Goal: Task Accomplishment & Management: Use online tool/utility

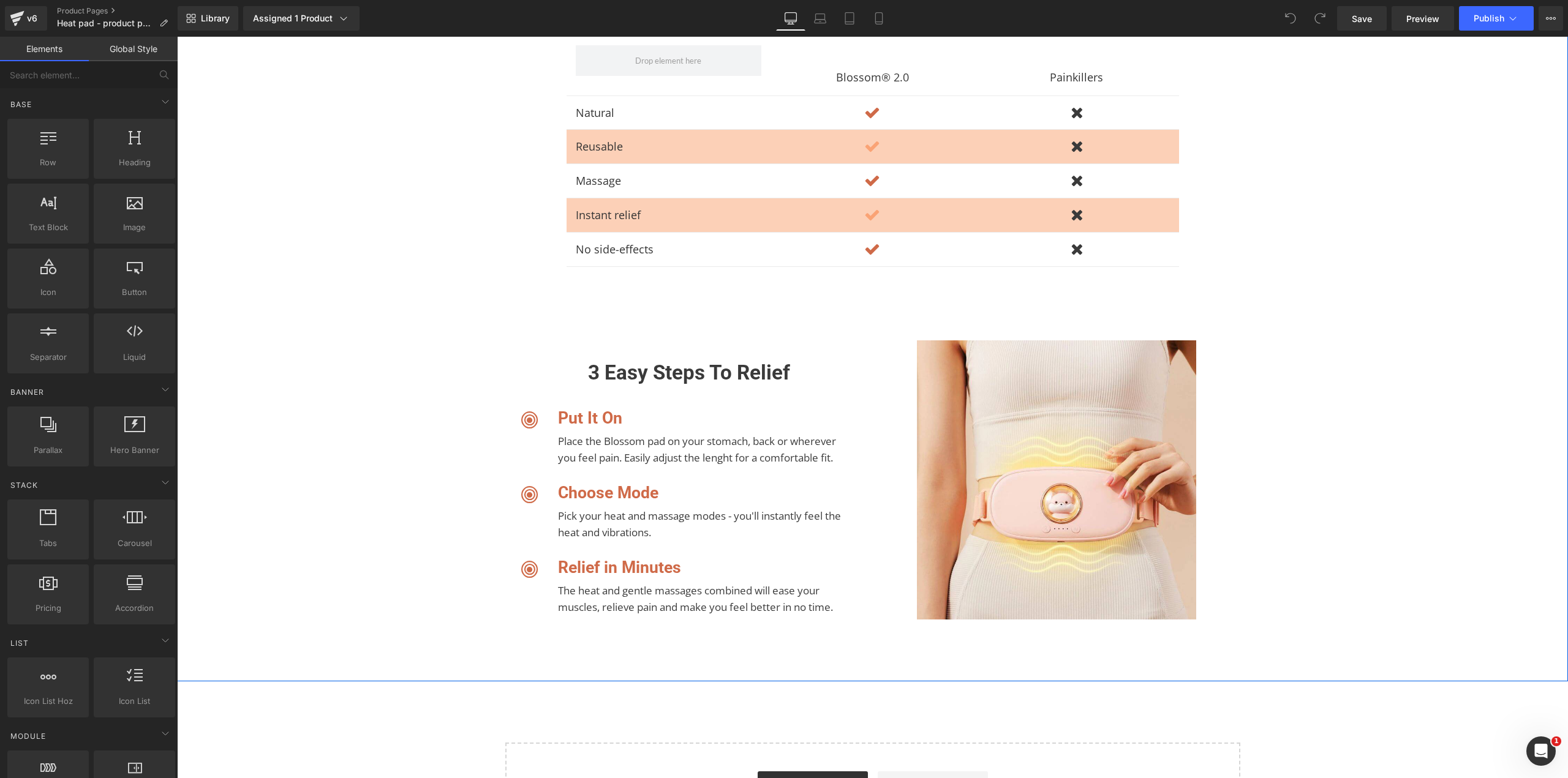
scroll to position [2713, 0]
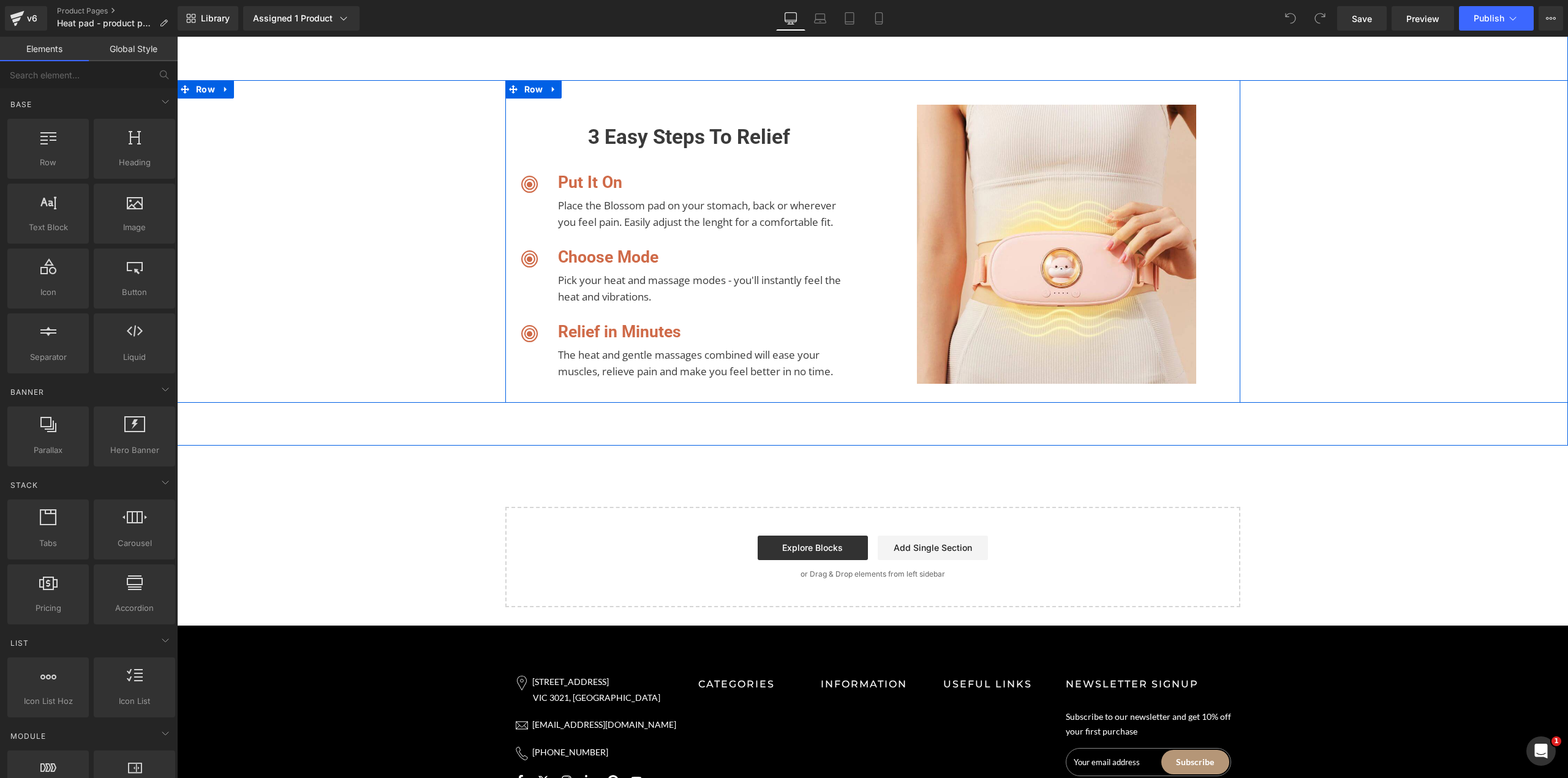
click at [818, 122] on div "Image 3 easy steps to relief Heading Icon Put It On Heading Place the Blossom p…" at bounding box center [689, 251] width 368 height 292
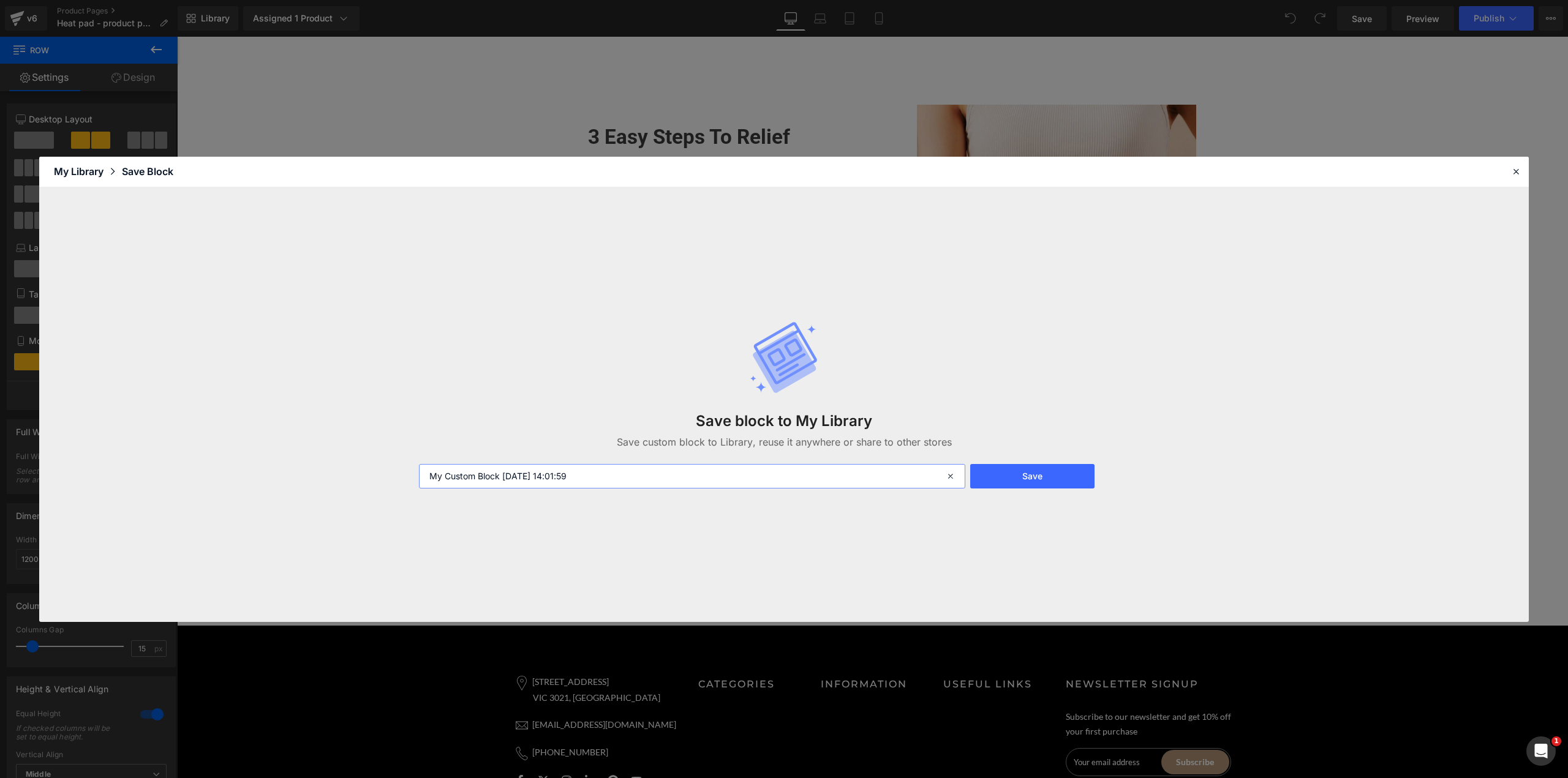
click at [779, 466] on input "My Custom Block 2025-08-18 14:01:59" at bounding box center [691, 476] width 546 height 24
type input "A"
click at [1058, 476] on button "Save" at bounding box center [1032, 476] width 124 height 24
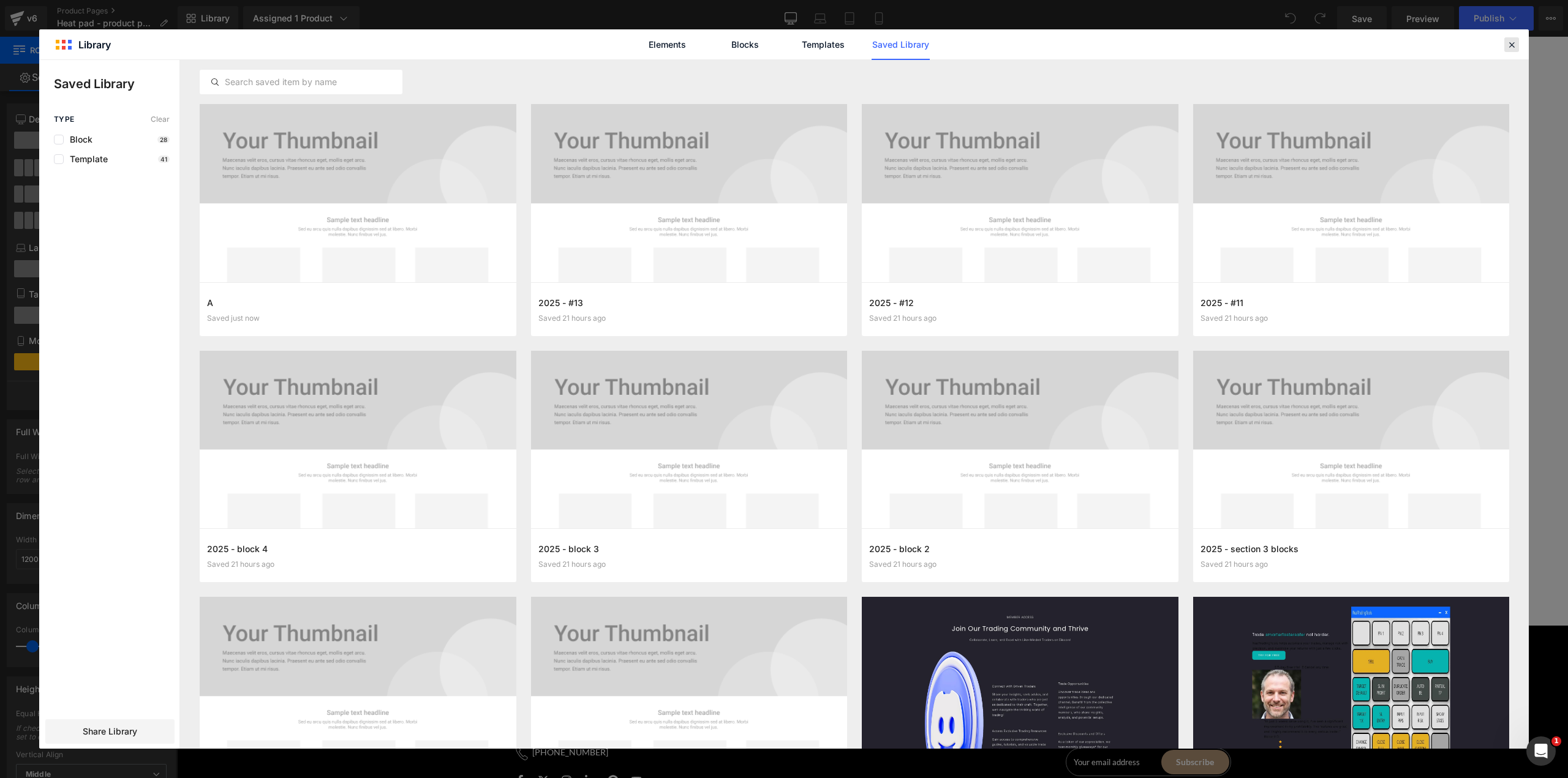
click at [1518, 45] on div "Elements Blocks Templates Saved Library" at bounding box center [784, 44] width 1489 height 30
click at [1513, 45] on icon at bounding box center [1511, 44] width 11 height 11
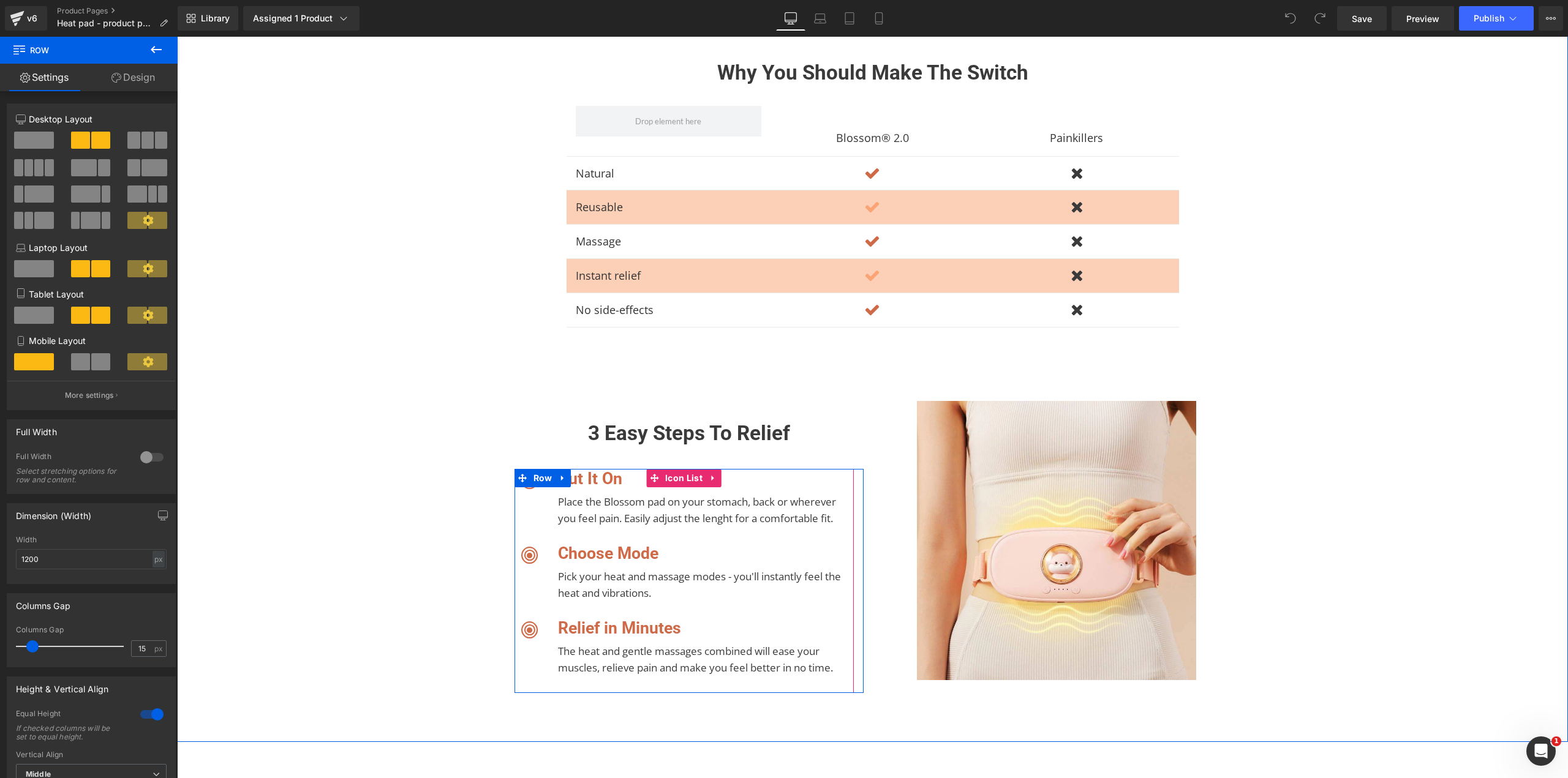
scroll to position [2285, 0]
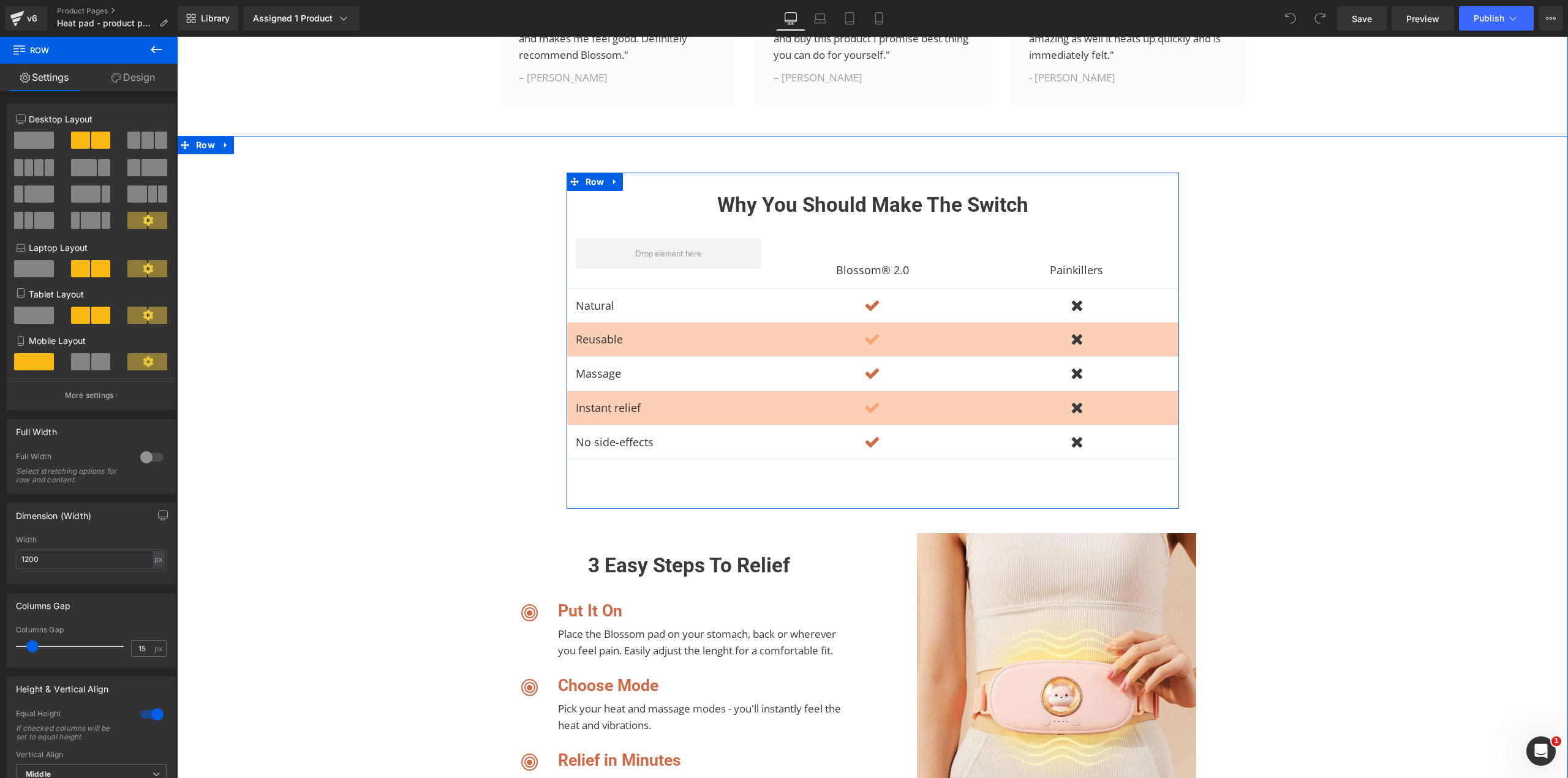
click at [650, 200] on div "why you should make the switch Heading Blossom® 2.0 Text Block Row Painkillers …" at bounding box center [873, 340] width 613 height 335
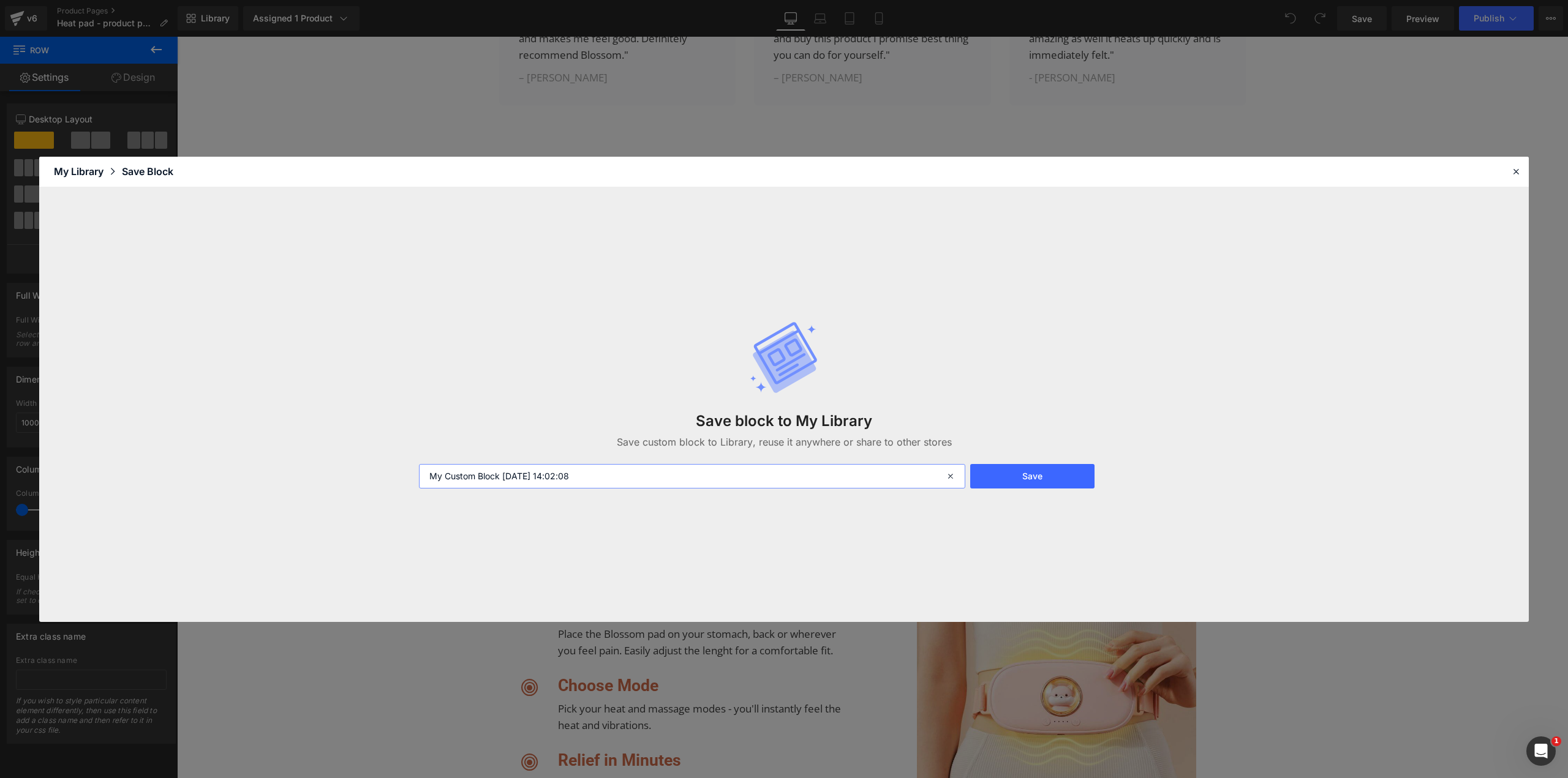
drag, startPoint x: 645, startPoint y: 475, endPoint x: 471, endPoint y: 477, distance: 174.0
click at [279, 457] on div "Save block to My Library Save custom block to Library, reuse it anywhere or sha…" at bounding box center [784, 405] width 1489 height 435
type input "B"
click at [1021, 475] on button "Save" at bounding box center [1032, 476] width 124 height 24
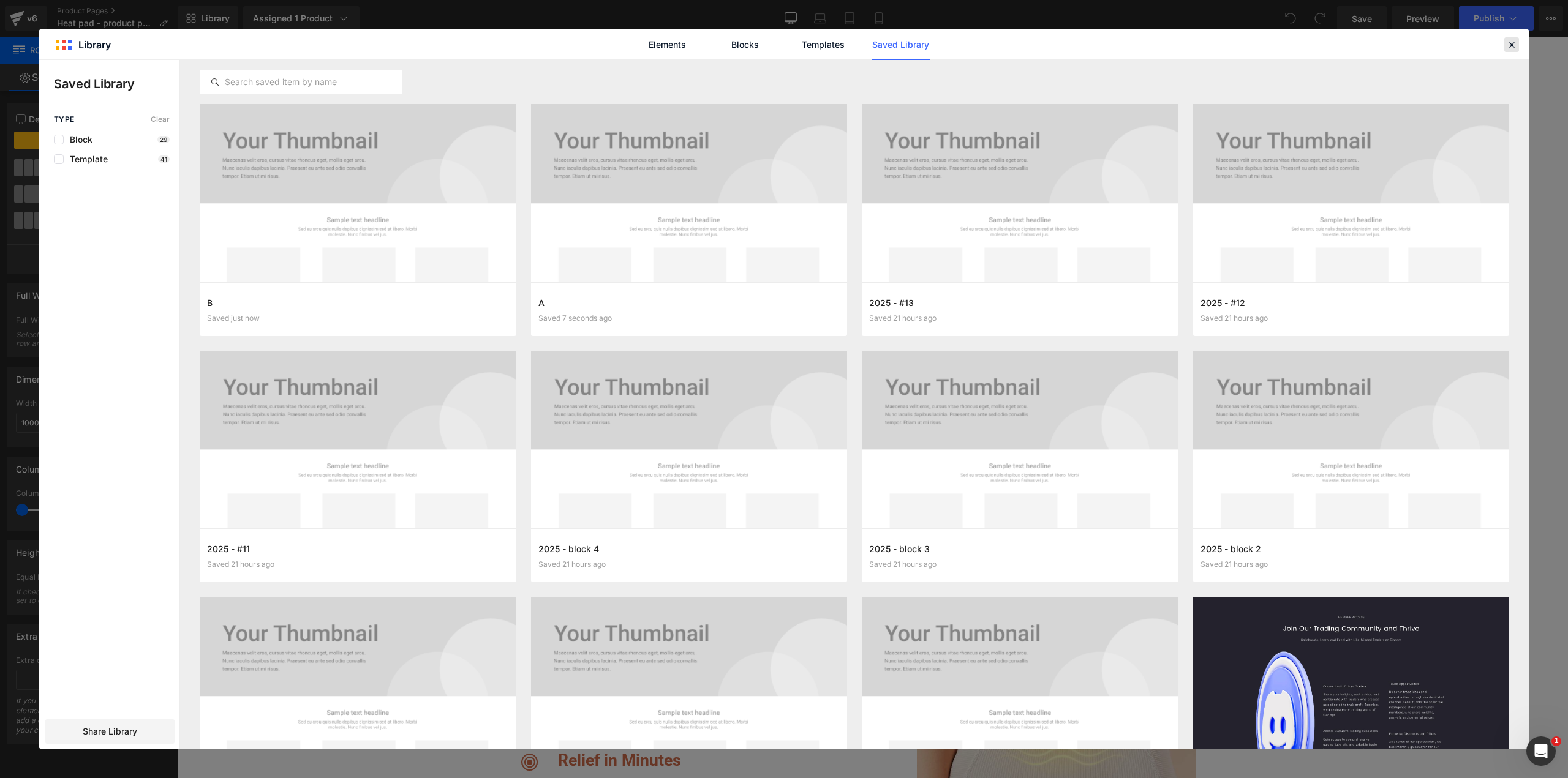
click at [1512, 43] on icon at bounding box center [1511, 44] width 11 height 11
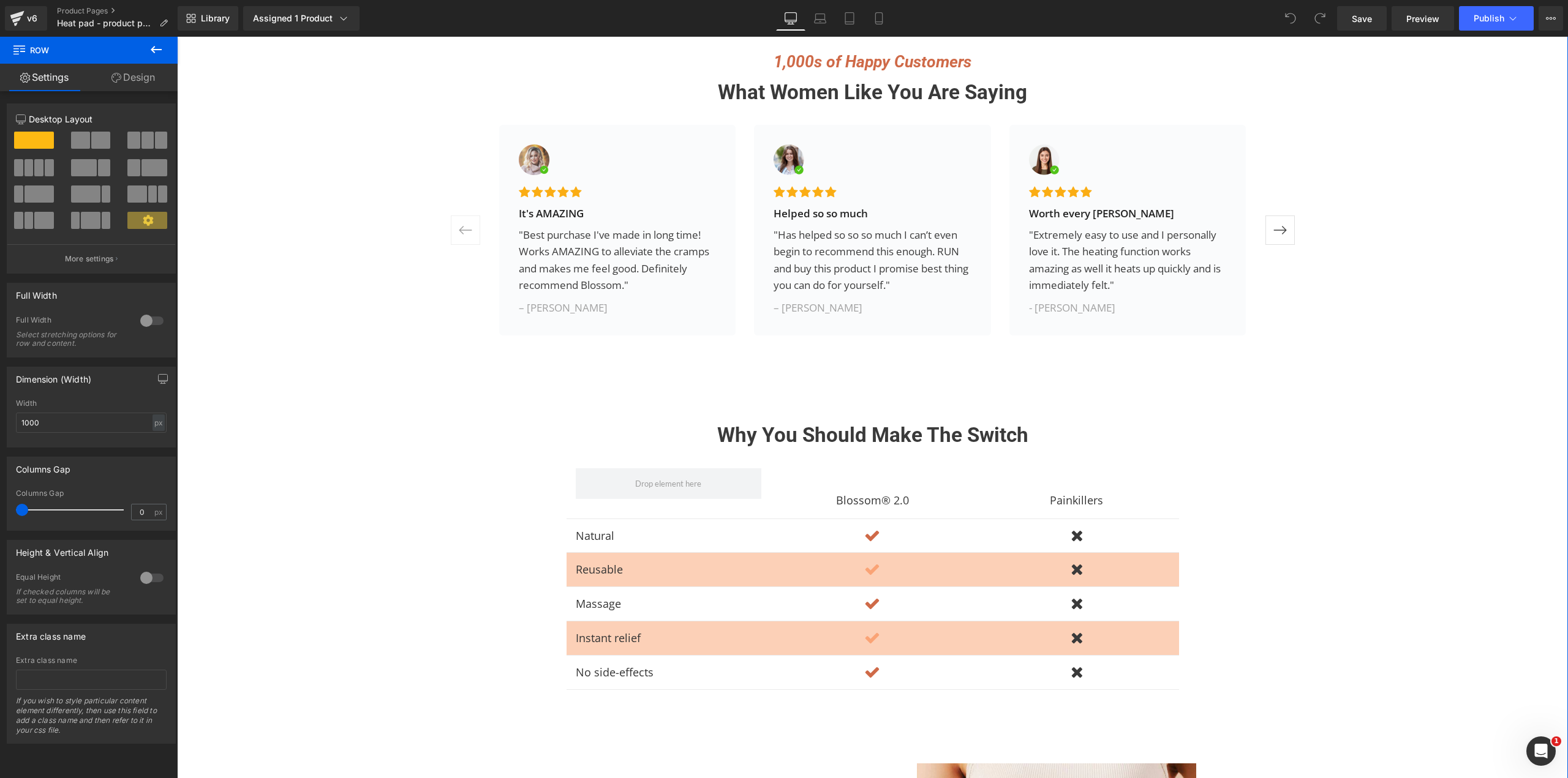
scroll to position [1856, 0]
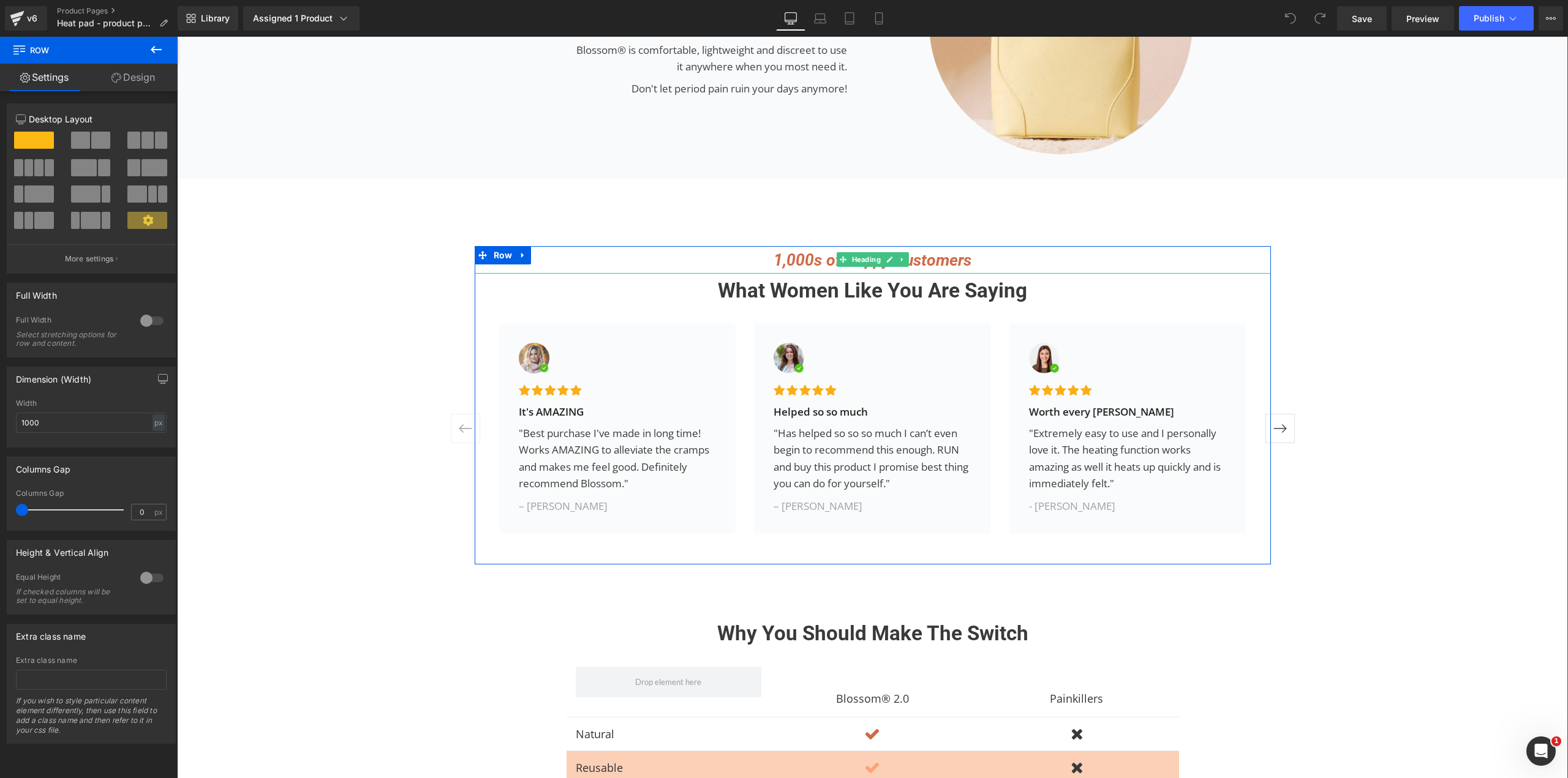
click at [657, 274] on h2 "1,000s of Happy Customers" at bounding box center [873, 260] width 796 height 28
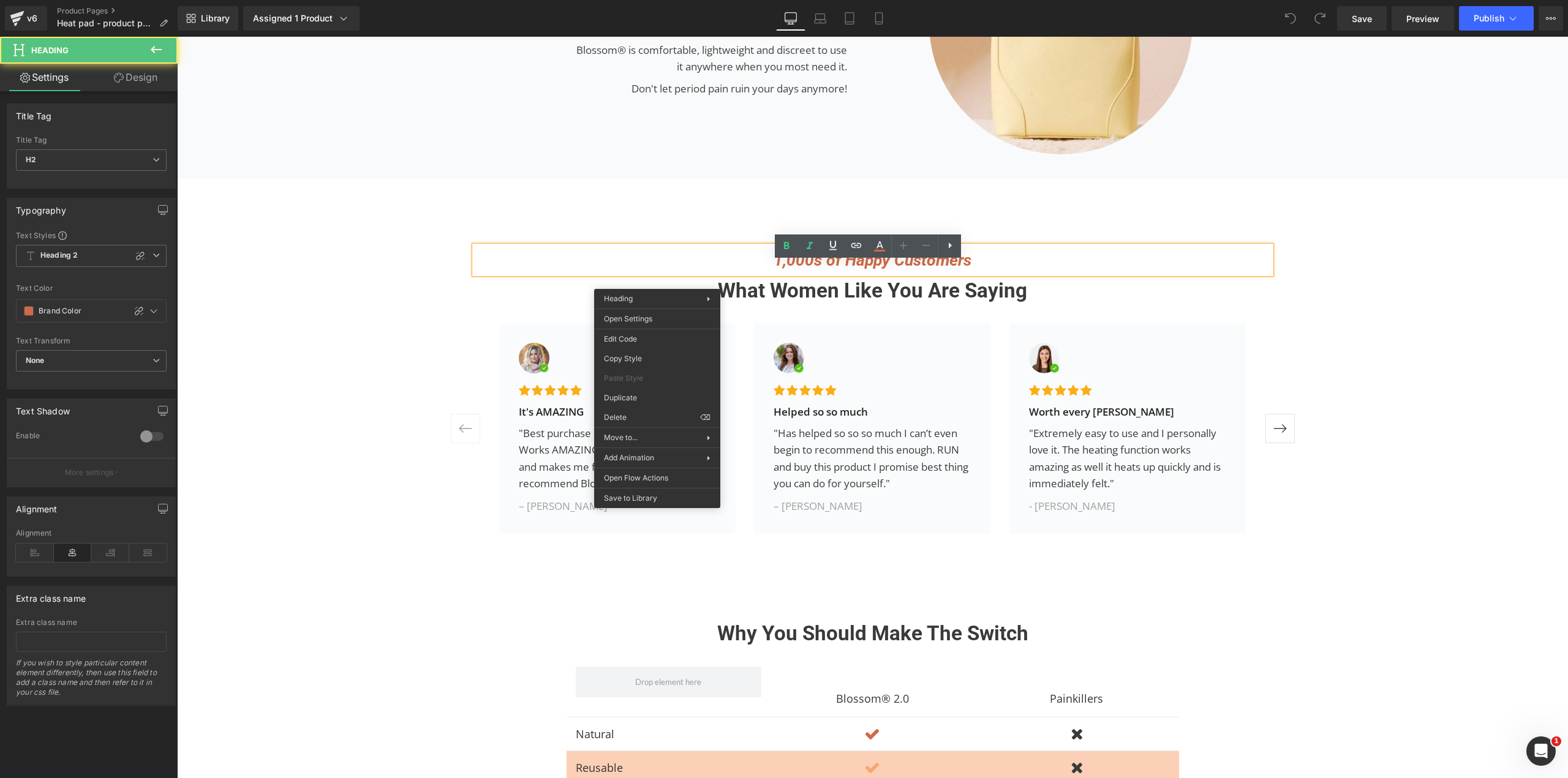
click at [633, 273] on h2 "1,000s of Happy Customers" at bounding box center [873, 260] width 796 height 28
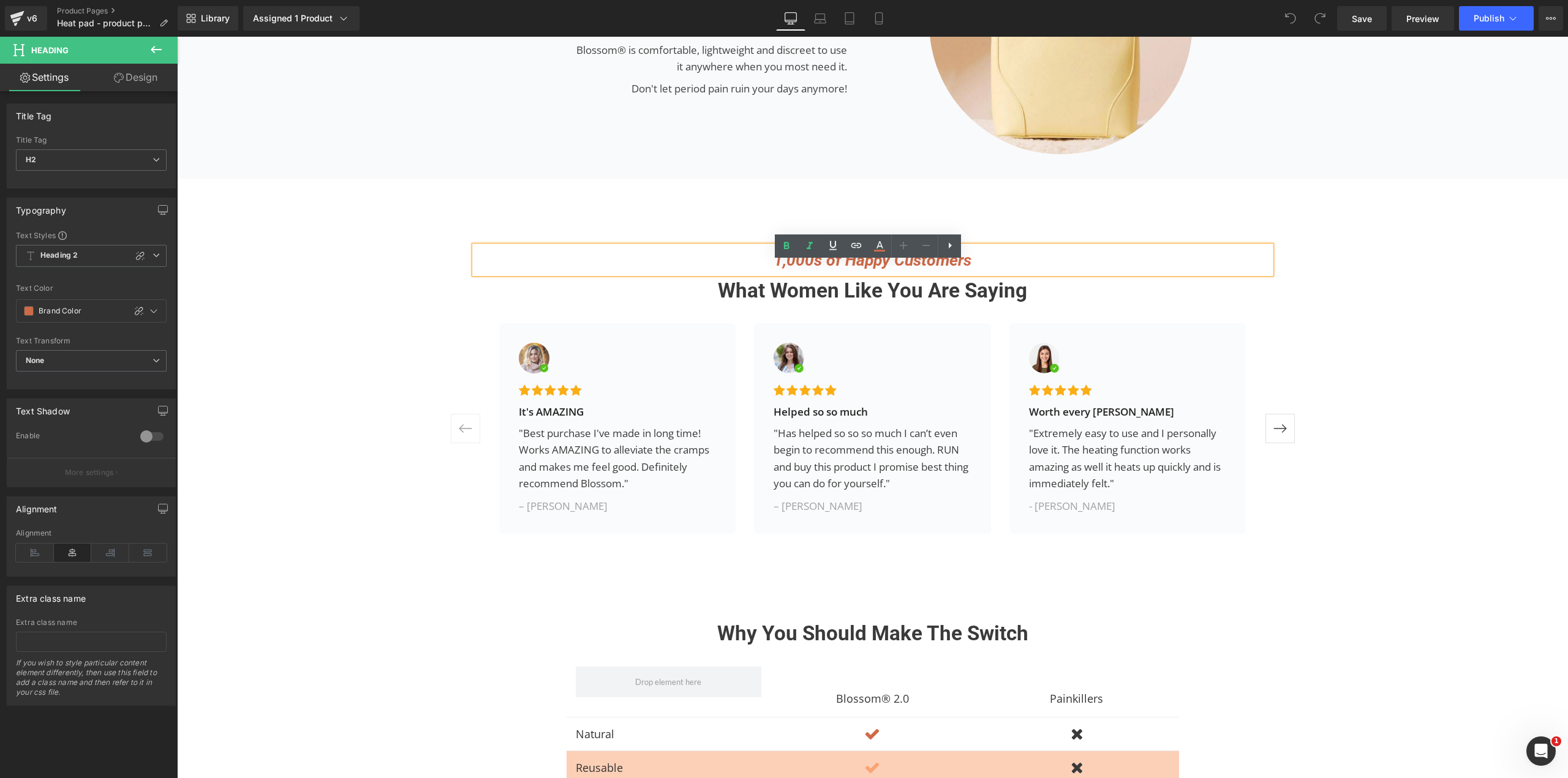
click at [566, 308] on h2 "What Women like you are saying" at bounding box center [873, 291] width 796 height 34
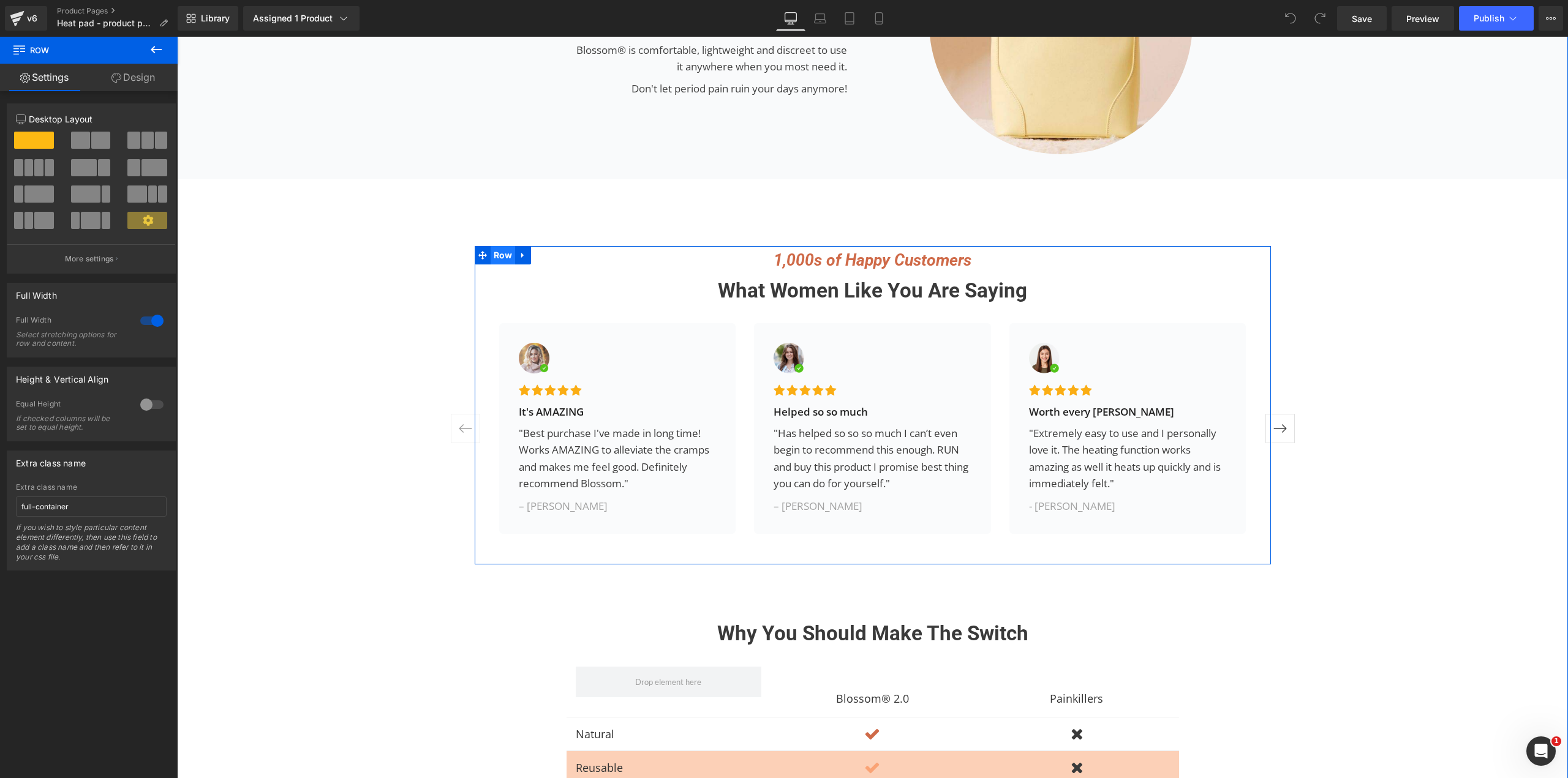
click at [499, 265] on span "Row" at bounding box center [503, 255] width 25 height 18
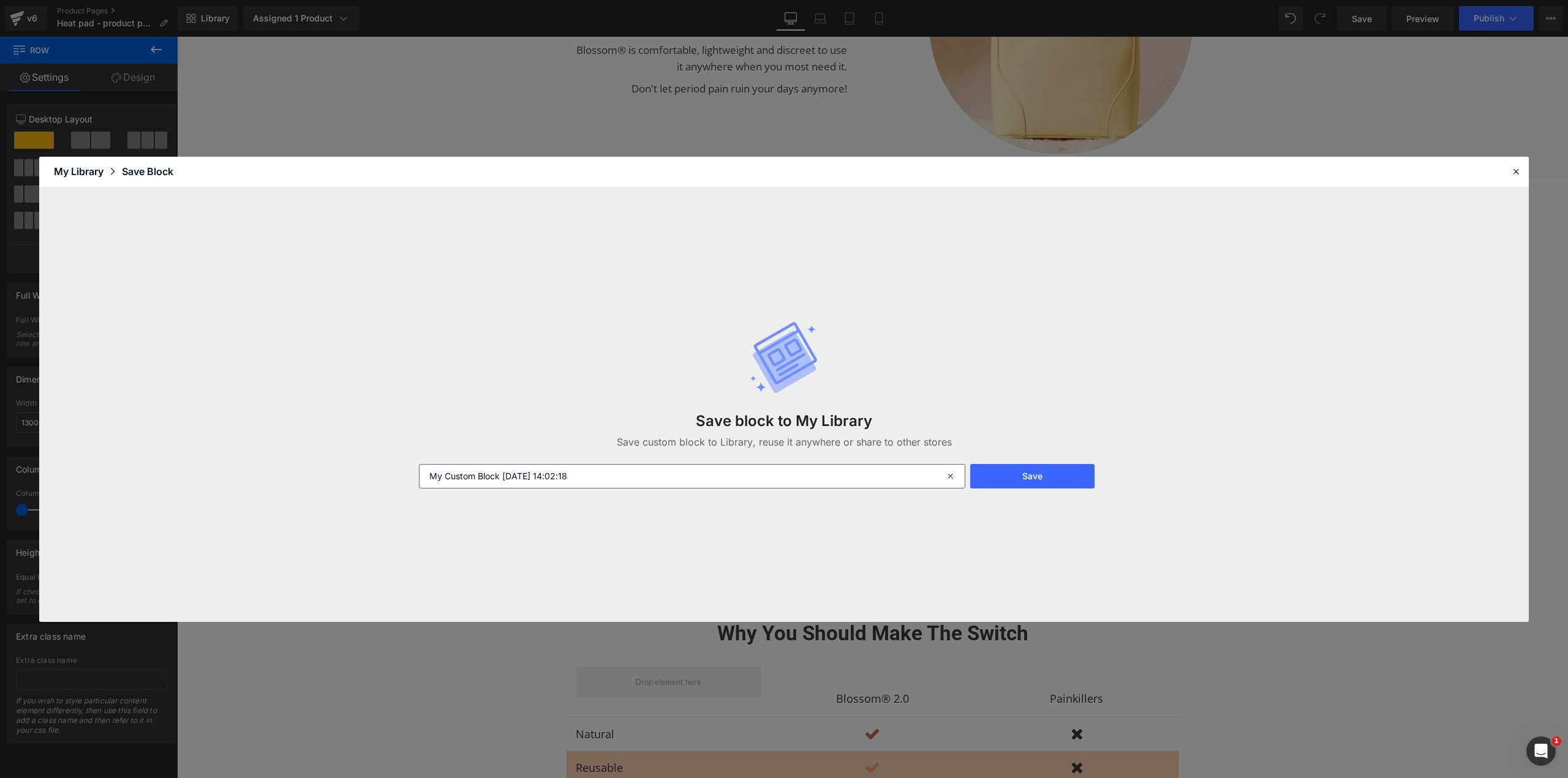
click at [919, 477] on input "My Custom Block 2025-08-18 14:02:18" at bounding box center [691, 476] width 546 height 24
type input "C"
click at [1056, 484] on button "Save" at bounding box center [1032, 476] width 124 height 24
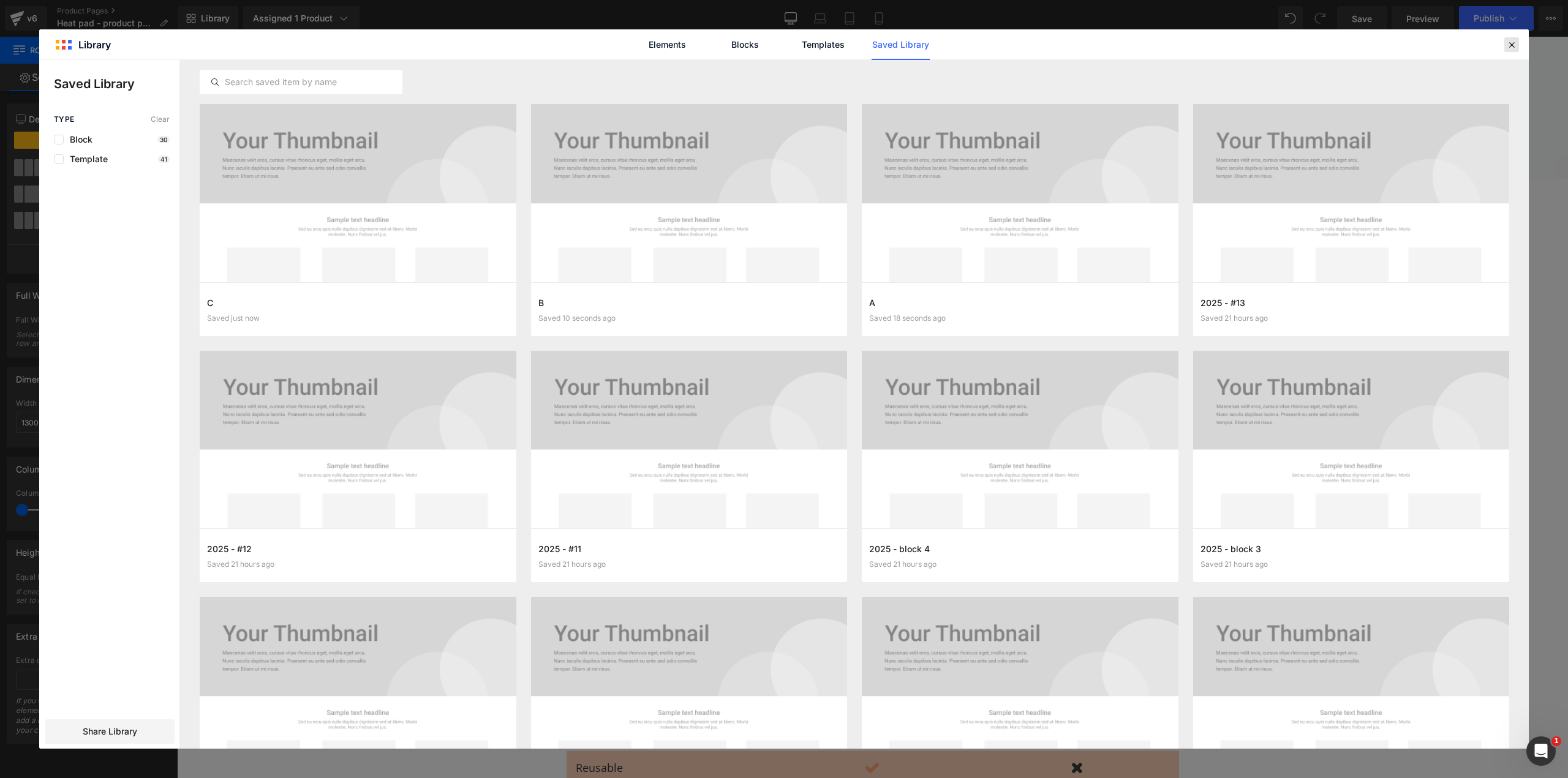
click at [1509, 47] on icon at bounding box center [1511, 44] width 11 height 11
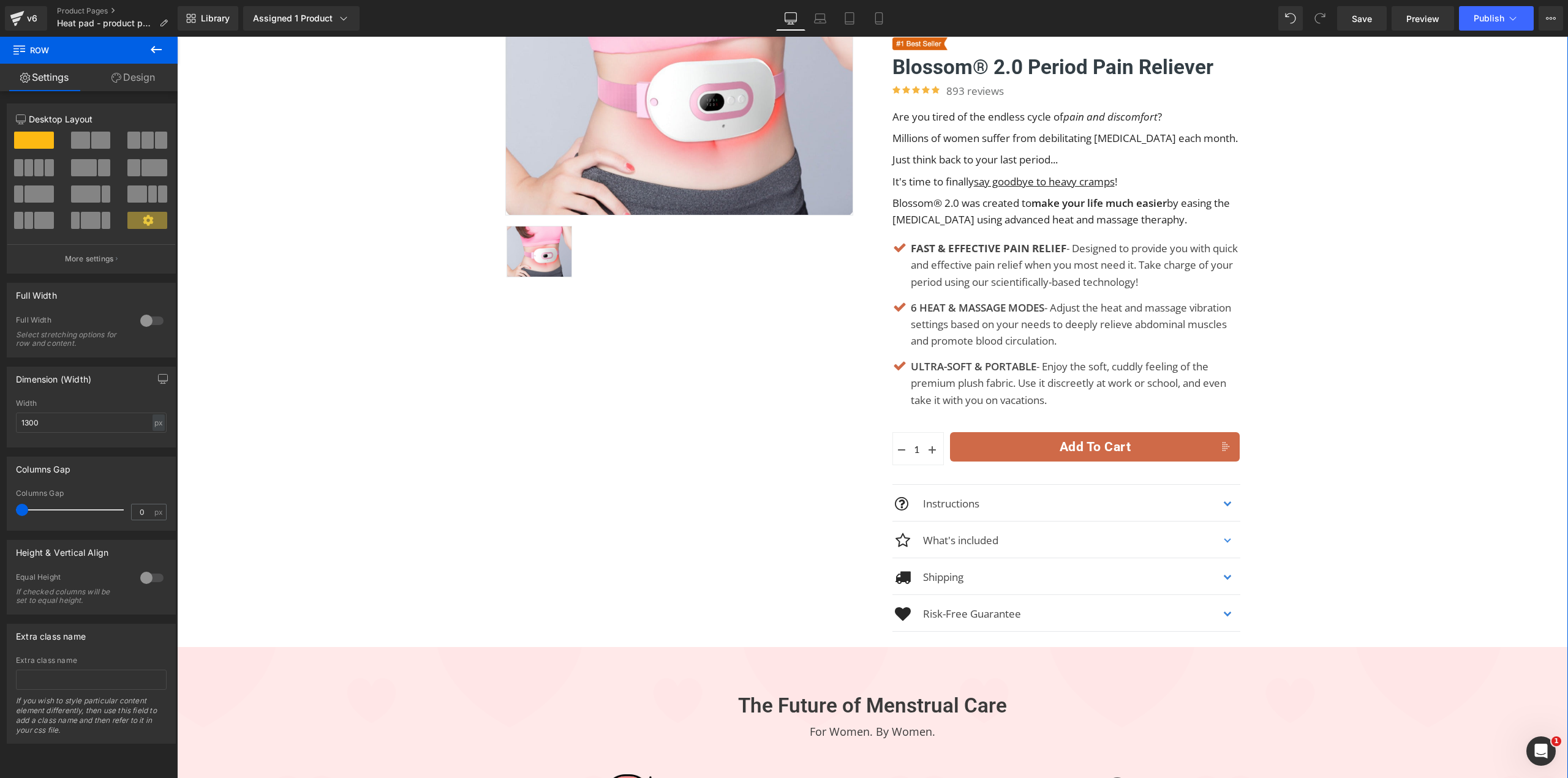
scroll to position [143, 0]
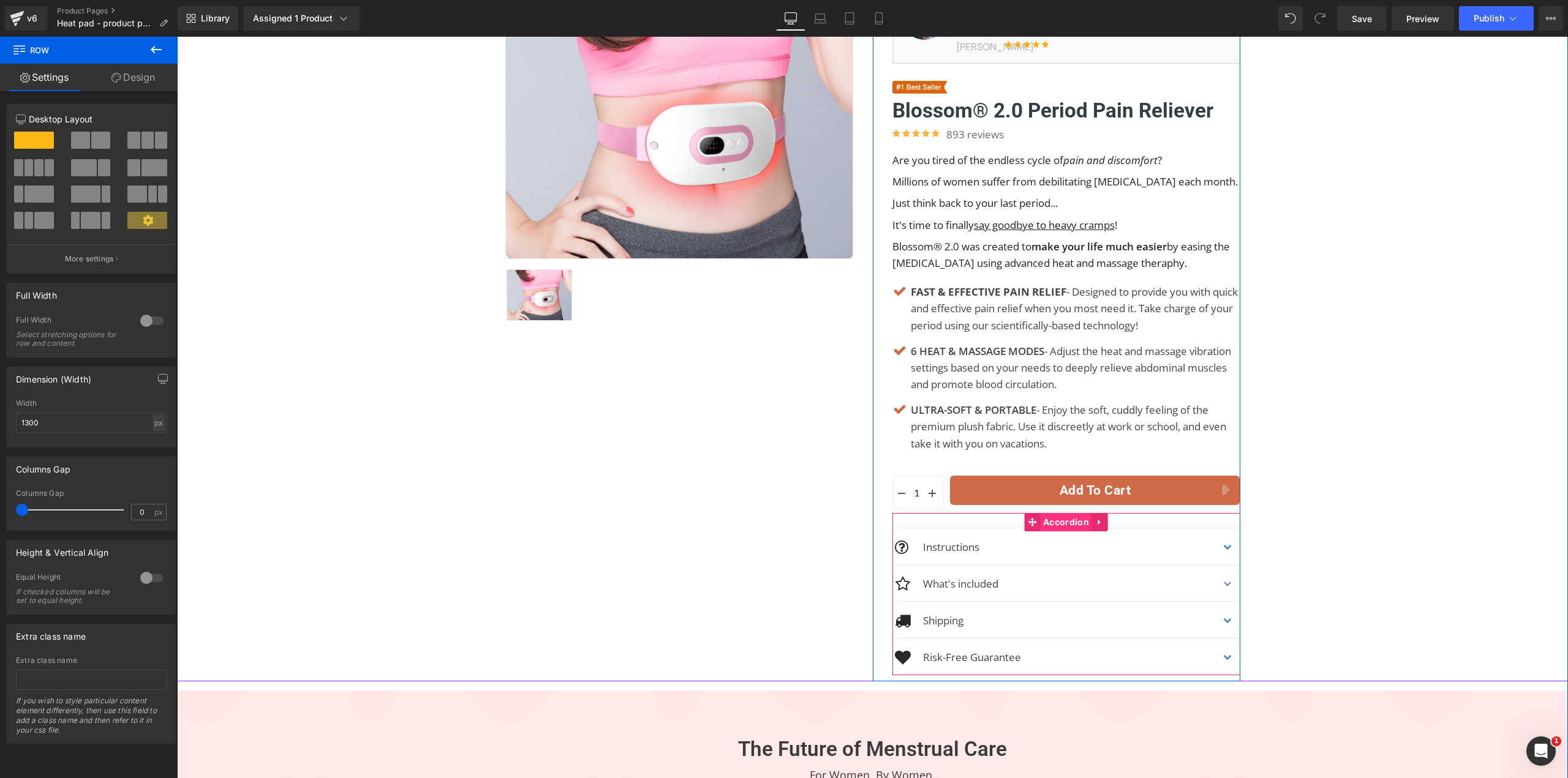
click at [1047, 531] on span "Accordion" at bounding box center [1066, 522] width 52 height 18
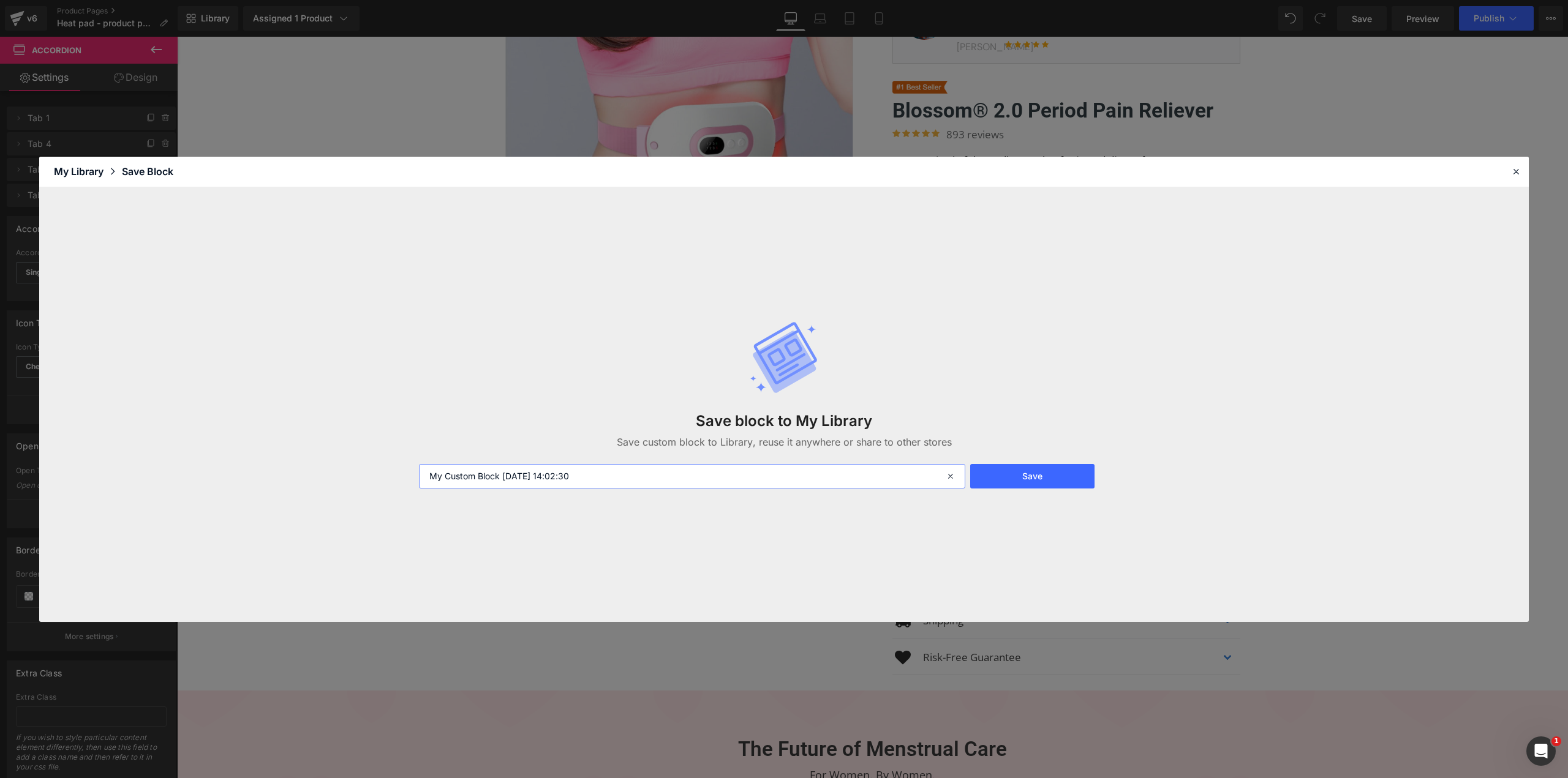
click at [630, 484] on input "My Custom Block 2025-08-18 14:02:30" at bounding box center [691, 476] width 546 height 24
type input "D"
click at [1030, 472] on button "Save" at bounding box center [1032, 476] width 124 height 24
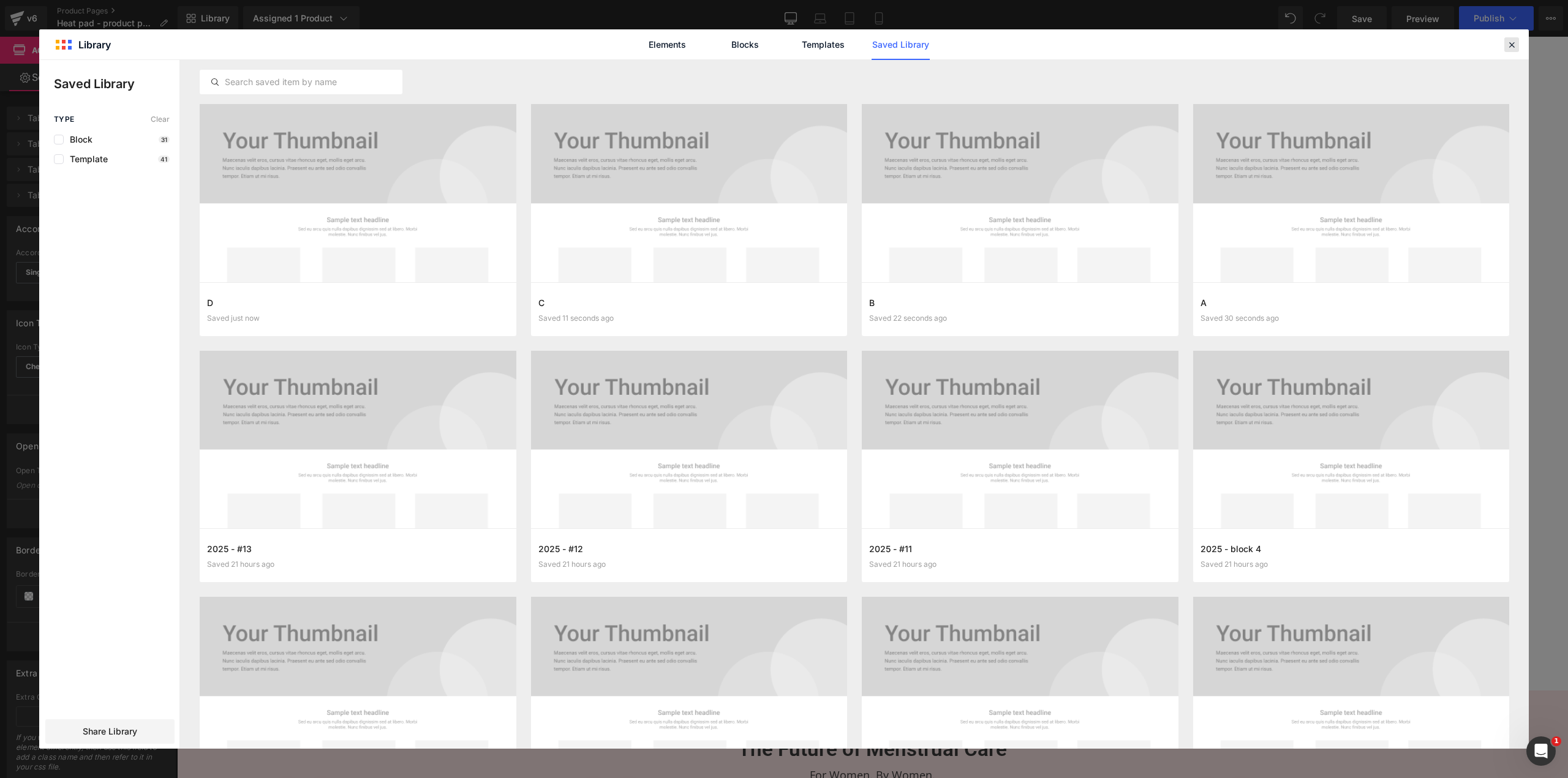
drag, startPoint x: 1510, startPoint y: 47, endPoint x: 1314, endPoint y: 32, distance: 196.6
click at [1510, 47] on icon at bounding box center [1511, 44] width 11 height 11
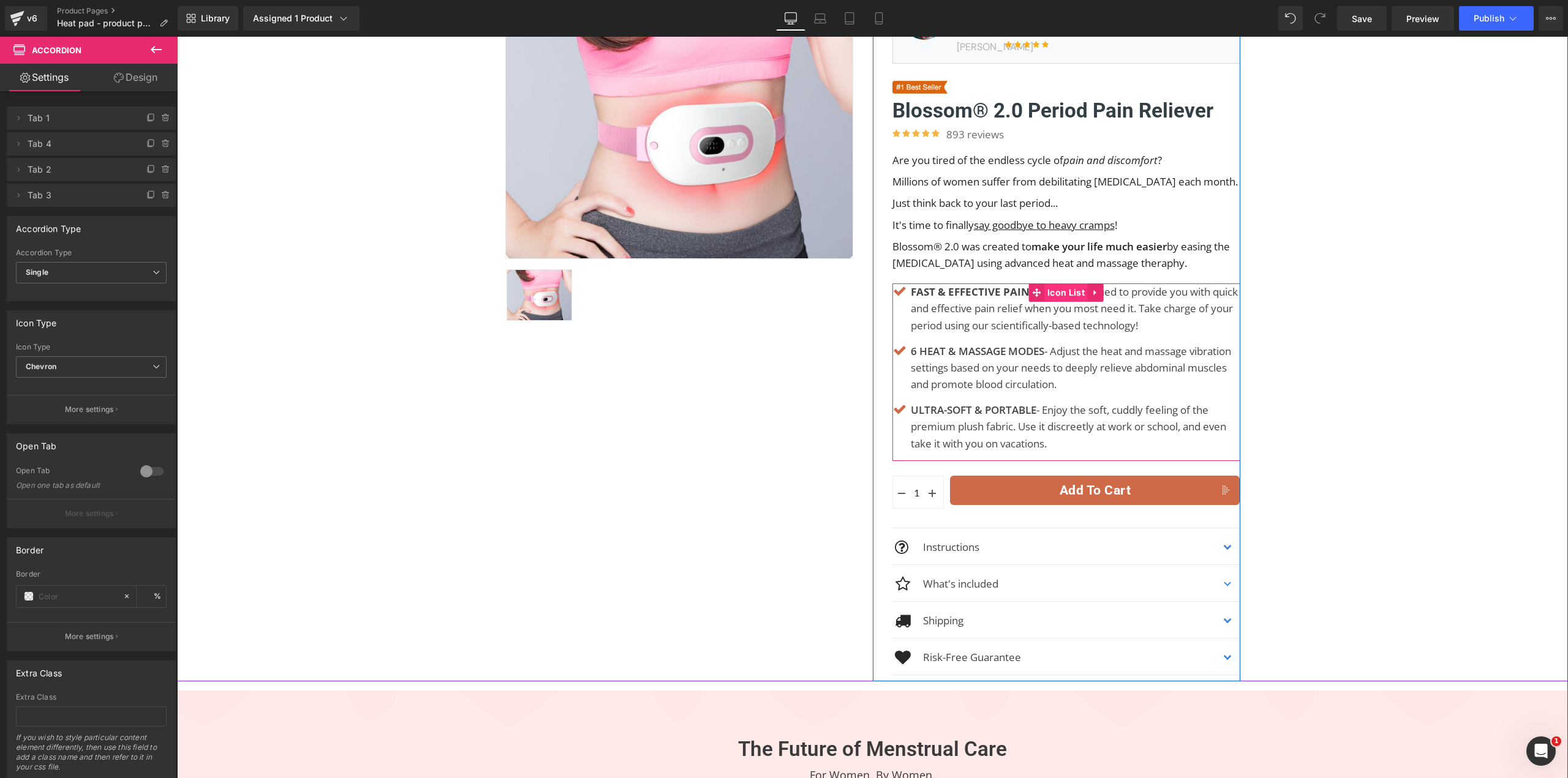
click at [1061, 302] on span "Icon List" at bounding box center [1066, 292] width 44 height 18
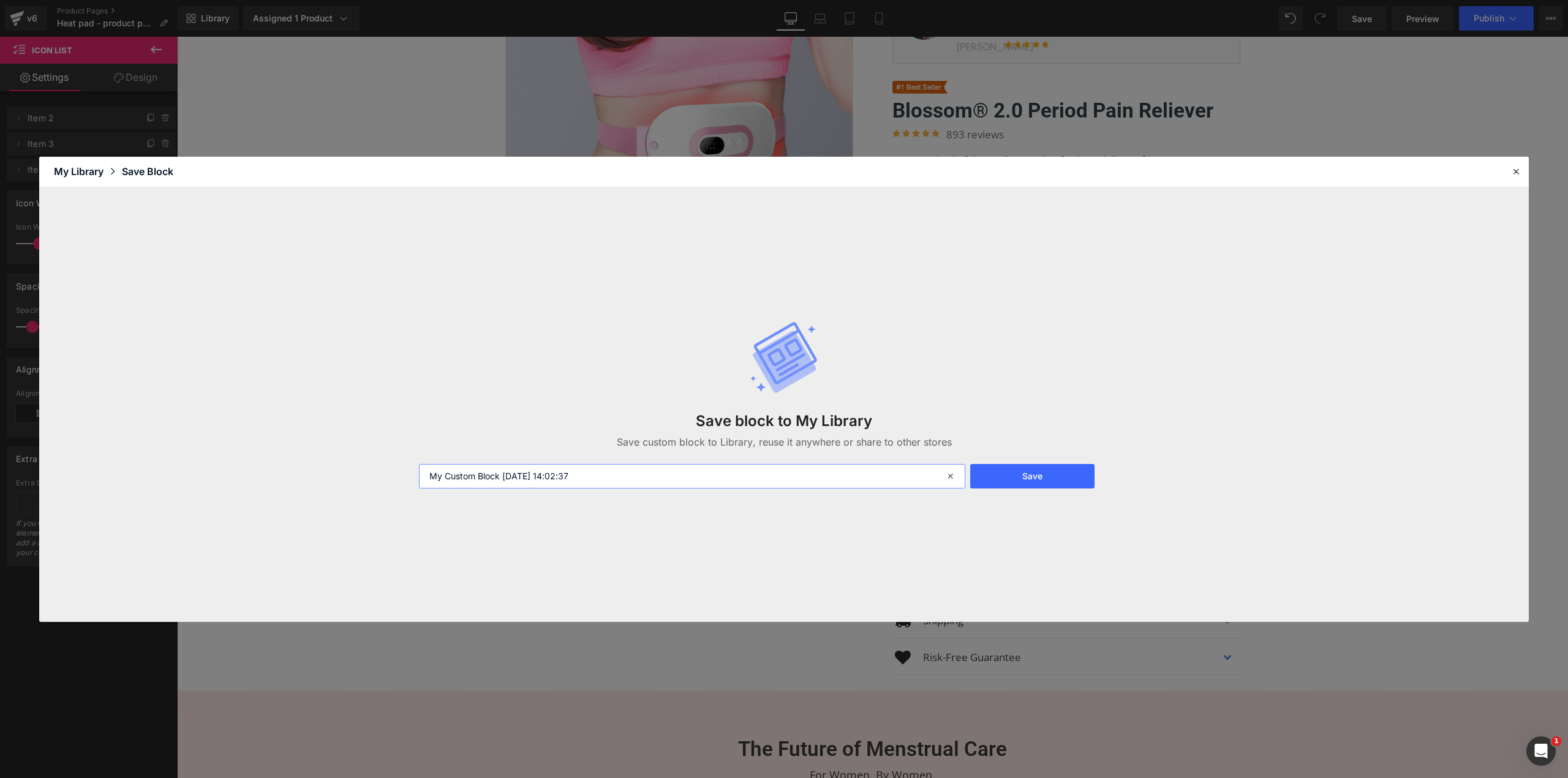
click at [824, 478] on input "My Custom Block 2025-08-18 14:02:37" at bounding box center [691, 476] width 546 height 24
type input "E"
click at [1035, 480] on button "Save" at bounding box center [1032, 476] width 124 height 24
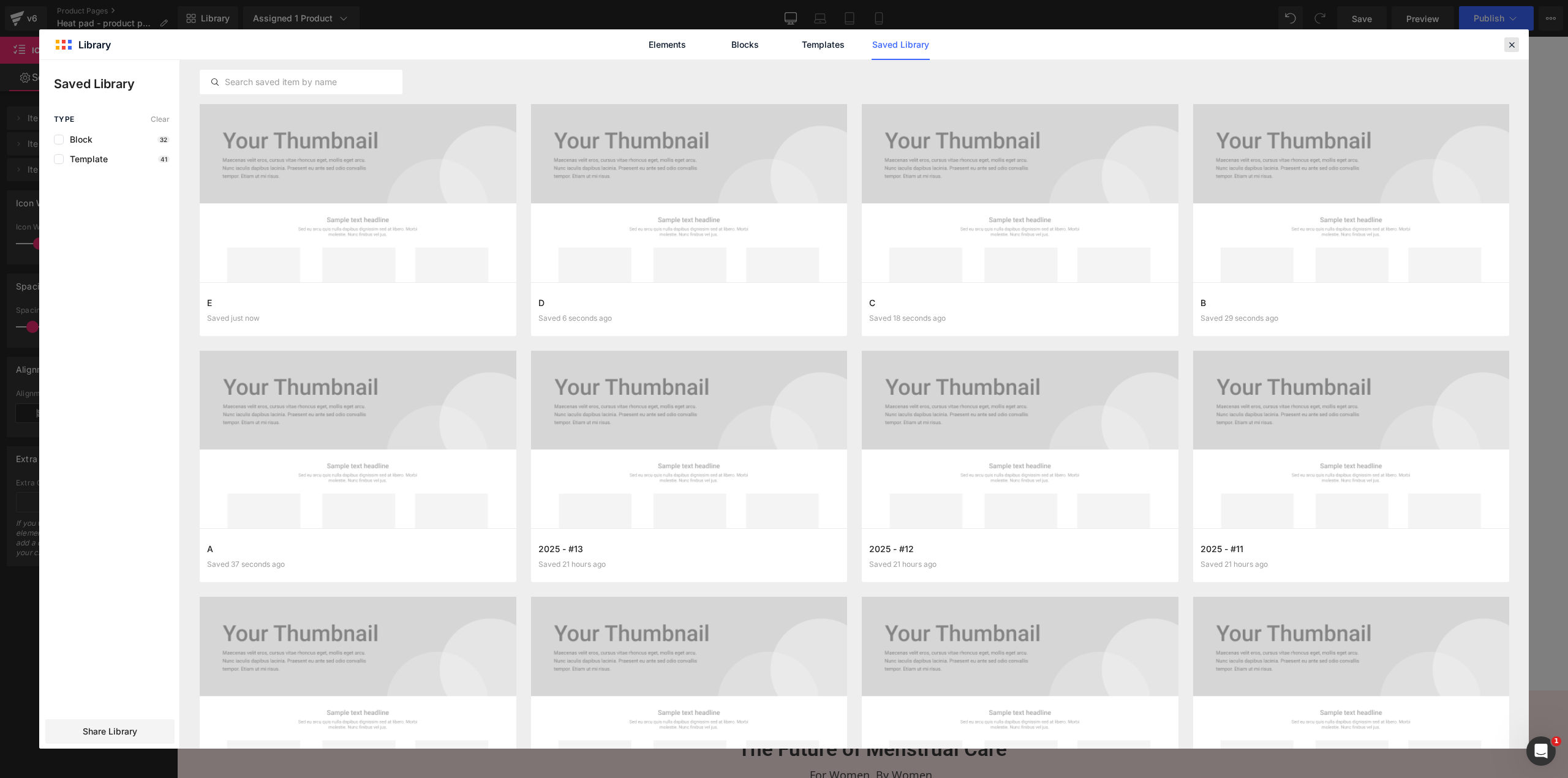
click at [1509, 45] on icon at bounding box center [1511, 44] width 11 height 11
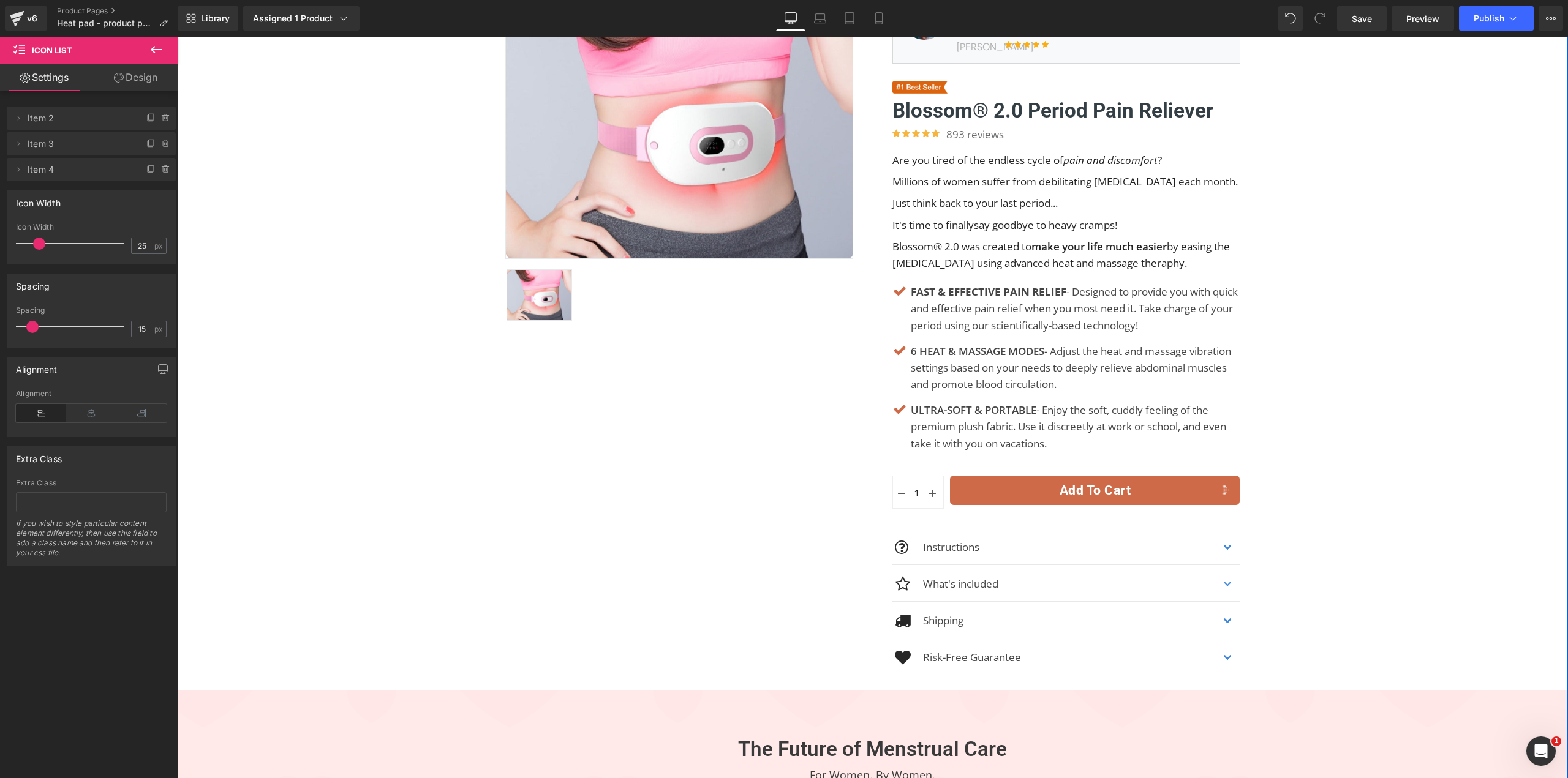
scroll to position [0, 0]
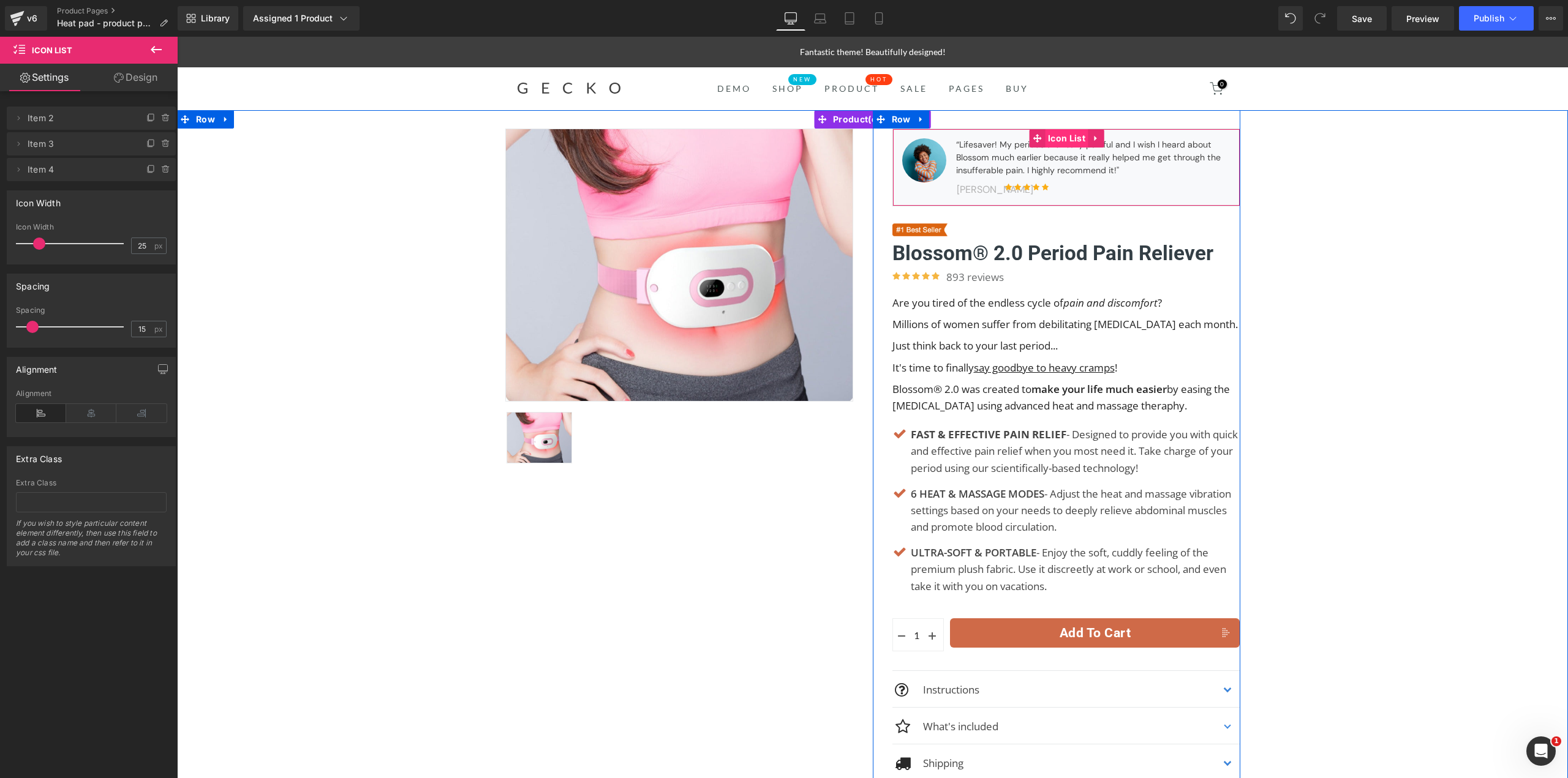
click at [1070, 137] on span "Icon List" at bounding box center [1066, 139] width 44 height 18
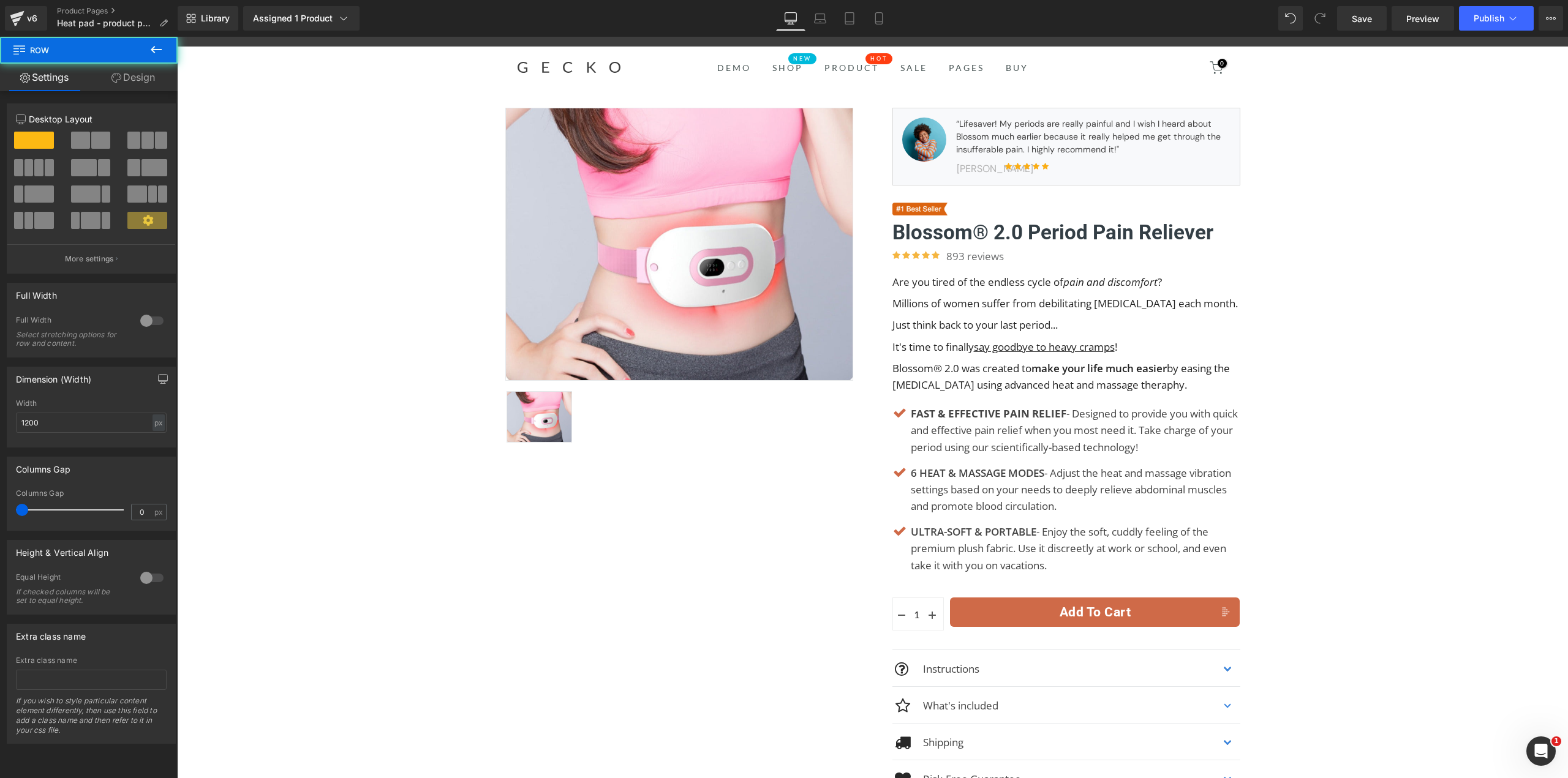
scroll to position [24, 0]
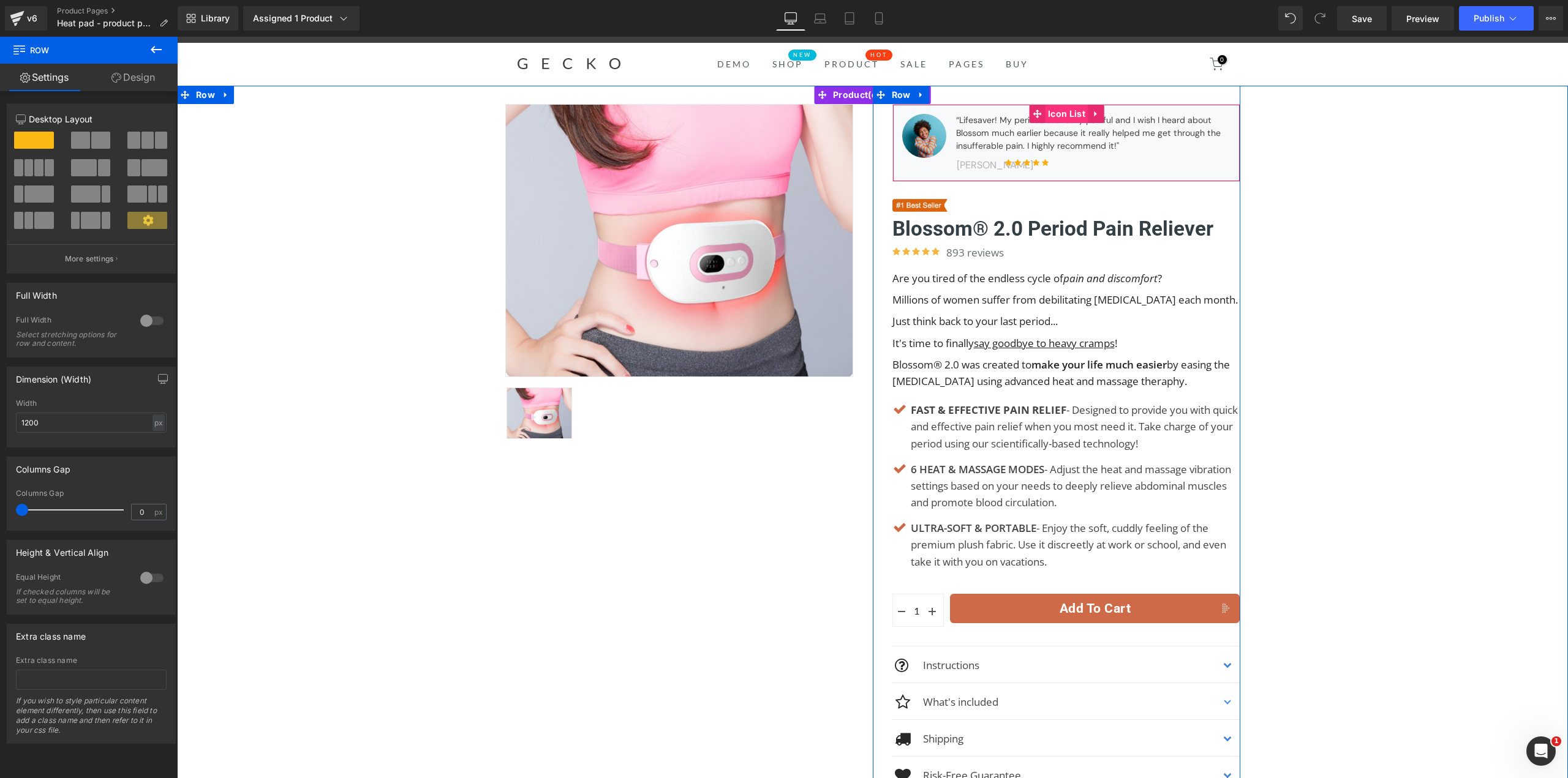
click at [1063, 110] on span "Icon List" at bounding box center [1066, 114] width 44 height 18
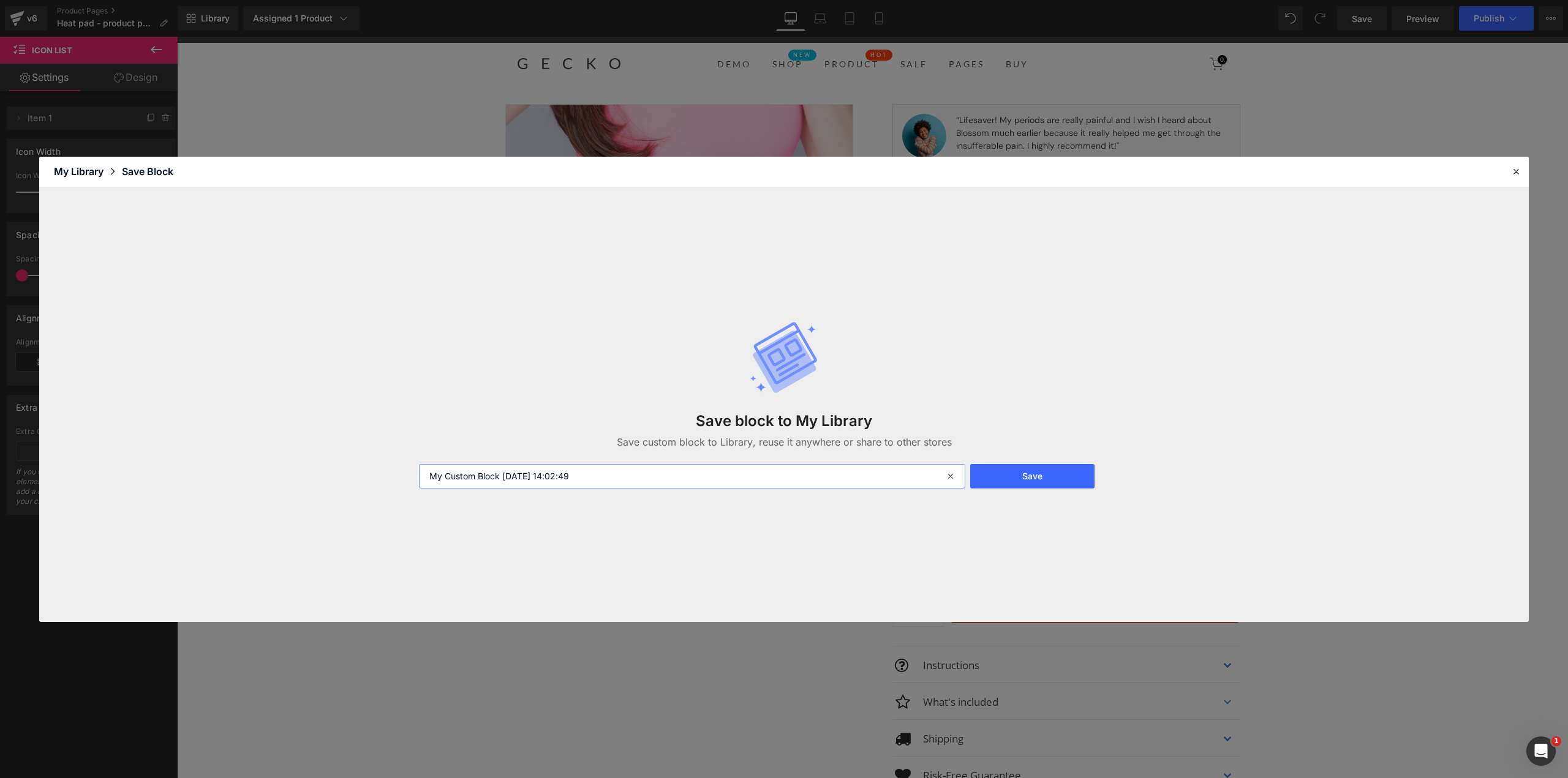
click at [618, 473] on input "My Custom Block 2025-08-18 14:02:49" at bounding box center [691, 476] width 546 height 24
type input "F"
click at [1059, 474] on button "Save" at bounding box center [1032, 476] width 124 height 24
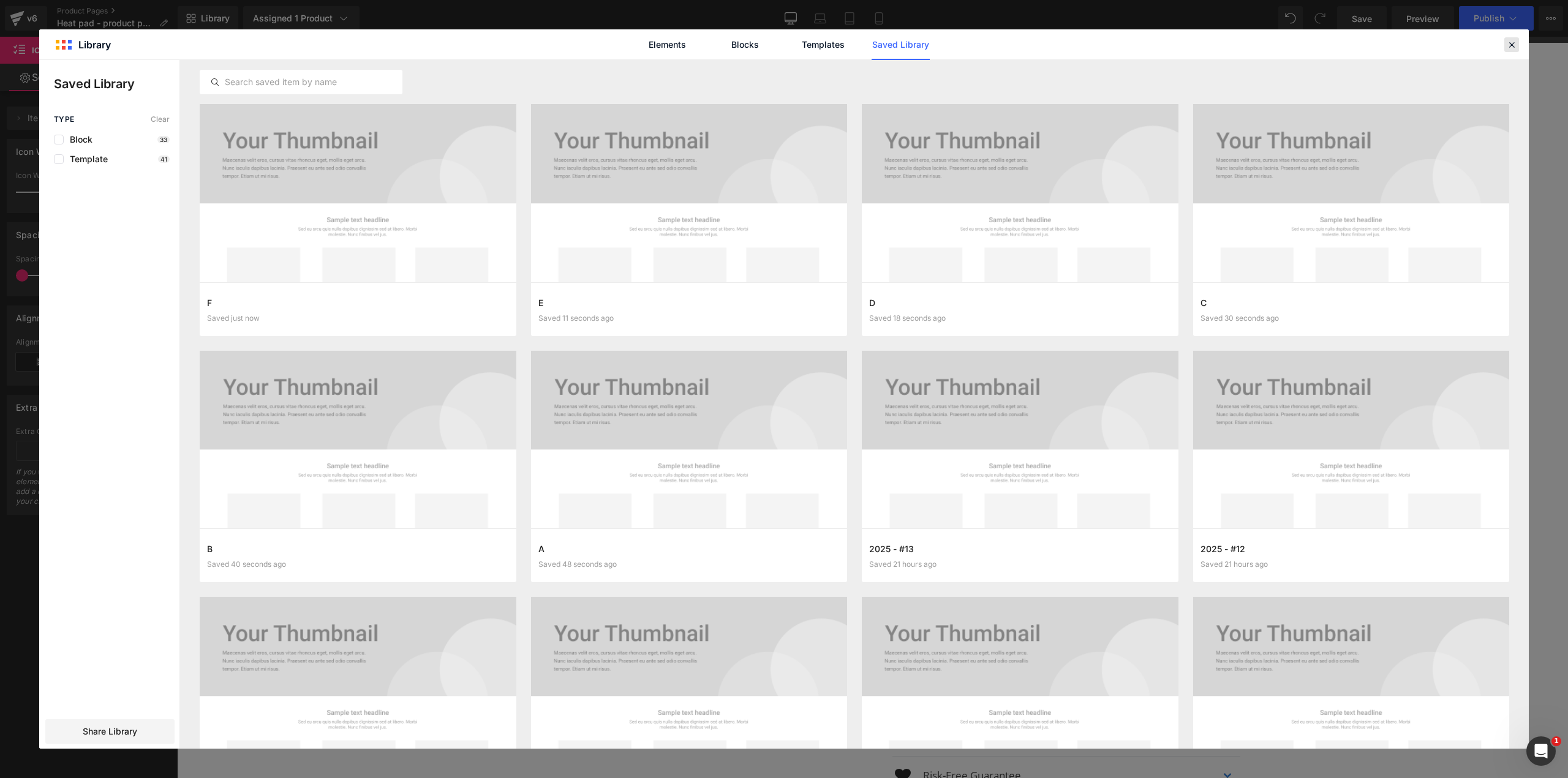
click at [1509, 40] on icon at bounding box center [1511, 44] width 11 height 11
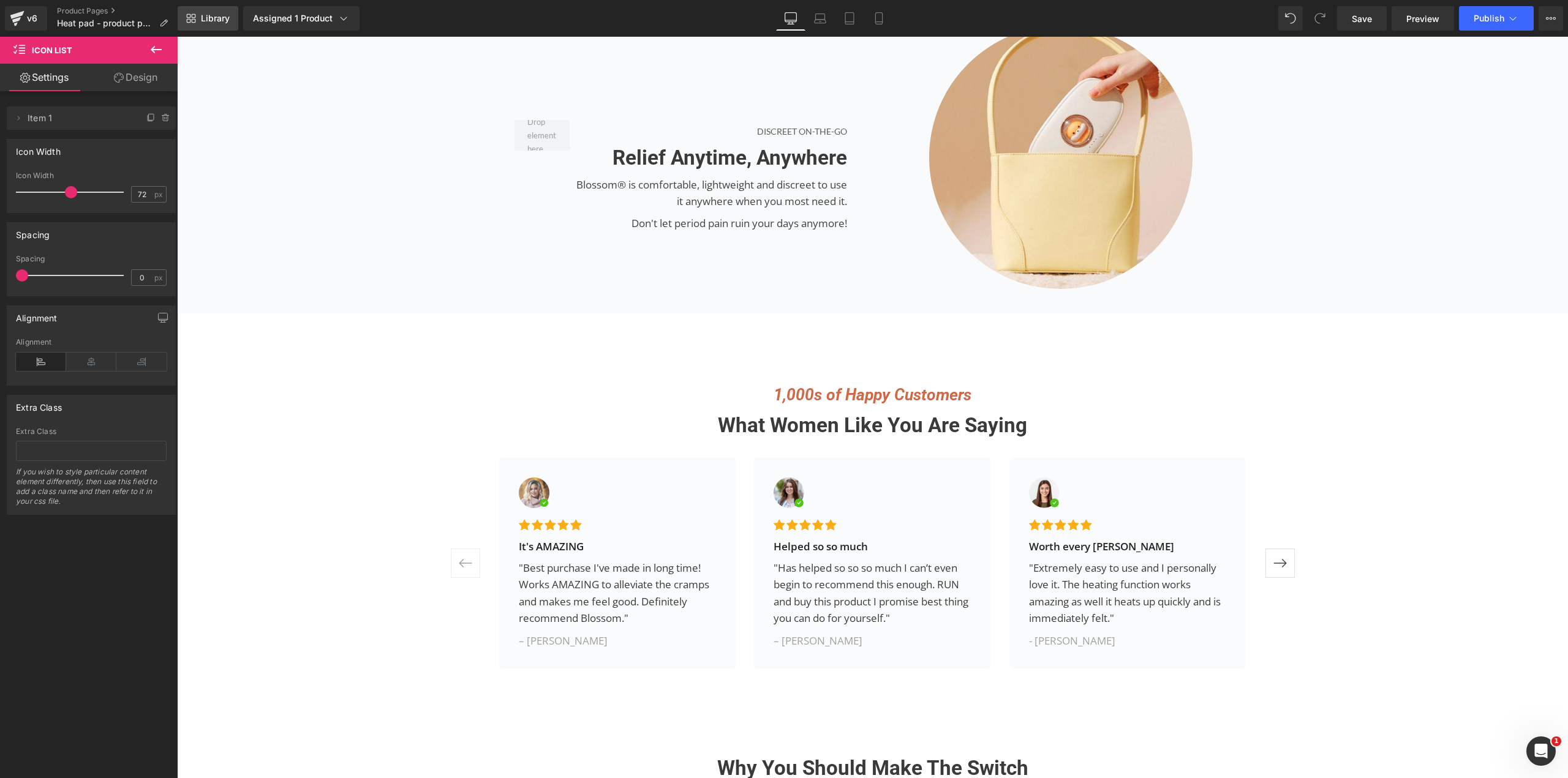
scroll to position [1714, 0]
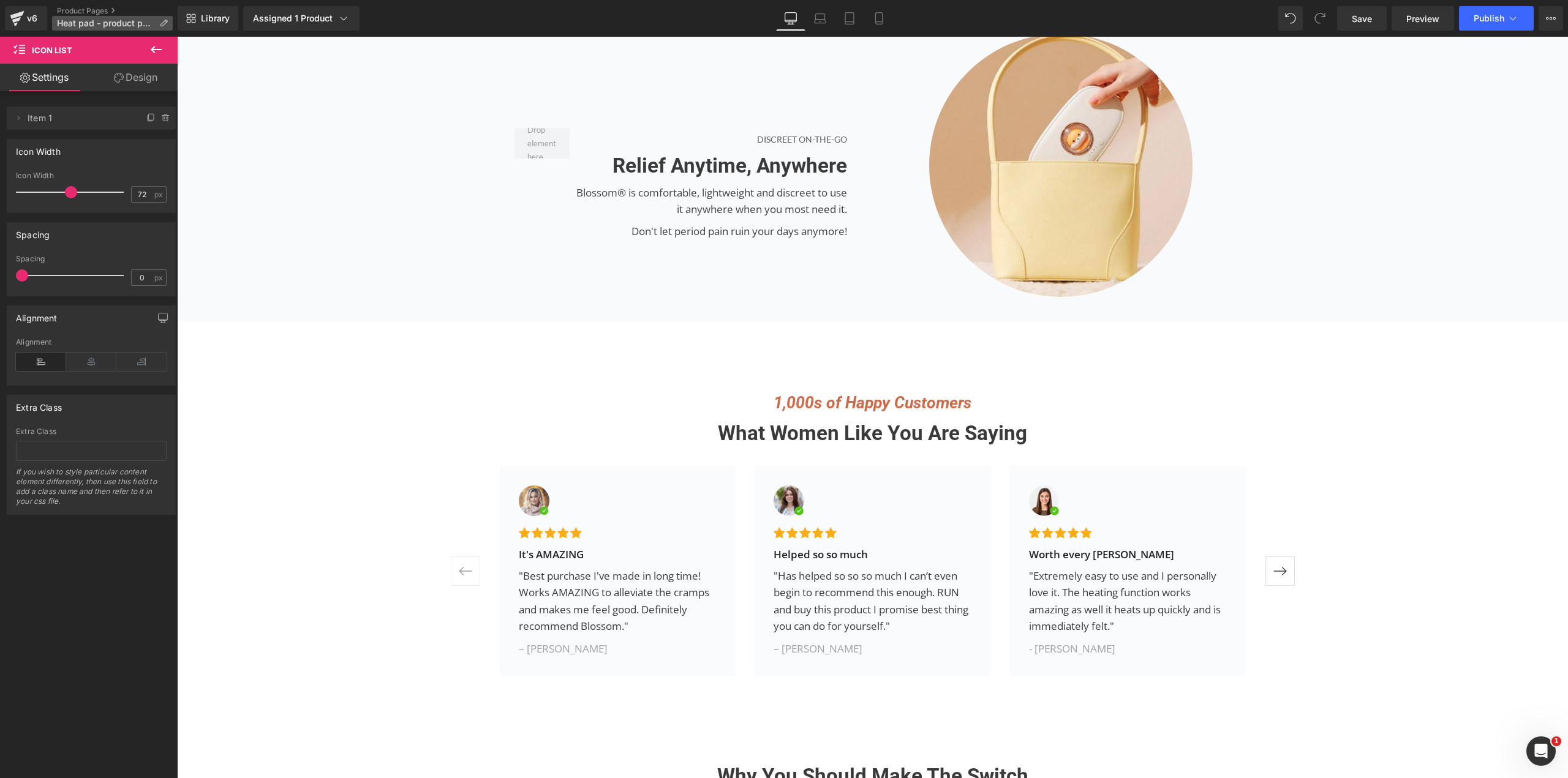
click at [167, 23] on icon at bounding box center [163, 23] width 9 height 9
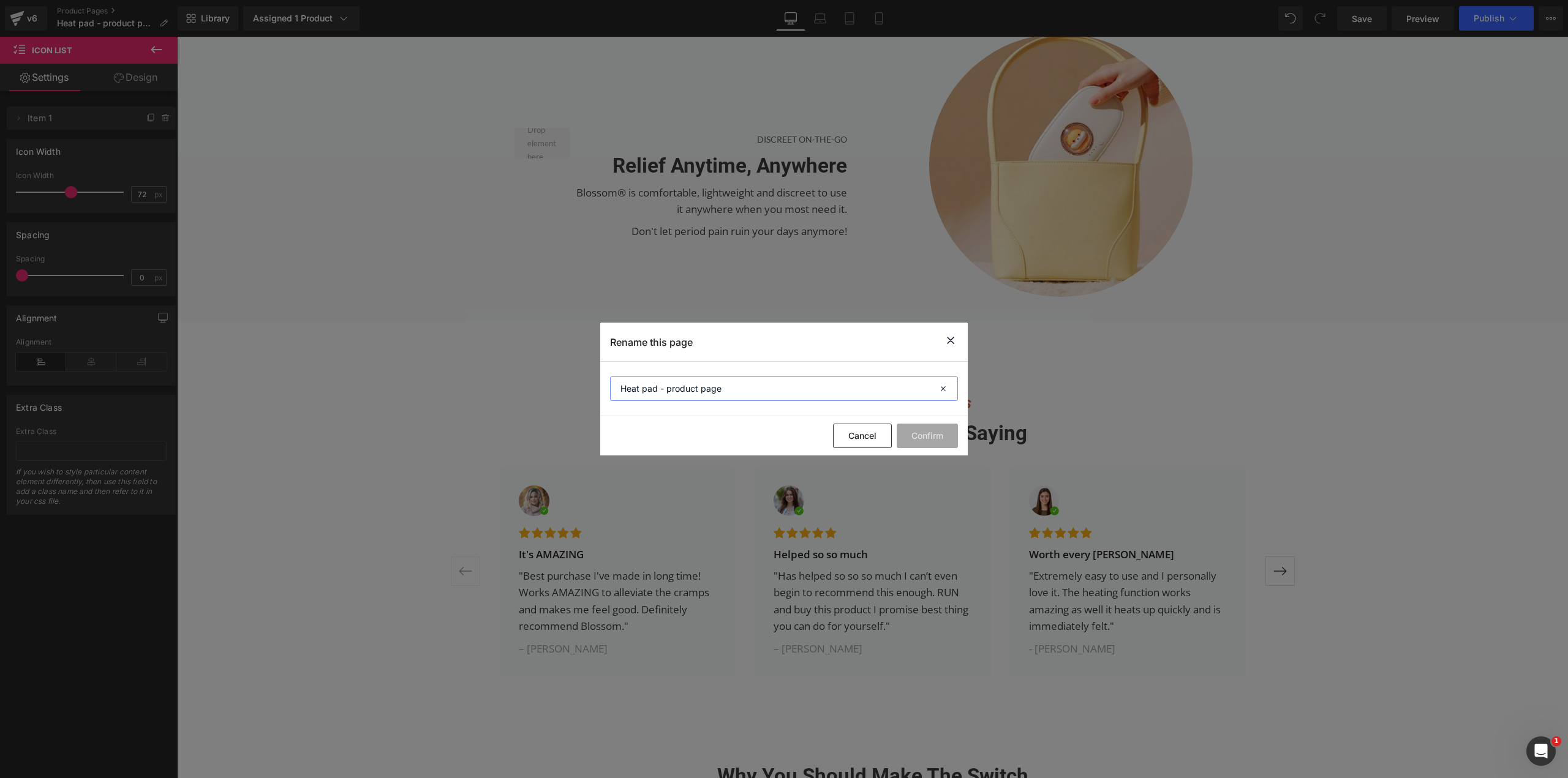
drag, startPoint x: 568, startPoint y: 372, endPoint x: 551, endPoint y: 371, distance: 17.0
click at [522, 372] on div "Rename this page Heat pad - product page Cancel Confirm" at bounding box center [784, 389] width 1568 height 778
type input "bye"
click at [922, 434] on button "Confirm" at bounding box center [927, 436] width 61 height 24
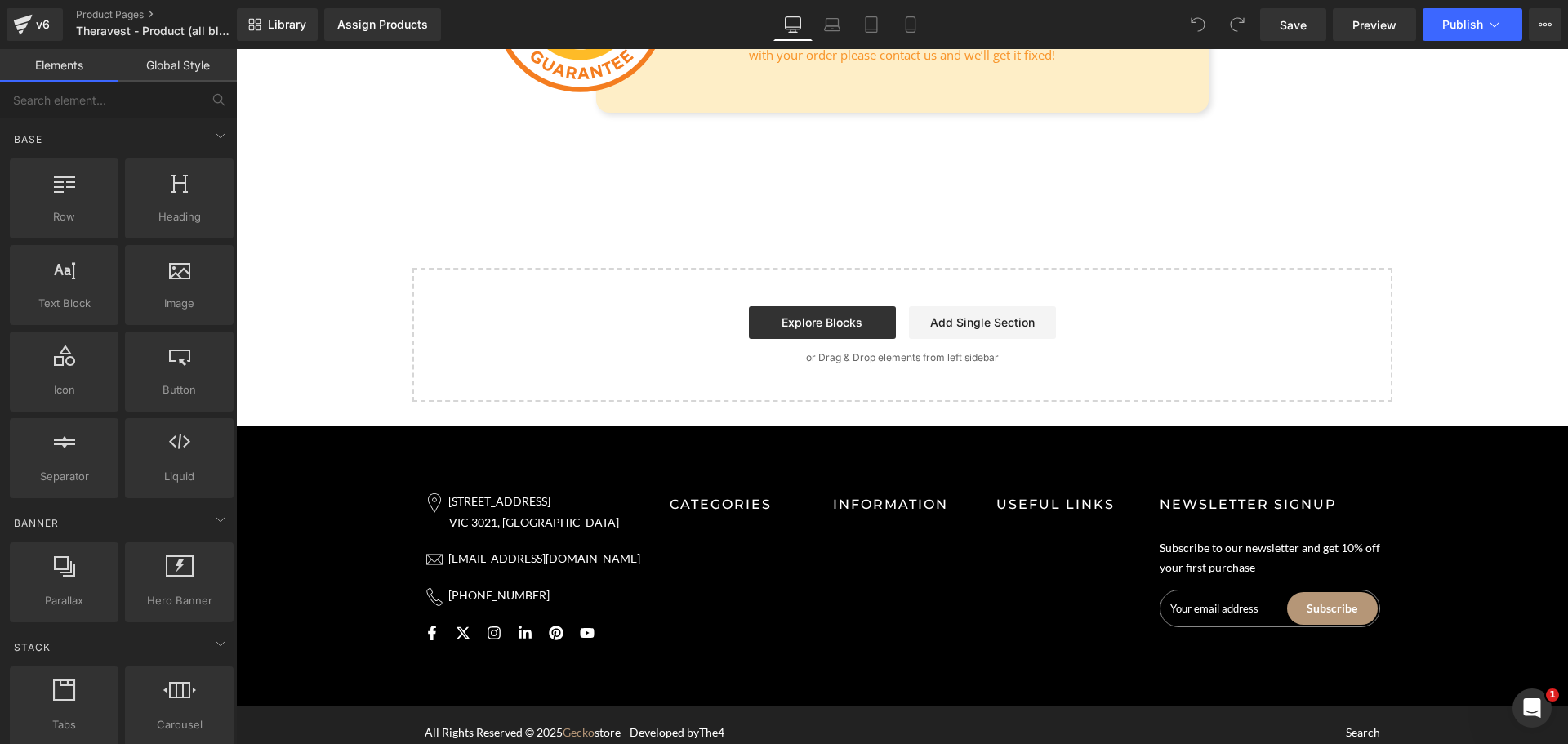
scroll to position [7263, 0]
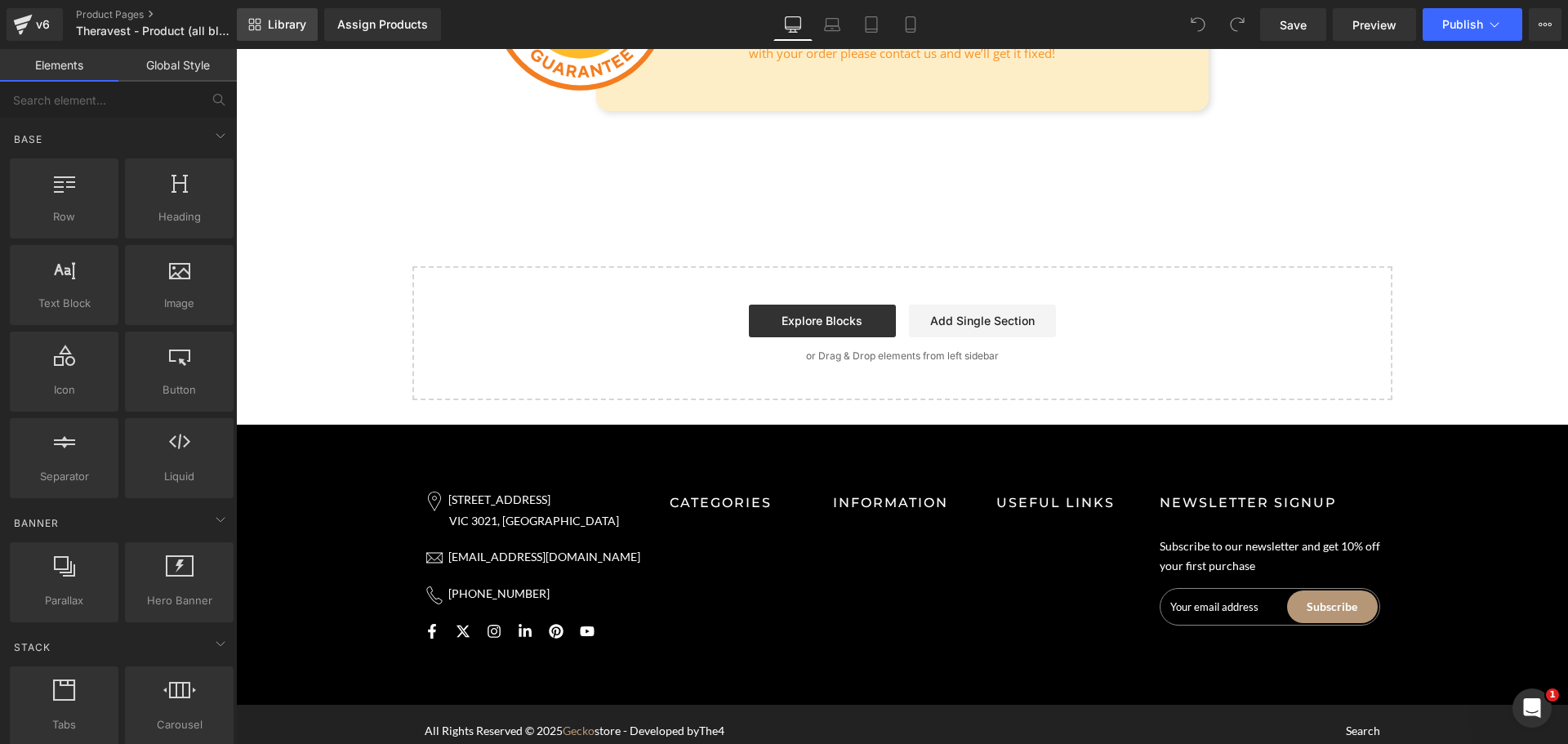
click at [290, 23] on span "Library" at bounding box center [287, 24] width 39 height 15
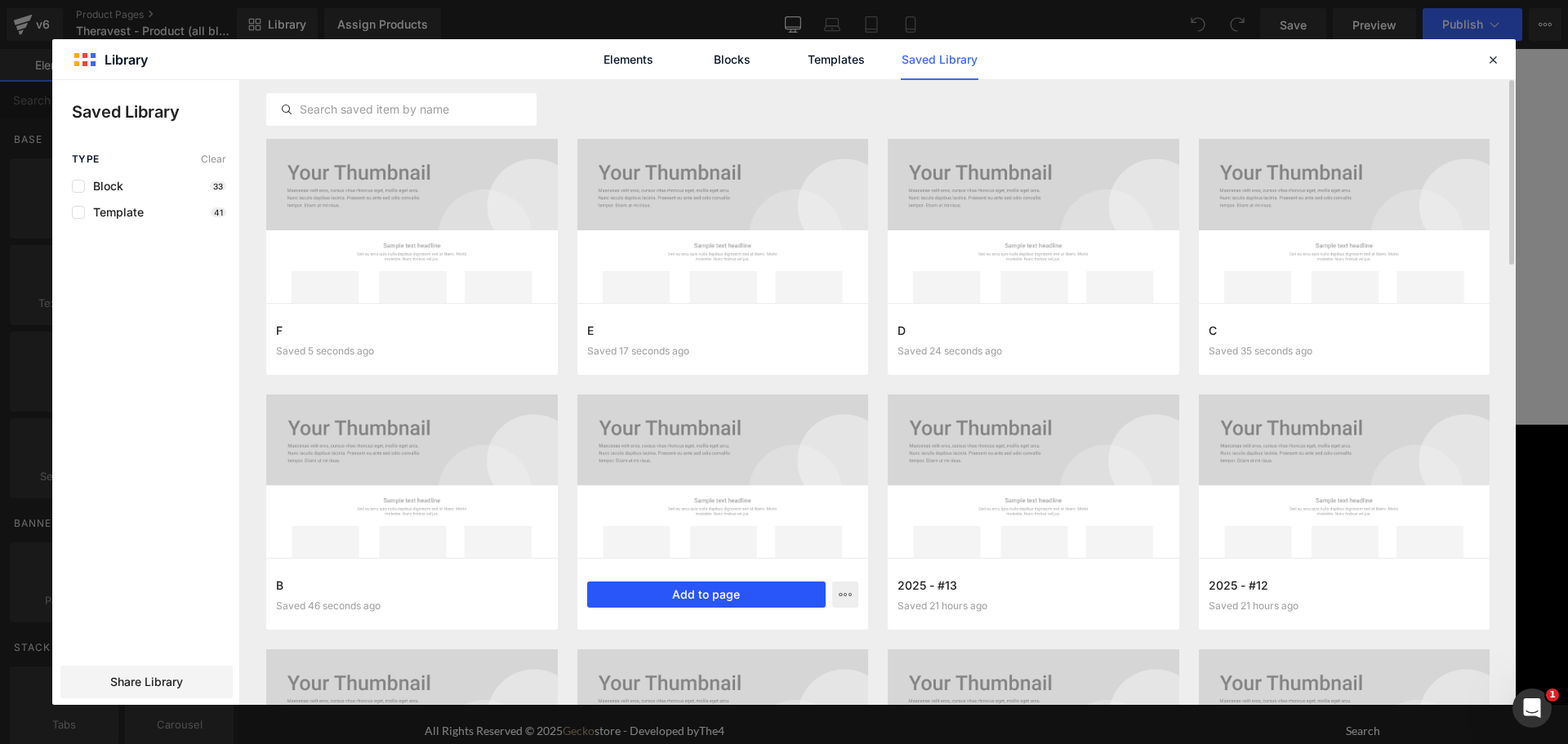
click at [742, 585] on button "Add to page" at bounding box center [707, 594] width 239 height 26
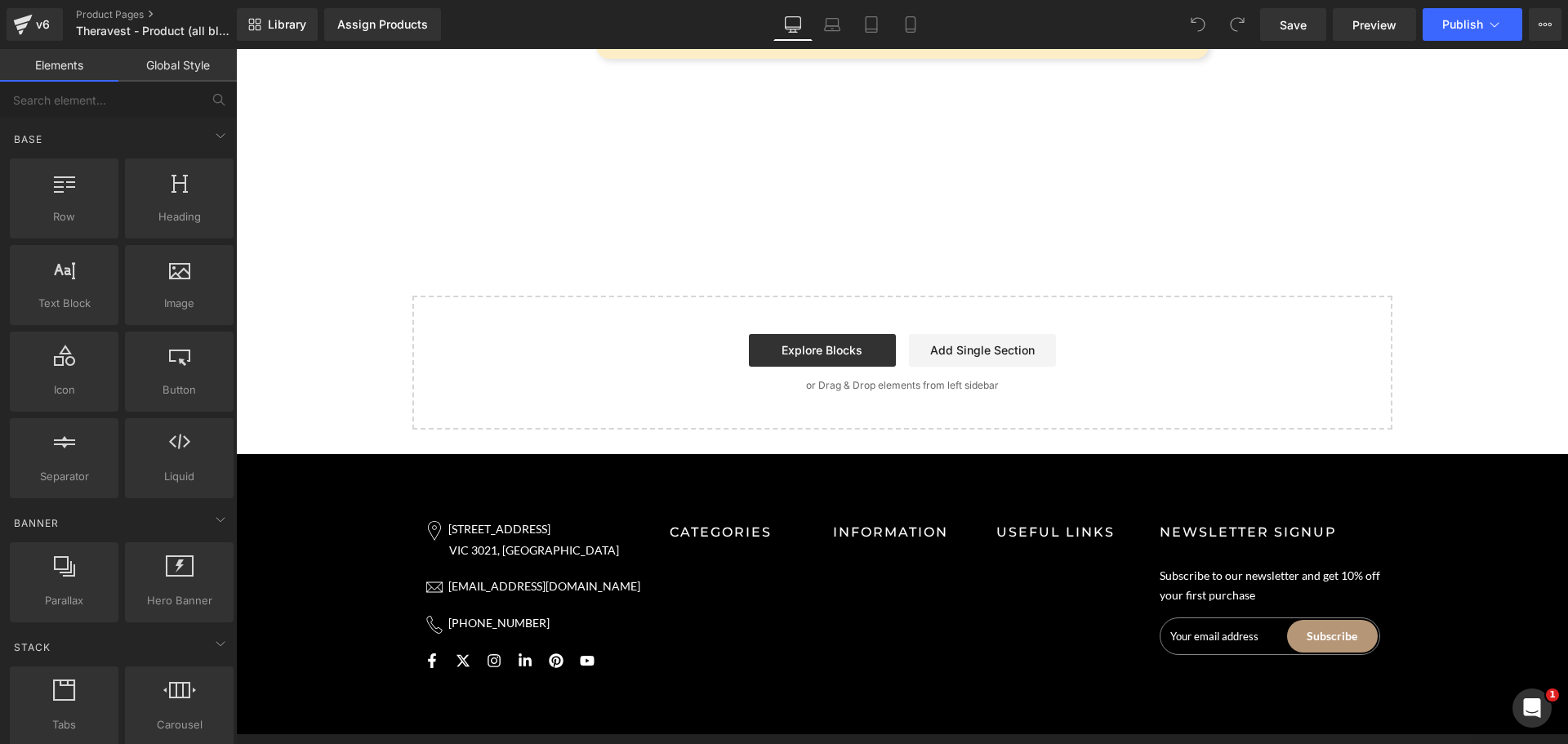
scroll to position [7316, 0]
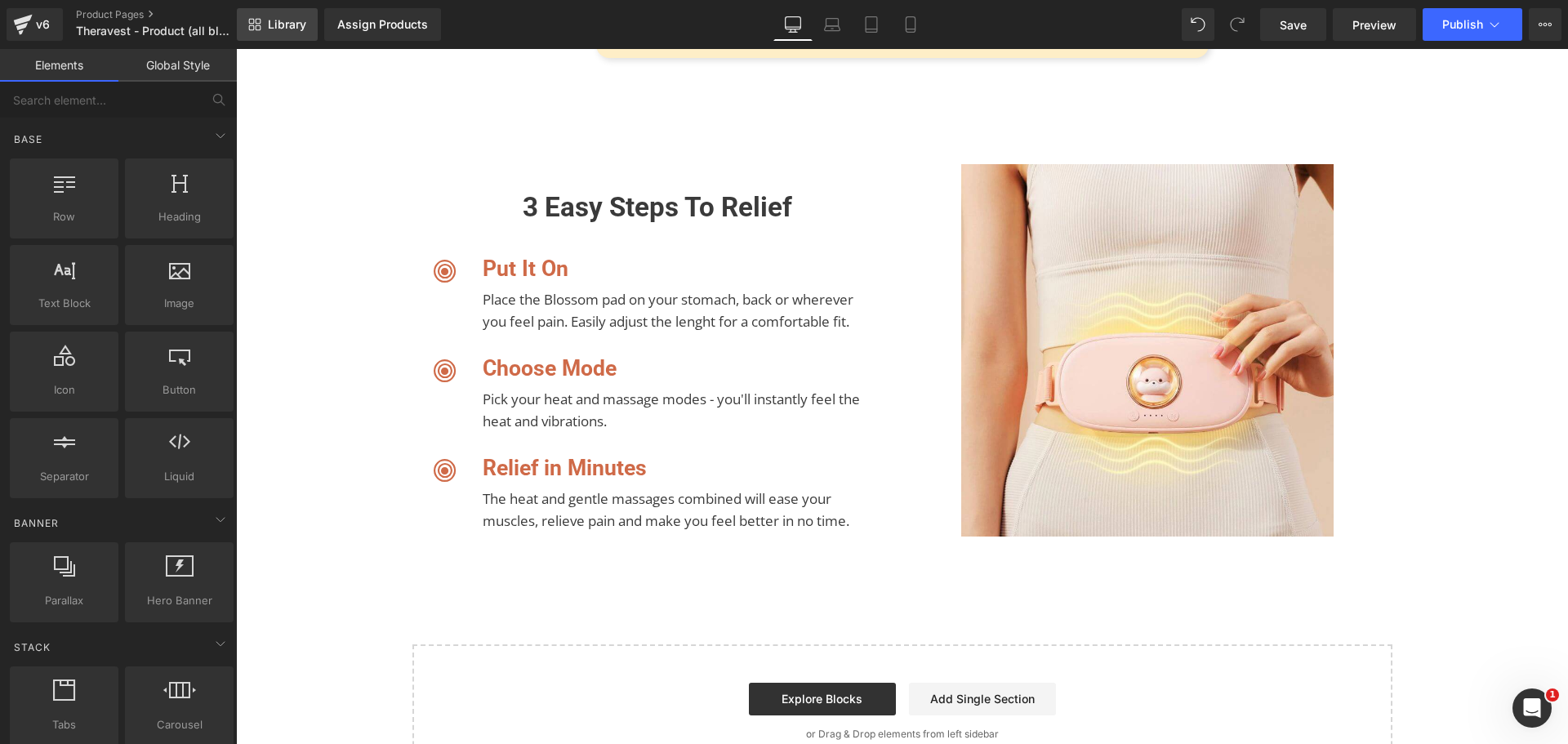
click at [298, 18] on span "Library" at bounding box center [287, 24] width 39 height 15
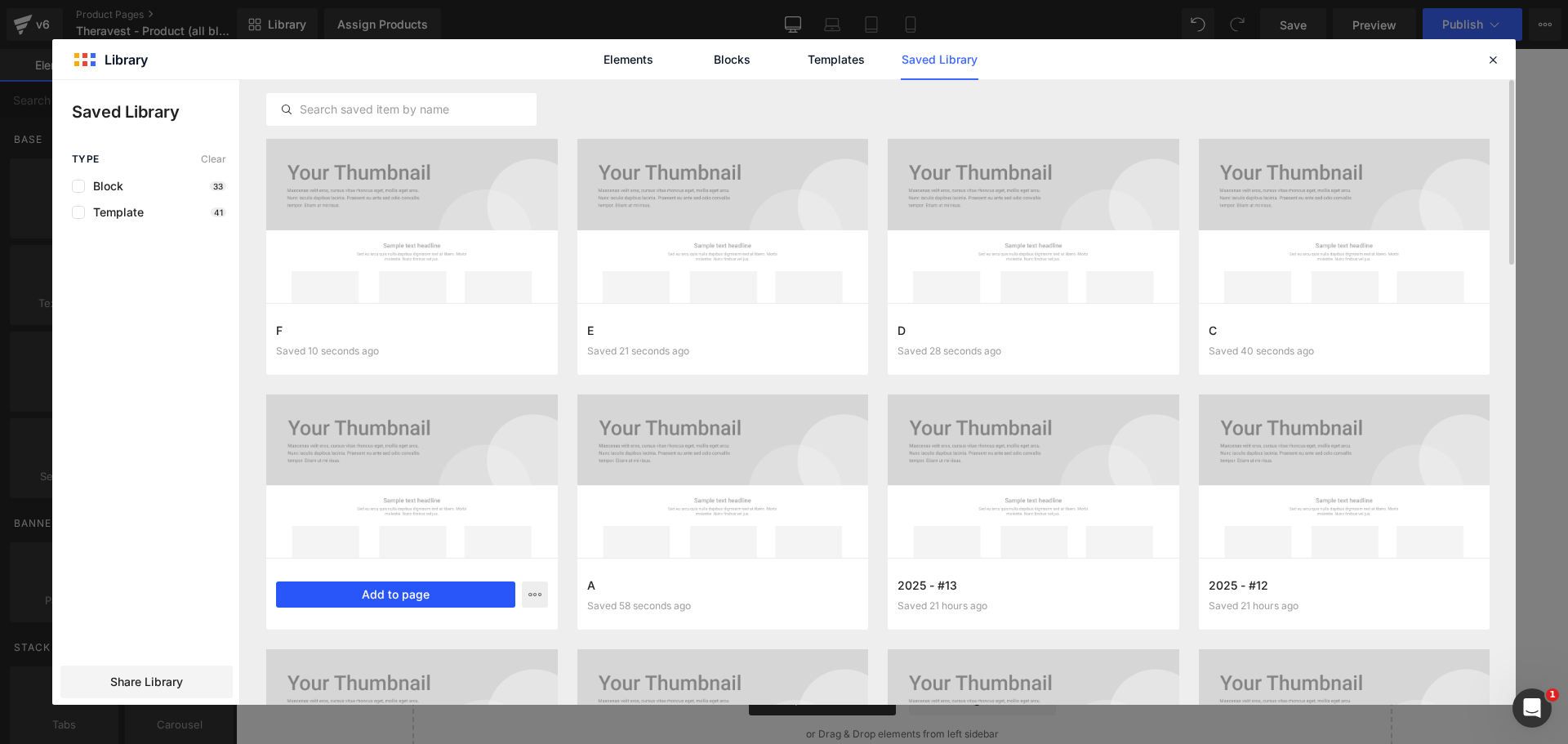
click at [394, 589] on button "Add to page" at bounding box center [396, 594] width 239 height 26
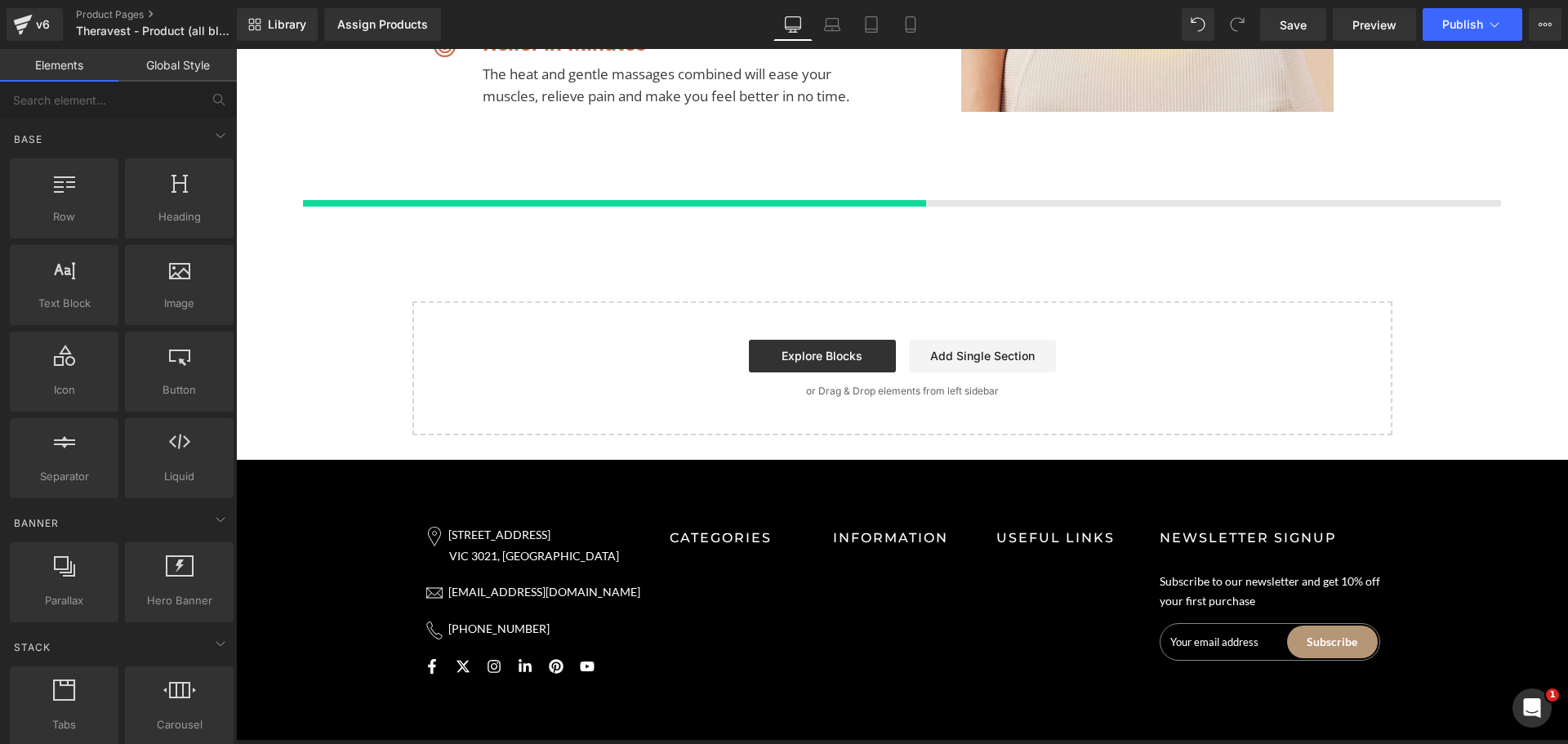
scroll to position [7747, 0]
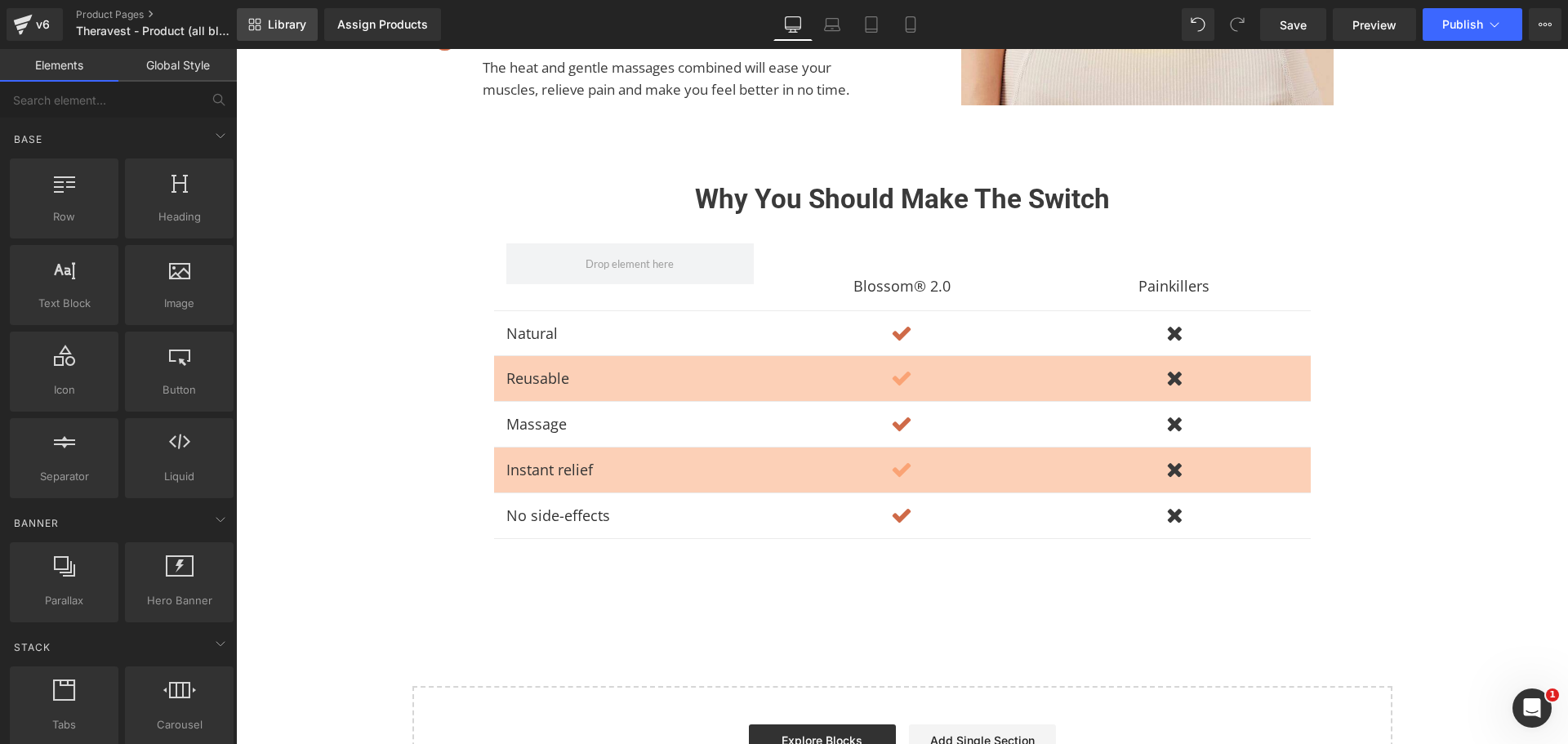
click at [290, 31] on span "Library" at bounding box center [287, 24] width 39 height 15
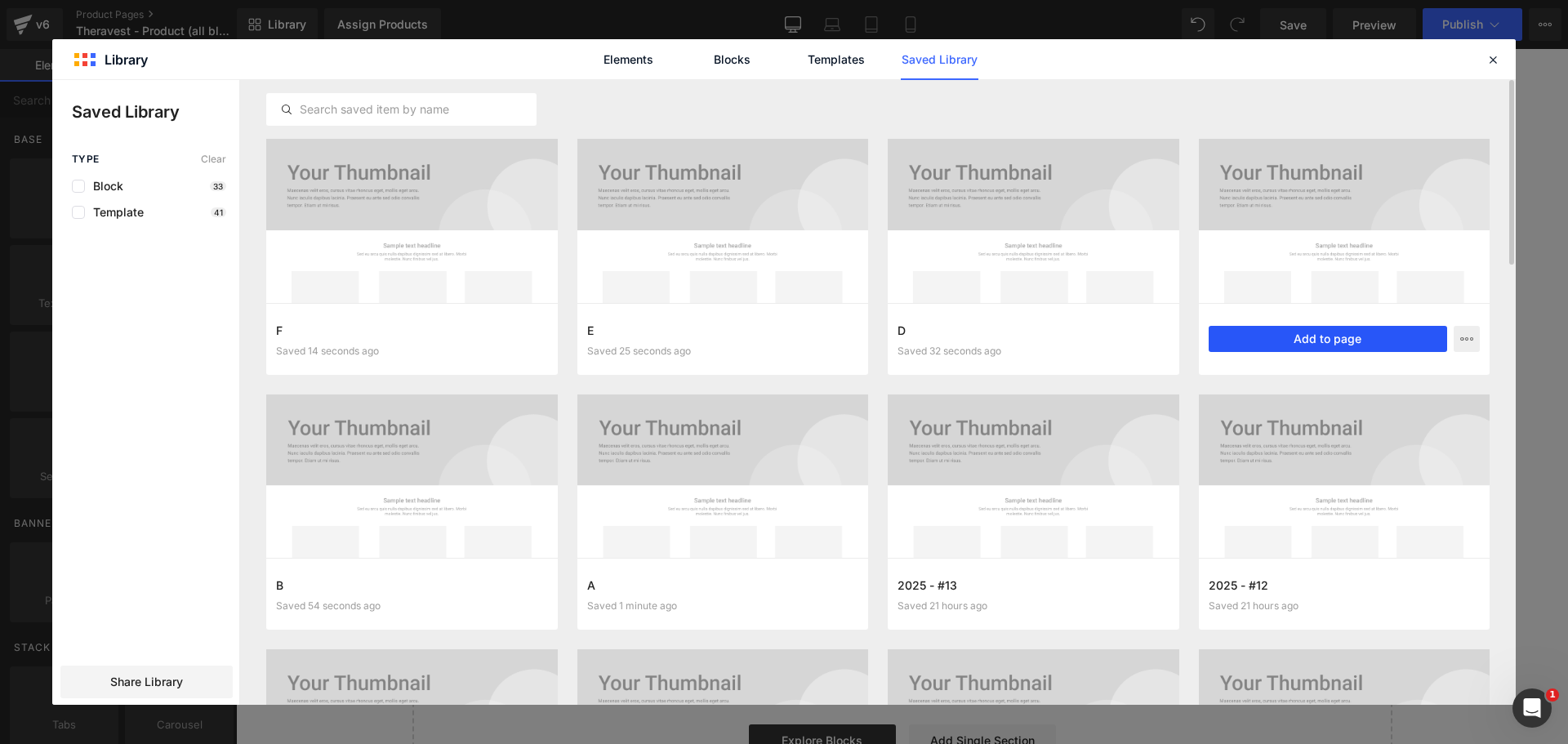
click at [1308, 339] on button "Add to page" at bounding box center [1329, 339] width 239 height 26
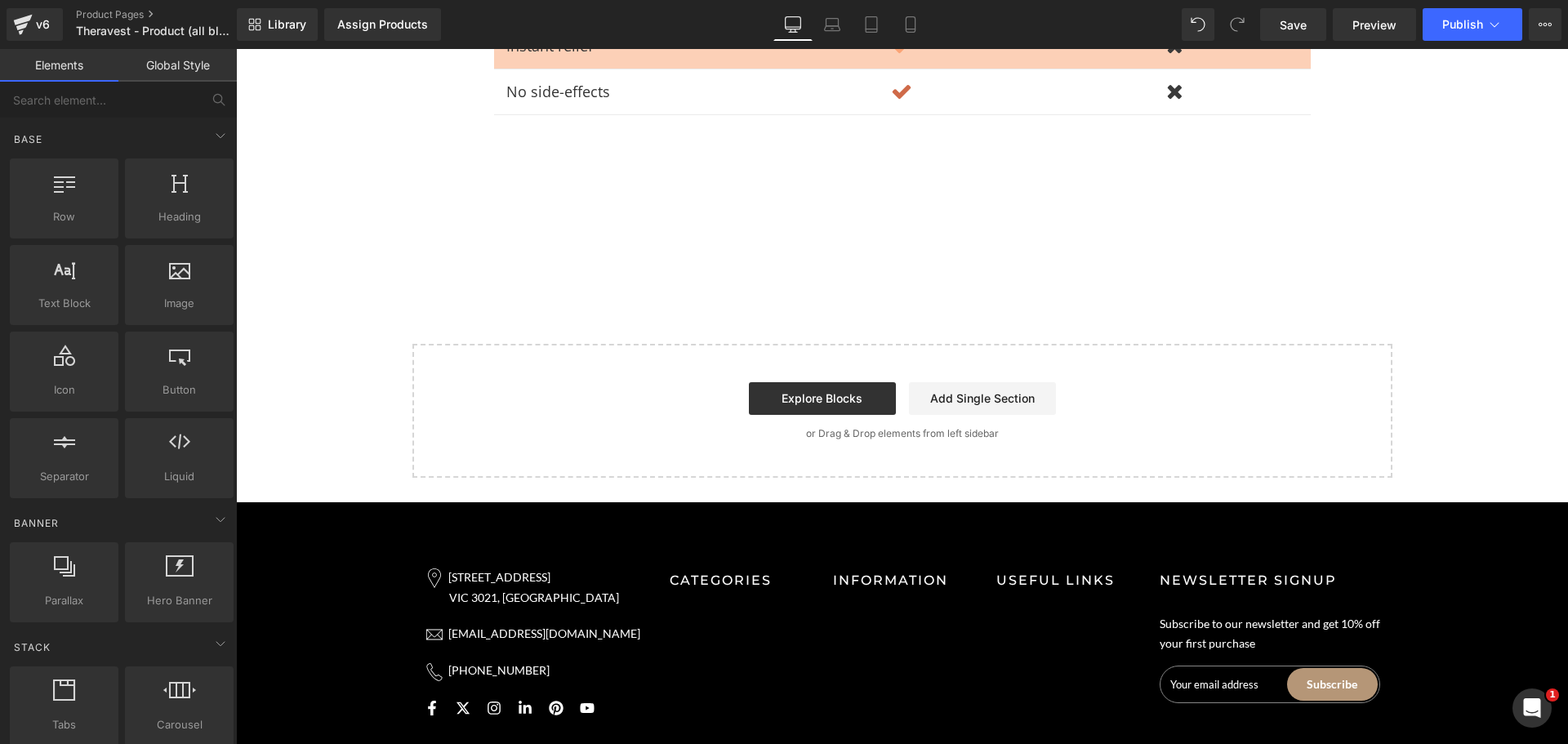
scroll to position [8220, 0]
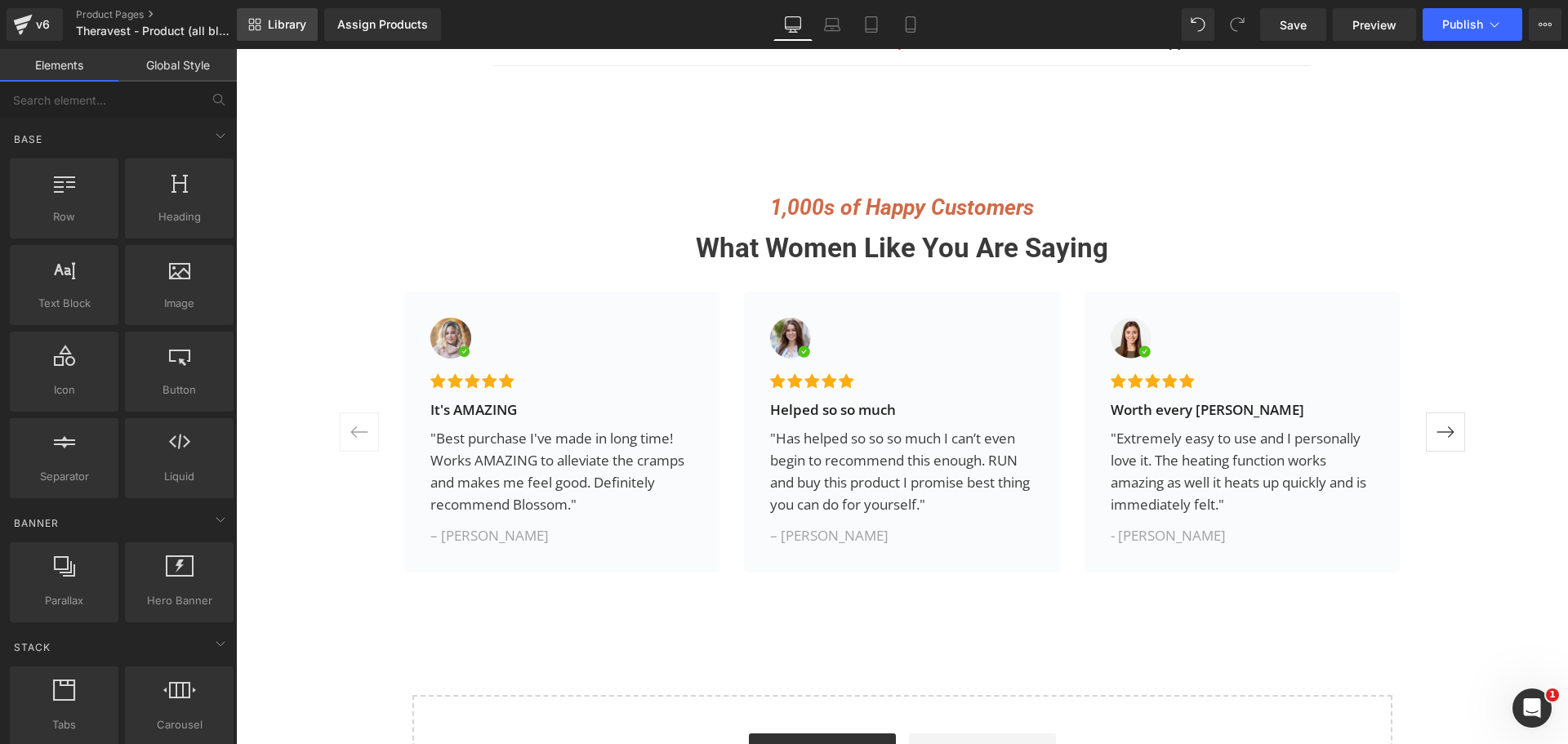
click at [291, 22] on span "Library" at bounding box center [287, 24] width 39 height 15
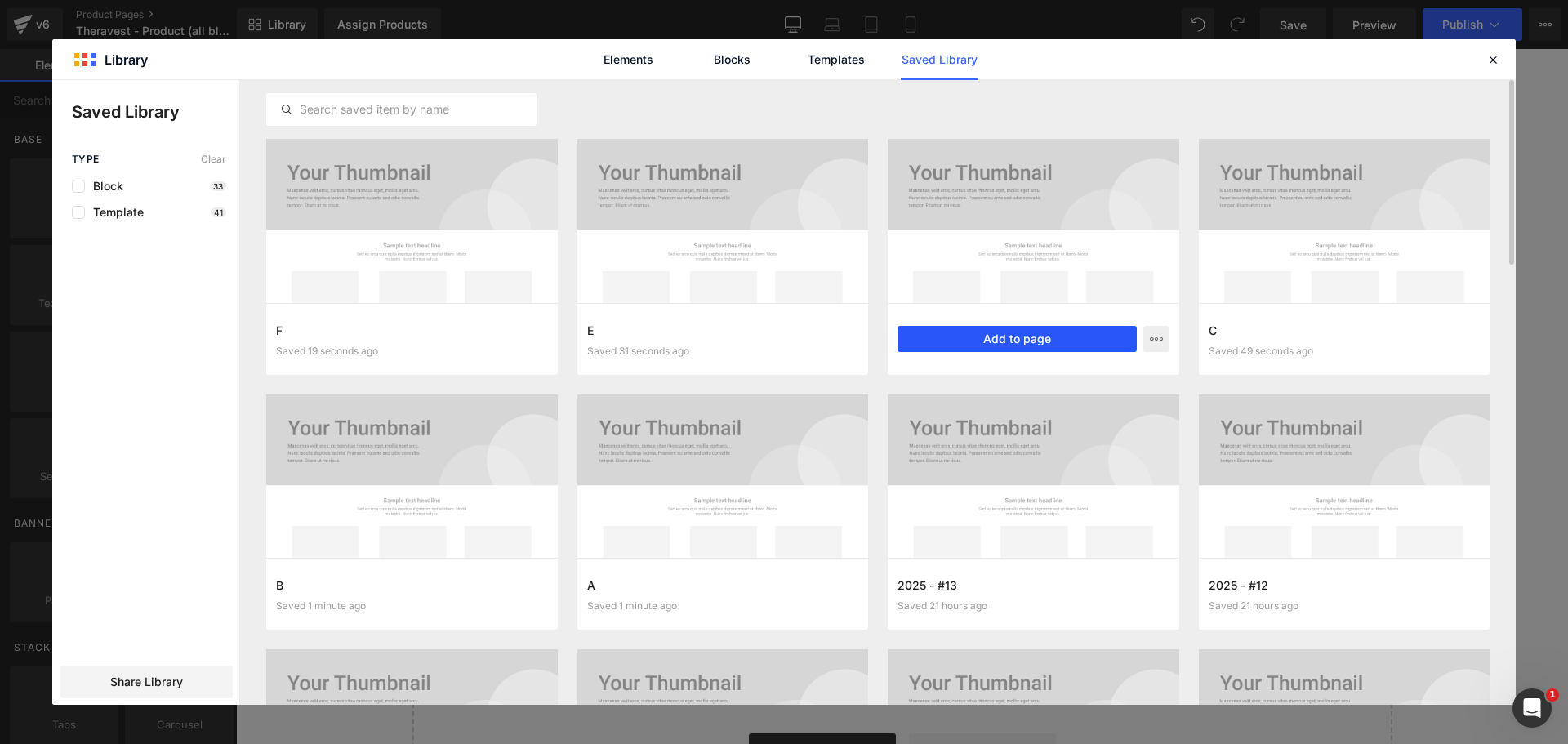
click at [997, 333] on button "Add to page" at bounding box center [1017, 339] width 239 height 26
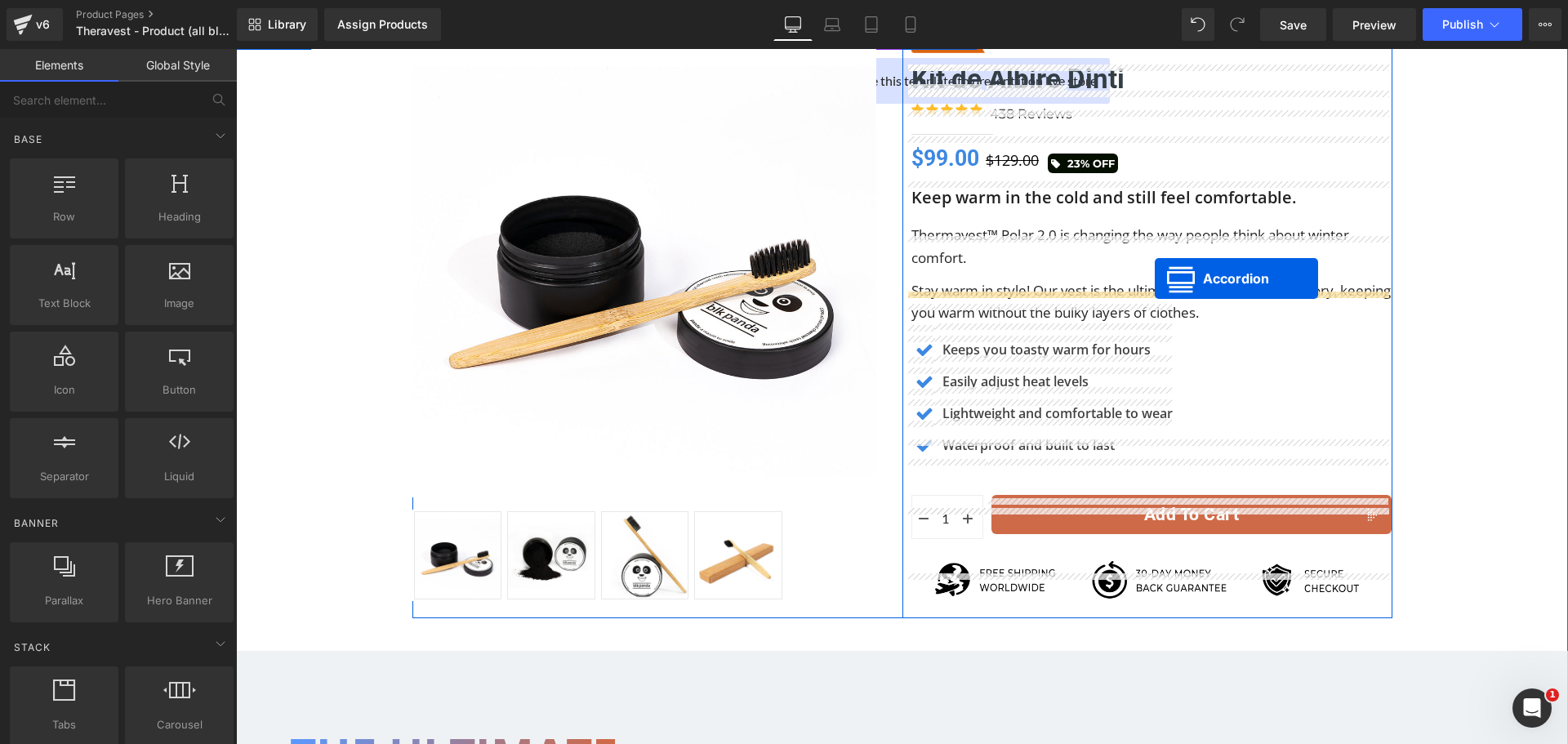
scroll to position [381, 0]
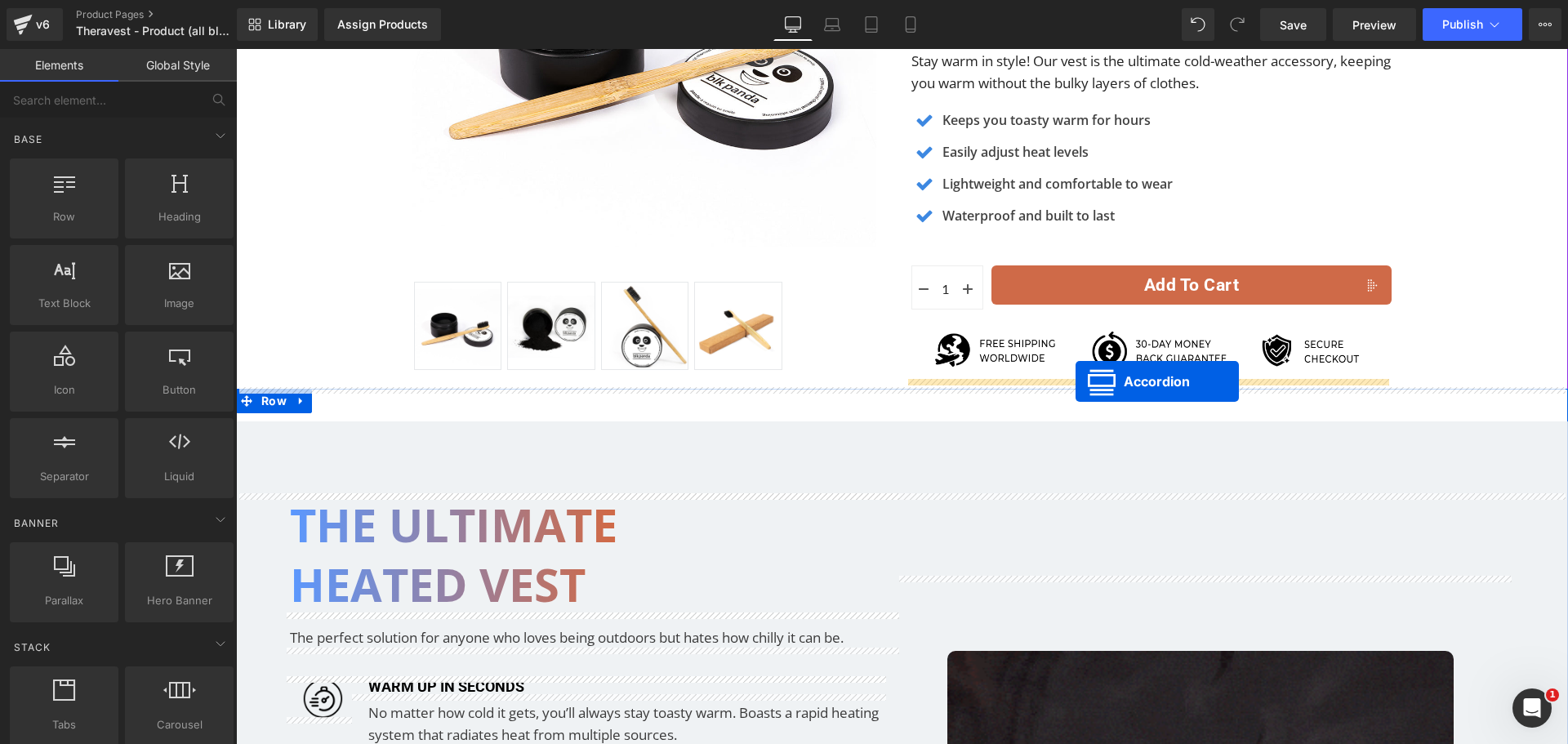
drag, startPoint x: 888, startPoint y: 148, endPoint x: 1076, endPoint y: 381, distance: 299.4
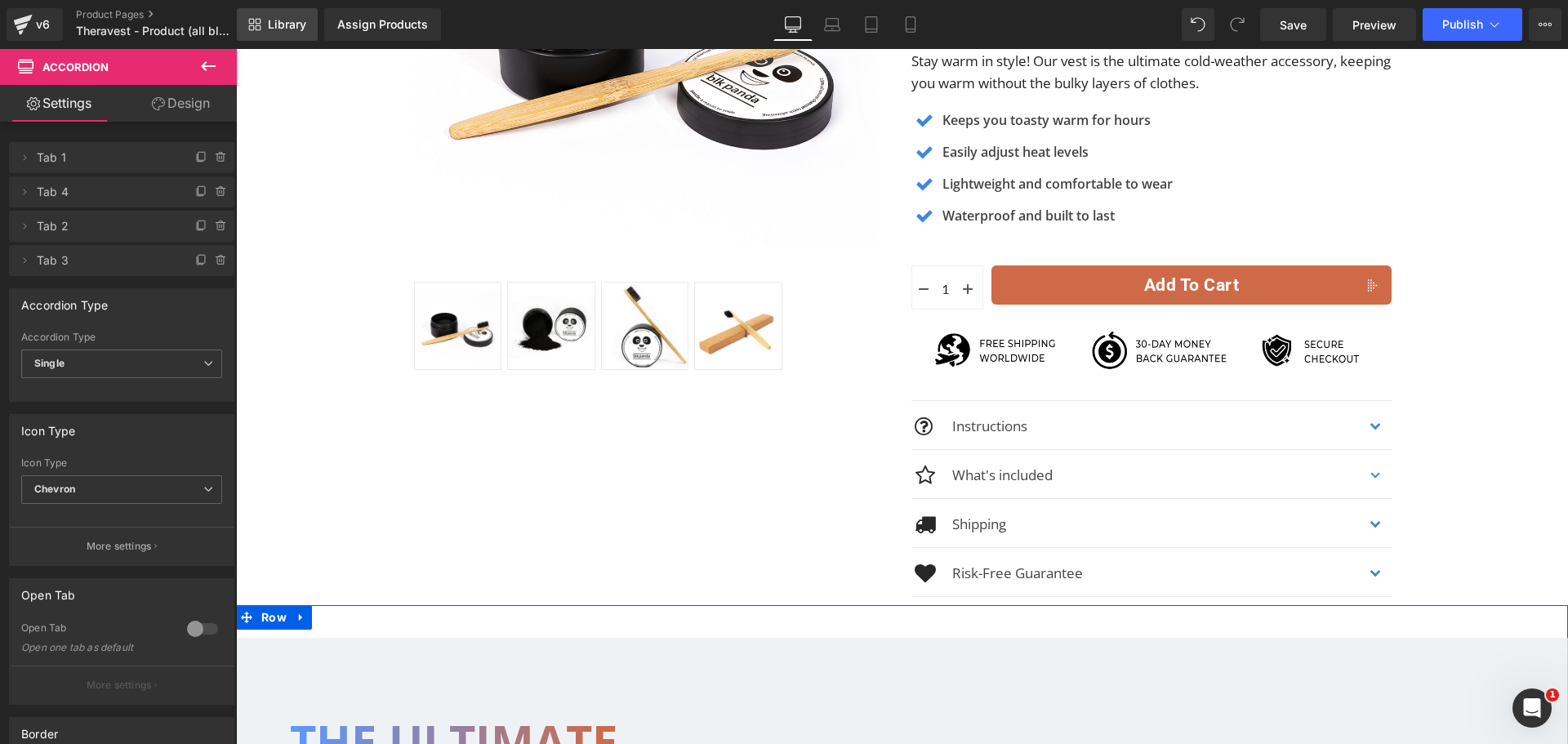
click at [282, 20] on span "Library" at bounding box center [287, 24] width 39 height 15
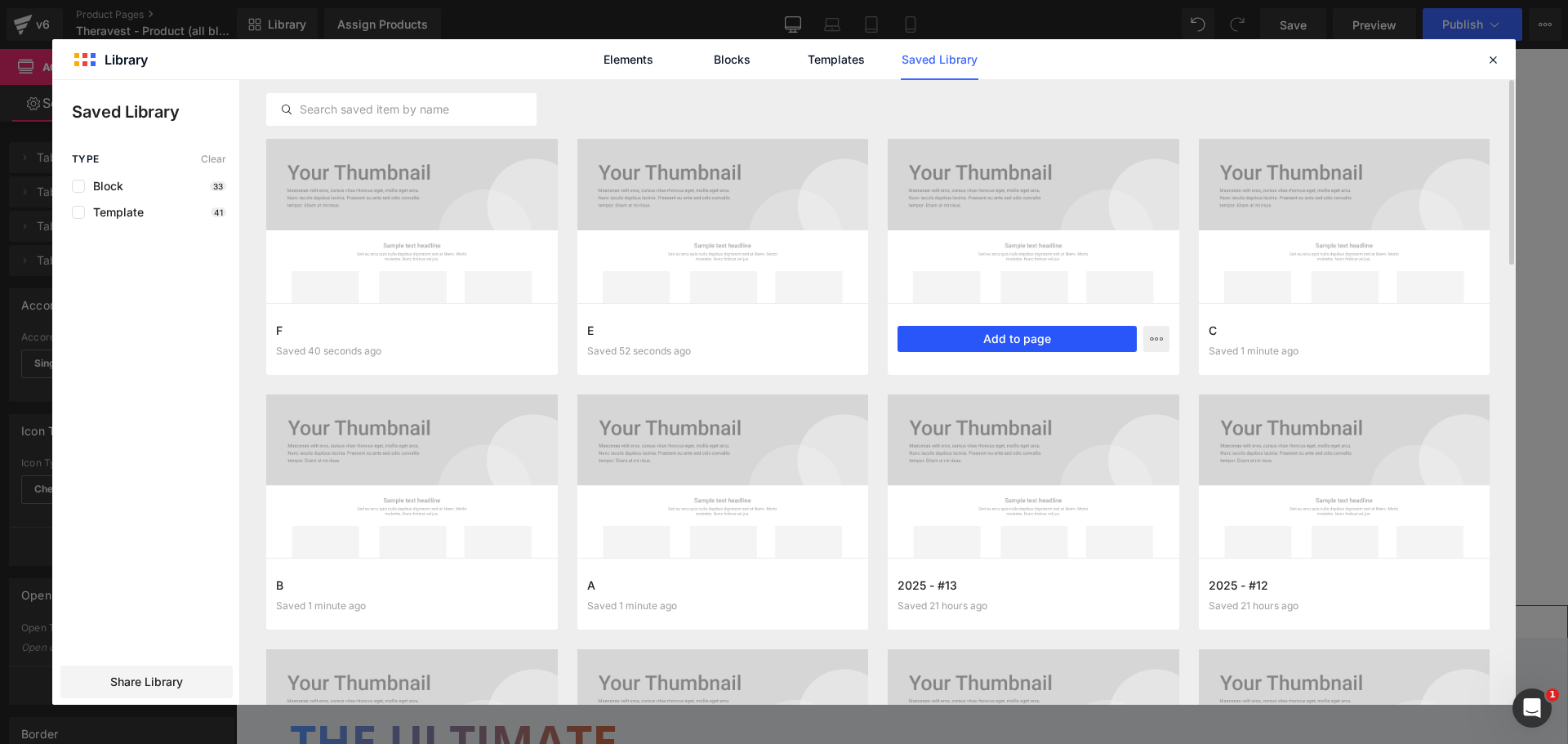
click at [1028, 341] on button "Add to page" at bounding box center [1017, 339] width 239 height 26
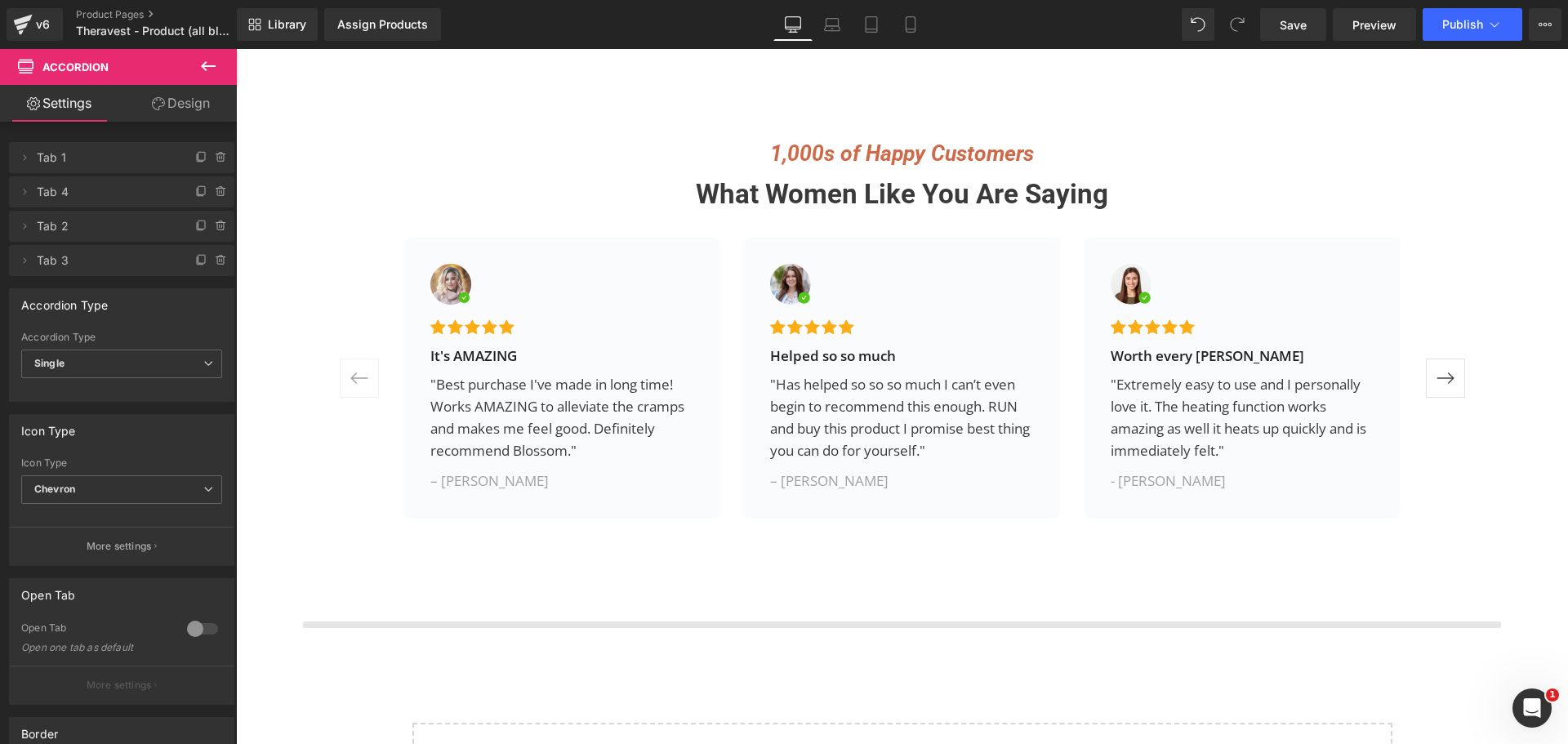
scroll to position [8918, 0]
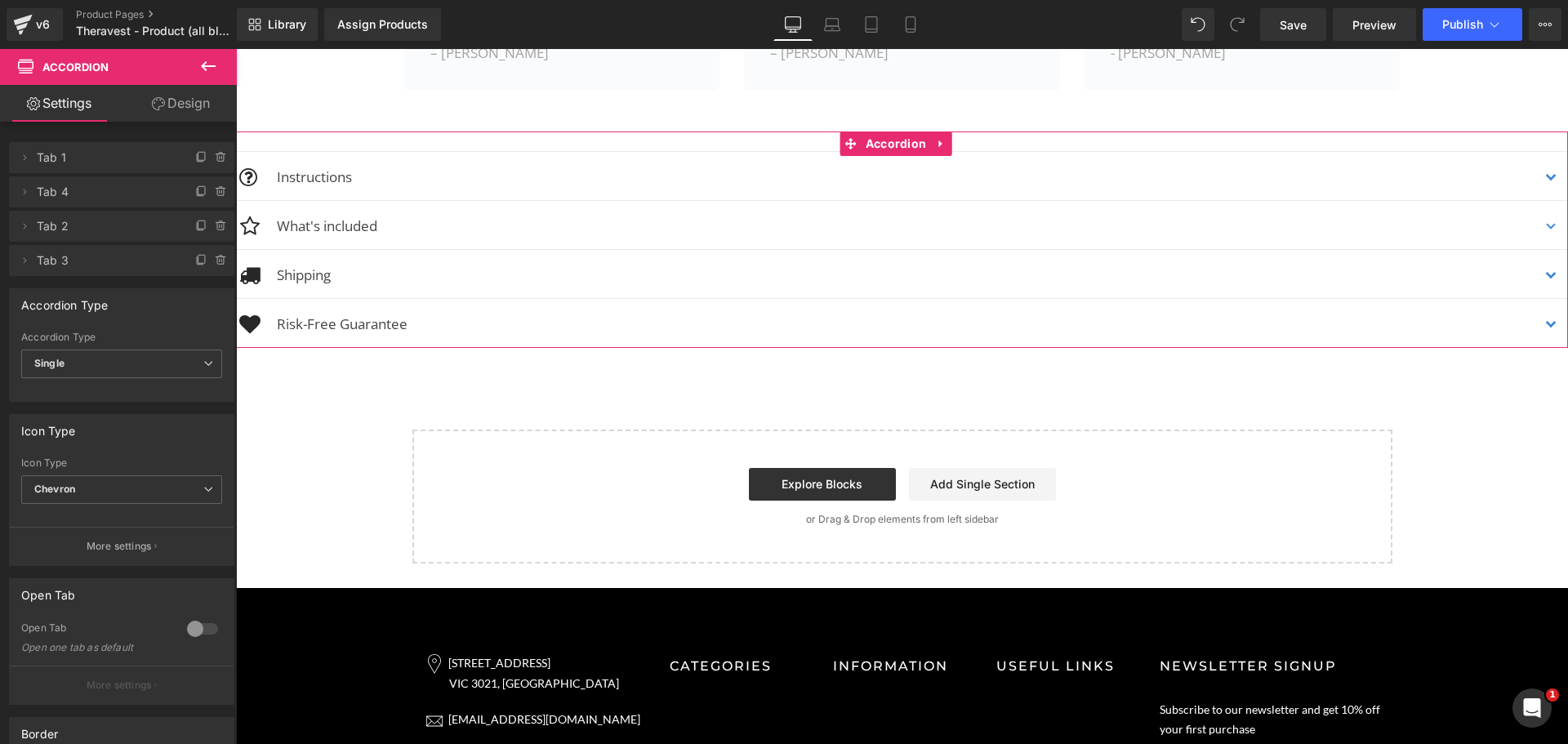
click at [941, 143] on icon at bounding box center [940, 144] width 4 height 7
click at [951, 142] on icon at bounding box center [951, 144] width 11 height 12
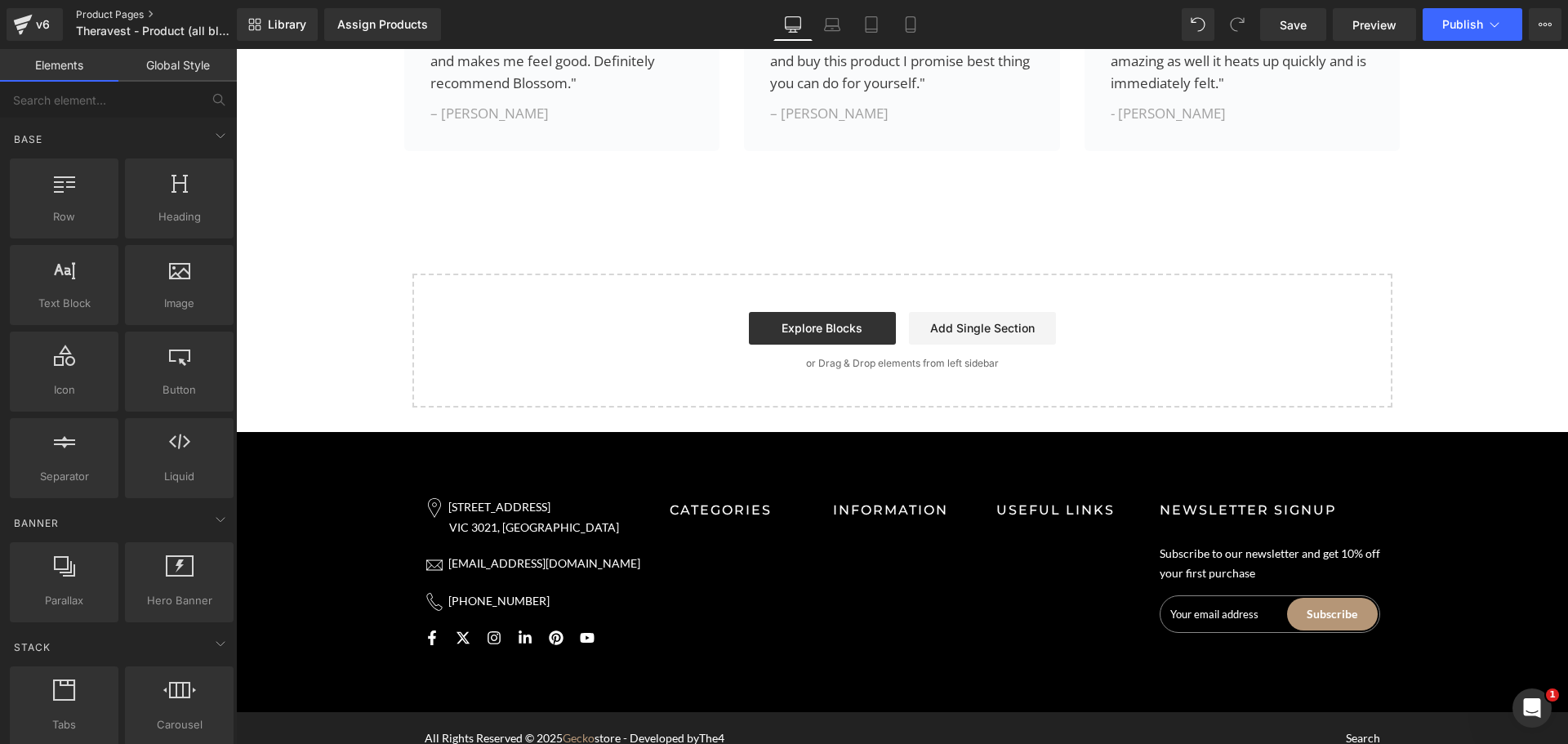
scroll to position [8857, 0]
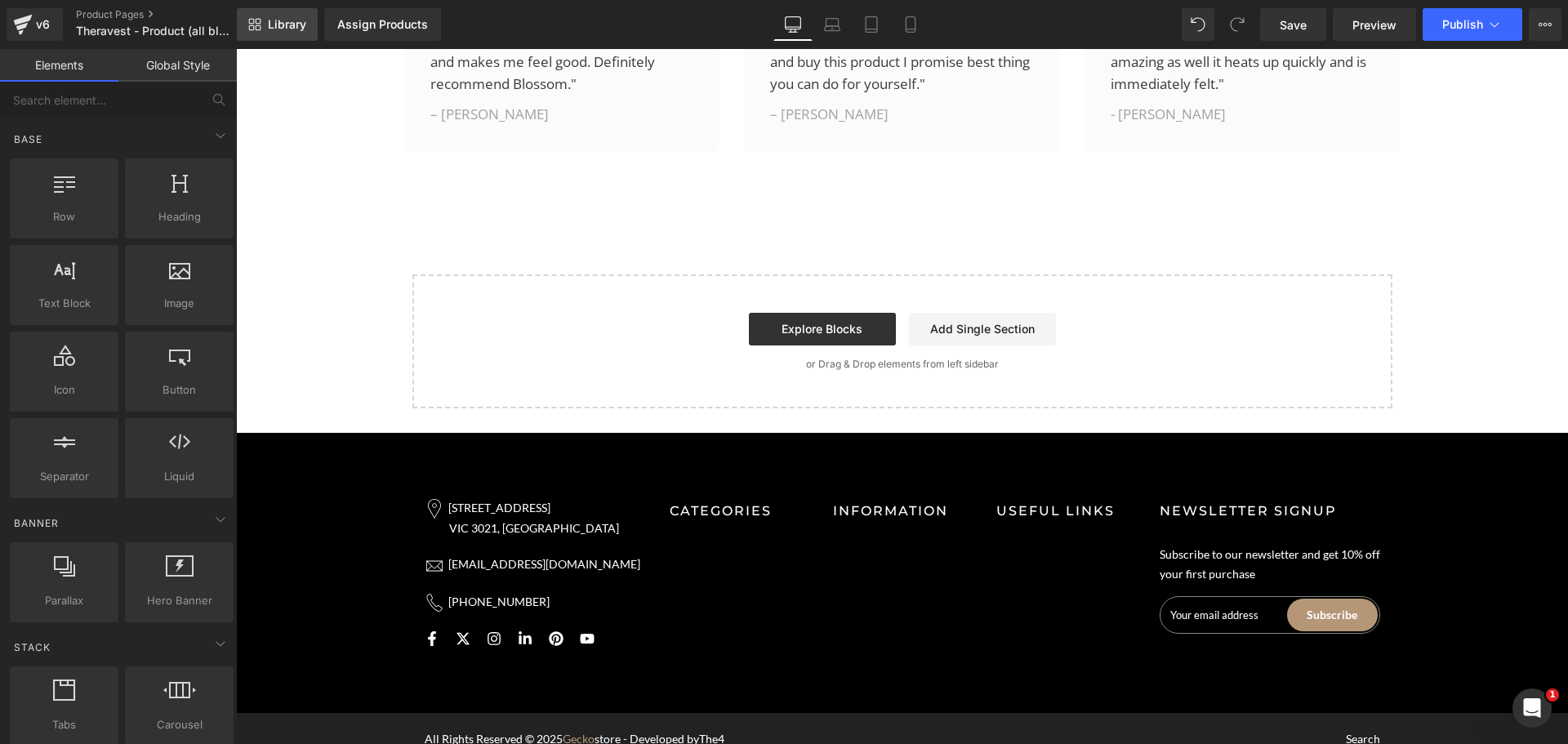
click at [253, 25] on icon at bounding box center [254, 24] width 13 height 13
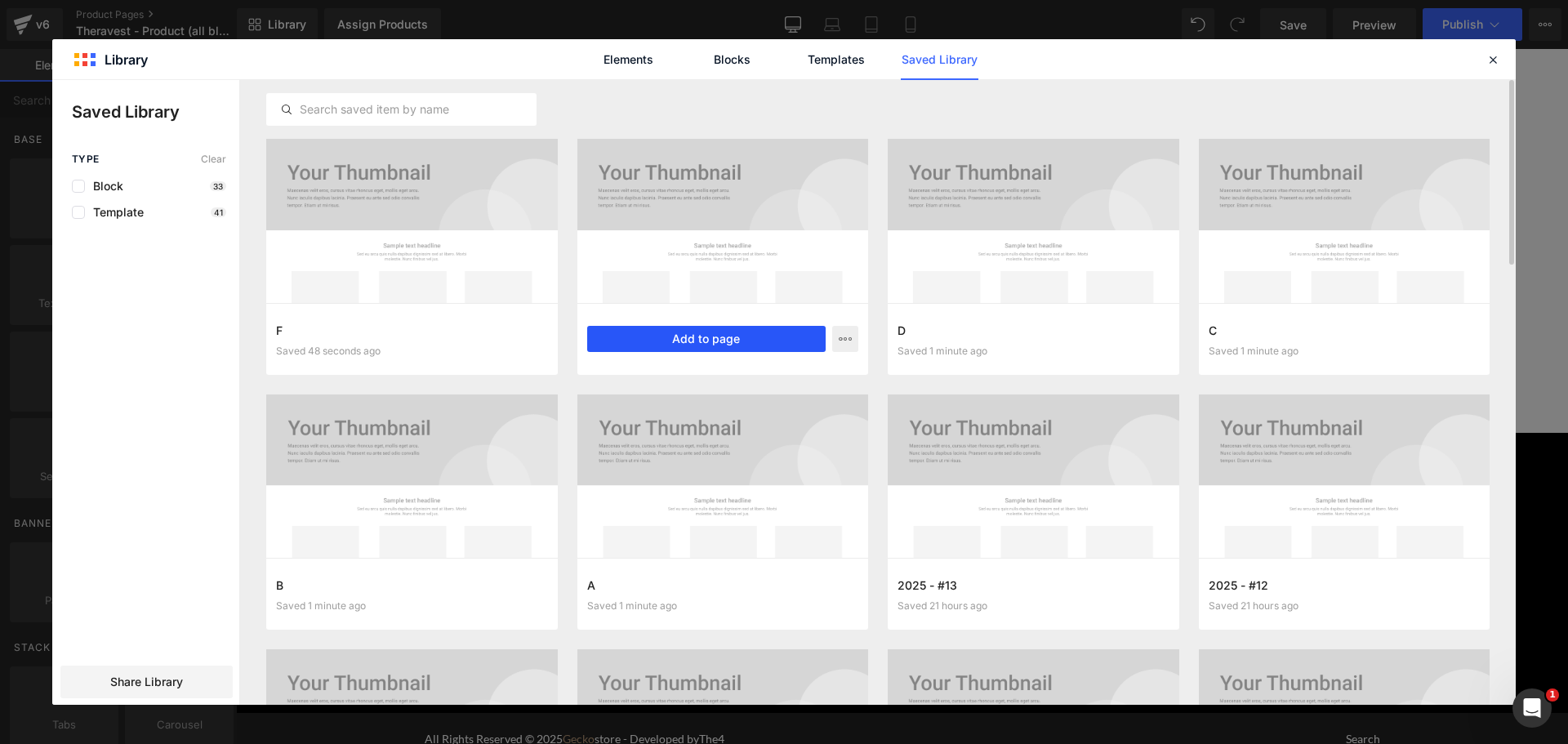
click at [712, 337] on button "Add to page" at bounding box center [707, 339] width 239 height 26
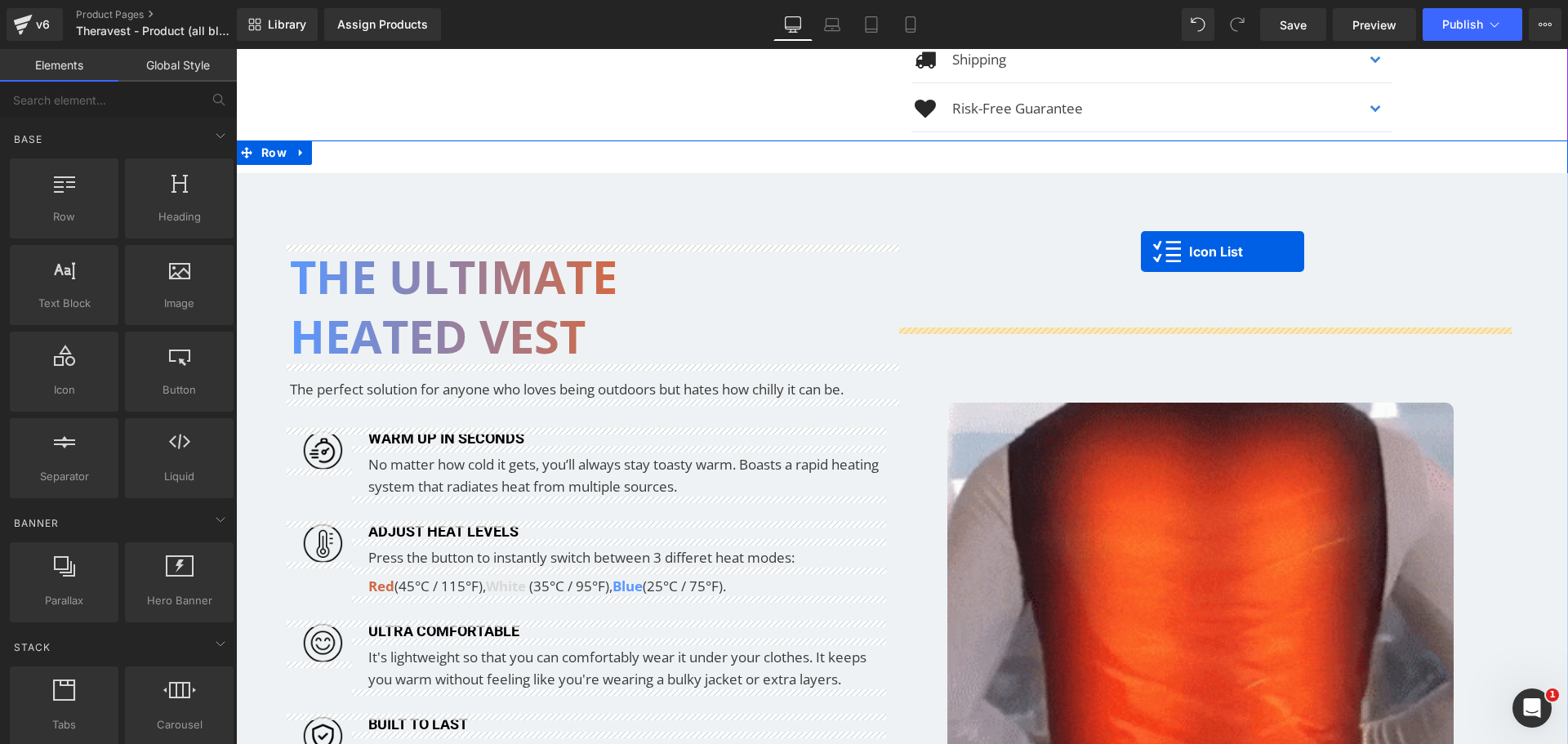
scroll to position [272, 0]
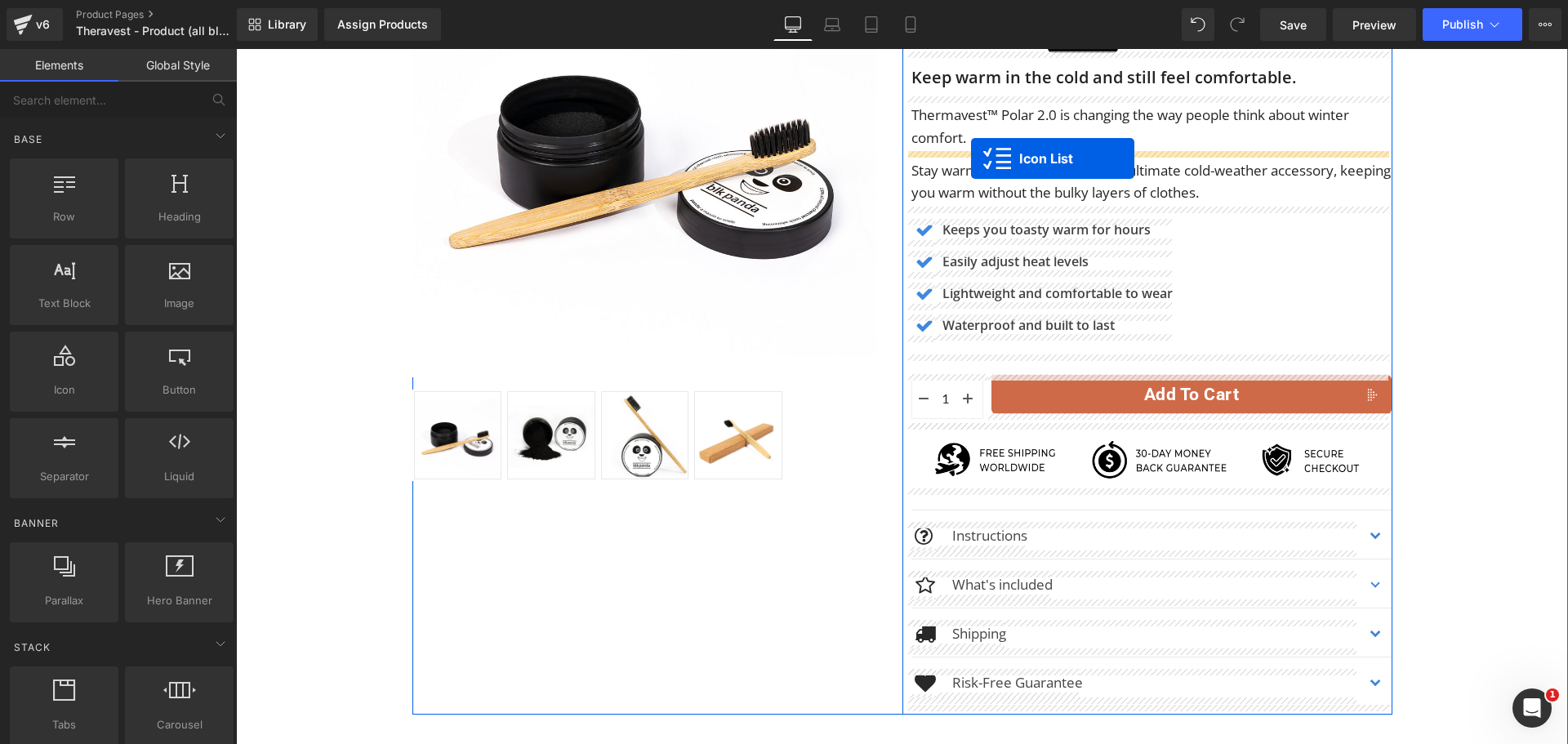
drag, startPoint x: 879, startPoint y: 163, endPoint x: 971, endPoint y: 158, distance: 92.1
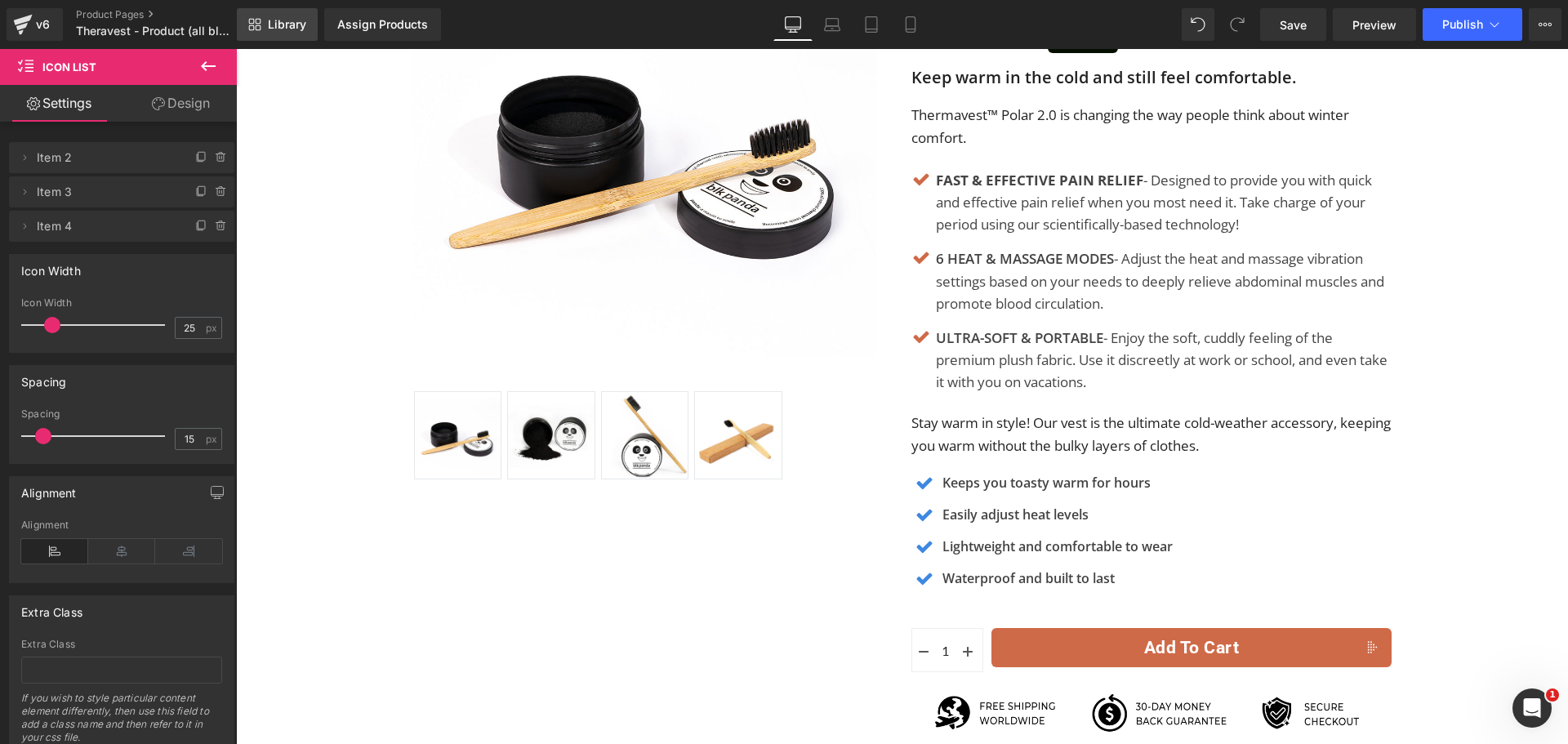
click at [275, 23] on span "Library" at bounding box center [287, 24] width 39 height 15
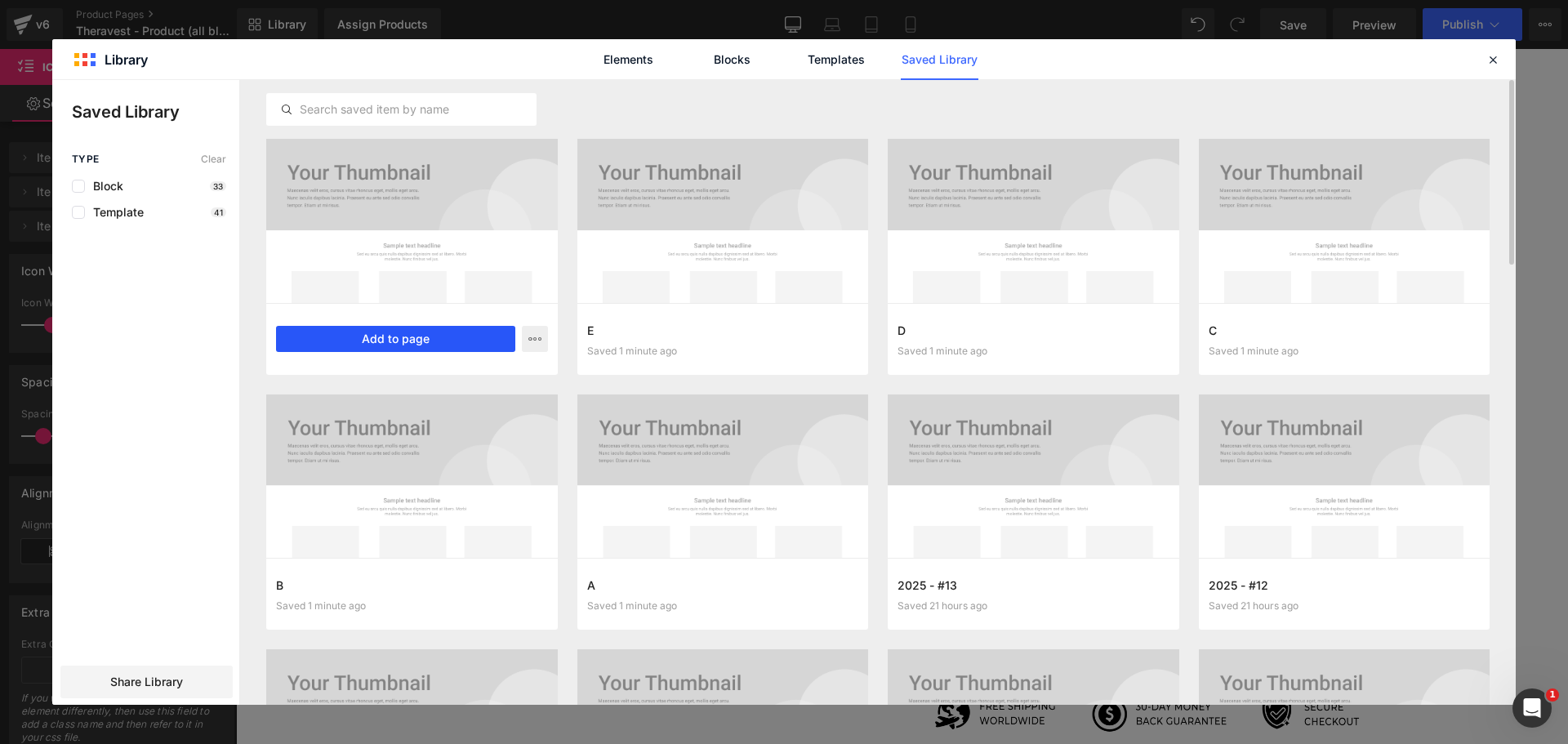
click at [359, 333] on button "Add to page" at bounding box center [396, 339] width 239 height 26
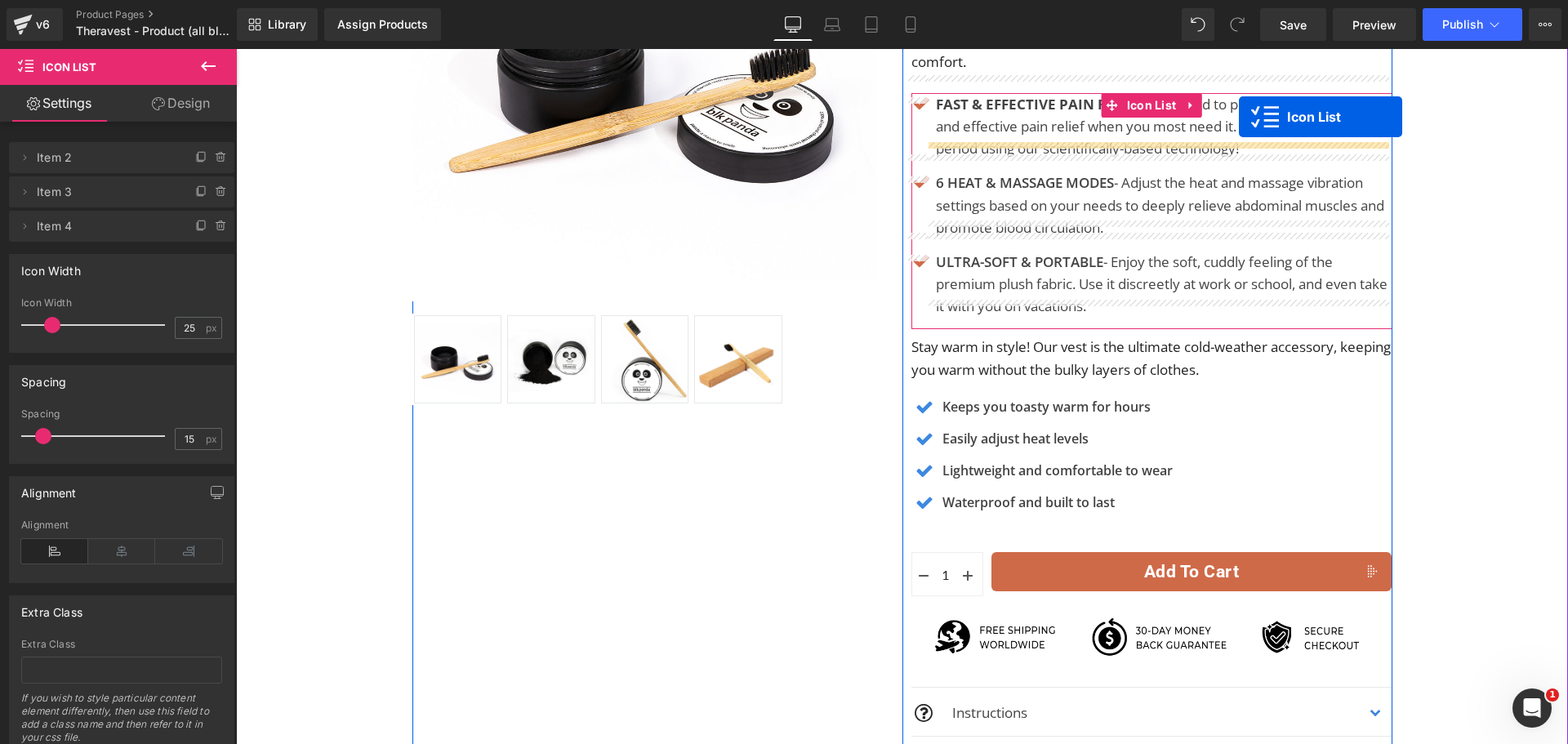
scroll to position [12, 0]
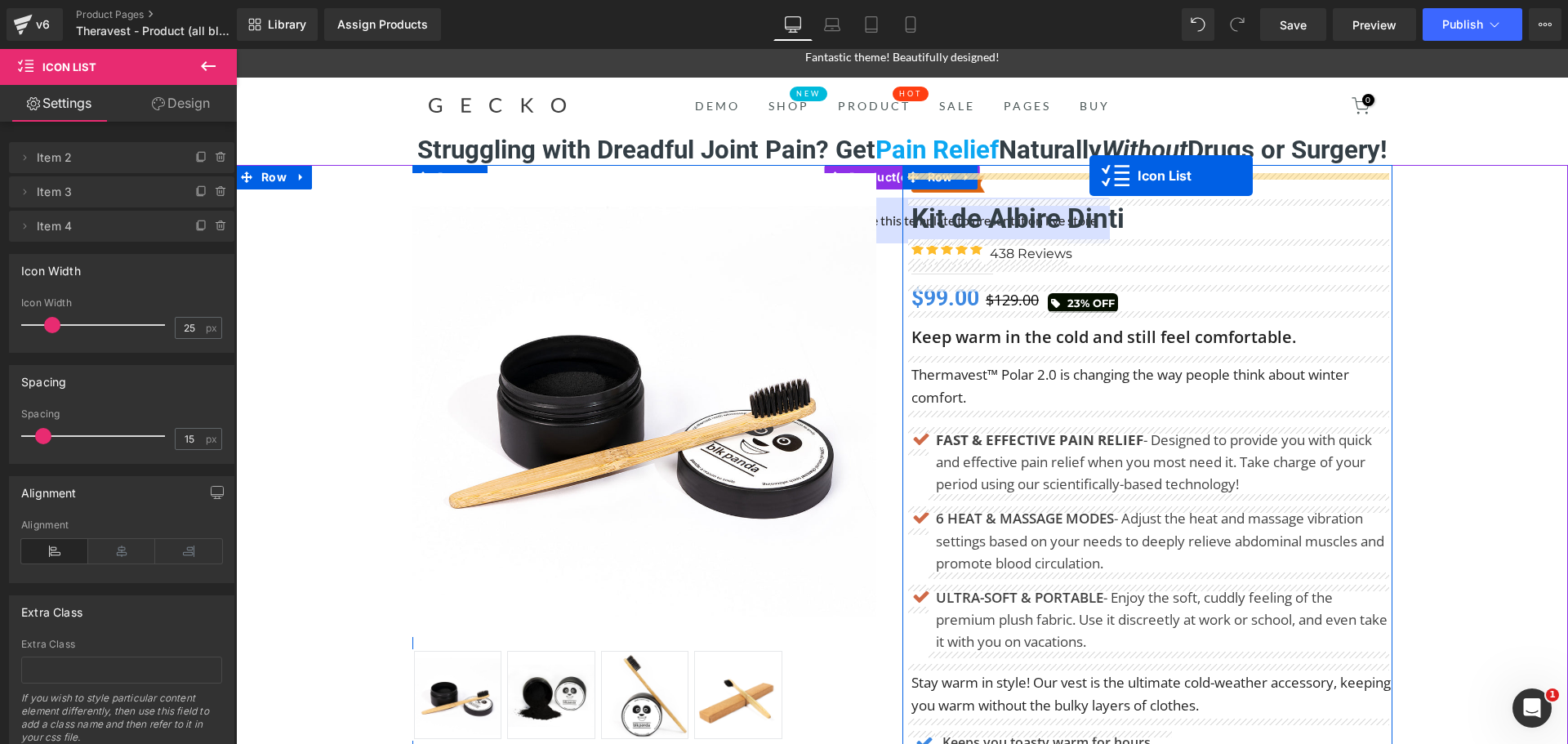
drag, startPoint x: 885, startPoint y: 140, endPoint x: 1089, endPoint y: 175, distance: 207.0
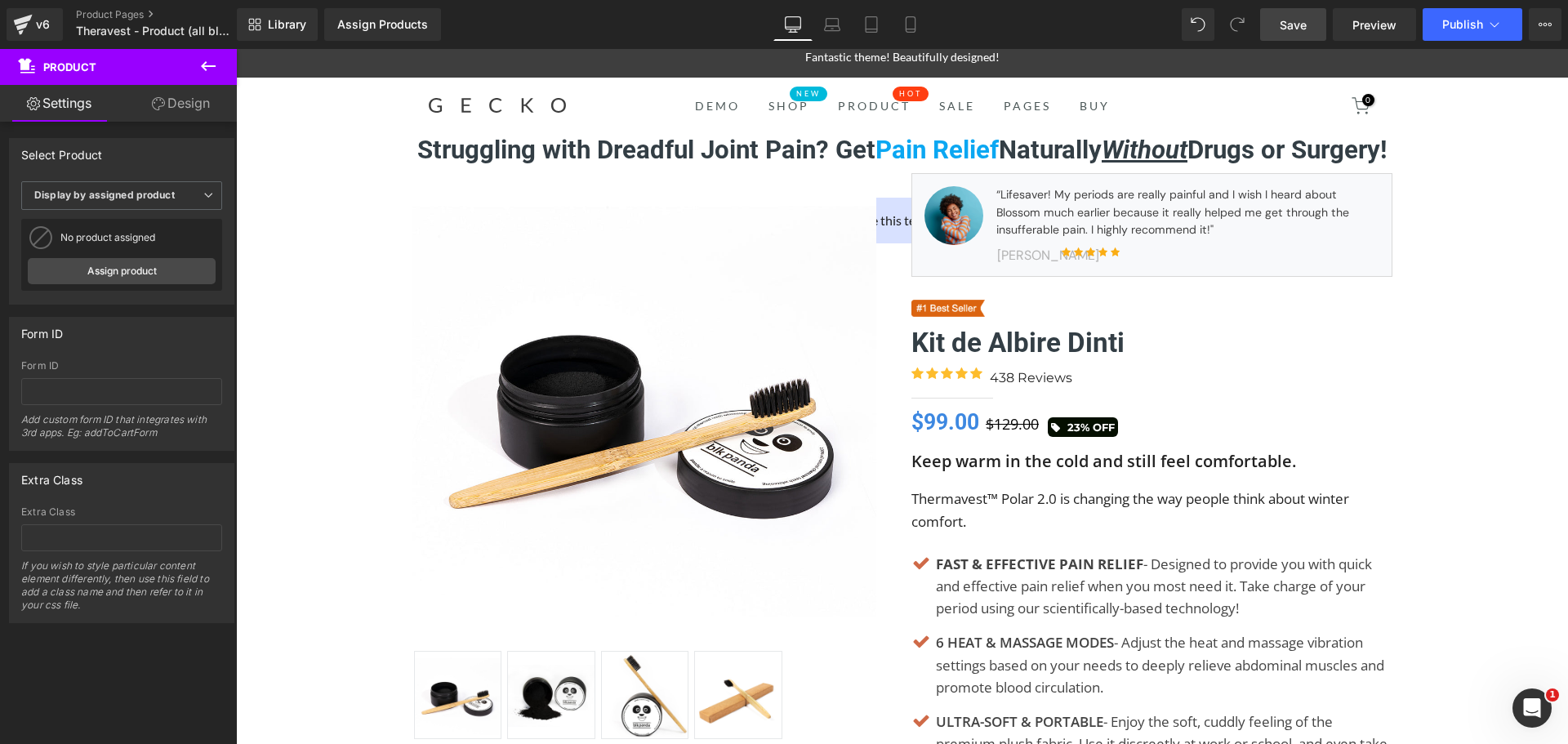
click at [1307, 23] on span "Save" at bounding box center [1292, 25] width 27 height 17
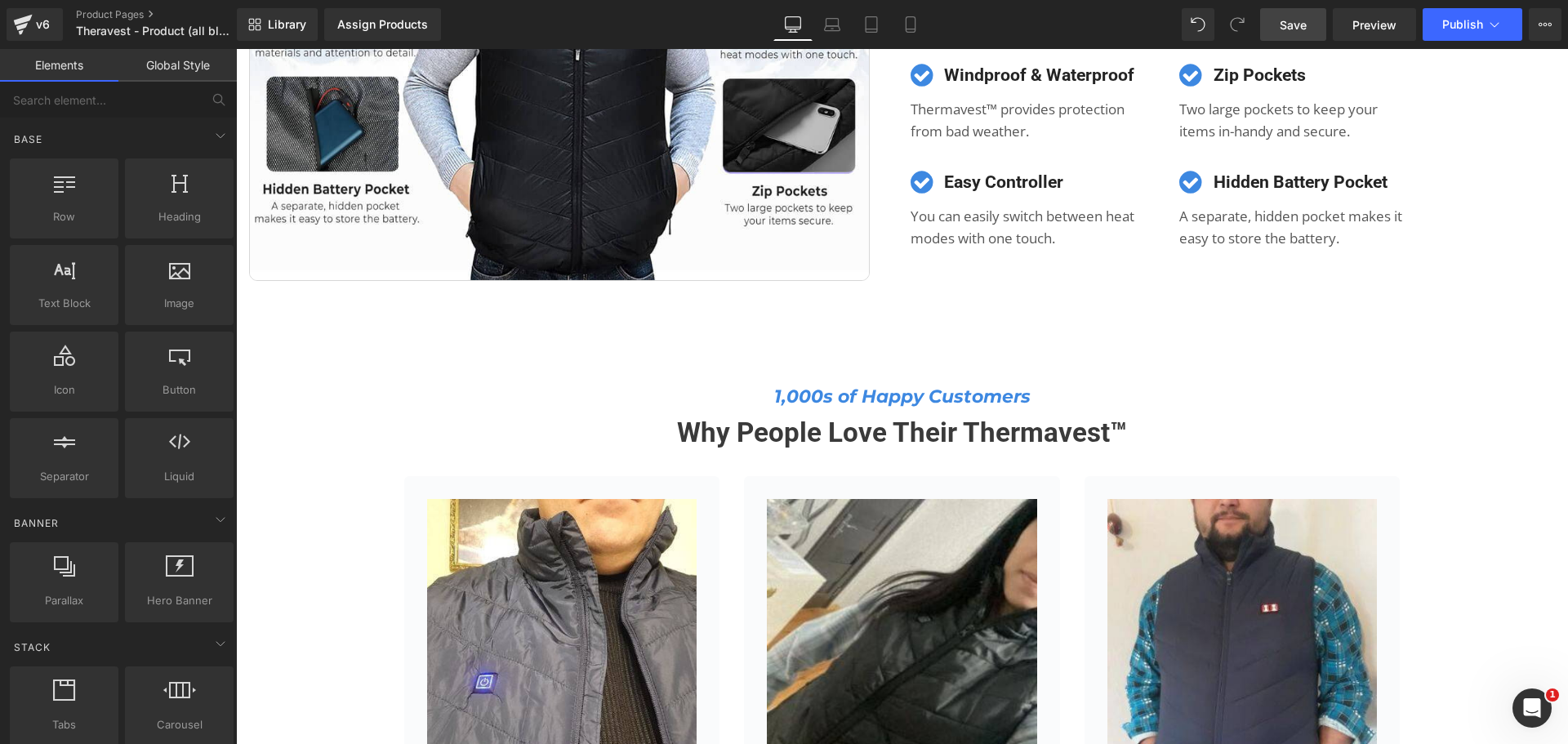
scroll to position [0, 0]
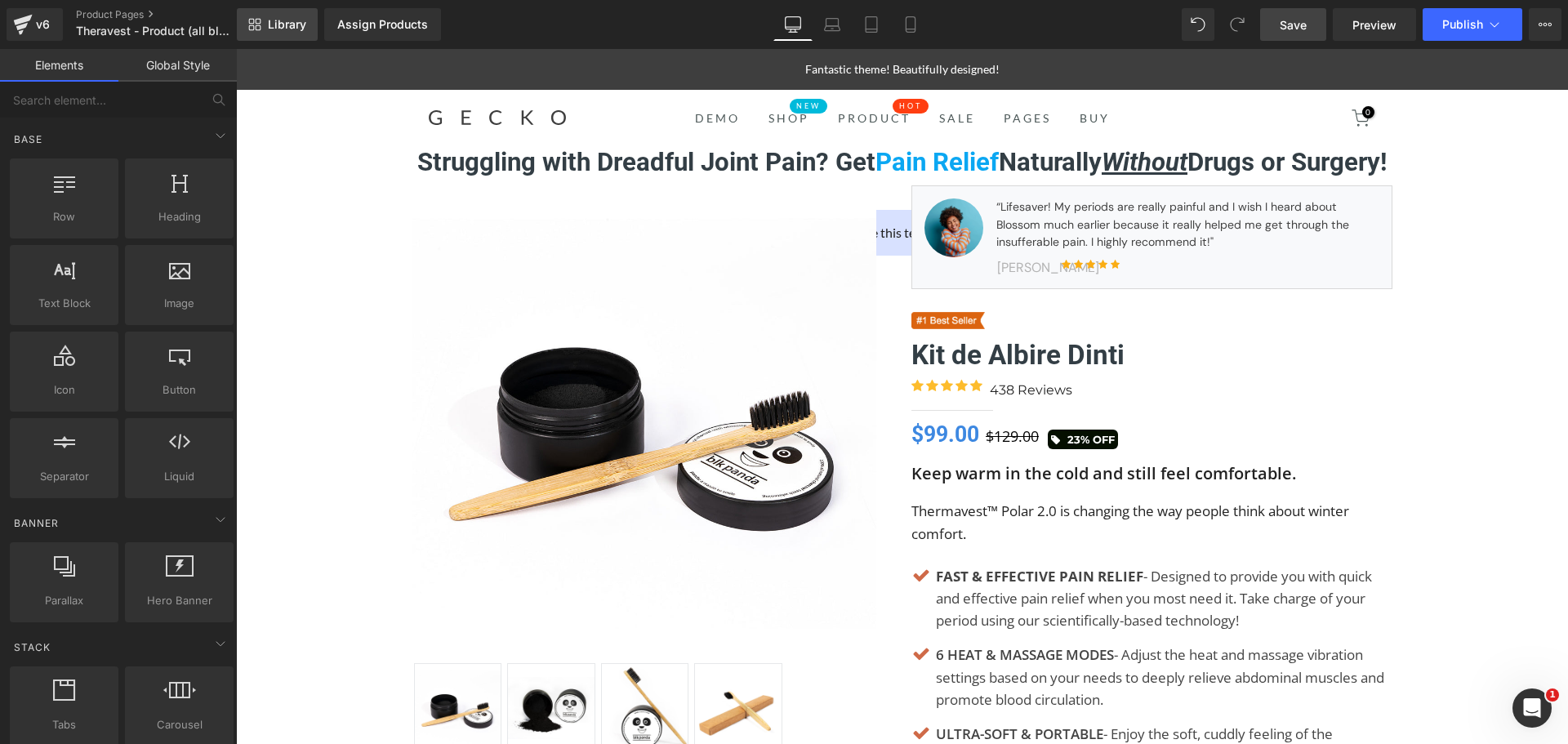
click at [293, 17] on span "Library" at bounding box center [287, 24] width 39 height 15
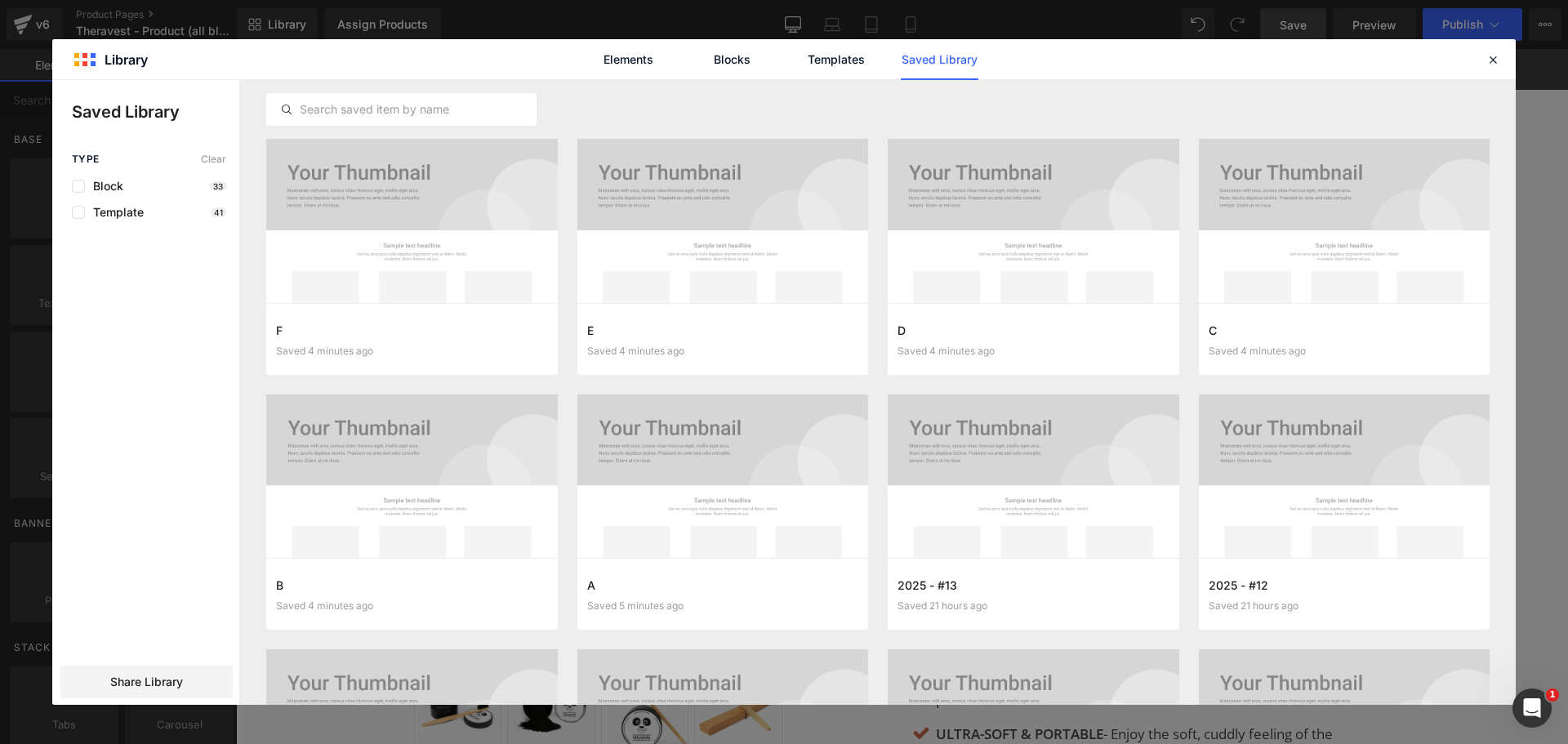
click at [1505, 56] on div "Elements Blocks Templates Saved Library" at bounding box center [784, 59] width 1463 height 40
drag, startPoint x: 1497, startPoint y: 59, endPoint x: 1204, endPoint y: 0, distance: 298.9
click at [1497, 59] on icon at bounding box center [1492, 59] width 15 height 15
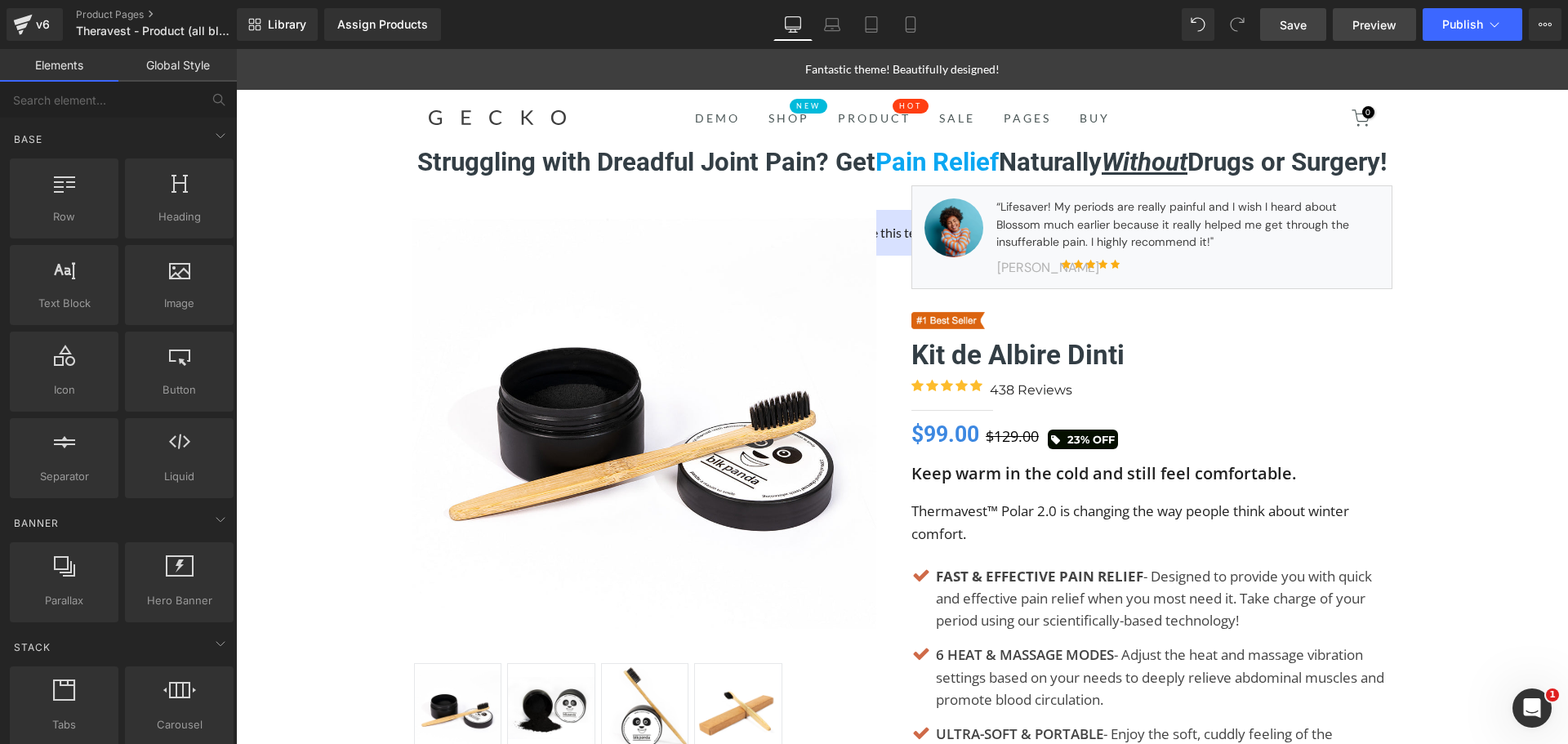
click at [1366, 18] on span "Preview" at bounding box center [1374, 25] width 44 height 17
click at [1301, 24] on span "Save" at bounding box center [1292, 25] width 27 height 17
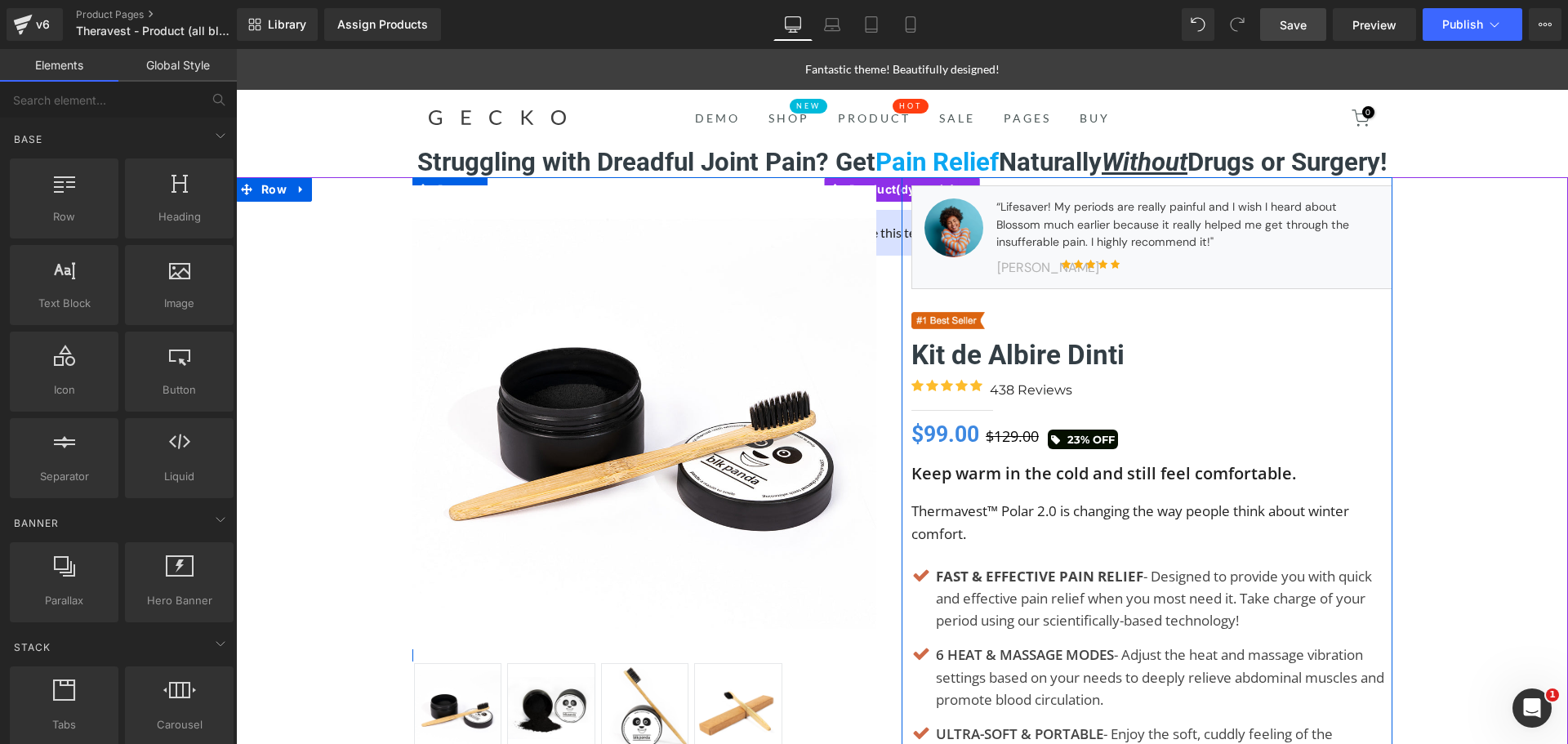
click at [876, 186] on div "Sale Off (P) Image ‹" at bounding box center [657, 468] width 490 height 584
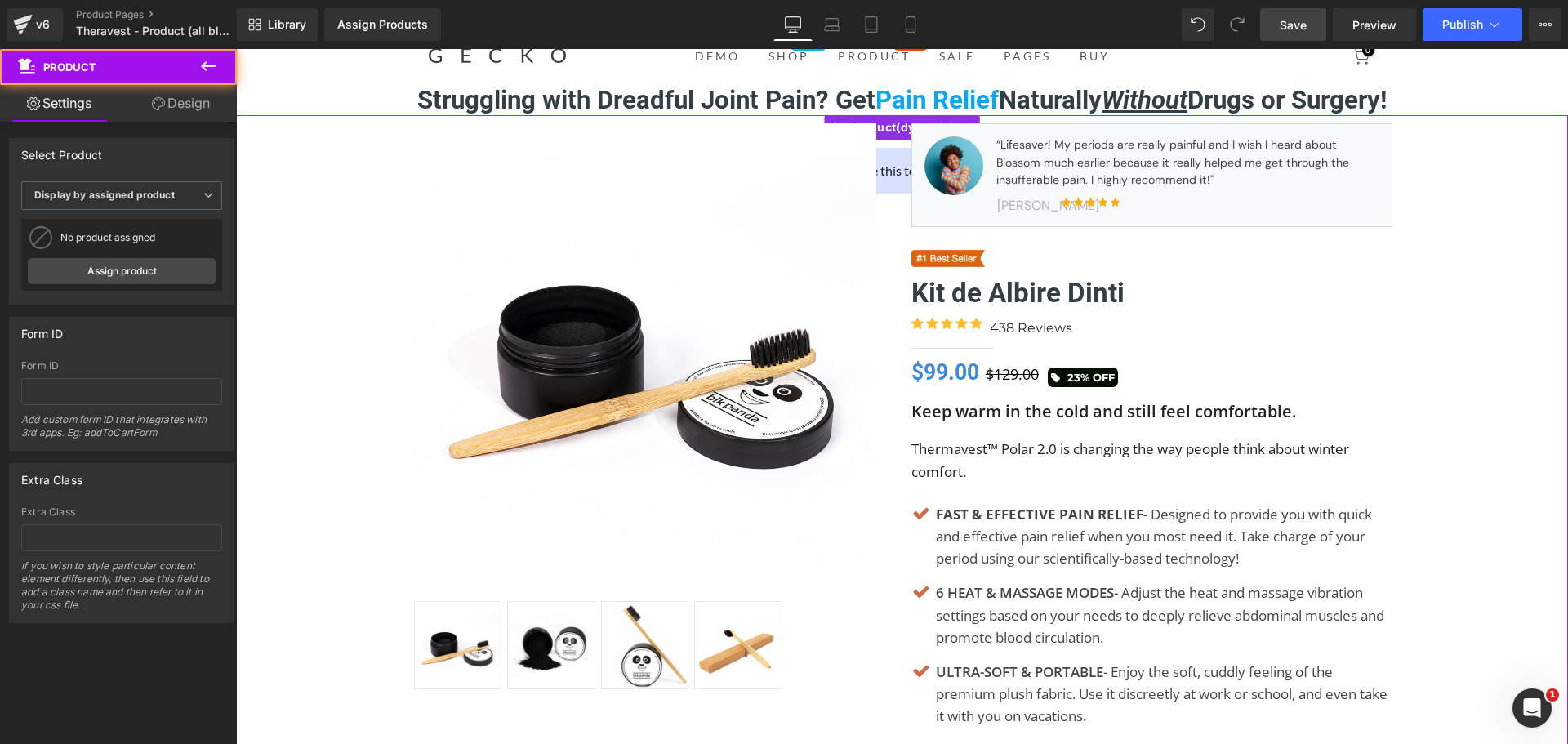
scroll to position [63, 0]
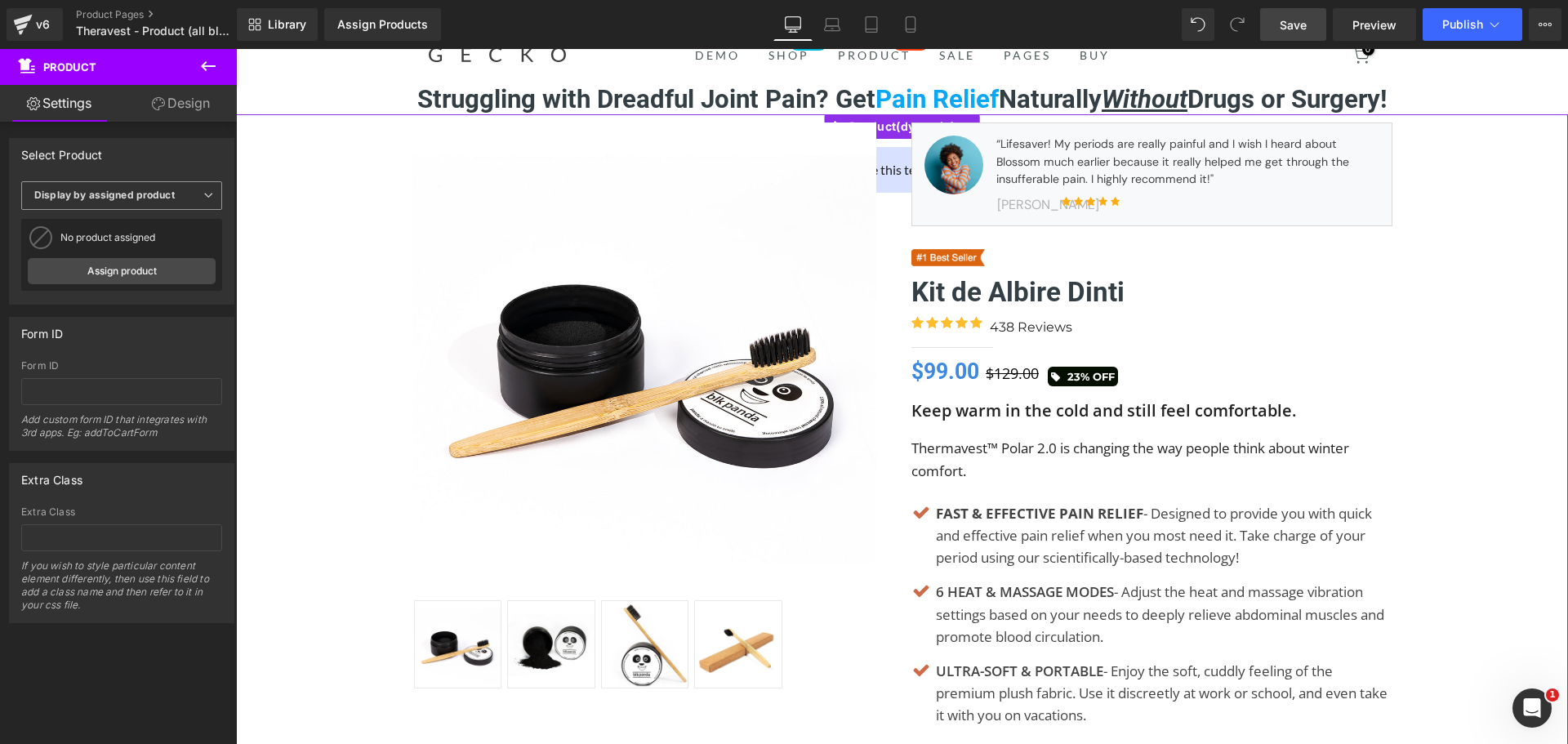
click at [130, 200] on b "Display by assigned product" at bounding box center [105, 195] width 141 height 12
click at [110, 240] on div "Select manually" at bounding box center [84, 246] width 76 height 11
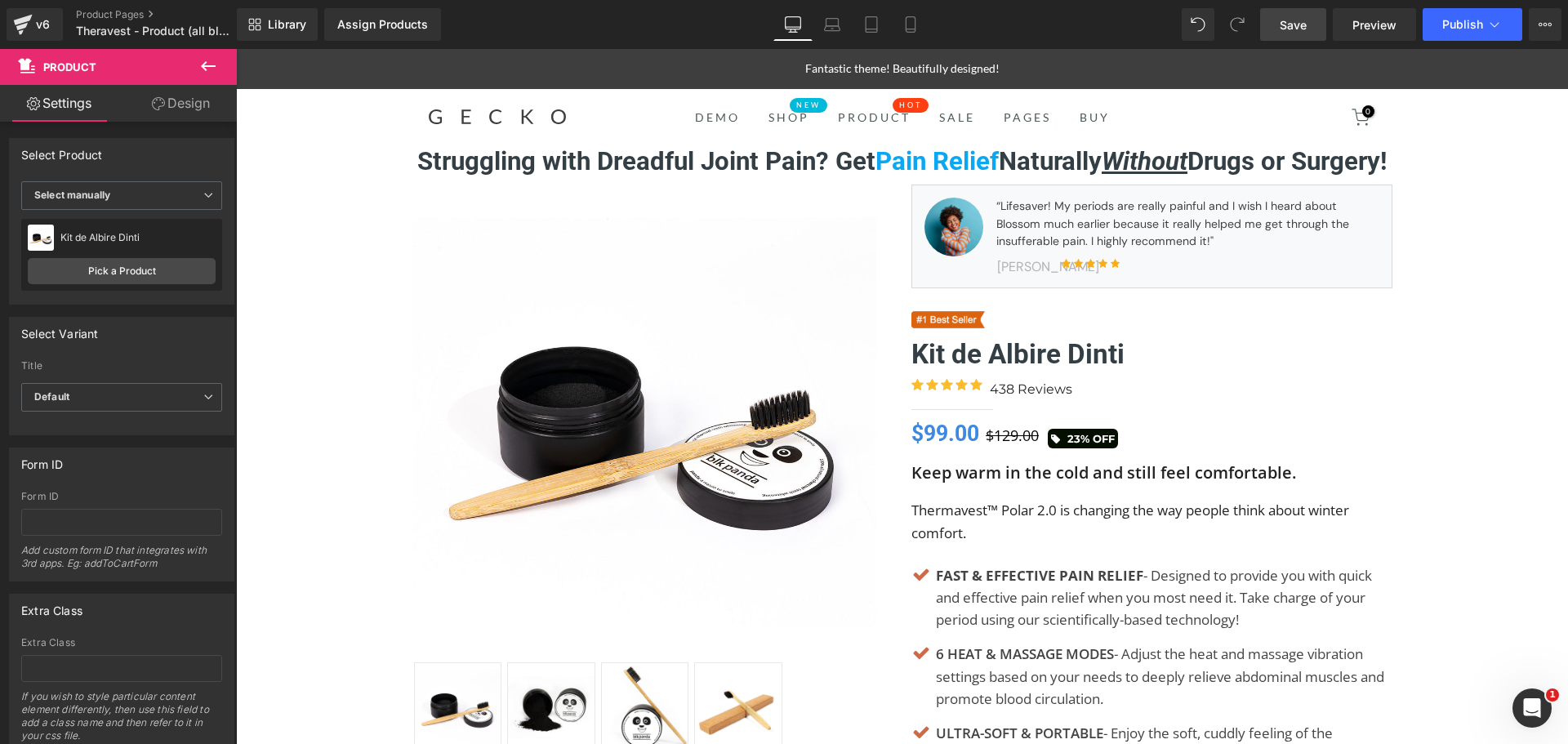
scroll to position [0, 0]
click at [1292, 22] on span "Save" at bounding box center [1292, 25] width 27 height 17
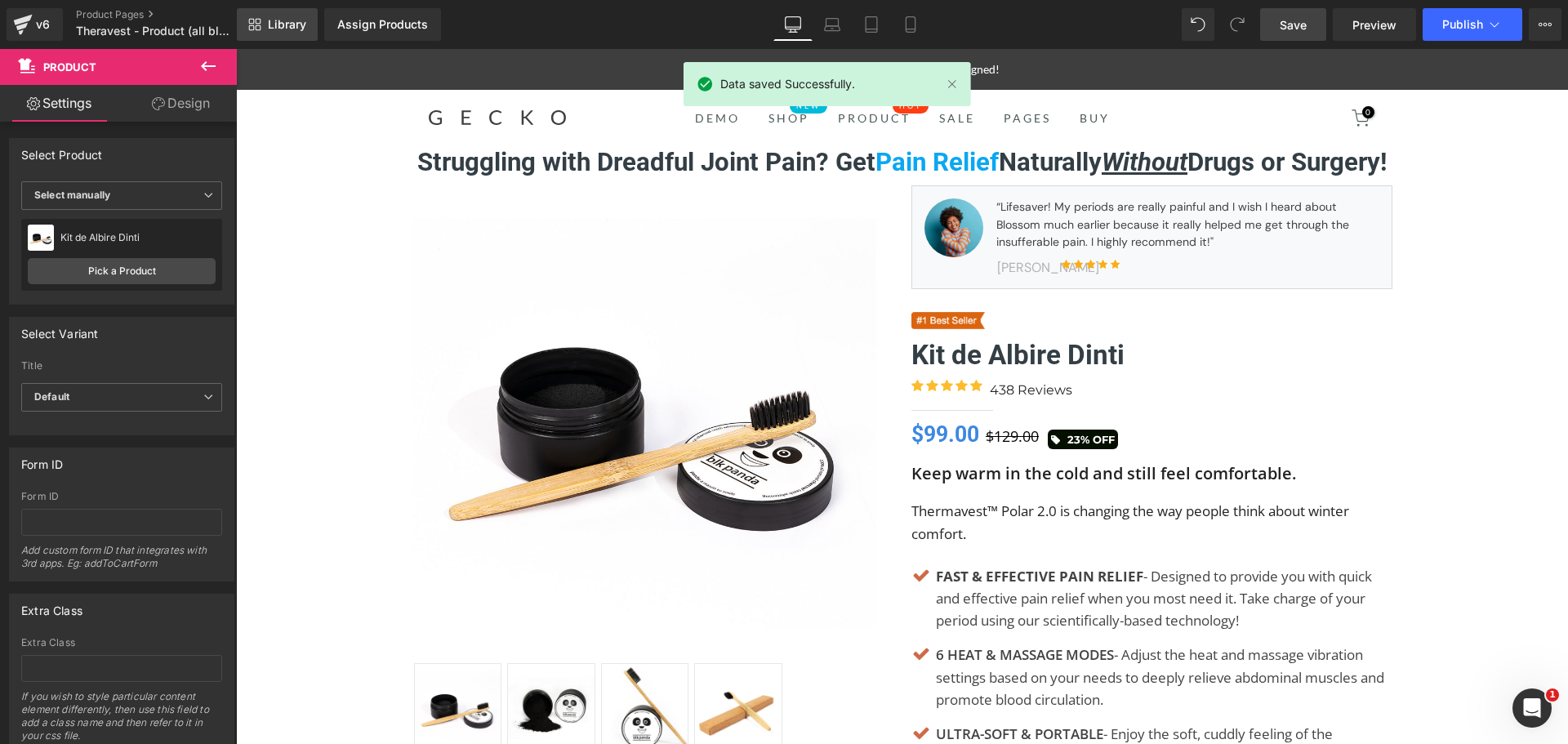
click at [283, 15] on link "Library" at bounding box center [277, 24] width 81 height 33
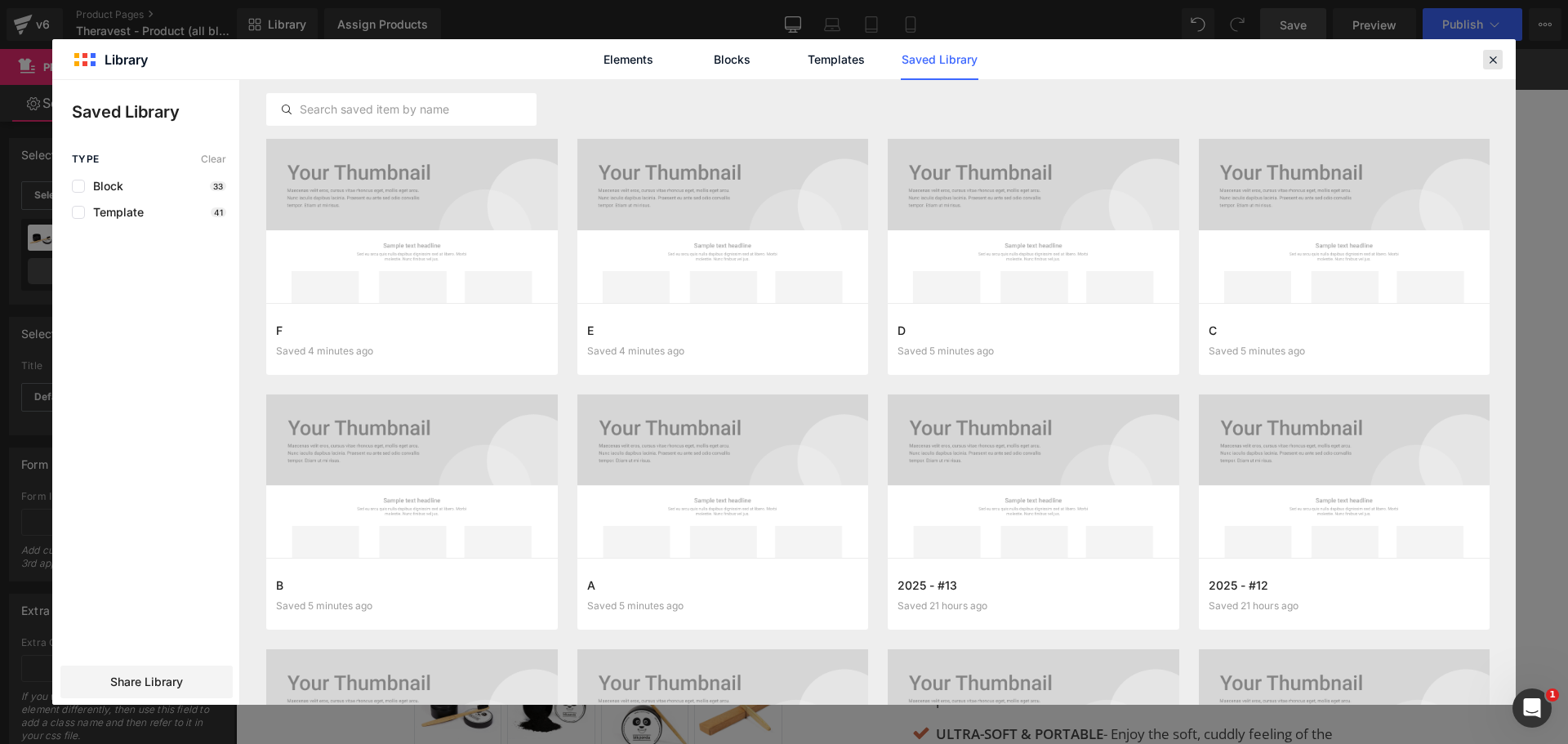
drag, startPoint x: 1491, startPoint y: 66, endPoint x: 349, endPoint y: 64, distance: 1142.0
click at [1491, 66] on icon at bounding box center [1492, 59] width 15 height 15
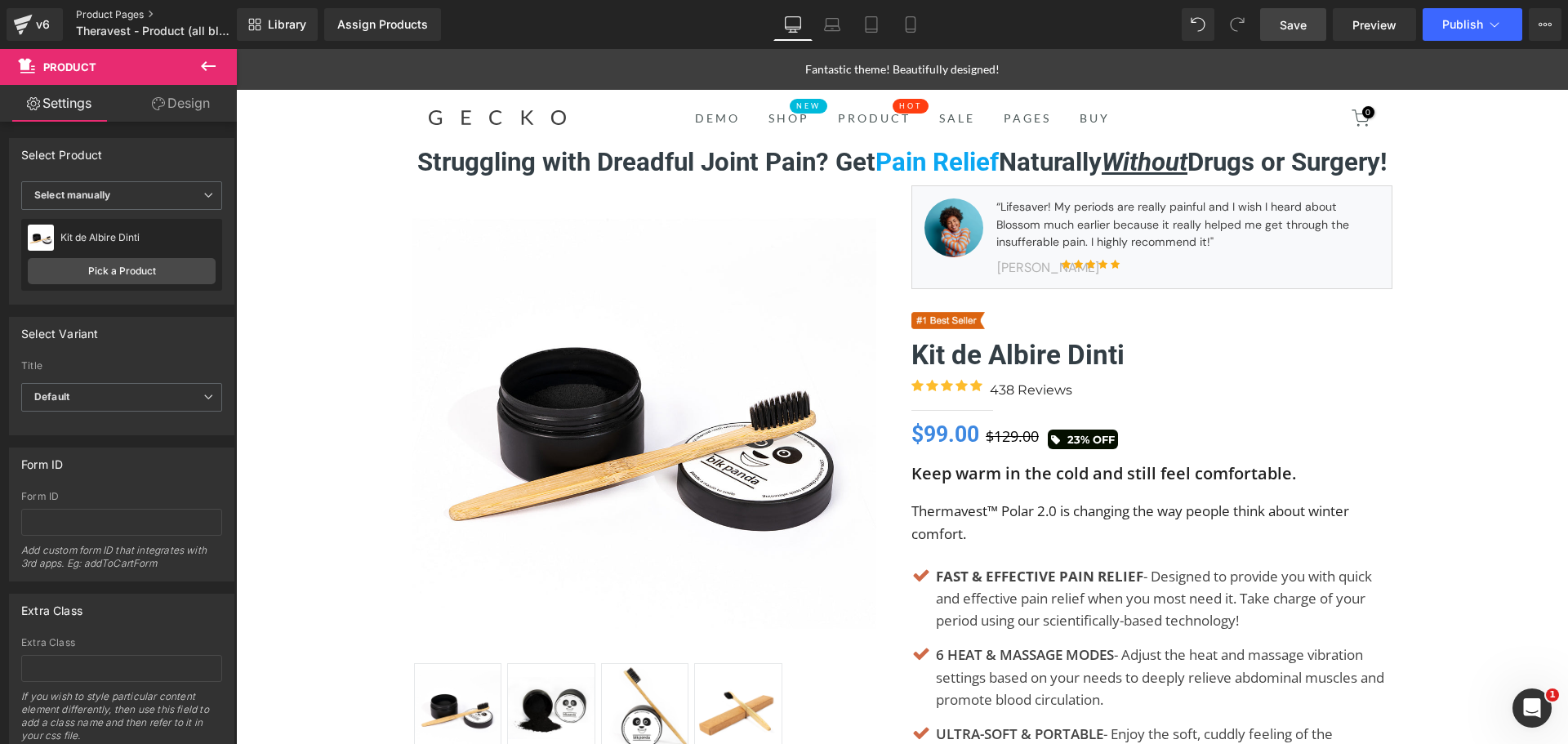
click at [92, 14] on link "Product Pages" at bounding box center [169, 14] width 188 height 13
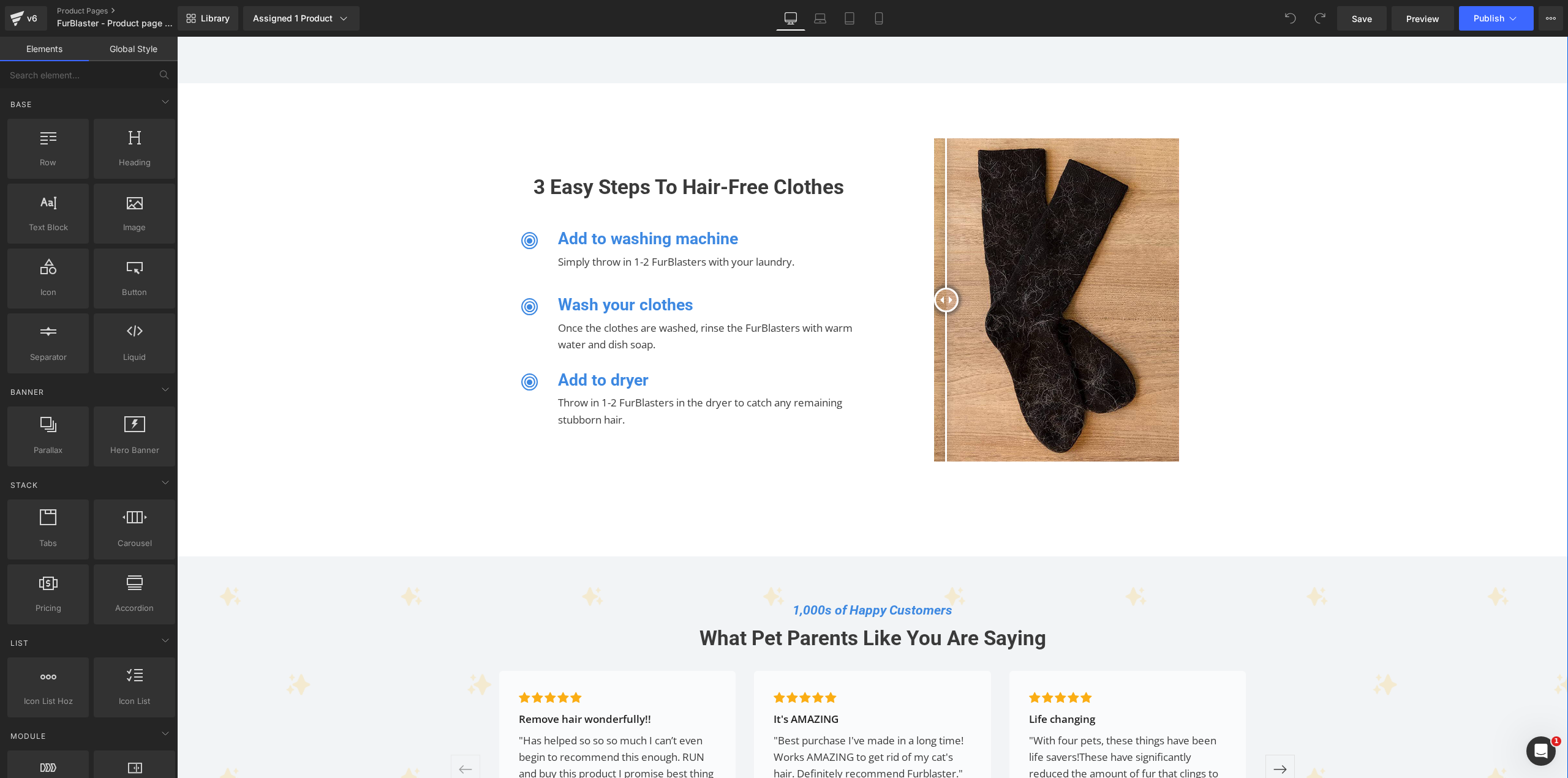
scroll to position [1479, 0]
click at [537, 125] on span "Row" at bounding box center [533, 123] width 25 height 18
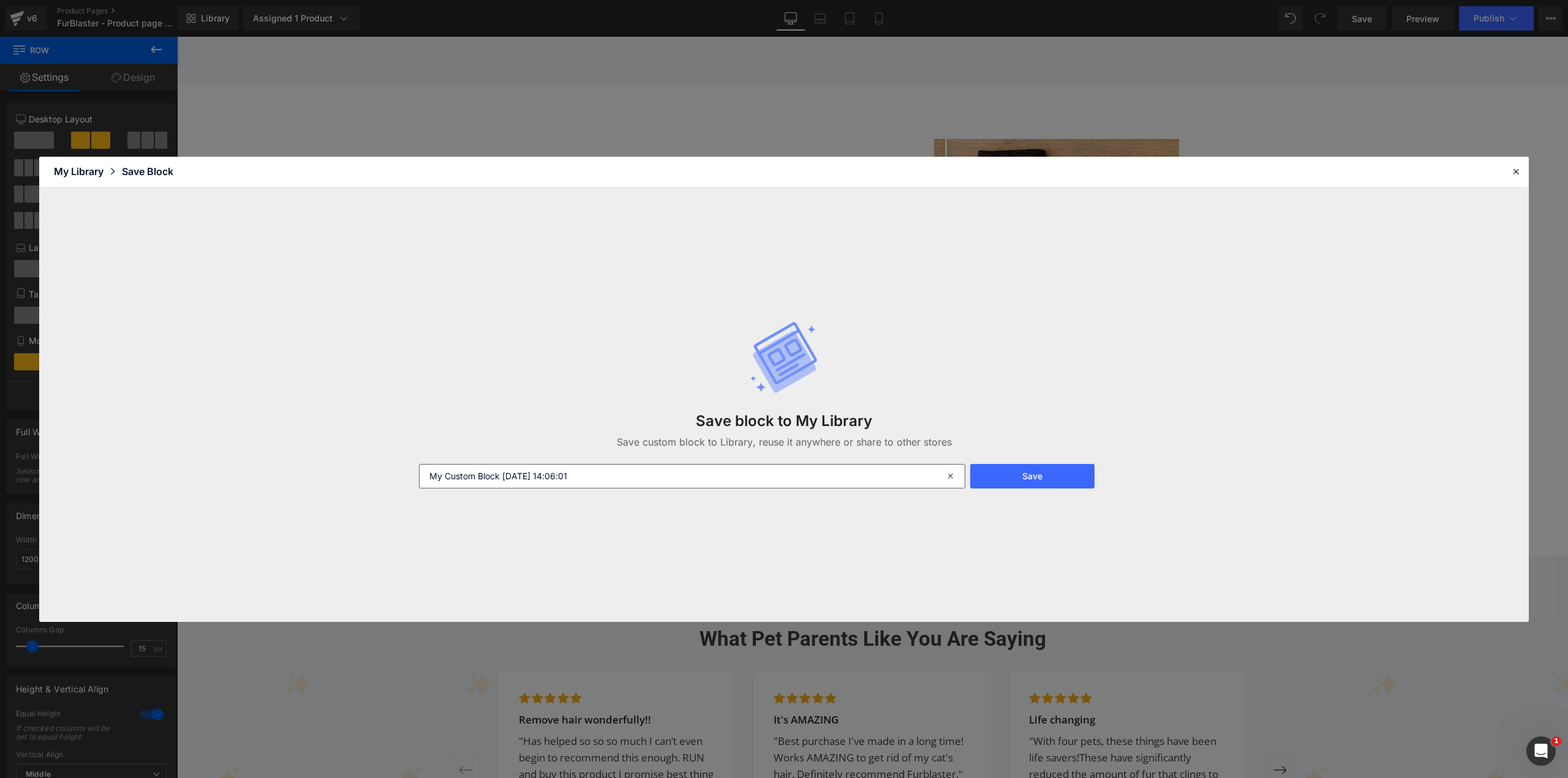
drag, startPoint x: 621, startPoint y: 461, endPoint x: 621, endPoint y: 471, distance: 10.0
click at [620, 466] on div "Save block to My Library Save custom block to Library, reuse it anywhere or sha…" at bounding box center [784, 405] width 745 height 216
drag, startPoint x: 621, startPoint y: 471, endPoint x: 207, endPoint y: 471, distance: 414.0
click at [207, 471] on div "Save block to My Library Save custom block to Library, reuse it anywhere or sha…" at bounding box center [784, 405] width 1489 height 435
type input "AA"
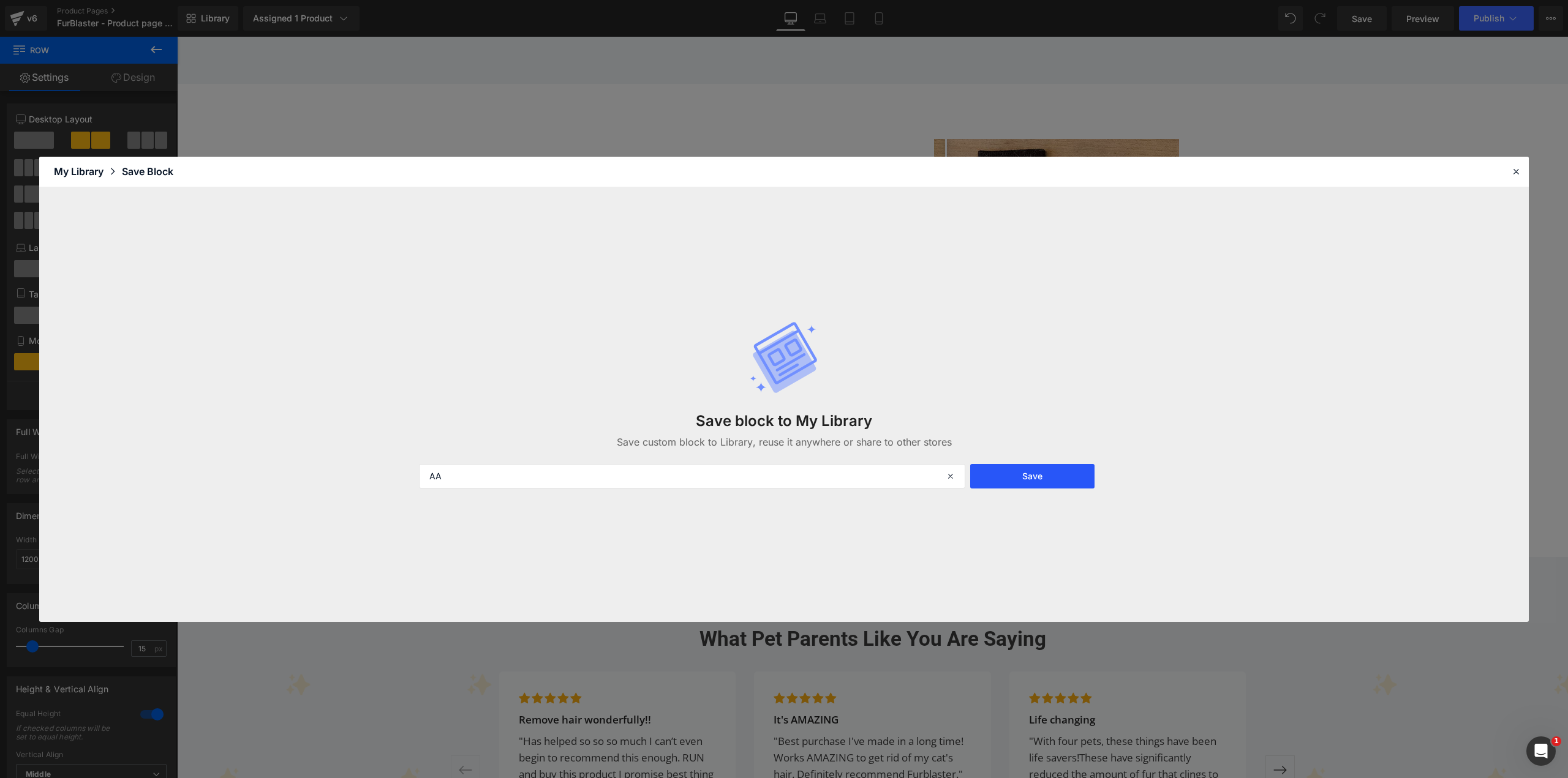
click at [1019, 476] on button "Save" at bounding box center [1032, 476] width 124 height 24
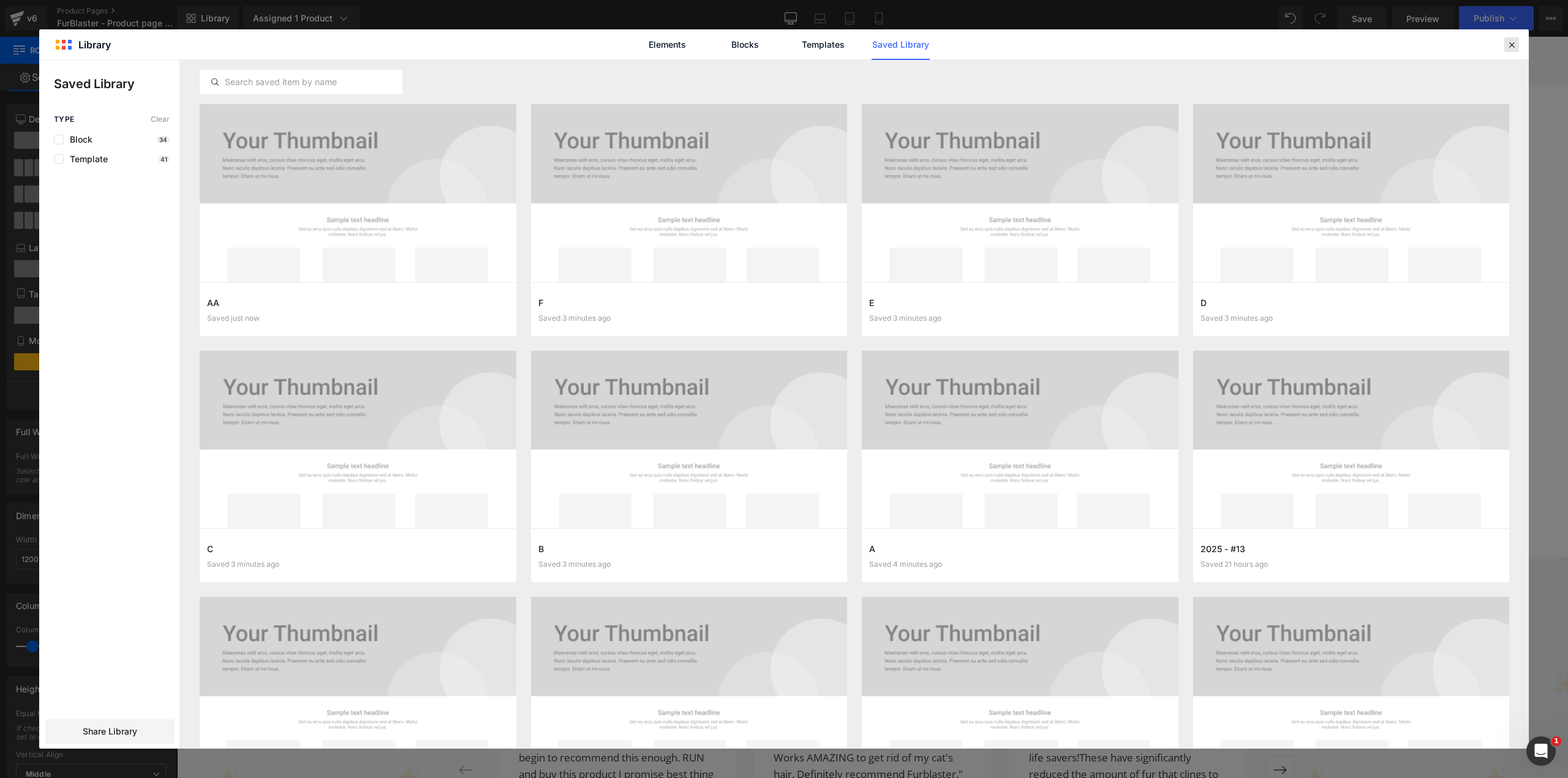
click at [1515, 45] on icon at bounding box center [1511, 44] width 11 height 11
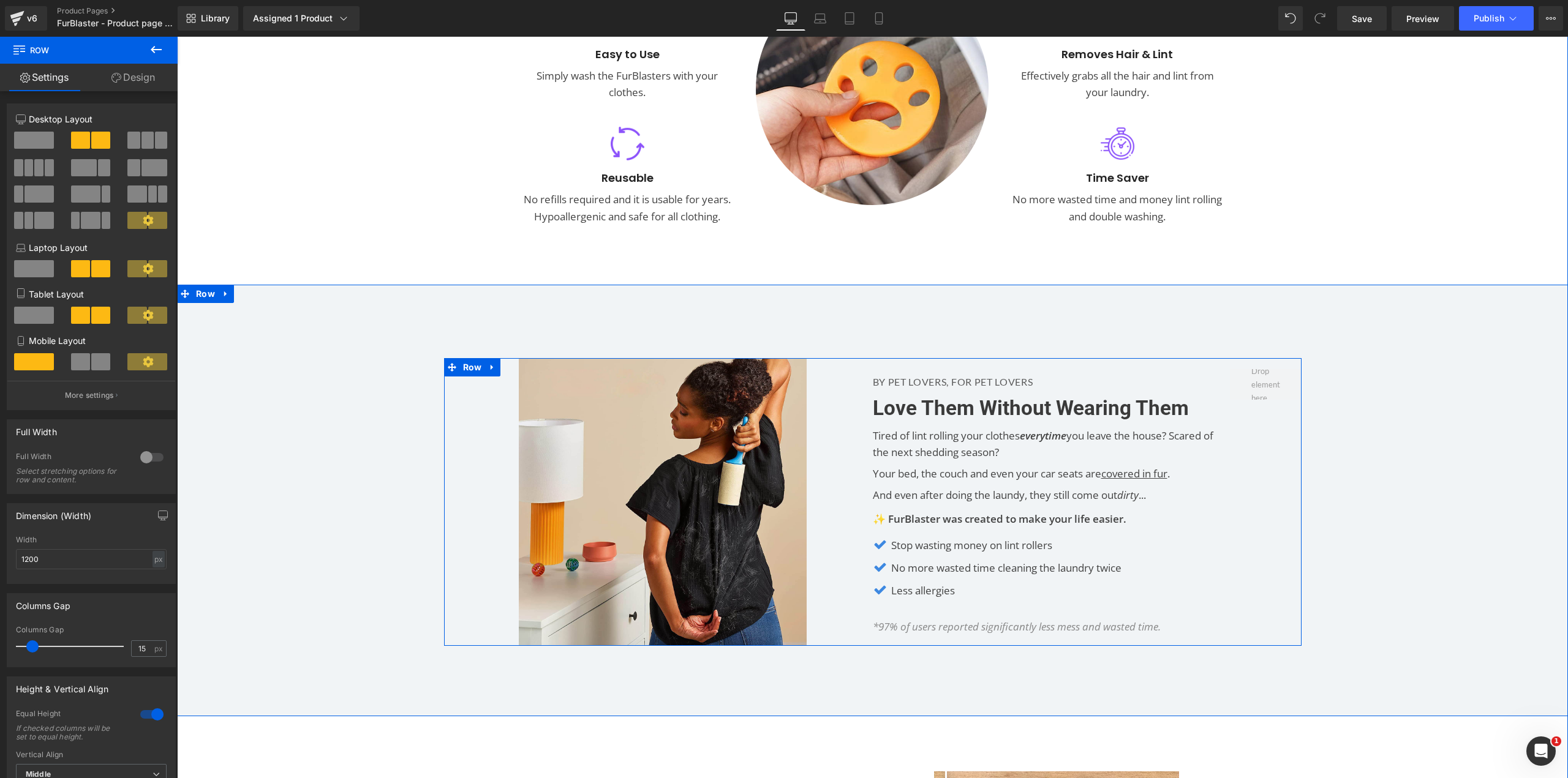
scroll to position [908, 0]
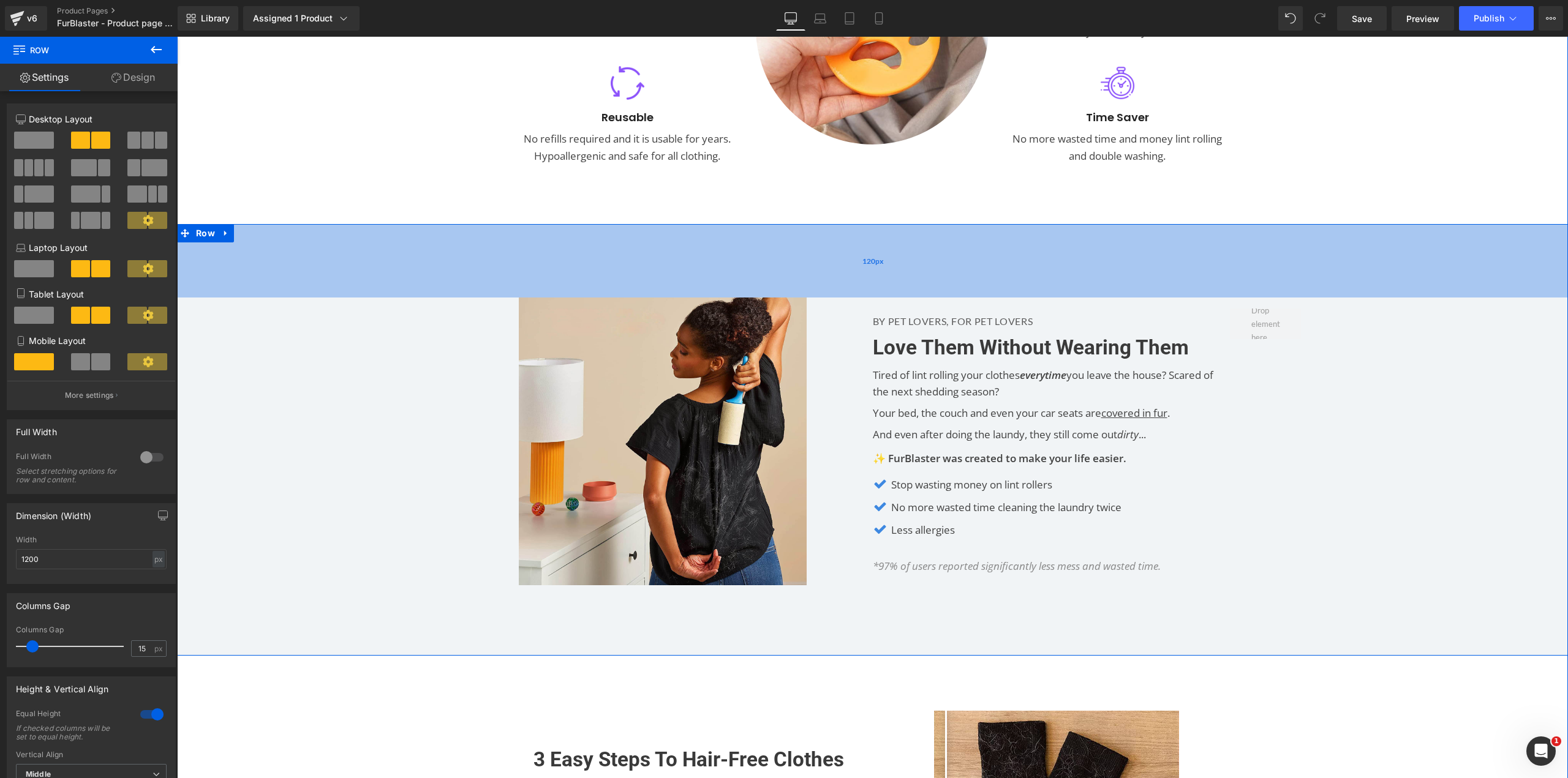
click at [767, 240] on div "120px" at bounding box center [872, 260] width 1390 height 73
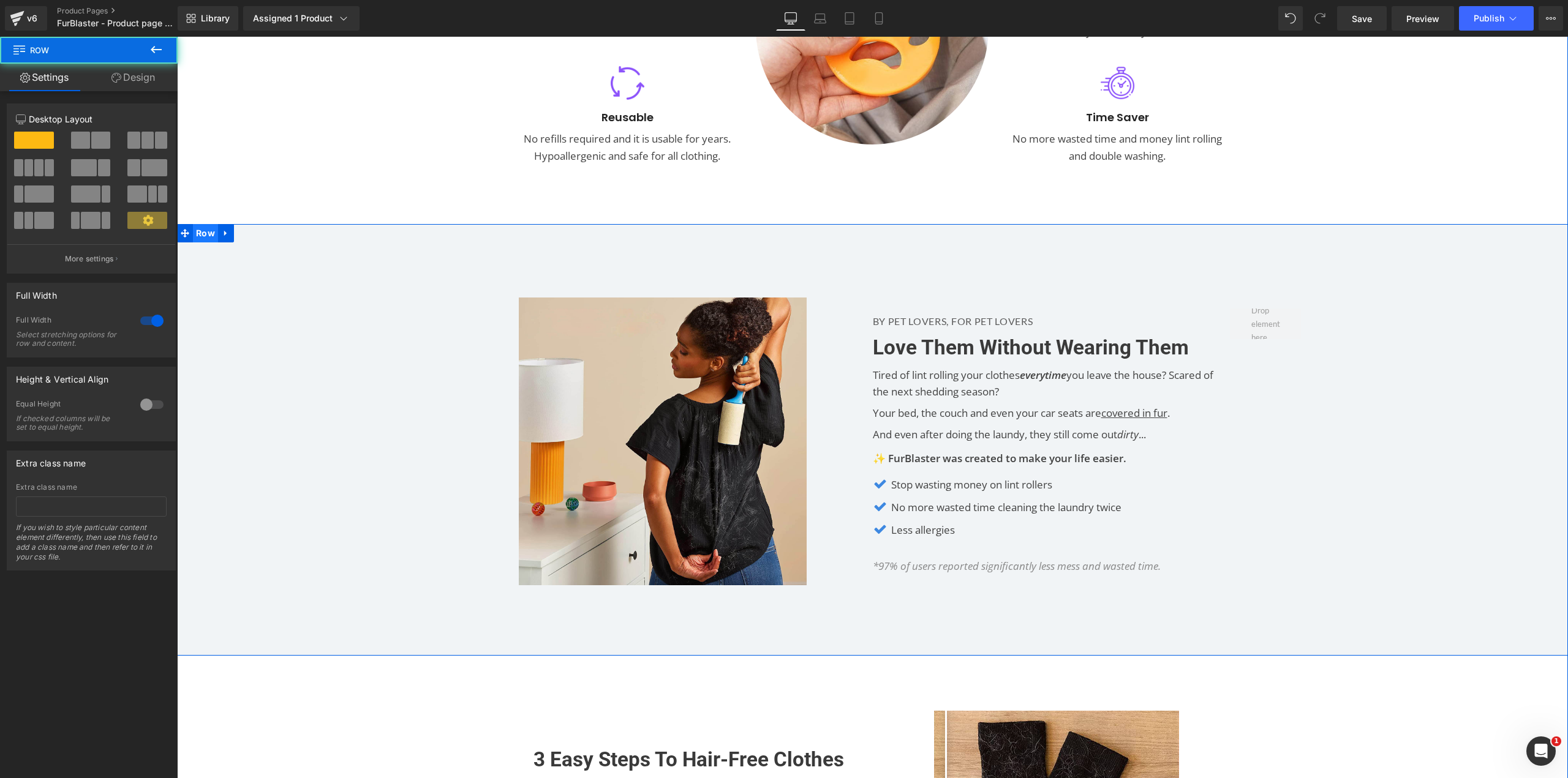
click at [201, 232] on span "Row" at bounding box center [205, 233] width 25 height 18
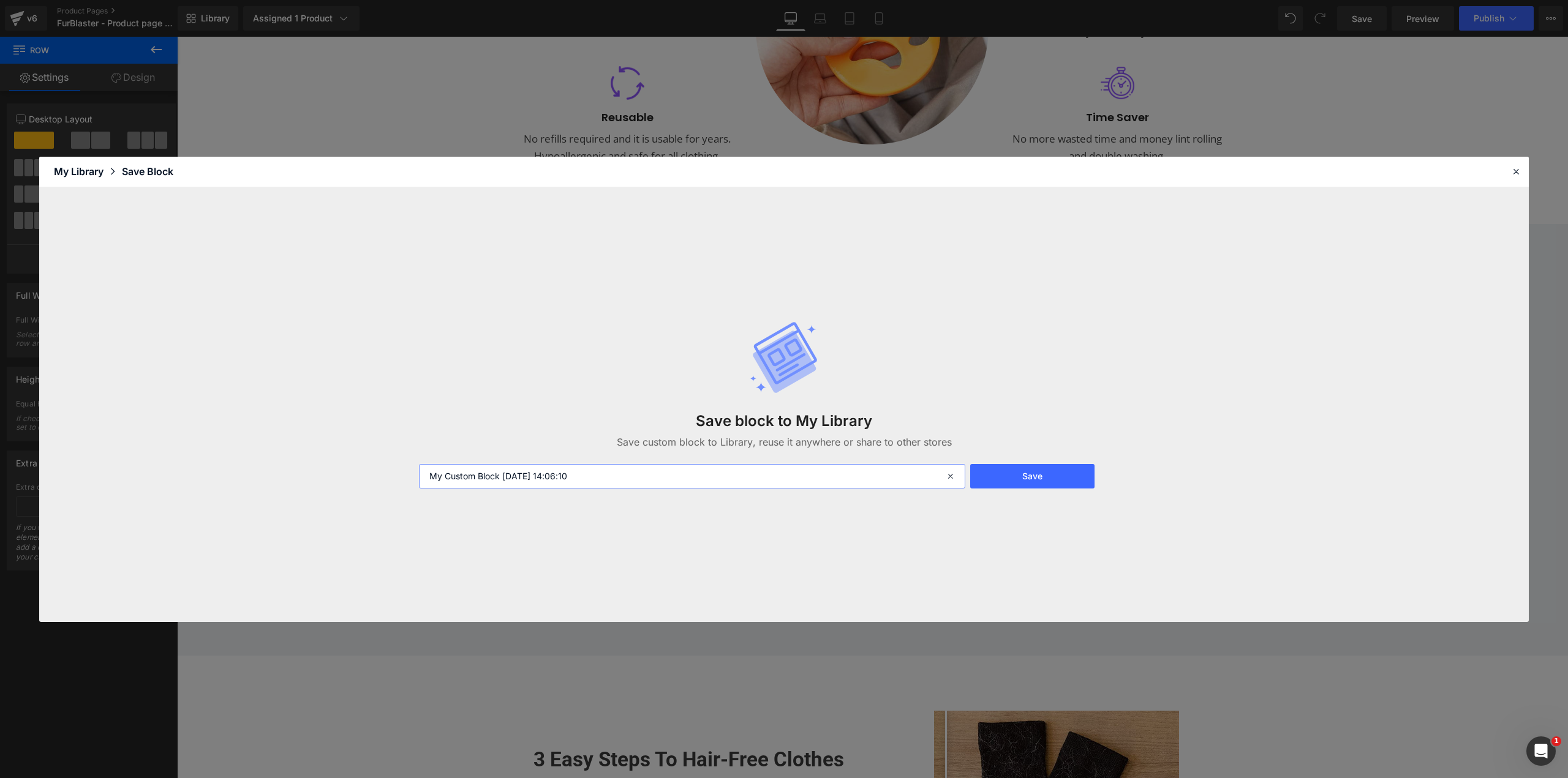
drag, startPoint x: 522, startPoint y: 471, endPoint x: 347, endPoint y: 474, distance: 175.0
click at [378, 470] on div "Save block to My Library Save custom block to Library, reuse it anywhere or sha…" at bounding box center [784, 405] width 1489 height 435
type input "BB"
click at [1057, 477] on button "Save" at bounding box center [1032, 476] width 124 height 24
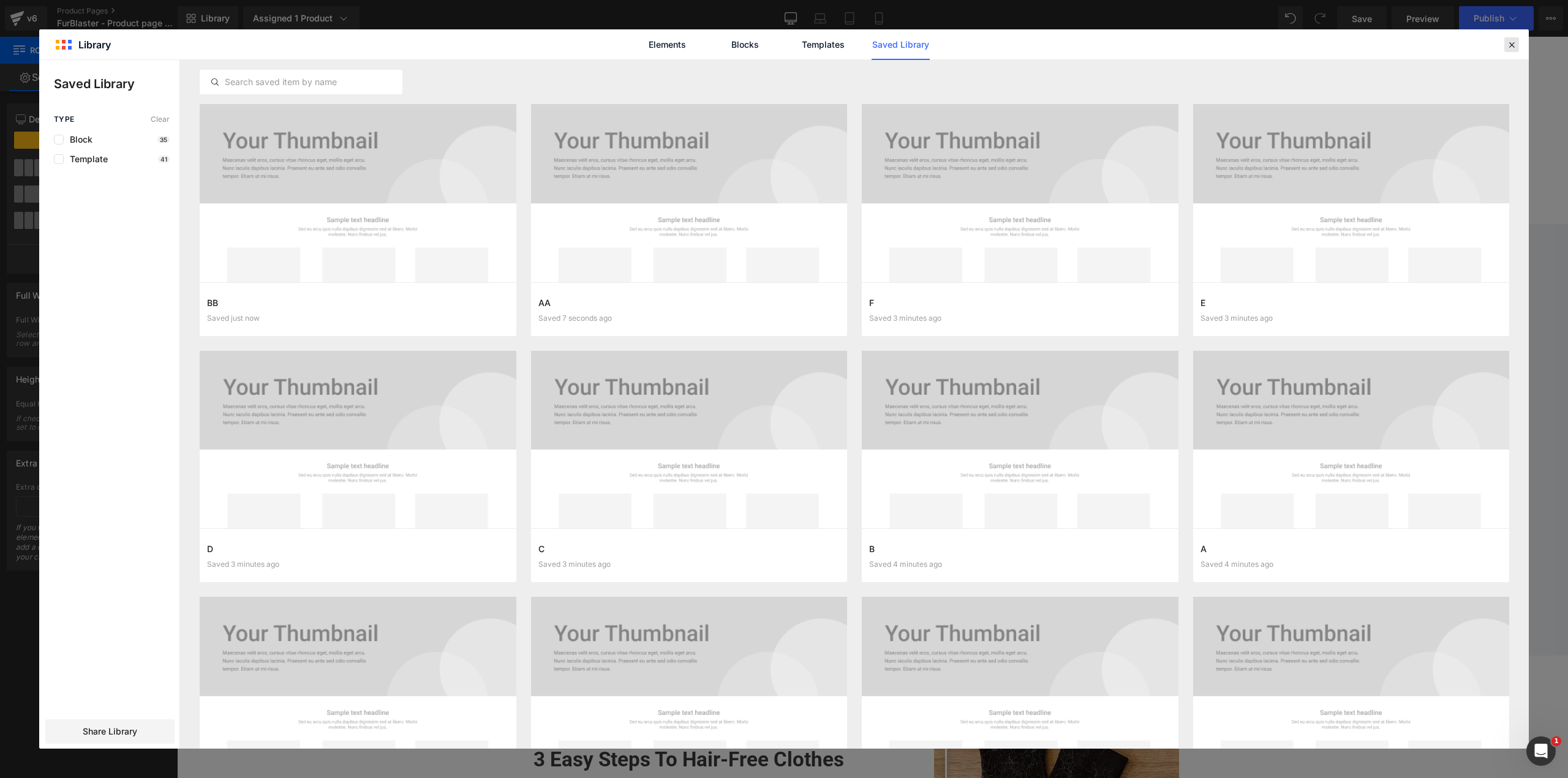
click at [1506, 44] on div at bounding box center [1511, 45] width 15 height 15
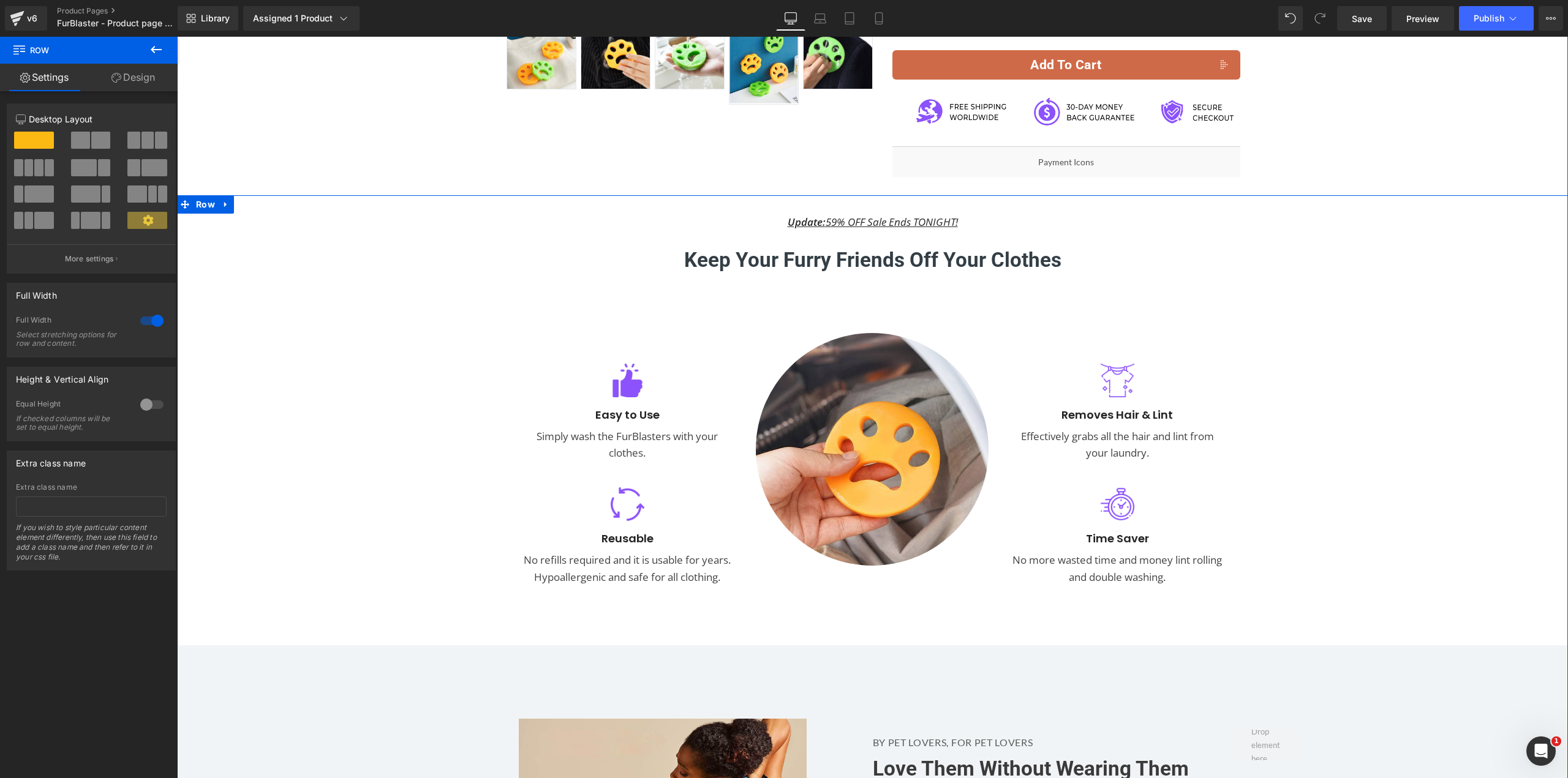
scroll to position [479, 0]
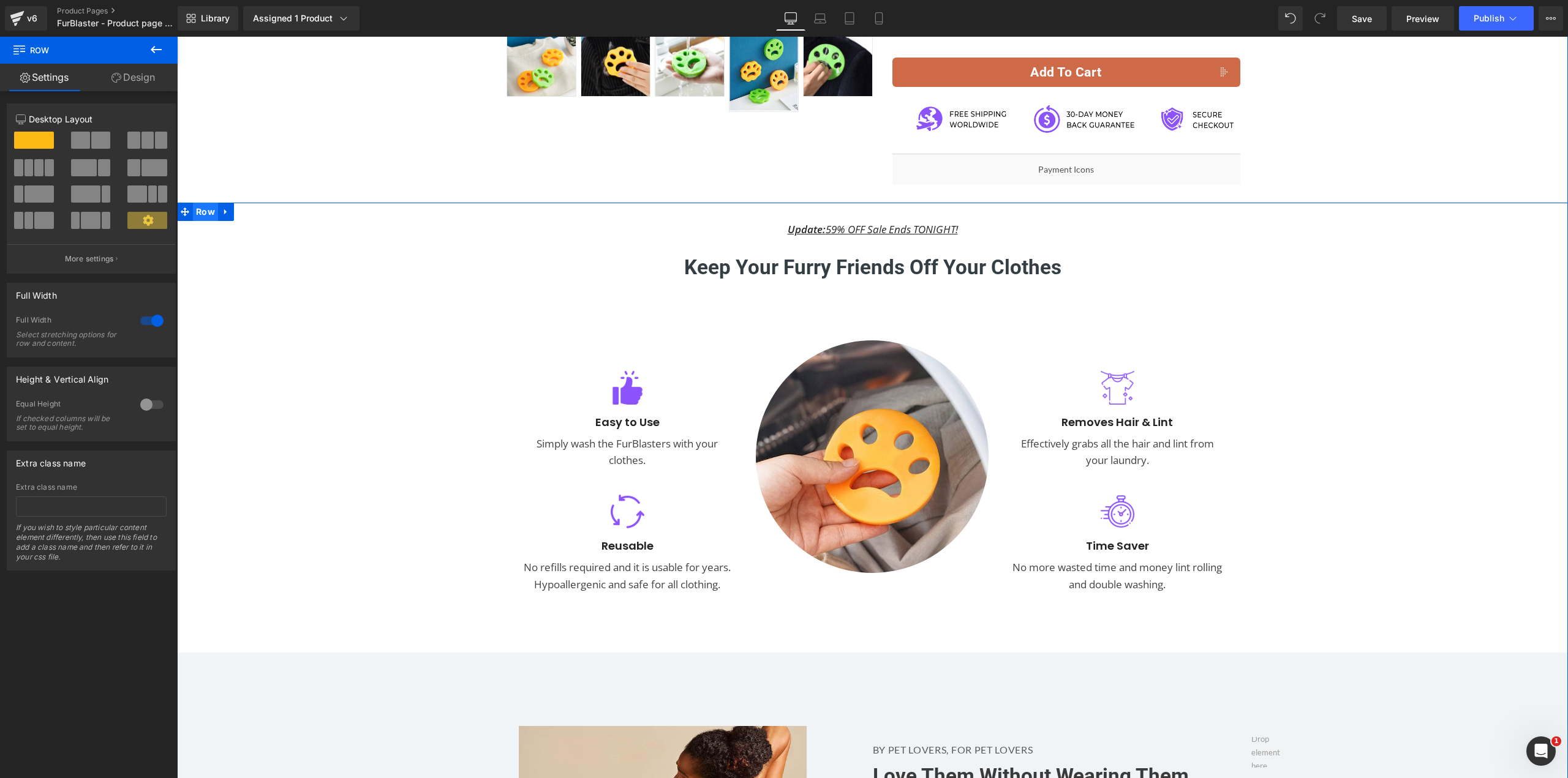
click at [193, 211] on span "Row" at bounding box center [205, 212] width 25 height 18
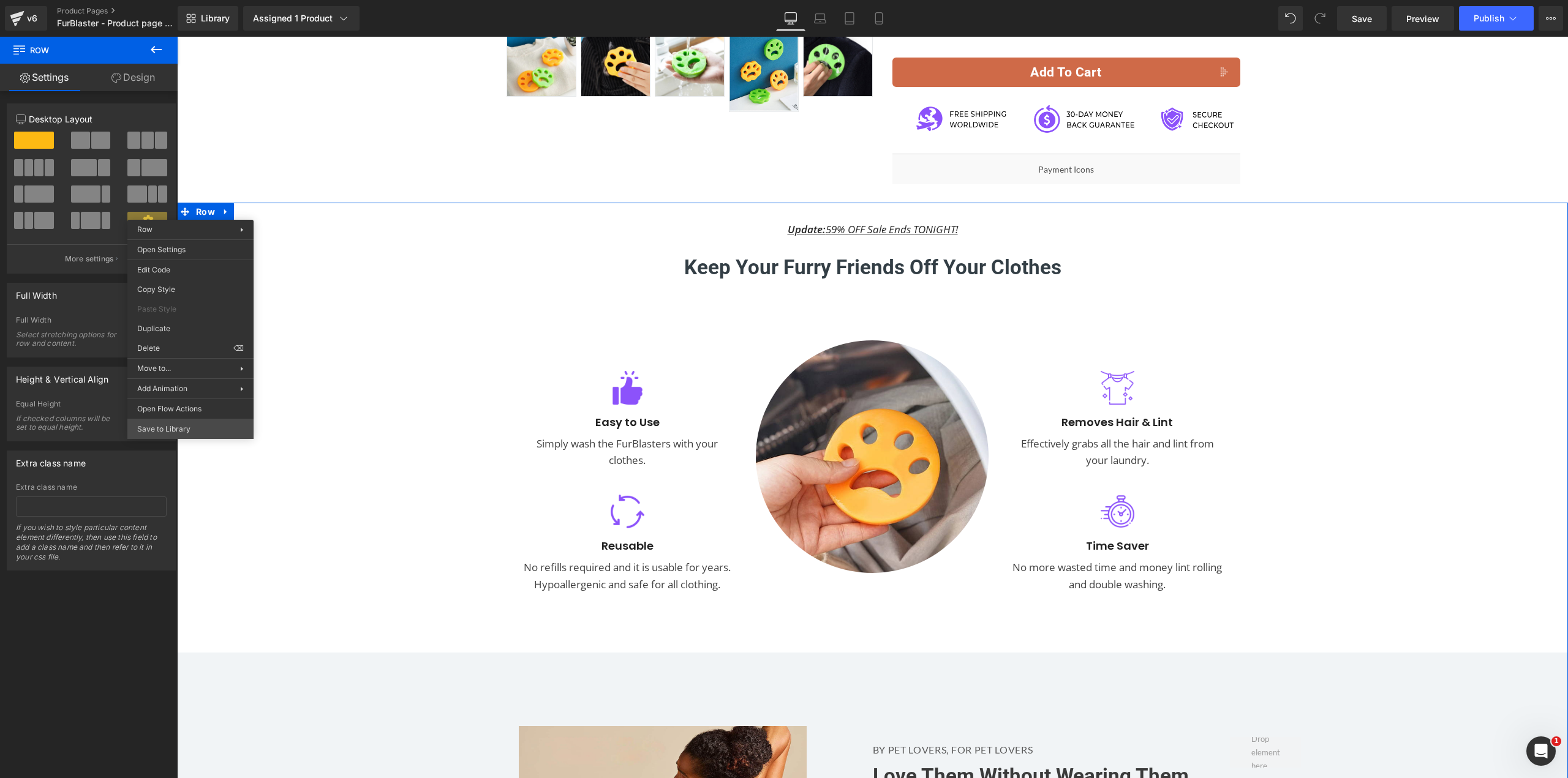
click at [168, 426] on div "Row You are previewing how the will restyle your page. You can not edit Element…" at bounding box center [784, 399] width 1568 height 798
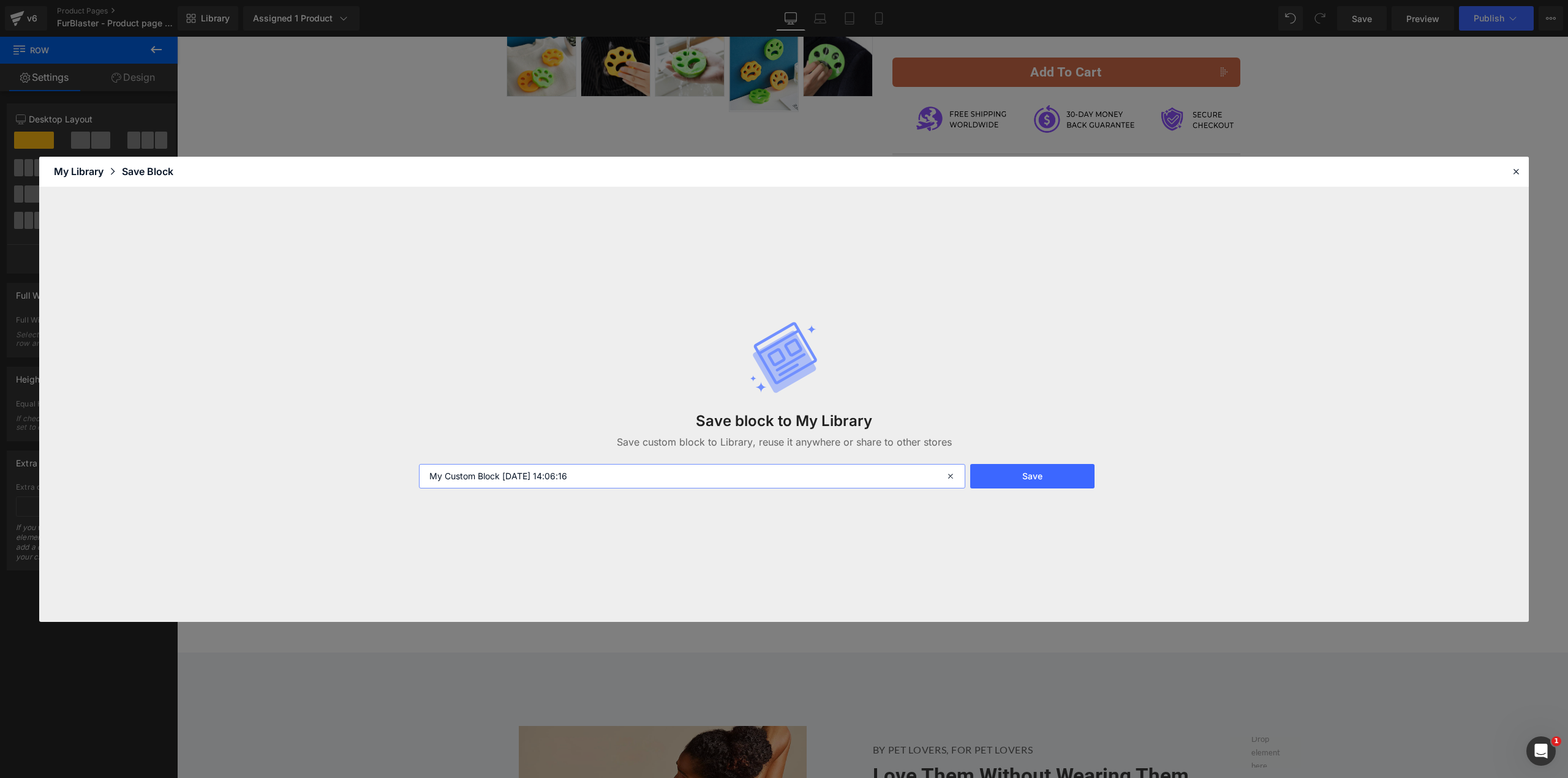
drag, startPoint x: 598, startPoint y: 474, endPoint x: 292, endPoint y: 461, distance: 306.3
click at [304, 462] on div "Save block to My Library Save custom block to Library, reuse it anywhere or sha…" at bounding box center [784, 405] width 1489 height 435
type input "CC"
click at [1010, 471] on button "Save" at bounding box center [1032, 476] width 124 height 24
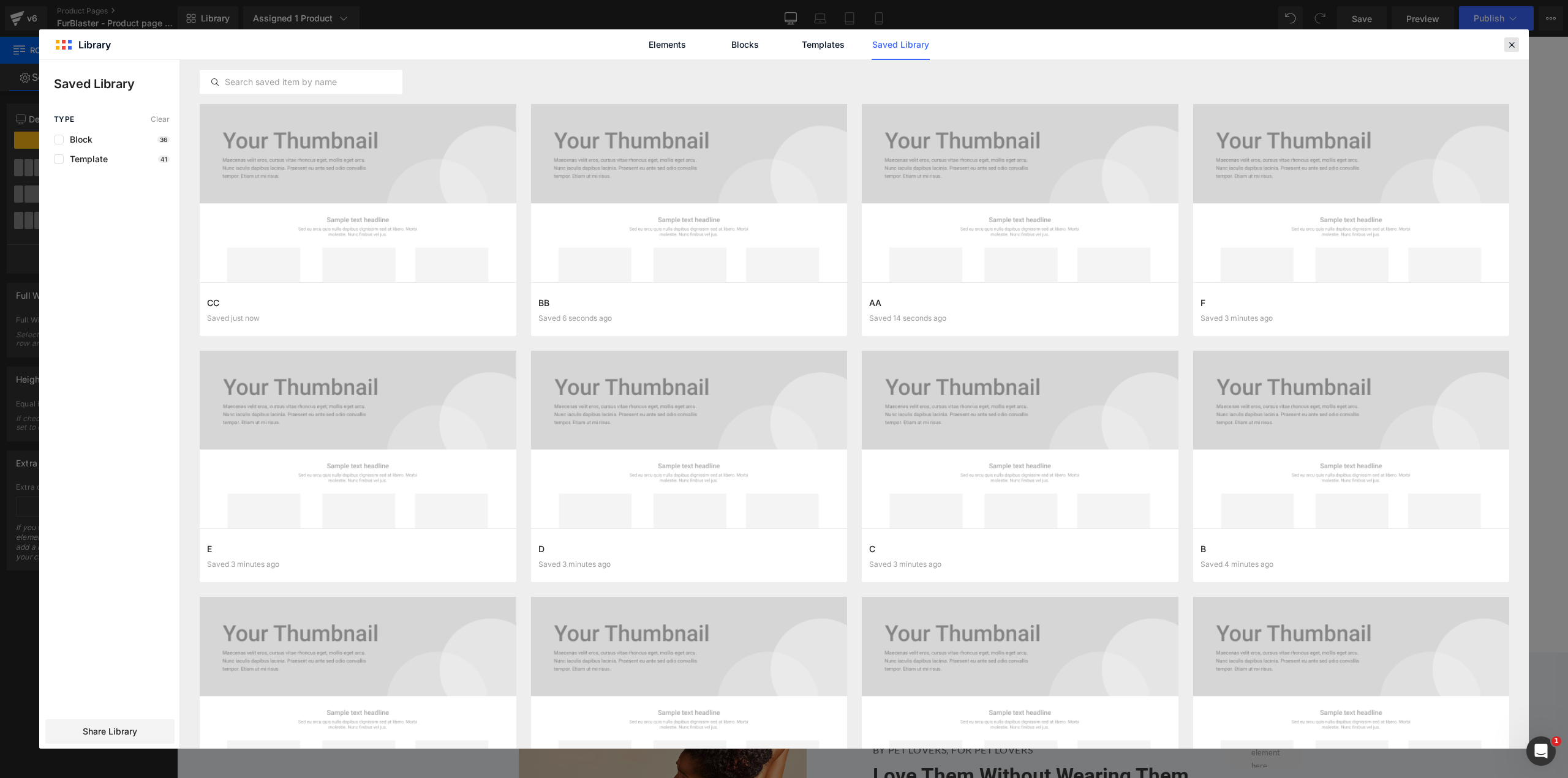
click at [1515, 45] on icon at bounding box center [1511, 44] width 11 height 11
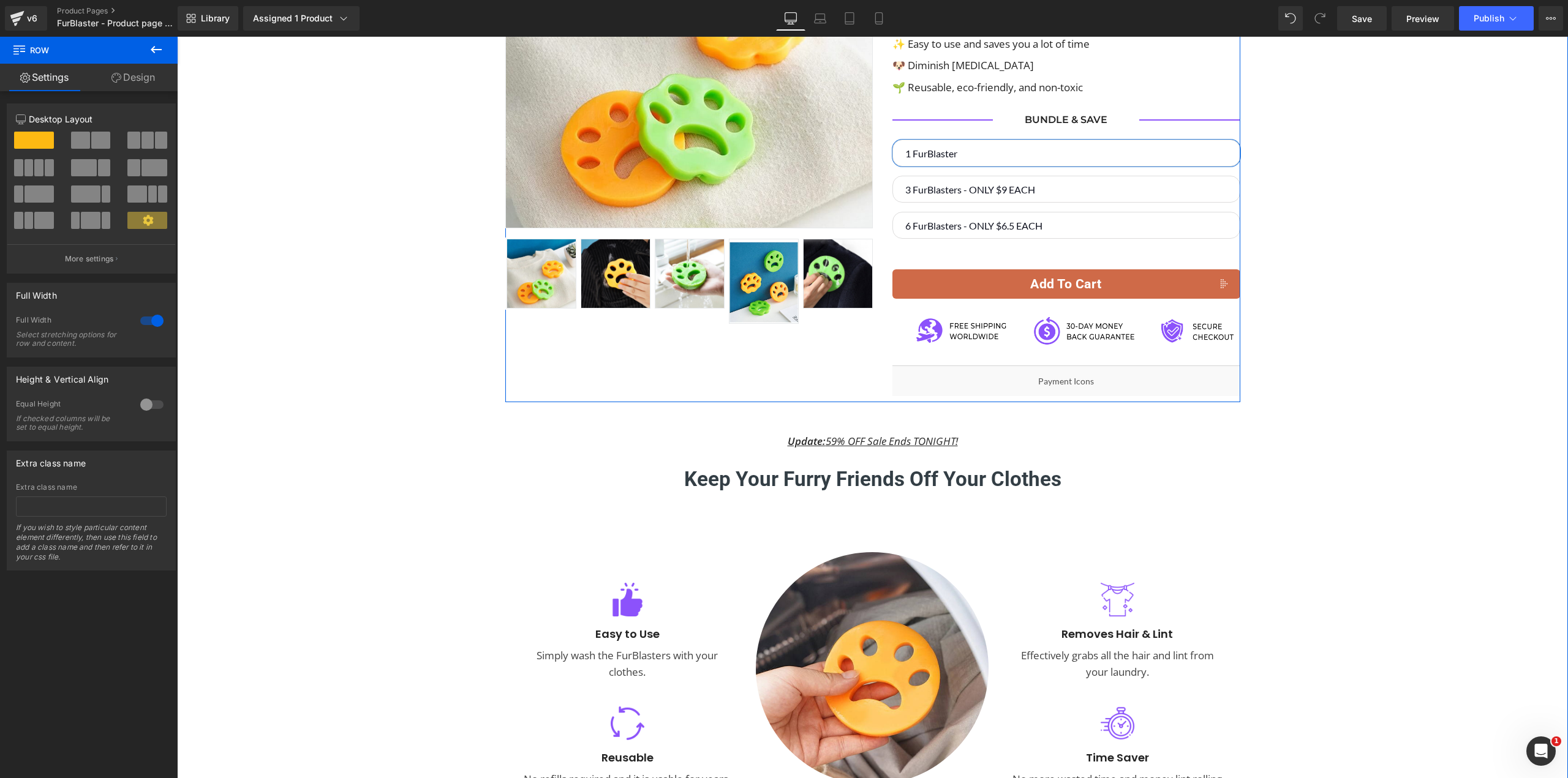
scroll to position [51, 0]
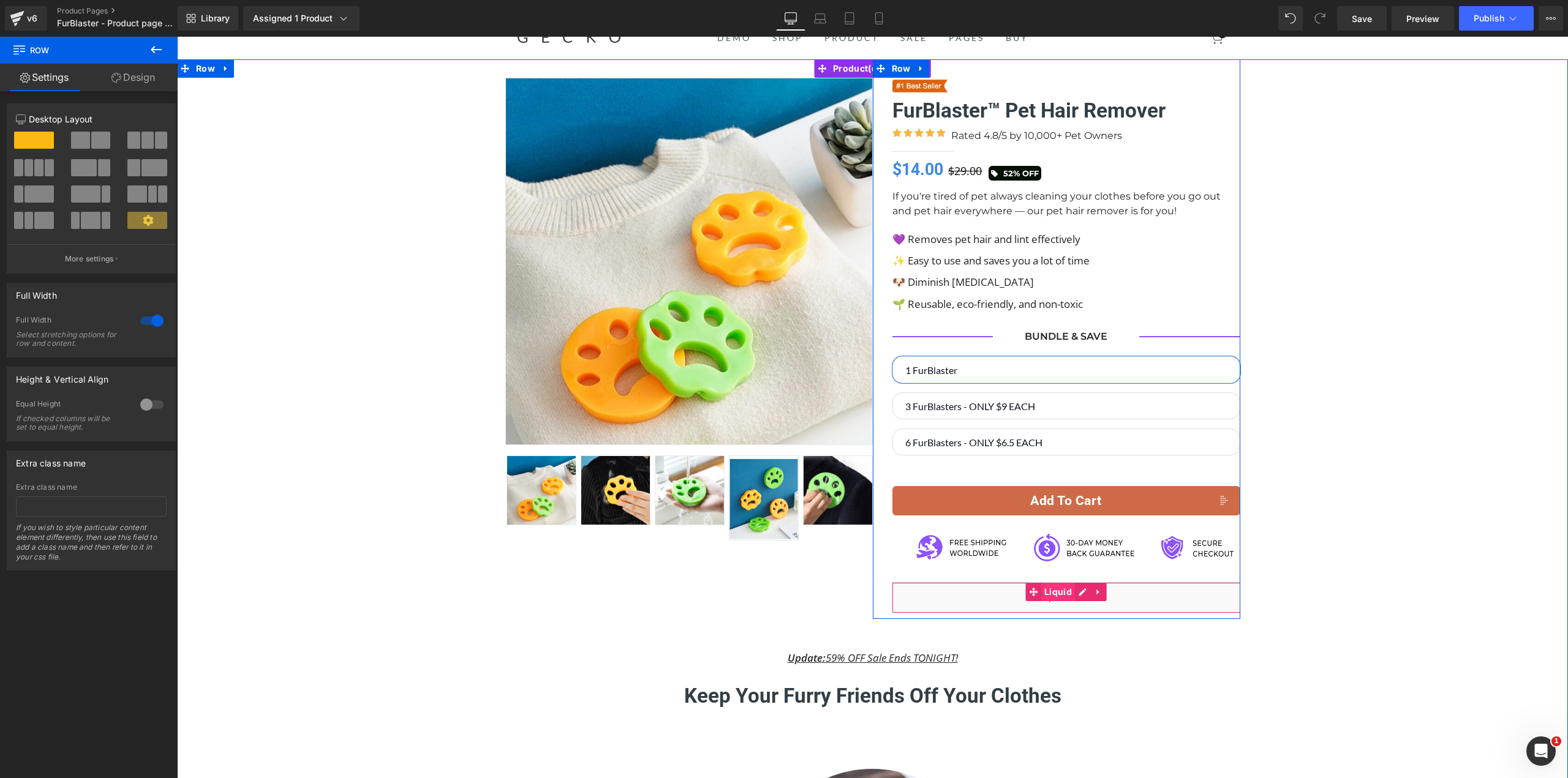
click at [1069, 589] on span "Liquid" at bounding box center [1058, 592] width 34 height 18
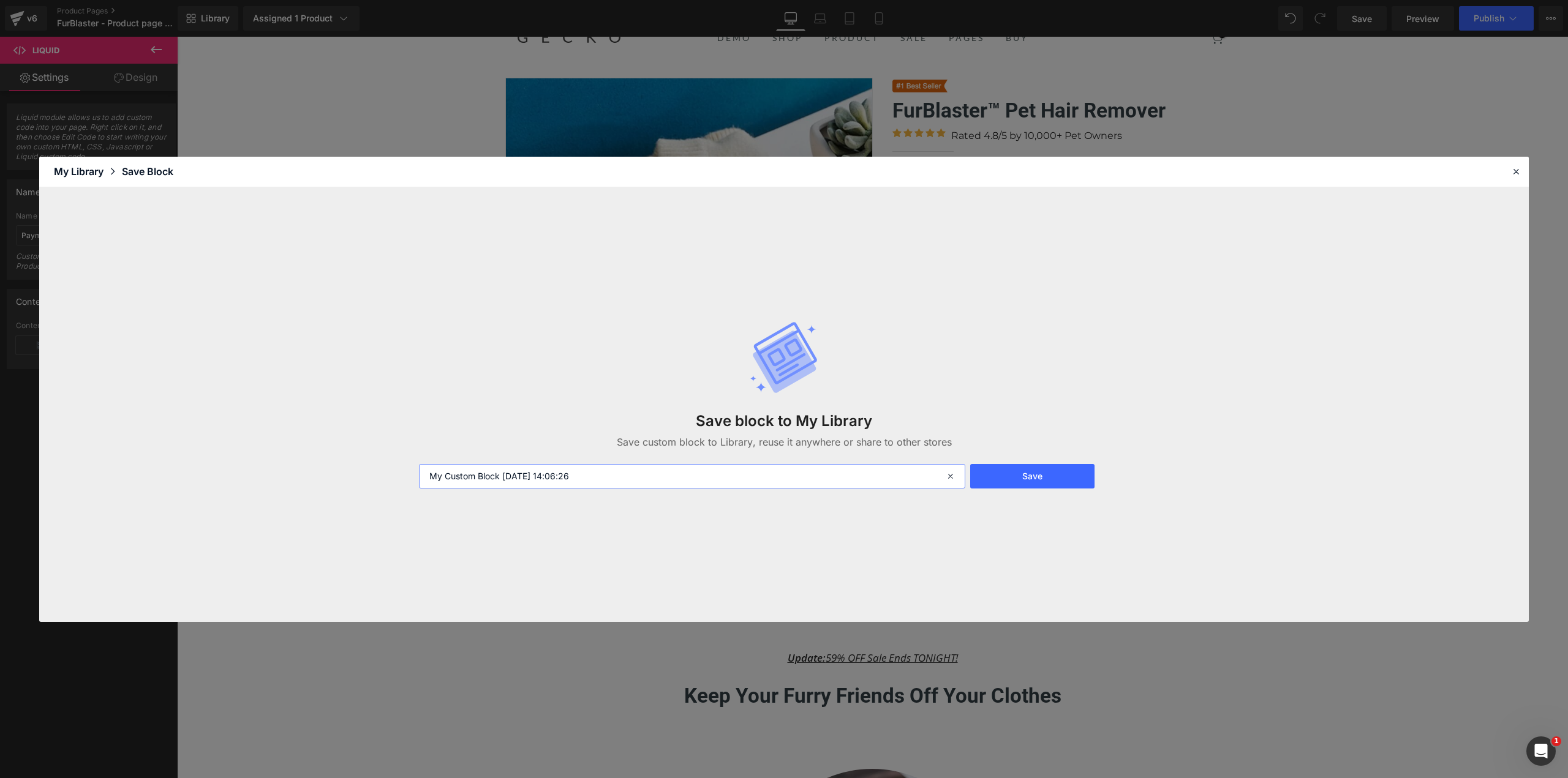
drag, startPoint x: 604, startPoint y: 486, endPoint x: 273, endPoint y: 482, distance: 331.0
click at [272, 481] on div "Save block to My Library Save custom block to Library, reuse it anywhere or sha…" at bounding box center [784, 405] width 1489 height 435
type input "DD"
click at [1033, 476] on button "Save" at bounding box center [1032, 476] width 124 height 24
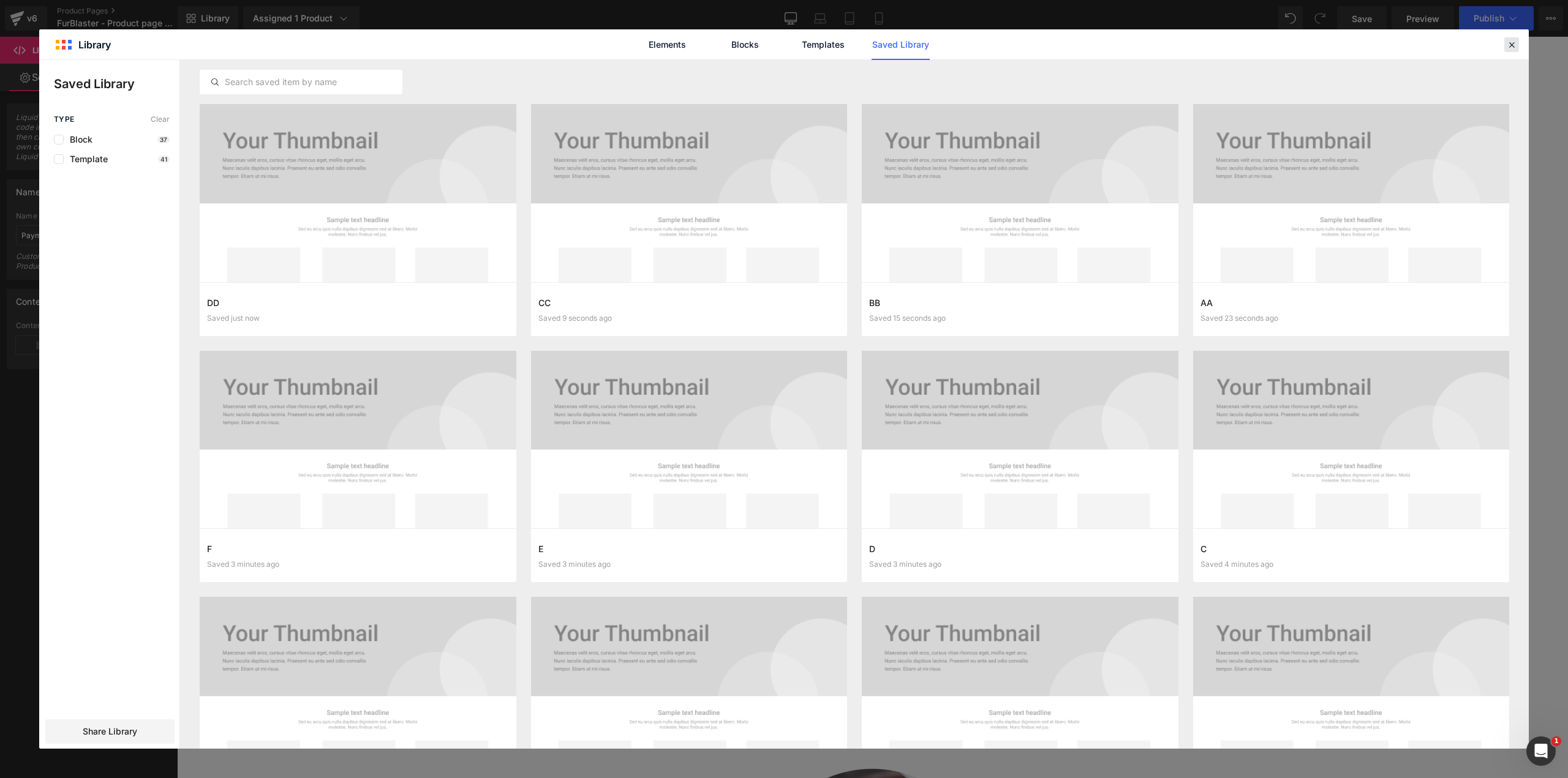
click at [1511, 41] on icon at bounding box center [1511, 44] width 11 height 11
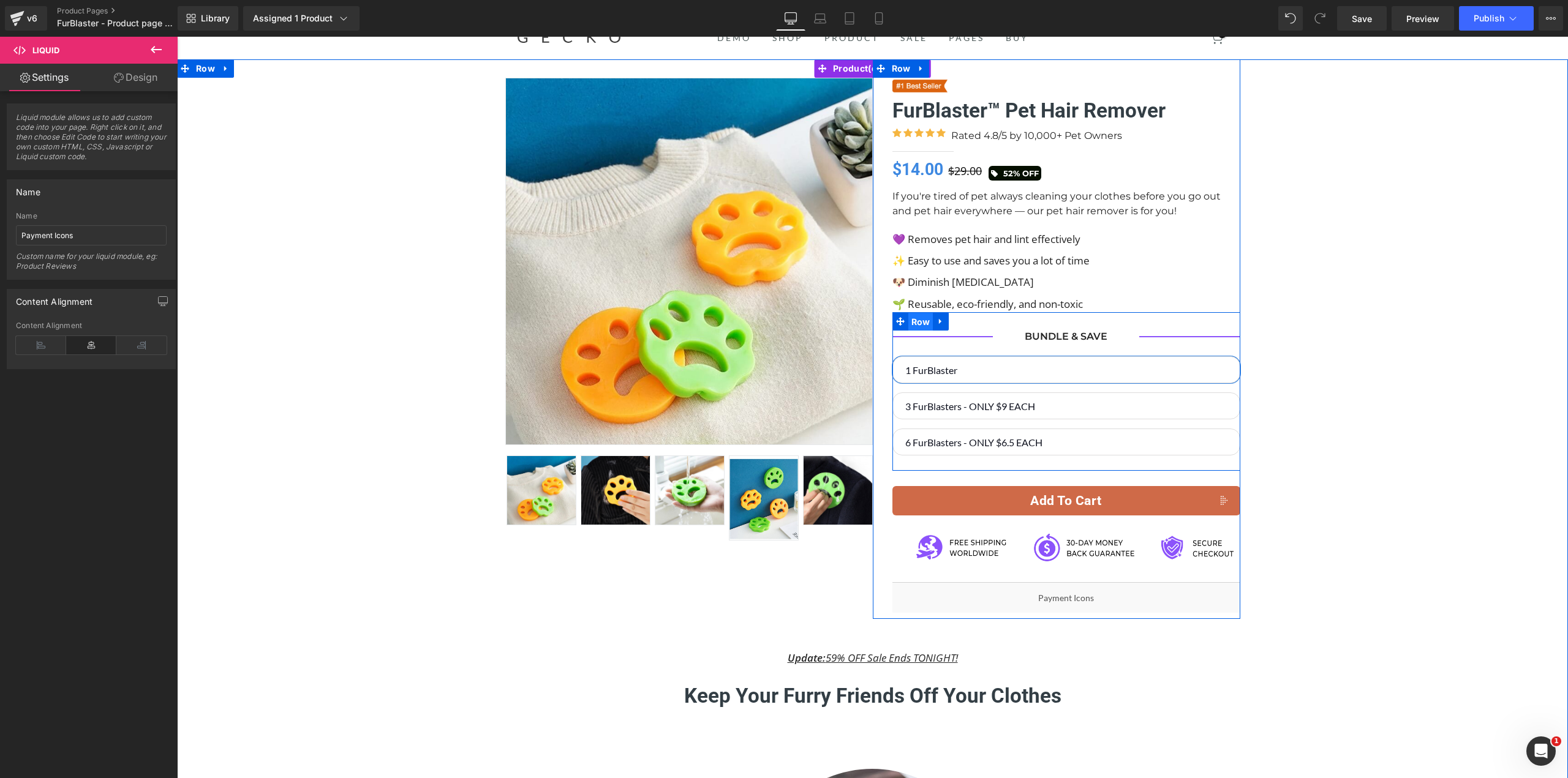
click at [919, 317] on span "Row" at bounding box center [921, 322] width 25 height 18
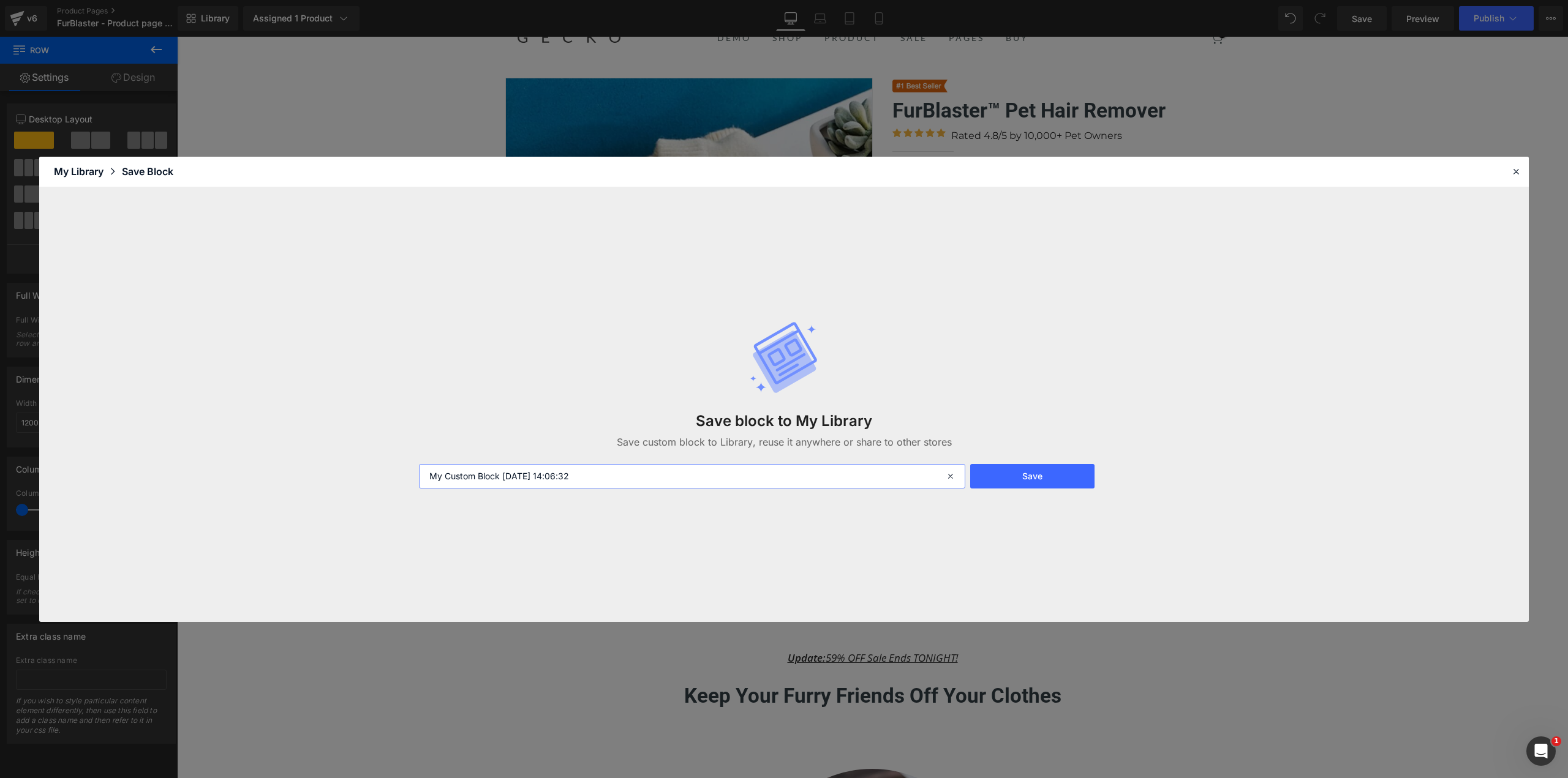
drag, startPoint x: 617, startPoint y: 469, endPoint x: 361, endPoint y: 482, distance: 256.3
click at [234, 486] on div "Save block to My Library Save custom block to Library, reuse it anywhere or sha…" at bounding box center [784, 405] width 1489 height 435
type input "FF"
click at [1033, 467] on button "Save" at bounding box center [1032, 476] width 124 height 24
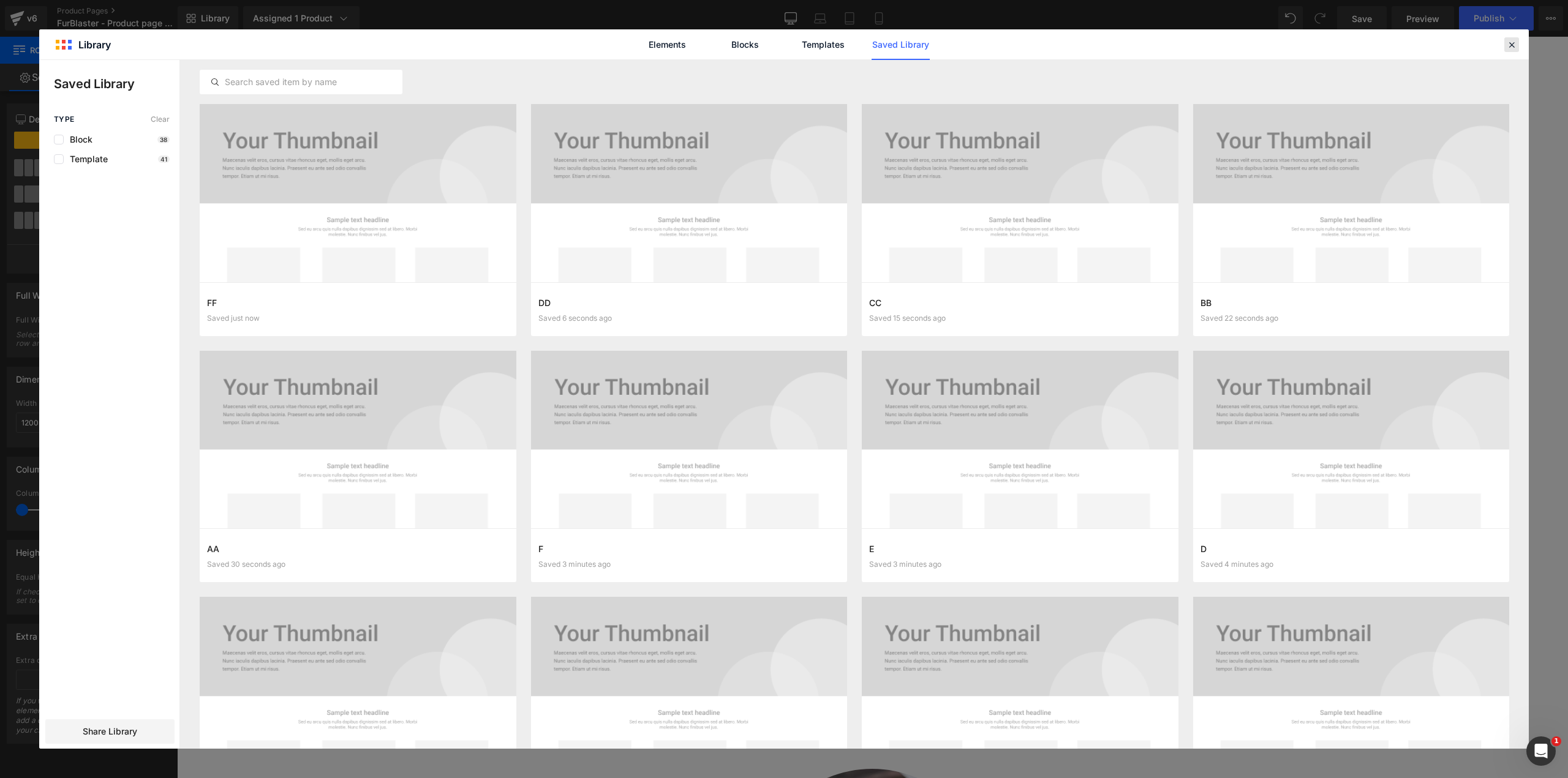
click at [1510, 46] on icon at bounding box center [1511, 44] width 11 height 11
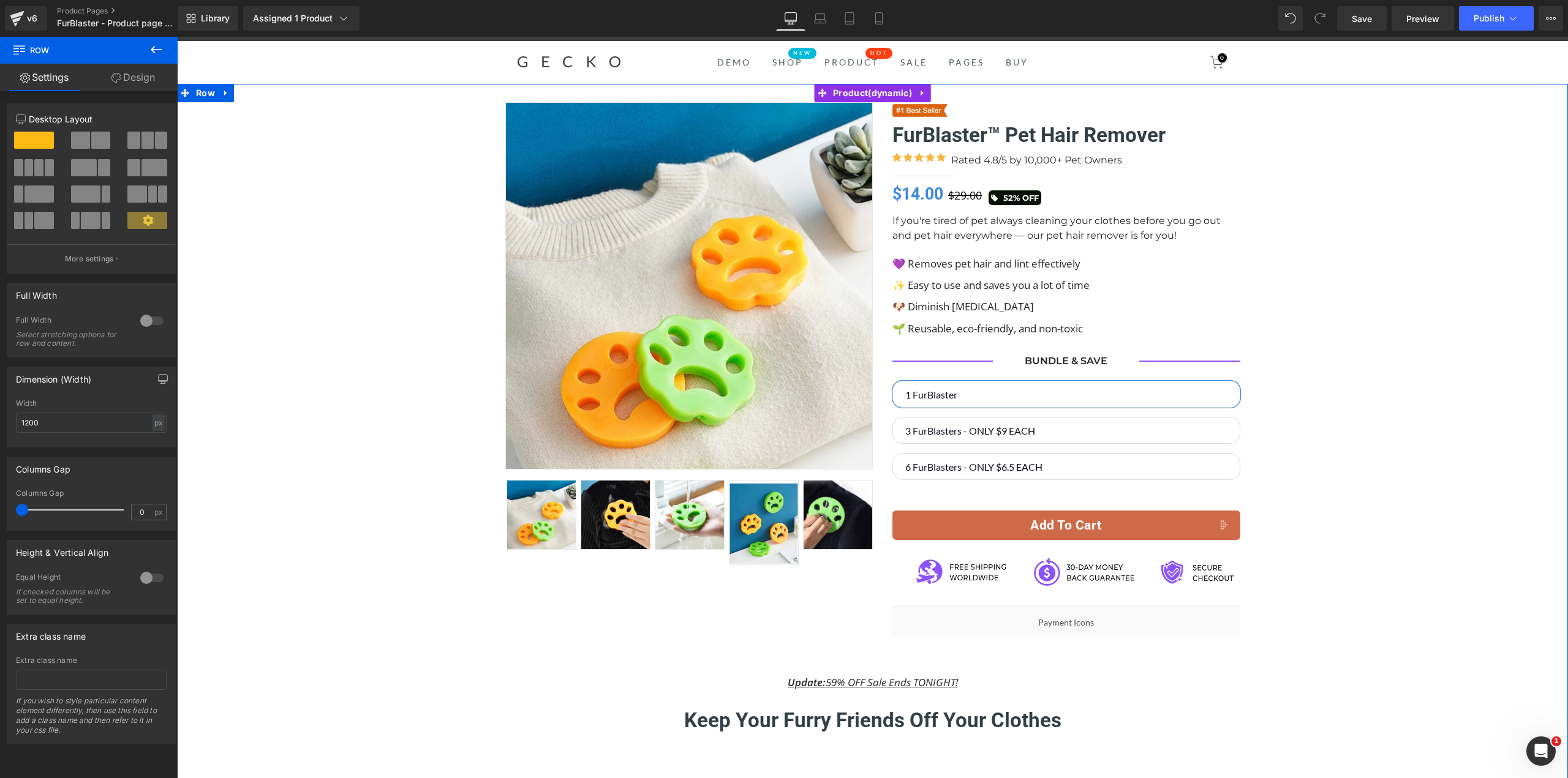
scroll to position [0, 0]
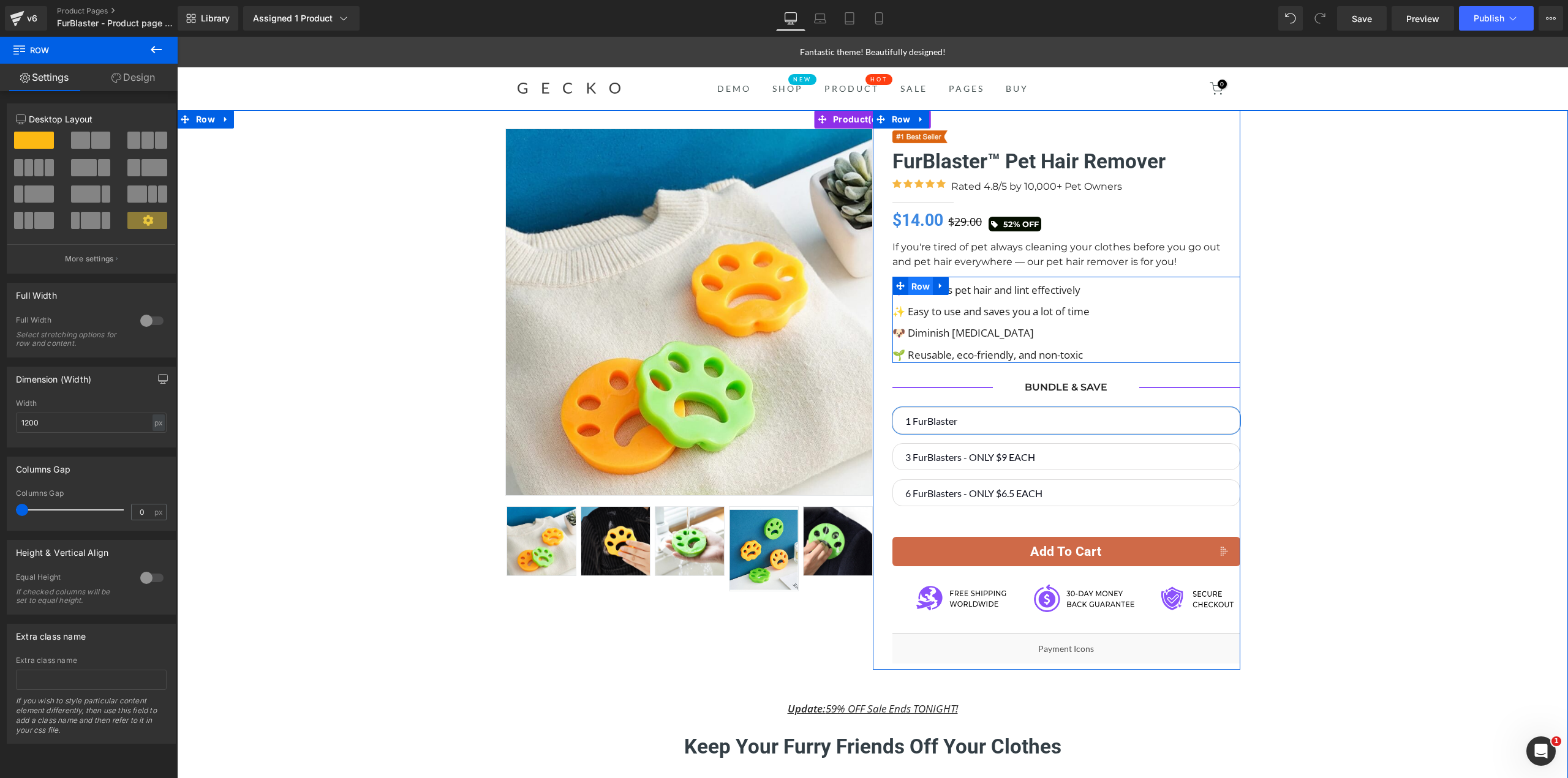
click at [912, 284] on span "Row" at bounding box center [921, 286] width 25 height 18
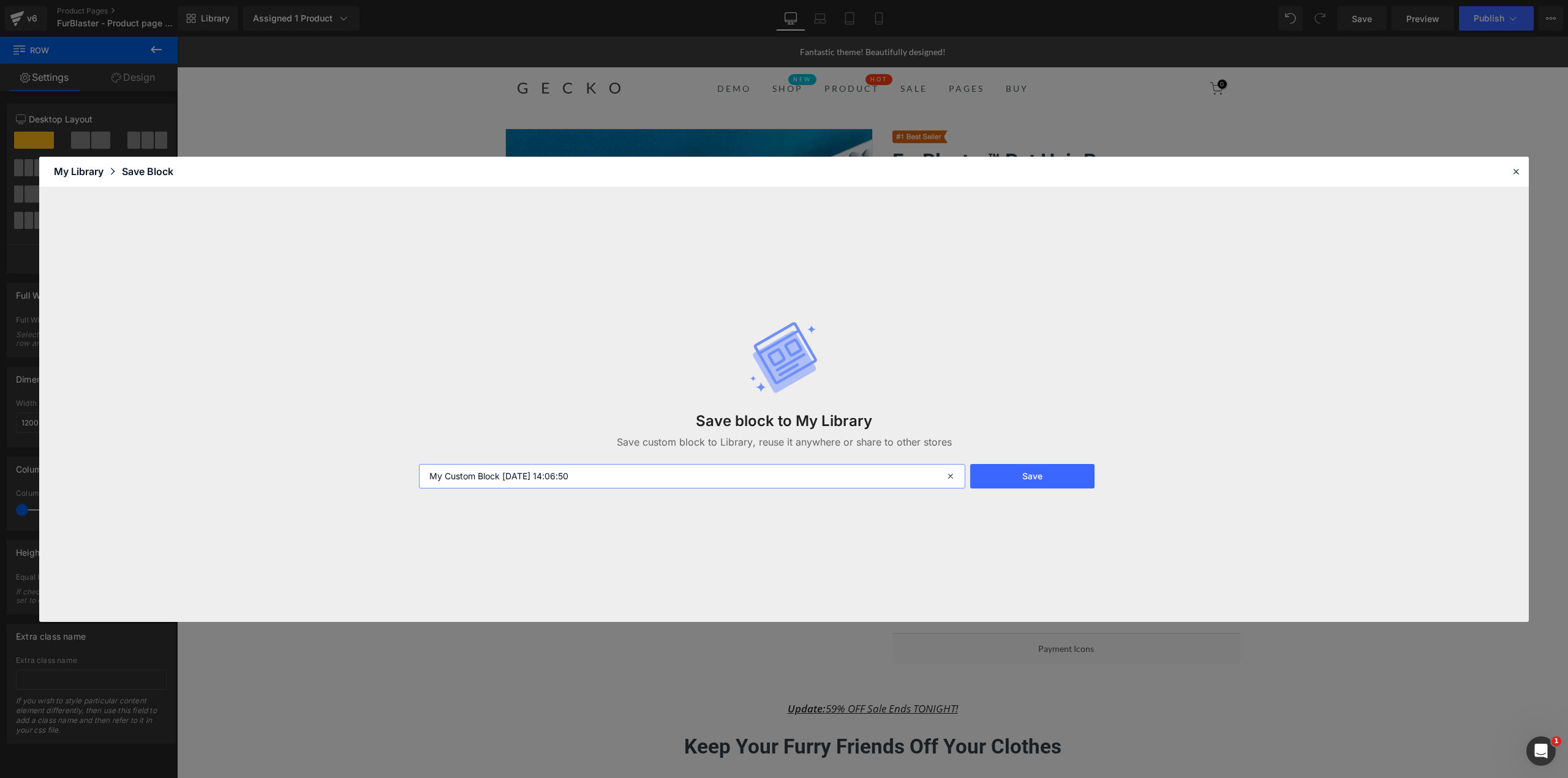
click at [690, 474] on input "My Custom Block 2025-08-18 14:06:50" at bounding box center [691, 476] width 546 height 24
drag, startPoint x: 657, startPoint y: 478, endPoint x: 448, endPoint y: 493, distance: 209.5
click at [228, 495] on div "Save block to My Library Save custom block to Library, reuse it anywhere or sha…" at bounding box center [784, 405] width 1489 height 435
type input "GG"
click at [1005, 471] on button "Save" at bounding box center [1032, 476] width 124 height 24
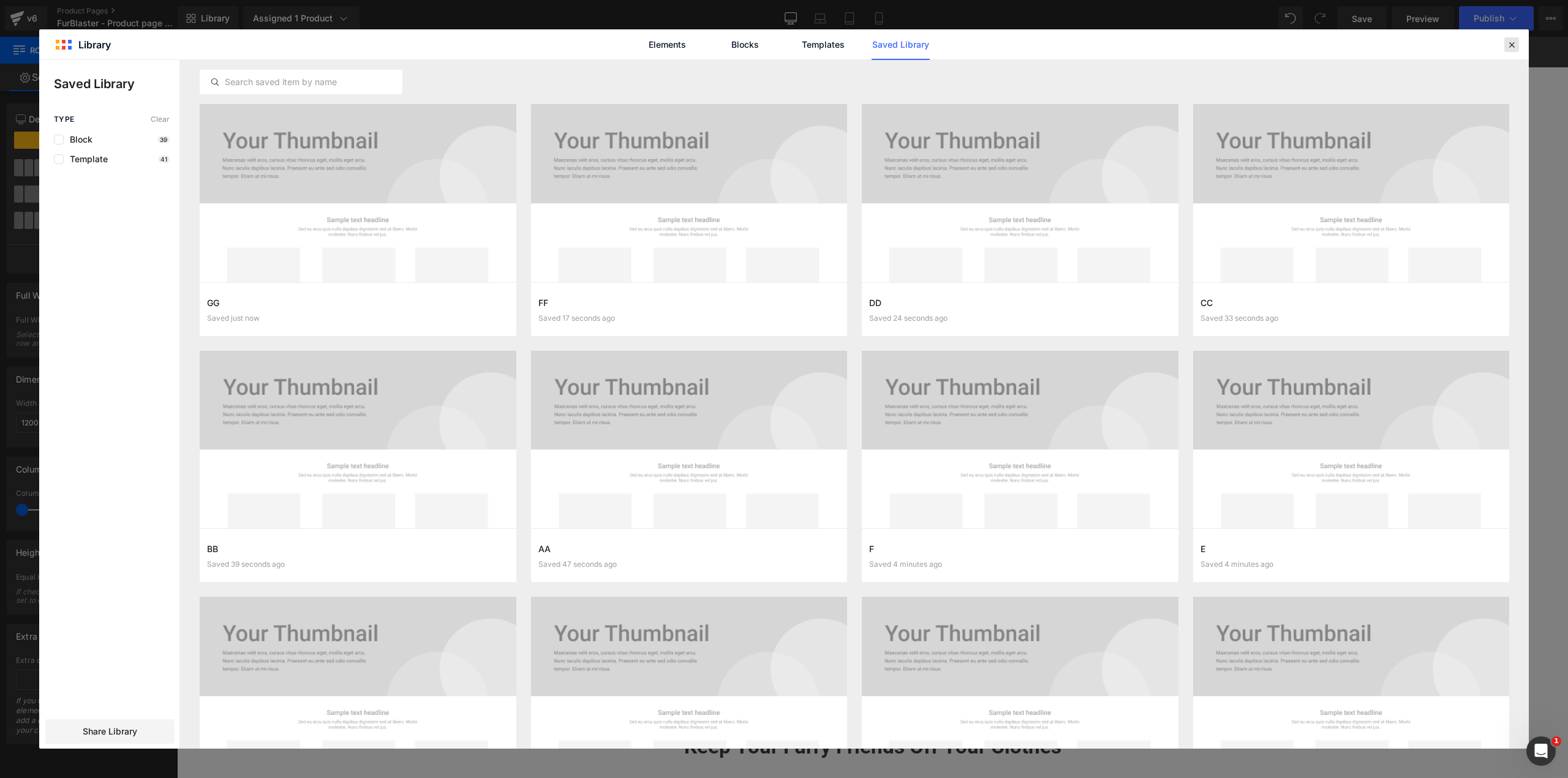
click at [1518, 41] on div at bounding box center [1511, 45] width 15 height 15
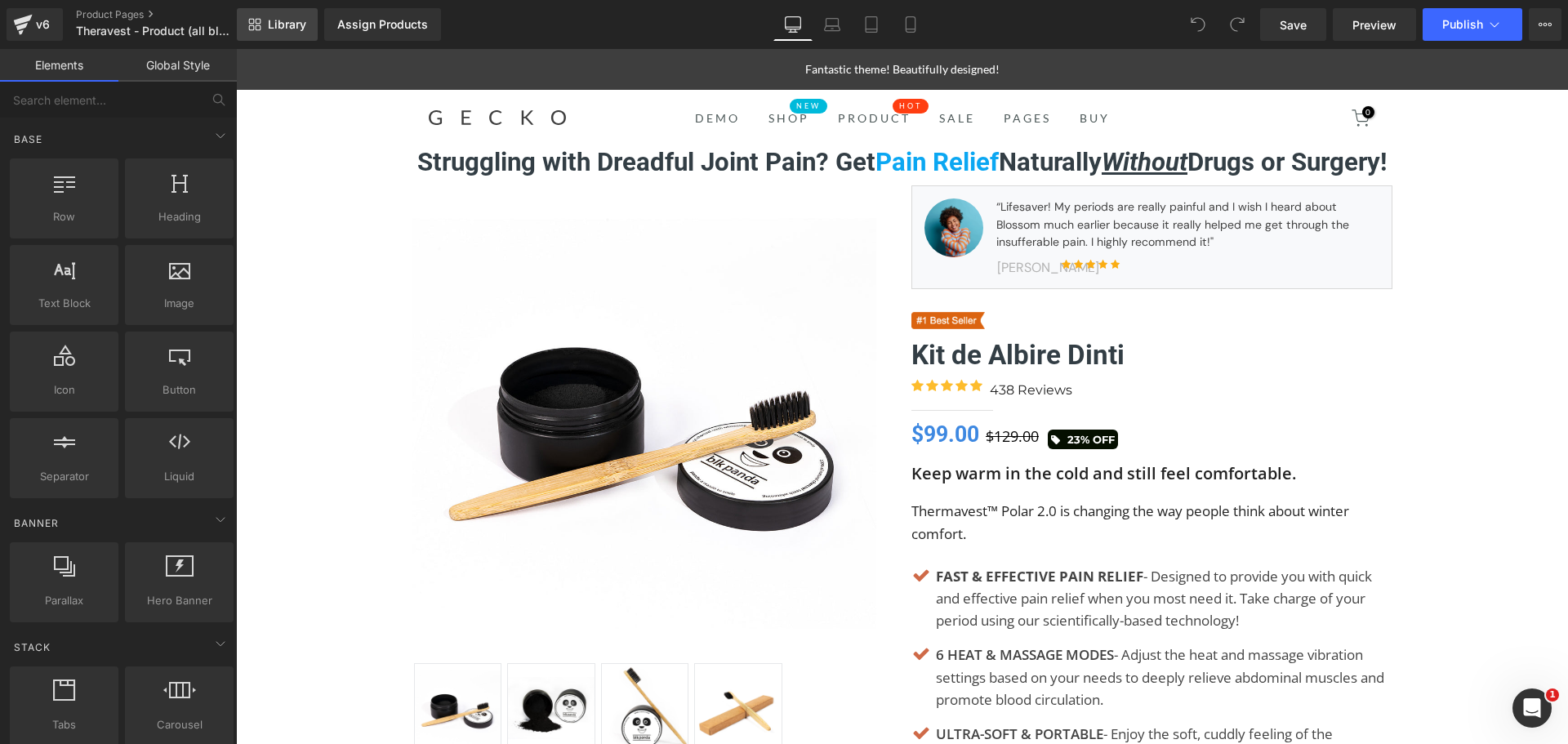
click at [280, 17] on span "Library" at bounding box center [287, 24] width 39 height 15
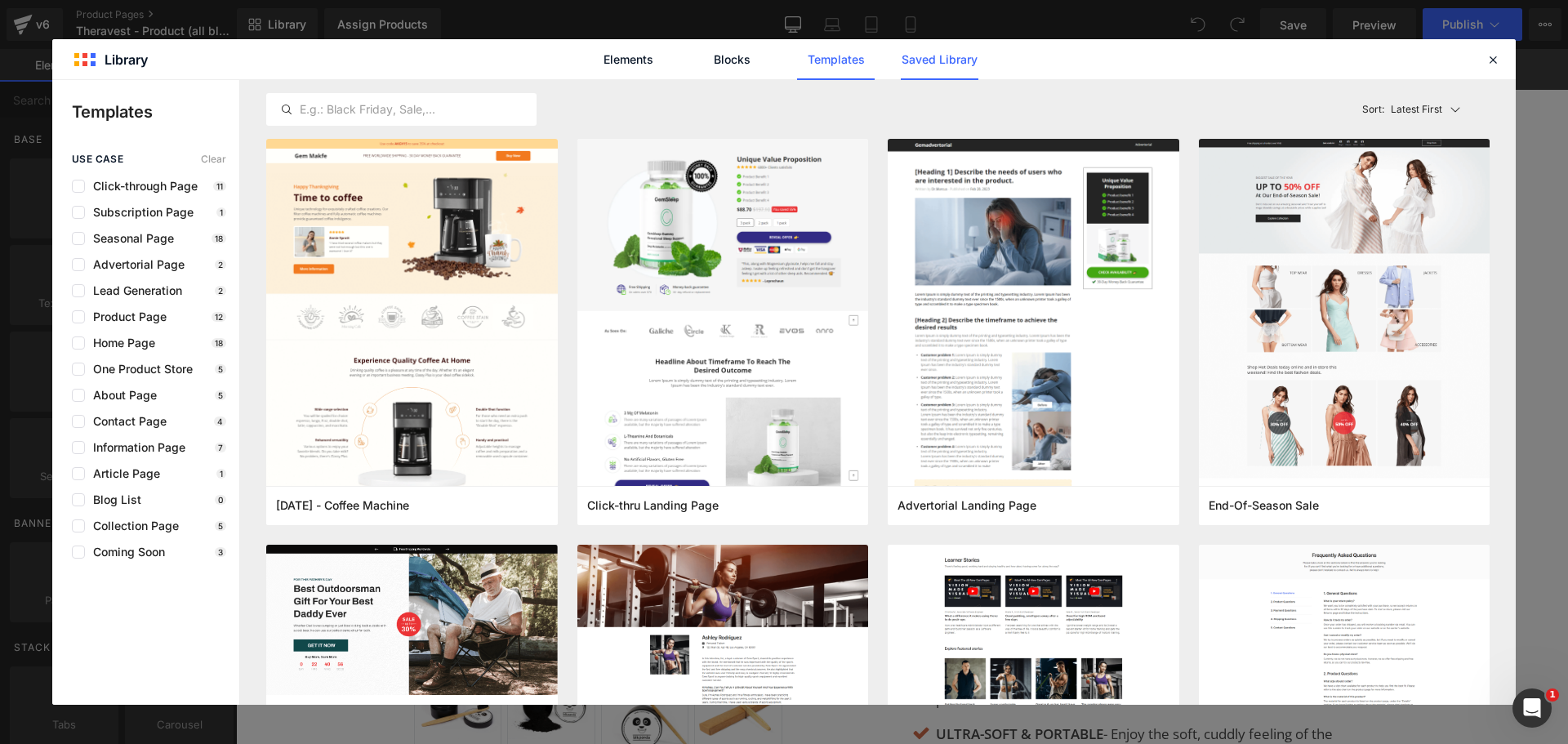
click at [940, 60] on link "Saved Library" at bounding box center [939, 60] width 77 height 41
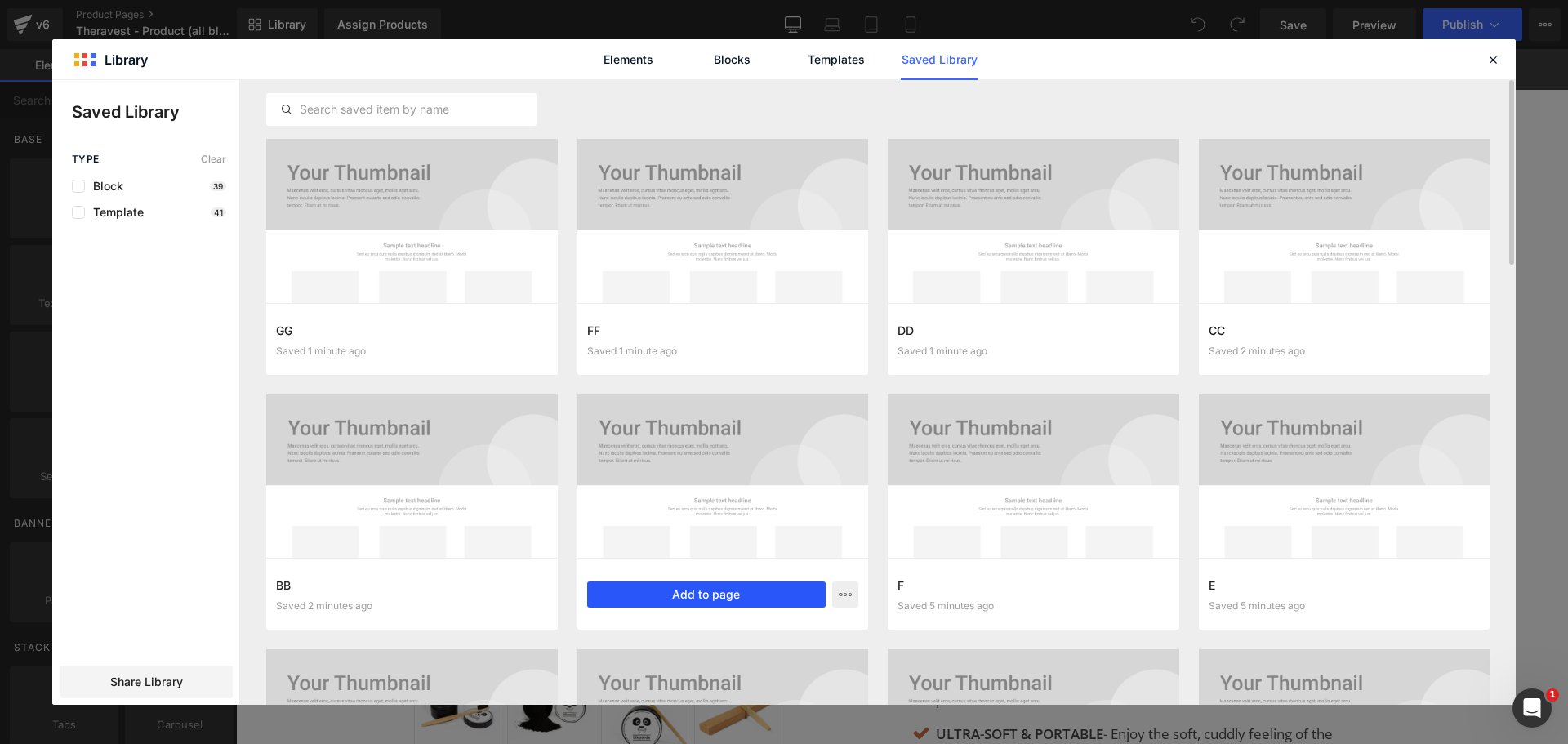
click at [715, 596] on button "Add to page" at bounding box center [707, 594] width 239 height 26
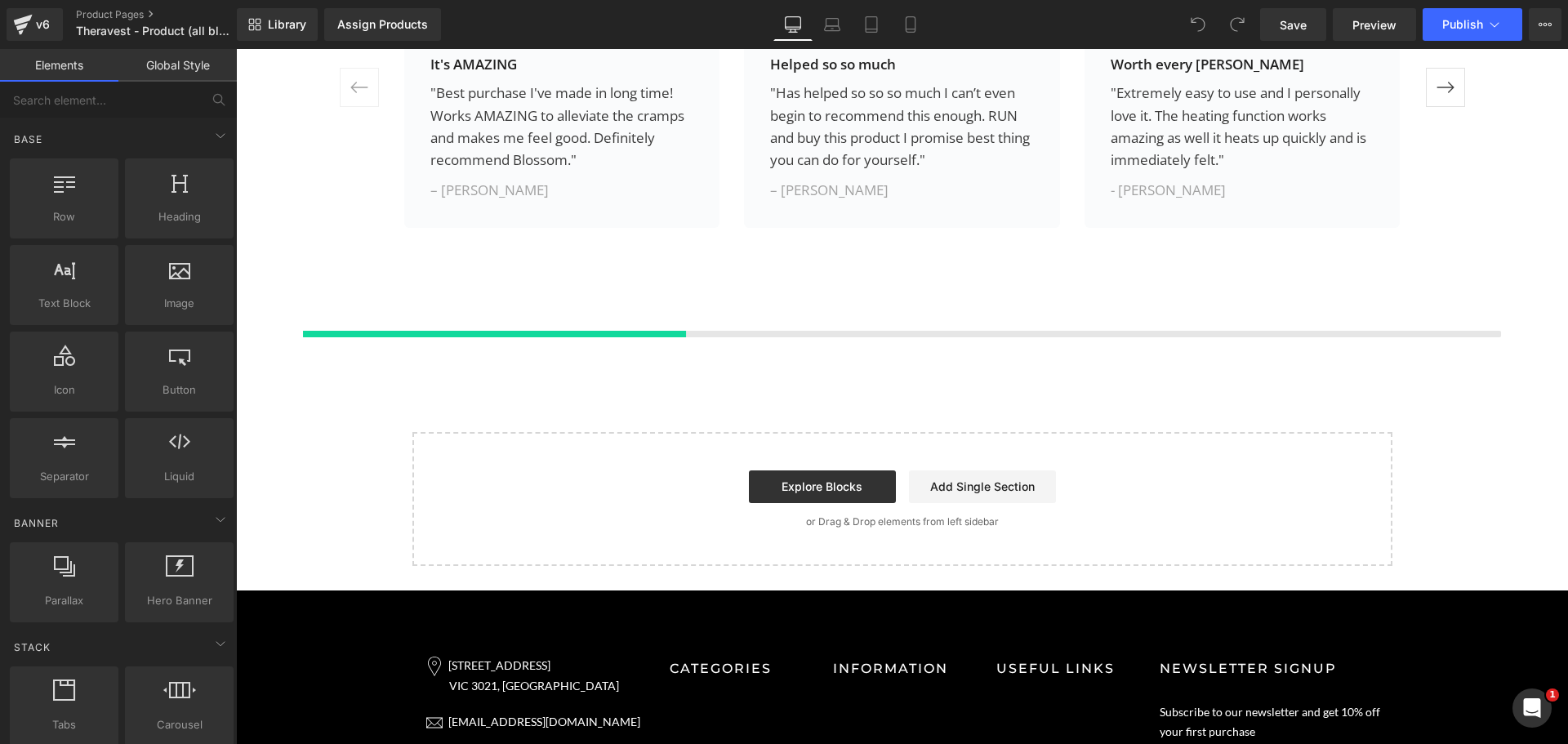
scroll to position [9295, 0]
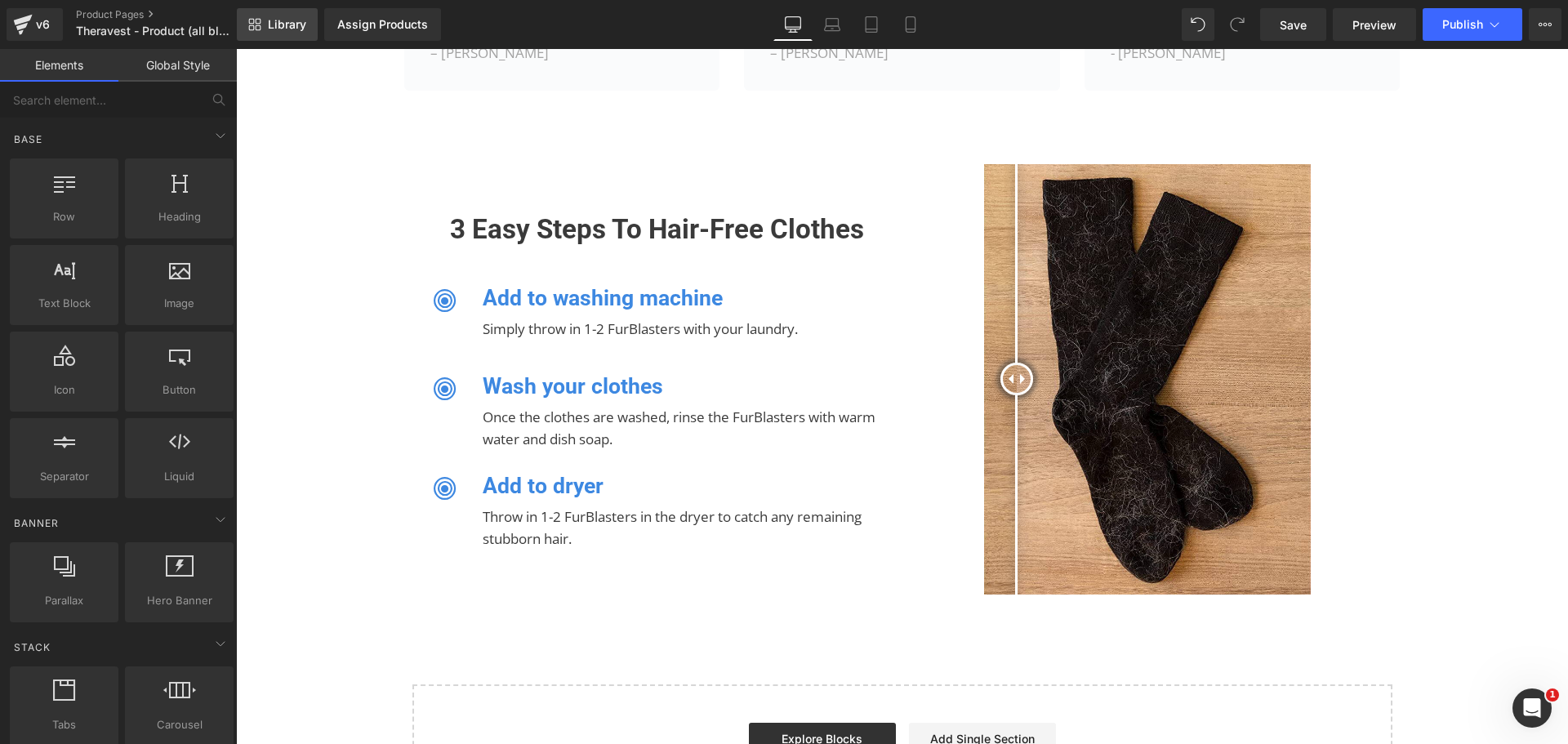
click at [283, 28] on span "Library" at bounding box center [287, 24] width 39 height 15
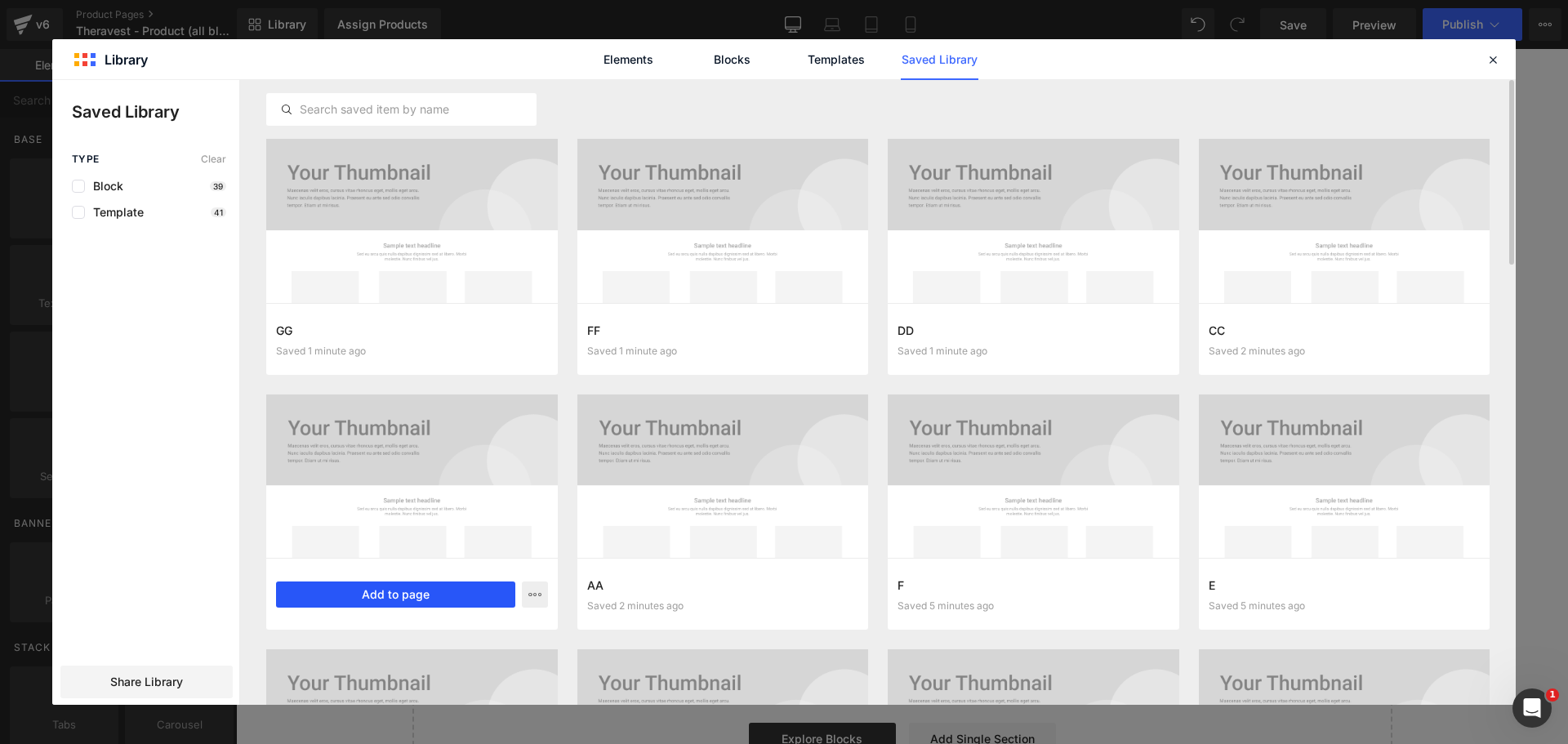
click at [394, 592] on button "Add to page" at bounding box center [396, 594] width 239 height 26
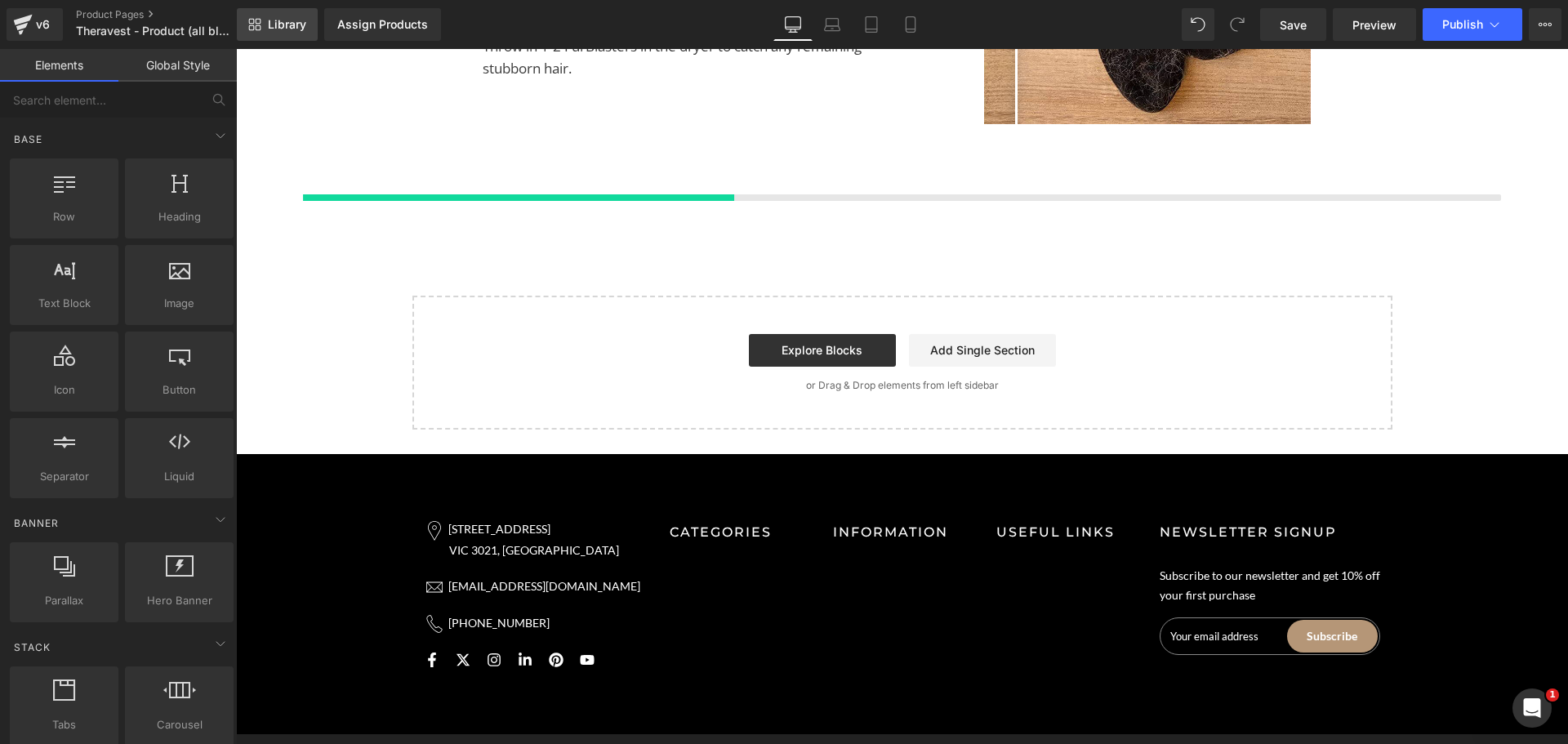
scroll to position [9766, 0]
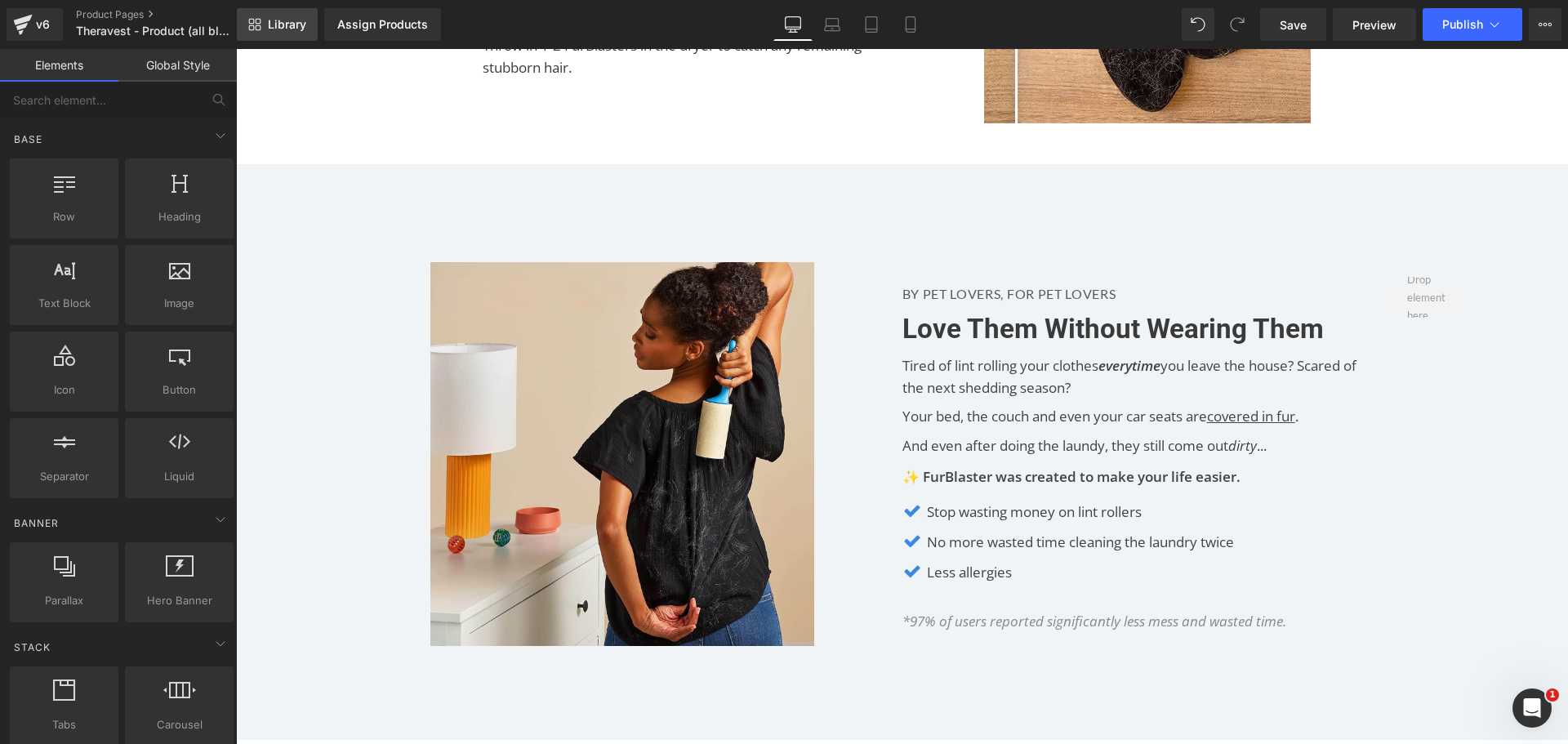
click at [280, 15] on link "Library" at bounding box center [277, 24] width 81 height 33
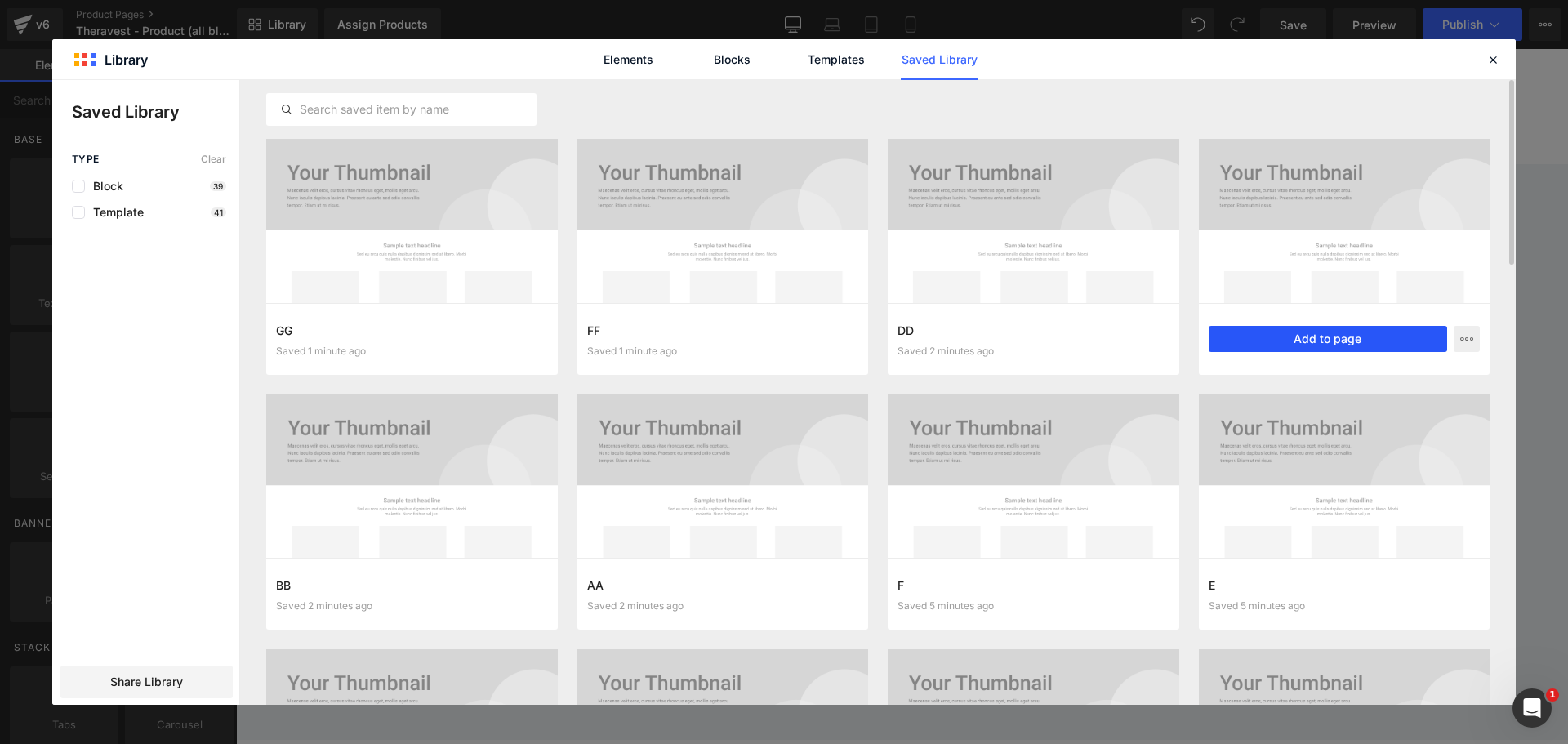
click at [1351, 341] on button "Add to page" at bounding box center [1329, 339] width 239 height 26
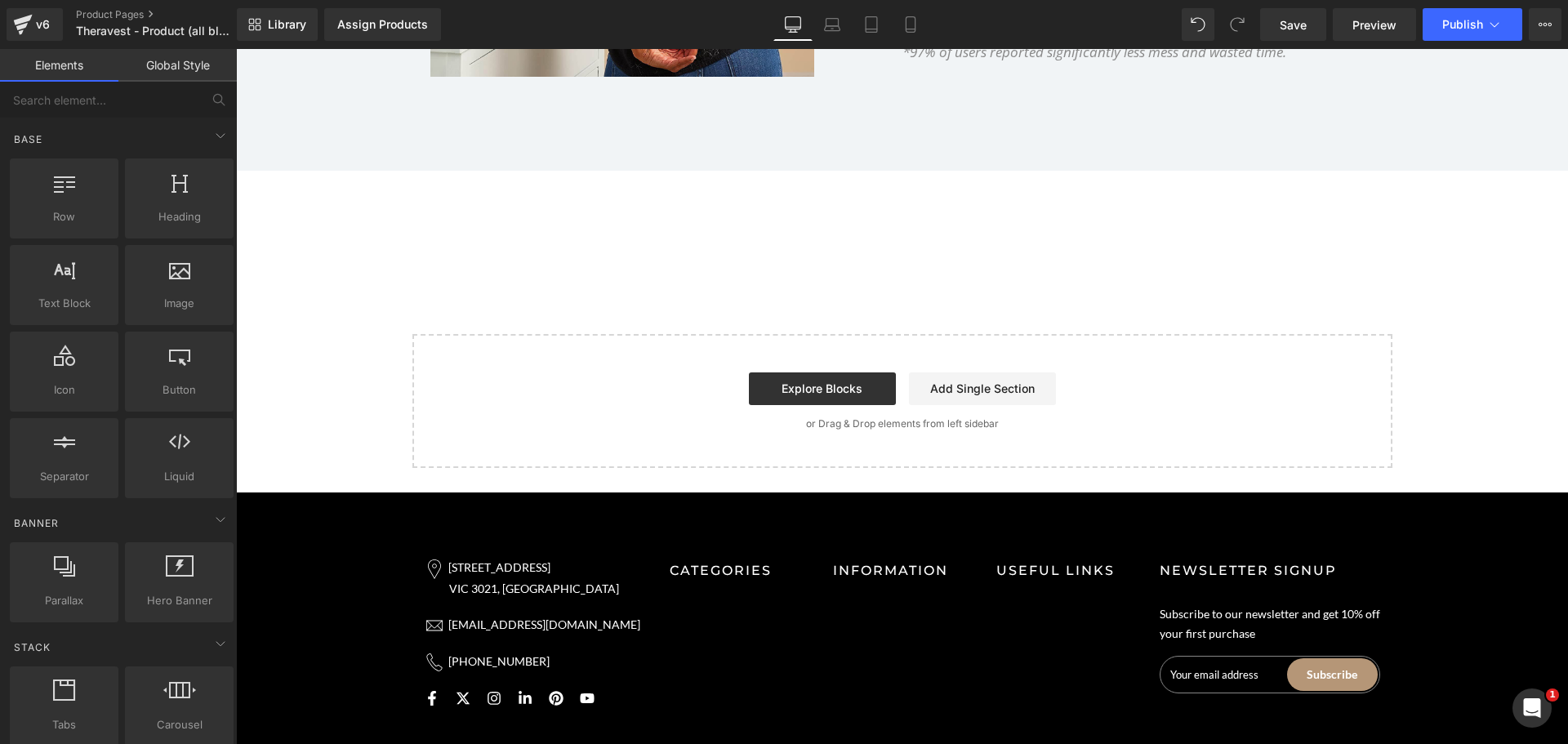
scroll to position [10375, 0]
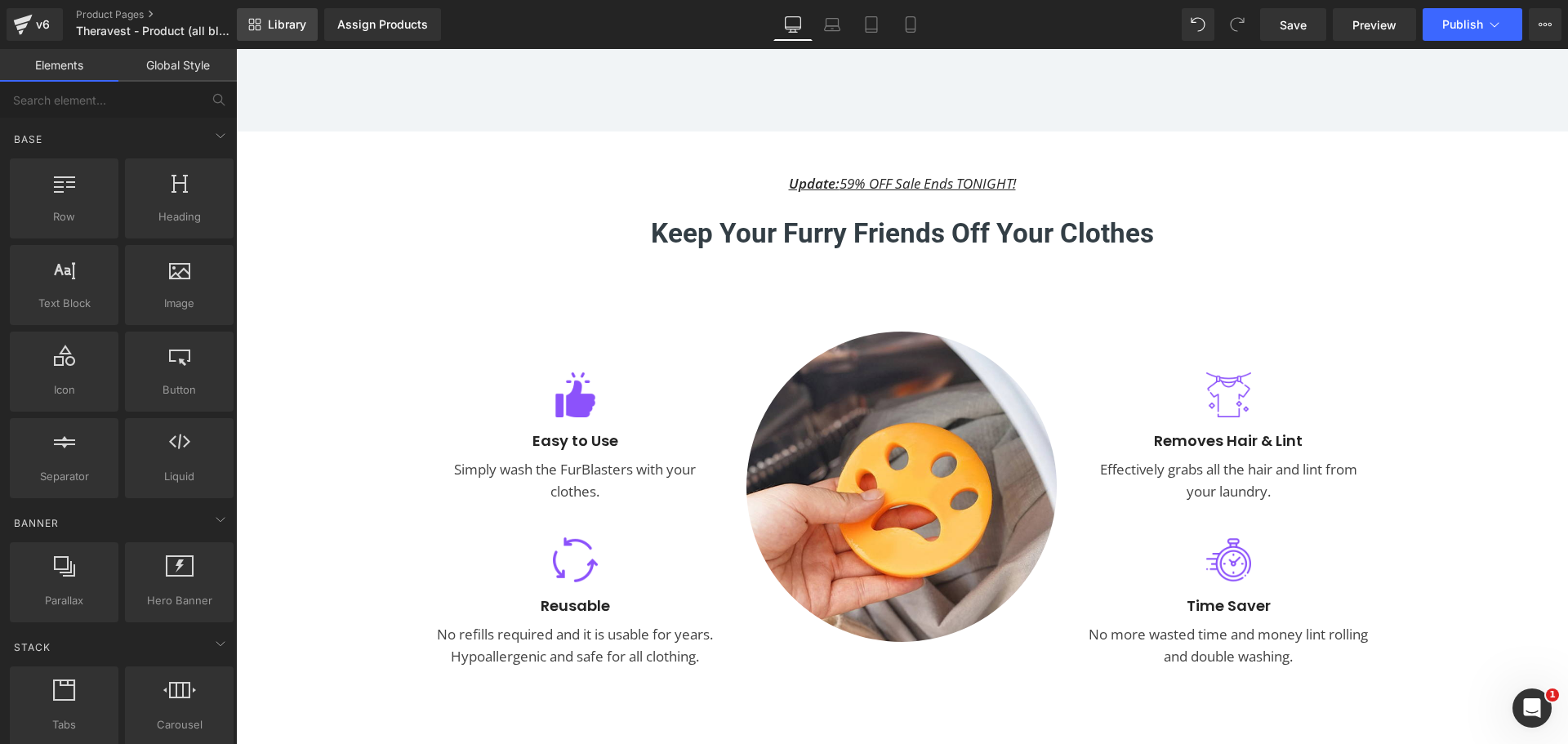
click at [297, 18] on span "Library" at bounding box center [287, 24] width 39 height 15
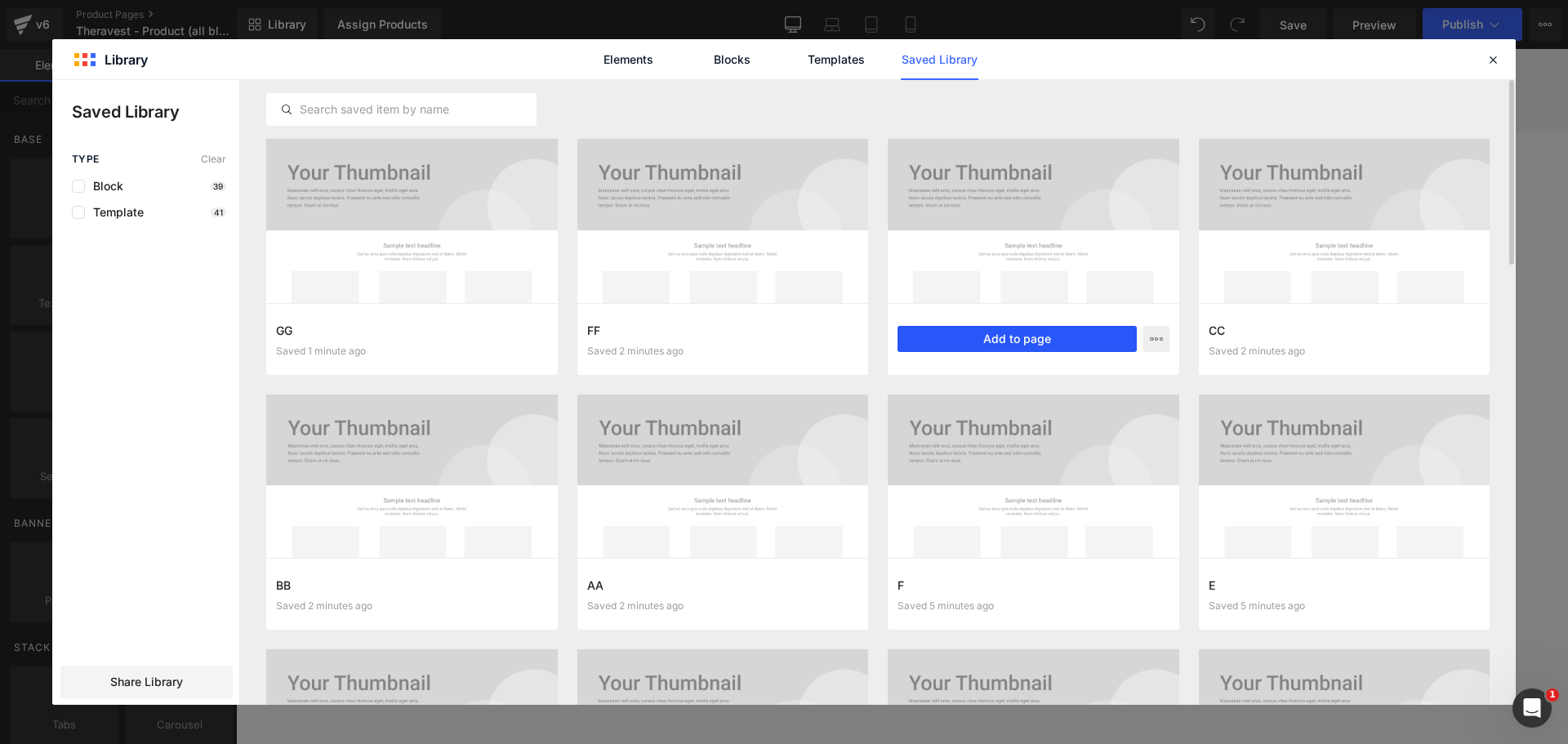
click at [986, 331] on button "Add to page" at bounding box center [1017, 339] width 239 height 26
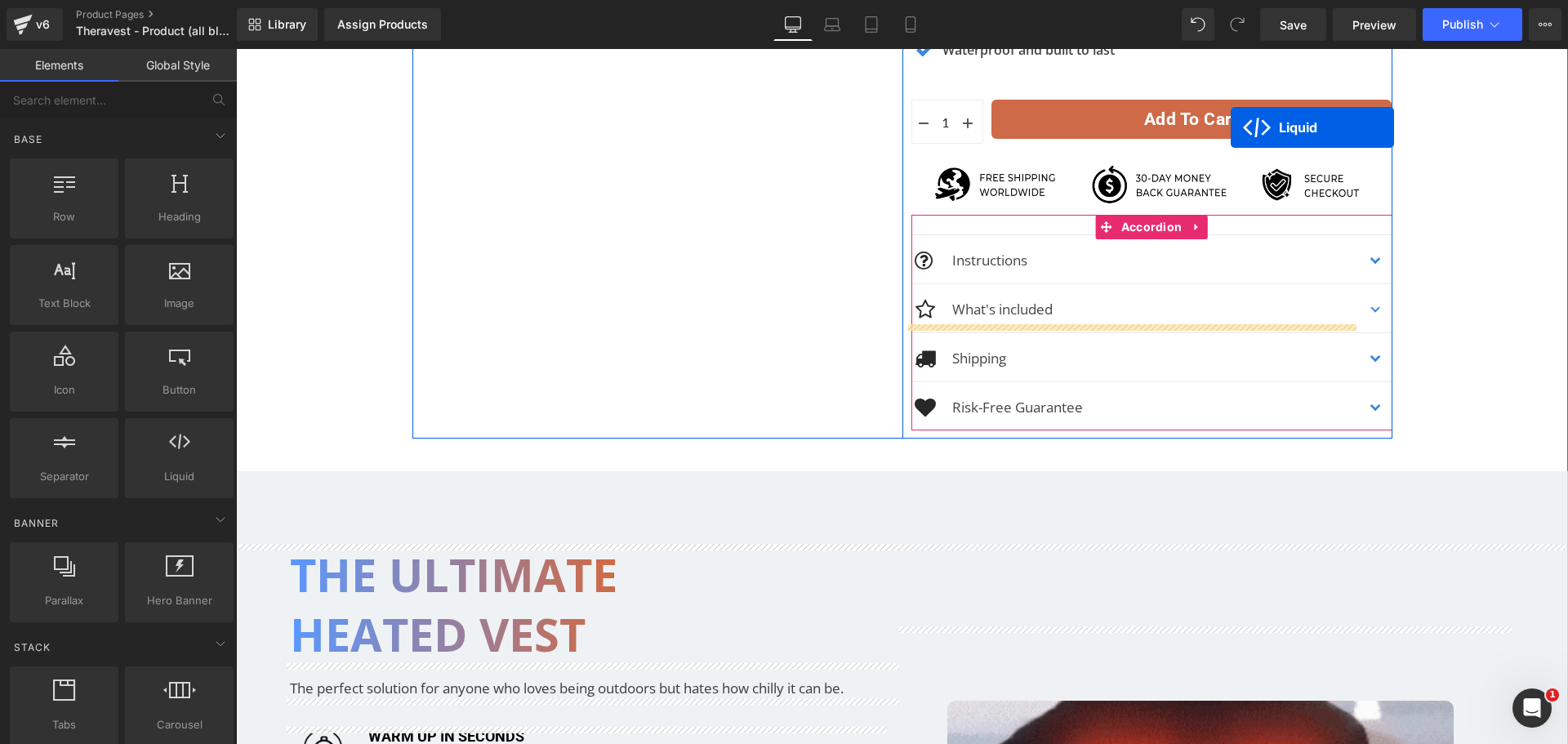
scroll to position [895, 0]
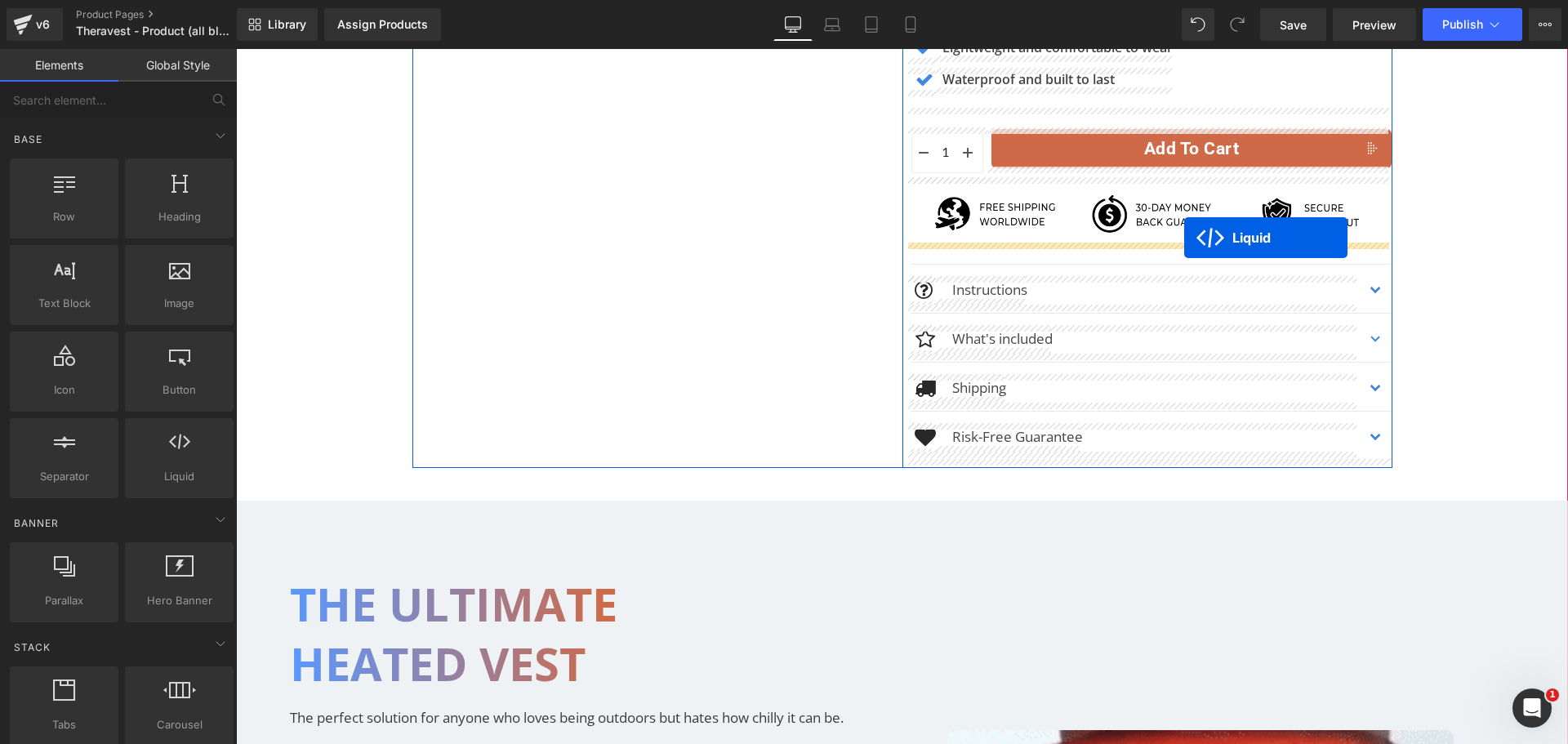
drag, startPoint x: 893, startPoint y: 155, endPoint x: 1184, endPoint y: 238, distance: 302.6
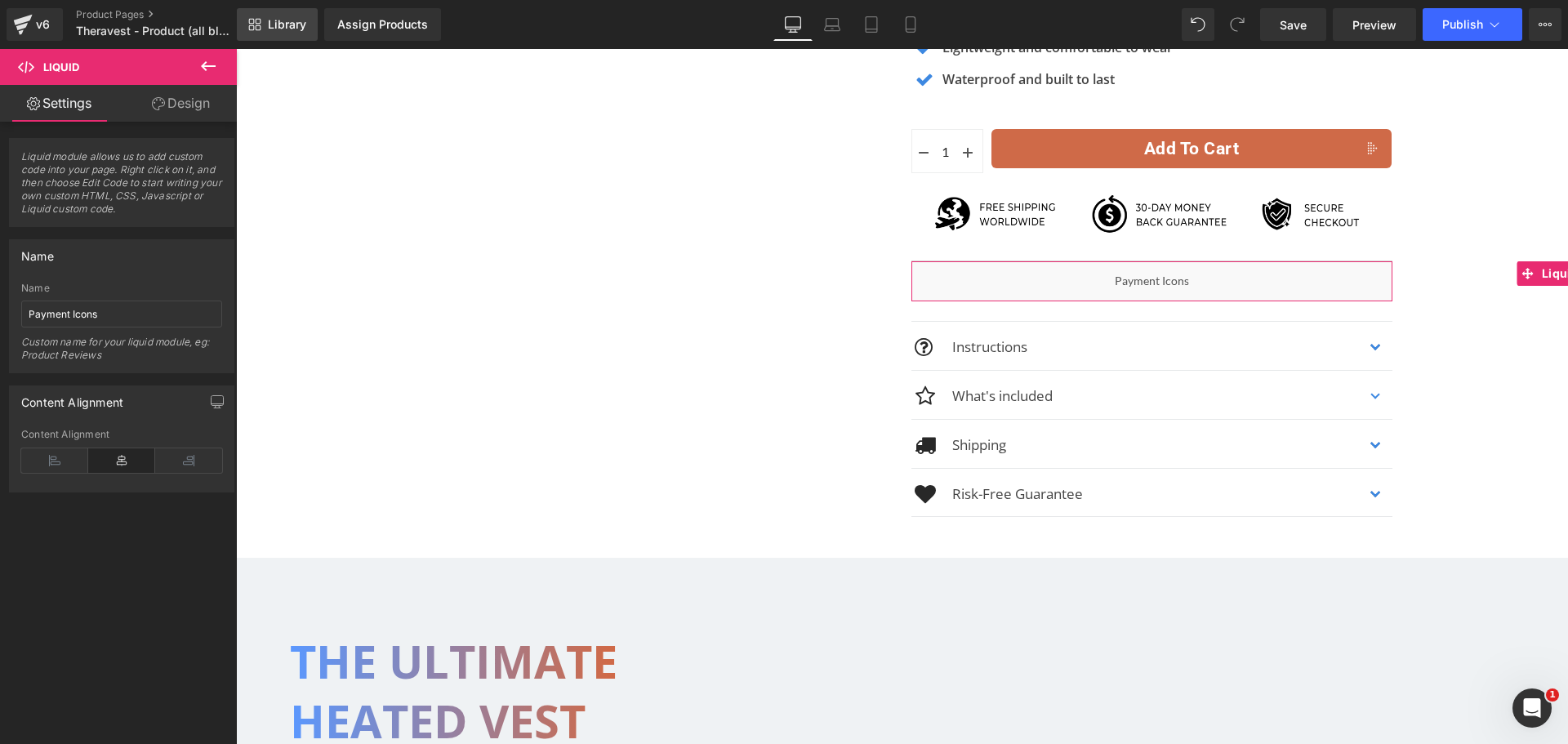
click at [280, 27] on span "Library" at bounding box center [287, 24] width 39 height 15
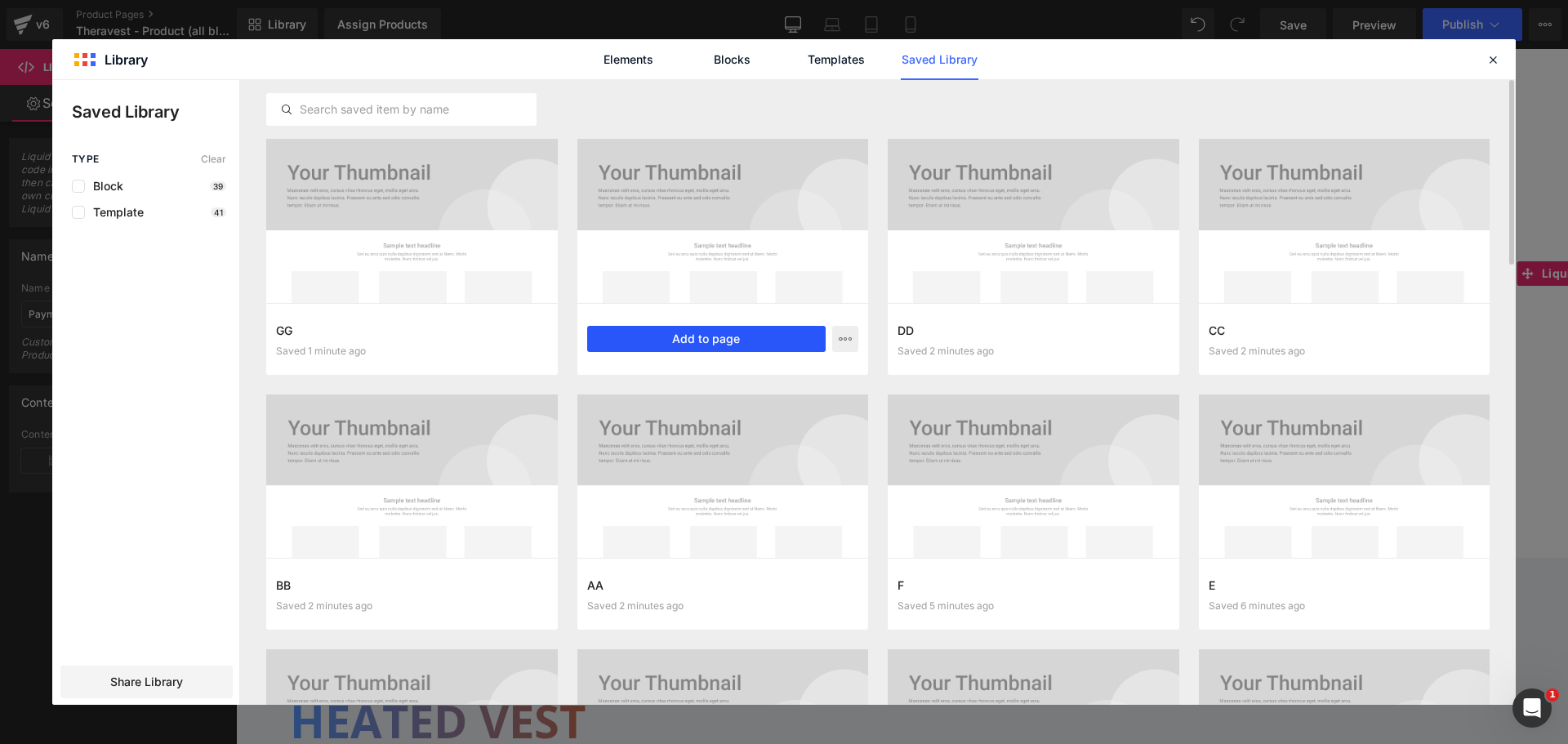
click at [736, 335] on button "Add to page" at bounding box center [707, 339] width 239 height 26
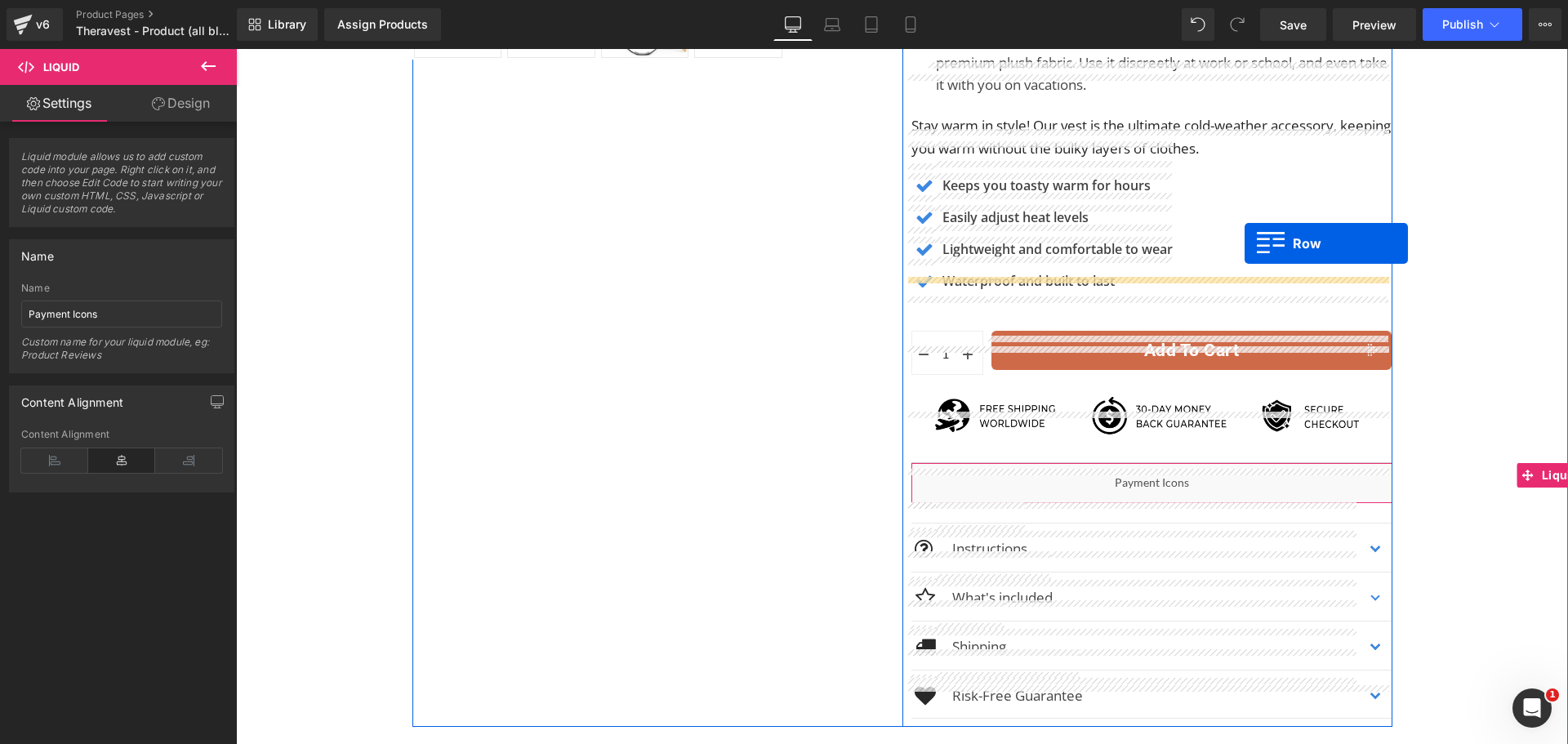
scroll to position [726, 0]
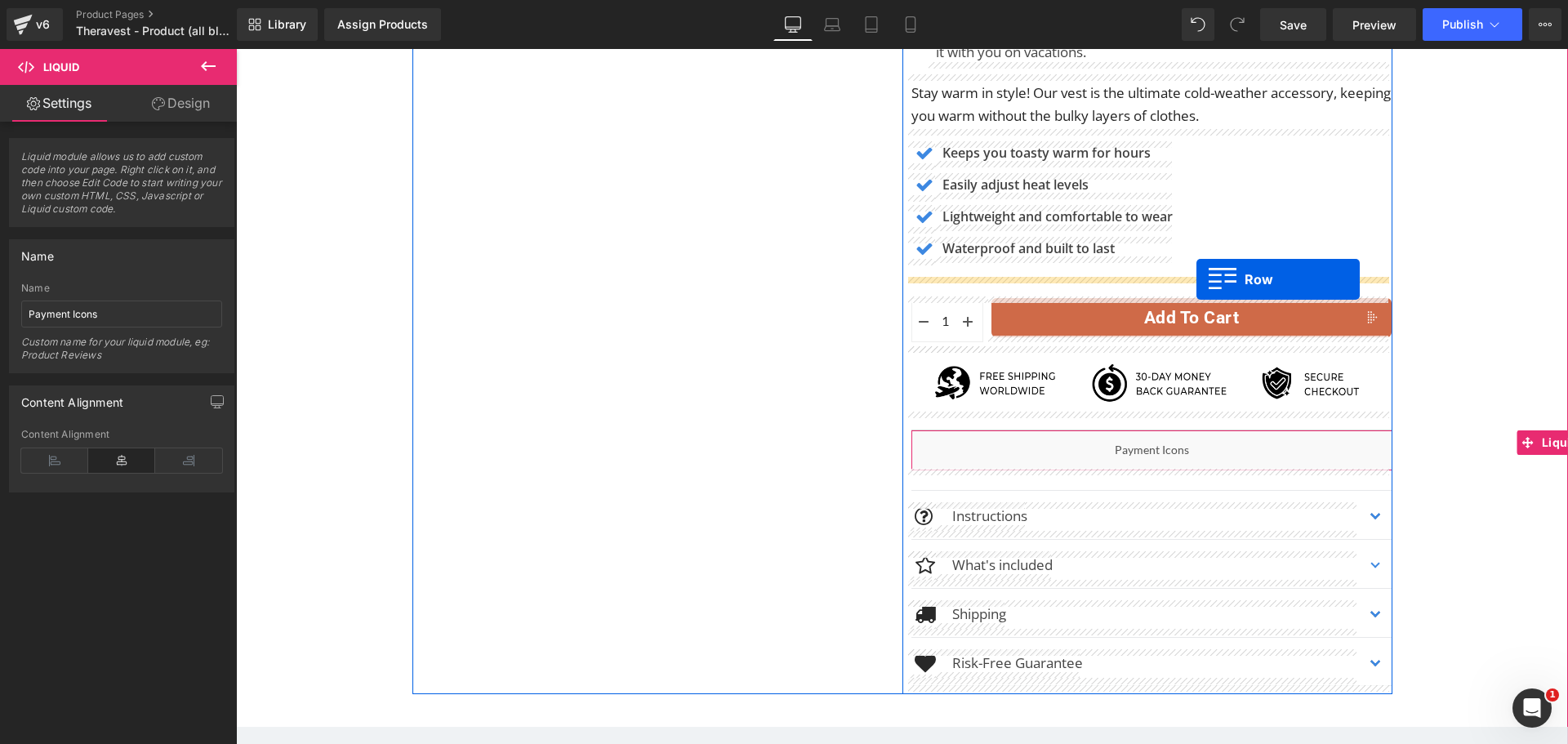
drag, startPoint x: 453, startPoint y: 141, endPoint x: 1196, endPoint y: 279, distance: 755.7
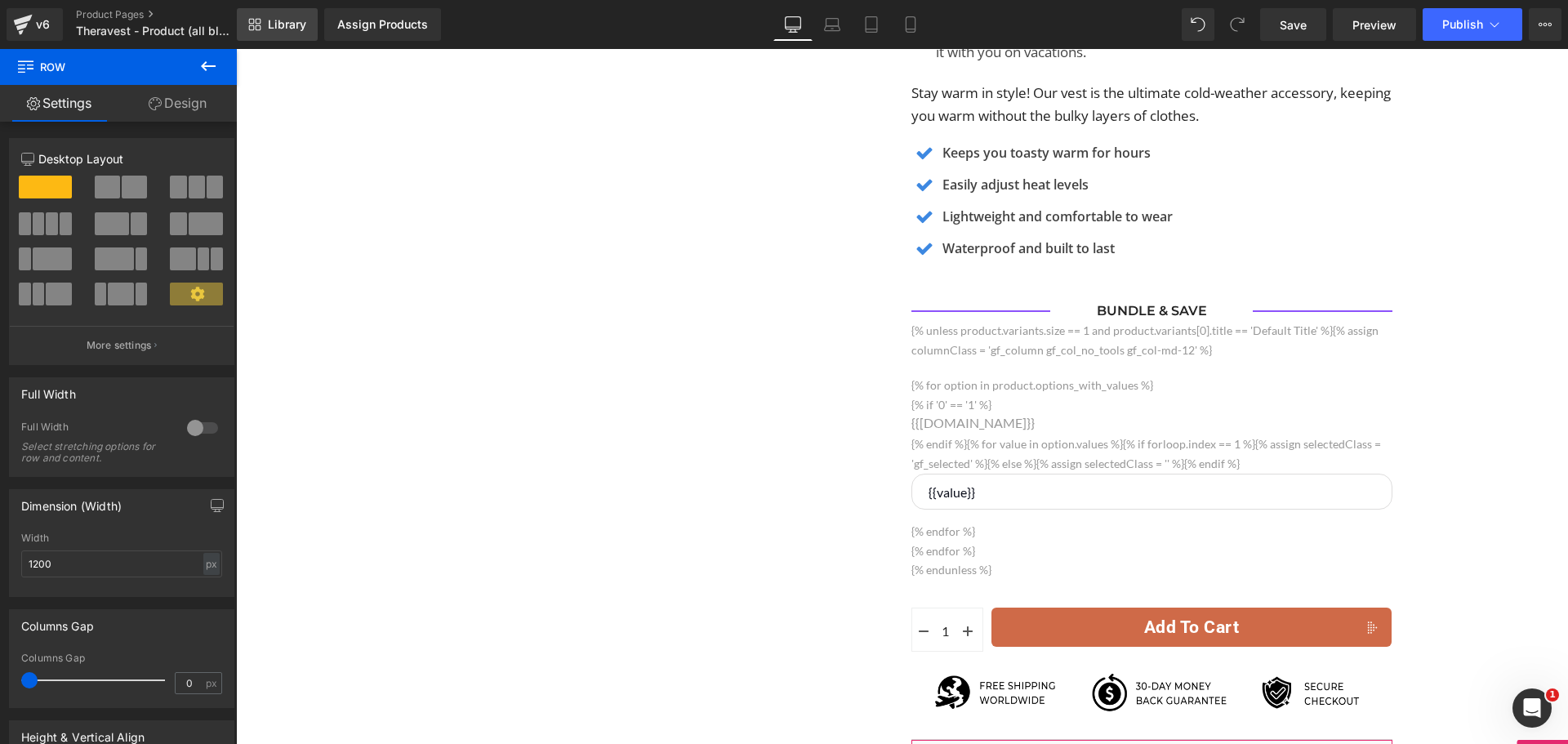
click at [287, 27] on span "Library" at bounding box center [287, 24] width 39 height 15
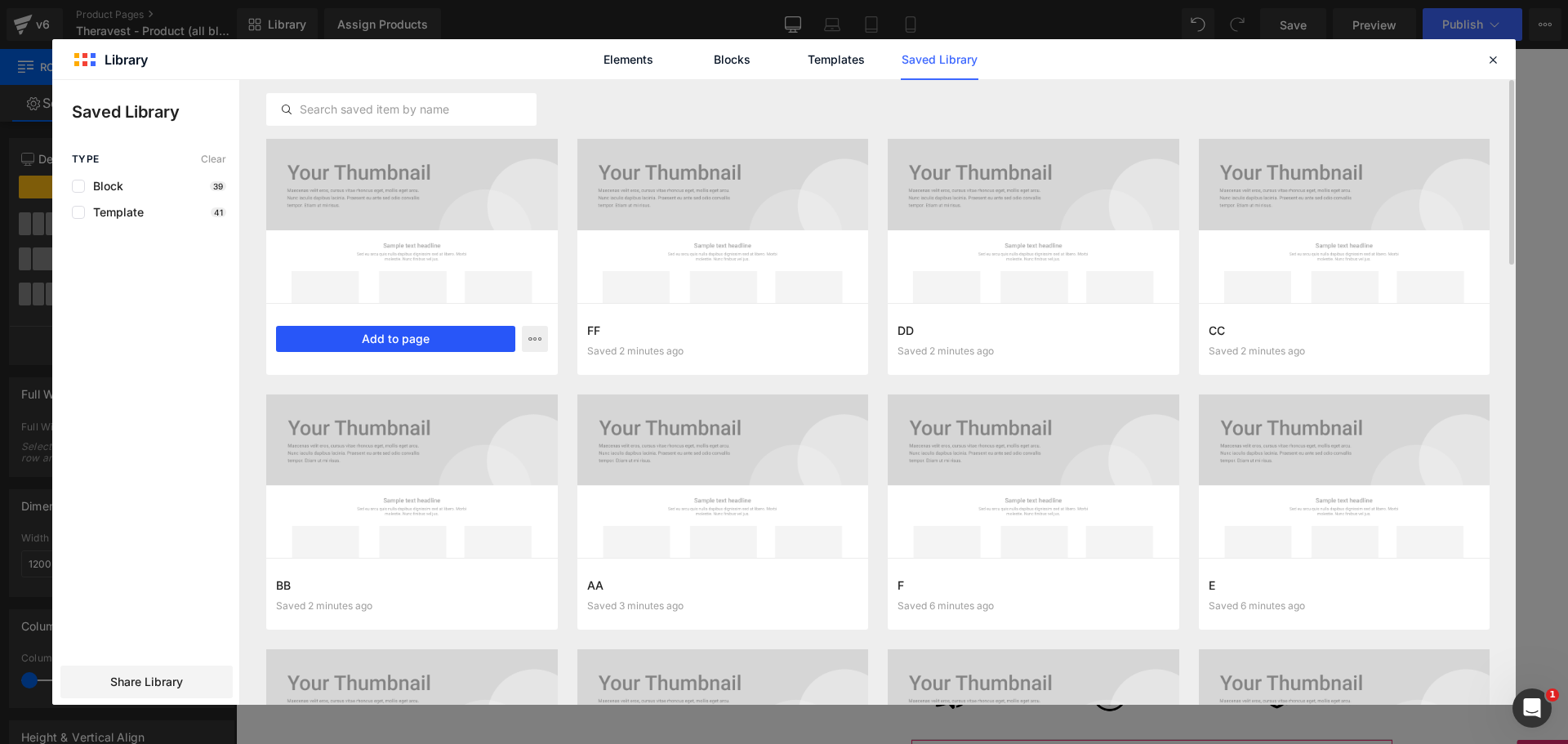
click at [414, 336] on button "Add to page" at bounding box center [396, 339] width 239 height 26
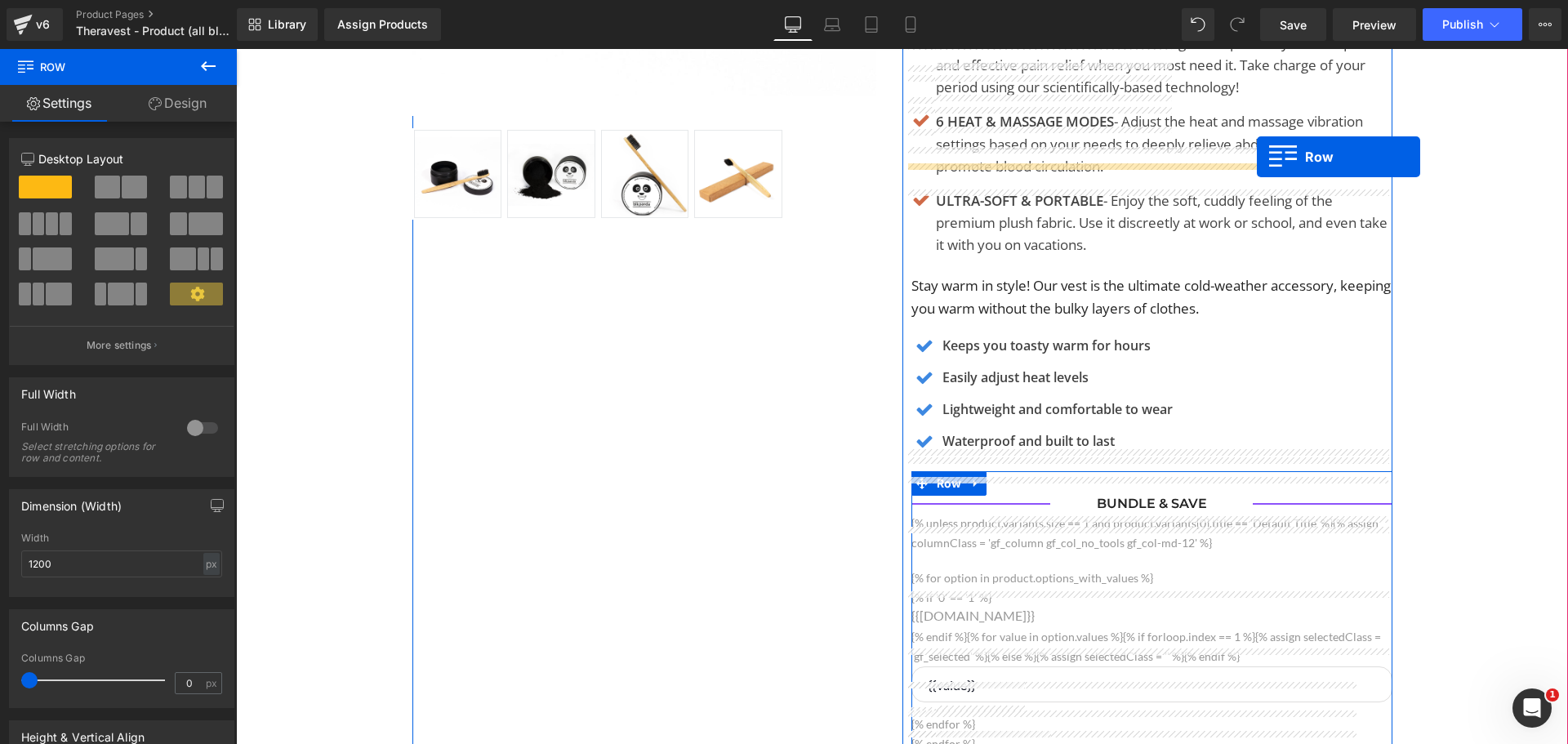
scroll to position [94, 0]
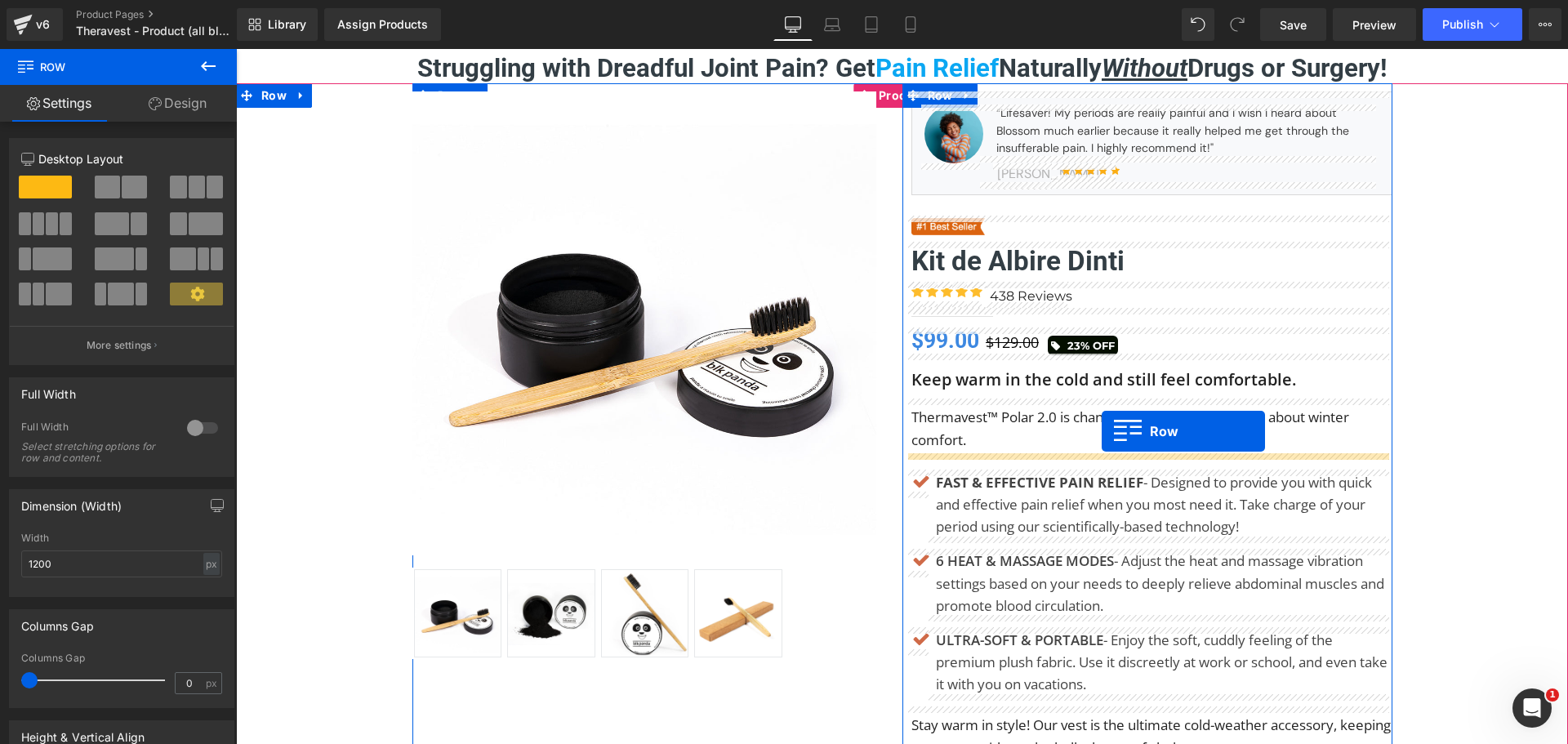
drag, startPoint x: 456, startPoint y: 141, endPoint x: 1101, endPoint y: 431, distance: 707.2
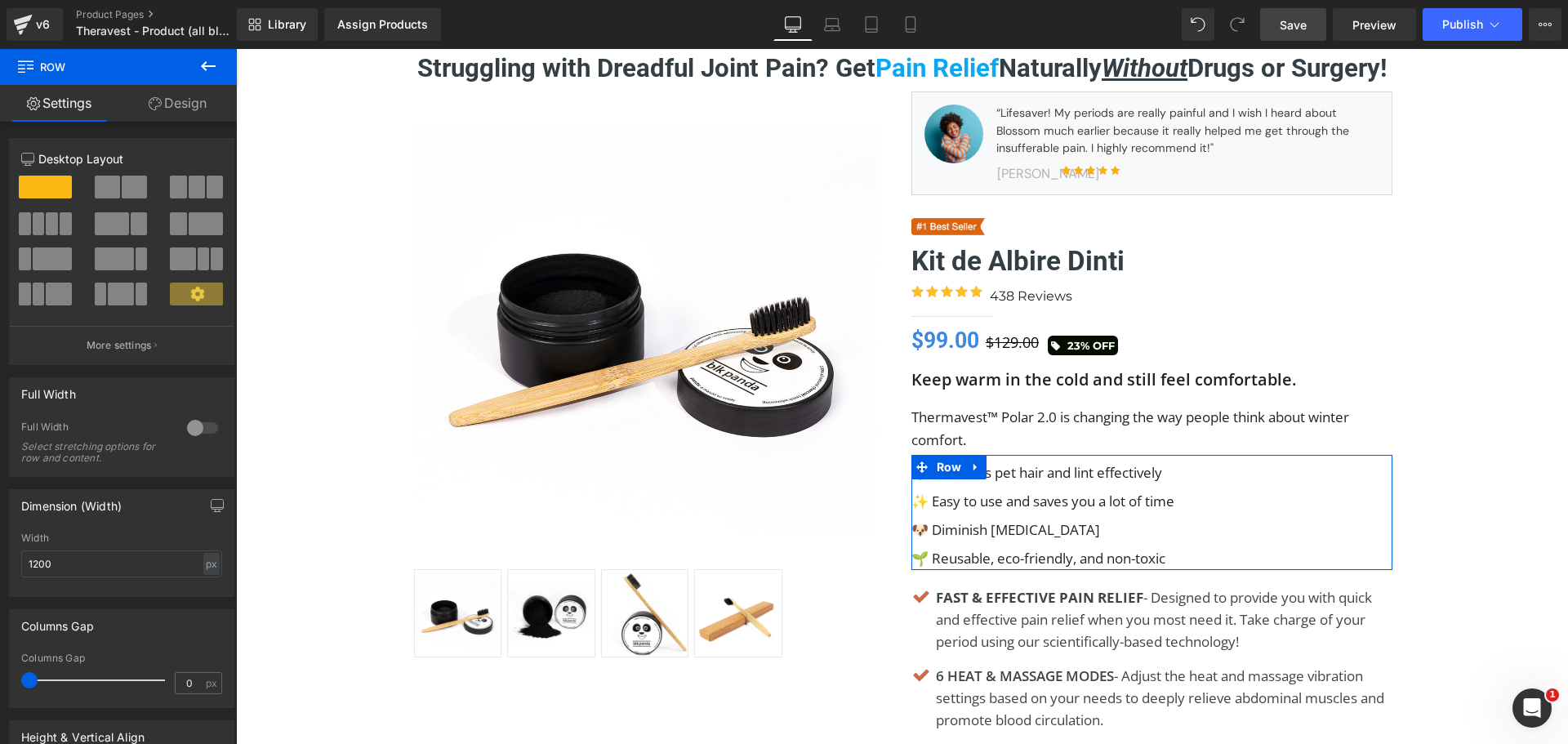
click at [1306, 22] on span "Save" at bounding box center [1292, 25] width 27 height 17
click at [283, 30] on span "Library" at bounding box center [287, 24] width 39 height 15
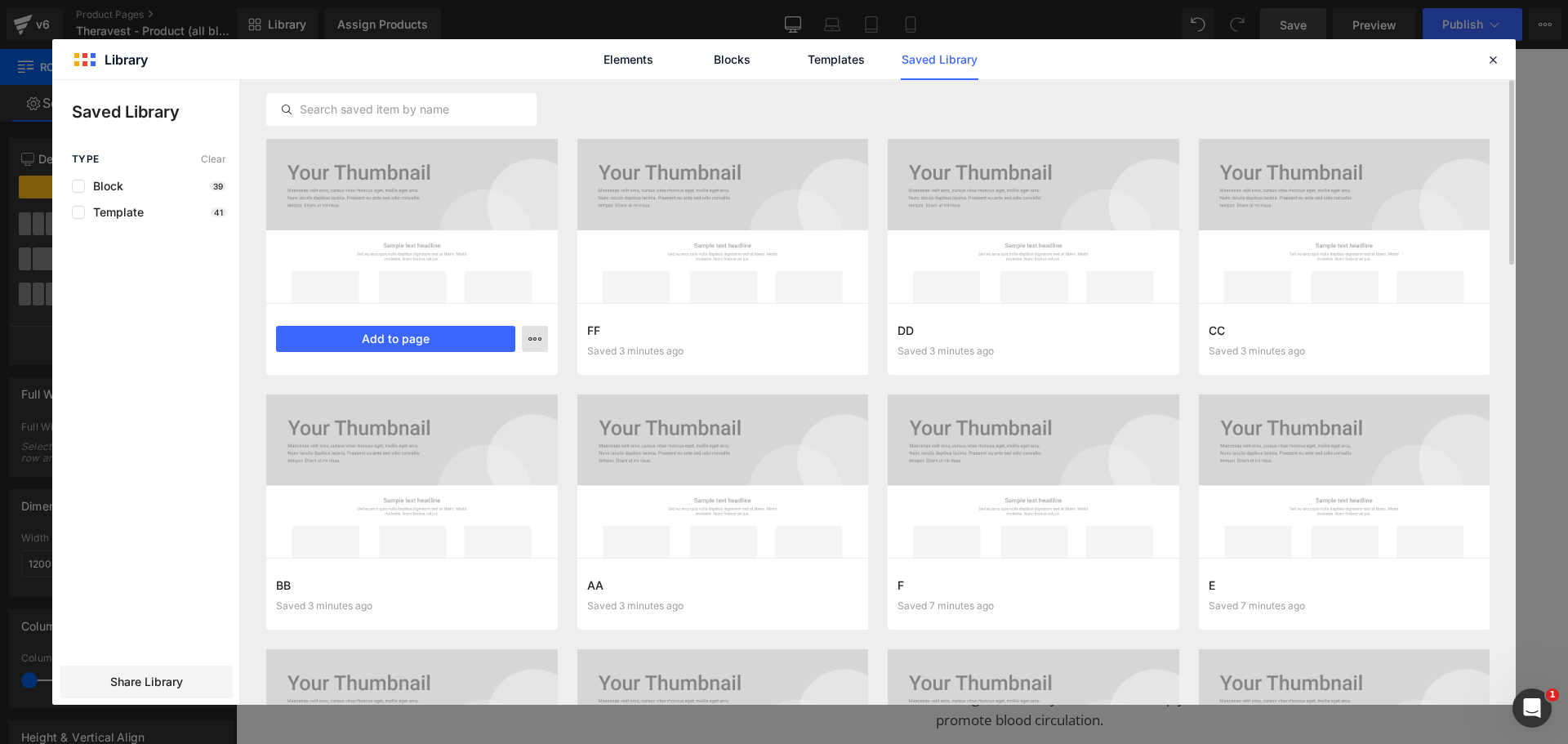
click at [541, 341] on icon "button" at bounding box center [534, 339] width 13 height 13
click at [481, 401] on div "Delete" at bounding box center [454, 409] width 186 height 34
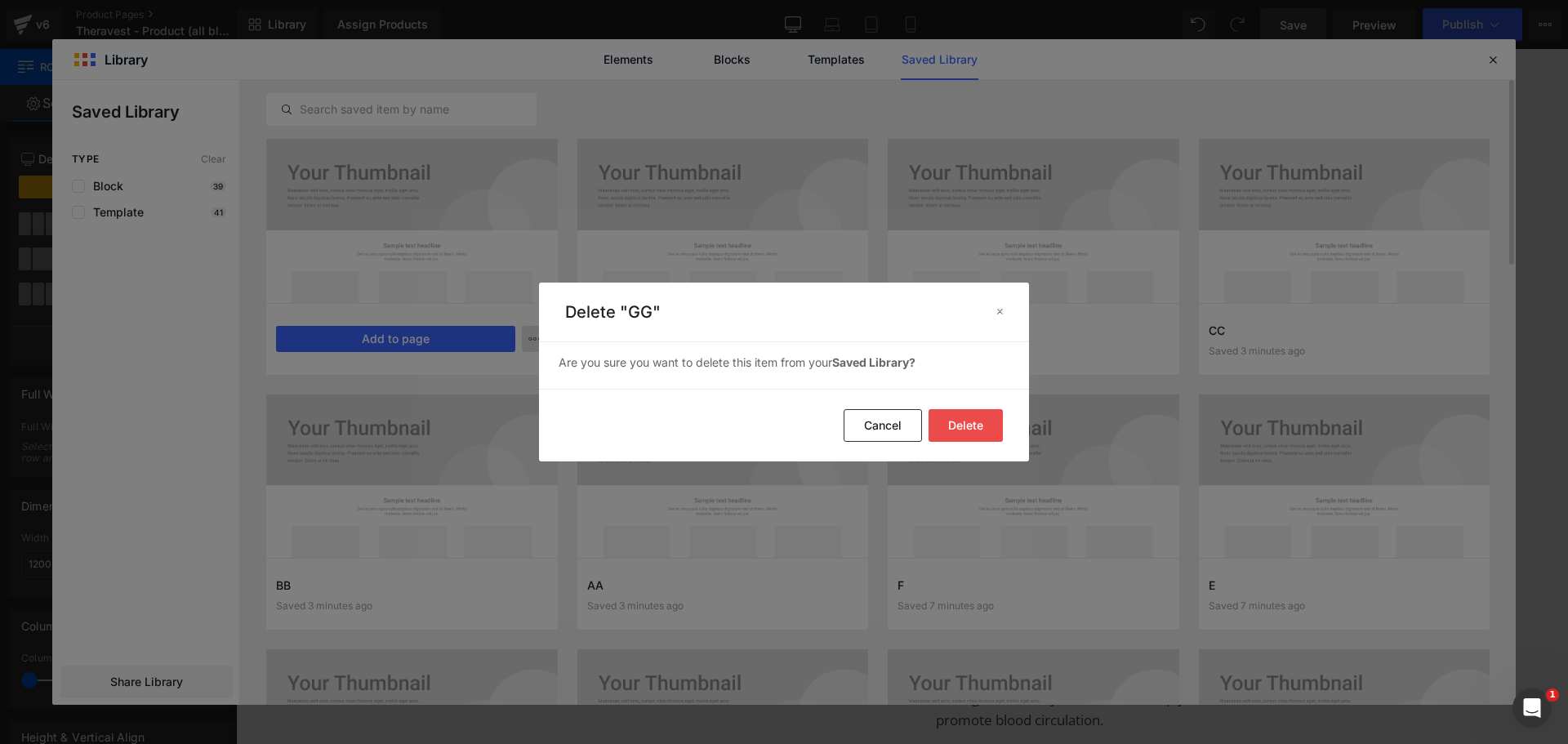
click at [963, 411] on button "Delete" at bounding box center [966, 425] width 74 height 33
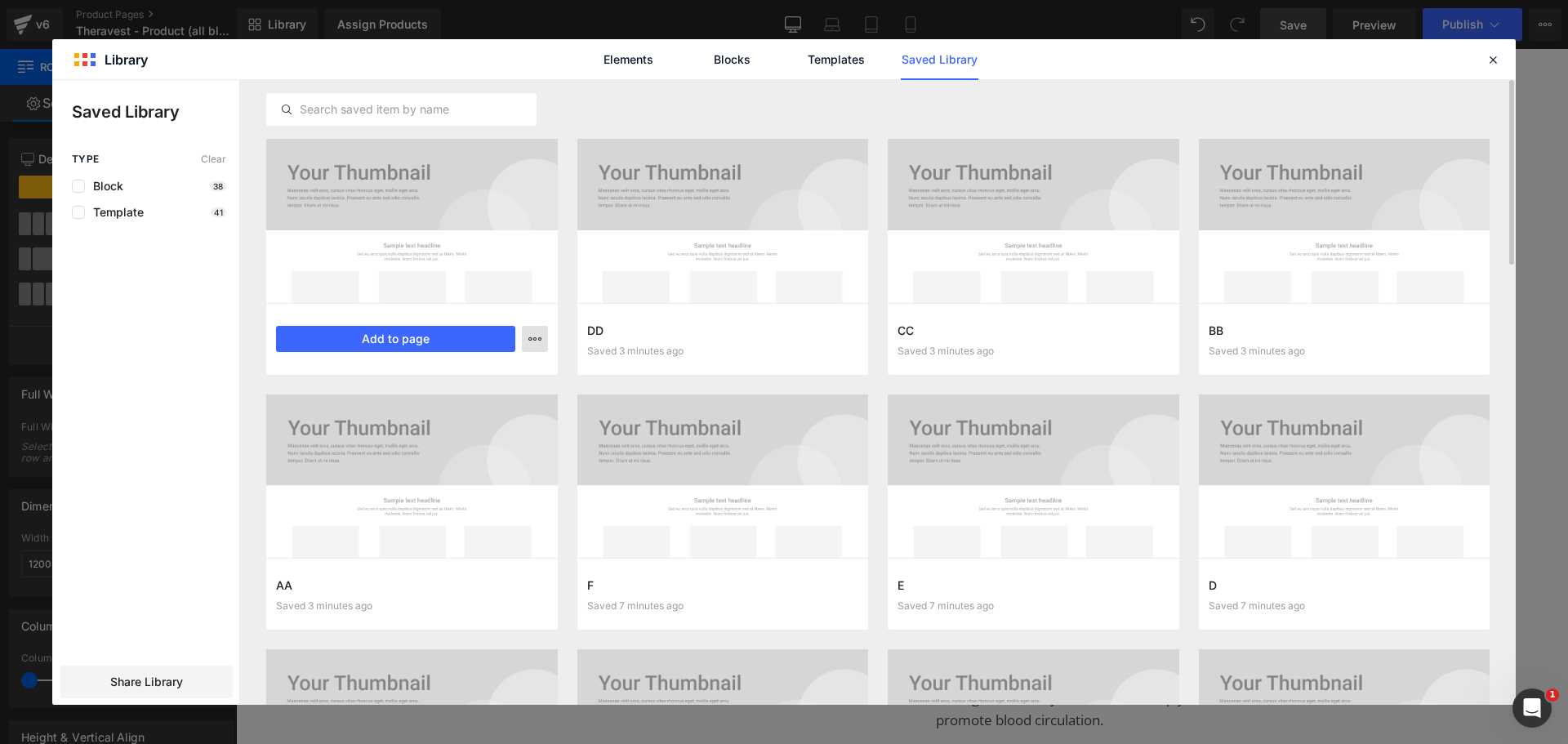
click at [536, 340] on icon "button" at bounding box center [534, 339] width 13 height 13
click at [479, 410] on div "Delete" at bounding box center [454, 409] width 186 height 34
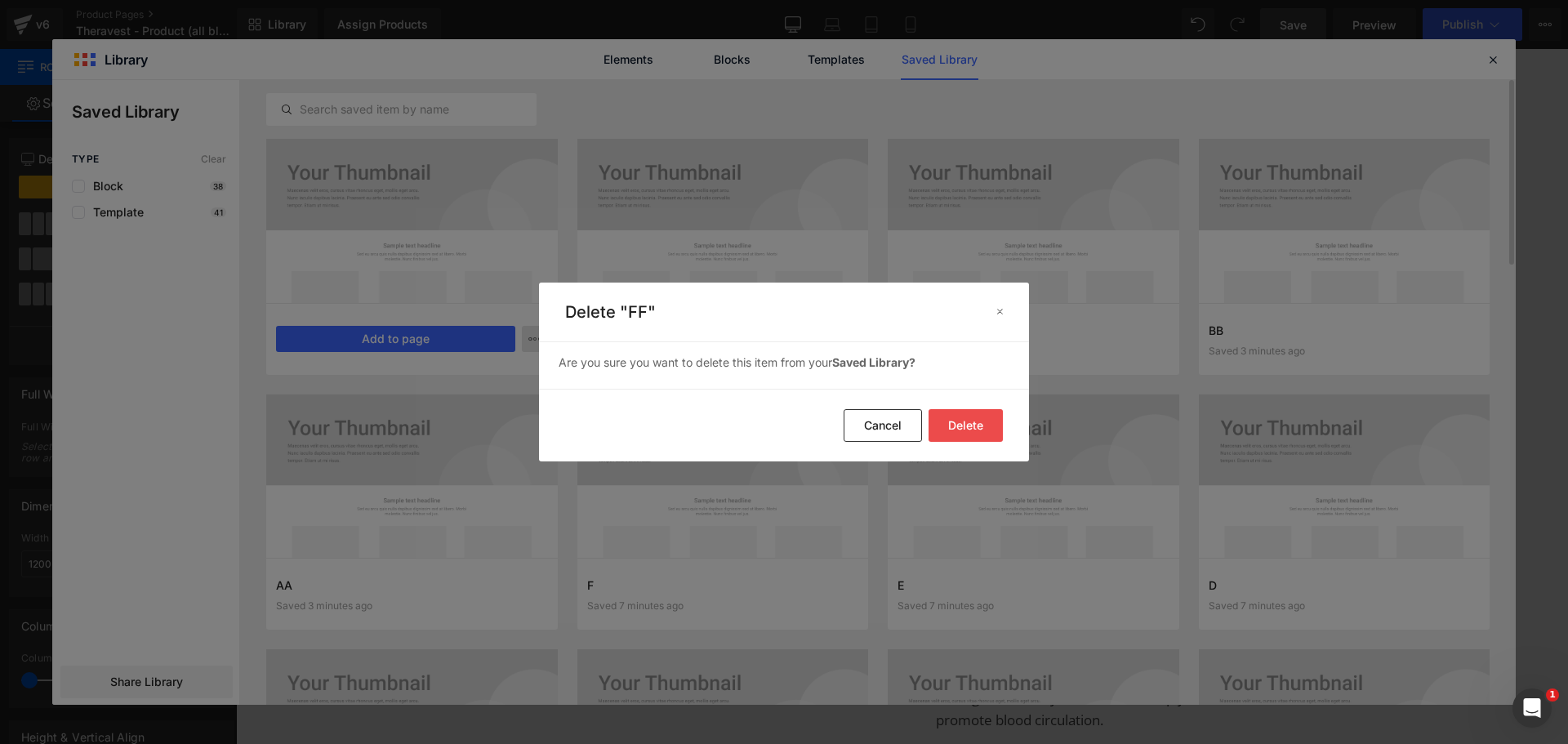
click at [966, 424] on button "Delete" at bounding box center [966, 425] width 74 height 33
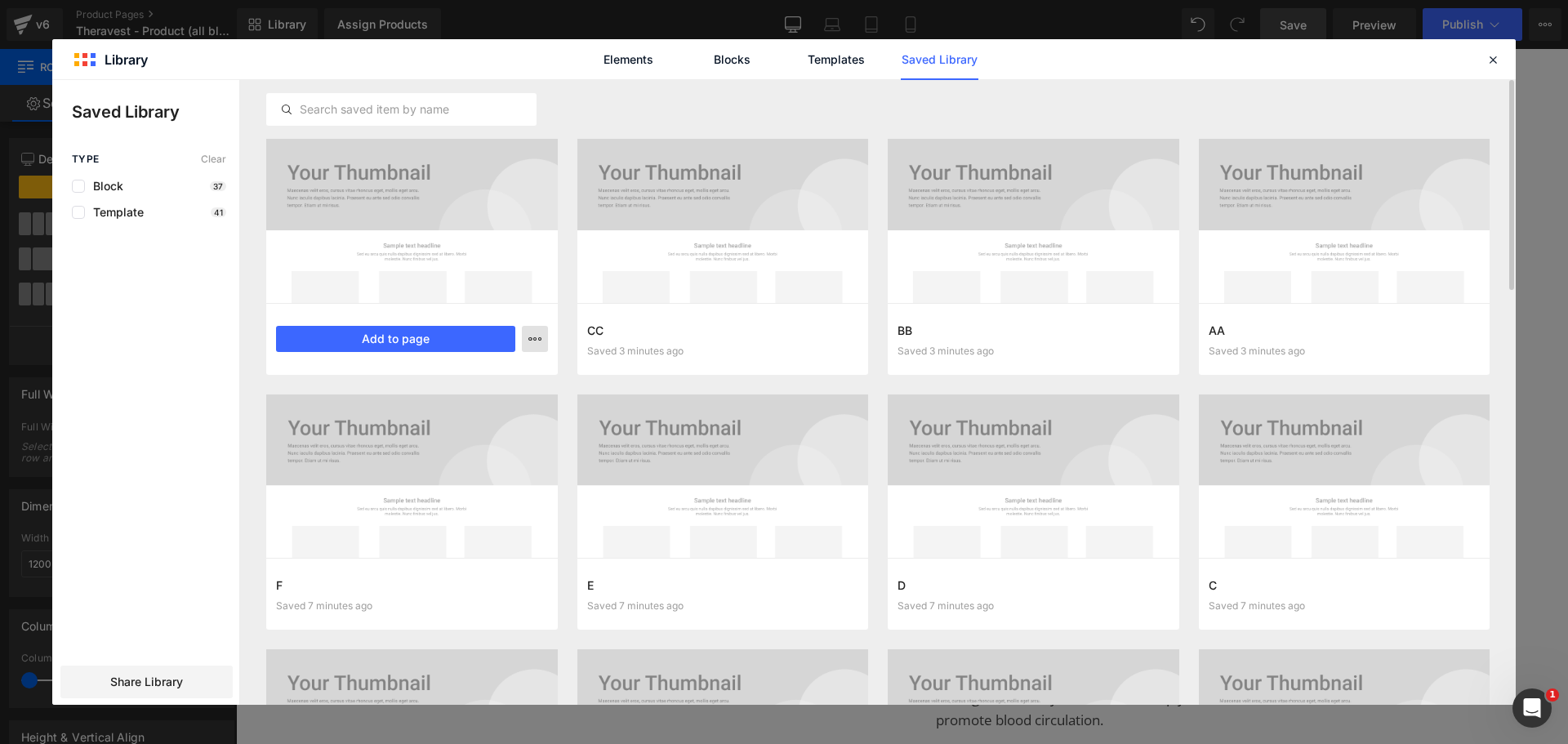
click at [540, 334] on icon "button" at bounding box center [534, 339] width 13 height 13
click at [478, 407] on div "Delete" at bounding box center [454, 409] width 186 height 34
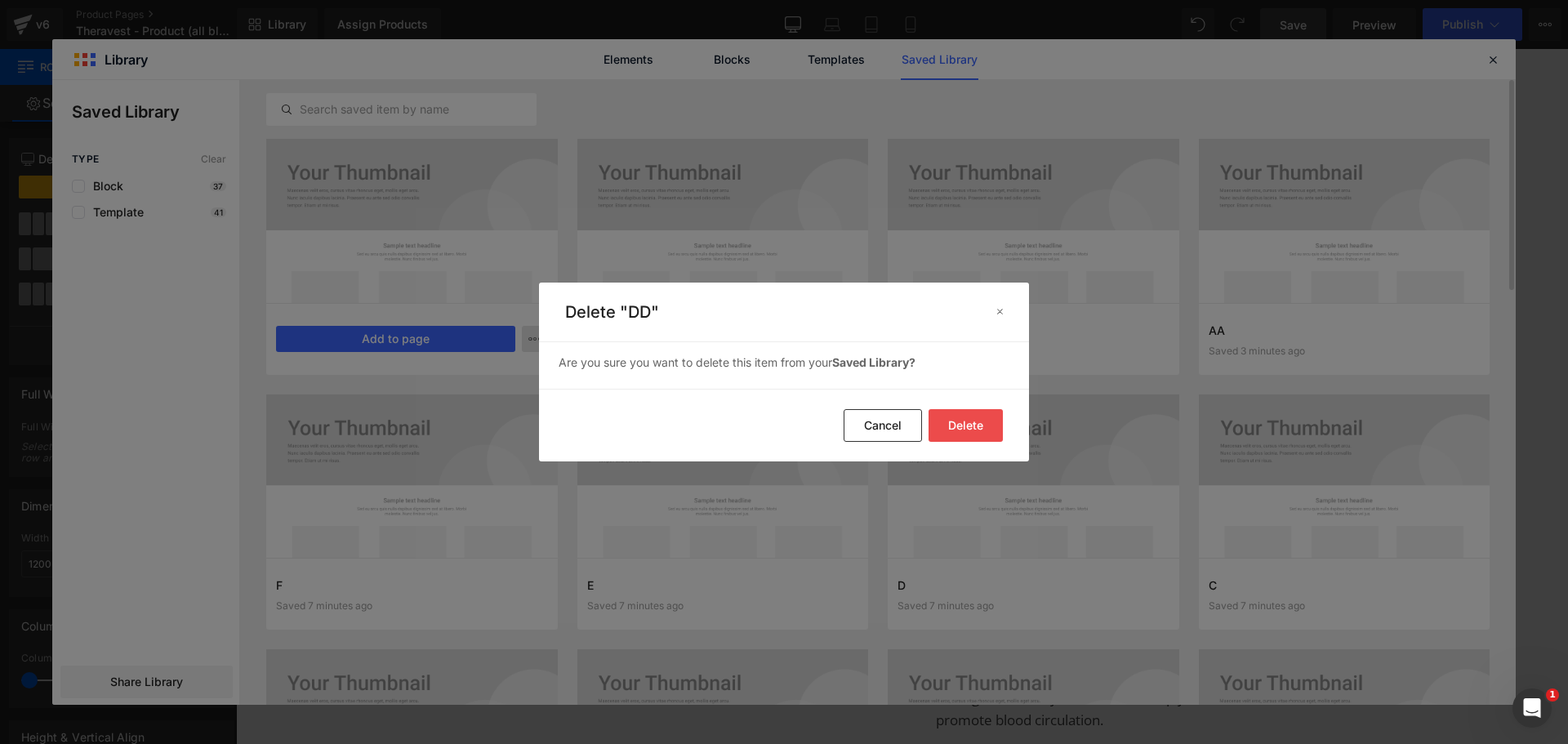
click at [961, 420] on button "Delete" at bounding box center [966, 425] width 74 height 33
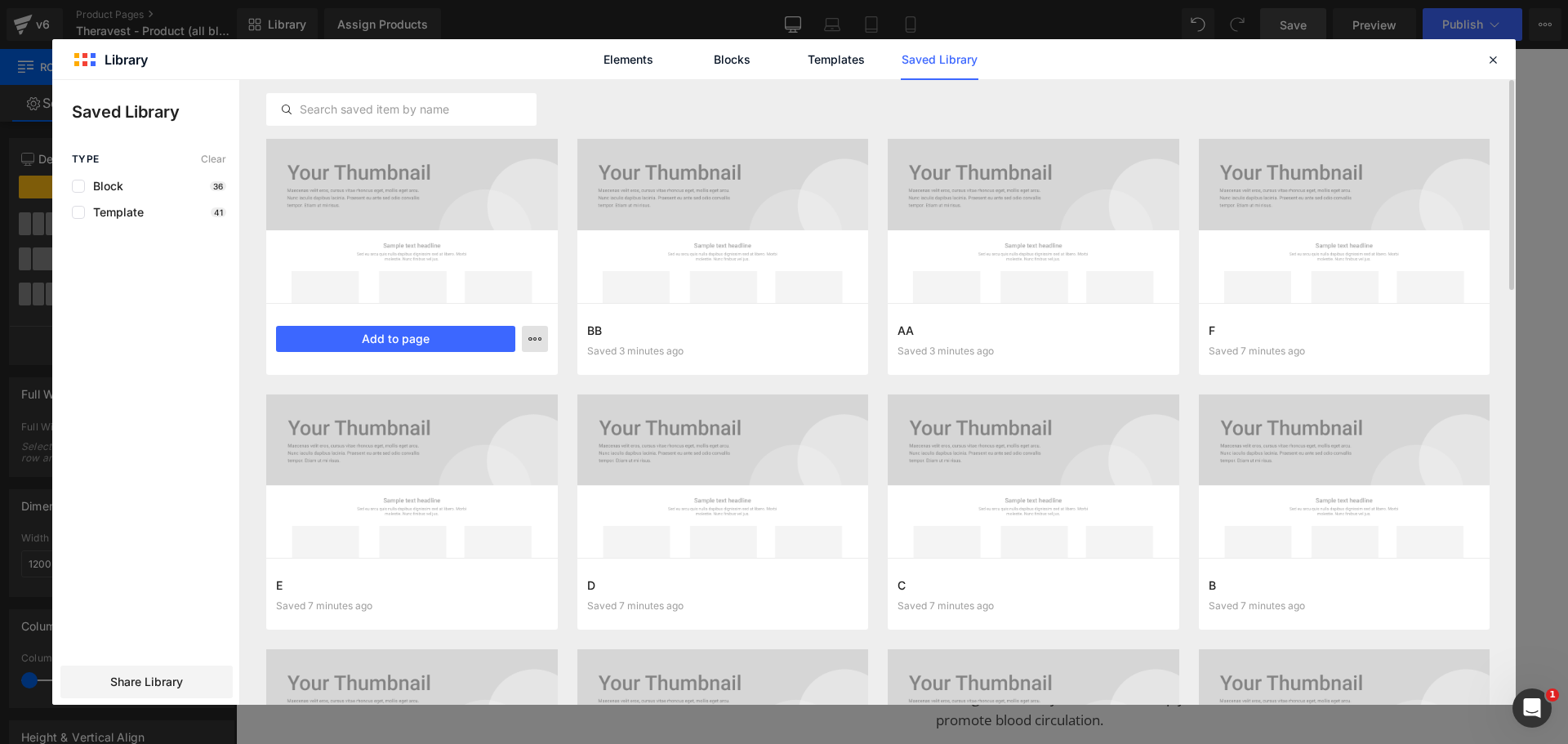
click at [535, 337] on icon "button" at bounding box center [534, 339] width 13 height 13
click at [446, 409] on div "Delete" at bounding box center [454, 409] width 186 height 34
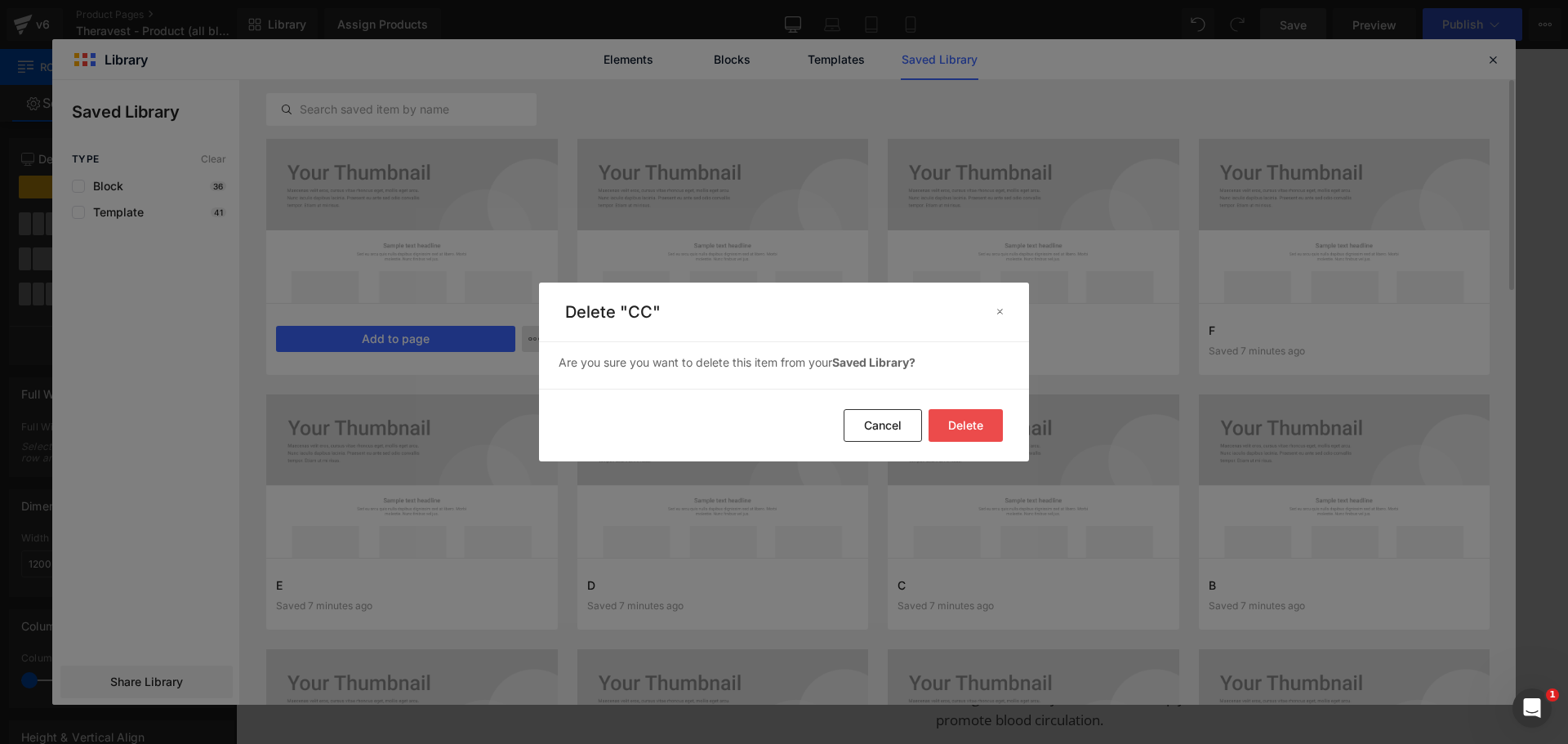
click at [964, 420] on button "Delete" at bounding box center [966, 425] width 74 height 33
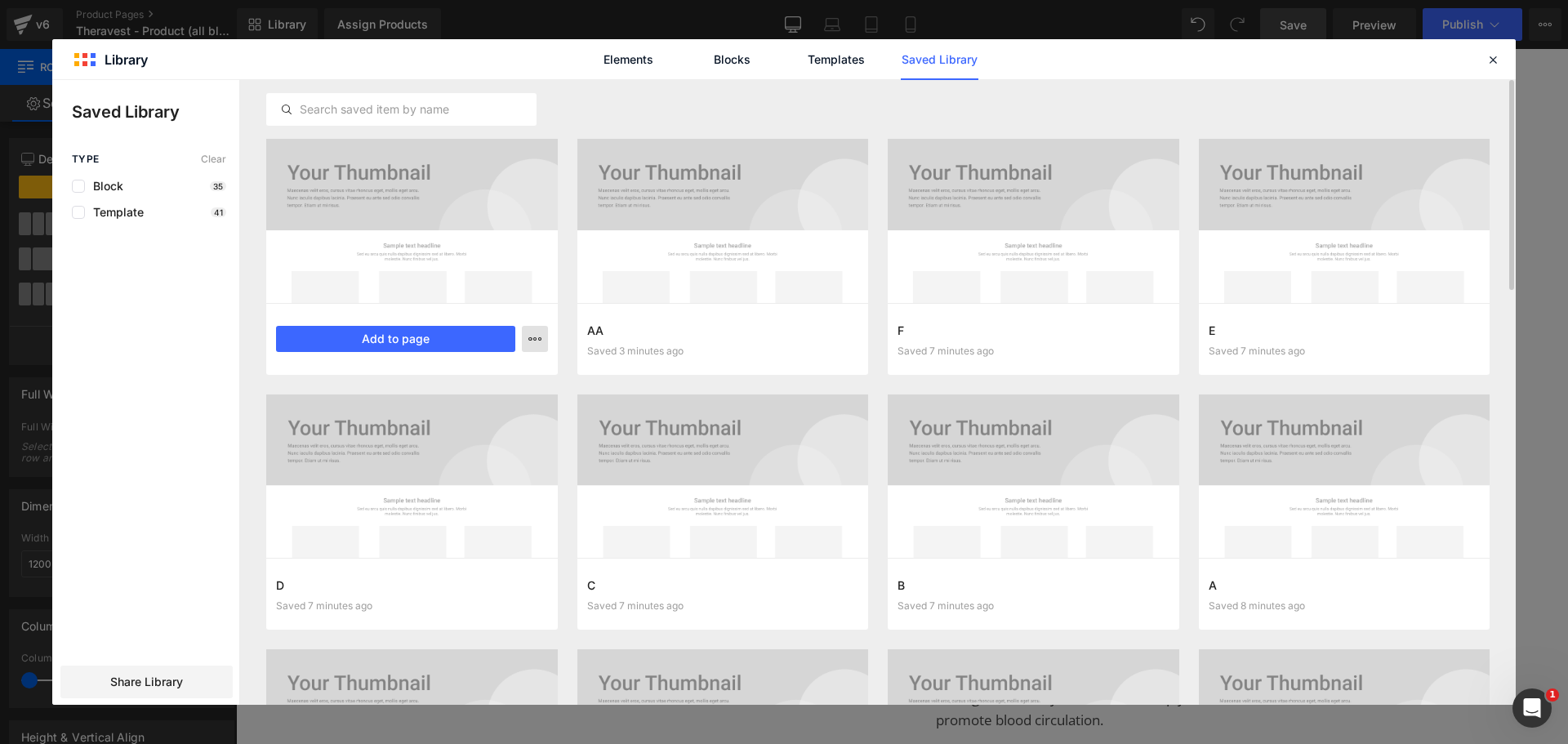
click at [532, 337] on icon "button" at bounding box center [534, 339] width 13 height 13
click at [467, 409] on div "Delete" at bounding box center [454, 409] width 186 height 34
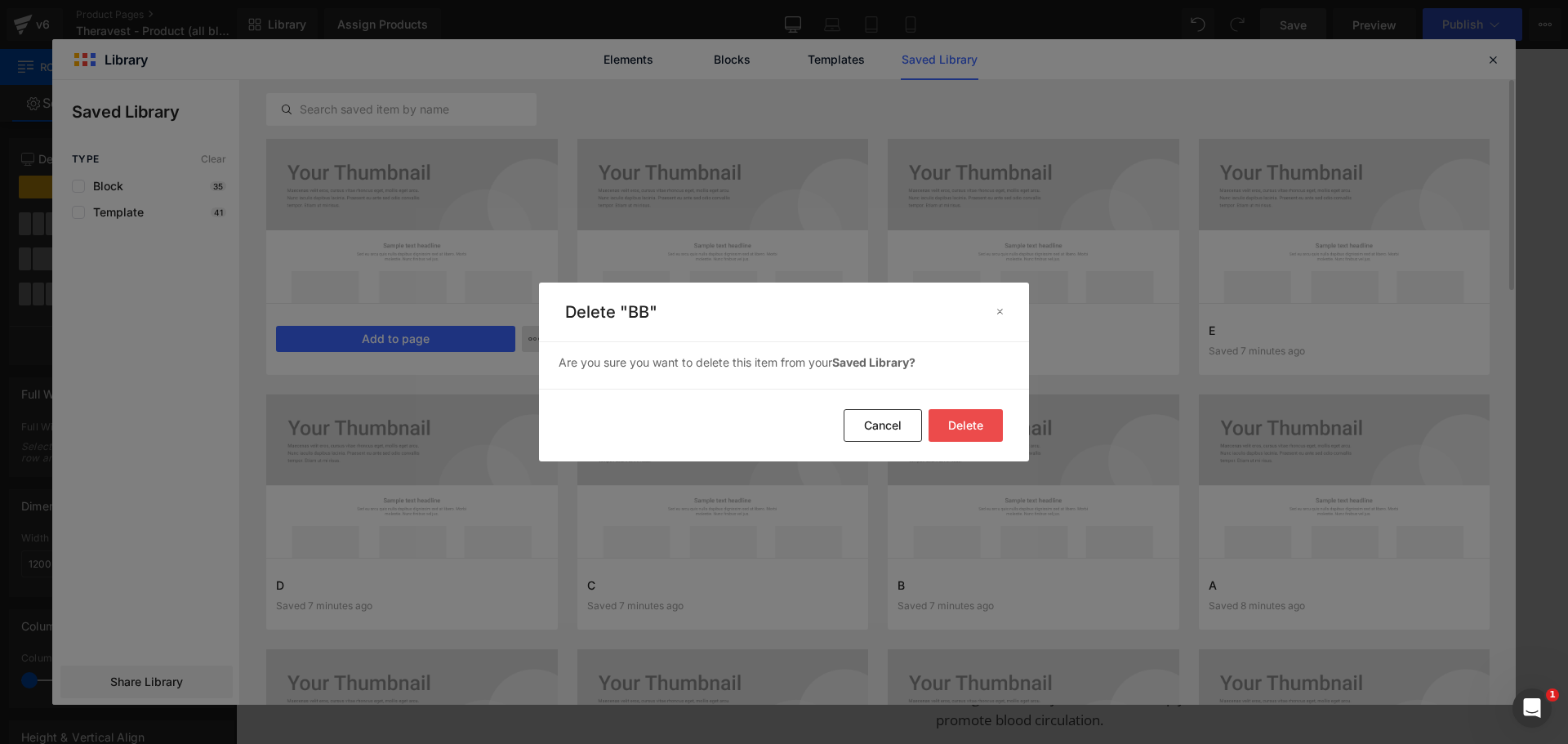
click at [959, 427] on button "Delete" at bounding box center [966, 425] width 74 height 33
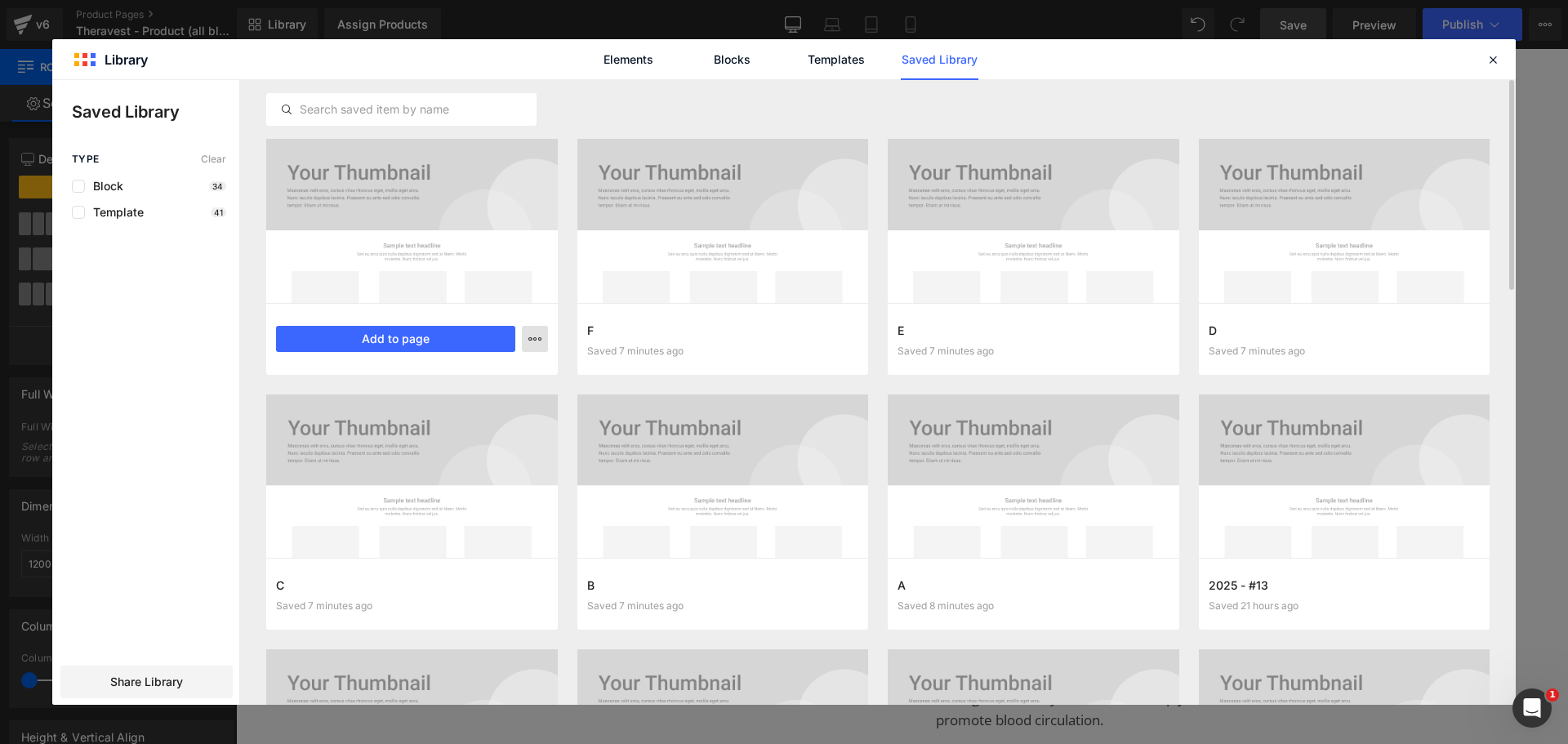
click at [534, 336] on icon "button" at bounding box center [534, 339] width 13 height 13
click at [490, 410] on div "Delete" at bounding box center [454, 409] width 186 height 34
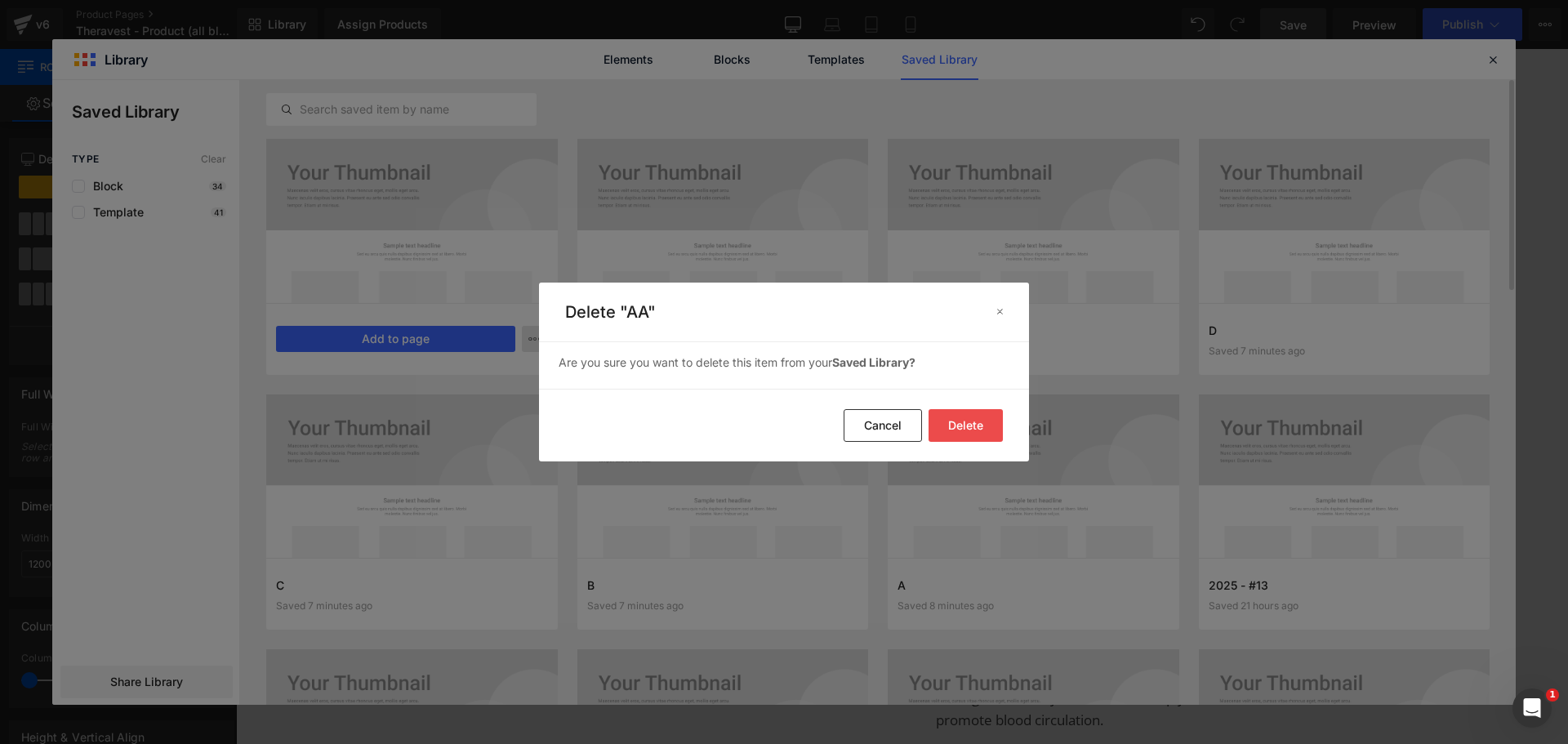
click at [953, 425] on button "Delete" at bounding box center [966, 425] width 74 height 33
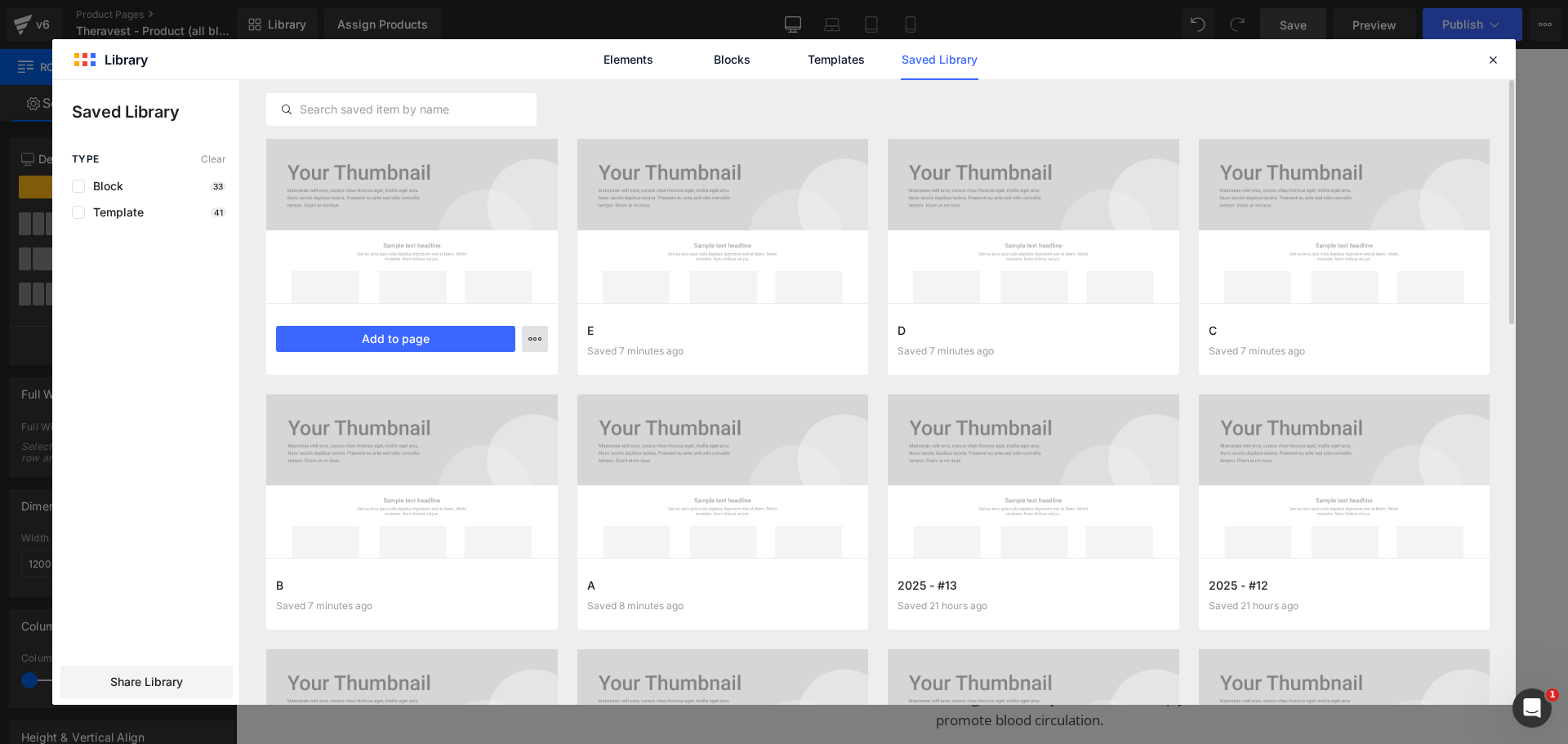
click at [533, 336] on icon "button" at bounding box center [534, 339] width 13 height 13
click at [499, 415] on div "Delete" at bounding box center [454, 409] width 186 height 34
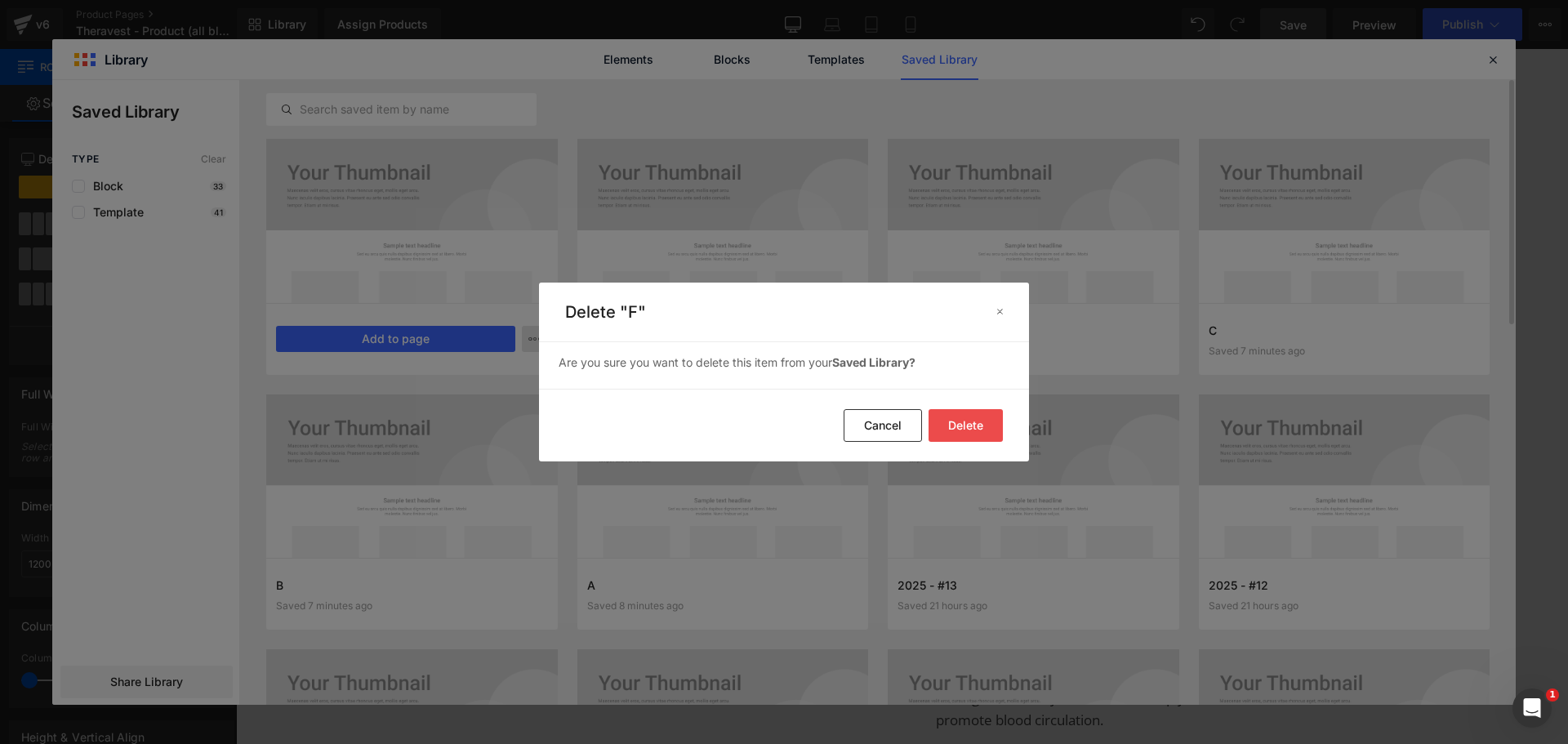
click at [961, 418] on button "Delete" at bounding box center [966, 425] width 74 height 33
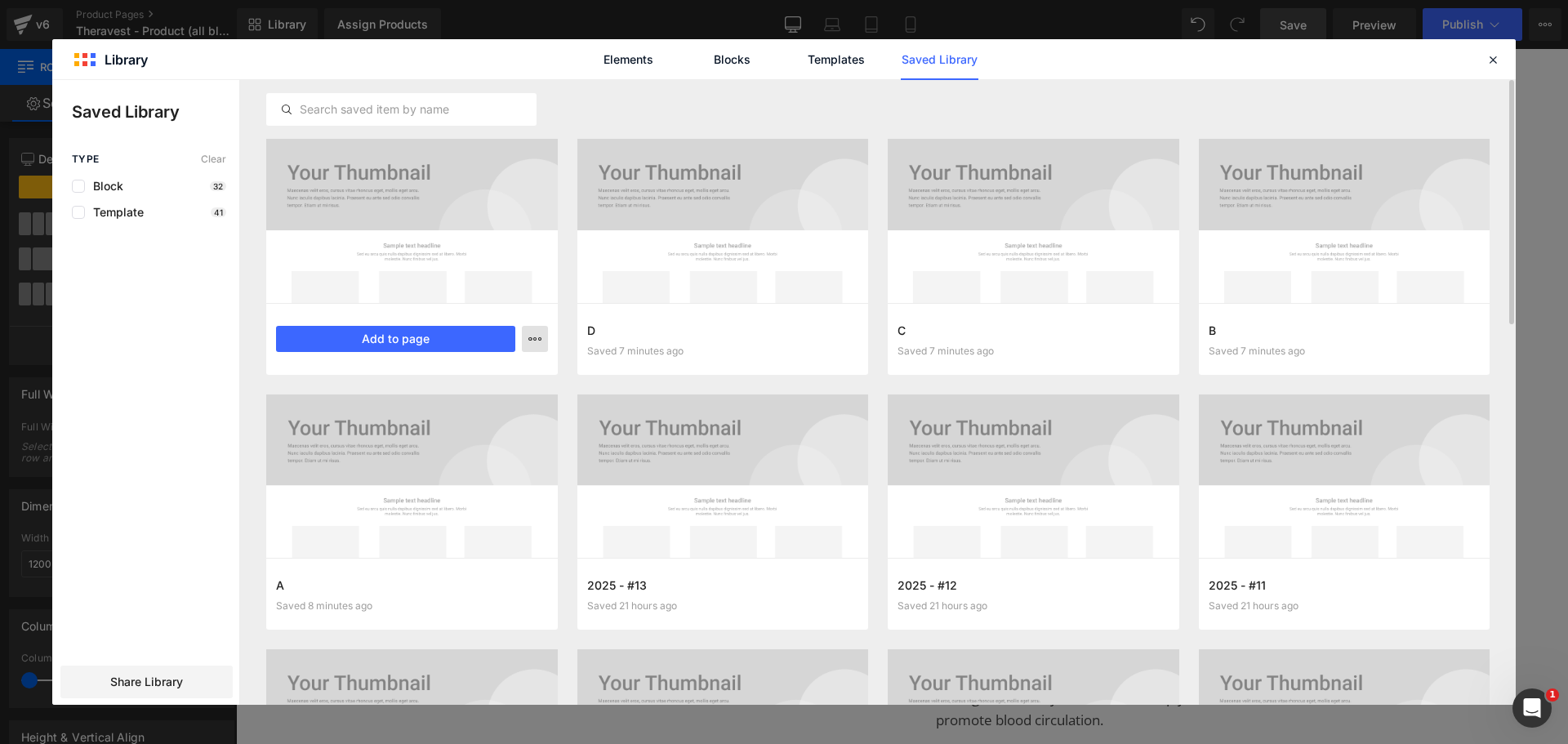
click at [535, 334] on icon "button" at bounding box center [534, 339] width 13 height 13
click at [505, 400] on div "Delete" at bounding box center [454, 409] width 186 height 34
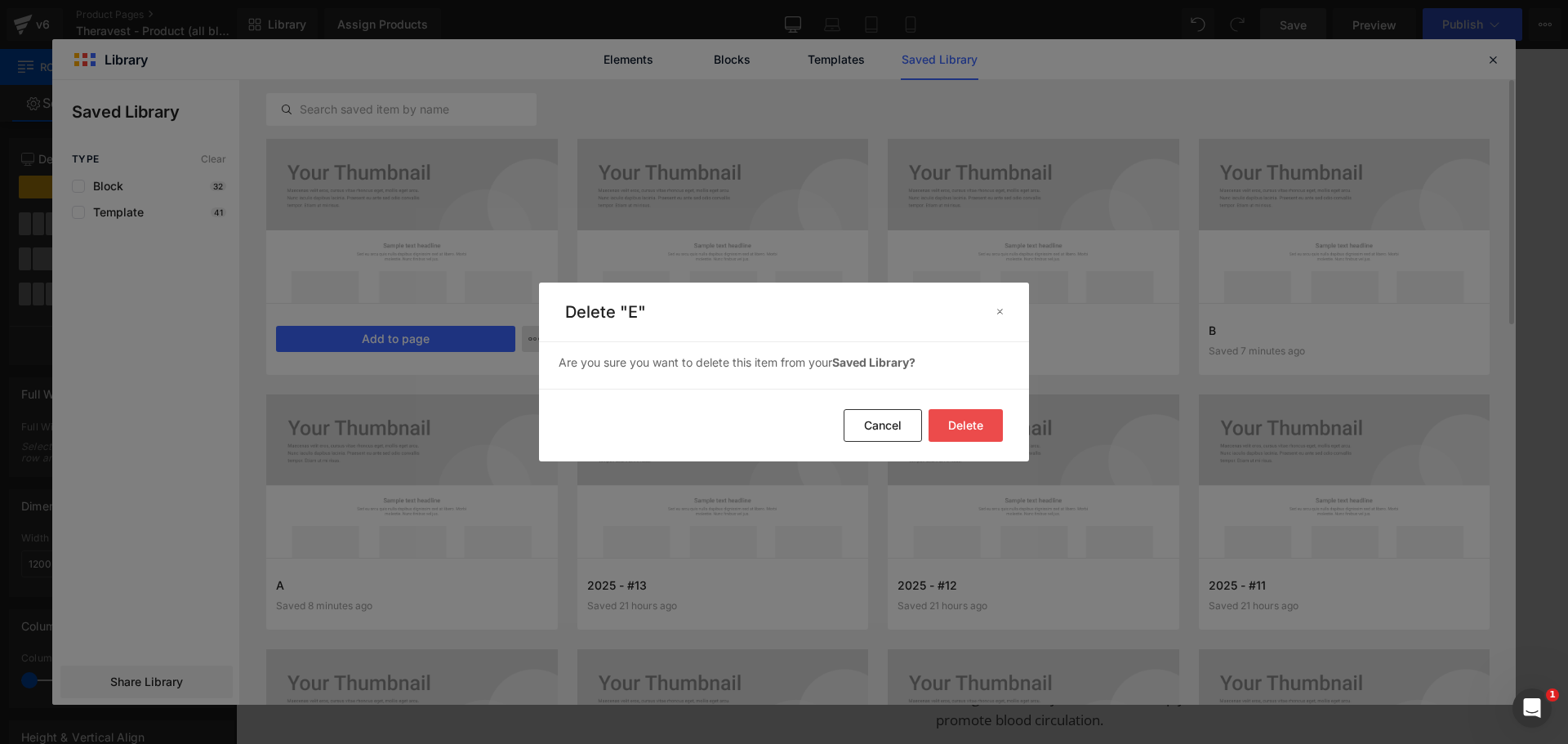
click at [961, 419] on button "Delete" at bounding box center [966, 425] width 74 height 33
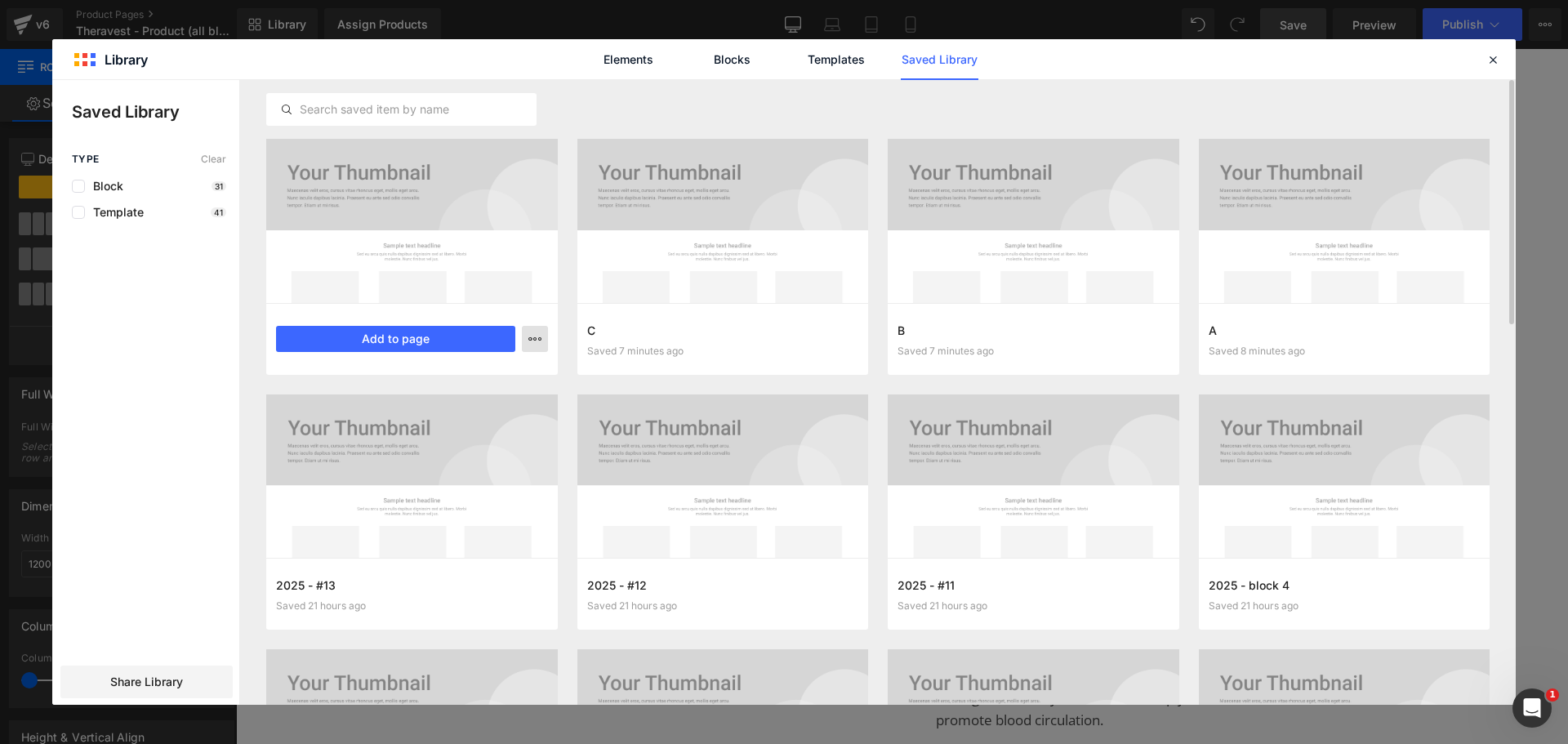
click at [536, 337] on icon "button" at bounding box center [534, 339] width 13 height 13
click at [512, 405] on div "Delete" at bounding box center [454, 409] width 186 height 34
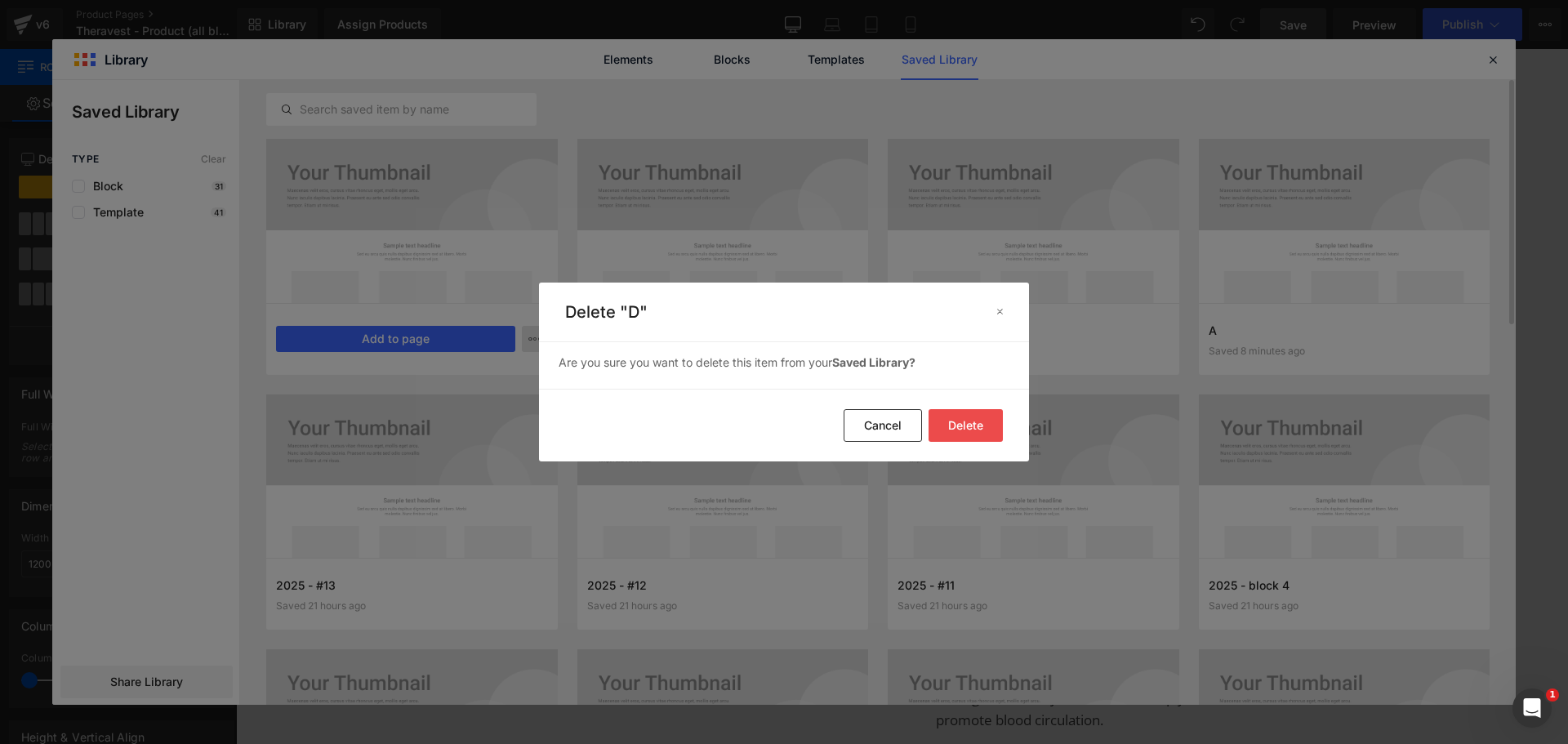
click at [953, 424] on button "Delete" at bounding box center [966, 425] width 74 height 33
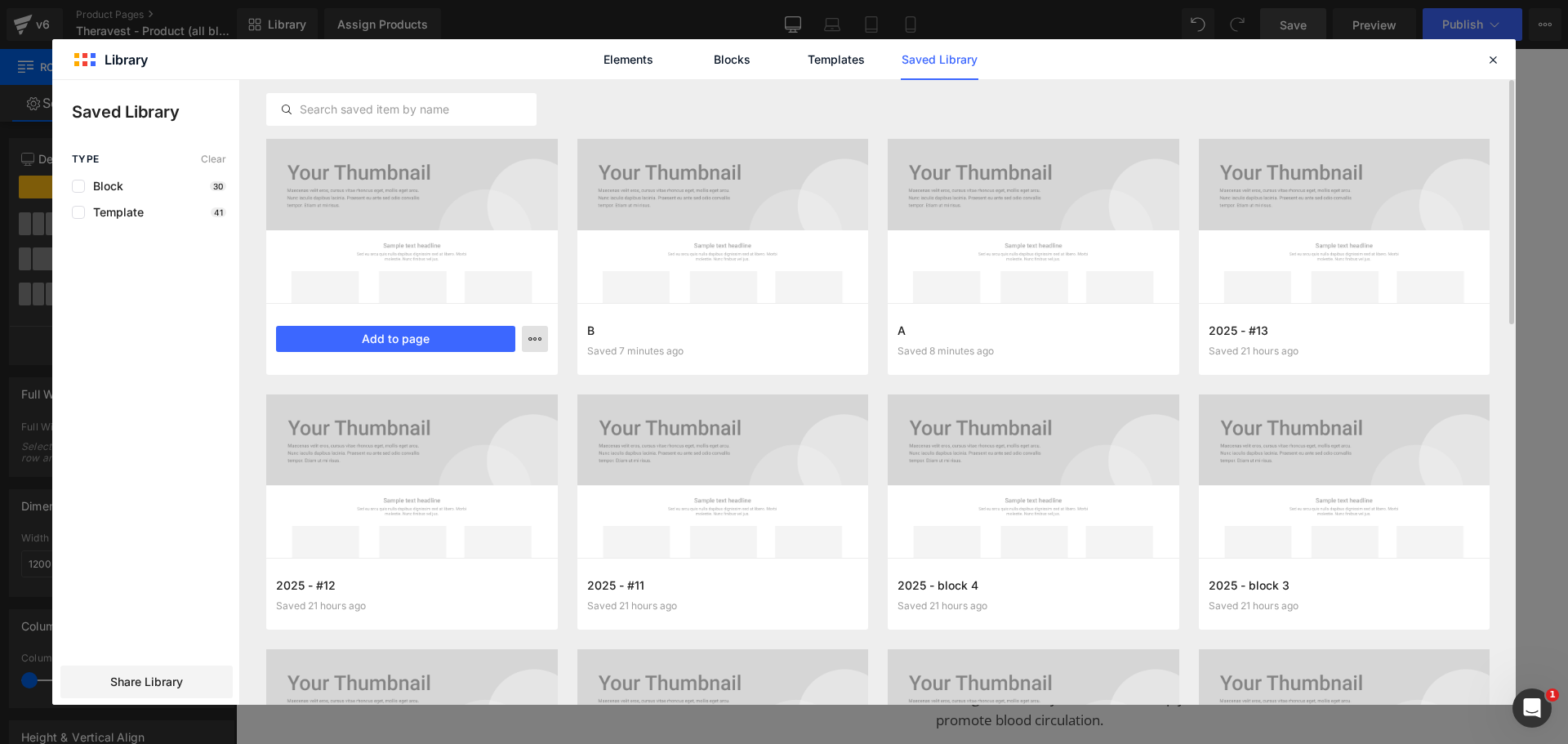
click at [534, 342] on icon "button" at bounding box center [534, 339] width 13 height 13
click at [509, 411] on div "Delete" at bounding box center [454, 409] width 186 height 34
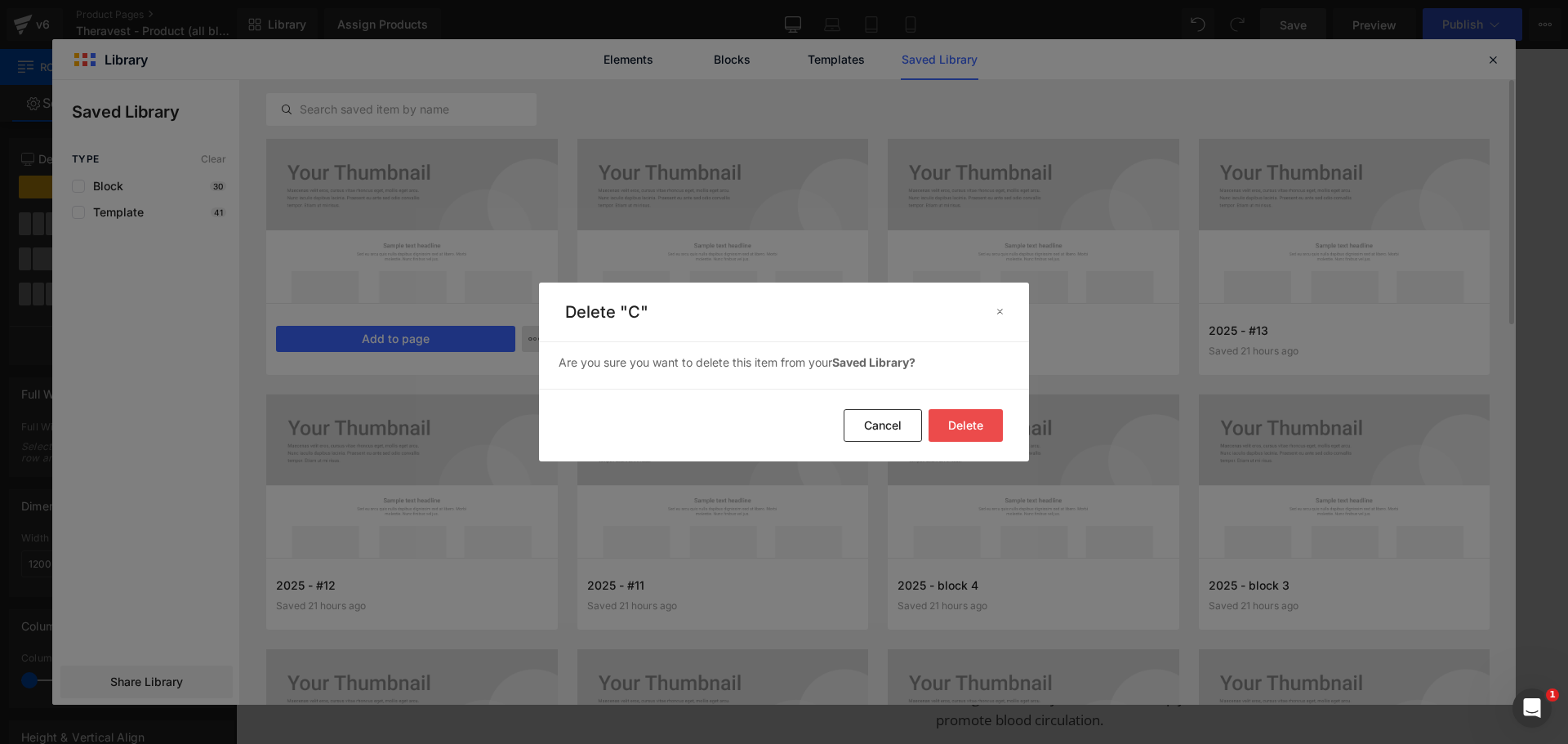
click at [975, 426] on button "Delete" at bounding box center [966, 425] width 74 height 33
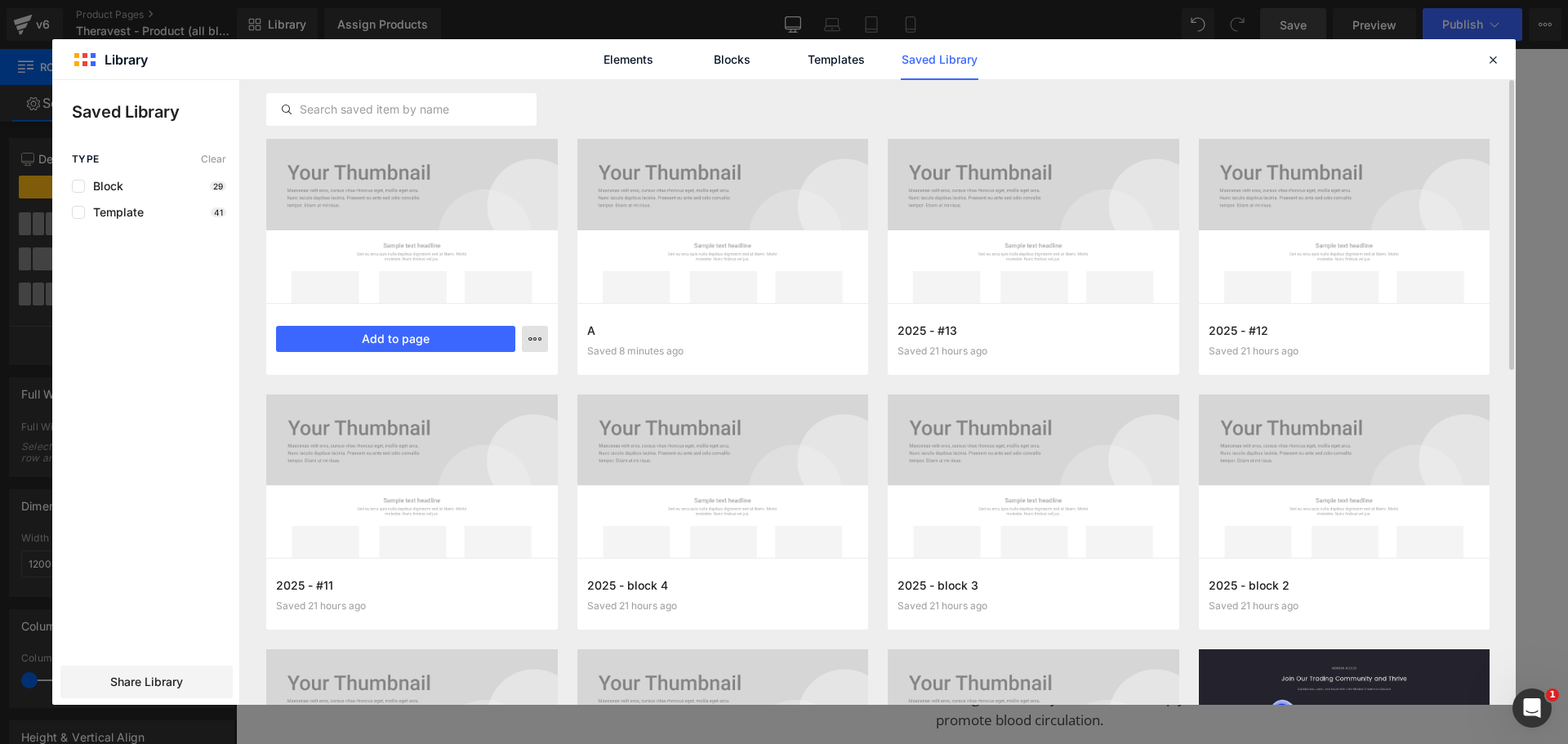
click at [532, 335] on icon "button" at bounding box center [534, 339] width 13 height 13
click at [510, 402] on div "Delete" at bounding box center [454, 409] width 186 height 34
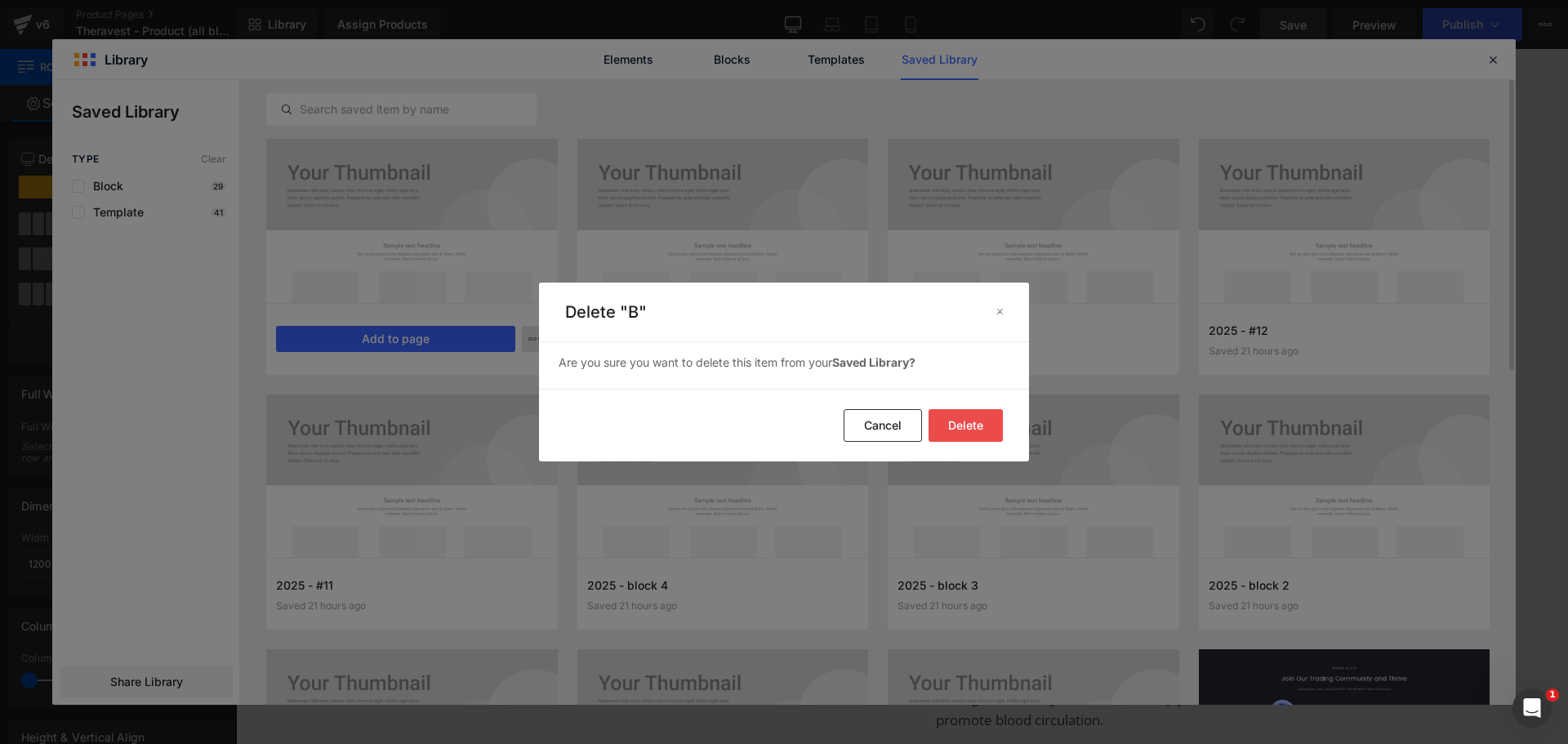
click at [969, 423] on button "Delete" at bounding box center [966, 425] width 74 height 33
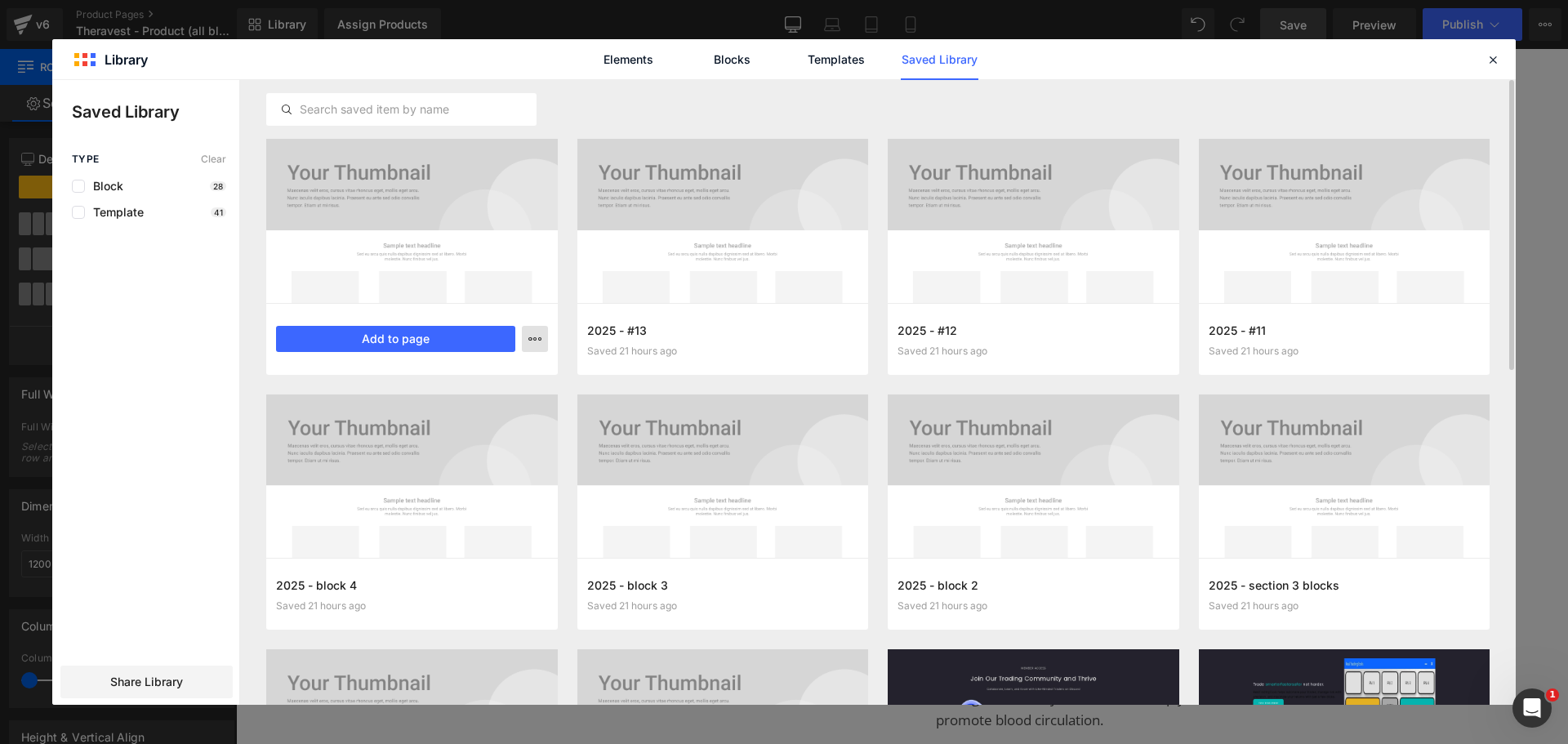
click at [539, 335] on icon "button" at bounding box center [534, 339] width 13 height 13
click at [481, 408] on div "Delete" at bounding box center [454, 409] width 186 height 34
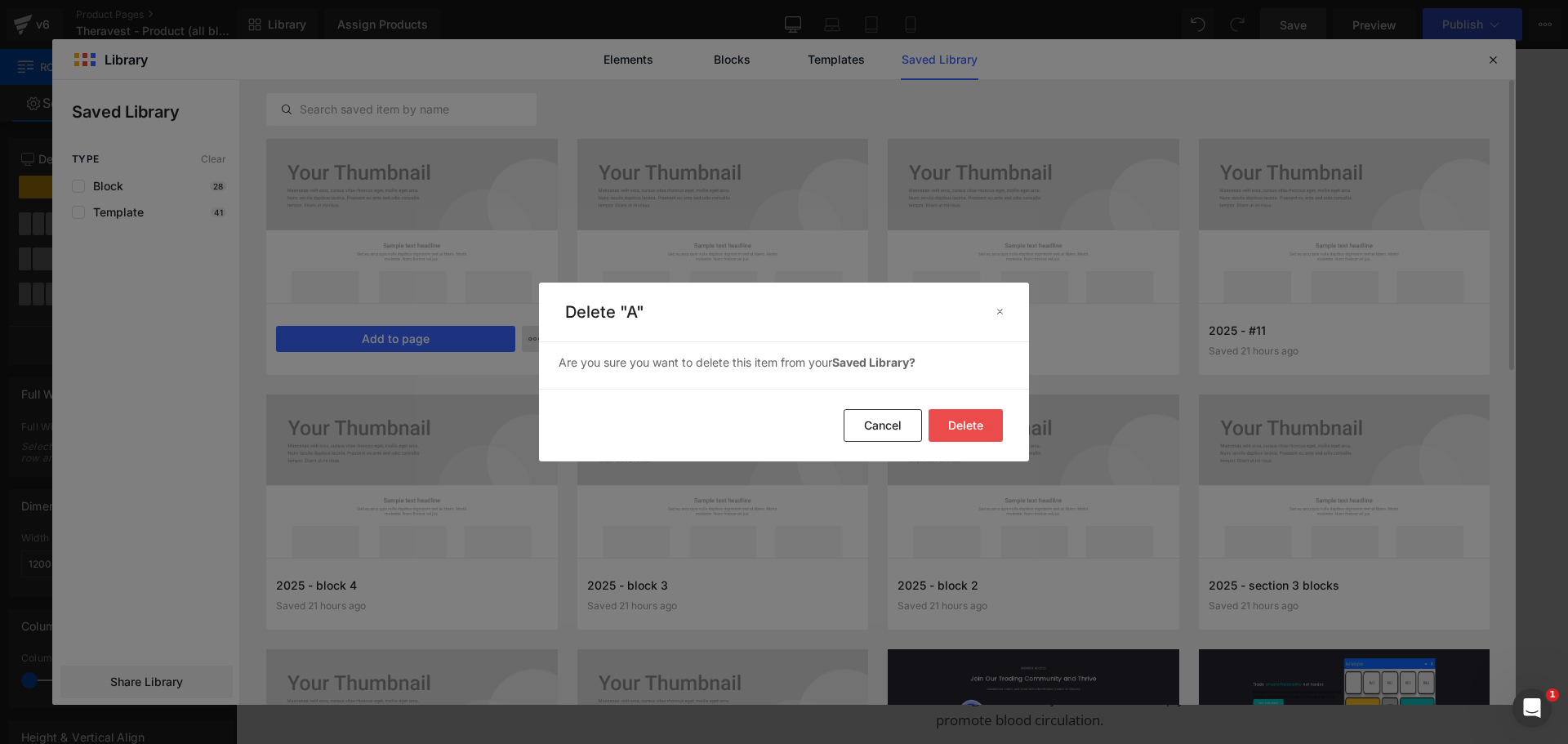
click at [959, 427] on button "Delete" at bounding box center [966, 425] width 74 height 33
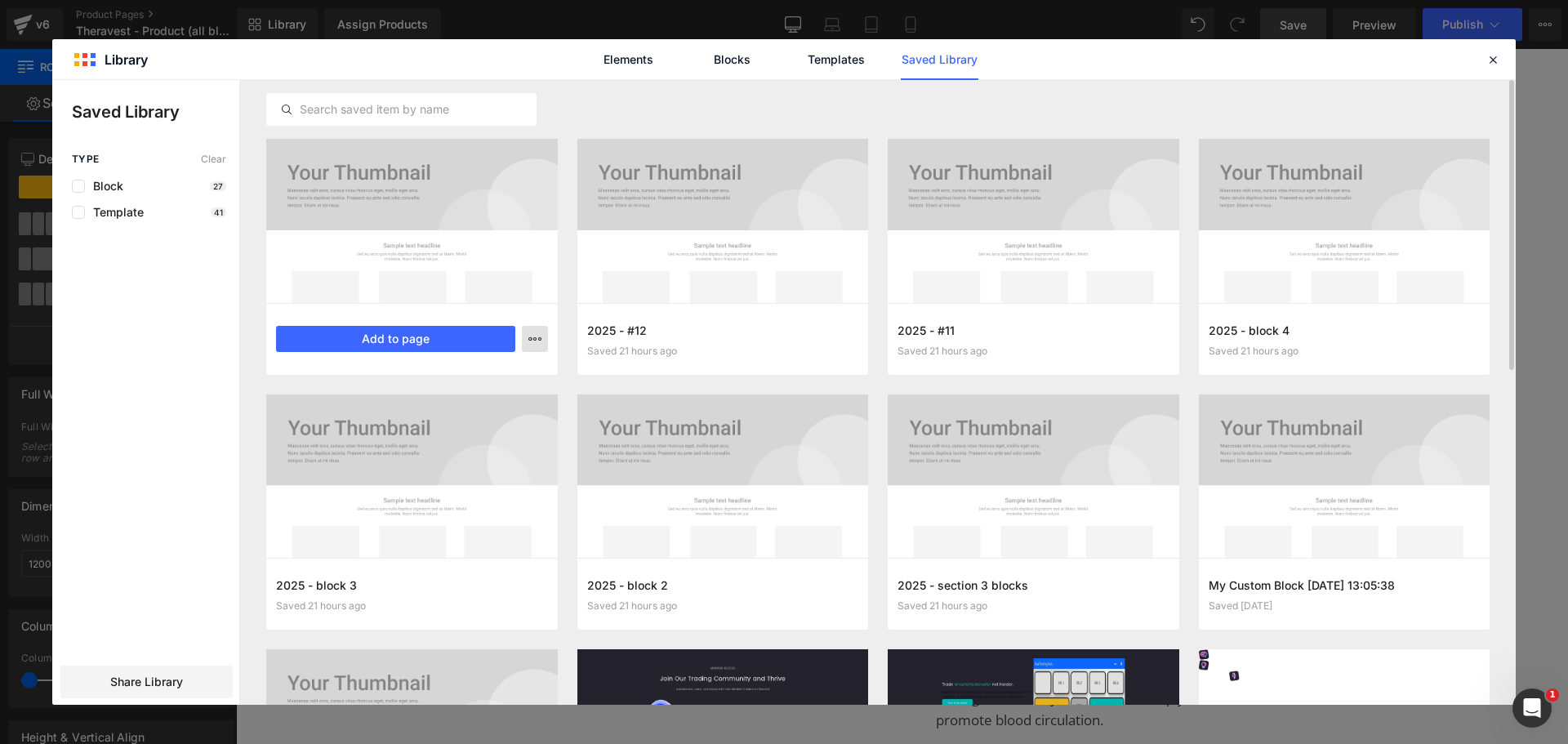
click at [540, 336] on icon "button" at bounding box center [534, 339] width 13 height 13
click at [464, 410] on div "Delete" at bounding box center [454, 409] width 186 height 34
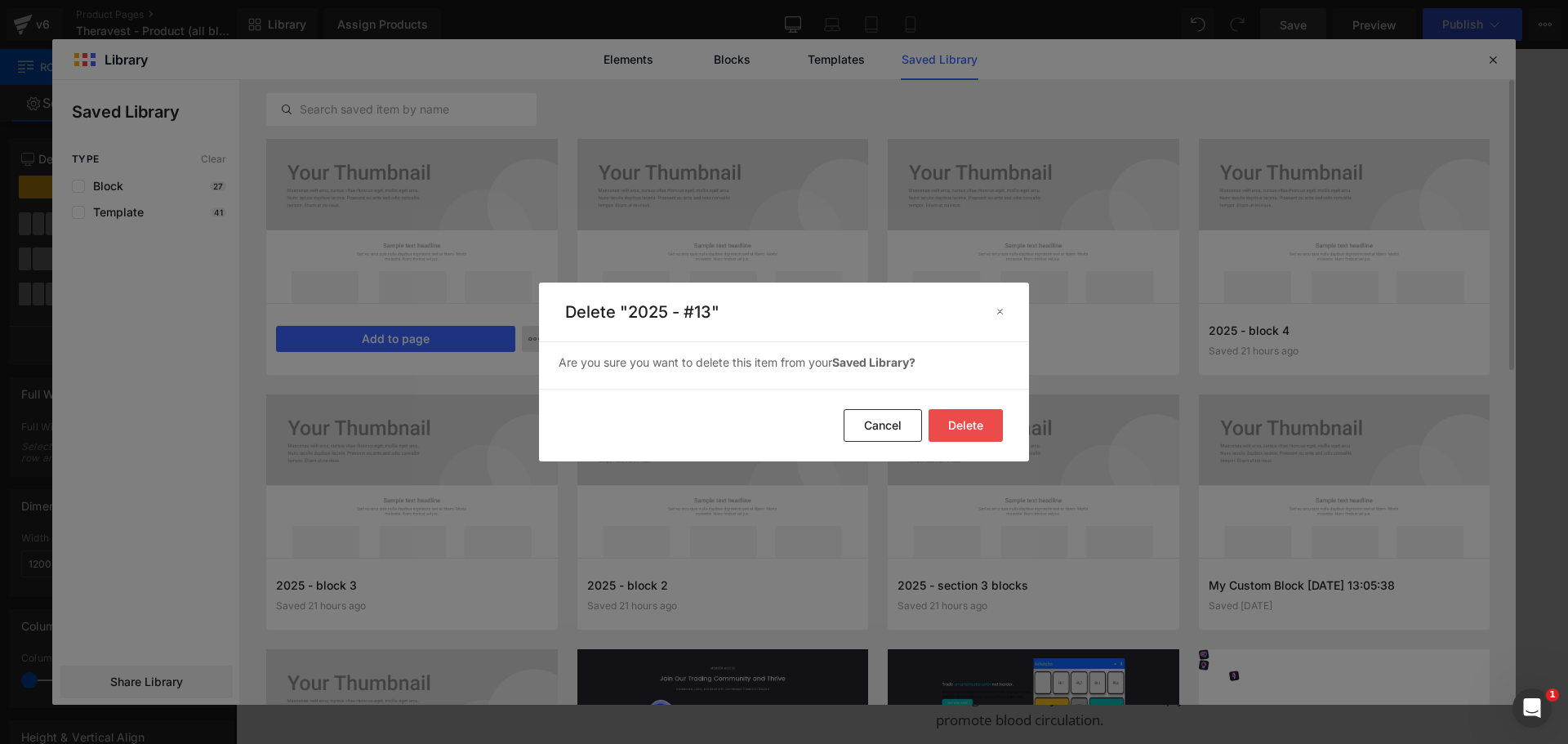
click at [972, 424] on button "Delete" at bounding box center [966, 425] width 74 height 33
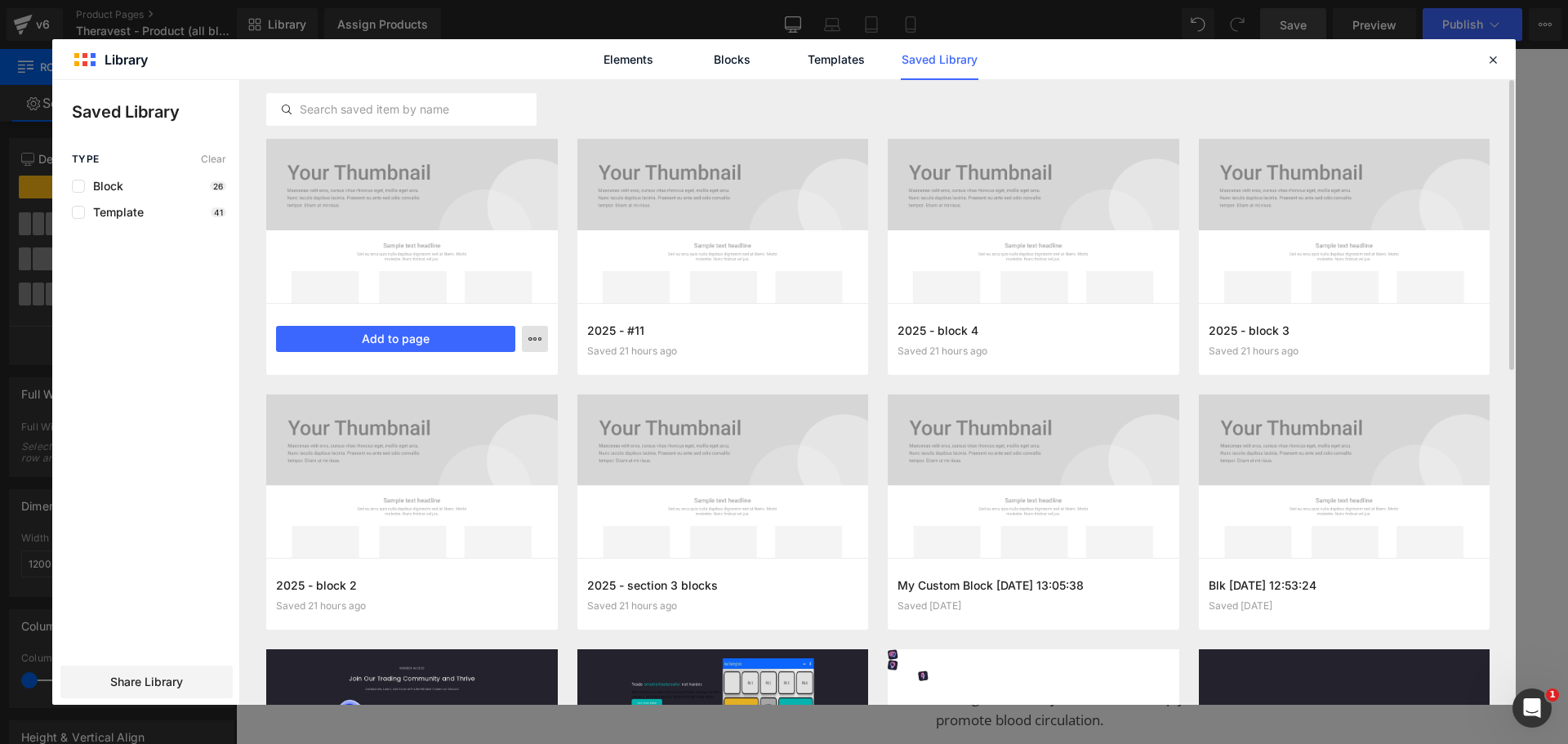
click at [533, 333] on icon "button" at bounding box center [534, 339] width 13 height 13
click at [482, 409] on div "Delete" at bounding box center [454, 409] width 186 height 34
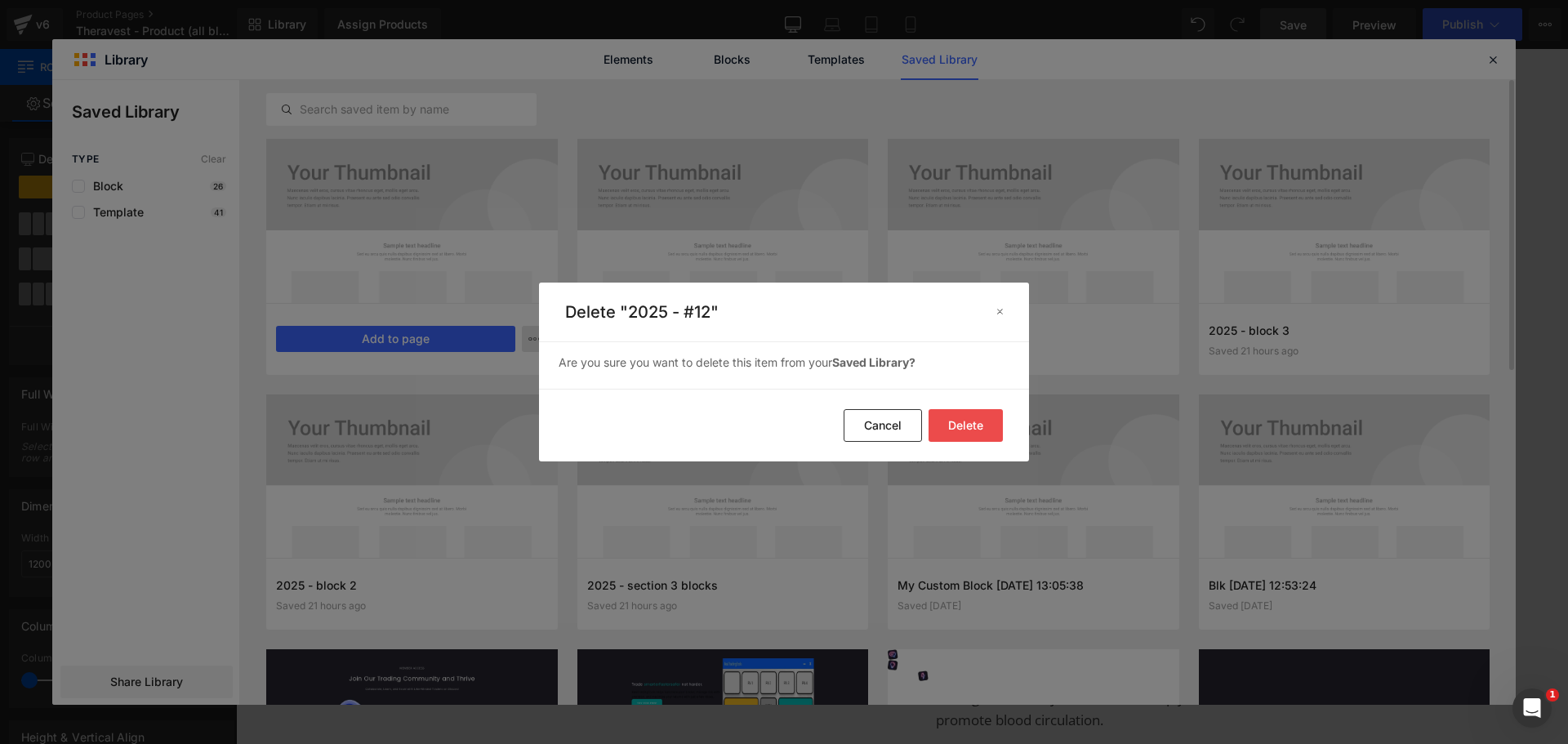
click at [982, 426] on button "Delete" at bounding box center [966, 425] width 74 height 33
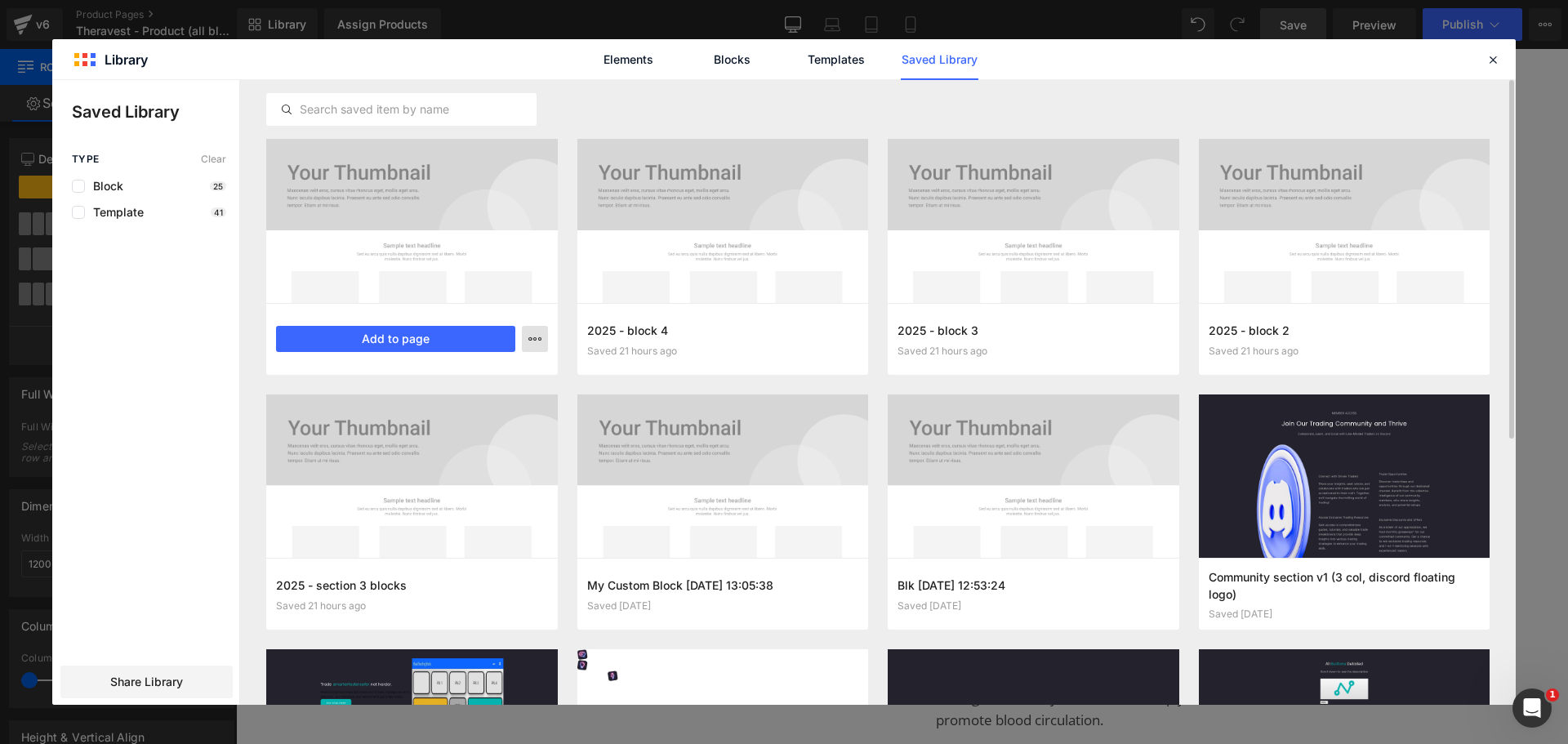
click at [538, 334] on icon "button" at bounding box center [534, 339] width 13 height 13
click at [523, 407] on div "Delete" at bounding box center [454, 409] width 186 height 34
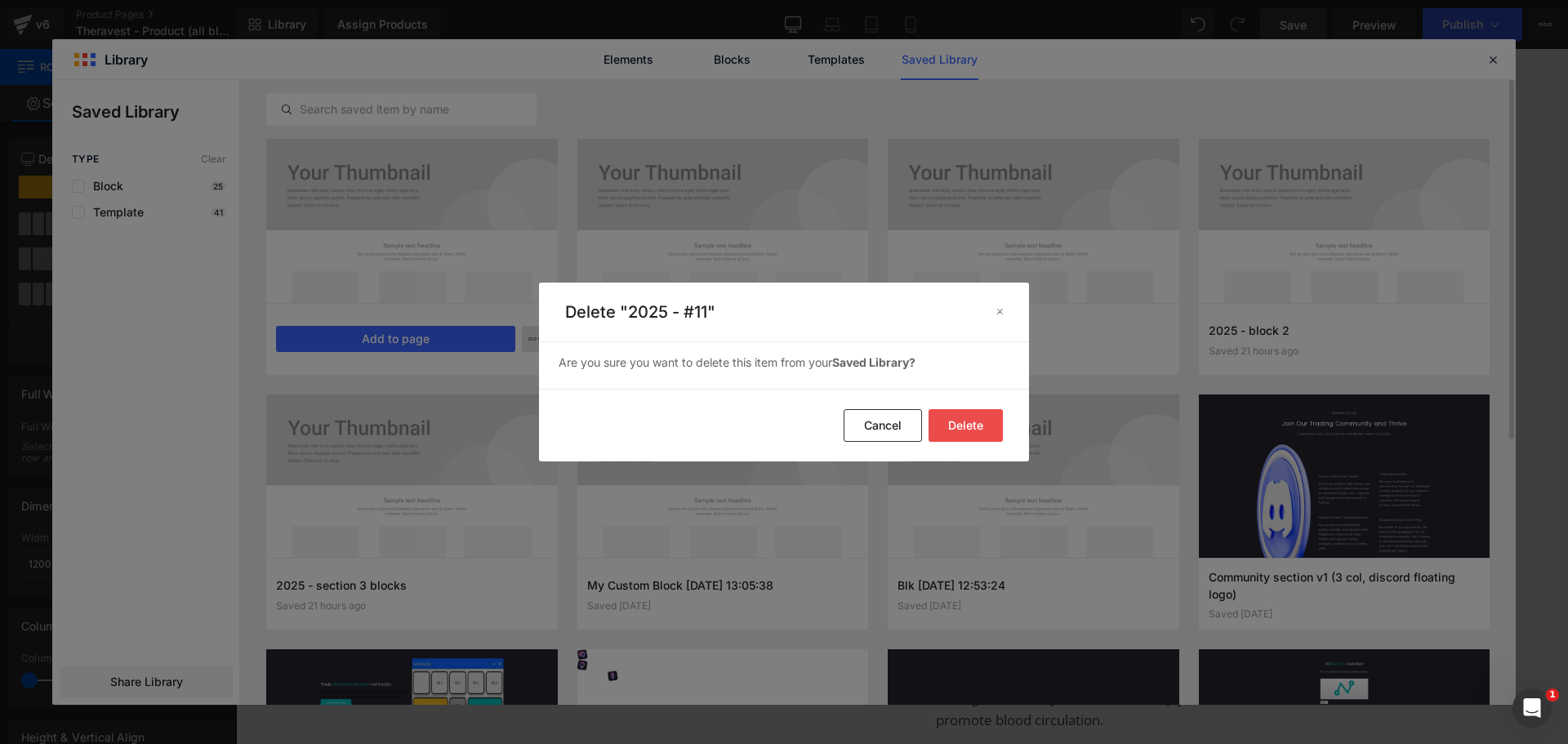
click at [978, 431] on button "Delete" at bounding box center [966, 425] width 74 height 33
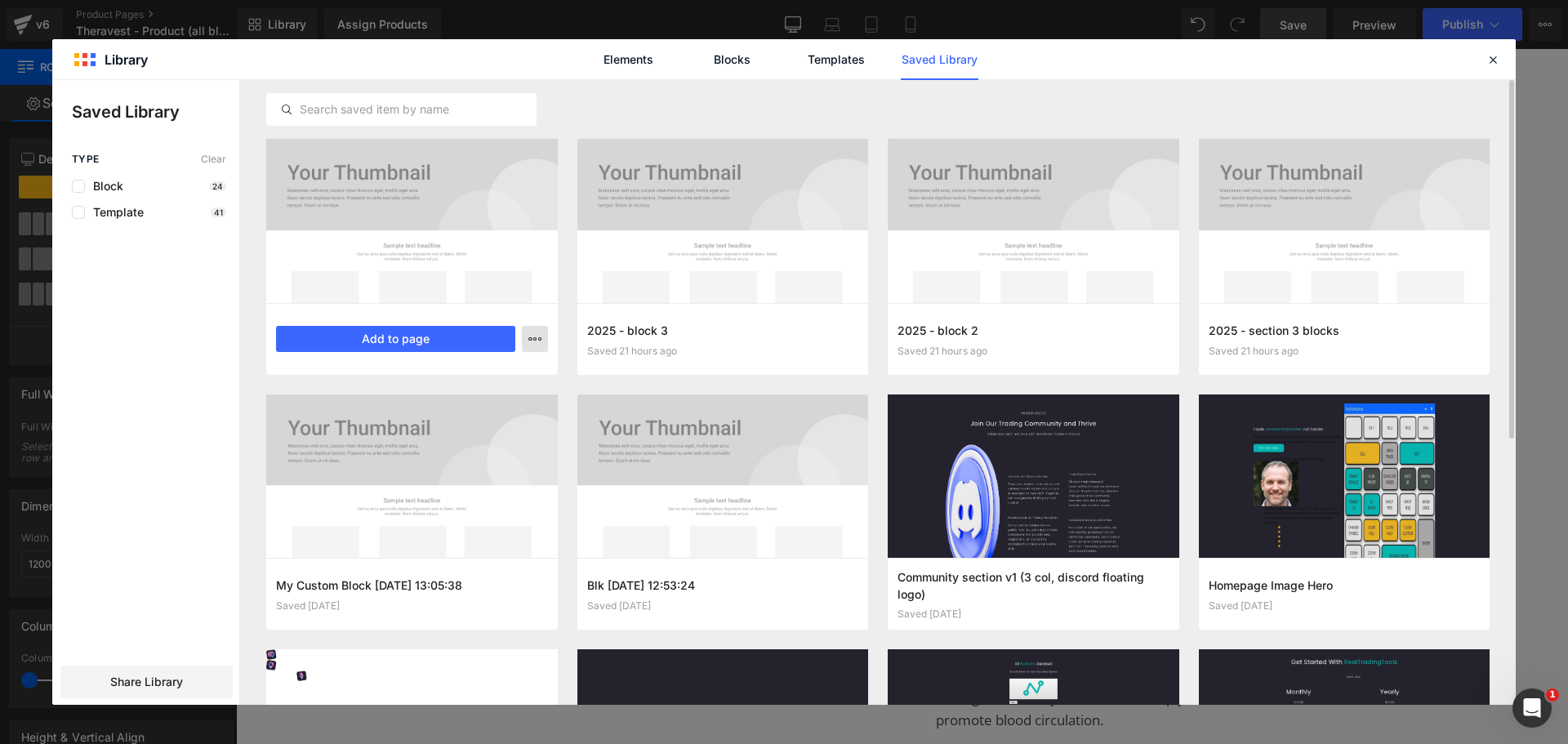
click at [535, 334] on icon "button" at bounding box center [534, 339] width 13 height 13
click at [493, 411] on div "Delete" at bounding box center [454, 409] width 186 height 34
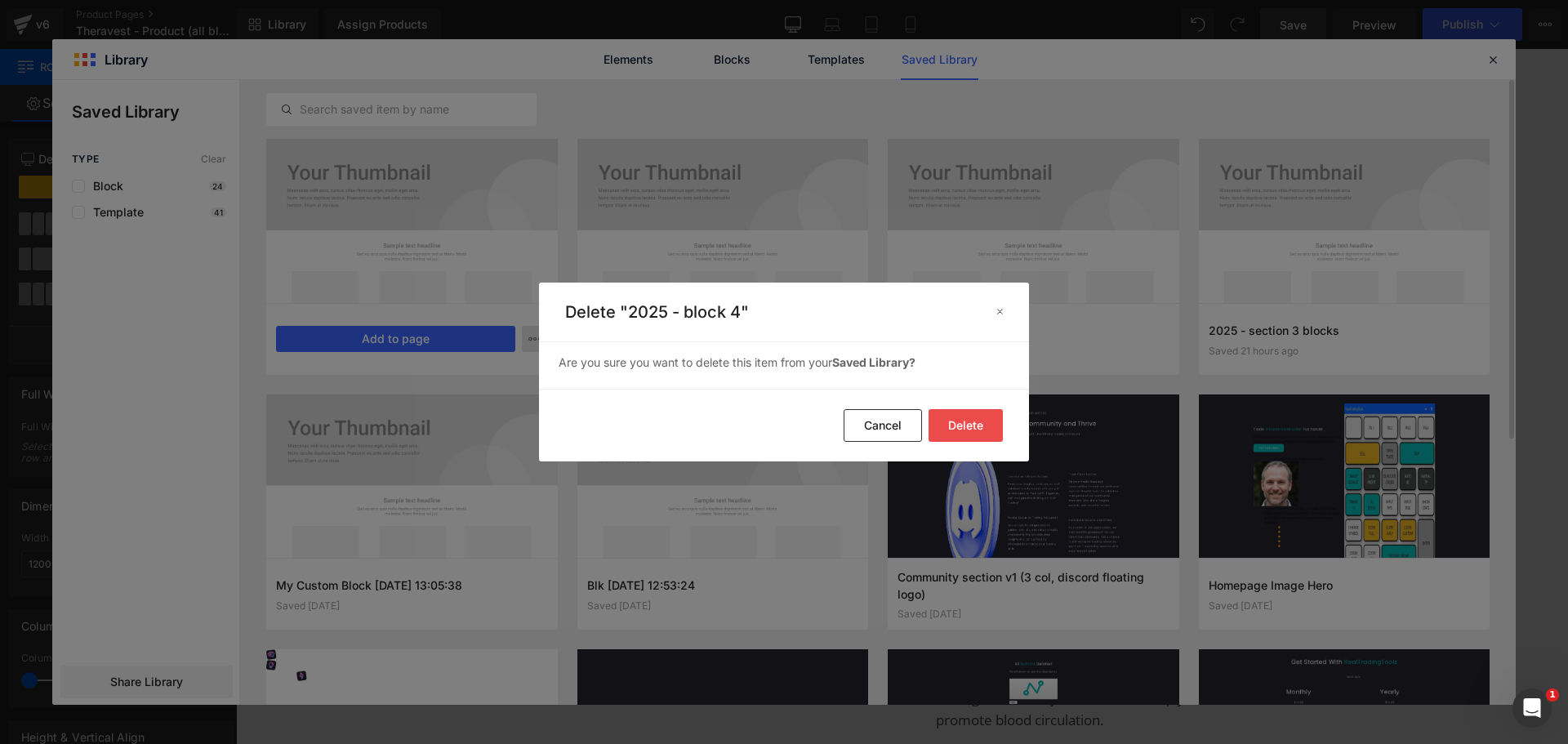
click at [968, 414] on button "Delete" at bounding box center [966, 425] width 74 height 33
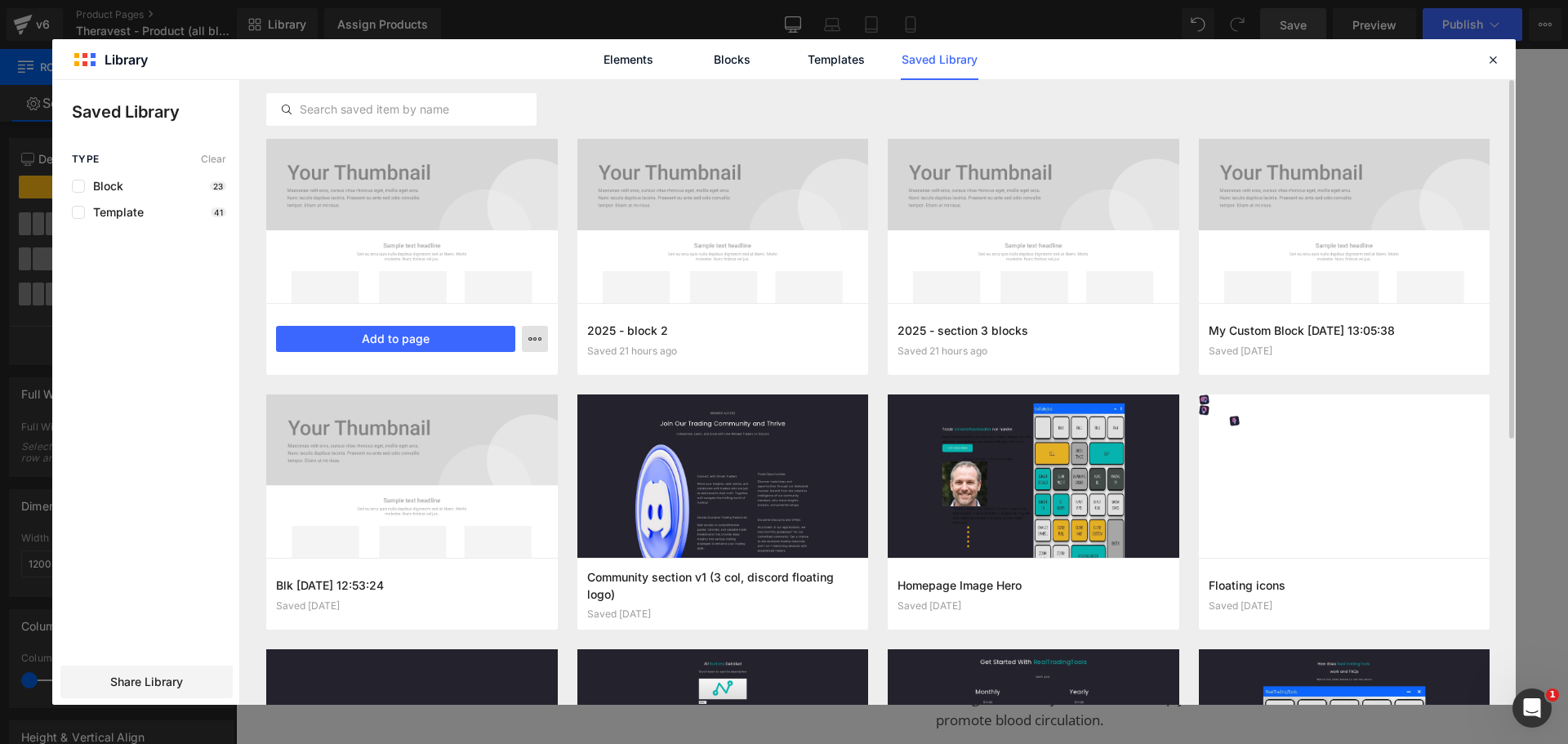
click at [541, 338] on button "button" at bounding box center [535, 339] width 26 height 26
click at [496, 416] on div "Delete" at bounding box center [454, 409] width 186 height 34
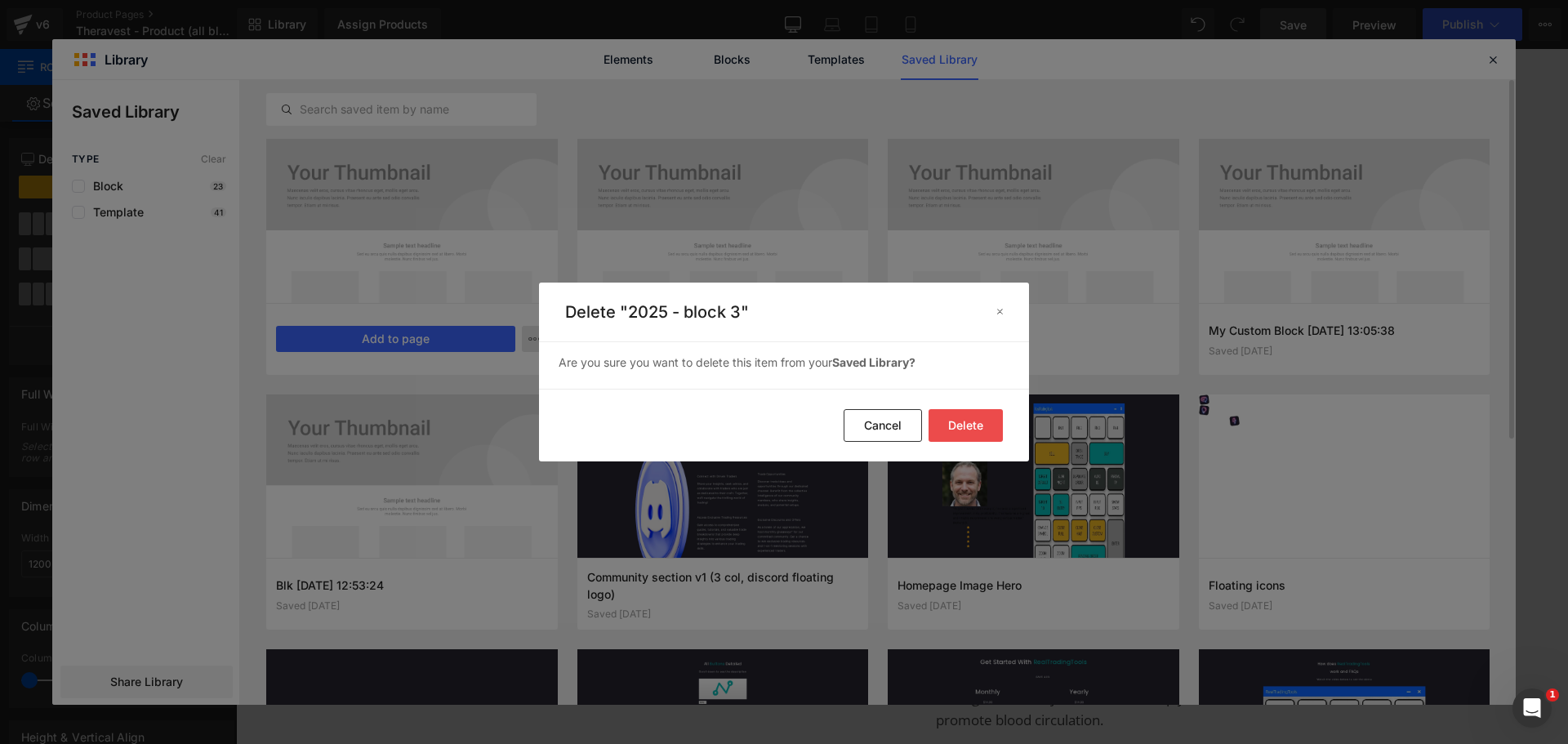
click at [967, 420] on button "Delete" at bounding box center [966, 425] width 74 height 33
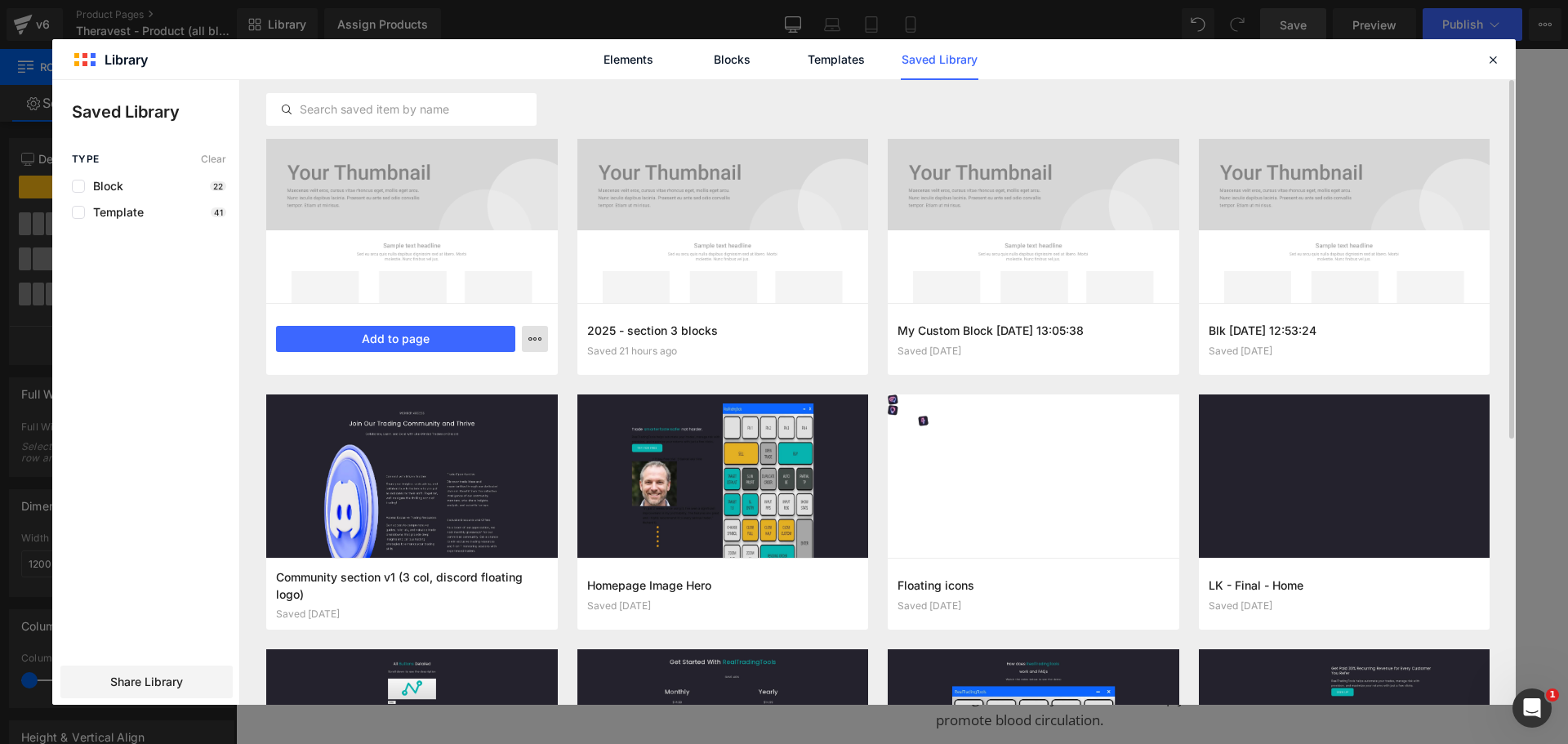
click at [541, 337] on icon "button" at bounding box center [534, 339] width 13 height 13
click at [501, 412] on div "Delete" at bounding box center [454, 409] width 186 height 34
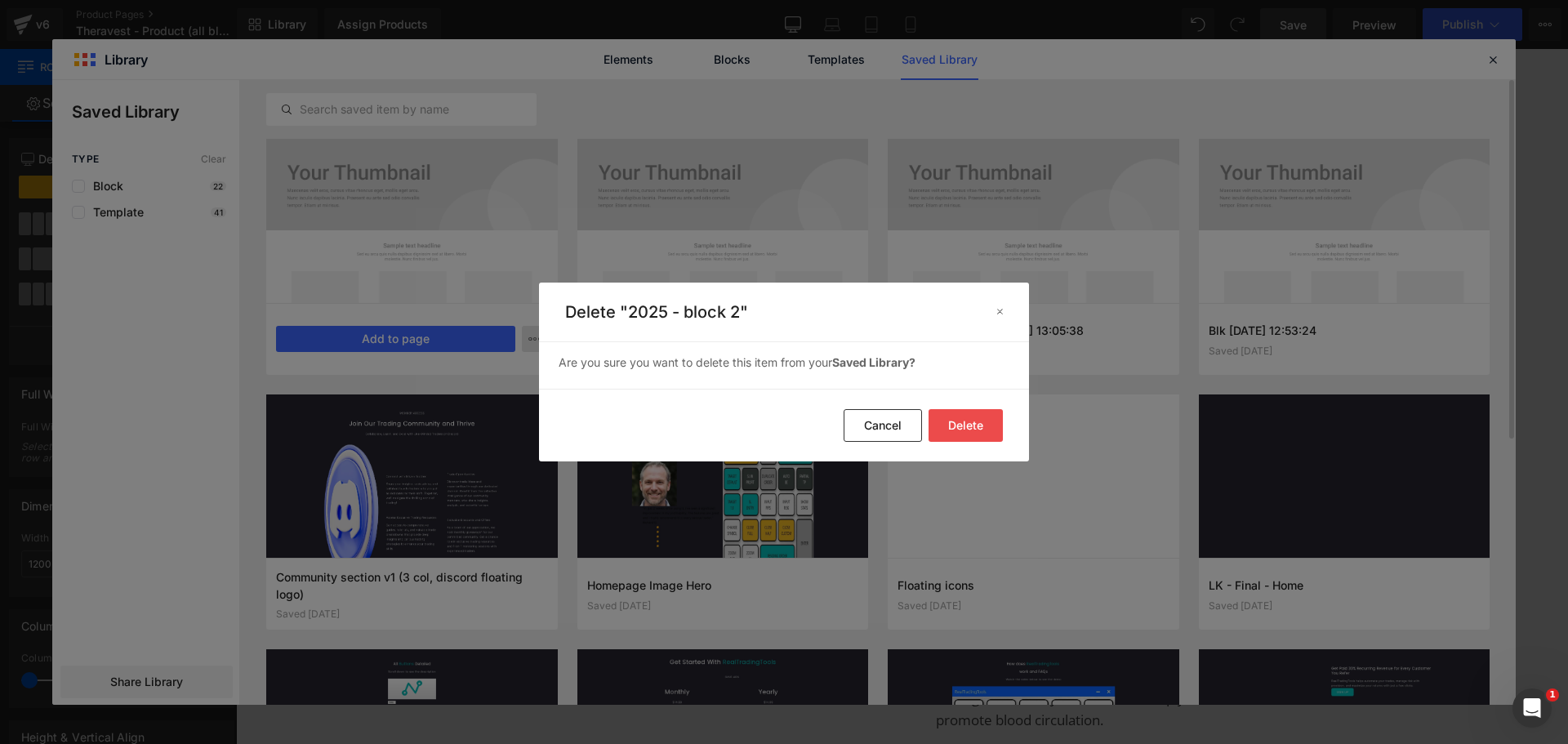
click at [960, 423] on button "Delete" at bounding box center [966, 425] width 74 height 33
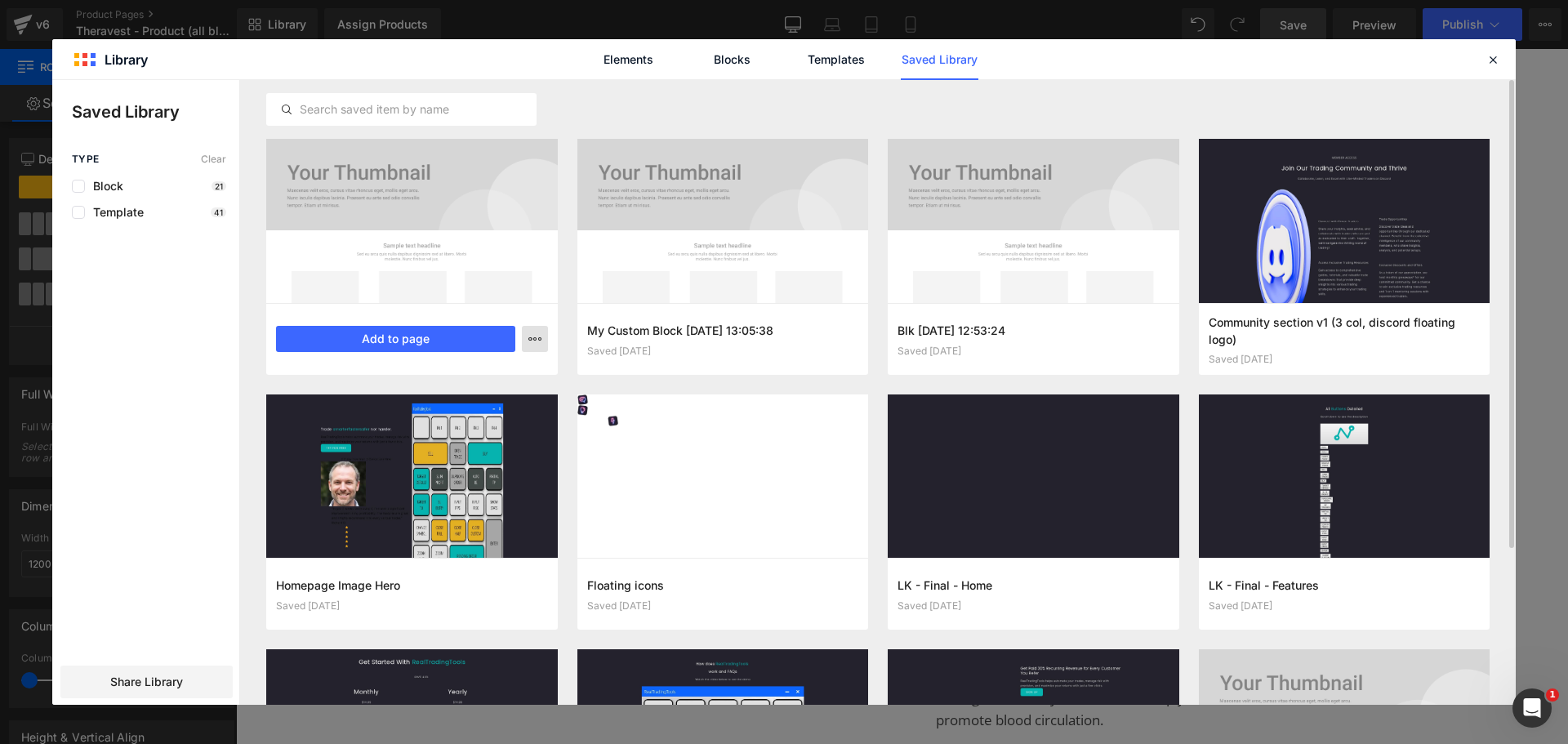
click at [534, 335] on icon "button" at bounding box center [534, 339] width 13 height 13
click at [512, 401] on div "Delete" at bounding box center [454, 409] width 186 height 34
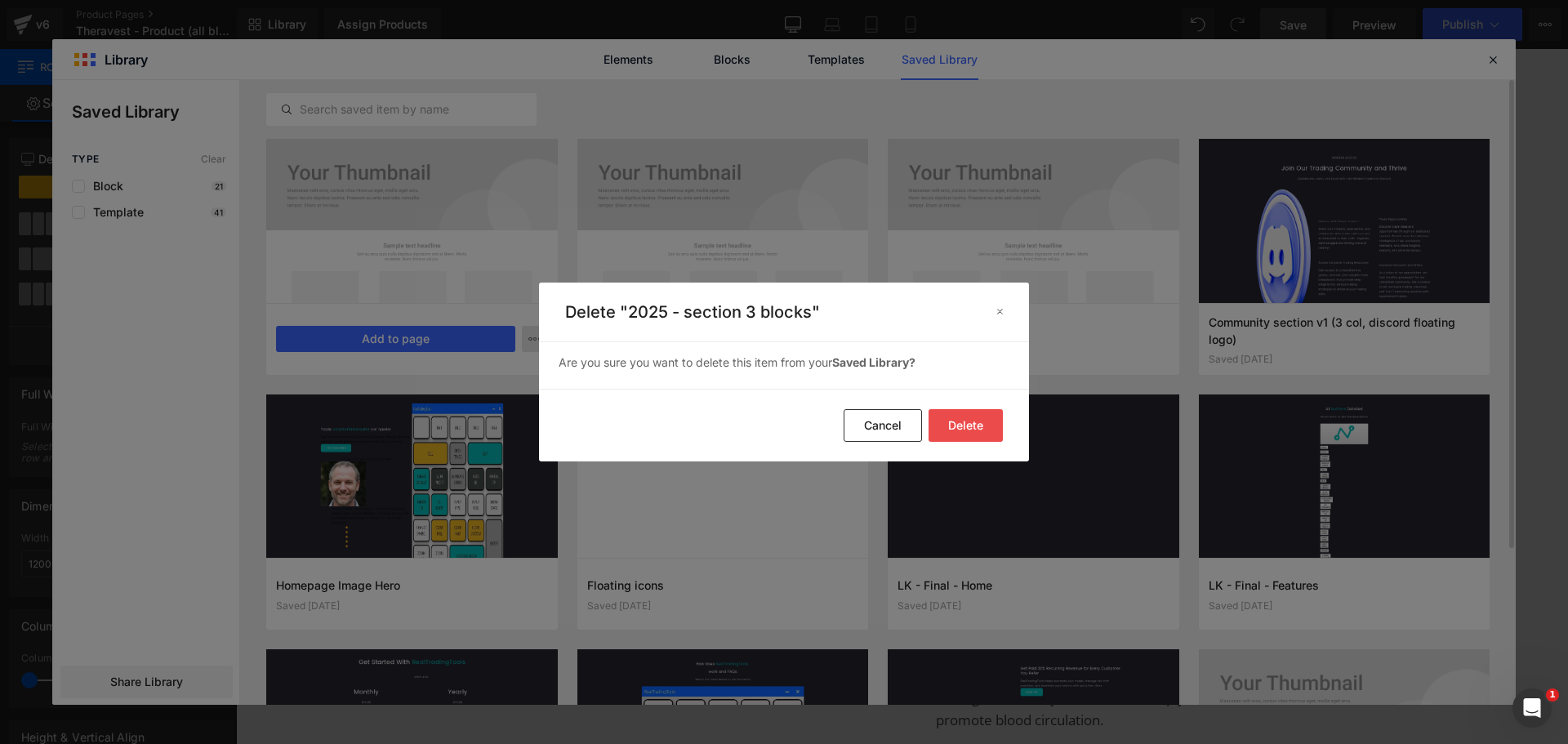
click at [946, 418] on button "Delete" at bounding box center [966, 425] width 74 height 33
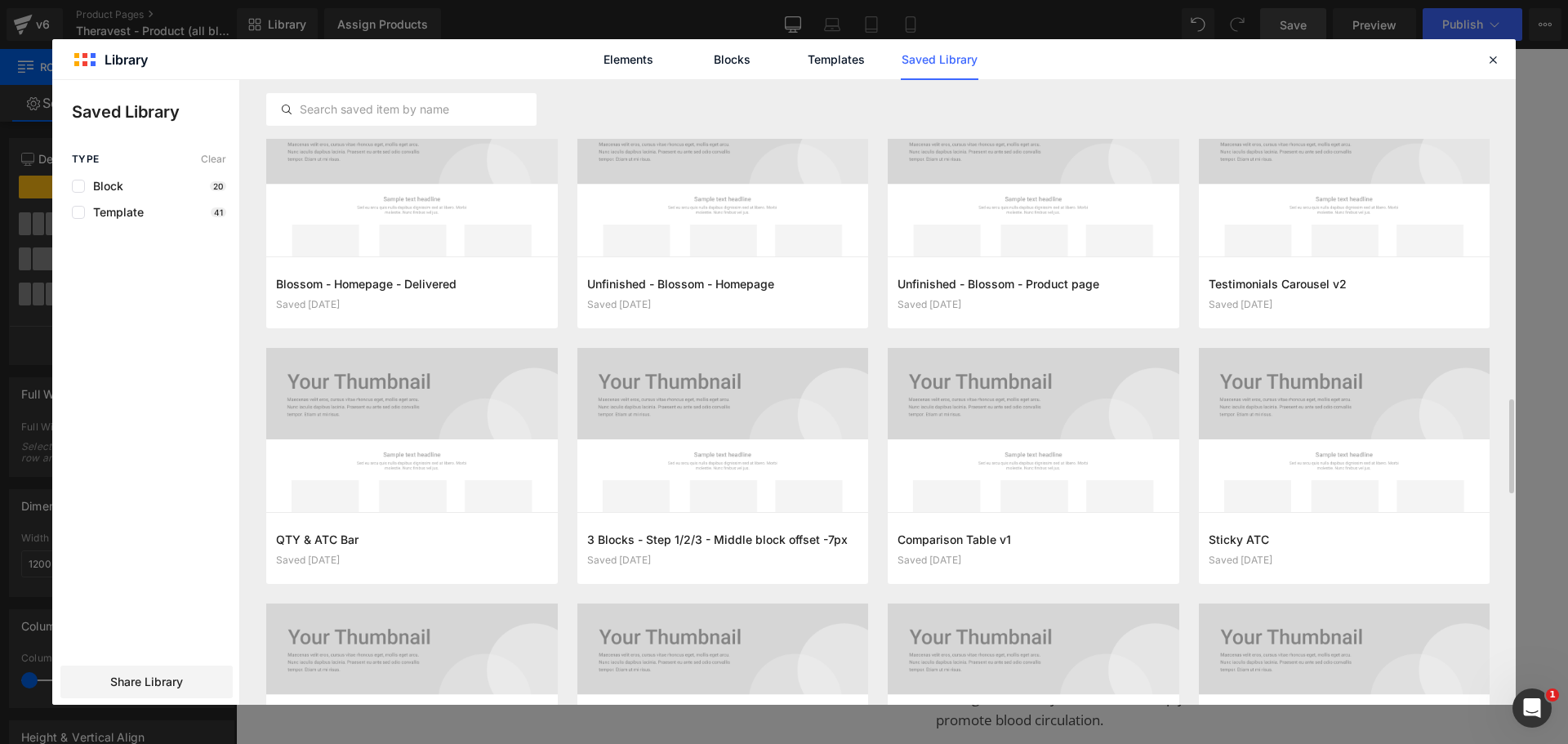
scroll to position [2758, 0]
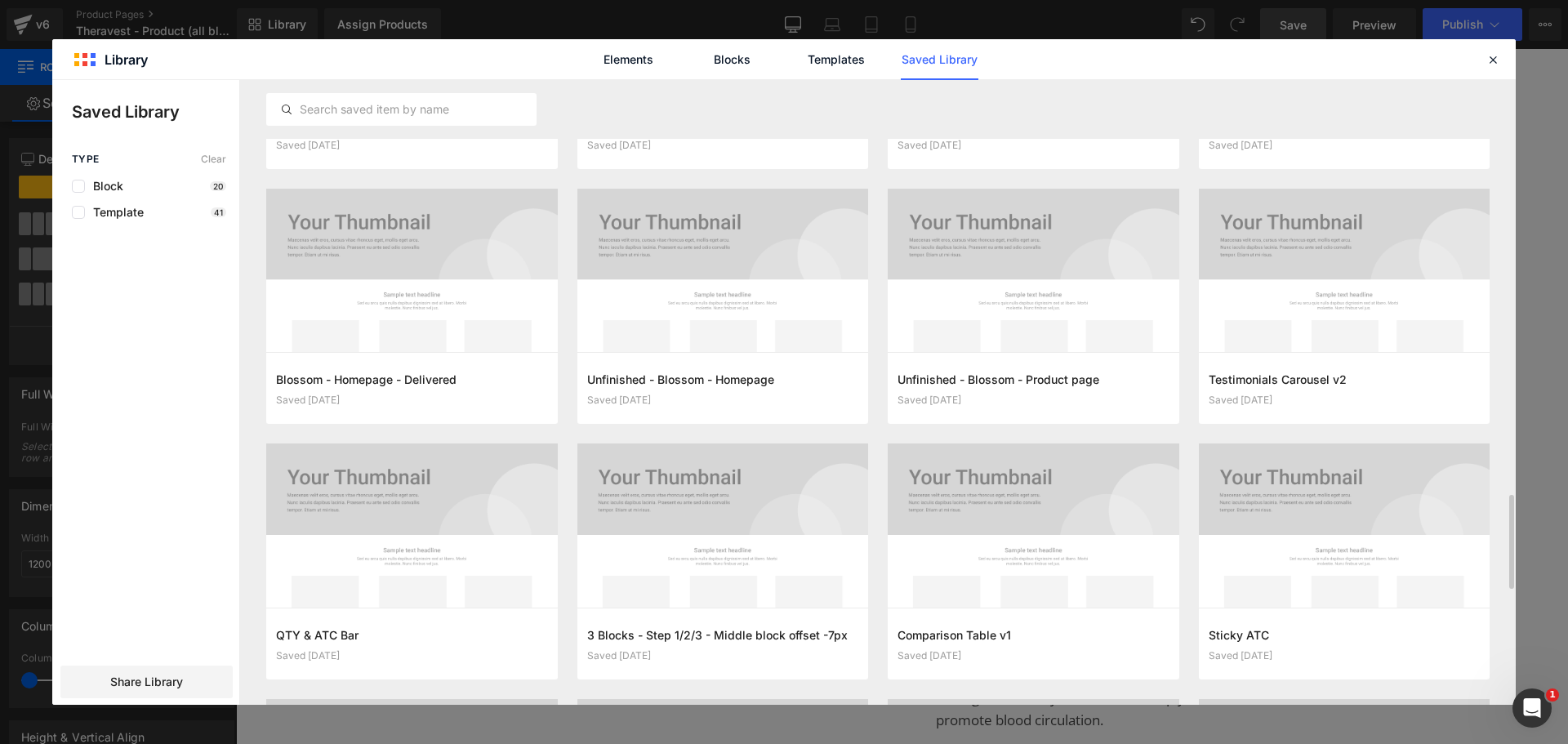
drag, startPoint x: 1476, startPoint y: 66, endPoint x: 1487, endPoint y: 61, distance: 12.1
click at [1477, 66] on div "Elements Blocks Templates Saved Library" at bounding box center [784, 59] width 1463 height 40
click at [1488, 61] on icon at bounding box center [1492, 59] width 15 height 15
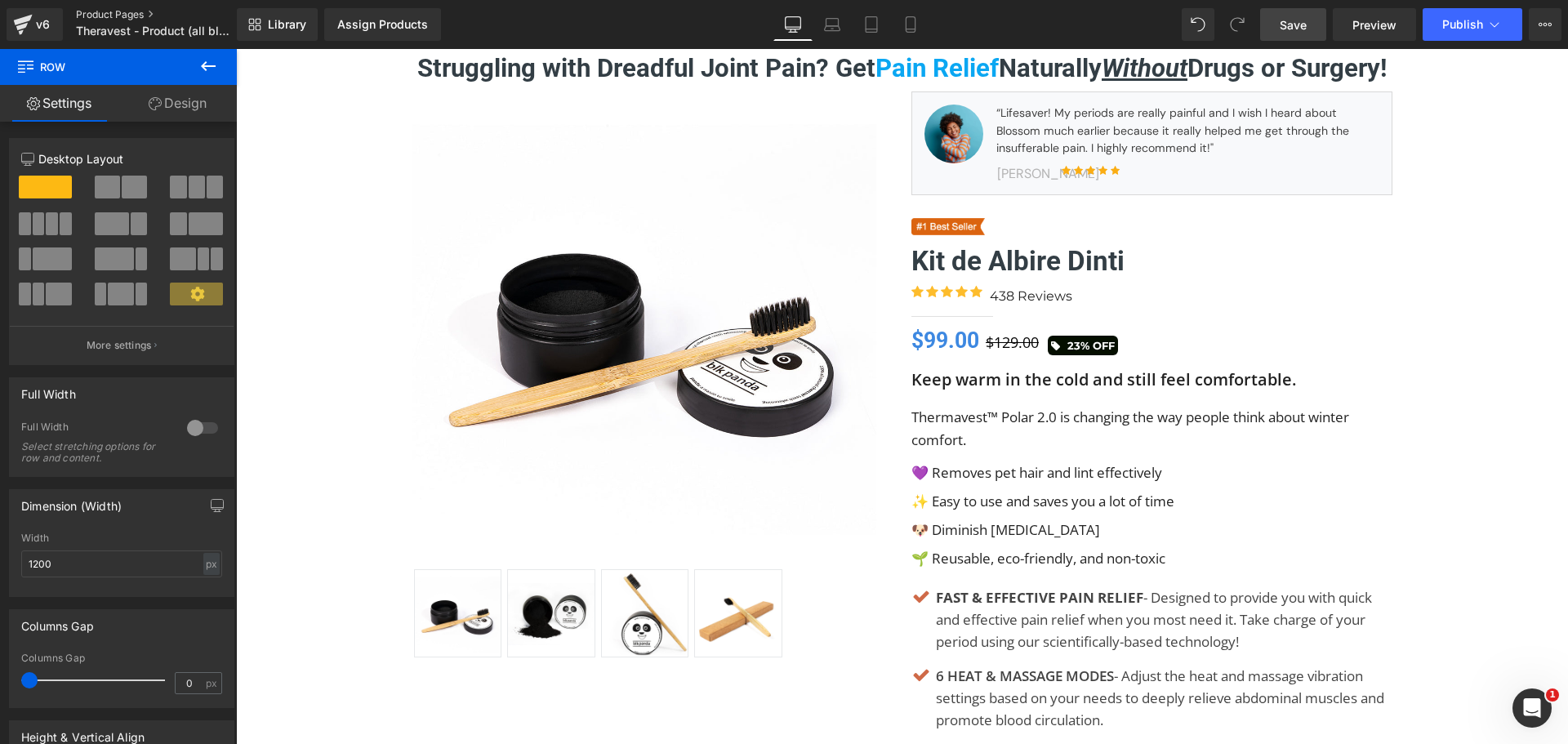
click at [110, 15] on link "Product Pages" at bounding box center [169, 14] width 188 height 13
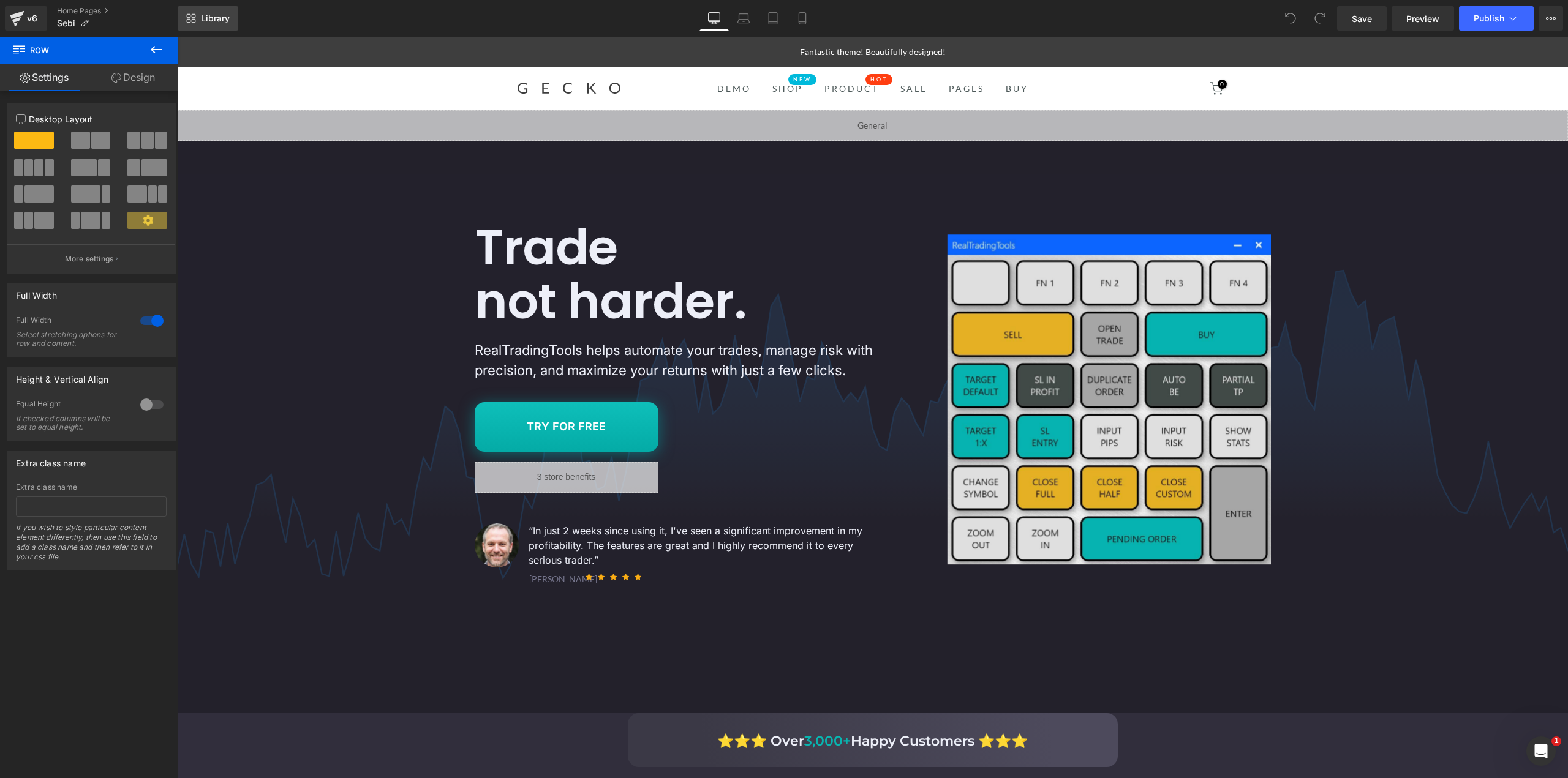
click at [215, 13] on span "Library" at bounding box center [215, 18] width 29 height 11
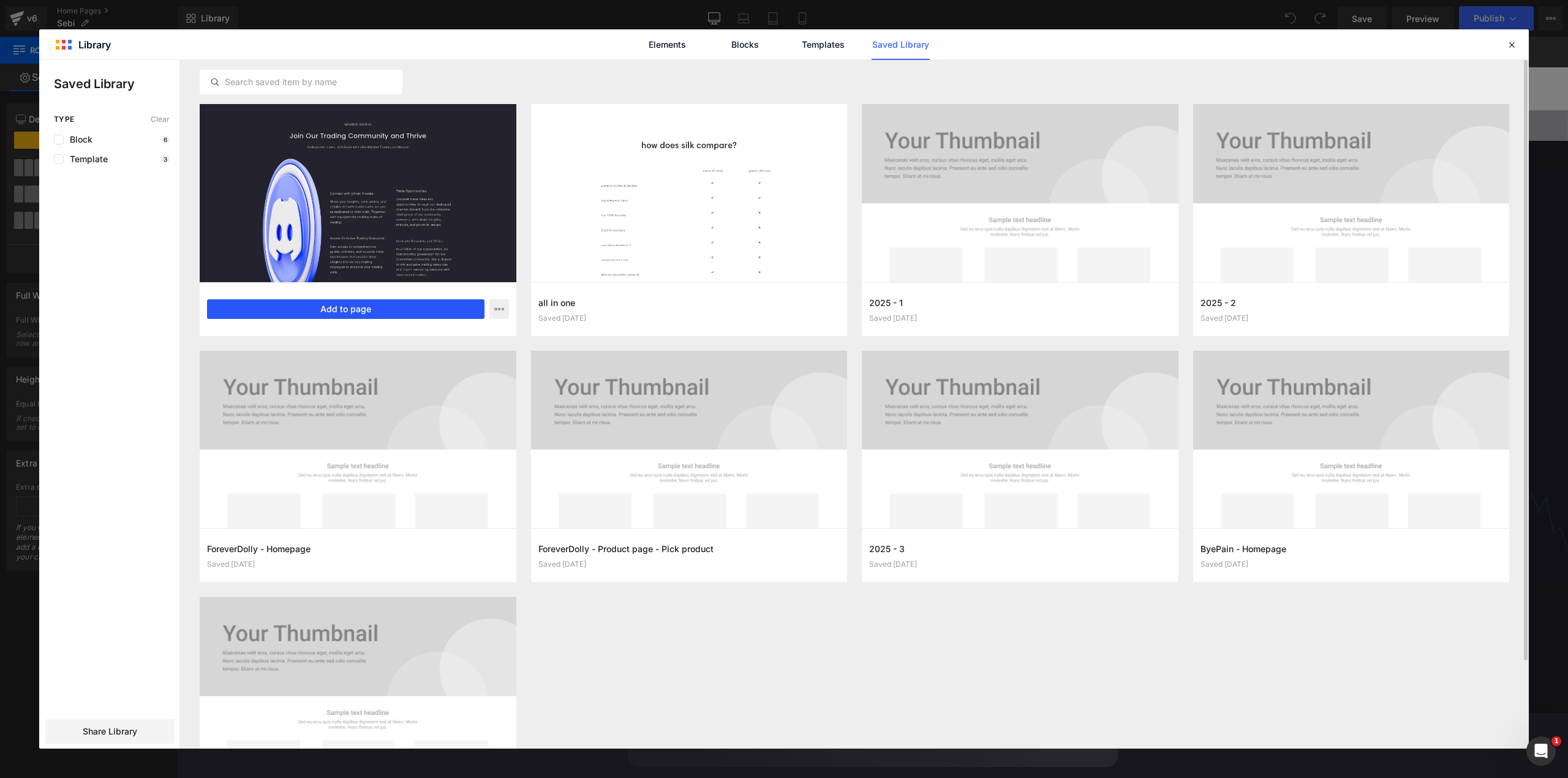
drag, startPoint x: 353, startPoint y: 308, endPoint x: 194, endPoint y: 274, distance: 162.6
click at [353, 308] on button "Add to page" at bounding box center [346, 309] width 277 height 20
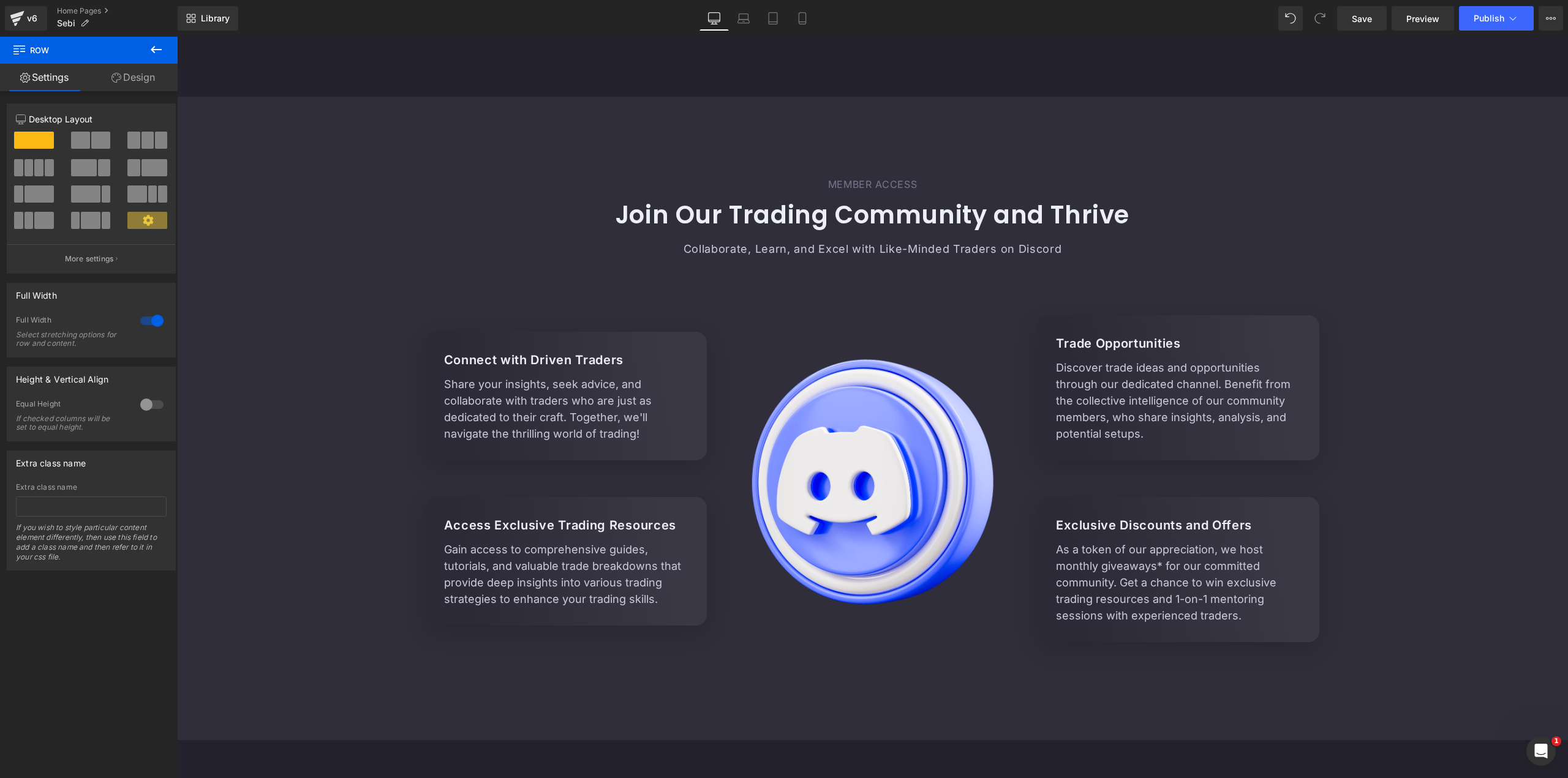
scroll to position [4497, 0]
click at [223, 20] on span "Library" at bounding box center [215, 18] width 29 height 11
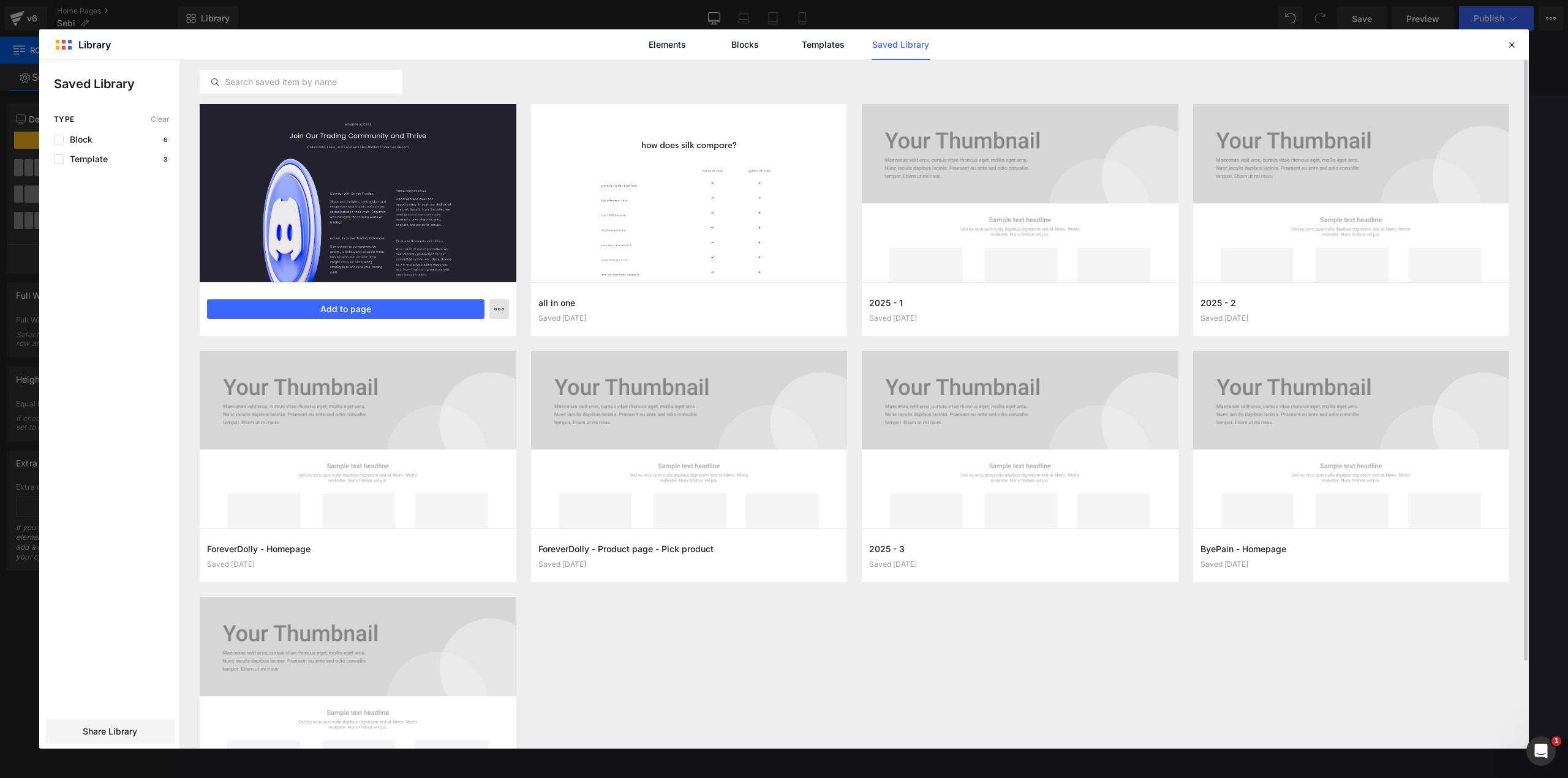
click at [508, 307] on div "Community section v1 (3 col, discord floating logo) Saved 2 years ago Add to pa…" at bounding box center [358, 309] width 317 height 54
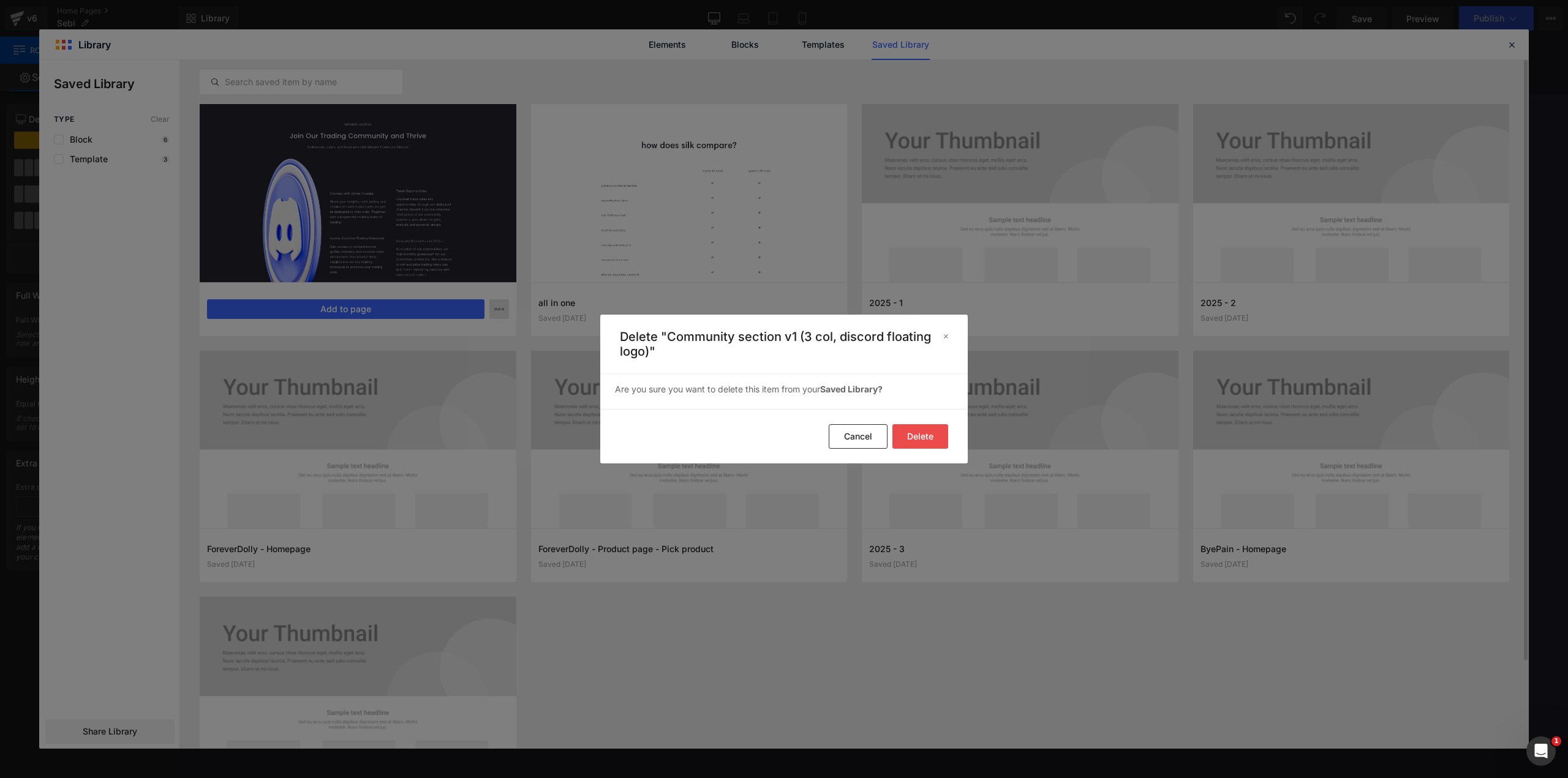
click at [0, 0] on button "Delete" at bounding box center [0, 0] width 0 height 0
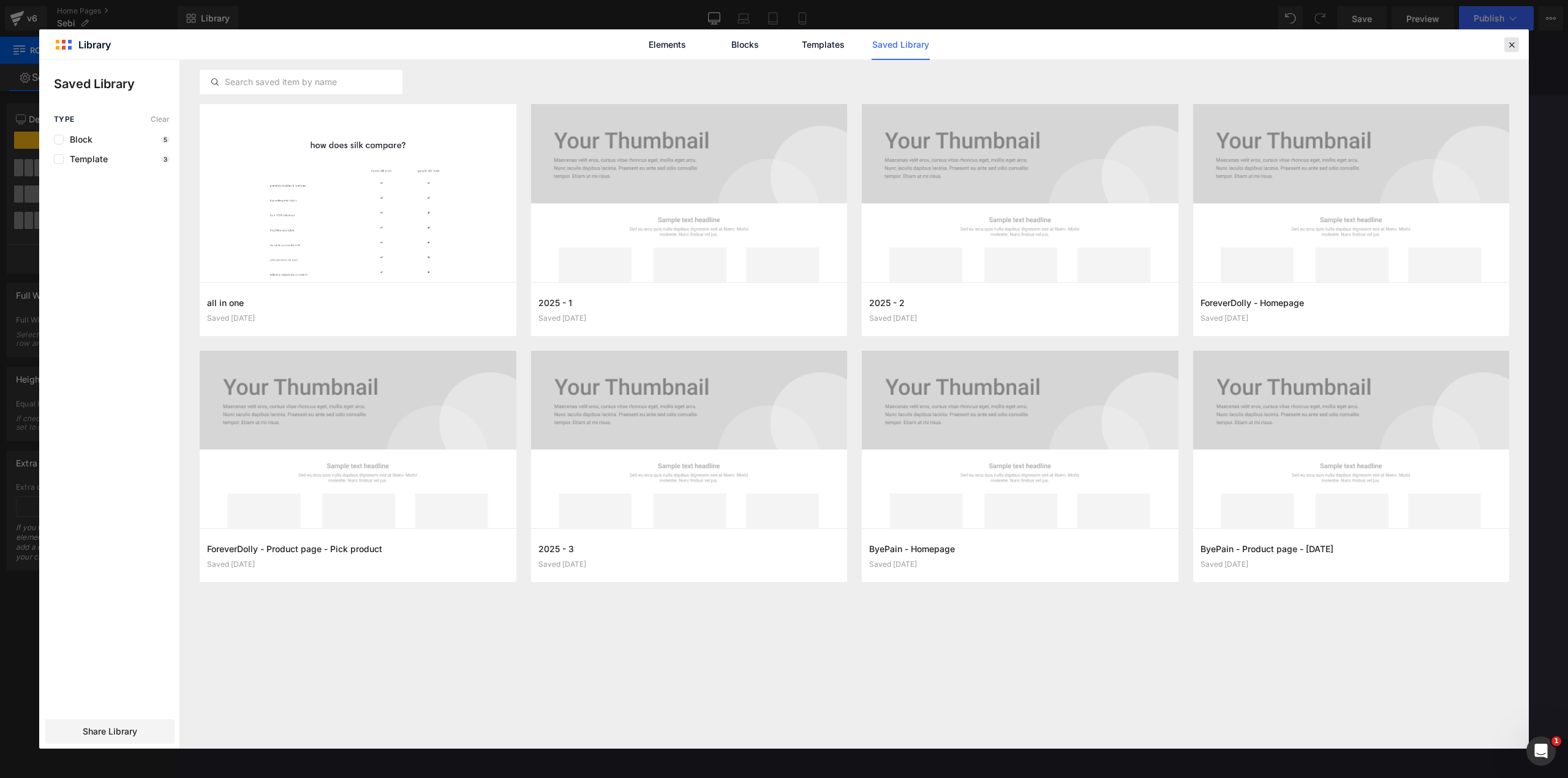
click at [1515, 49] on icon at bounding box center [1511, 44] width 11 height 11
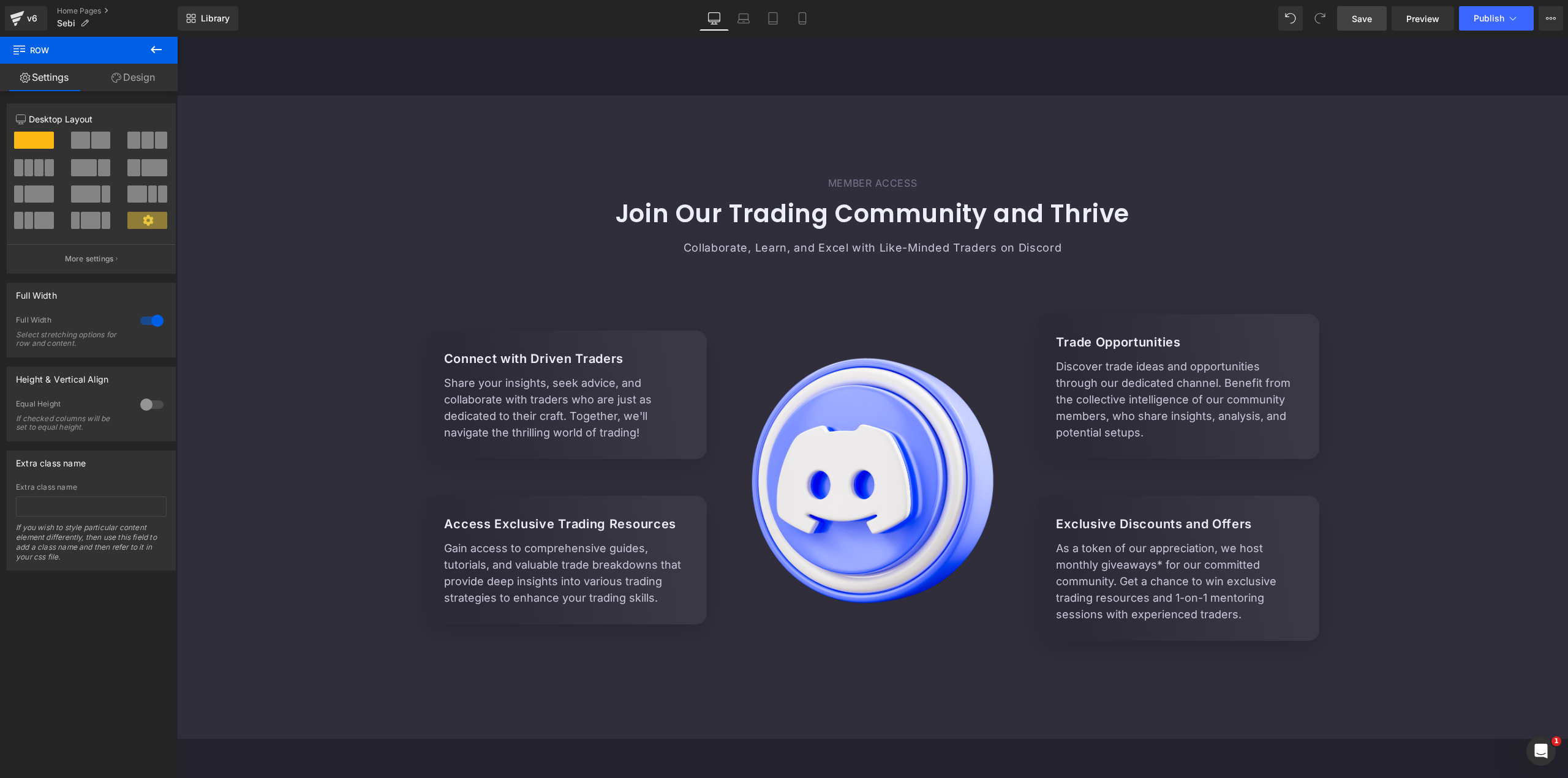
drag, startPoint x: 1373, startPoint y: 19, endPoint x: 1154, endPoint y: 112, distance: 237.9
click at [1373, 19] on link "Save" at bounding box center [1361, 18] width 50 height 24
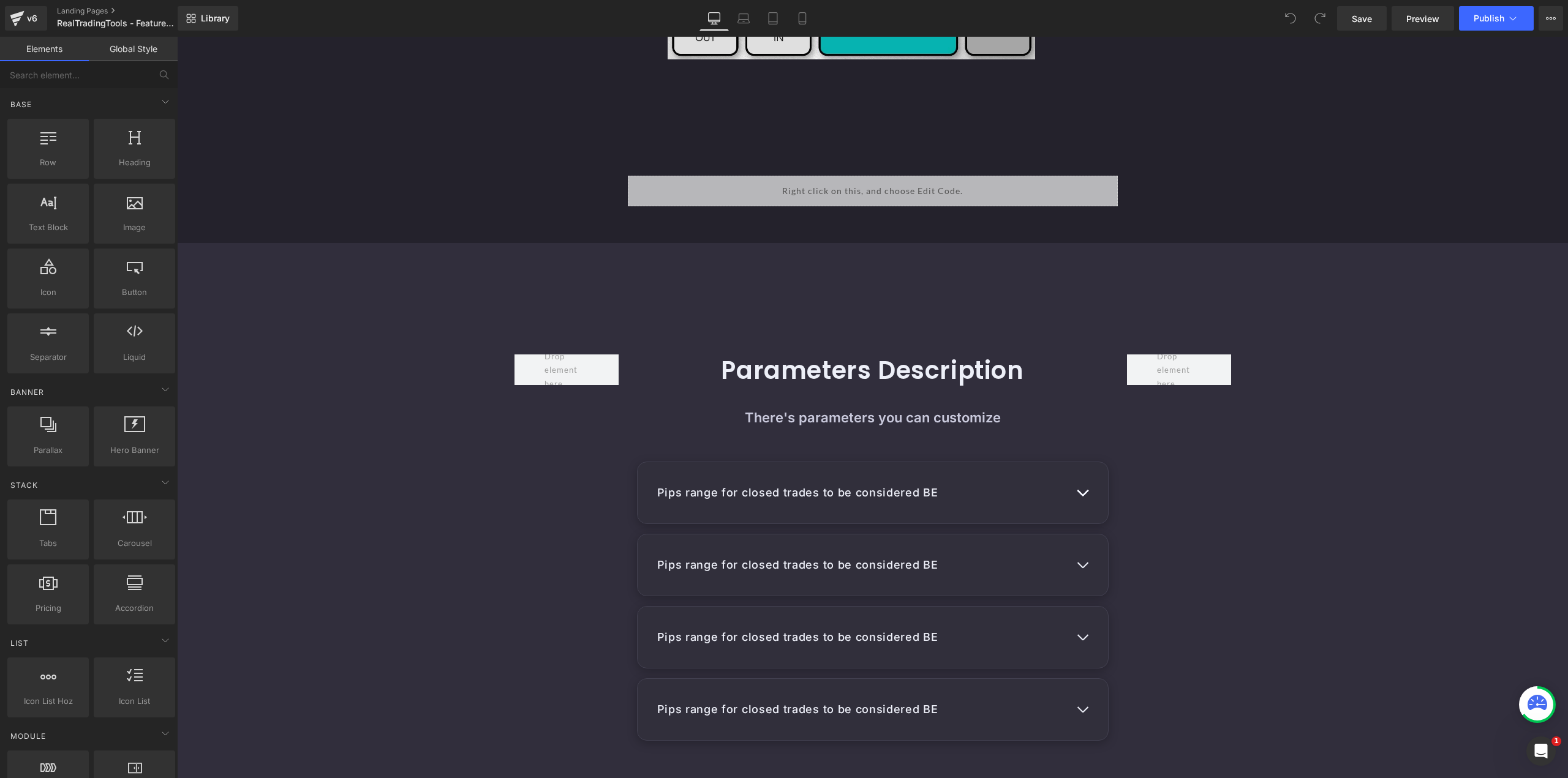
scroll to position [714, 0]
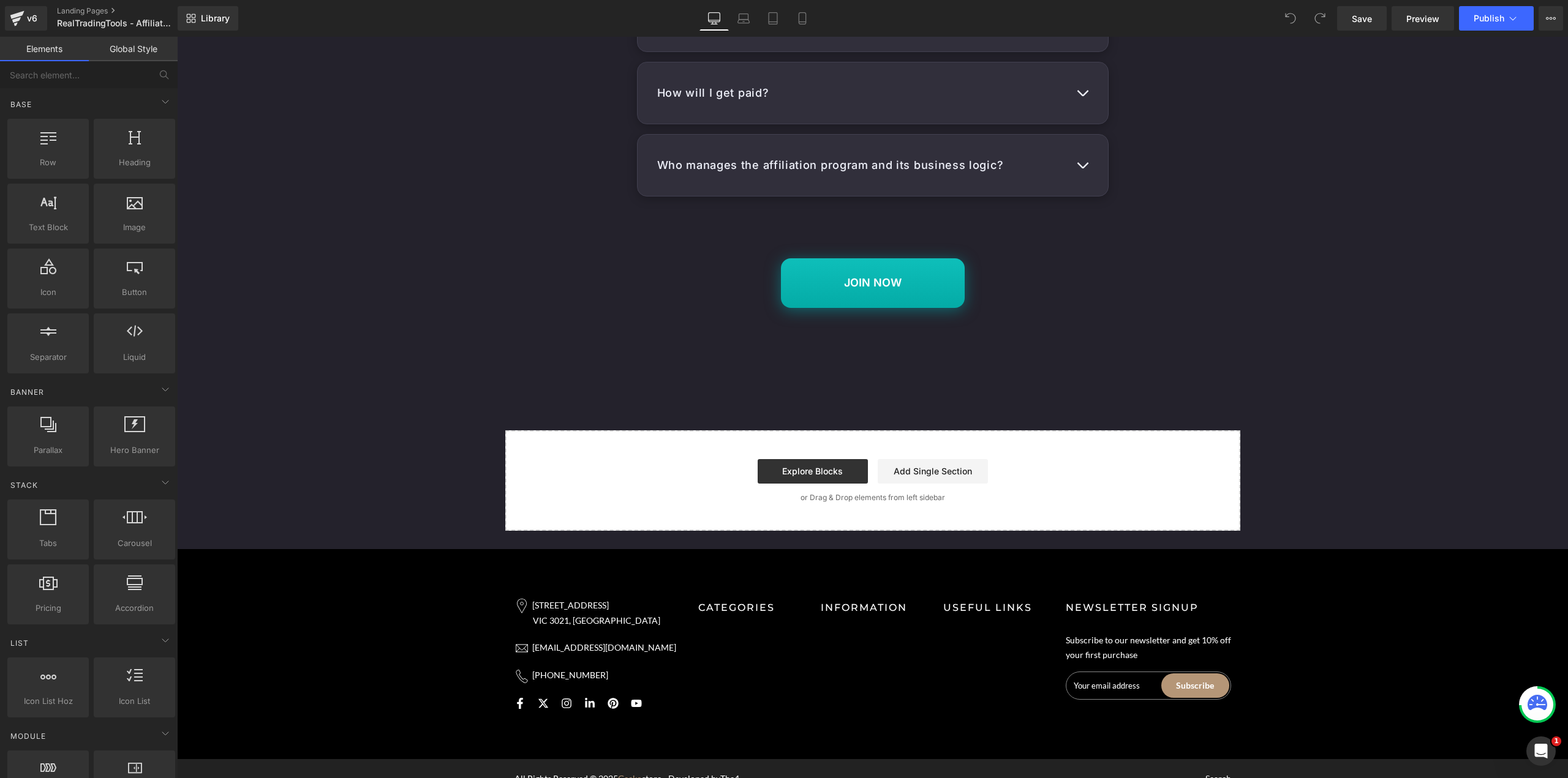
scroll to position [1852, 0]
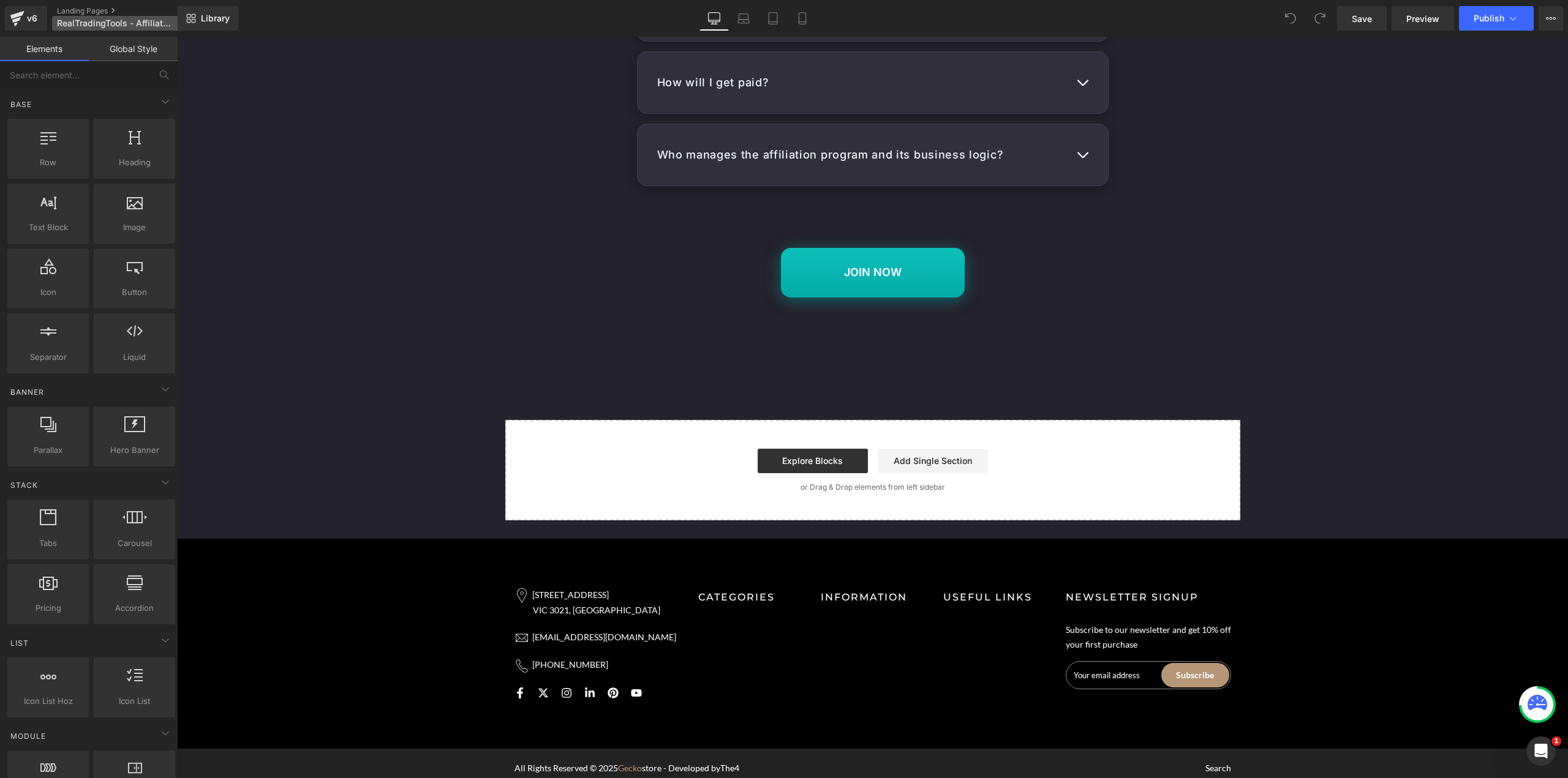
click at [135, 22] on span "RealTradingTools - Affiliate page" at bounding box center [116, 23] width 118 height 10
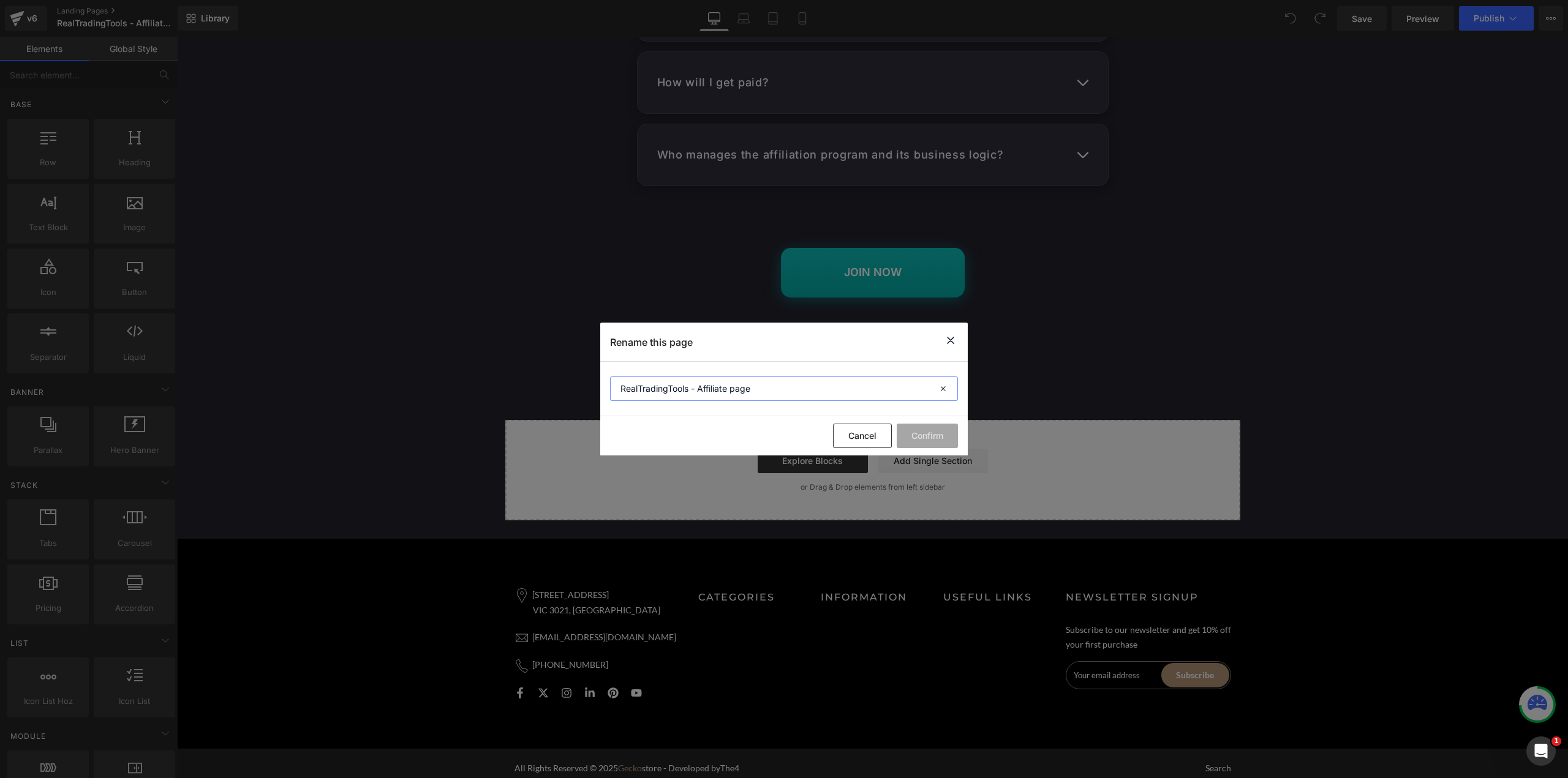
drag, startPoint x: 514, startPoint y: 373, endPoint x: 481, endPoint y: 372, distance: 33.0
click at [481, 372] on div "Rename this page RealTradingTools - Affiliate page Cancel Confirm" at bounding box center [784, 389] width 1568 height 778
type input "d"
type input "aff page - del - template"
click at [934, 431] on button "Confirm" at bounding box center [927, 436] width 61 height 24
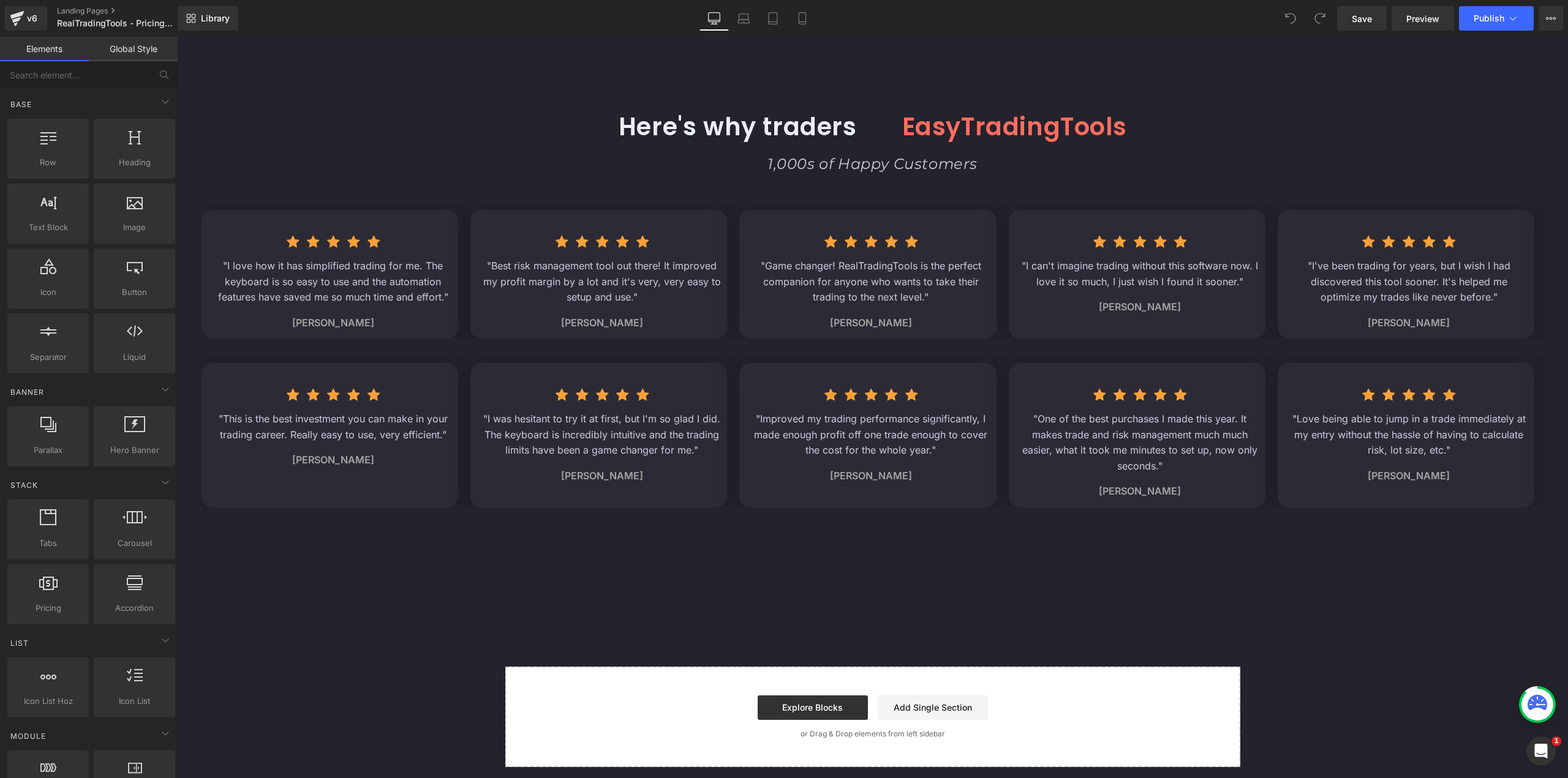
scroll to position [1428, 0]
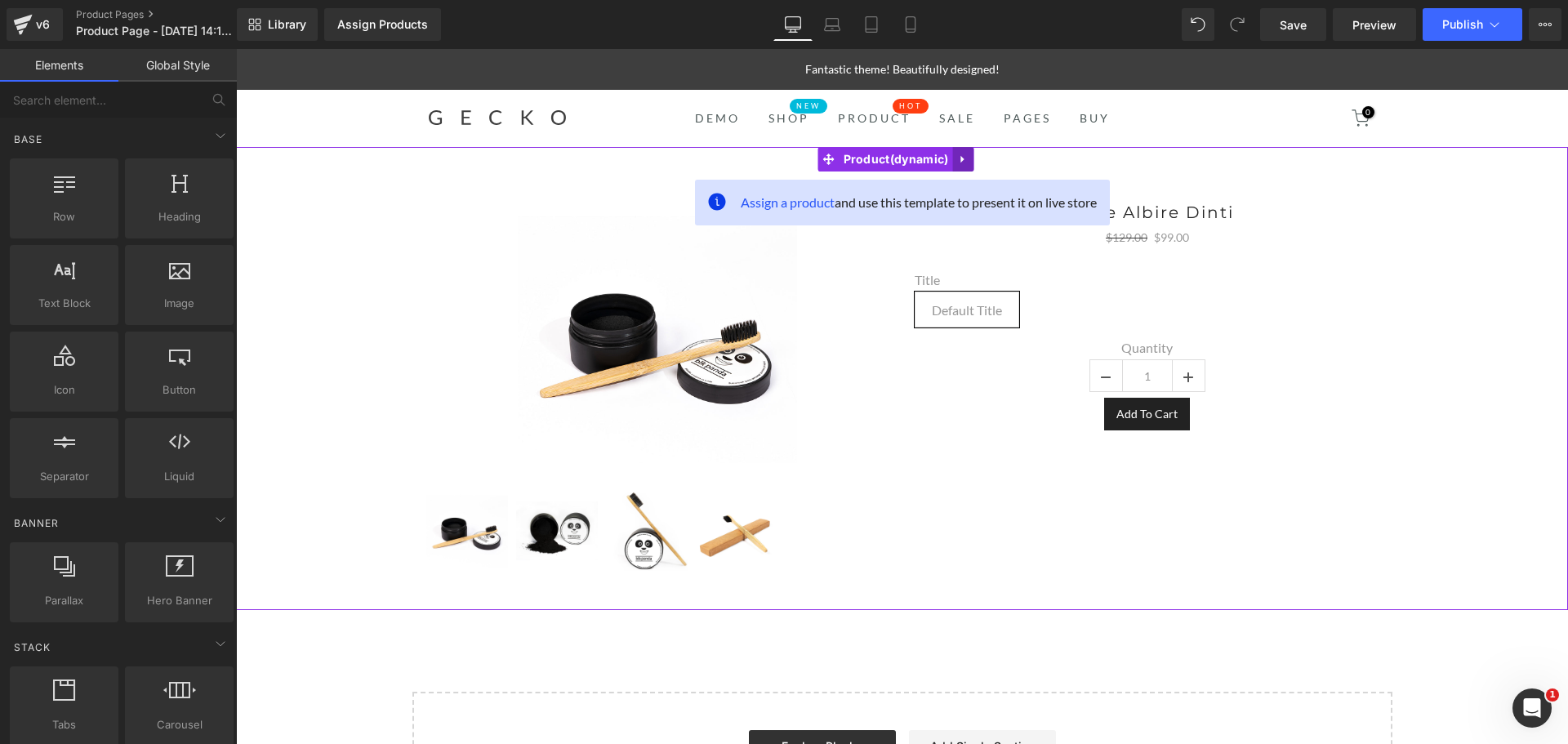
click at [966, 156] on icon at bounding box center [962, 159] width 11 height 12
click at [974, 157] on icon at bounding box center [973, 158] width 11 height 11
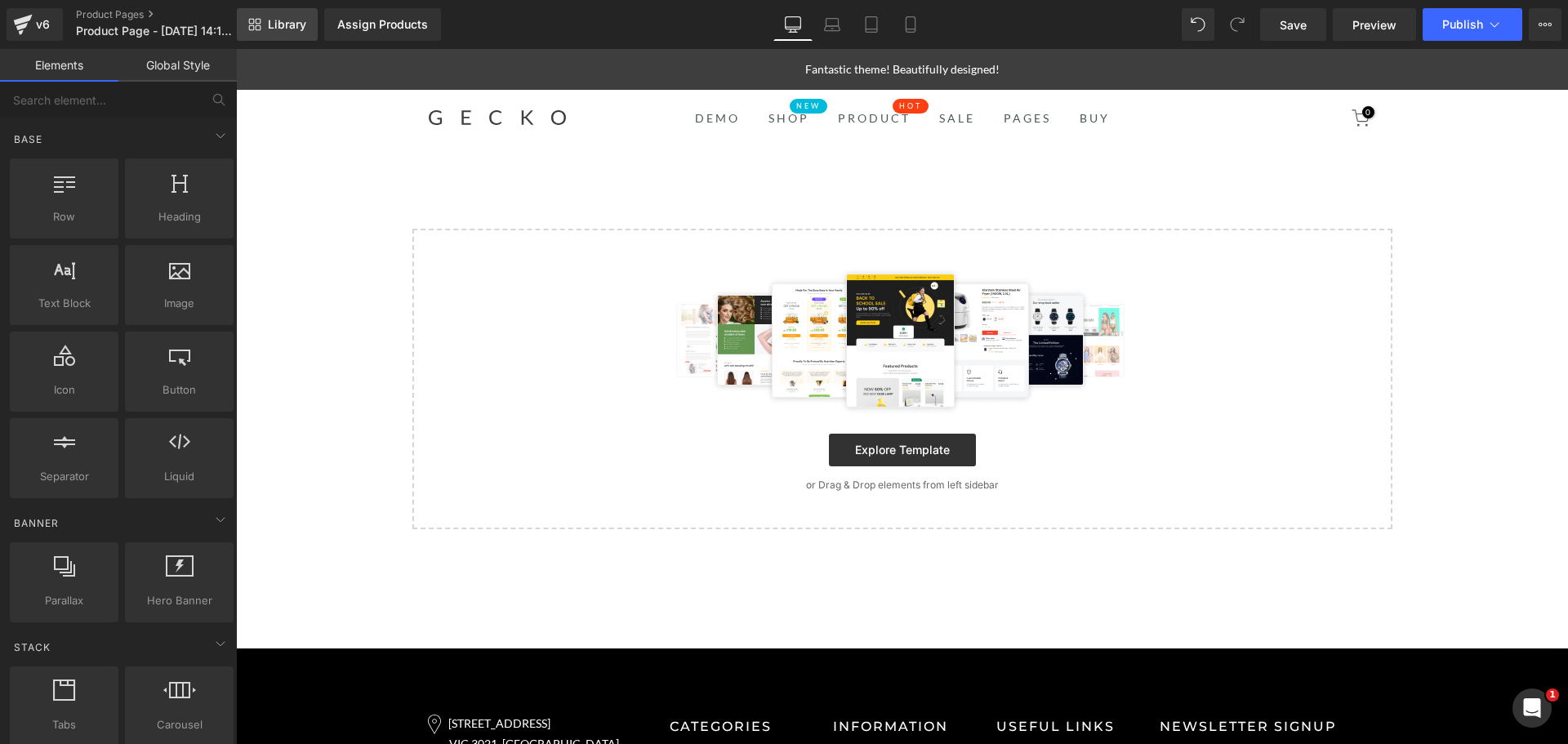
click at [281, 17] on span "Library" at bounding box center [287, 24] width 39 height 15
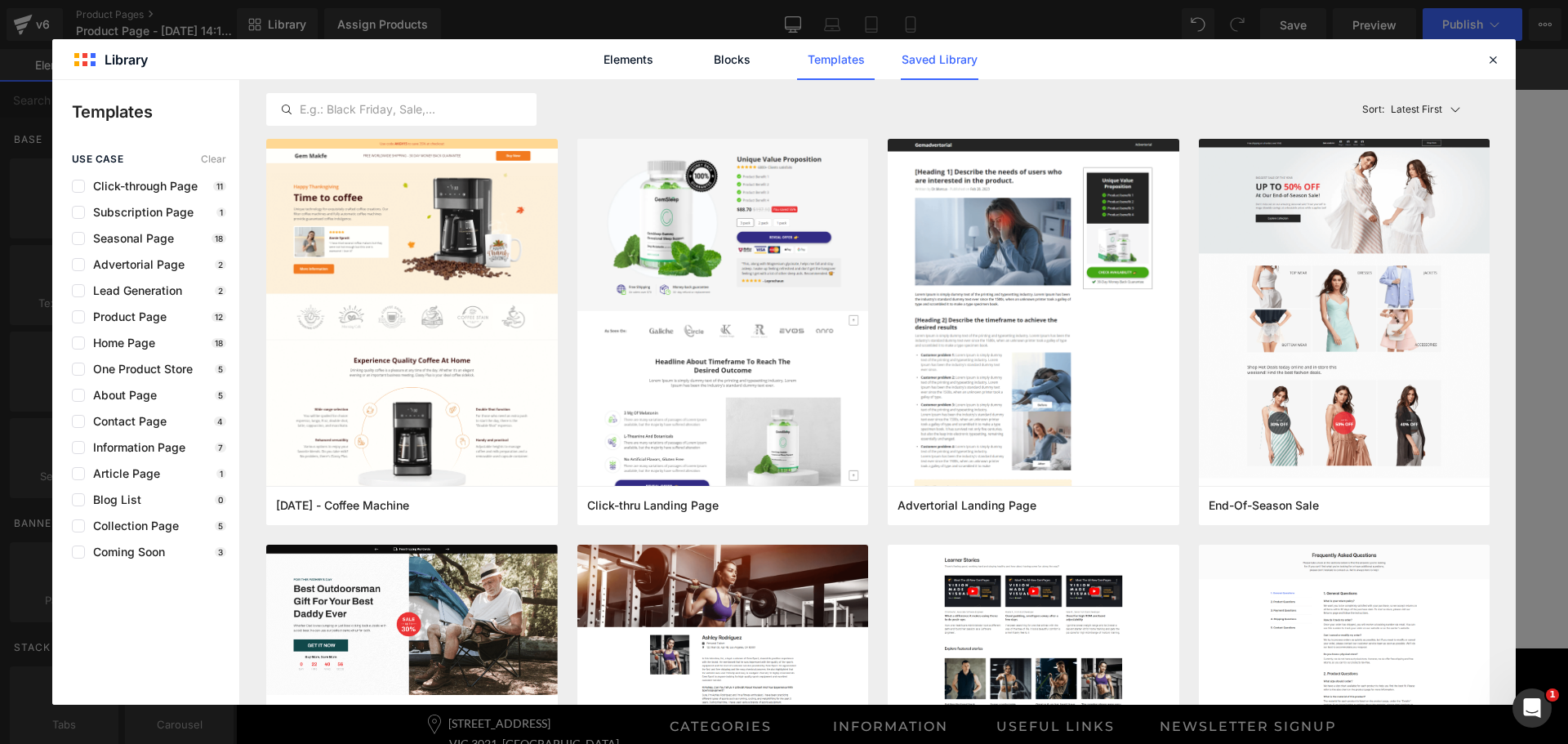
click at [953, 50] on link "Saved Library" at bounding box center [939, 60] width 77 height 41
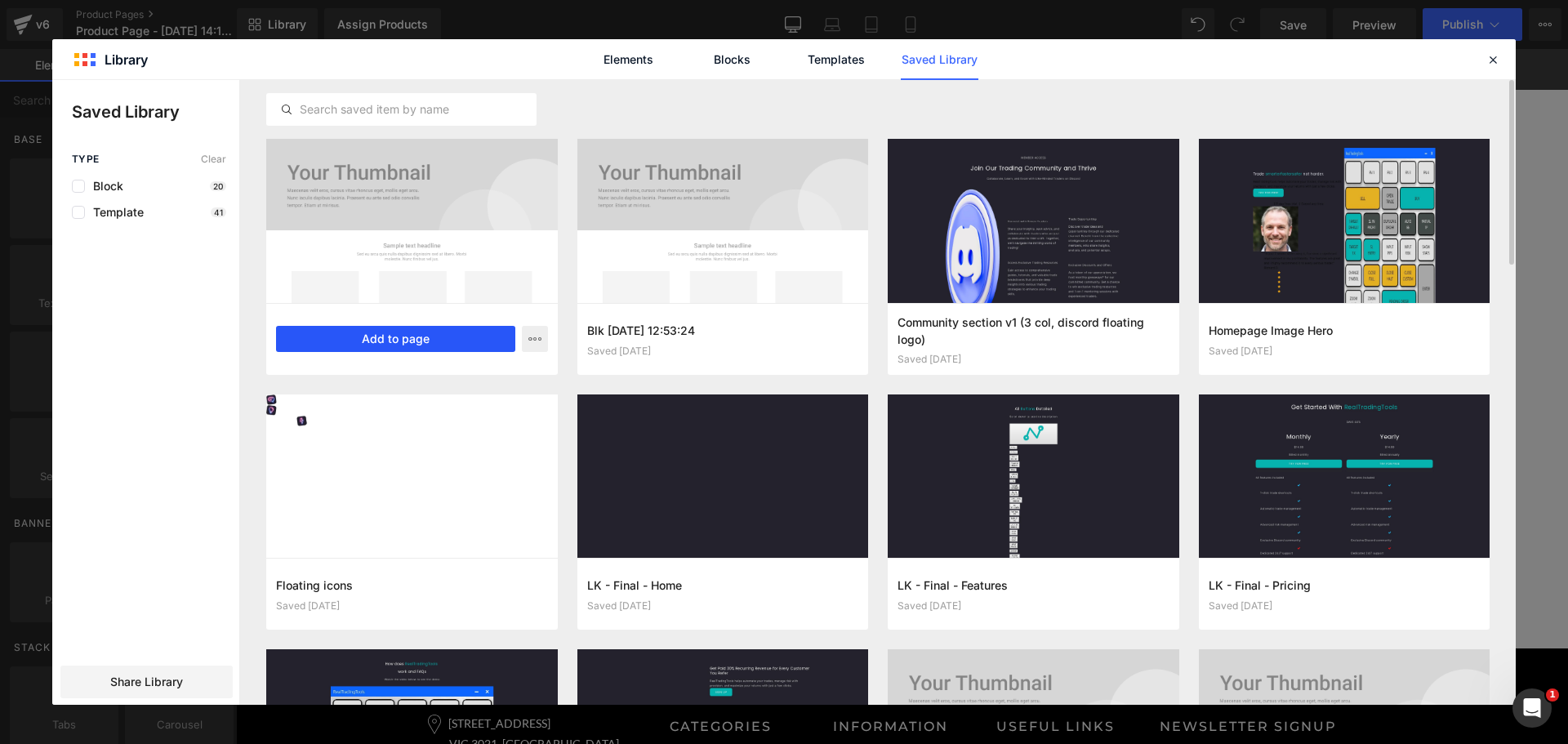
click at [453, 331] on button "Add to page" at bounding box center [396, 339] width 239 height 26
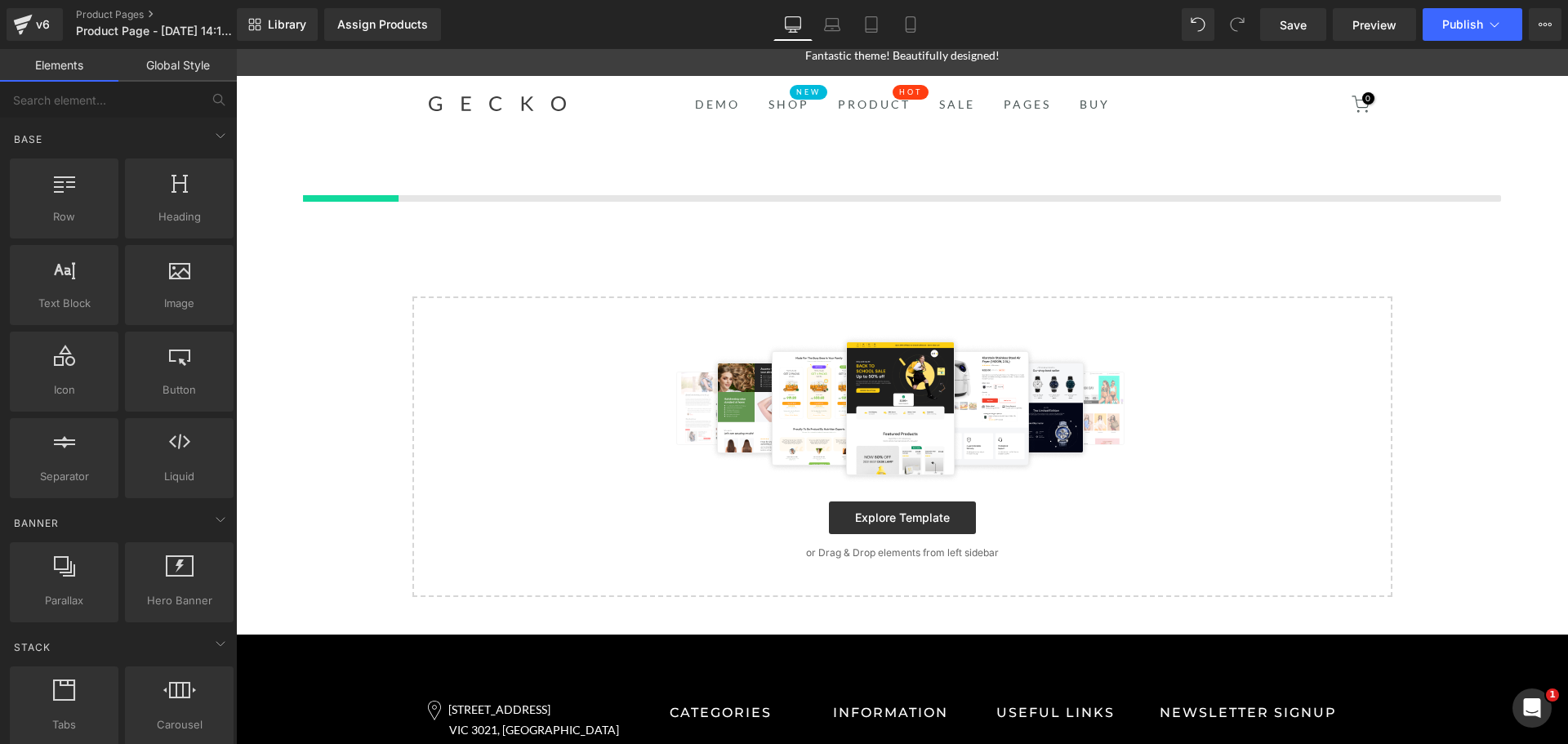
scroll to position [17, 0]
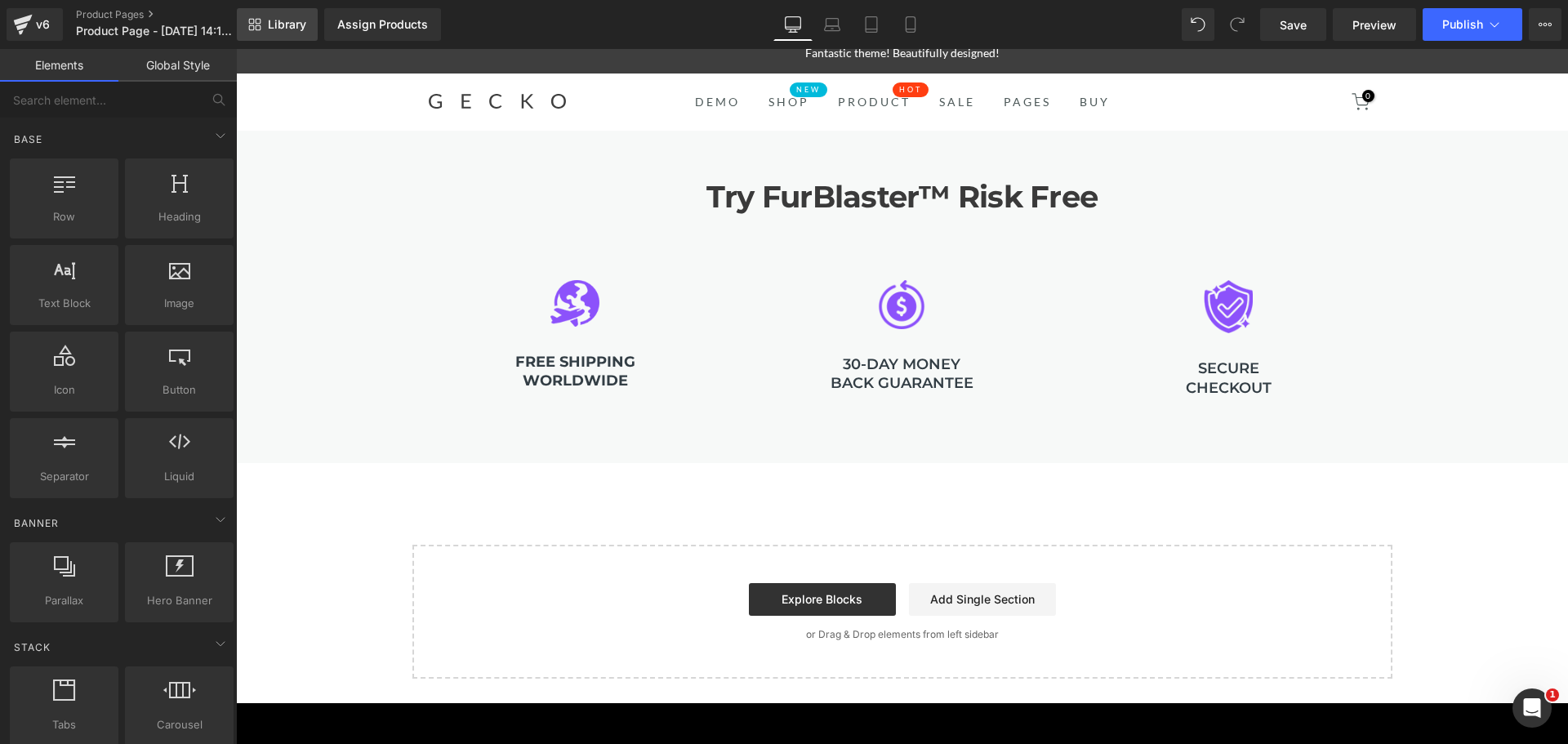
click at [291, 18] on span "Library" at bounding box center [287, 24] width 39 height 15
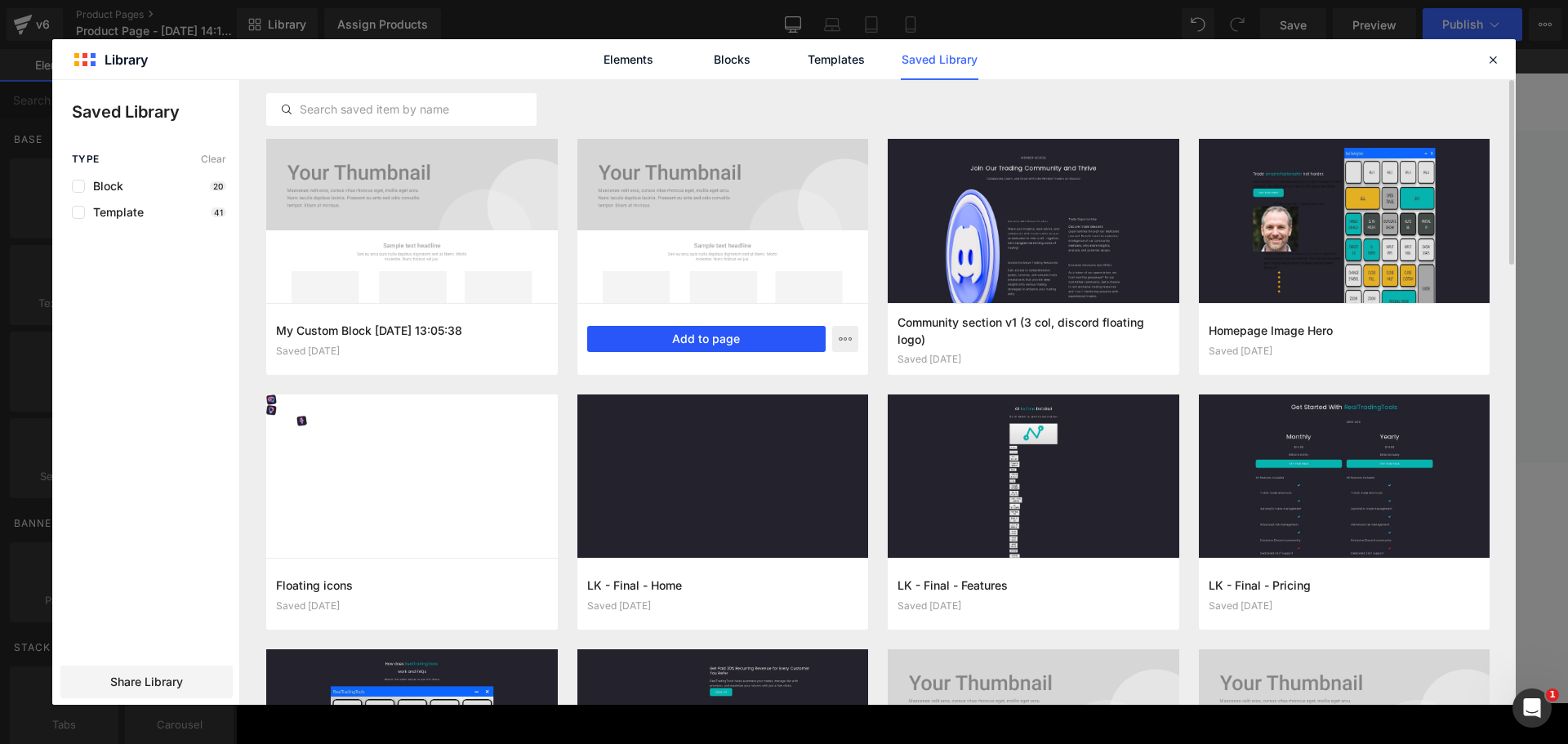
click at [727, 333] on button "Add to page" at bounding box center [707, 339] width 239 height 26
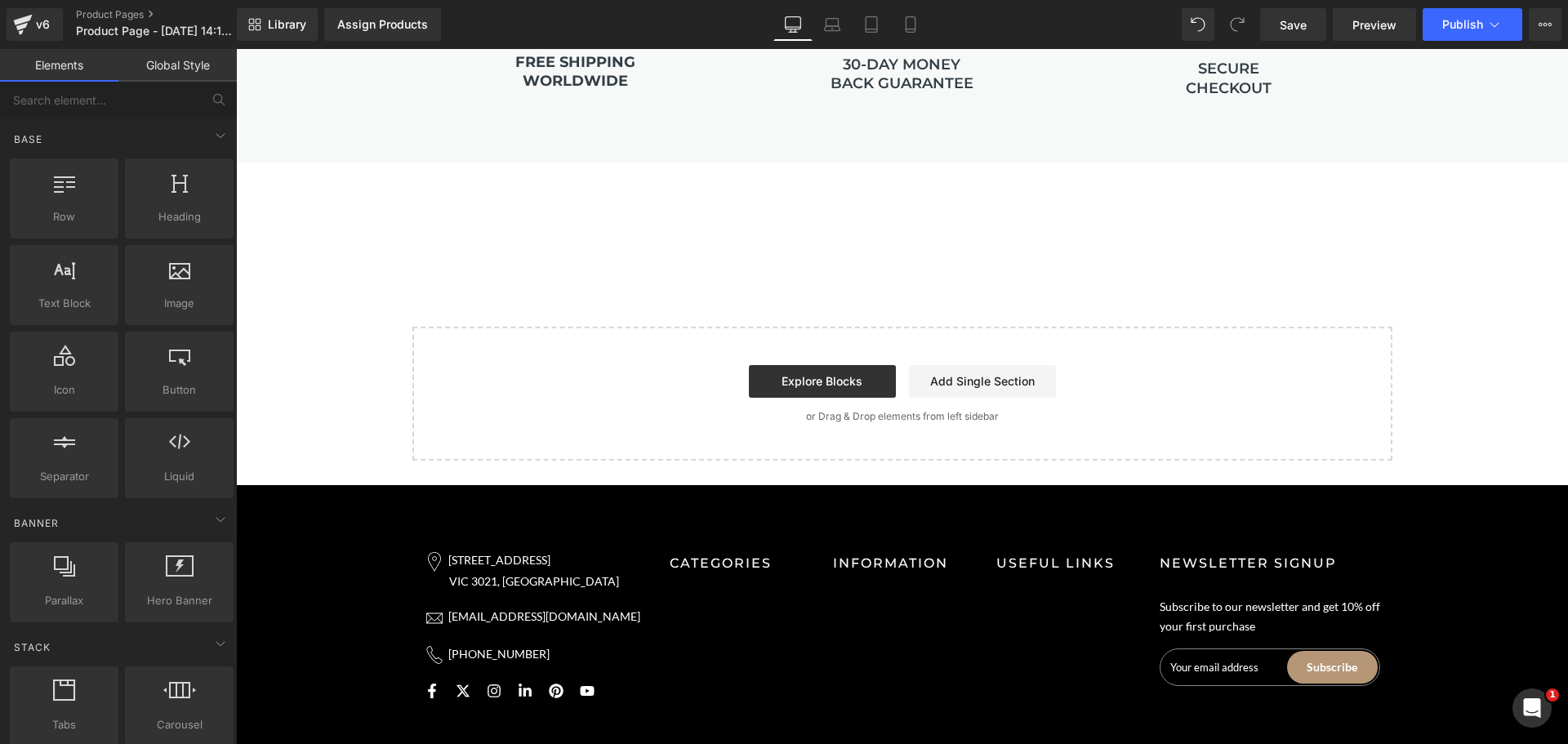
scroll to position [349, 0]
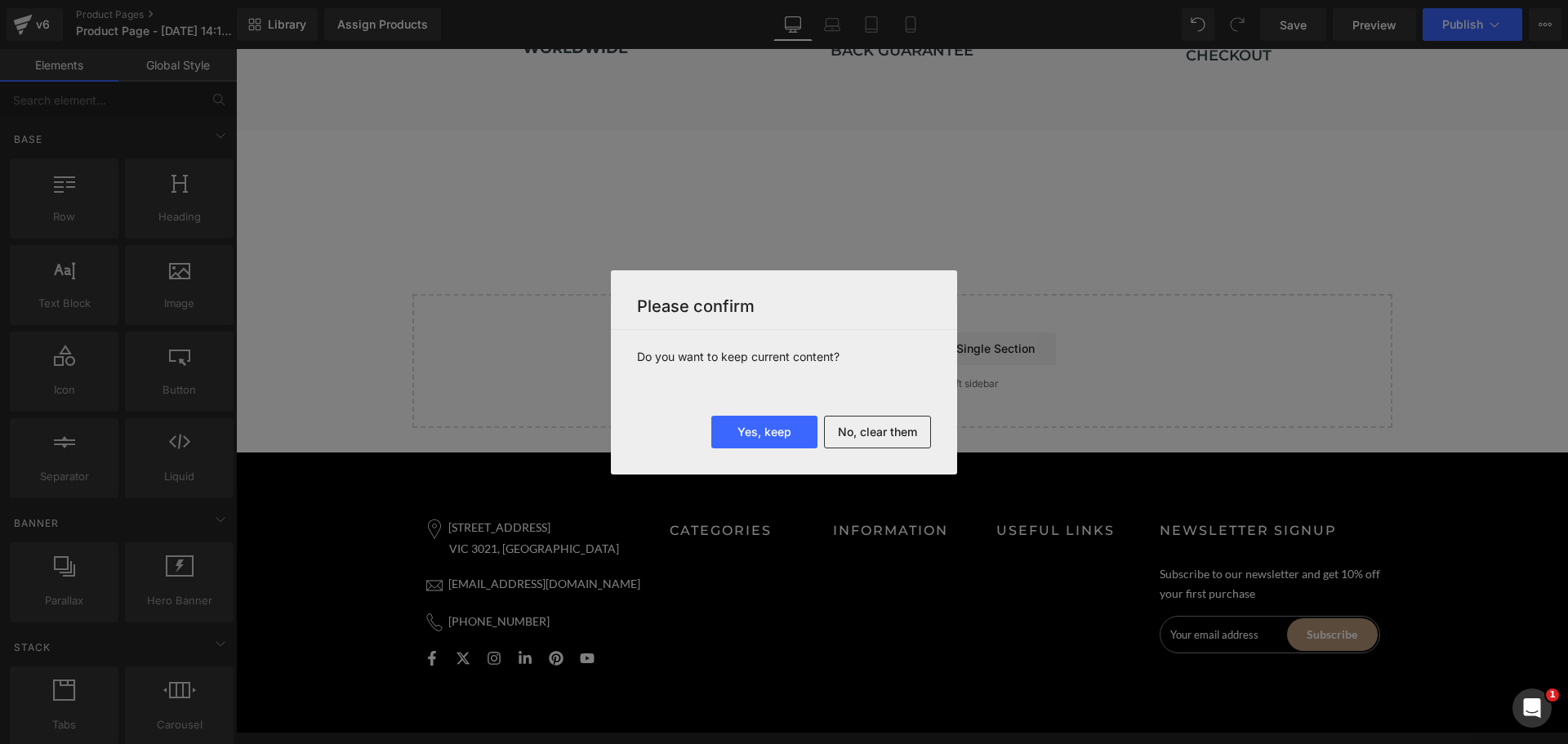
click at [759, 434] on button "Yes, keep" at bounding box center [764, 431] width 107 height 33
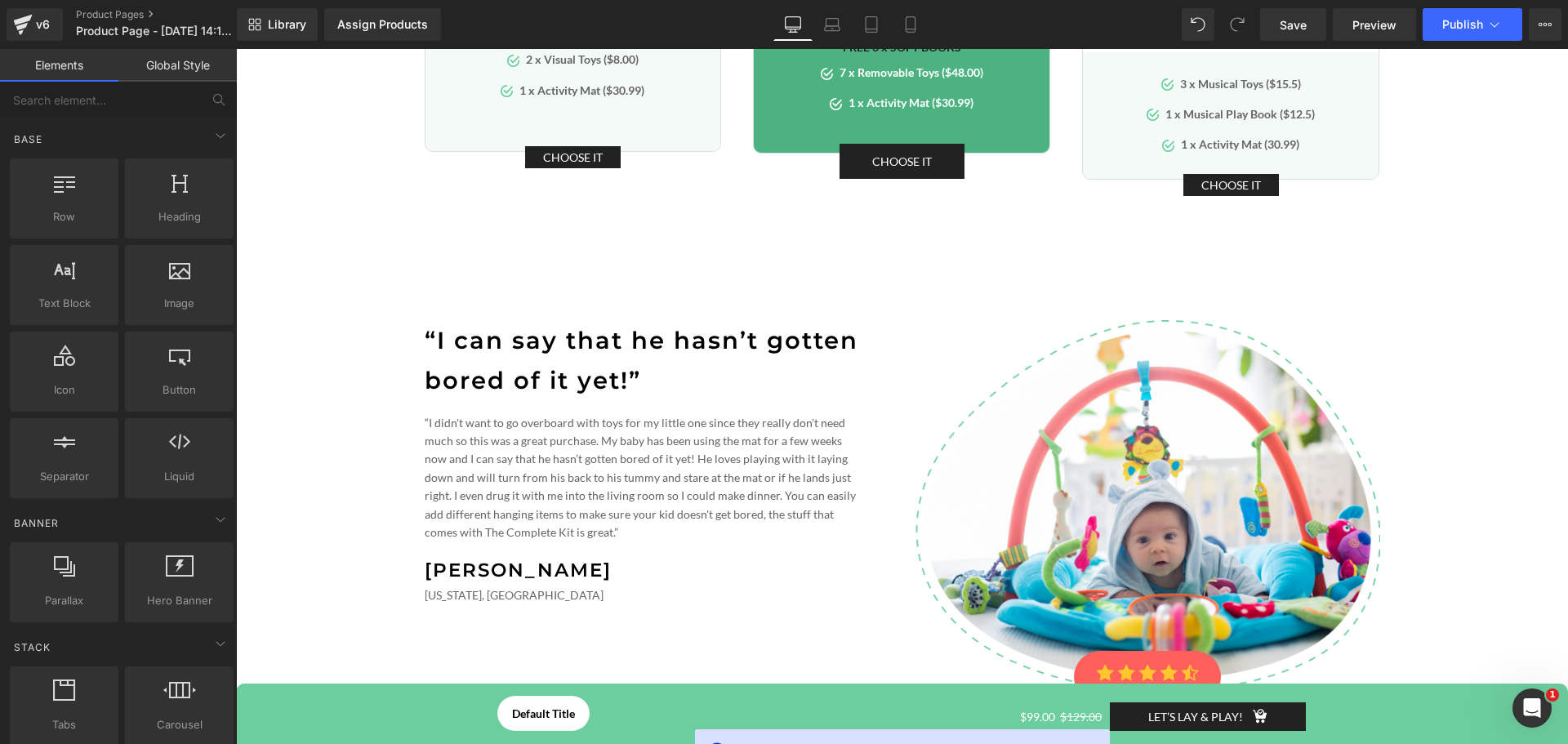
scroll to position [13879, 0]
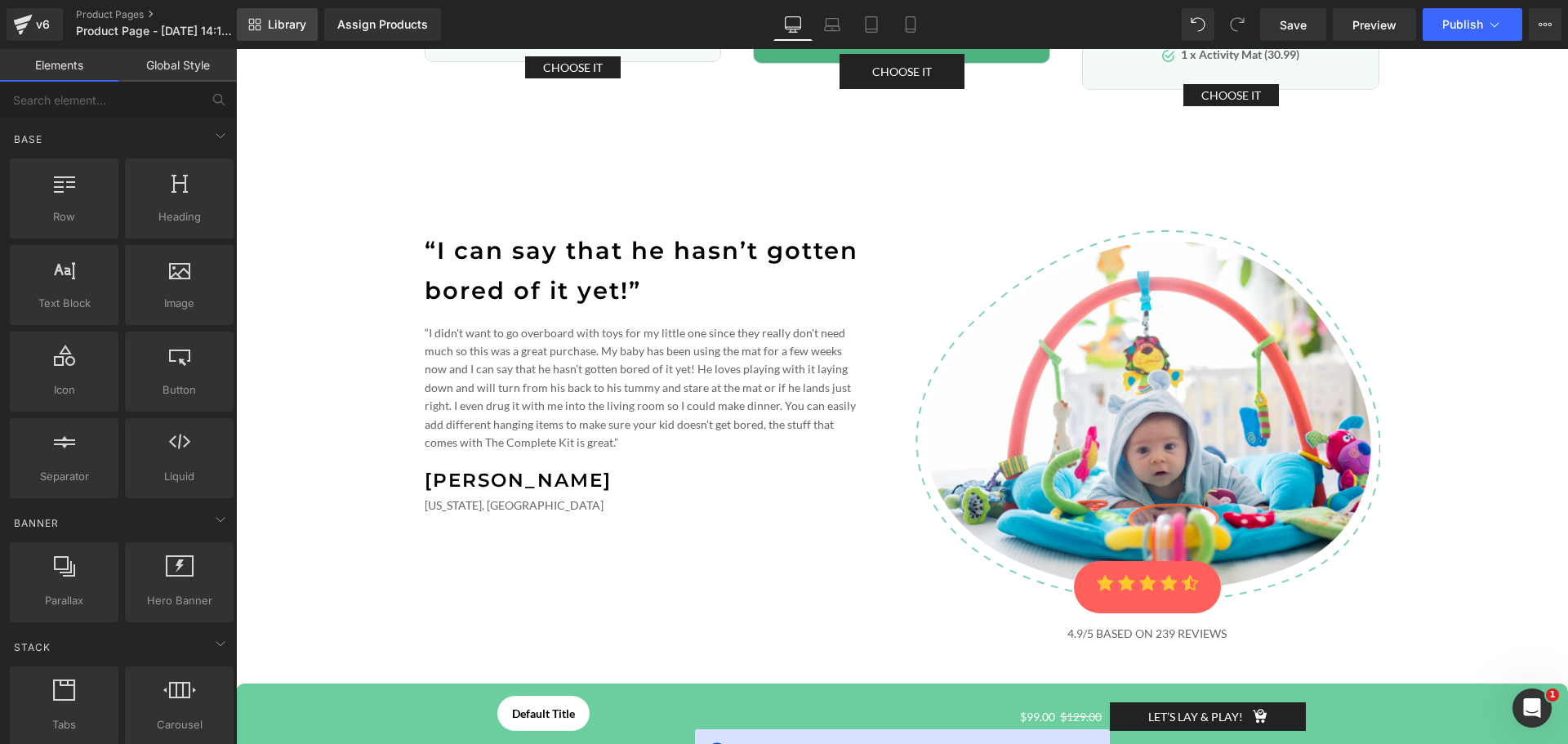
click at [276, 22] on span "Library" at bounding box center [287, 24] width 39 height 15
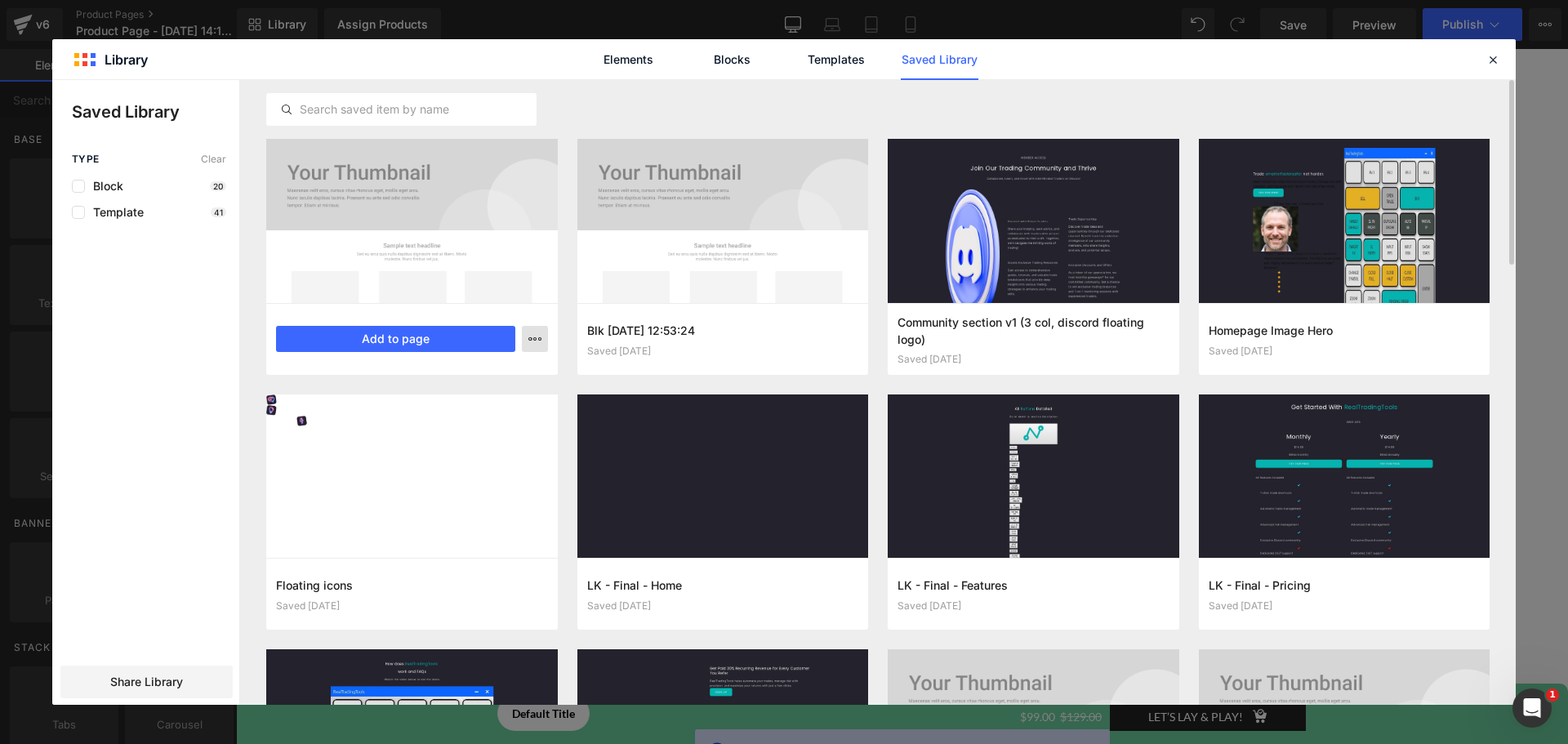
click at [527, 336] on button "button" at bounding box center [535, 339] width 26 height 26
click at [476, 405] on div "Delete" at bounding box center [454, 409] width 186 height 34
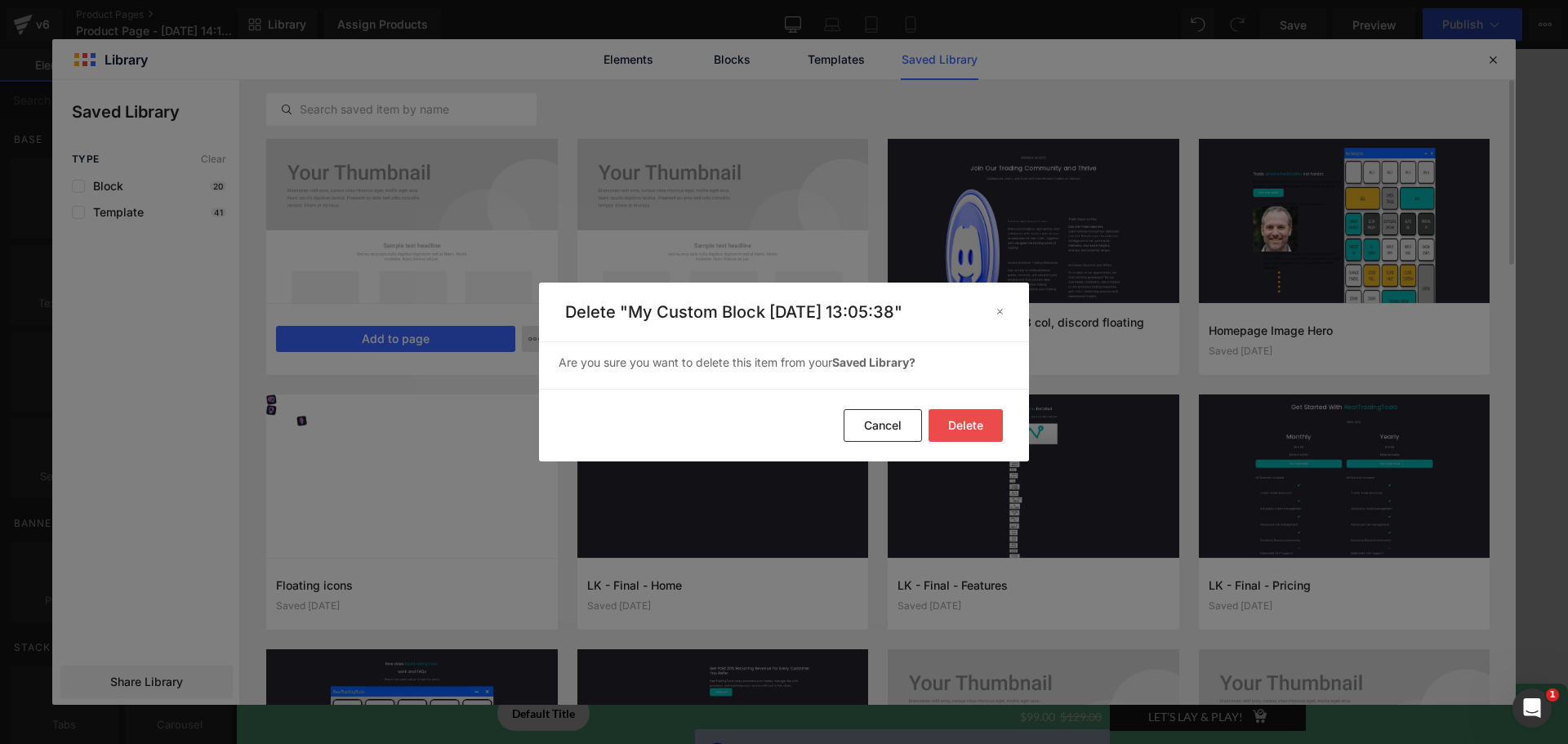
click at [985, 426] on button "Delete" at bounding box center [966, 425] width 74 height 33
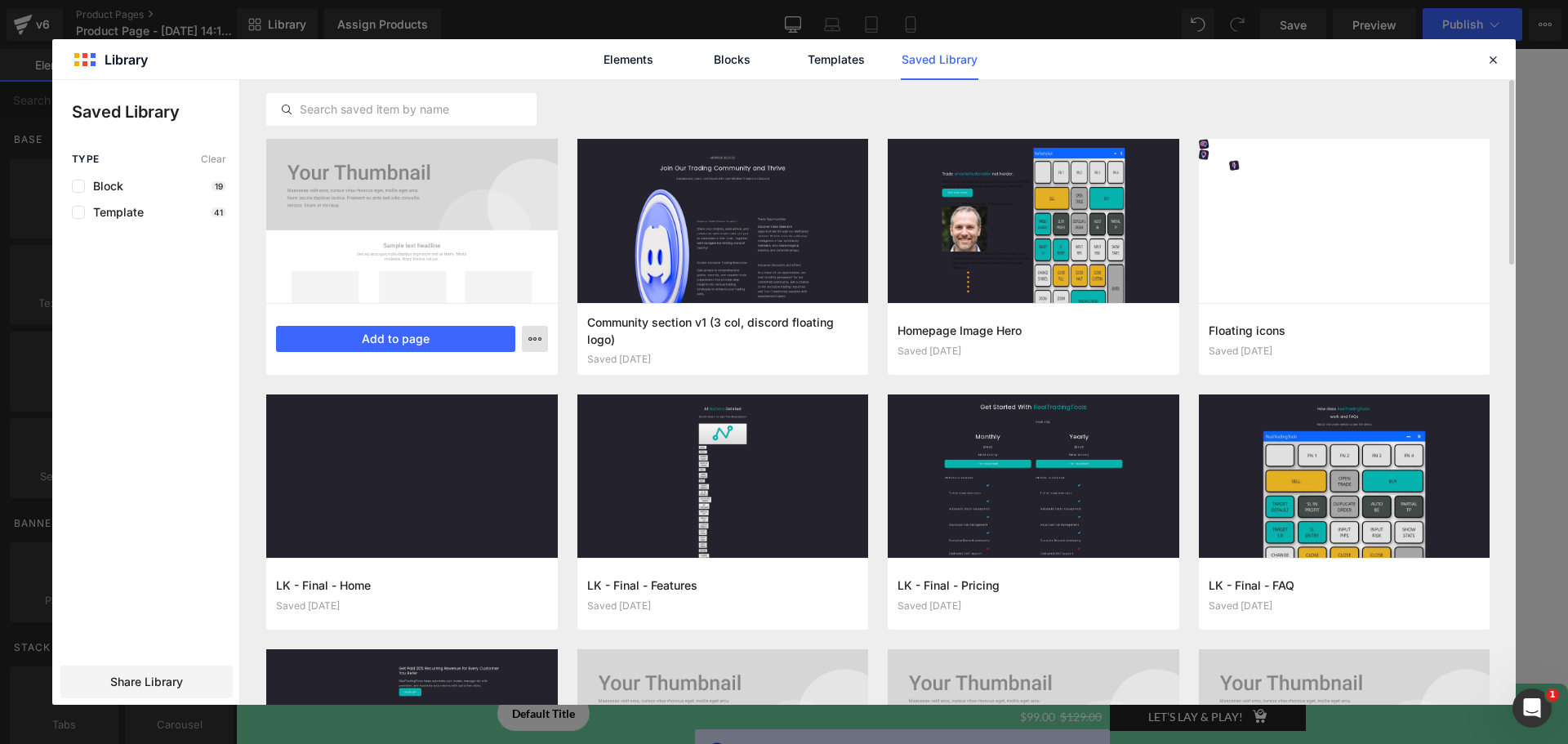
click at [535, 337] on icon "button" at bounding box center [534, 339] width 13 height 13
click at [508, 406] on div "Delete" at bounding box center [454, 409] width 186 height 34
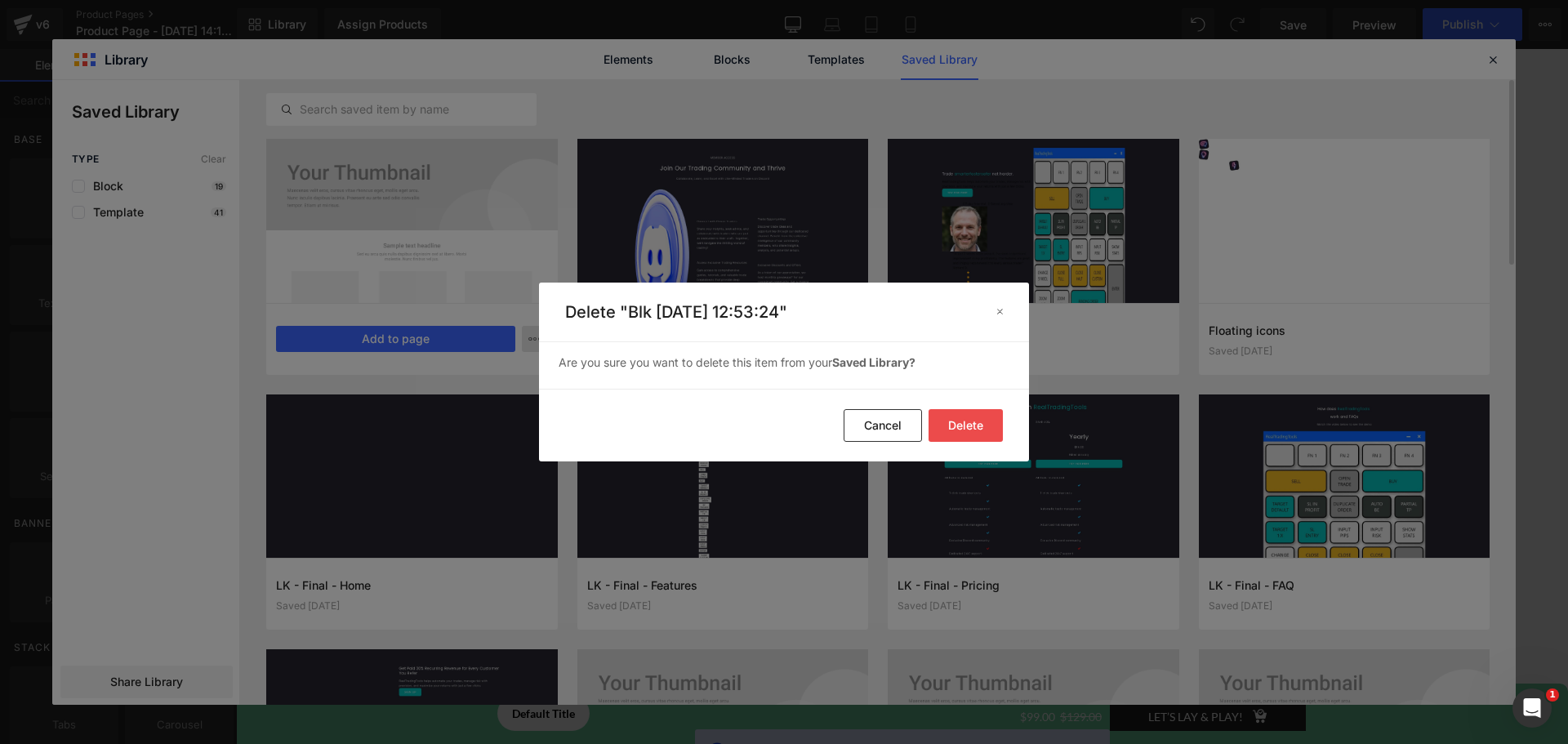
click at [953, 427] on button "Delete" at bounding box center [966, 425] width 74 height 33
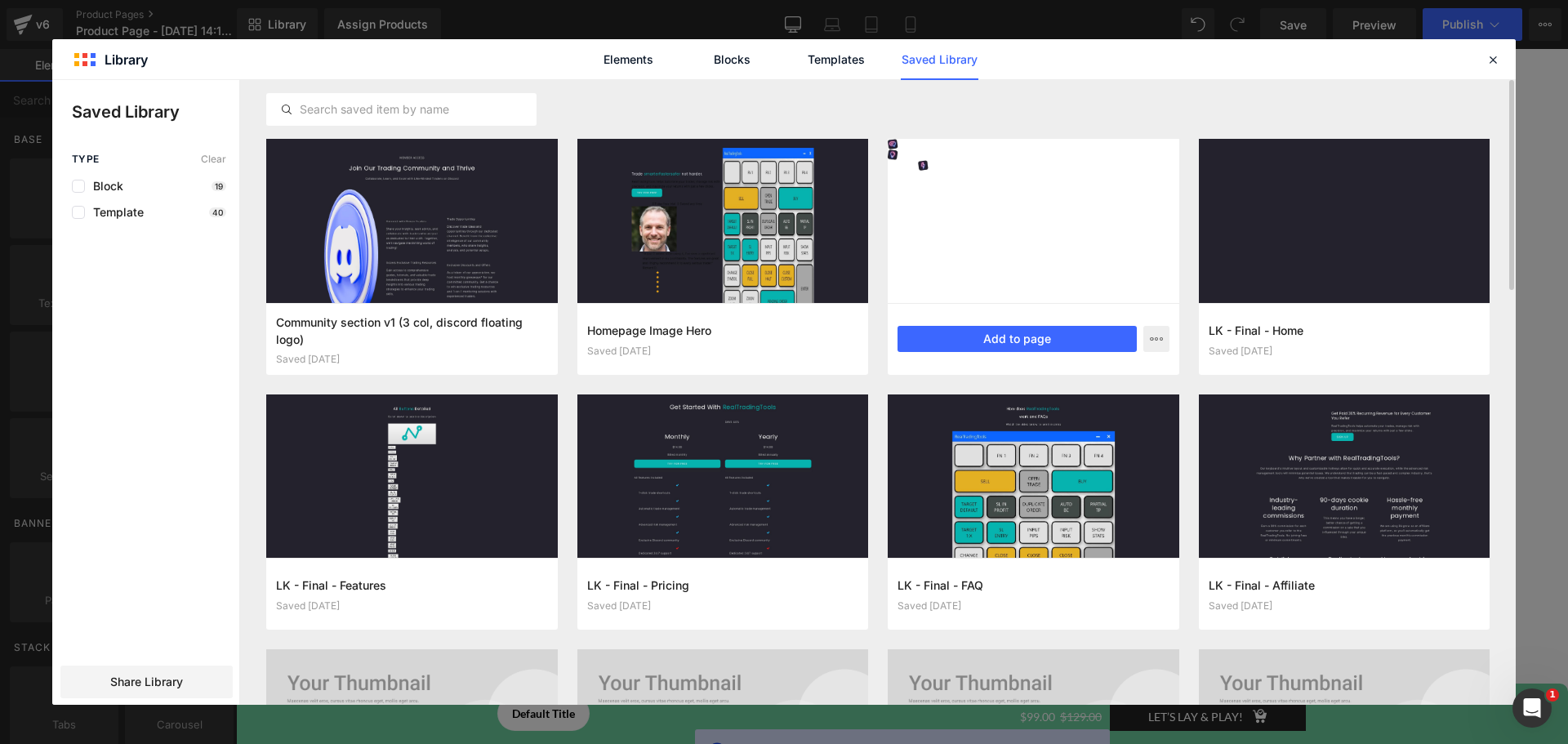
scroll to position [96, 0]
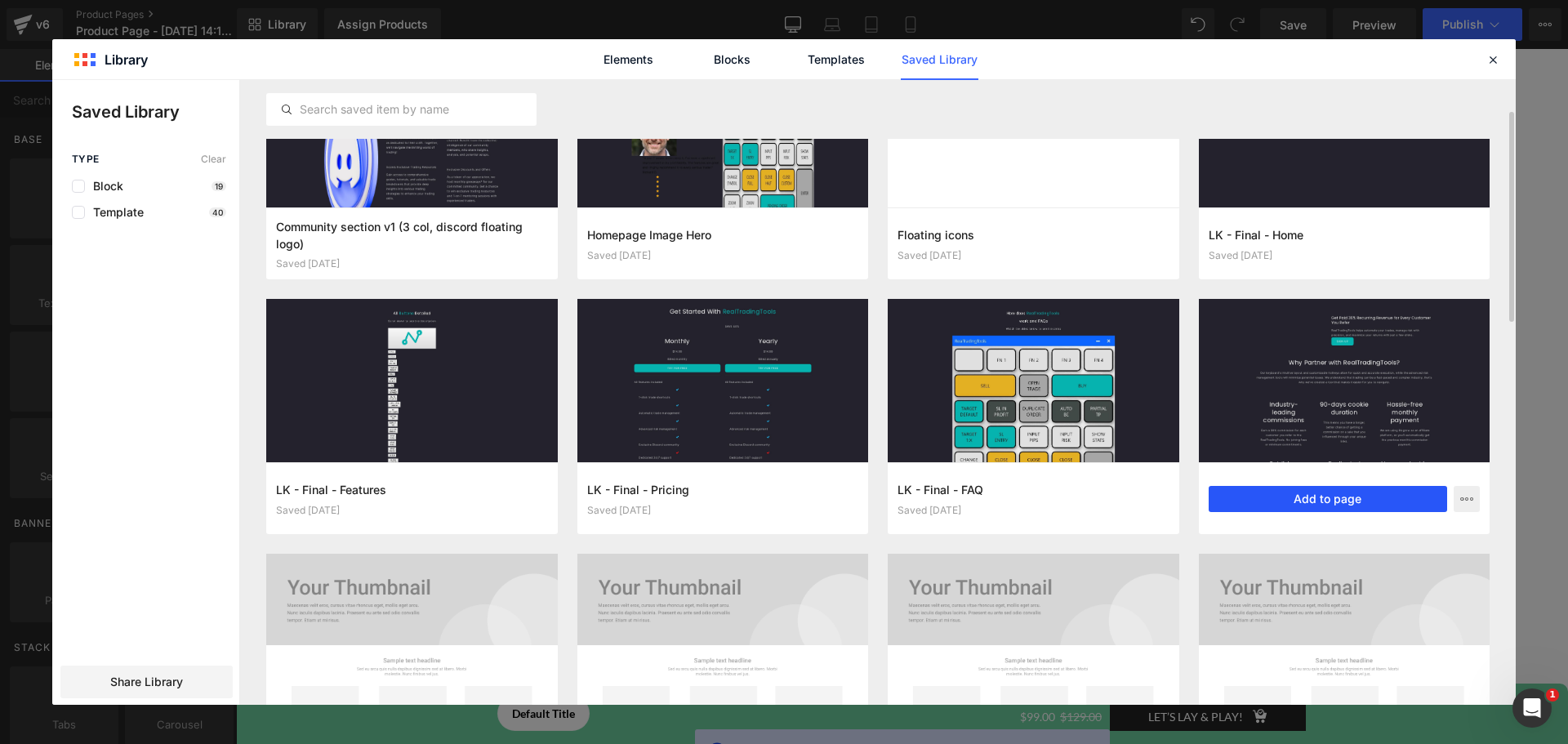
click at [1307, 495] on button "Add to page" at bounding box center [1329, 499] width 239 height 26
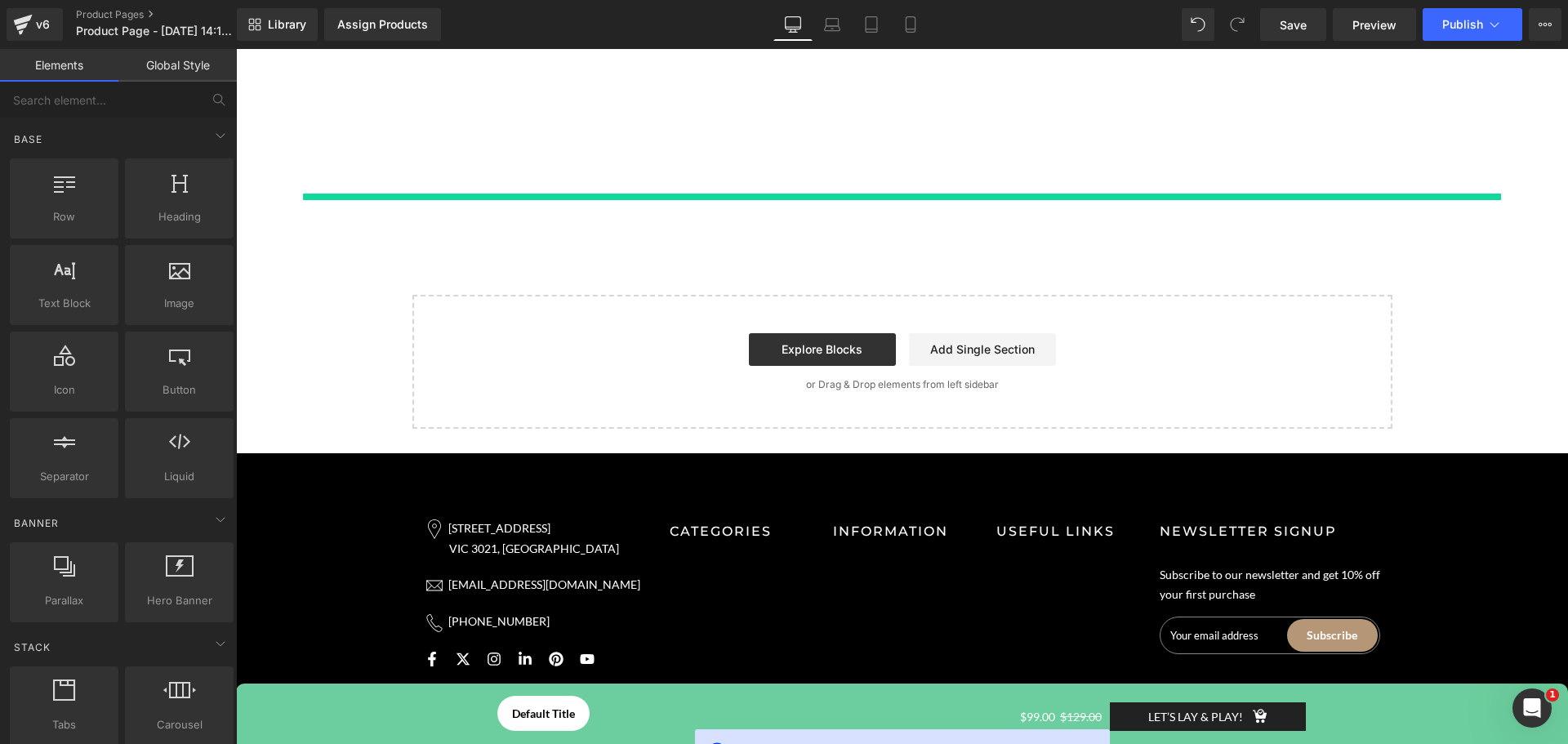
scroll to position [15302, 0]
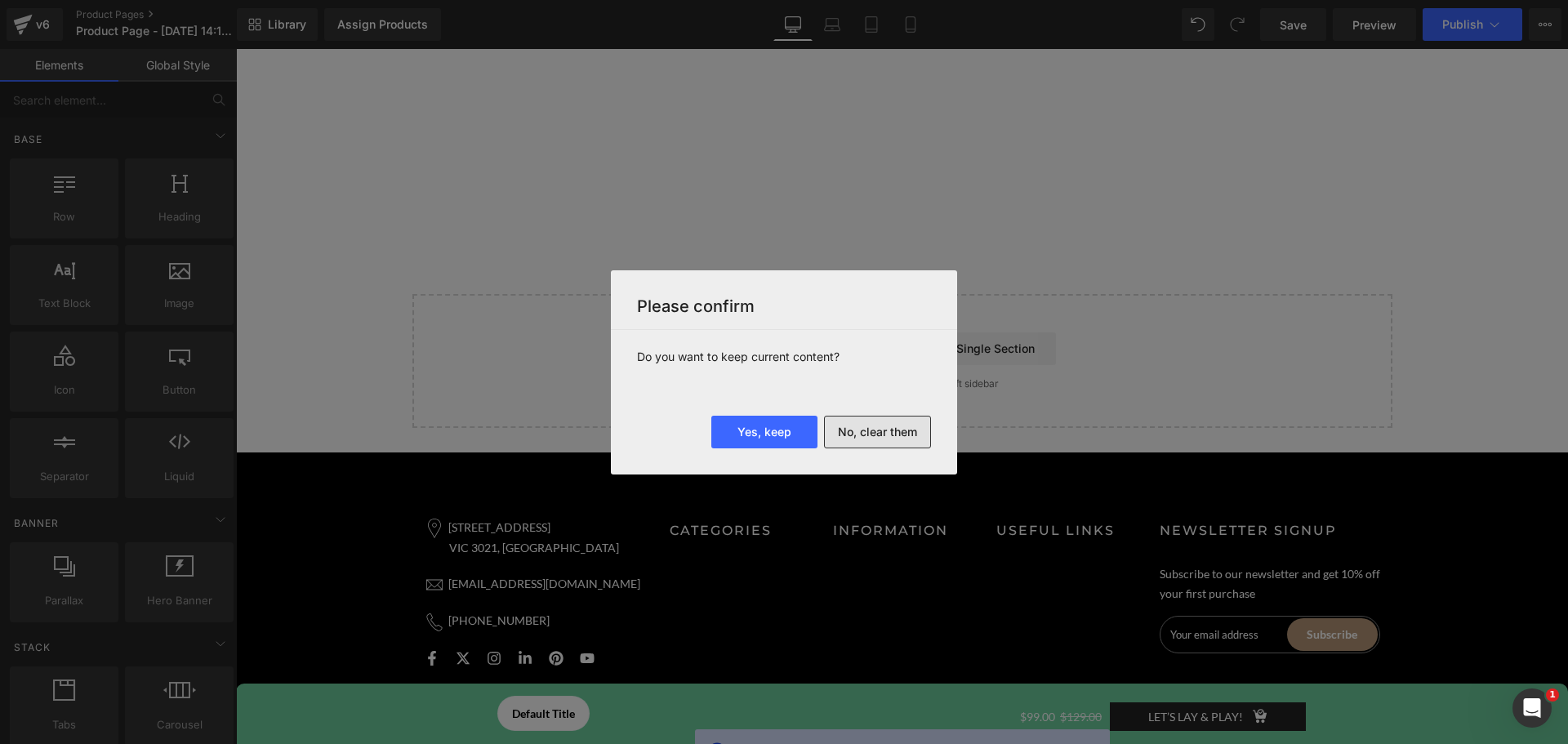
click at [884, 424] on button "No, clear them" at bounding box center [878, 431] width 107 height 33
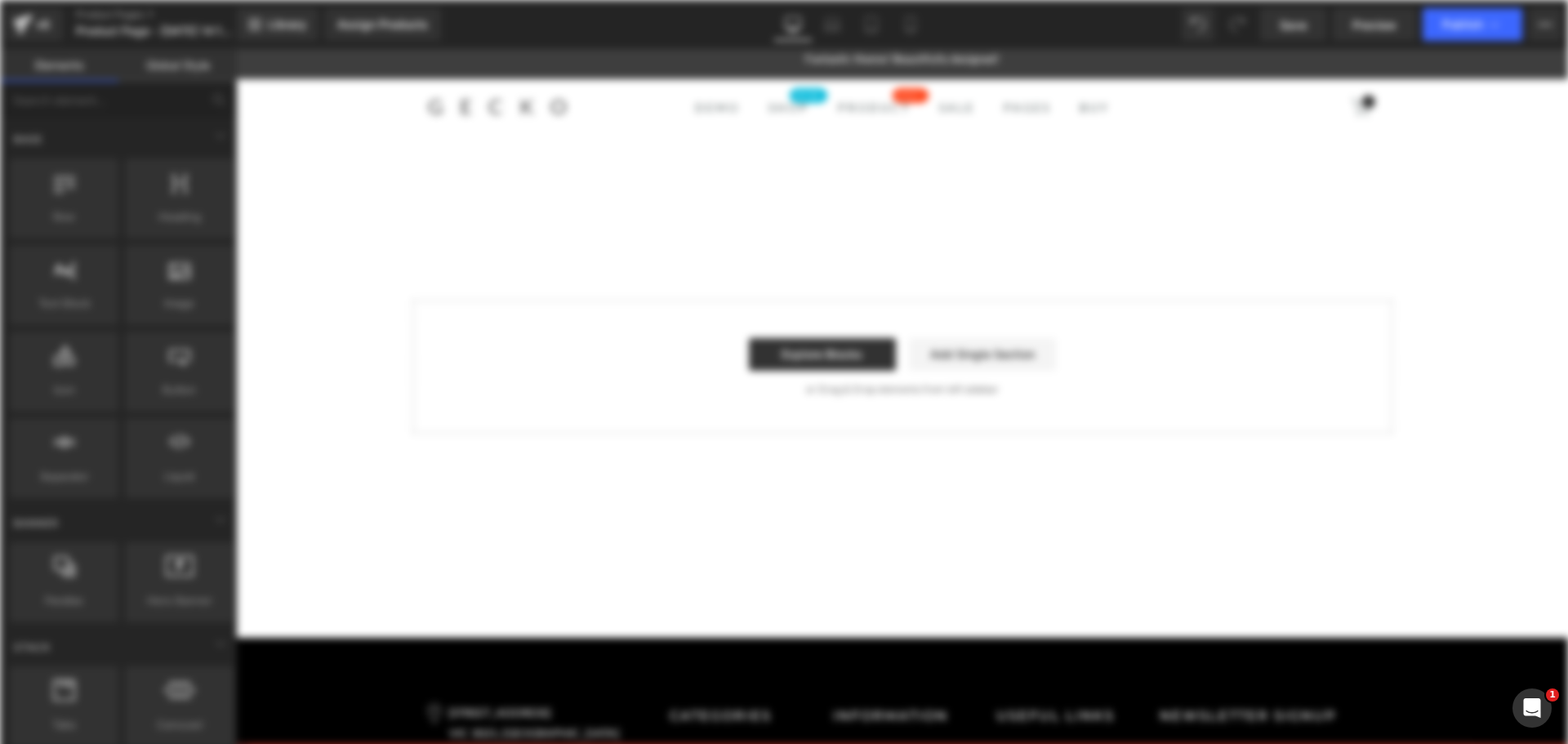
scroll to position [0, 0]
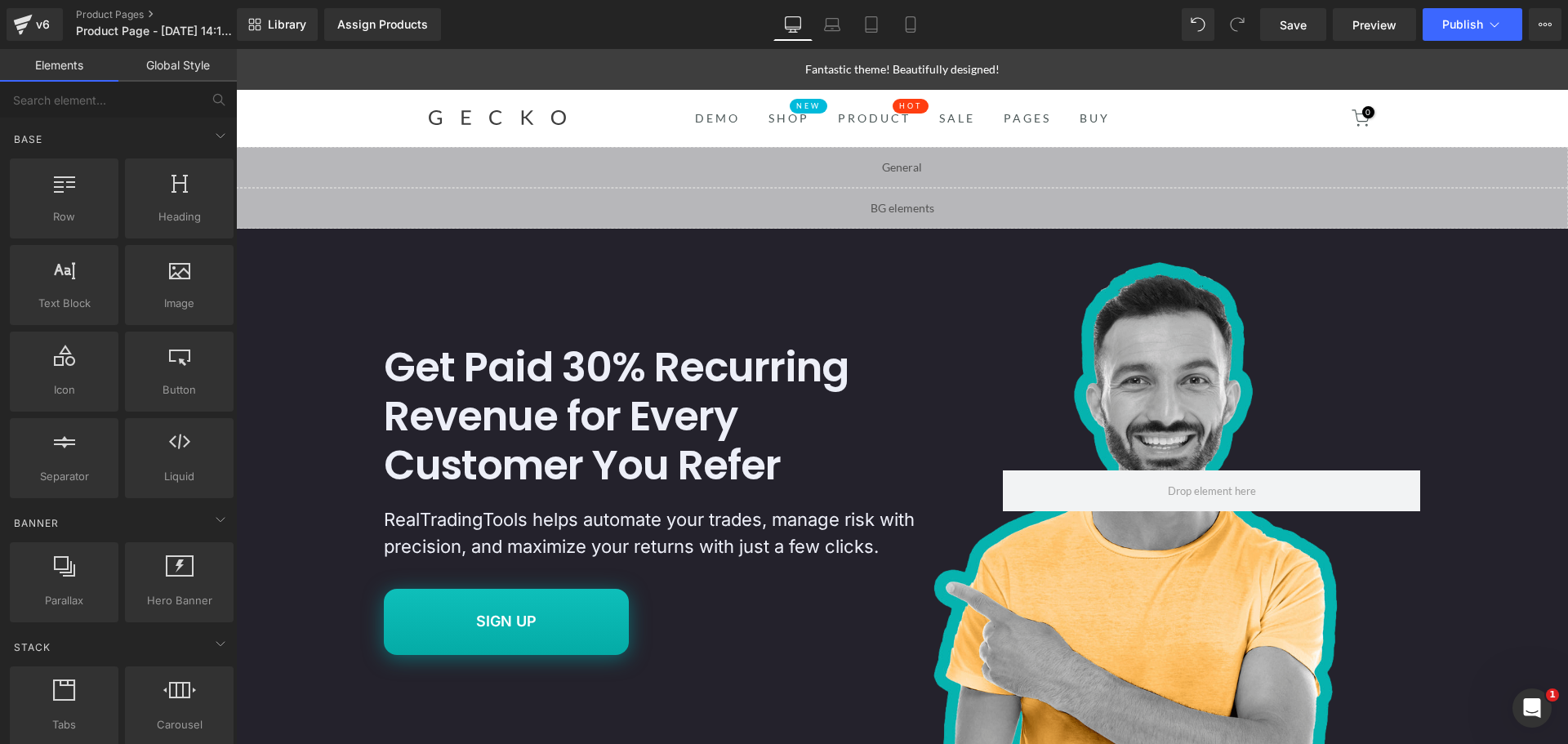
click at [921, 163] on link at bounding box center [915, 160] width 17 height 19
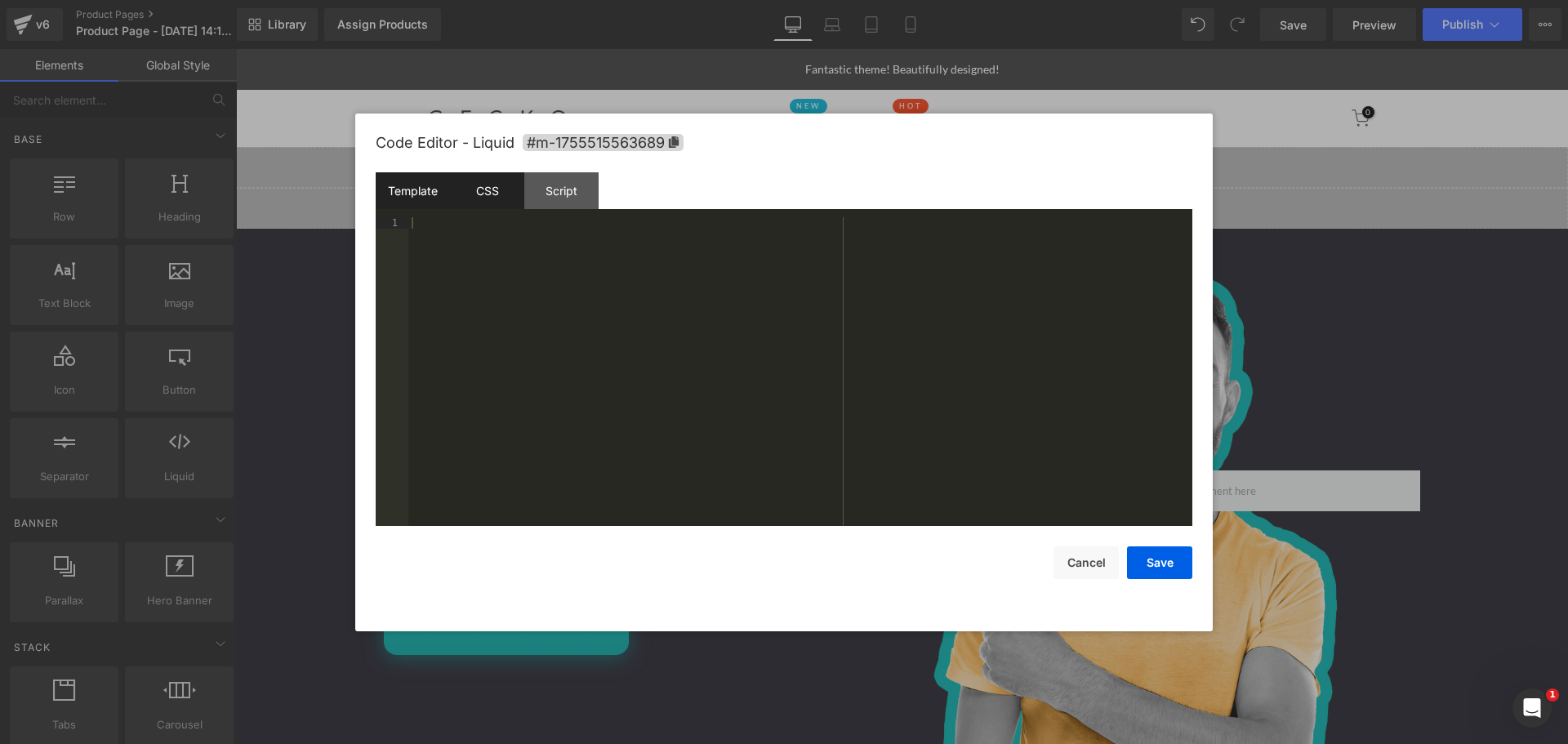
click at [501, 179] on div "CSS" at bounding box center [487, 191] width 74 height 37
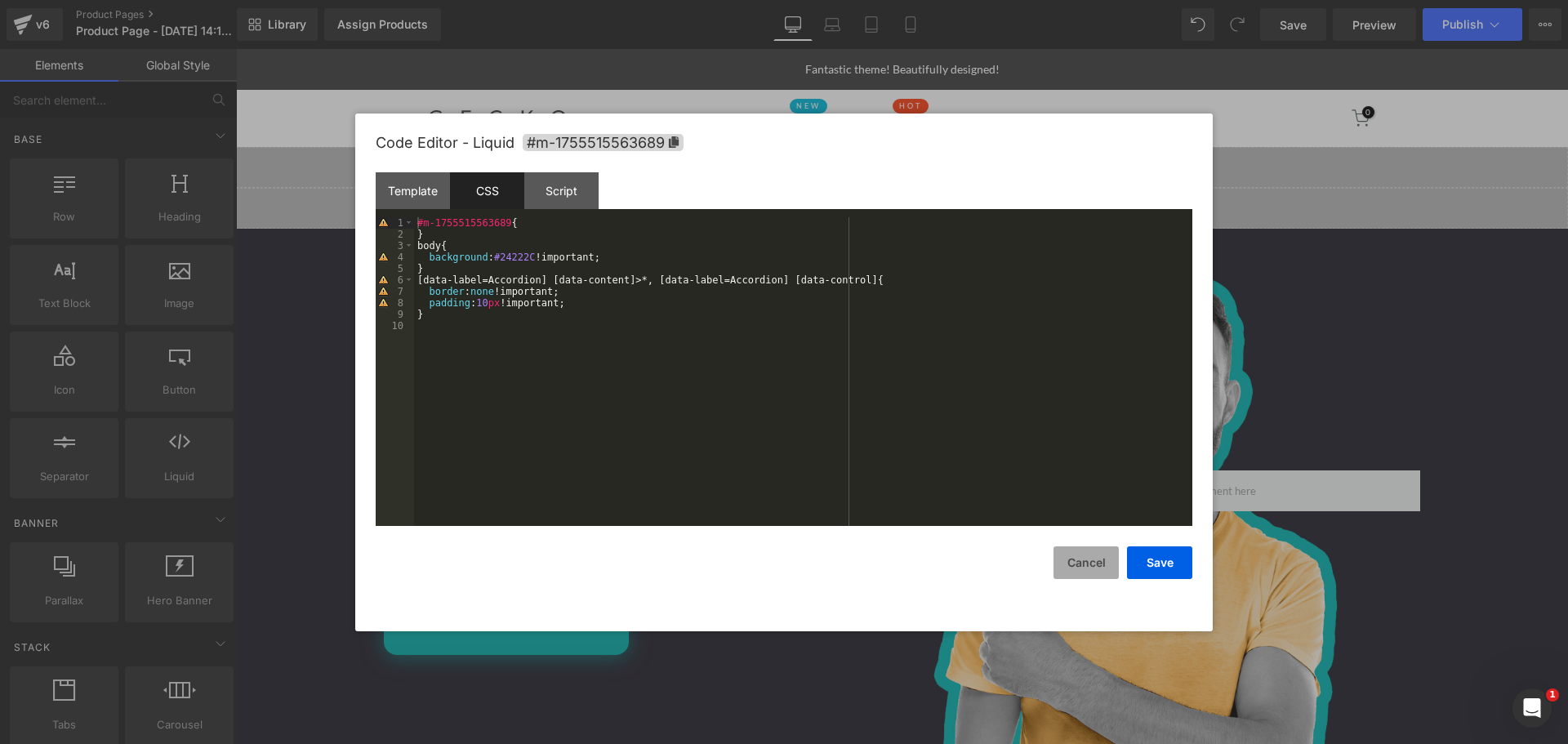
click at [1094, 555] on button "Cancel" at bounding box center [1086, 563] width 65 height 33
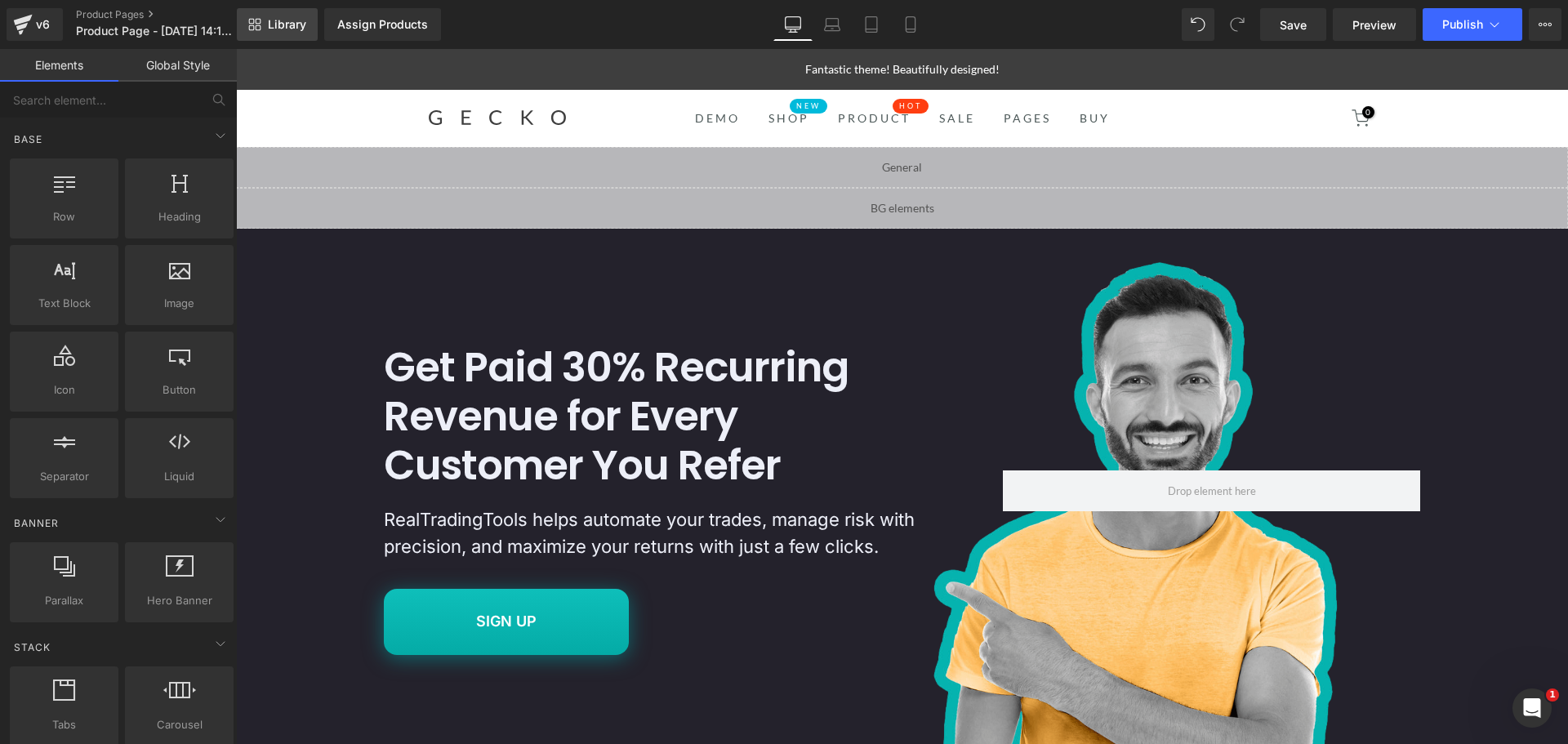
click at [272, 23] on span "Library" at bounding box center [287, 24] width 39 height 15
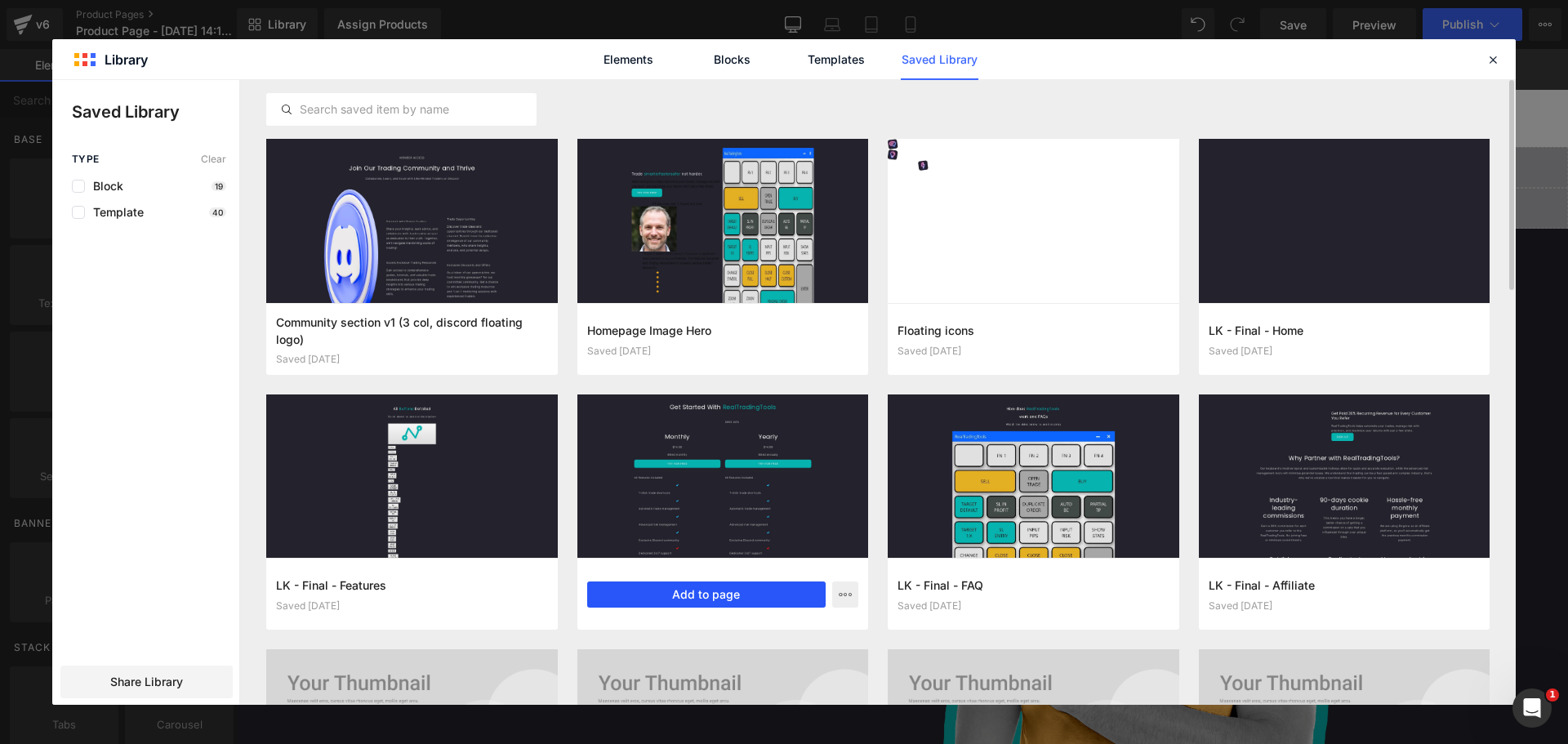
click at [703, 593] on button "Add to page" at bounding box center [707, 594] width 239 height 26
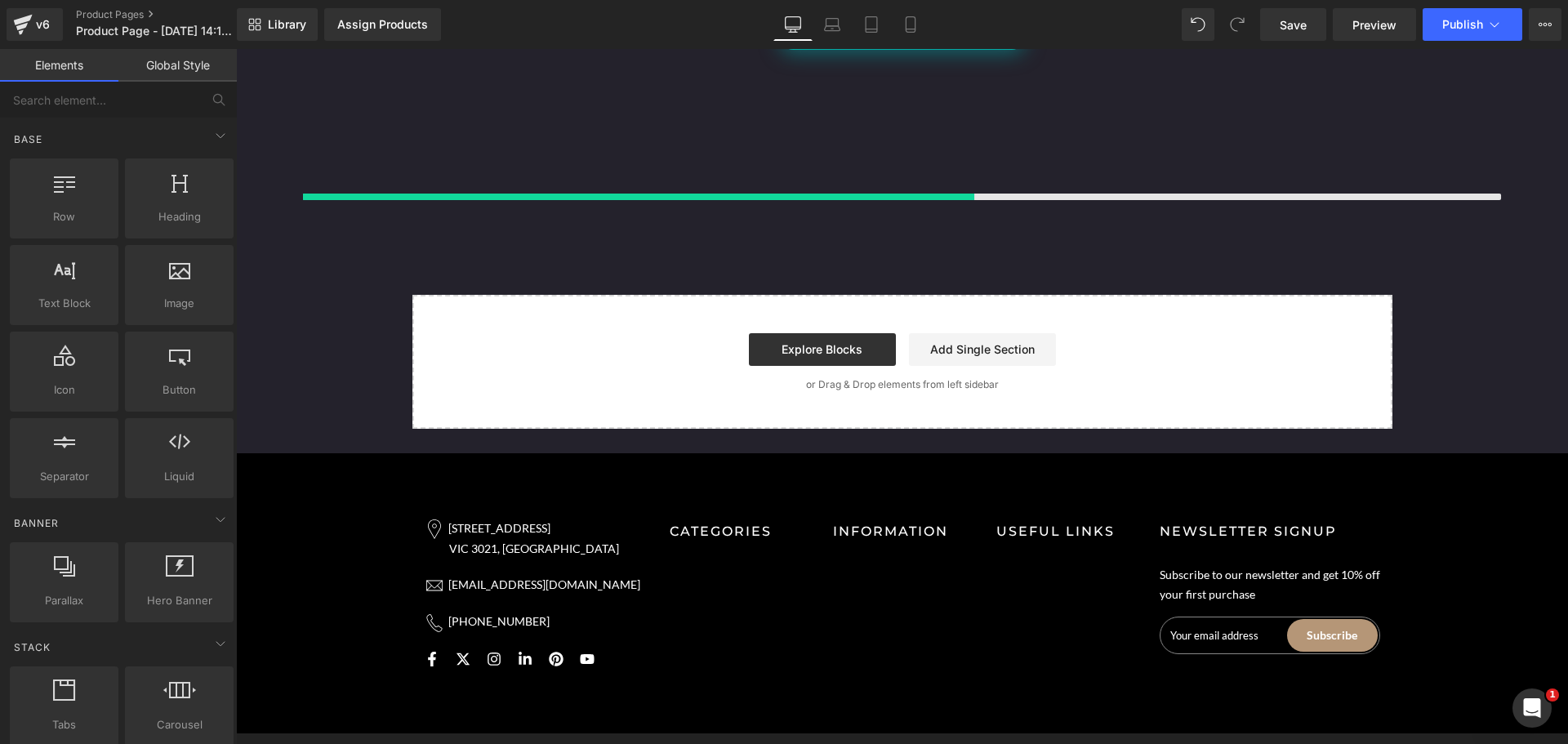
scroll to position [2762, 0]
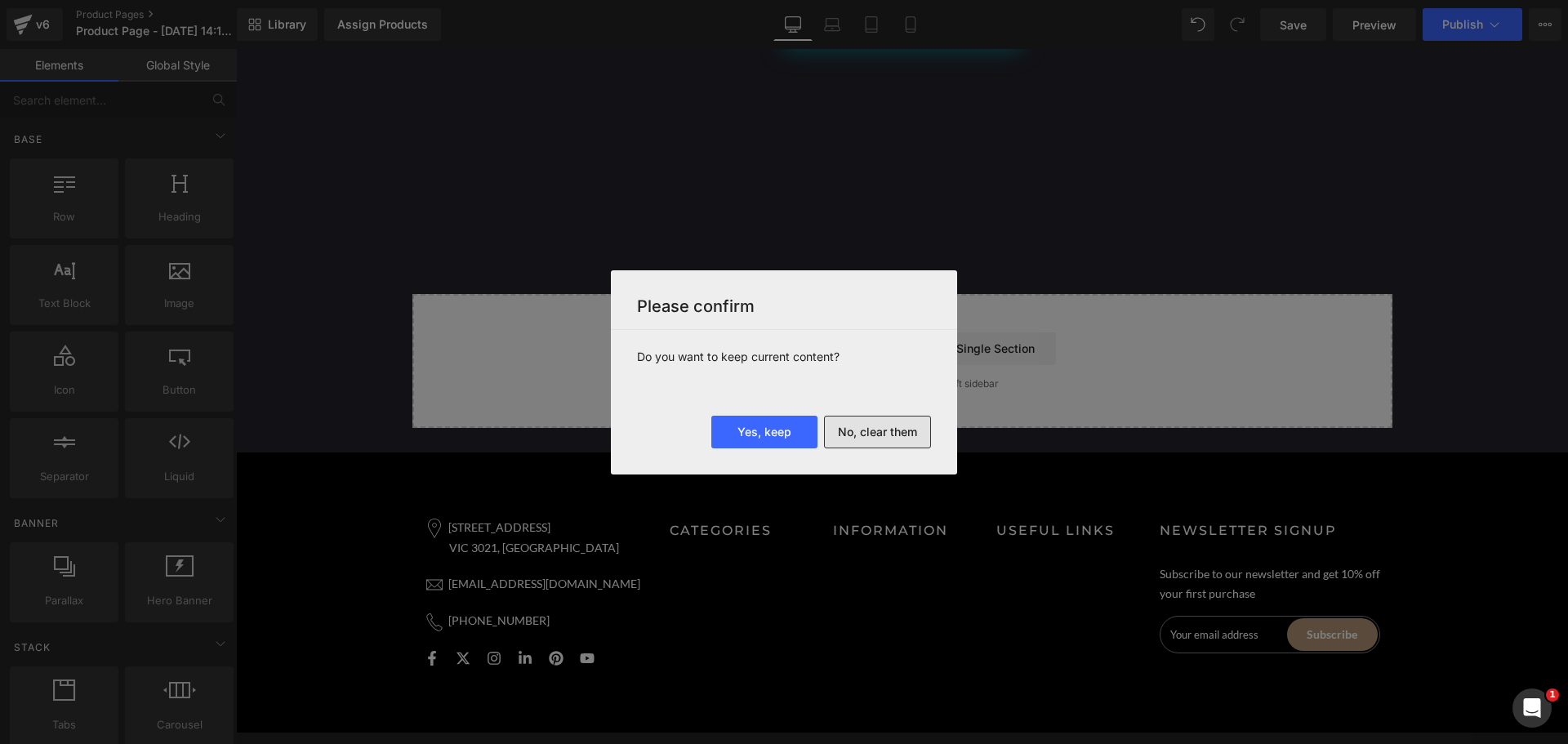
click at [887, 438] on button "No, clear them" at bounding box center [878, 431] width 107 height 33
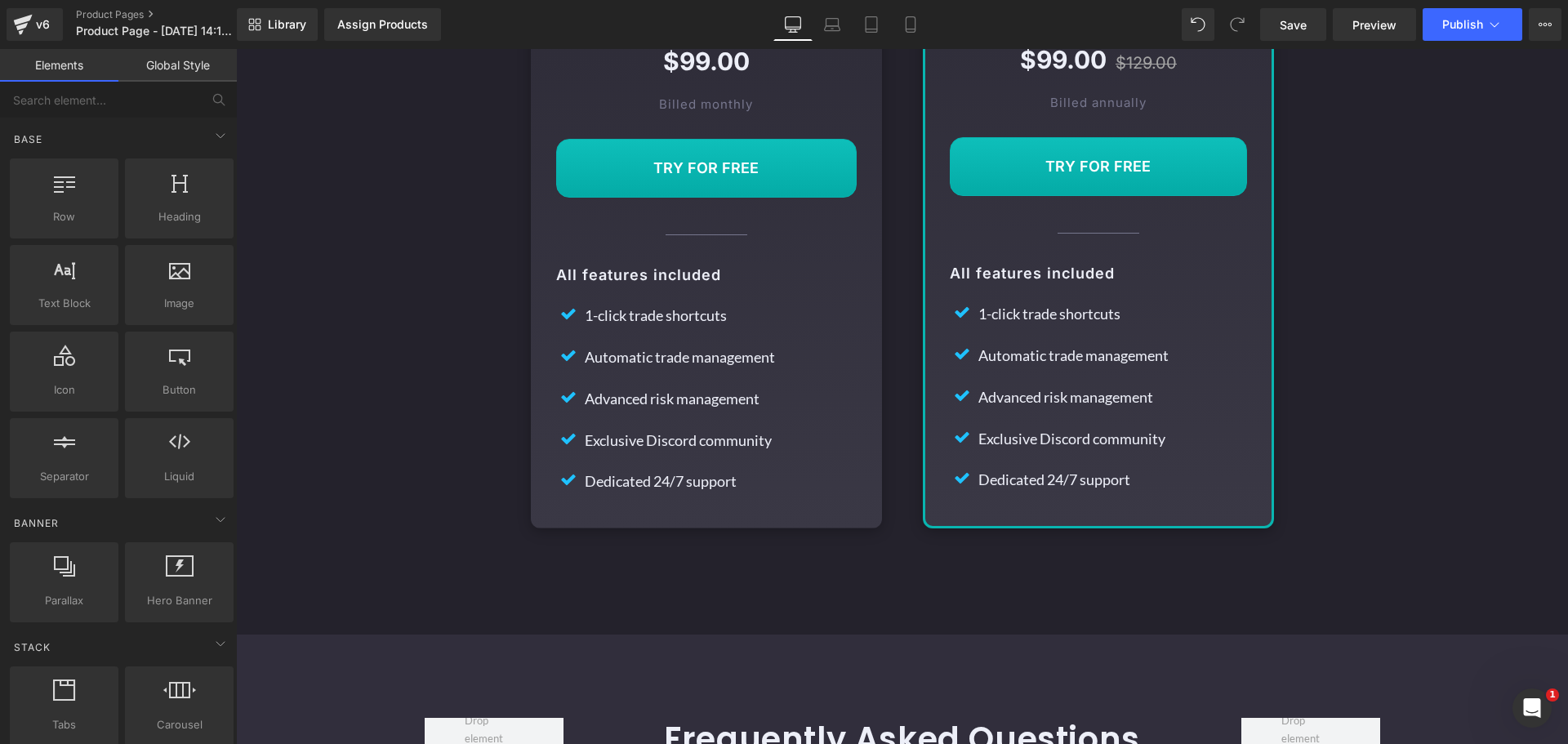
scroll to position [511, 0]
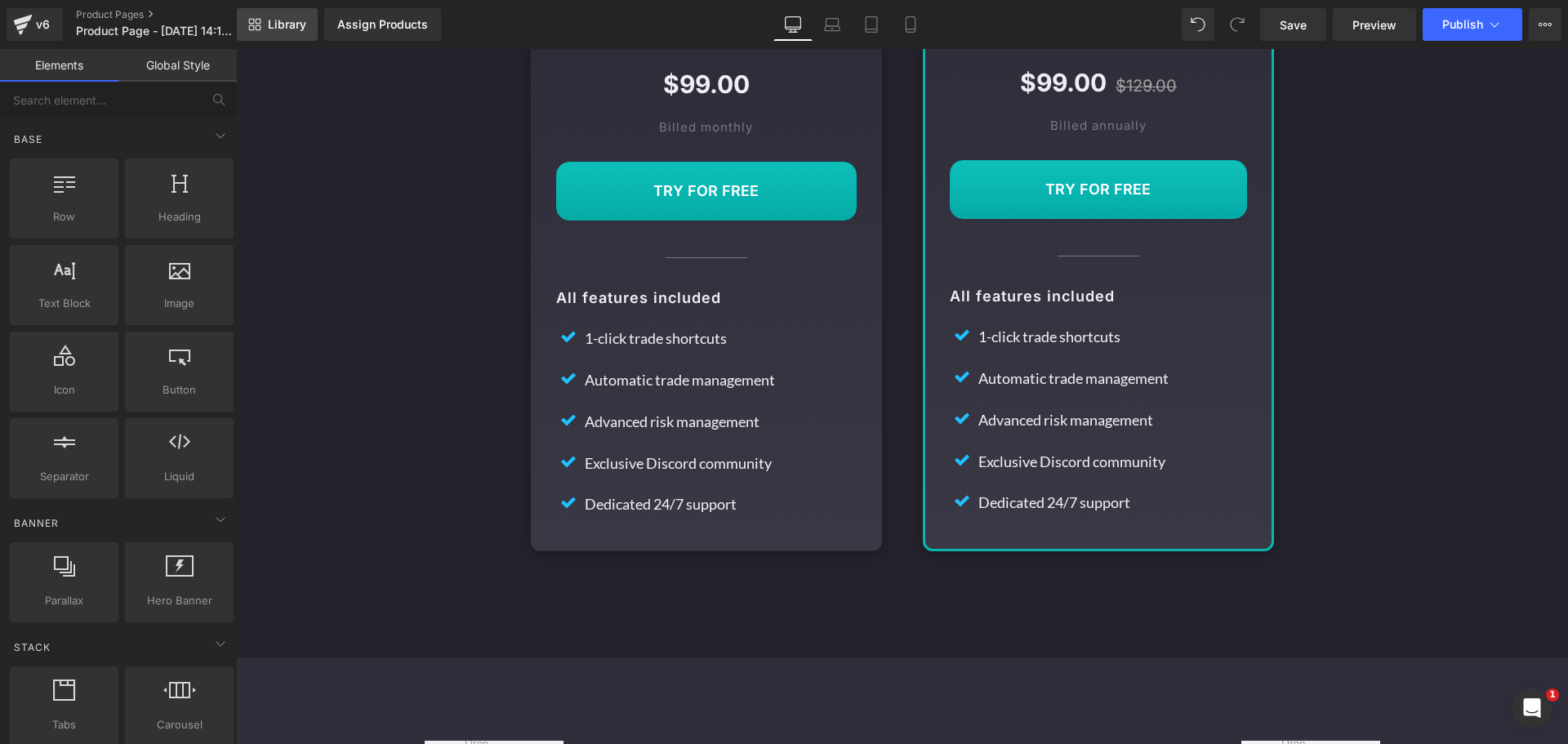
click at [280, 18] on span "Library" at bounding box center [287, 24] width 39 height 15
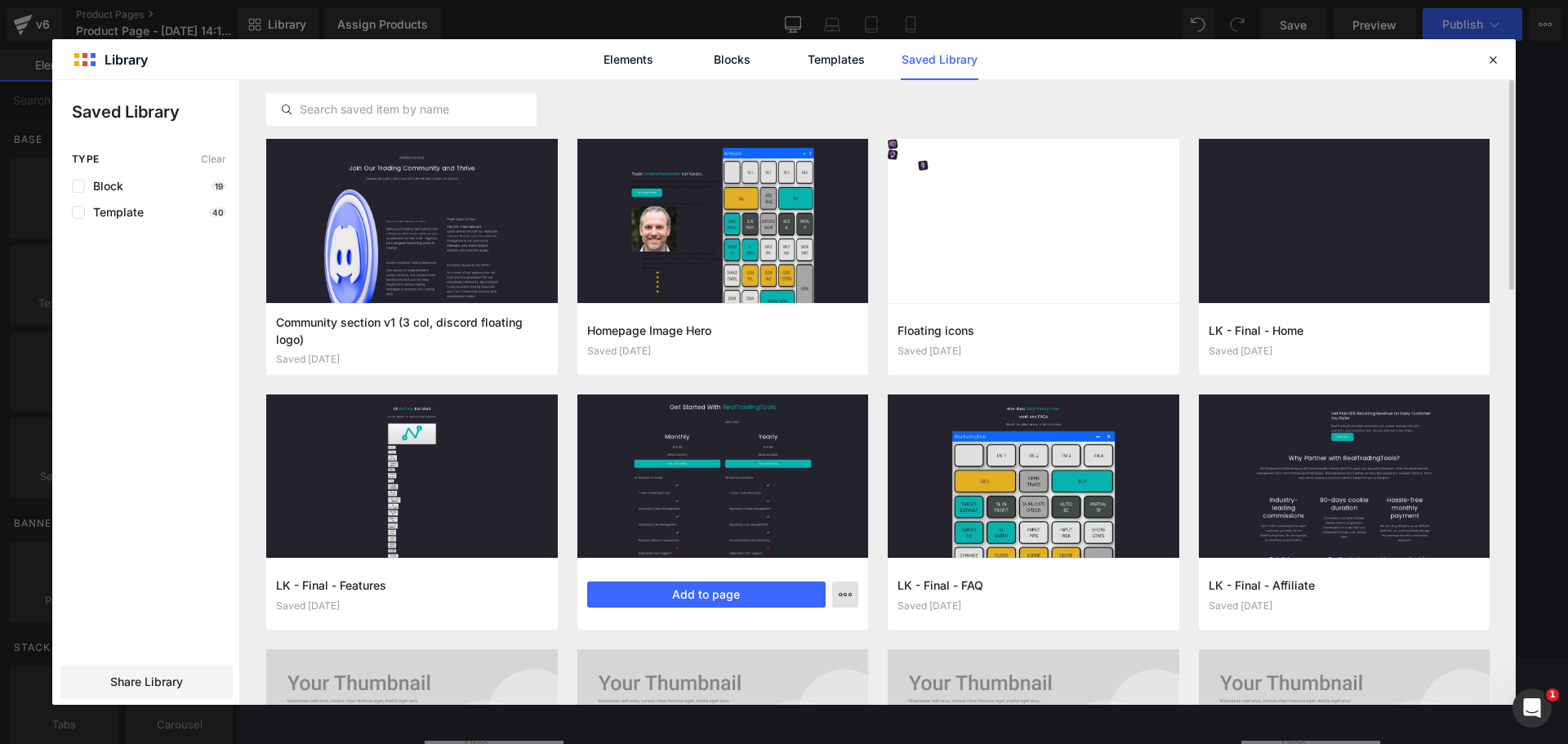
click at [844, 591] on icon "button" at bounding box center [845, 594] width 13 height 13
click at [723, 659] on p "Delete" at bounding box center [721, 666] width 34 height 15
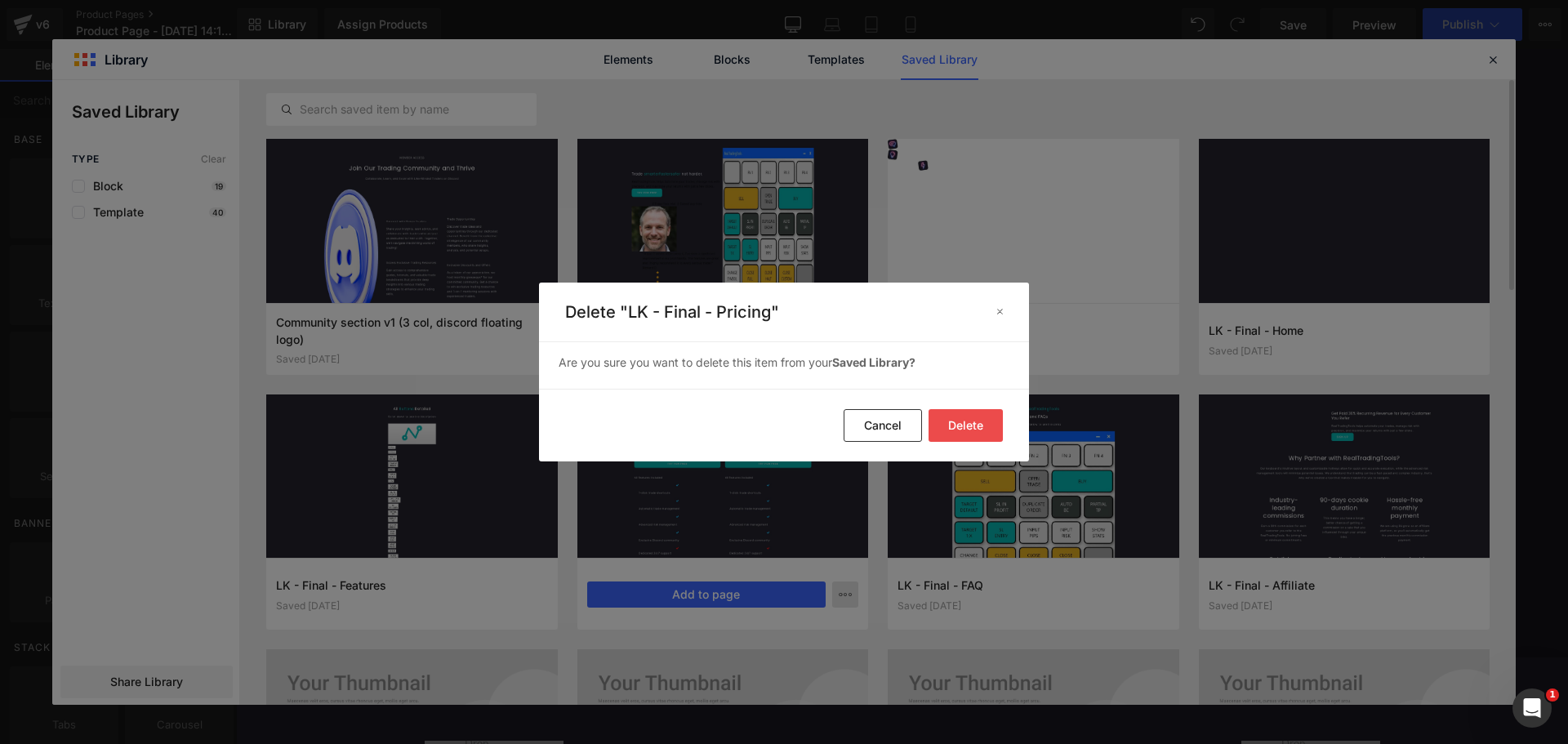
click at [976, 427] on button "Delete" at bounding box center [966, 425] width 74 height 33
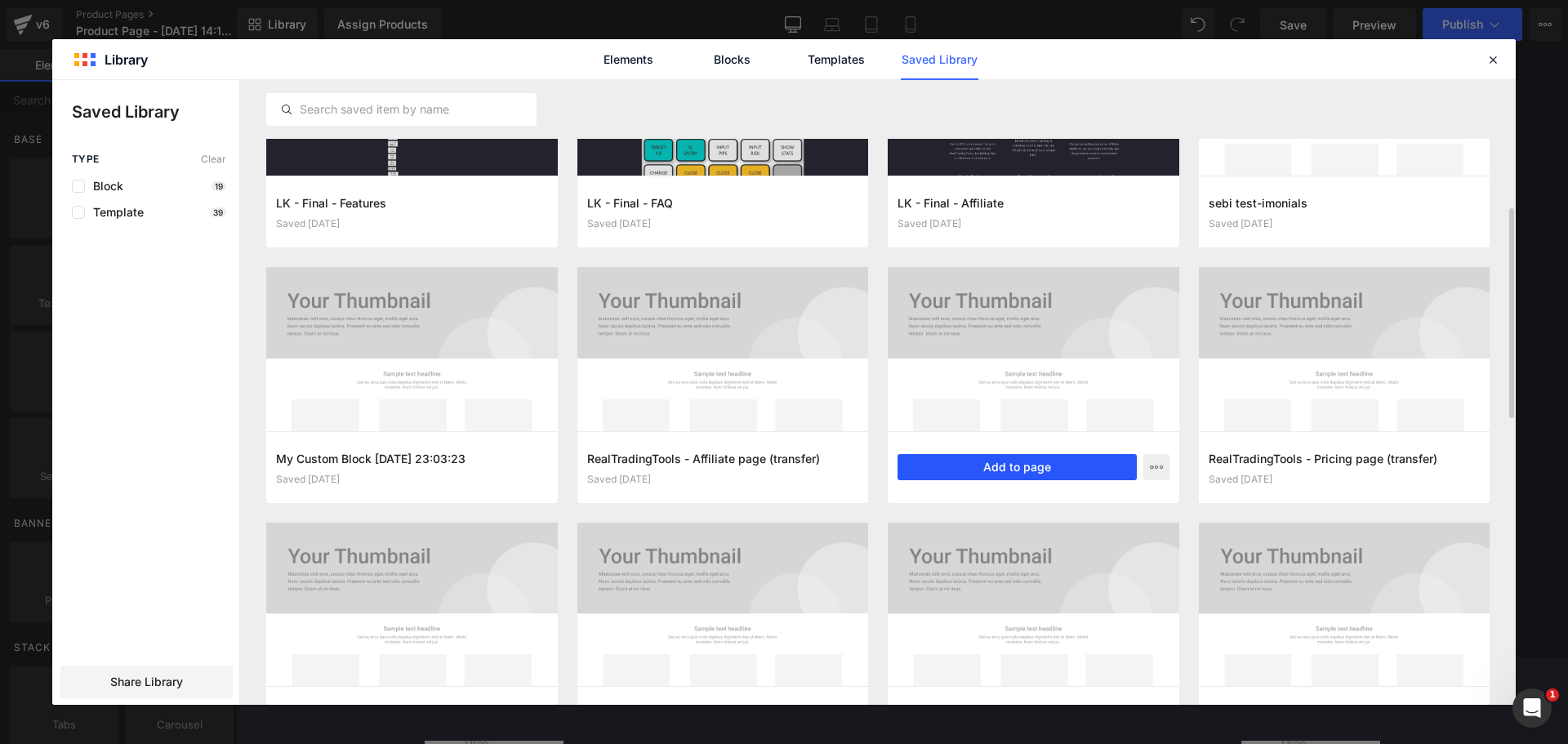
scroll to position [478, 0]
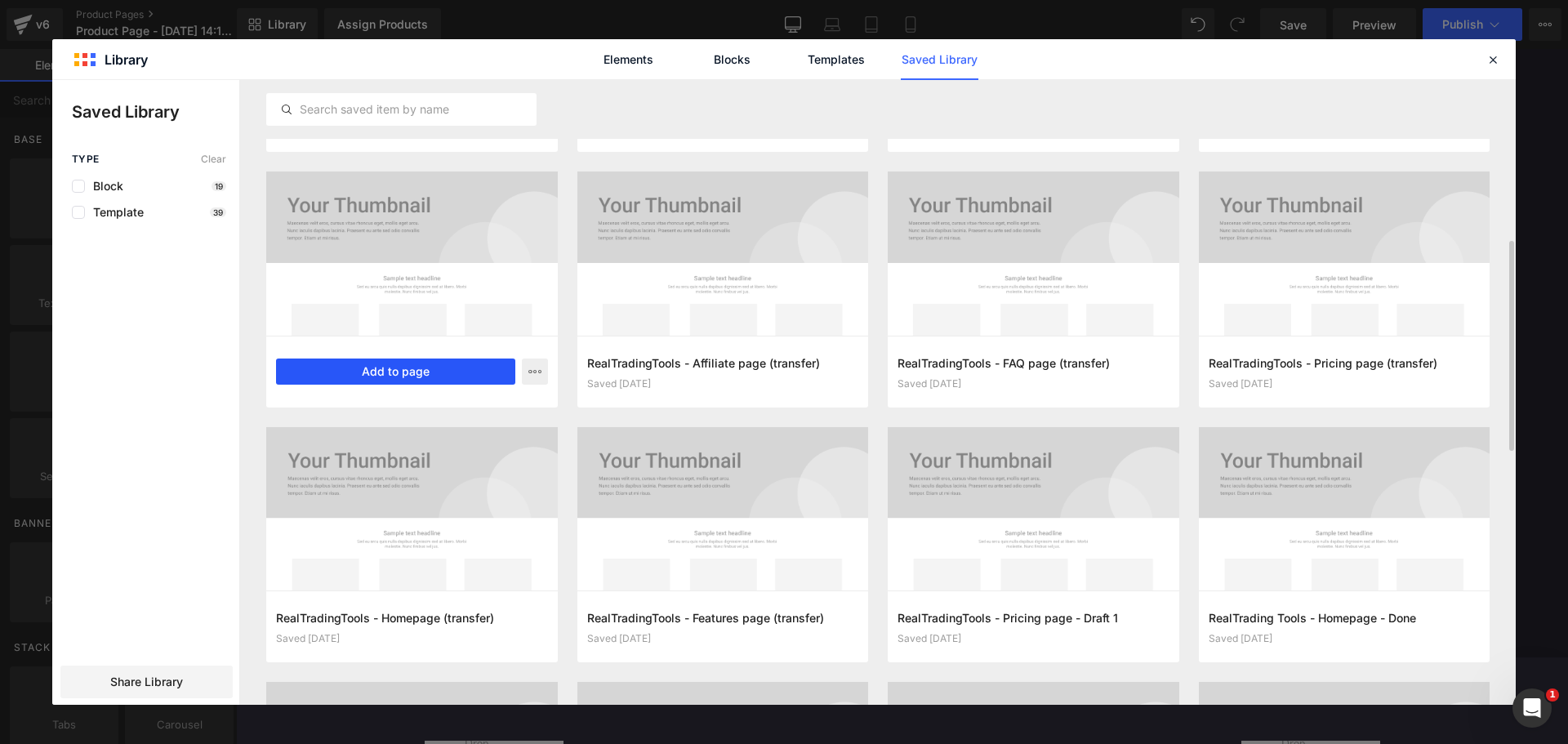
click at [434, 373] on button "Add to page" at bounding box center [396, 372] width 239 height 26
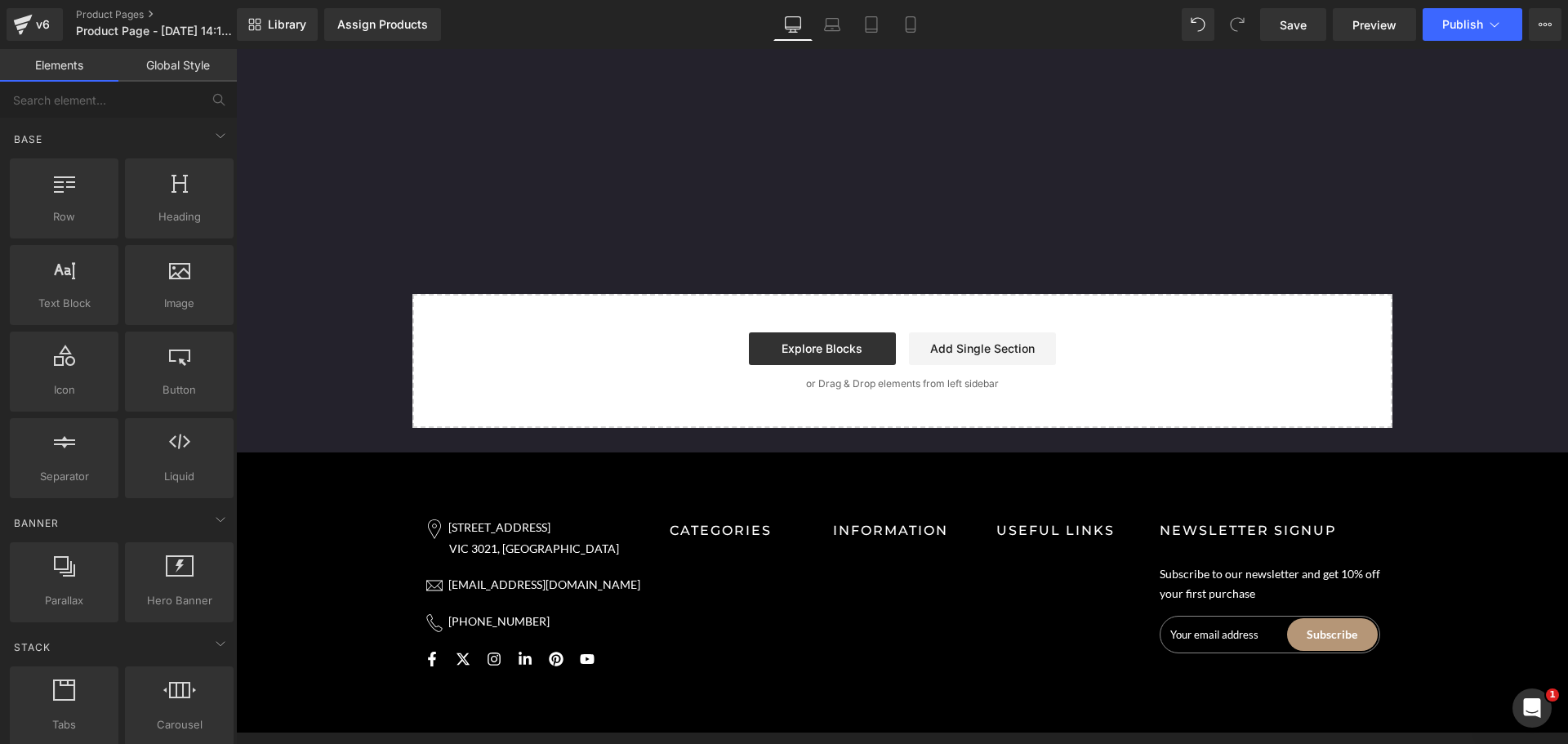
scroll to position [2266, 0]
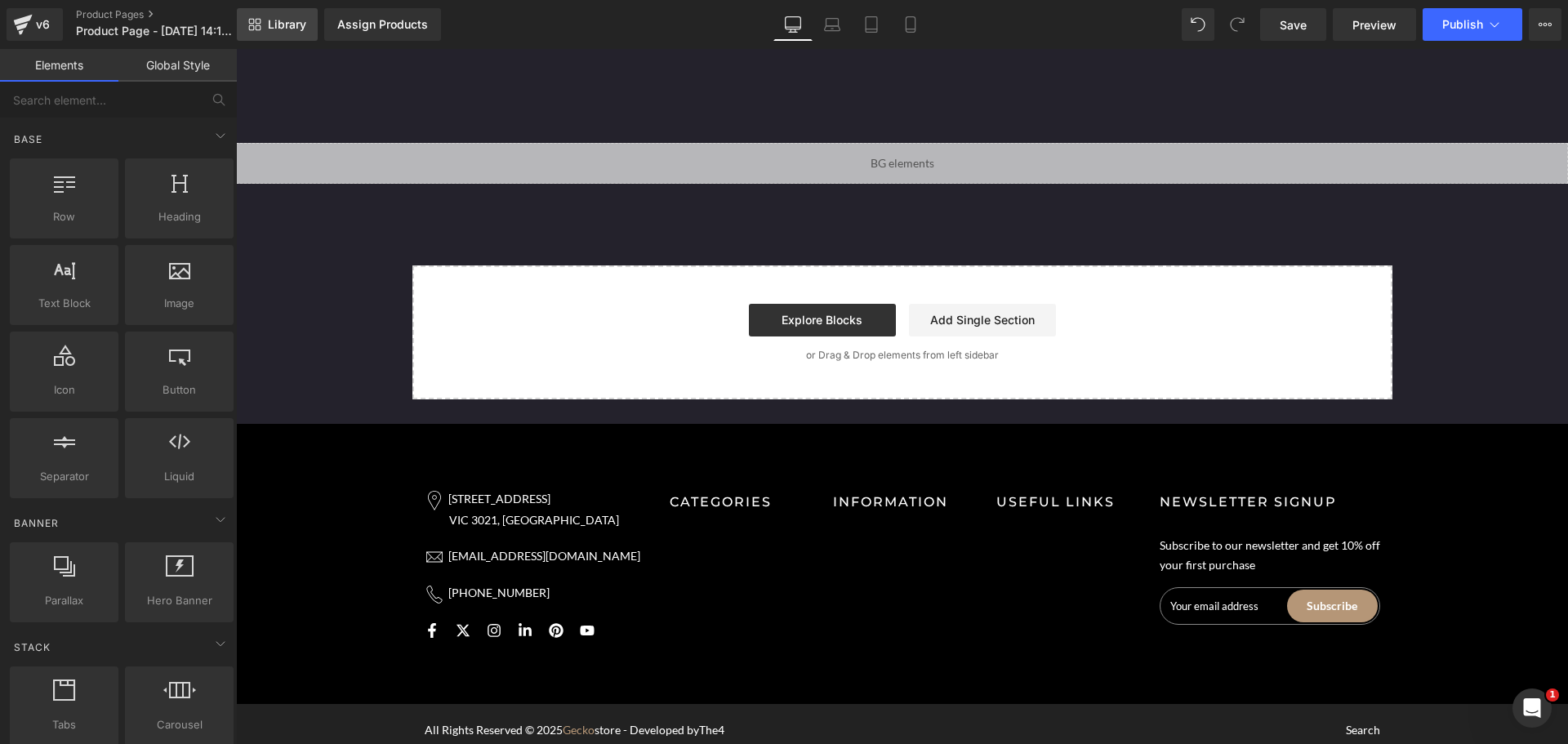
click at [263, 27] on link "Library" at bounding box center [277, 24] width 81 height 33
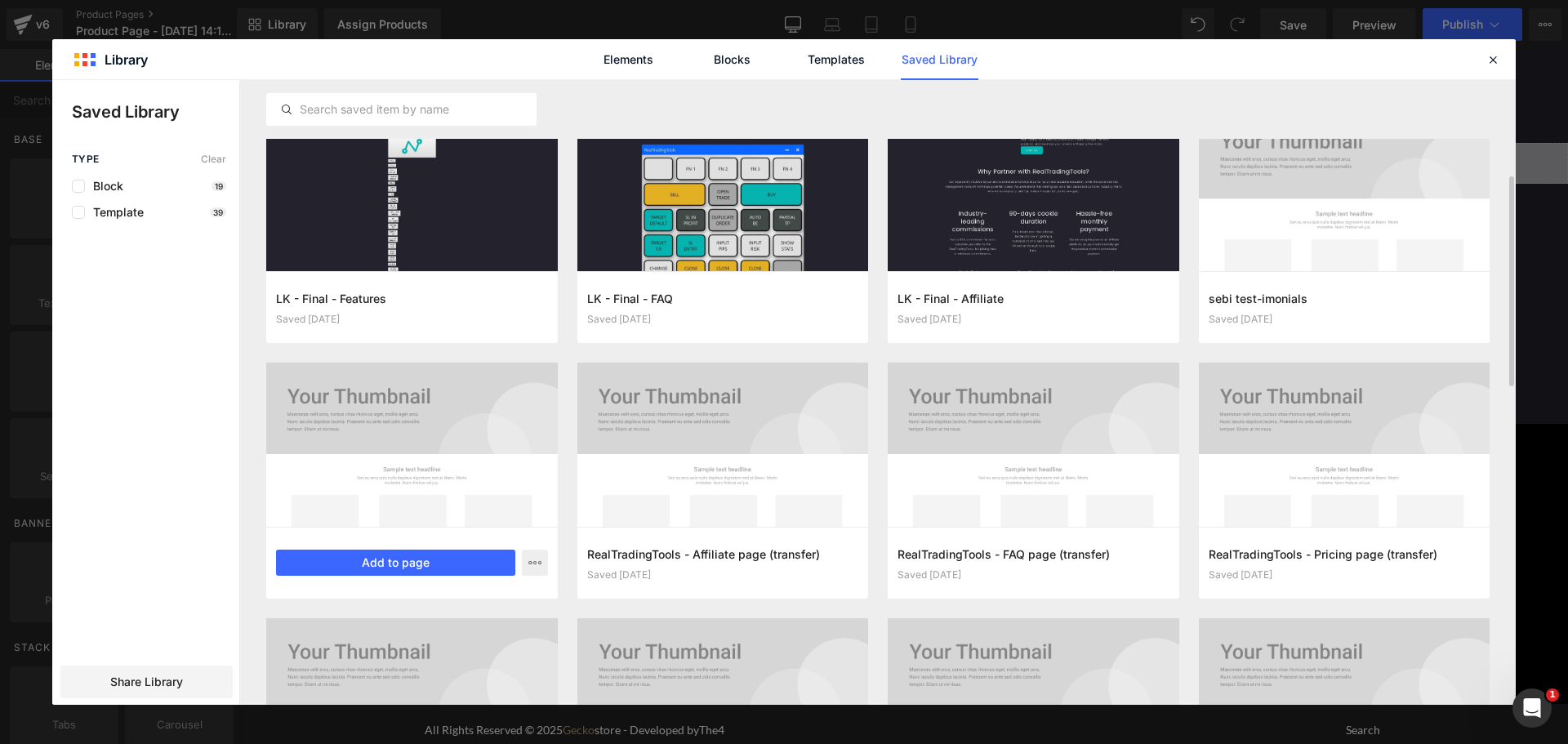
scroll to position [382, 0]
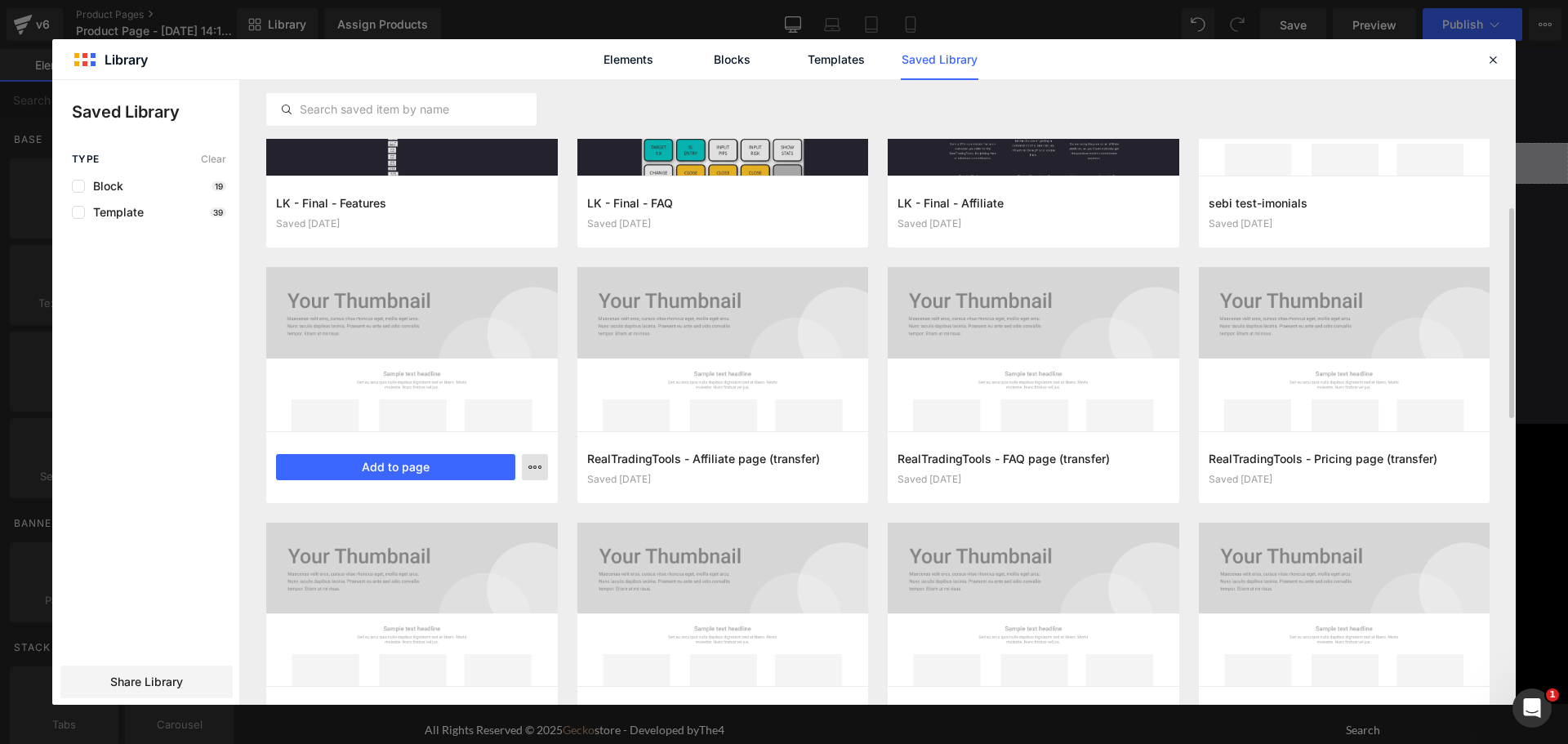
click at [534, 467] on icon "button" at bounding box center [534, 467] width 13 height 13
click at [498, 531] on div "Delete" at bounding box center [454, 538] width 186 height 34
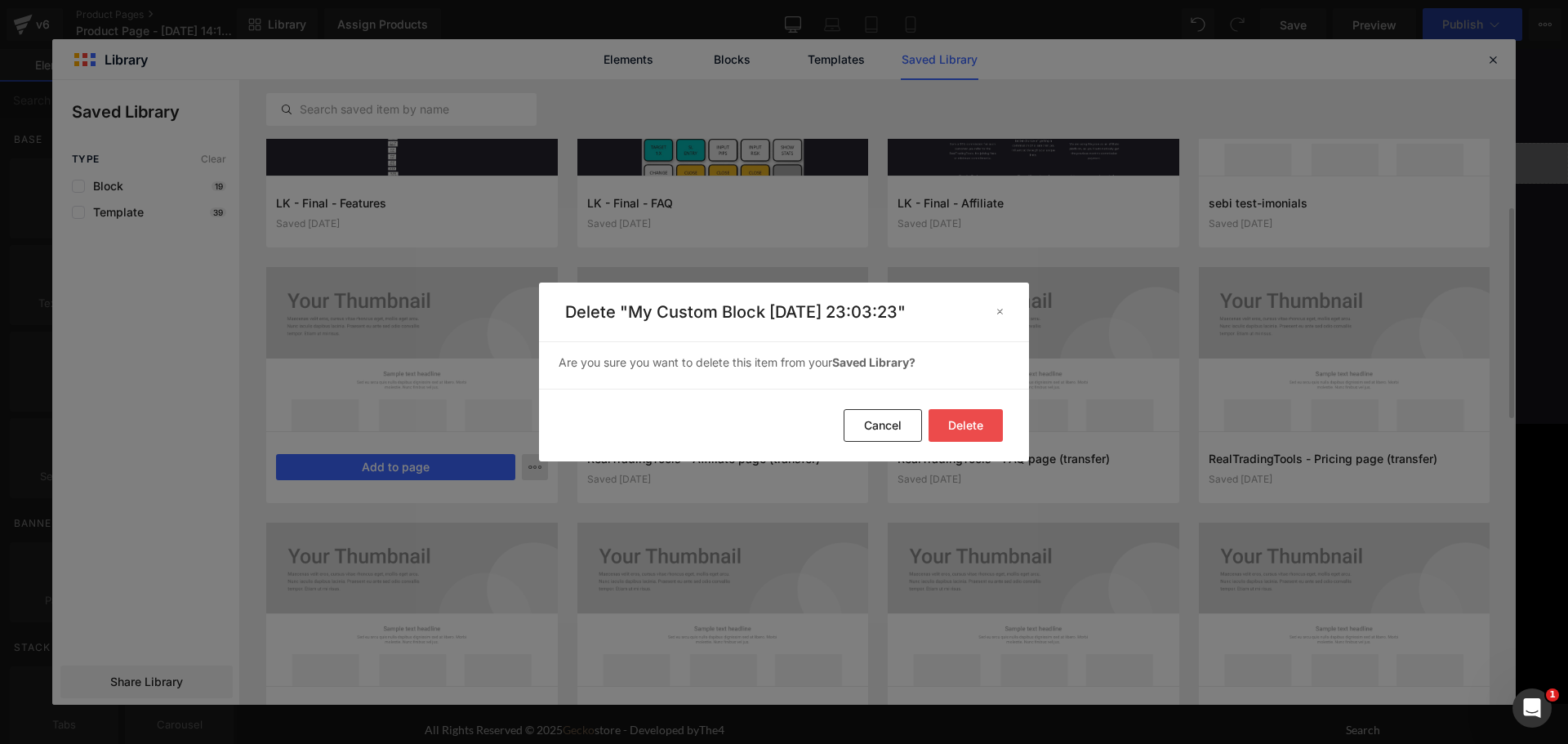
click at [978, 423] on button "Delete" at bounding box center [966, 425] width 74 height 33
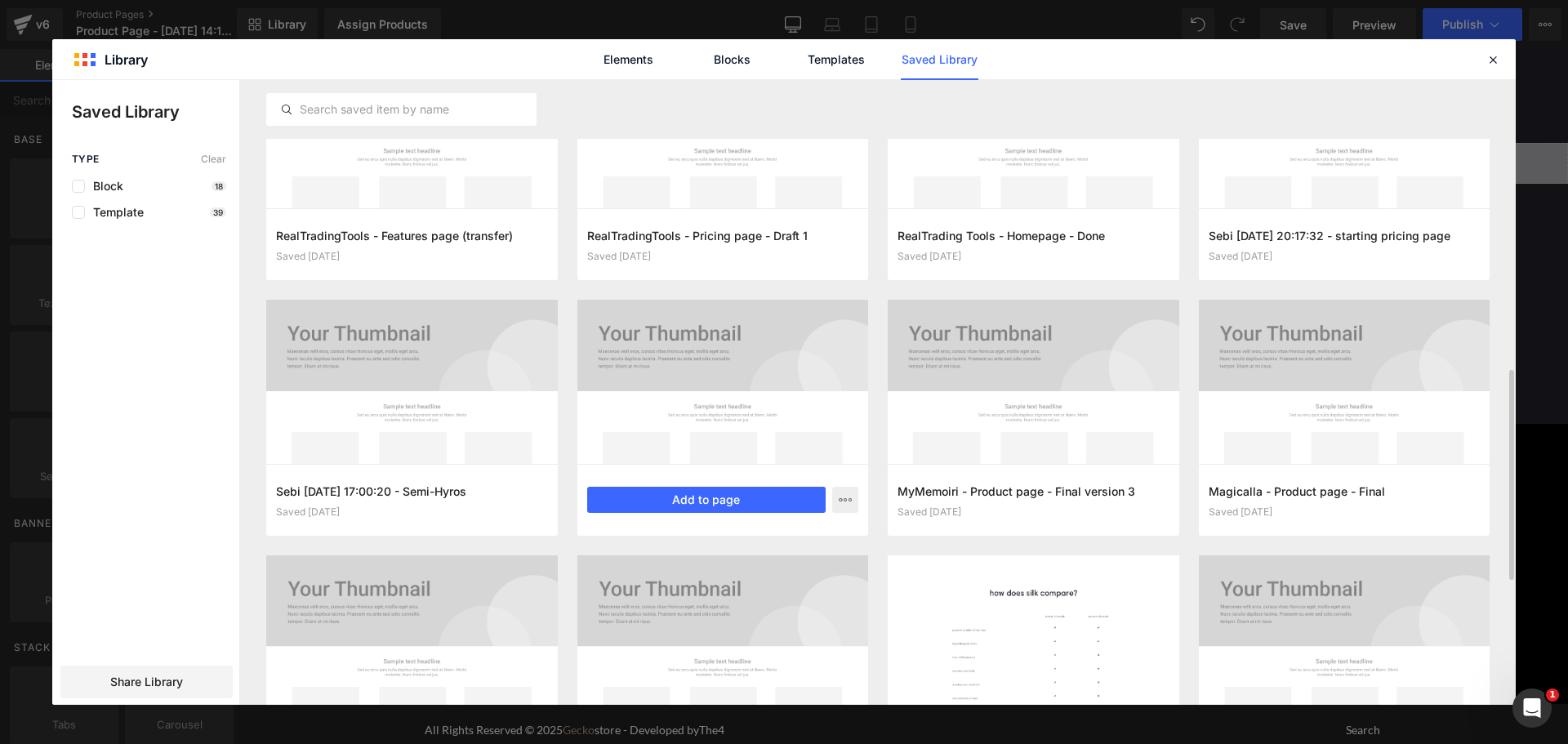
scroll to position [955, 0]
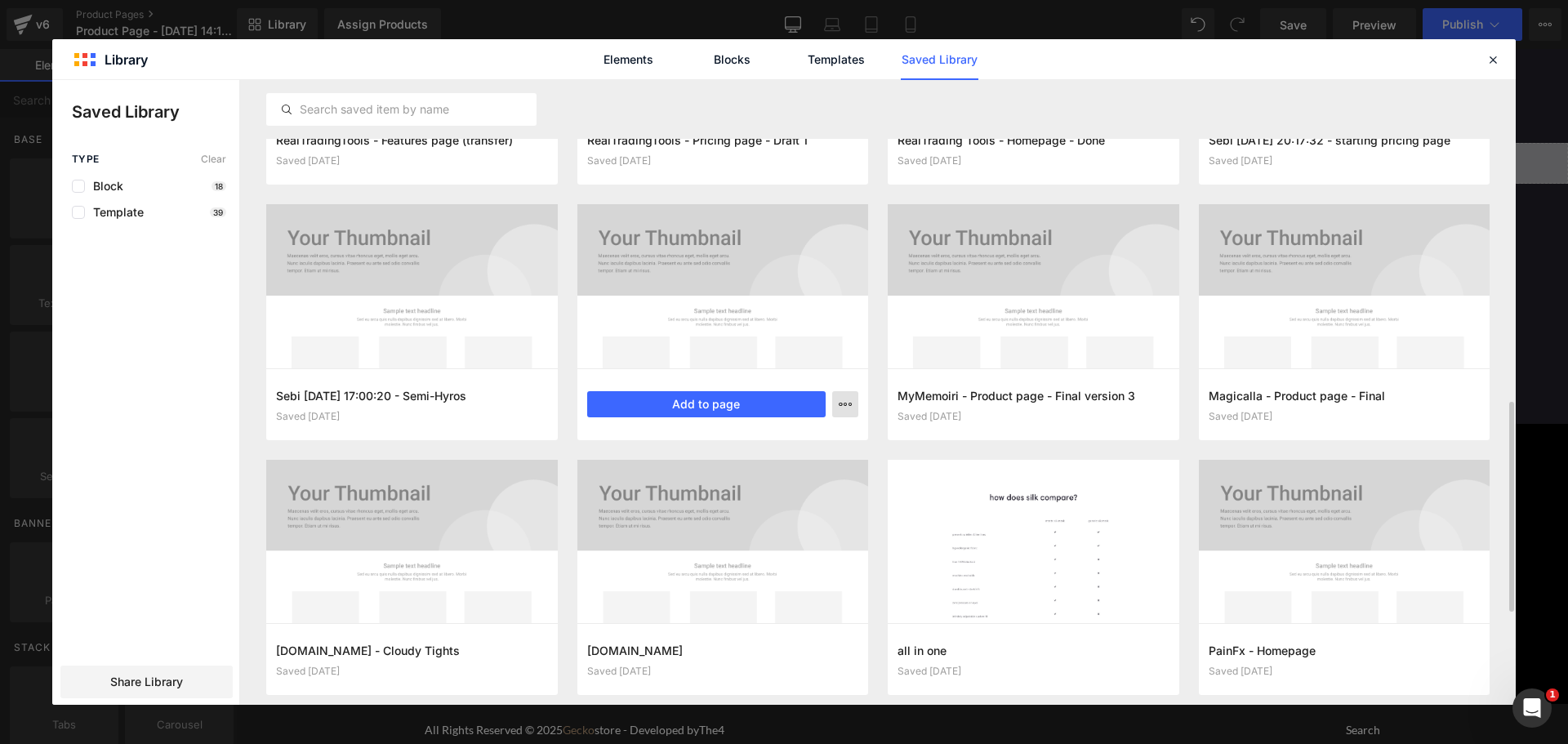
click at [849, 402] on icon "button" at bounding box center [845, 404] width 13 height 13
click at [713, 407] on div at bounding box center [784, 393] width 1463 height 625
click at [710, 395] on button "Add to page" at bounding box center [707, 404] width 239 height 26
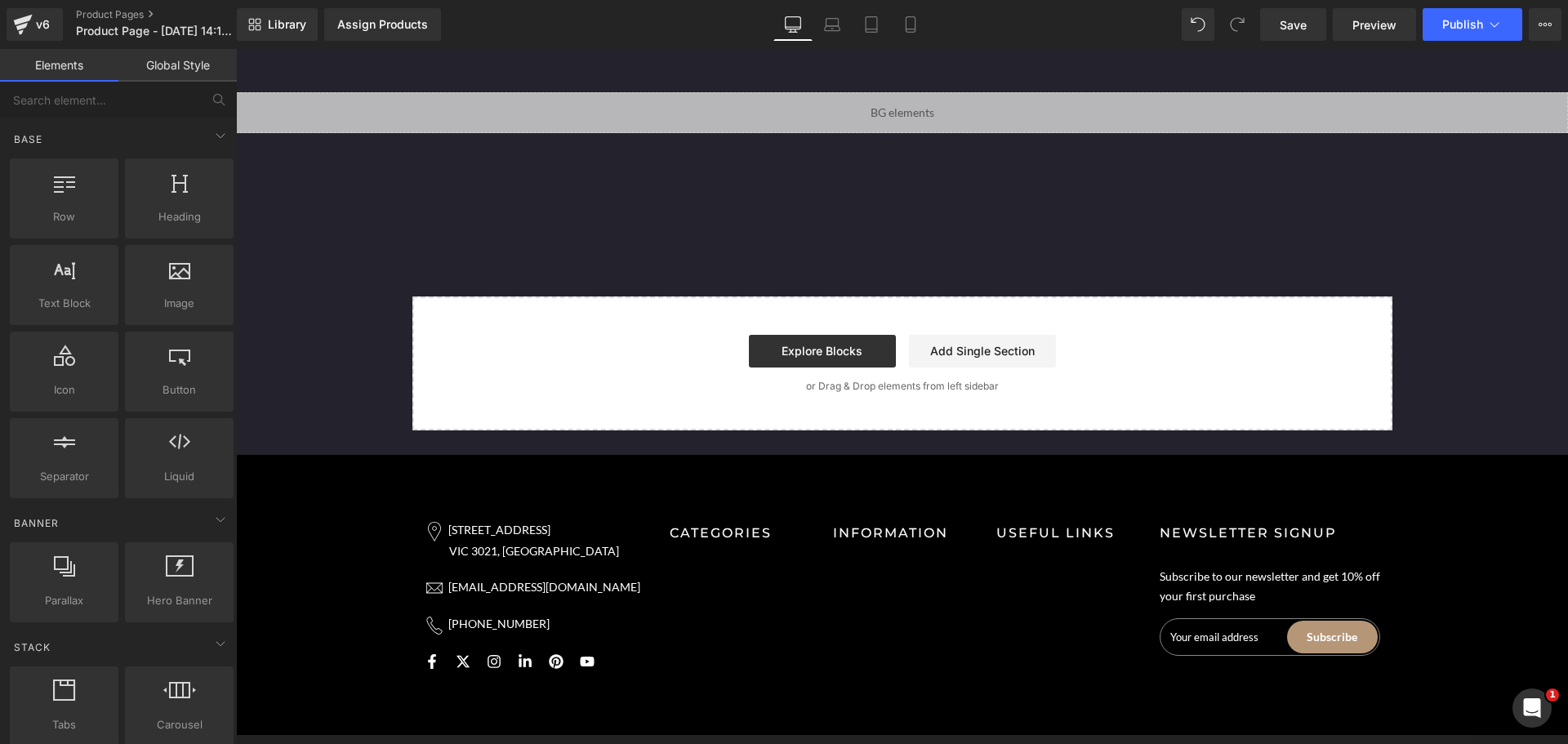
scroll to position [2319, 0]
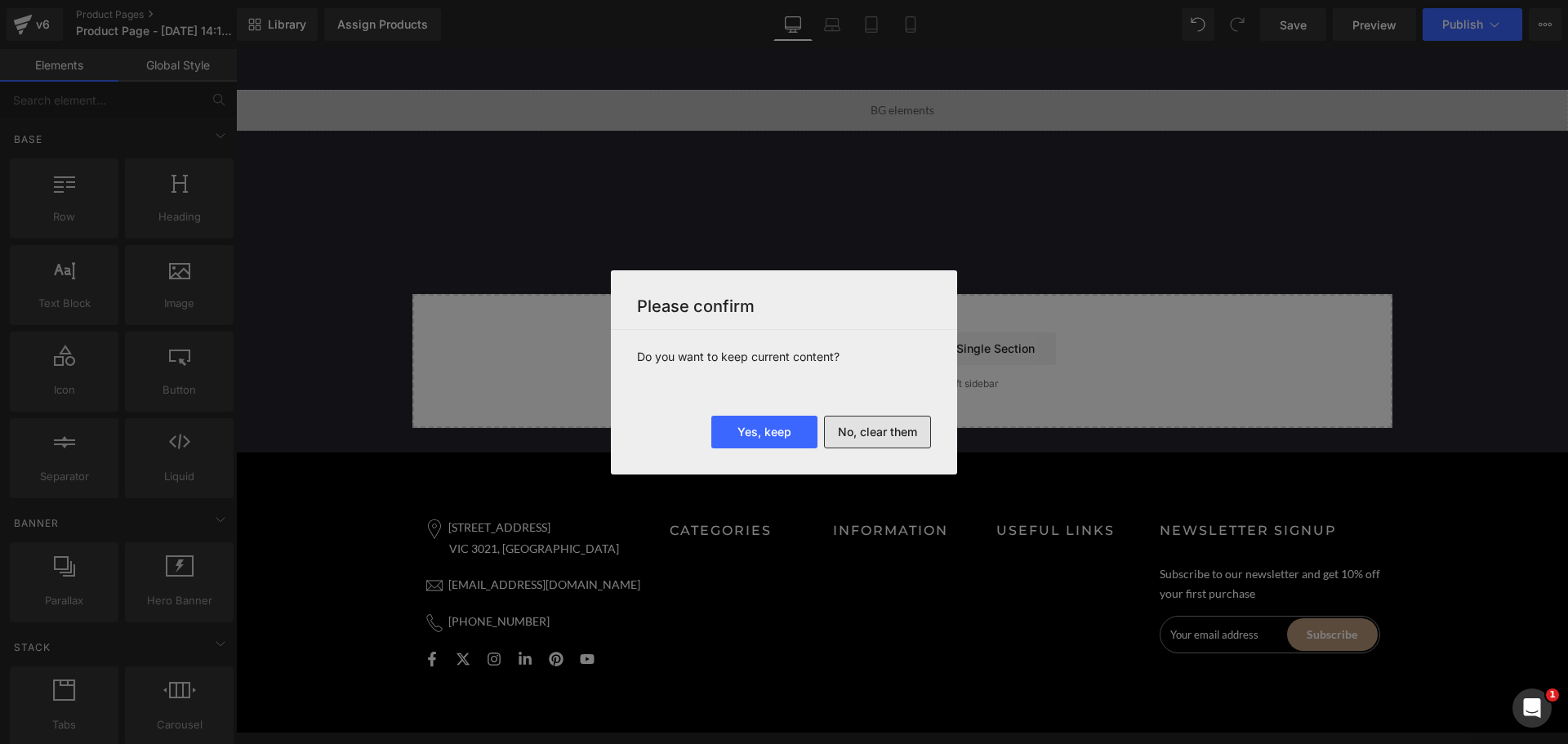
click at [884, 427] on button "No, clear them" at bounding box center [878, 431] width 107 height 33
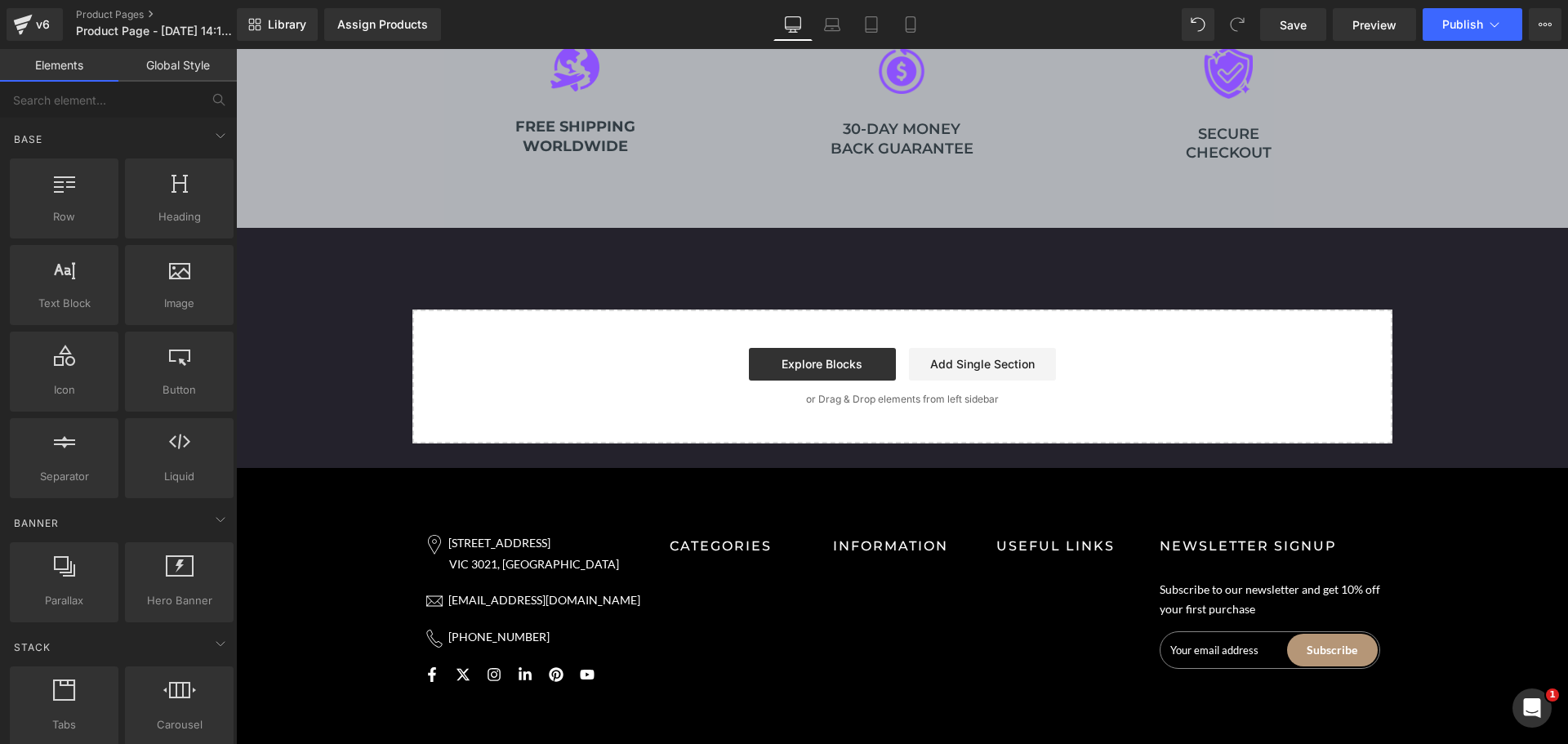
scroll to position [3864, 0]
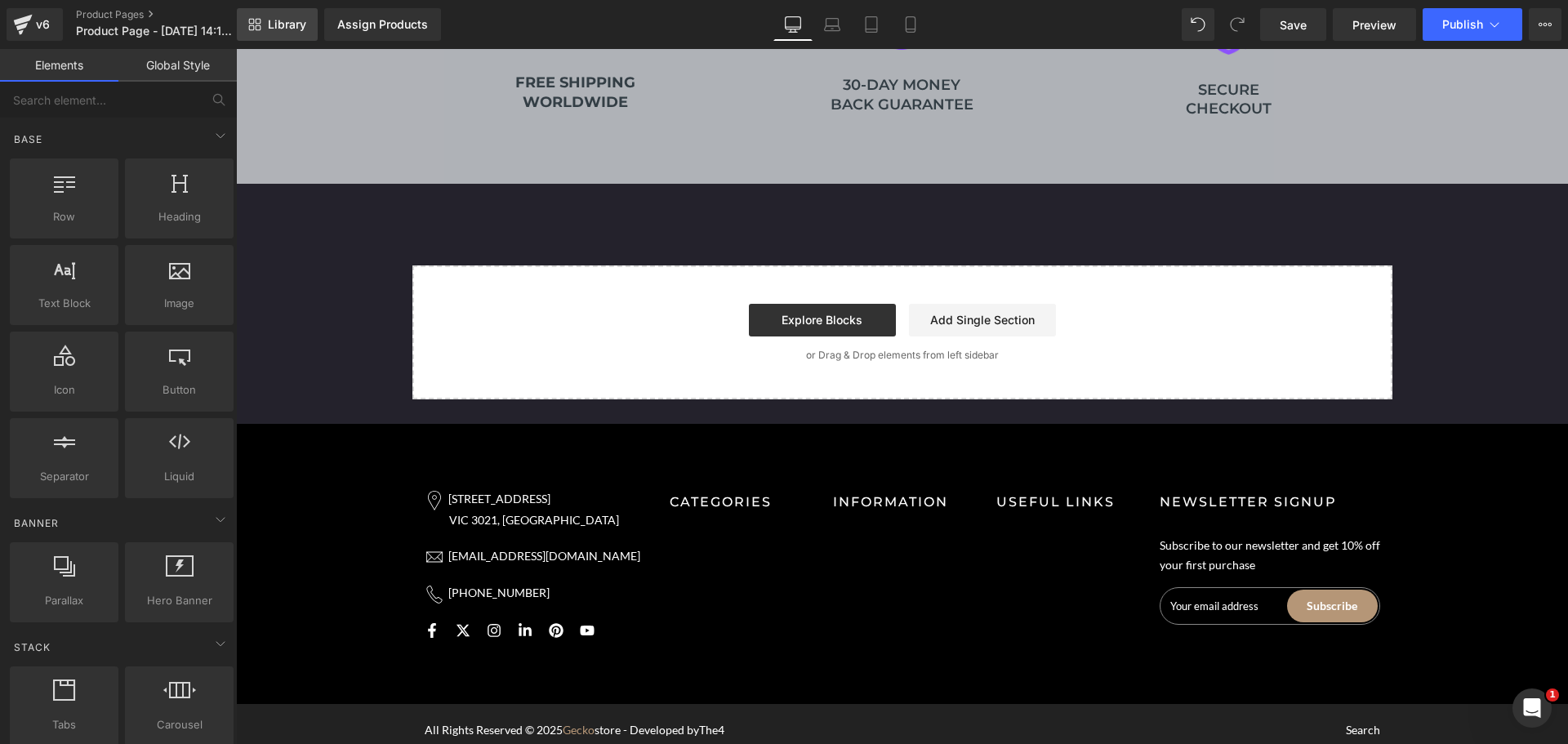
click at [278, 11] on link "Library" at bounding box center [277, 24] width 81 height 33
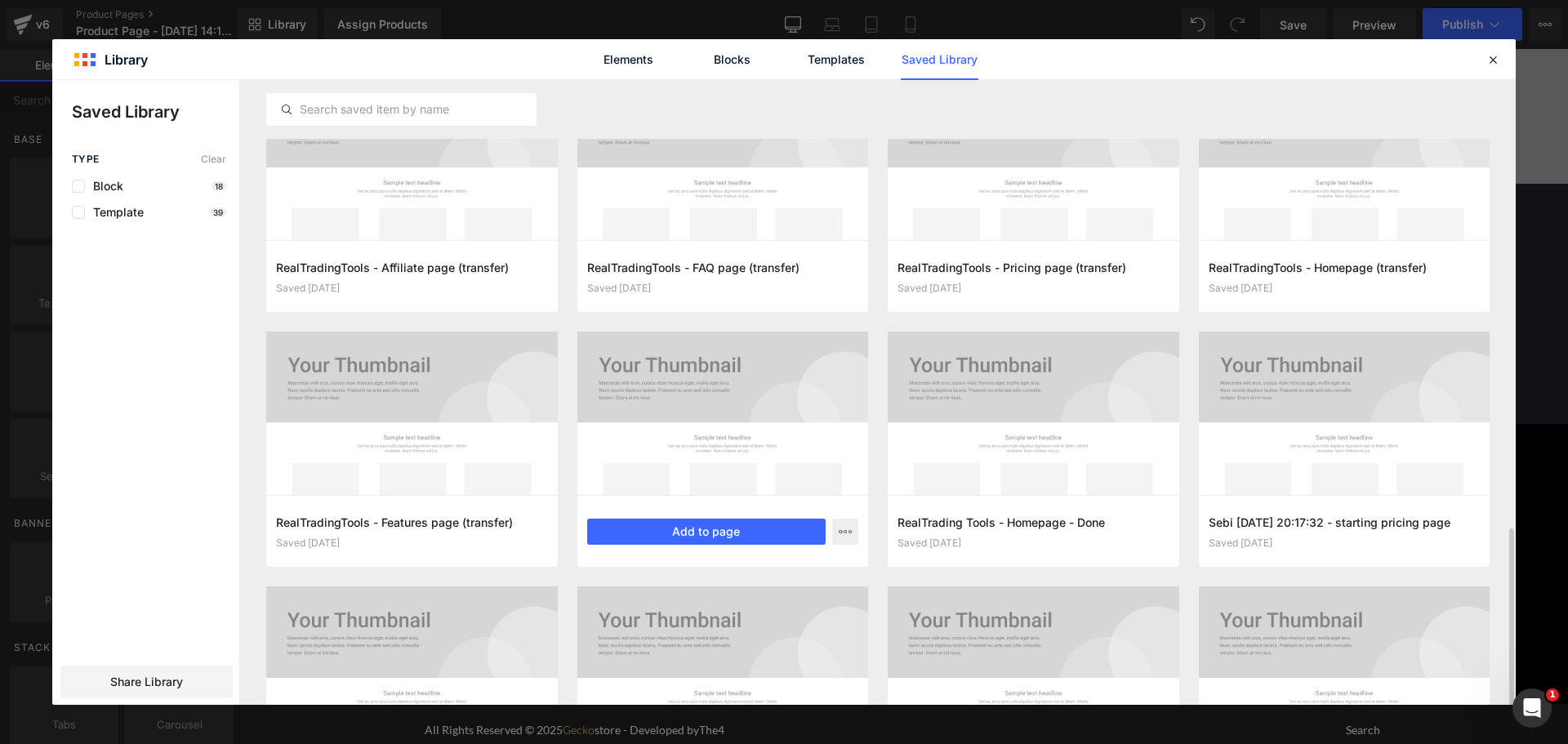
scroll to position [955, 0]
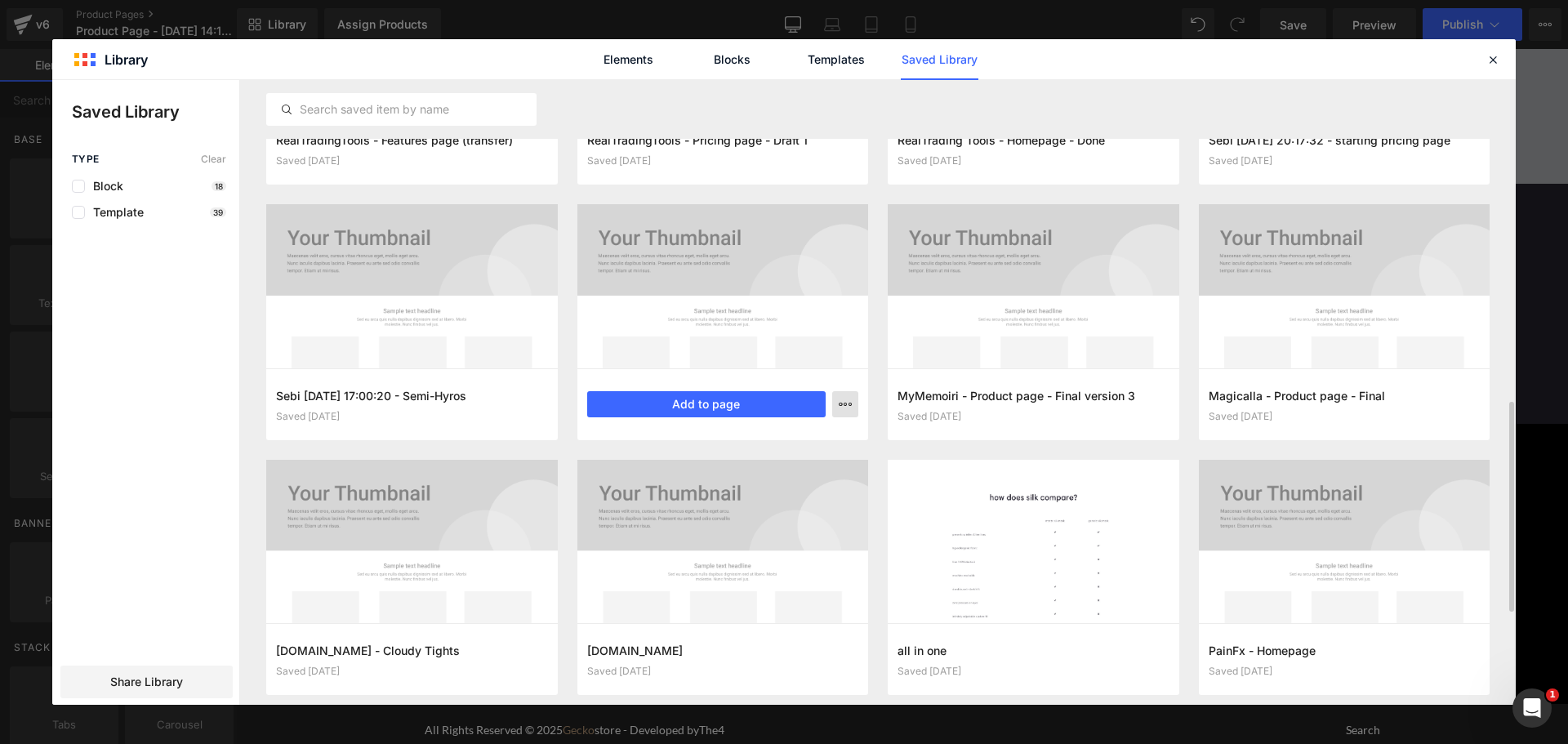
click at [843, 409] on icon "button" at bounding box center [845, 404] width 13 height 13
click at [809, 460] on div "Delete" at bounding box center [764, 475] width 186 height 34
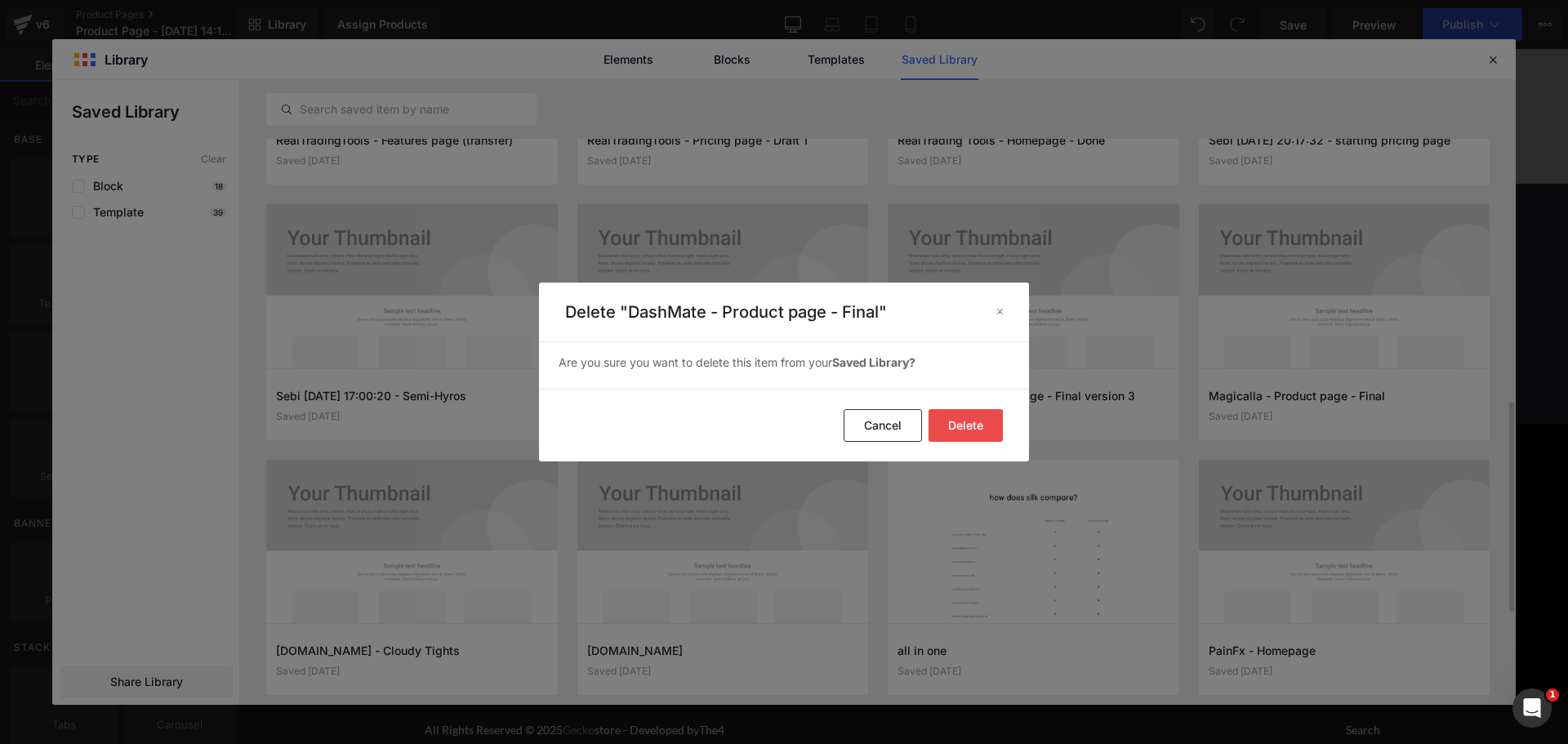
click at [954, 423] on button "Delete" at bounding box center [966, 425] width 74 height 33
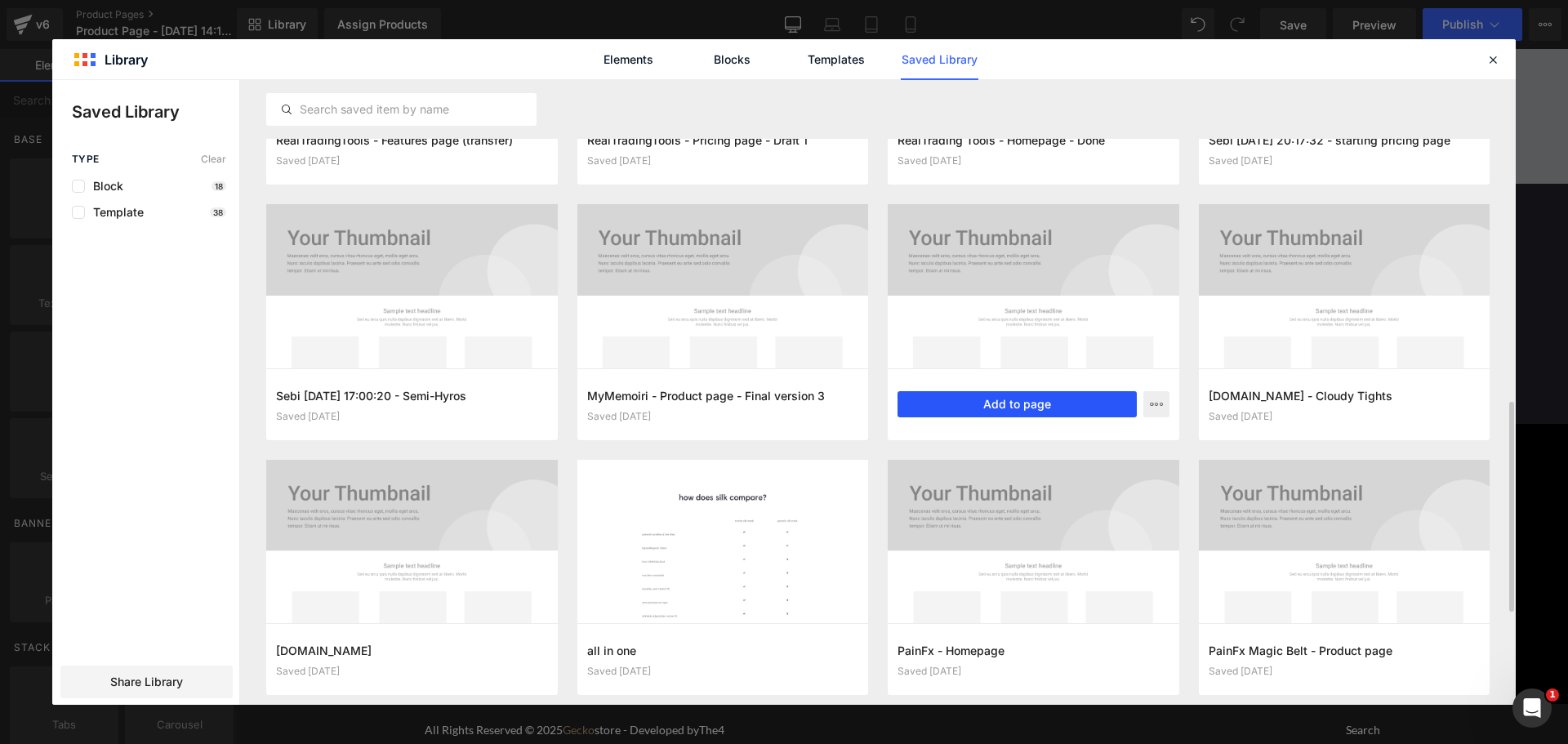
click at [1009, 398] on button "Add to page" at bounding box center [1017, 404] width 239 height 26
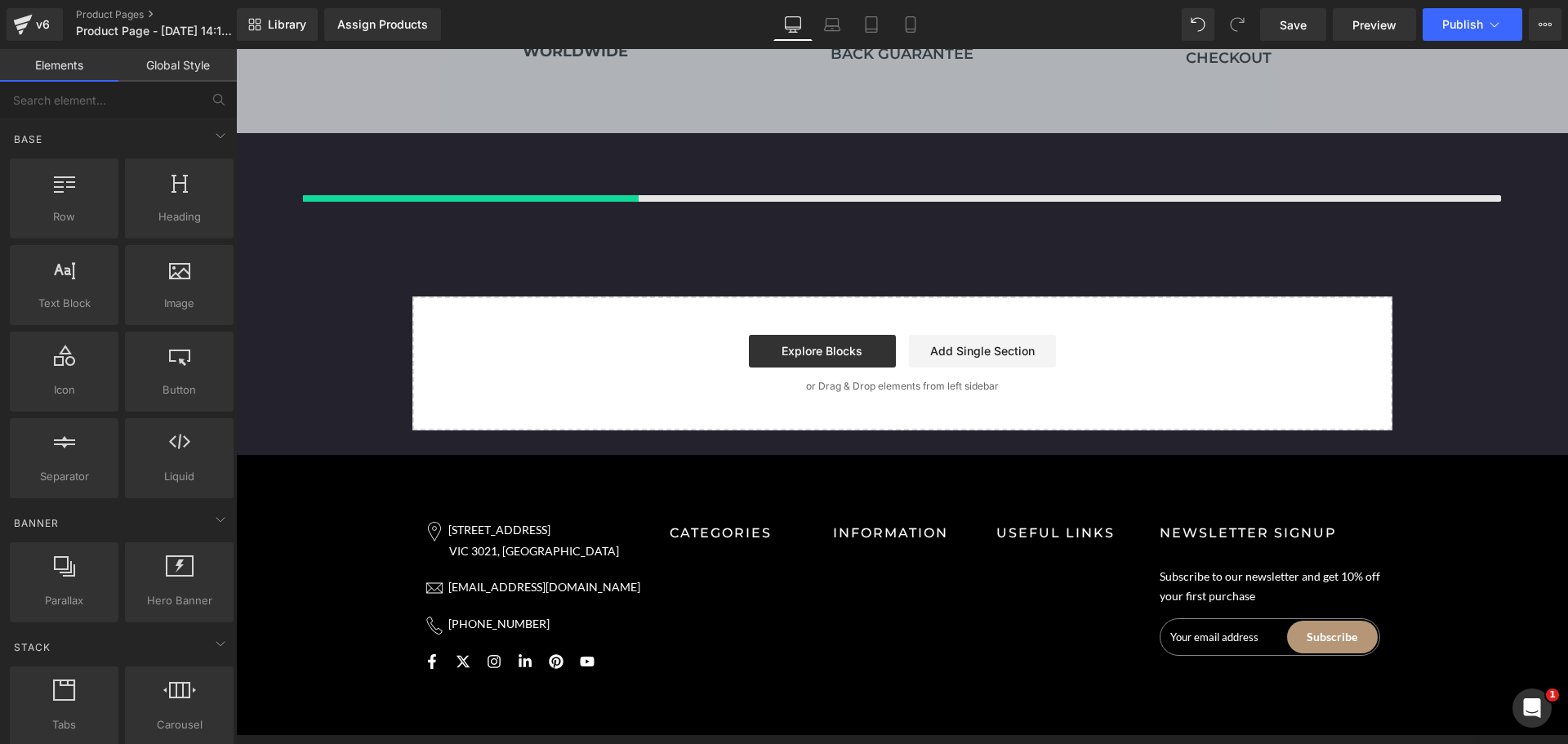
scroll to position [3916, 0]
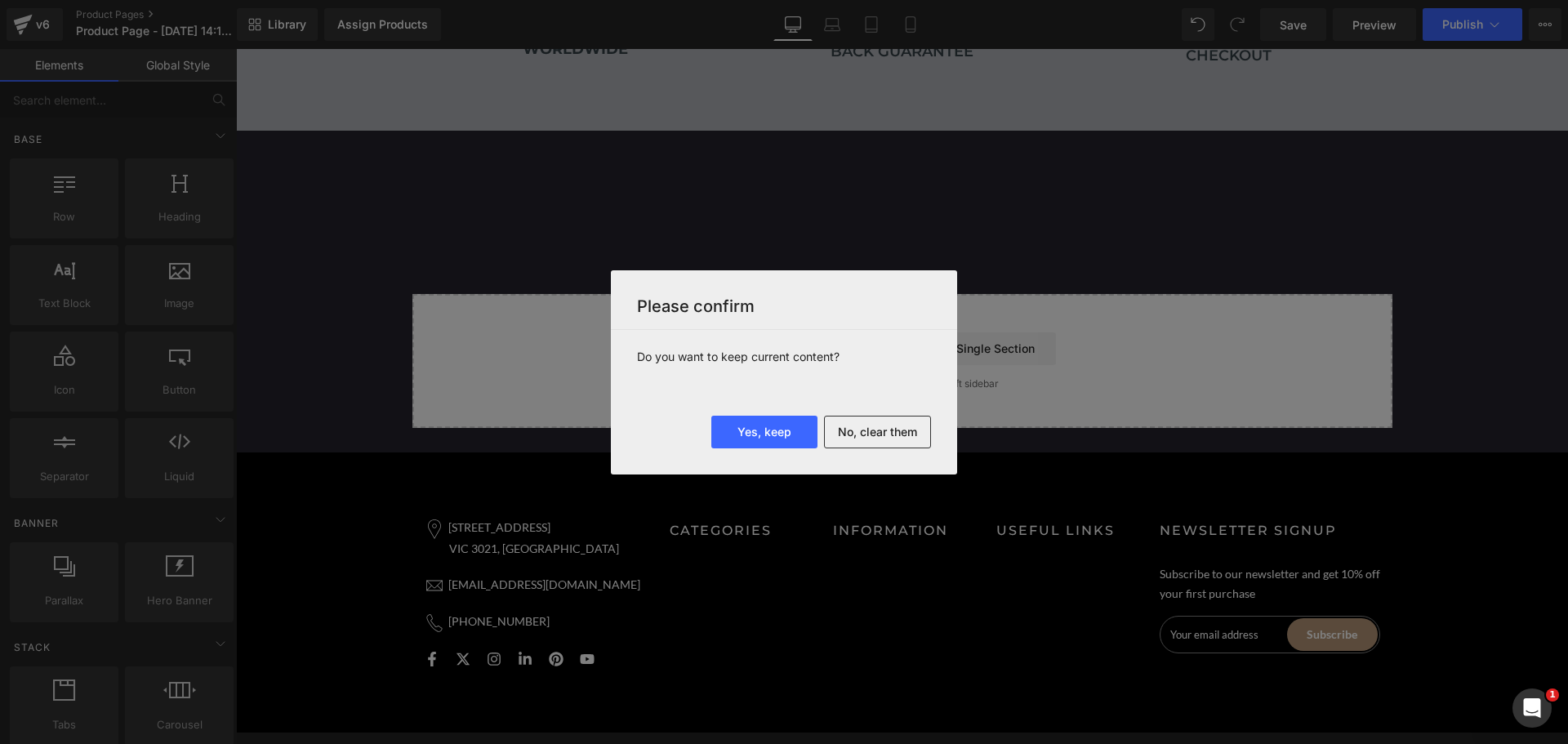
click at [901, 434] on button "No, clear them" at bounding box center [878, 431] width 107 height 33
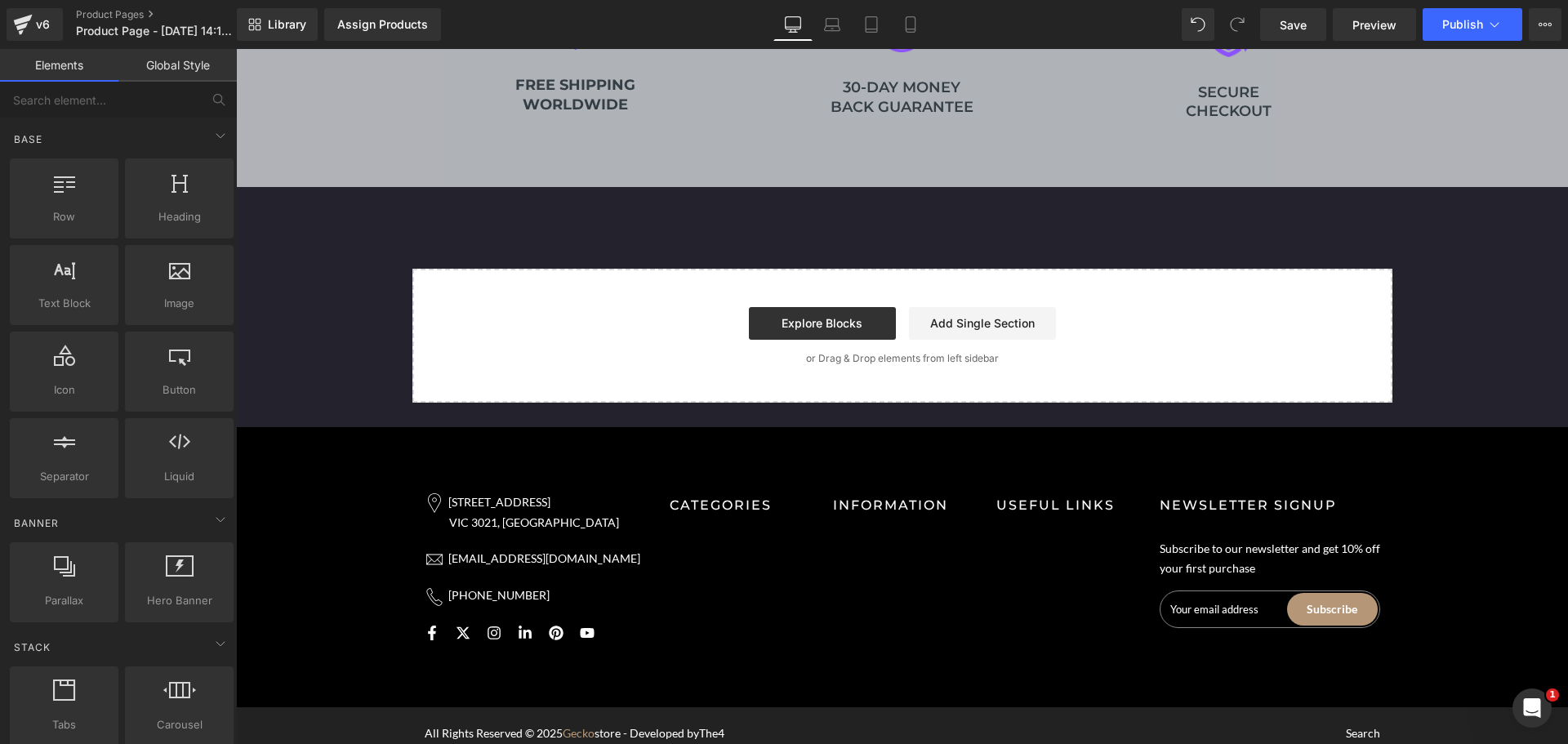
scroll to position [3752, 0]
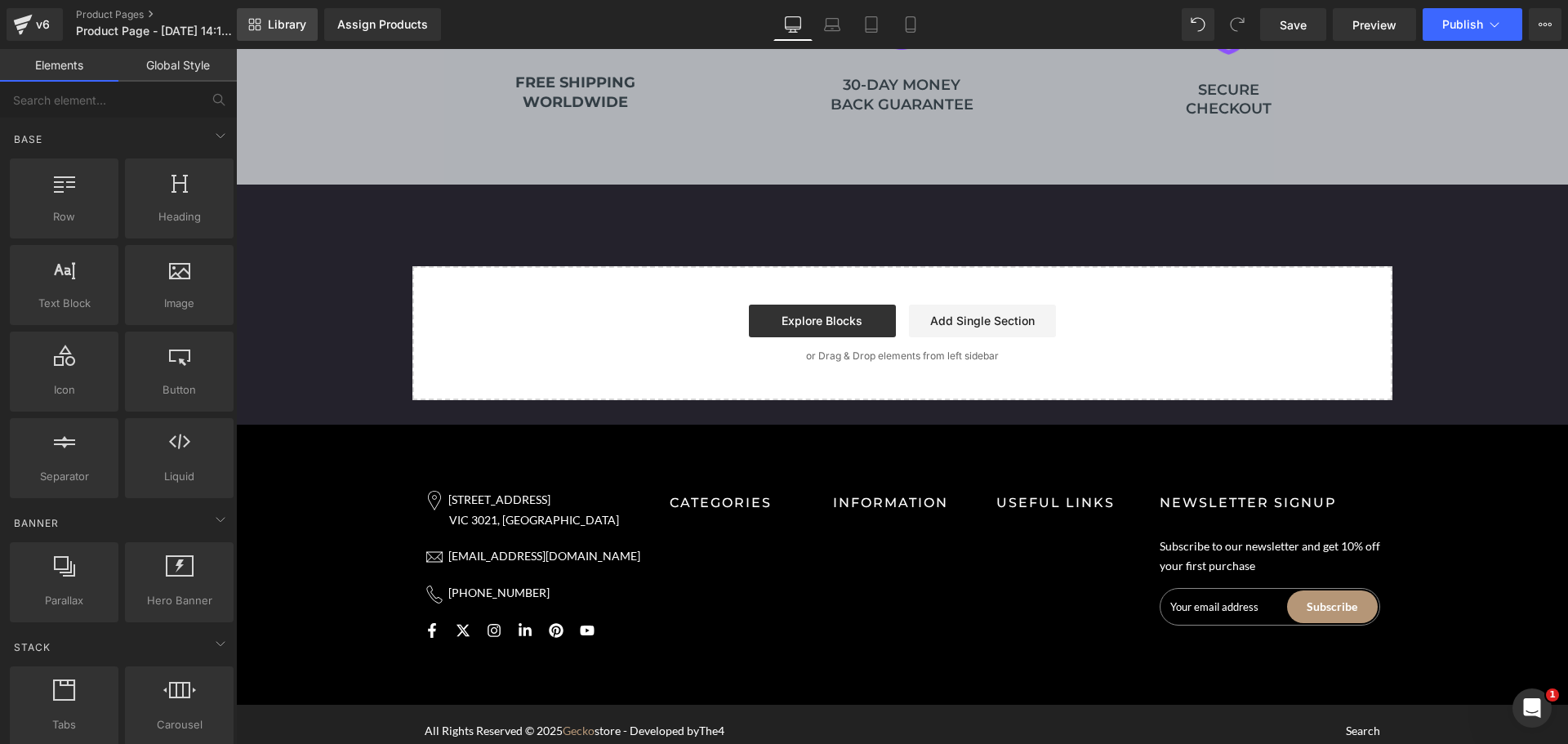
click at [291, 34] on link "Library" at bounding box center [277, 24] width 81 height 33
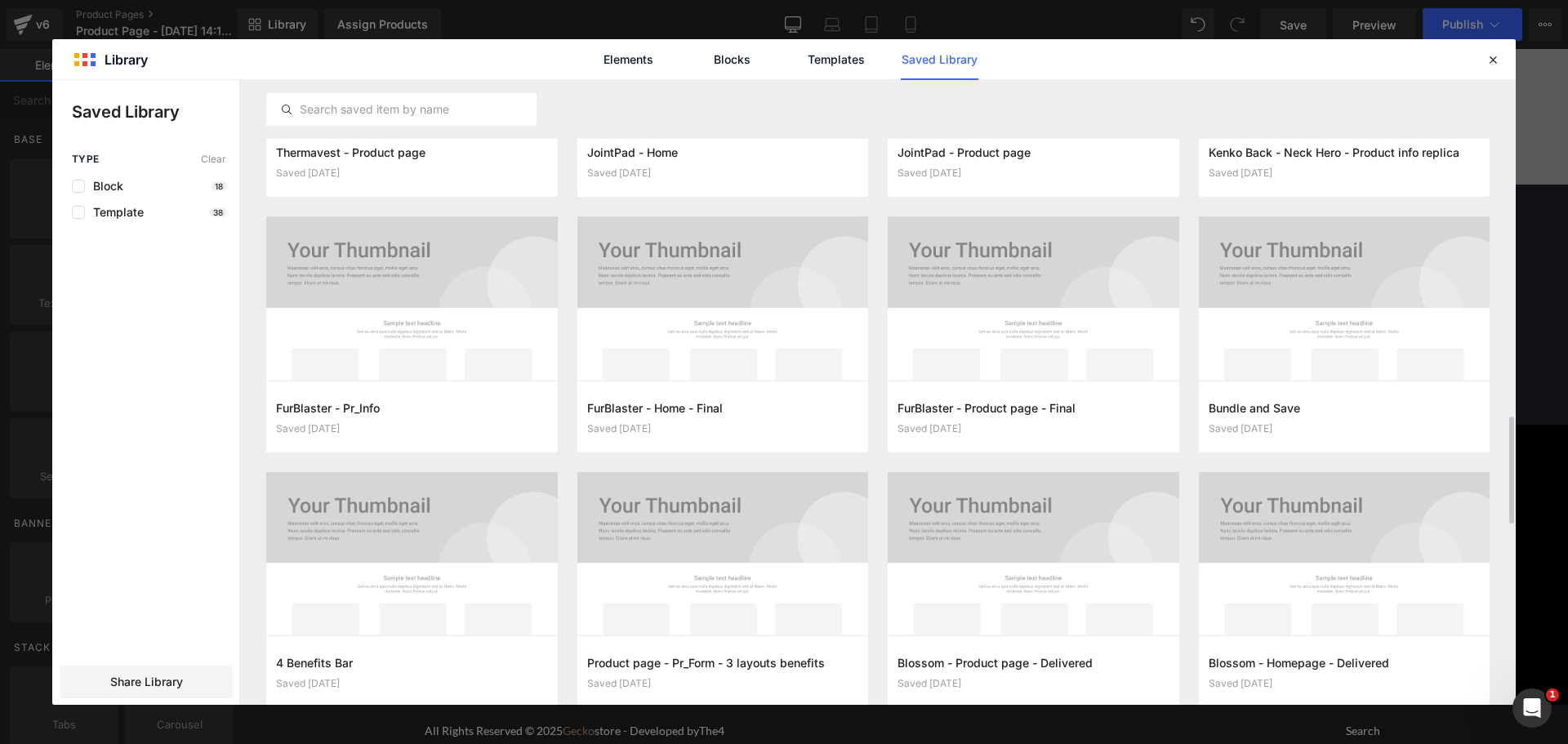
scroll to position [2059, 0]
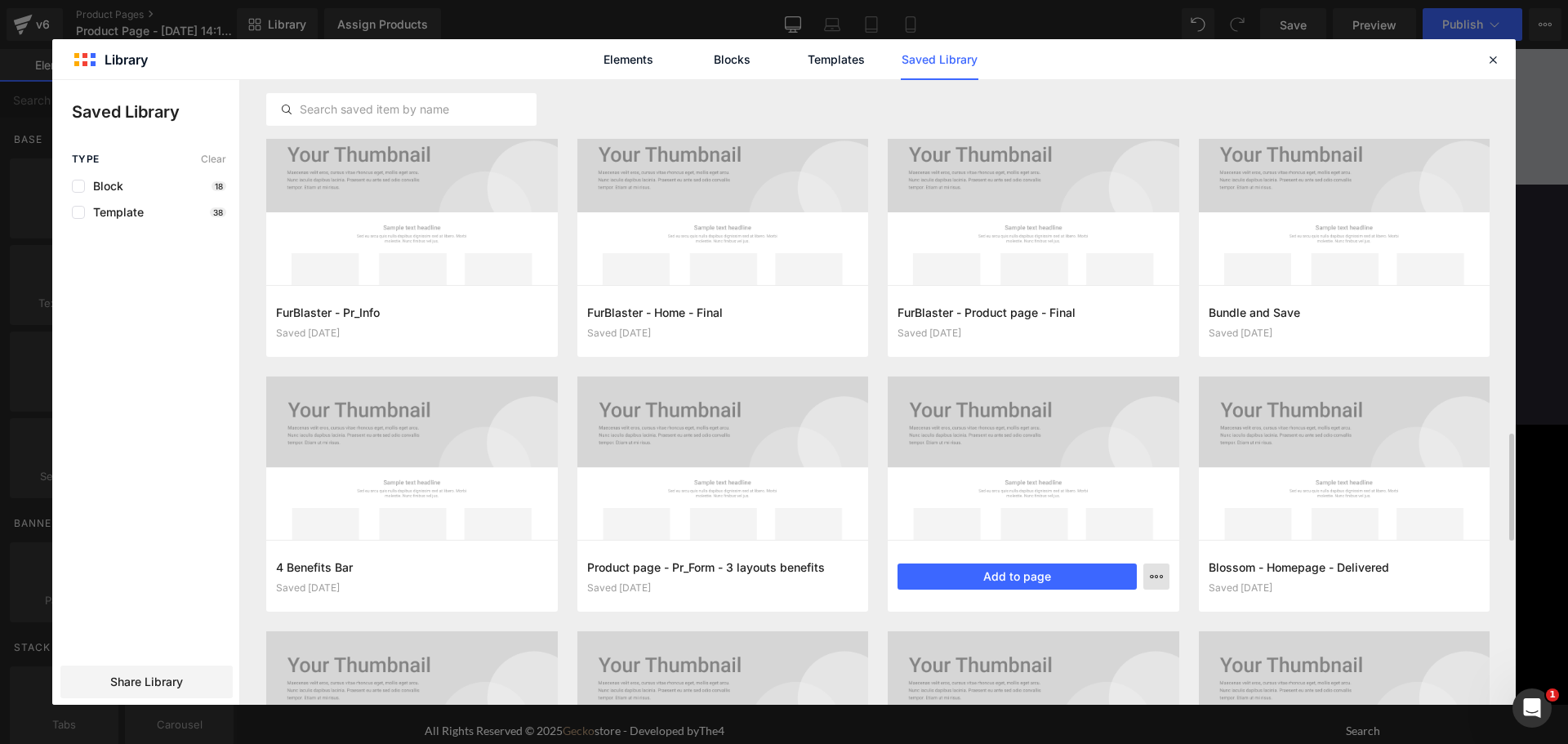
click at [1161, 574] on icon "button" at bounding box center [1156, 576] width 13 height 13
click at [1074, 637] on div "Delete" at bounding box center [1076, 647] width 186 height 34
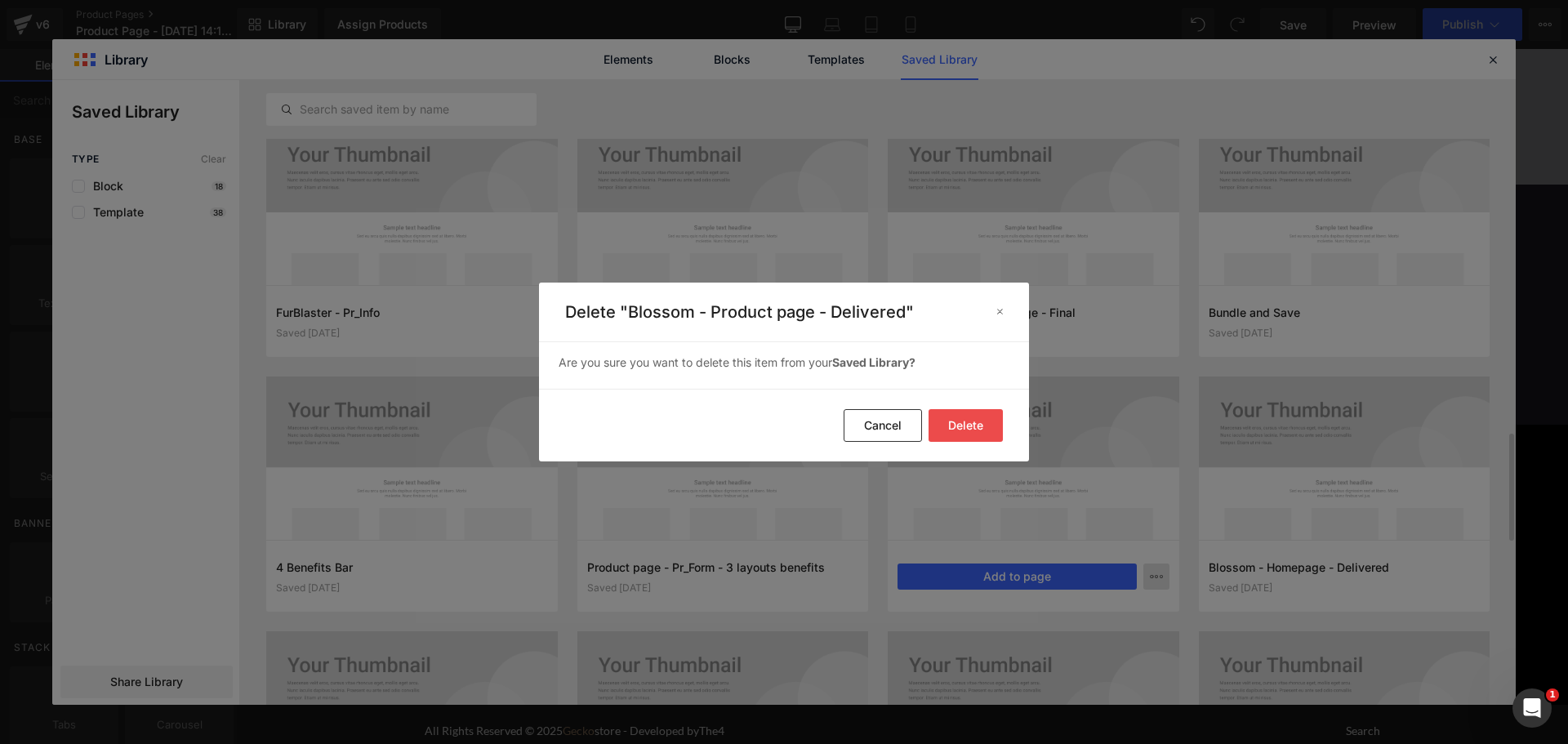
click at [981, 419] on button "Delete" at bounding box center [966, 425] width 74 height 33
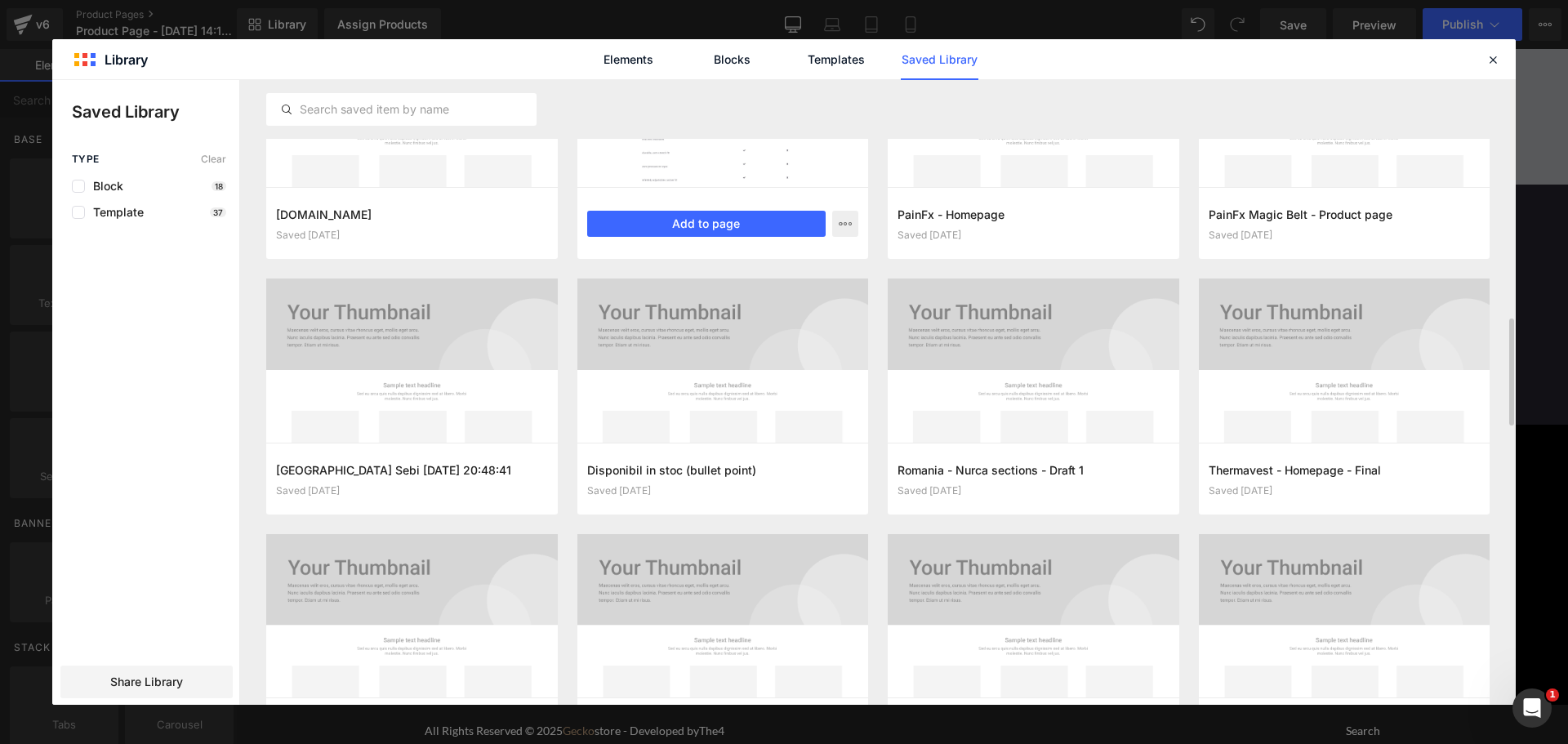
scroll to position [1296, 0]
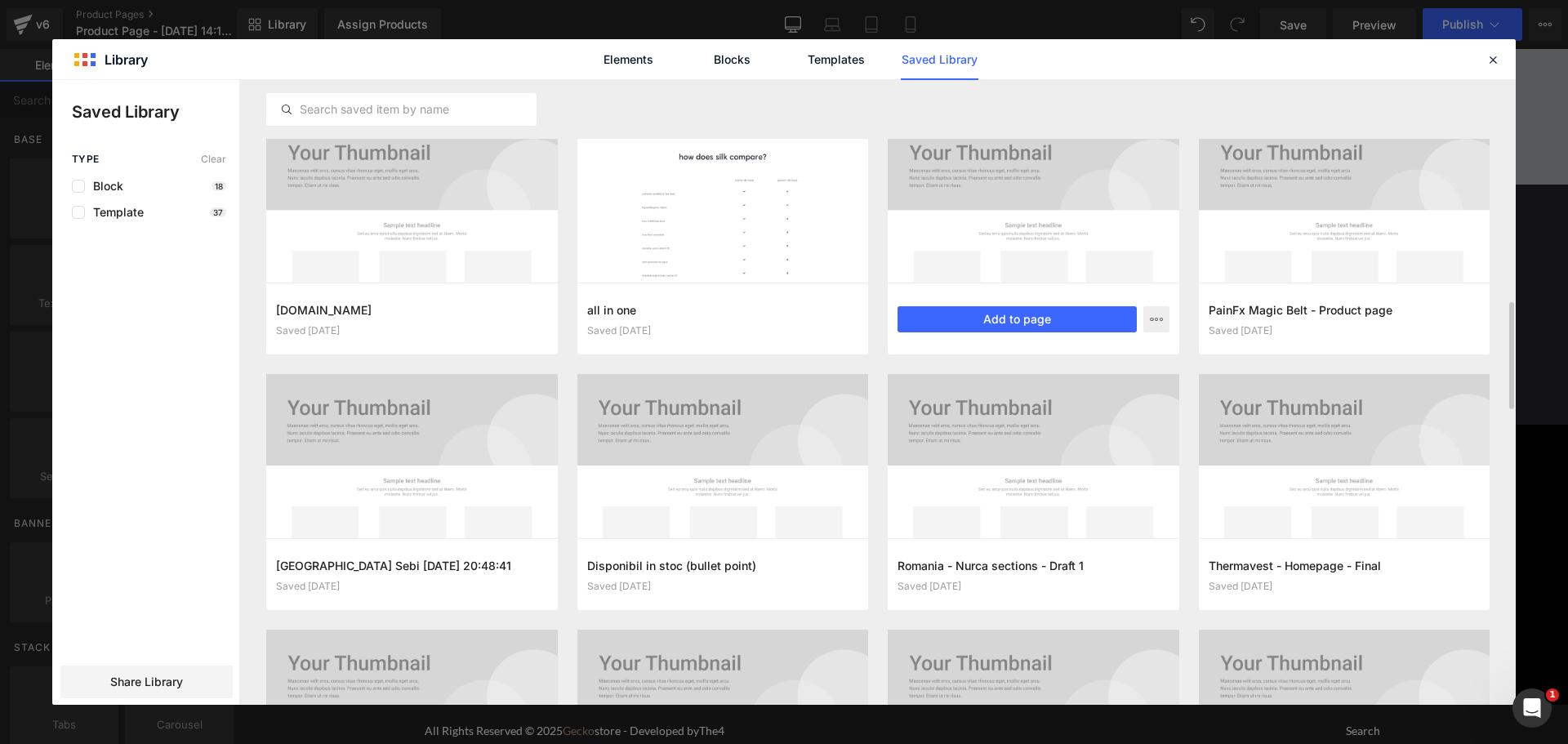
click at [1038, 304] on div "PainFx - Homepage Saved 2 years ago Add to page" at bounding box center [1033, 319] width 291 height 72
click at [1022, 315] on button "Add to page" at bounding box center [1017, 320] width 239 height 26
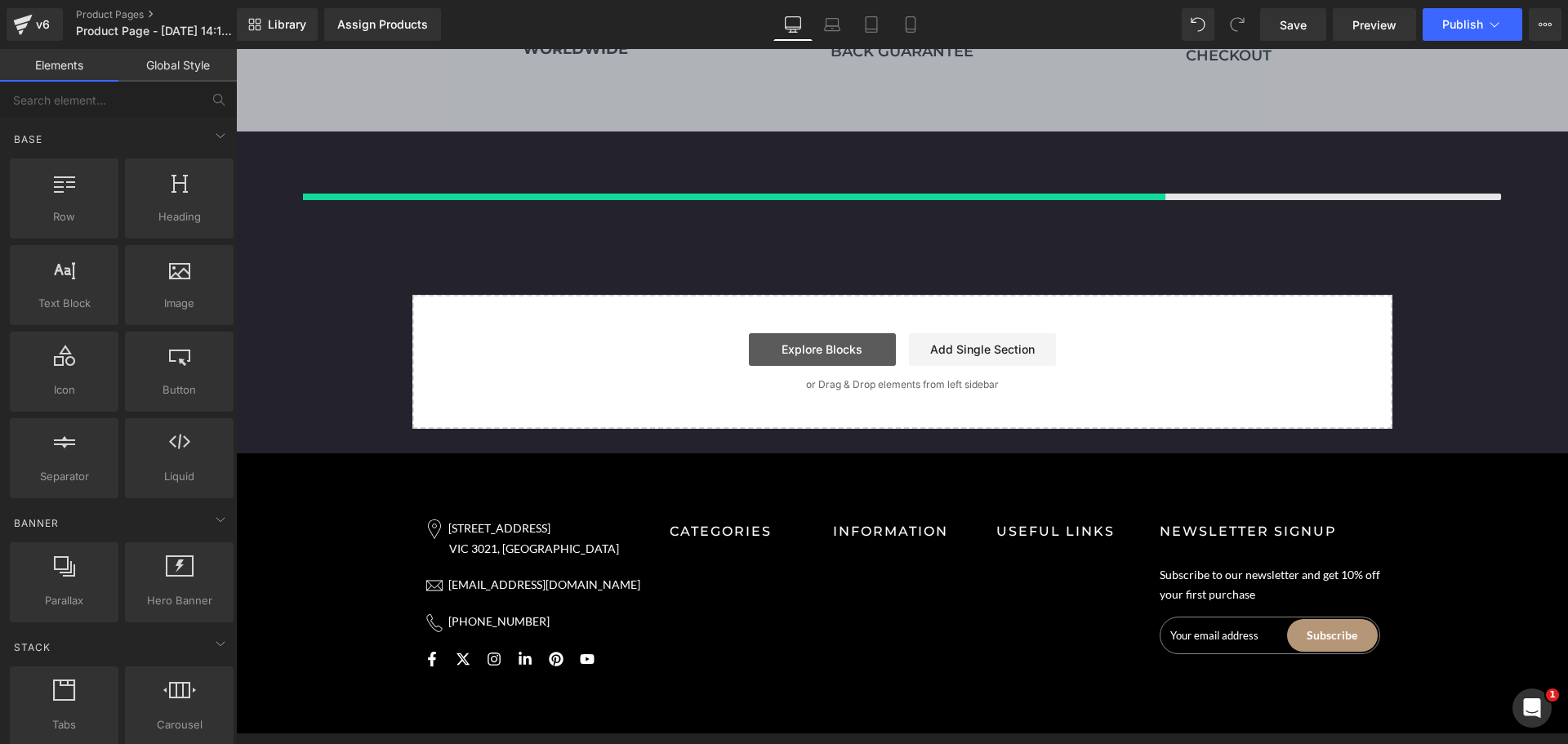
scroll to position [3805, 0]
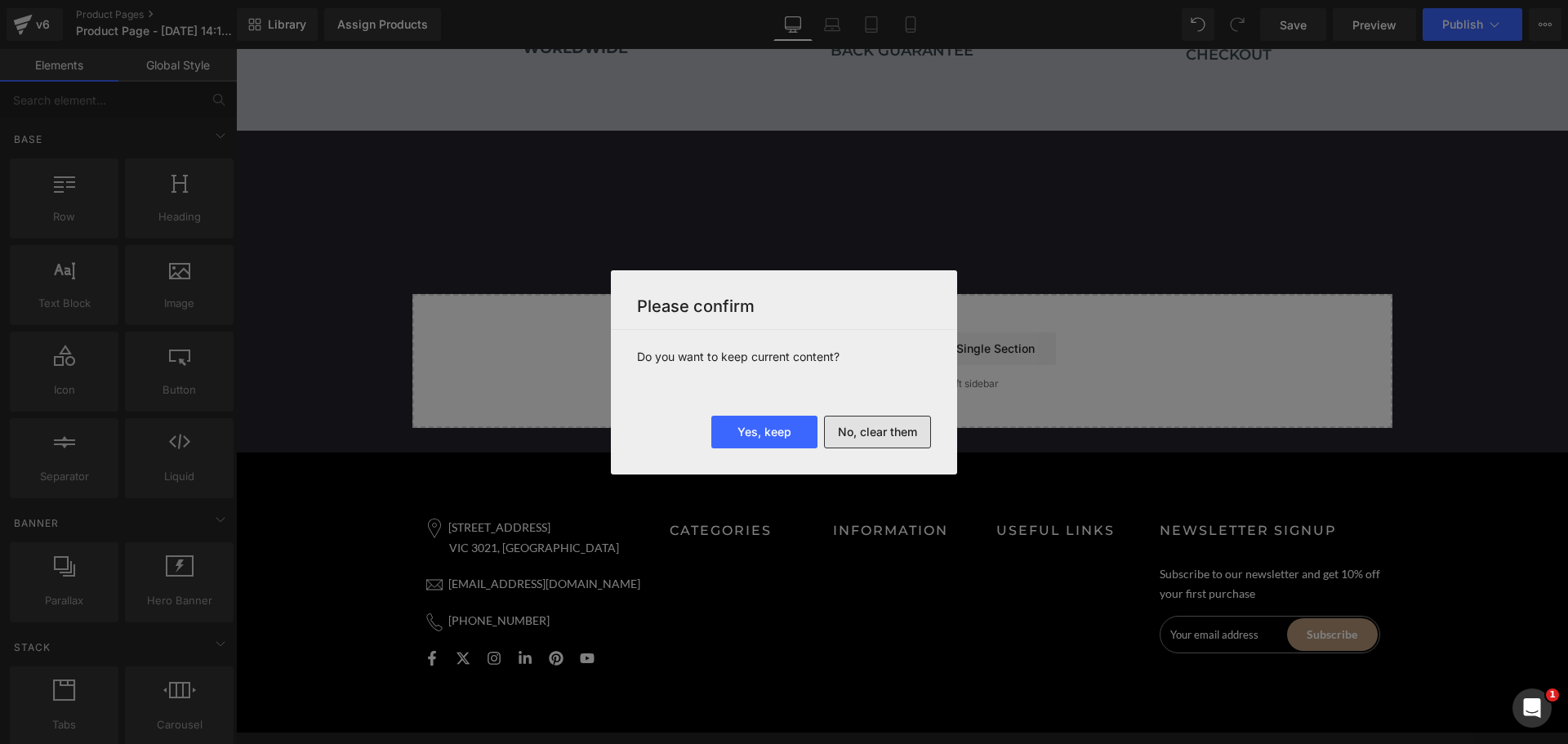
click at [895, 435] on button "No, clear them" at bounding box center [878, 431] width 107 height 33
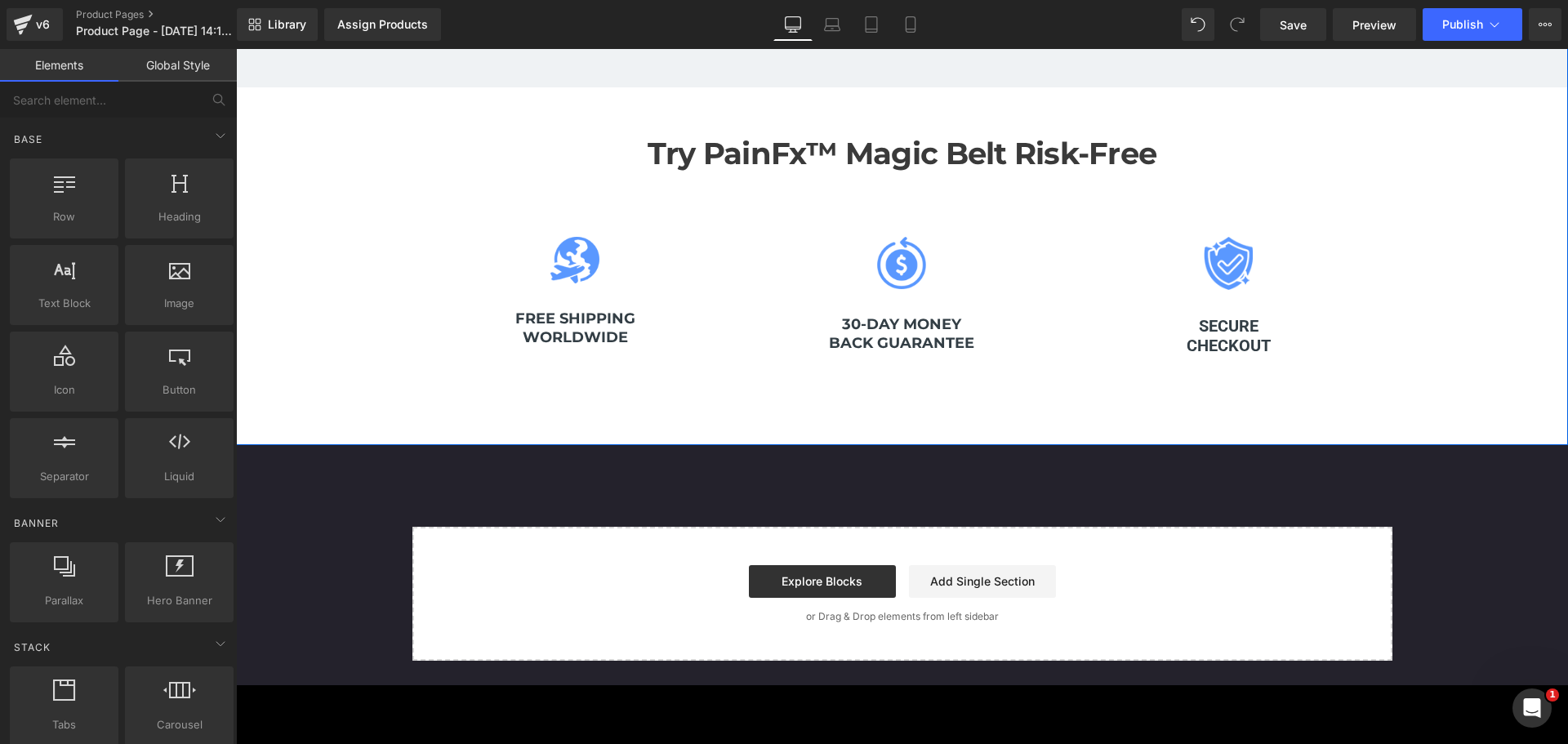
scroll to position [3395, 0]
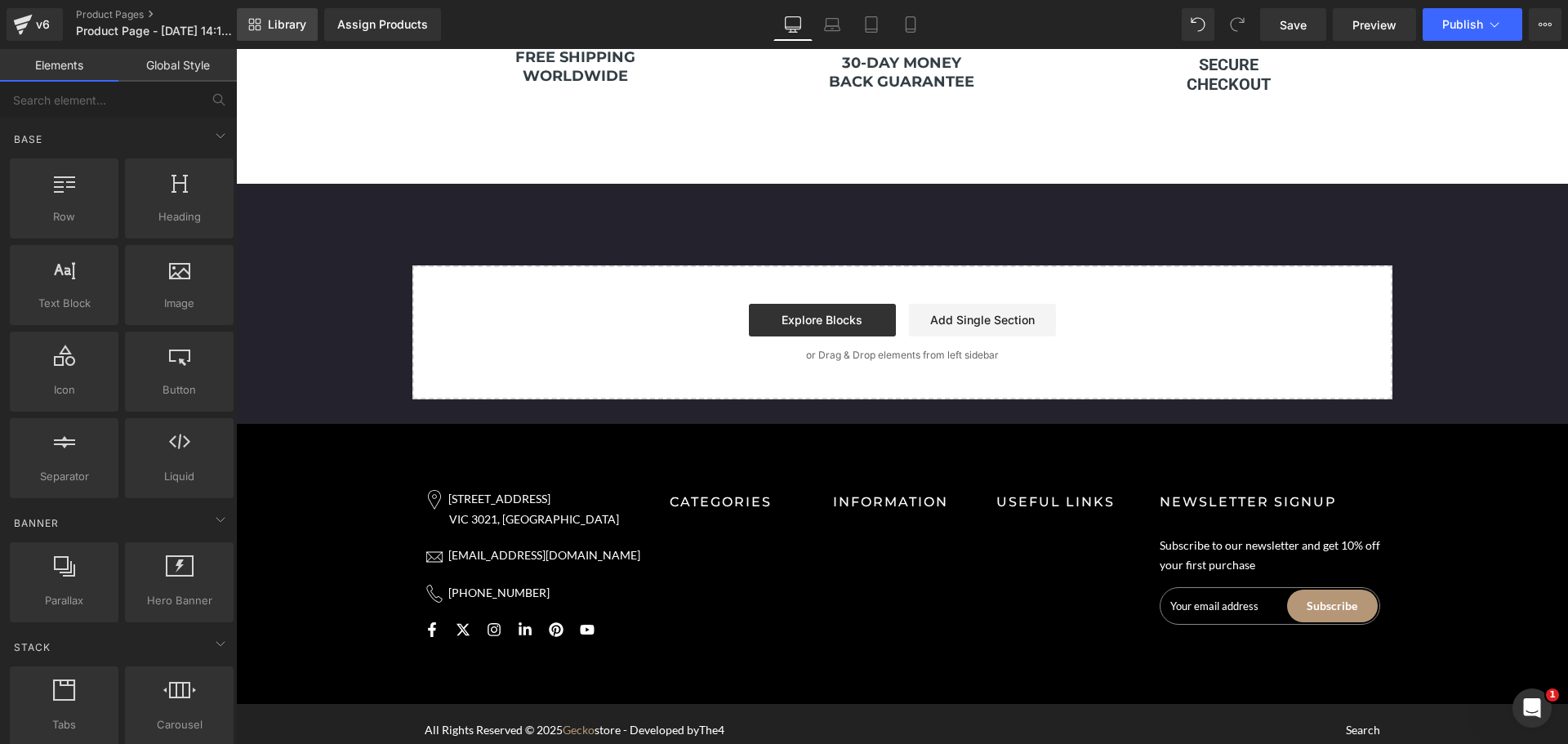
click at [269, 21] on span "Library" at bounding box center [287, 24] width 39 height 15
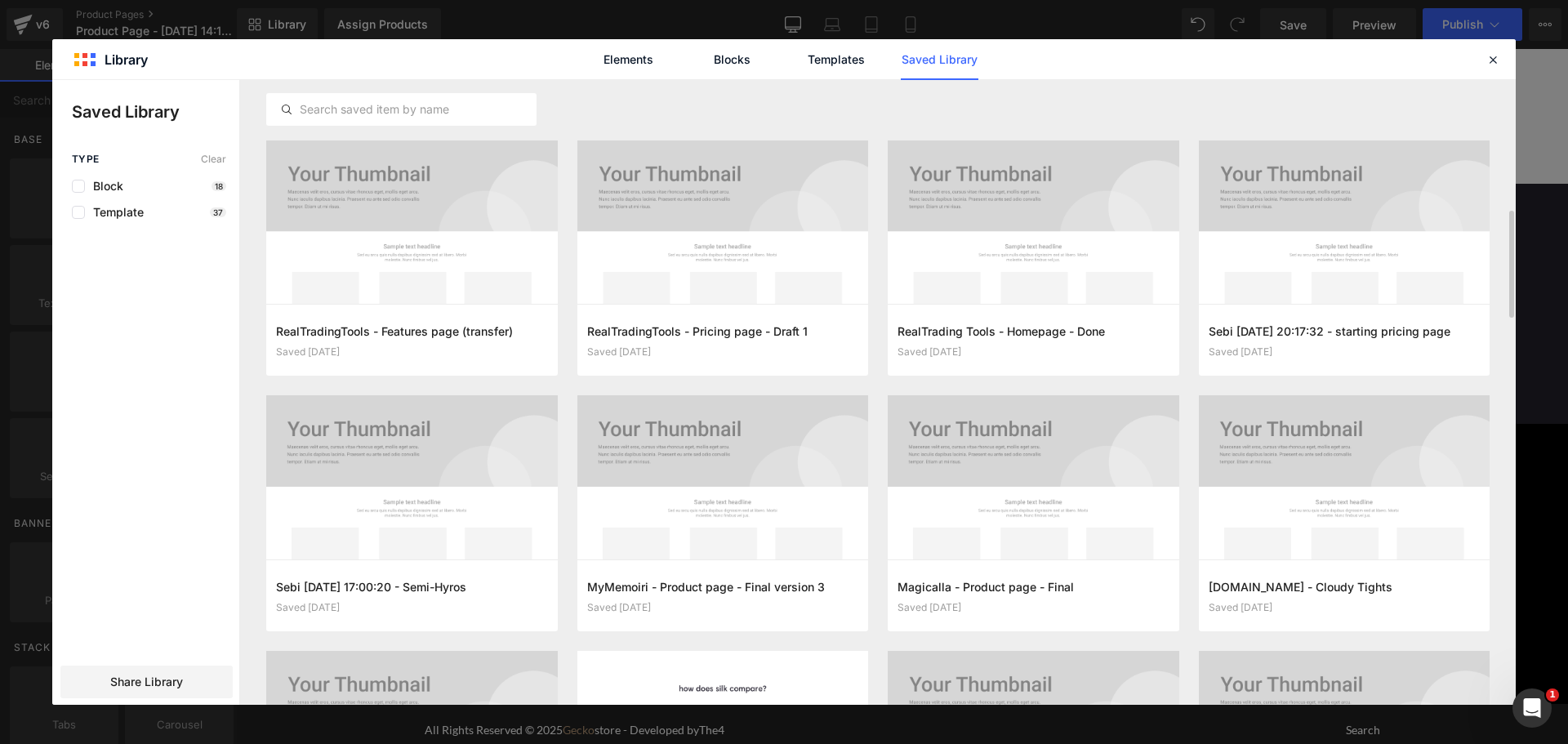
scroll to position [1146, 0]
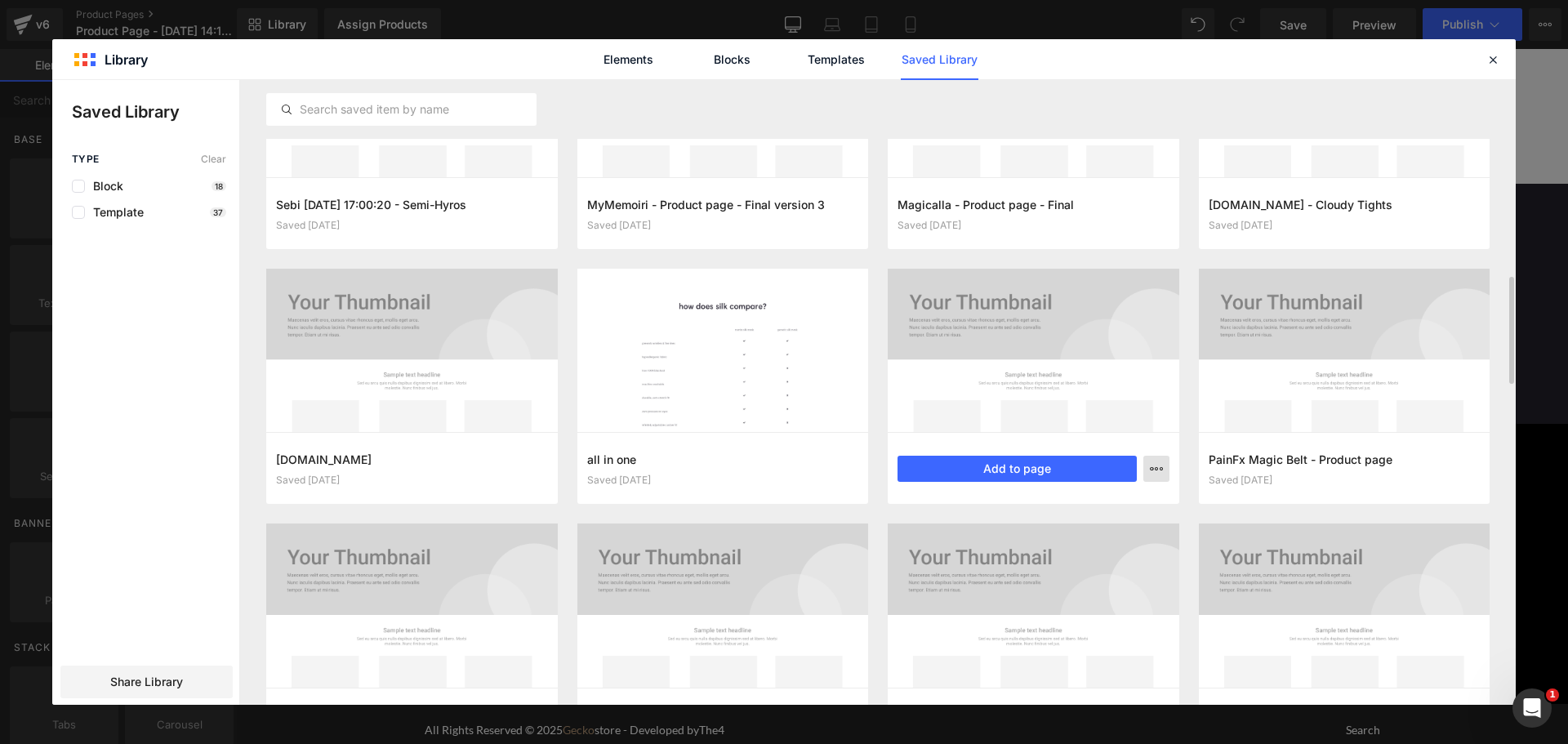
click at [1156, 465] on icon "button" at bounding box center [1156, 468] width 13 height 13
click at [1067, 540] on div "Delete" at bounding box center [1076, 540] width 186 height 34
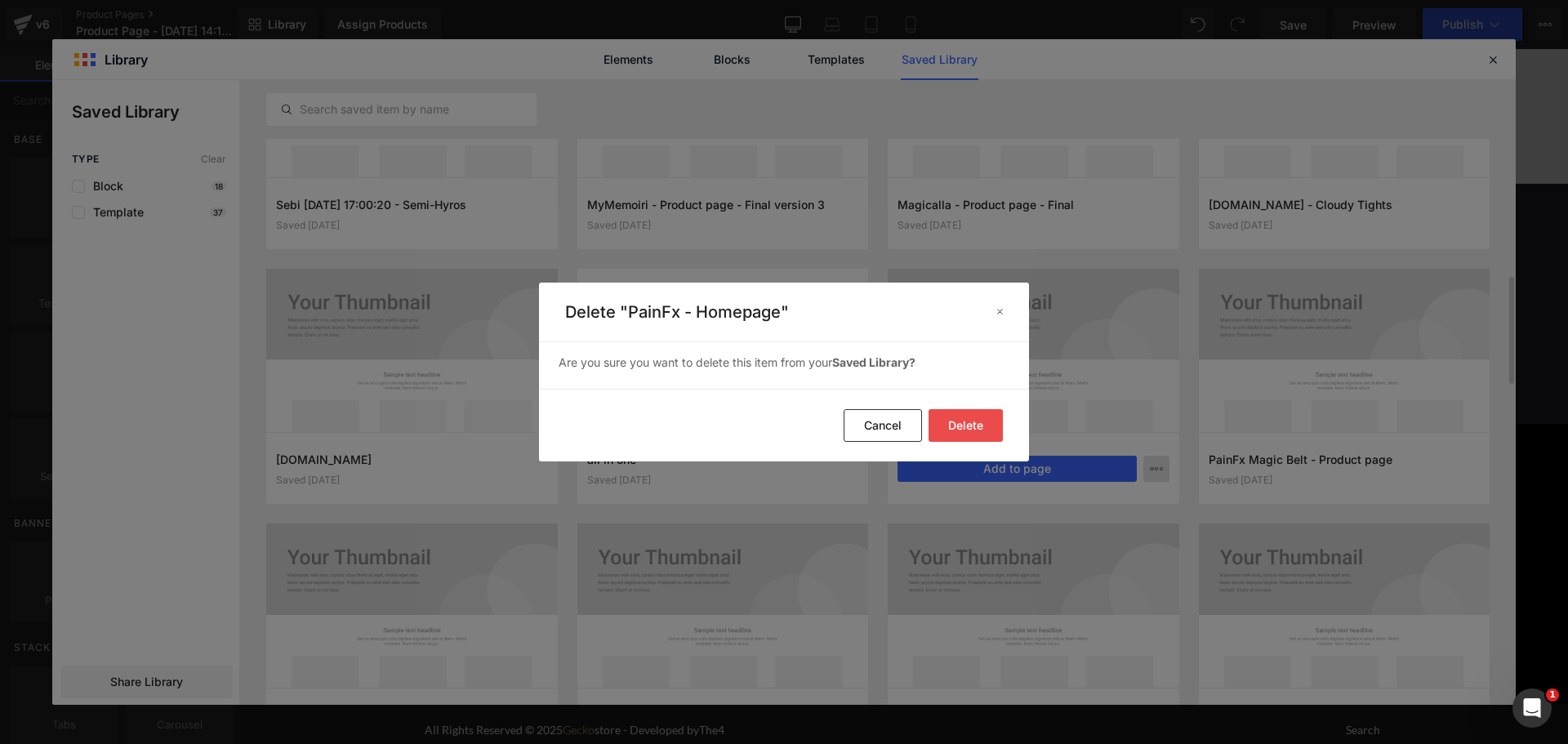
click at [984, 427] on button "Delete" at bounding box center [966, 425] width 74 height 33
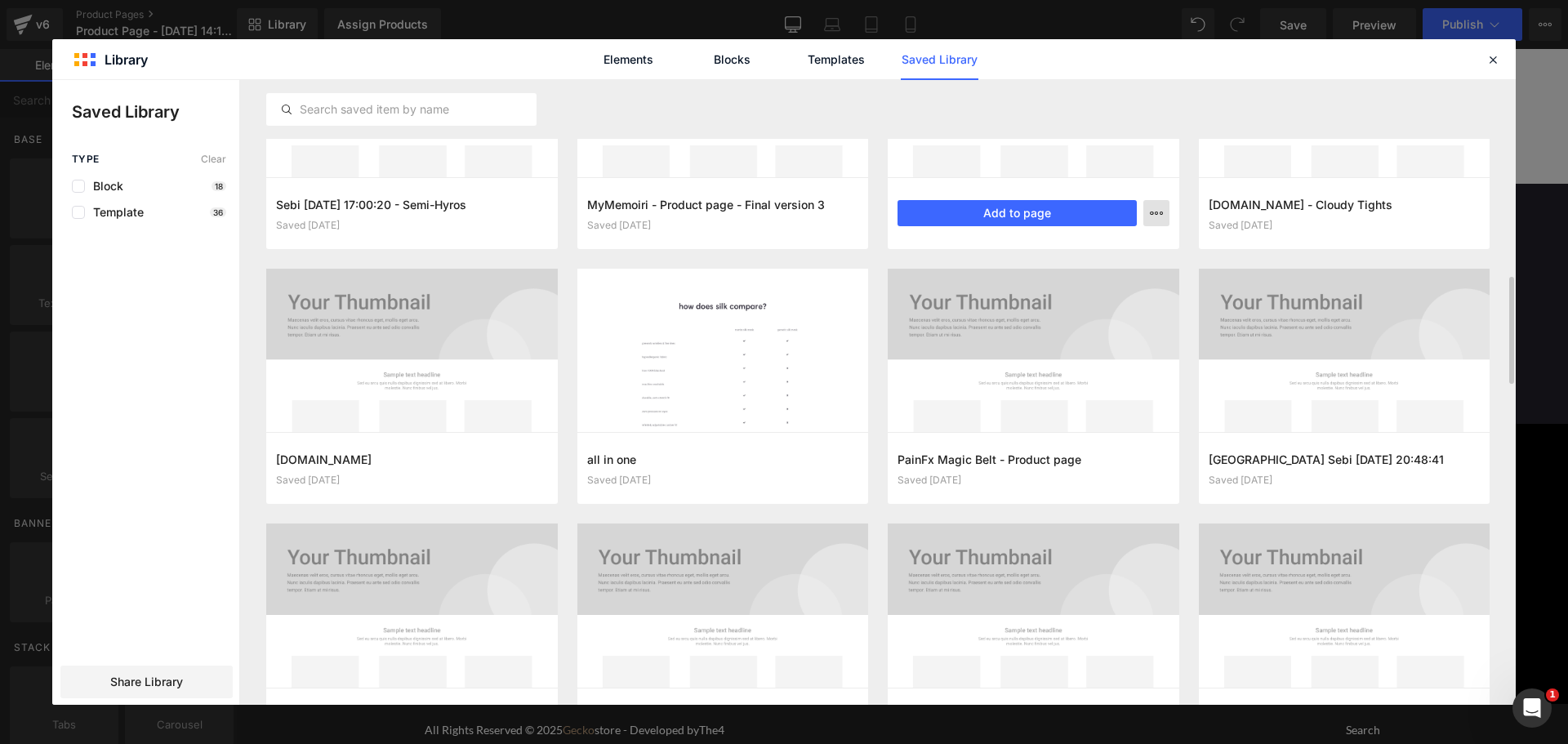
click at [1156, 210] on icon "button" at bounding box center [1156, 213] width 13 height 13
click at [1065, 280] on div "Delete" at bounding box center [1076, 284] width 186 height 34
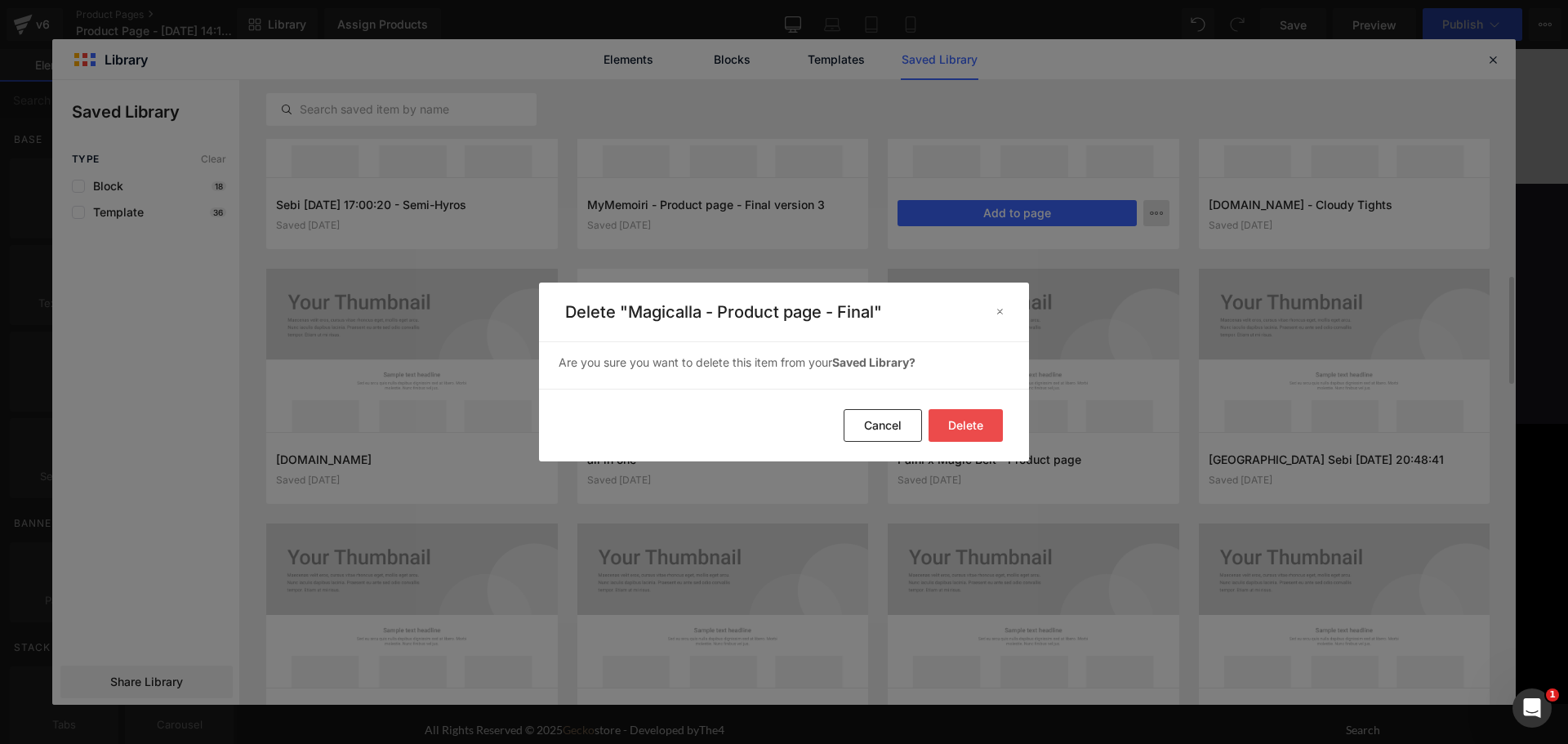
click at [968, 431] on button "Delete" at bounding box center [966, 425] width 74 height 33
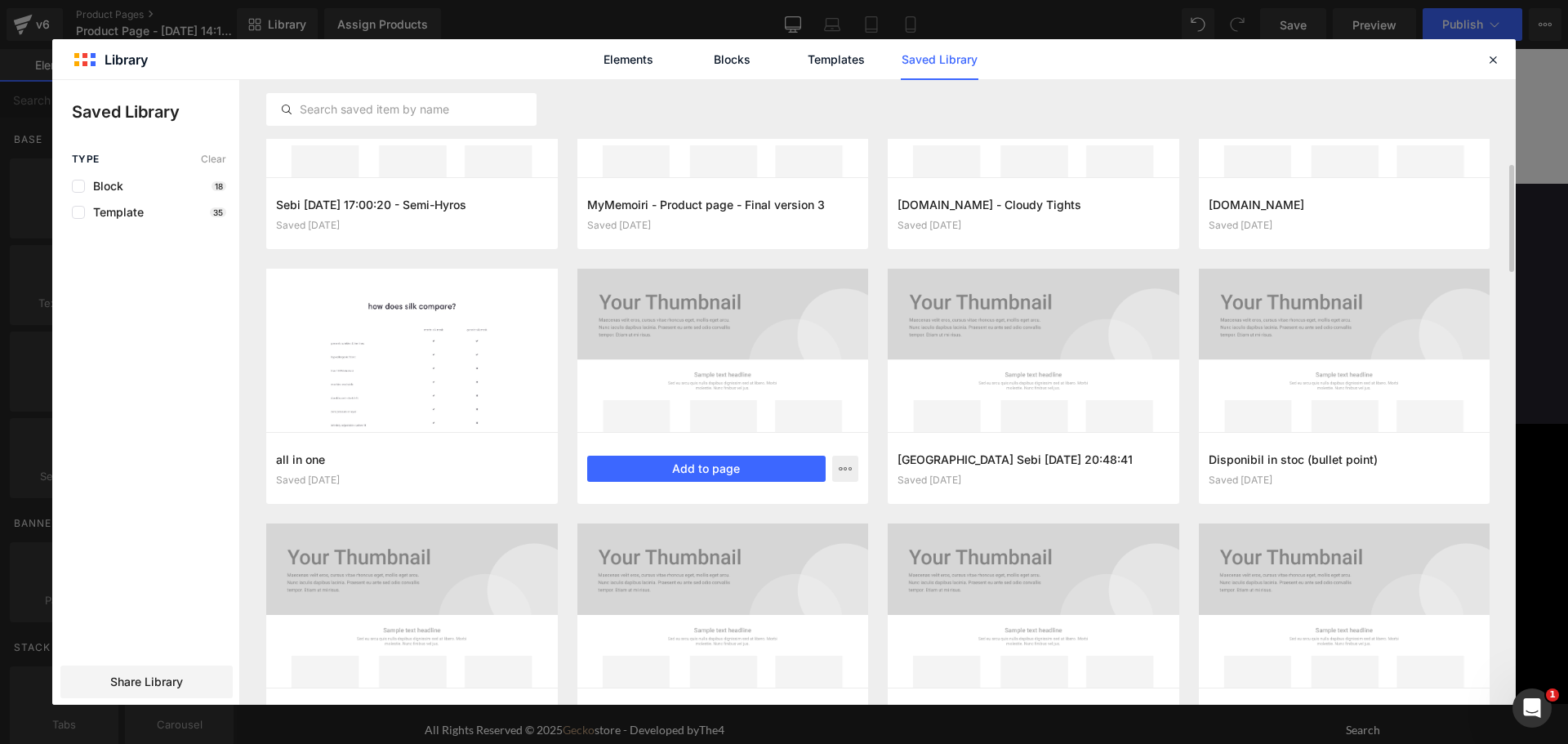
scroll to position [1051, 0]
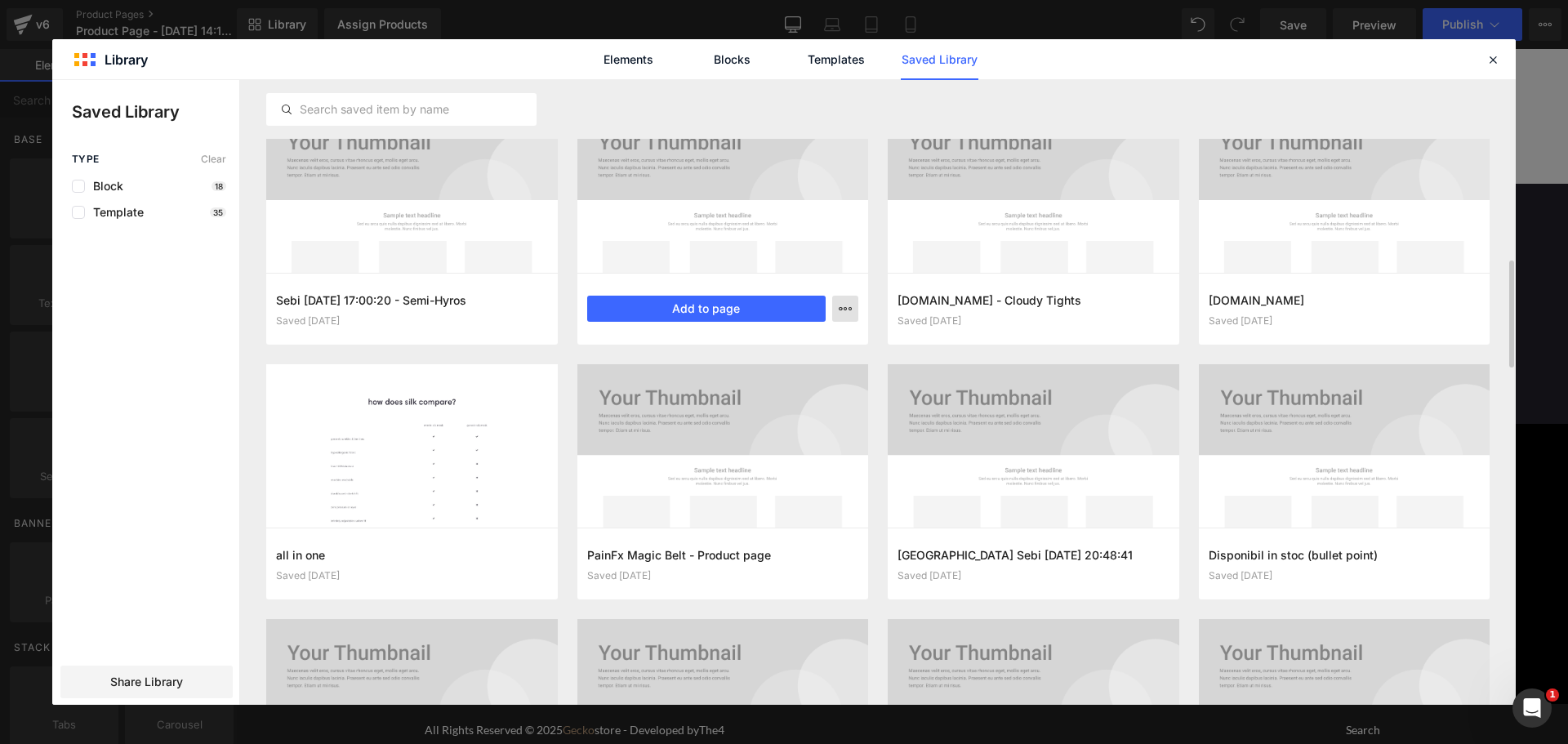
click at [850, 311] on icon "button" at bounding box center [845, 308] width 13 height 13
click at [744, 384] on div "Delete" at bounding box center [764, 379] width 186 height 34
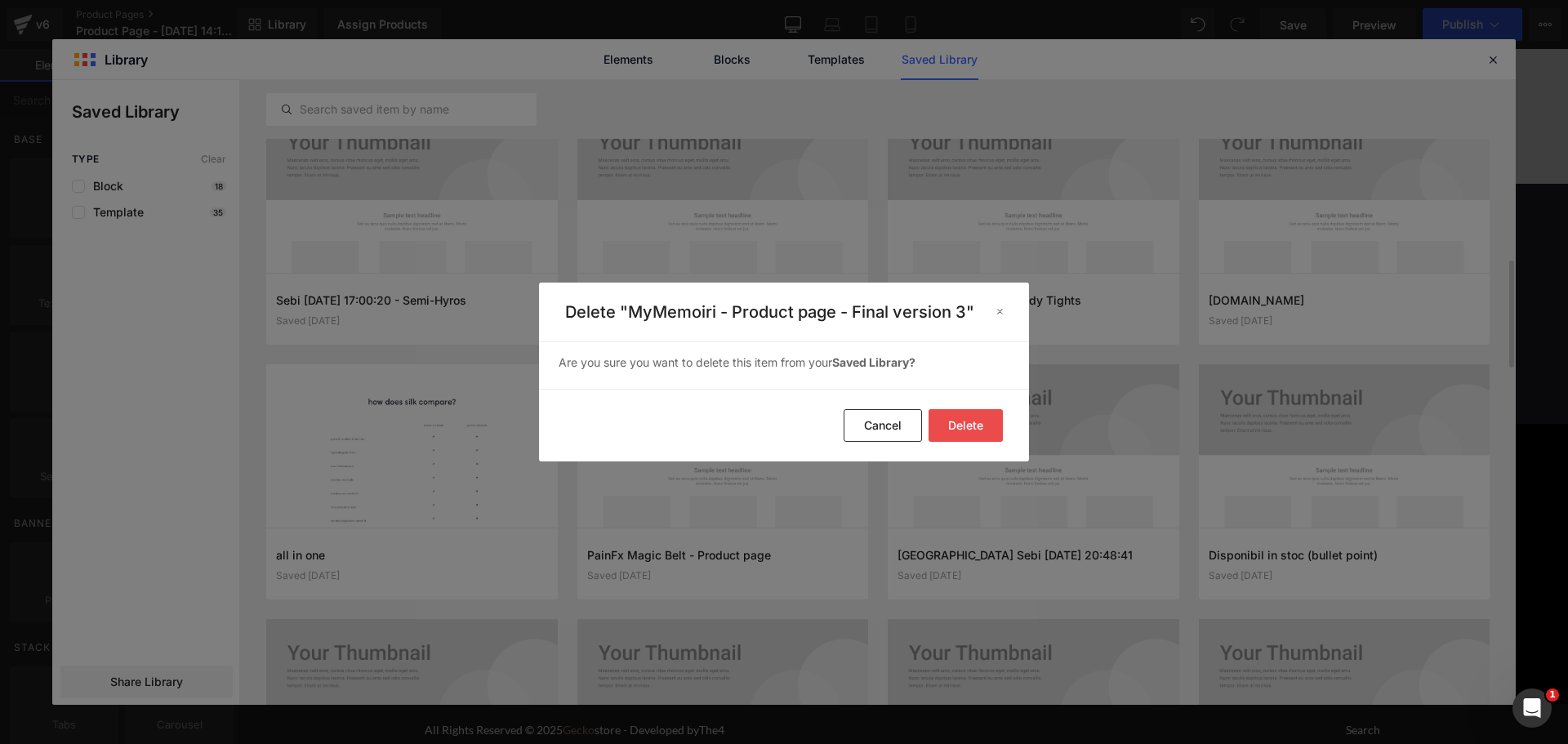
click at [959, 431] on button "Delete" at bounding box center [966, 425] width 74 height 33
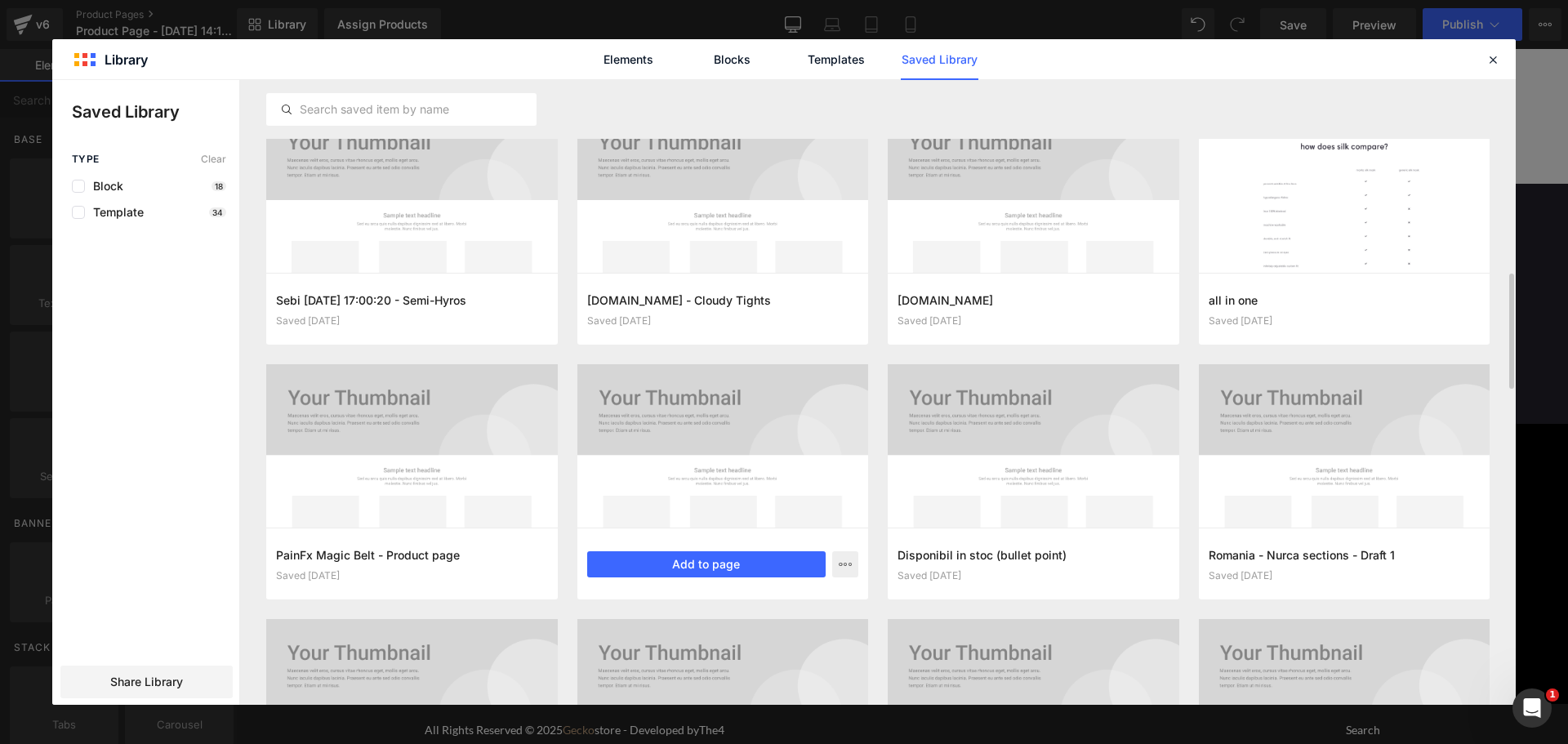
scroll to position [1624, 0]
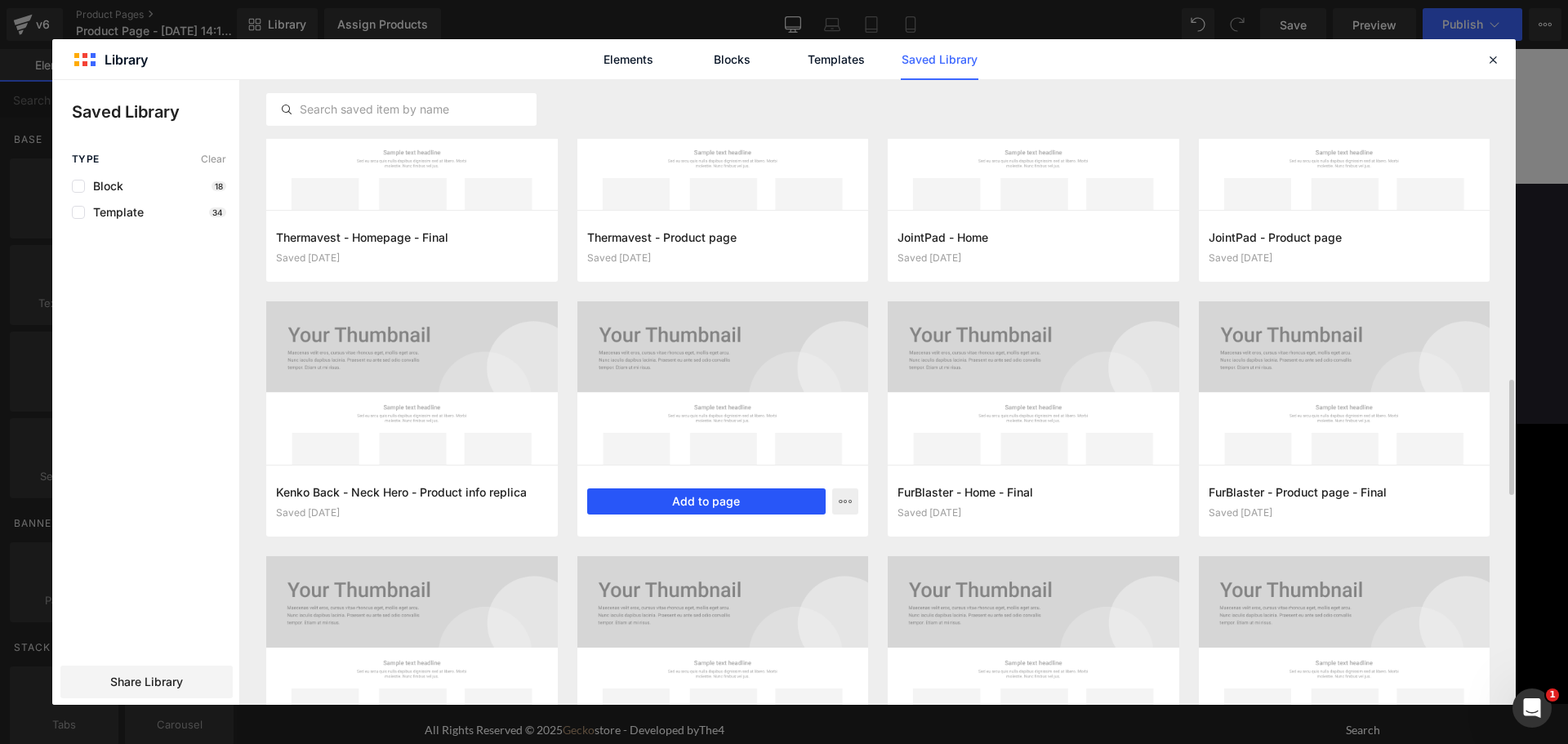
click at [730, 500] on button "Add to page" at bounding box center [707, 502] width 239 height 26
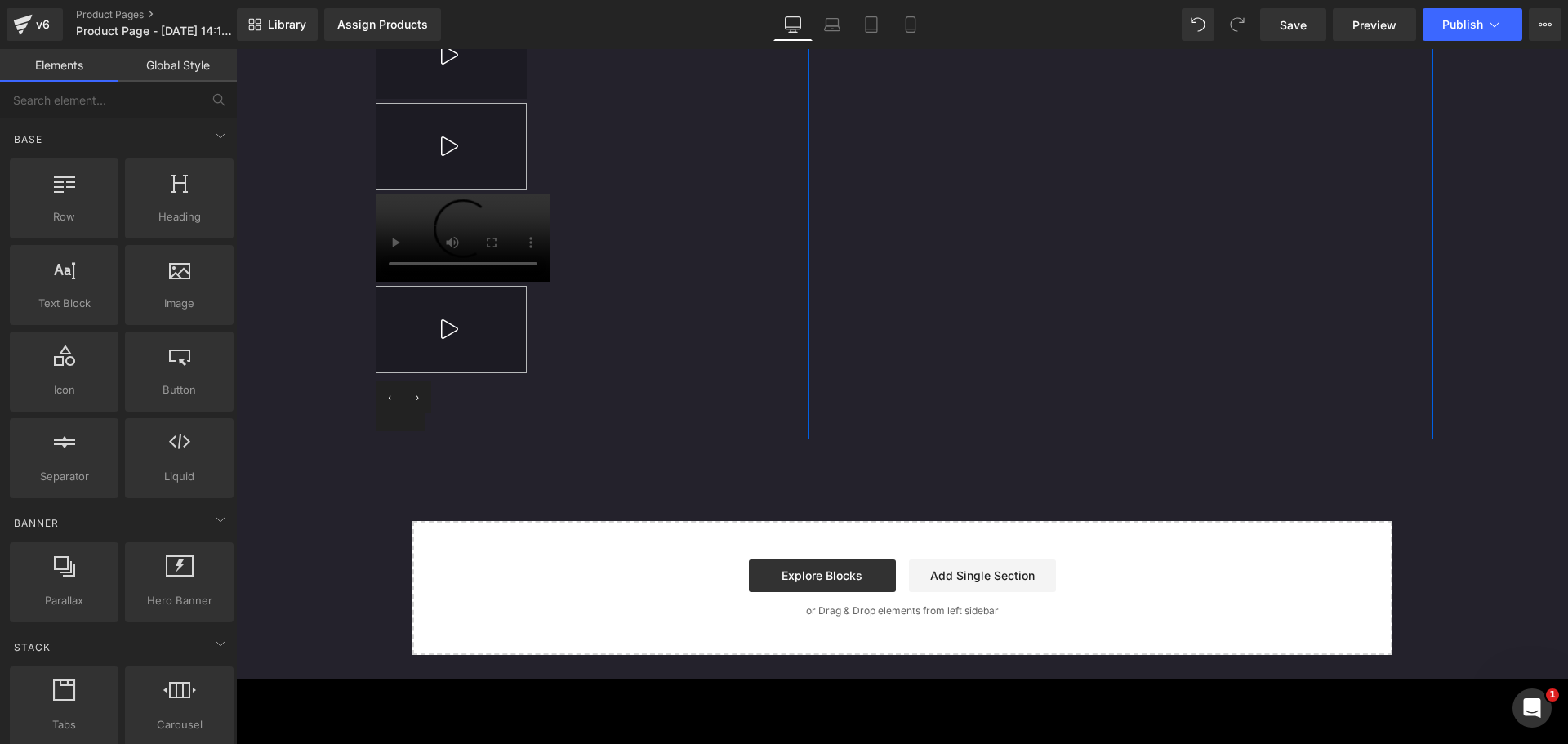
scroll to position [5163, 0]
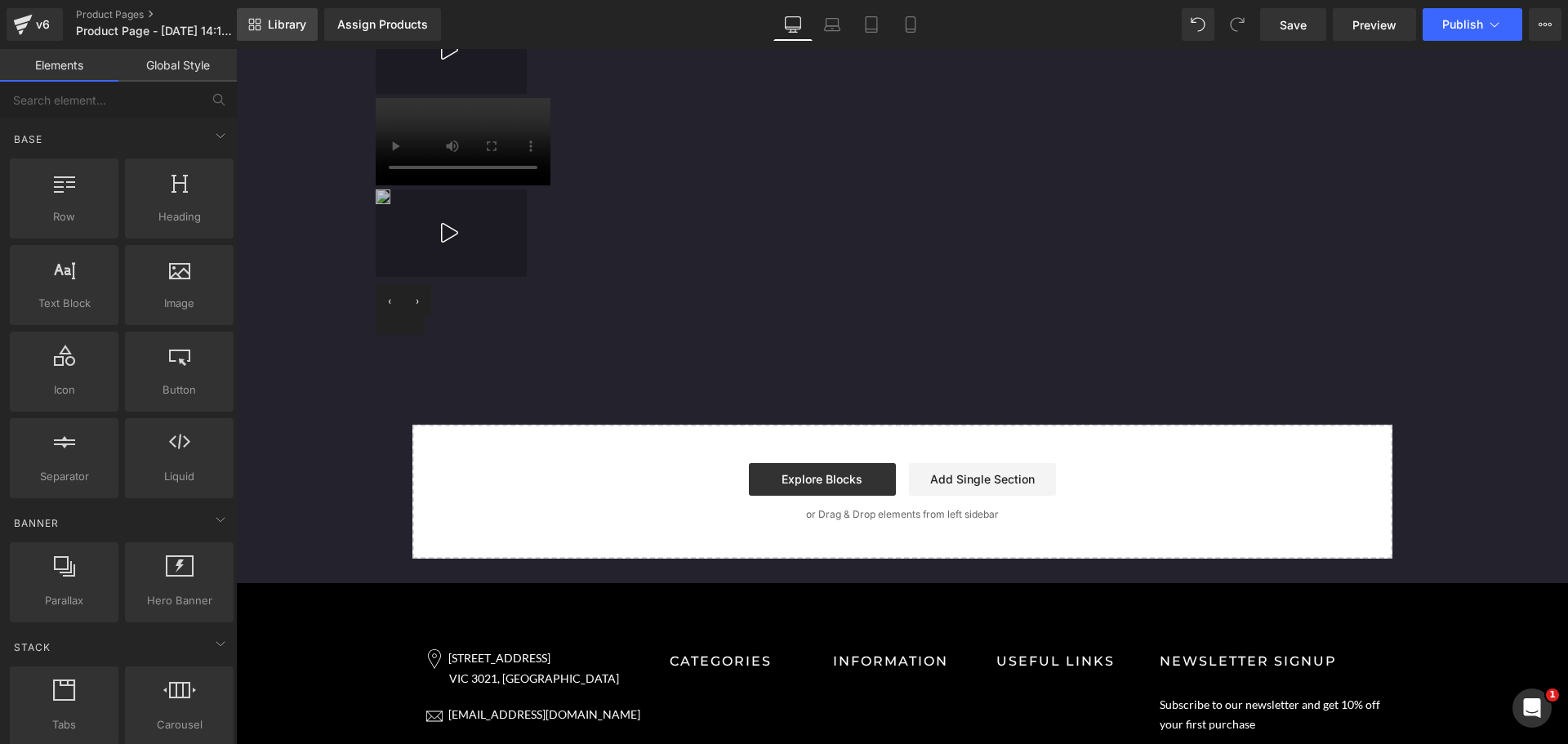
click at [269, 17] on link "Library" at bounding box center [277, 24] width 81 height 33
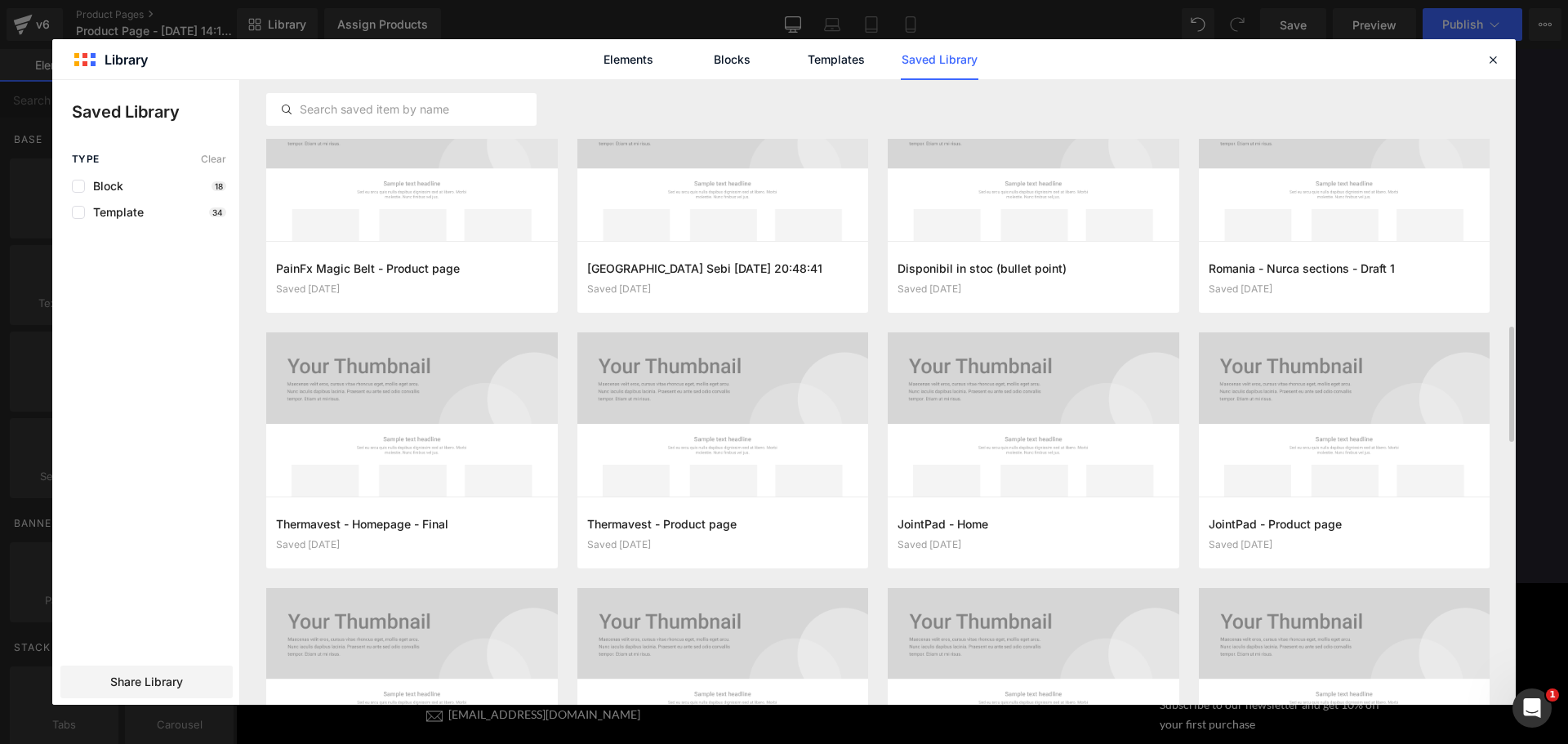
scroll to position [1529, 0]
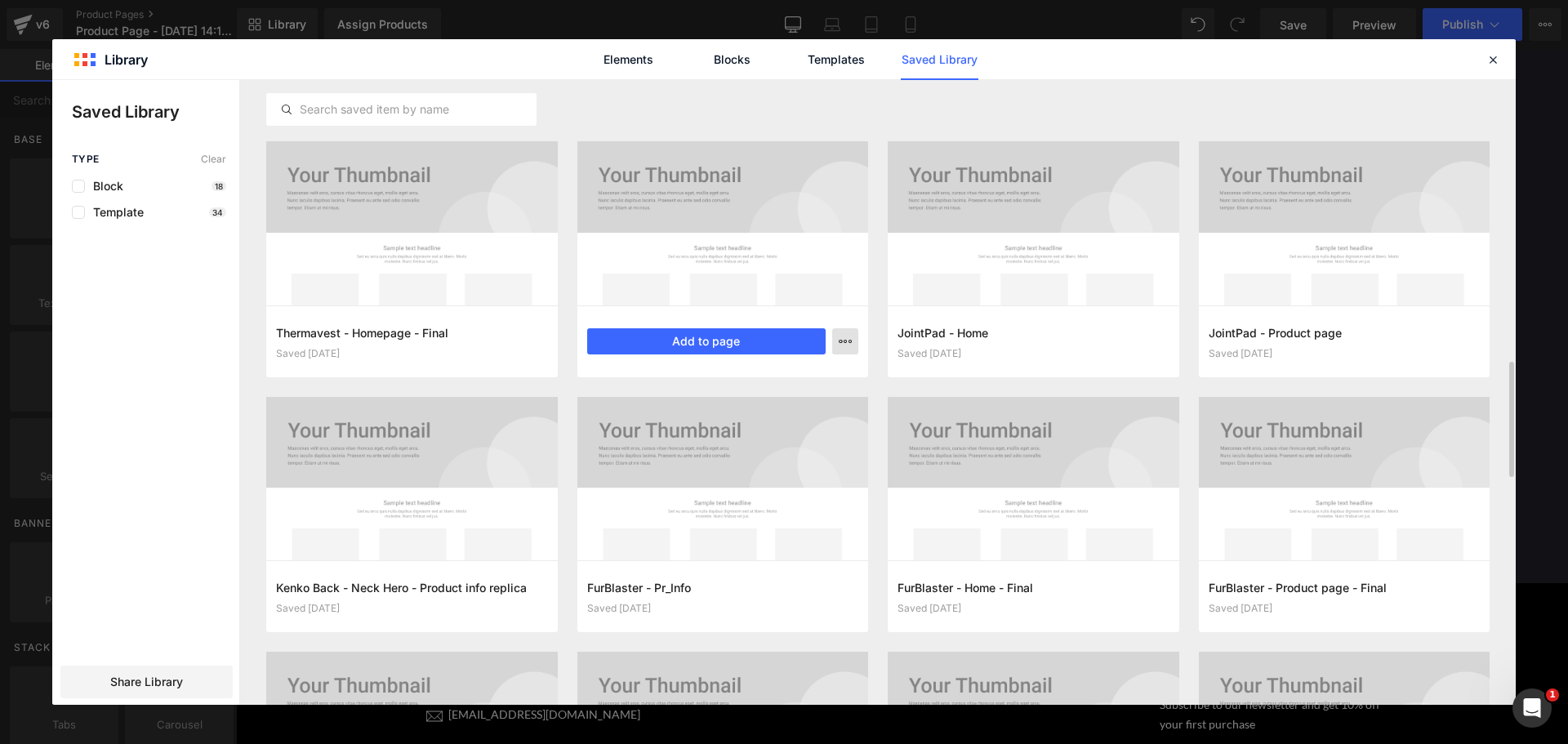
click at [844, 342] on icon "button" at bounding box center [845, 341] width 13 height 13
click at [791, 409] on div "Delete" at bounding box center [764, 412] width 186 height 34
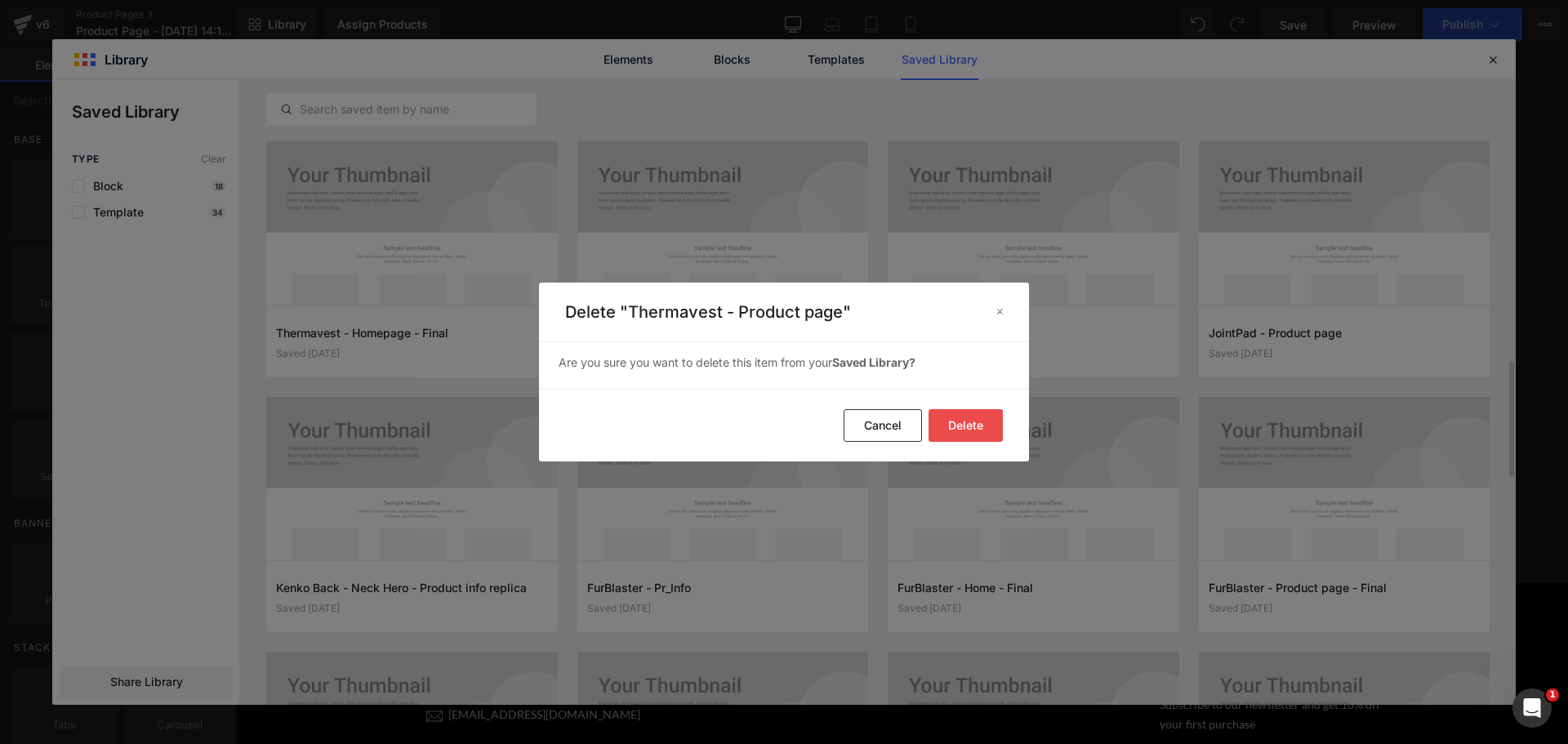
click at [970, 426] on button "Delete" at bounding box center [966, 425] width 74 height 33
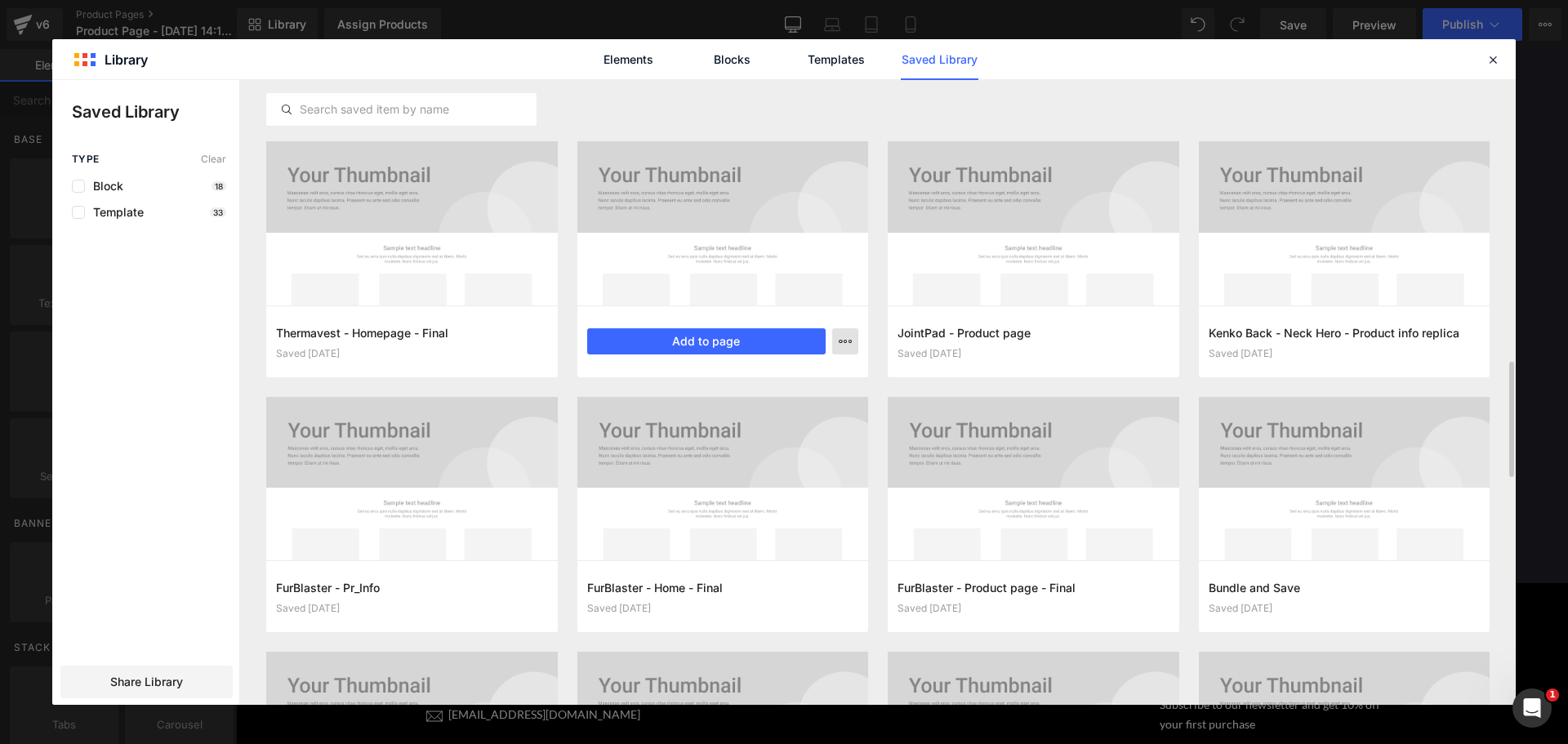
click at [844, 341] on icon "button" at bounding box center [845, 341] width 13 height 13
click at [792, 398] on div "Delete" at bounding box center [764, 412] width 186 height 34
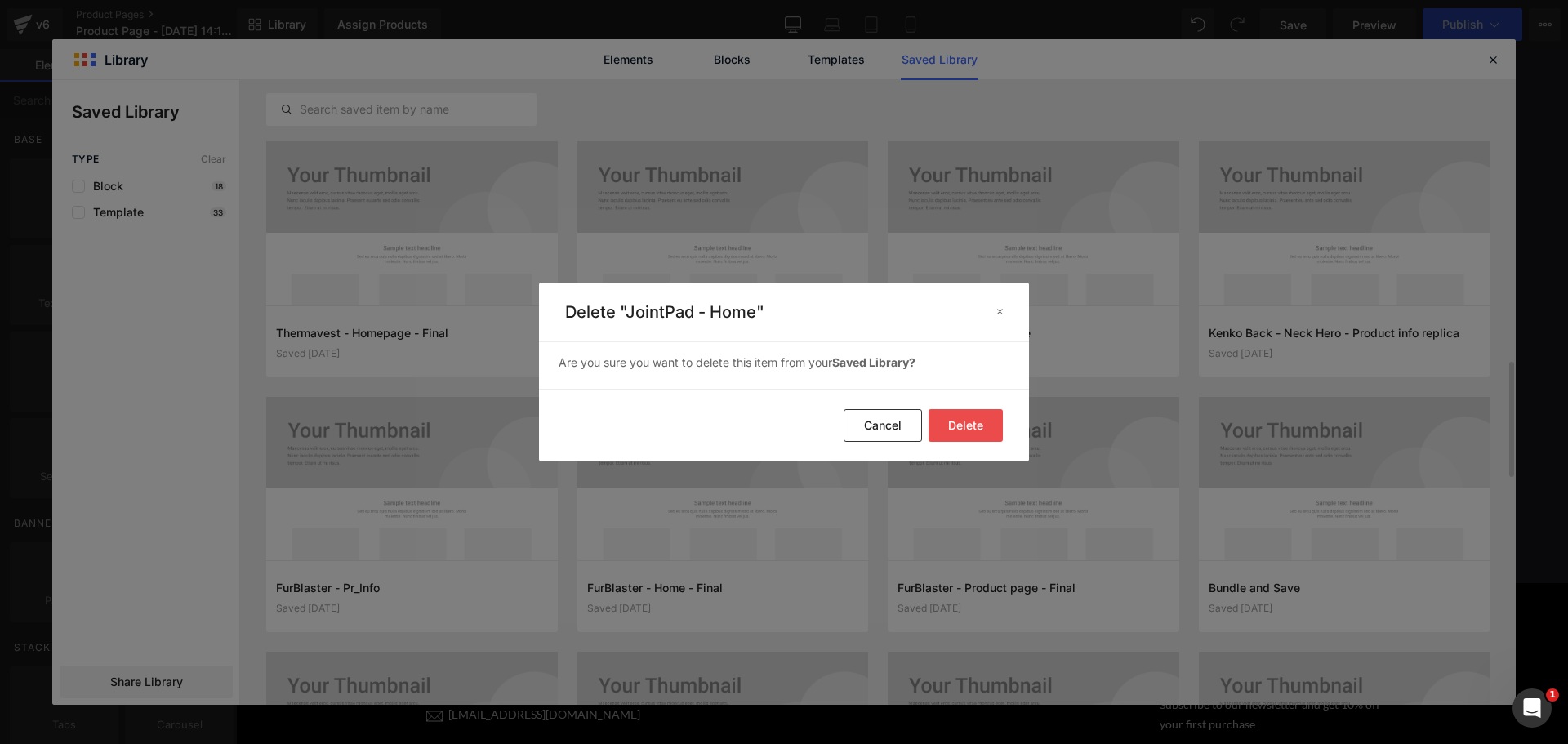
click at [984, 426] on button "Delete" at bounding box center [966, 425] width 74 height 33
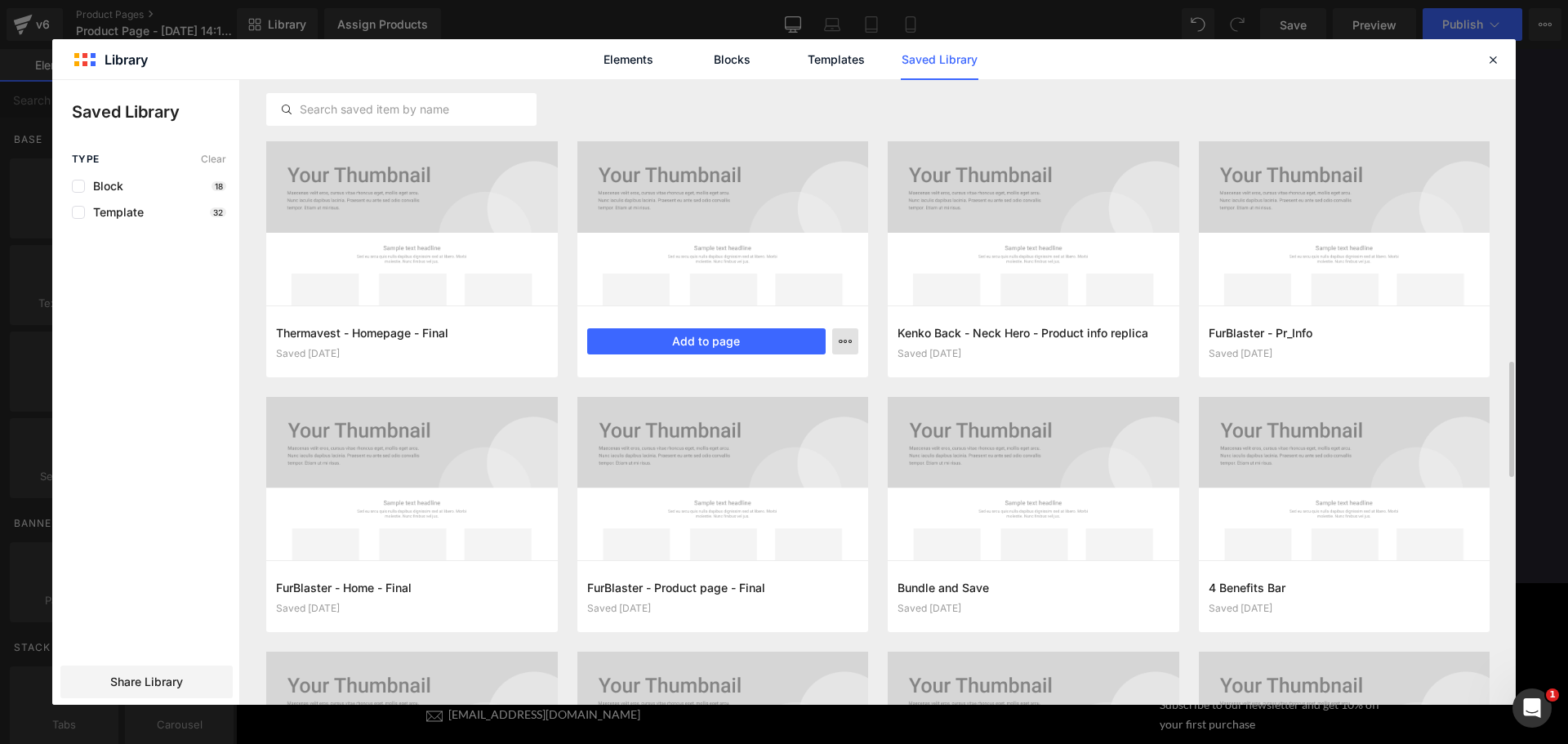
click at [836, 336] on button "button" at bounding box center [845, 342] width 26 height 26
click at [806, 411] on div "Delete" at bounding box center [764, 412] width 186 height 34
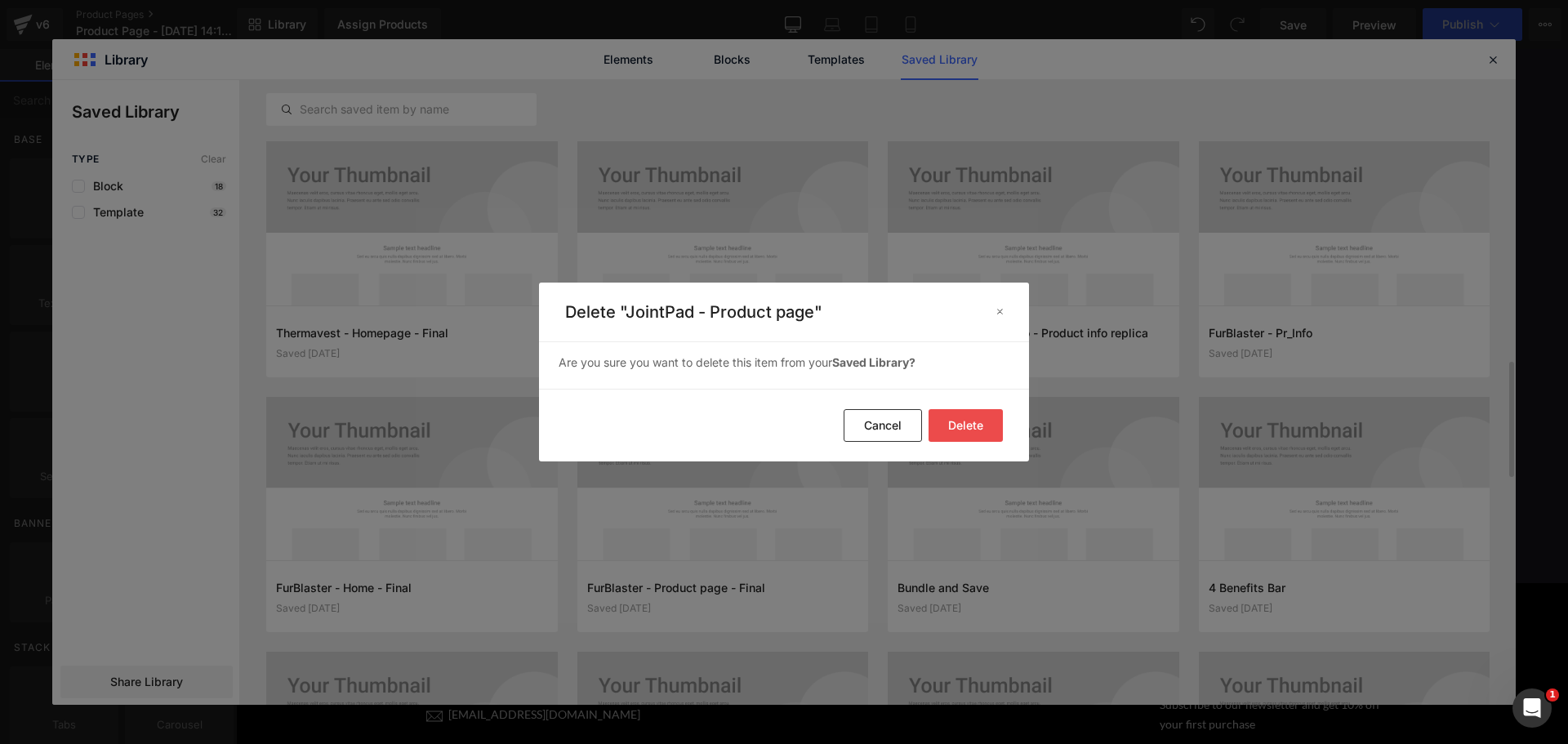
click at [964, 424] on button "Delete" at bounding box center [966, 425] width 74 height 33
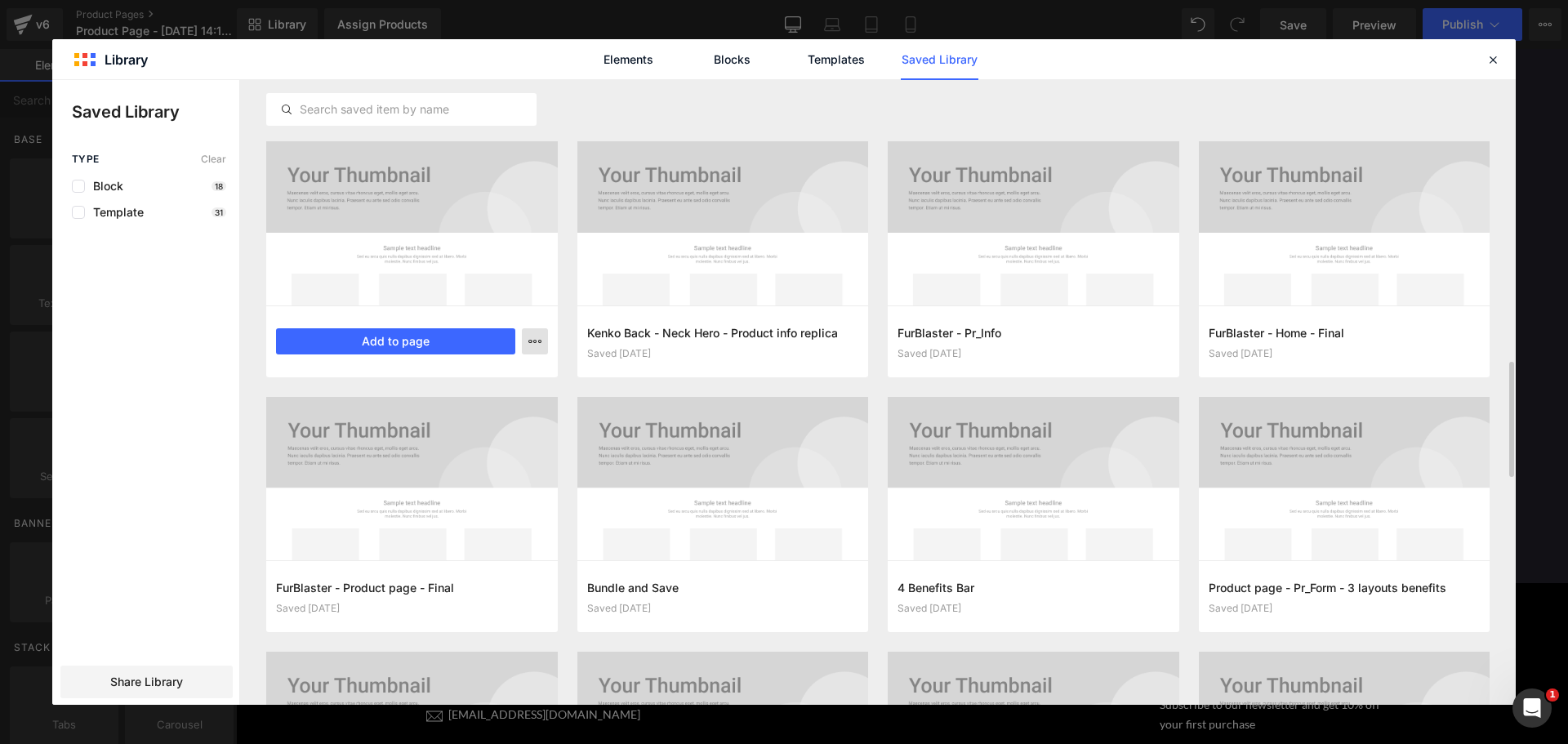
click at [542, 340] on button "button" at bounding box center [535, 342] width 26 height 26
click at [511, 402] on div "Delete" at bounding box center [454, 412] width 186 height 34
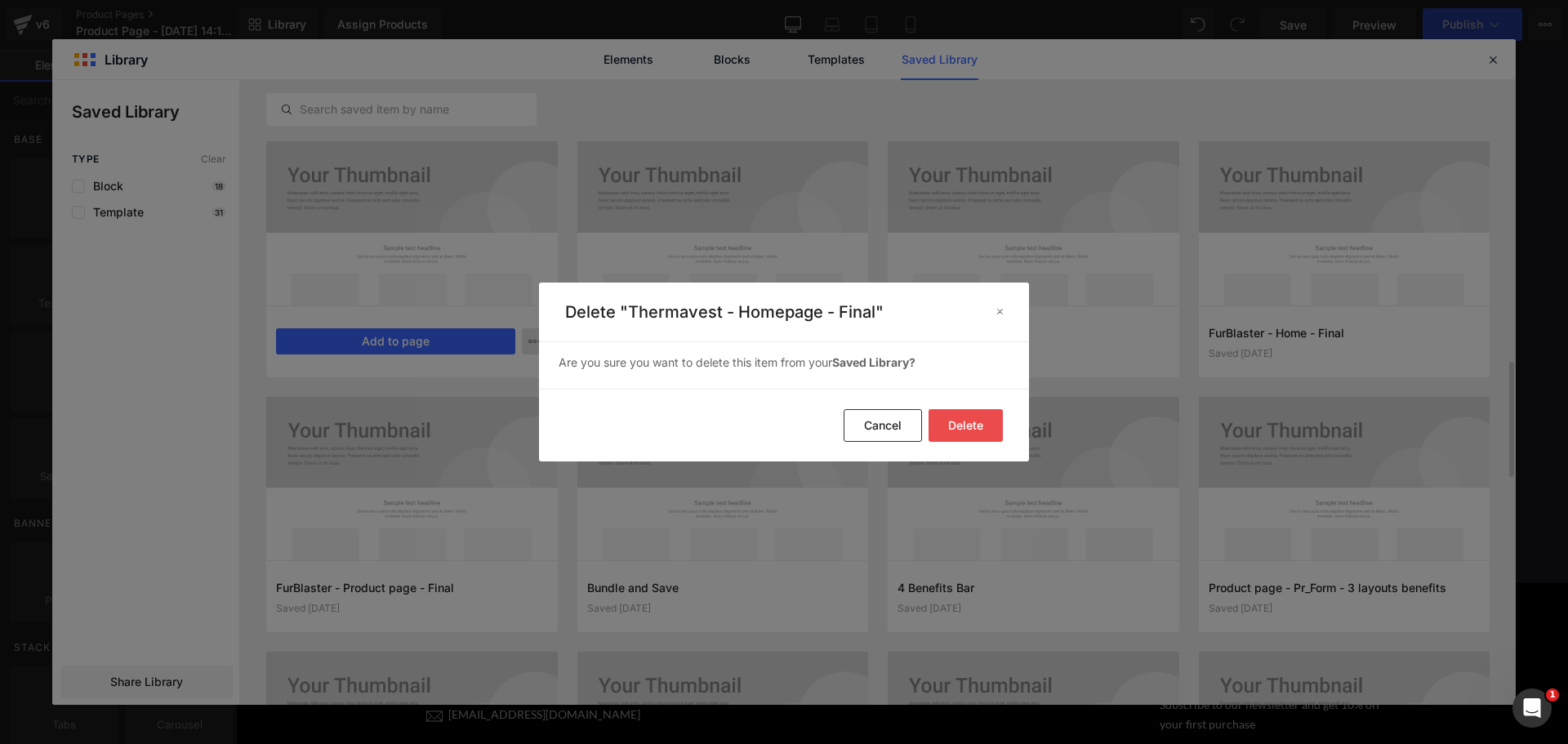
click at [972, 422] on button "Delete" at bounding box center [966, 425] width 74 height 33
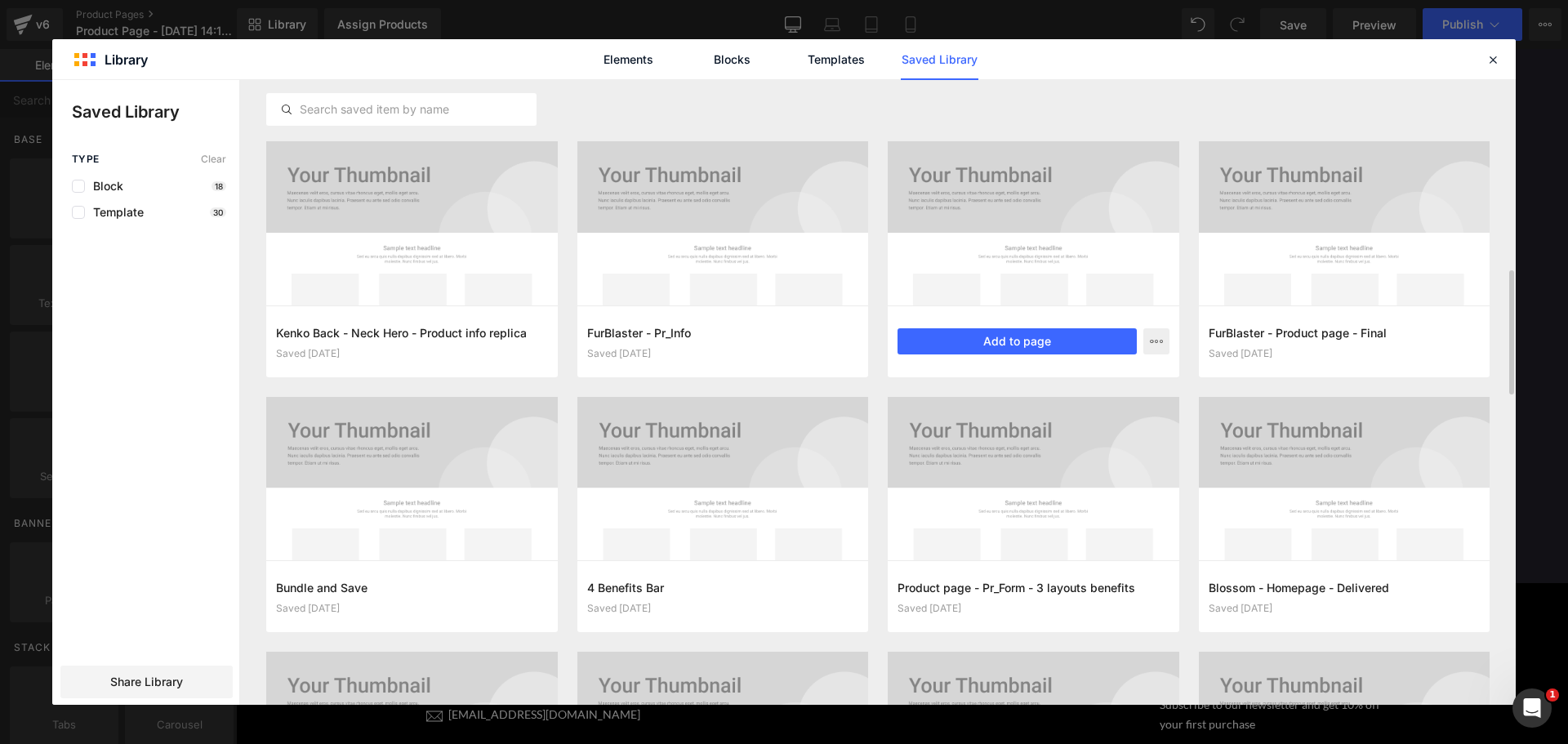
scroll to position [1433, 0]
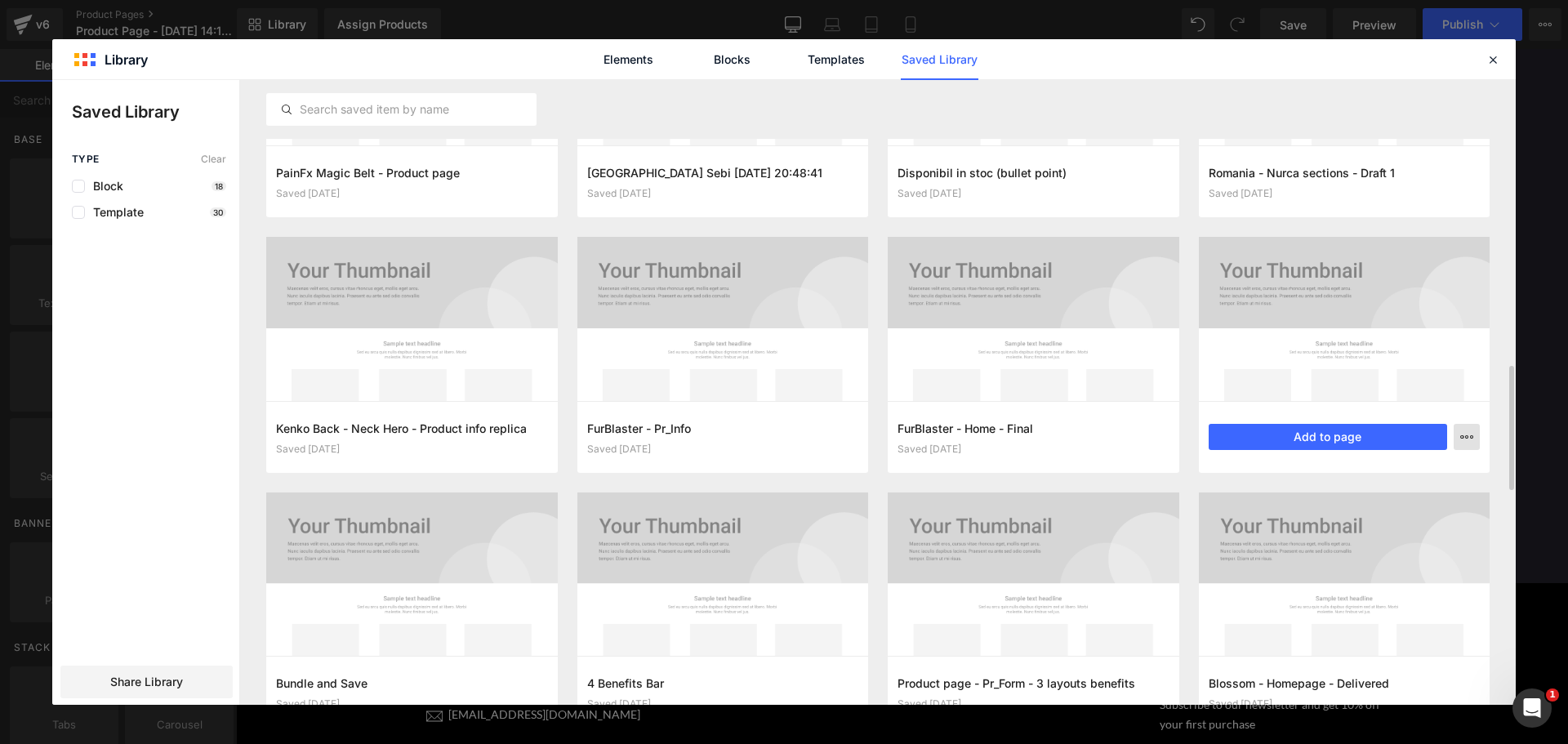
click at [1461, 438] on icon "button" at bounding box center [1466, 437] width 13 height 13
click at [1321, 506] on div "Delete" at bounding box center [1386, 507] width 186 height 34
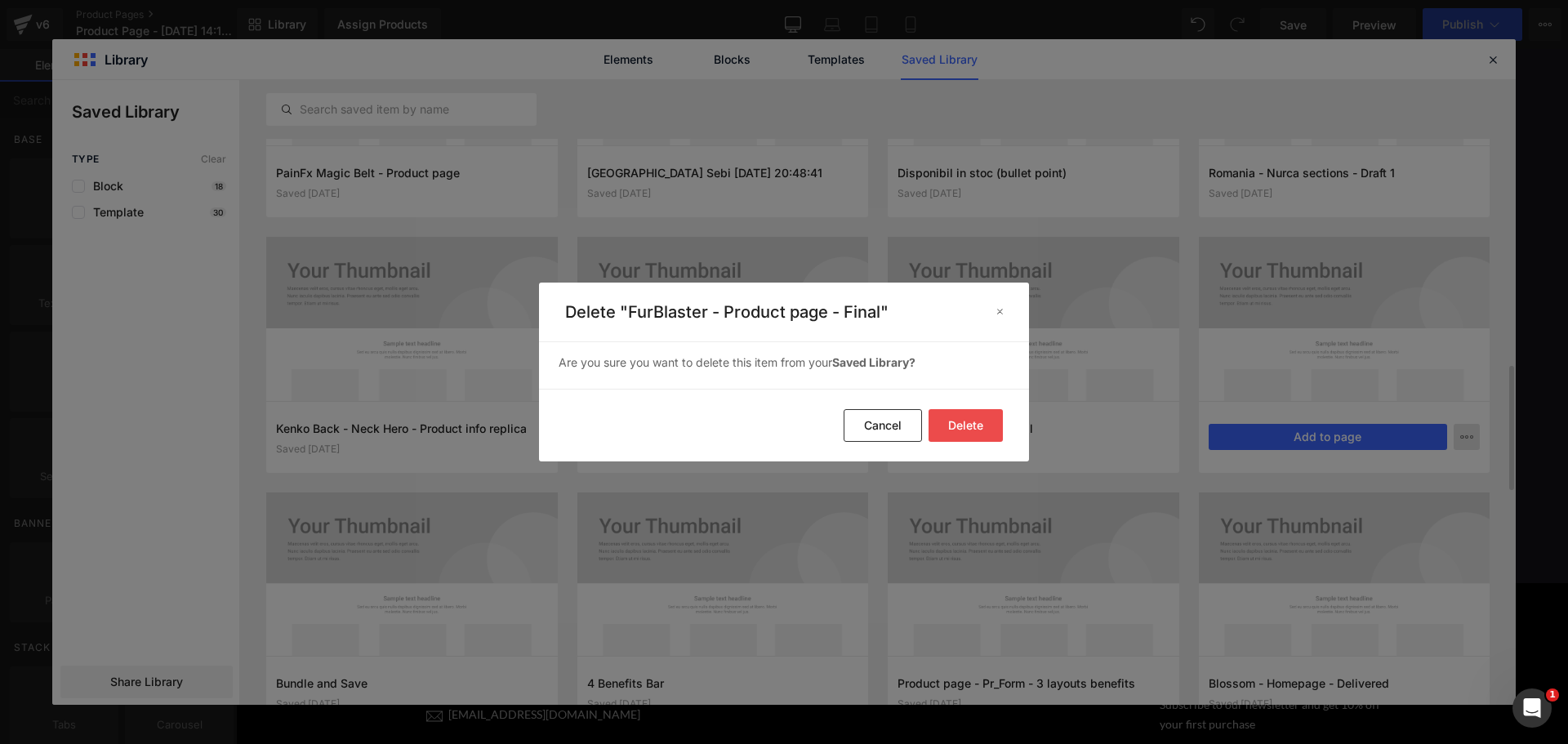
click at [973, 413] on button "Delete" at bounding box center [966, 425] width 74 height 33
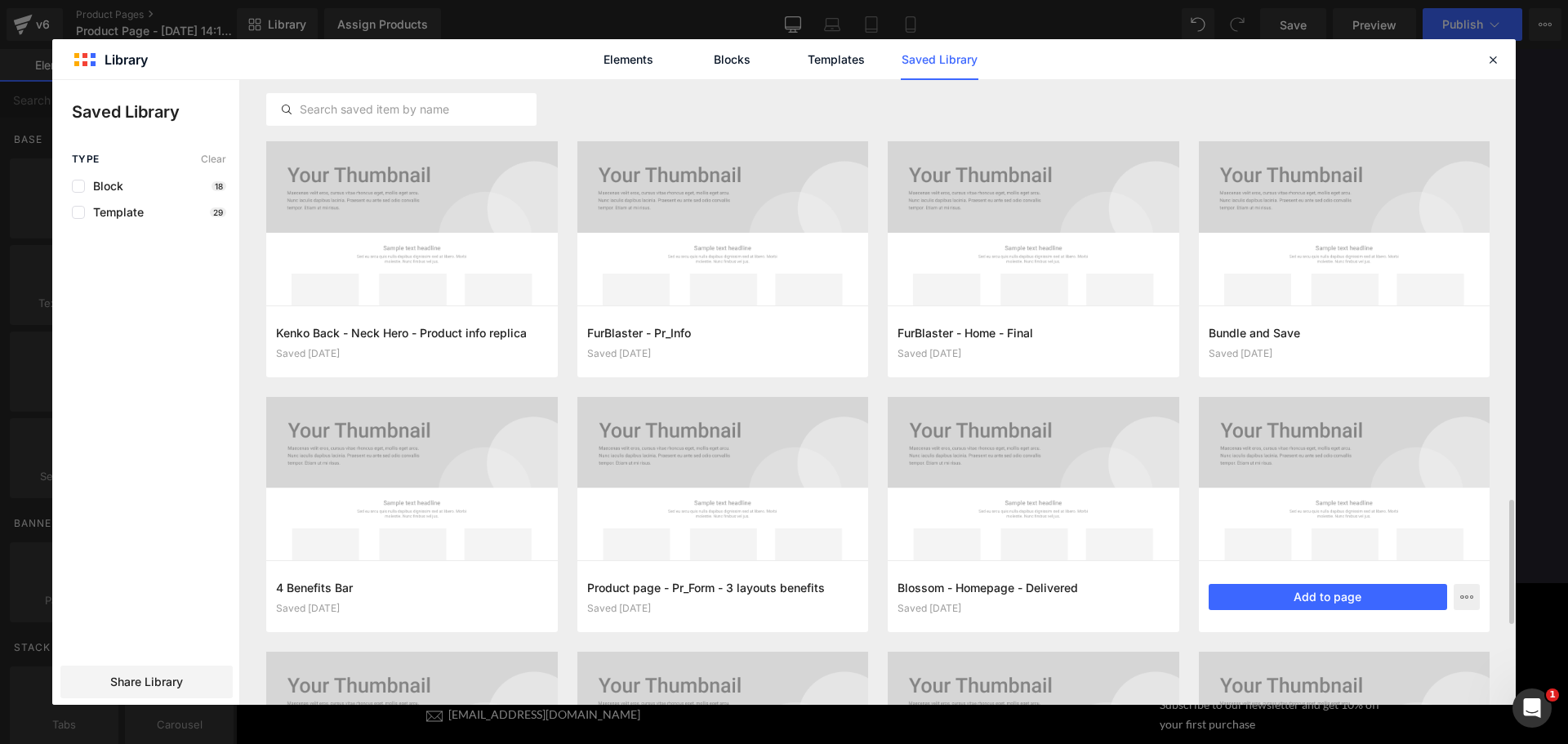
scroll to position [1624, 0]
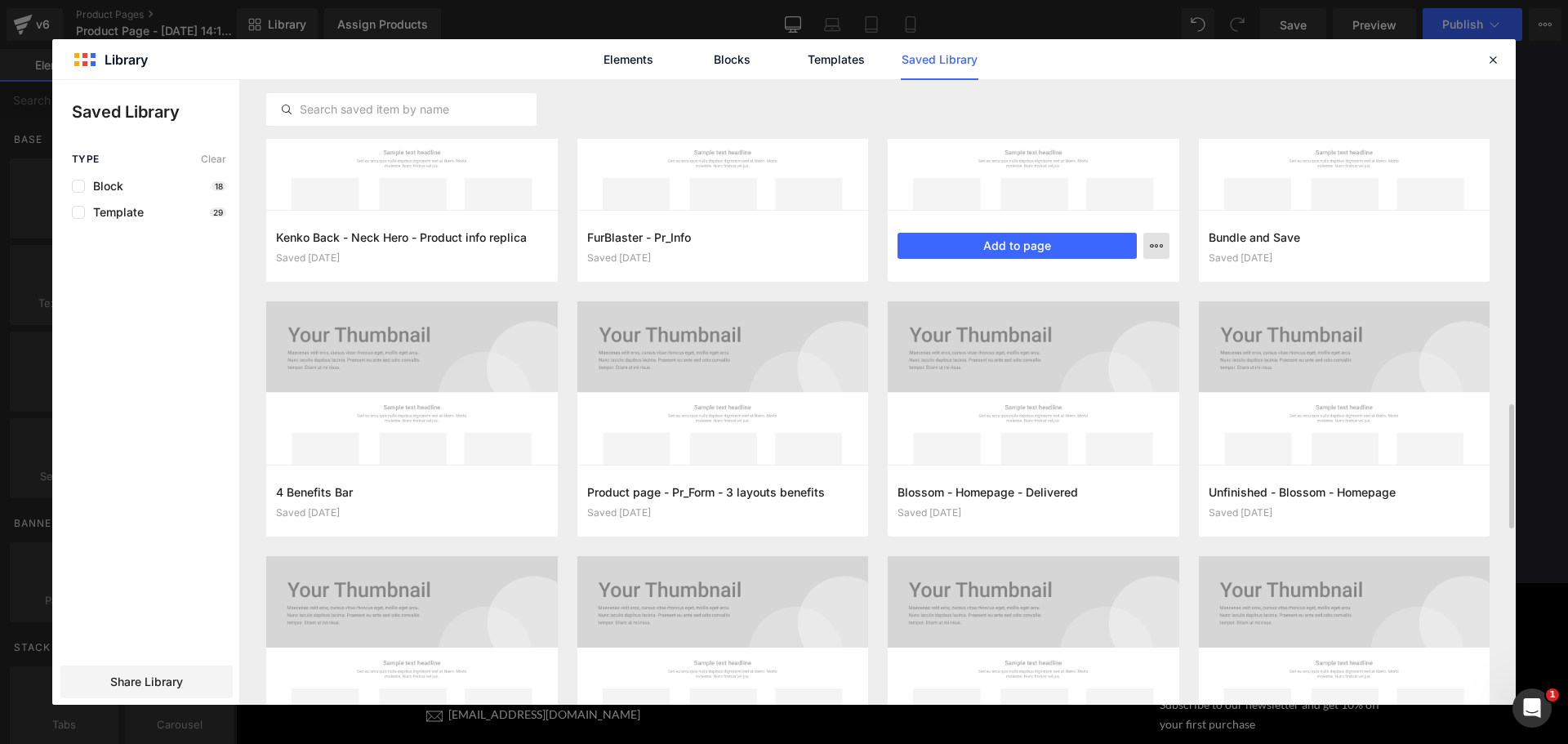
click at [1157, 242] on icon "button" at bounding box center [1156, 246] width 13 height 13
click at [1050, 310] on div "Delete" at bounding box center [1076, 316] width 186 height 34
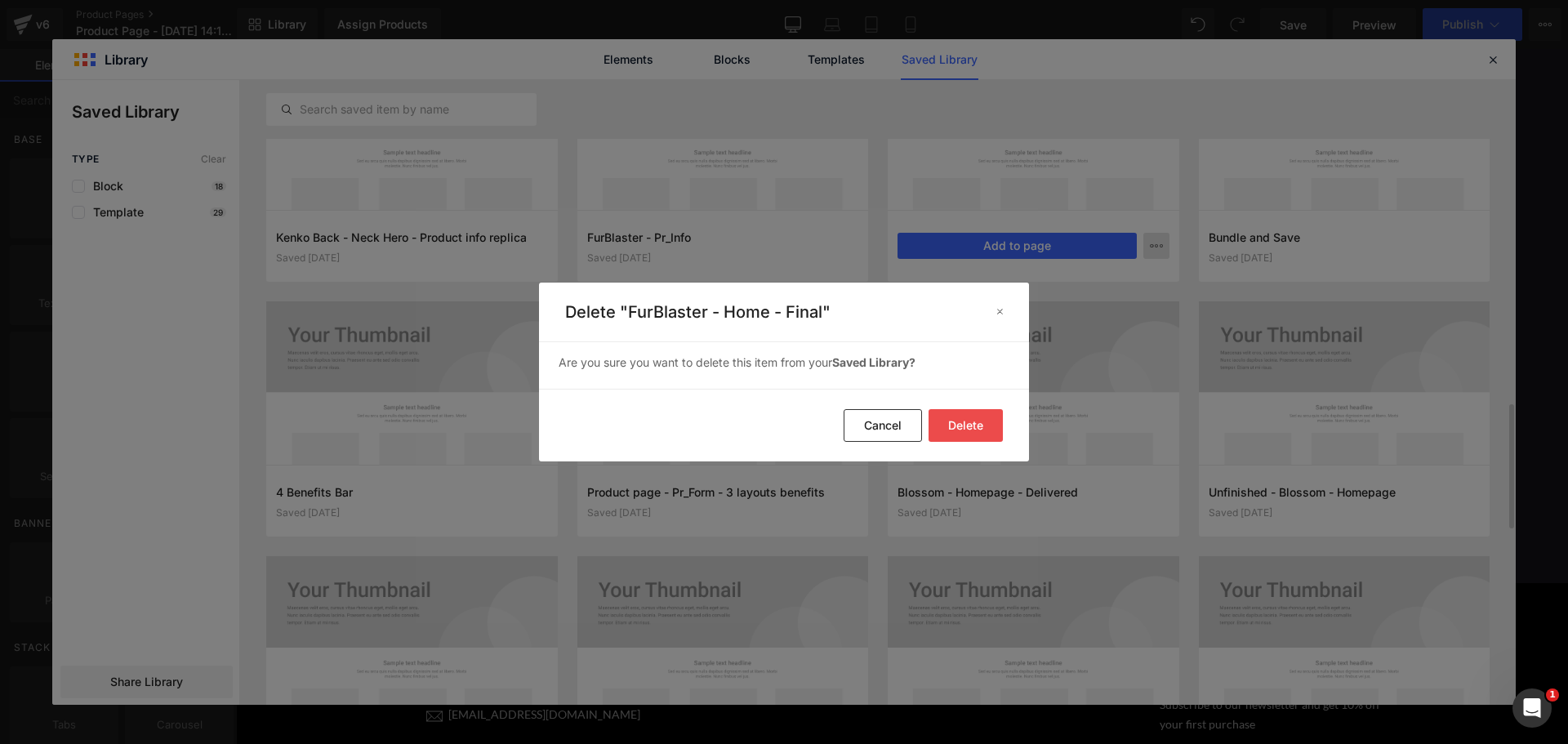
click at [973, 421] on button "Delete" at bounding box center [966, 425] width 74 height 33
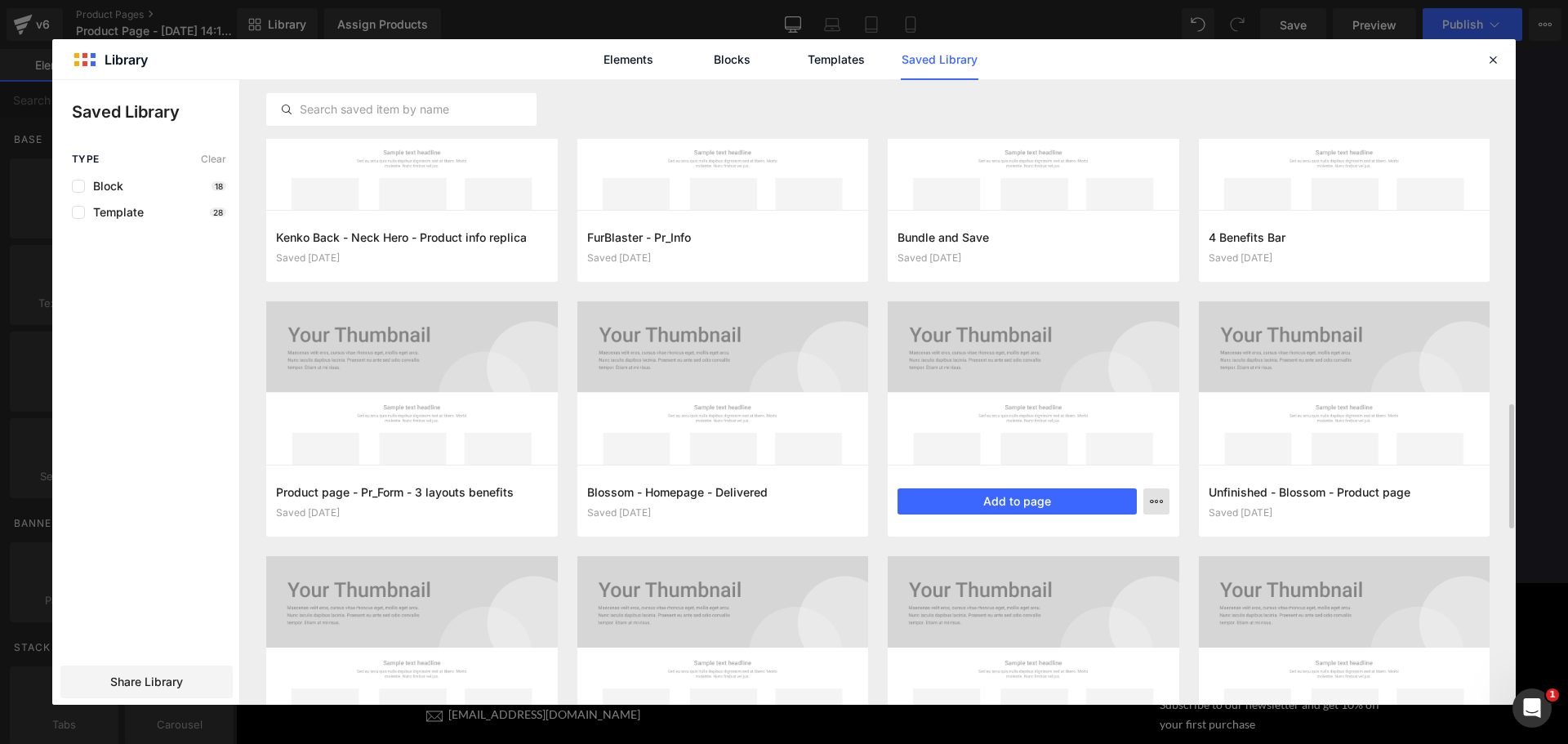
click at [1150, 493] on button "button" at bounding box center [1157, 502] width 26 height 26
click at [1099, 564] on div "Delete" at bounding box center [1076, 572] width 186 height 34
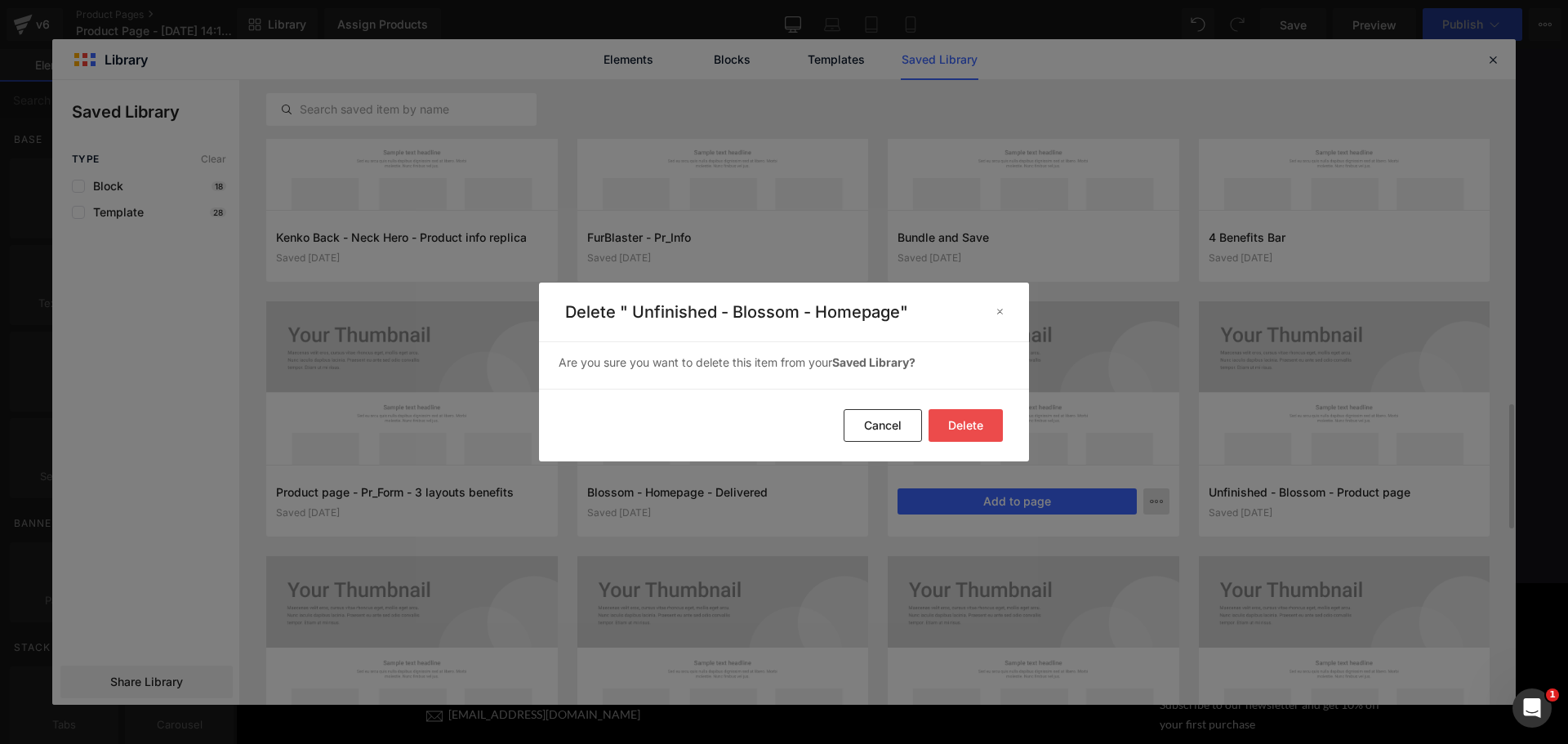
click at [982, 417] on button "Delete" at bounding box center [966, 425] width 74 height 33
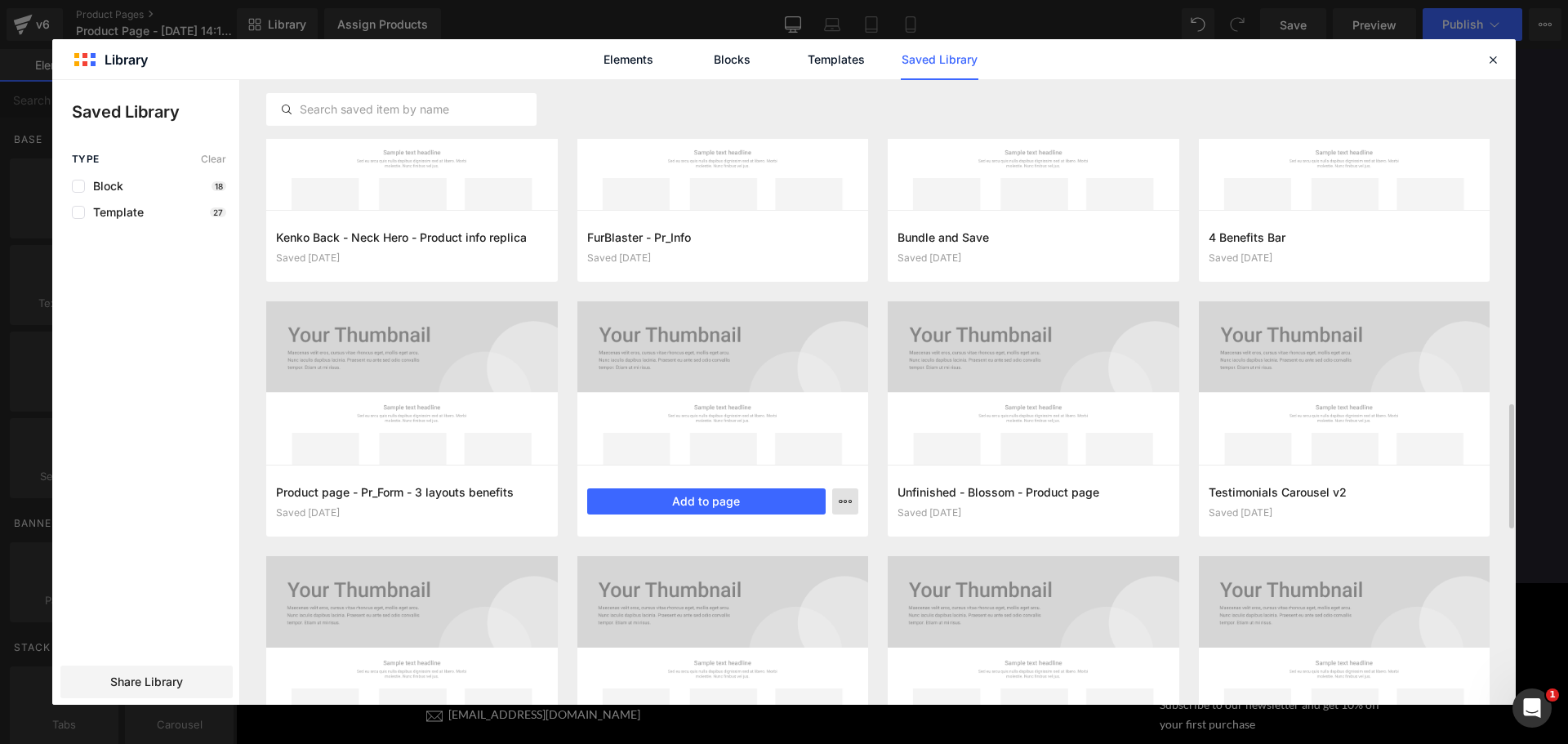
click at [843, 501] on icon "button" at bounding box center [845, 501] width 13 height 13
click at [761, 565] on div "Delete" at bounding box center [764, 572] width 186 height 34
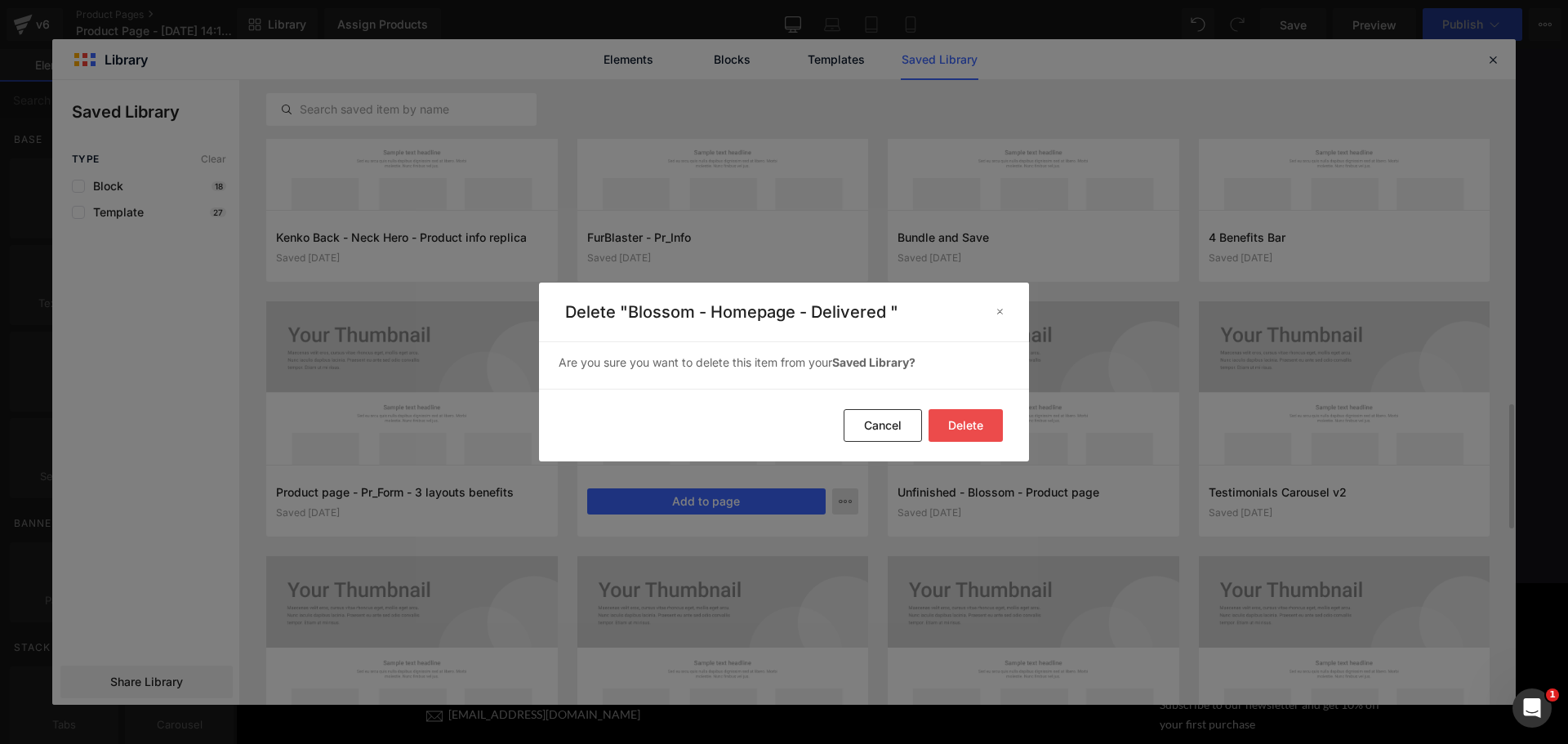
click at [972, 418] on button "Delete" at bounding box center [966, 425] width 74 height 33
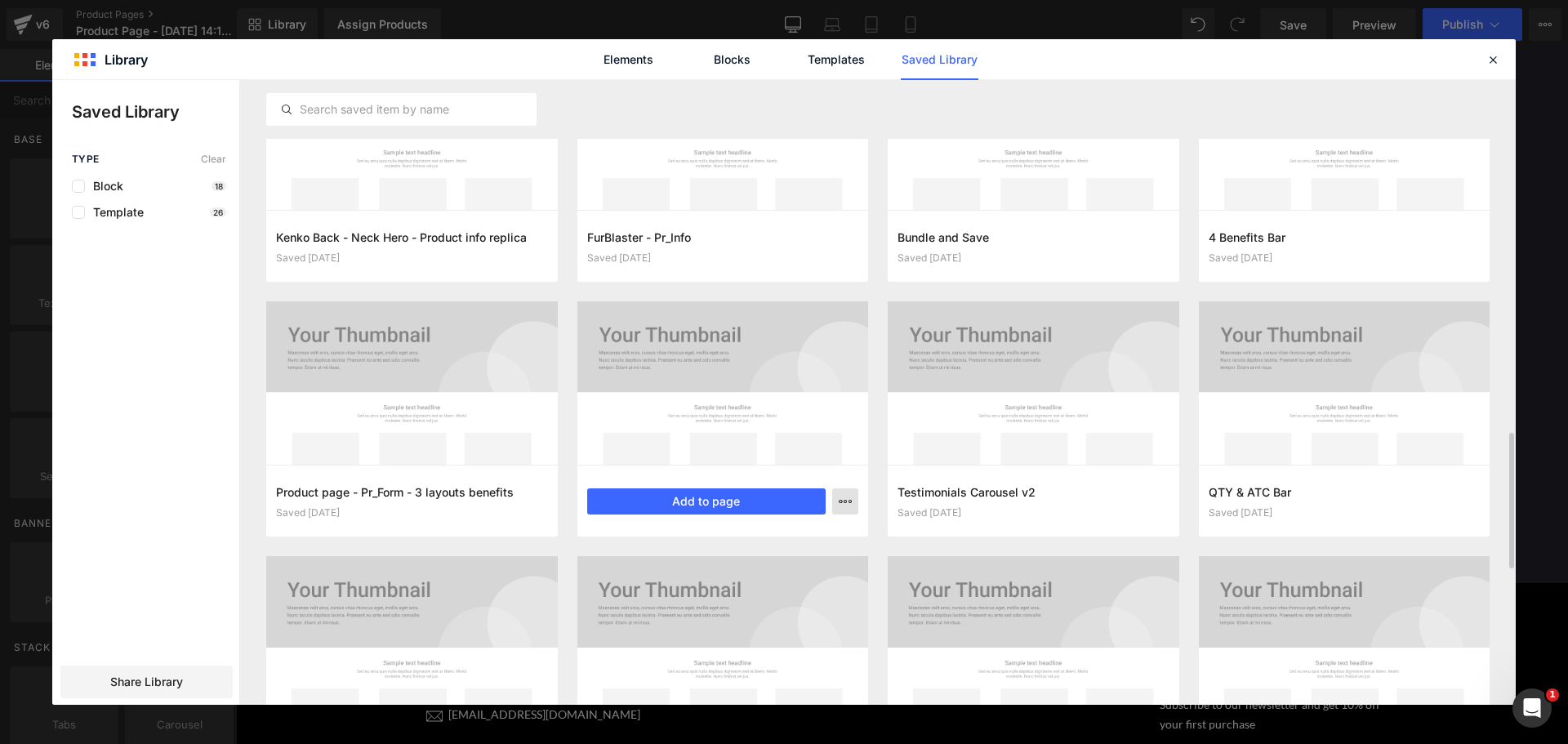
click at [842, 502] on icon "button" at bounding box center [845, 501] width 13 height 13
click at [792, 575] on div "Delete" at bounding box center [764, 572] width 186 height 34
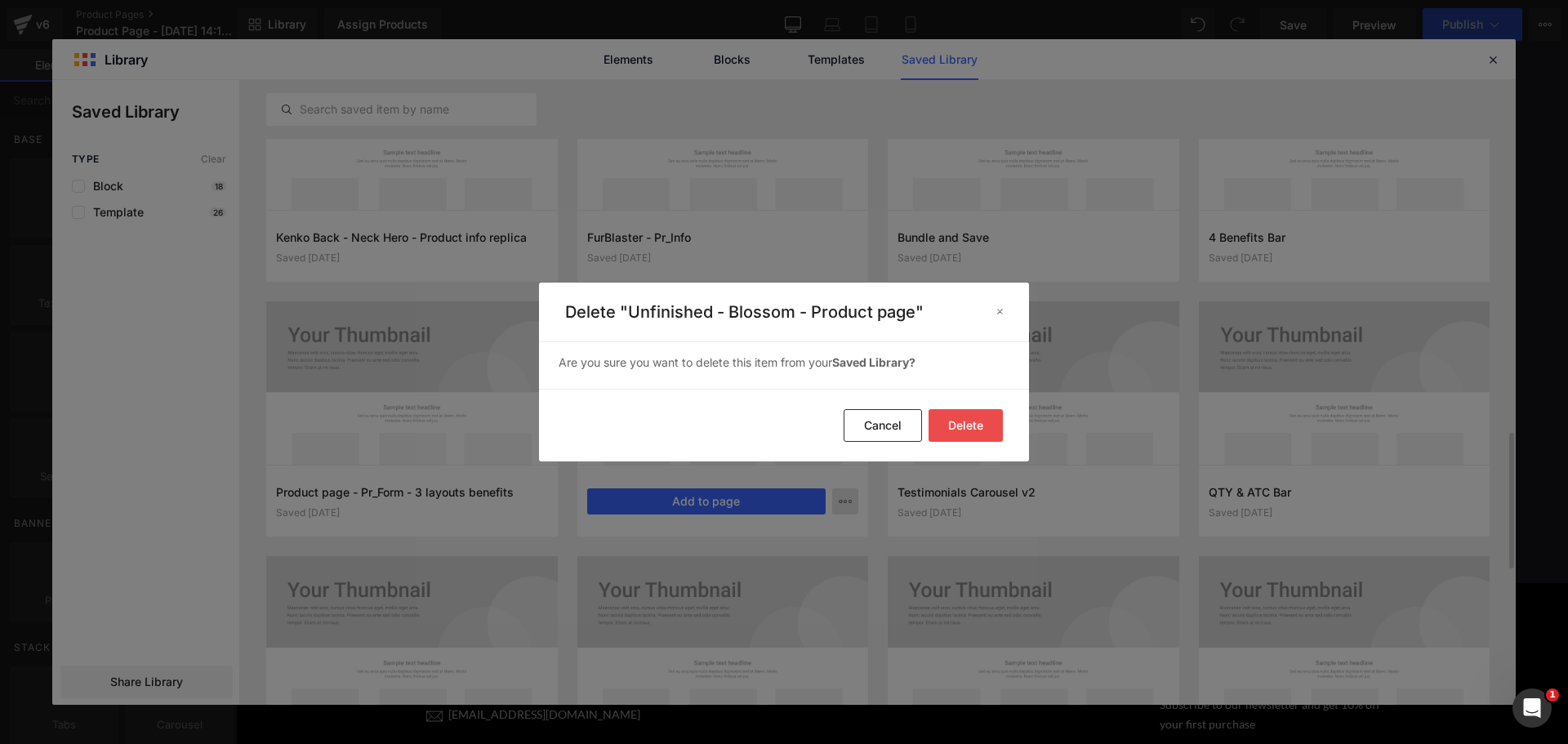
click at [975, 411] on button "Delete" at bounding box center [966, 425] width 74 height 33
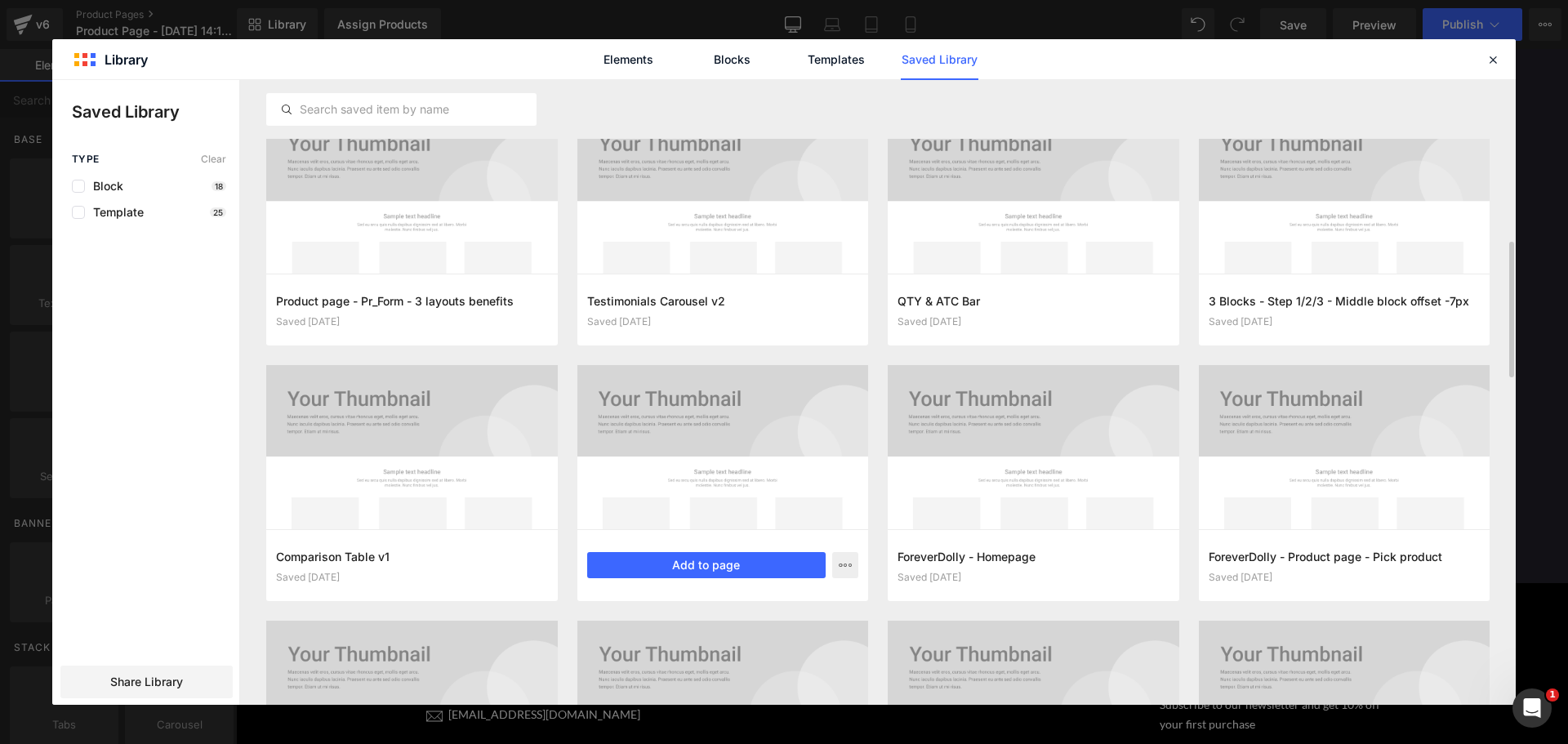
scroll to position [1337, 0]
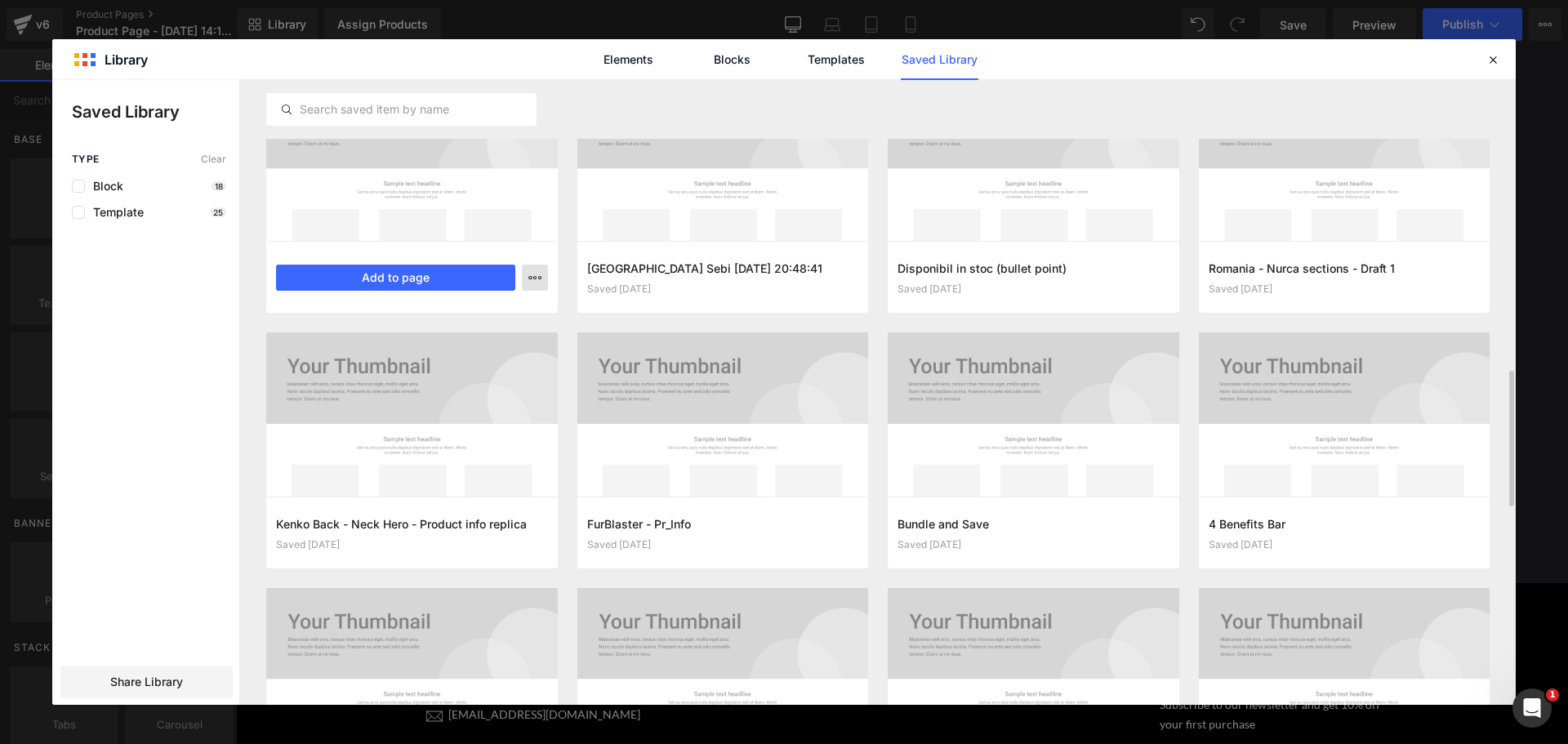
click at [534, 284] on icon "button" at bounding box center [534, 277] width 13 height 13
click at [475, 341] on div "Delete" at bounding box center [454, 349] width 186 height 34
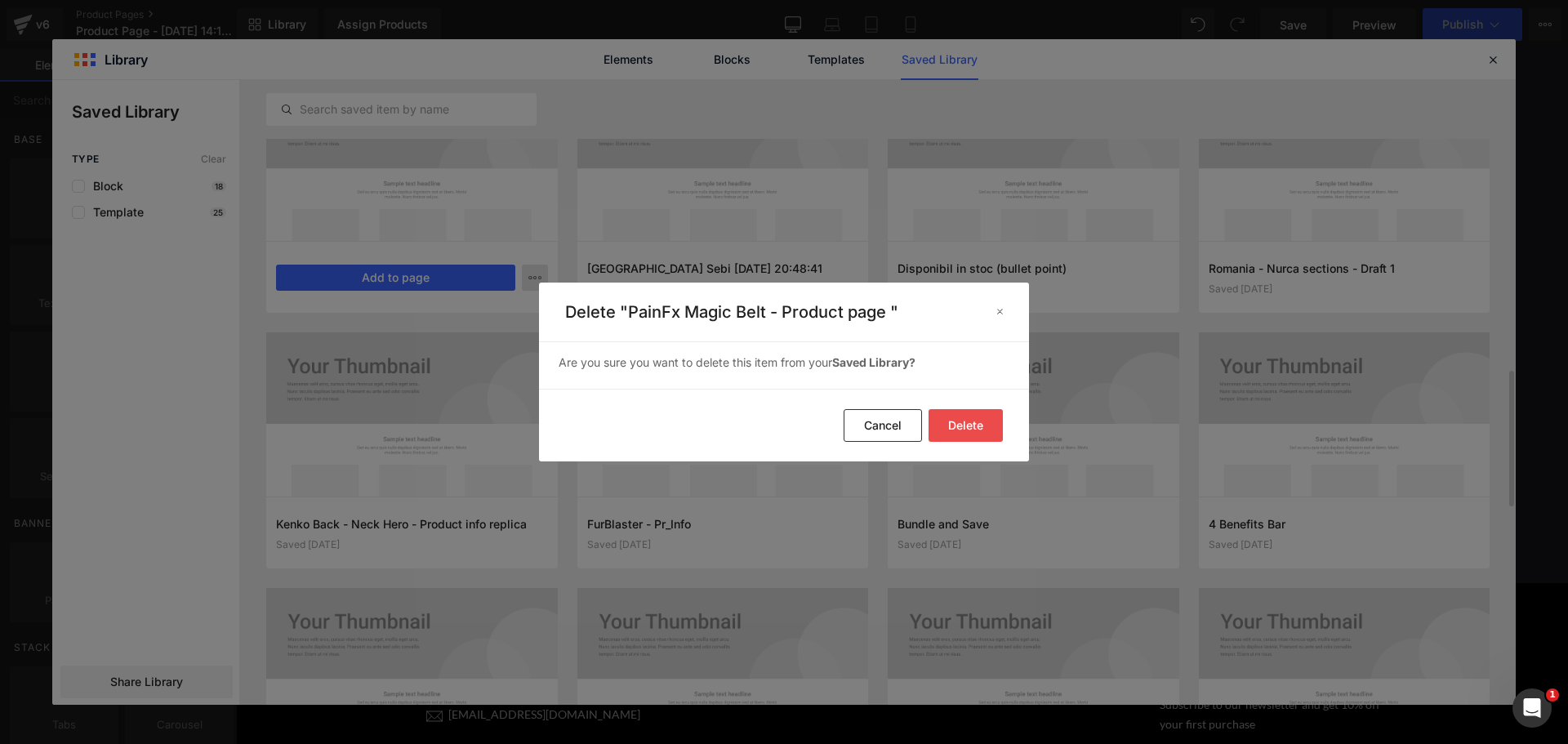
click at [986, 424] on button "Delete" at bounding box center [966, 425] width 74 height 33
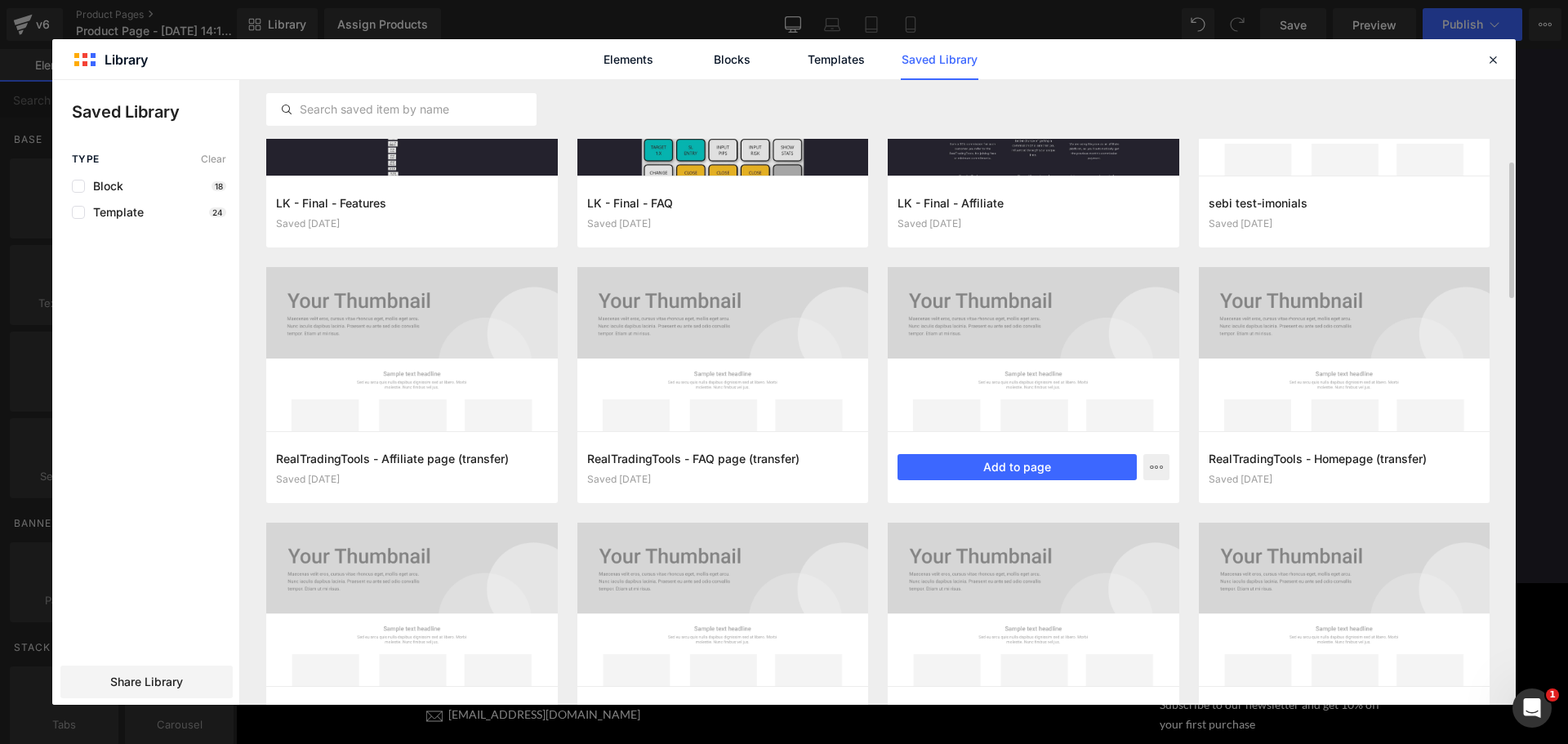
scroll to position [478, 0]
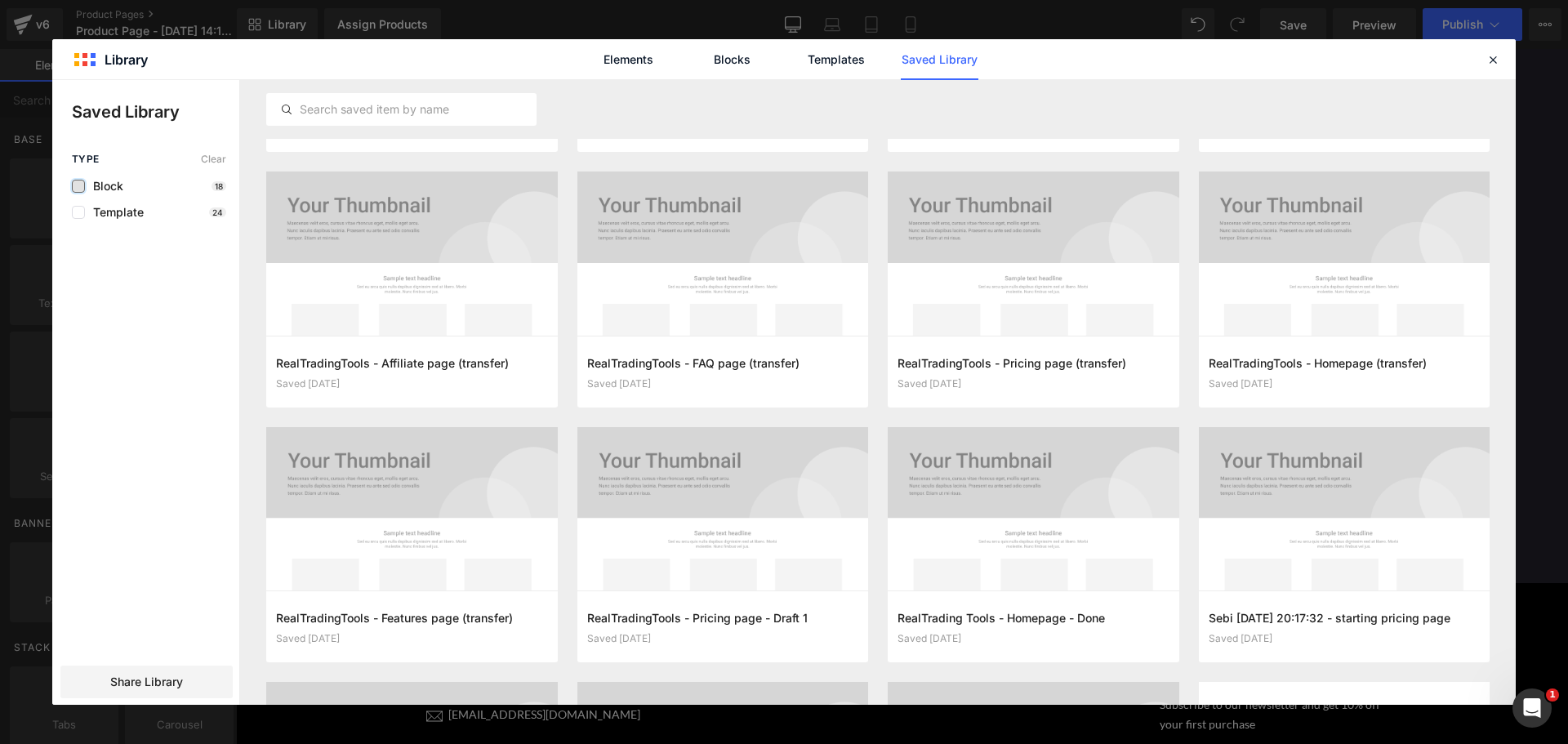
click at [82, 186] on label at bounding box center [78, 186] width 13 height 13
click at [78, 186] on input "checkbox" at bounding box center [78, 186] width 0 height 0
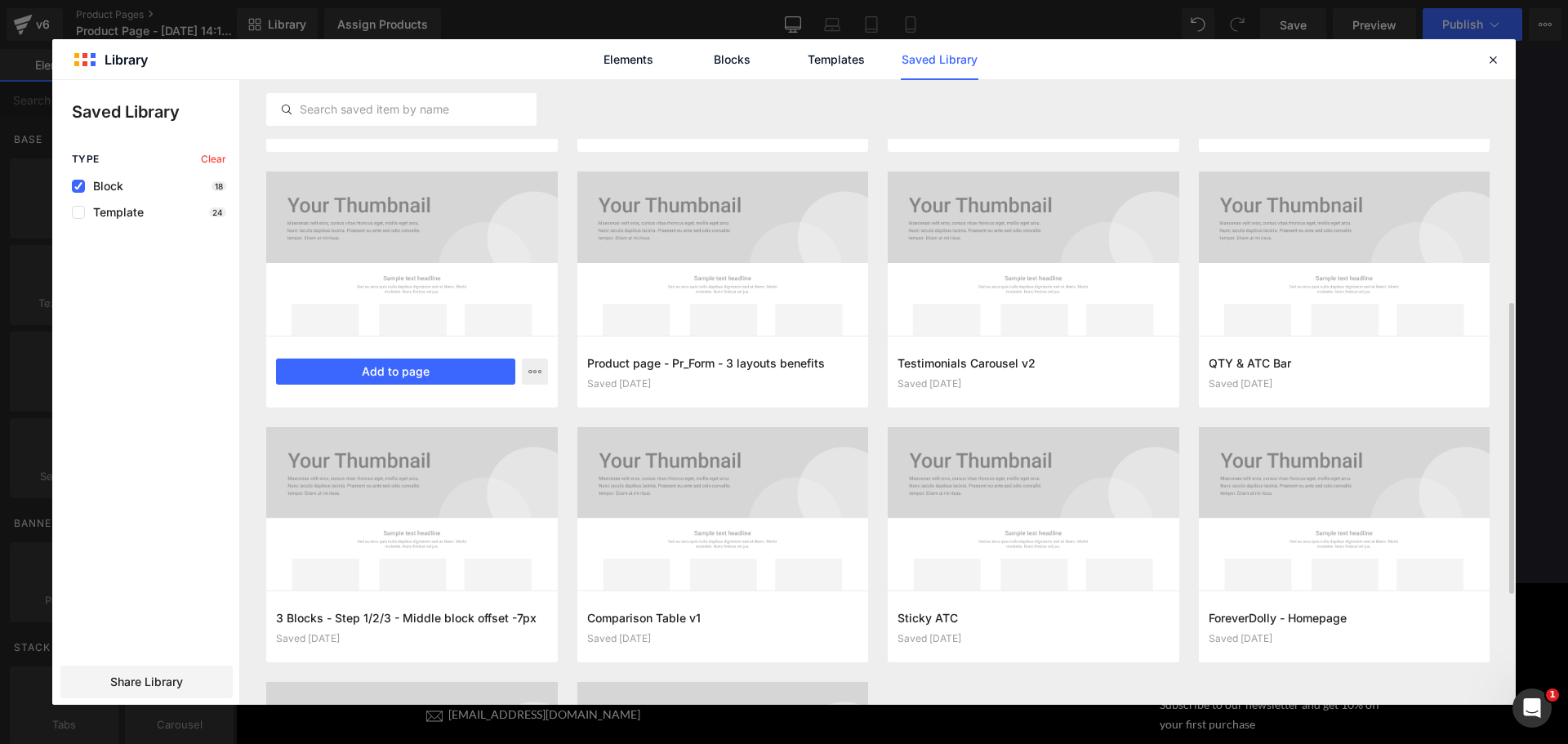
click at [364, 273] on div at bounding box center [411, 254] width 291 height 164
click at [397, 359] on button "Add to page" at bounding box center [396, 372] width 239 height 26
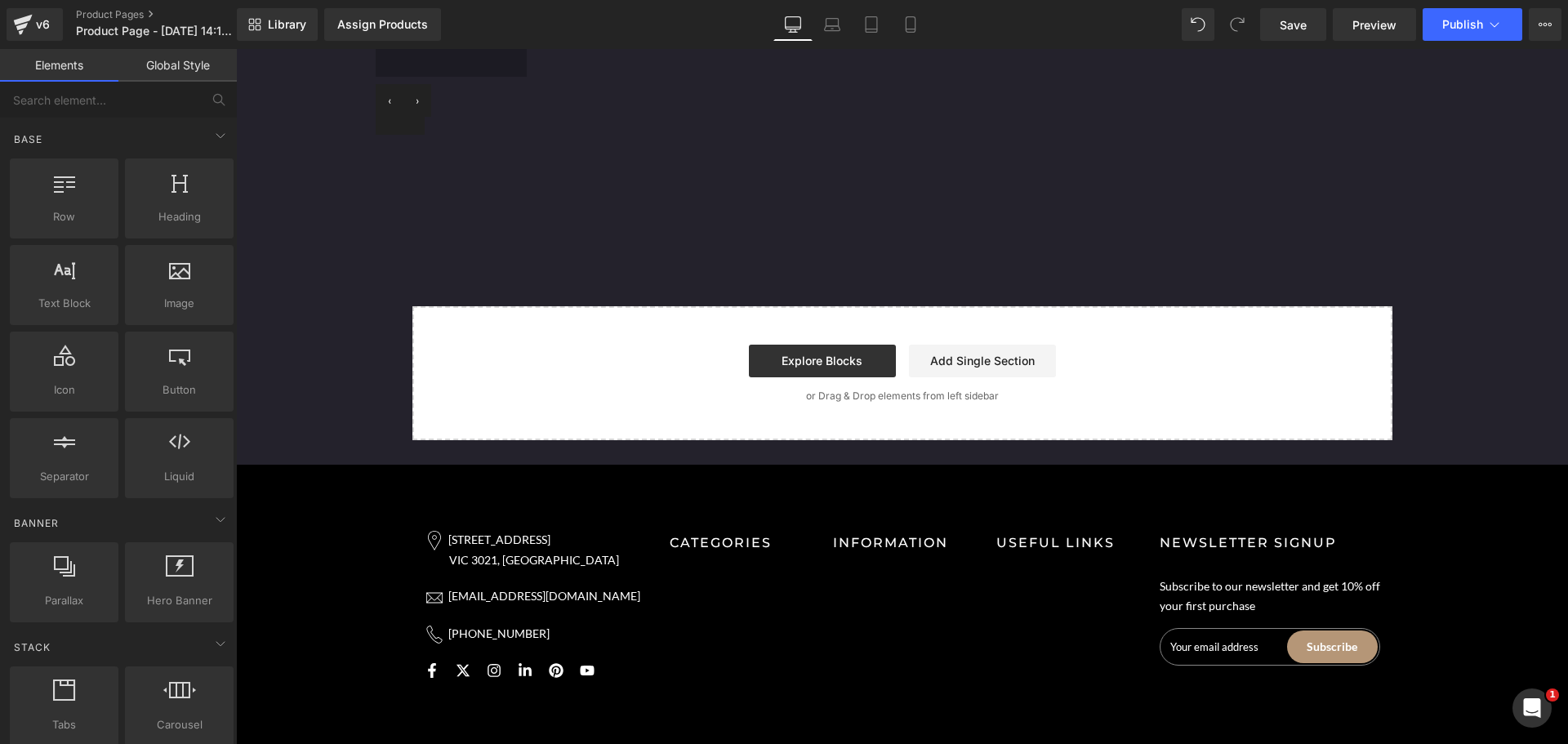
scroll to position [5375, 0]
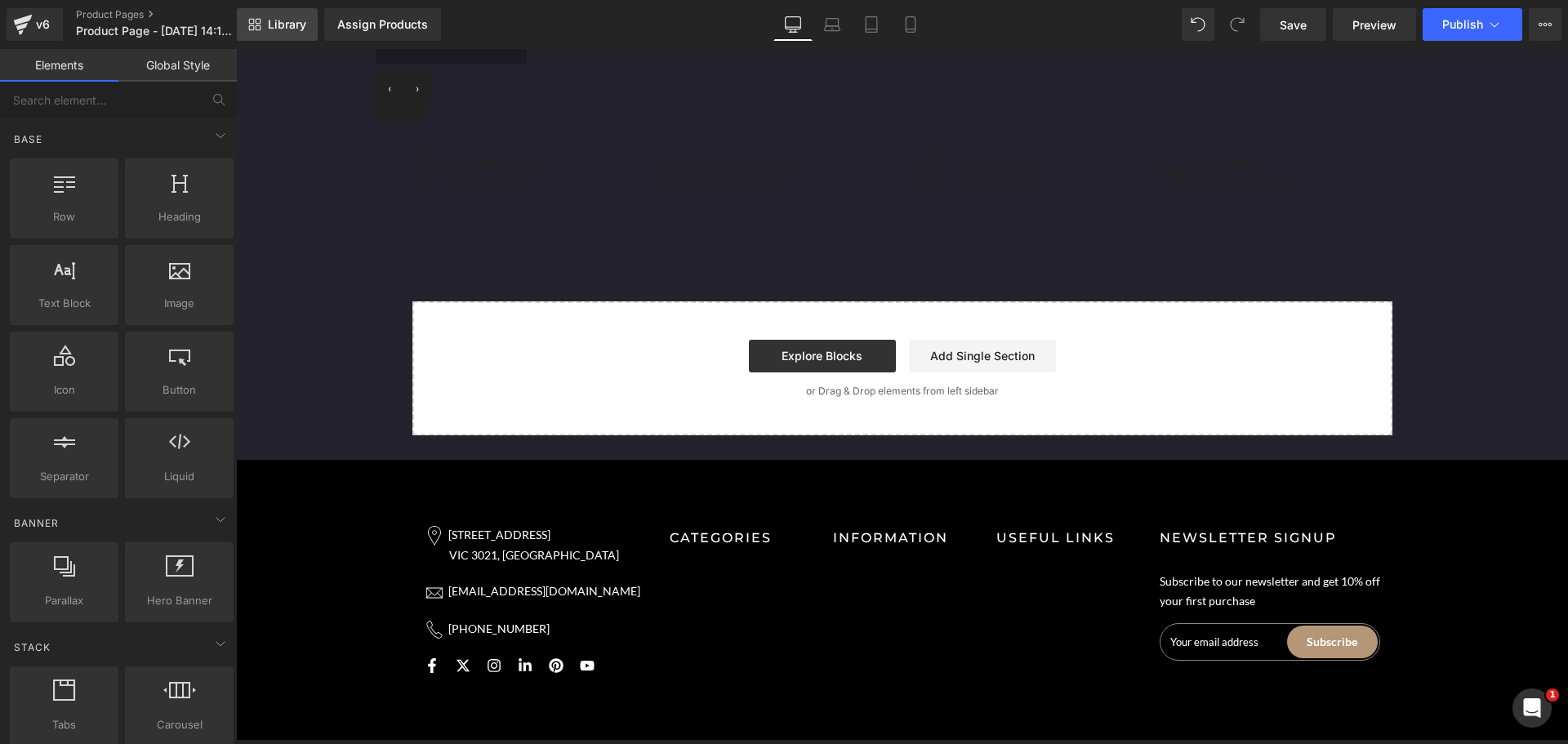
click at [295, 26] on span "Library" at bounding box center [287, 24] width 39 height 15
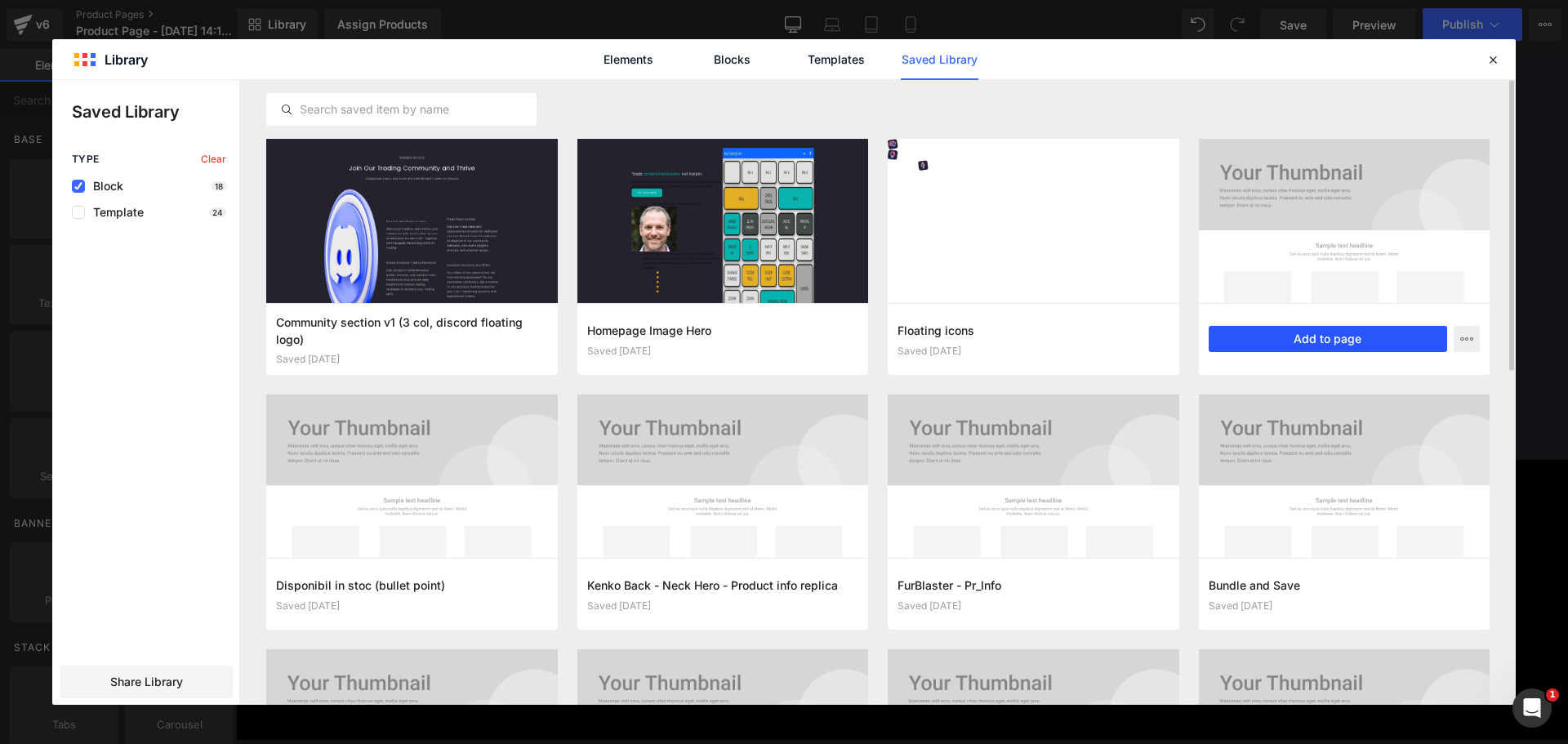
click at [1327, 333] on button "Add to page" at bounding box center [1329, 339] width 239 height 26
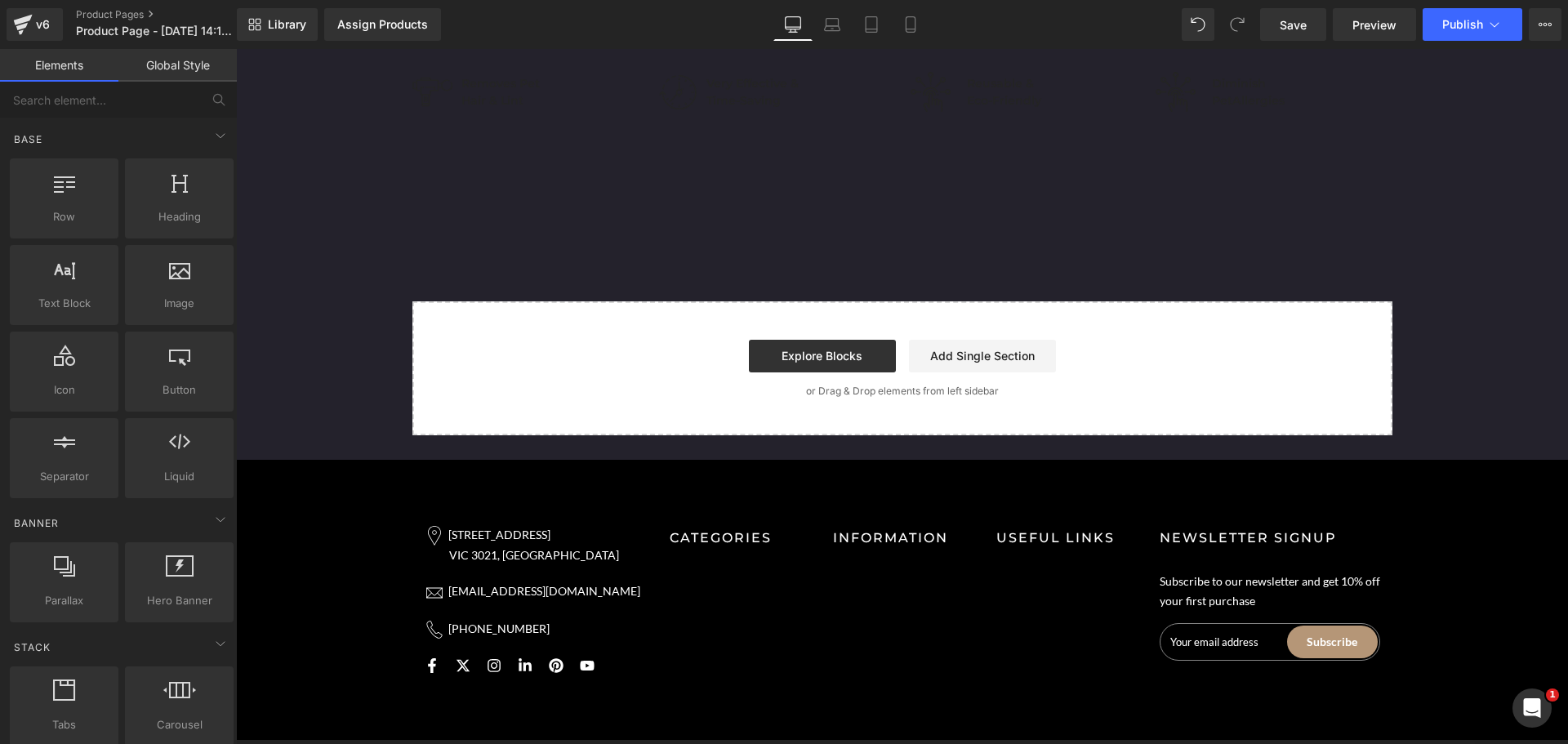
scroll to position [5464, 0]
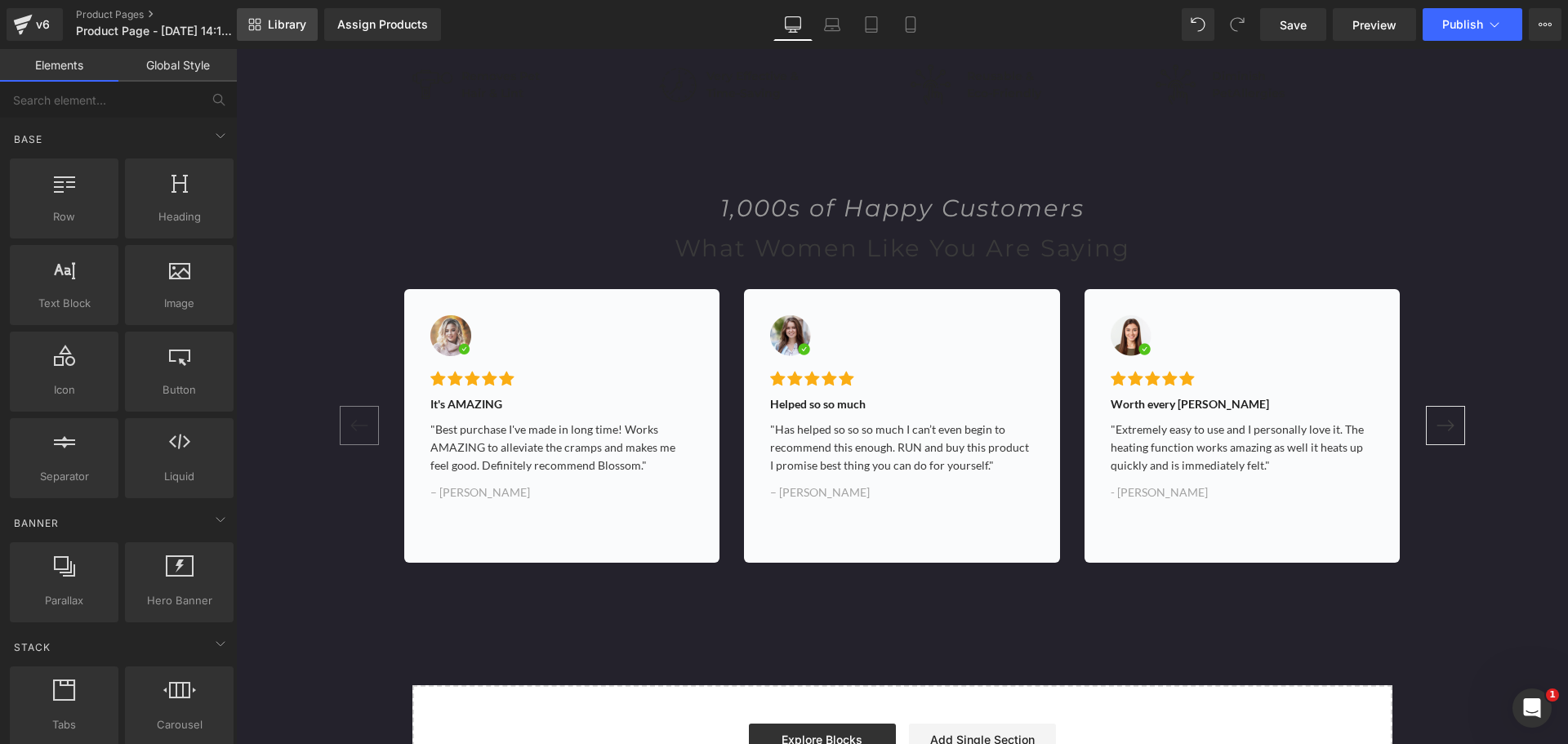
click at [281, 20] on span "Library" at bounding box center [287, 24] width 39 height 15
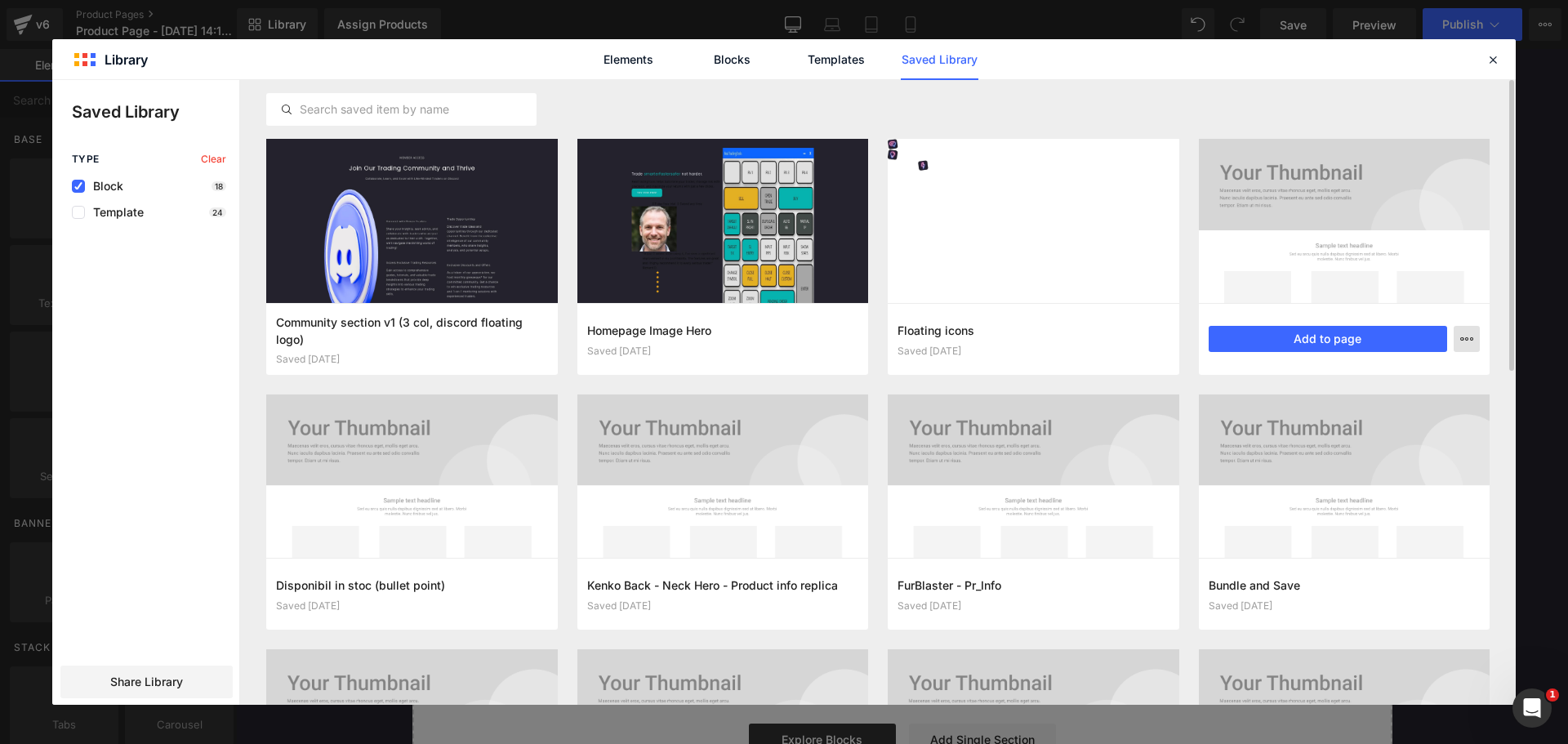
click at [1469, 328] on button "button" at bounding box center [1467, 339] width 26 height 26
click at [1370, 401] on div "Delete" at bounding box center [1386, 409] width 186 height 34
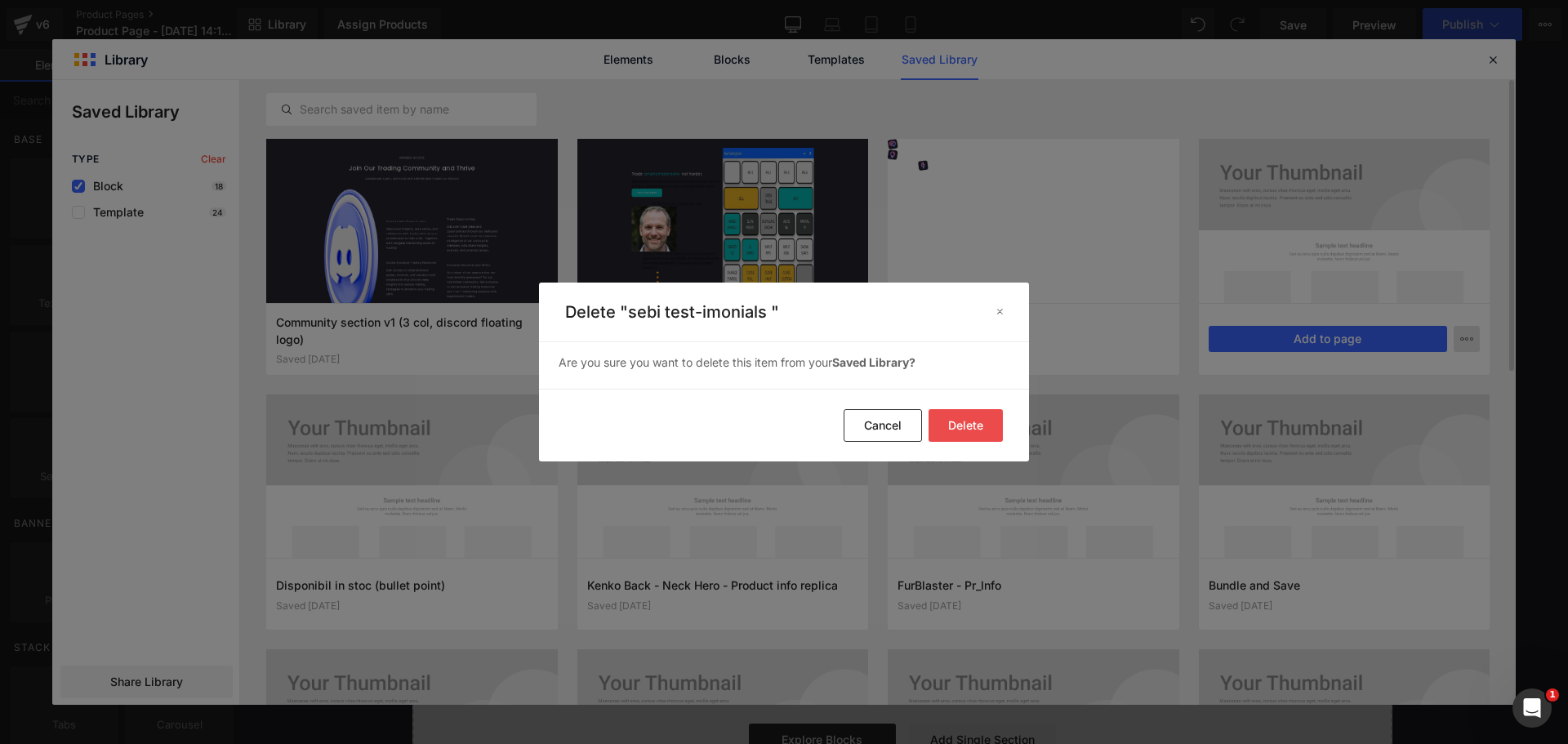
click at [981, 419] on button "Delete" at bounding box center [966, 425] width 74 height 33
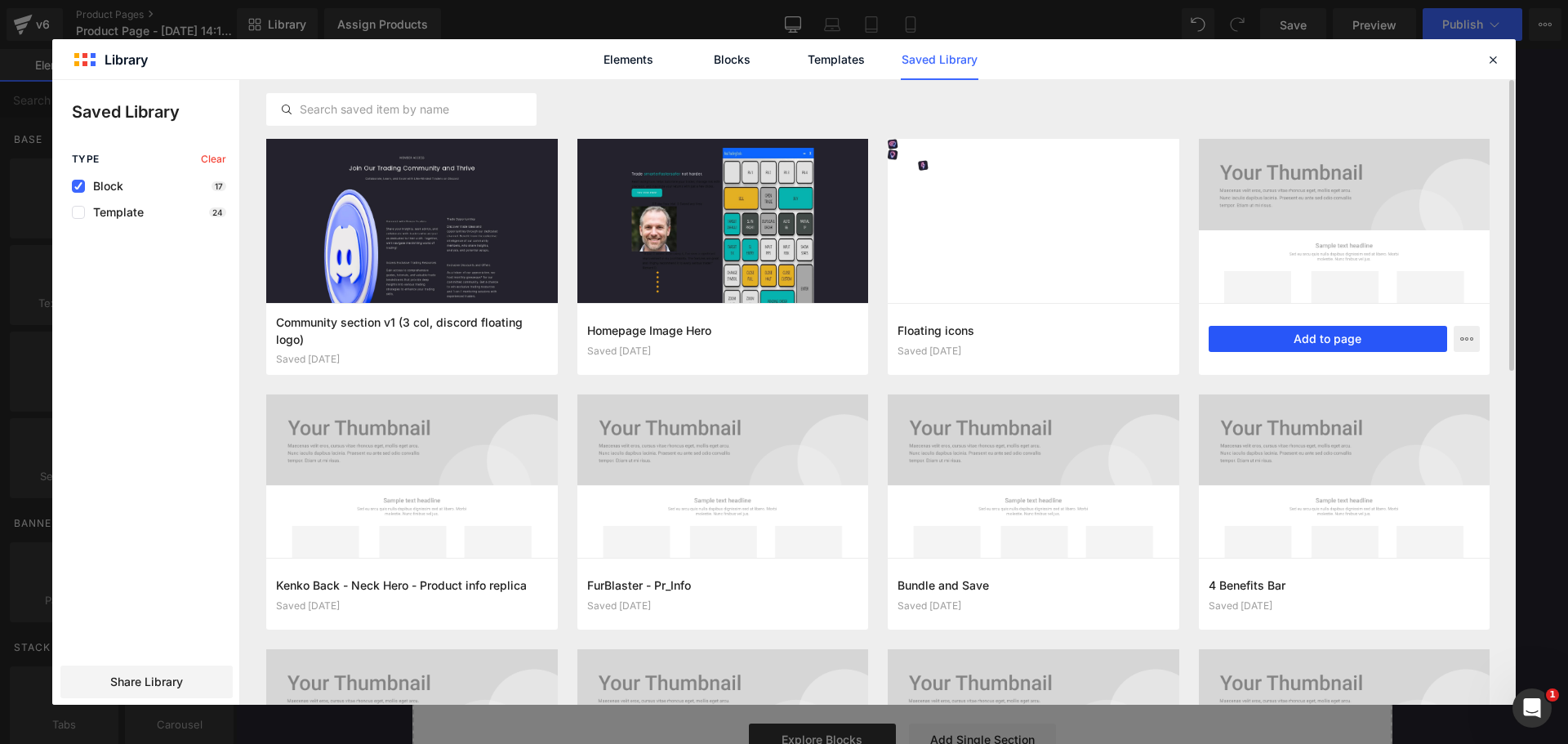
click at [1322, 339] on button "Add to page" at bounding box center [1329, 339] width 239 height 26
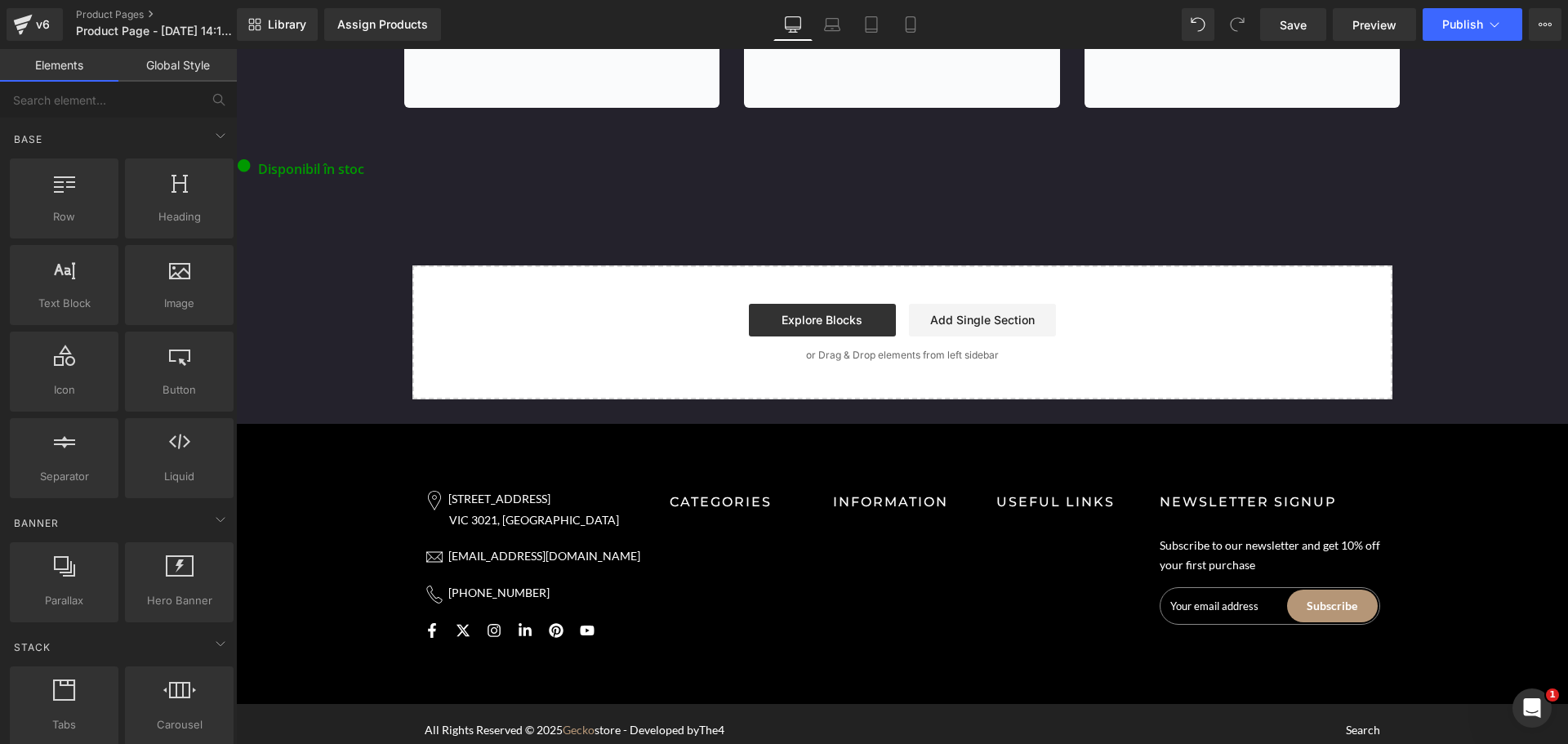
scroll to position [5919, 0]
click at [283, 30] on span "Library" at bounding box center [287, 24] width 39 height 15
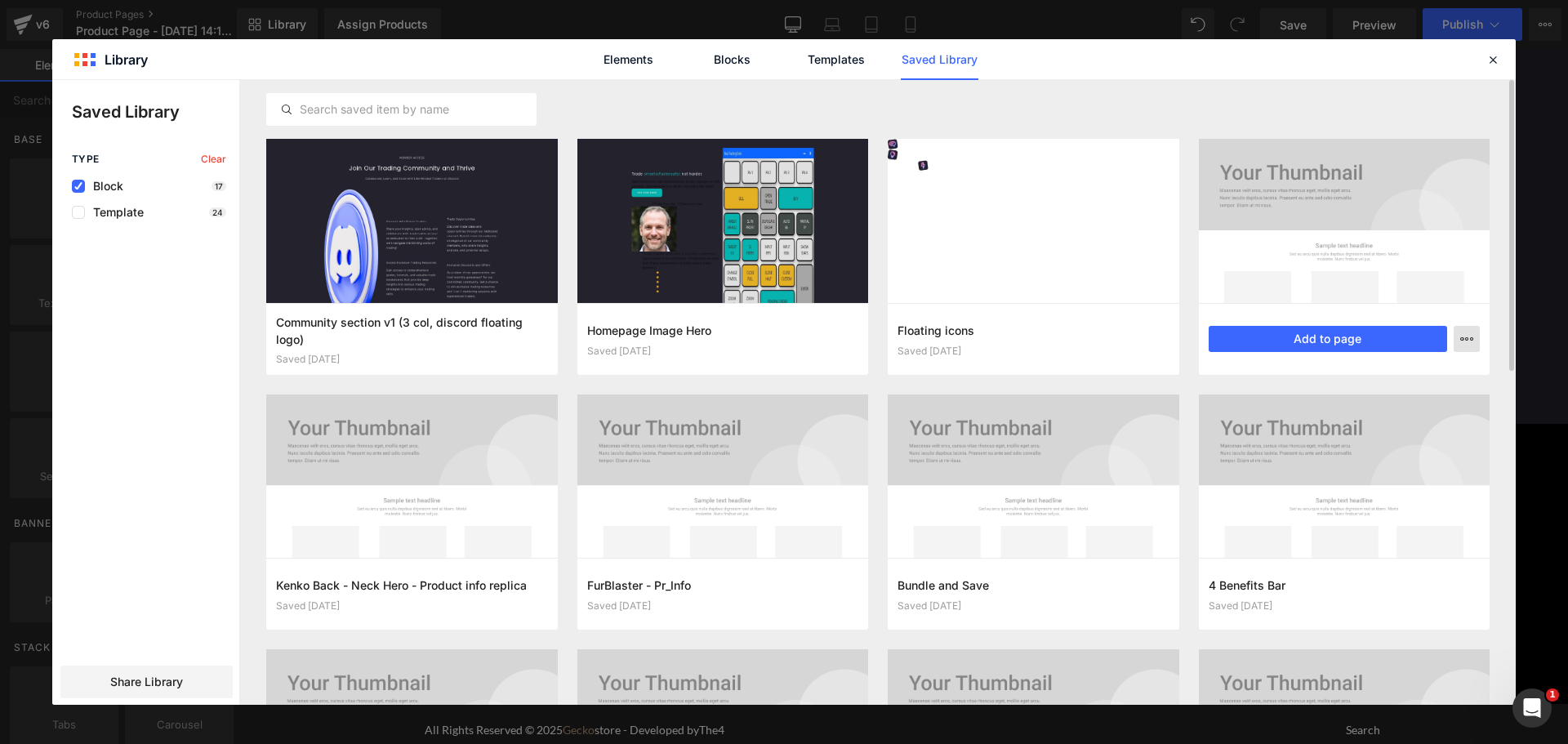
click at [1460, 340] on button "button" at bounding box center [1467, 339] width 26 height 26
click at [1358, 406] on p "Delete" at bounding box center [1343, 409] width 34 height 15
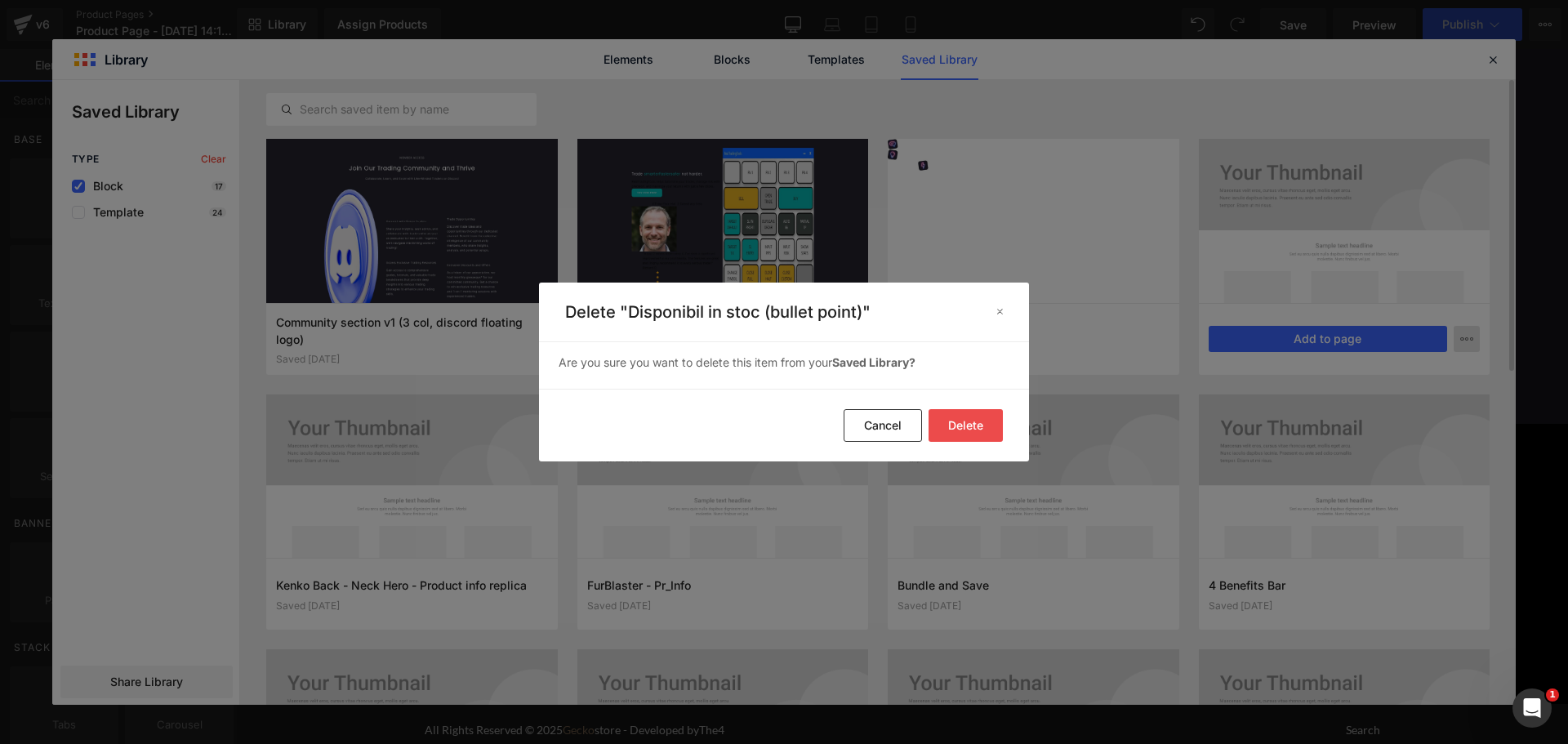
click at [968, 414] on button "Delete" at bounding box center [966, 425] width 74 height 33
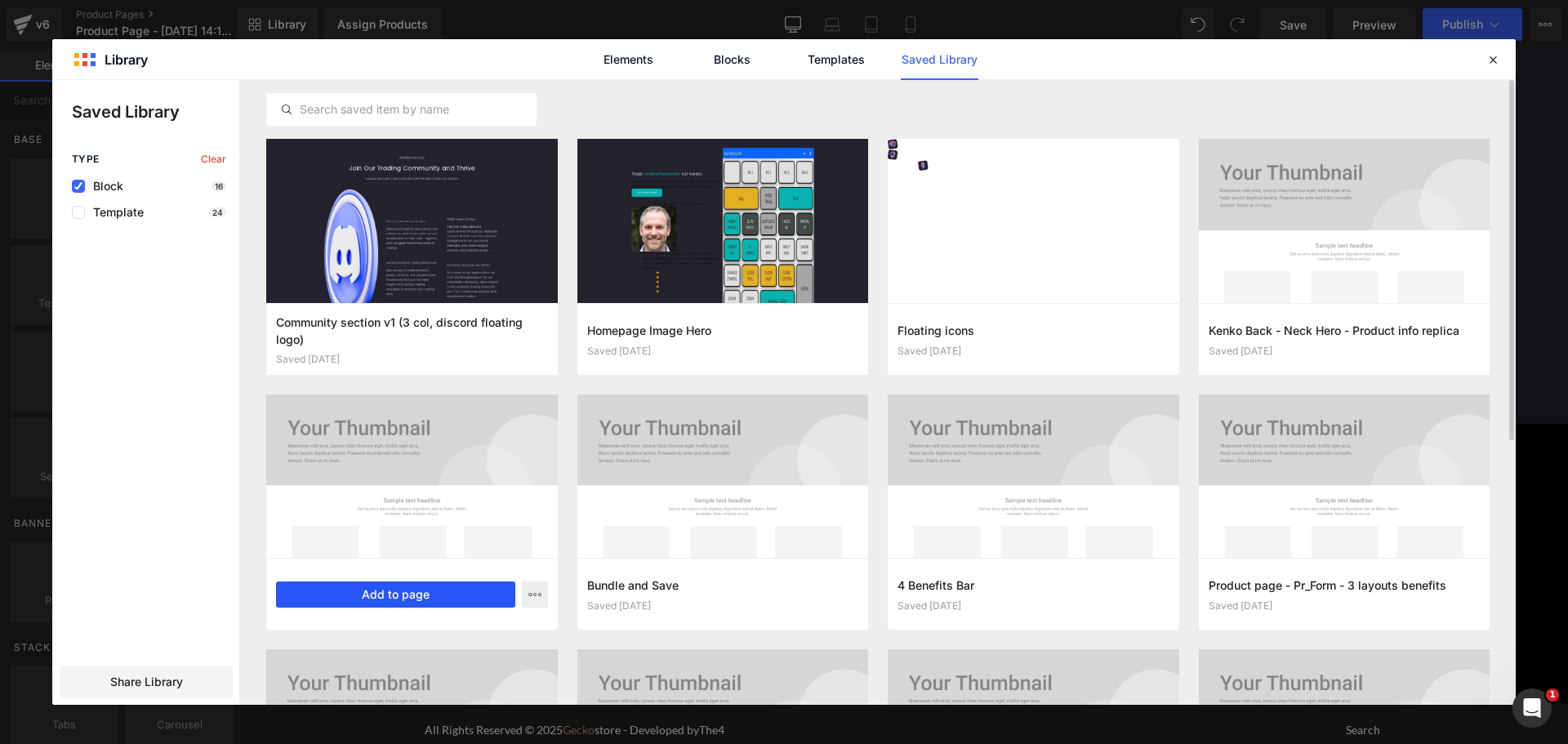
click at [460, 595] on button "Add to page" at bounding box center [396, 594] width 239 height 26
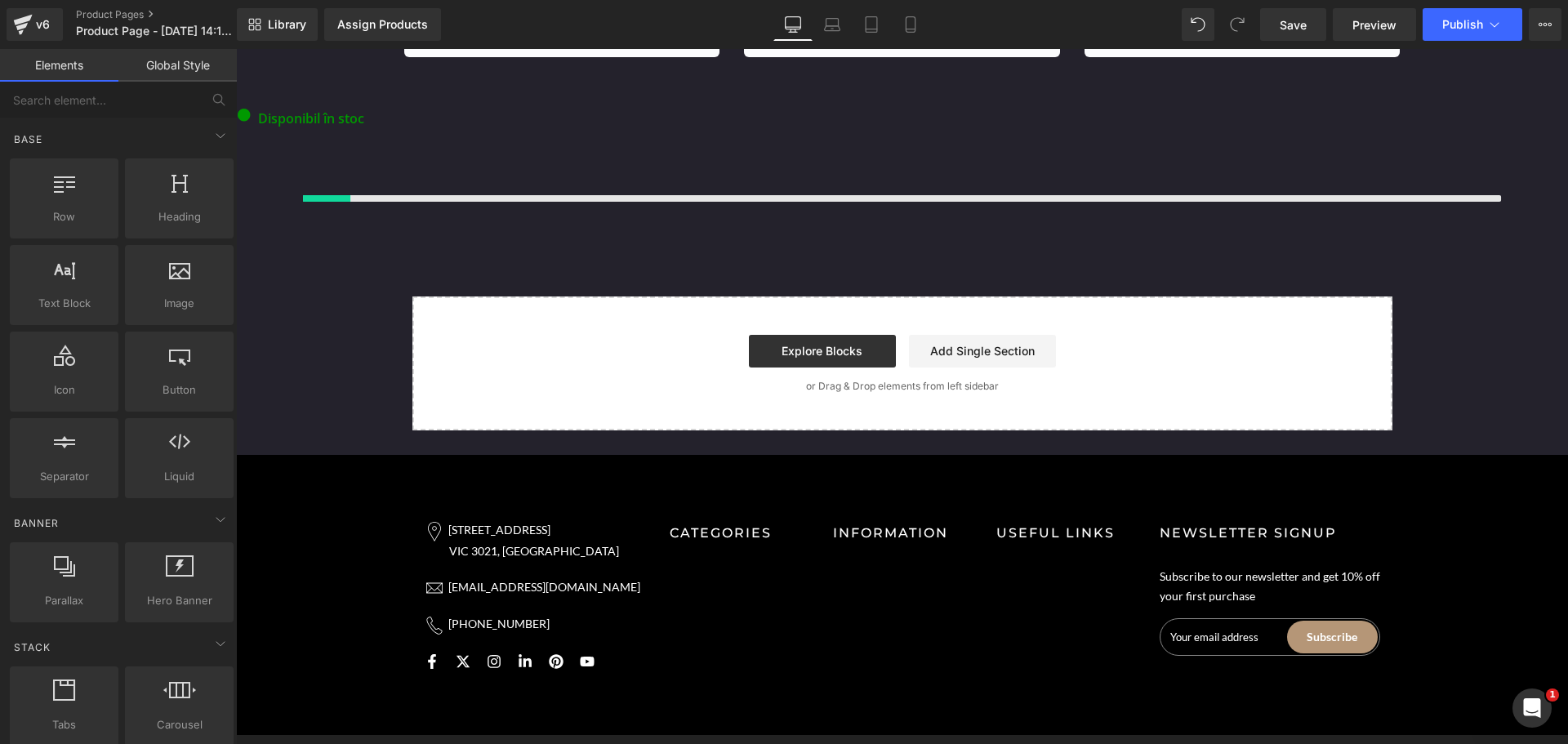
scroll to position [5972, 0]
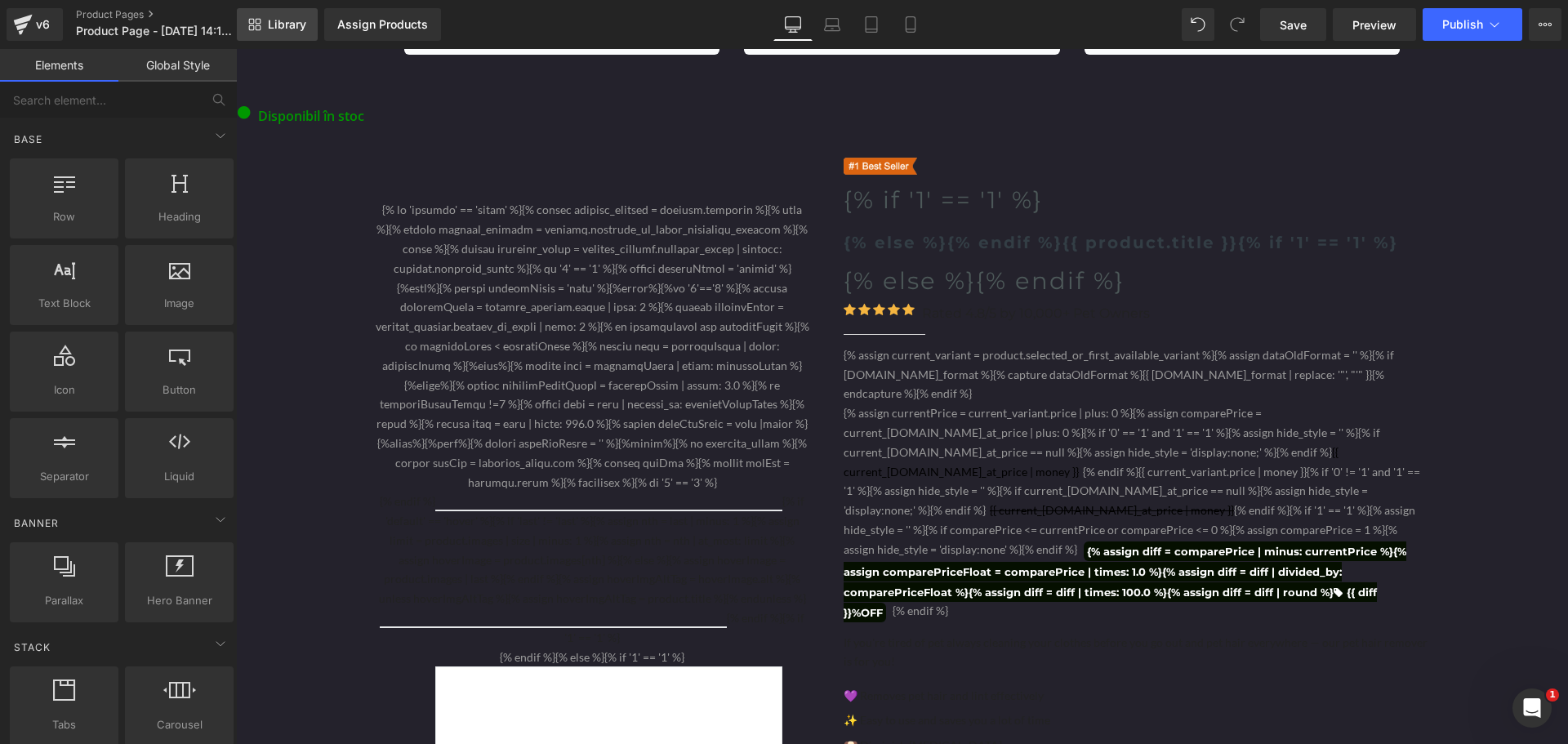
click at [295, 27] on span "Library" at bounding box center [287, 24] width 39 height 15
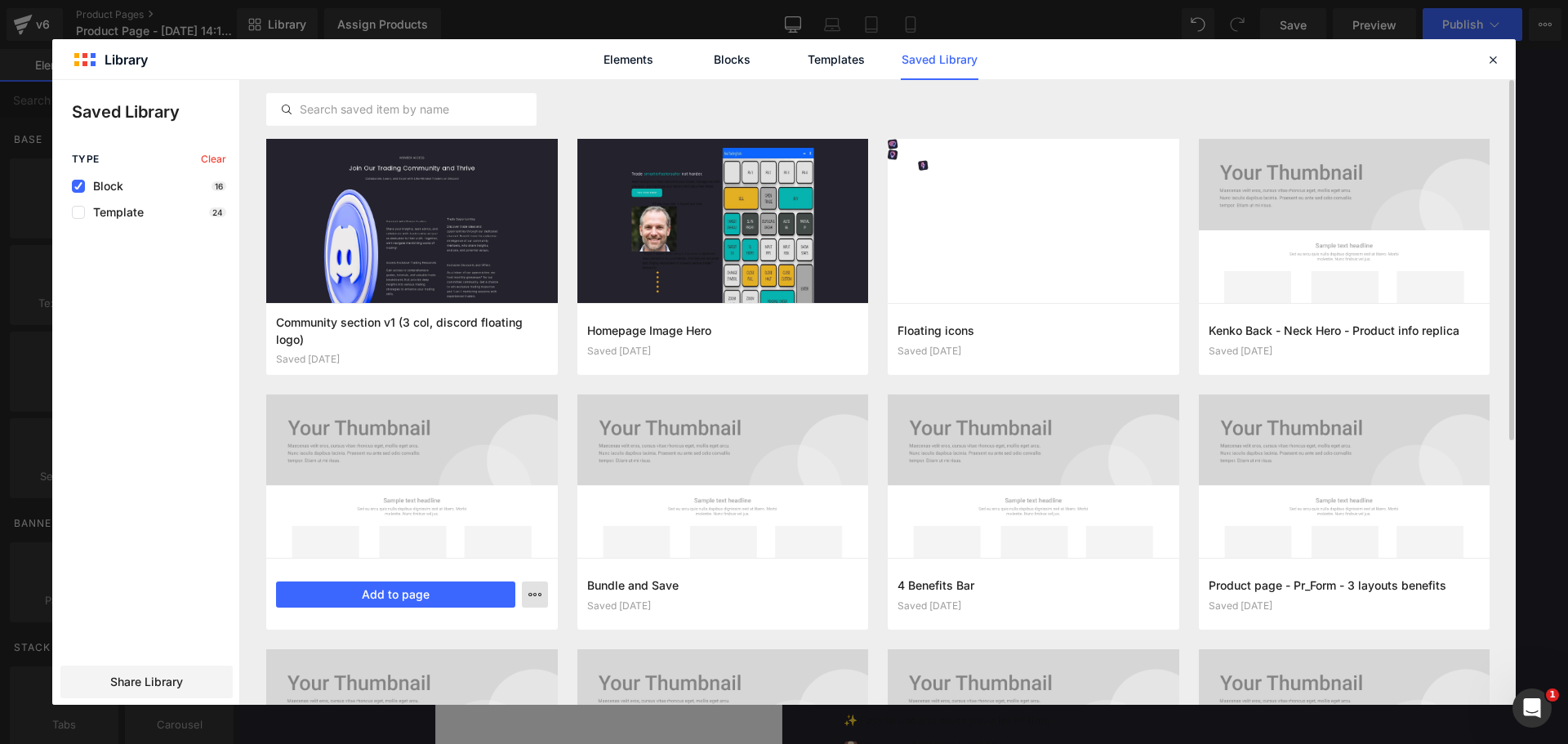
click at [541, 591] on button "button" at bounding box center [535, 594] width 26 height 26
click at [473, 659] on div "Delete" at bounding box center [454, 665] width 186 height 34
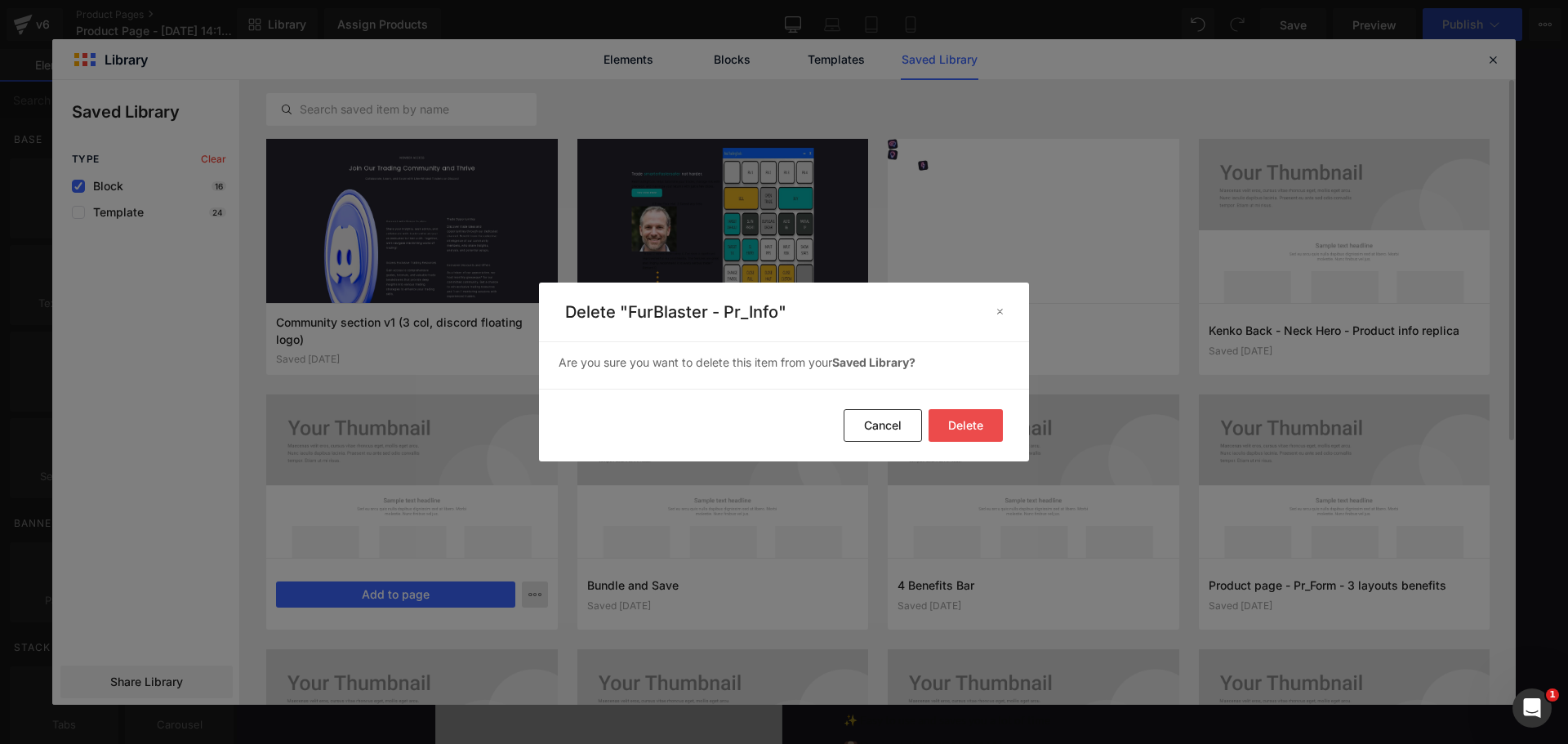
click at [975, 424] on button "Delete" at bounding box center [966, 425] width 74 height 33
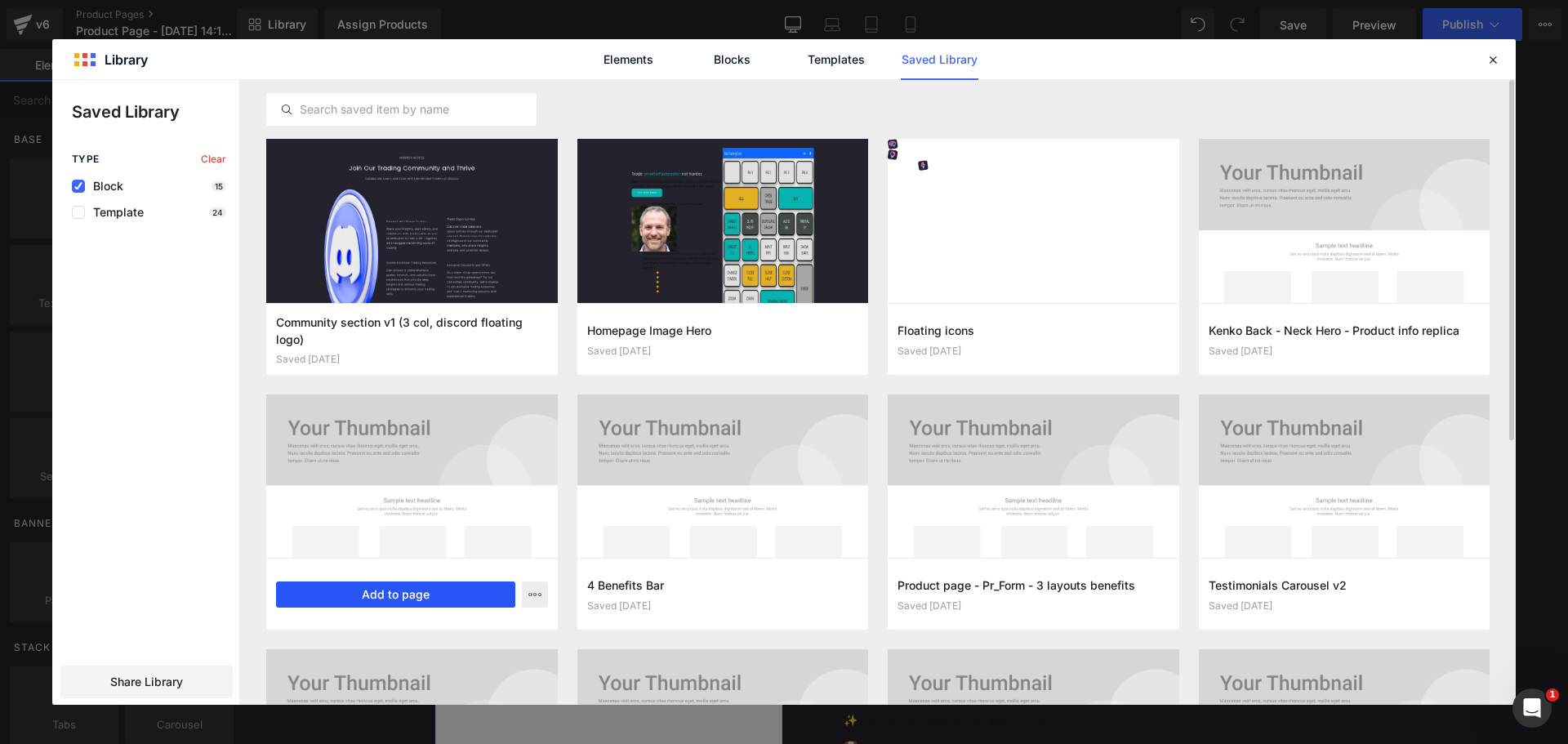
click at [381, 593] on button "Add to page" at bounding box center [396, 594] width 239 height 26
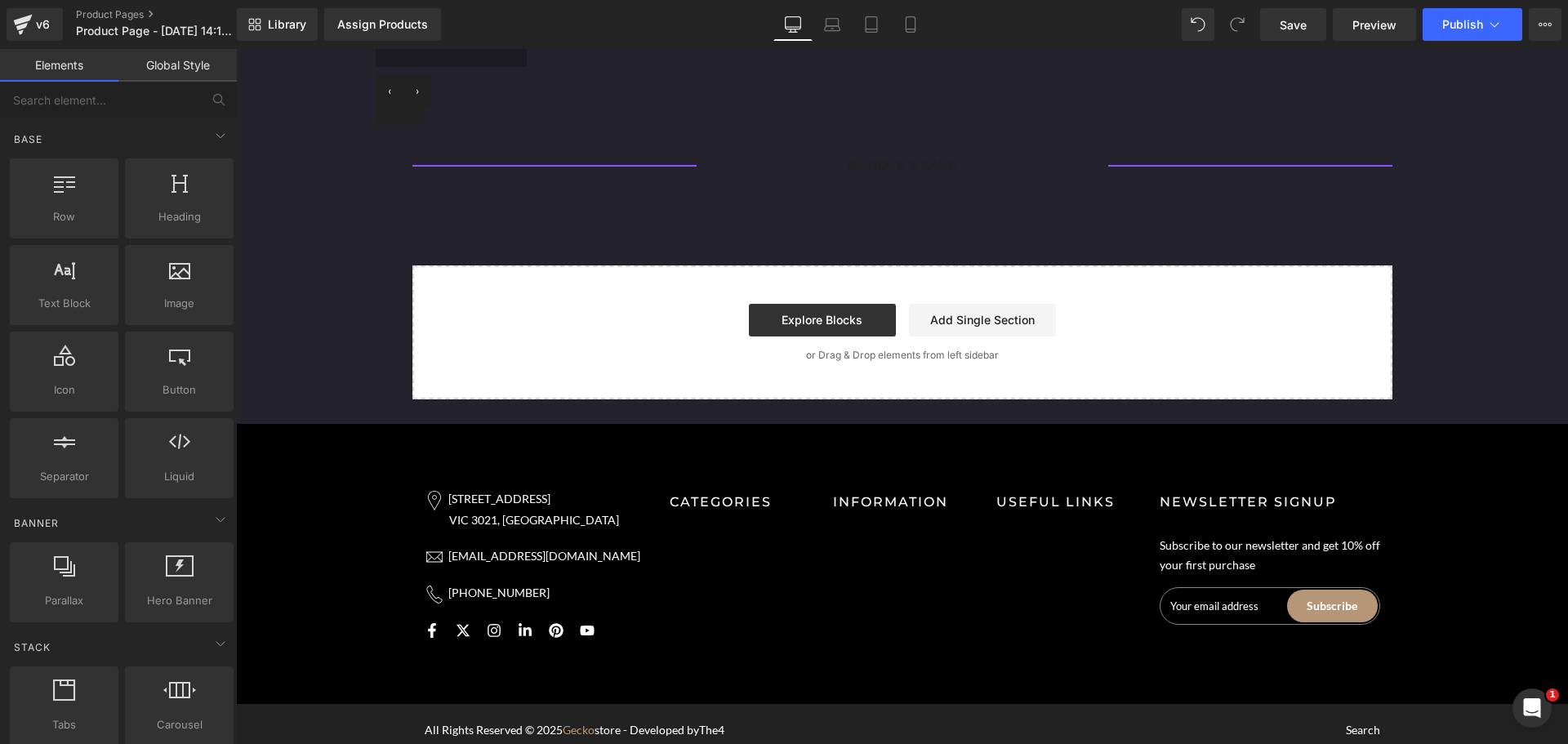
scroll to position [7897, 0]
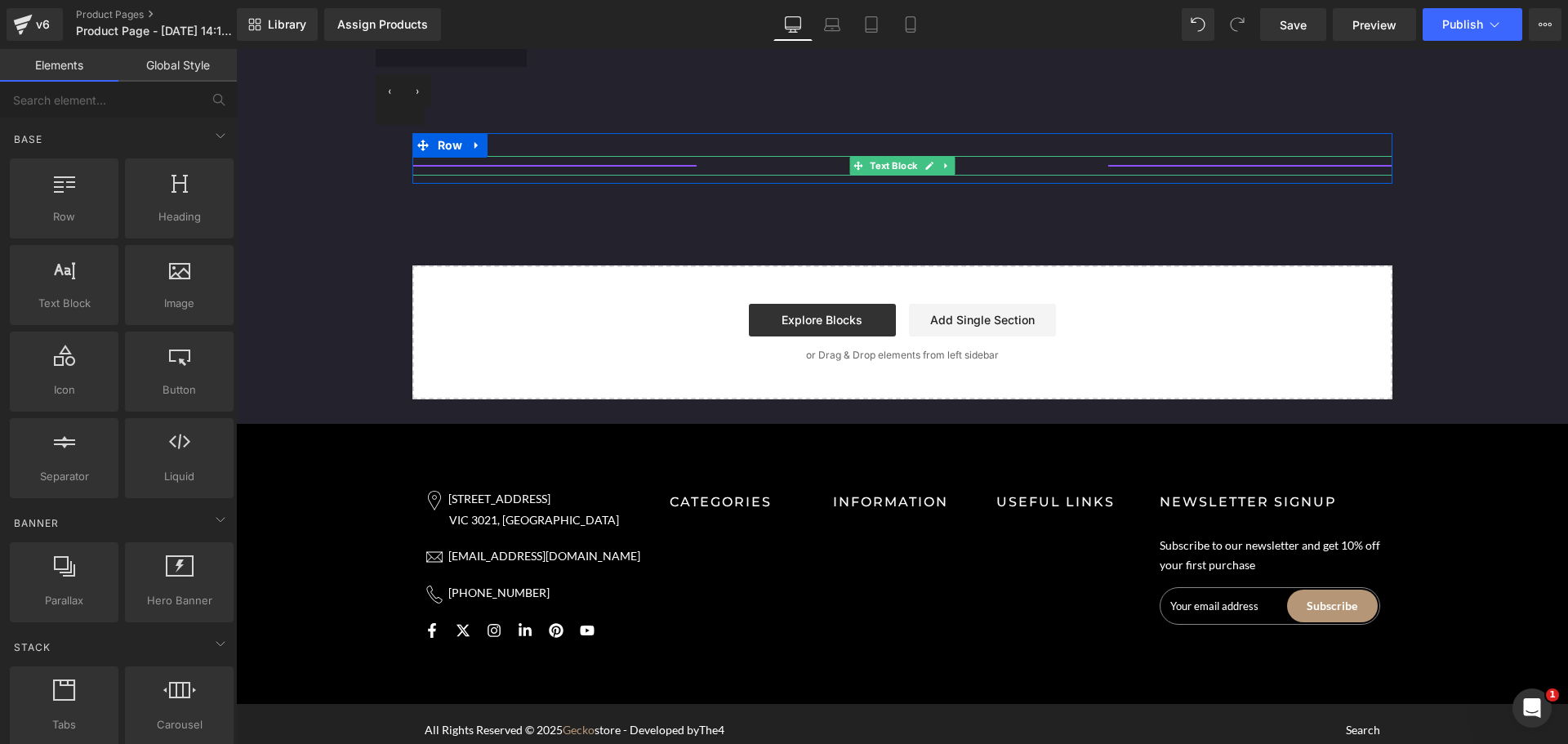
click at [777, 168] on div "BUNDLE & SAVE" at bounding box center [902, 166] width 980 height 19
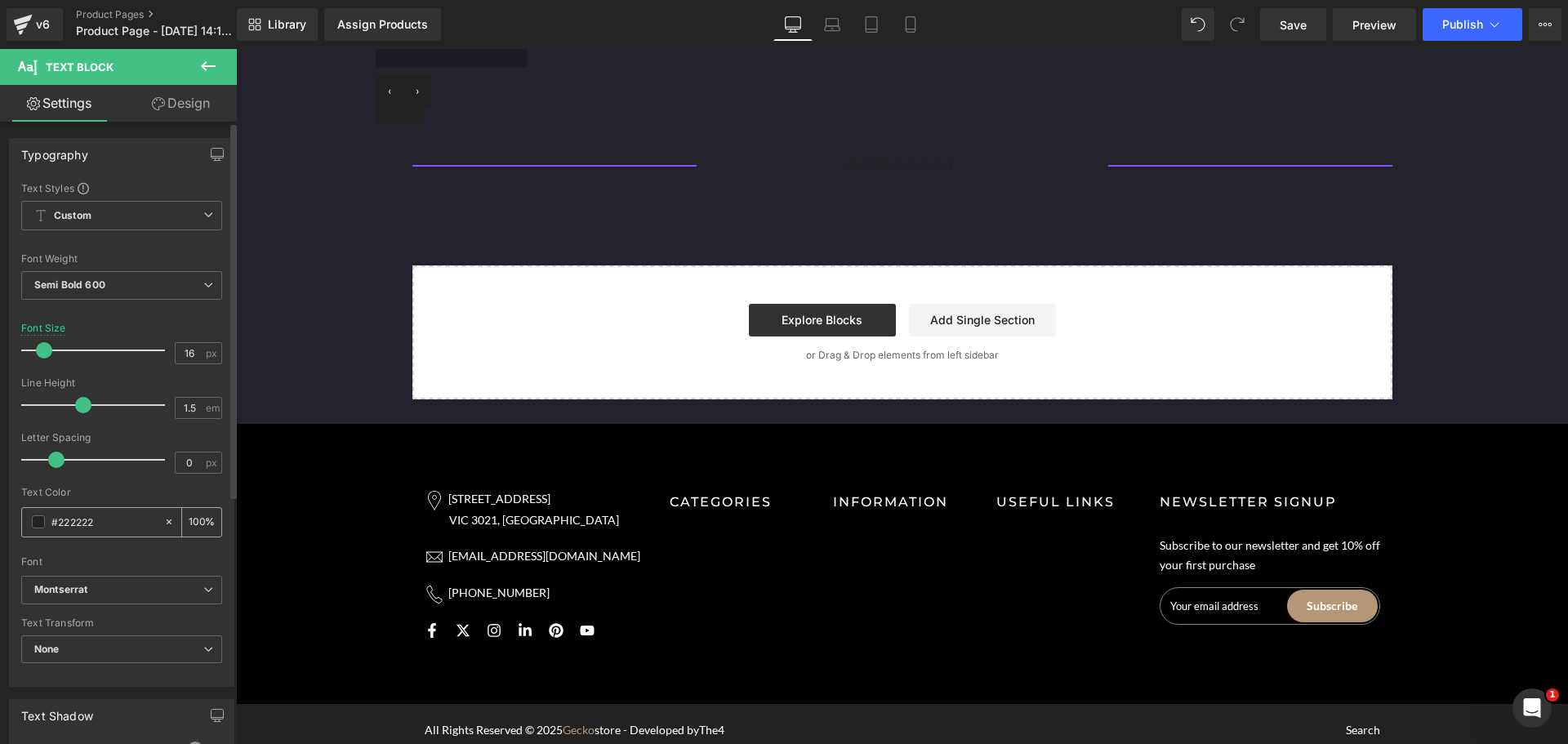
click at [39, 525] on span at bounding box center [38, 521] width 13 height 13
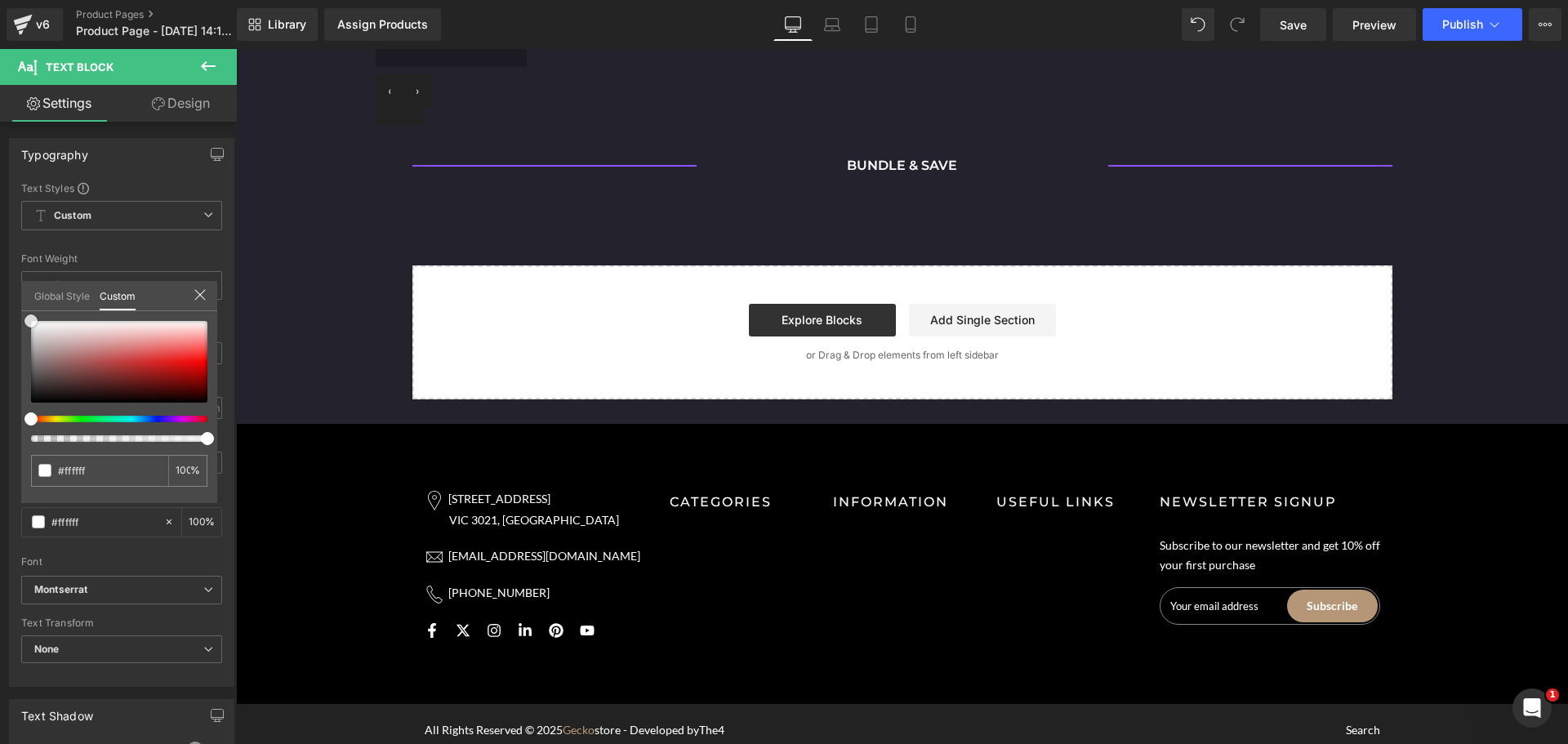
drag, startPoint x: 76, startPoint y: 348, endPoint x: -21, endPoint y: 289, distance: 113.5
click at [0, 289] on html "You are previewing how the will restyle your page. You can not edit Elements in…" at bounding box center [784, 372] width 1568 height 744
click at [305, 14] on link "Library" at bounding box center [277, 24] width 81 height 33
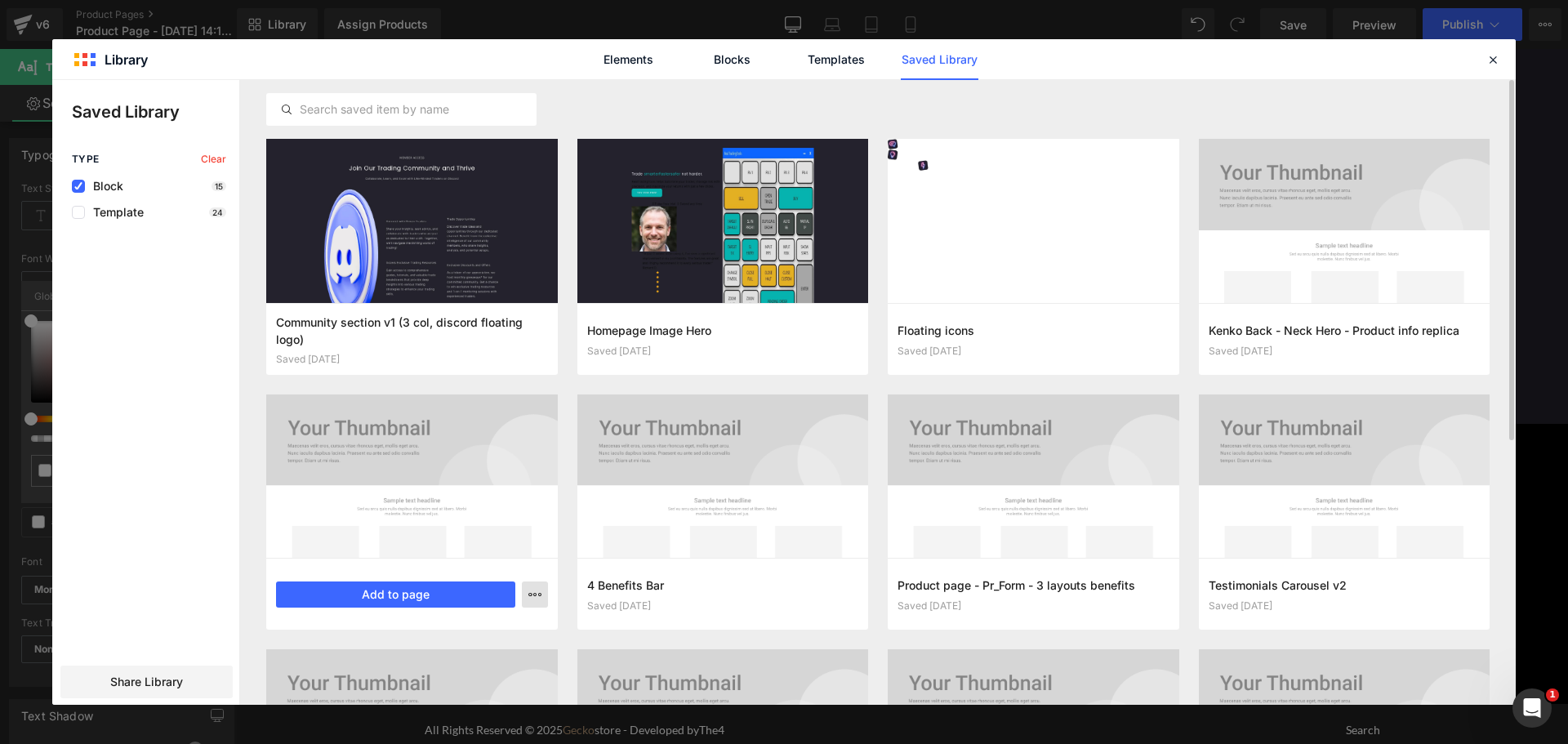
click at [534, 591] on icon "button" at bounding box center [534, 594] width 13 height 13
click at [467, 659] on div "Delete" at bounding box center [454, 665] width 186 height 34
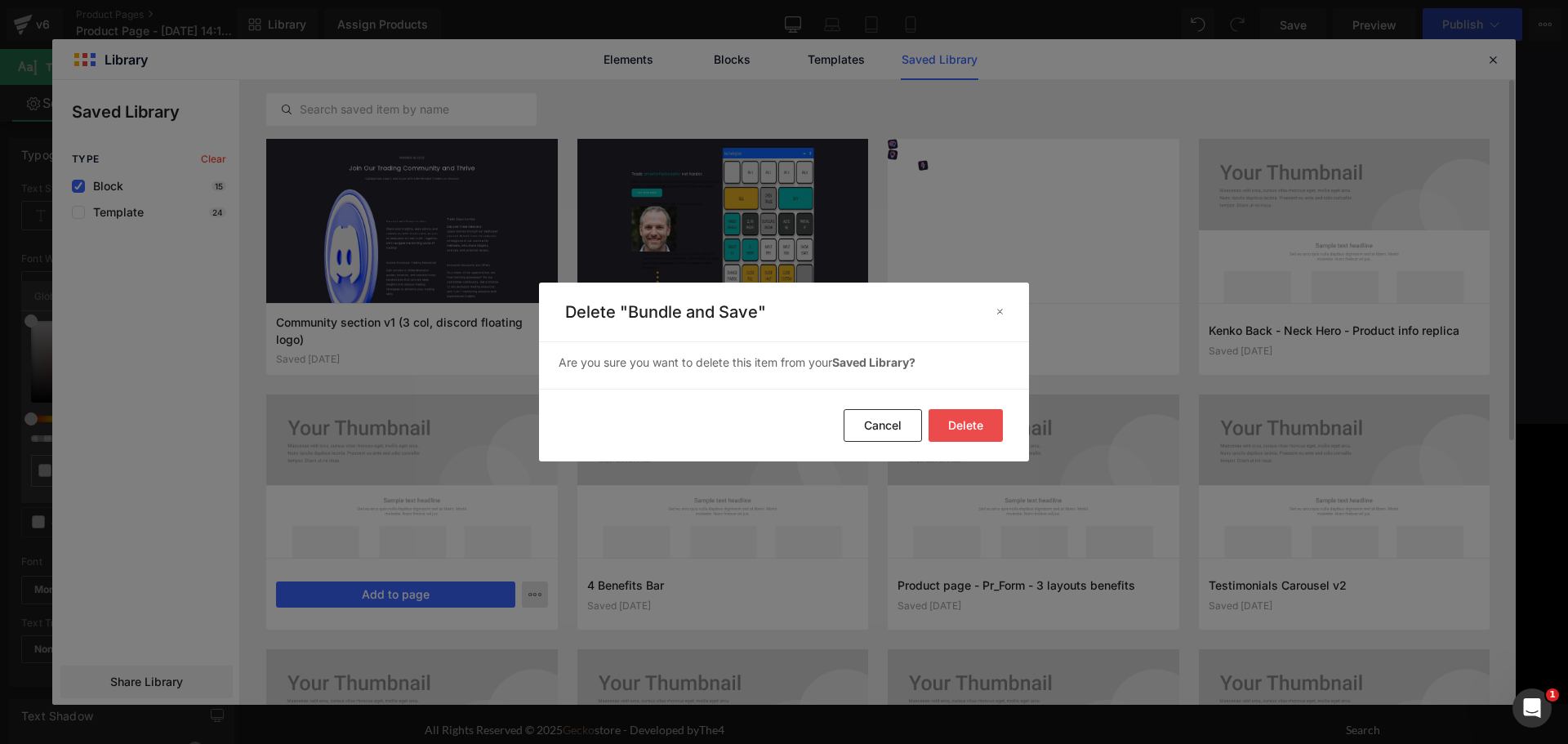
click at [962, 414] on button "Delete" at bounding box center [966, 425] width 74 height 33
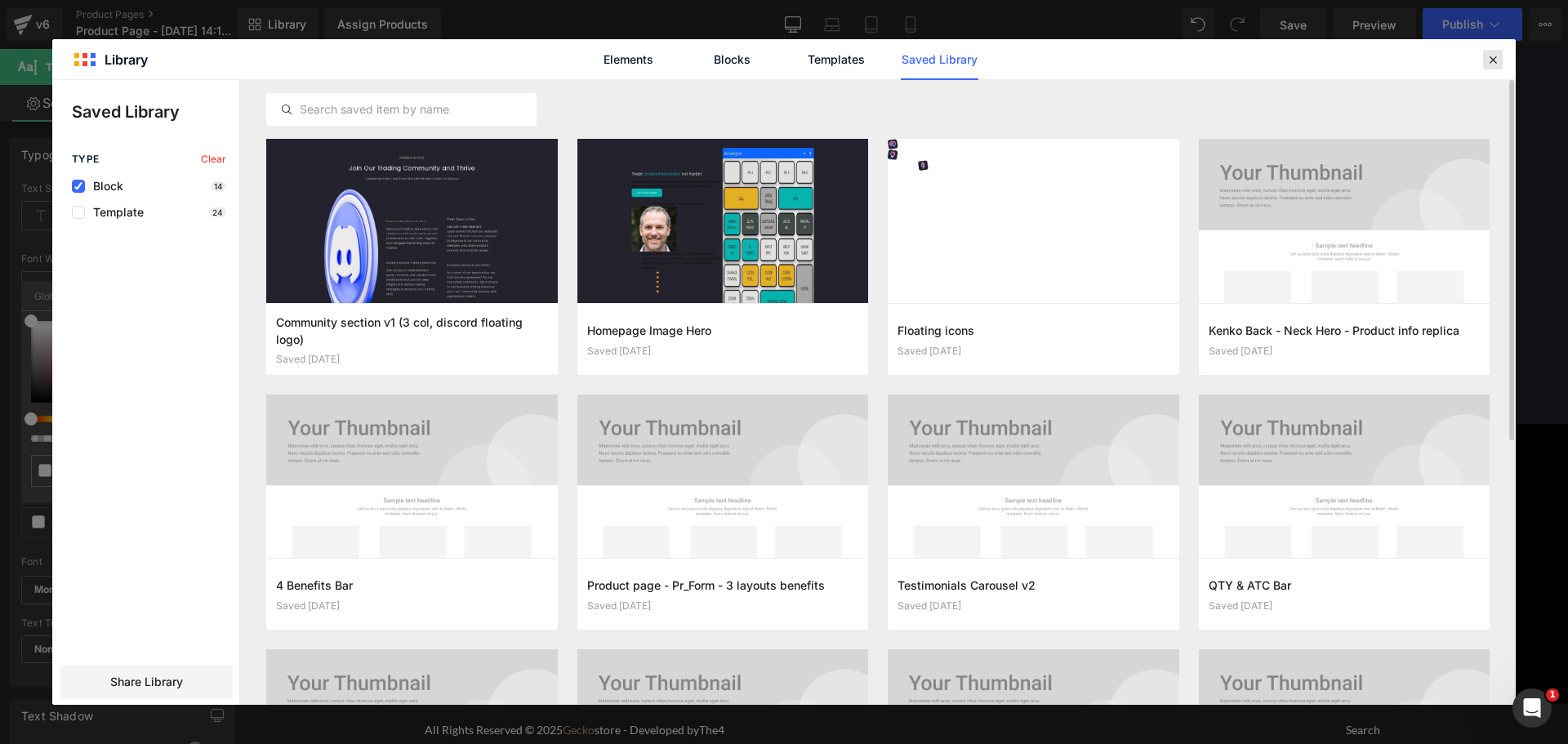
click at [1493, 60] on icon at bounding box center [1492, 59] width 15 height 15
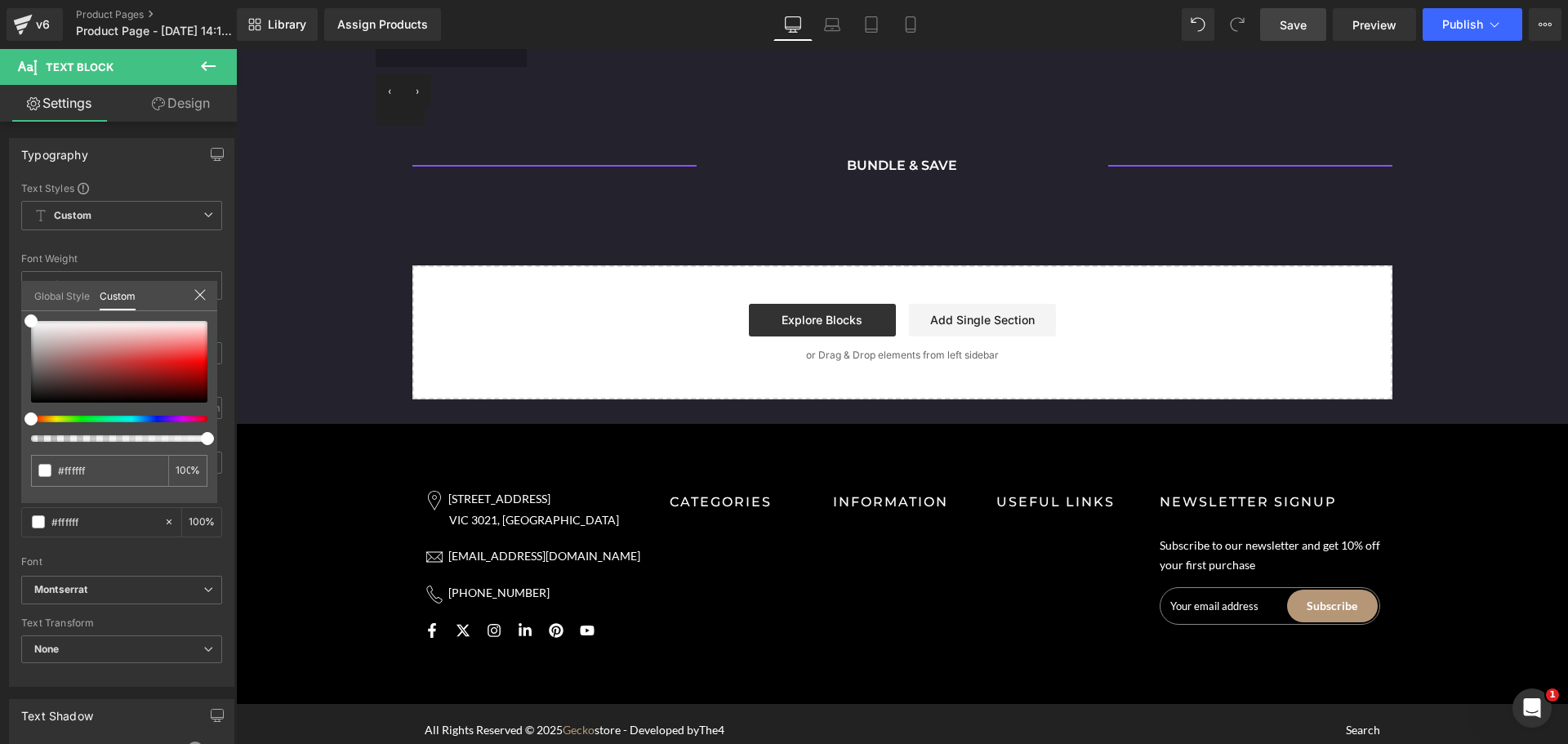
click at [1298, 20] on span "Save" at bounding box center [1292, 25] width 27 height 17
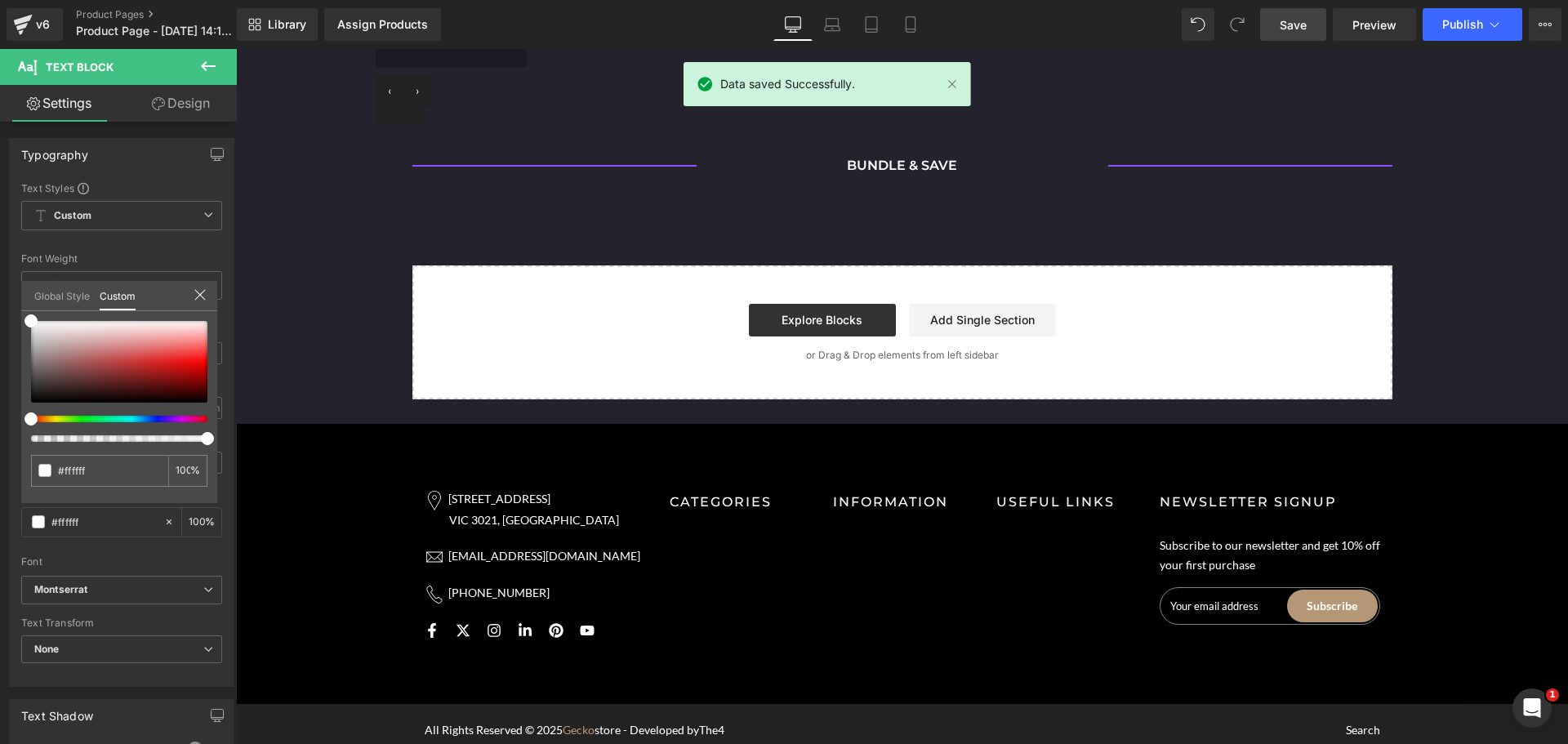
click at [121, 7] on div "v6 Product Pages Product Page - Aug 18, 14:11:46" at bounding box center [118, 25] width 237 height 49
click at [123, 11] on link "Product Pages" at bounding box center [169, 14] width 188 height 13
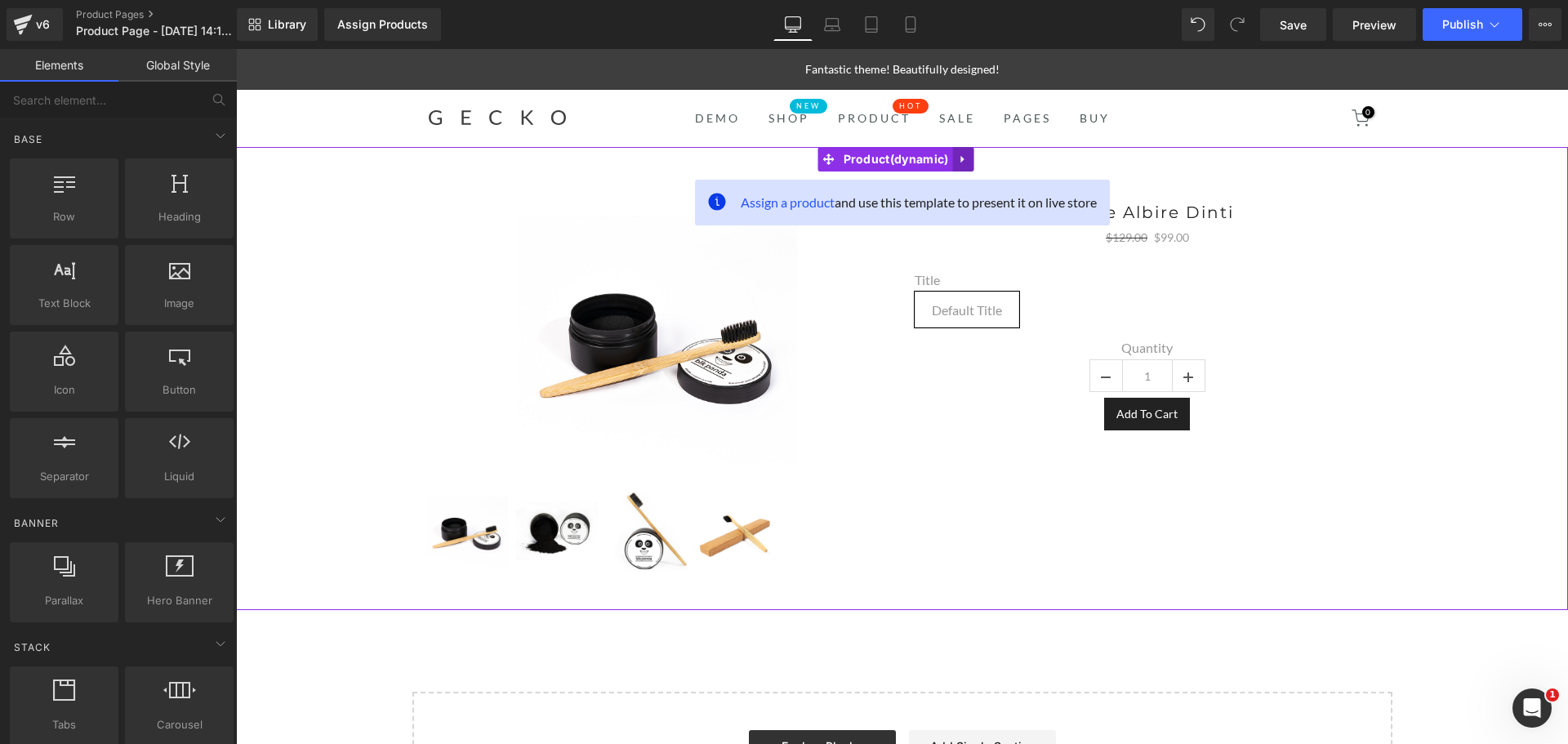
click at [961, 167] on link at bounding box center [963, 159] width 21 height 25
click at [978, 158] on icon at bounding box center [973, 158] width 11 height 11
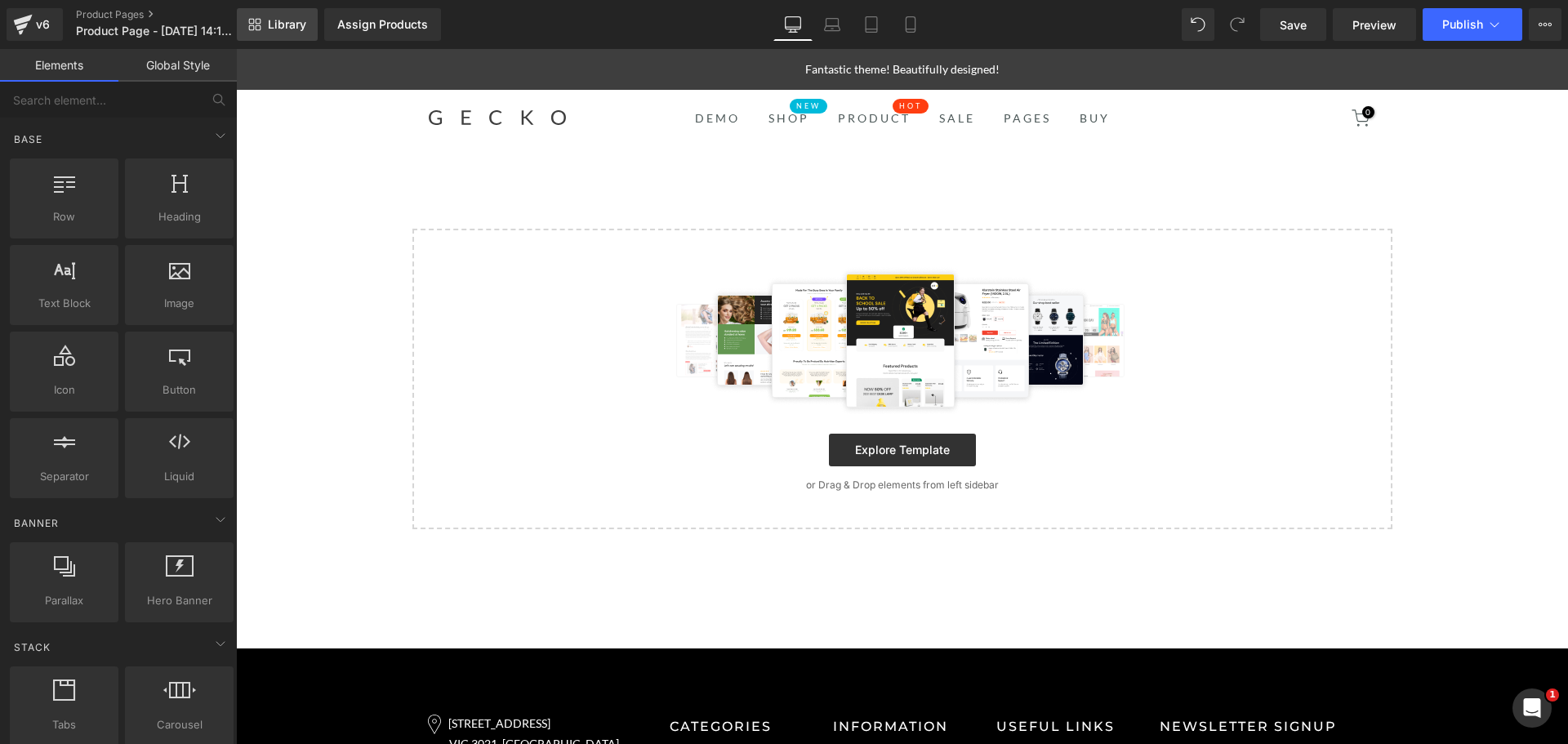
click at [290, 28] on span "Library" at bounding box center [287, 24] width 39 height 15
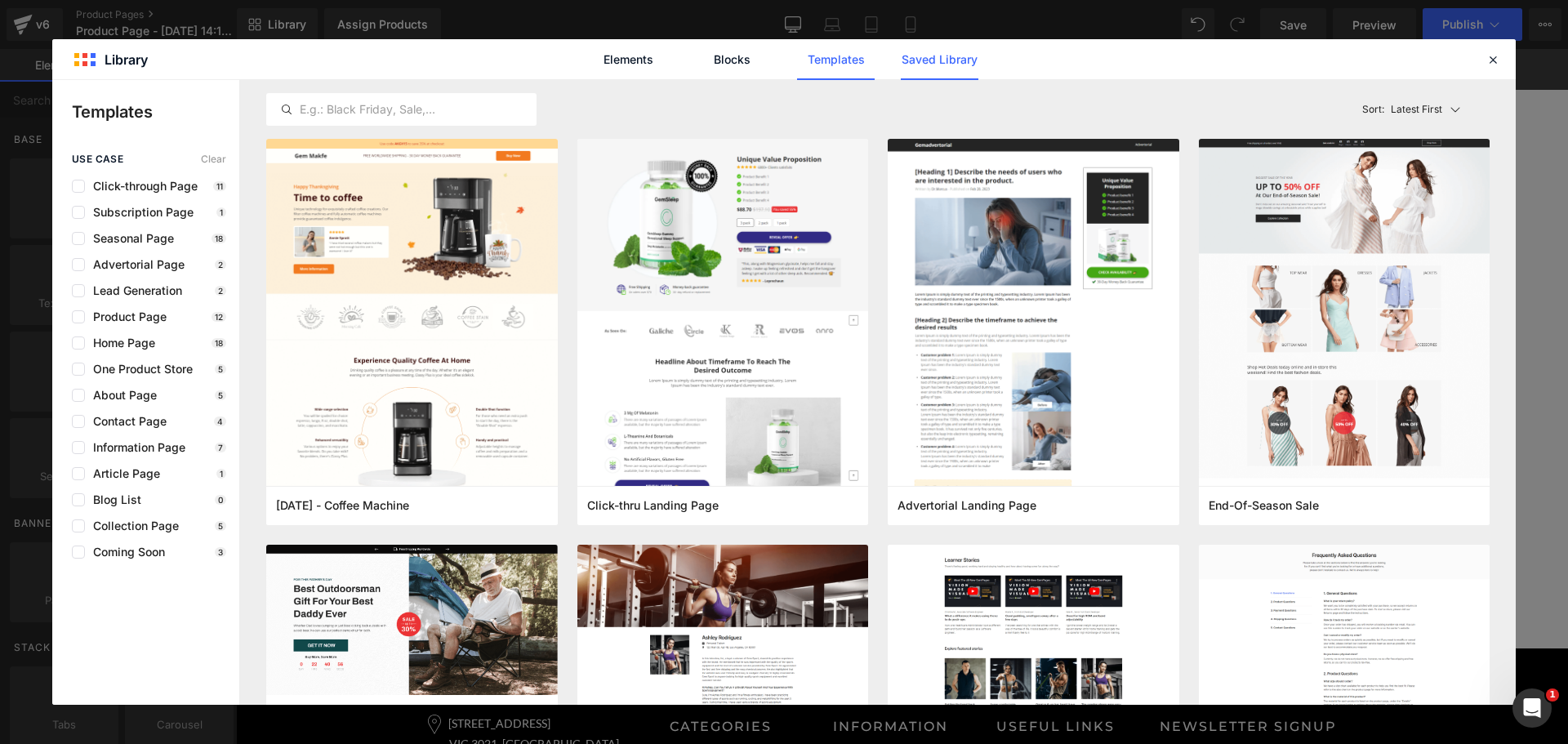
click at [914, 62] on link "Saved Library" at bounding box center [939, 60] width 77 height 41
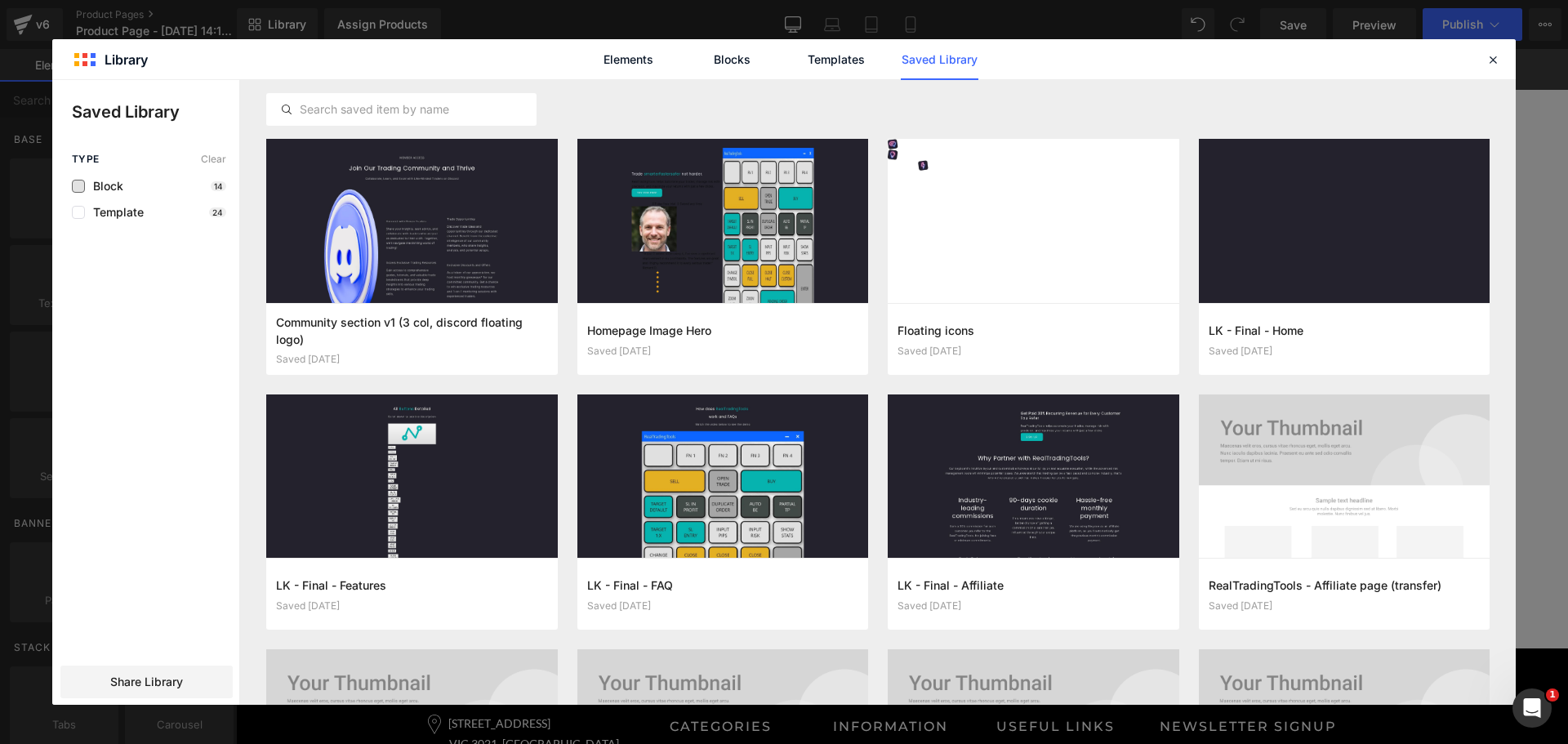
click at [94, 182] on span "Block" at bounding box center [104, 186] width 39 height 13
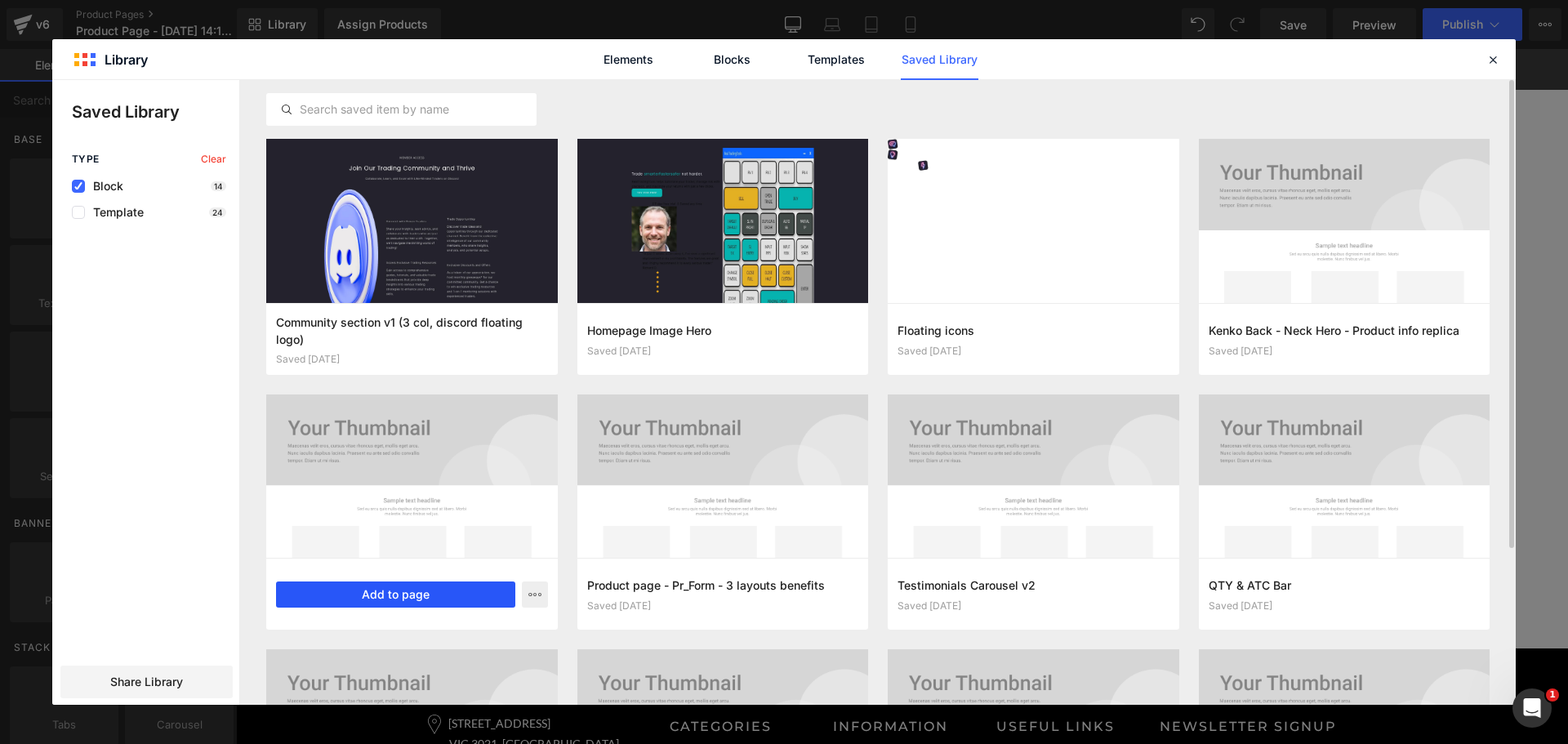
click at [402, 587] on button "Add to page" at bounding box center [396, 594] width 239 height 26
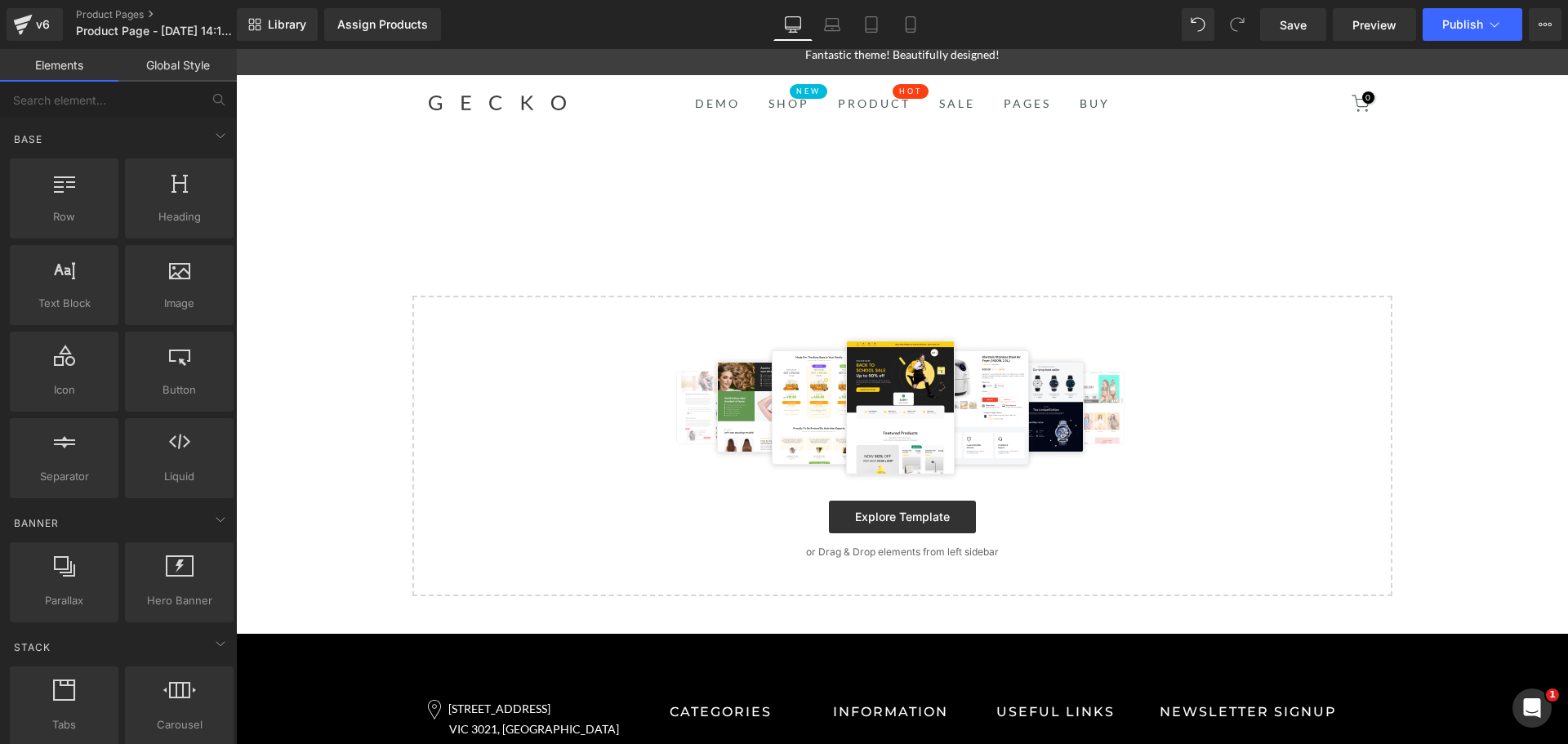
scroll to position [17, 0]
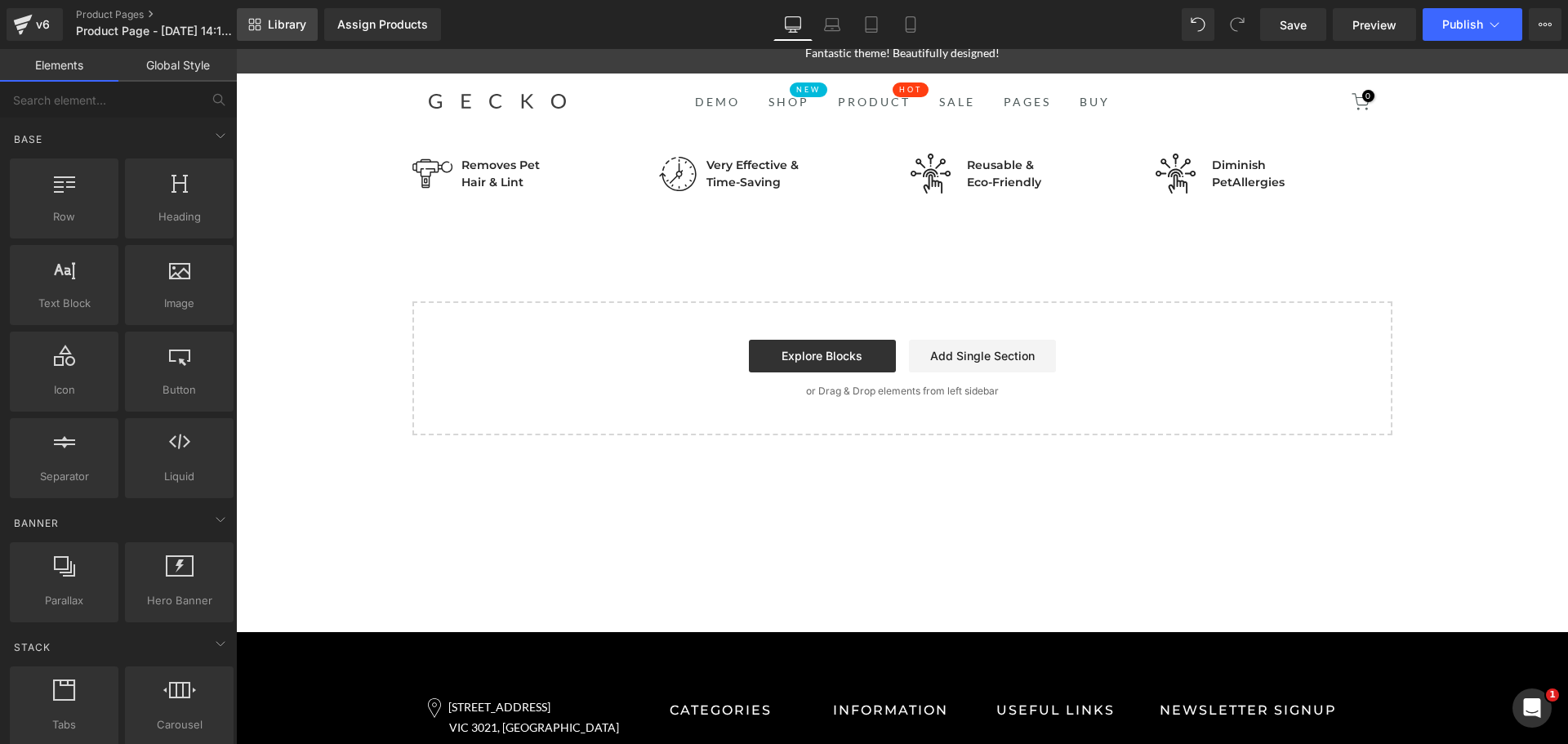
click at [294, 13] on link "Library" at bounding box center [277, 24] width 81 height 33
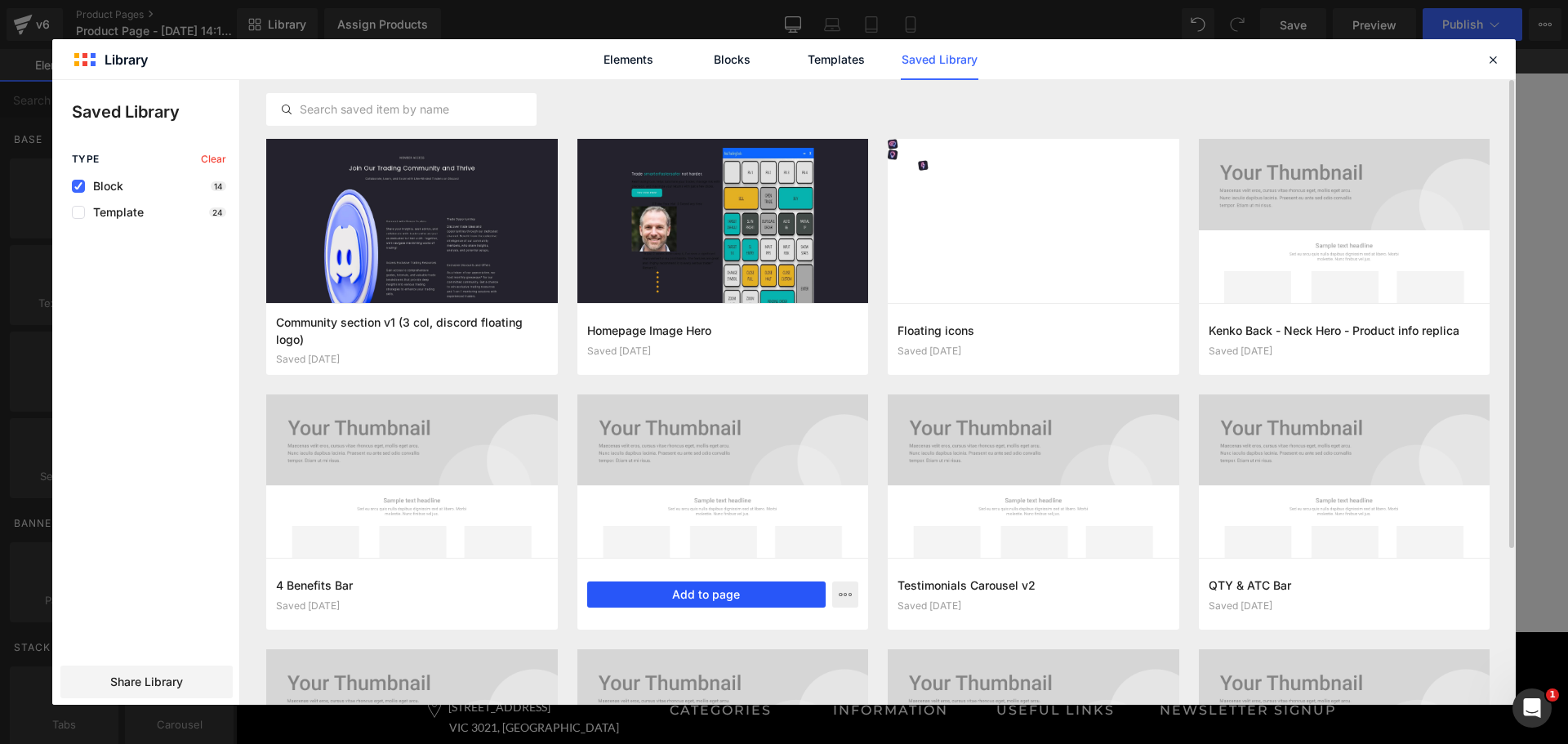
click at [767, 595] on button "Add to page" at bounding box center [707, 594] width 239 height 26
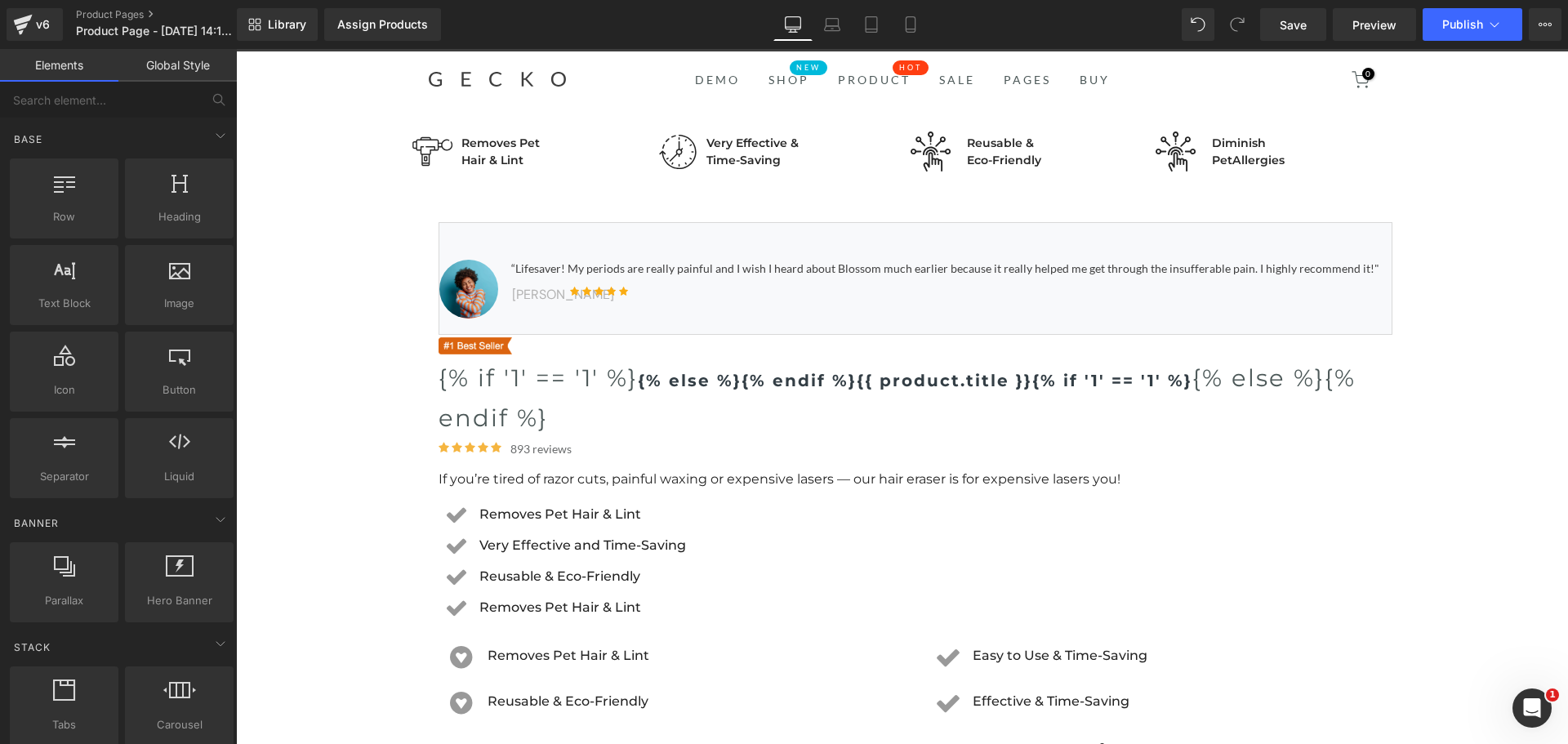
scroll to position [0, 0]
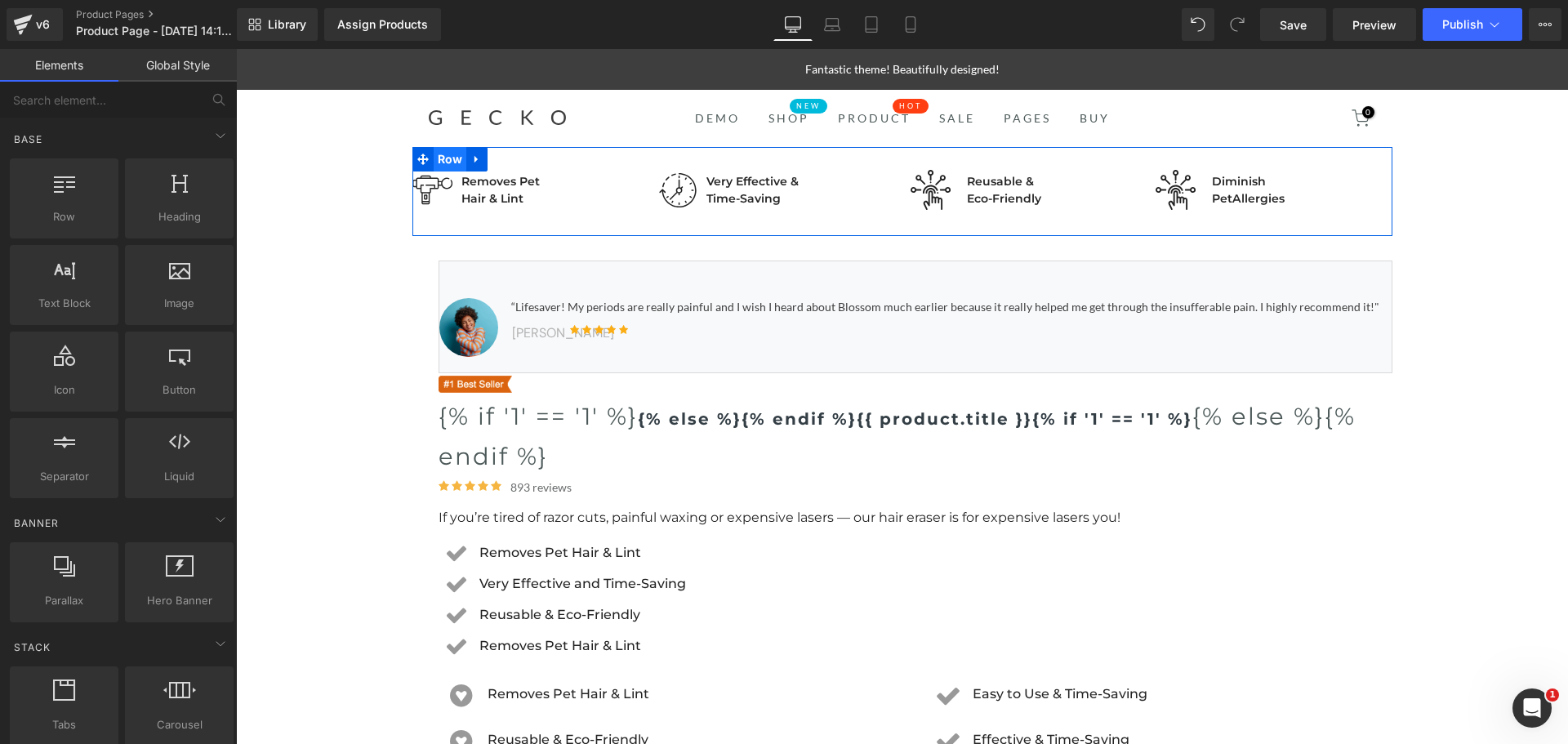
click at [441, 158] on span "Row" at bounding box center [451, 159] width 33 height 25
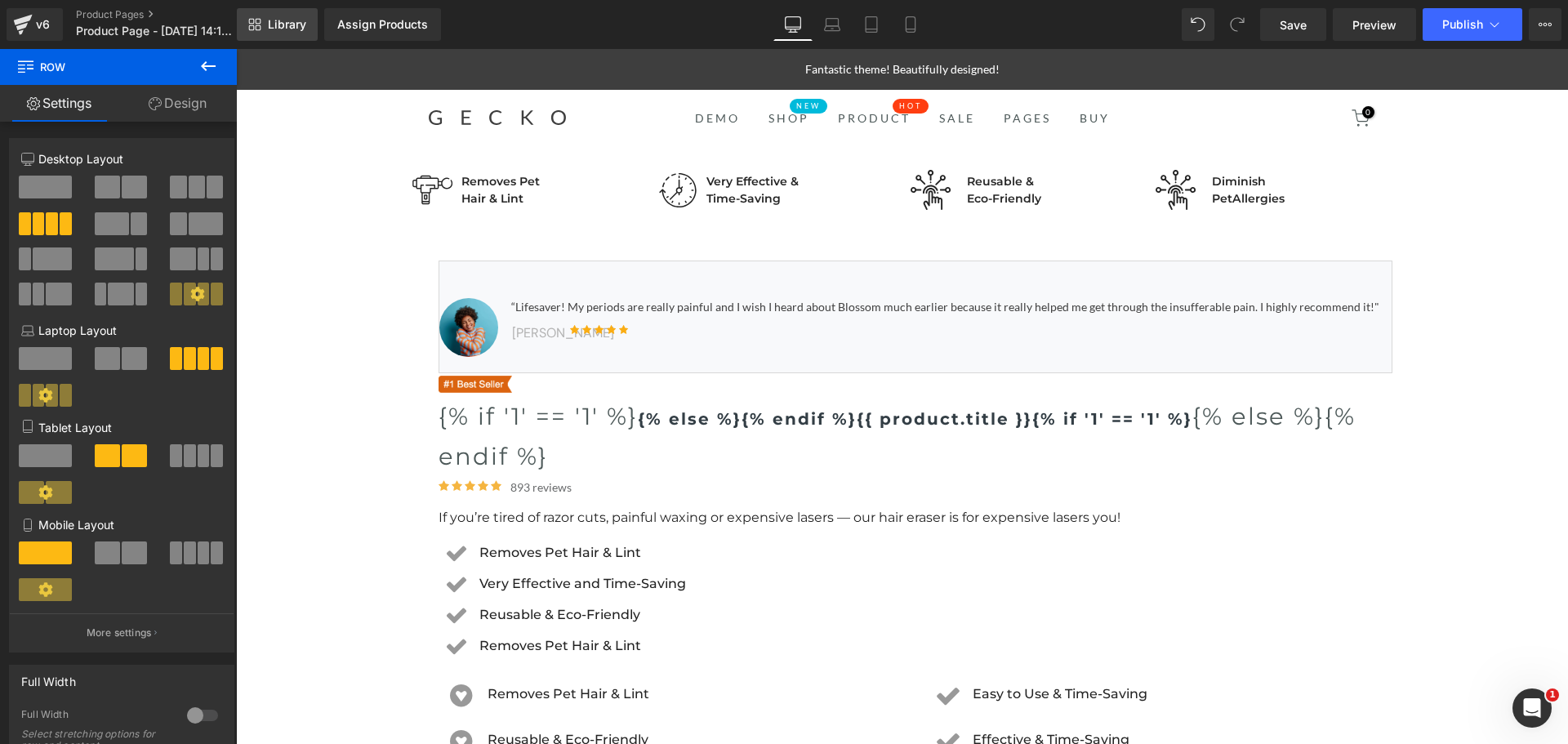
click at [269, 21] on span "Library" at bounding box center [287, 24] width 39 height 15
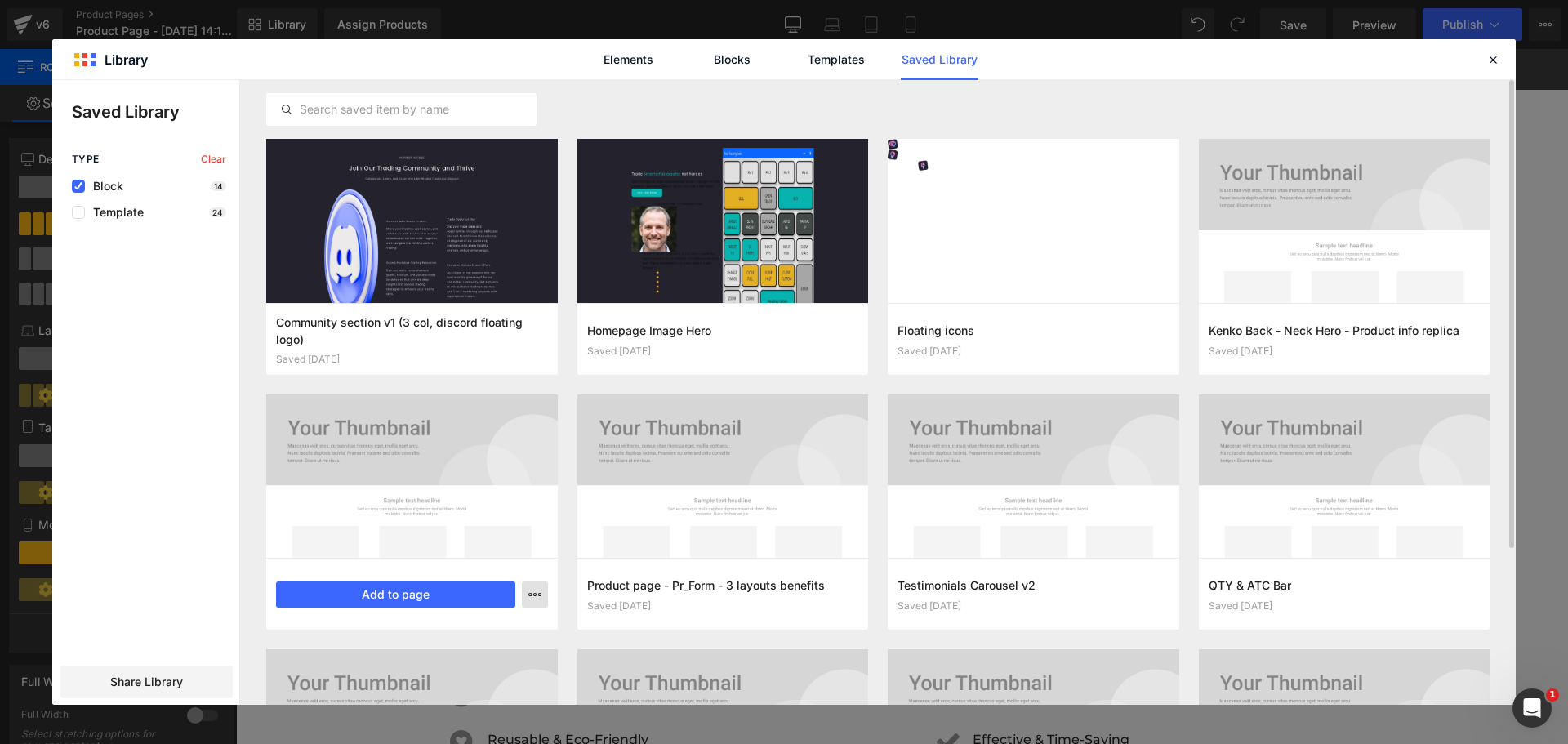
click at [0, 0] on icon "button" at bounding box center [0, 0] width 0 height 0
click at [490, 648] on div "Rename" at bounding box center [454, 665] width 186 height 34
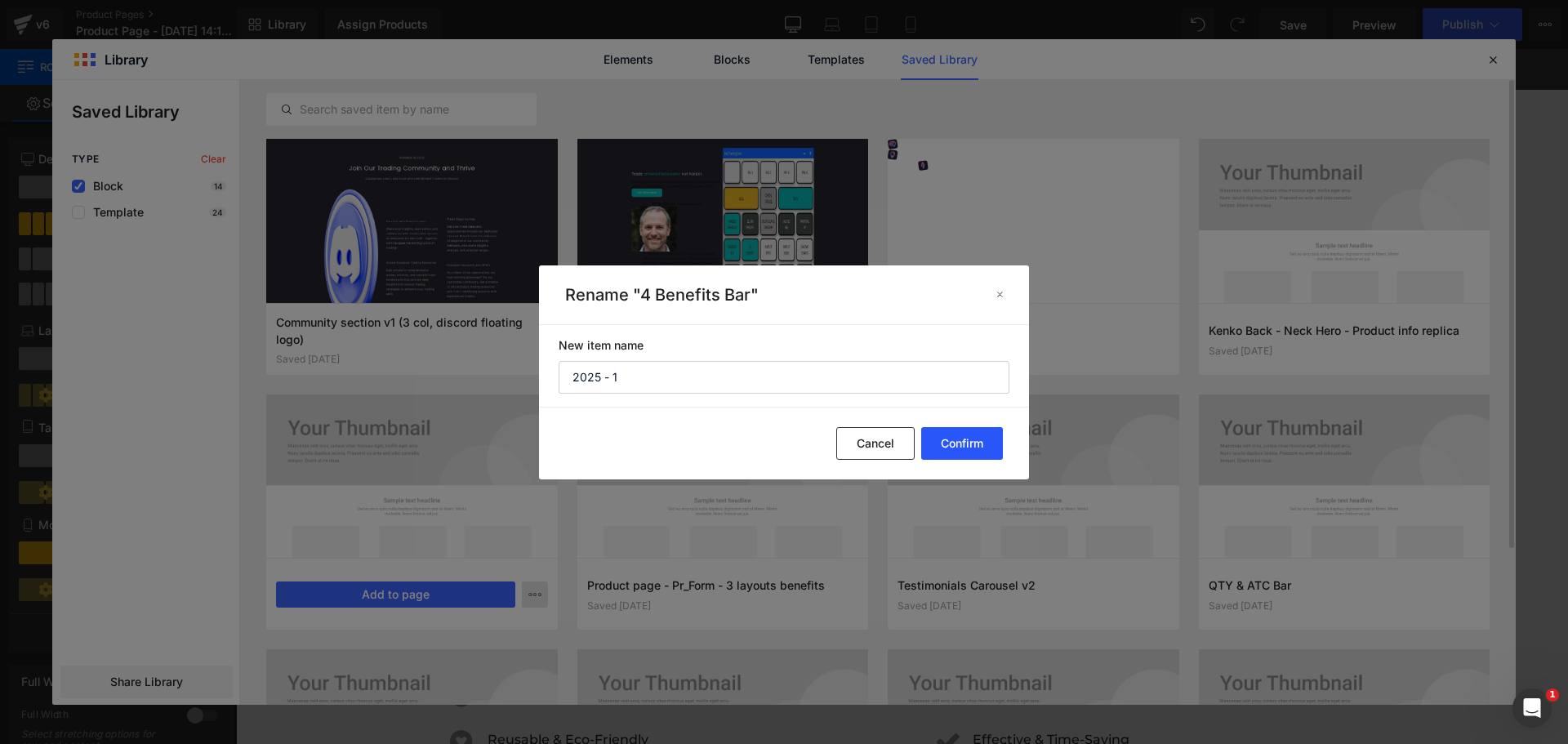
type input "2025 - 1"
click at [0, 0] on button "Confirm" at bounding box center [0, 0] width 0 height 0
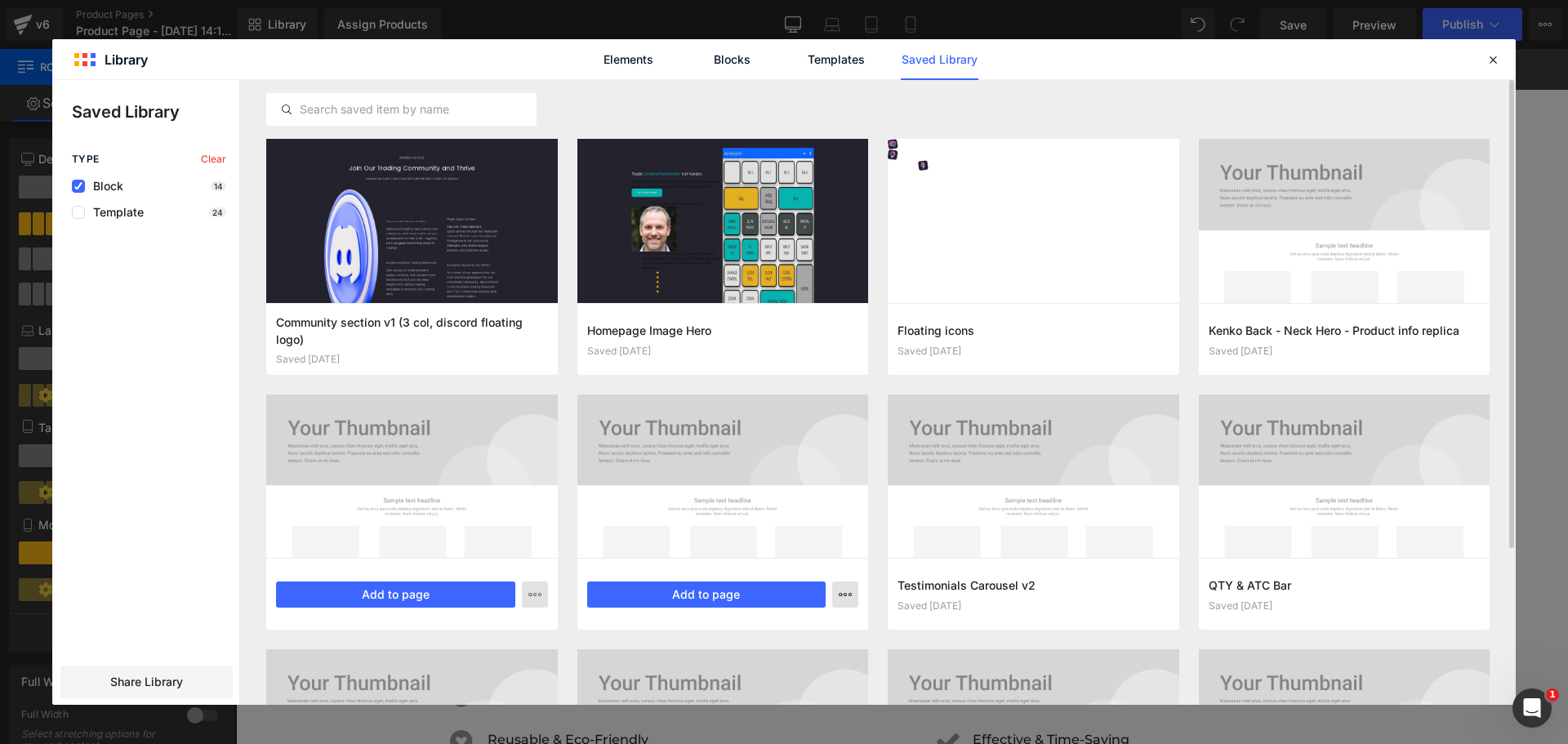
click at [0, 0] on icon "button" at bounding box center [0, 0] width 0 height 0
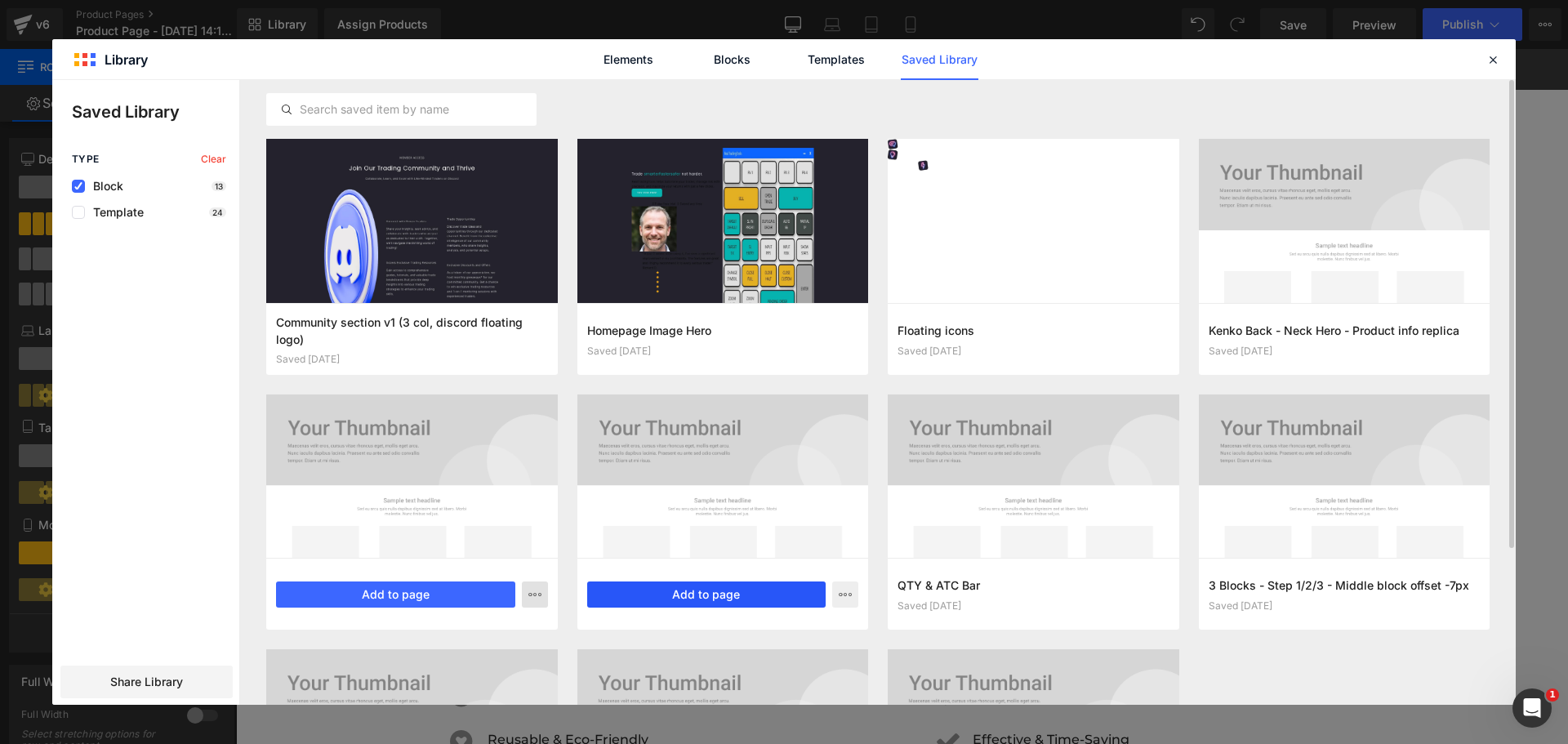
click at [761, 592] on button "Add to page" at bounding box center [707, 594] width 239 height 26
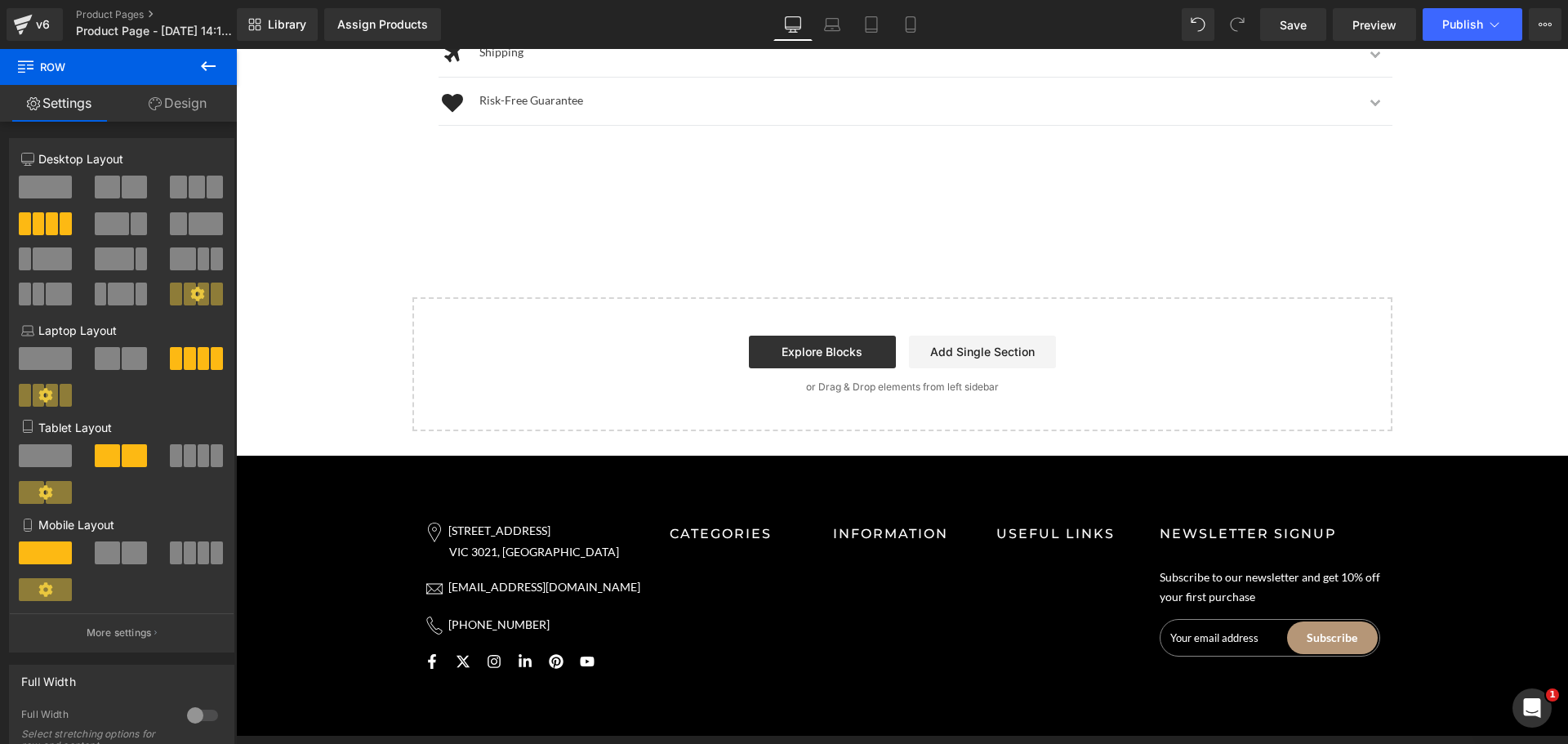
scroll to position [1342, 0]
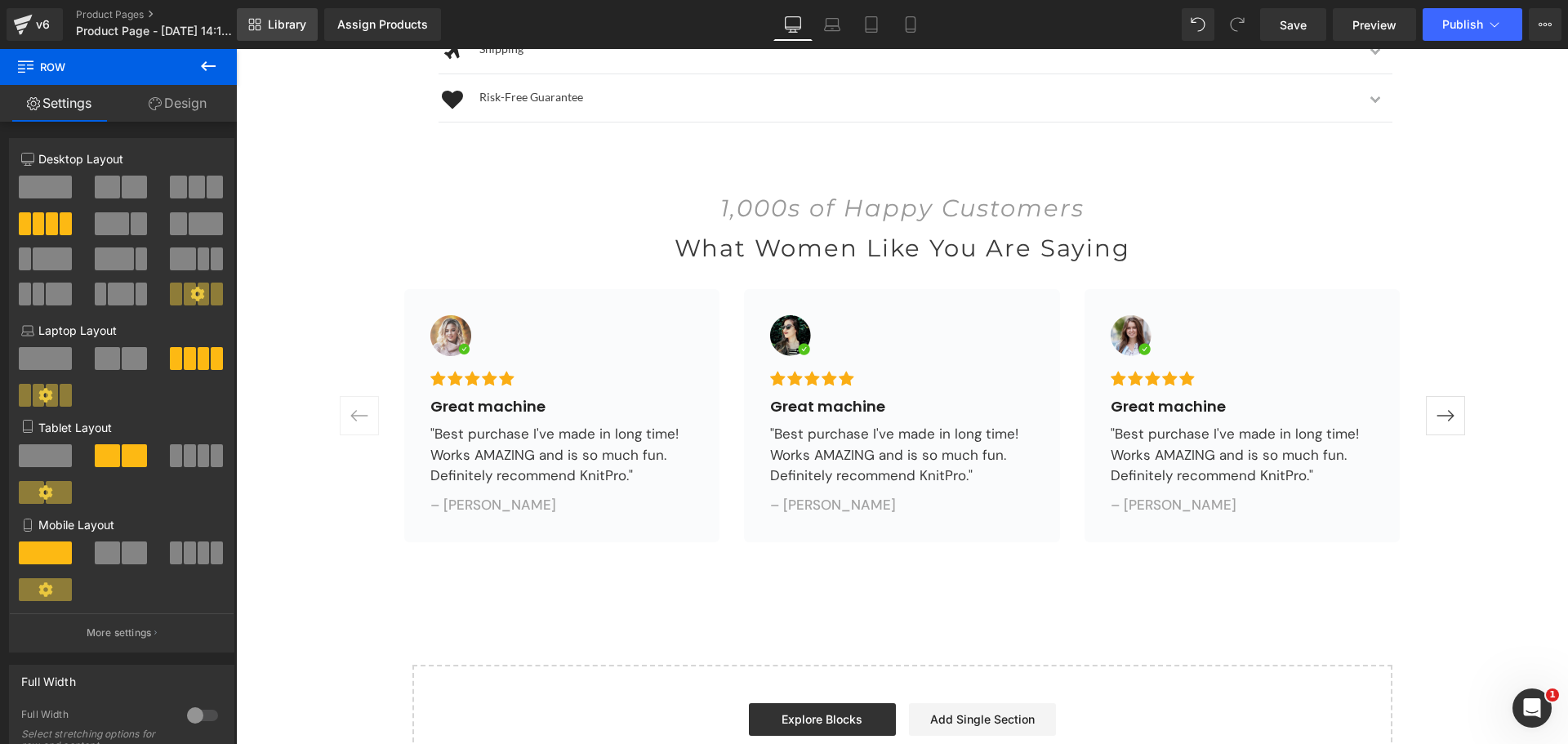
click at [287, 24] on span "Library" at bounding box center [287, 24] width 39 height 15
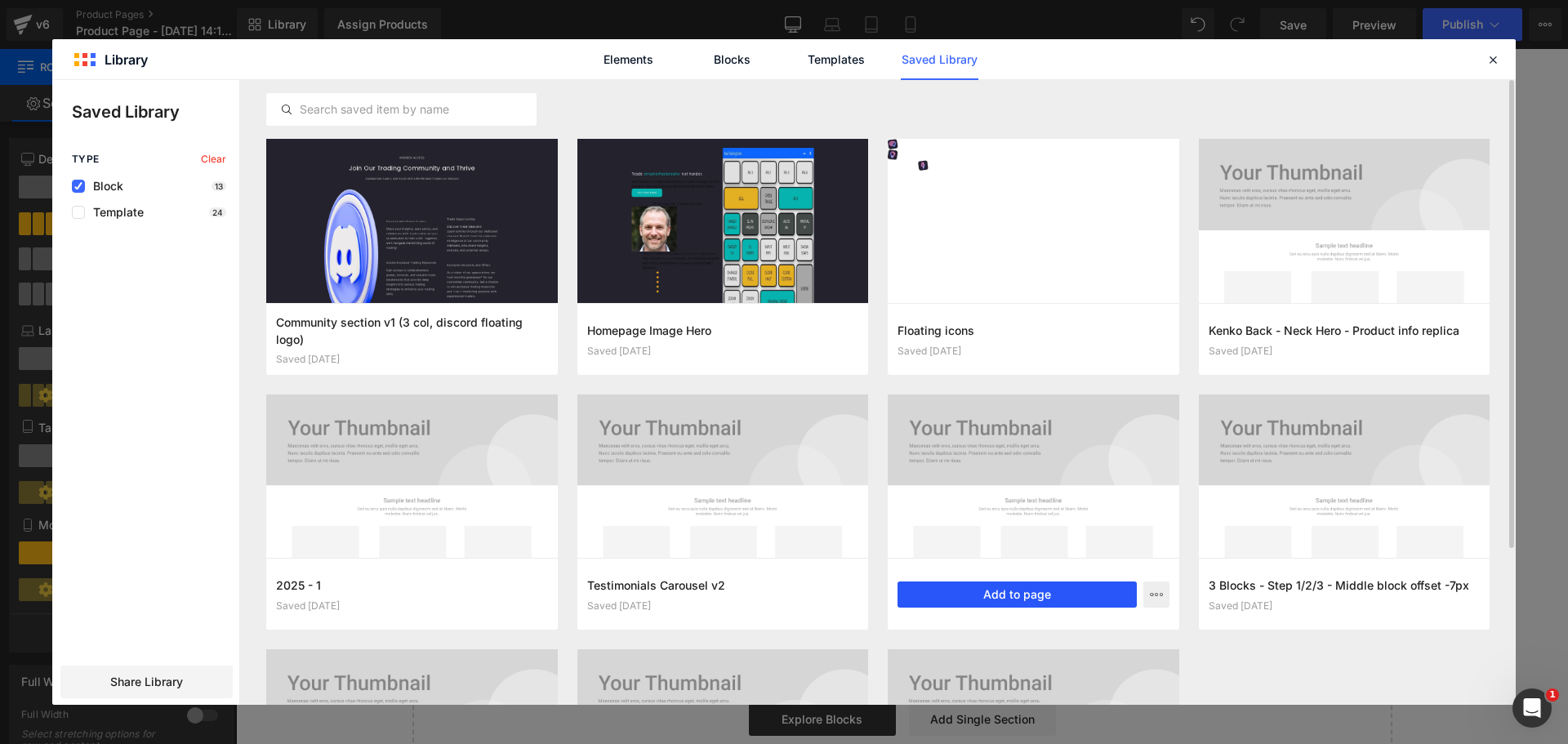
click at [1039, 590] on button "Add to page" at bounding box center [1017, 594] width 239 height 26
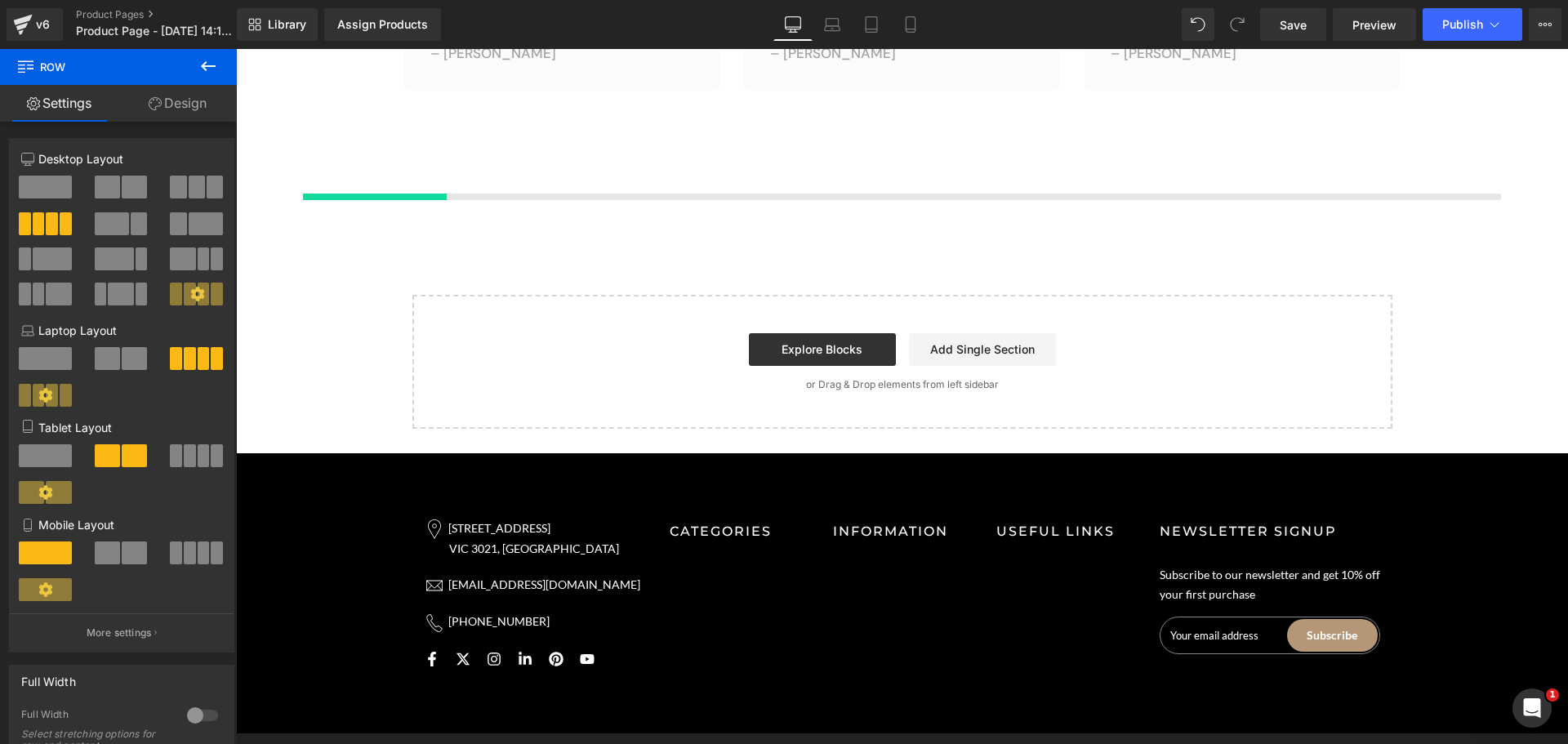
scroll to position [1794, 0]
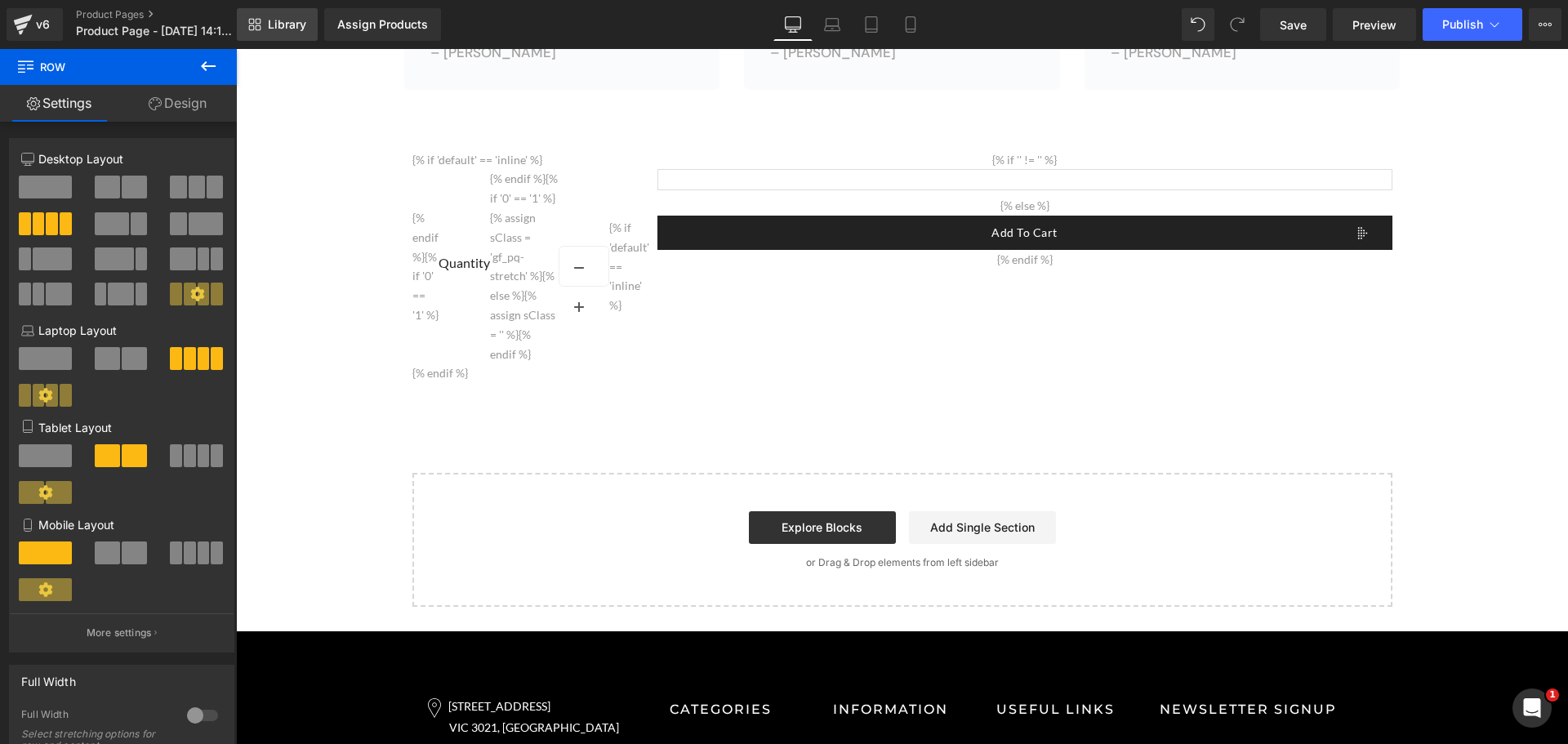
click at [296, 18] on span "Library" at bounding box center [287, 24] width 39 height 15
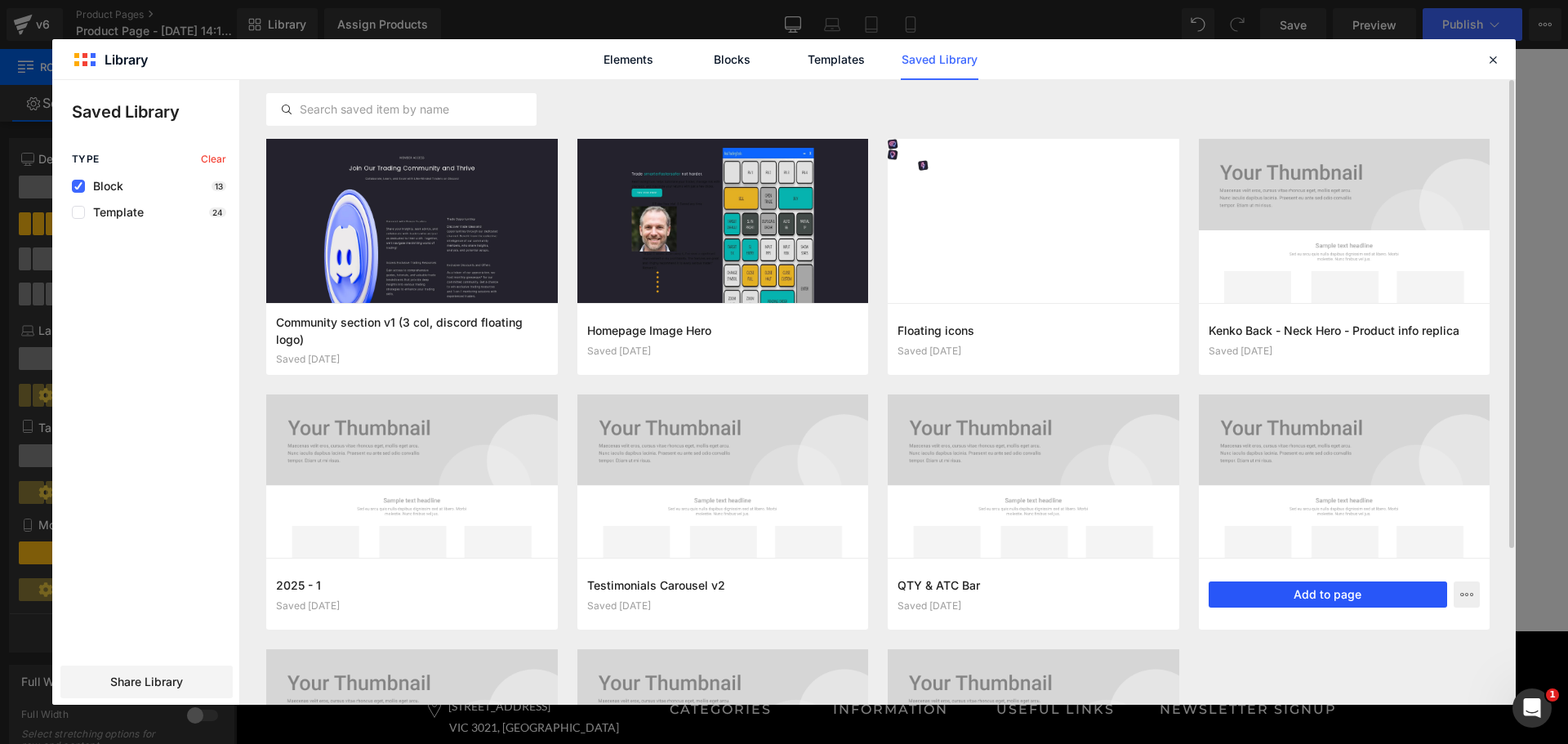
click at [1319, 592] on button "Add to page" at bounding box center [1329, 594] width 239 height 26
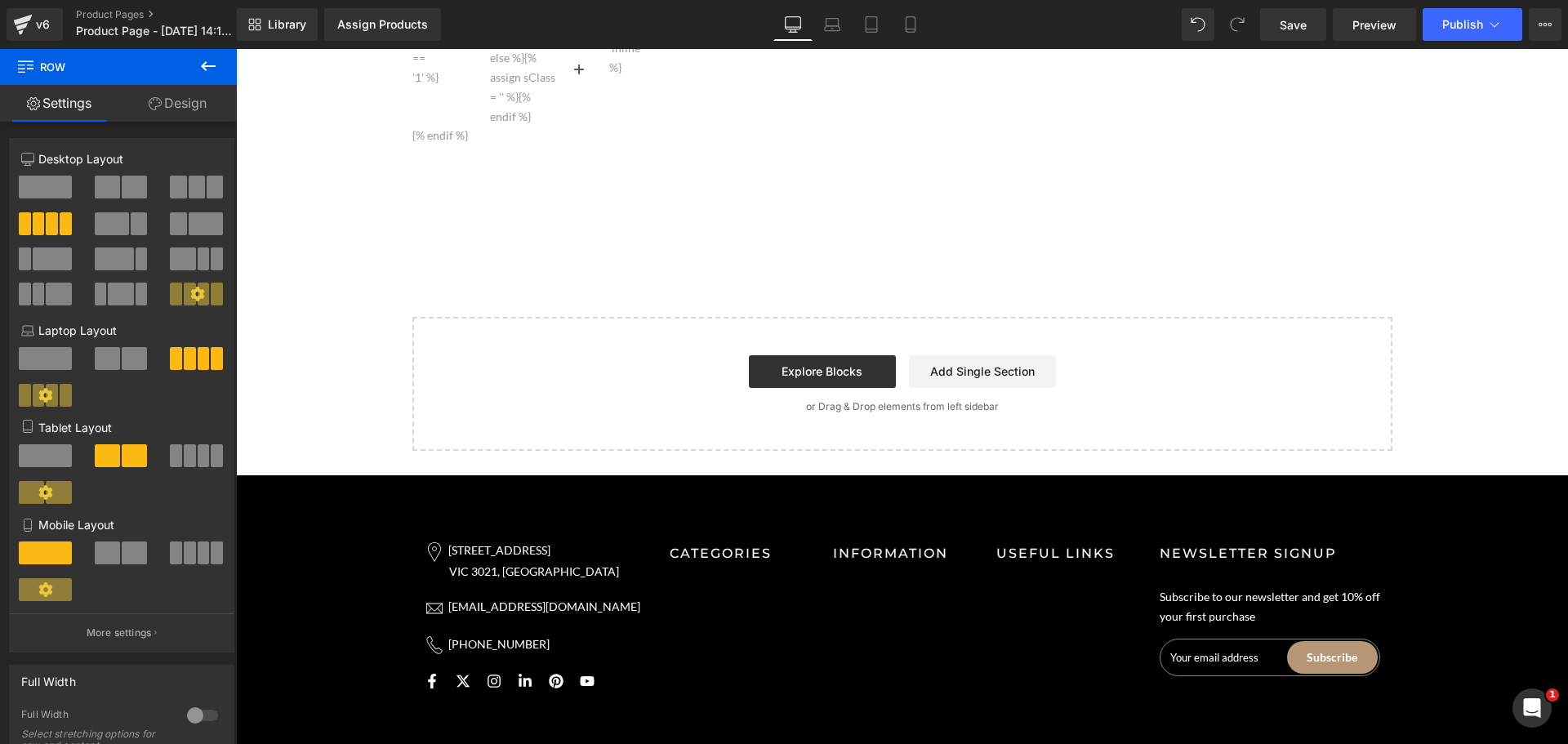
scroll to position [2055, 0]
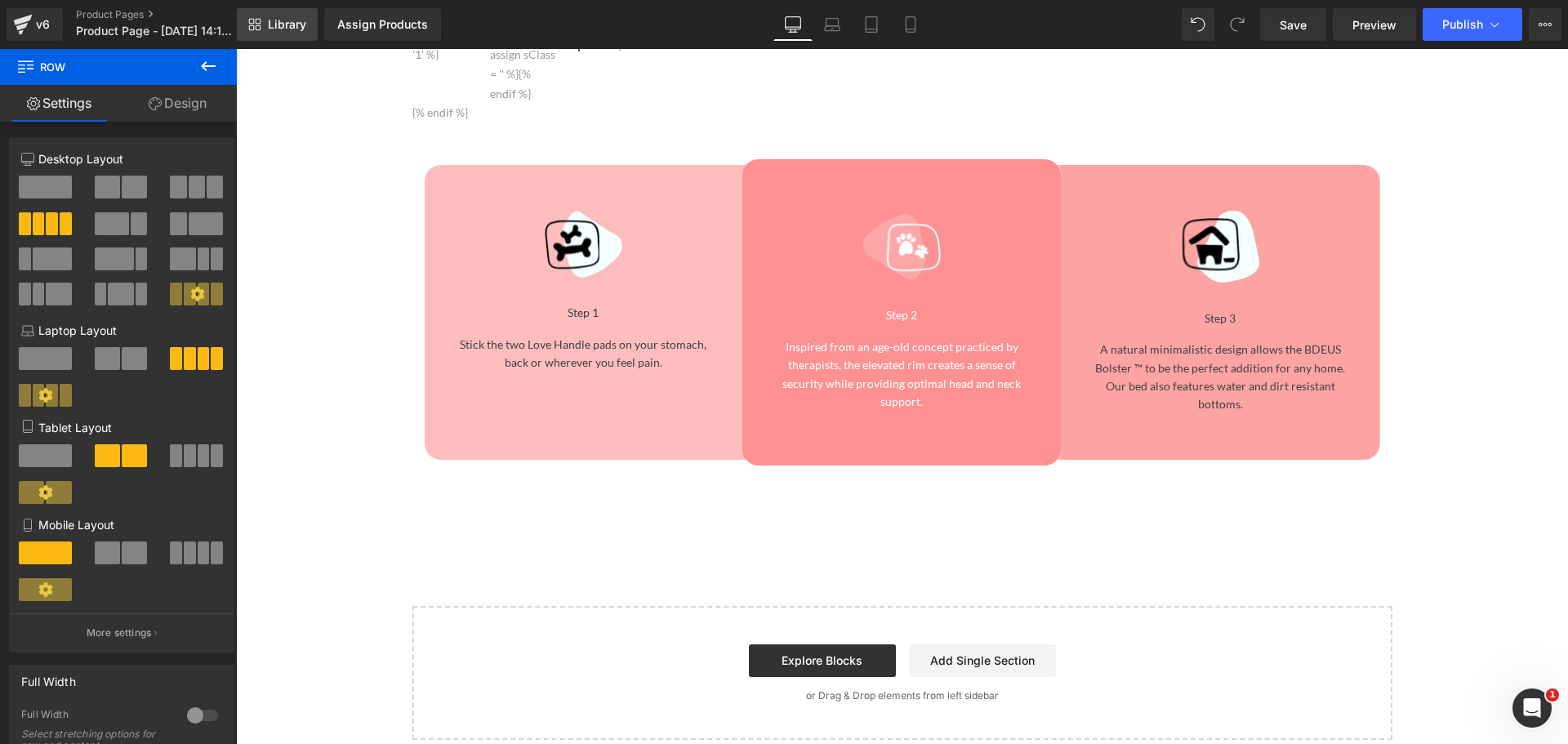
click at [289, 23] on span "Library" at bounding box center [287, 24] width 39 height 15
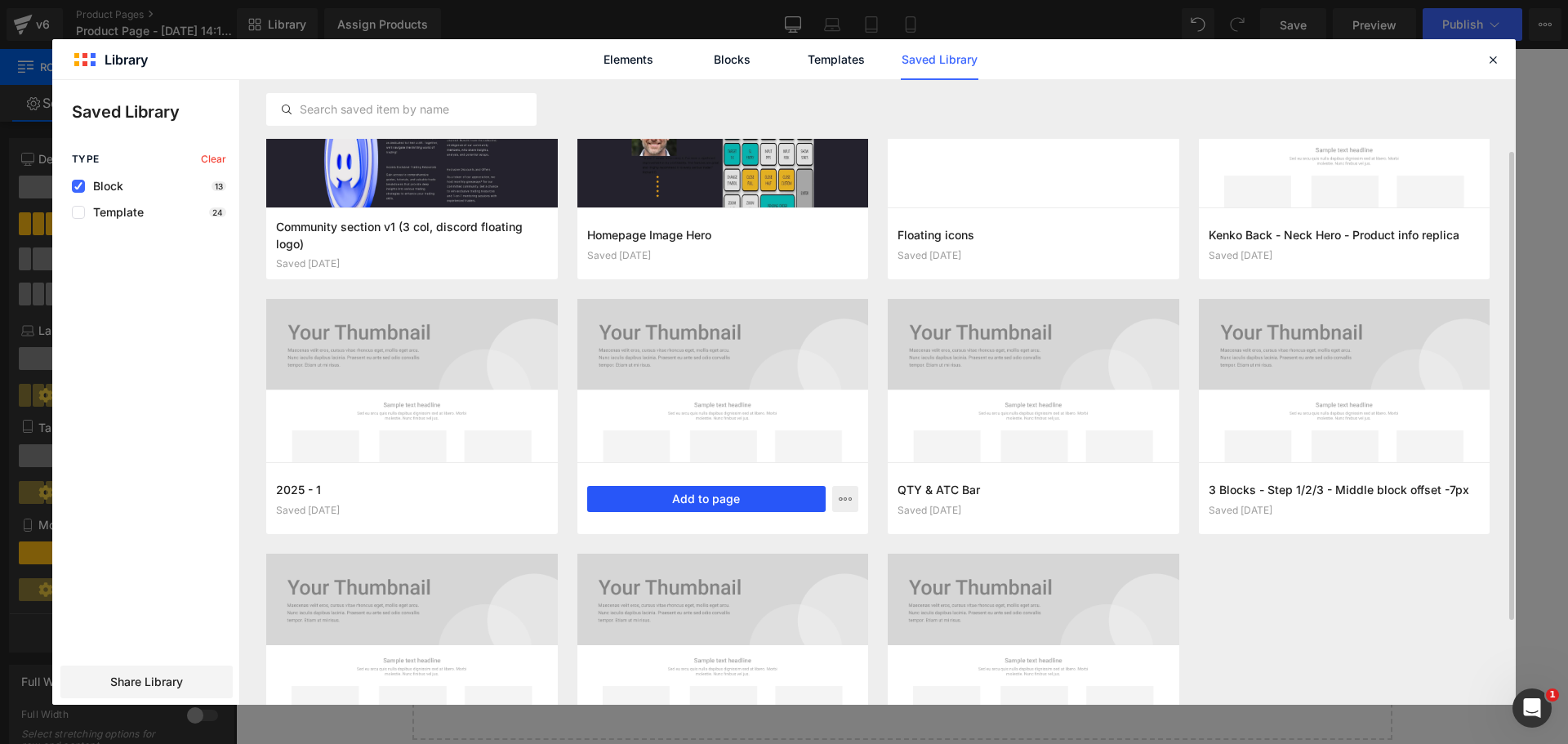
scroll to position [191, 0]
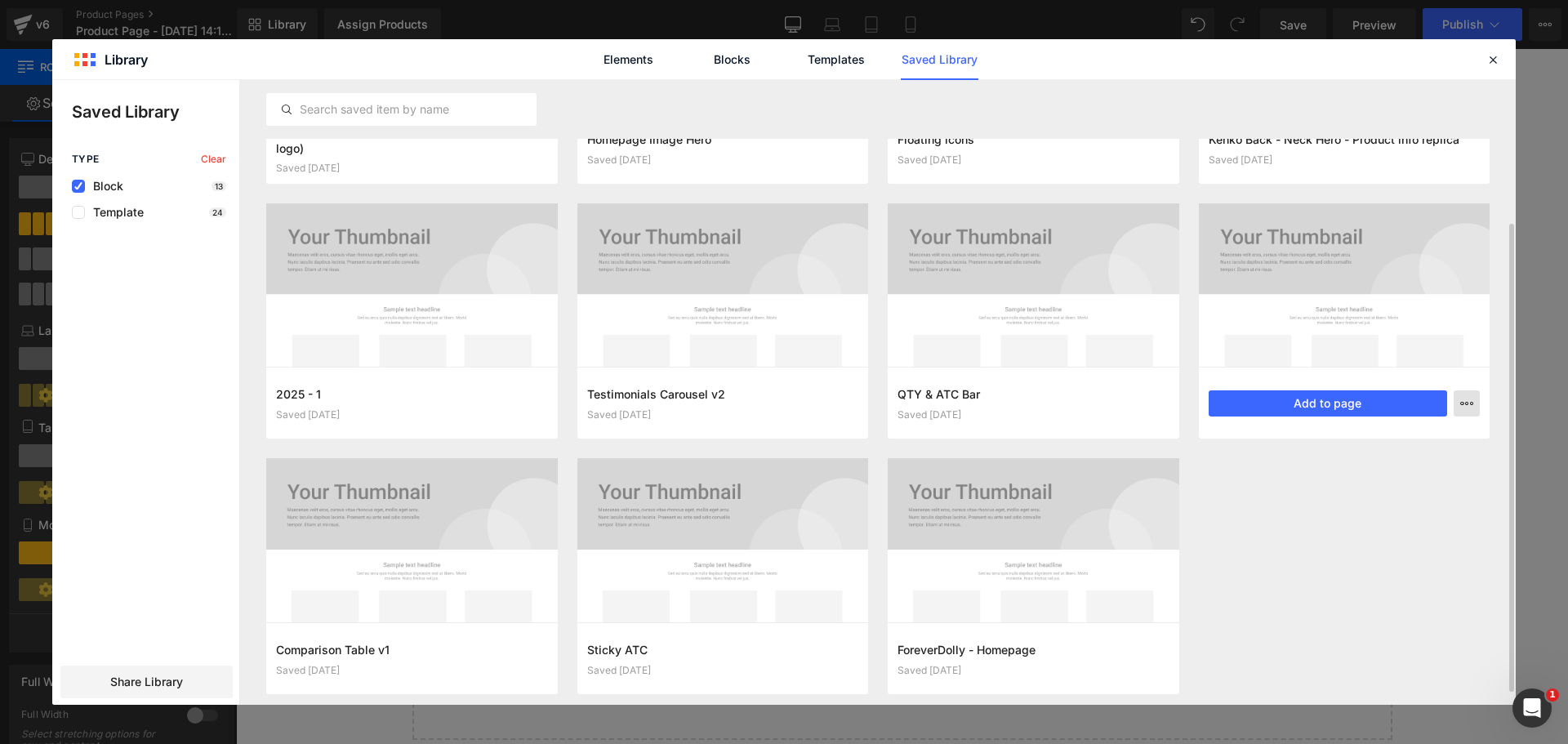
click at [1472, 399] on icon "button" at bounding box center [1466, 403] width 13 height 13
click at [1354, 443] on p "Rename" at bounding box center [1347, 439] width 43 height 15
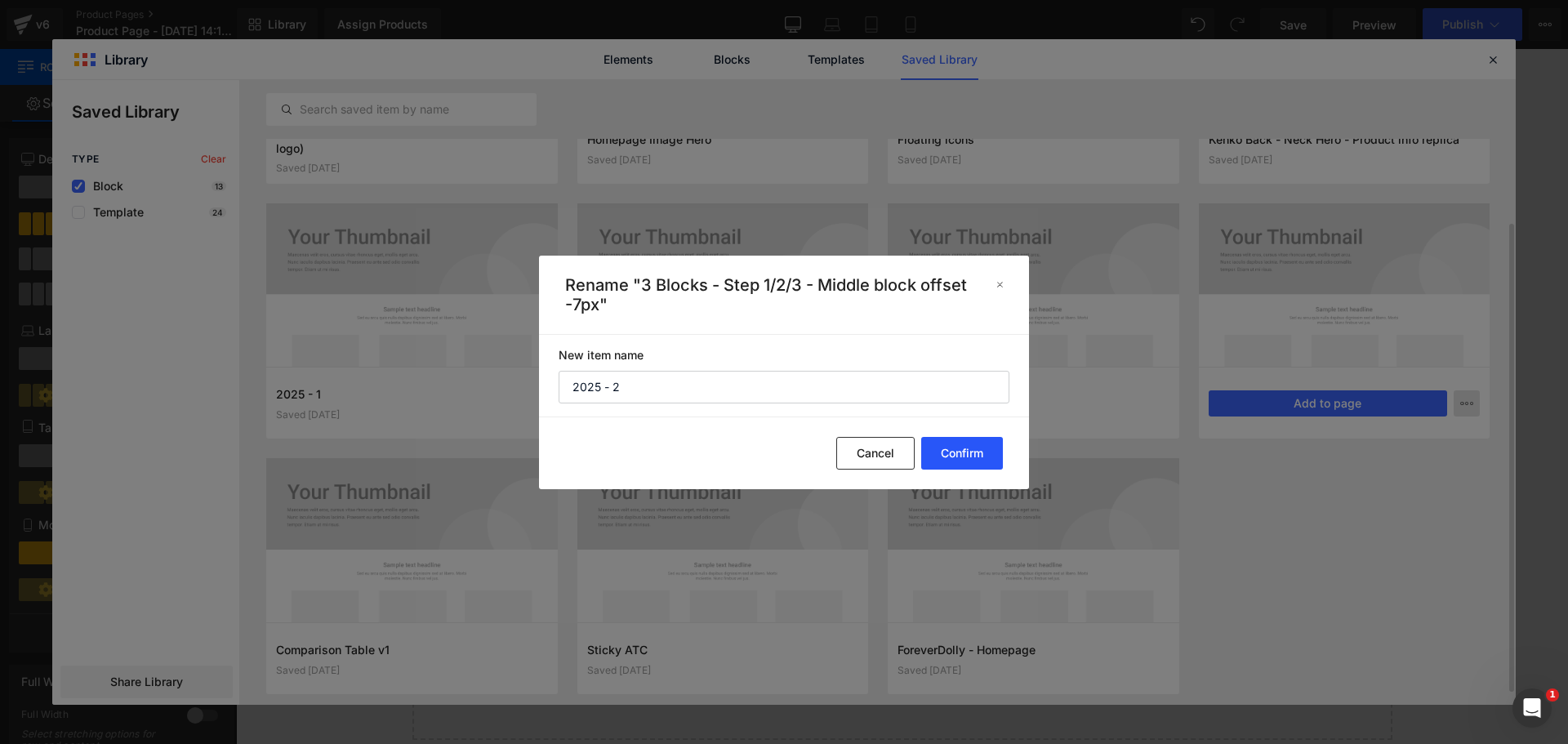
type input "2025 - 2"
click at [0, 0] on button "Confirm" at bounding box center [0, 0] width 0 height 0
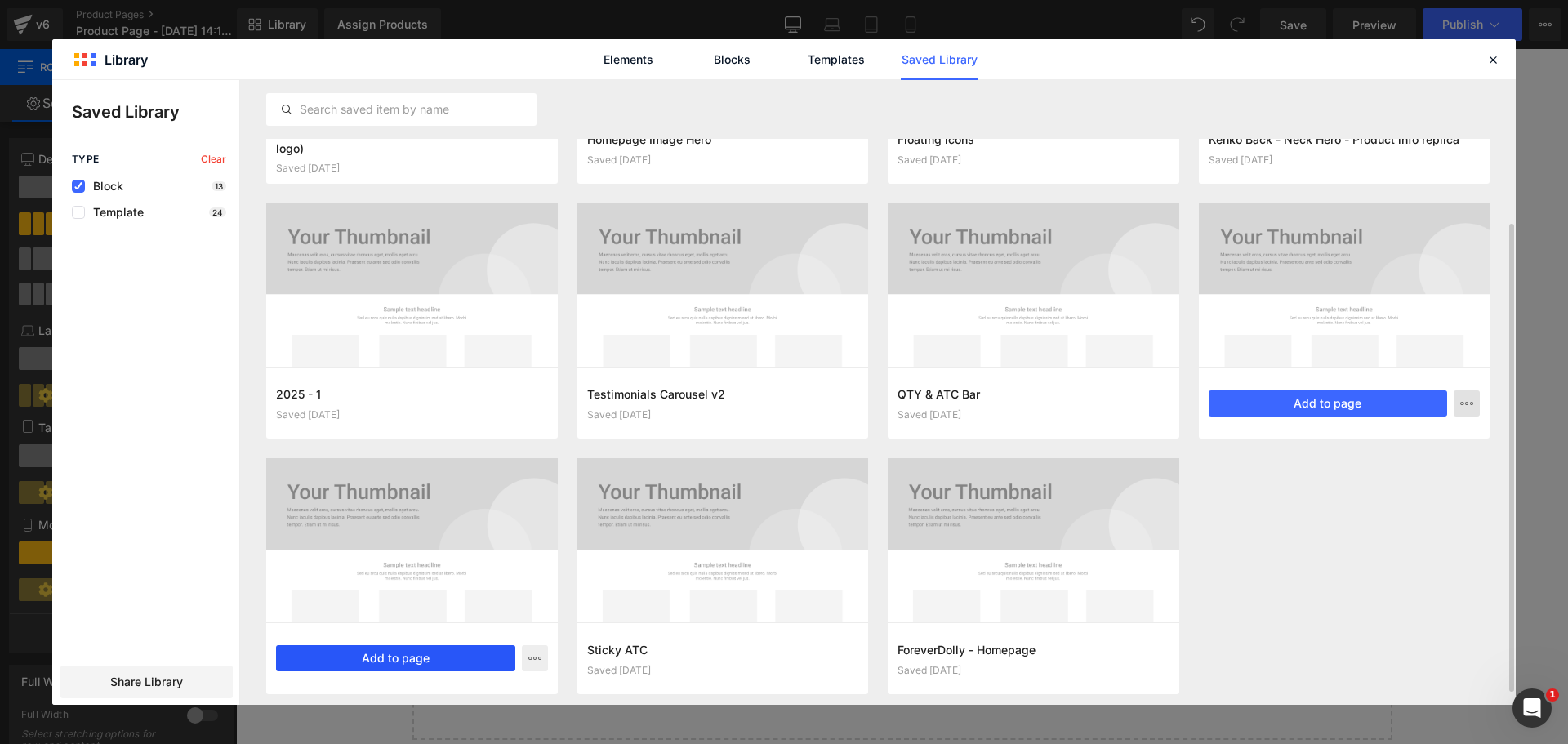
click at [394, 665] on button "Add to page" at bounding box center [396, 659] width 239 height 26
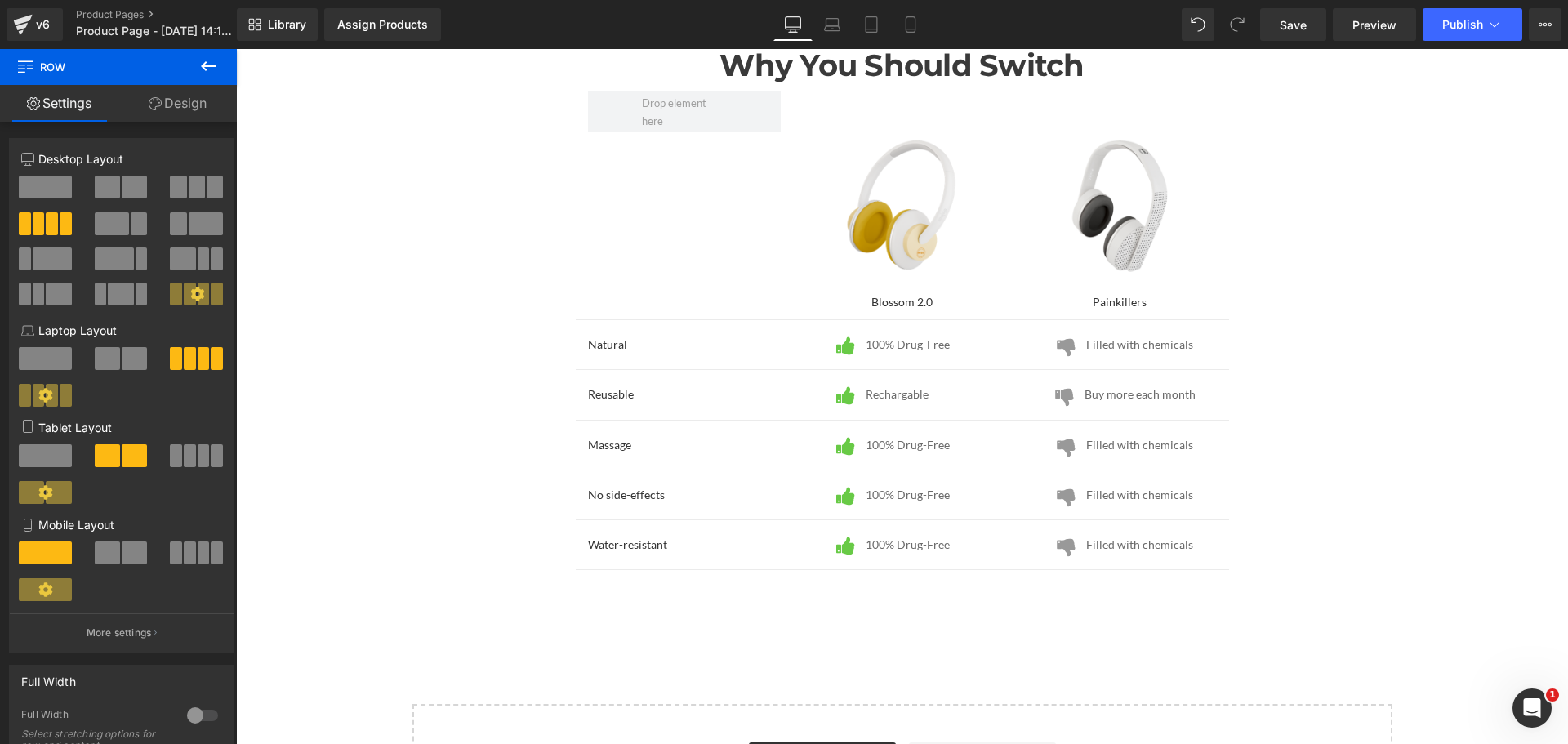
scroll to position [2449, 0]
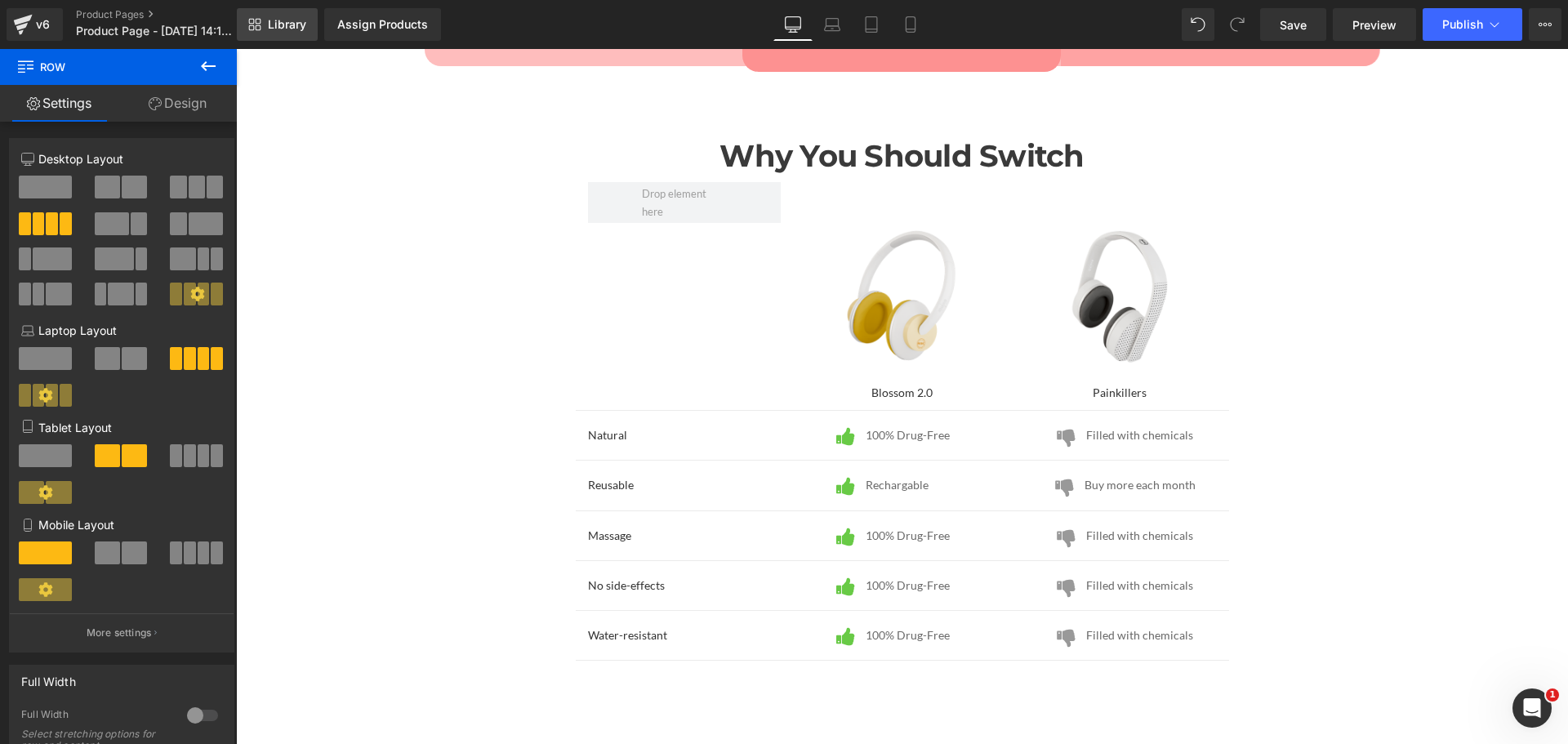
click at [298, 33] on link "Library" at bounding box center [277, 24] width 81 height 33
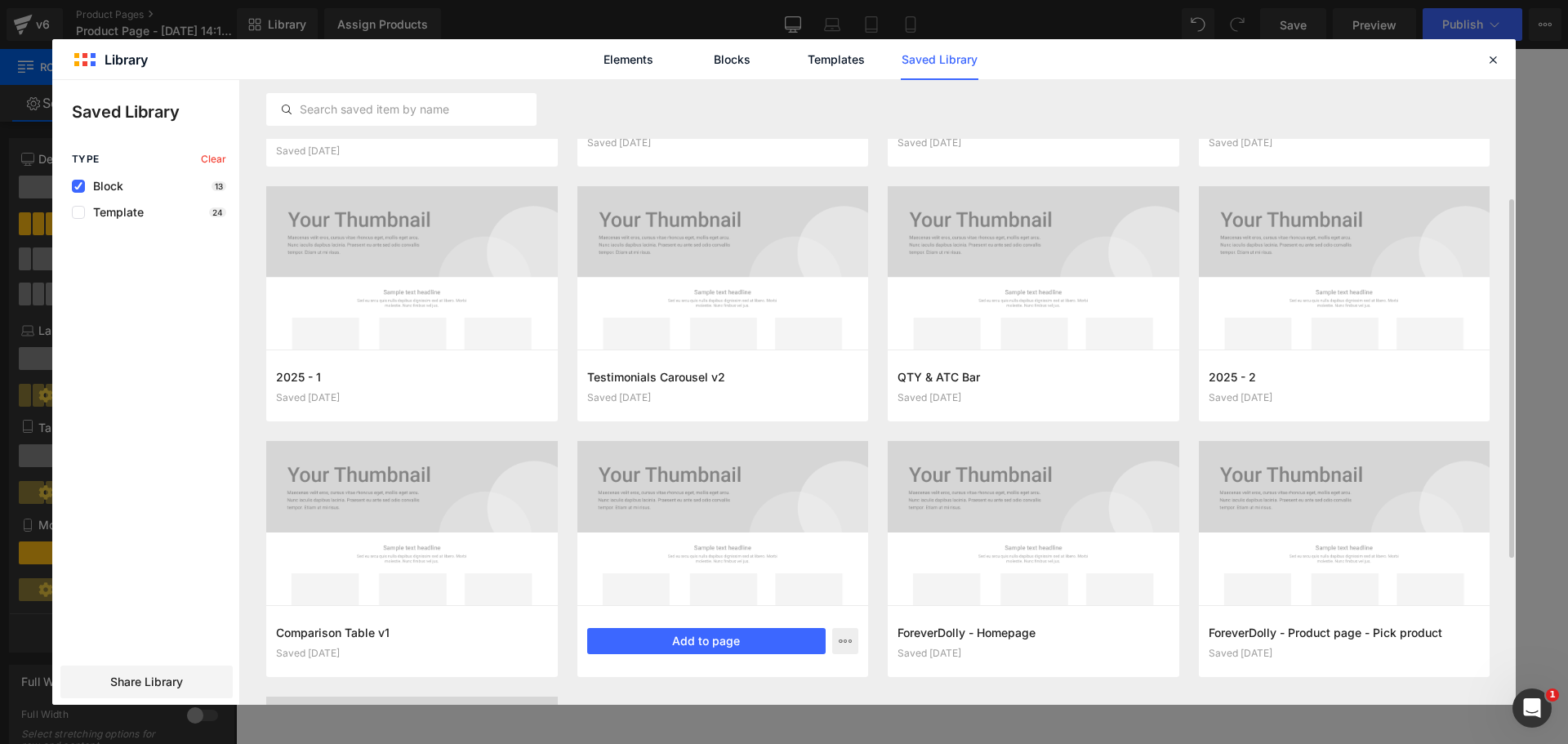
scroll to position [400, 0]
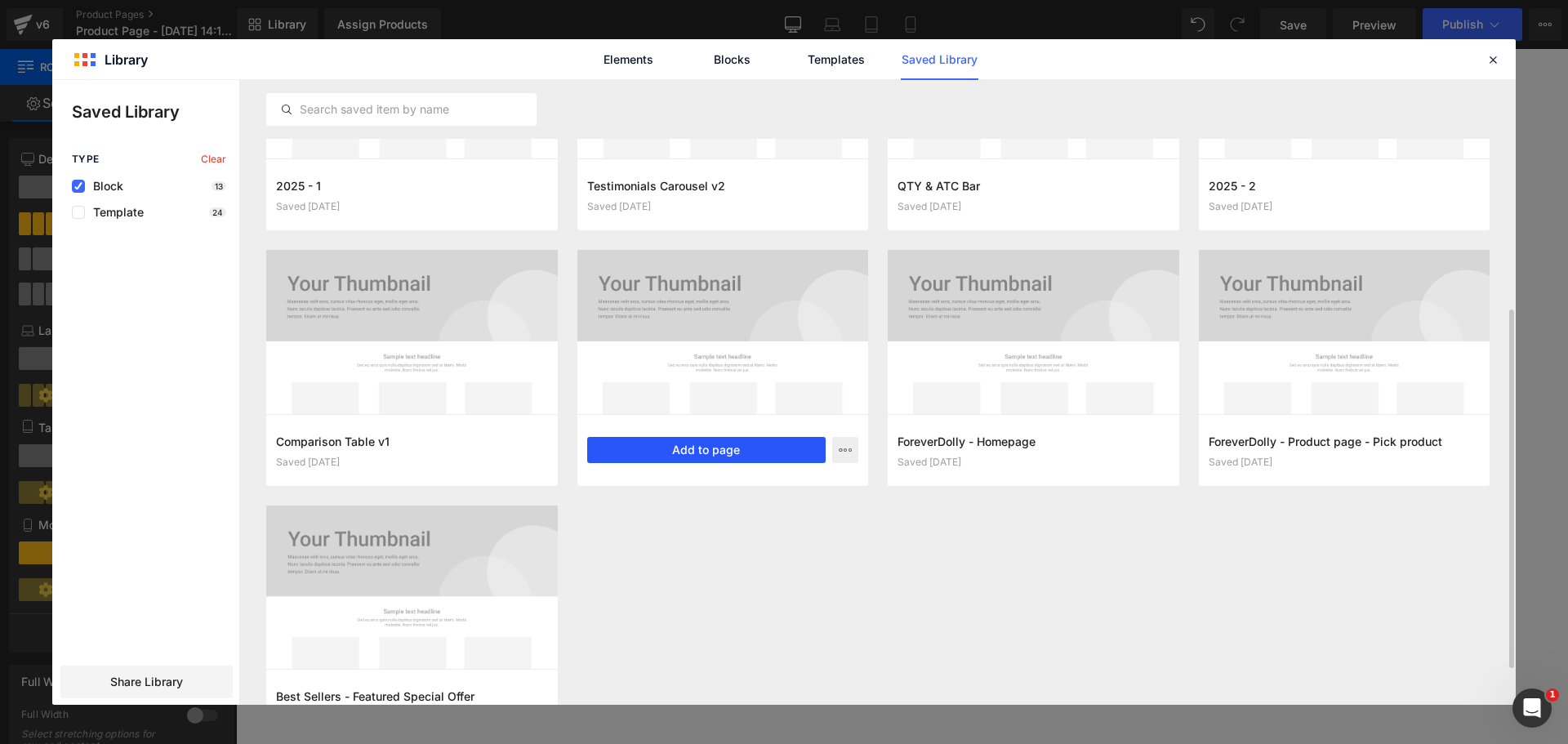
click at [713, 446] on button "Add to page" at bounding box center [707, 450] width 239 height 26
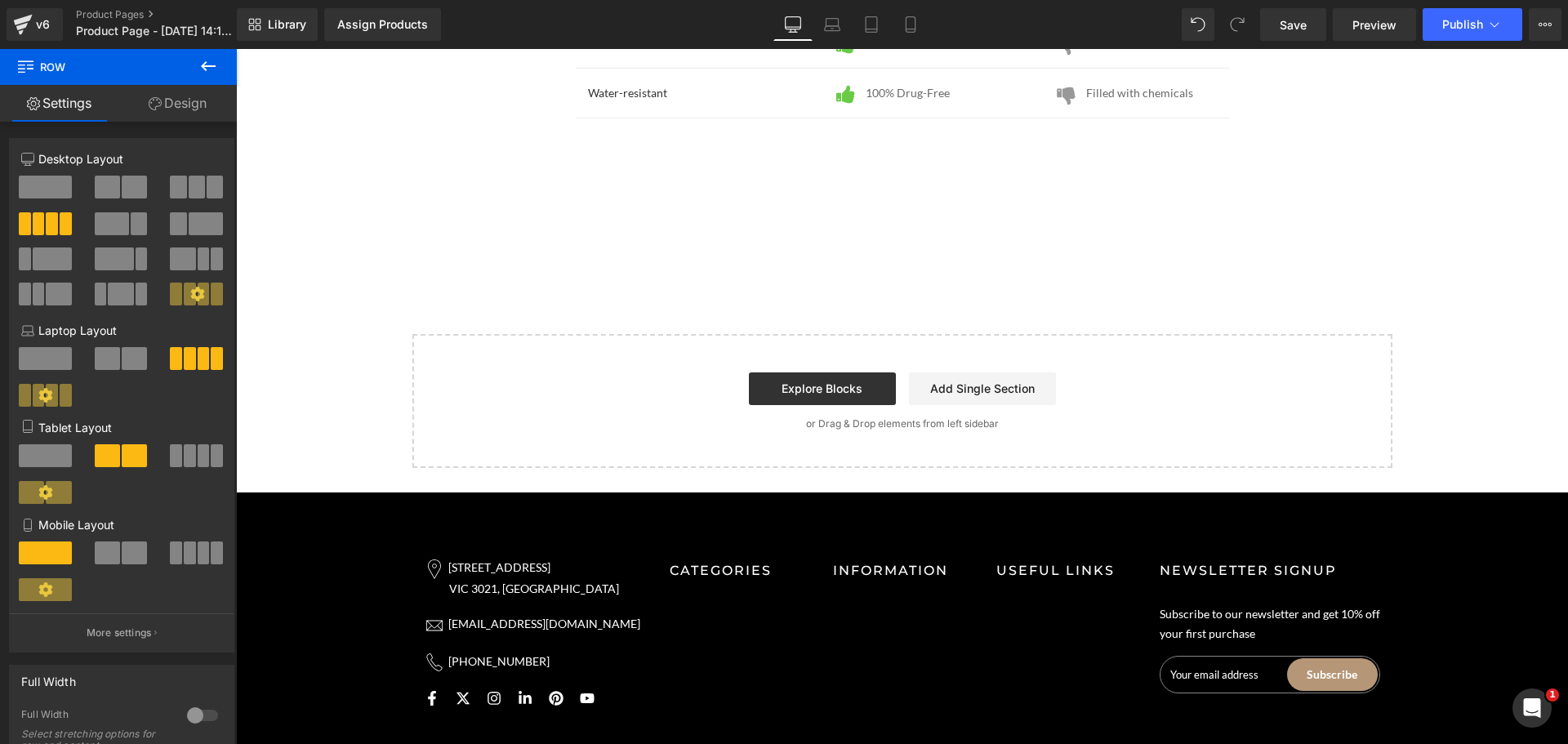
scroll to position [3031, 0]
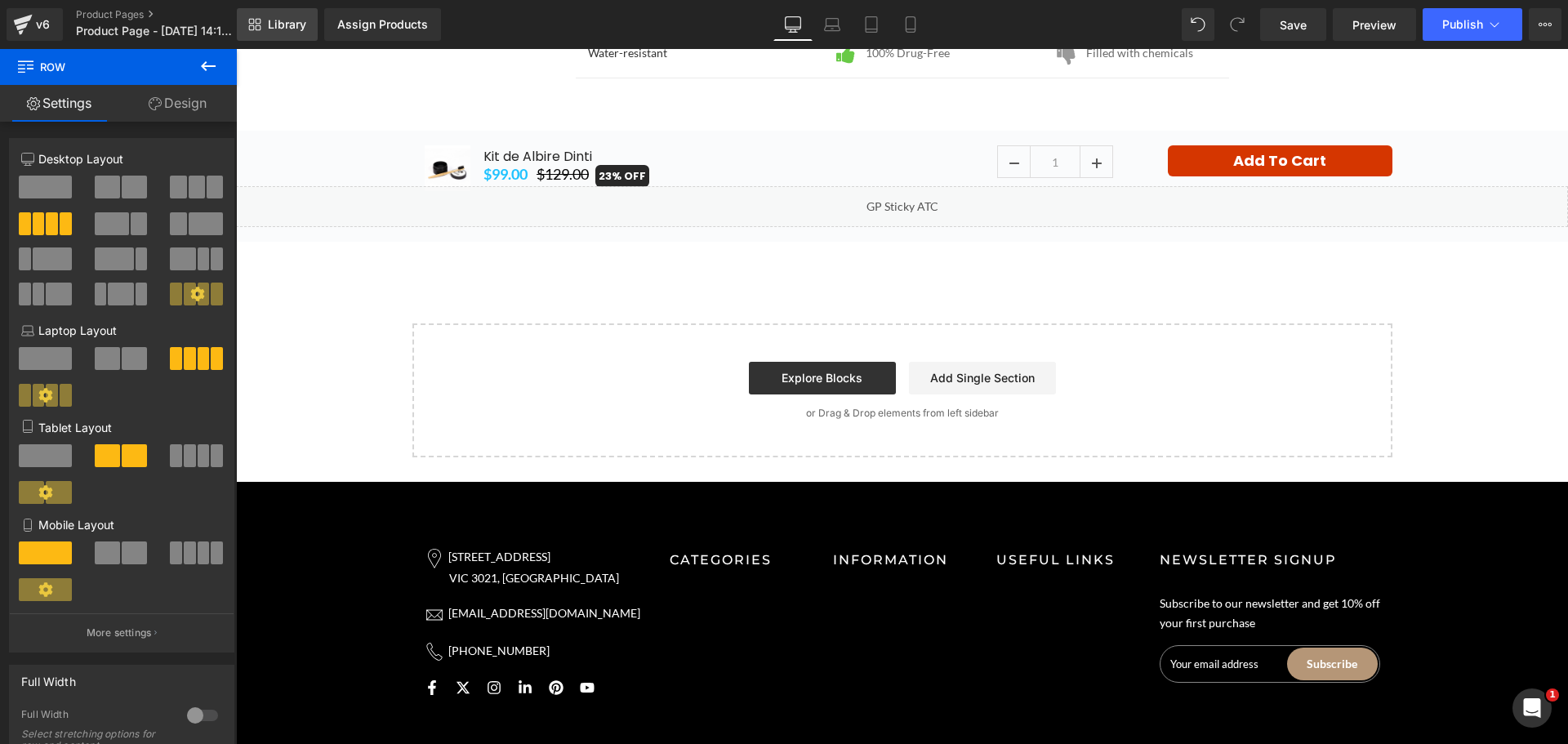
click at [291, 26] on span "Library" at bounding box center [287, 24] width 39 height 15
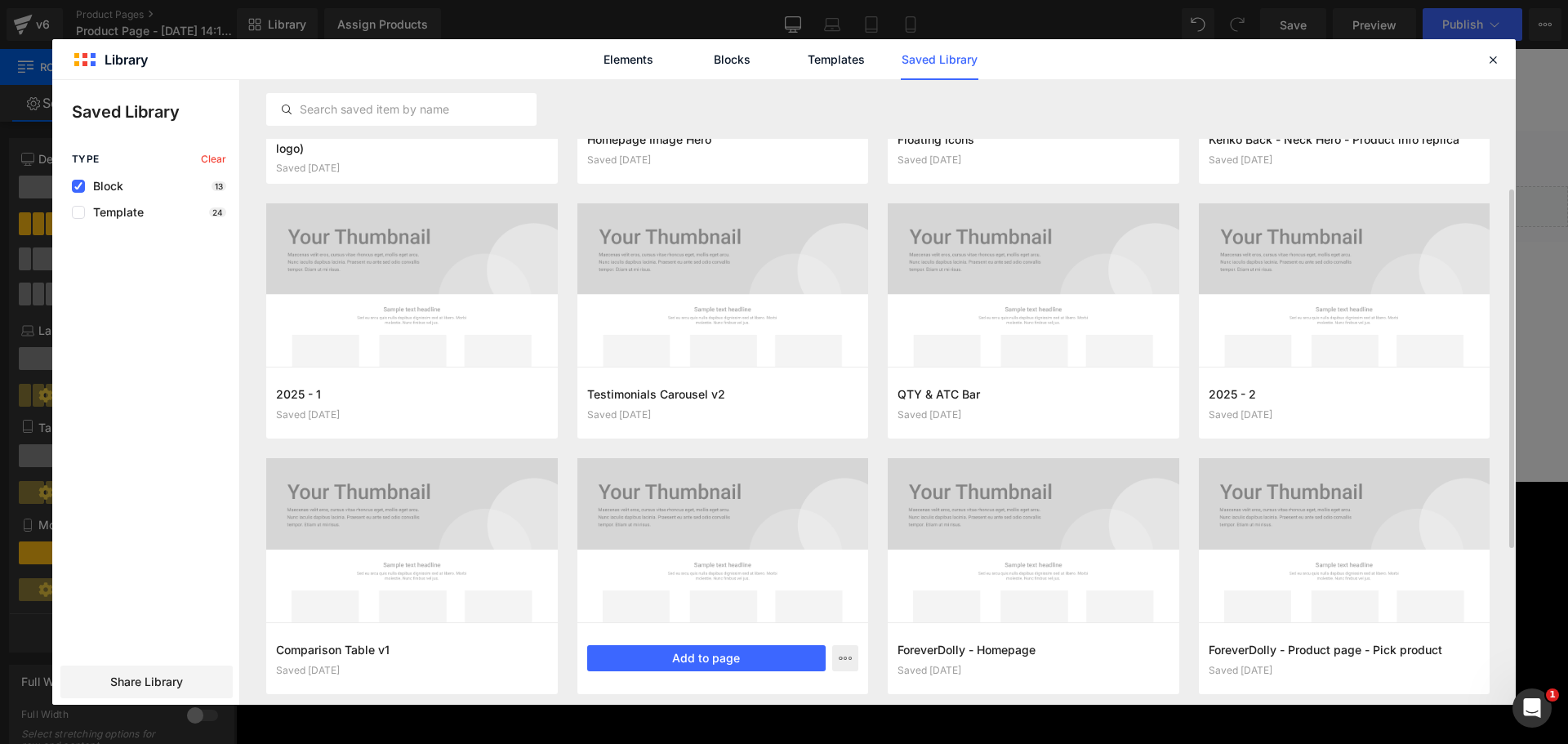
scroll to position [382, 0]
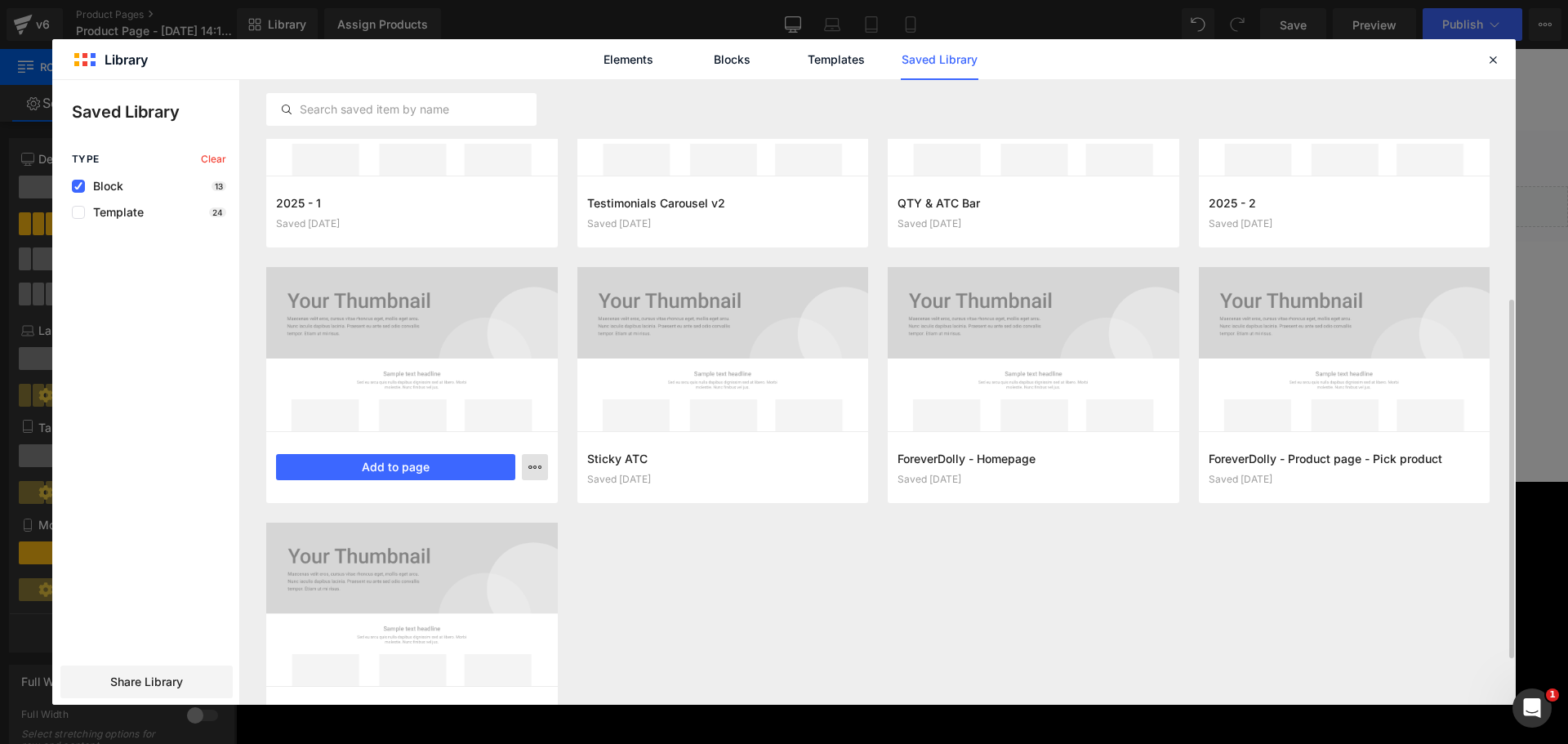
click at [0, 0] on icon "button" at bounding box center [0, 0] width 0 height 0
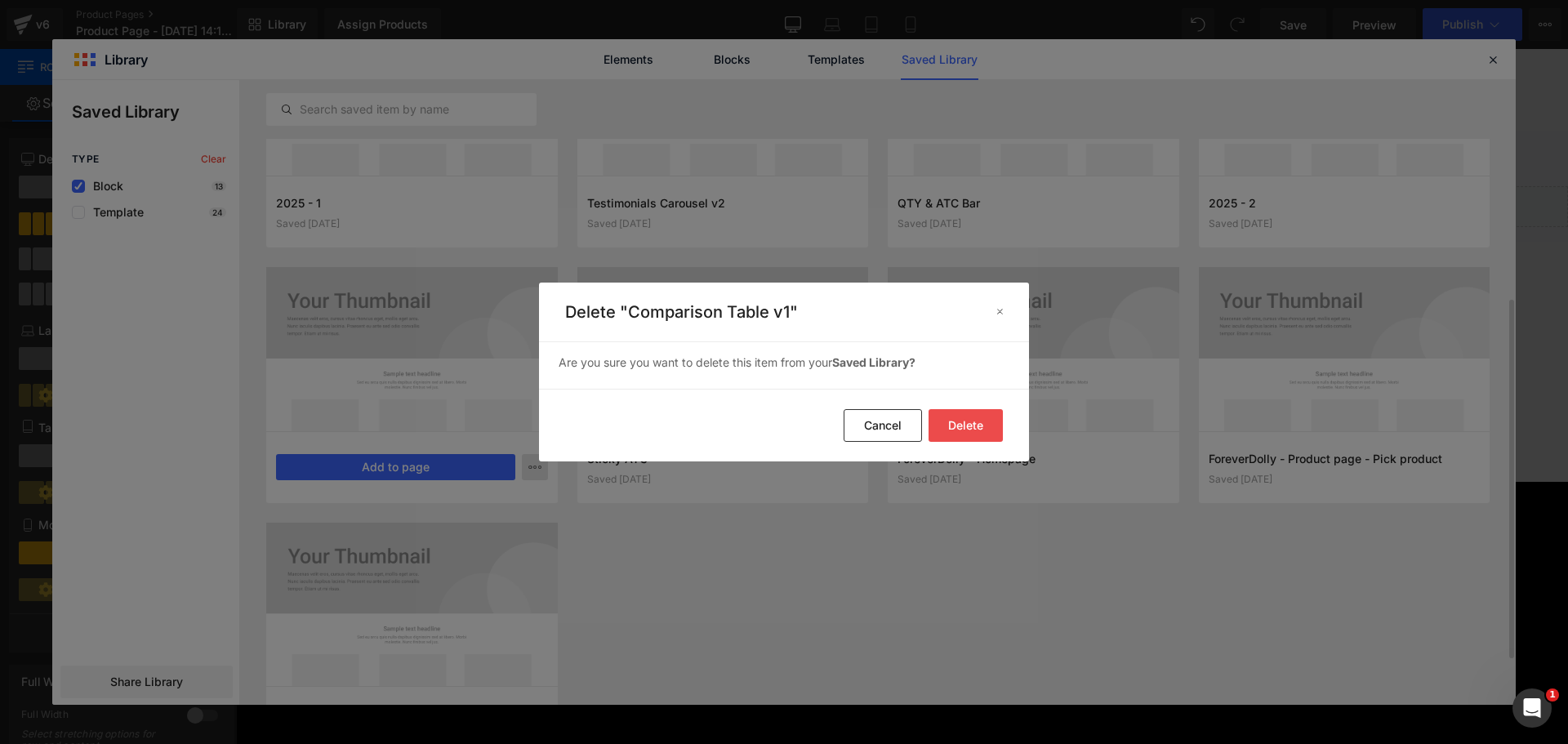
click at [0, 0] on button "Delete" at bounding box center [0, 0] width 0 height 0
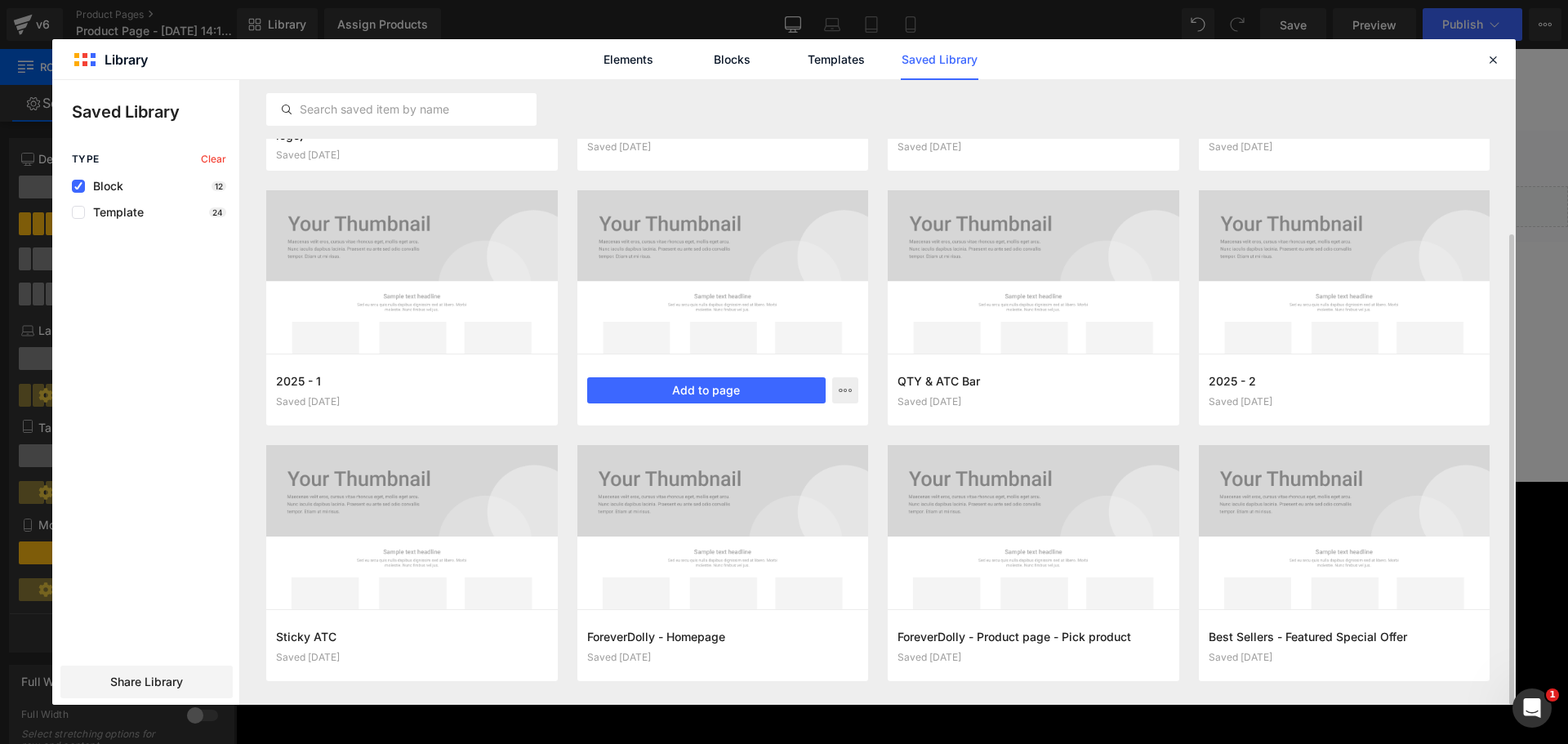
scroll to position [204, 0]
click at [0, 0] on icon "button" at bounding box center [0, 0] width 0 height 0
click at [0, 0] on div "Delete" at bounding box center [0, 0] width 0 height 0
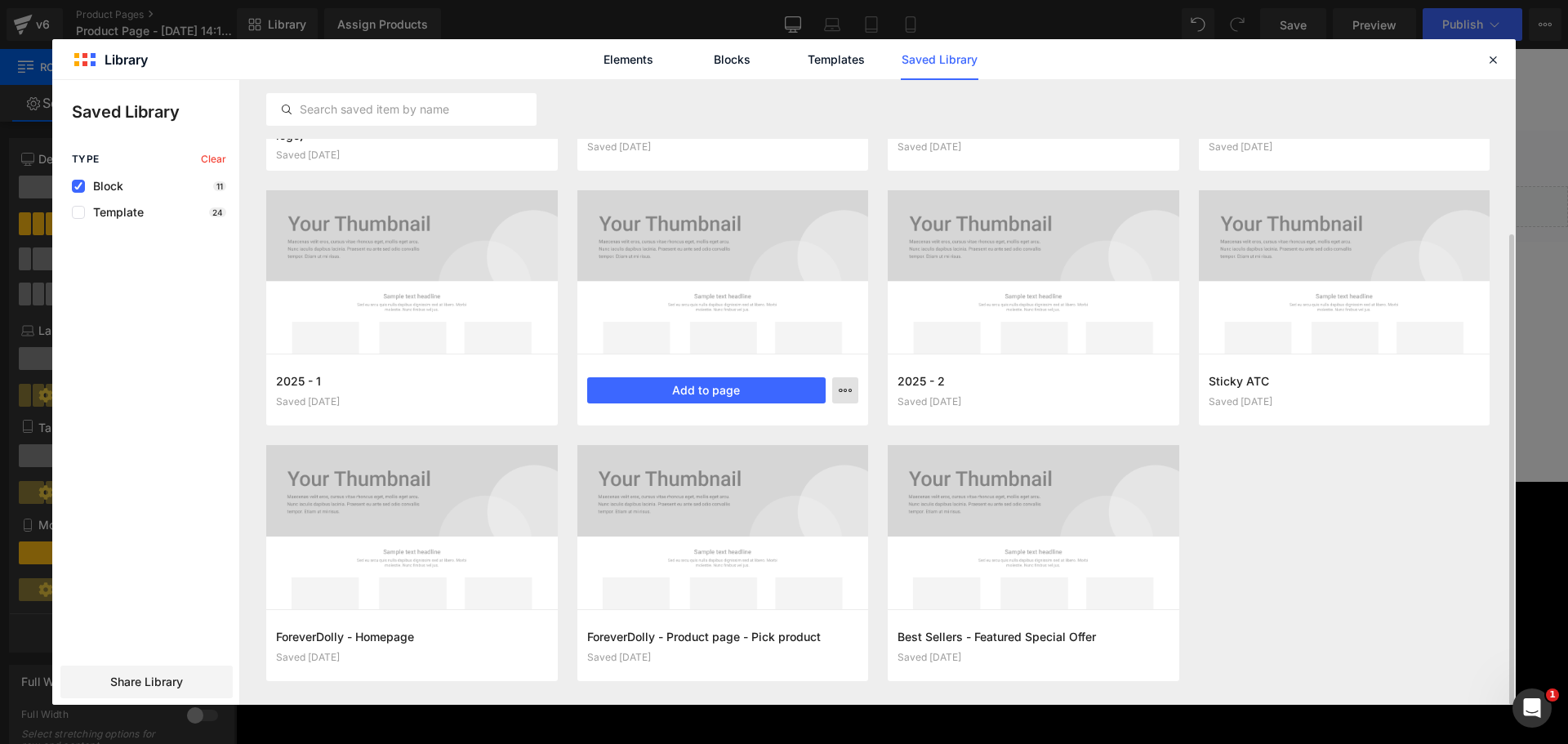
click at [852, 385] on button "button" at bounding box center [845, 391] width 26 height 26
click at [0, 0] on div "Delete" at bounding box center [0, 0] width 0 height 0
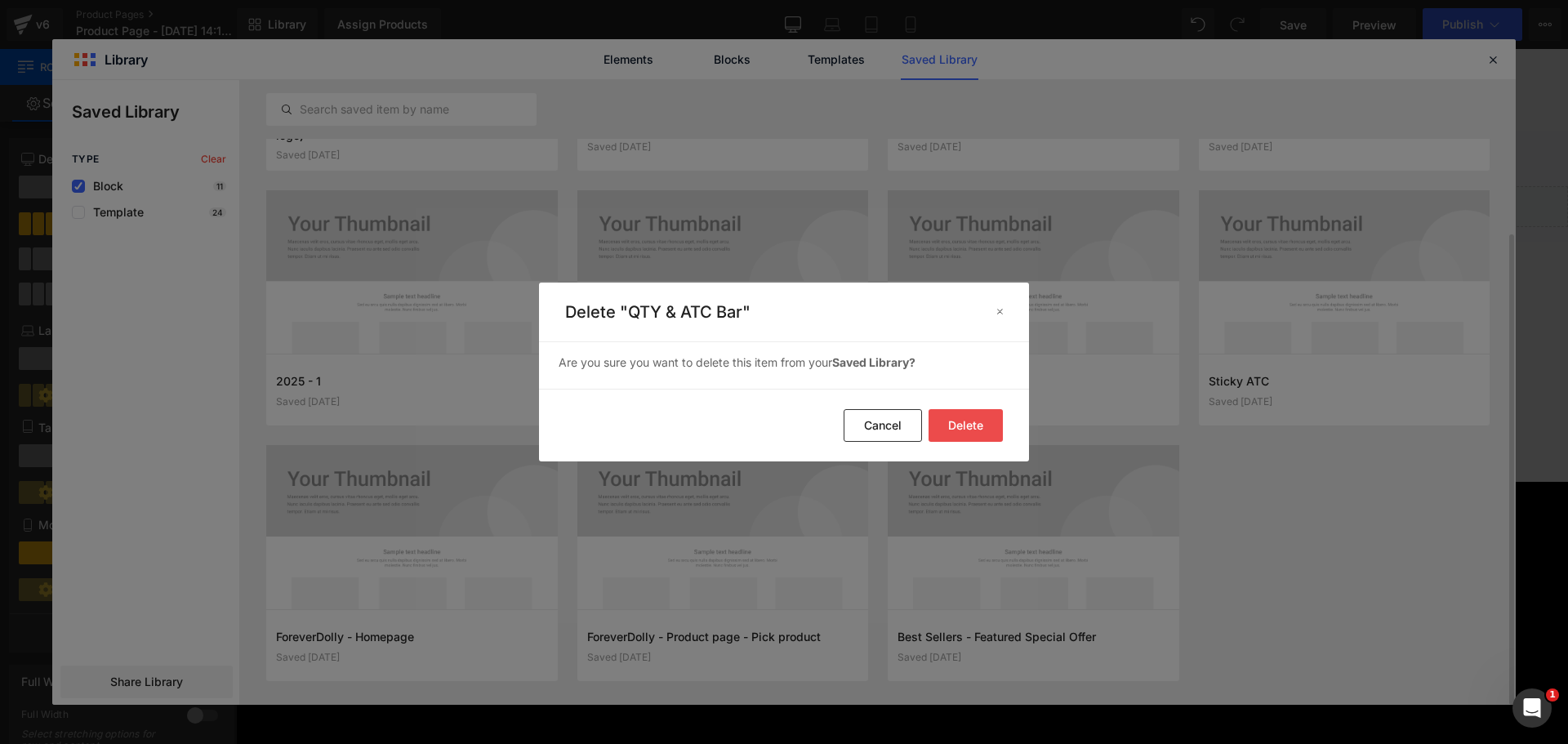
click at [0, 0] on button "Delete" at bounding box center [0, 0] width 0 height 0
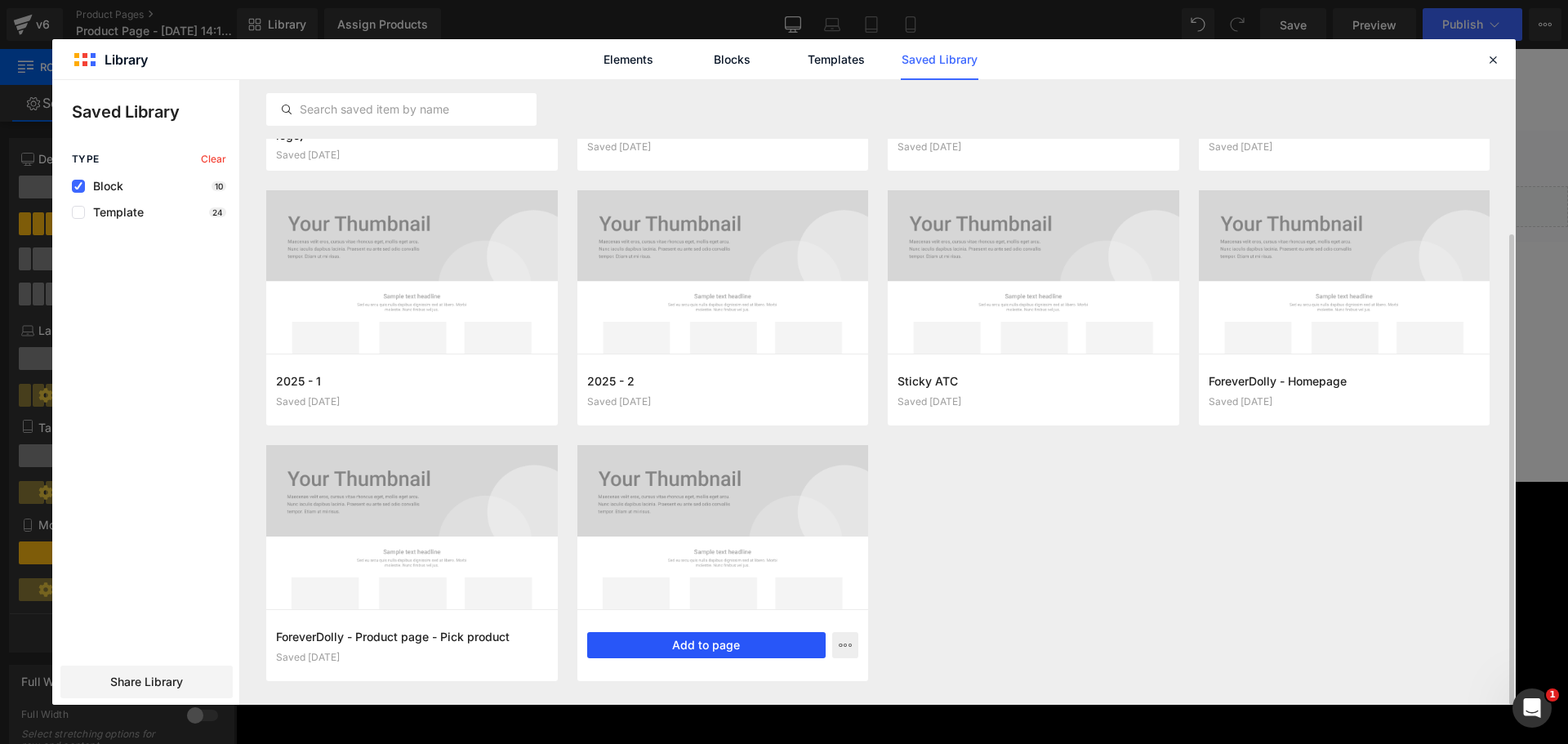
click at [735, 647] on button "Add to page" at bounding box center [707, 645] width 239 height 26
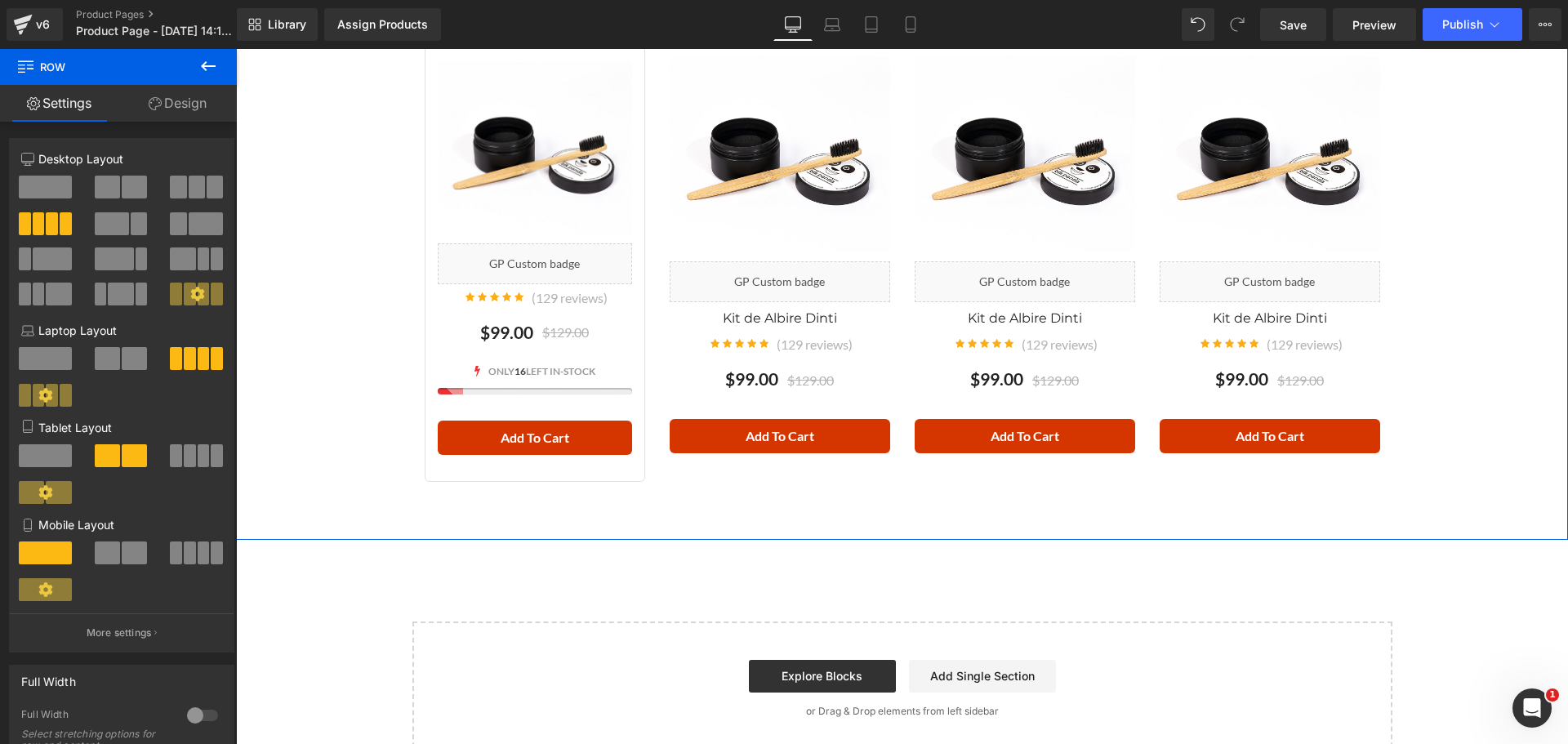
scroll to position [3142, 0]
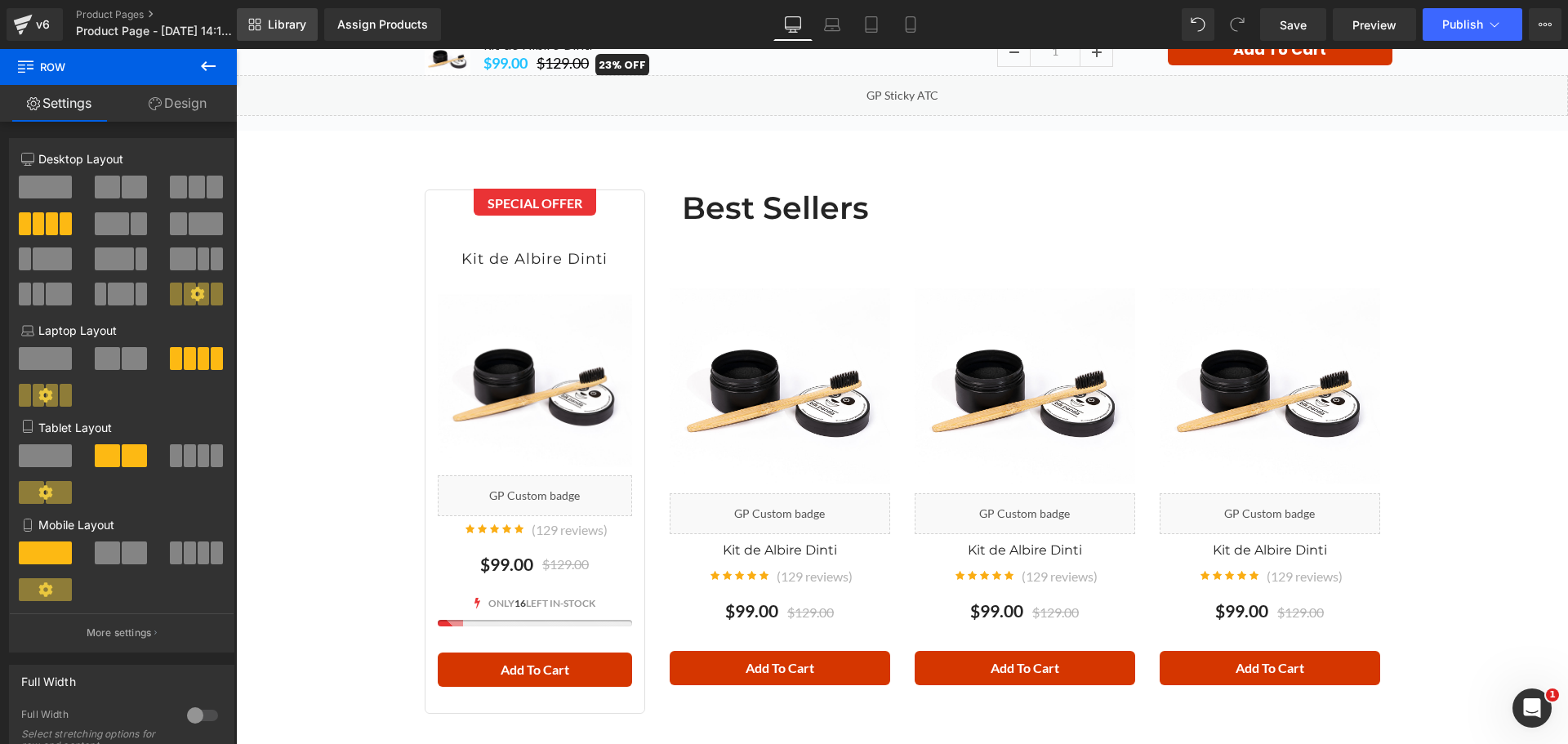
click at [283, 17] on link "Library" at bounding box center [277, 24] width 81 height 33
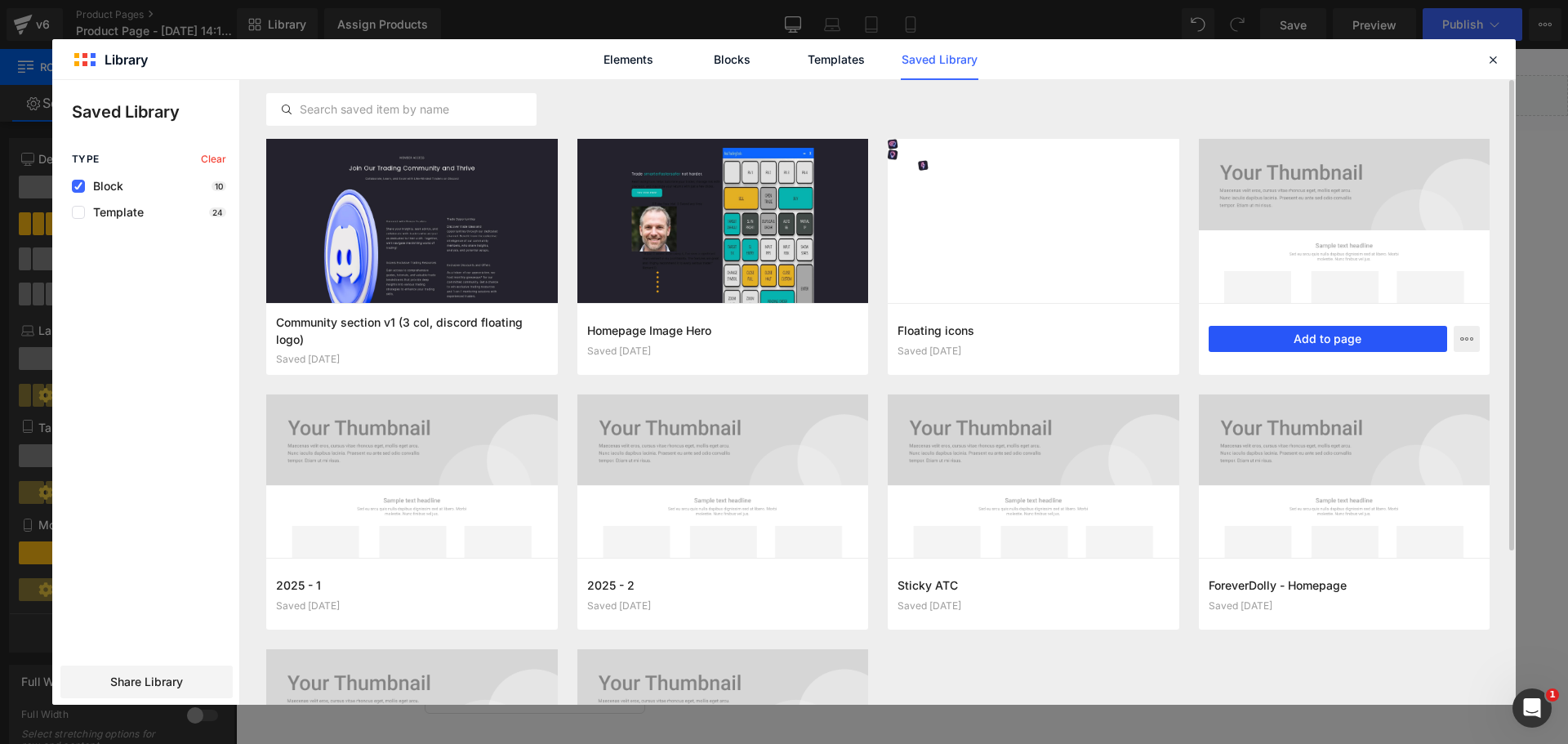
click at [1336, 343] on button "Add to page" at bounding box center [1329, 339] width 239 height 26
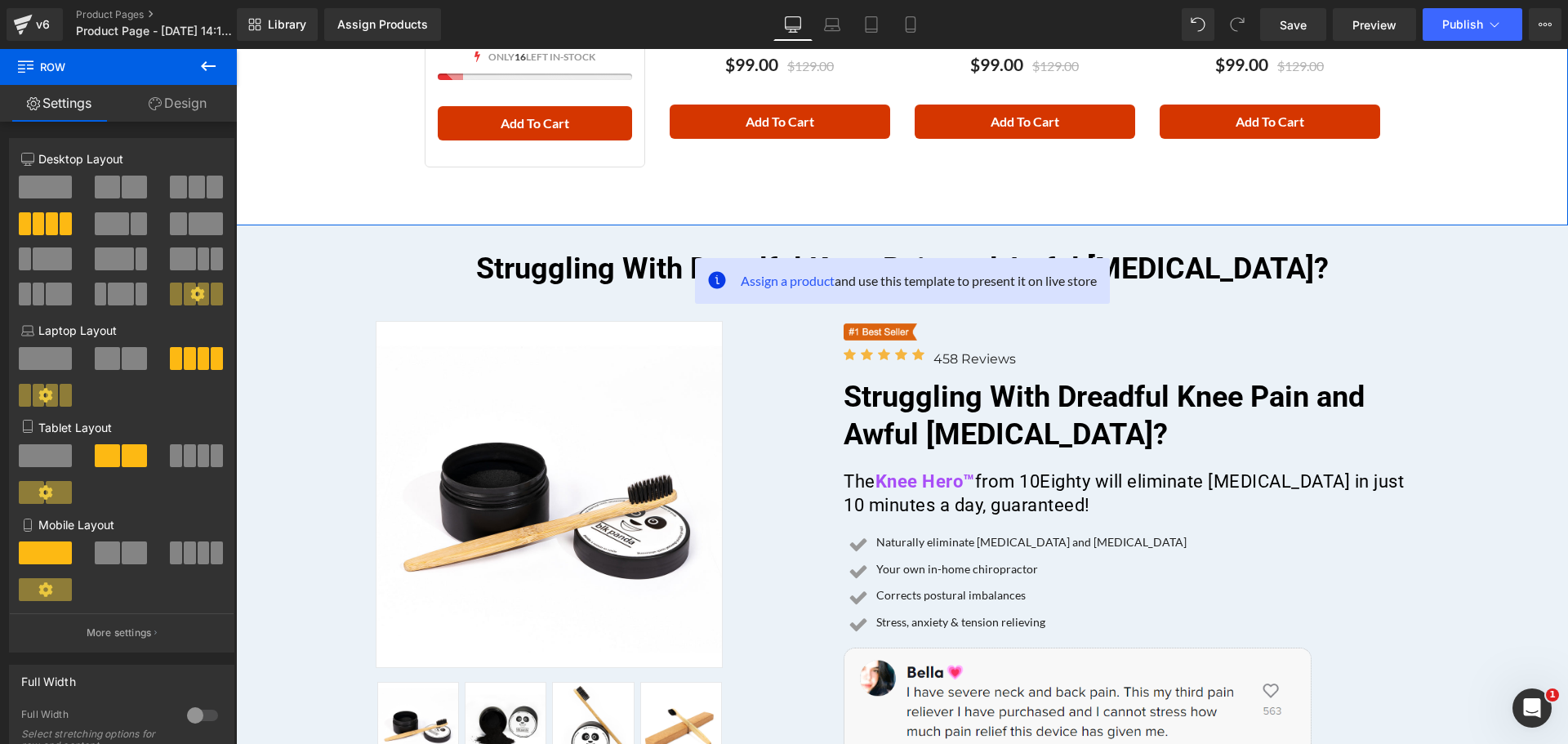
scroll to position [3783, 0]
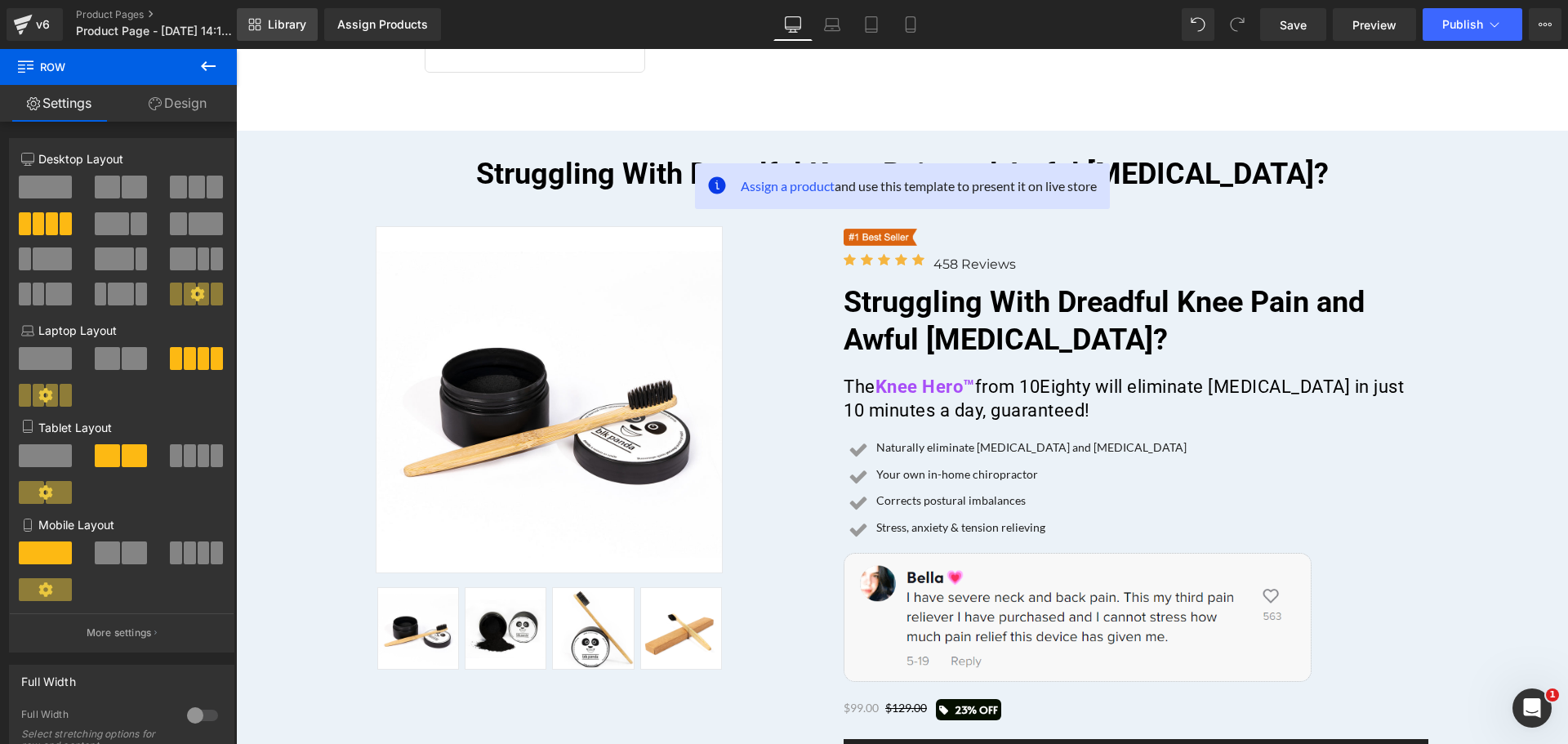
click at [279, 29] on span "Library" at bounding box center [287, 24] width 39 height 15
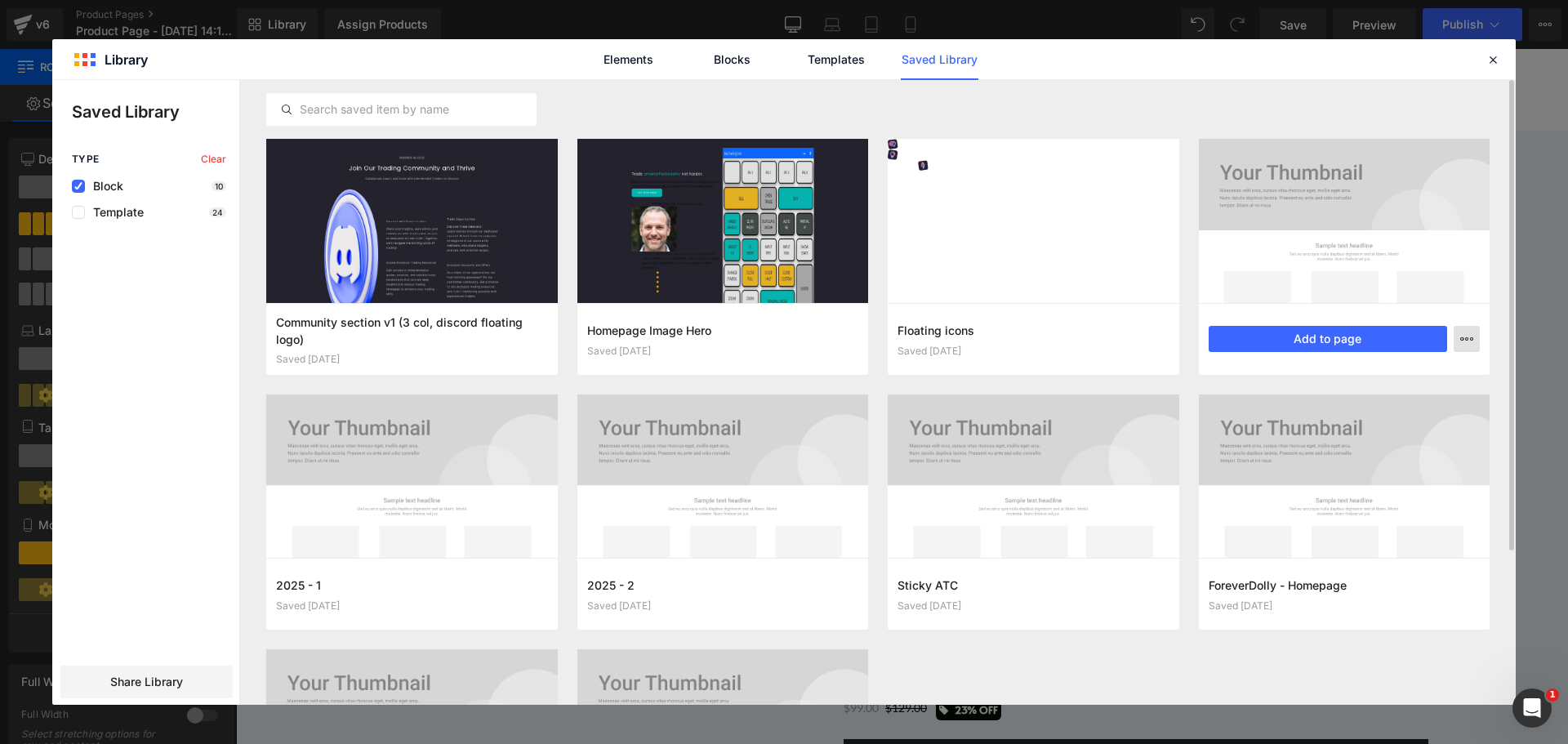
click at [1461, 336] on icon "button" at bounding box center [1466, 339] width 13 height 13
click at [1336, 410] on p "Delete" at bounding box center [1343, 409] width 34 height 15
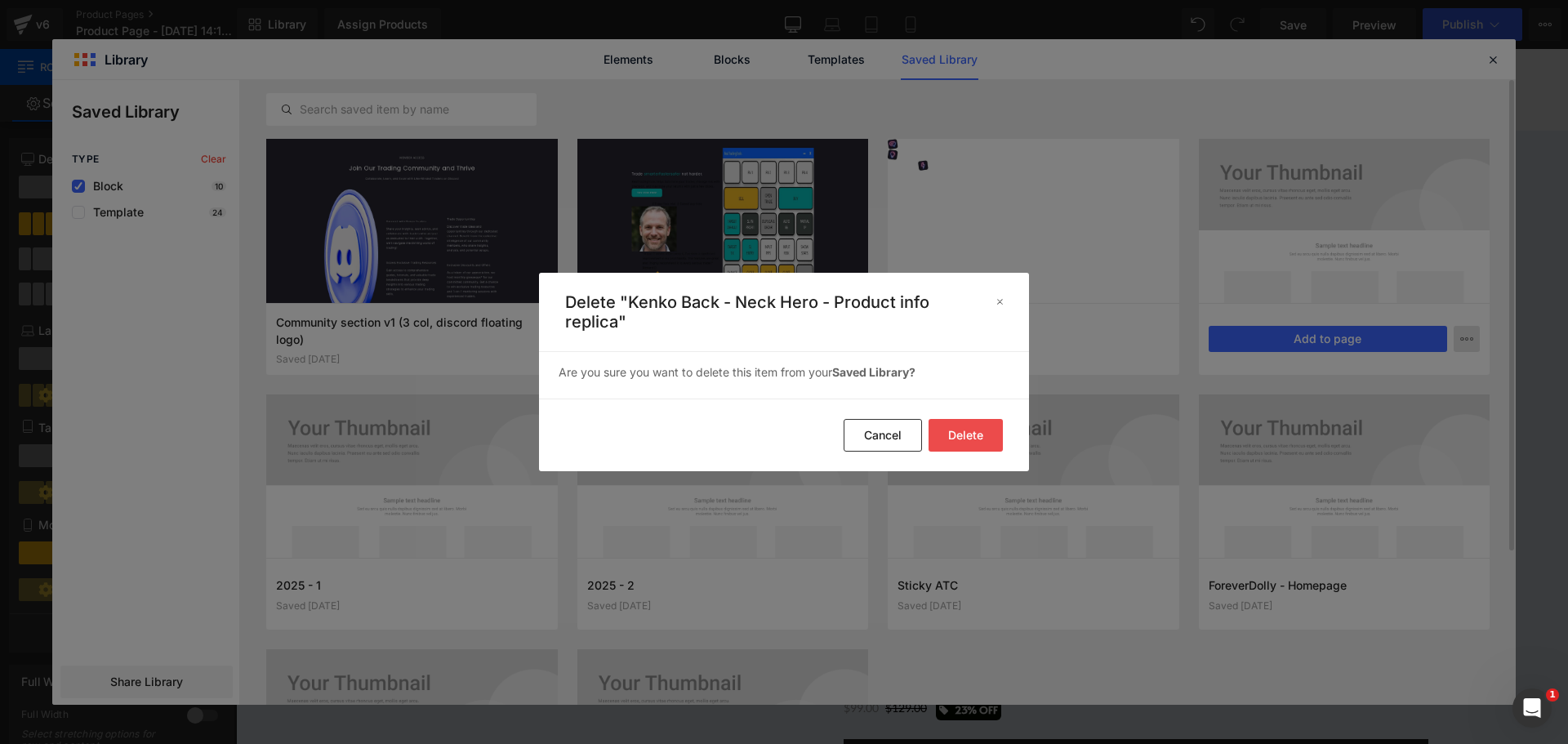
click at [0, 0] on button "Delete" at bounding box center [0, 0] width 0 height 0
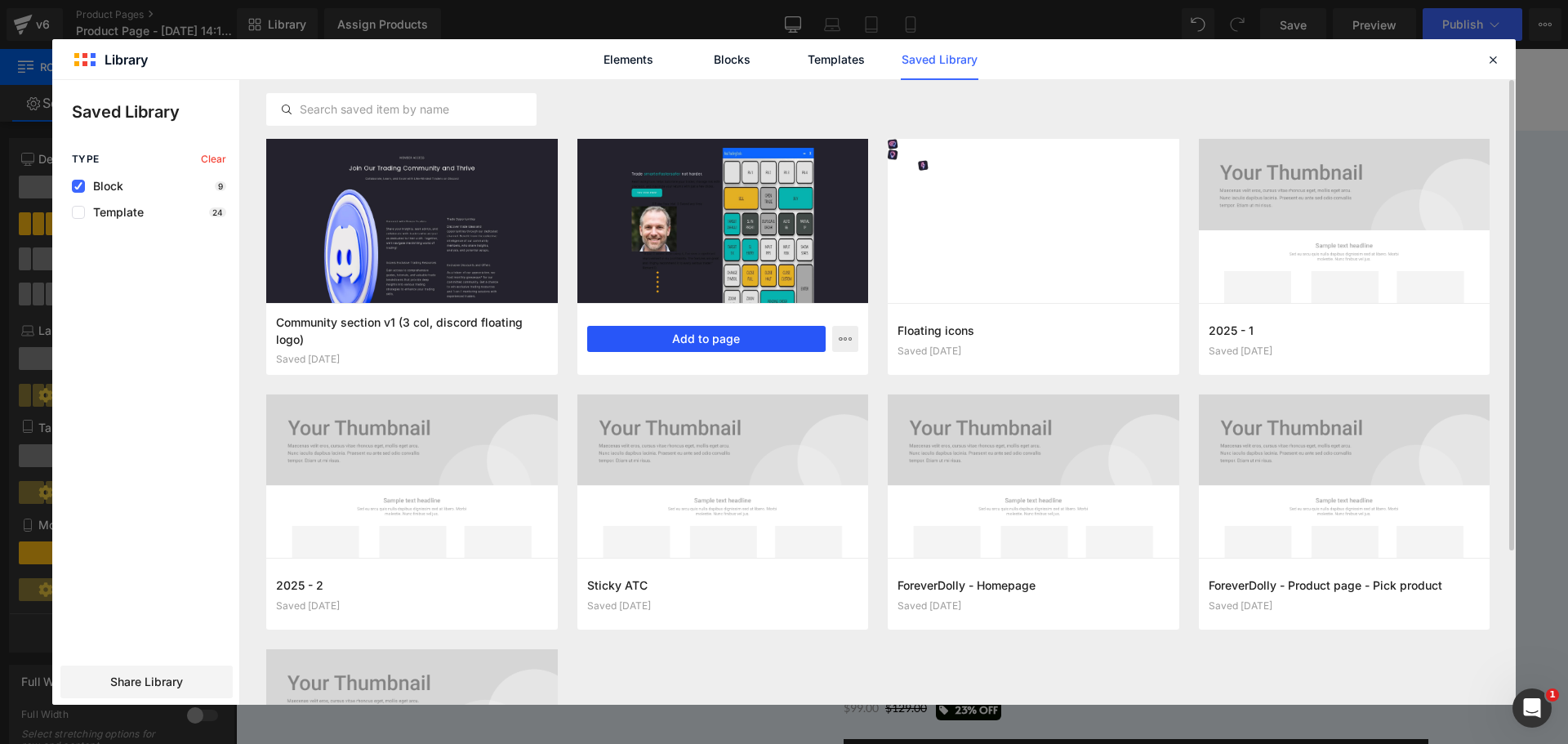
click at [727, 339] on button "Add to page" at bounding box center [707, 339] width 239 height 26
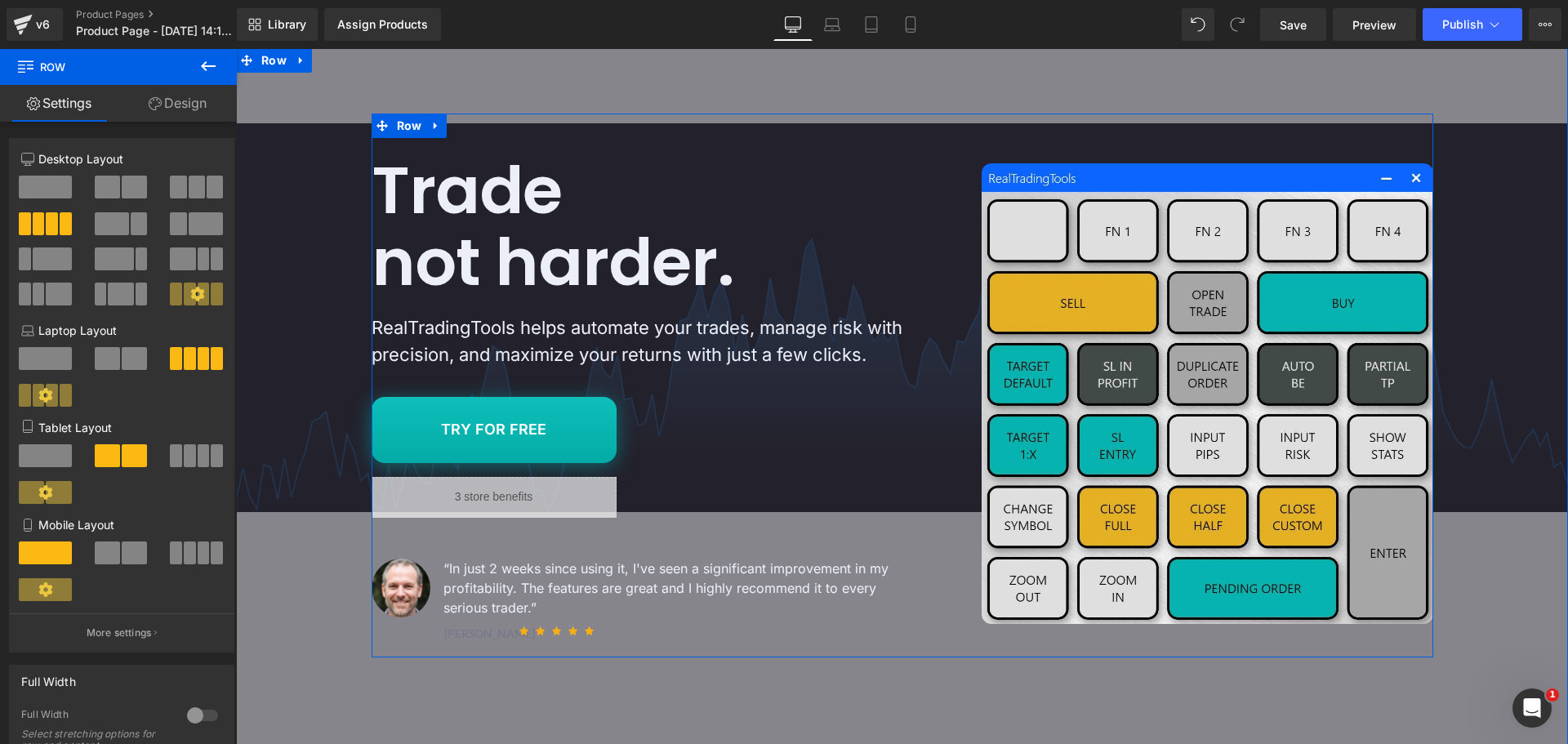
scroll to position [4964, 0]
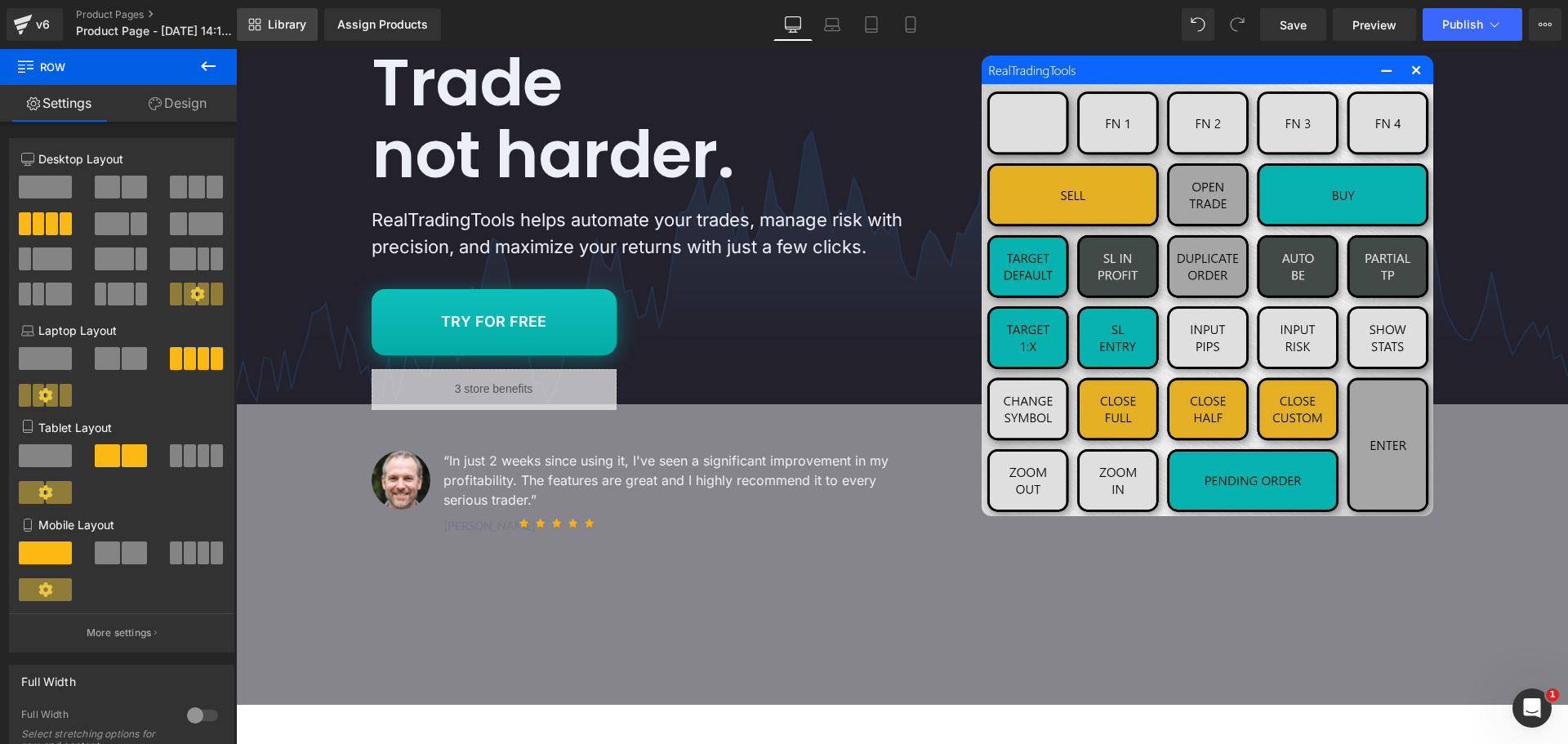
click at [283, 16] on link "Library" at bounding box center [277, 24] width 81 height 33
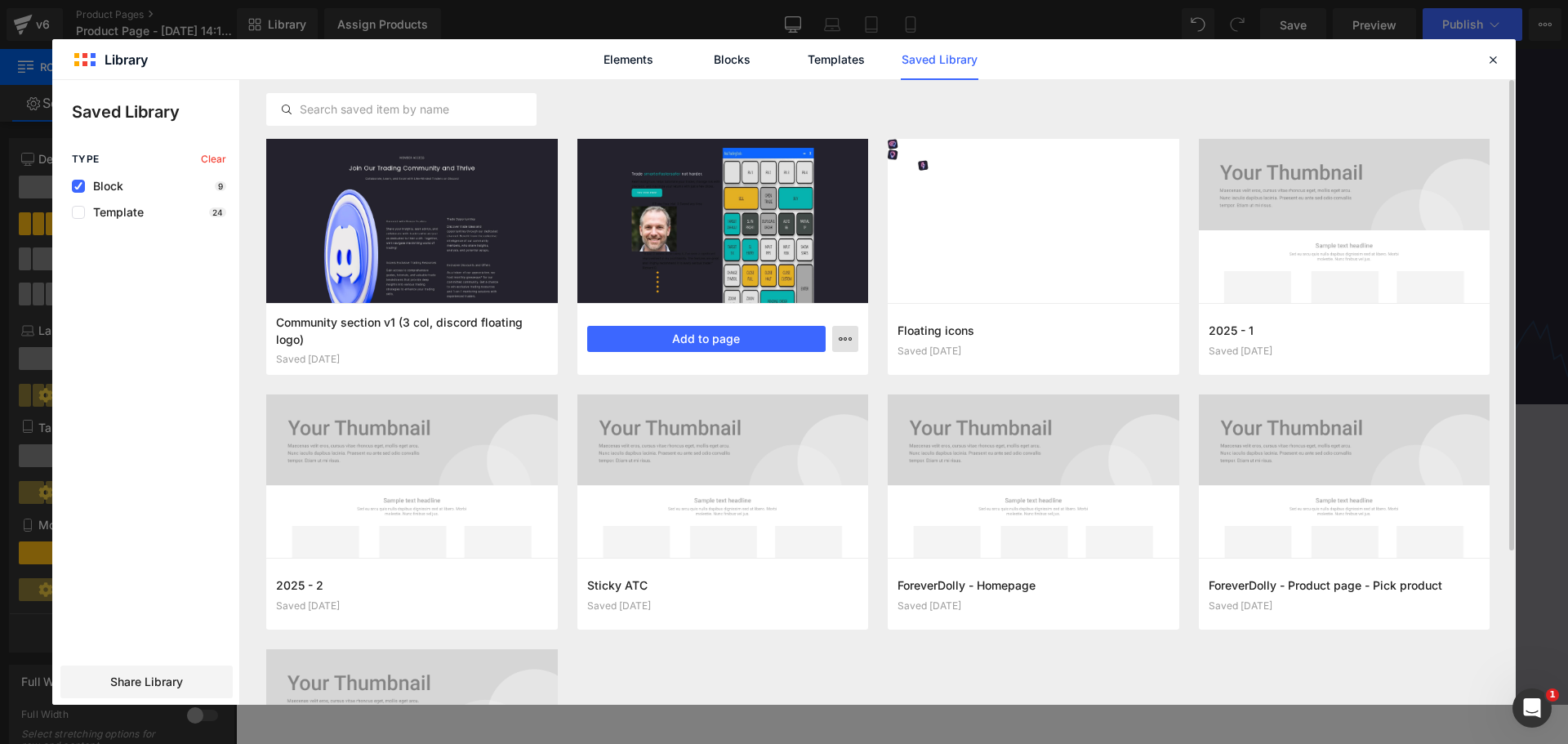
click at [0, 0] on icon "button" at bounding box center [0, 0] width 0 height 0
click at [0, 0] on div "Delete" at bounding box center [0, 0] width 0 height 0
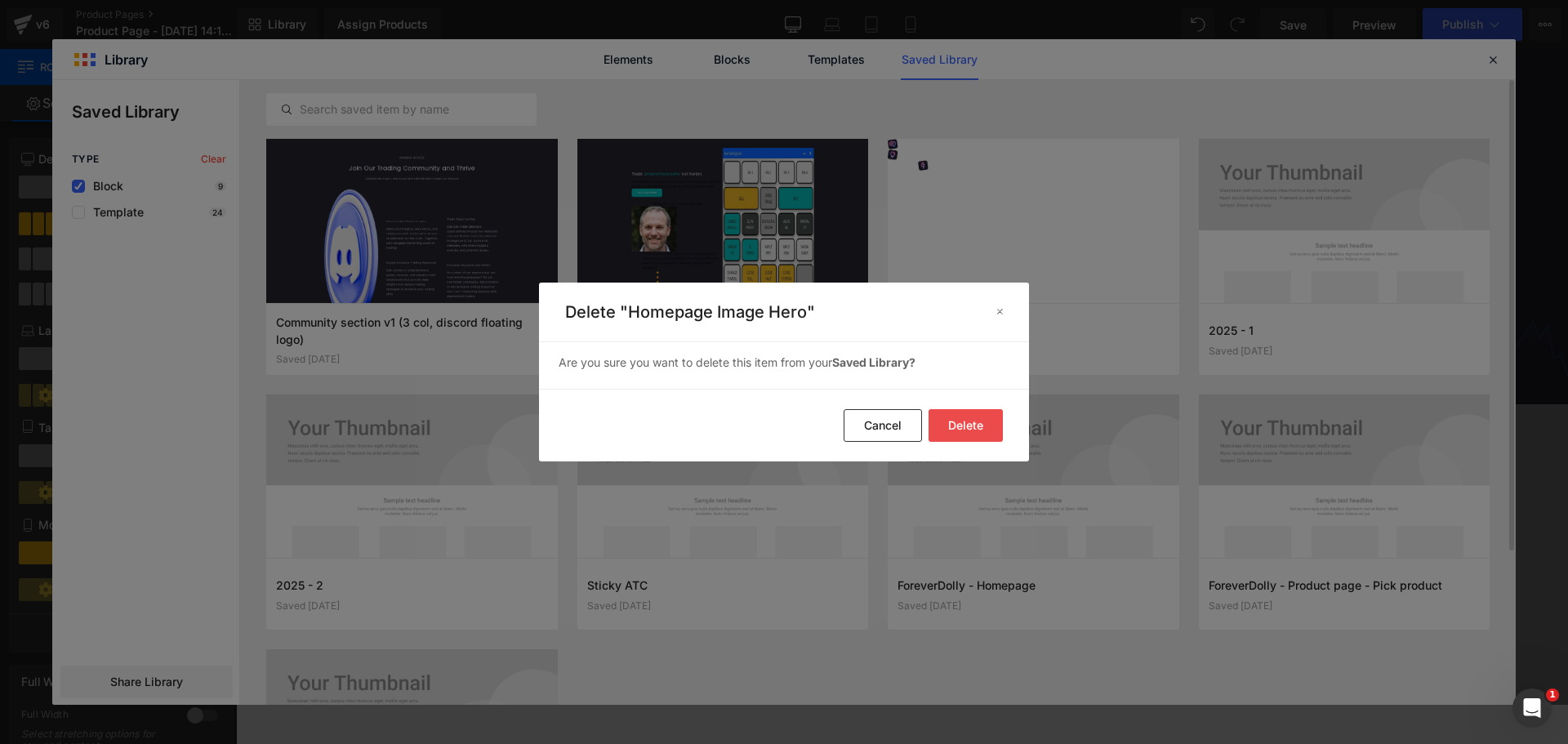
click at [0, 0] on button "Delete" at bounding box center [0, 0] width 0 height 0
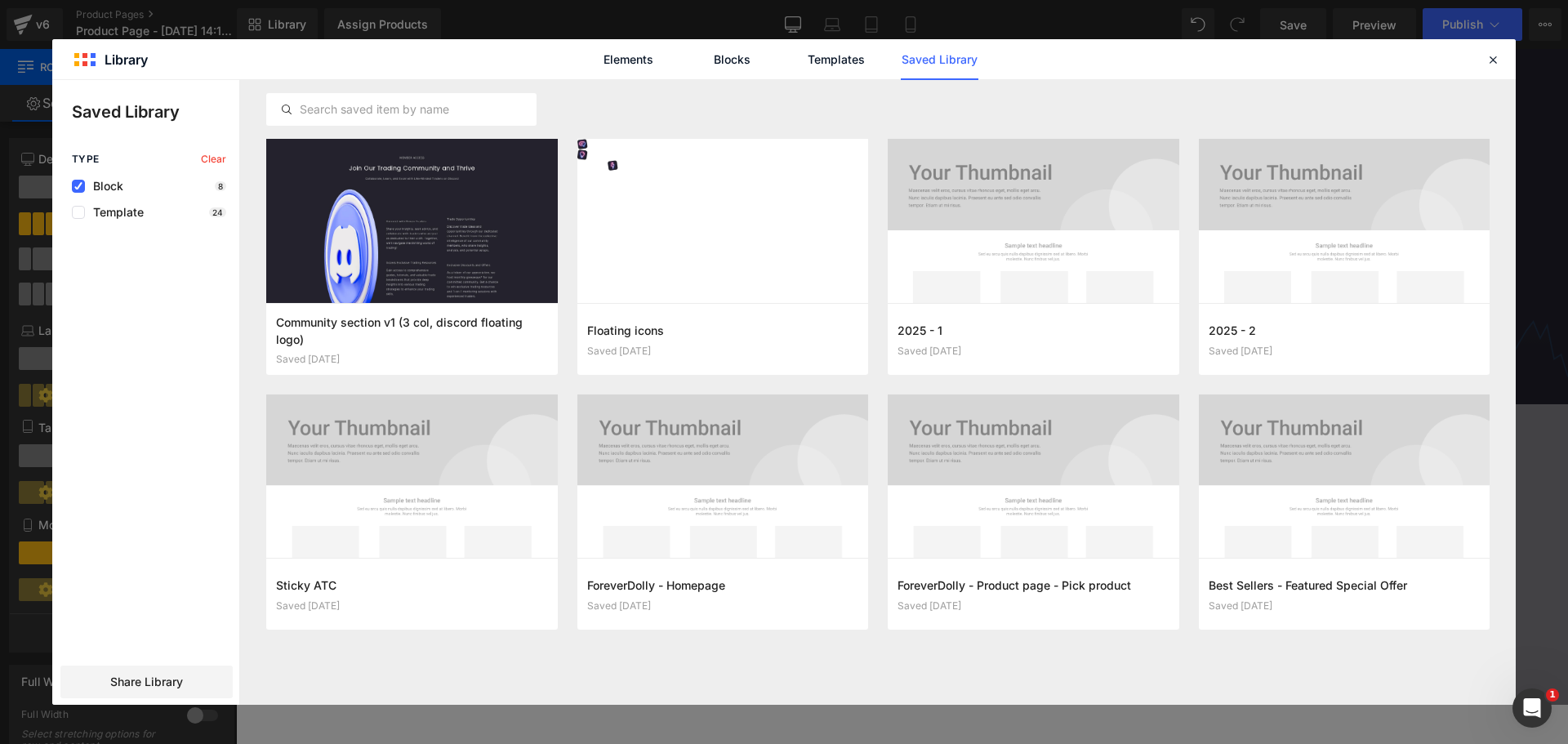
click at [105, 180] on span "Block" at bounding box center [104, 186] width 39 height 13
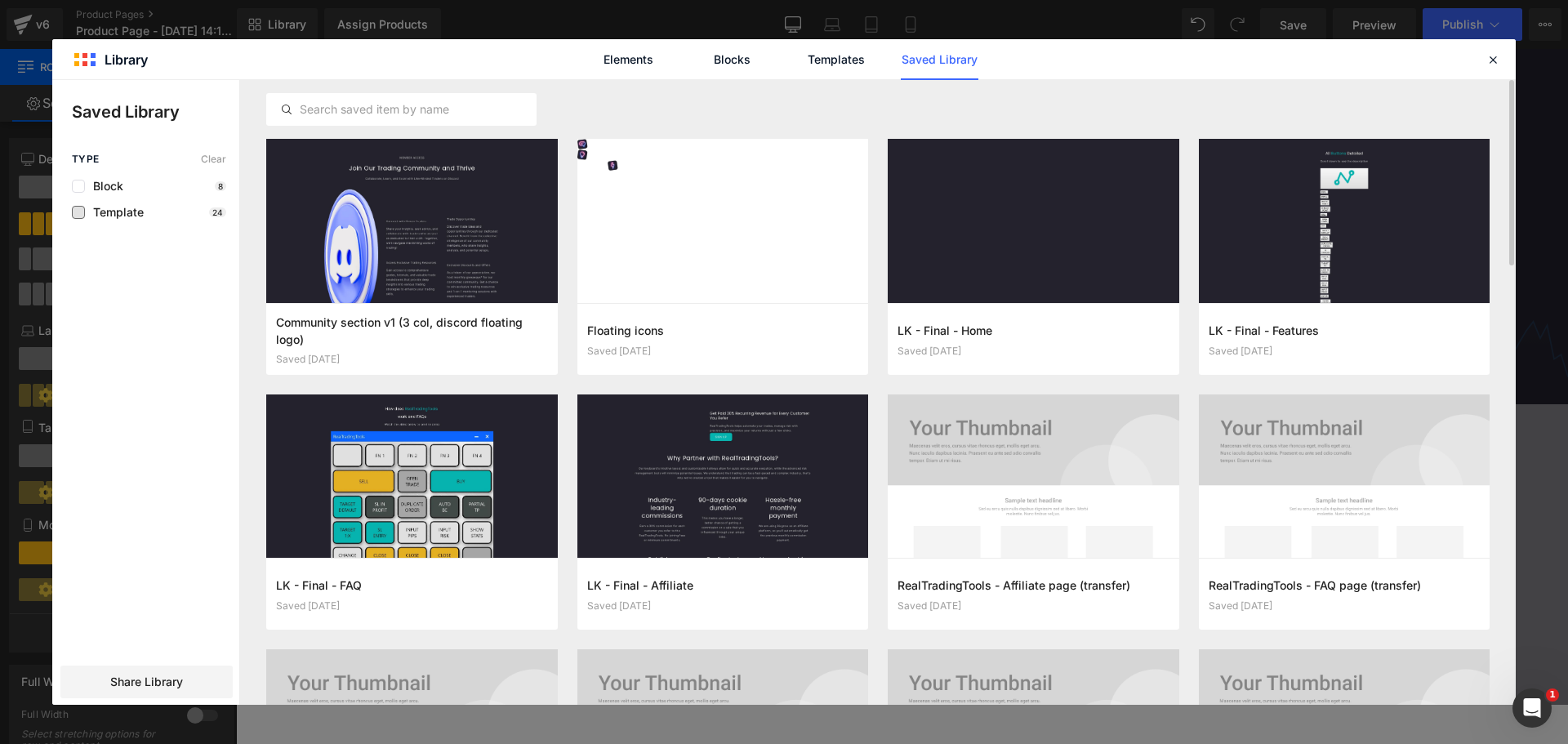
click at [106, 210] on span "Template" at bounding box center [114, 212] width 59 height 13
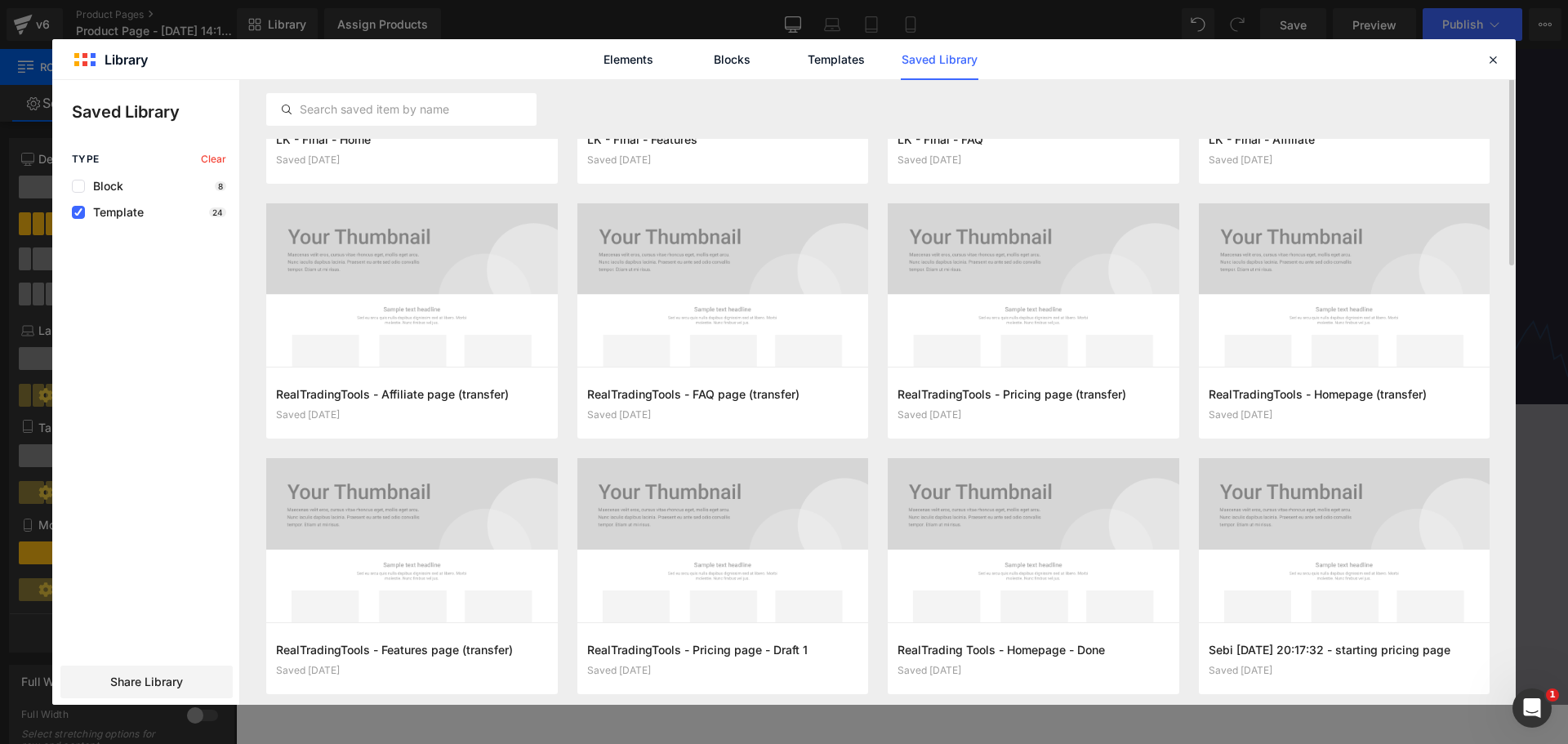
scroll to position [573, 0]
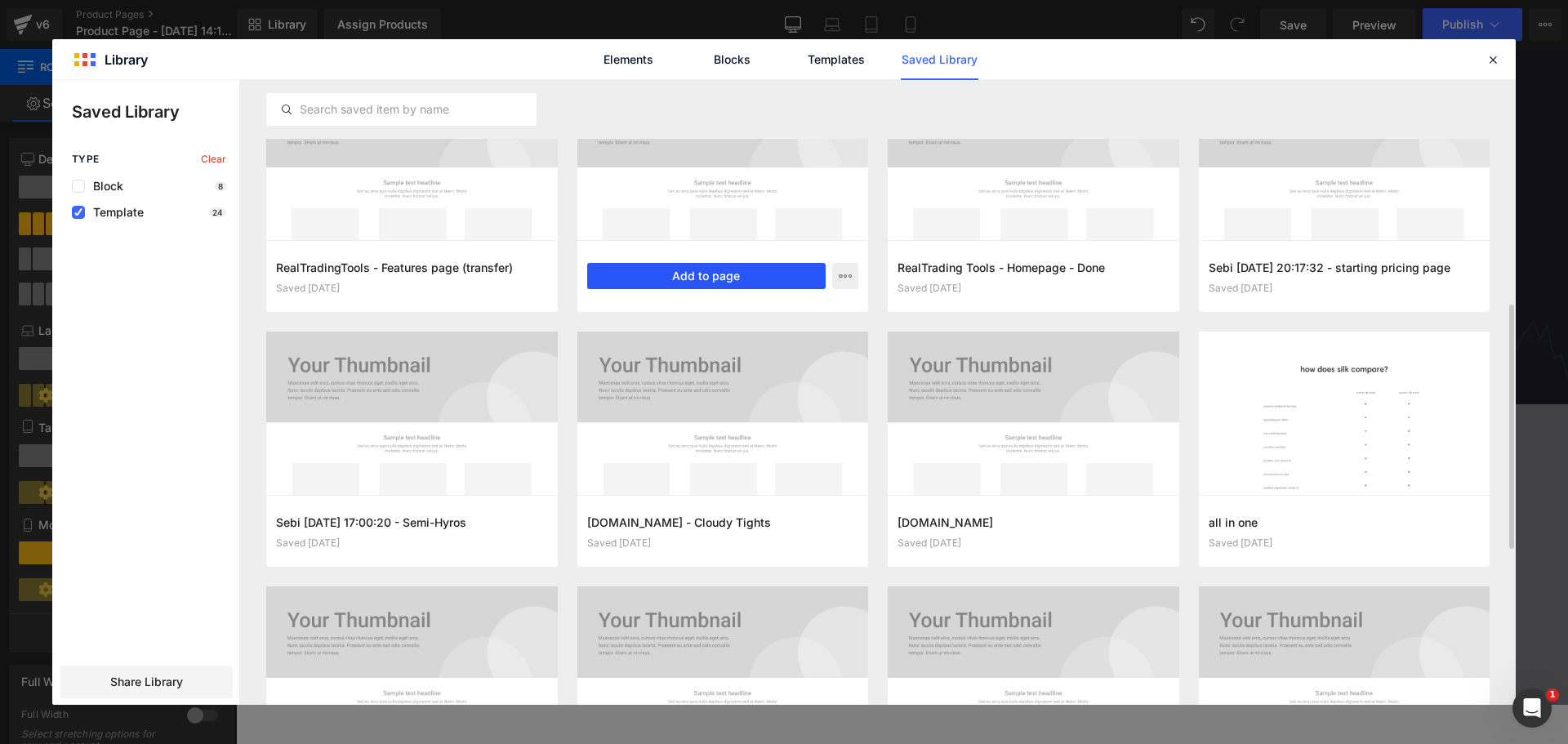
click at [777, 271] on button "Add to page" at bounding box center [707, 276] width 239 height 26
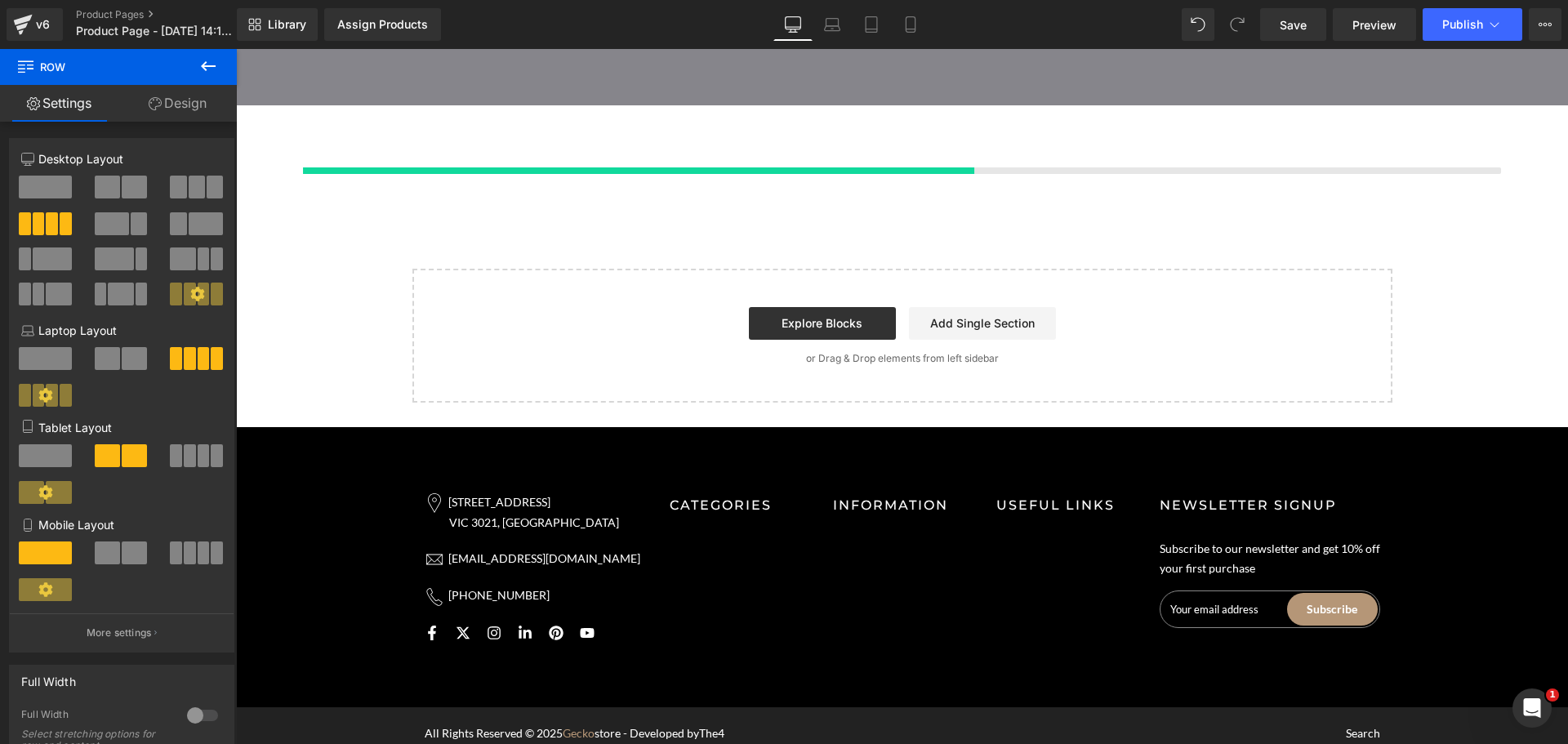
scroll to position [5565, 0]
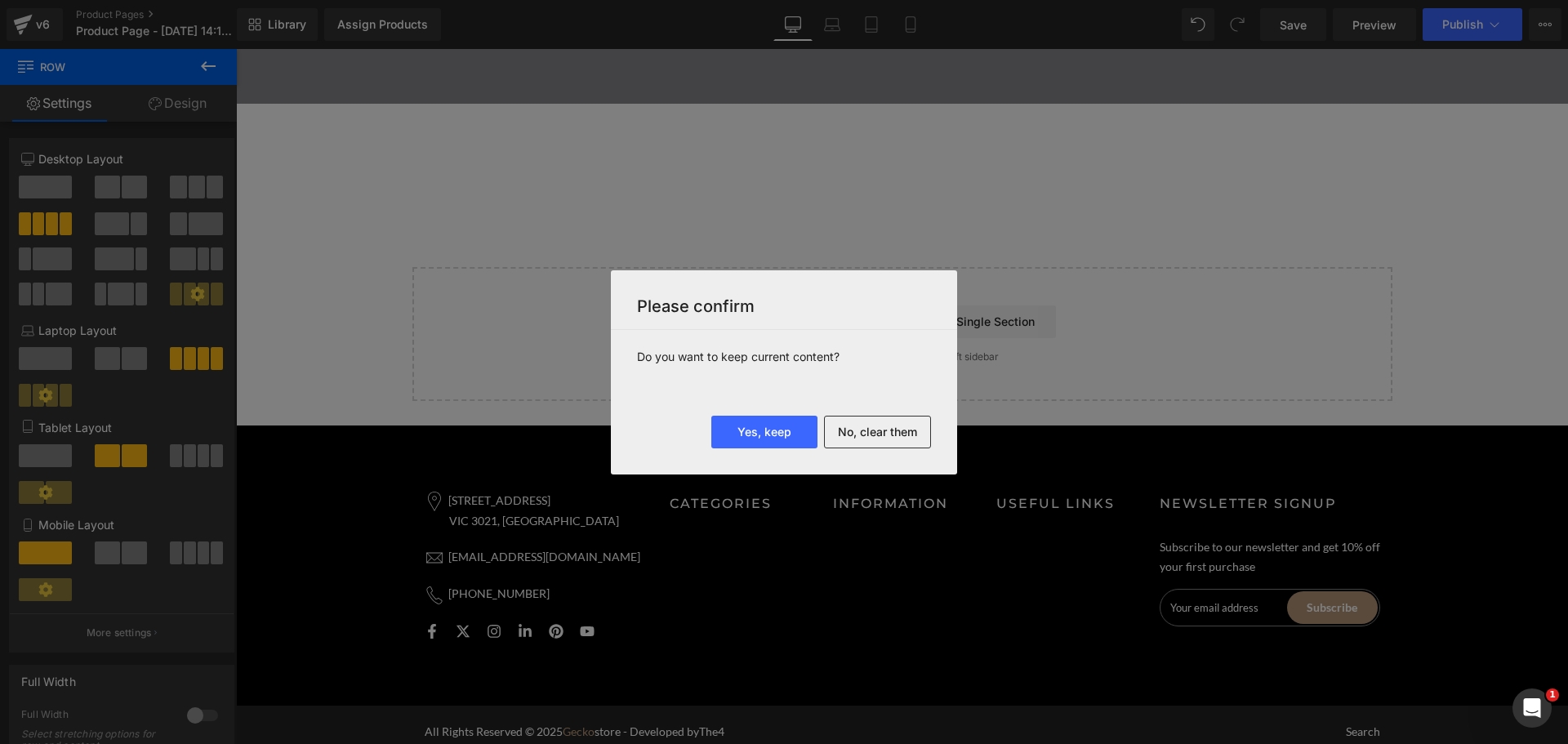
drag, startPoint x: 867, startPoint y: 429, endPoint x: 828, endPoint y: 374, distance: 67.4
click at [868, 429] on button "No, clear them" at bounding box center [878, 431] width 107 height 33
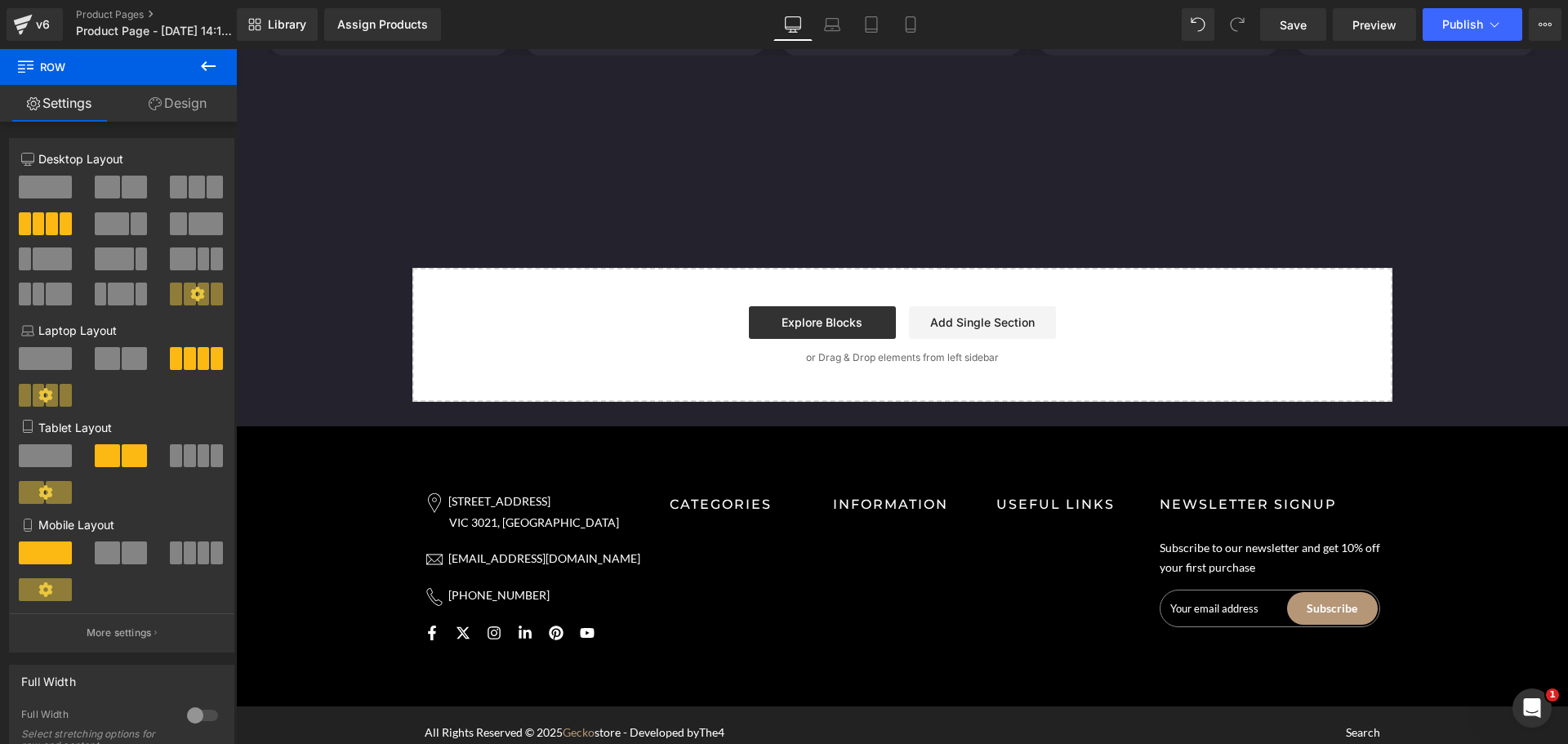
scroll to position [2461, 0]
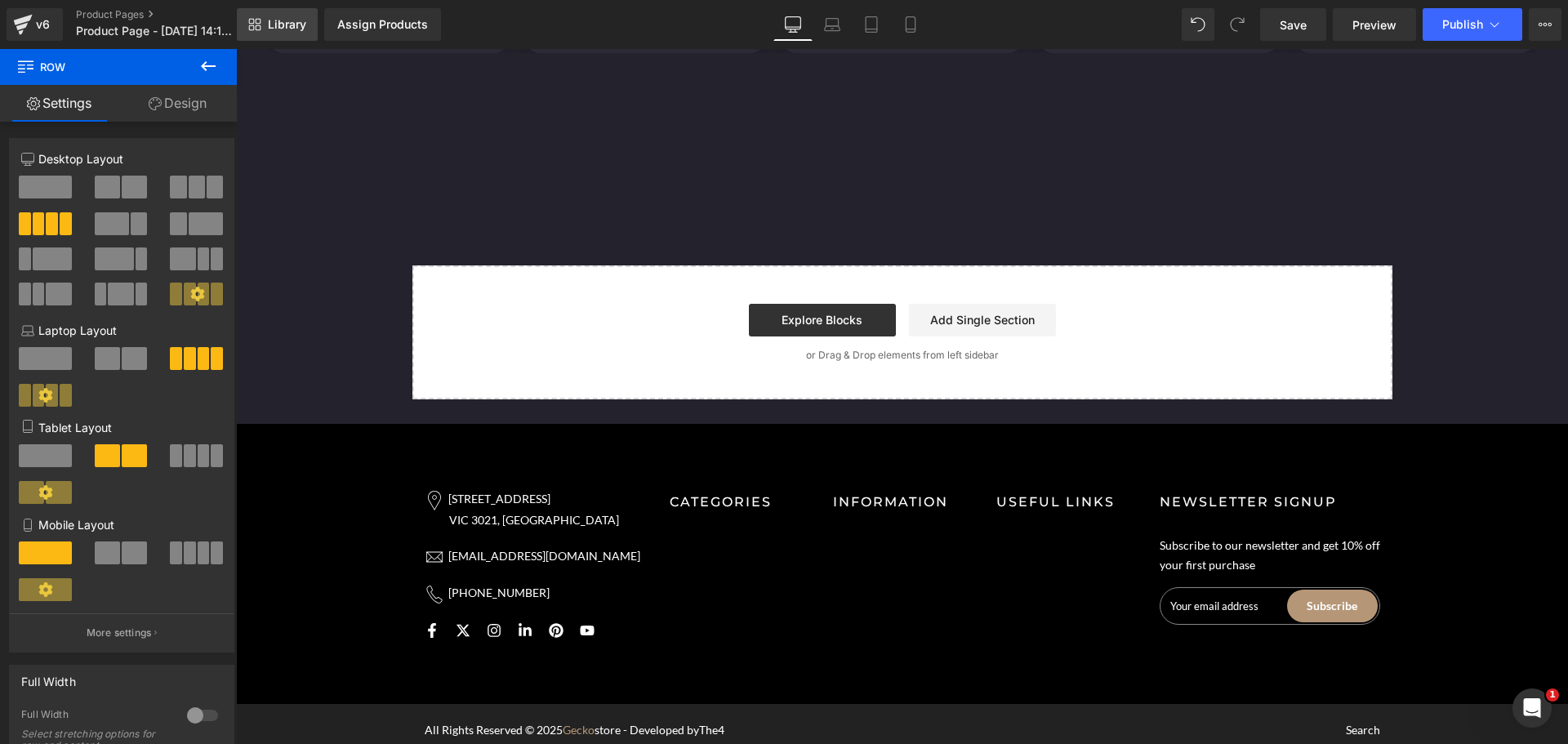
click at [288, 33] on link "Library" at bounding box center [277, 24] width 81 height 33
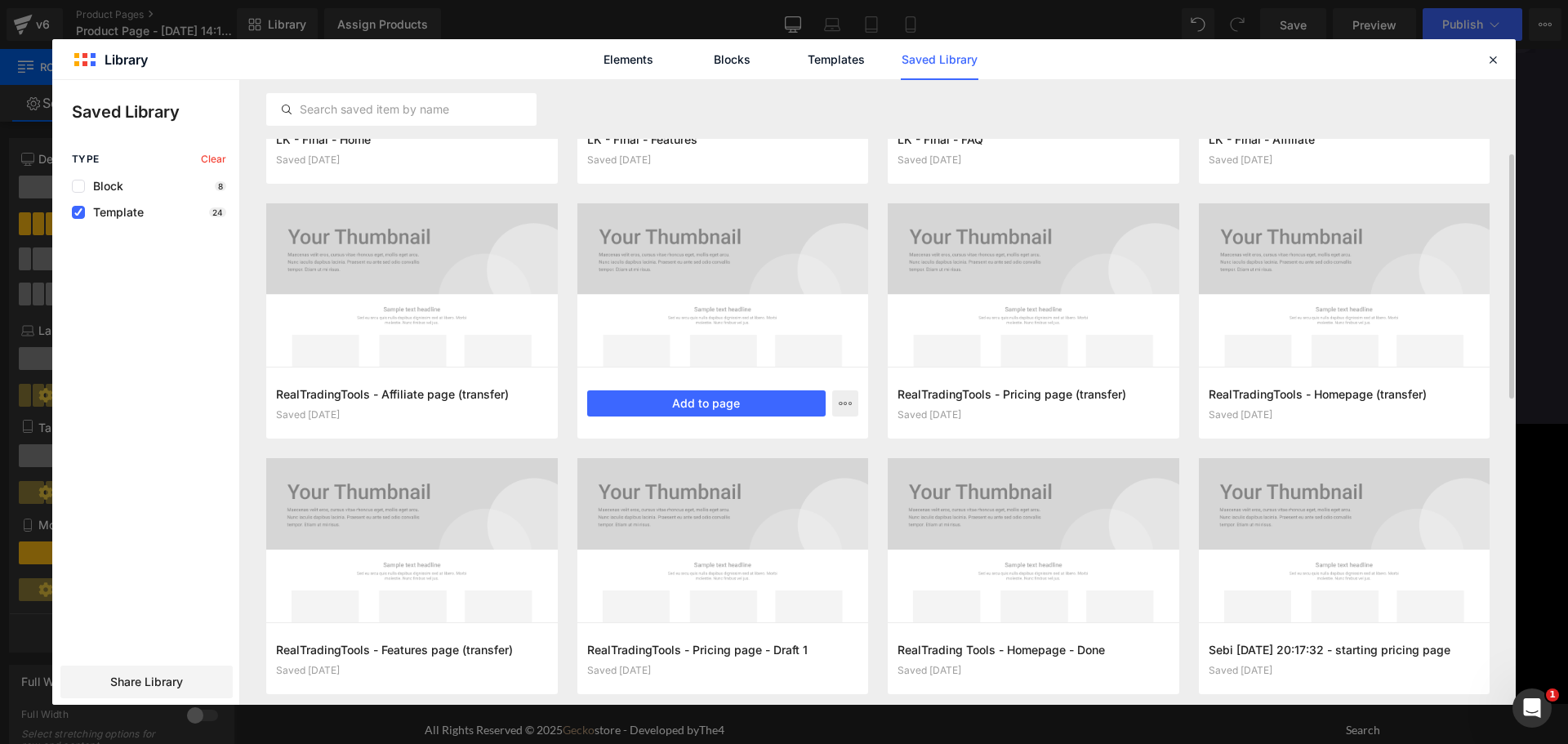
scroll to position [287, 0]
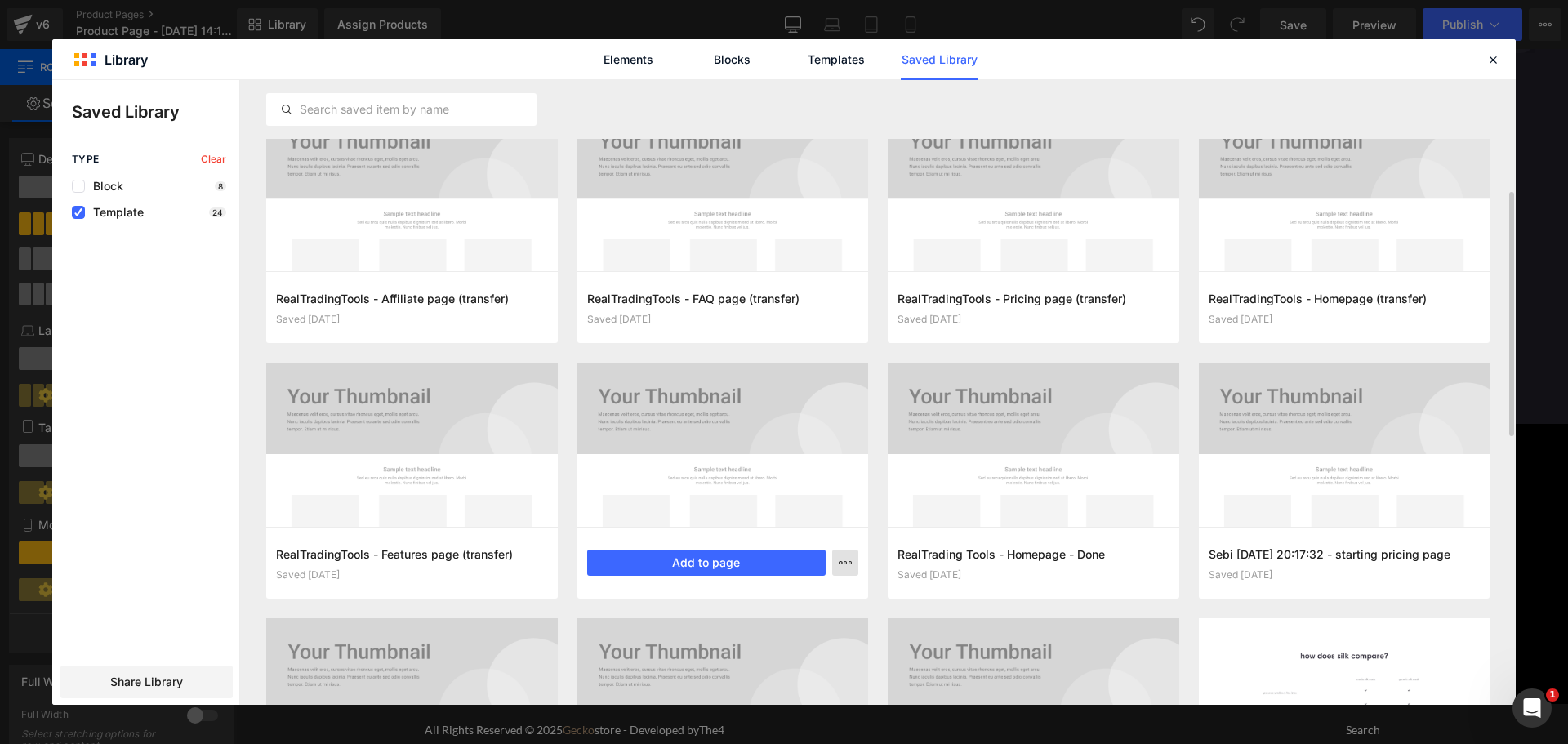
click at [843, 563] on icon "button" at bounding box center [845, 563] width 13 height 13
click at [763, 625] on div "Delete" at bounding box center [764, 633] width 186 height 34
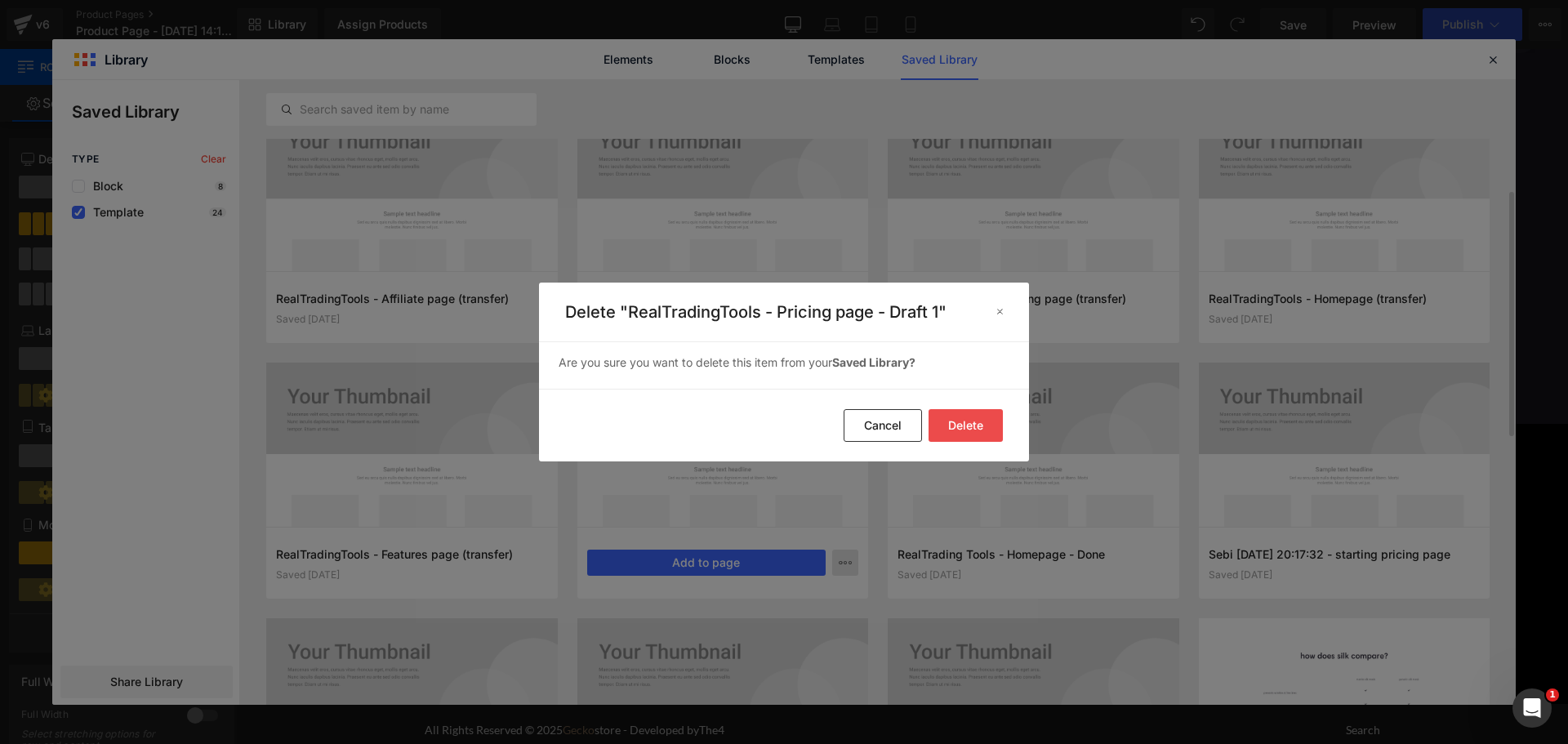
click at [963, 418] on button "Delete" at bounding box center [966, 425] width 74 height 33
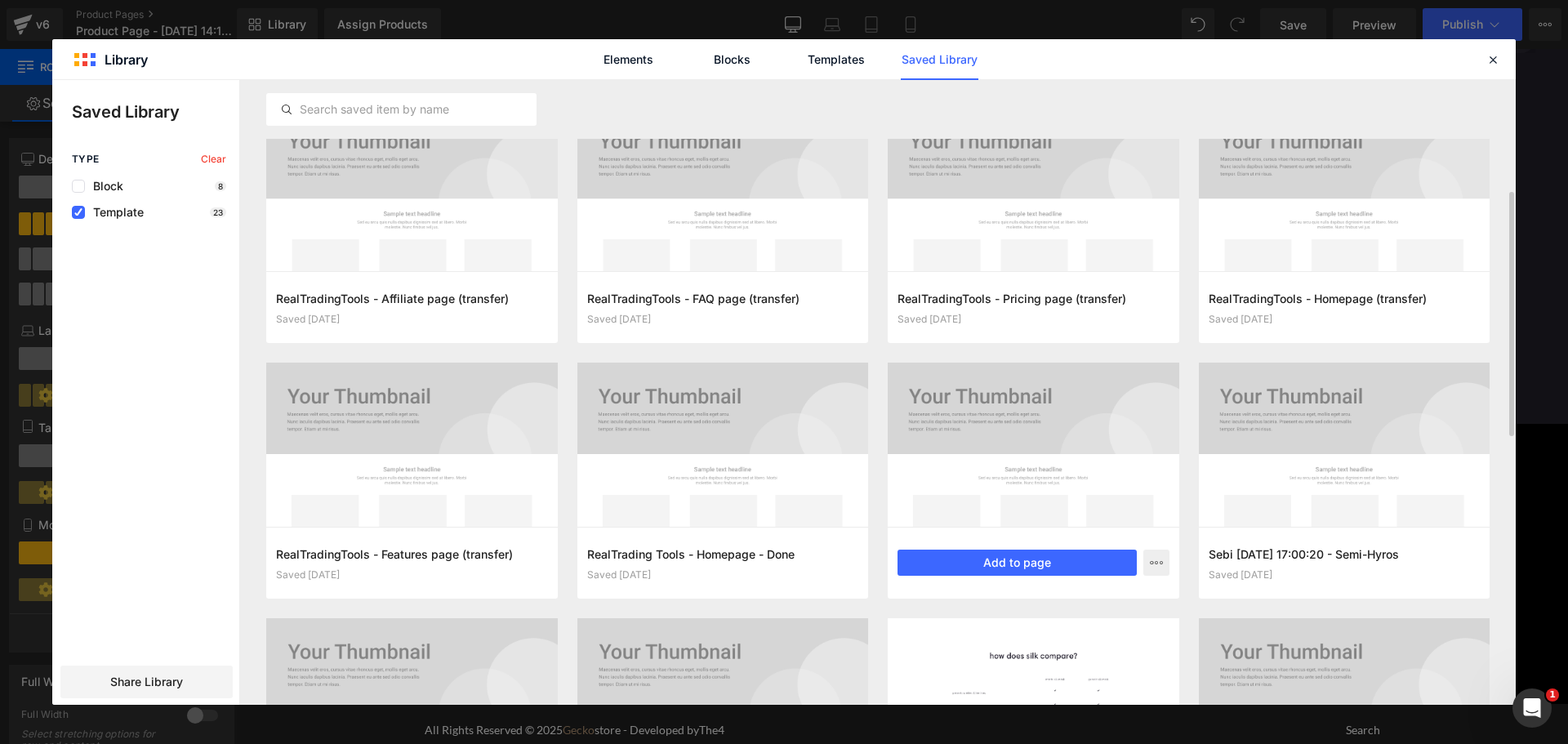
scroll to position [478, 0]
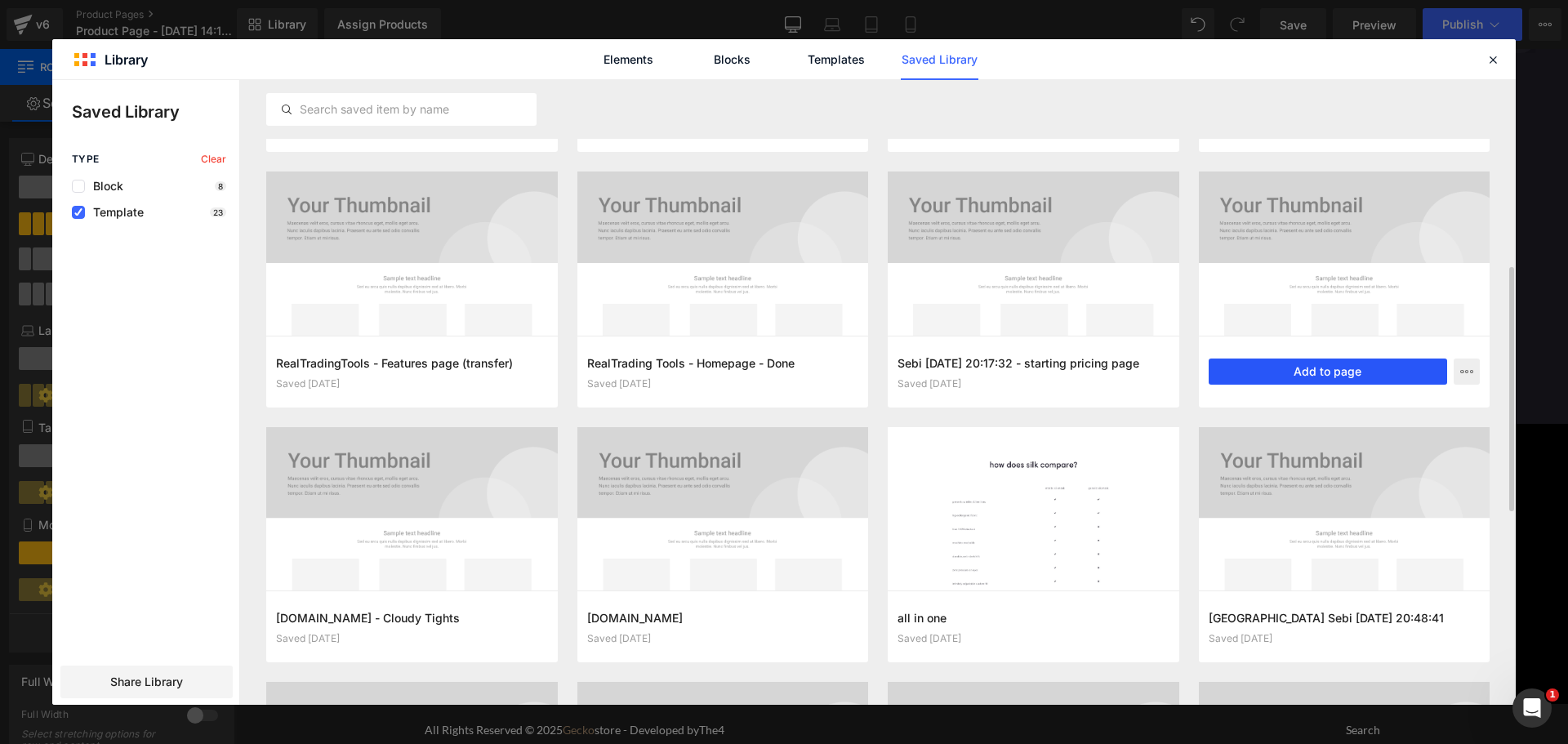
click at [1354, 378] on button "Add to page" at bounding box center [1329, 372] width 239 height 26
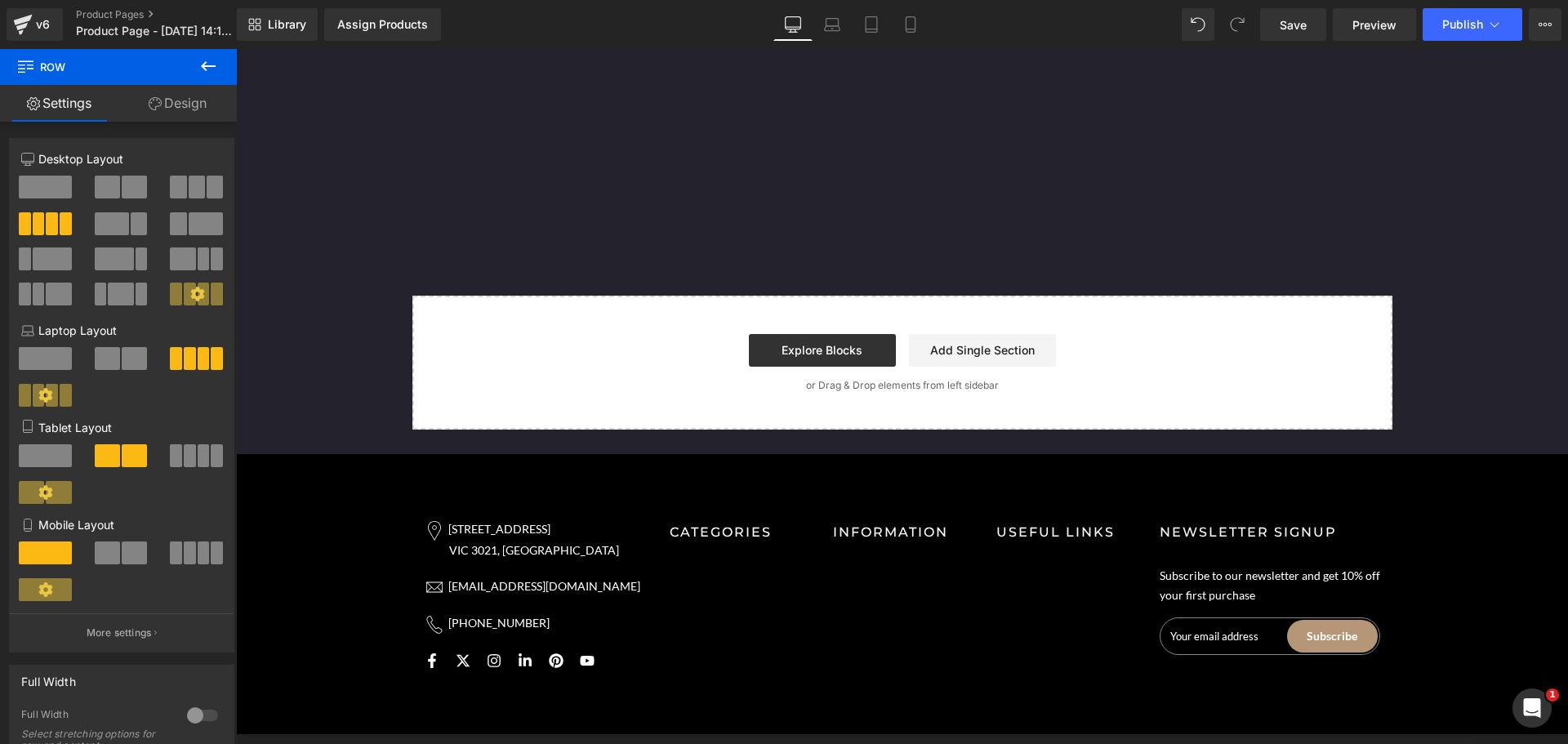
scroll to position [2514, 0]
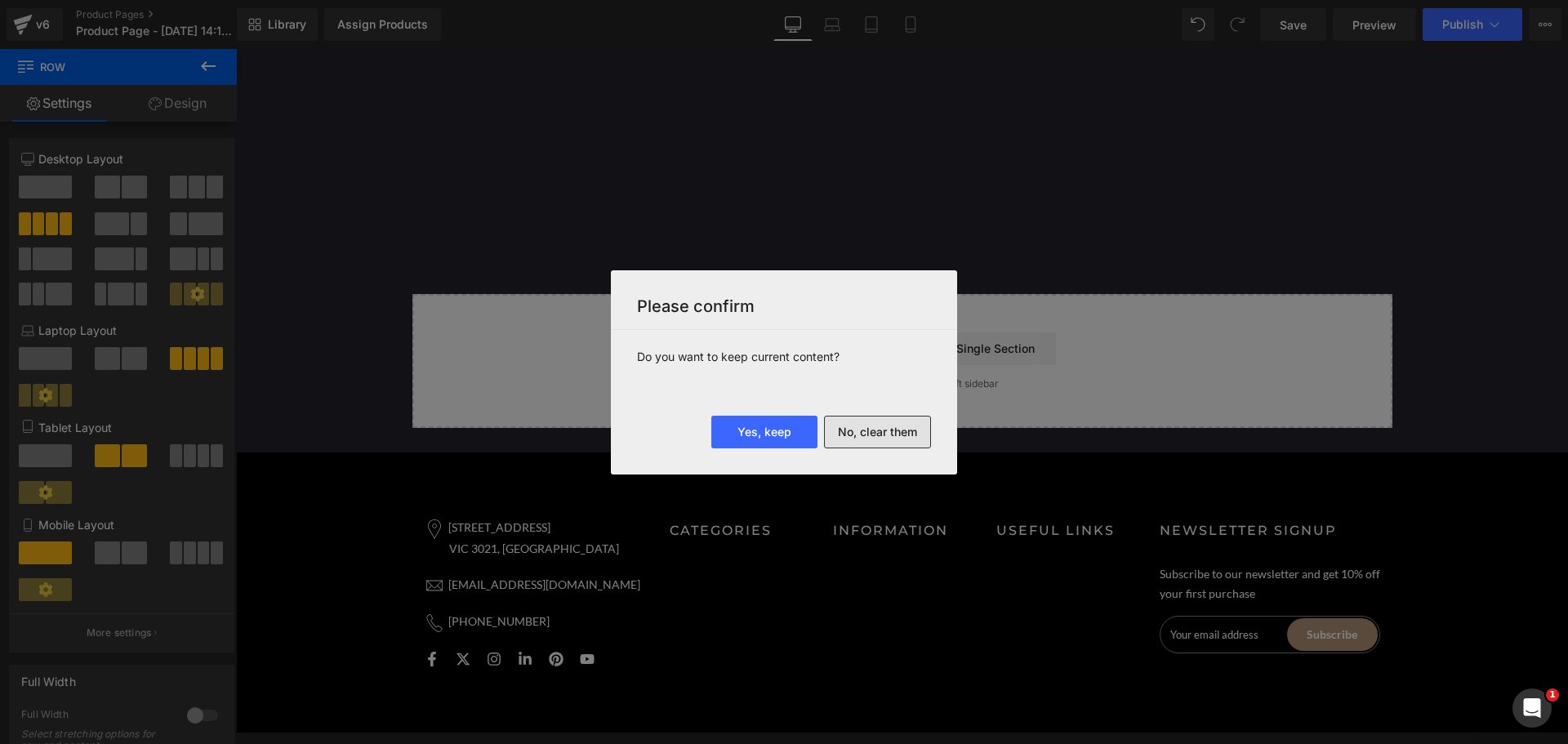
click at [862, 433] on button "No, clear them" at bounding box center [878, 431] width 107 height 33
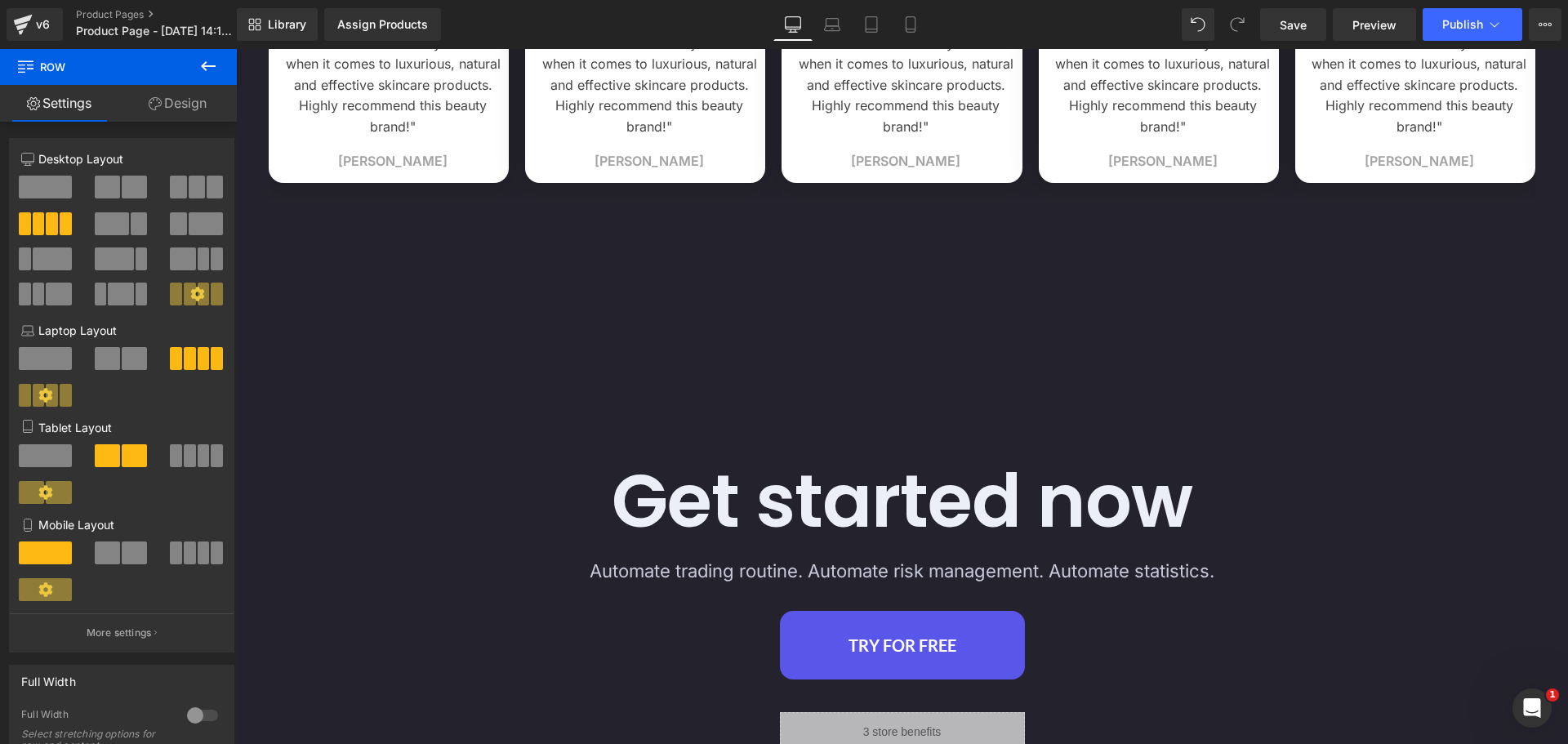
scroll to position [5066, 0]
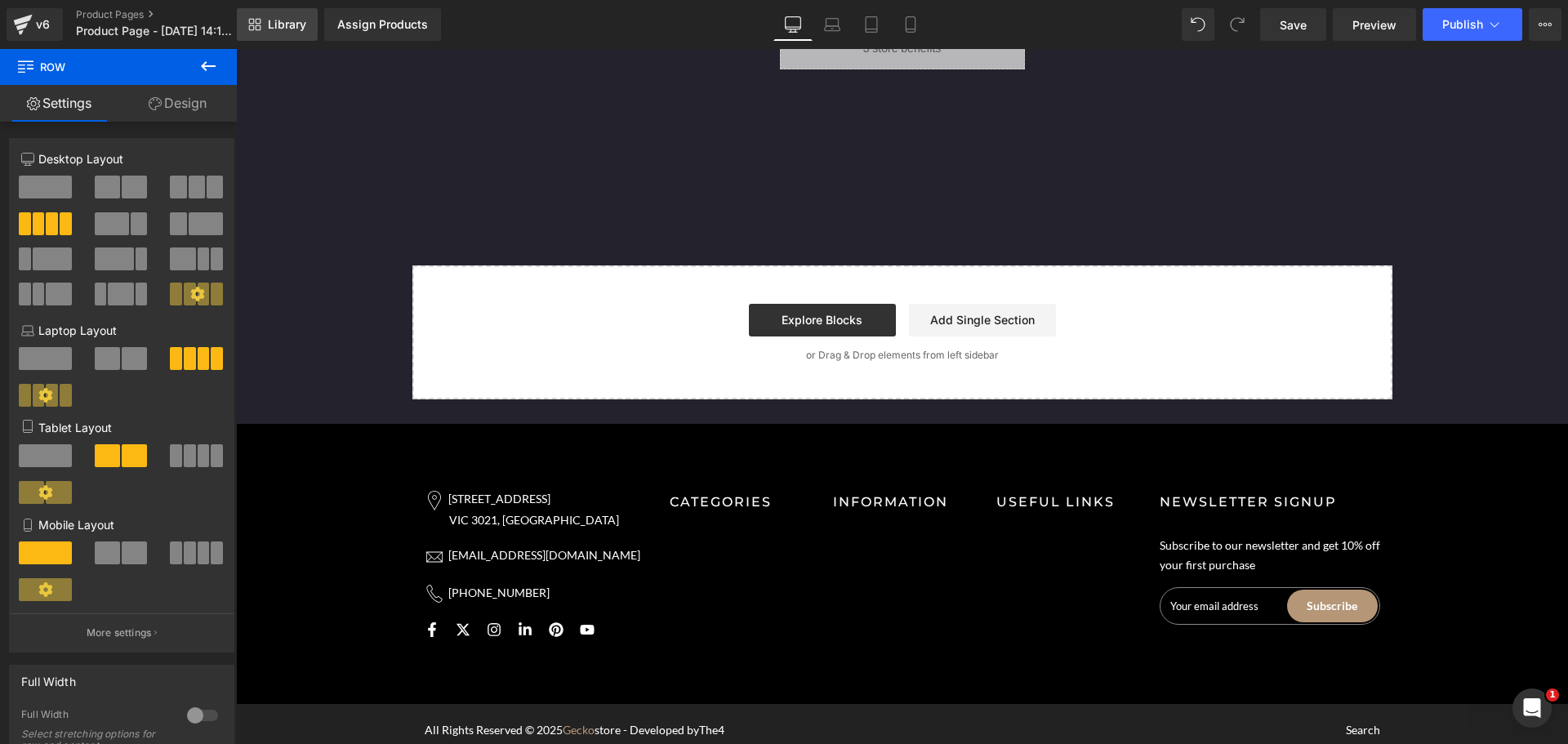
click at [307, 15] on link "Library" at bounding box center [277, 24] width 81 height 33
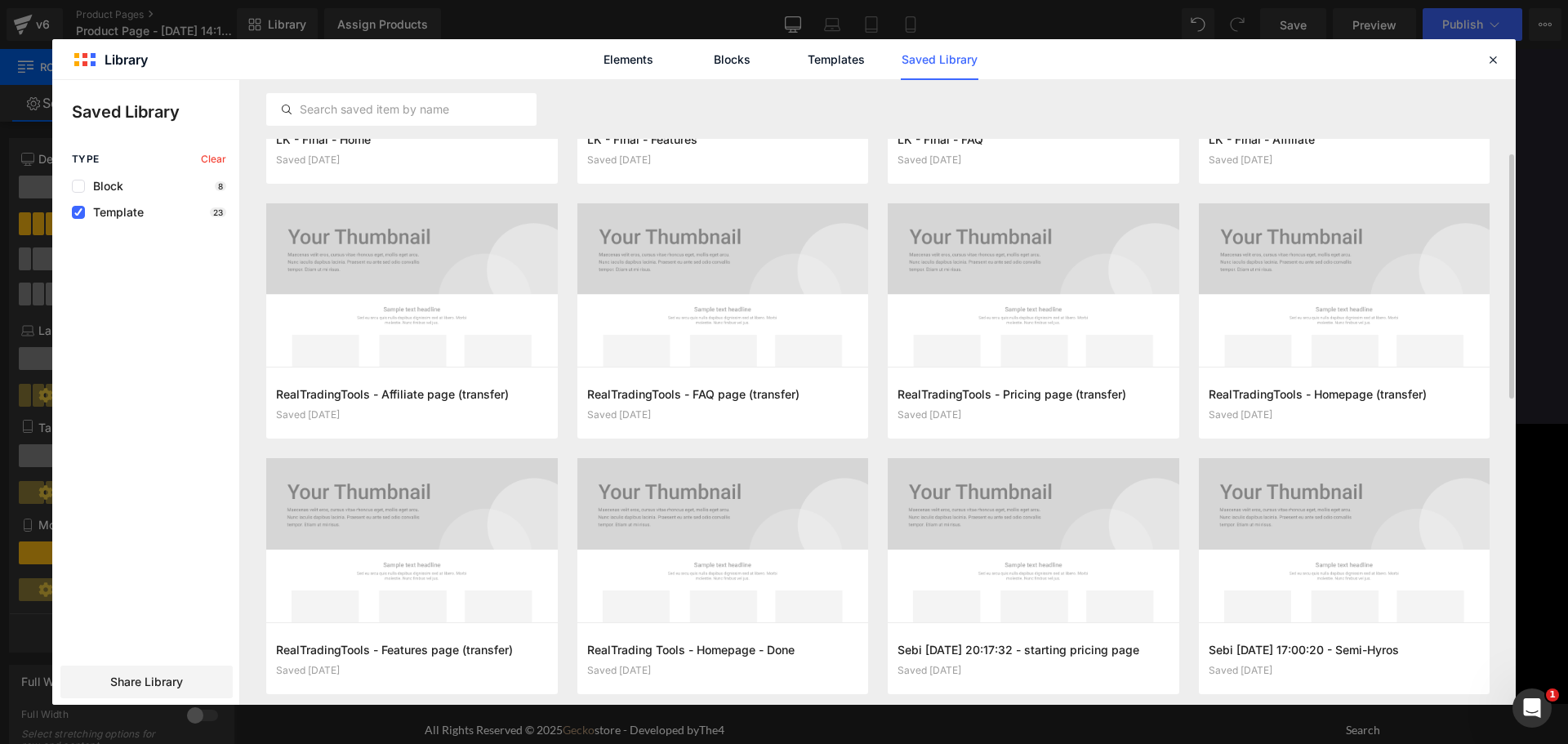
scroll to position [287, 0]
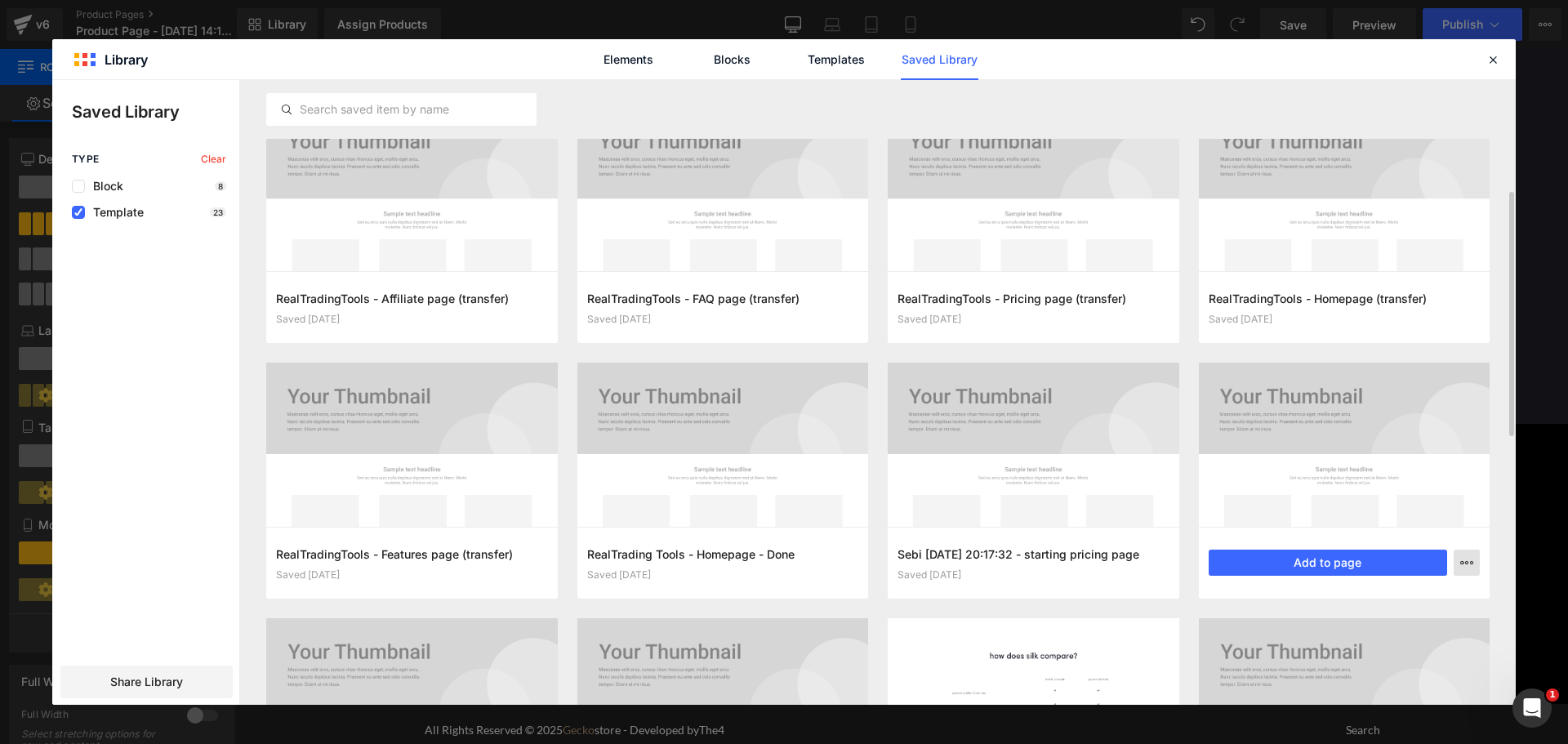
click at [1469, 564] on icon "button" at bounding box center [1466, 563] width 13 height 13
click at [1338, 630] on p "Delete" at bounding box center [1343, 633] width 34 height 15
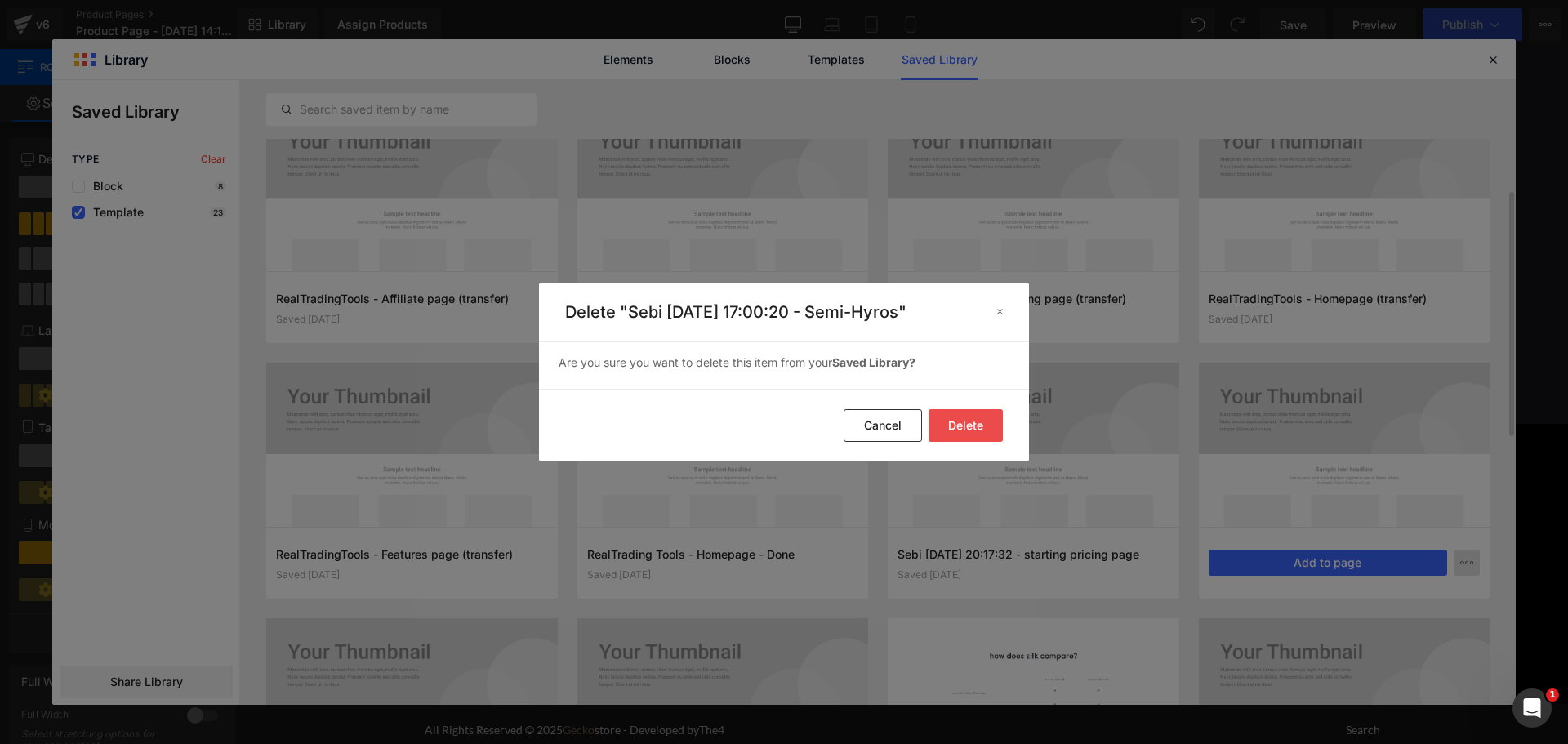
click at [971, 424] on button "Delete" at bounding box center [966, 425] width 74 height 33
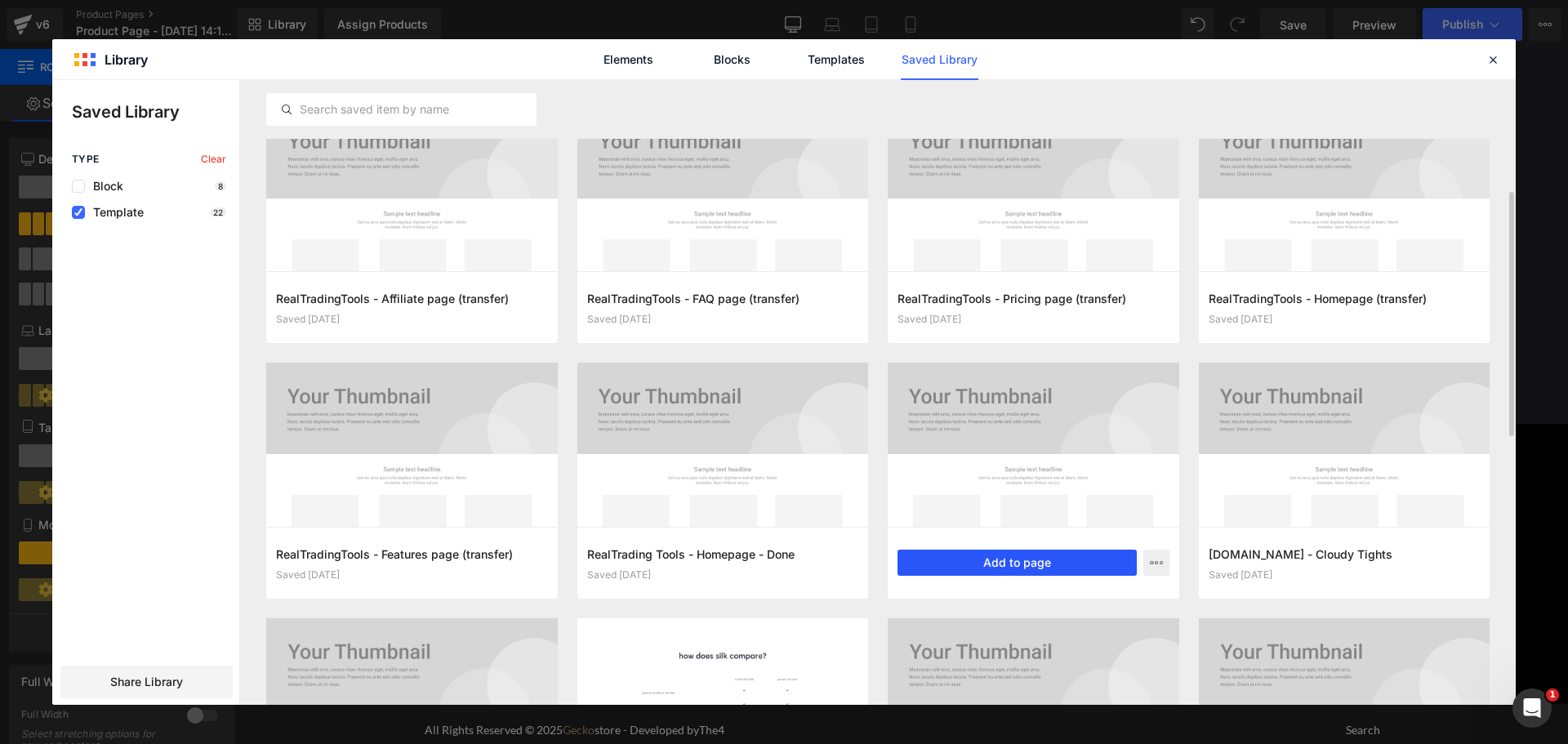
click at [1049, 554] on button "Add to page" at bounding box center [1017, 563] width 239 height 26
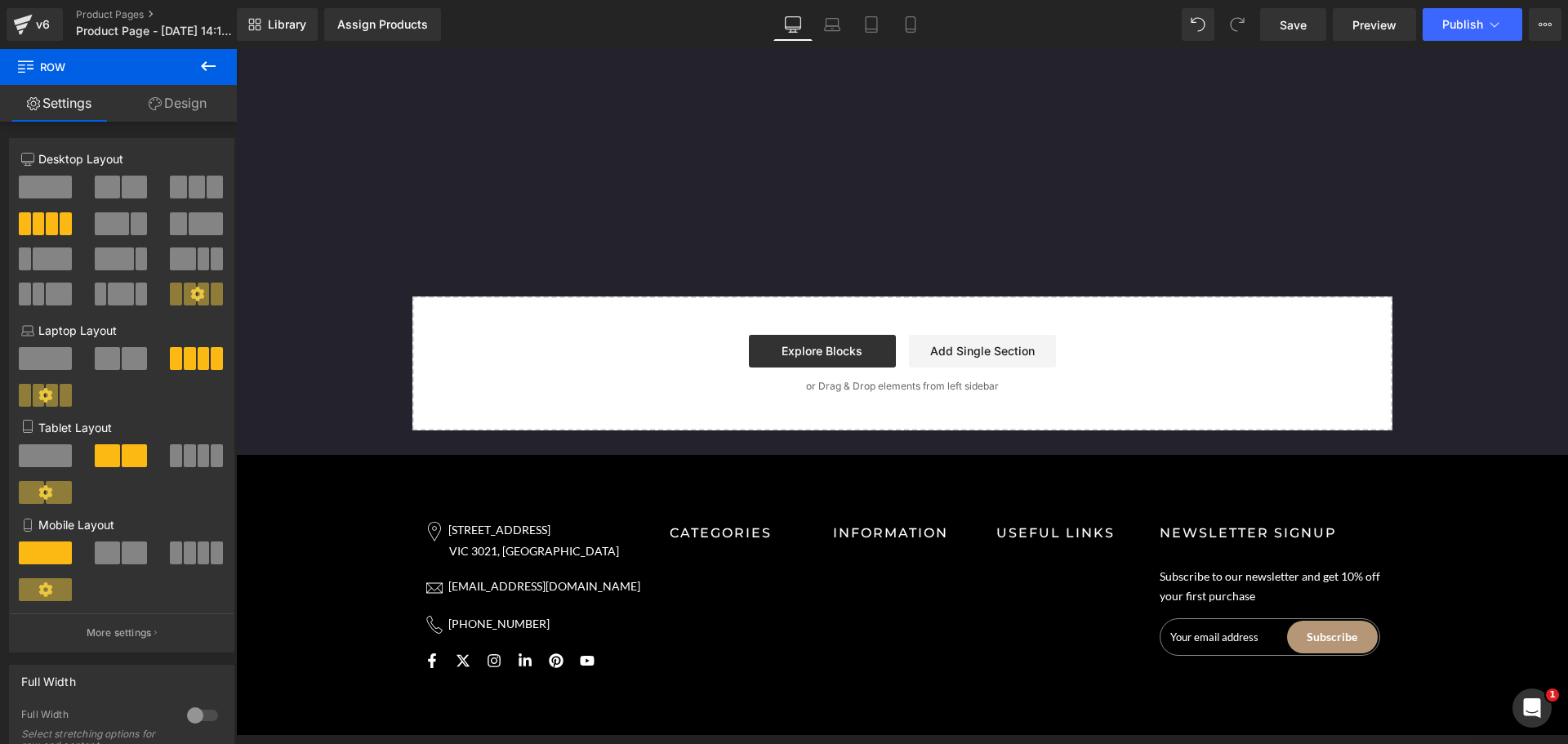
scroll to position [5120, 0]
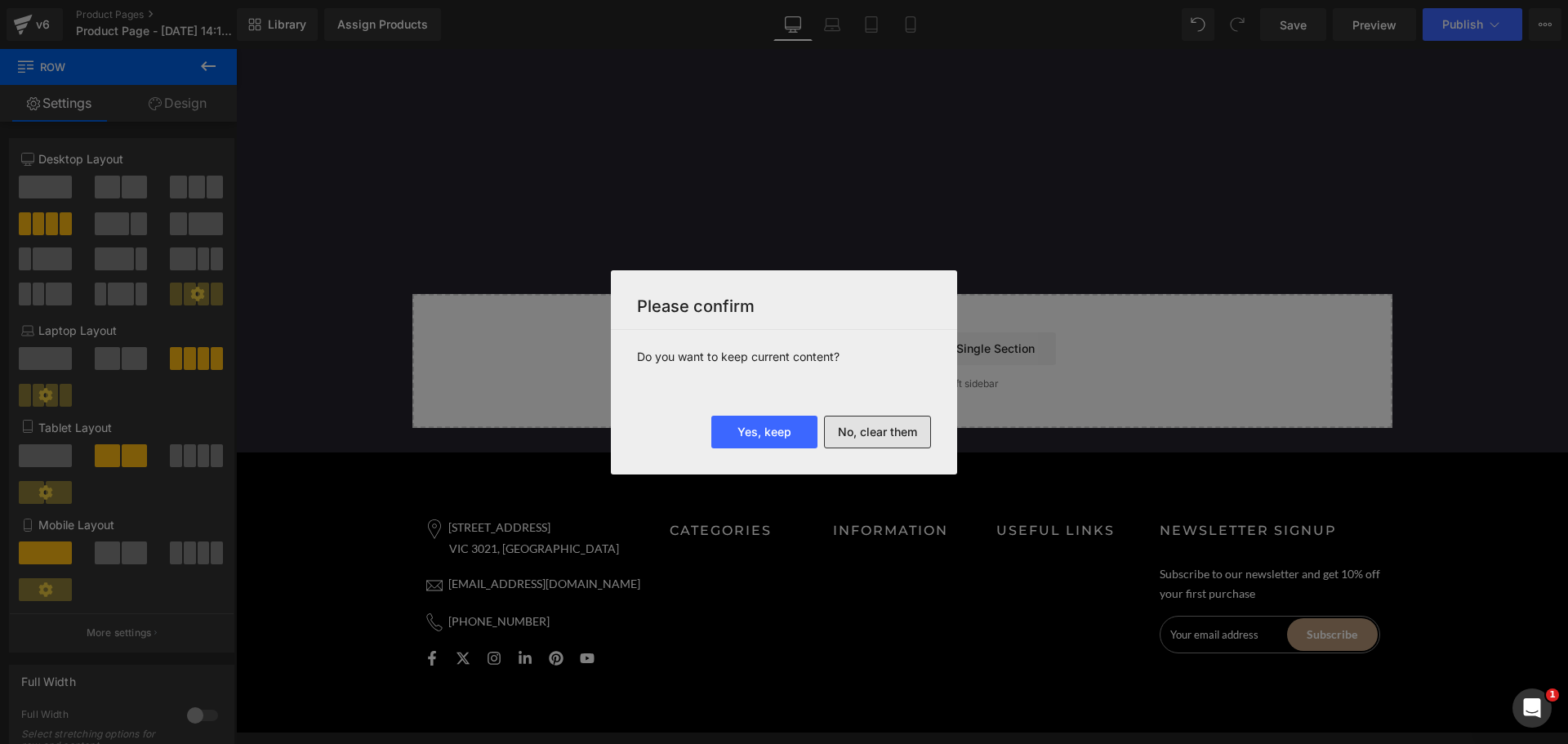
click at [901, 427] on button "No, clear them" at bounding box center [878, 431] width 107 height 33
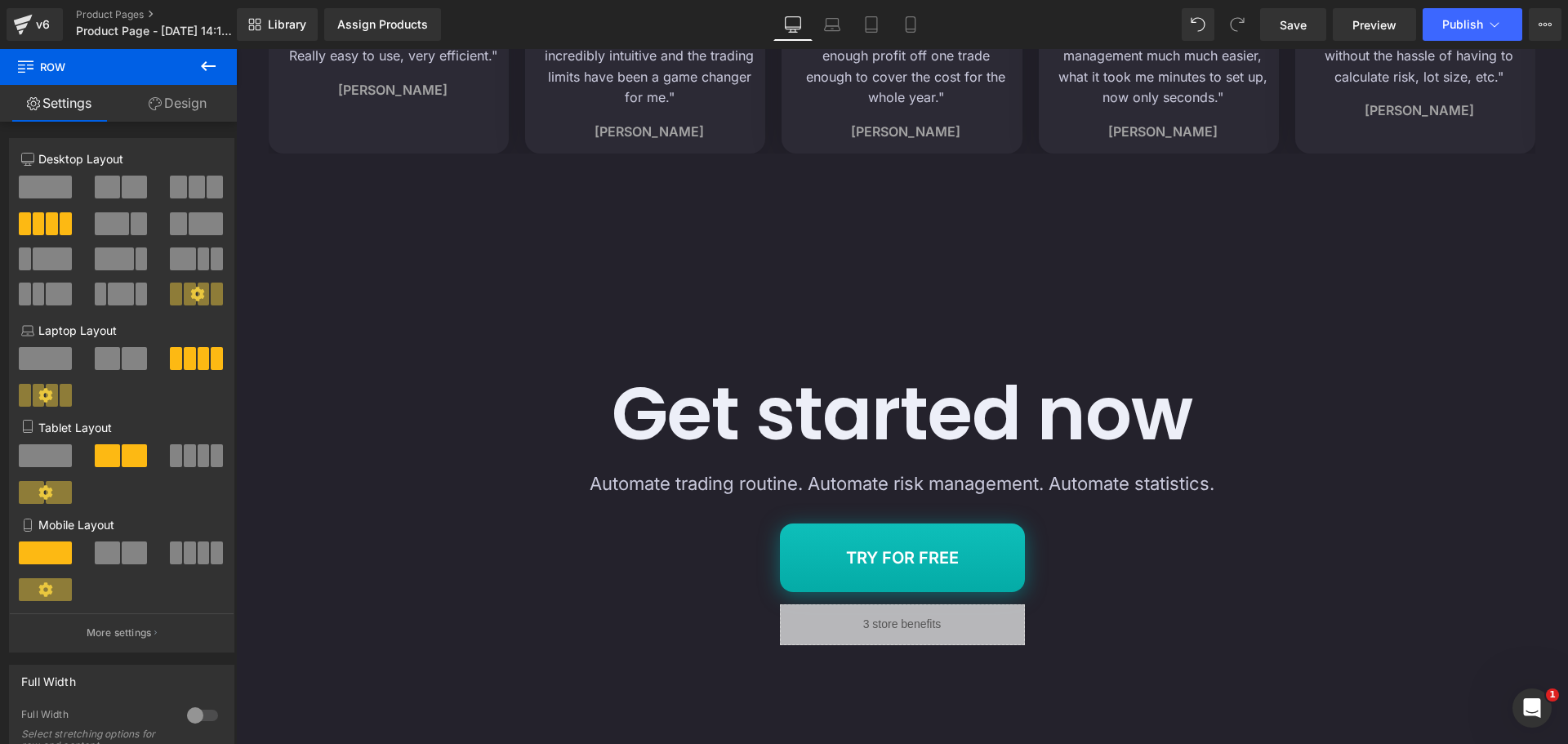
scroll to position [5094, 0]
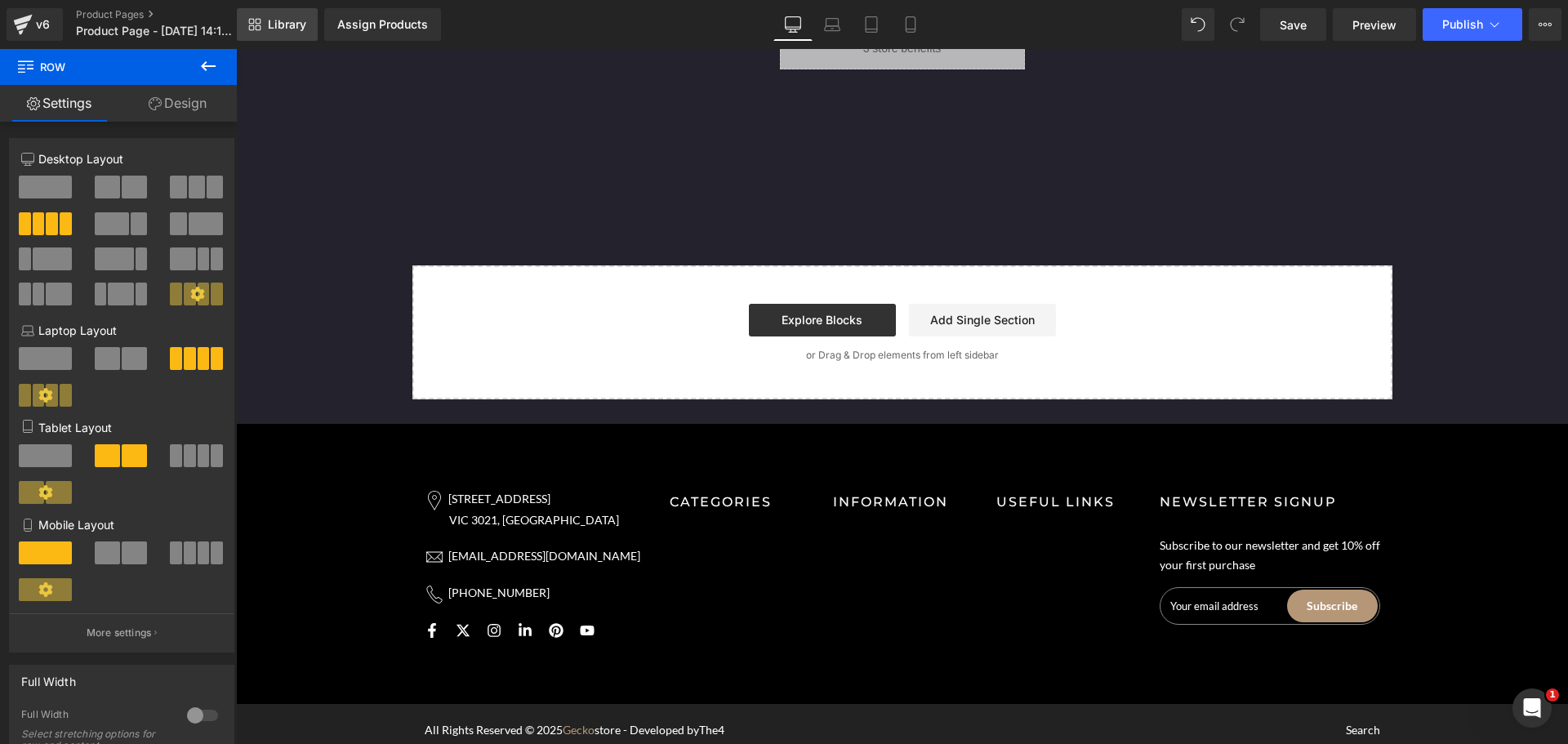
click at [298, 21] on span "Library" at bounding box center [287, 24] width 39 height 15
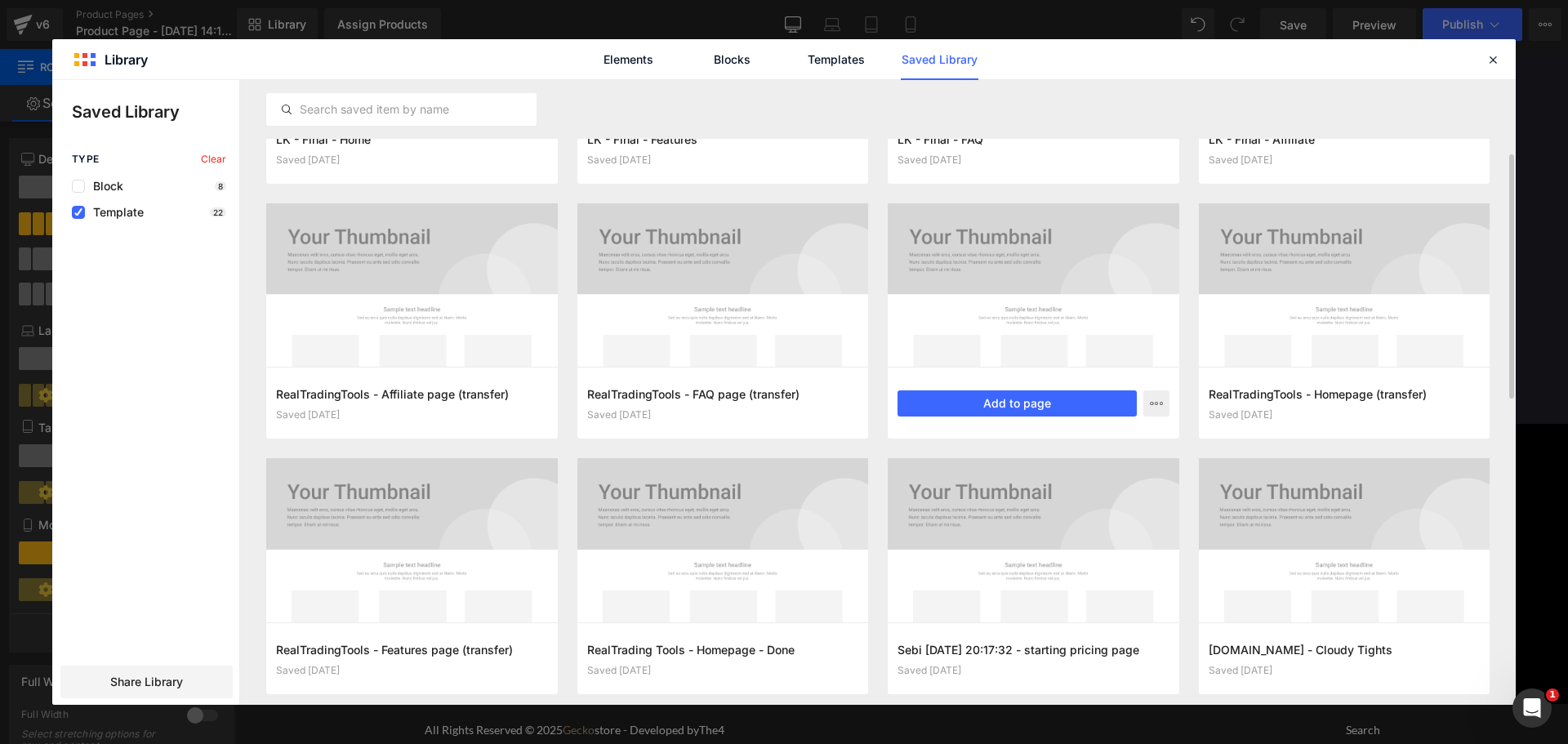
scroll to position [287, 0]
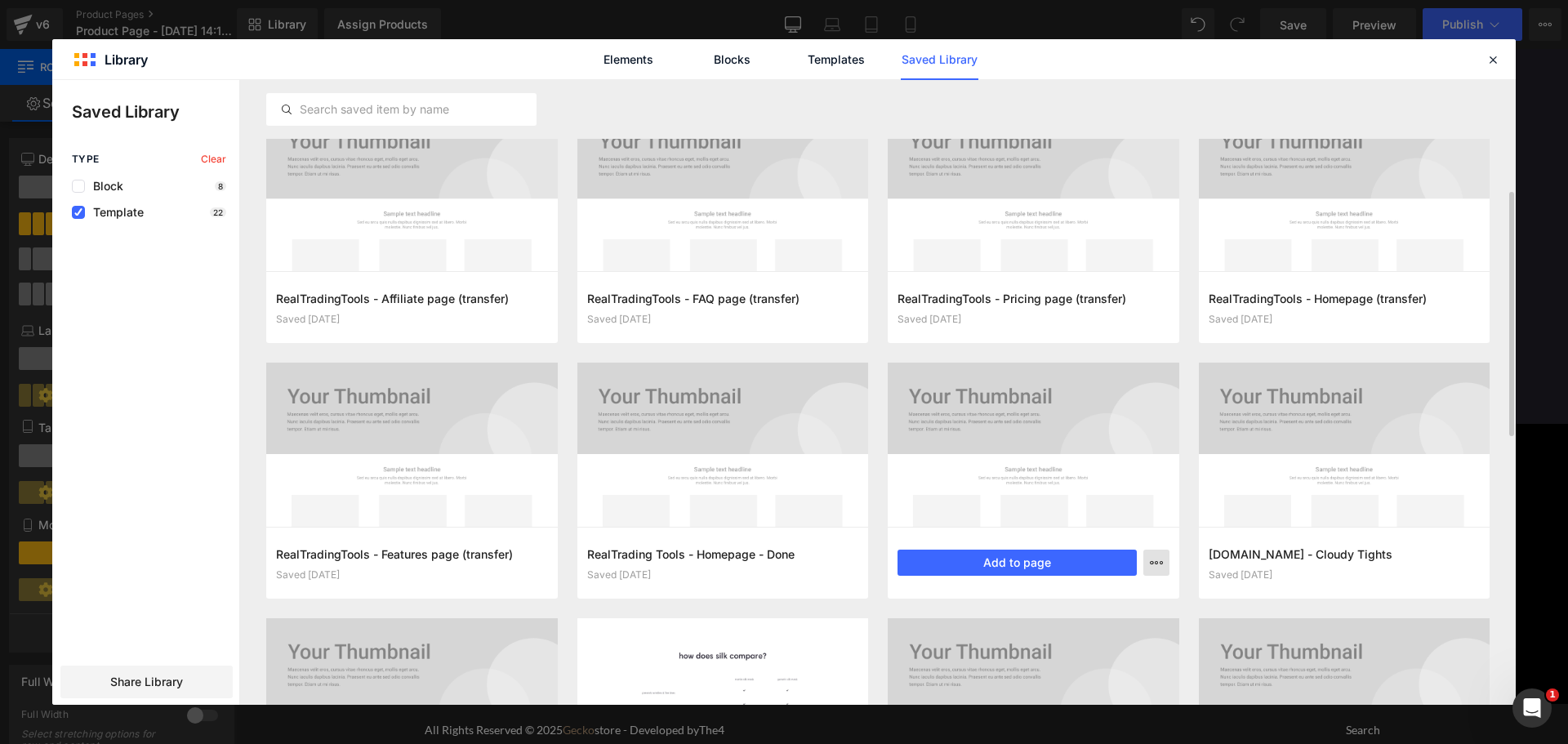
click at [1152, 558] on icon "button" at bounding box center [1156, 563] width 13 height 13
click at [1063, 628] on div "Delete" at bounding box center [1076, 633] width 186 height 34
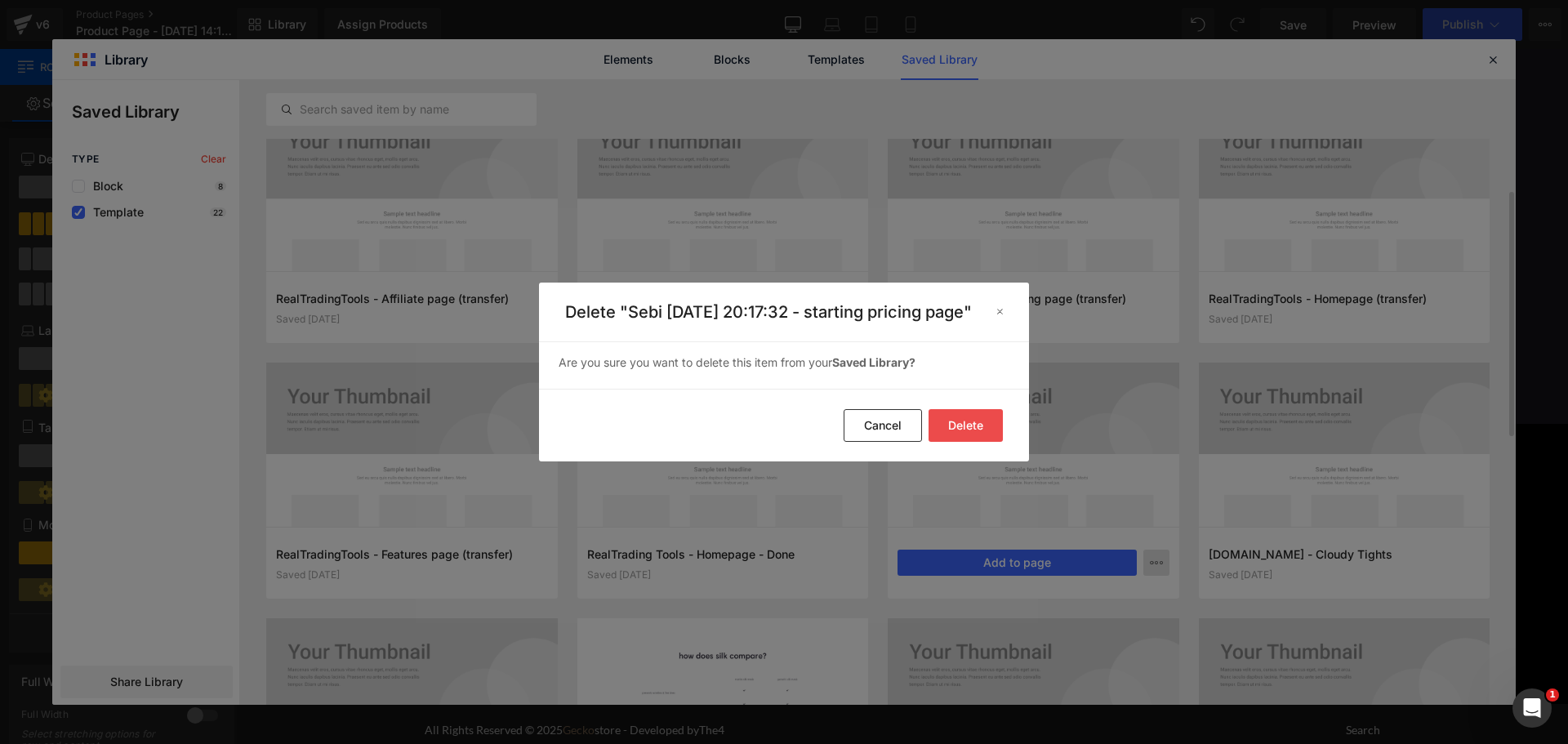
click at [989, 424] on button "Delete" at bounding box center [966, 425] width 74 height 33
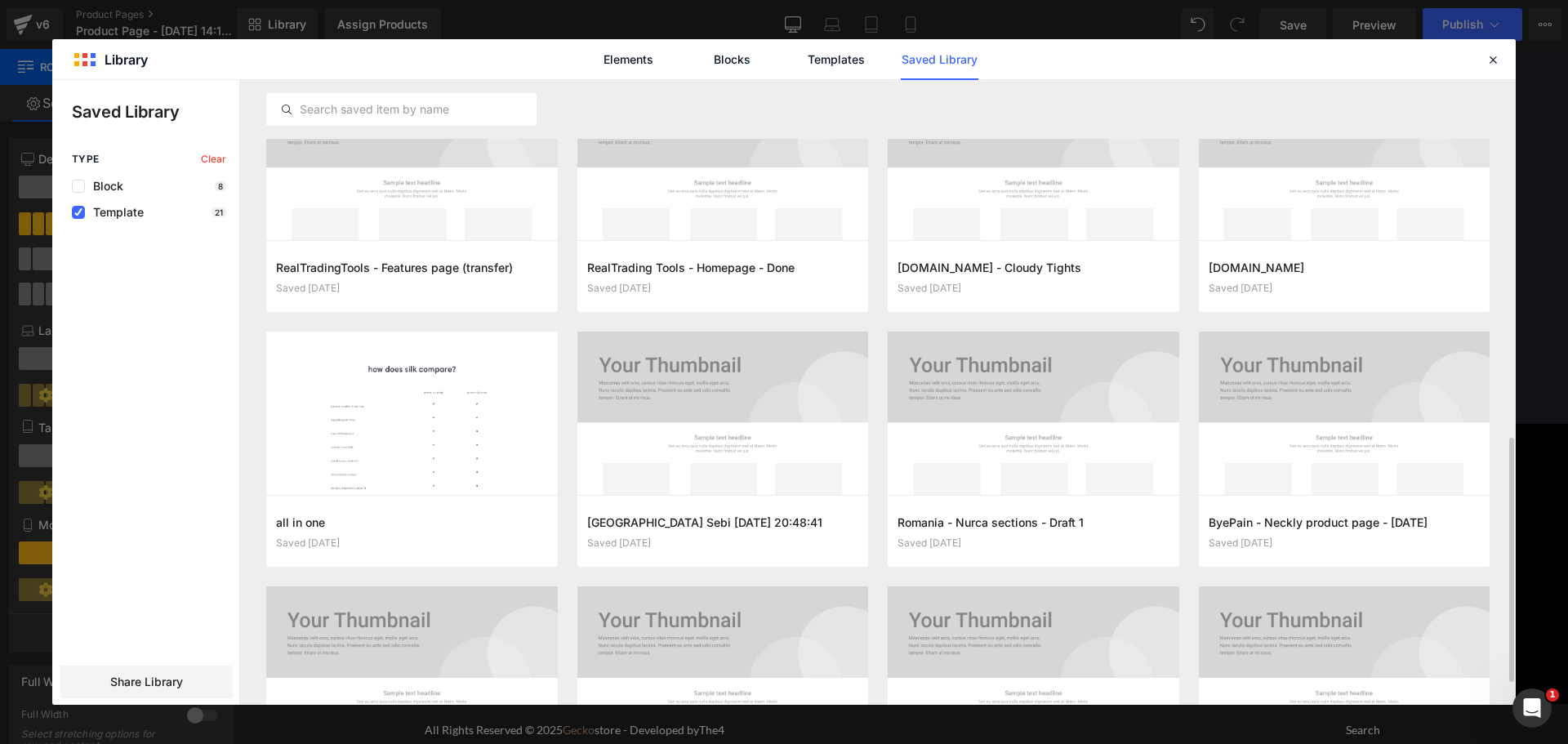
scroll to position [764, 0]
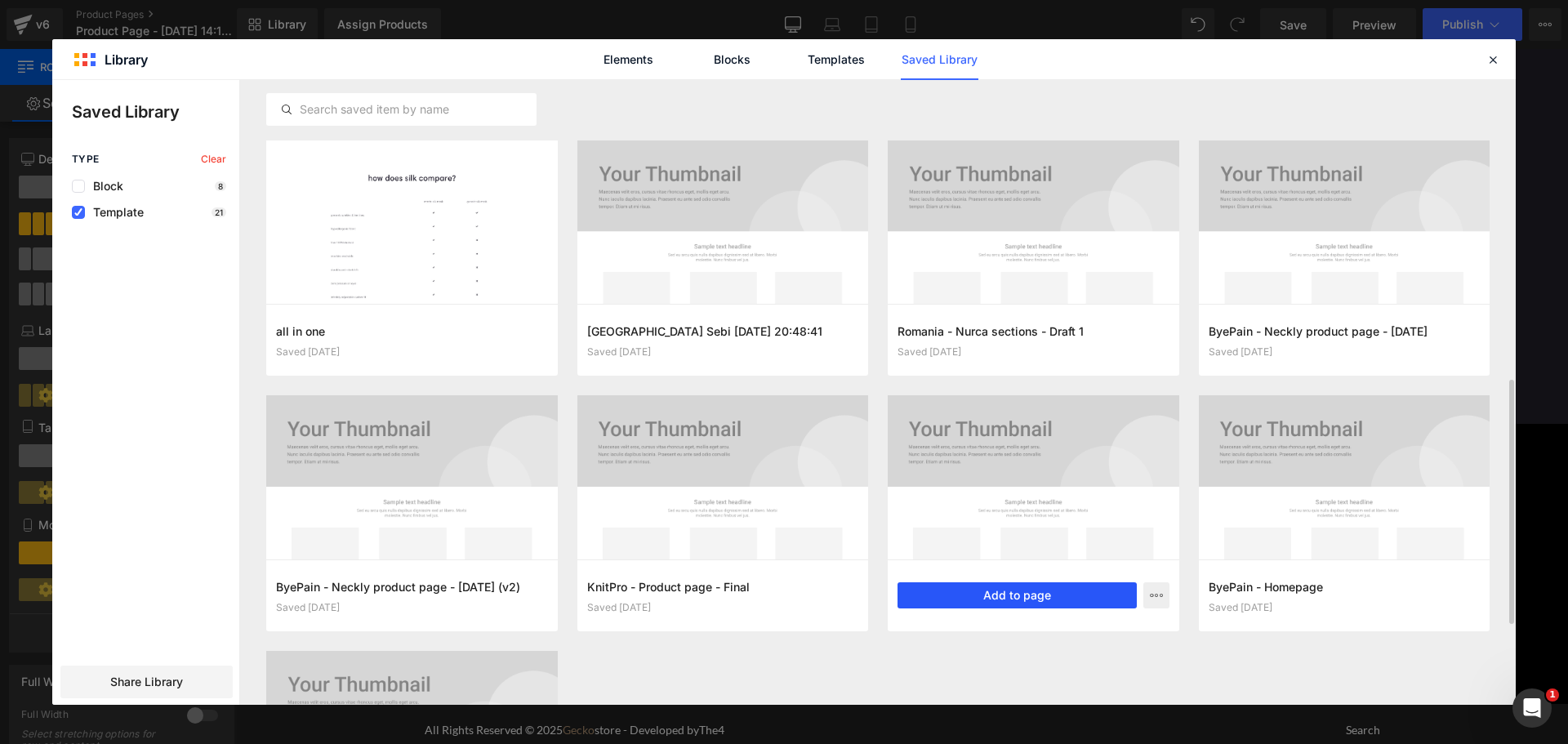
click at [1034, 596] on button "Add to page" at bounding box center [1017, 595] width 239 height 26
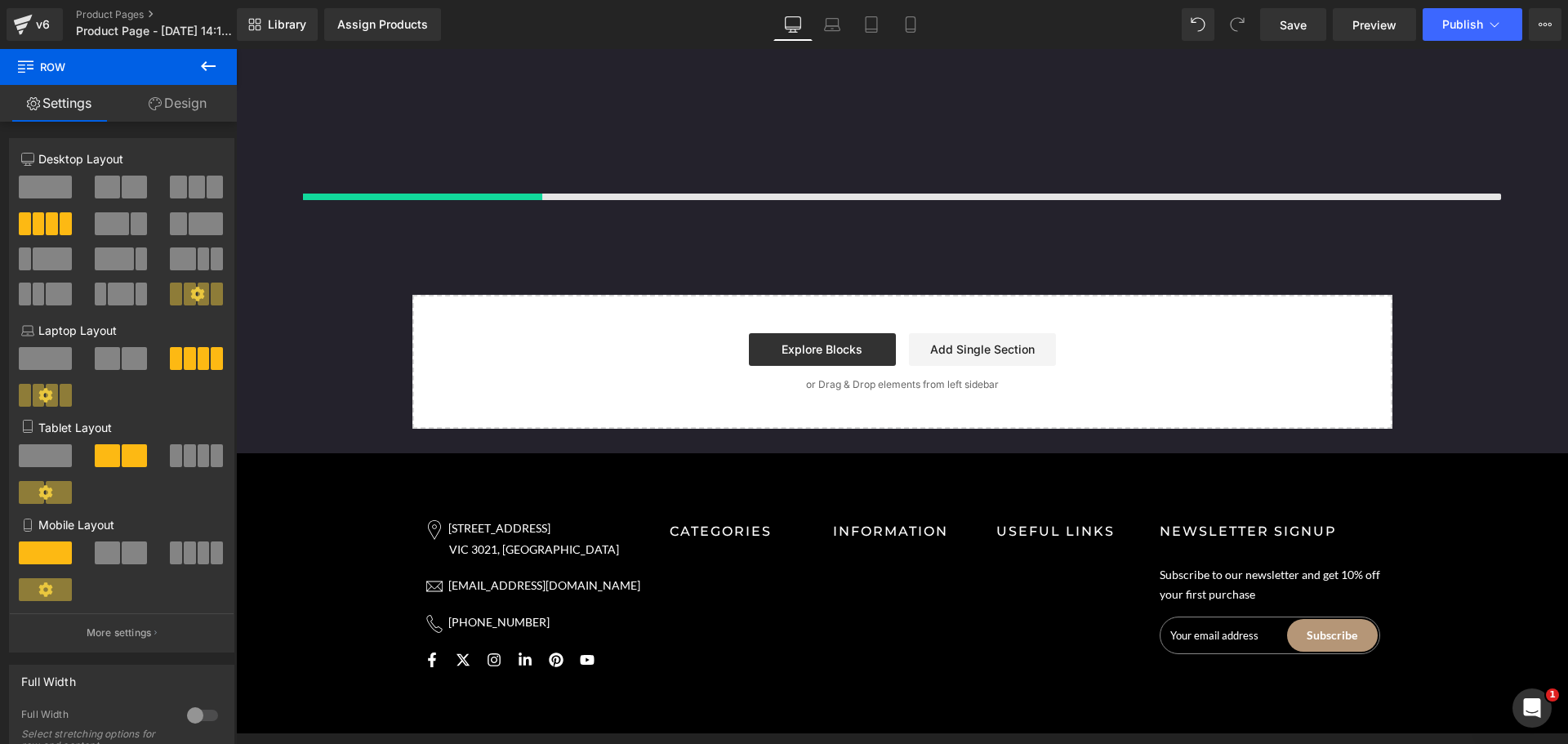
scroll to position [5147, 0]
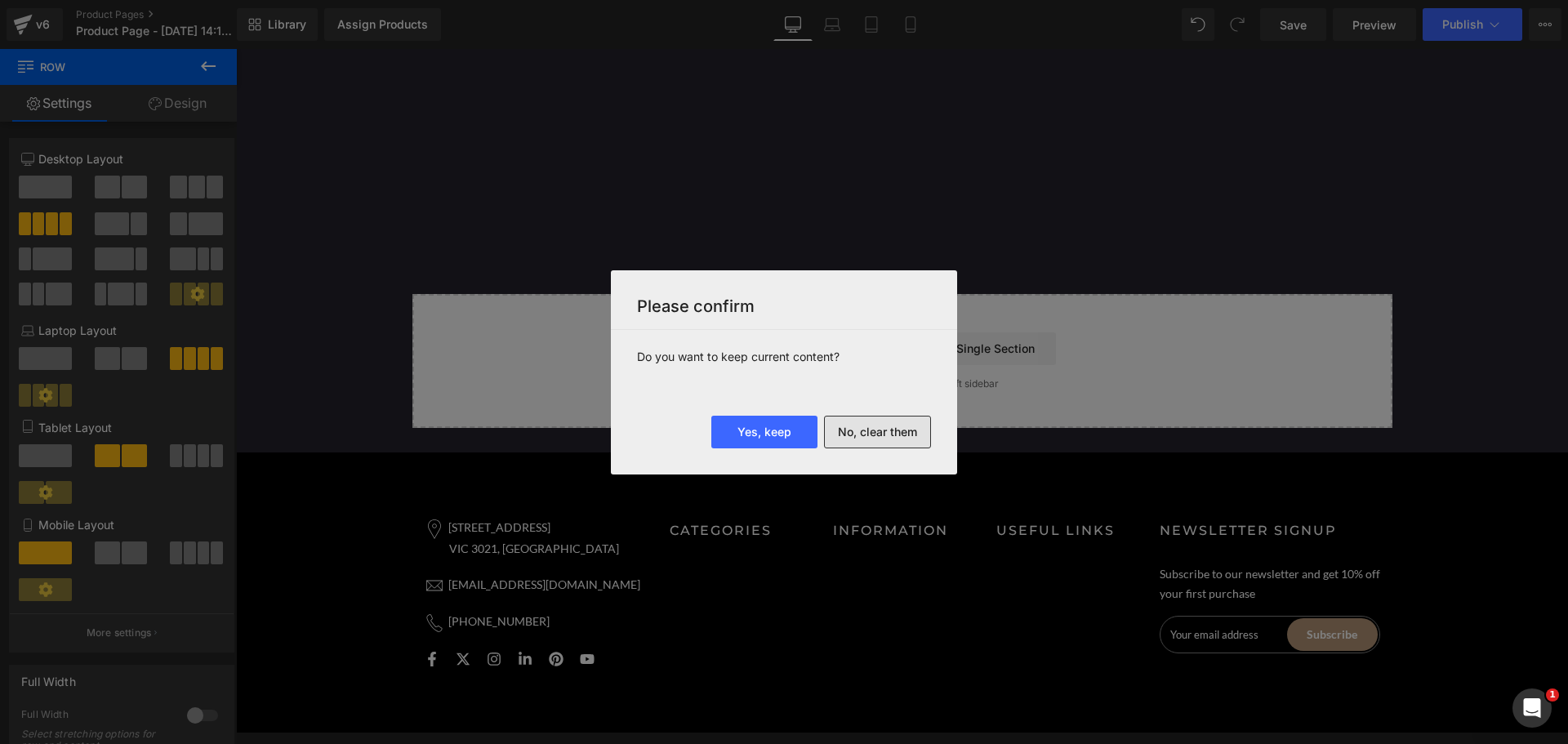
click at [886, 436] on button "No, clear them" at bounding box center [878, 431] width 107 height 33
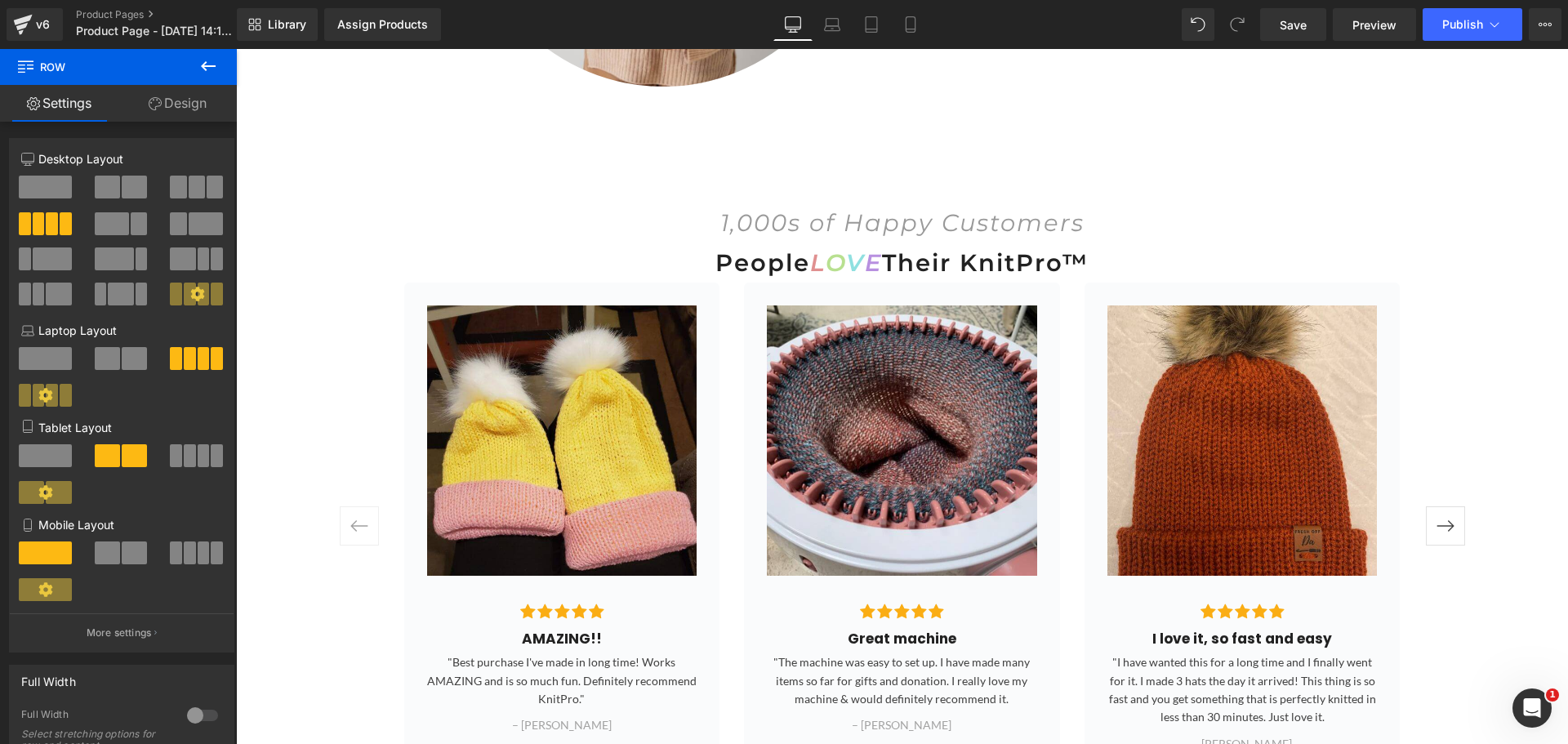
scroll to position [2096, 0]
click at [282, 31] on link "Library" at bounding box center [277, 24] width 81 height 33
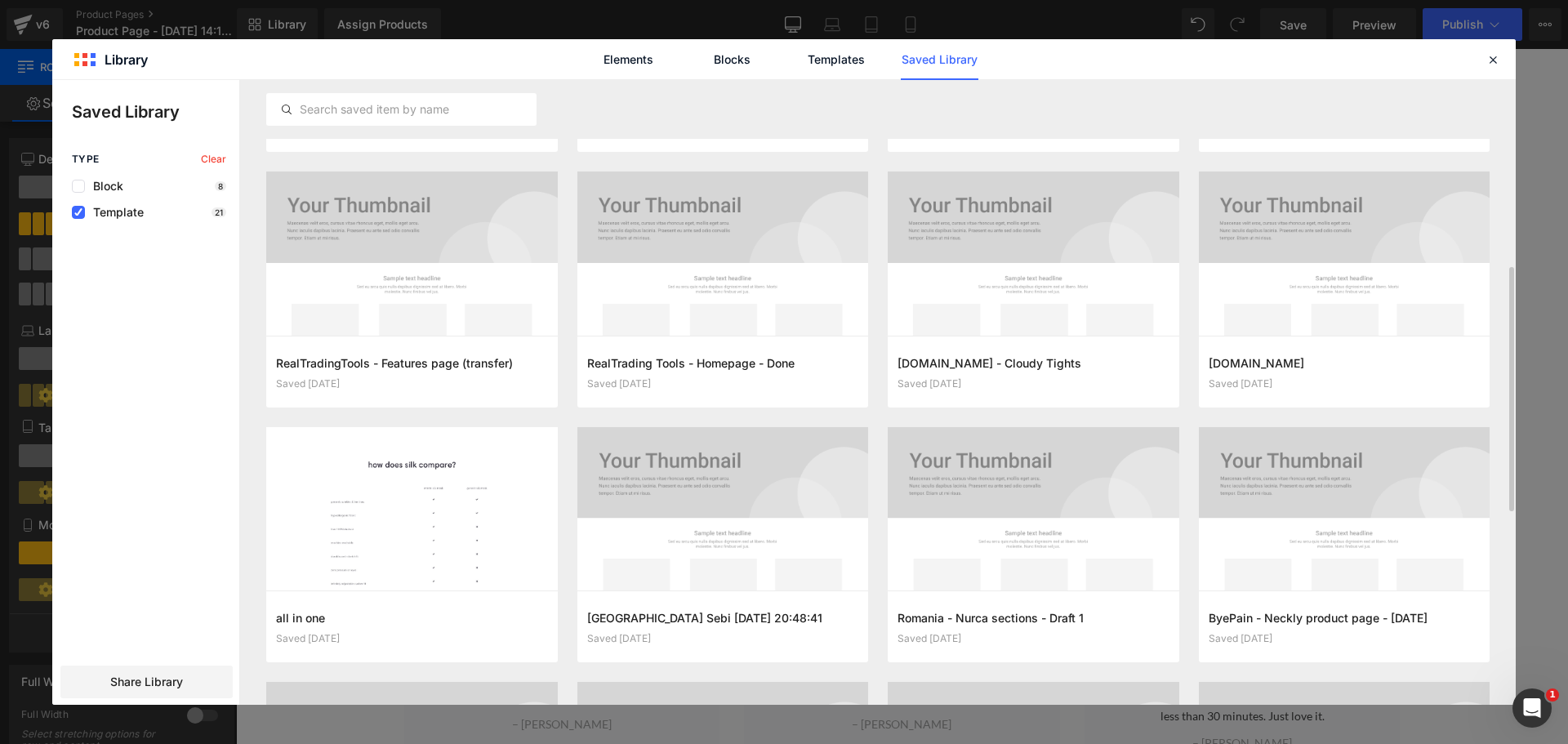
scroll to position [969, 0]
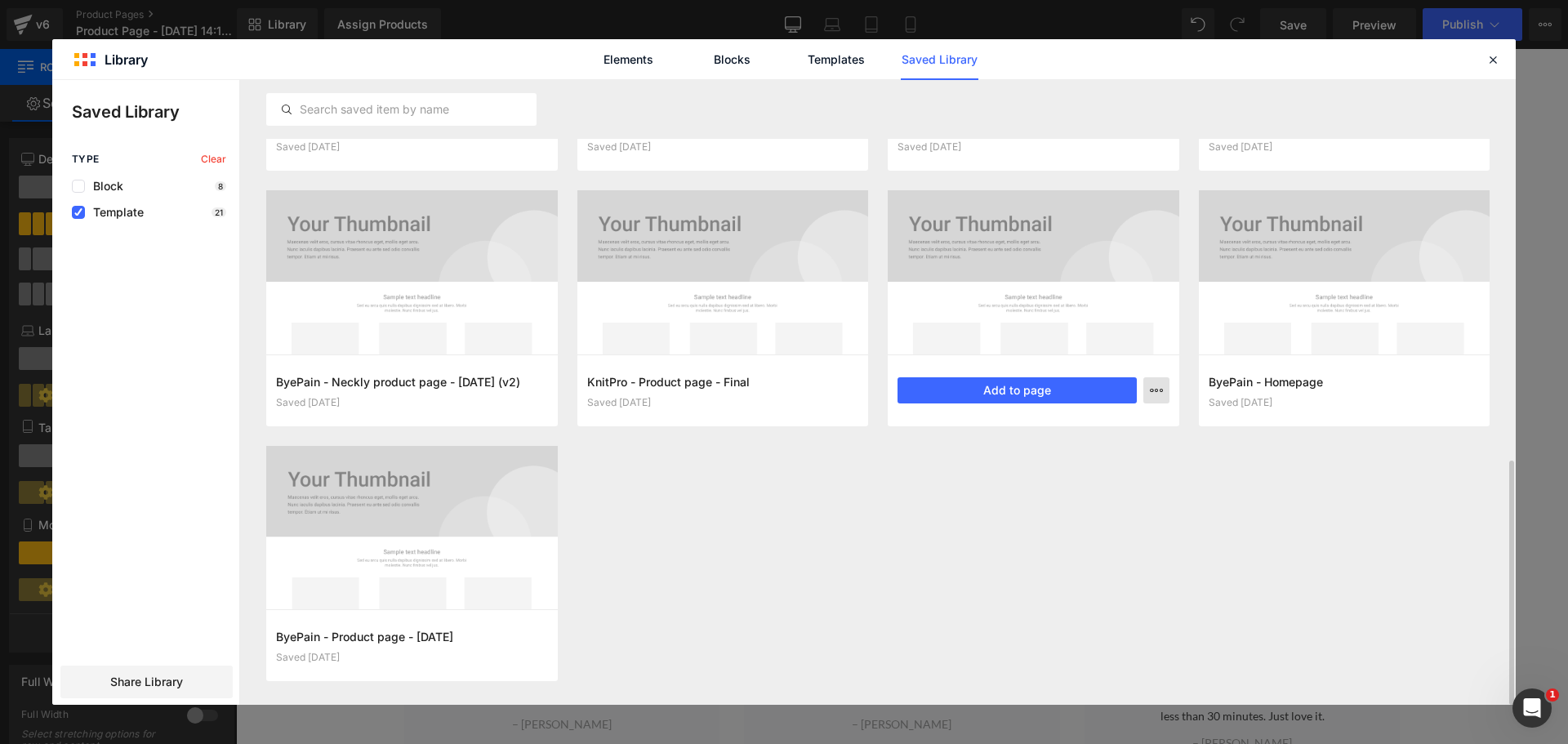
click at [1157, 389] on icon "button" at bounding box center [1156, 390] width 13 height 13
click at [1063, 455] on div "Delete" at bounding box center [1076, 461] width 186 height 34
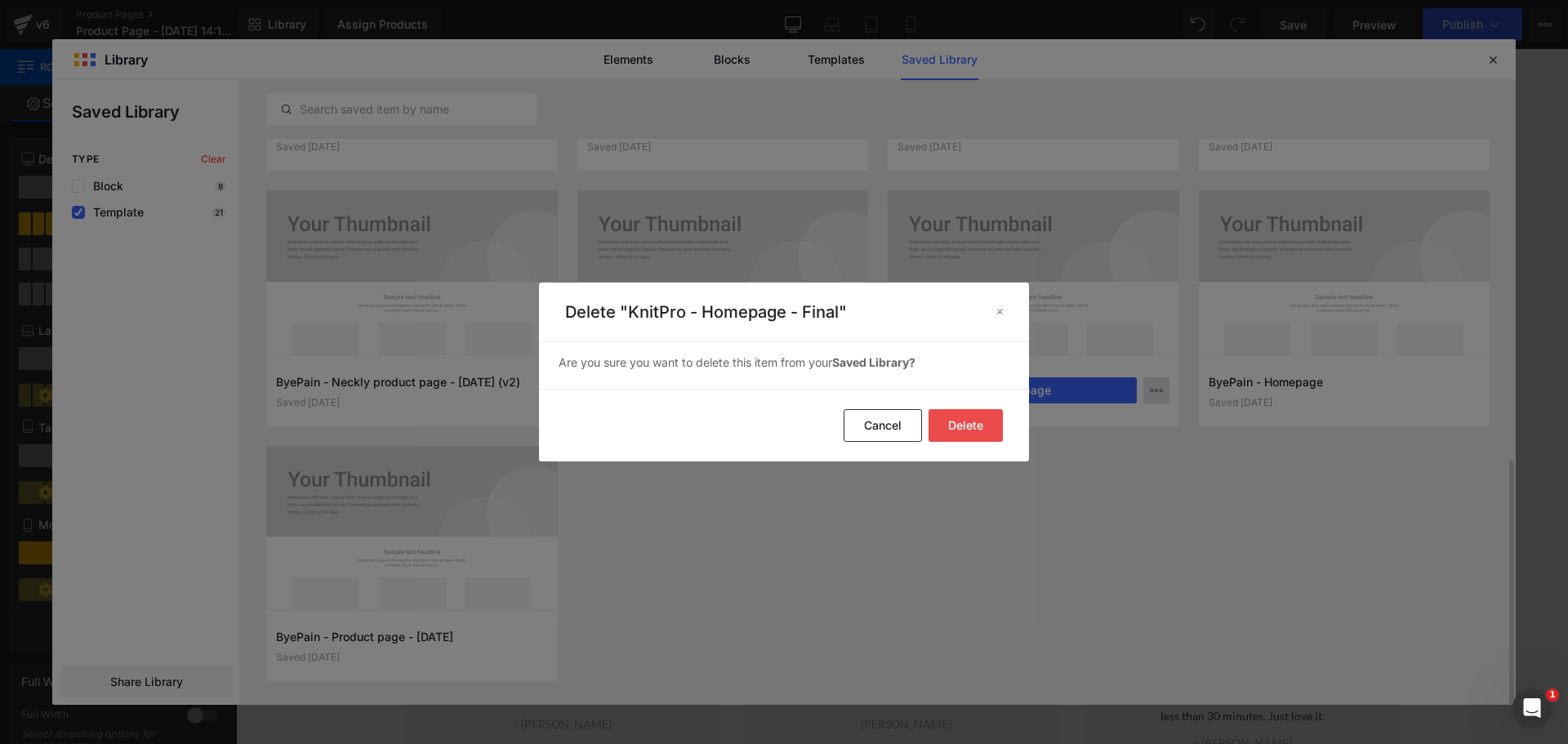
click at [966, 423] on button "Delete" at bounding box center [966, 425] width 74 height 33
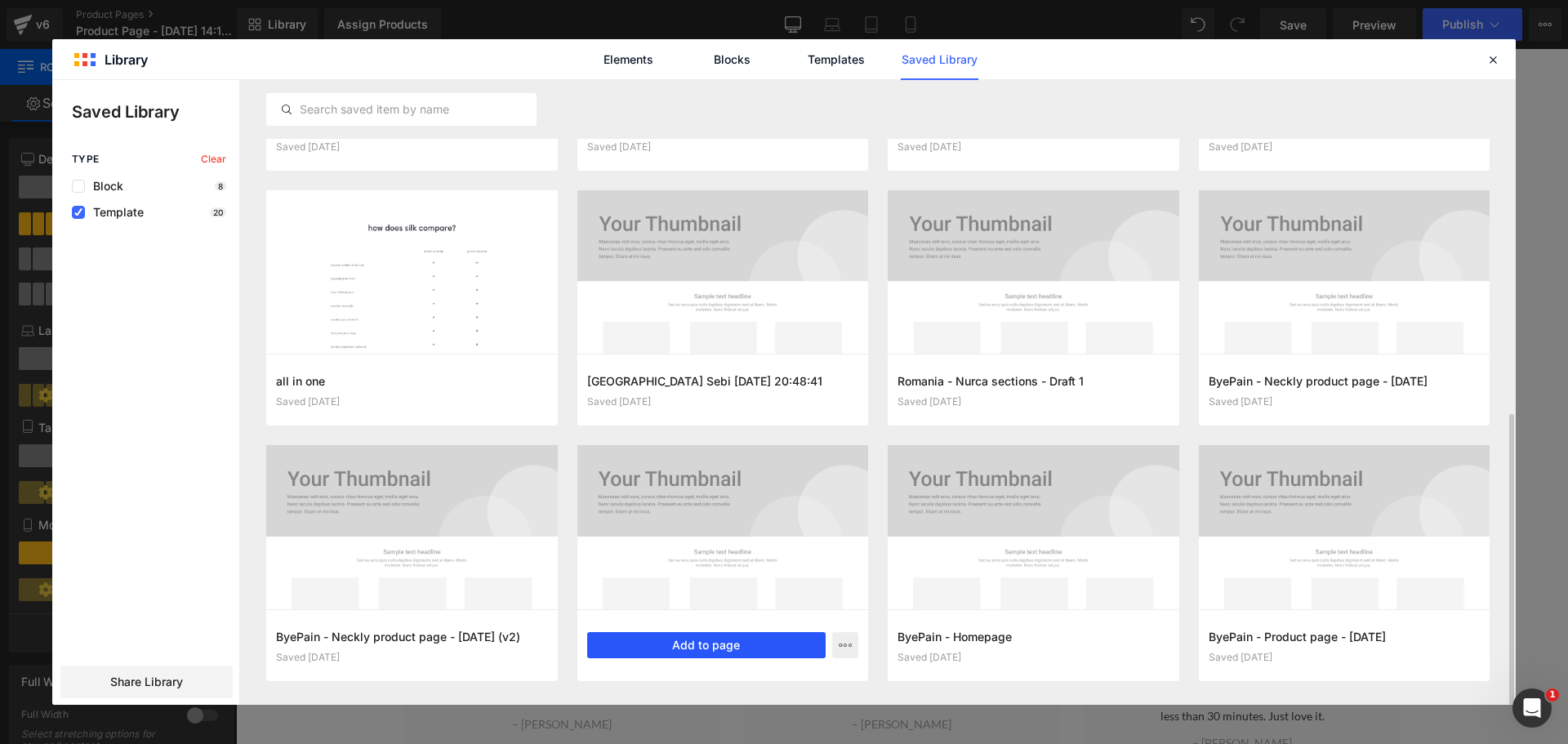
click at [727, 642] on button "Add to page" at bounding box center [707, 645] width 239 height 26
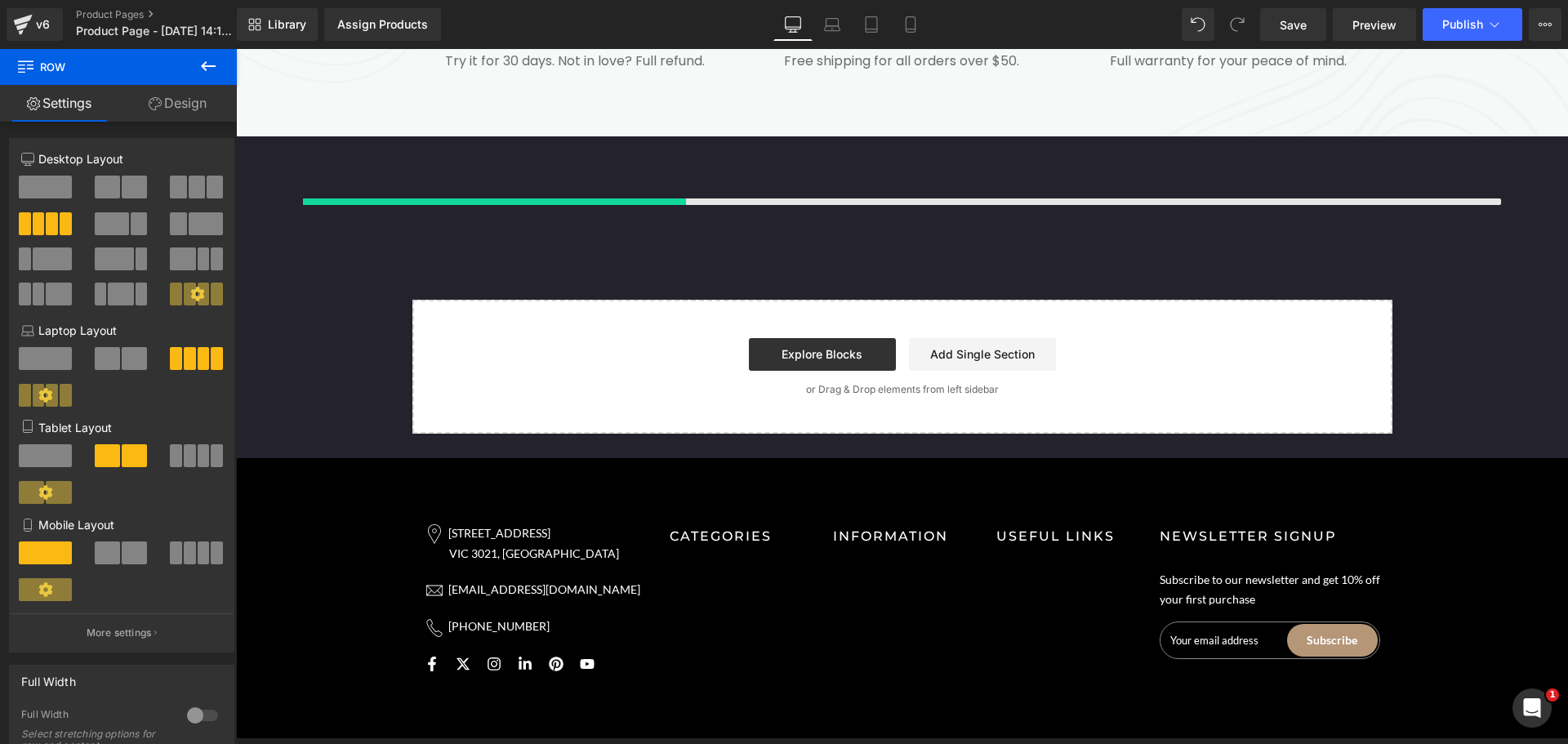
scroll to position [3218, 0]
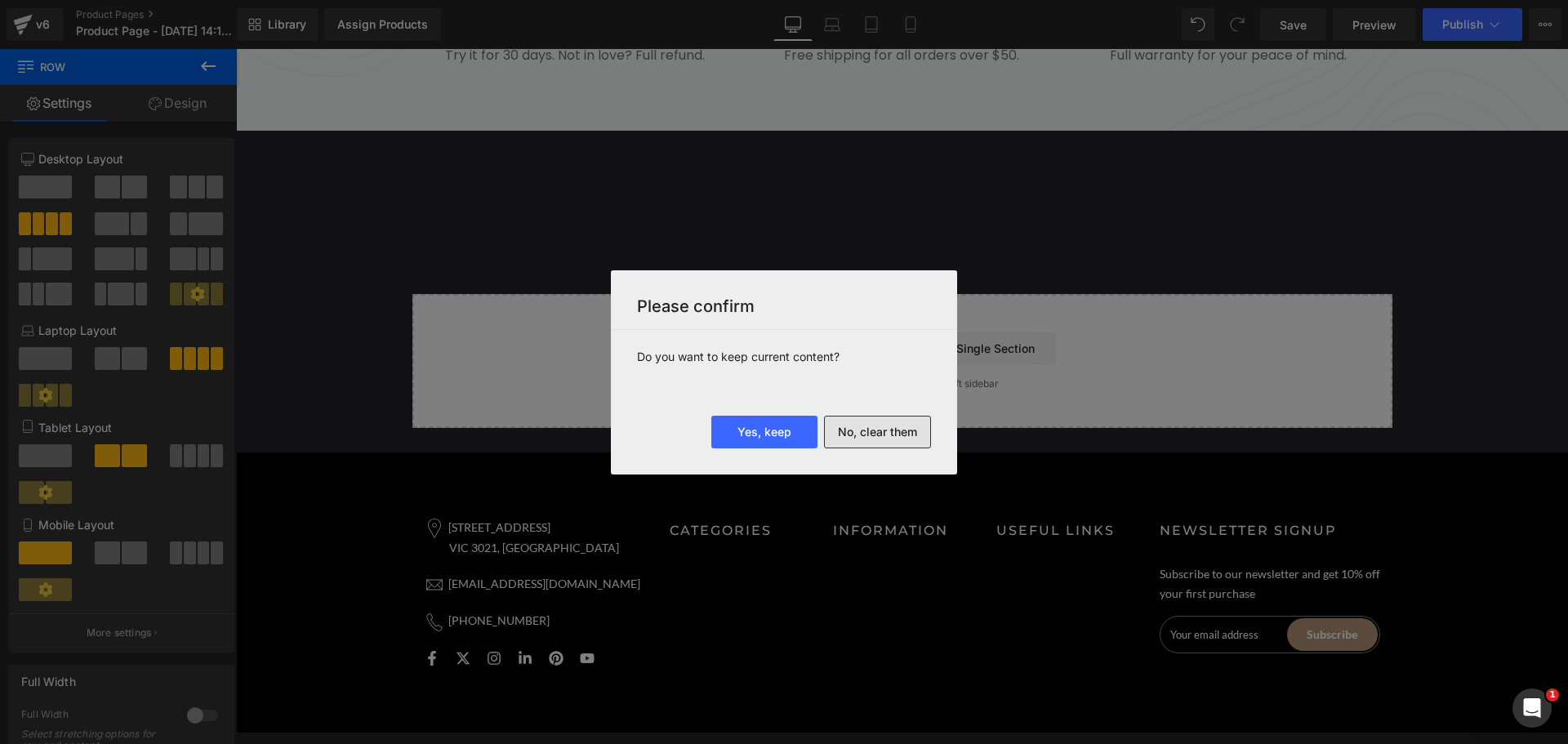
click at [882, 434] on button "No, clear them" at bounding box center [878, 431] width 107 height 33
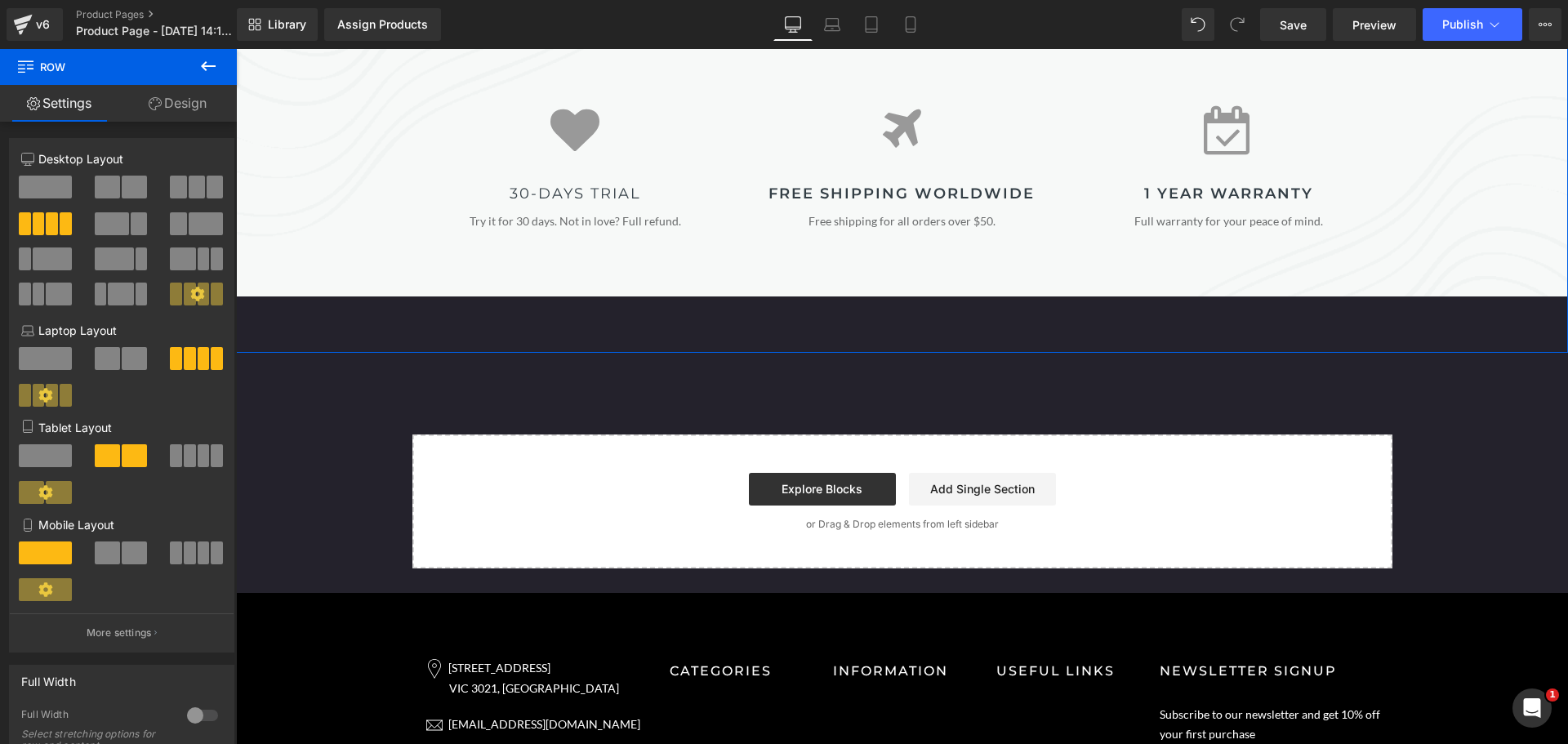
scroll to position [3134, 0]
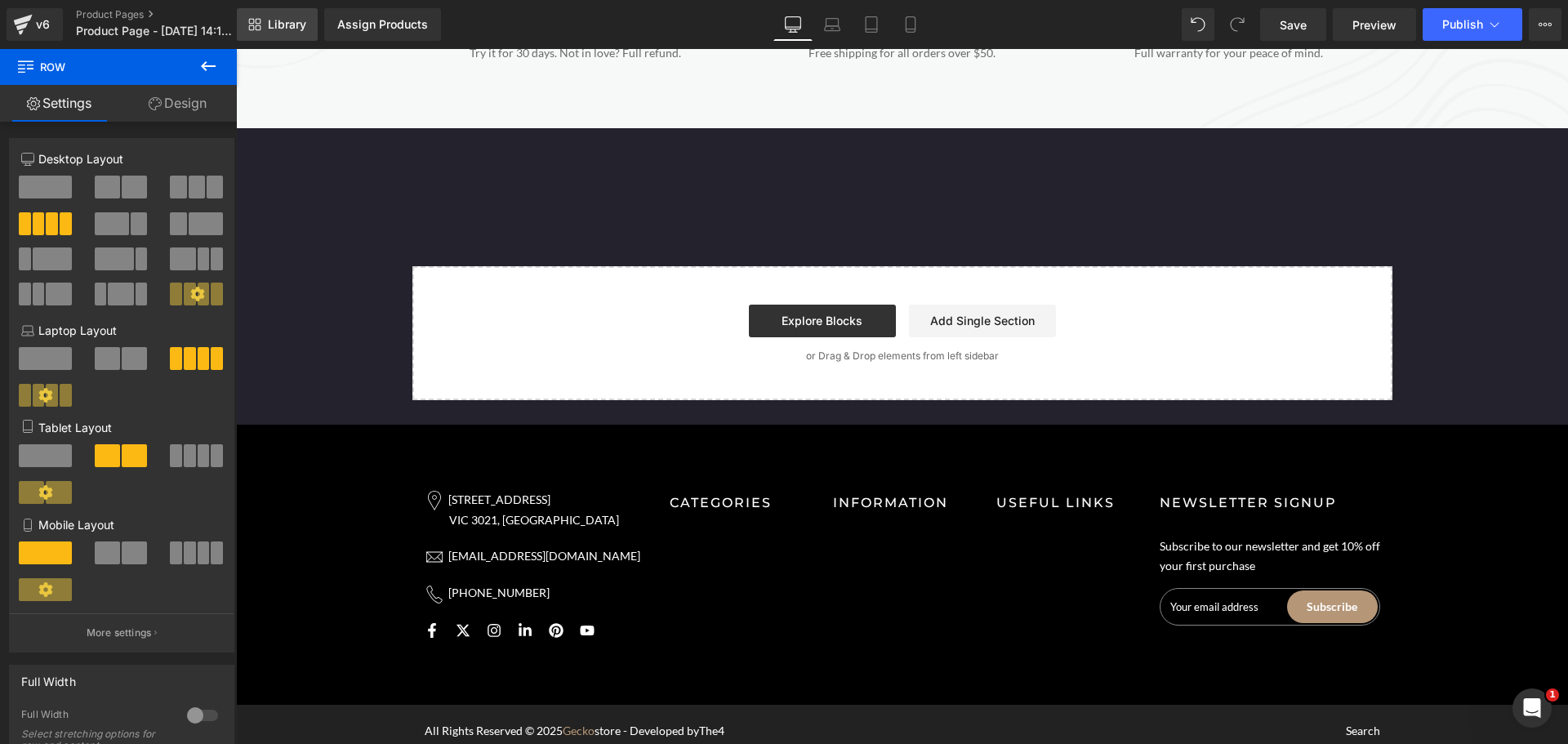
click at [272, 26] on span "Library" at bounding box center [287, 24] width 39 height 15
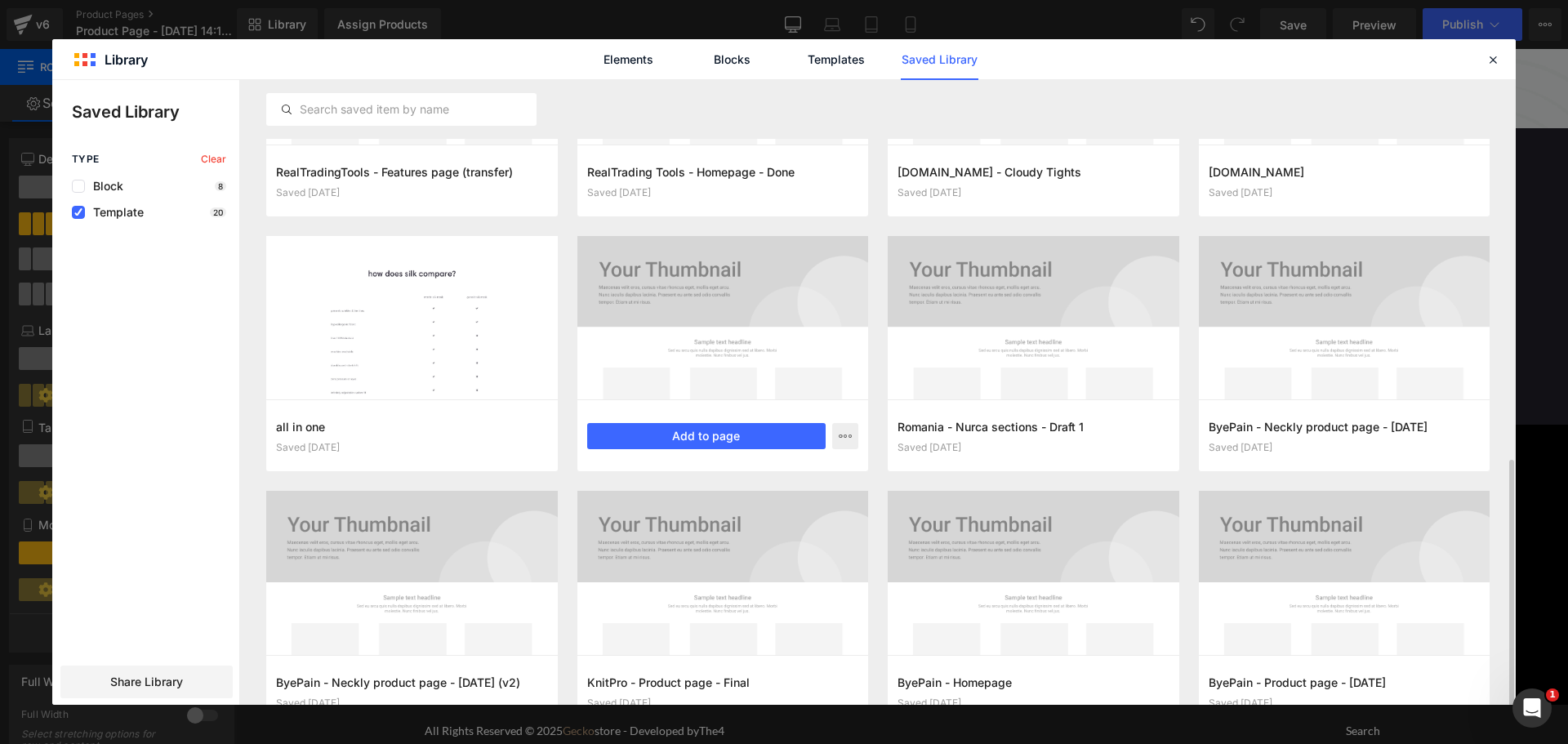
scroll to position [715, 0]
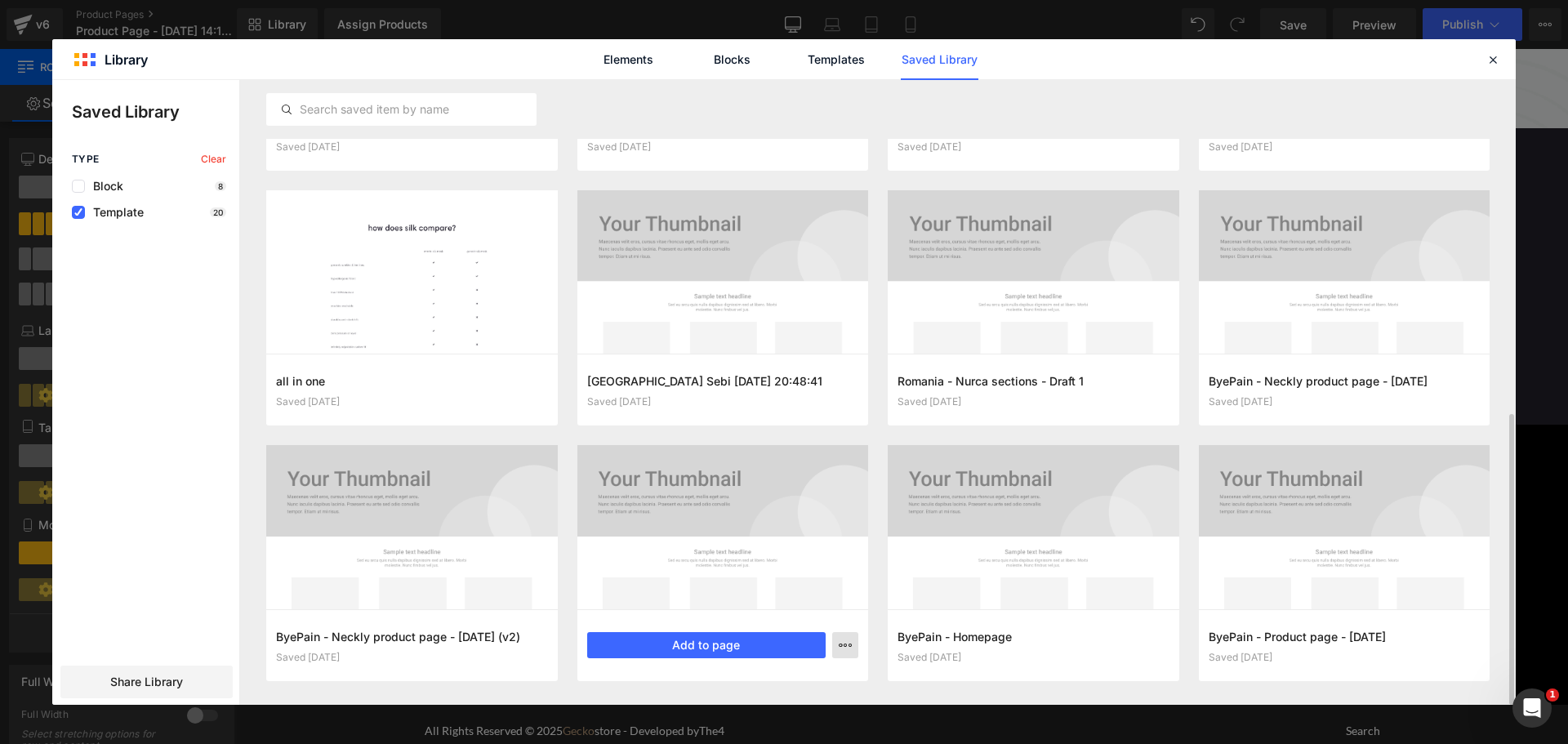
click at [850, 645] on icon "button" at bounding box center [845, 645] width 13 height 13
click at [803, 609] on div "Delete" at bounding box center [764, 608] width 186 height 34
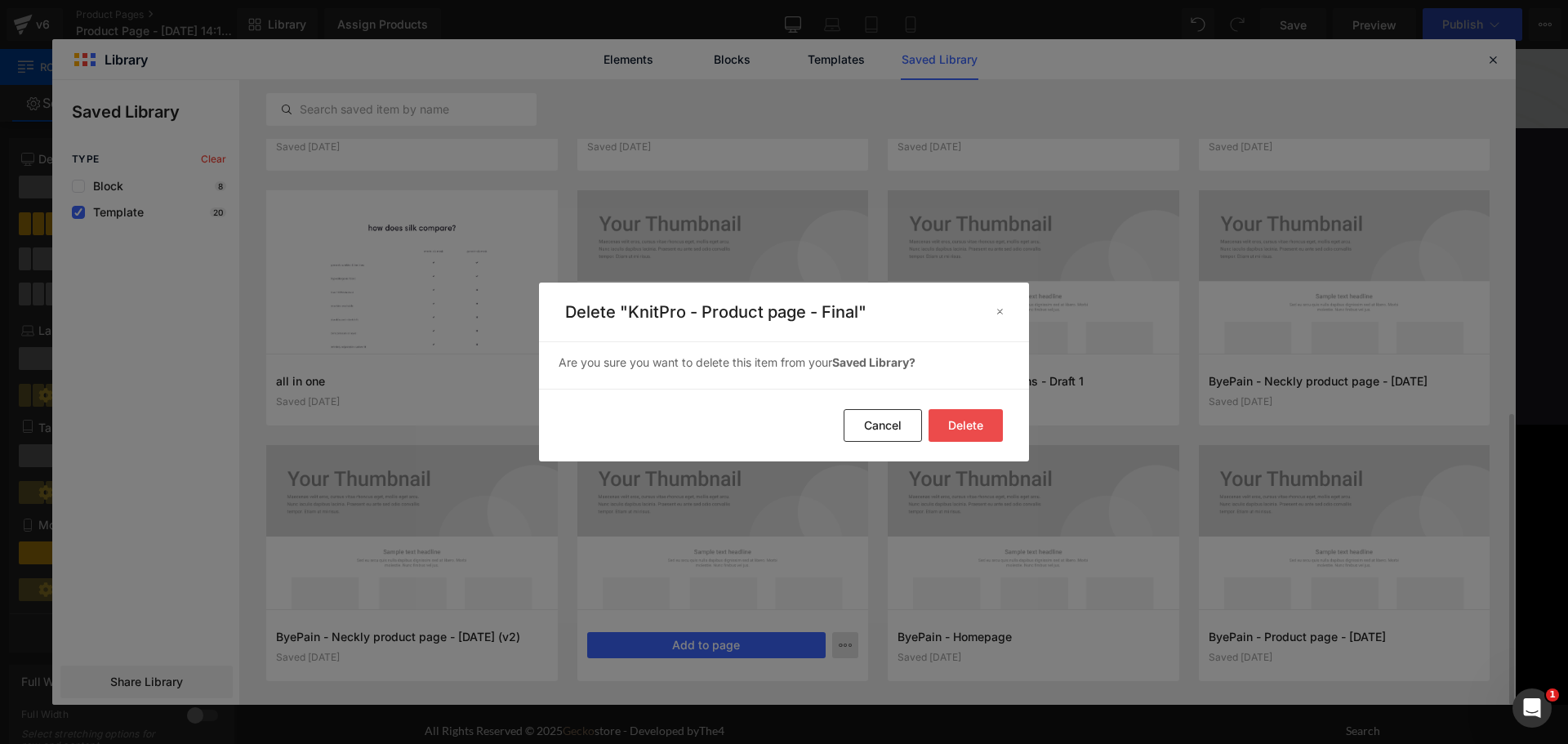
click at [957, 423] on button "Delete" at bounding box center [966, 425] width 74 height 33
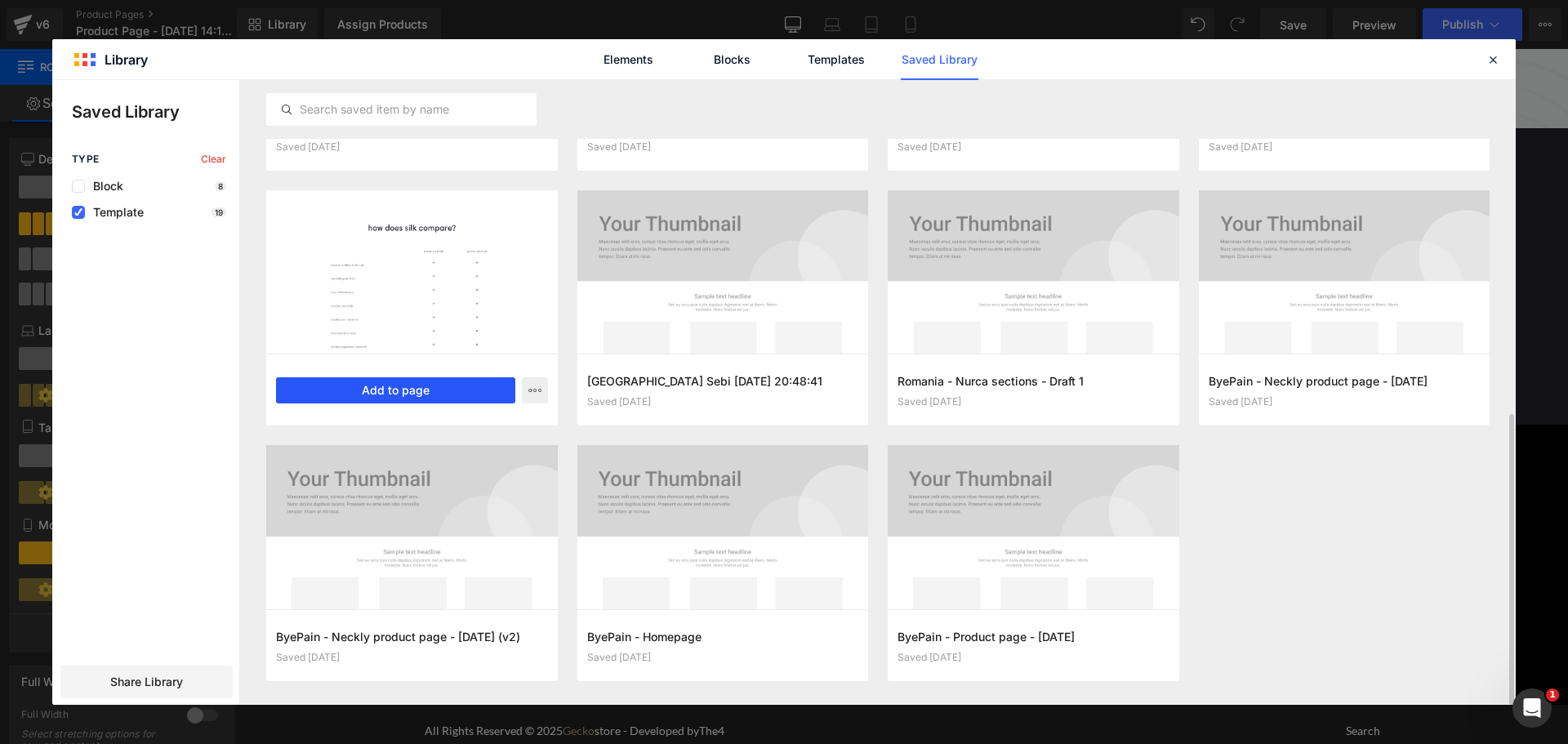
click at [437, 388] on button "Add to page" at bounding box center [396, 391] width 239 height 26
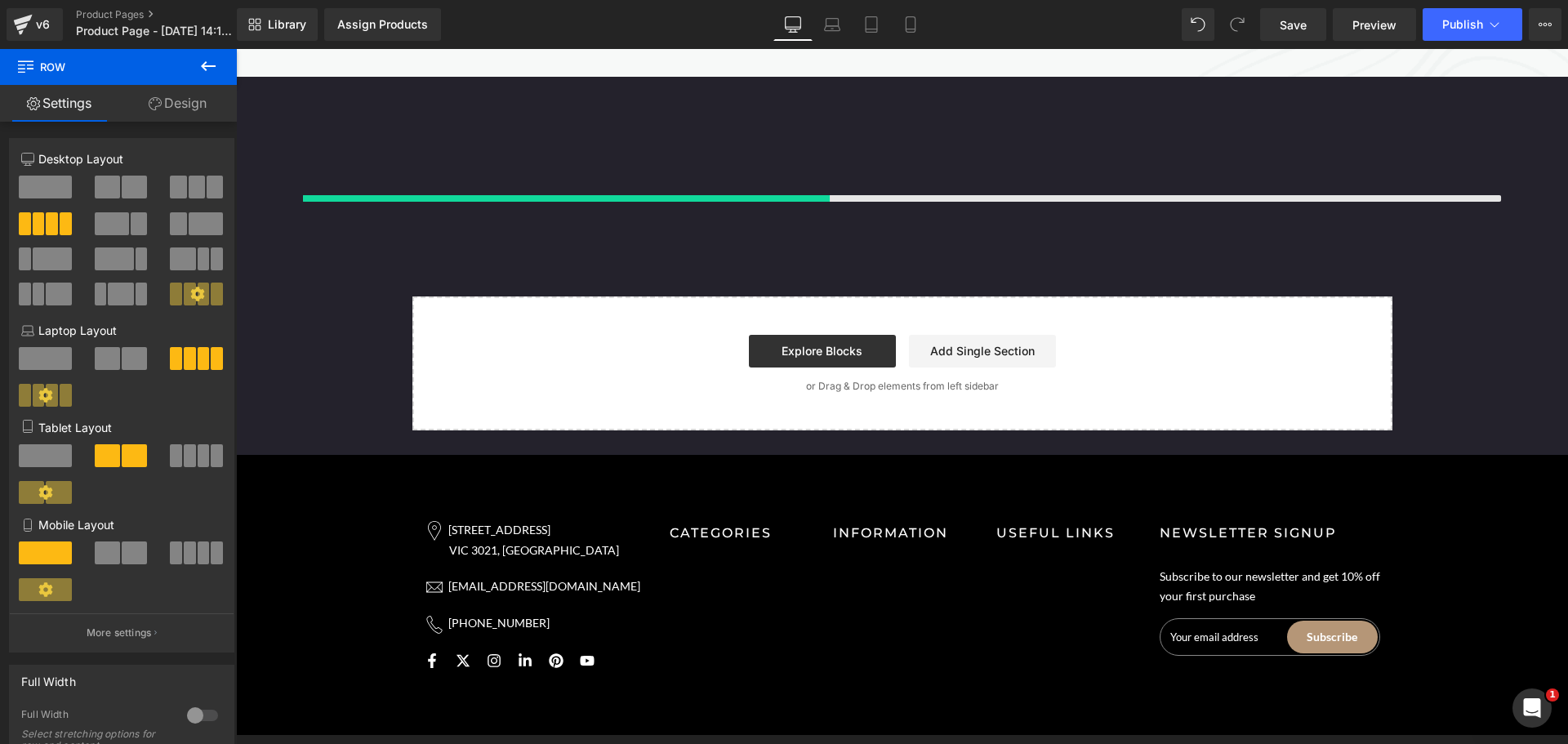
scroll to position [3187, 0]
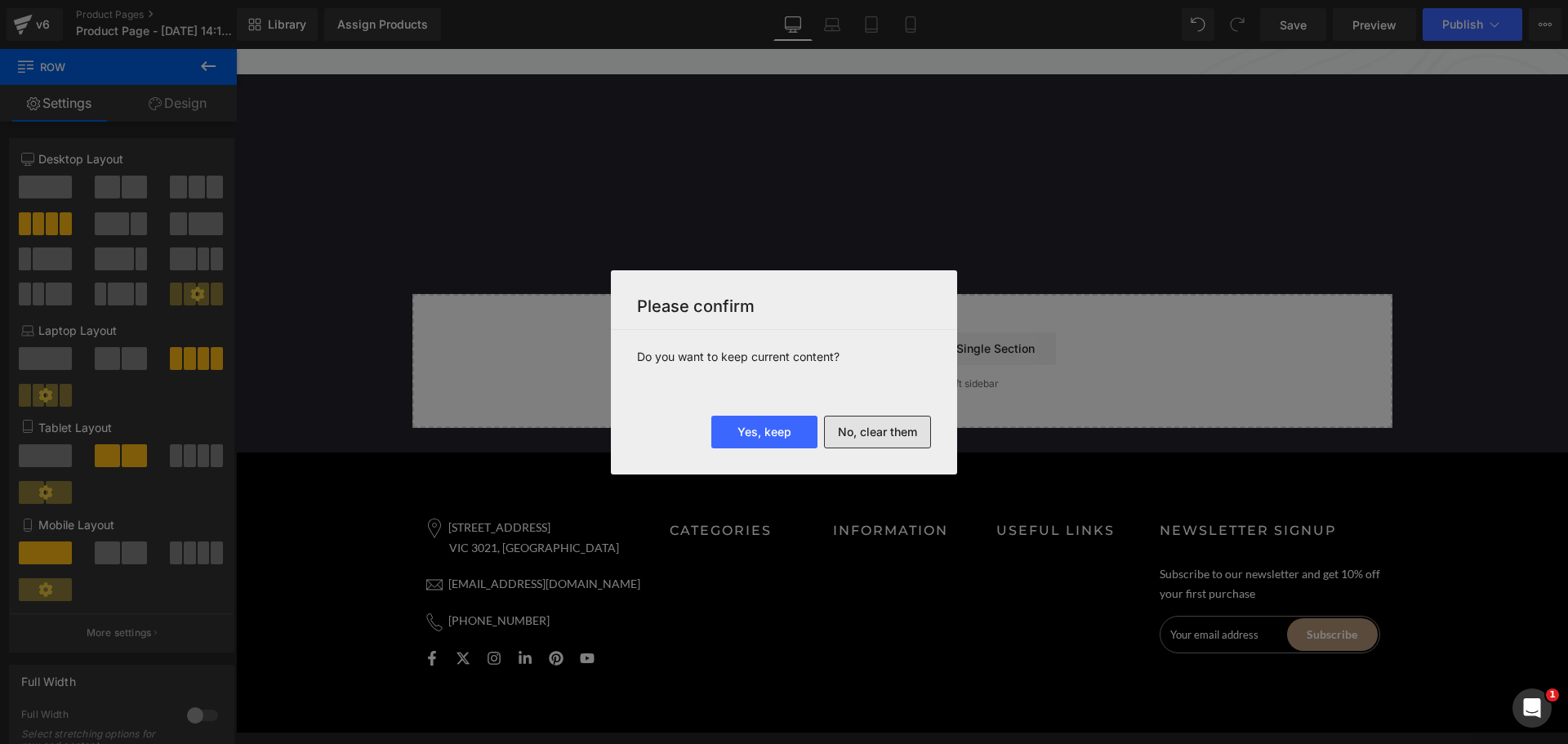
click at [911, 423] on button "No, clear them" at bounding box center [878, 431] width 107 height 33
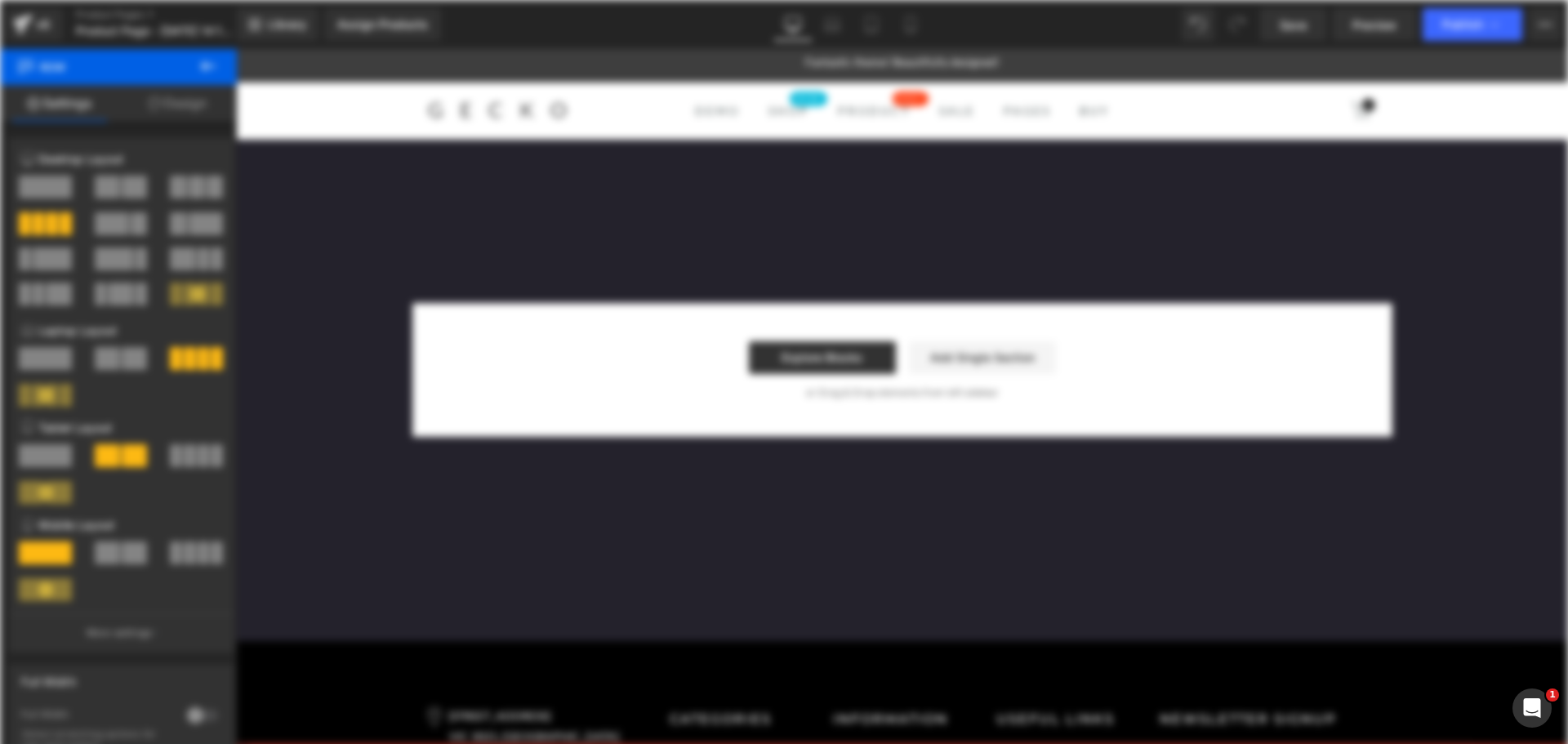
scroll to position [0, 0]
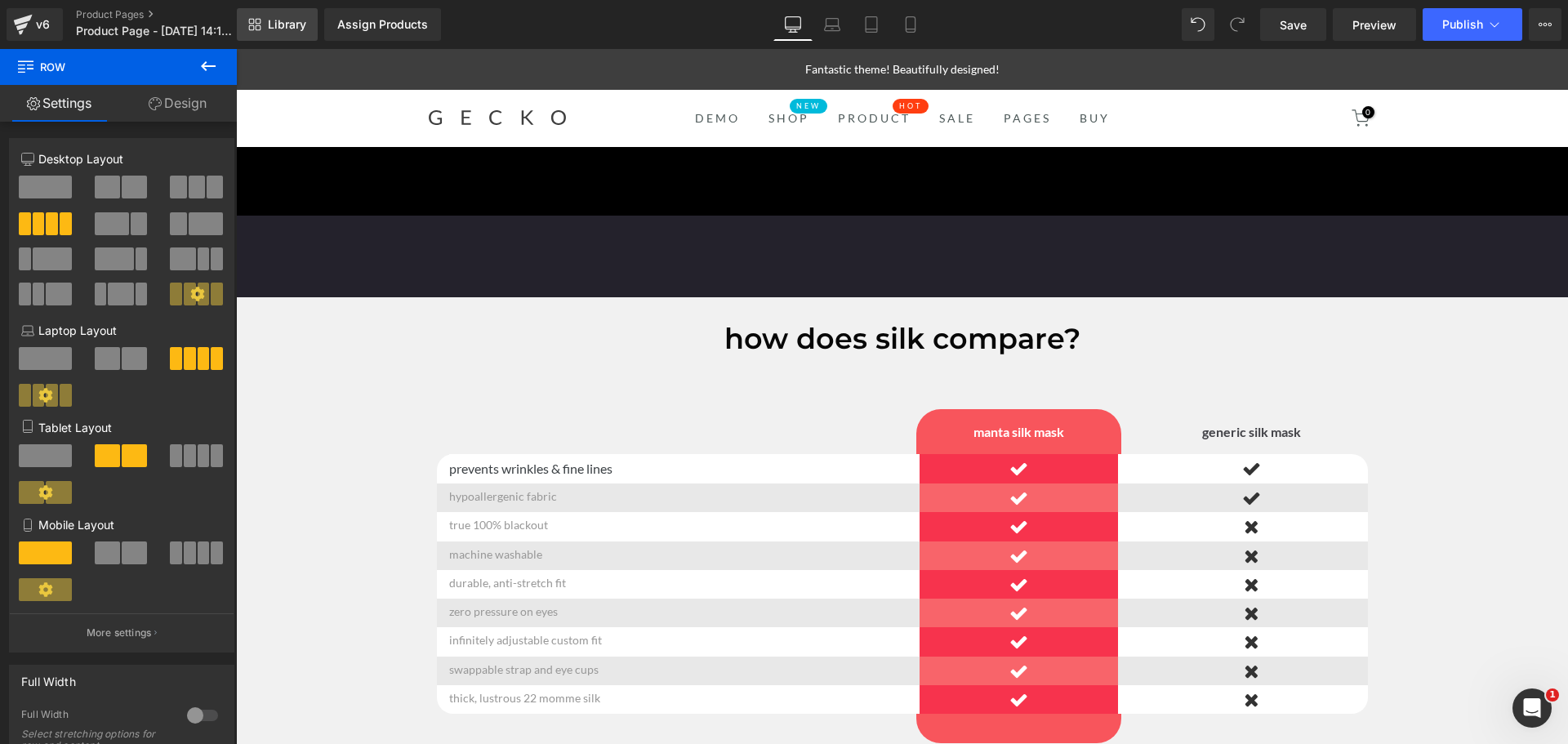
click at [283, 21] on span "Library" at bounding box center [287, 24] width 39 height 15
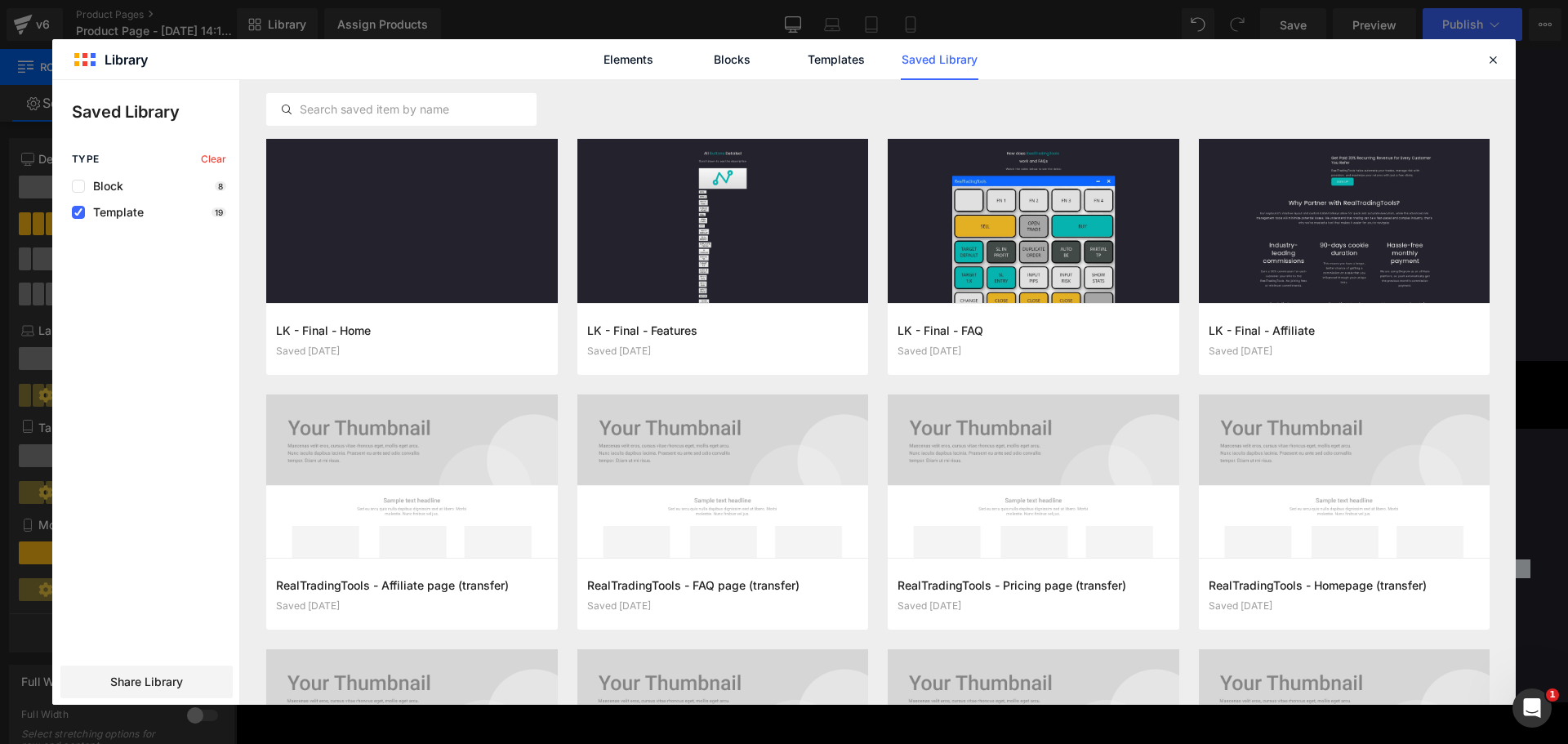
scroll to position [477, 0]
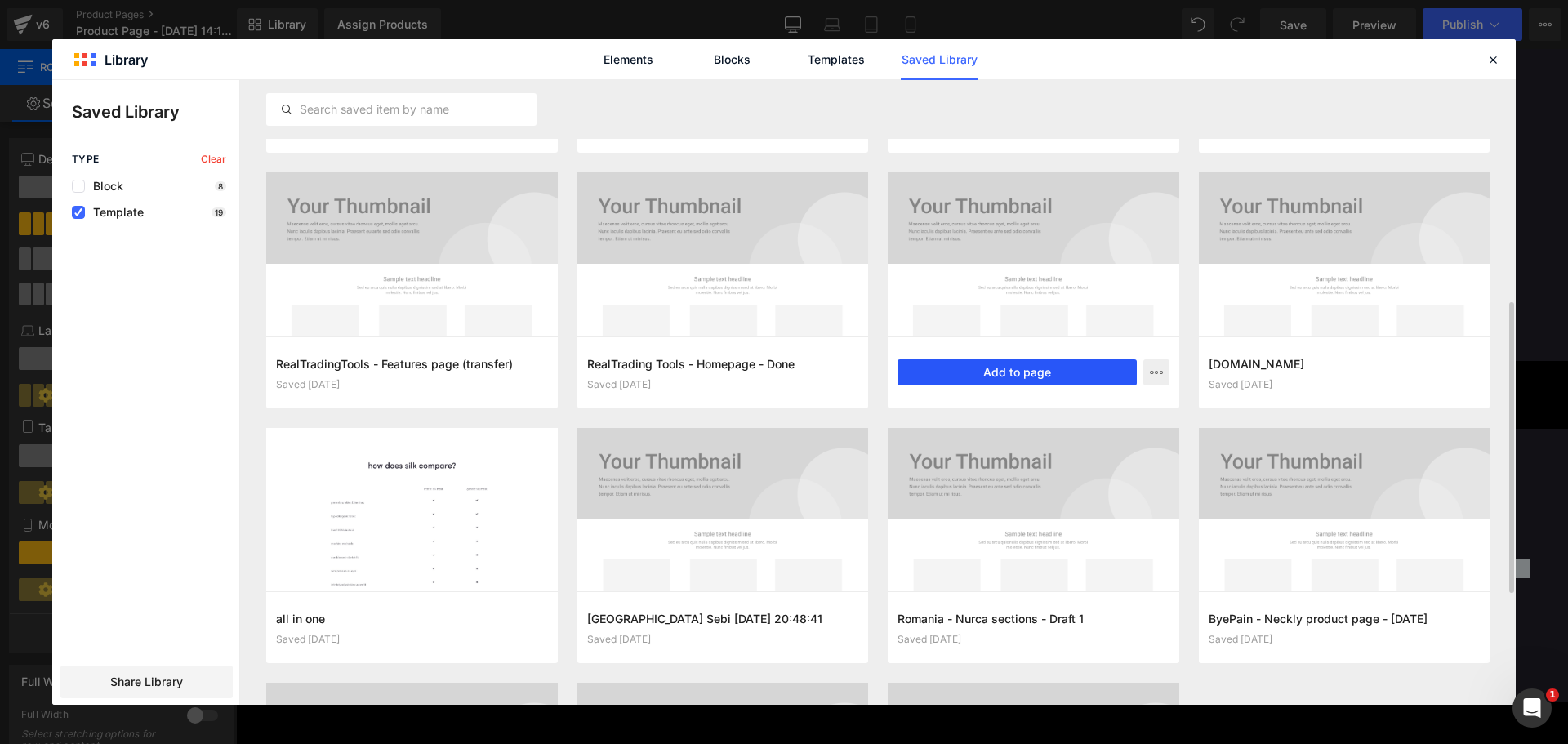
click at [1052, 366] on button "Add to page" at bounding box center [1017, 372] width 239 height 26
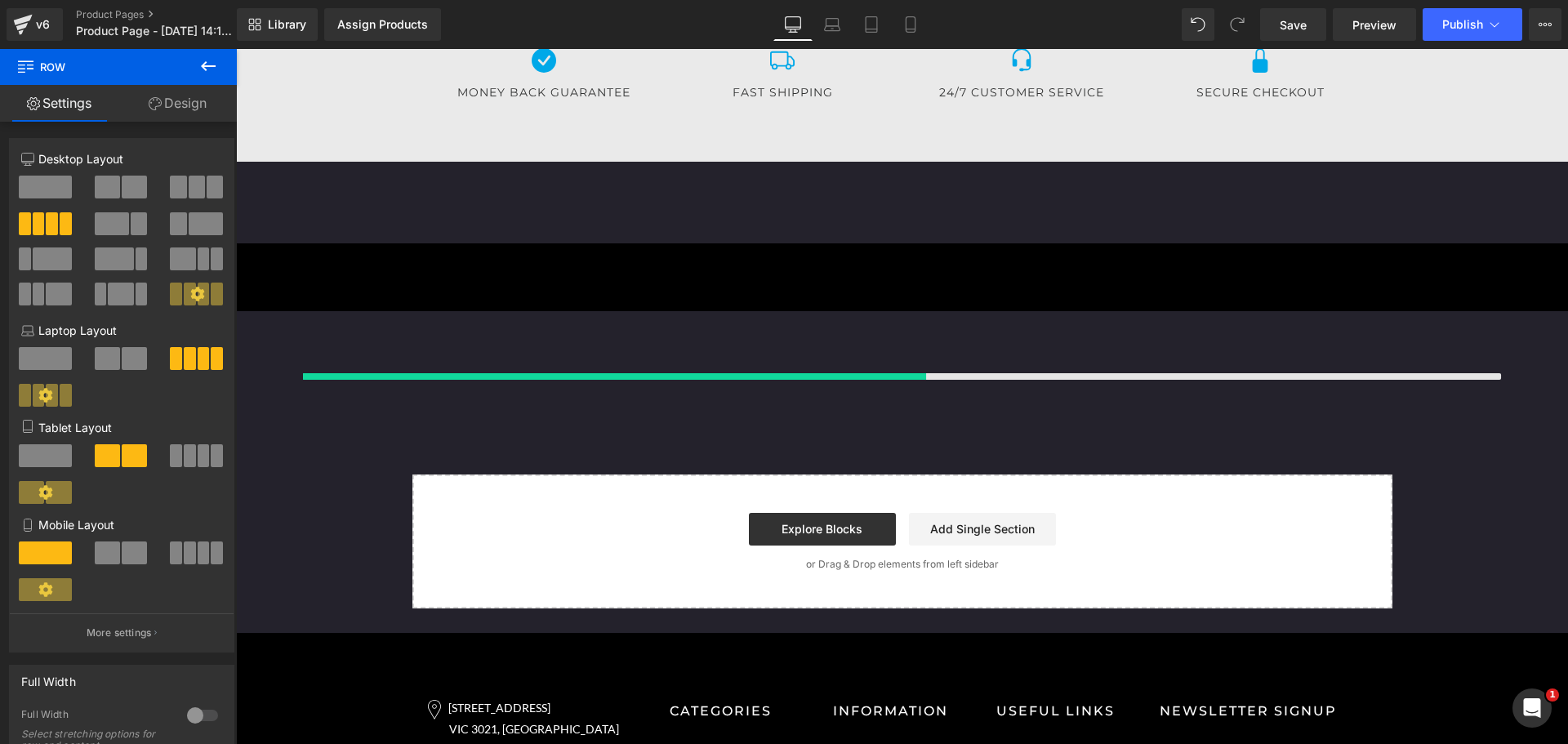
scroll to position [19133, 0]
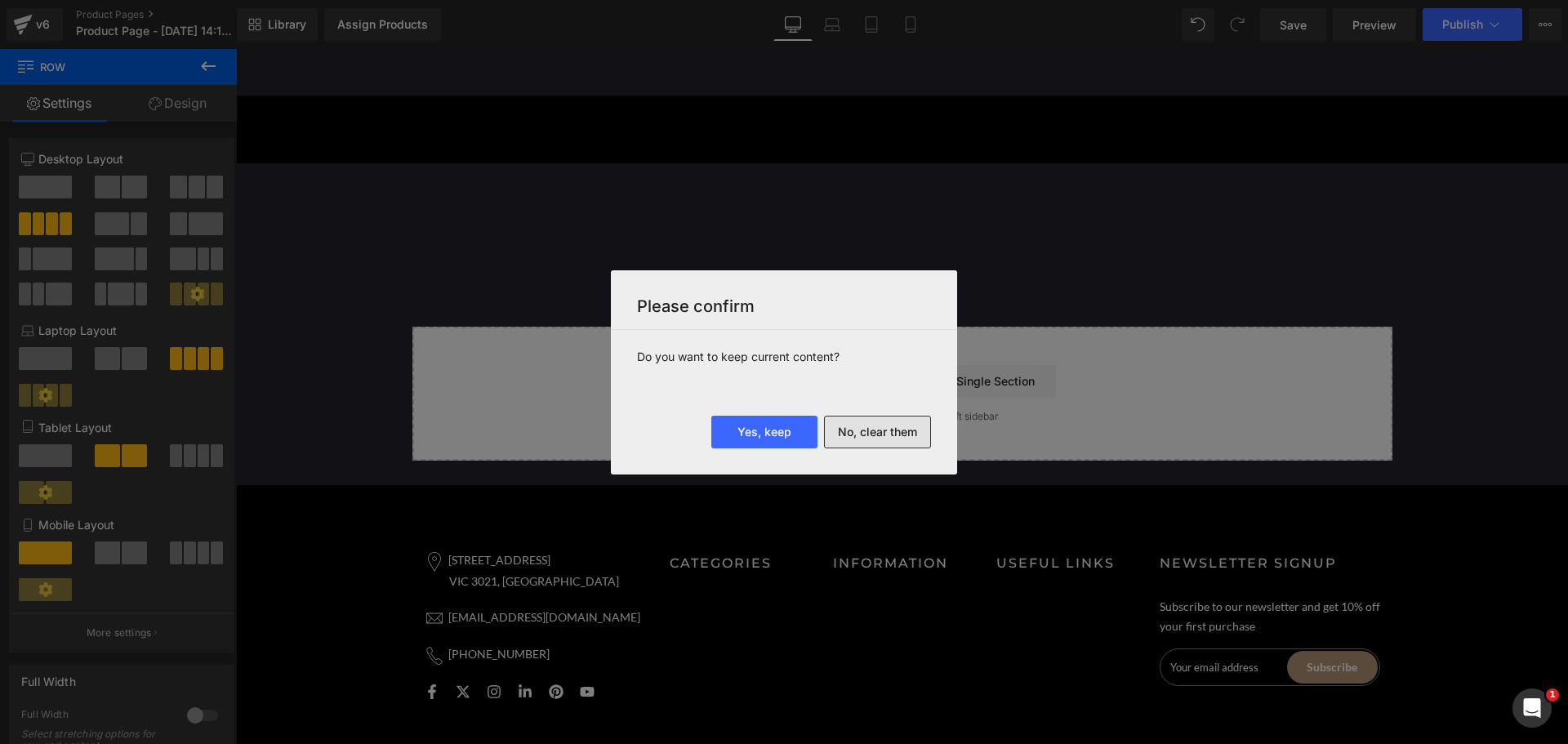
click at [880, 431] on button "No, clear them" at bounding box center [878, 431] width 107 height 33
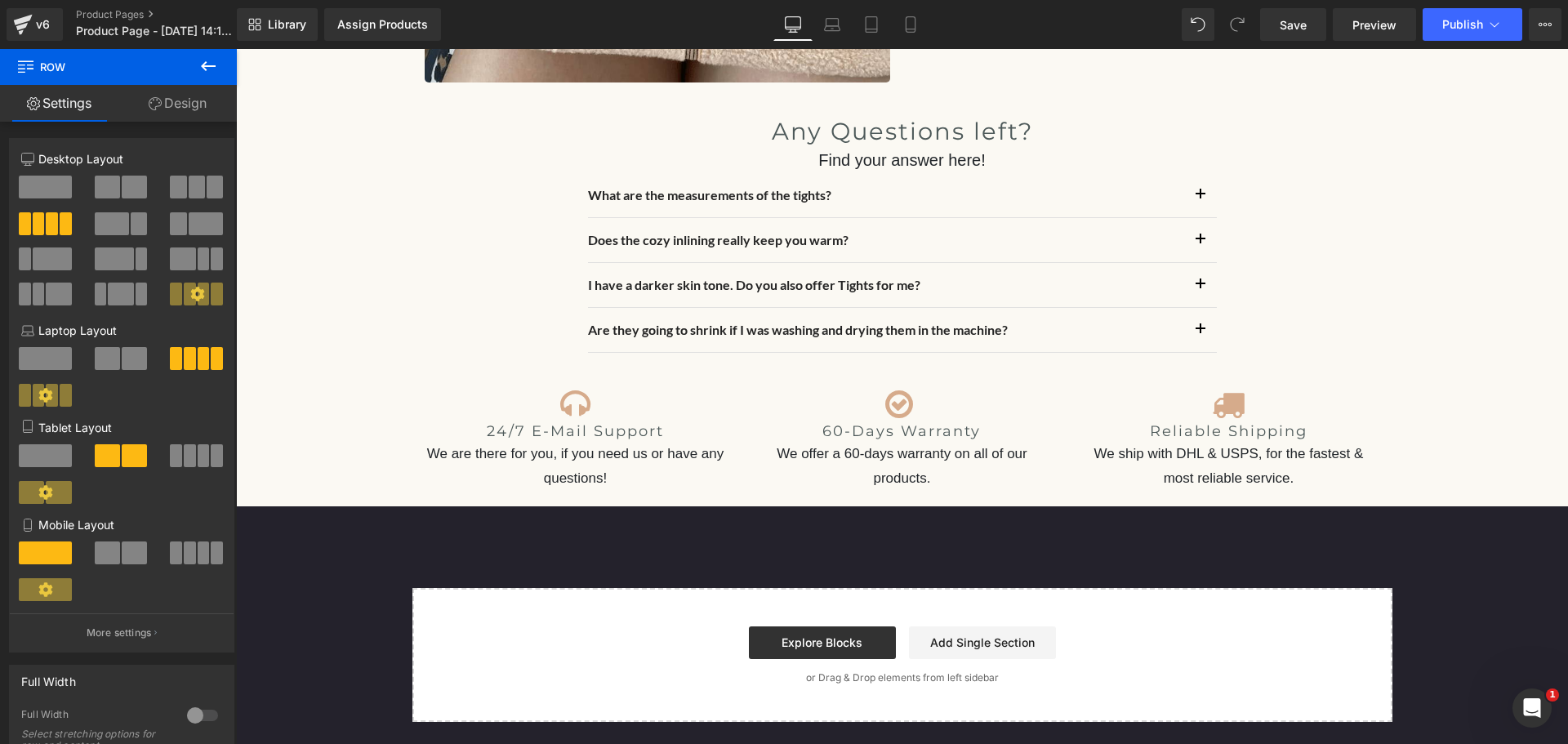
scroll to position [4764, 0]
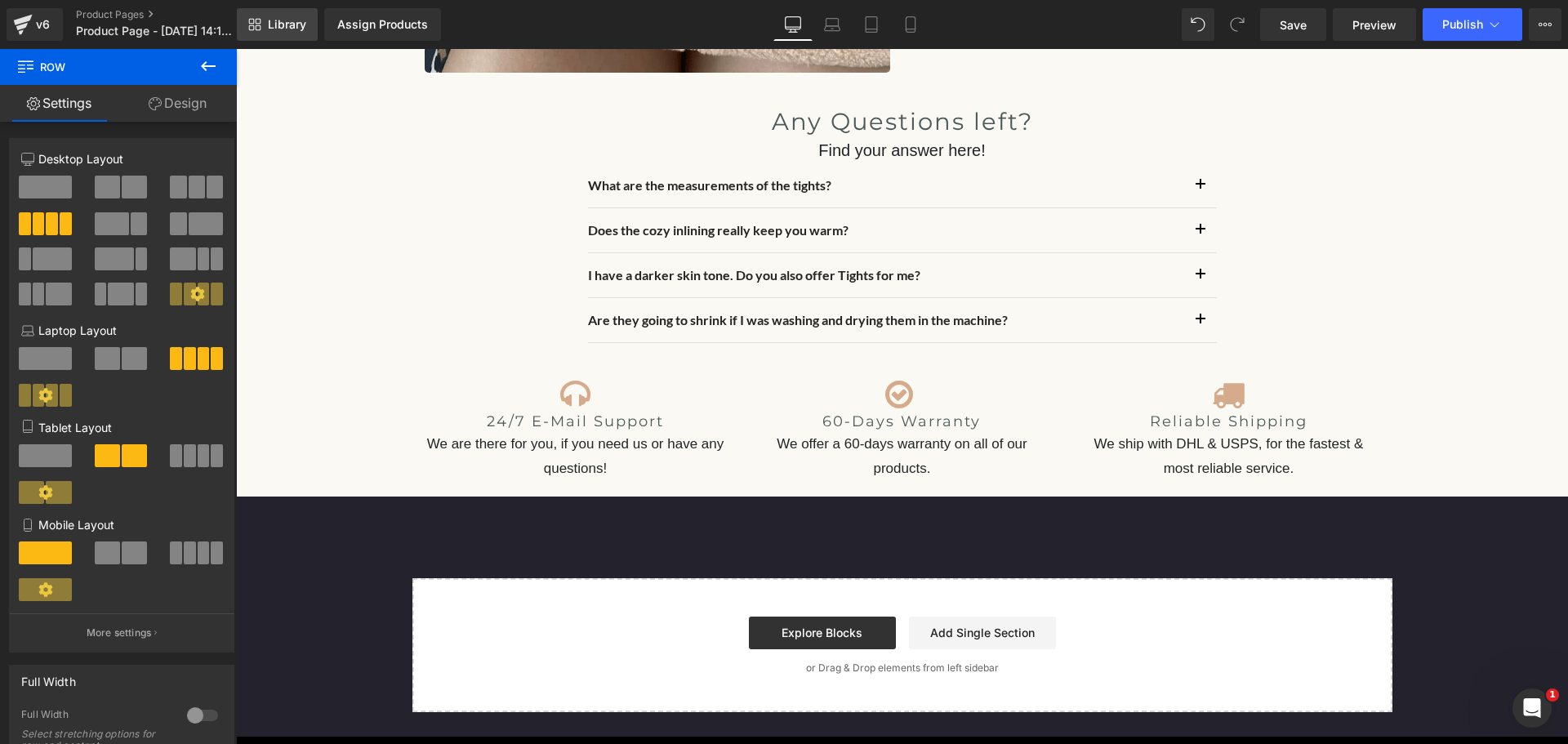
click at [271, 28] on span "Library" at bounding box center [287, 24] width 39 height 15
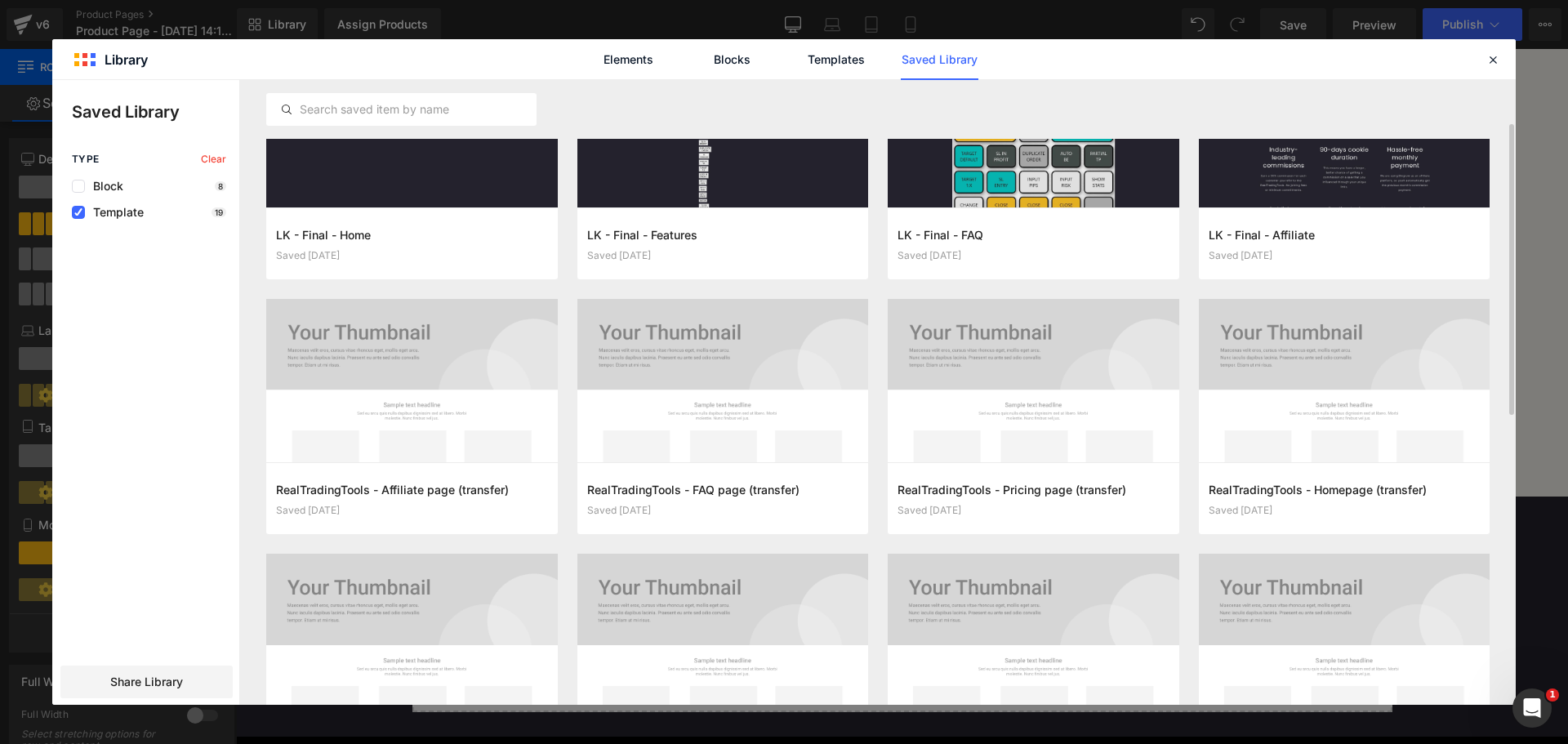
scroll to position [287, 0]
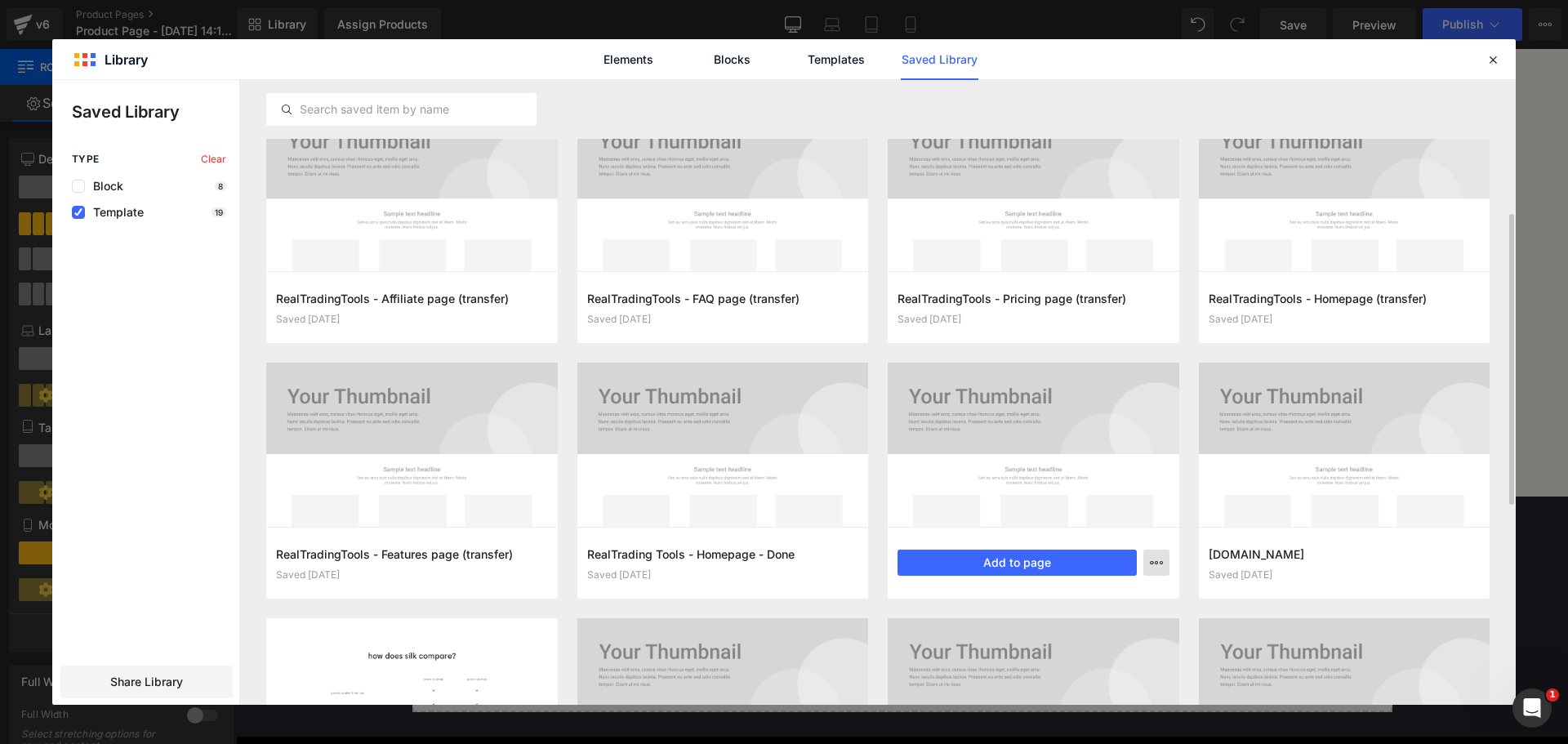
click at [1153, 566] on icon "button" at bounding box center [1156, 563] width 13 height 13
click at [1062, 622] on div "Delete" at bounding box center [1076, 633] width 186 height 34
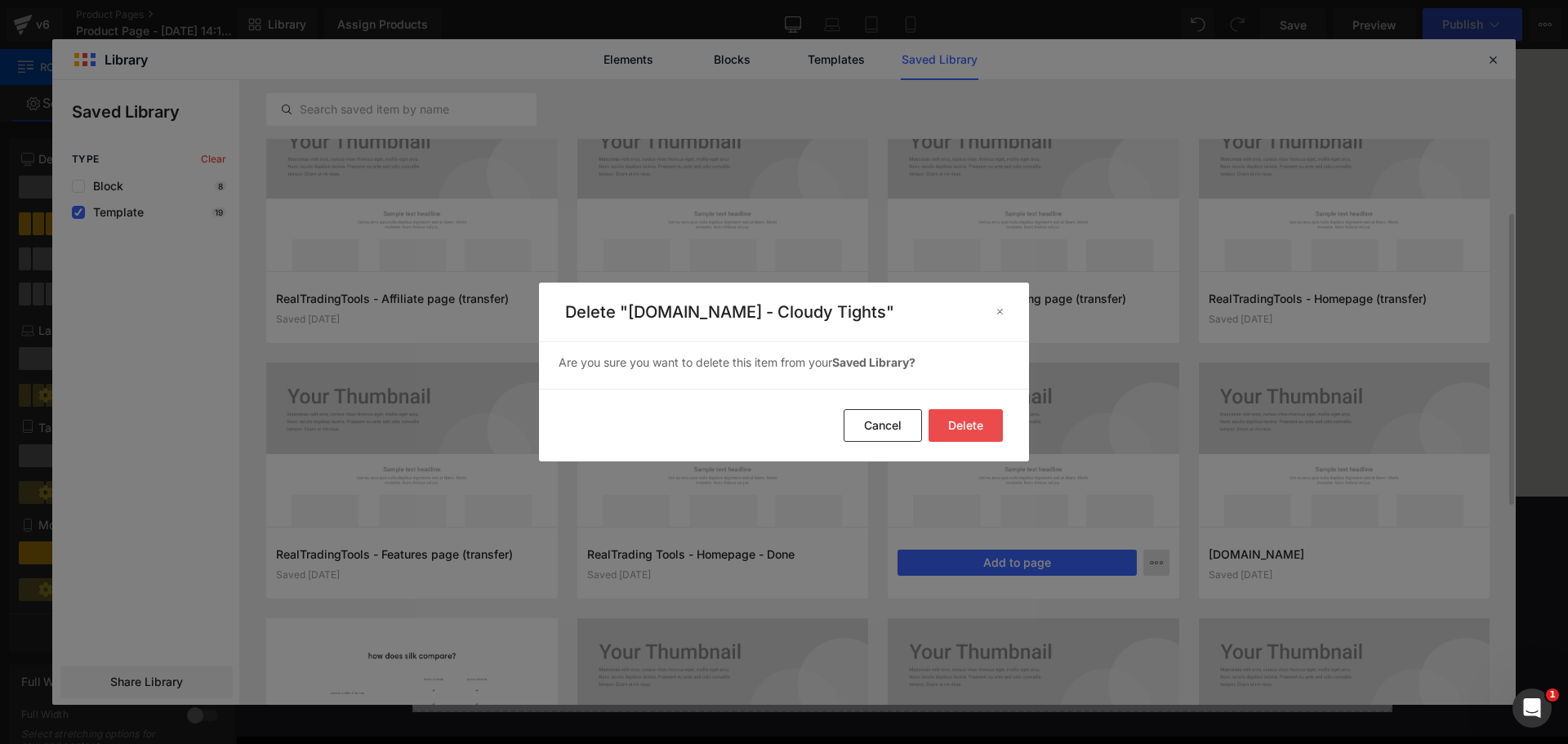
click at [979, 421] on button "Delete" at bounding box center [966, 425] width 74 height 33
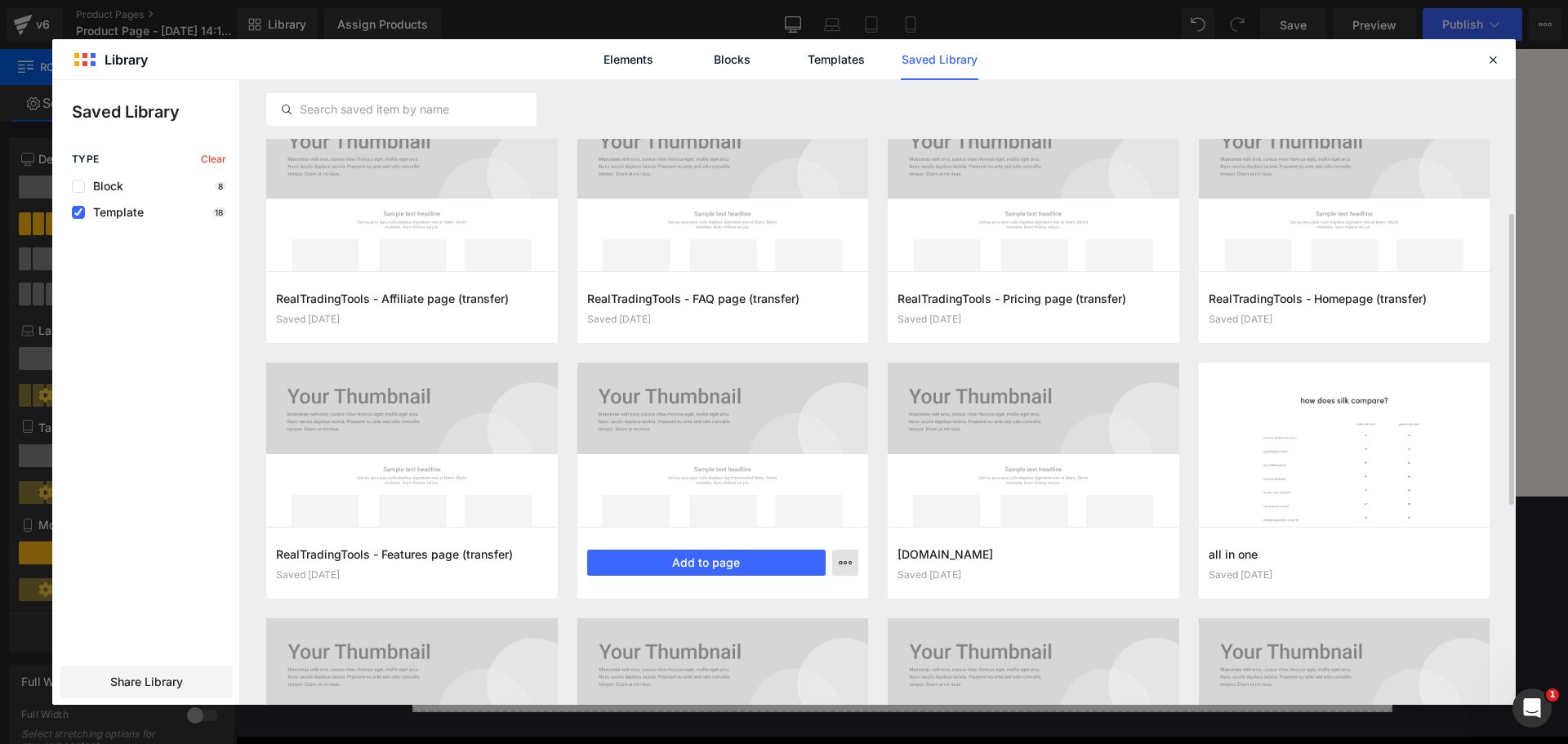
click at [843, 563] on icon "button" at bounding box center [845, 563] width 13 height 13
click at [766, 626] on div "Delete" at bounding box center [764, 633] width 186 height 34
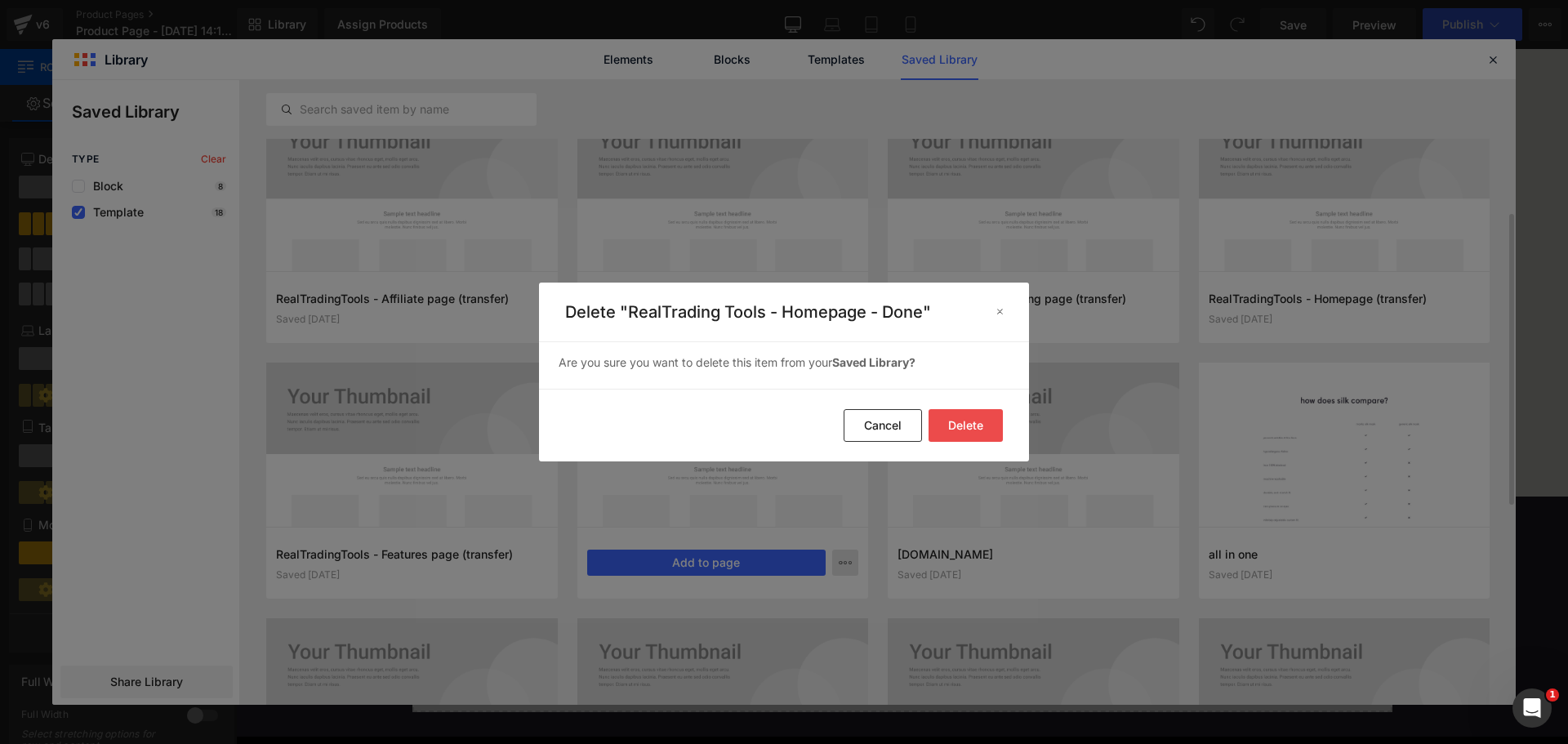
click at [975, 426] on button "Delete" at bounding box center [966, 425] width 74 height 33
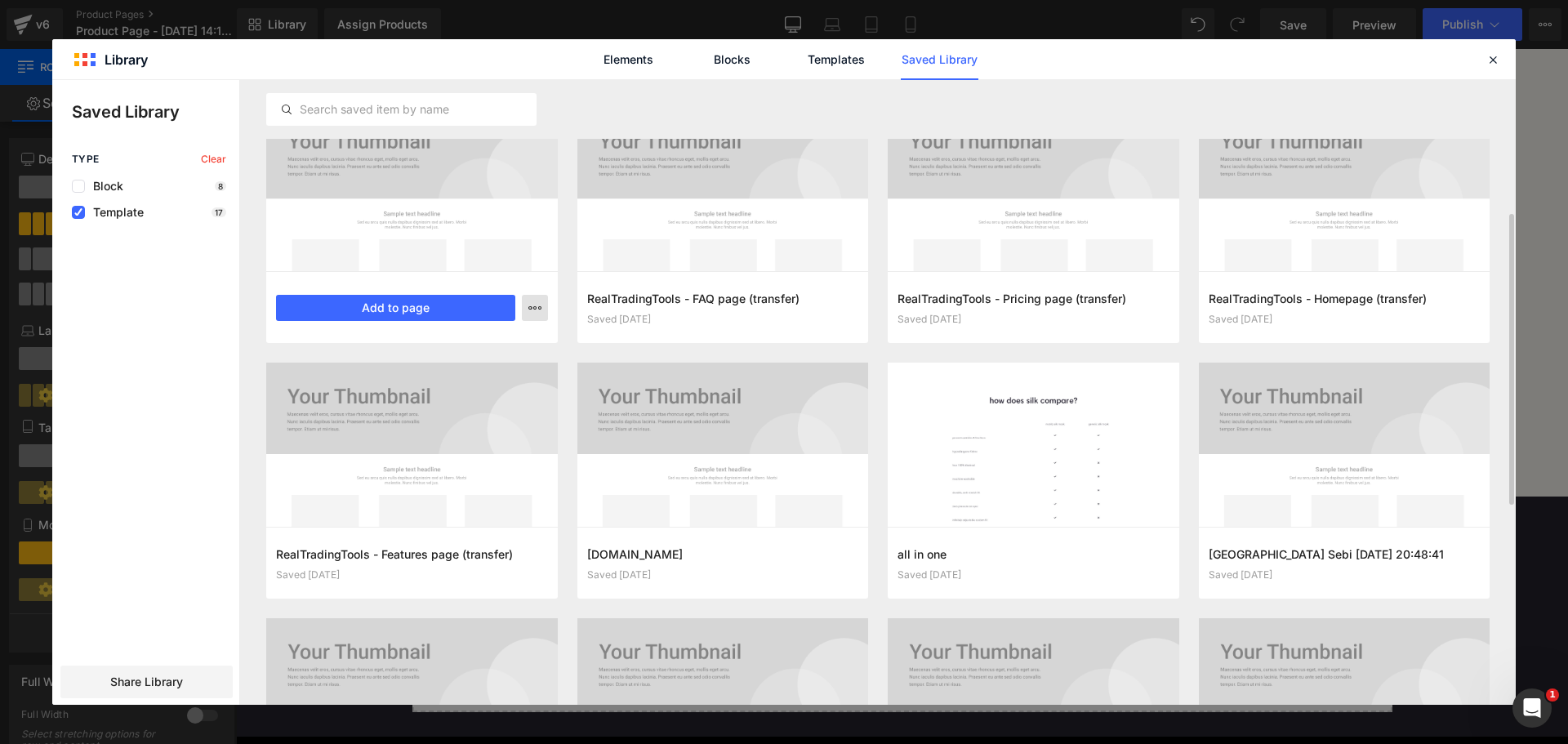
click at [535, 308] on icon "button" at bounding box center [534, 307] width 13 height 13
click at [492, 379] on div "Delete" at bounding box center [454, 379] width 186 height 34
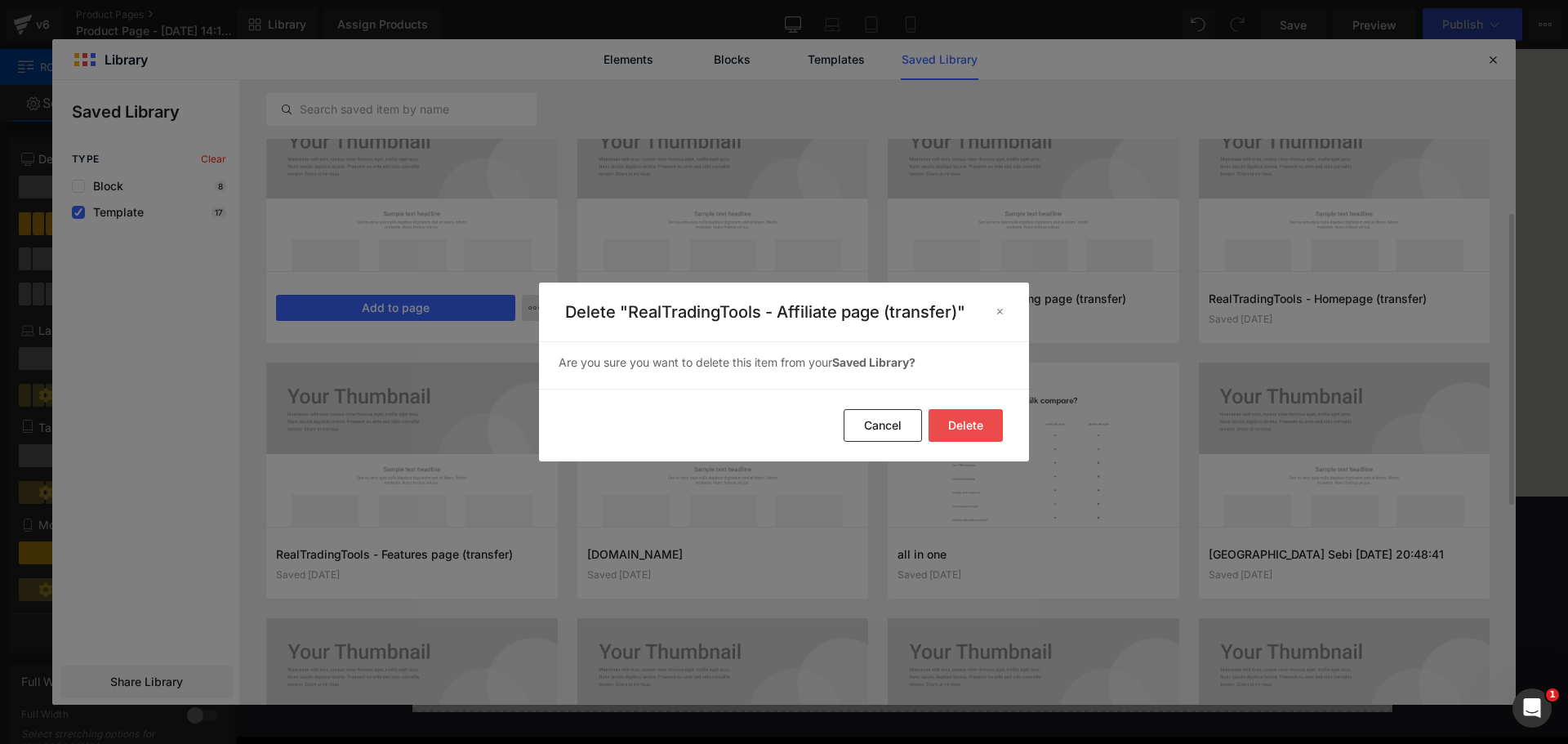
click at [983, 433] on button "Delete" at bounding box center [966, 425] width 74 height 33
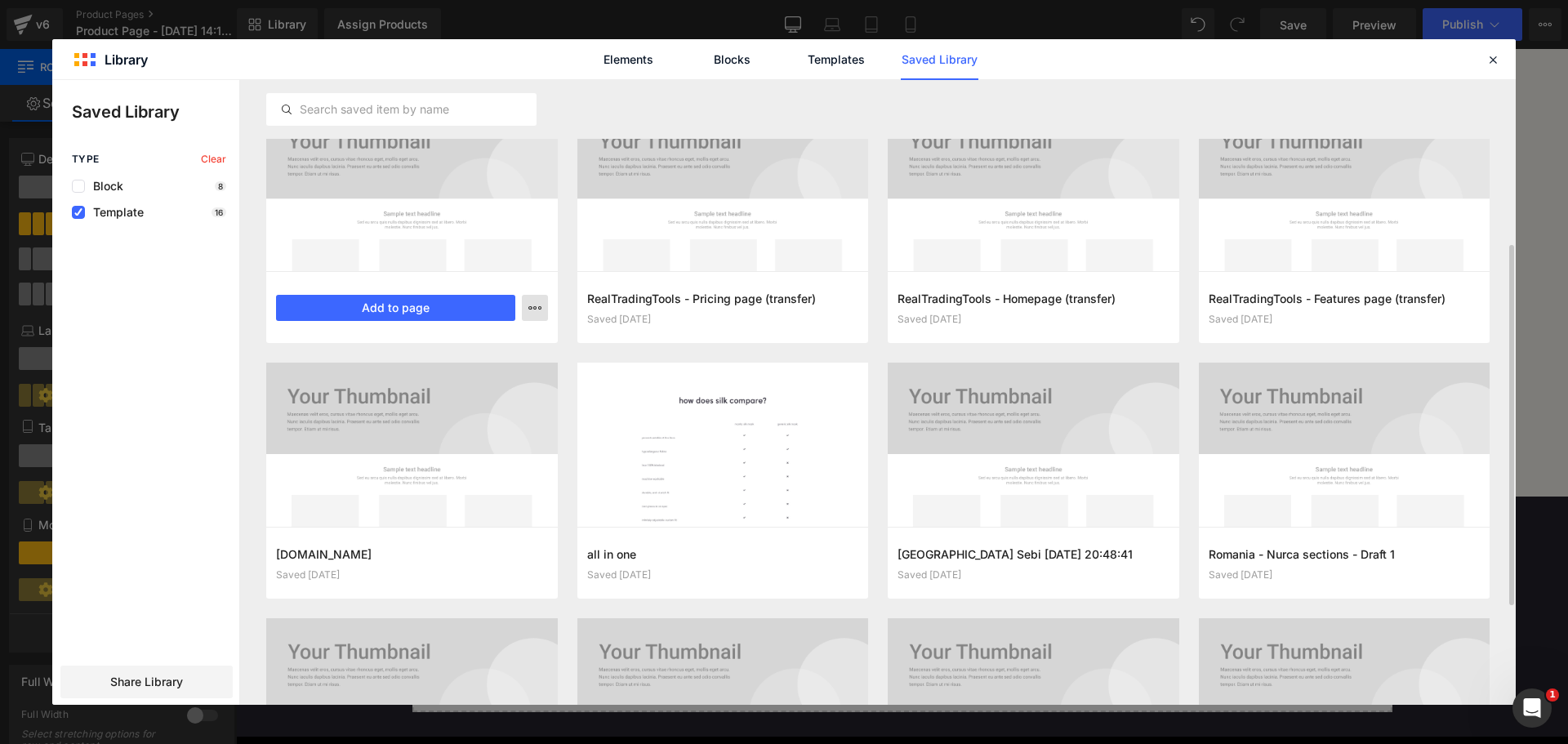
click at [544, 302] on button "button" at bounding box center [535, 308] width 26 height 26
click at [491, 372] on div "Delete" at bounding box center [454, 379] width 186 height 34
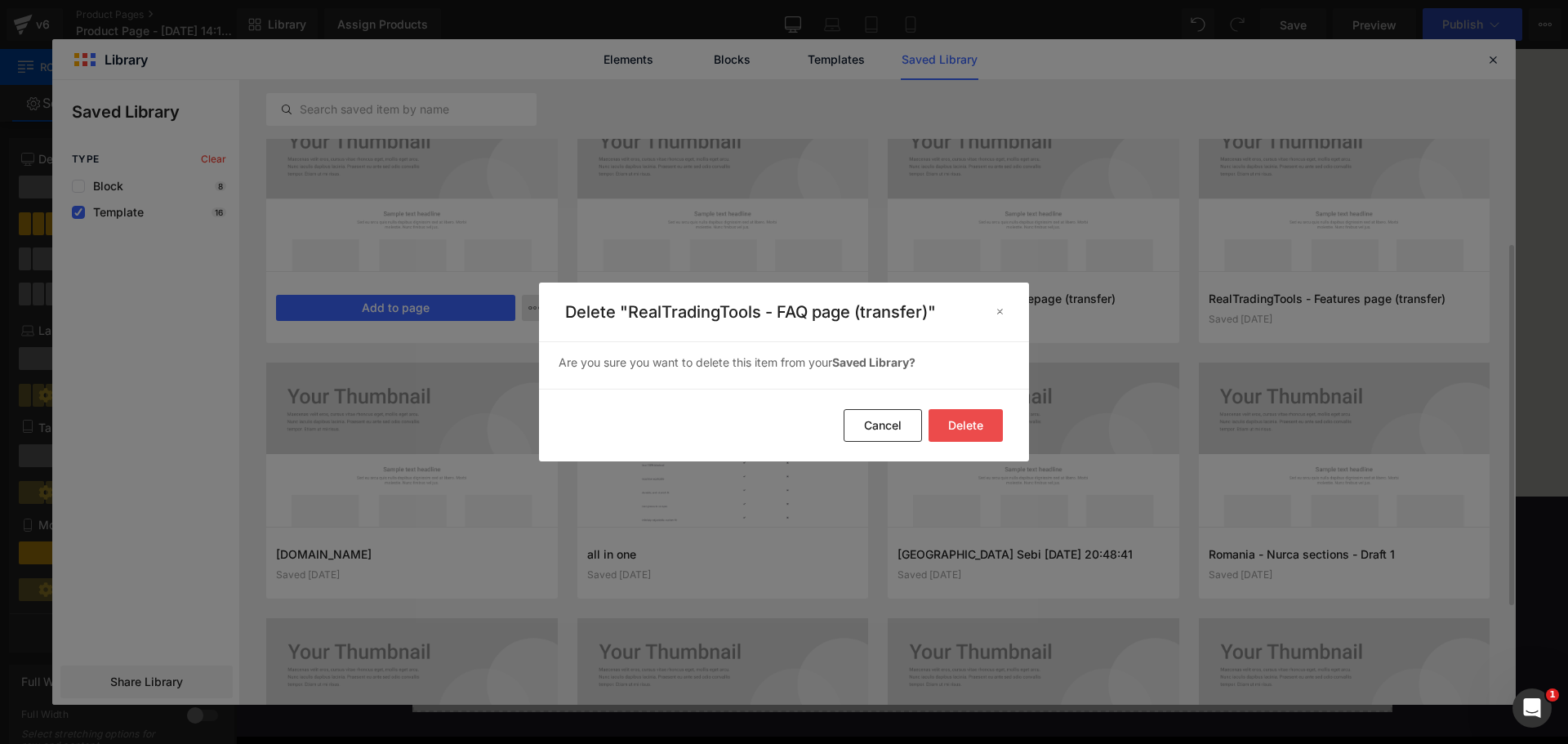
drag, startPoint x: 976, startPoint y: 423, endPoint x: 963, endPoint y: 418, distance: 13.9
click at [976, 423] on button "Delete" at bounding box center [966, 425] width 74 height 33
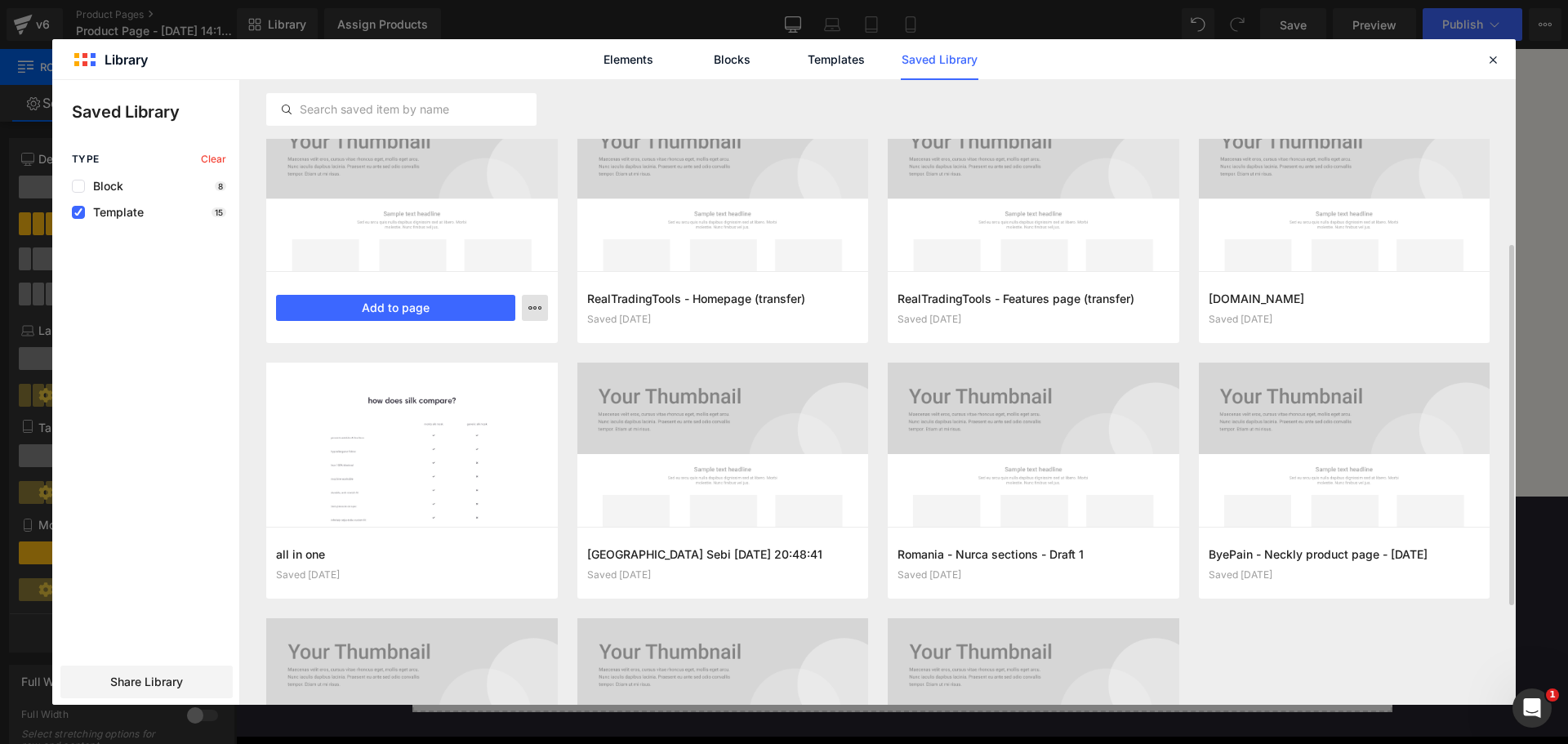
click at [535, 310] on icon "button" at bounding box center [534, 307] width 13 height 13
click at [497, 370] on div "Delete" at bounding box center [454, 379] width 186 height 34
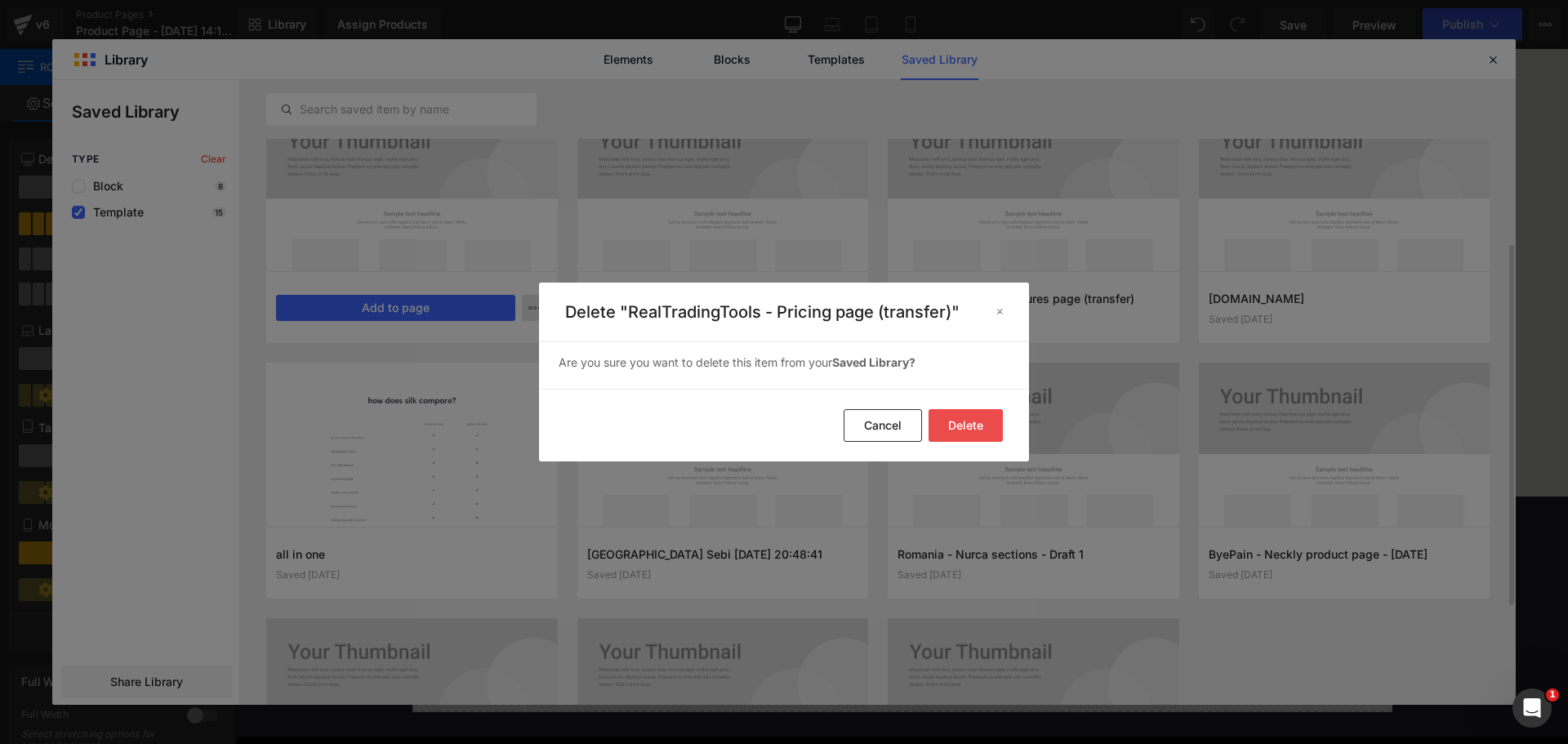
click at [970, 426] on button "Delete" at bounding box center [966, 425] width 74 height 33
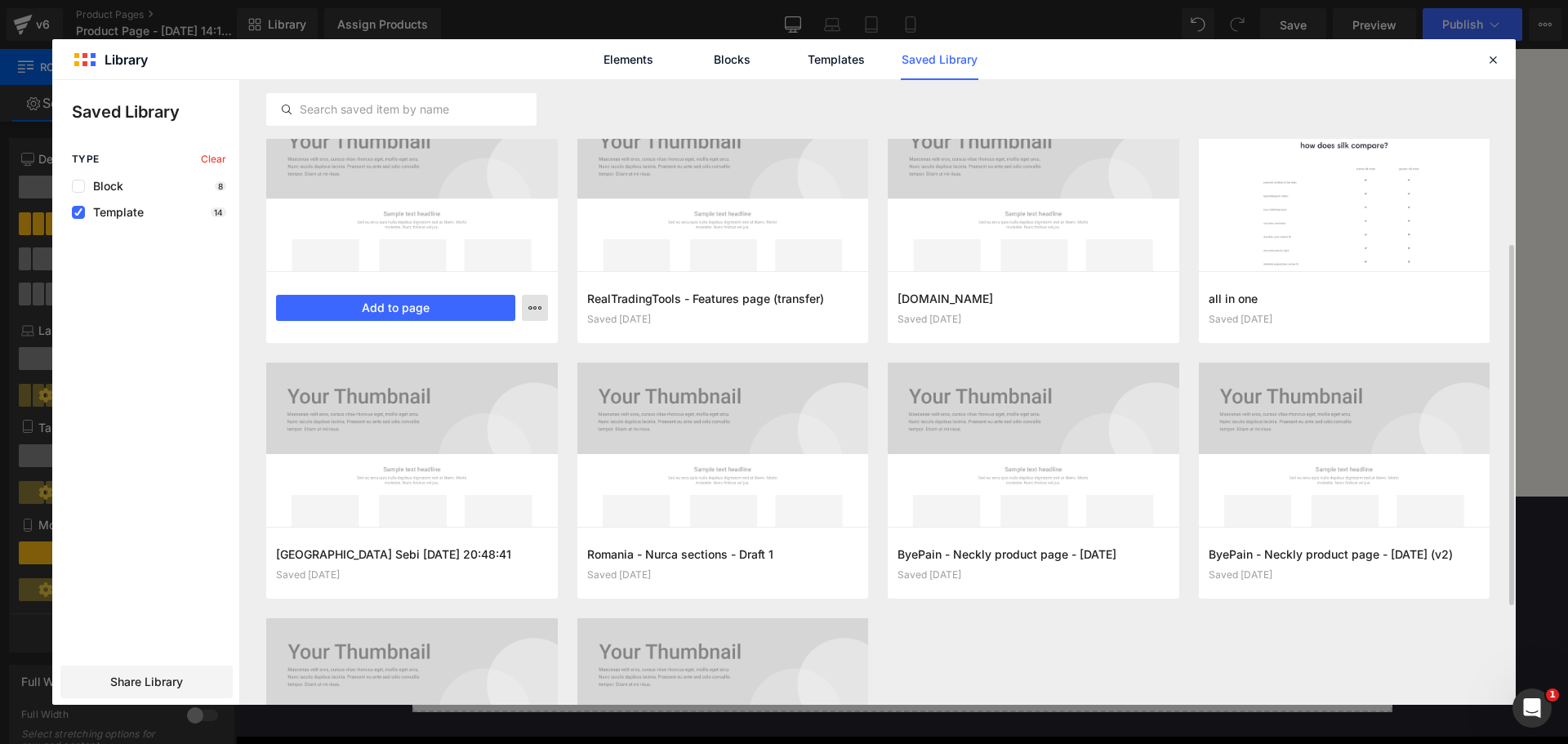
click at [538, 304] on icon "button" at bounding box center [534, 307] width 13 height 13
click at [518, 375] on div "Delete" at bounding box center [454, 379] width 186 height 34
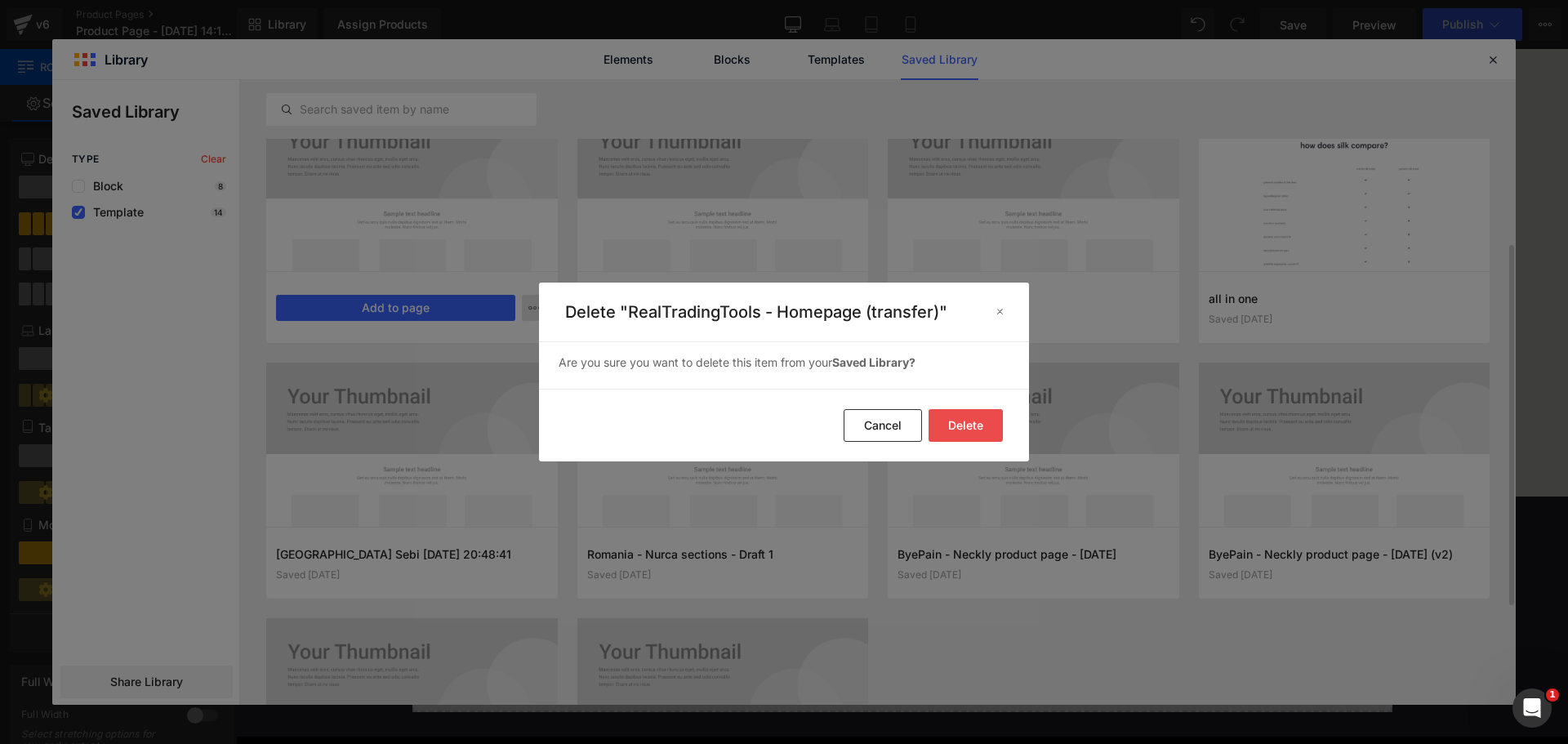
click at [978, 429] on button "Delete" at bounding box center [966, 425] width 74 height 33
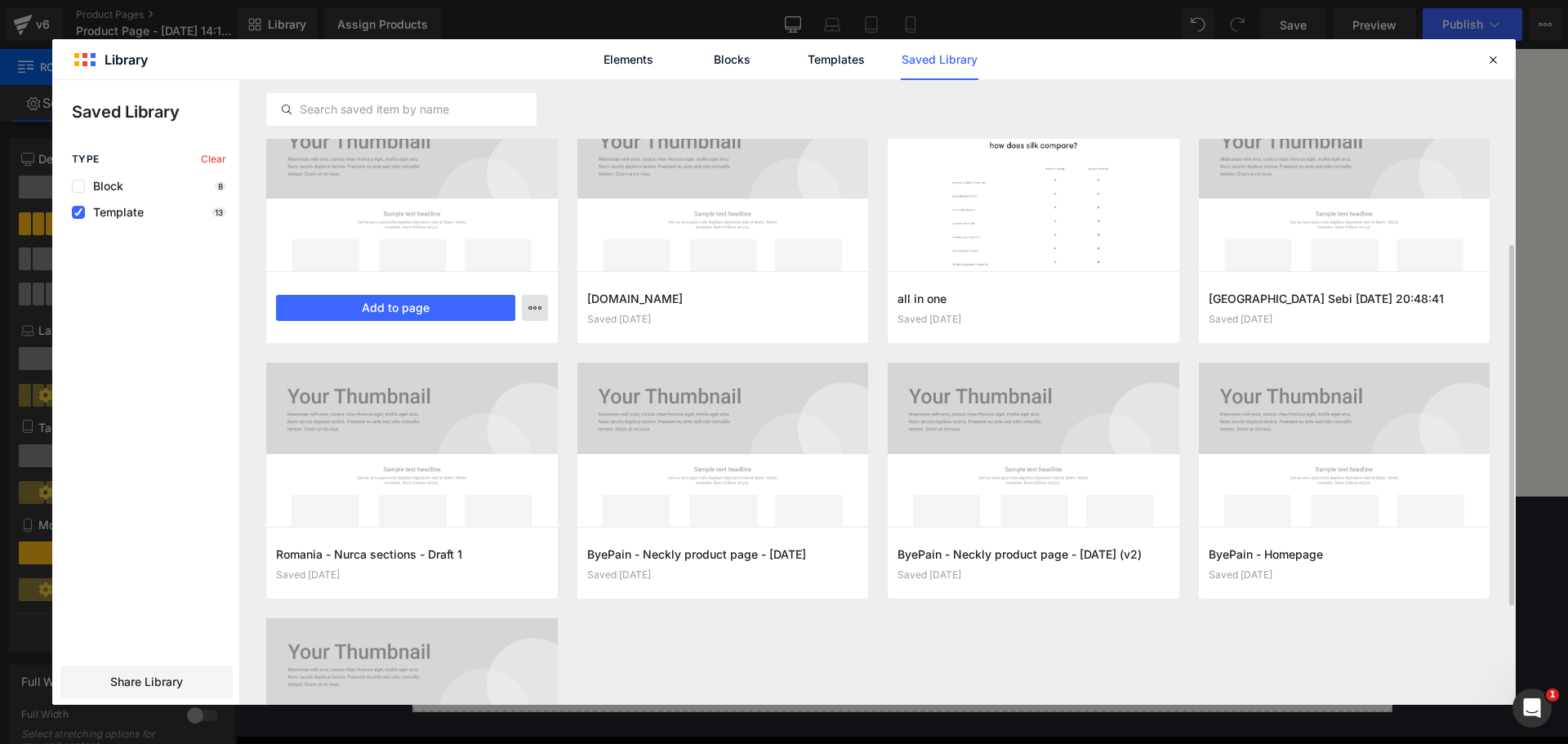
click at [534, 309] on icon "button" at bounding box center [534, 307] width 13 height 13
click at [522, 376] on div "Delete" at bounding box center [454, 379] width 186 height 34
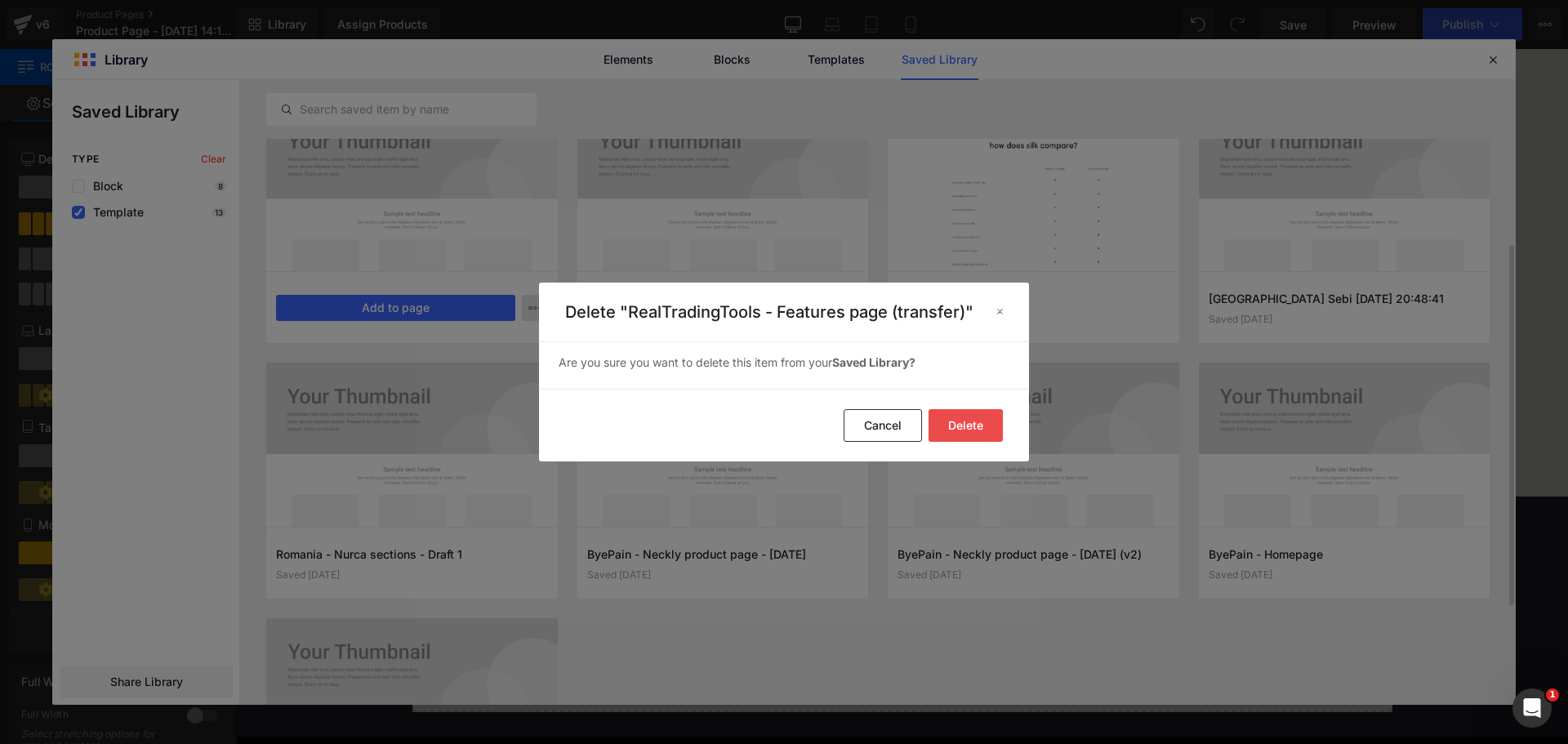
click at [950, 423] on button "Delete" at bounding box center [966, 425] width 74 height 33
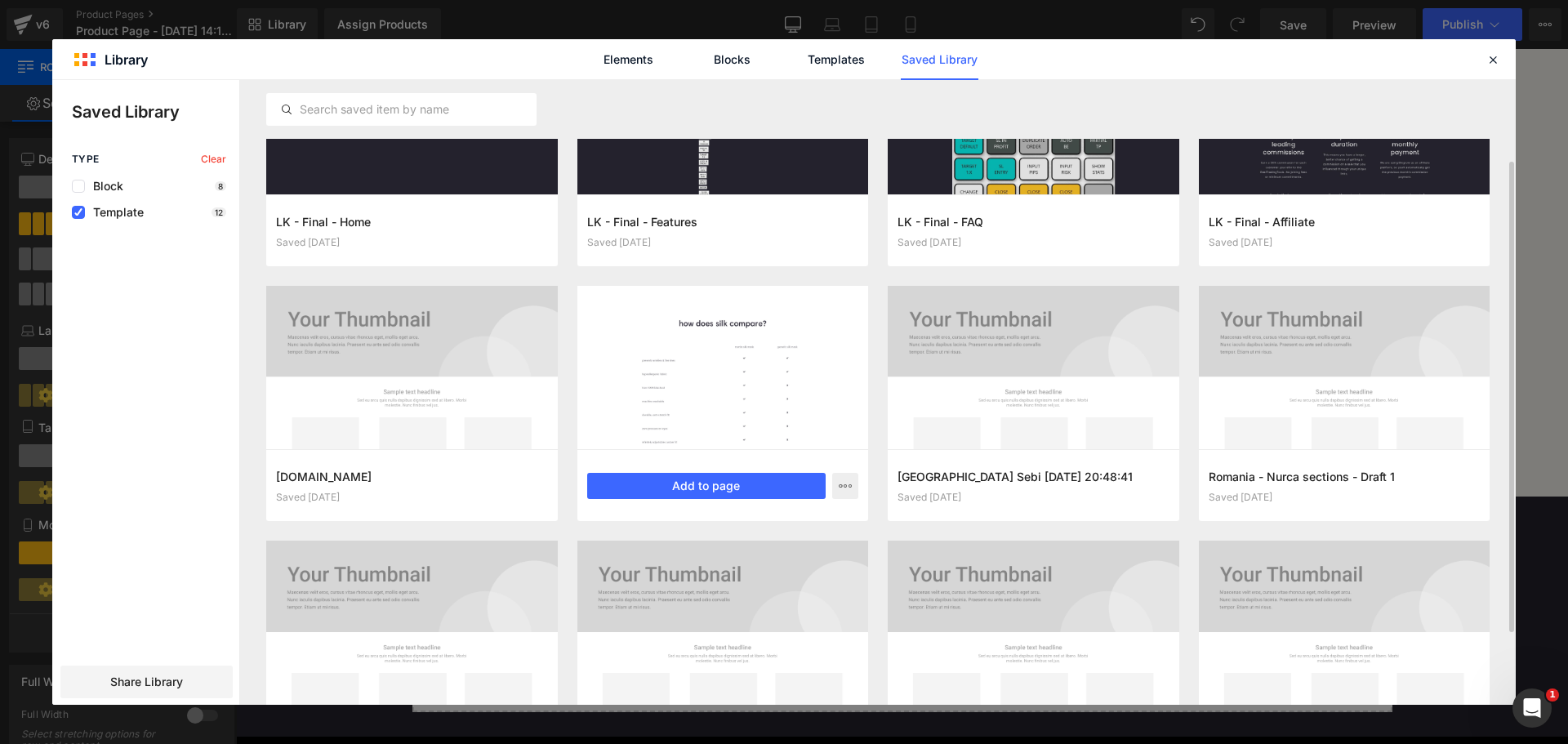
scroll to position [13, 0]
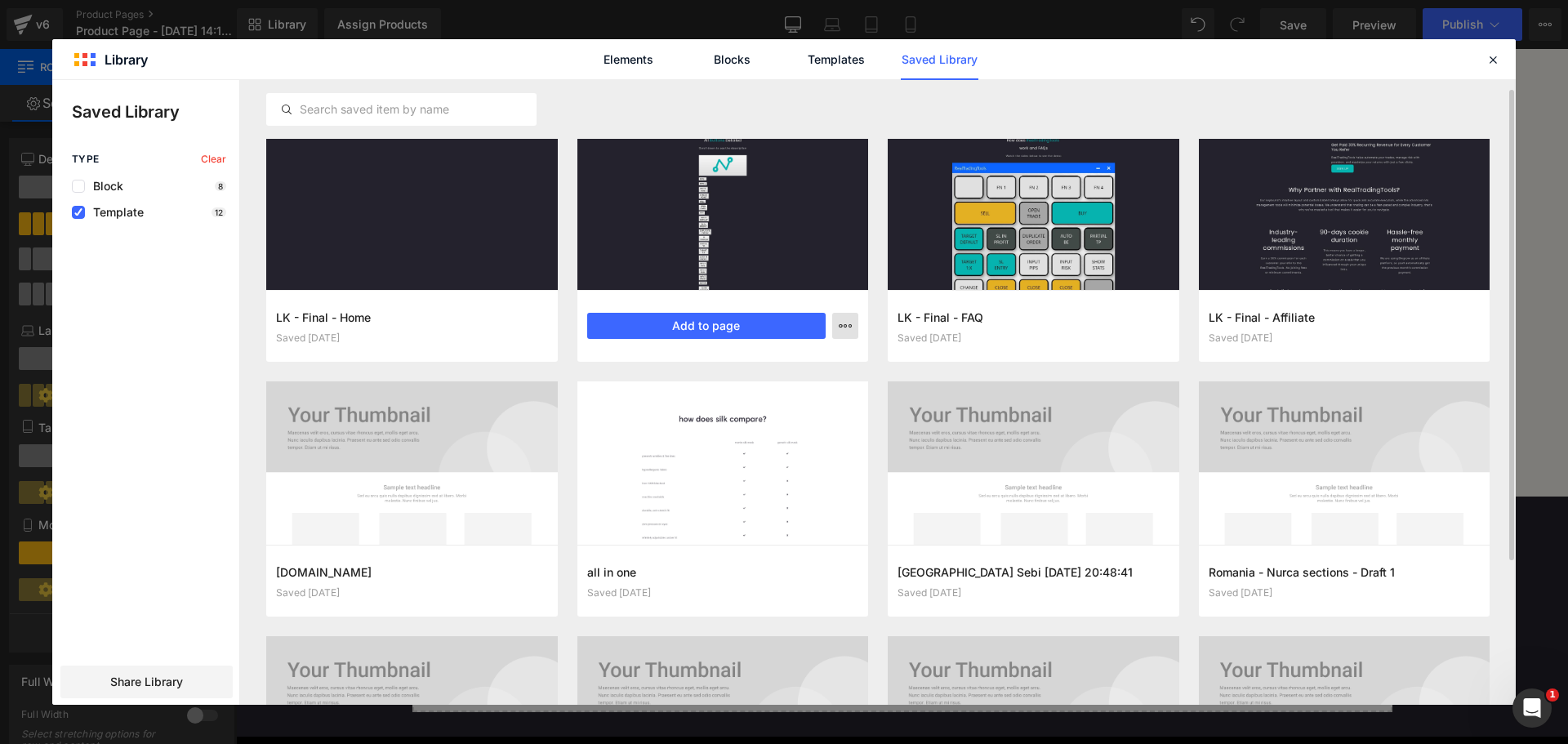
click at [842, 325] on icon "button" at bounding box center [845, 326] width 13 height 13
click at [769, 389] on div "Delete" at bounding box center [764, 396] width 186 height 34
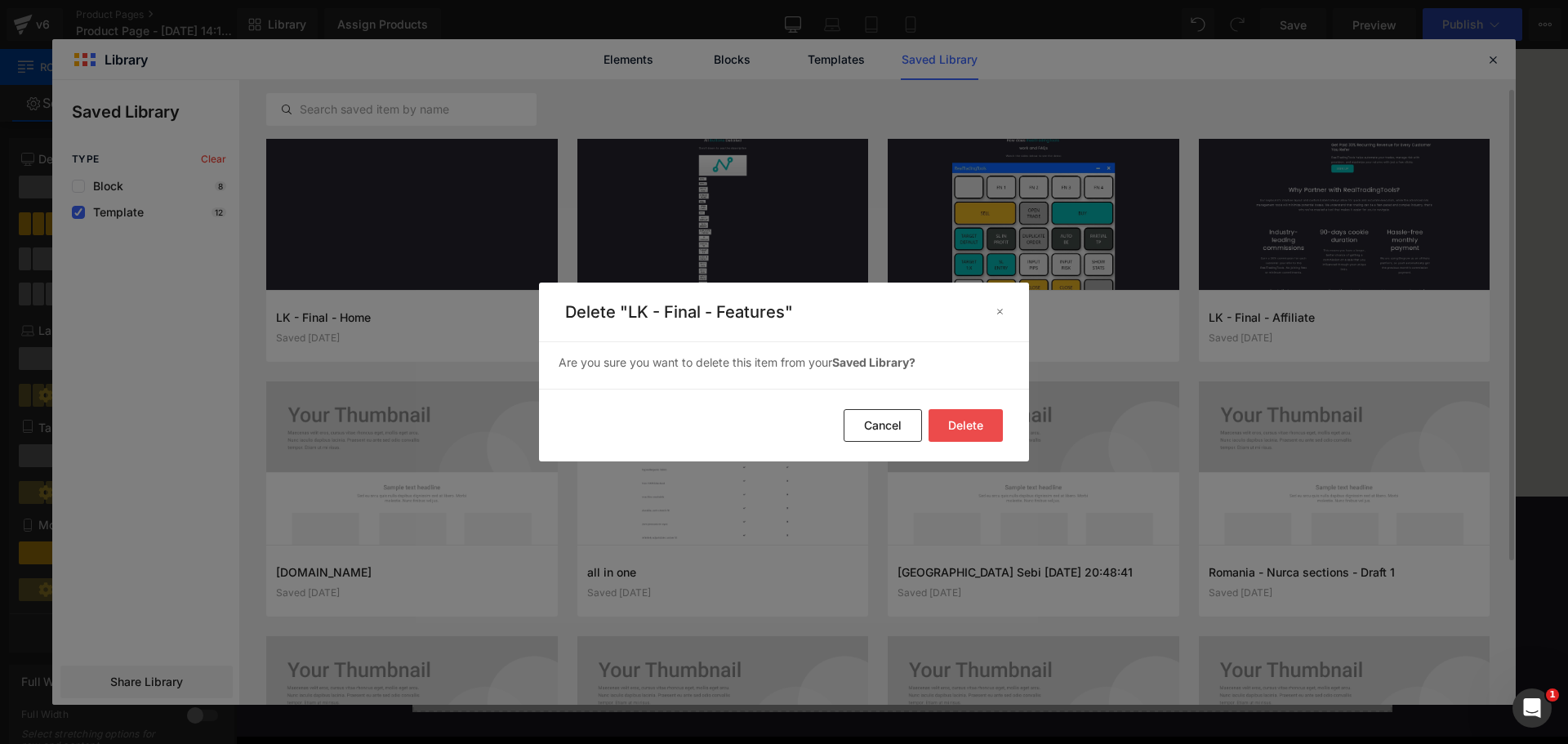
click at [972, 423] on button "Delete" at bounding box center [966, 425] width 74 height 33
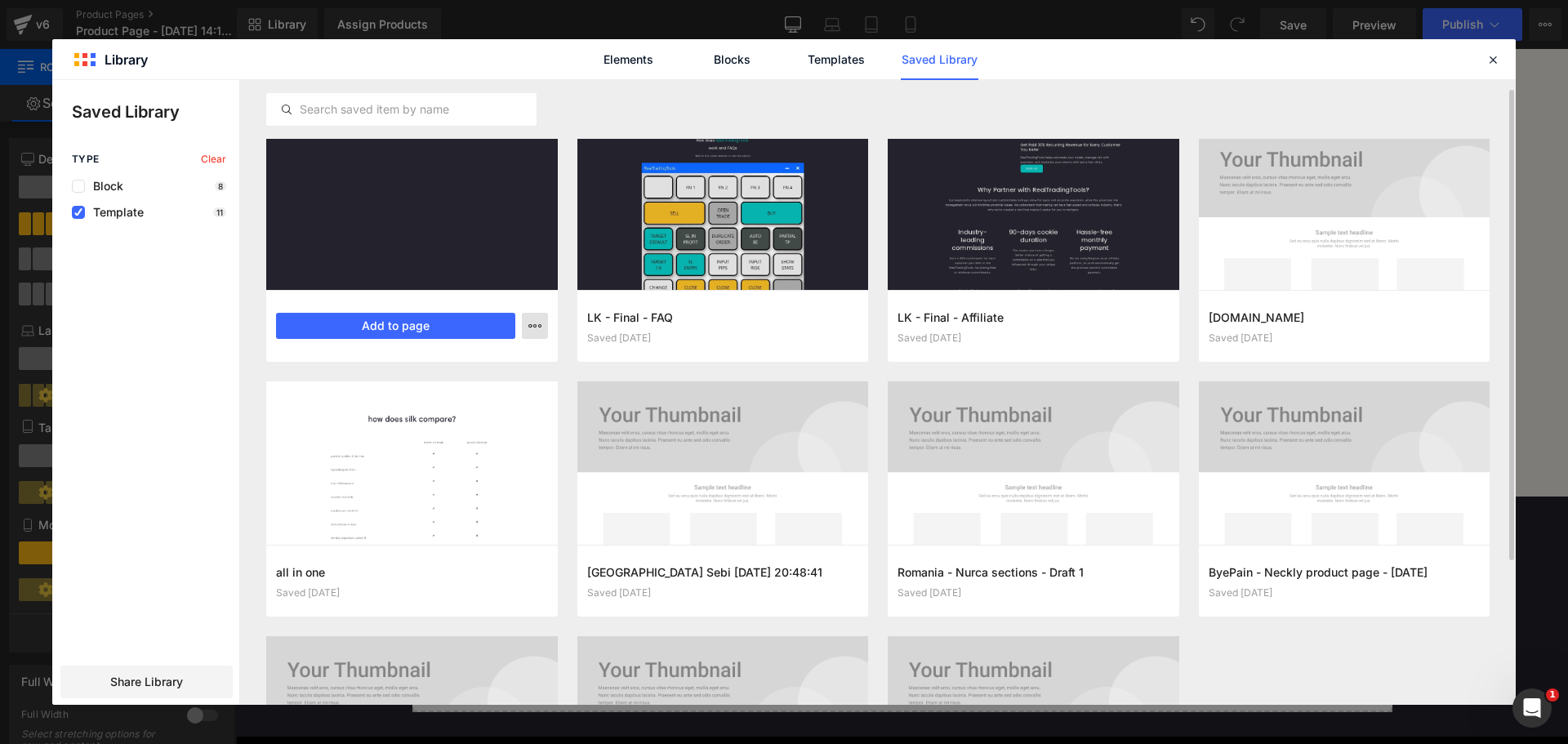
click at [535, 325] on icon "button" at bounding box center [534, 326] width 13 height 13
click at [495, 387] on div "Delete" at bounding box center [454, 396] width 186 height 34
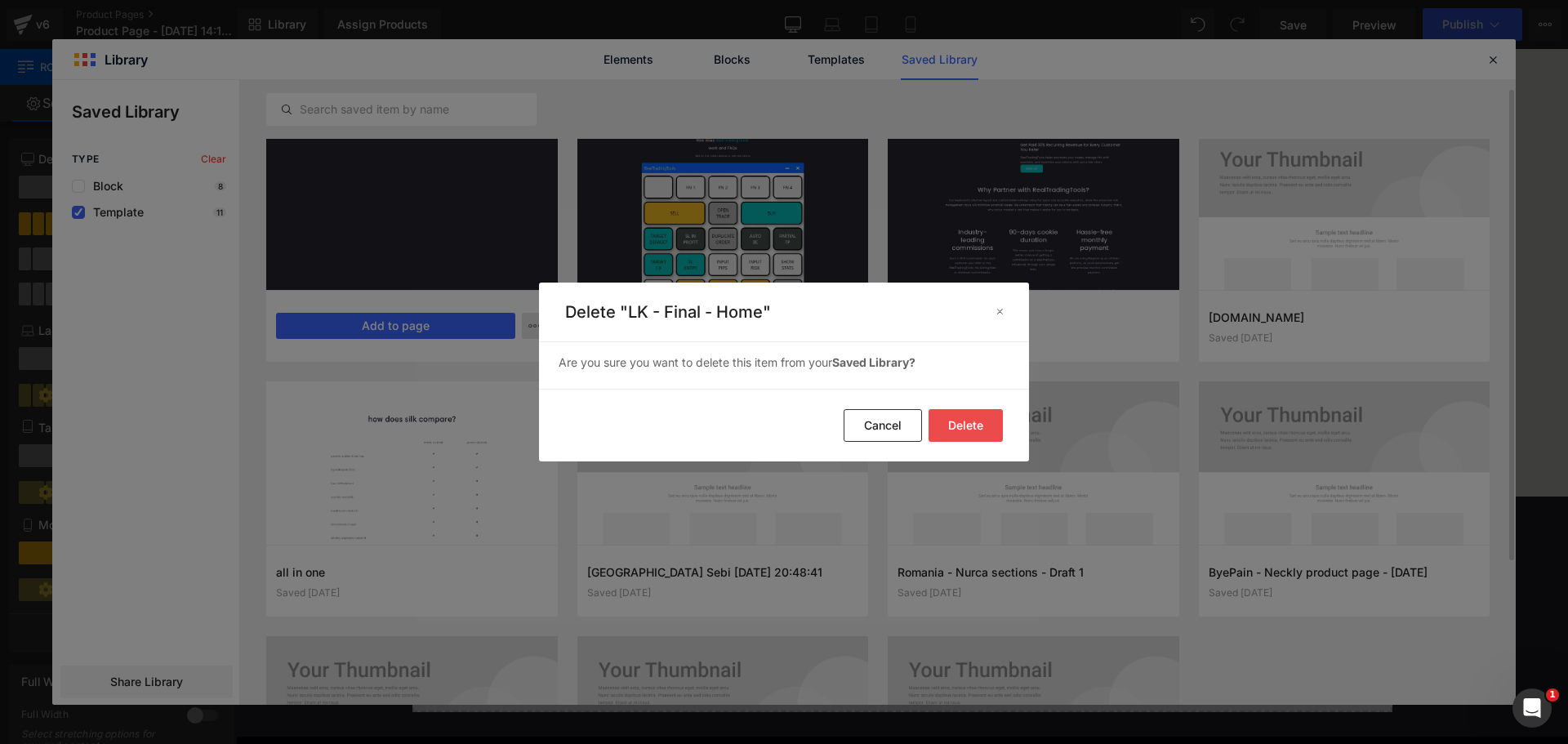
drag, startPoint x: 981, startPoint y: 424, endPoint x: 801, endPoint y: 385, distance: 184.2
click at [979, 424] on button "Delete" at bounding box center [966, 425] width 74 height 33
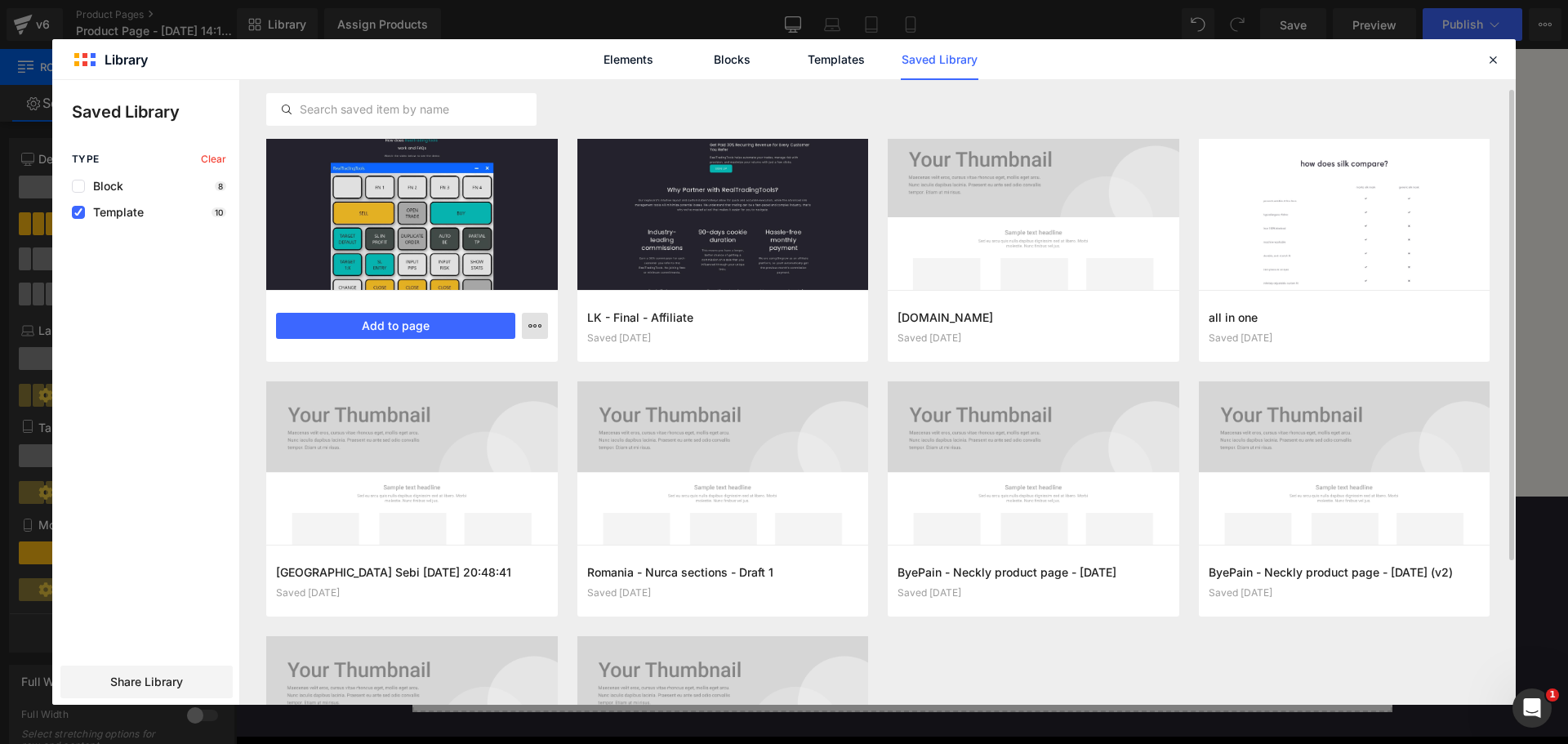
click at [533, 323] on icon "button" at bounding box center [534, 326] width 13 height 13
click at [493, 393] on div "Delete" at bounding box center [454, 396] width 186 height 34
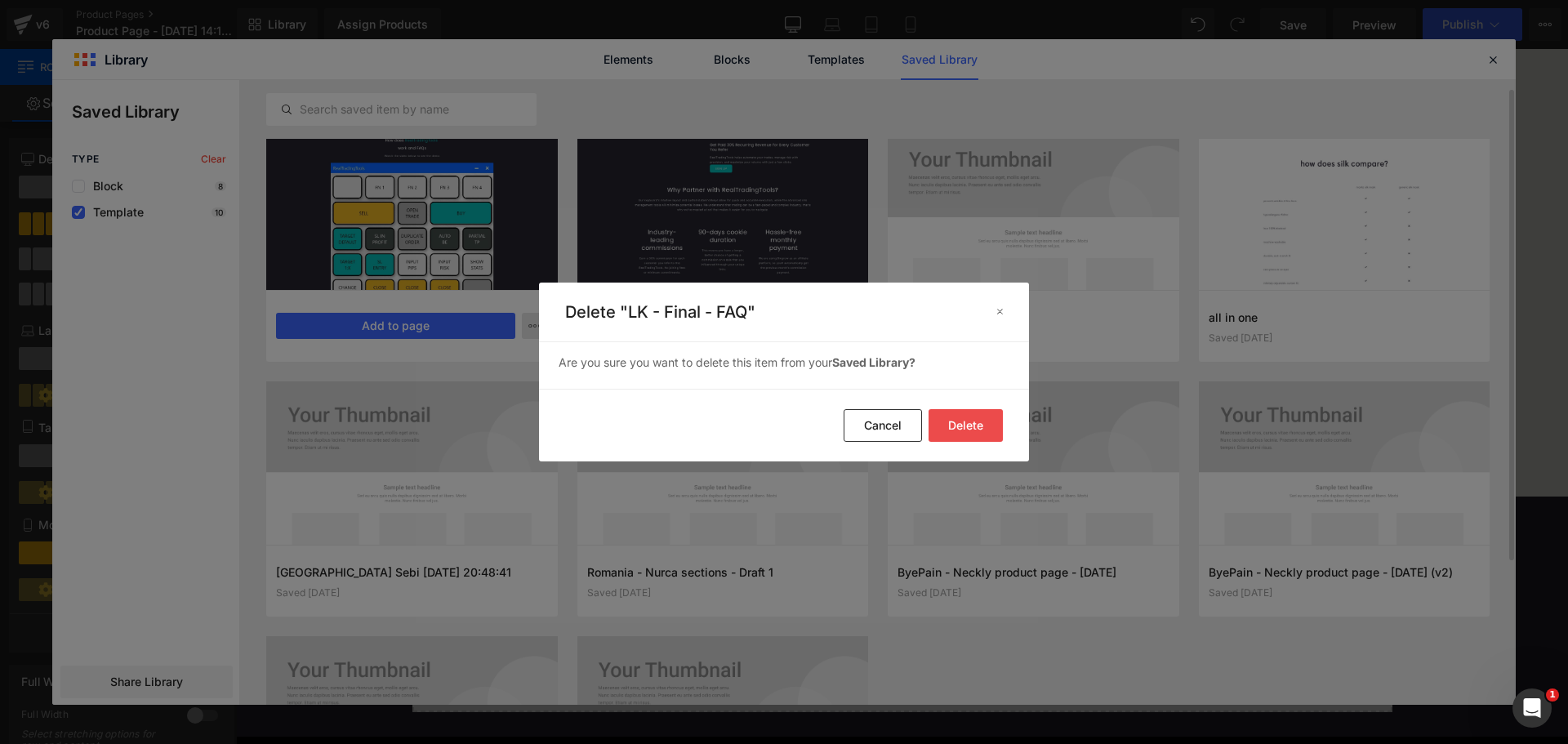
drag, startPoint x: 952, startPoint y: 418, endPoint x: 935, endPoint y: 414, distance: 17.5
click at [953, 418] on button "Delete" at bounding box center [966, 425] width 74 height 33
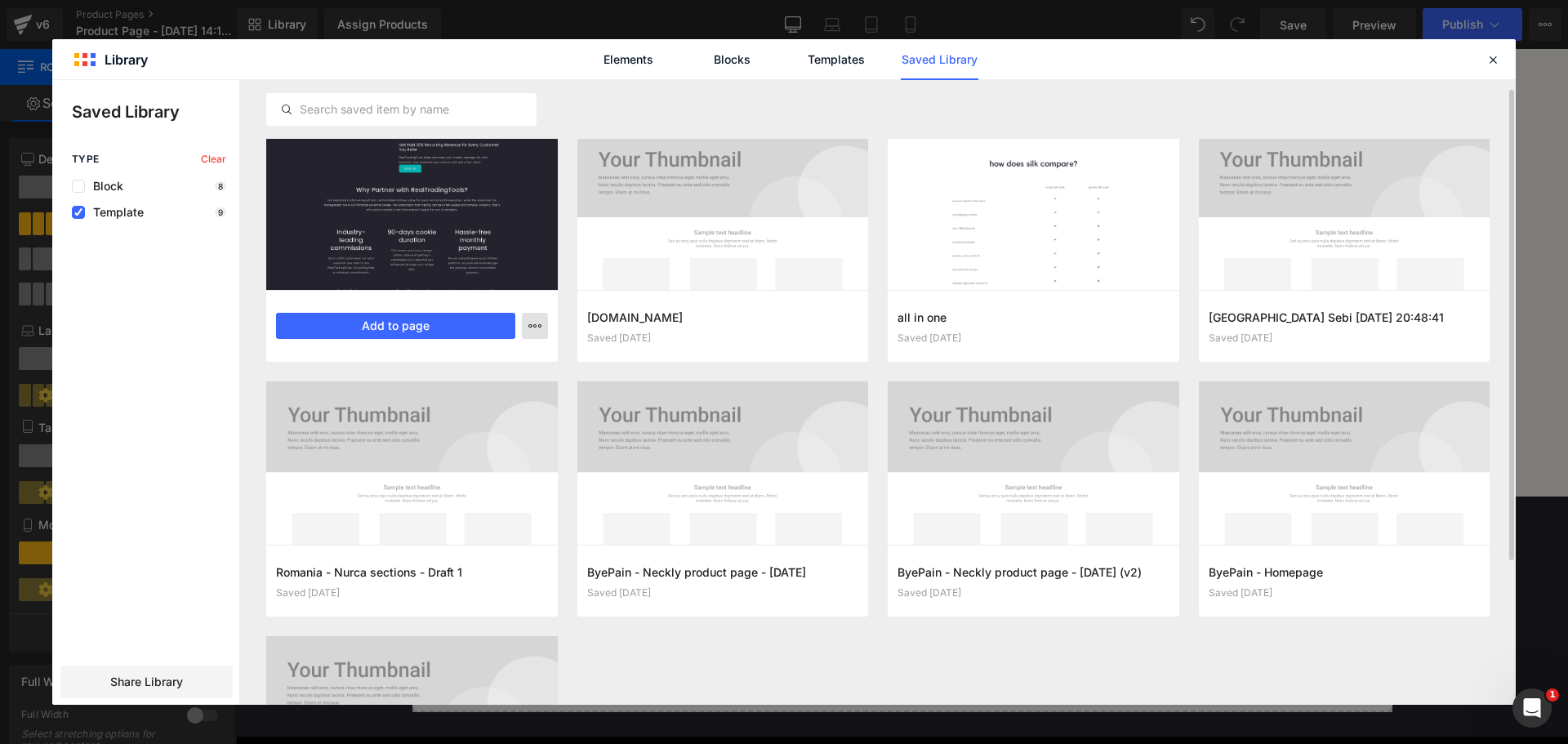
click at [534, 330] on icon "button" at bounding box center [534, 326] width 13 height 13
click at [510, 395] on div "Delete" at bounding box center [454, 396] width 186 height 34
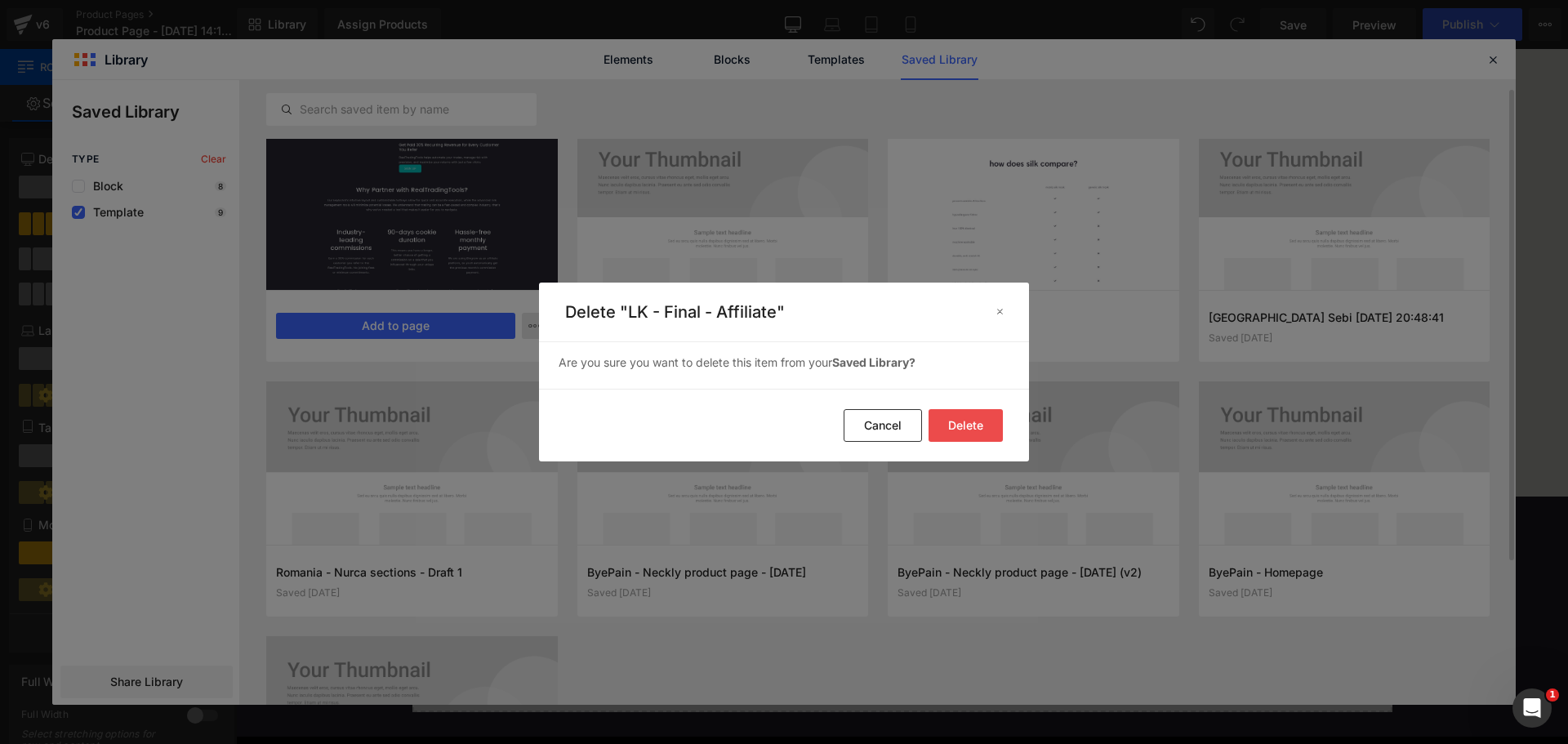
click at [975, 688] on button "Delete" at bounding box center [666, 688] width 1332 height 0
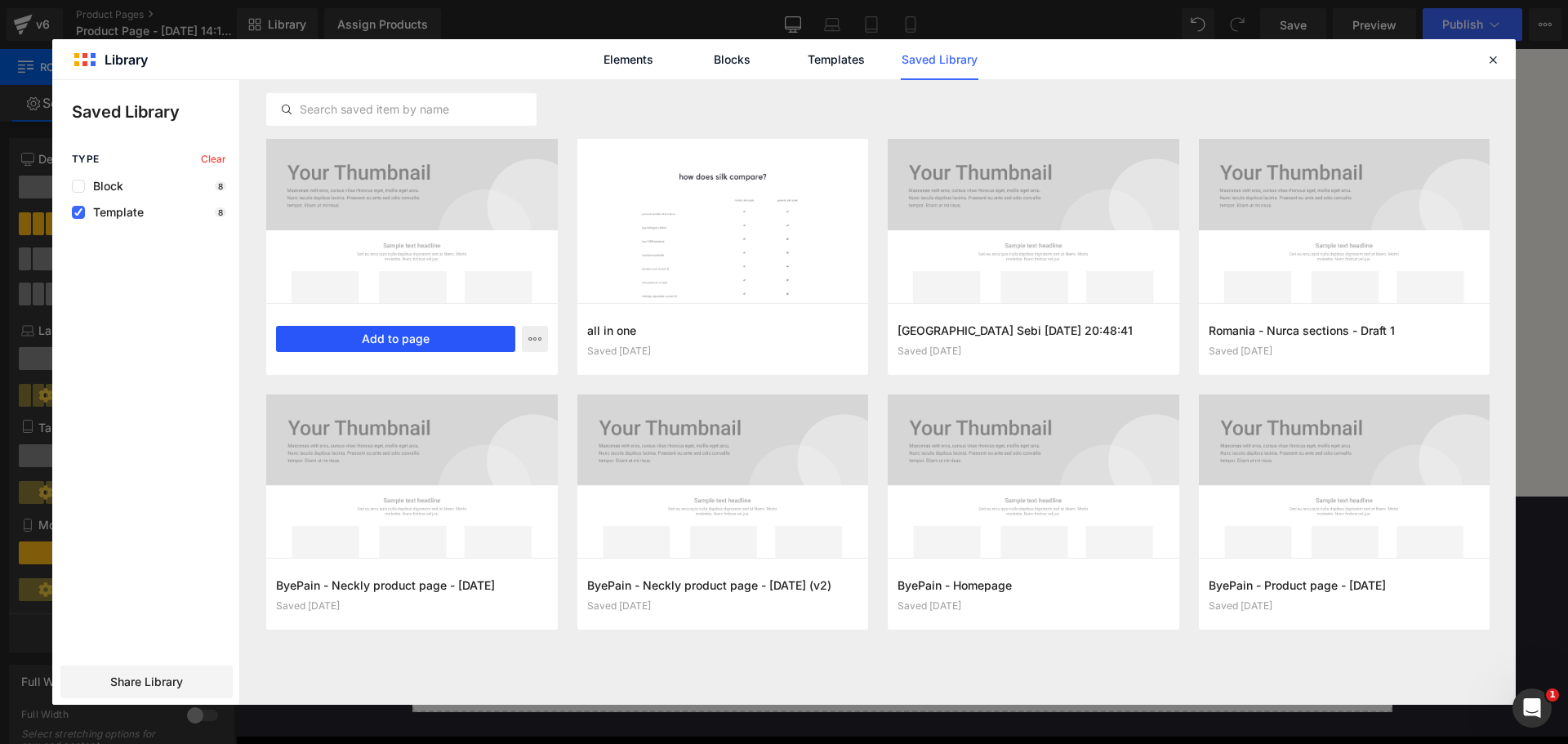
click at [394, 347] on button "Add to page" at bounding box center [396, 339] width 239 height 26
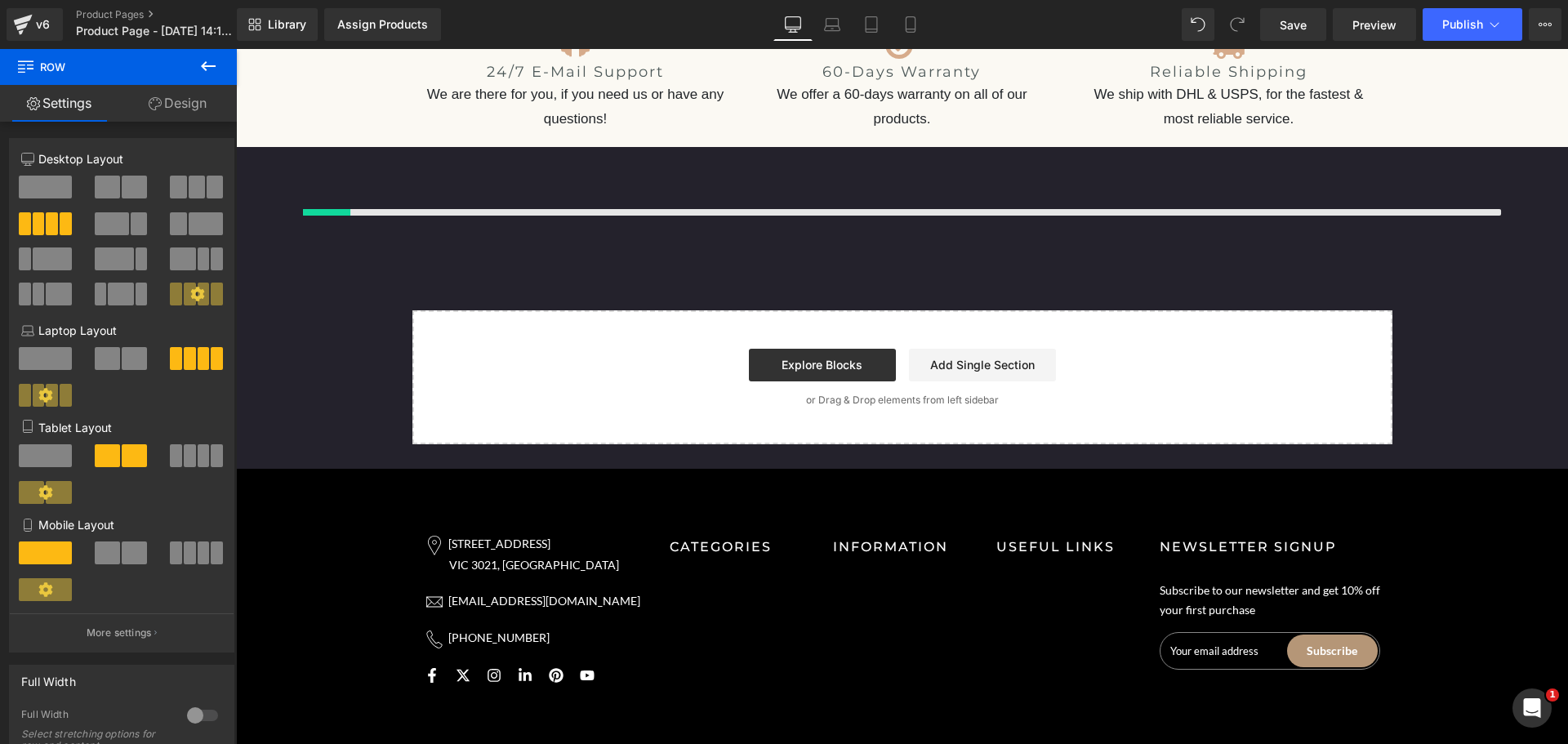
scroll to position [5131, 0]
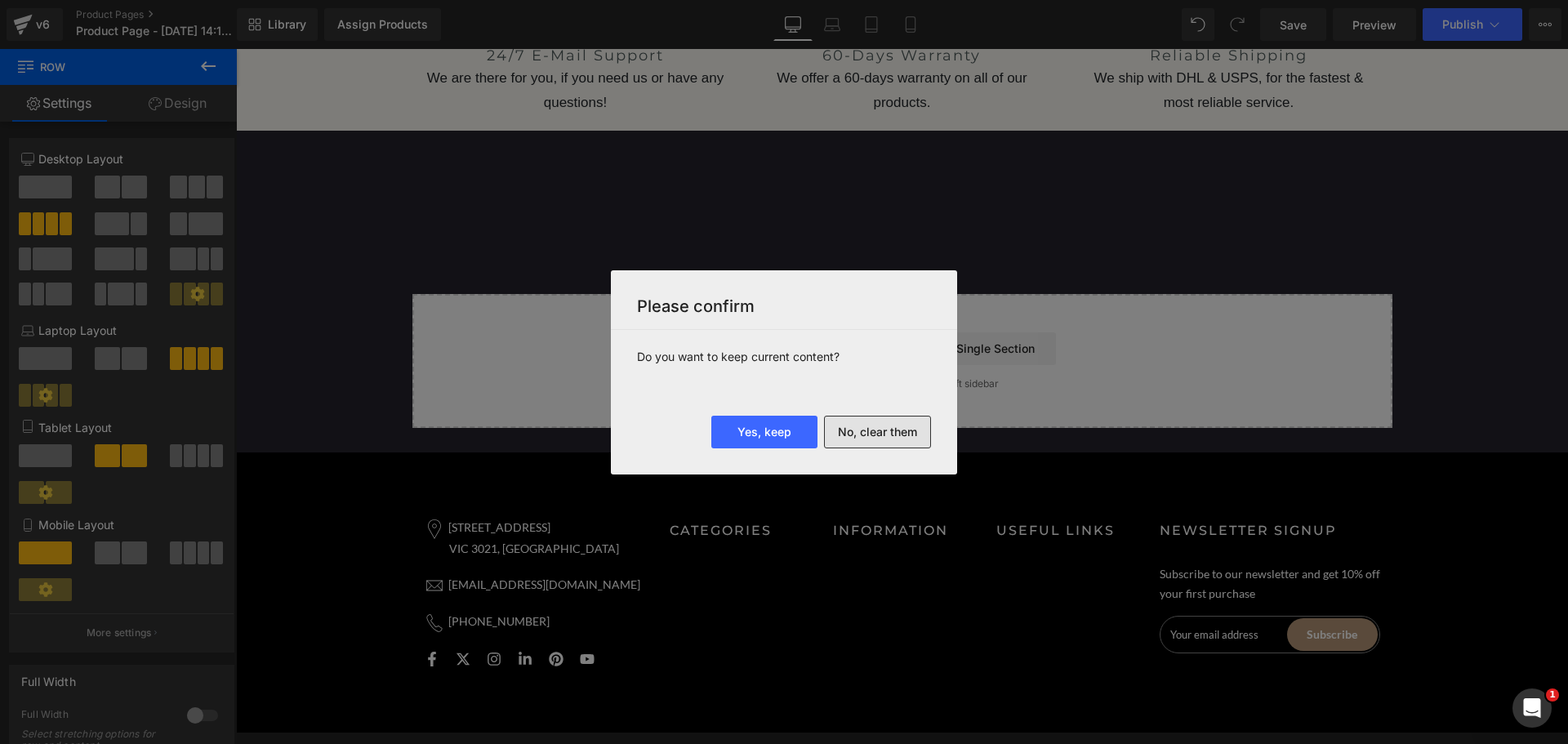
click at [887, 421] on button "No, clear them" at bounding box center [878, 431] width 107 height 33
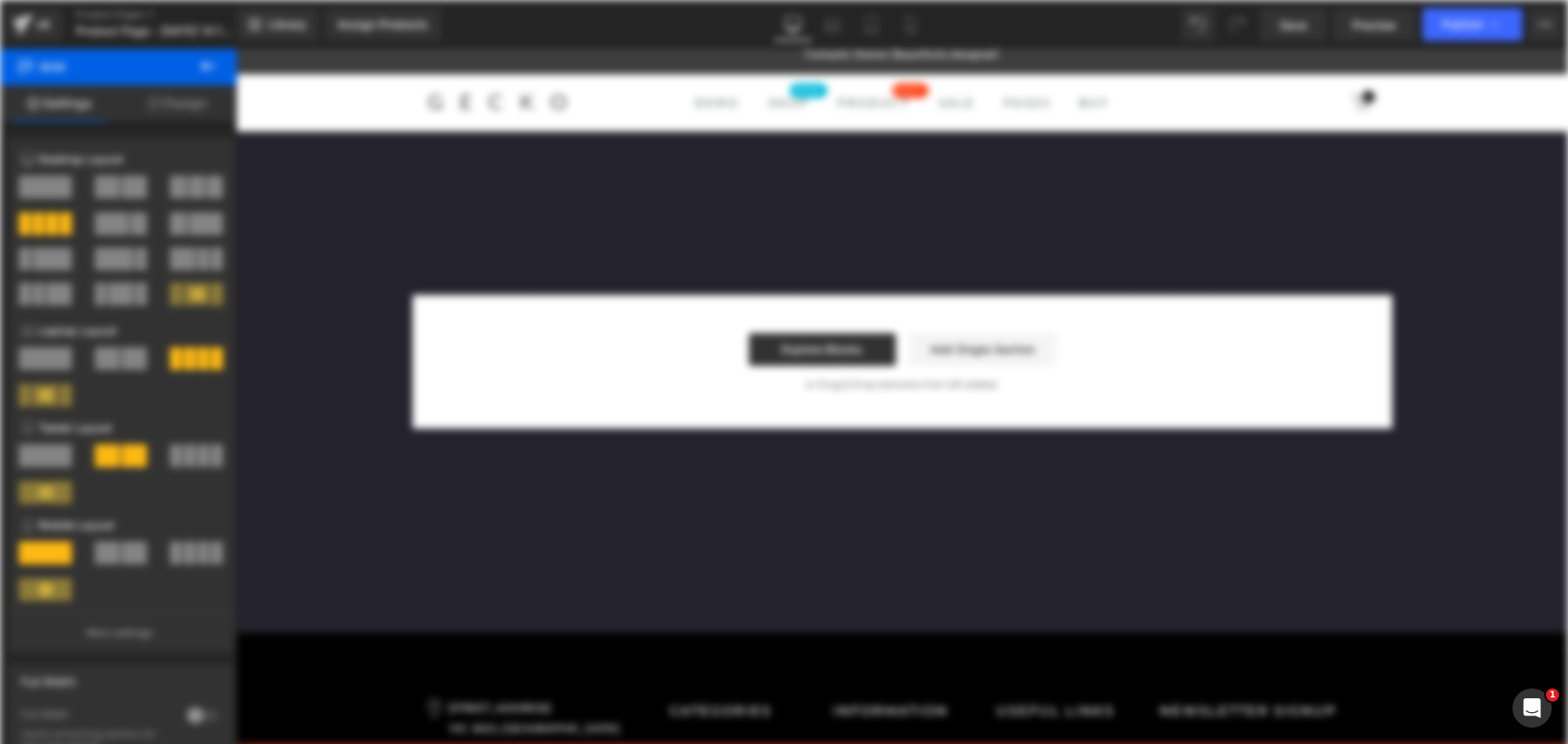
scroll to position [0, 0]
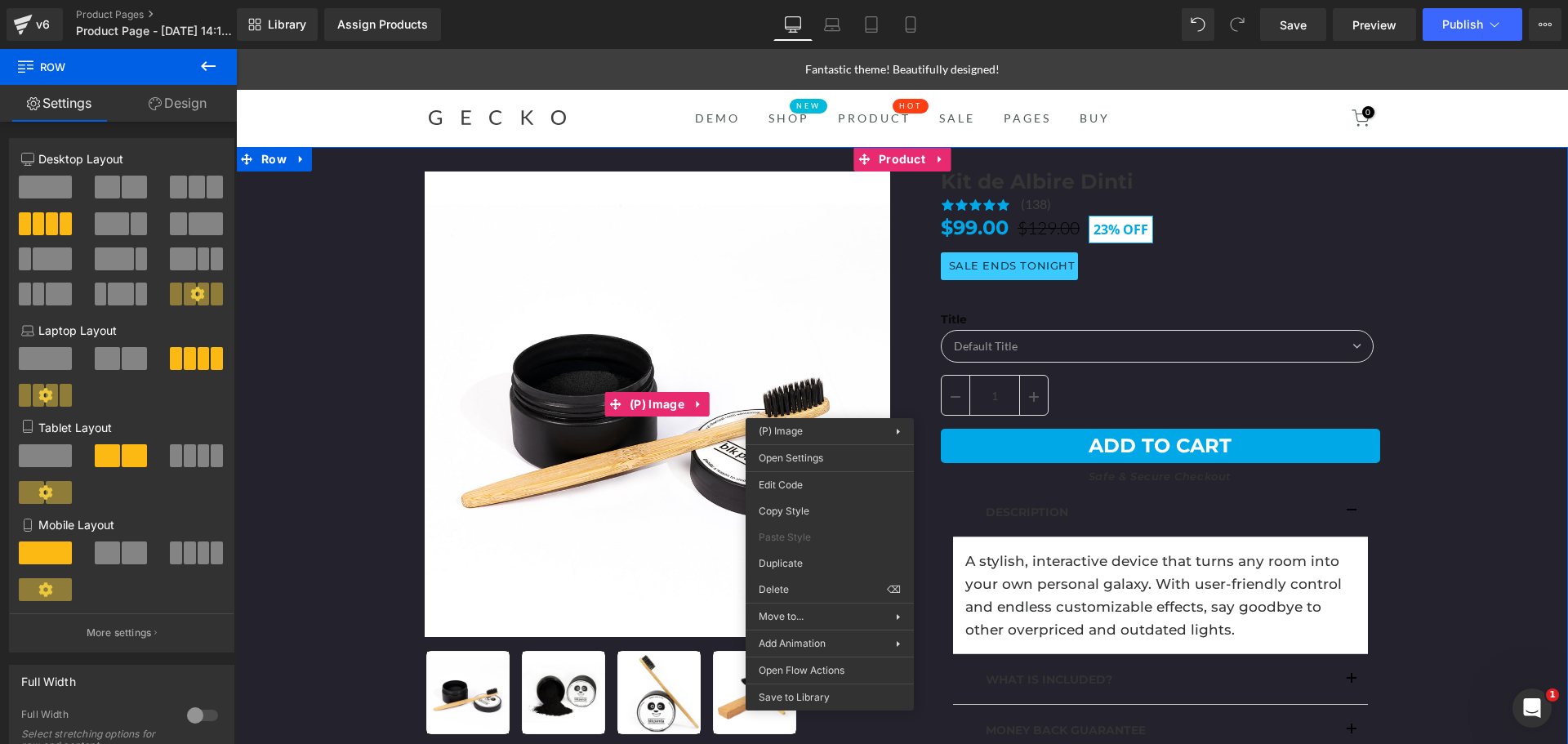
click at [1516, 268] on div "23 % (P) Image" at bounding box center [902, 471] width 1332 height 649
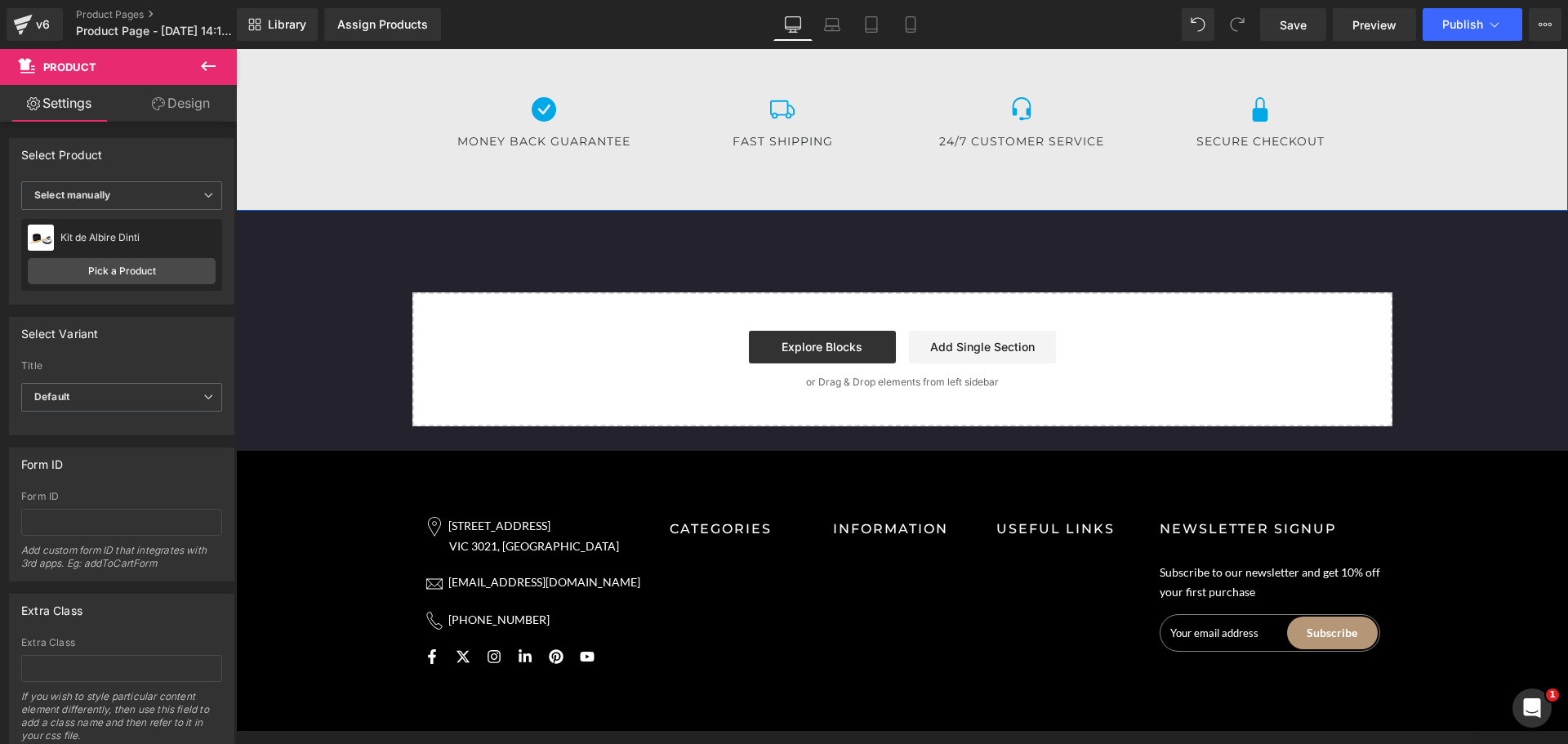
scroll to position [1871, 0]
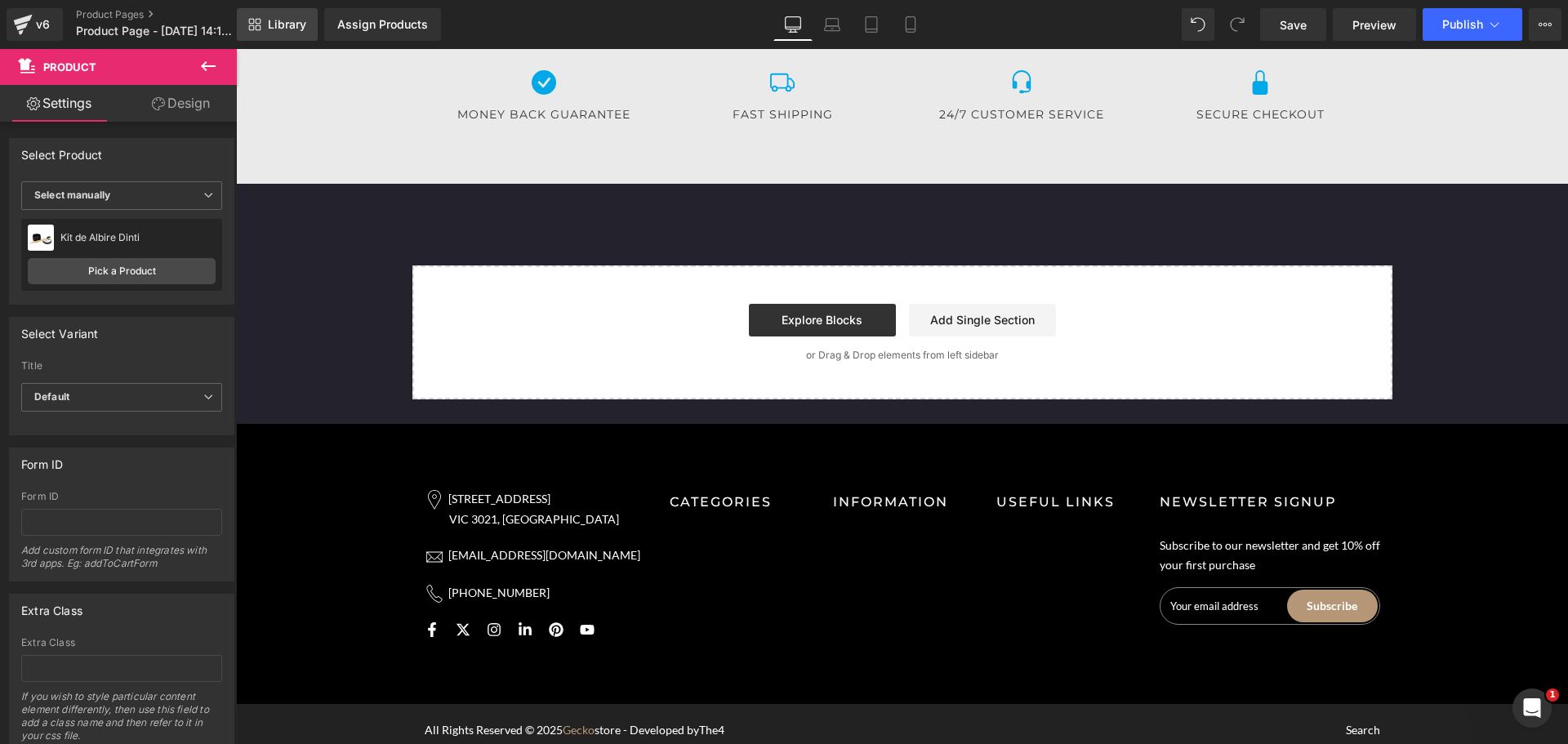
click at [294, 23] on span "Library" at bounding box center [287, 24] width 39 height 15
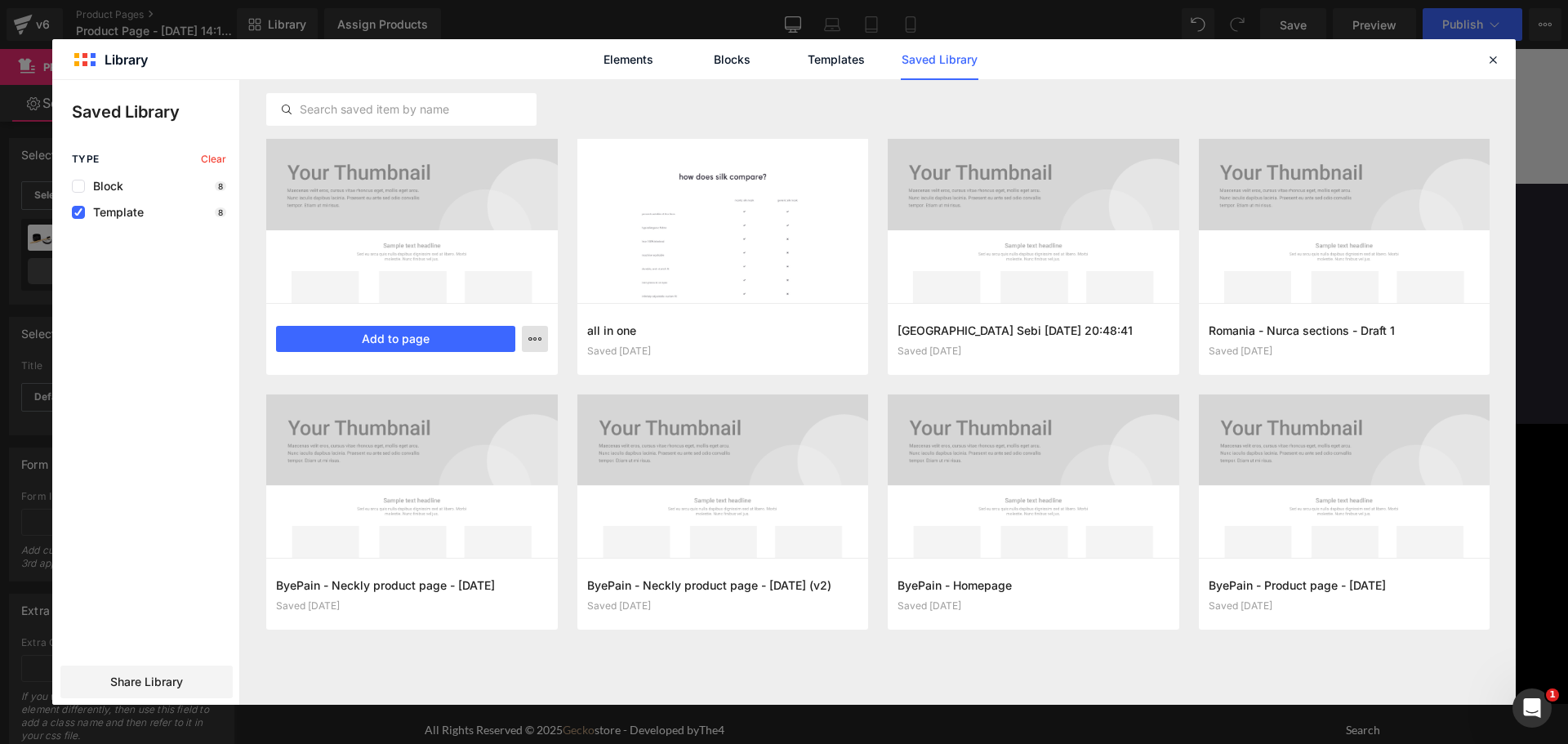
click at [532, 337] on icon "button" at bounding box center [534, 339] width 13 height 13
click at [491, 406] on div "Delete" at bounding box center [454, 409] width 186 height 34
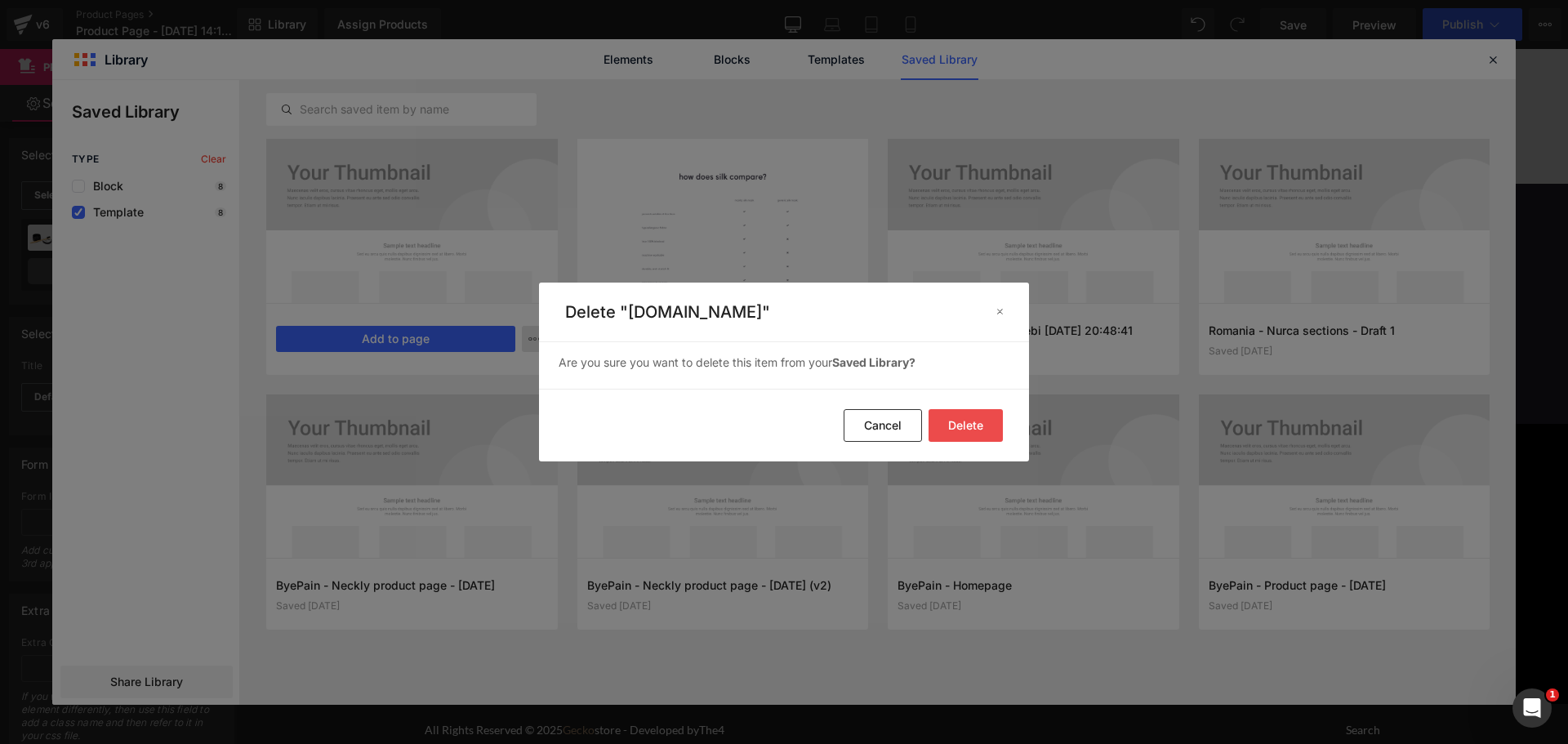
click at [992, 423] on button "Delete" at bounding box center [966, 425] width 74 height 33
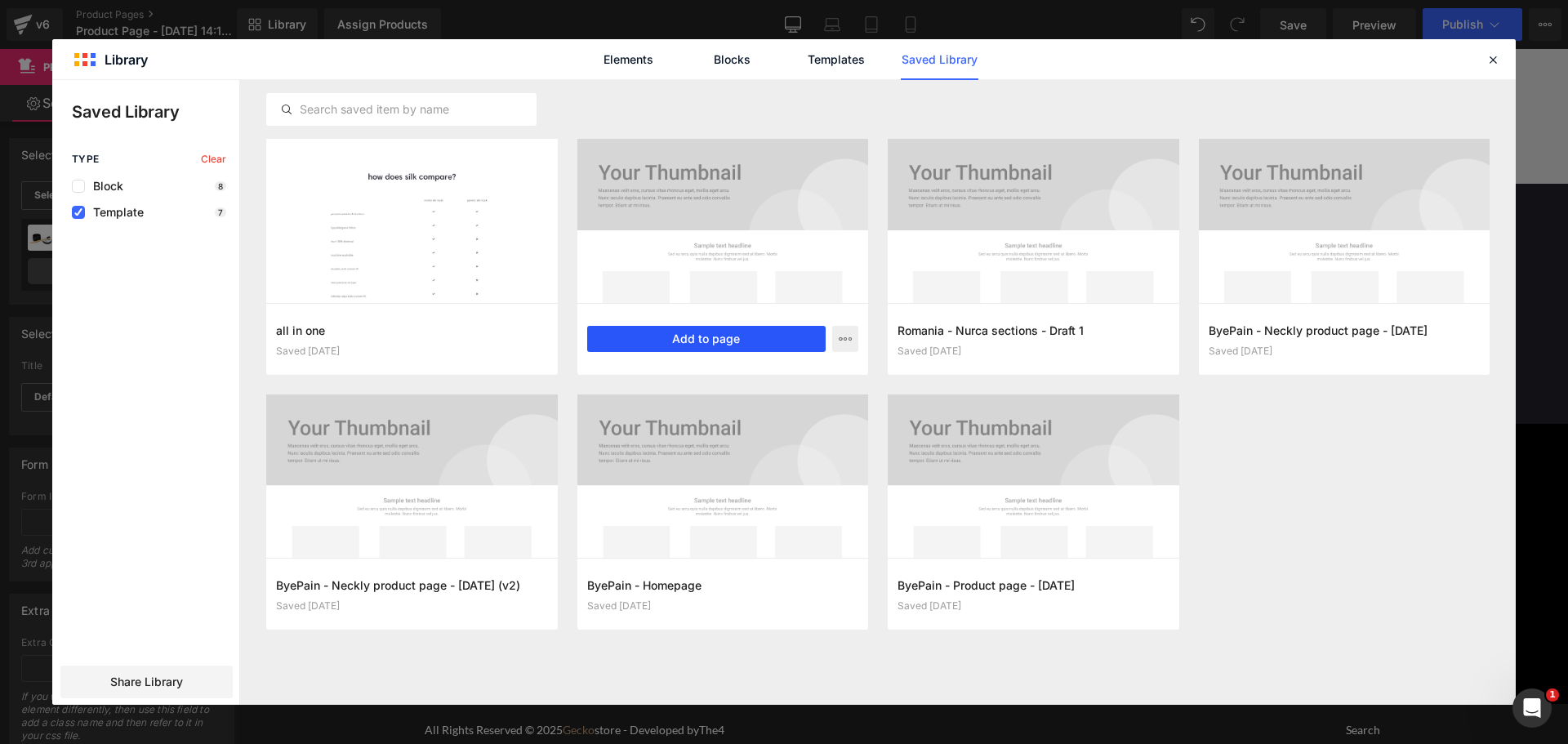
click at [730, 338] on button "Add to page" at bounding box center [707, 339] width 239 height 26
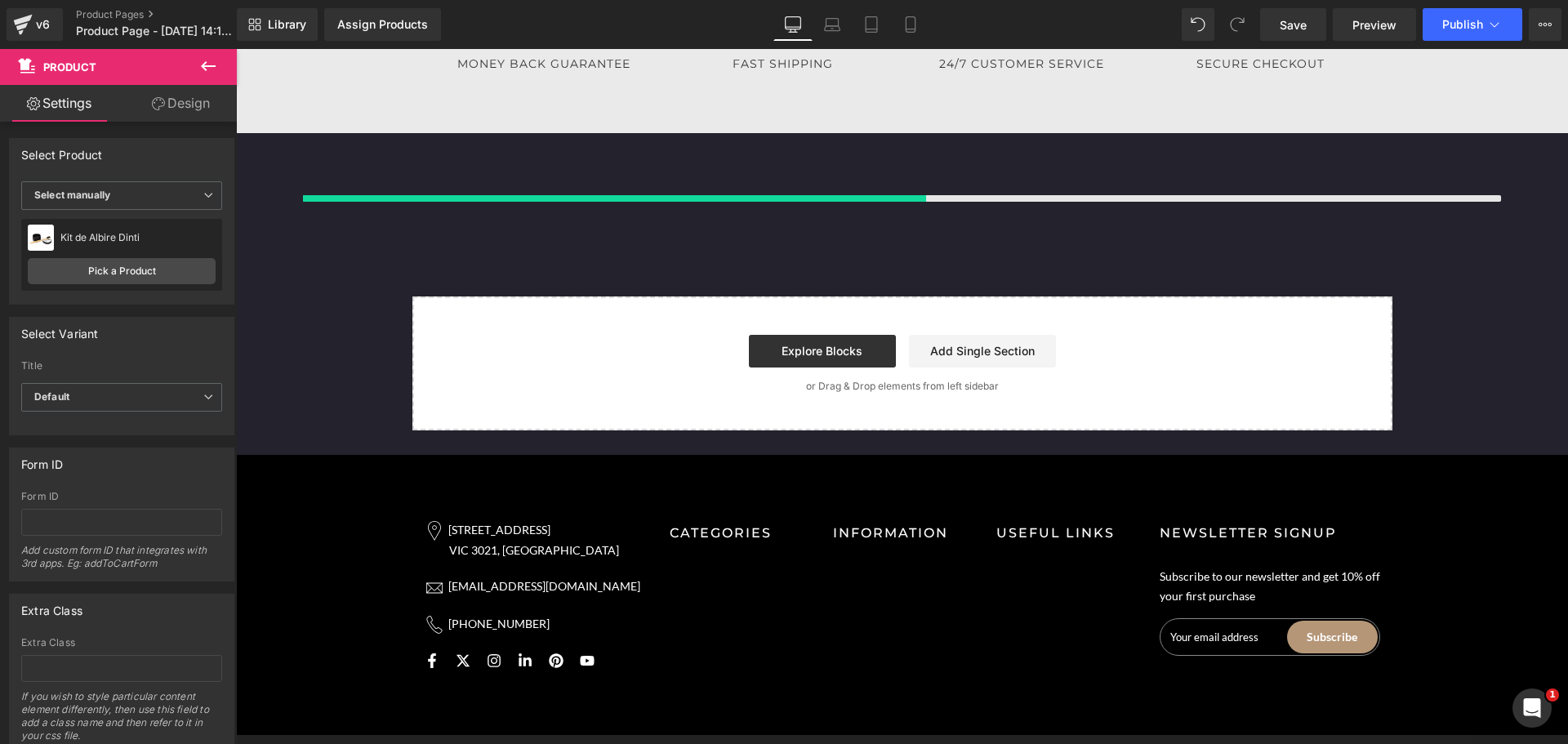
scroll to position [1924, 0]
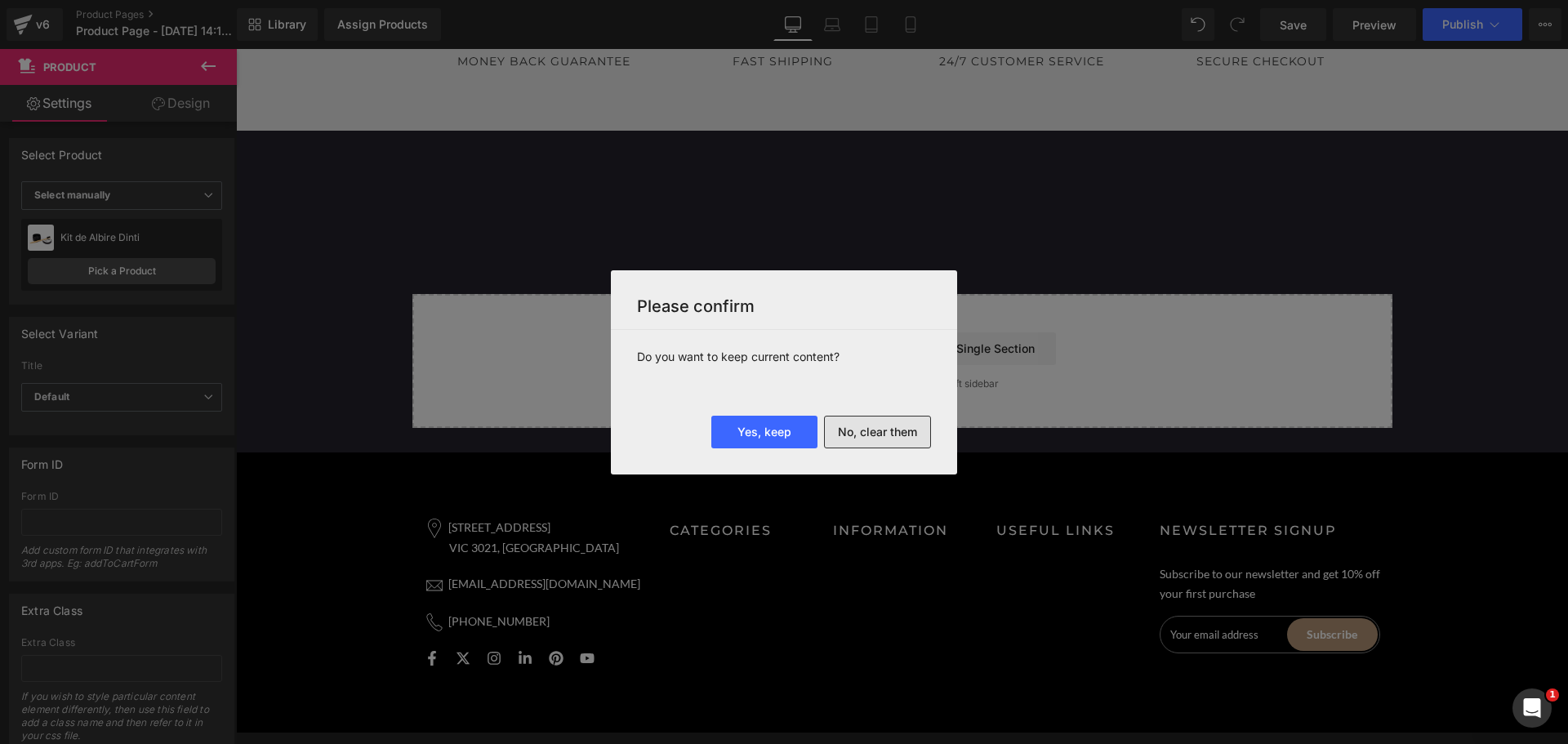
click at [900, 434] on button "No, clear them" at bounding box center [878, 431] width 107 height 33
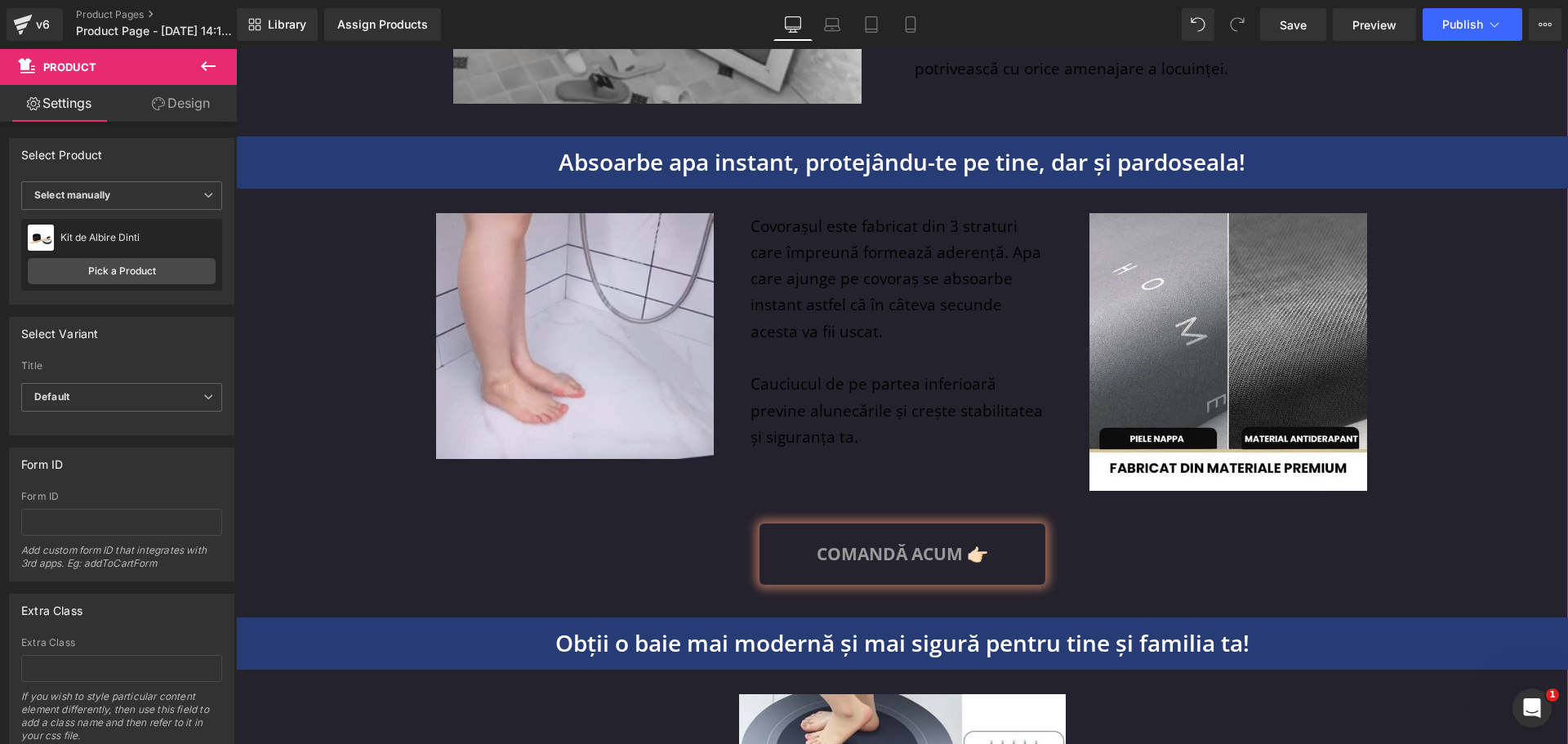
scroll to position [6670, 0]
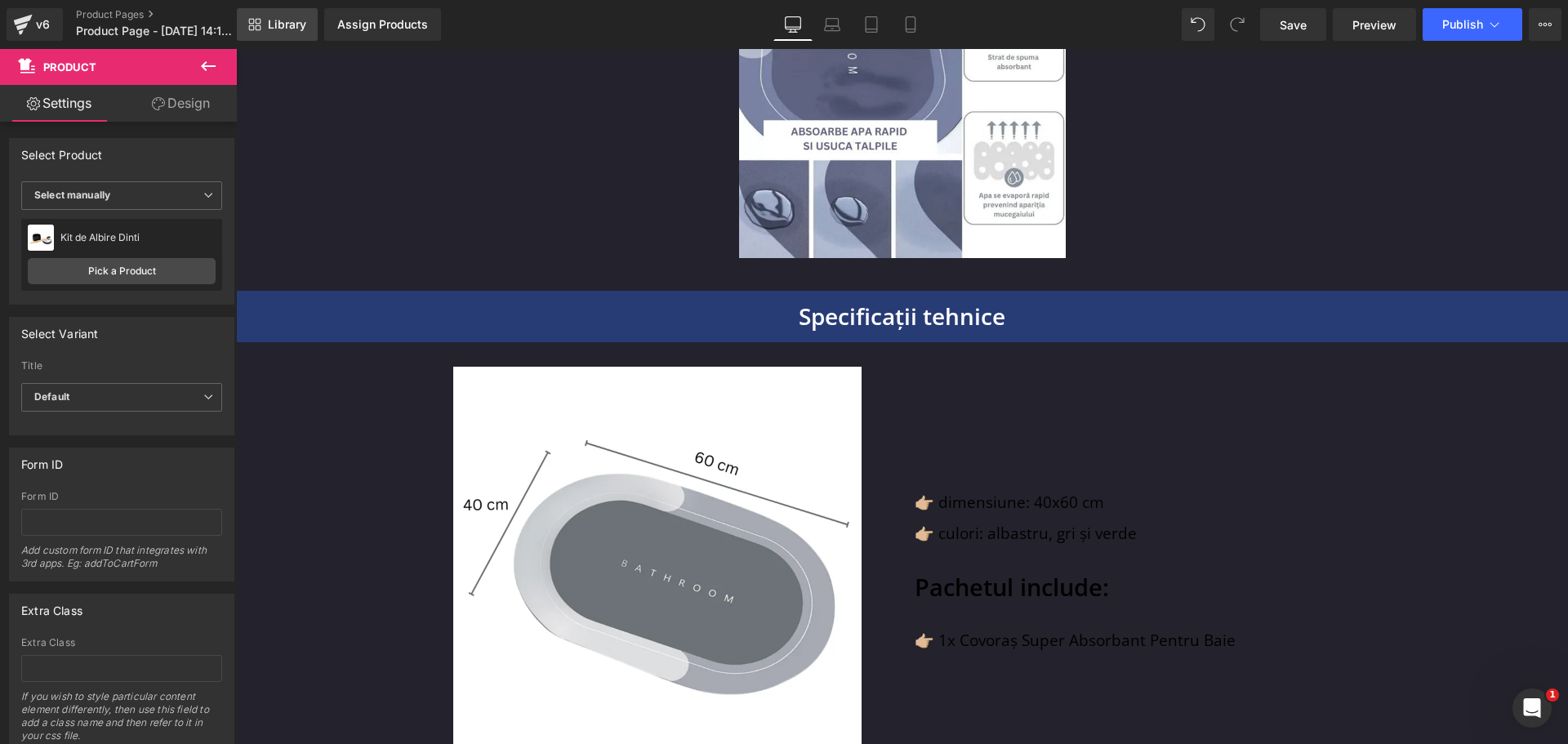
click at [272, 22] on span "Library" at bounding box center [287, 24] width 39 height 15
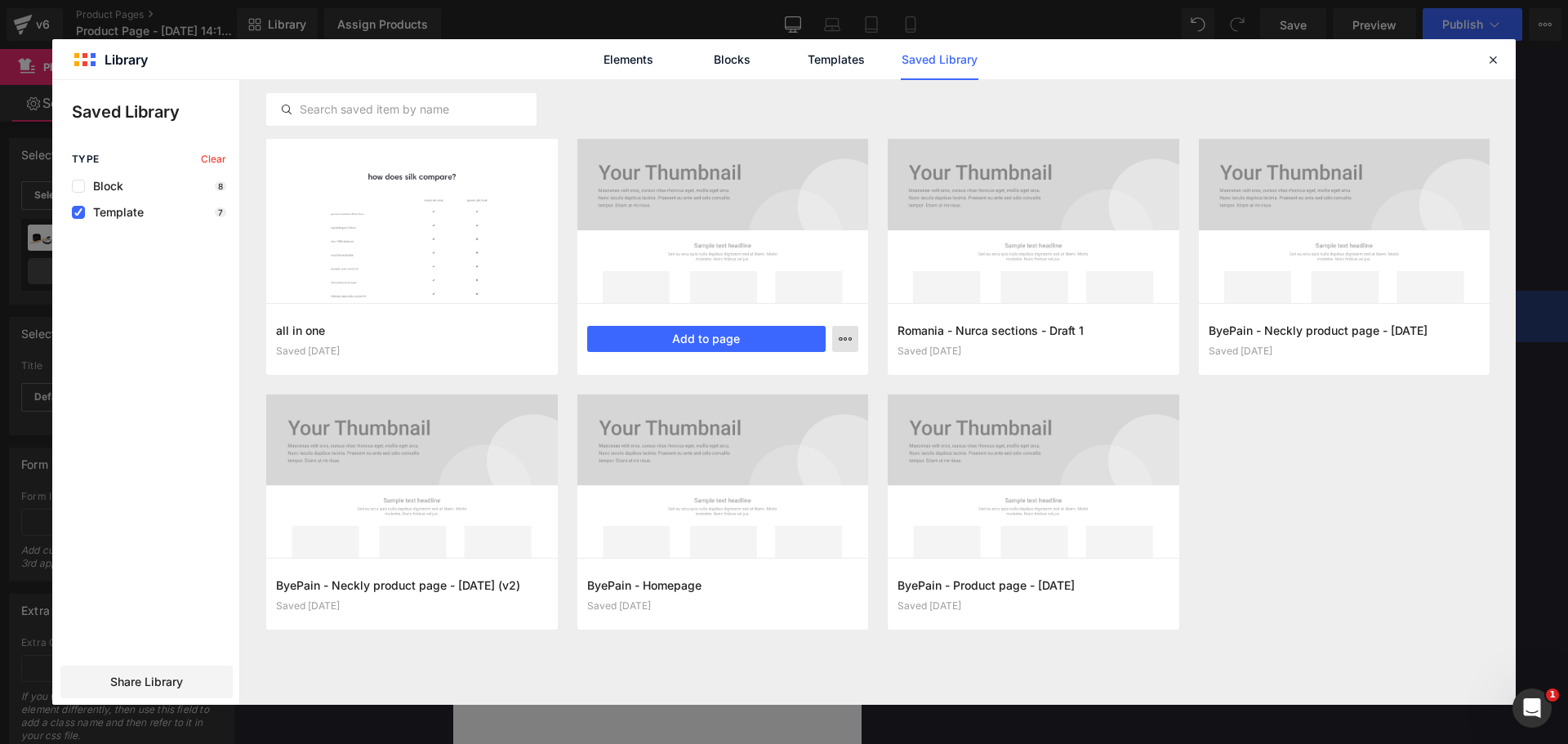
click at [841, 329] on button "button" at bounding box center [845, 339] width 26 height 26
click at [780, 409] on div "Delete" at bounding box center [764, 409] width 186 height 34
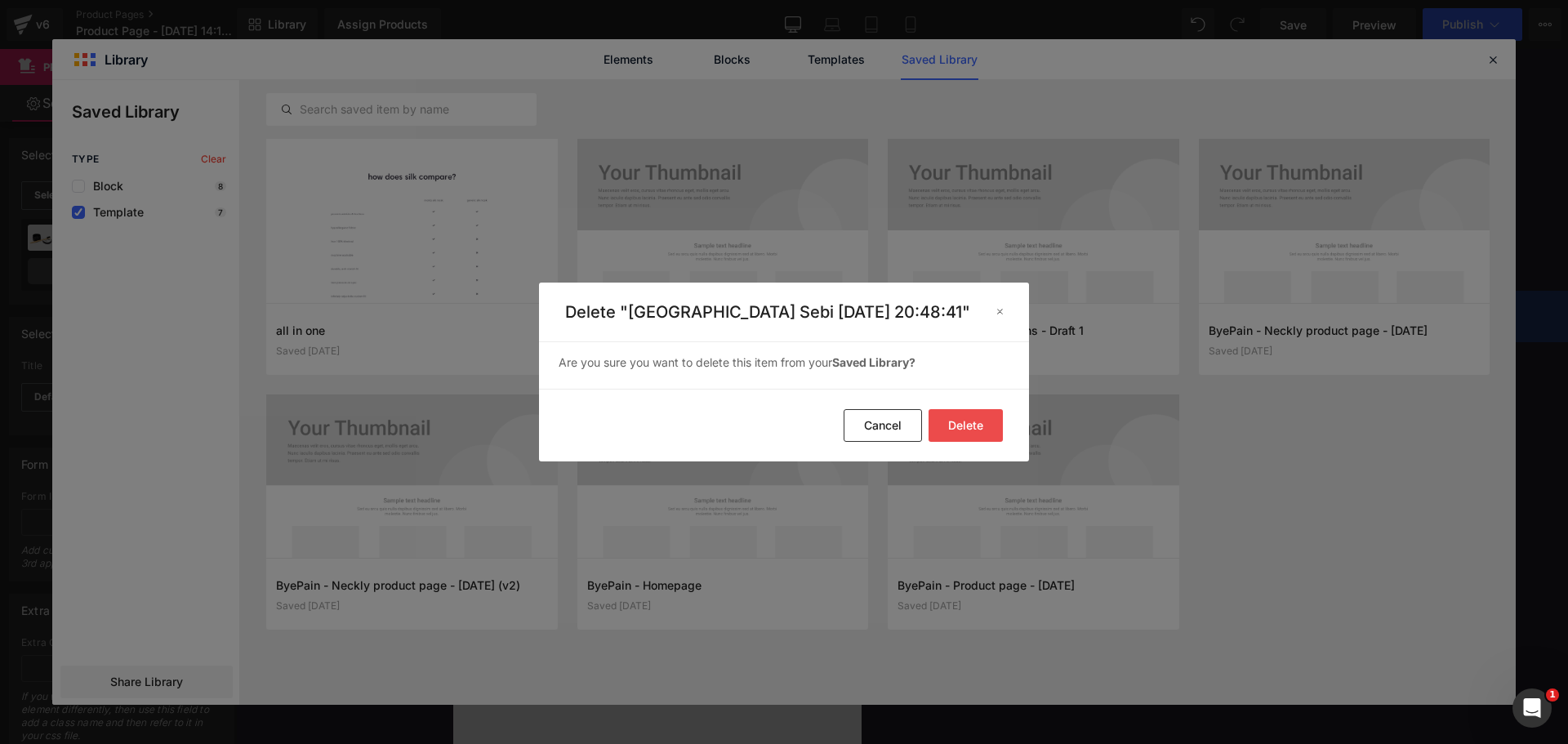
click at [941, 419] on button "Delete" at bounding box center [966, 425] width 74 height 33
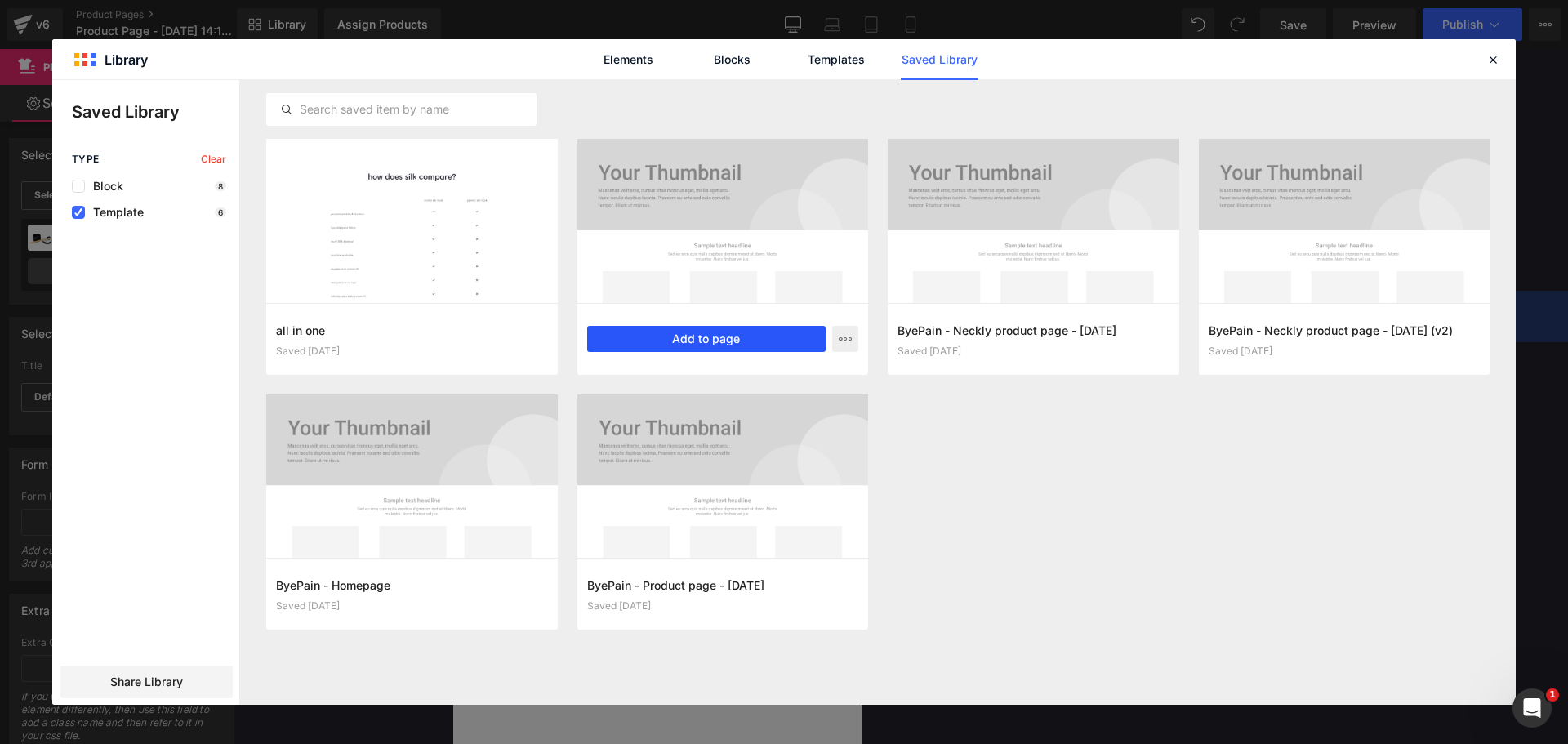
click at [751, 336] on button "Add to page" at bounding box center [707, 339] width 239 height 26
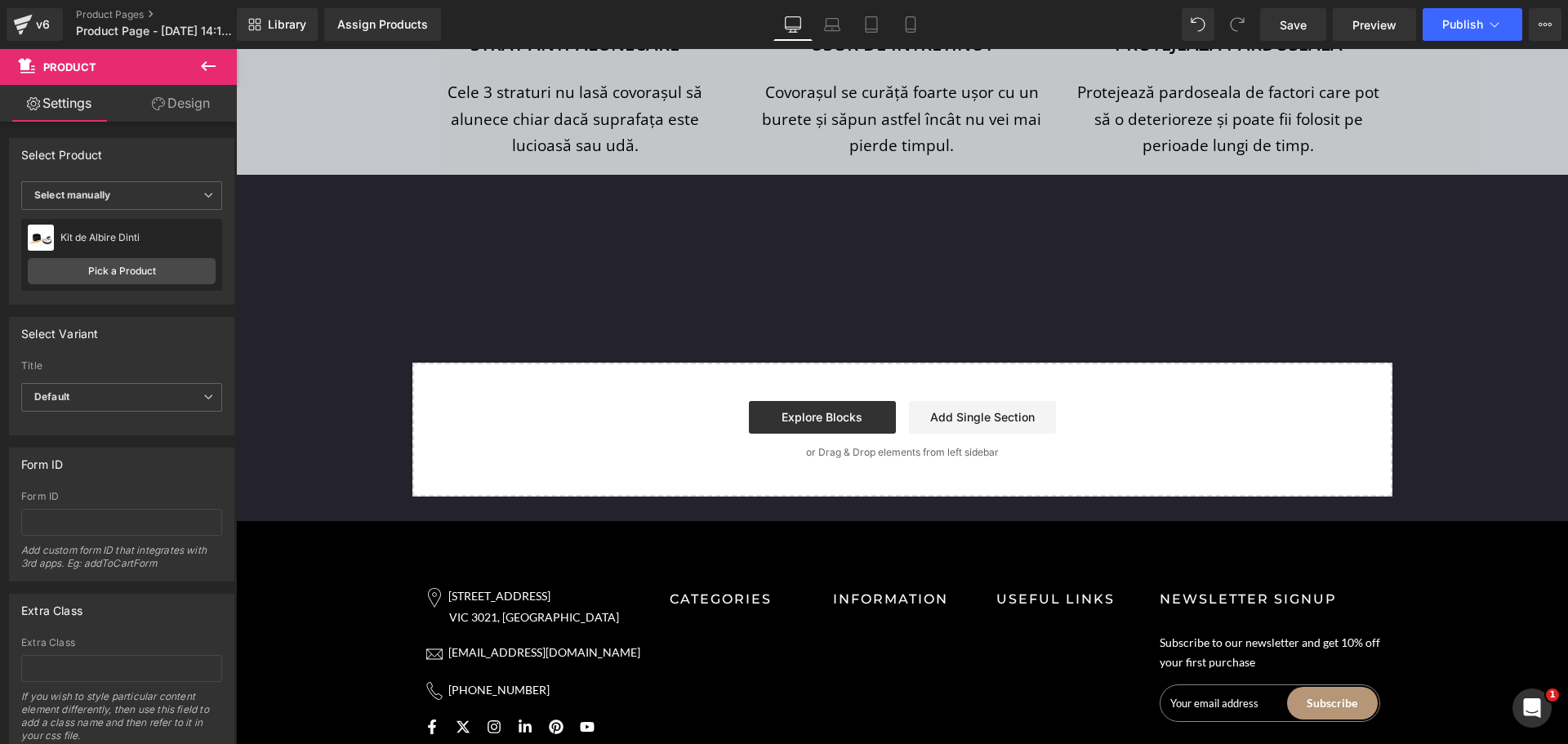
scroll to position [7839, 0]
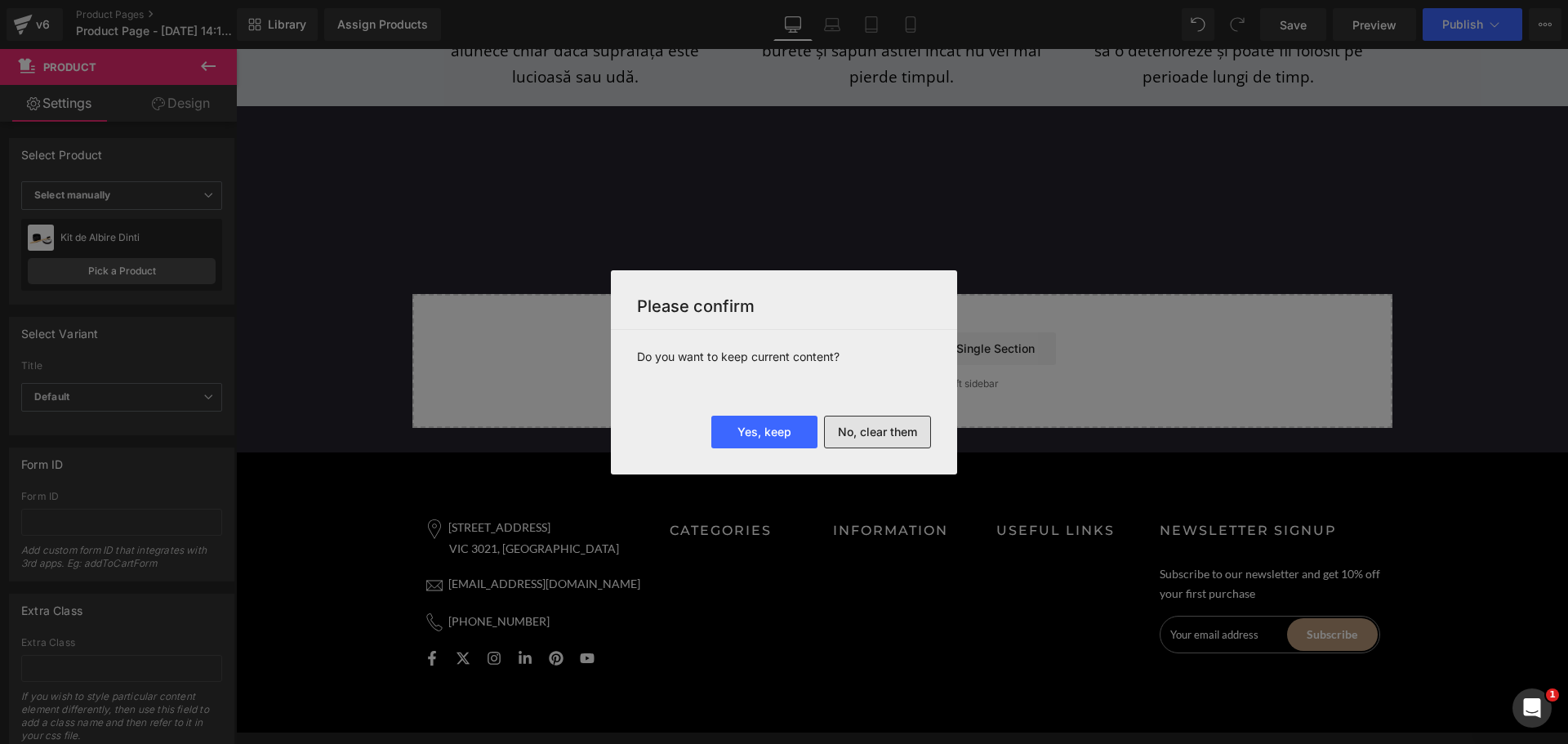
click at [889, 441] on button "No, clear them" at bounding box center [878, 431] width 107 height 33
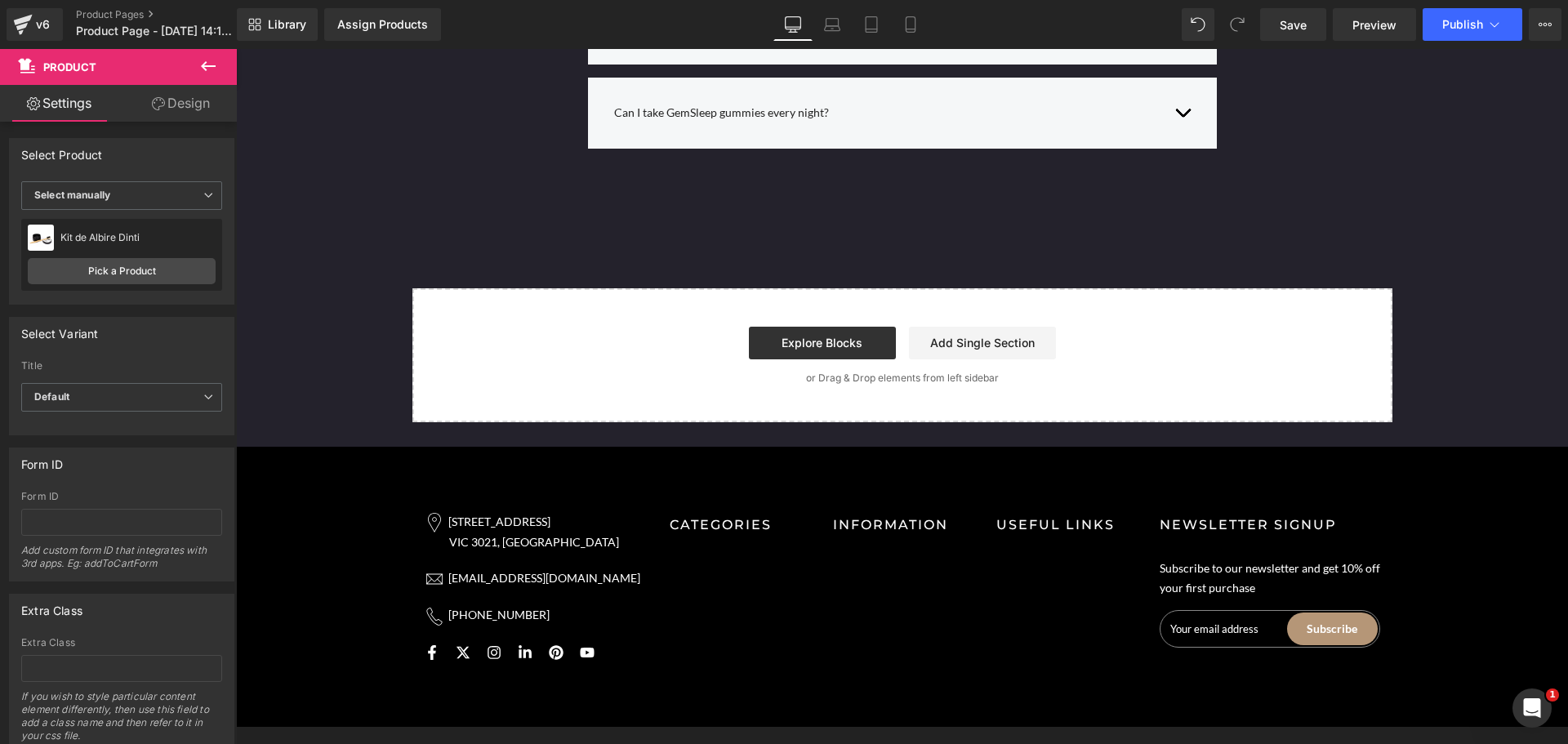
scroll to position [8617, 0]
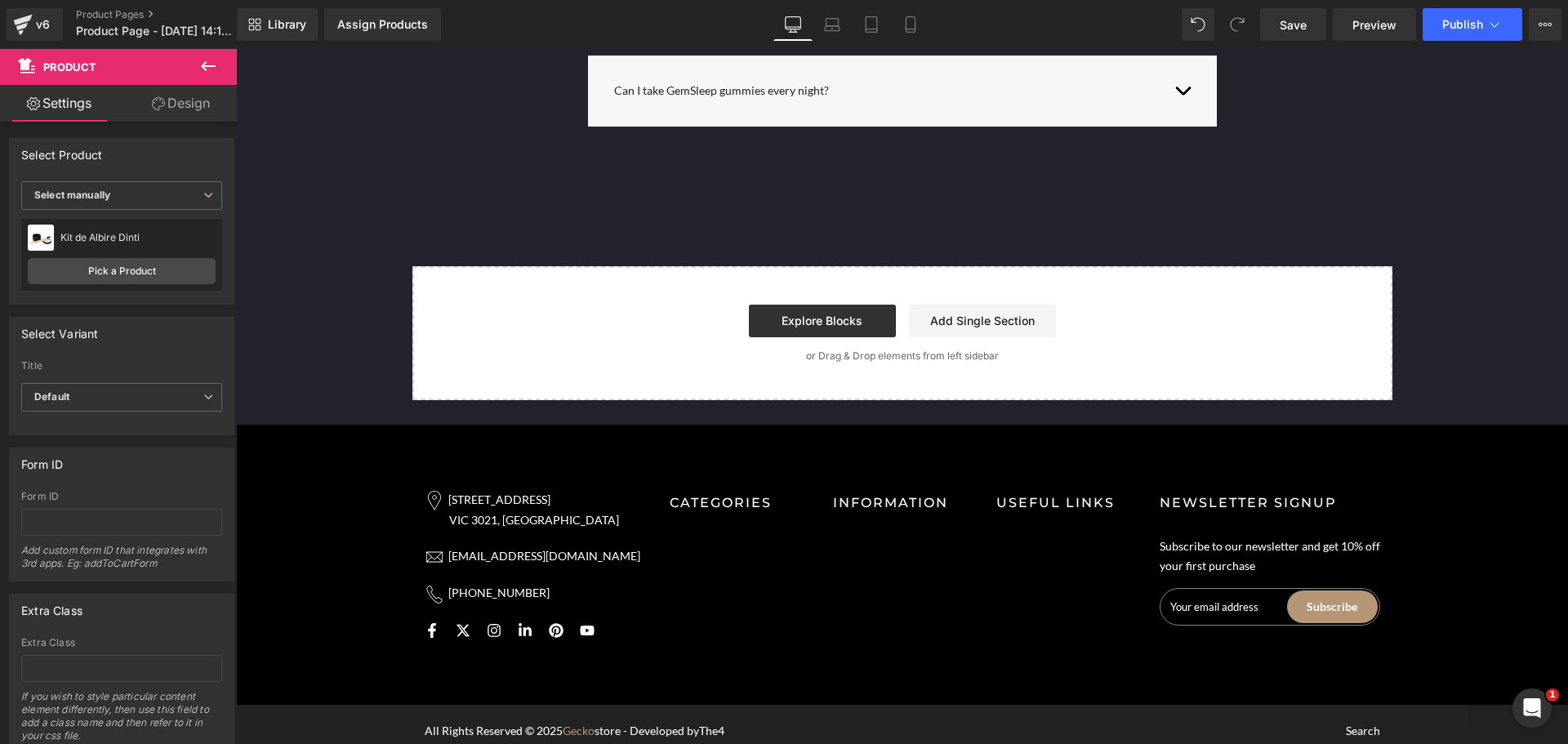
click at [283, 5] on div "Library Assign Products Product Preview No product match your search. Please tr…" at bounding box center [902, 25] width 1331 height 49
click at [292, 11] on link "Library" at bounding box center [277, 24] width 81 height 33
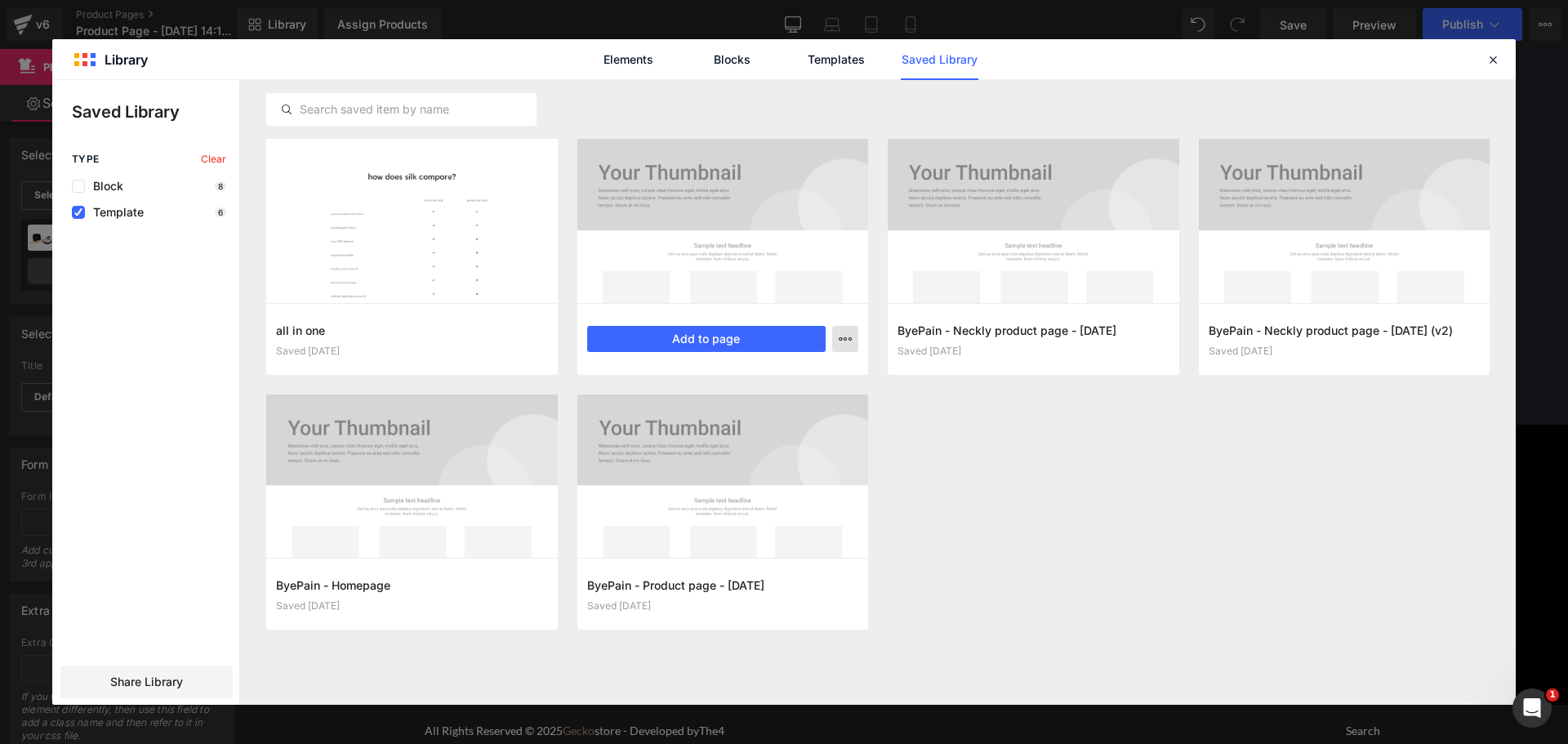
click at [852, 338] on button "button" at bounding box center [845, 339] width 26 height 26
click at [771, 407] on div "Delete" at bounding box center [764, 409] width 186 height 34
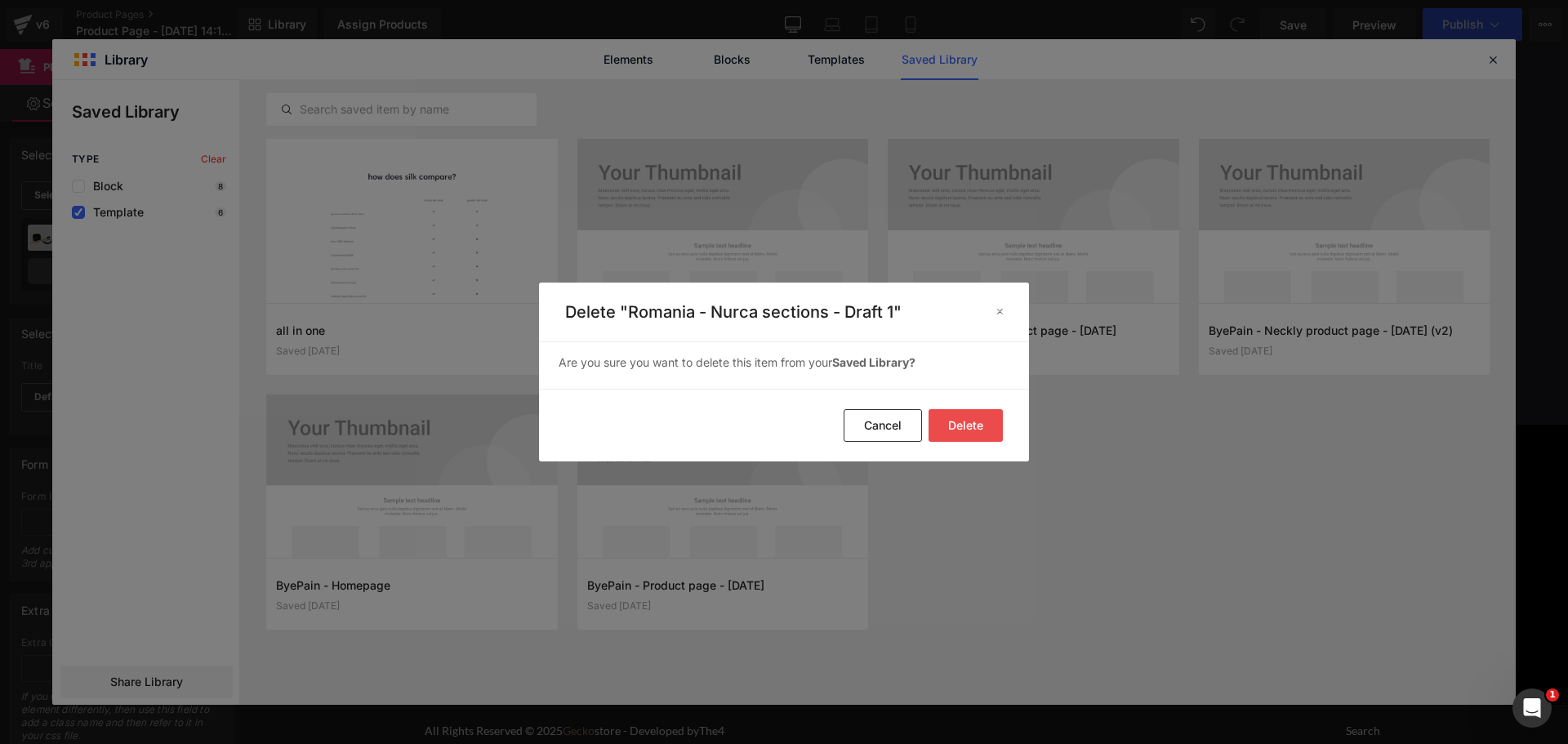
click at [972, 427] on button "Delete" at bounding box center [966, 425] width 74 height 33
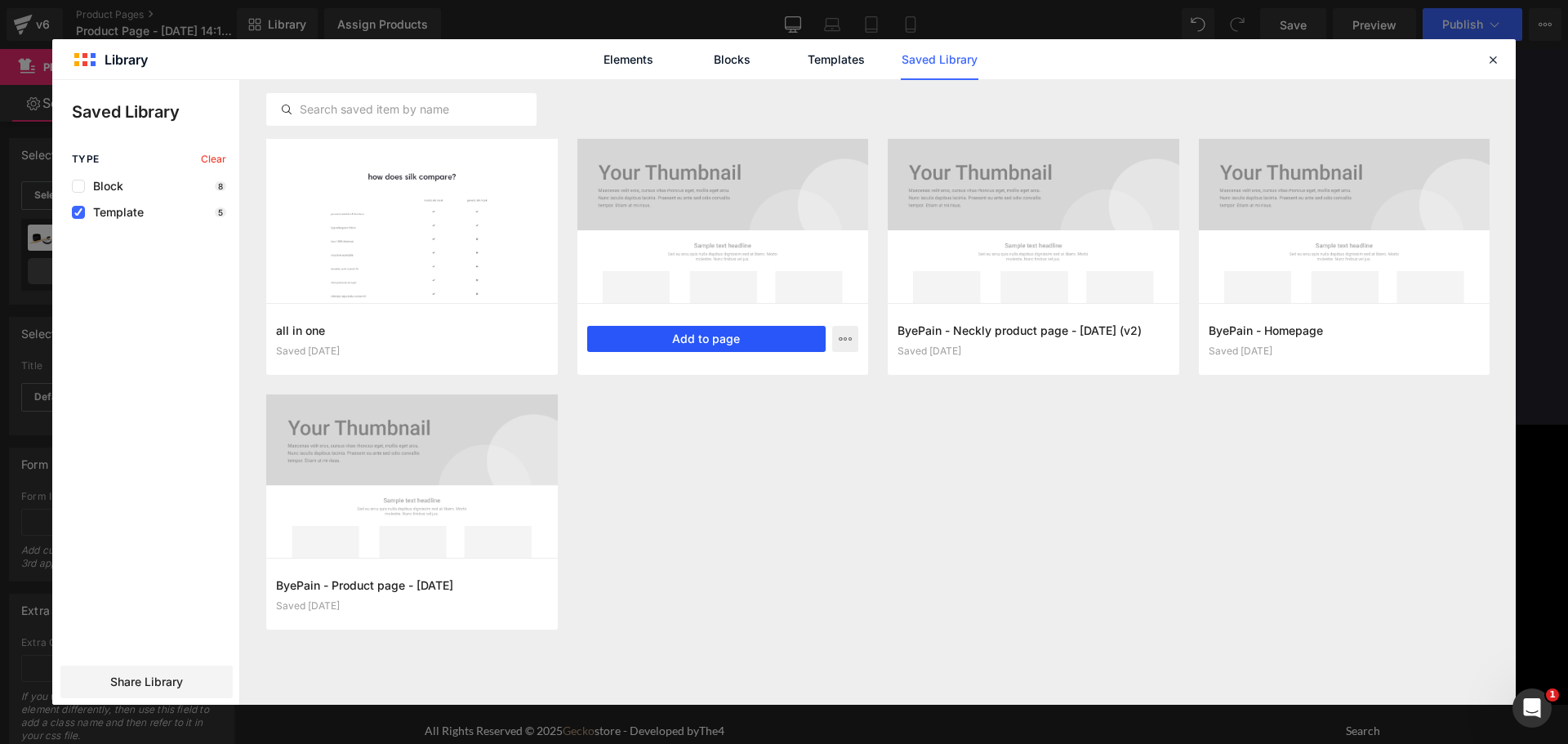
click at [719, 341] on button "Add to page" at bounding box center [707, 339] width 239 height 26
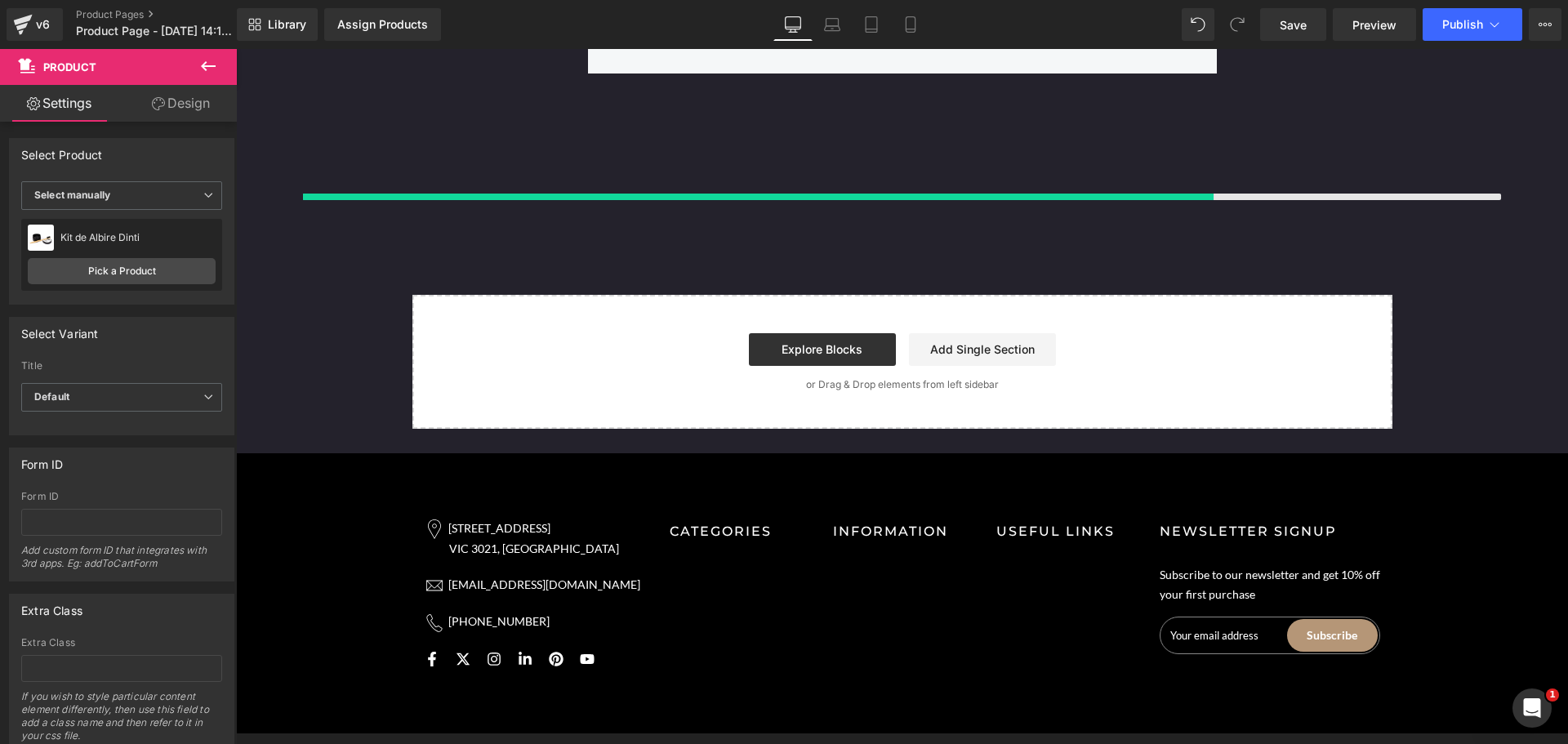
scroll to position [8672, 0]
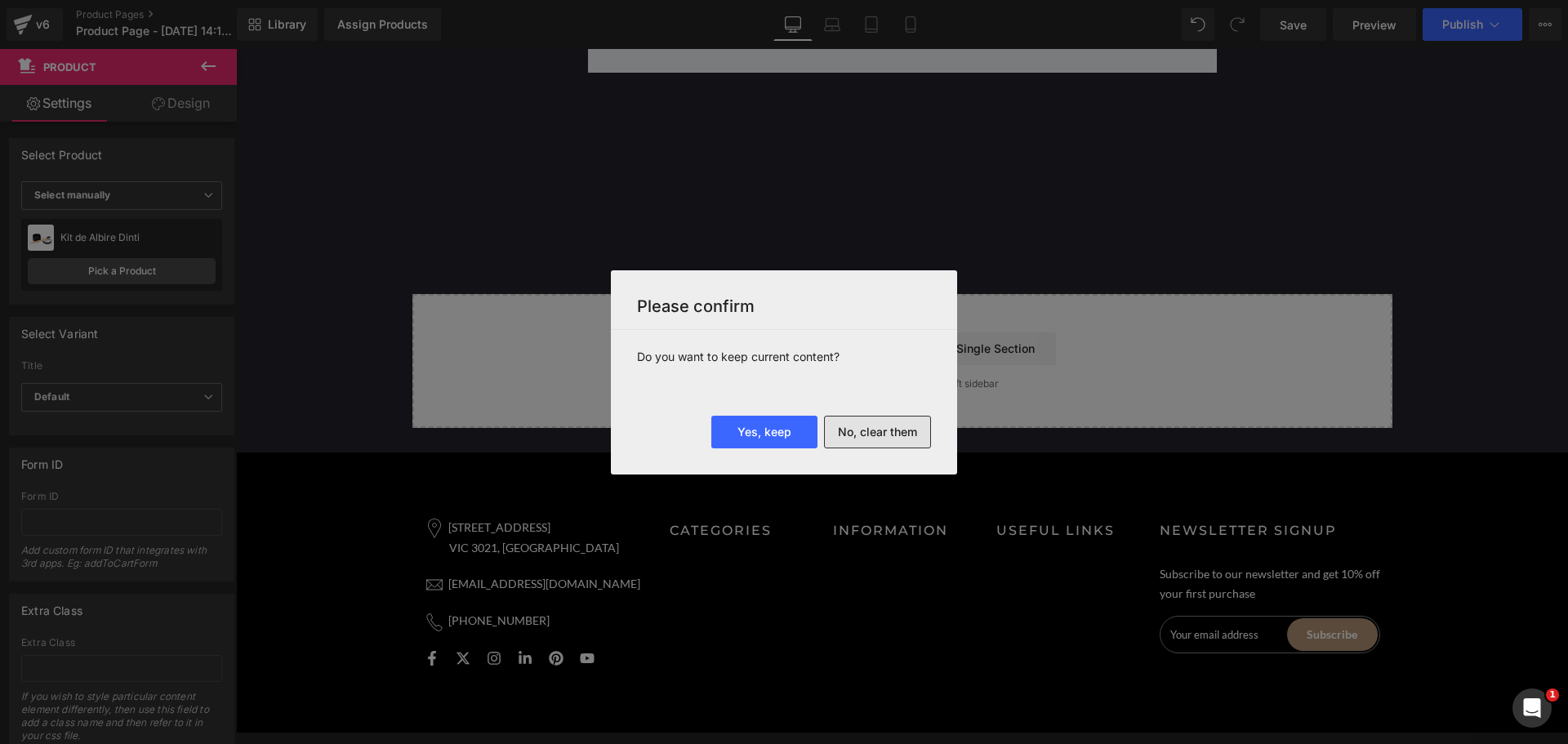
click at [873, 433] on button "No, clear them" at bounding box center [878, 431] width 107 height 33
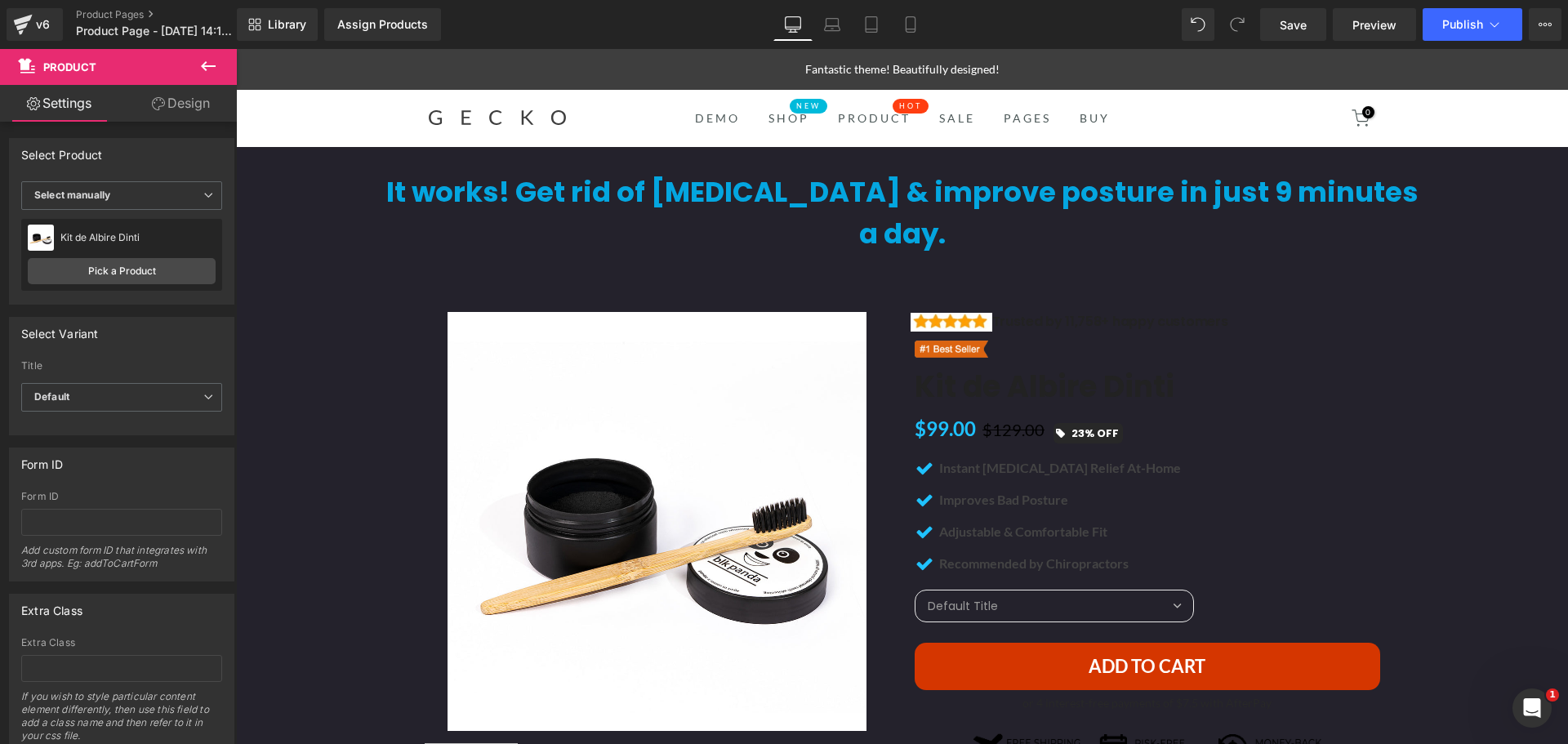
scroll to position [5116, 0]
click at [269, 23] on span "Library" at bounding box center [287, 24] width 39 height 15
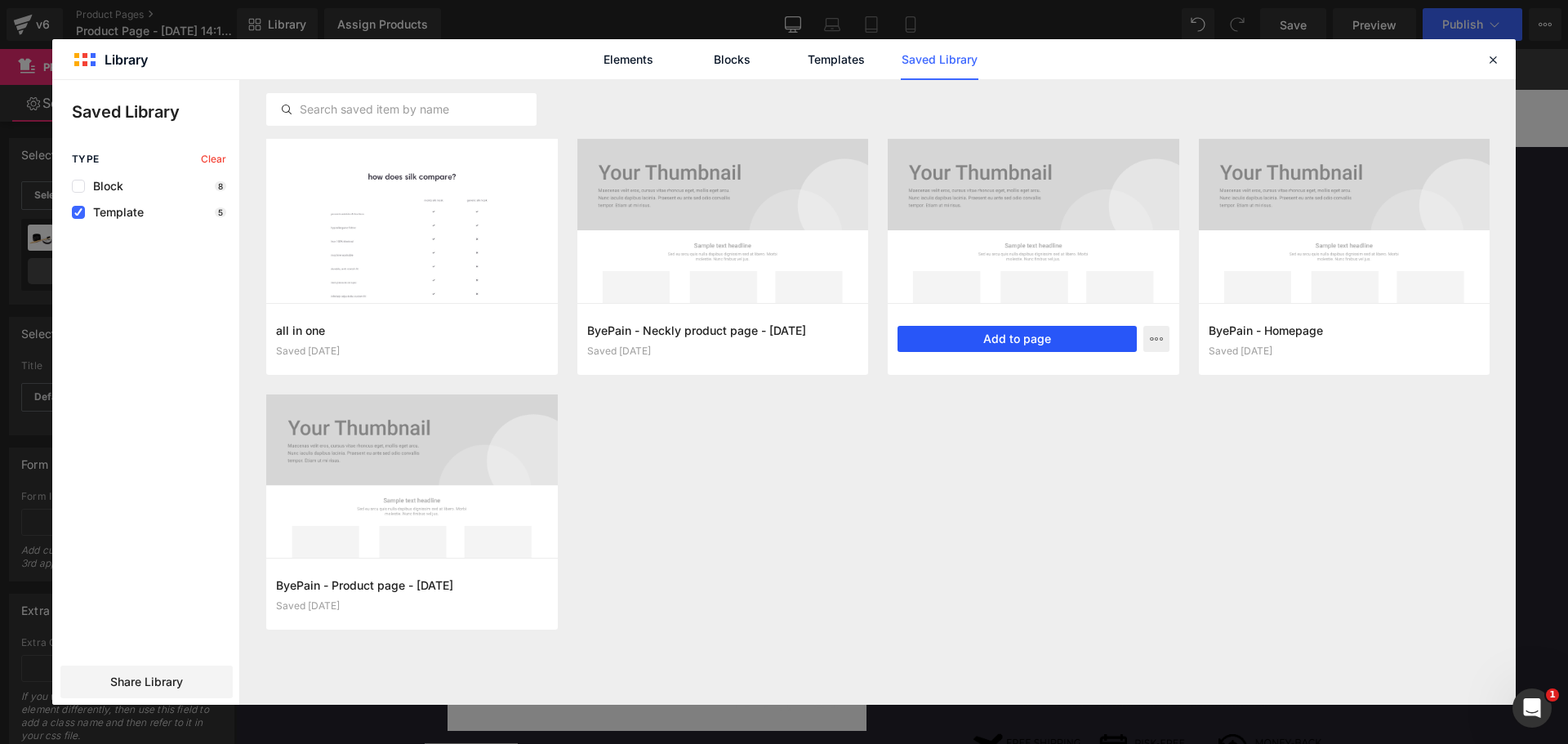
click at [1064, 342] on button "Add to page" at bounding box center [1017, 339] width 239 height 26
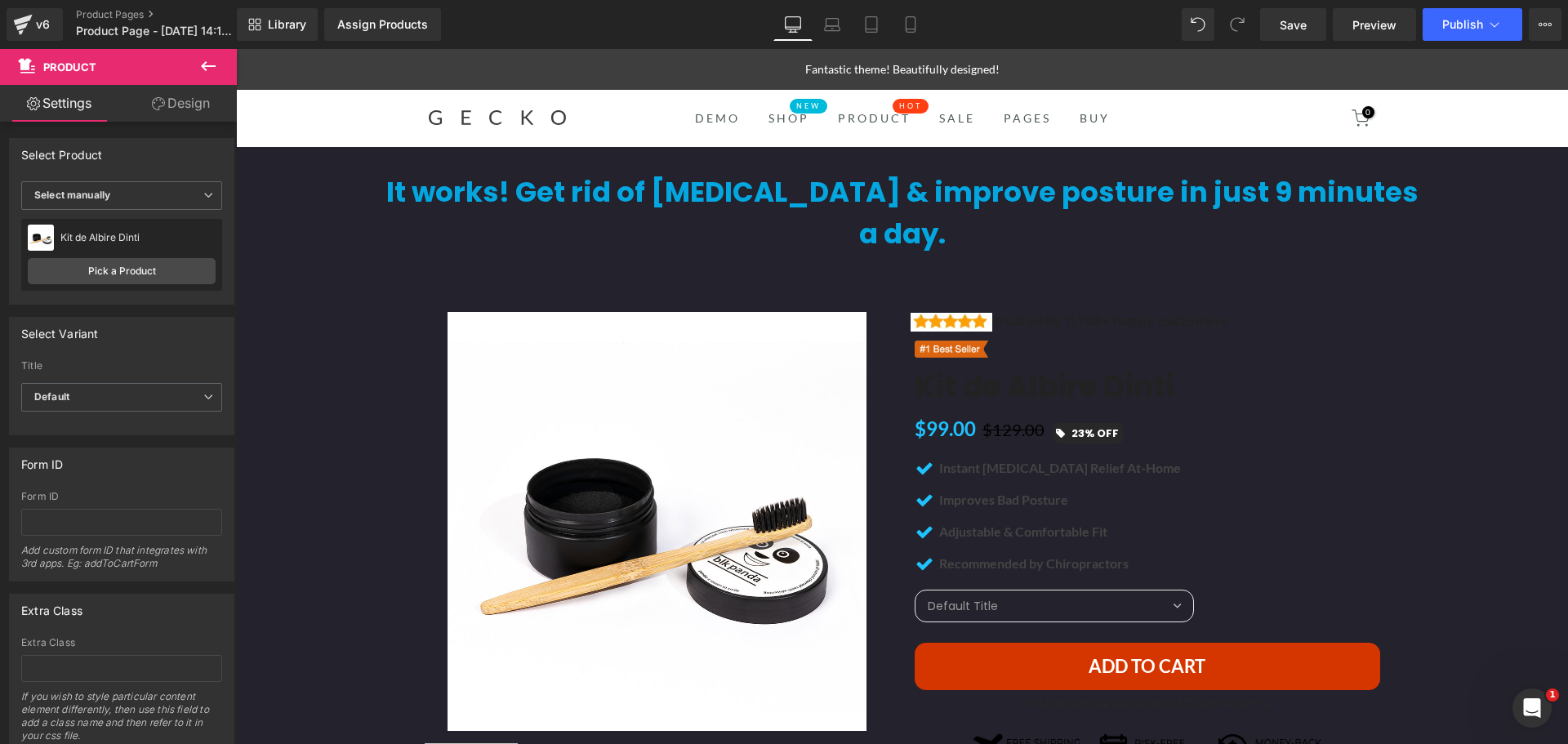
scroll to position [5169, 0]
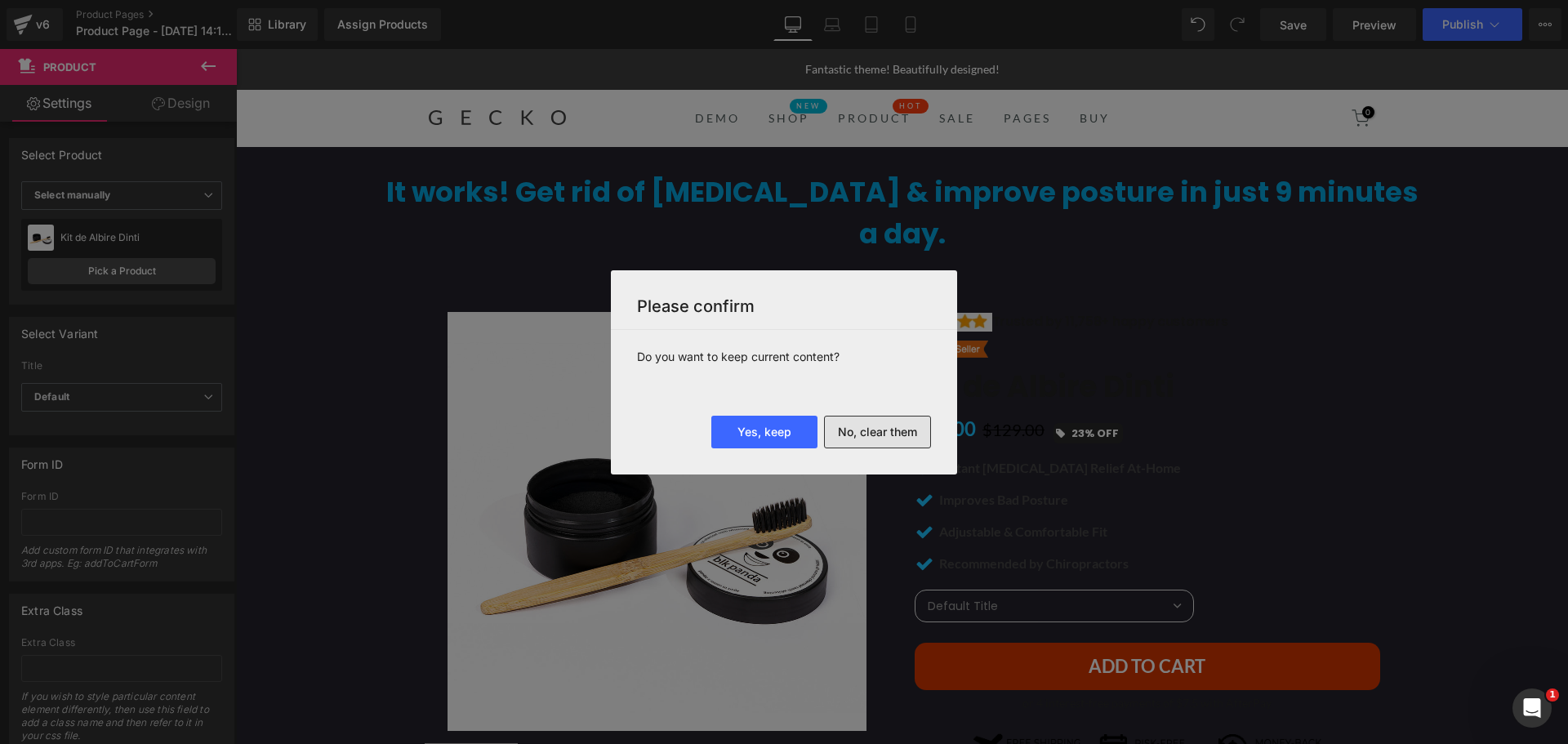
click at [862, 423] on button "No, clear them" at bounding box center [878, 431] width 107 height 33
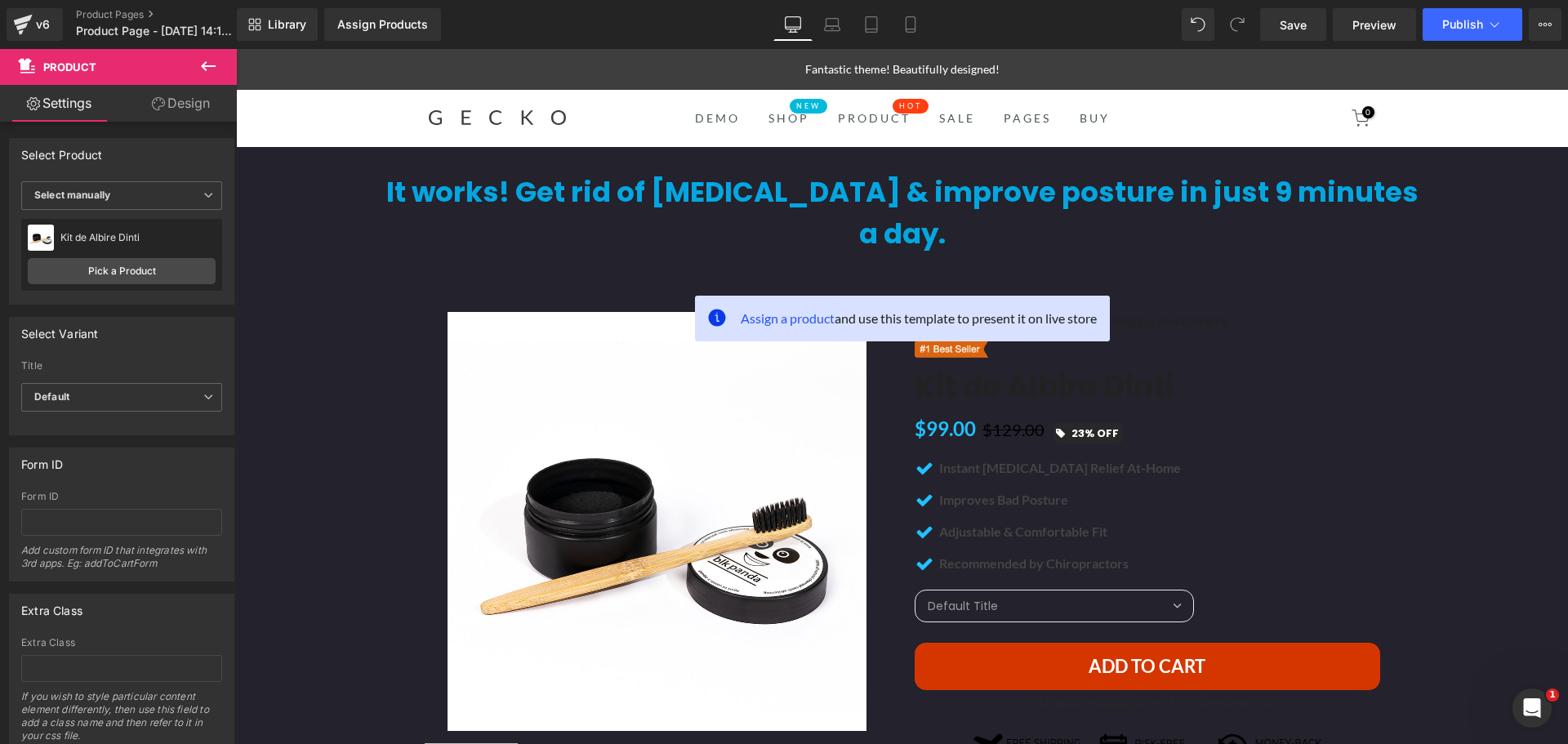
scroll to position [3857, 0]
click at [263, 17] on link "Library" at bounding box center [277, 24] width 81 height 33
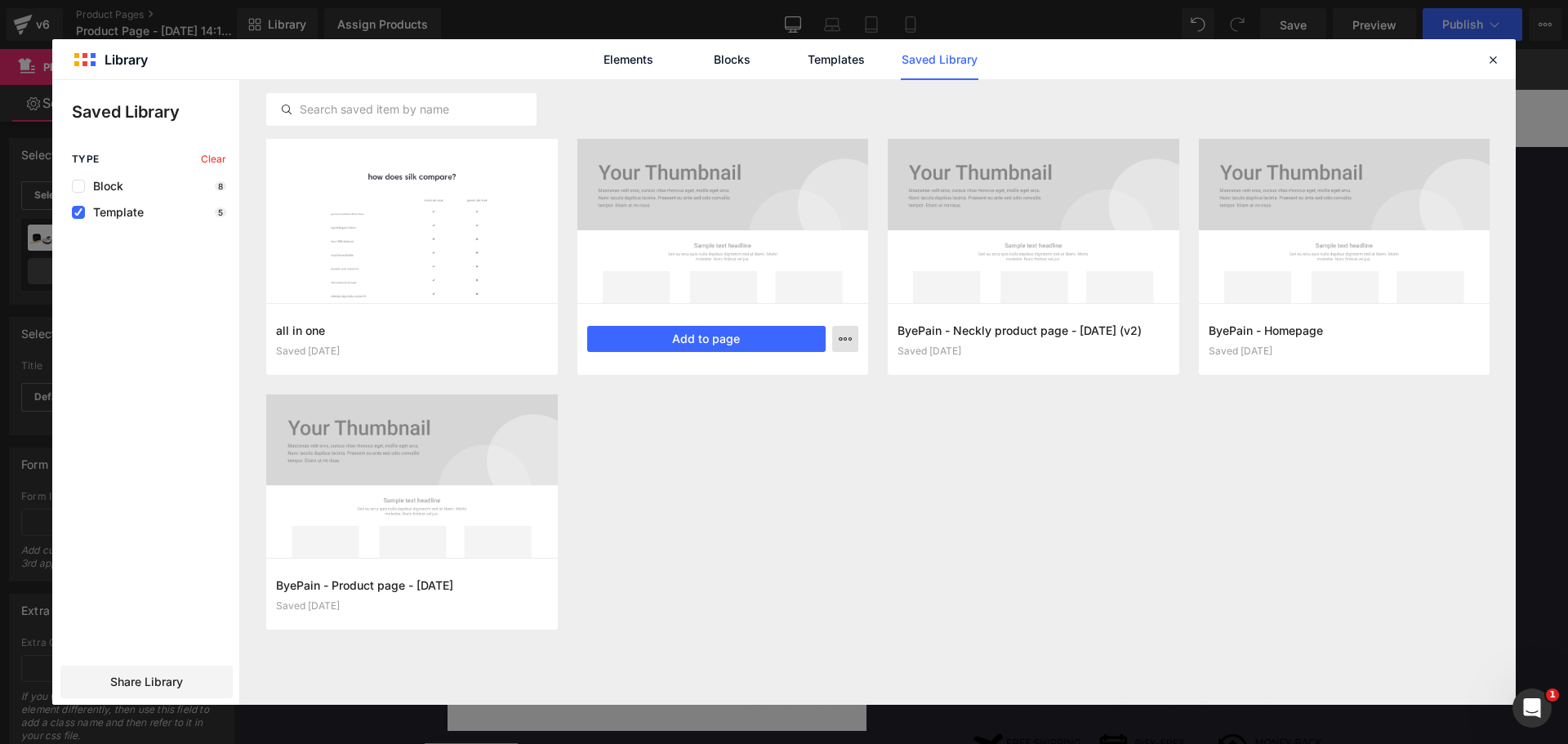
click at [843, 342] on icon "button" at bounding box center [845, 339] width 13 height 13
click at [743, 402] on div "Delete" at bounding box center [764, 409] width 186 height 34
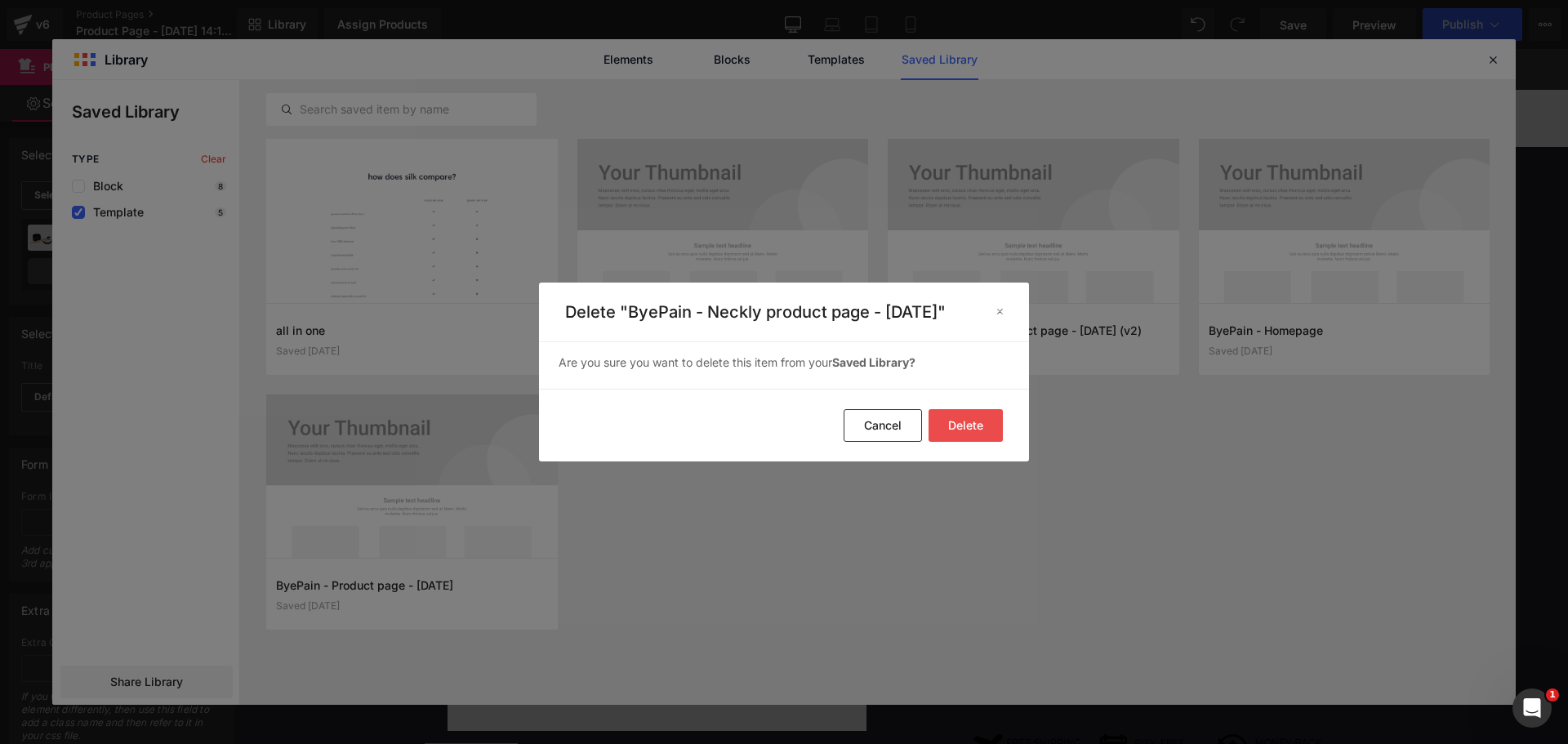
click at [986, 432] on button "Delete" at bounding box center [966, 425] width 74 height 33
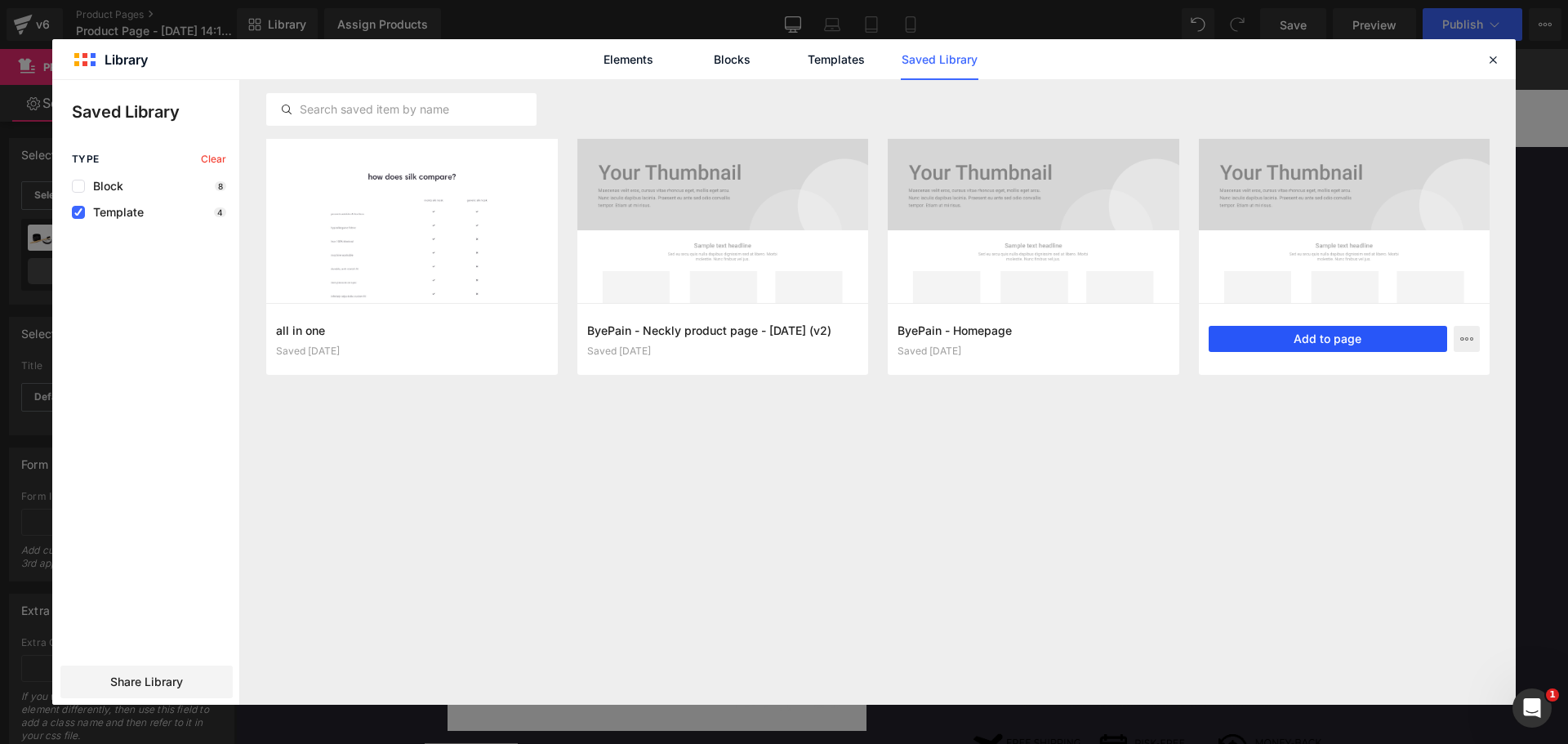
click at [1338, 333] on button "Add to page" at bounding box center [1329, 339] width 239 height 26
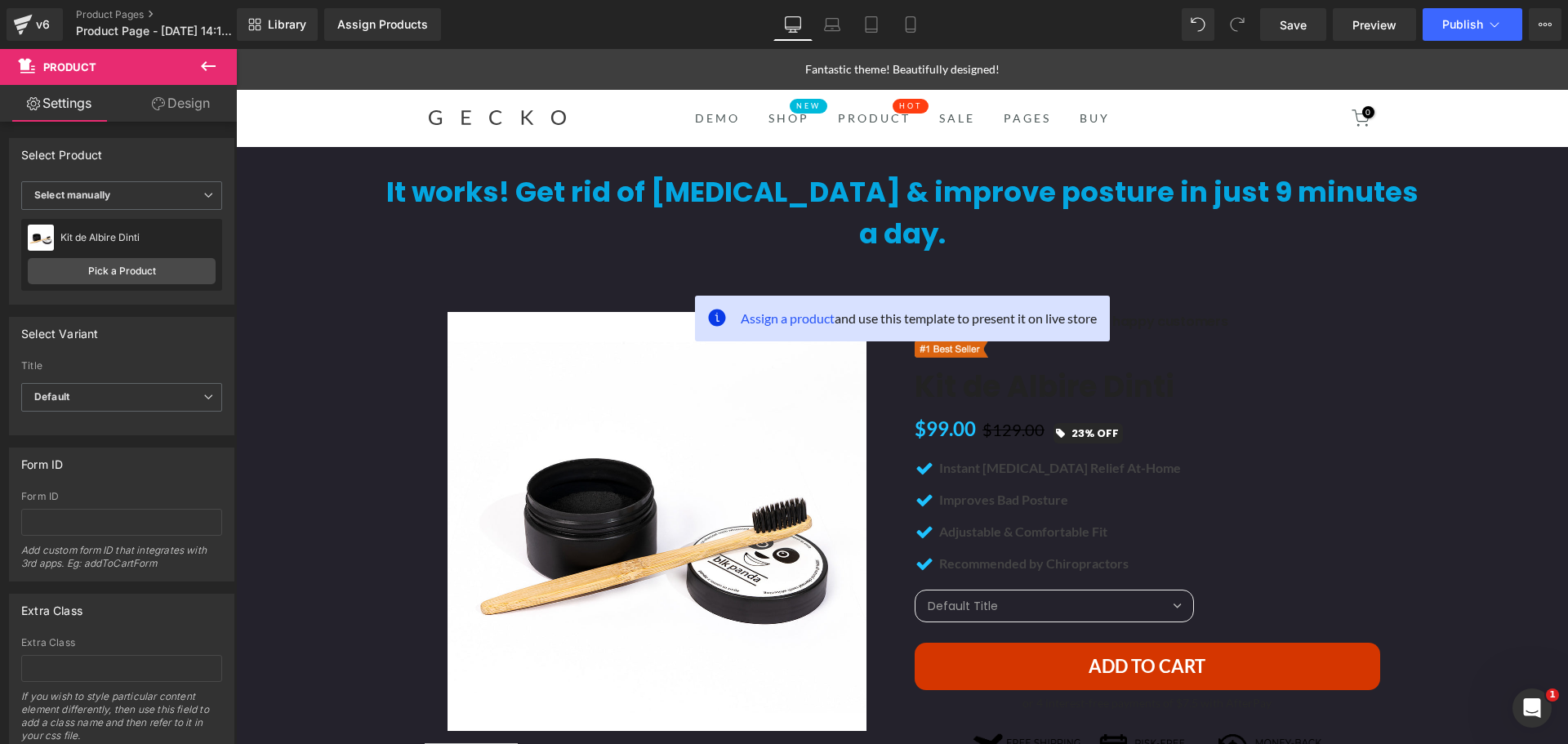
scroll to position [3910, 0]
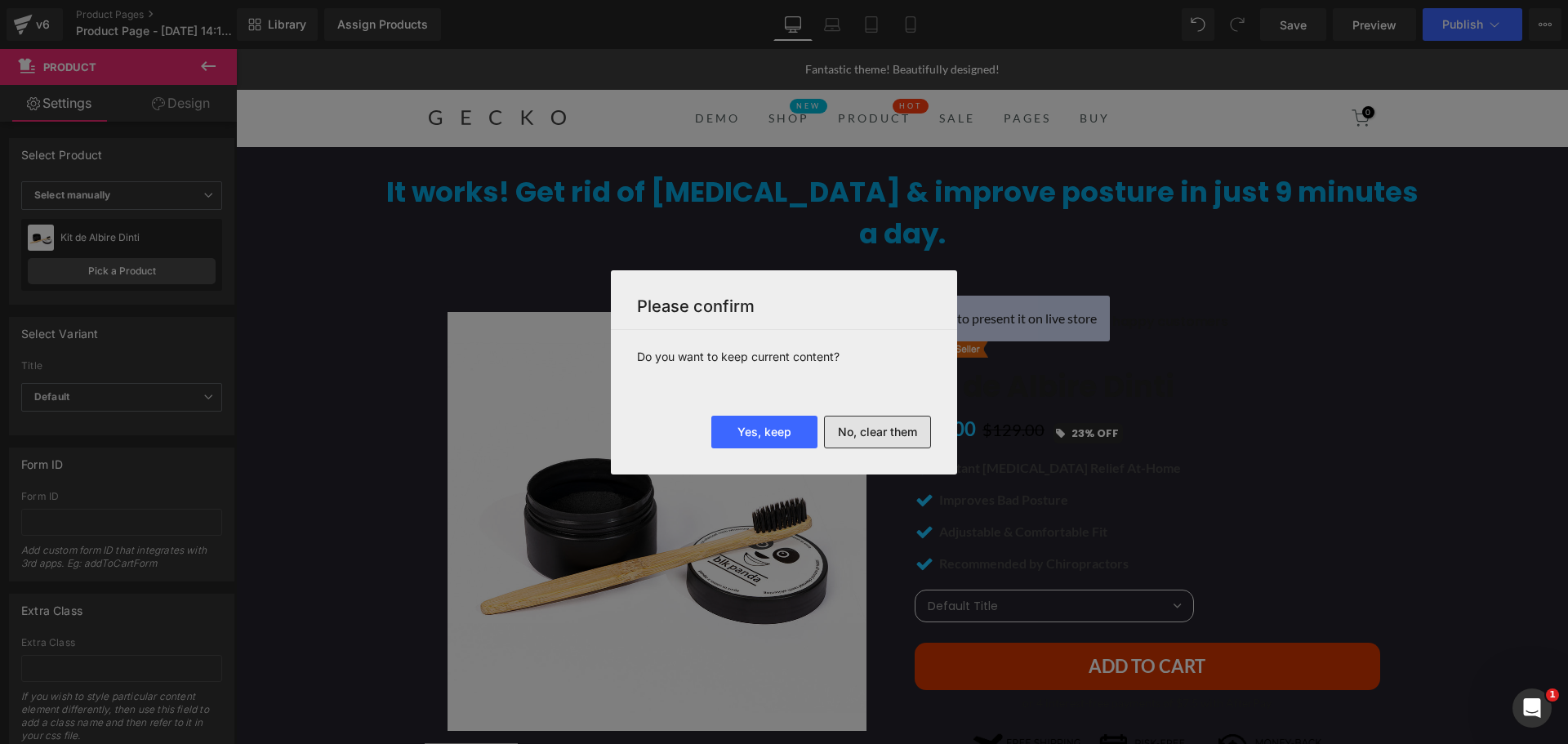
click at [921, 425] on button "No, clear them" at bounding box center [878, 431] width 107 height 33
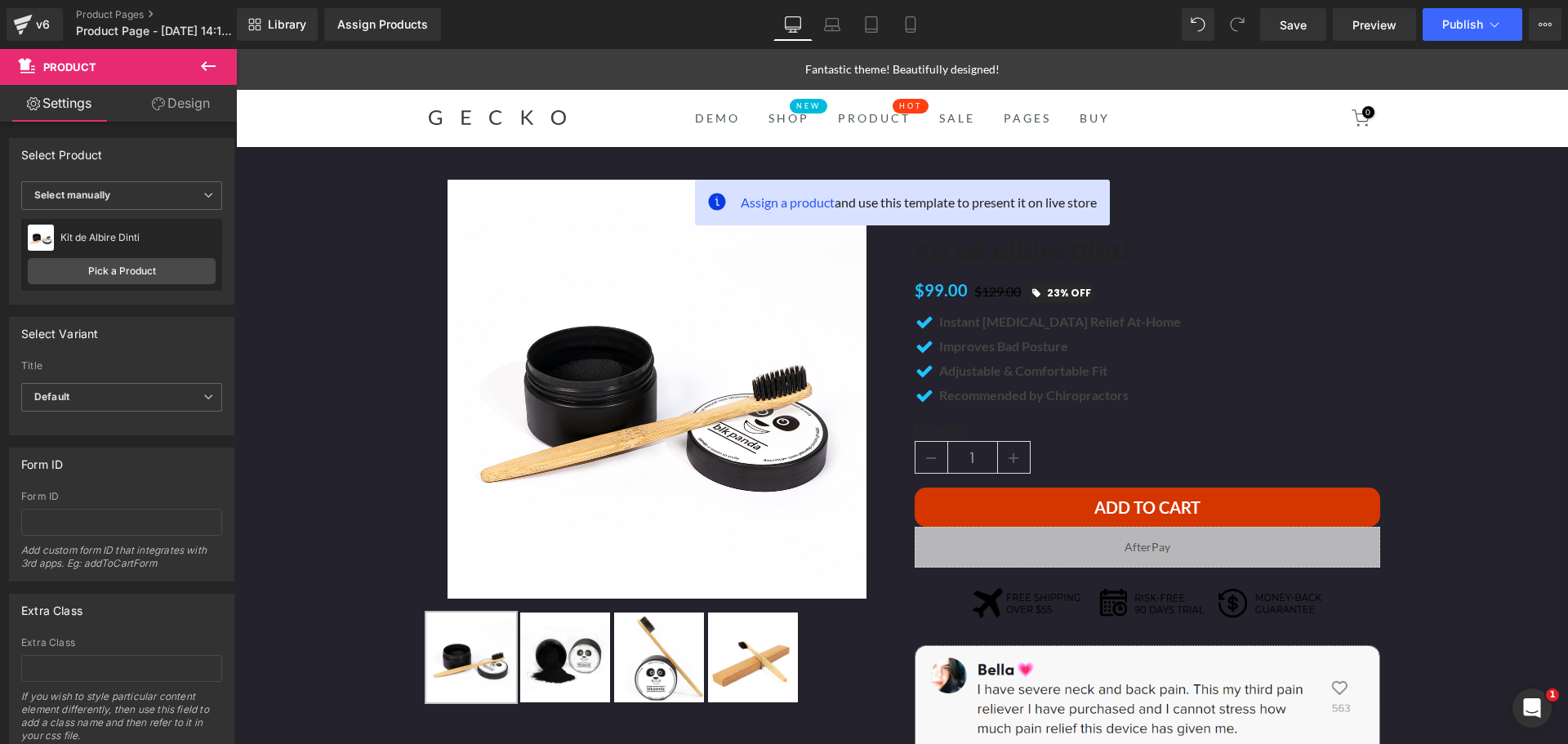
scroll to position [3753, 0]
click at [284, 21] on span "Library" at bounding box center [287, 24] width 39 height 15
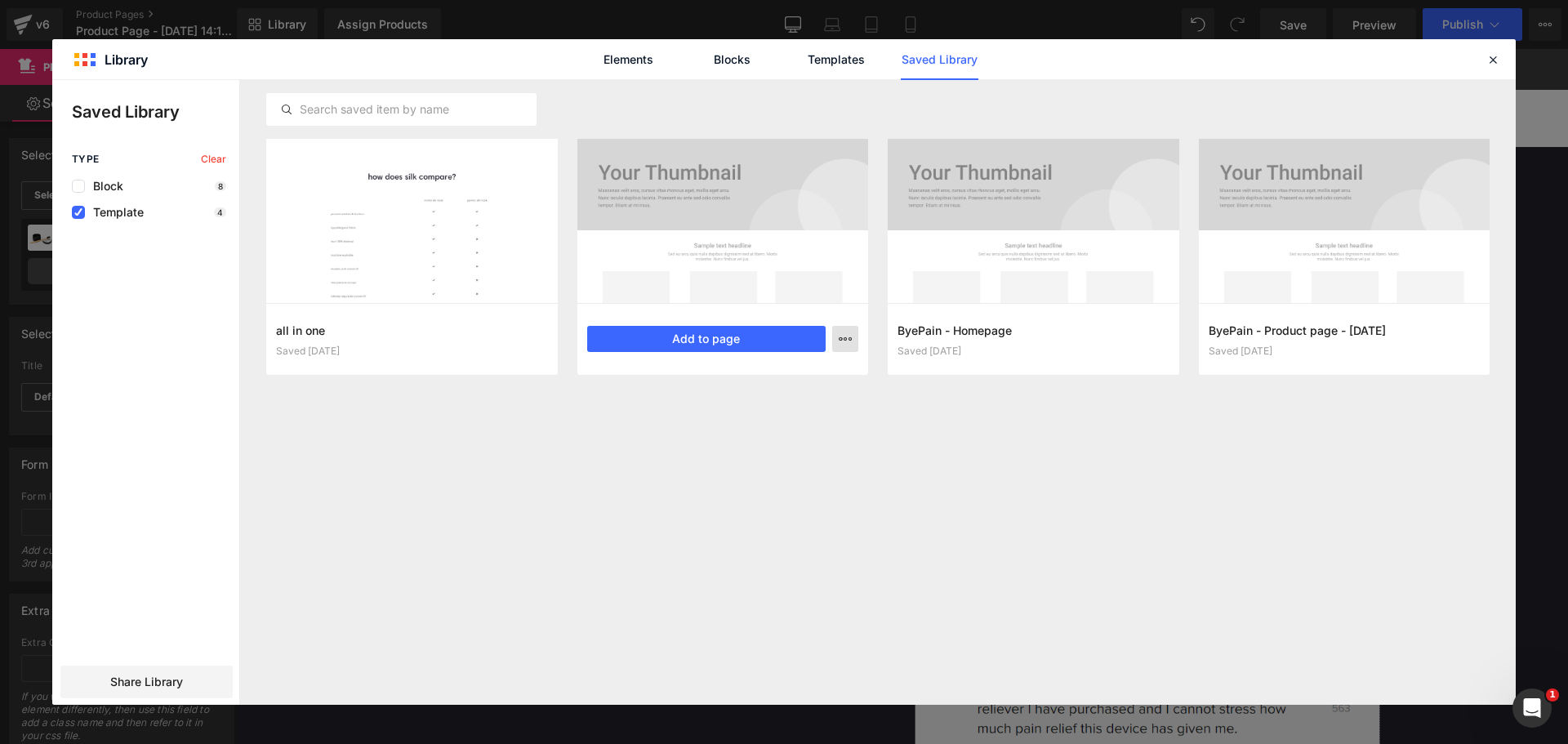
click at [843, 343] on icon "button" at bounding box center [845, 339] width 13 height 13
click at [803, 405] on div "Delete" at bounding box center [764, 409] width 186 height 34
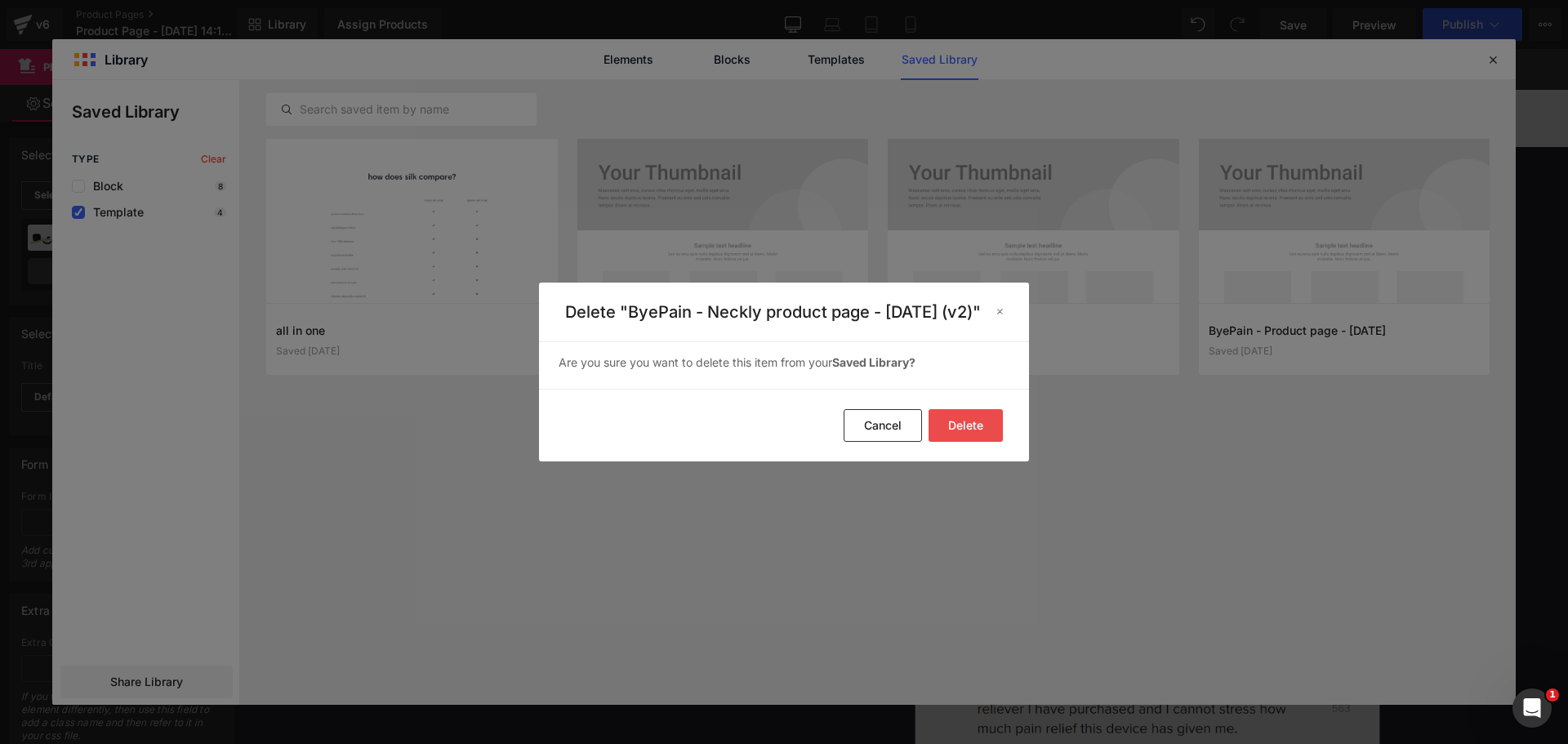
click at [982, 437] on button "Delete" at bounding box center [966, 425] width 74 height 33
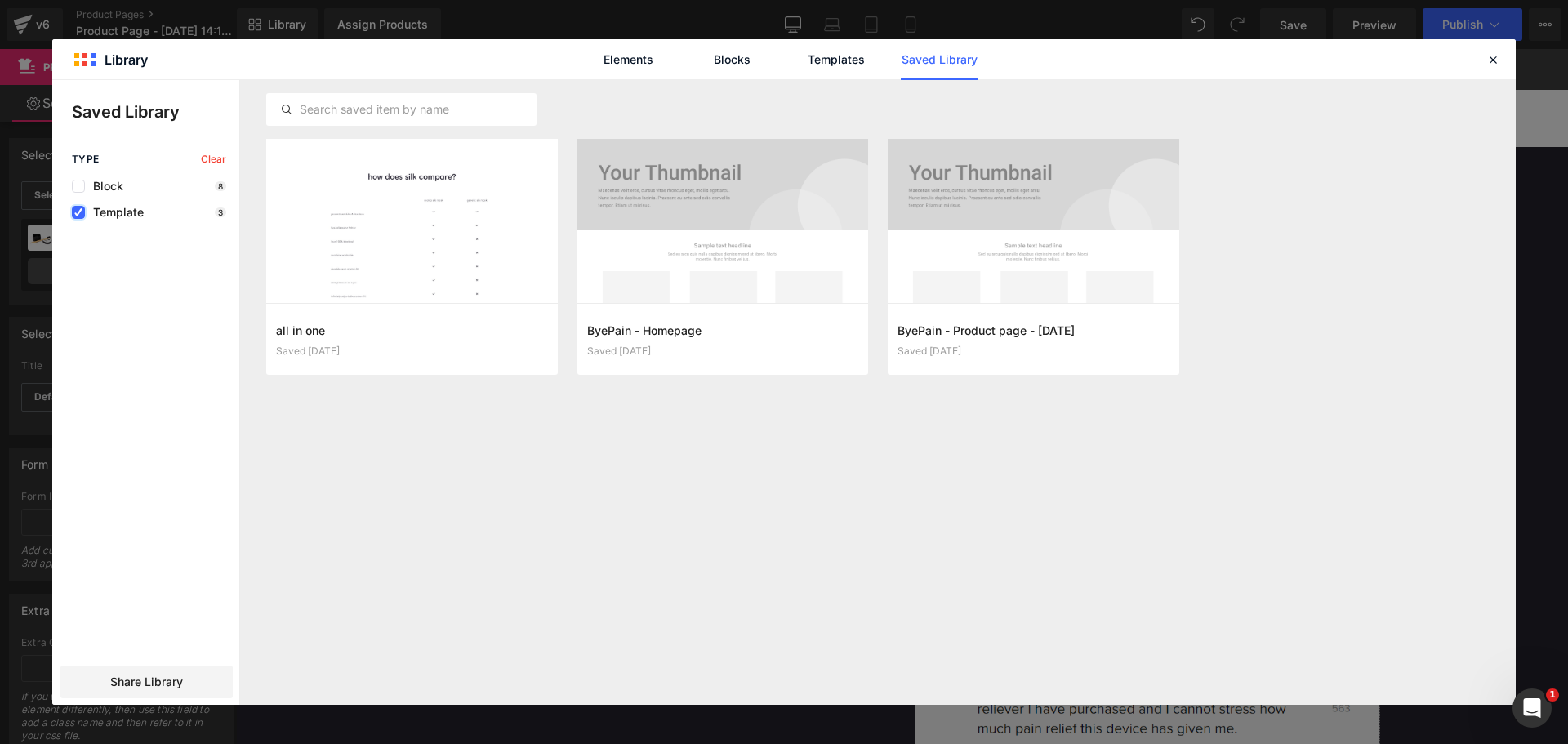
click at [83, 210] on label at bounding box center [78, 212] width 13 height 13
click at [78, 212] on input "checkbox" at bounding box center [78, 212] width 0 height 0
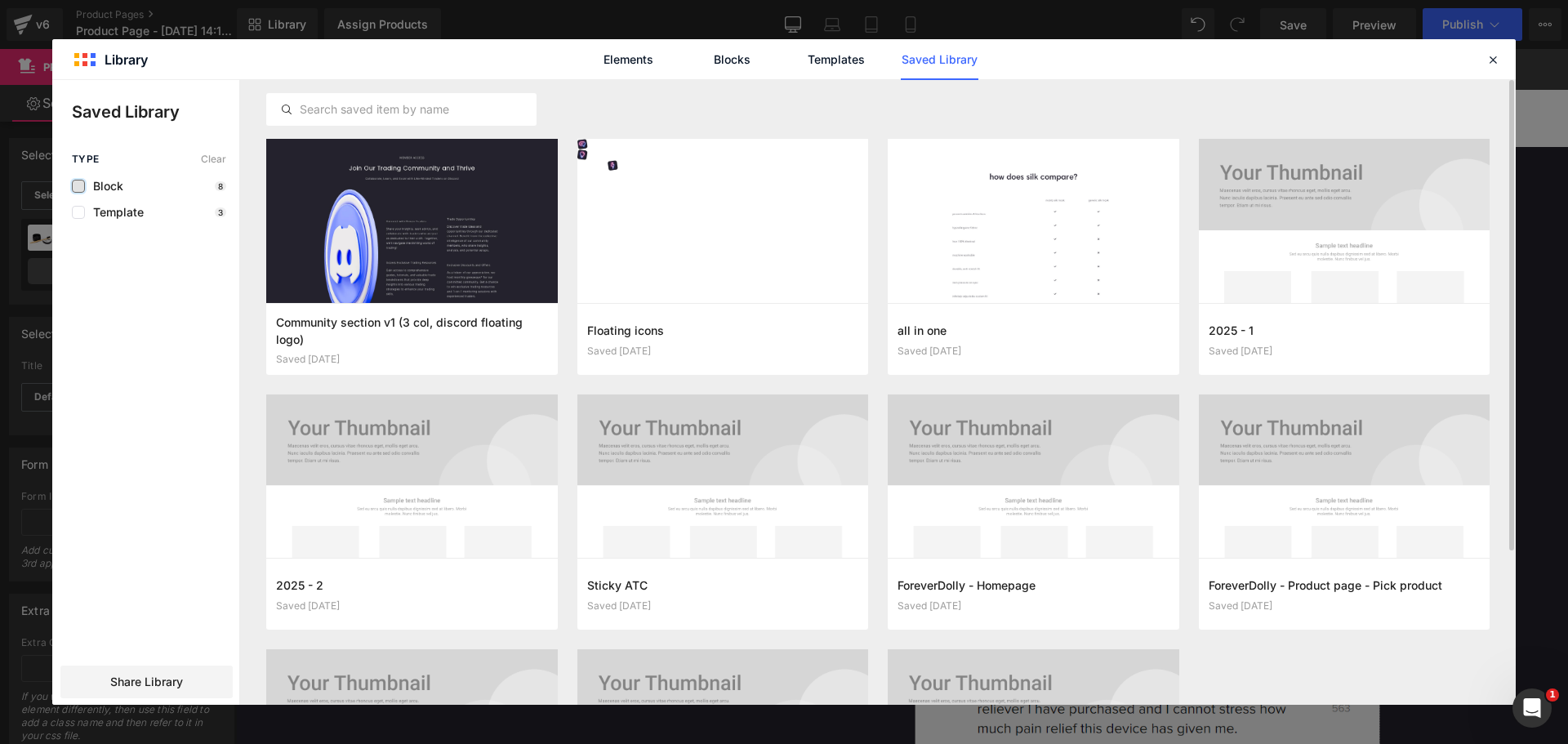
click at [81, 188] on label at bounding box center [78, 186] width 13 height 13
click at [78, 186] on input "checkbox" at bounding box center [78, 186] width 0 height 0
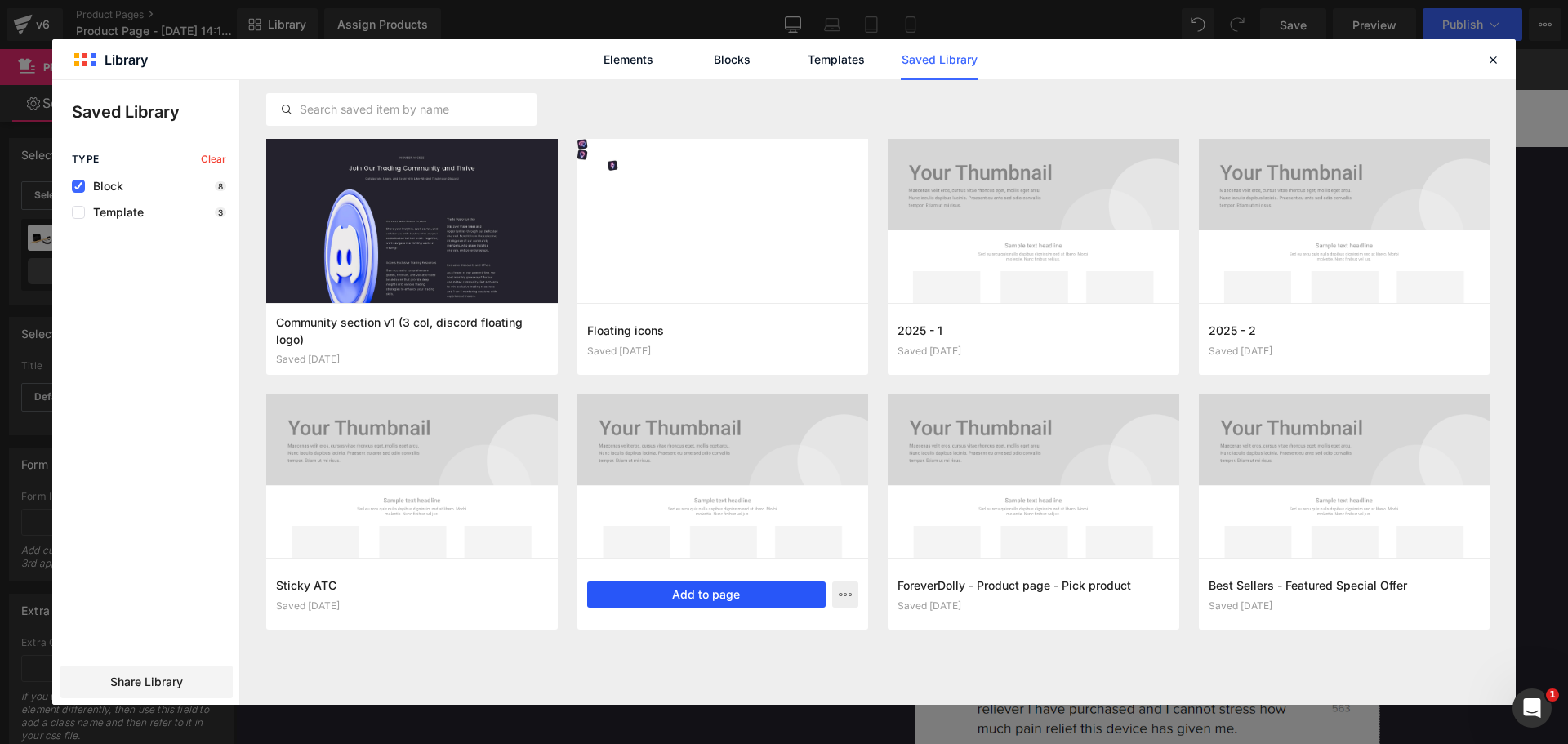
click at [673, 589] on button "Add to page" at bounding box center [707, 594] width 239 height 26
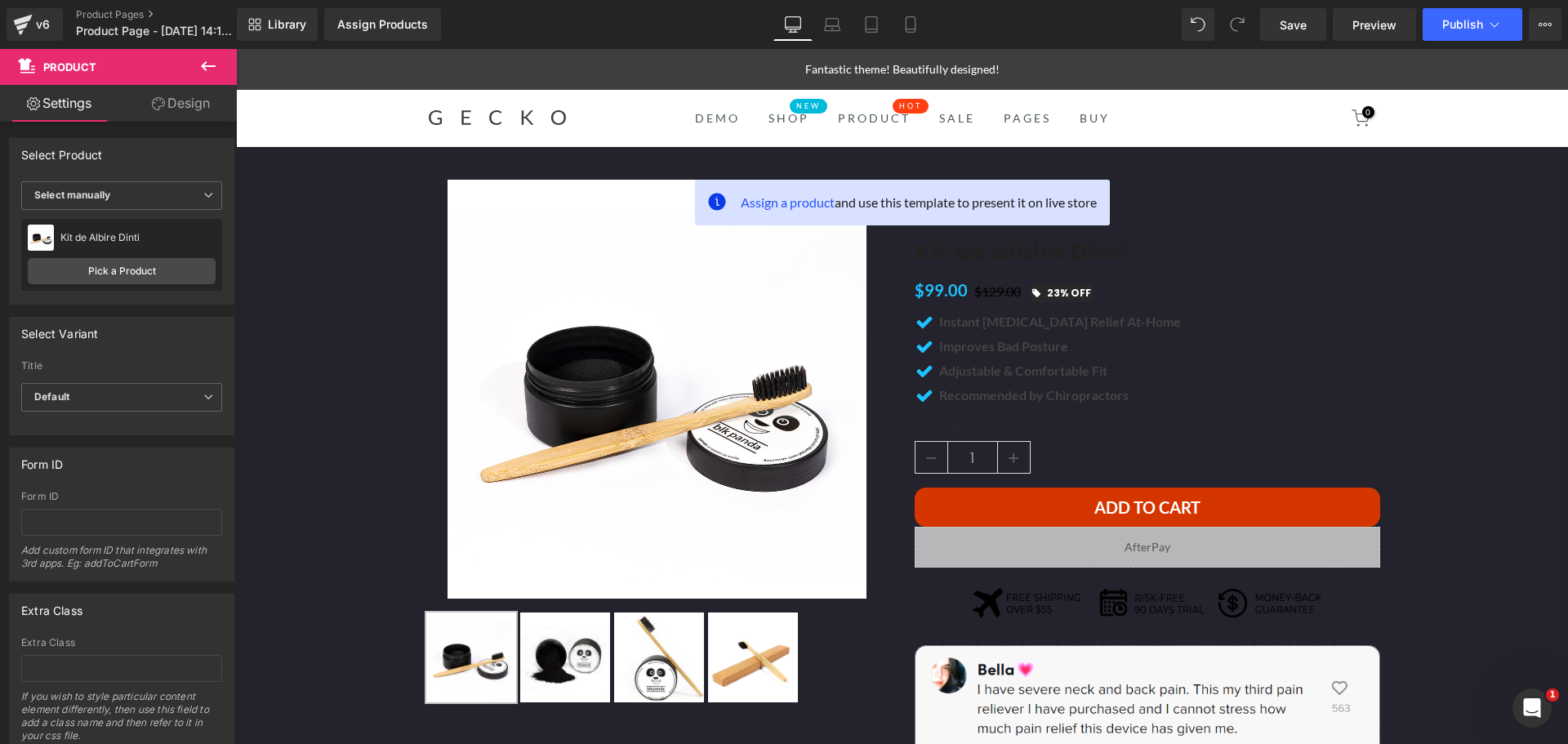
scroll to position [3806, 0]
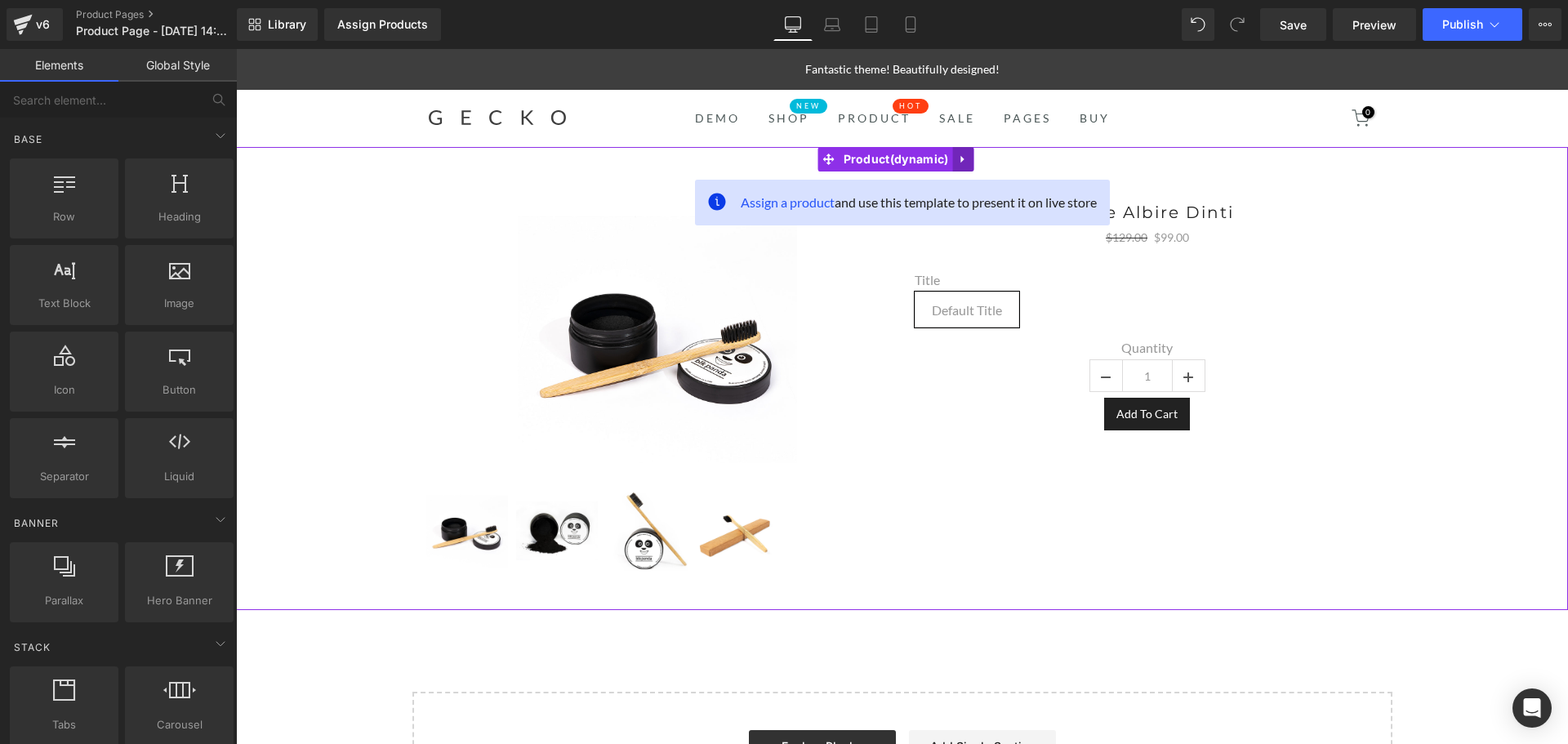
click at [964, 158] on icon at bounding box center [962, 159] width 11 height 12
click at [976, 161] on icon at bounding box center [973, 158] width 11 height 11
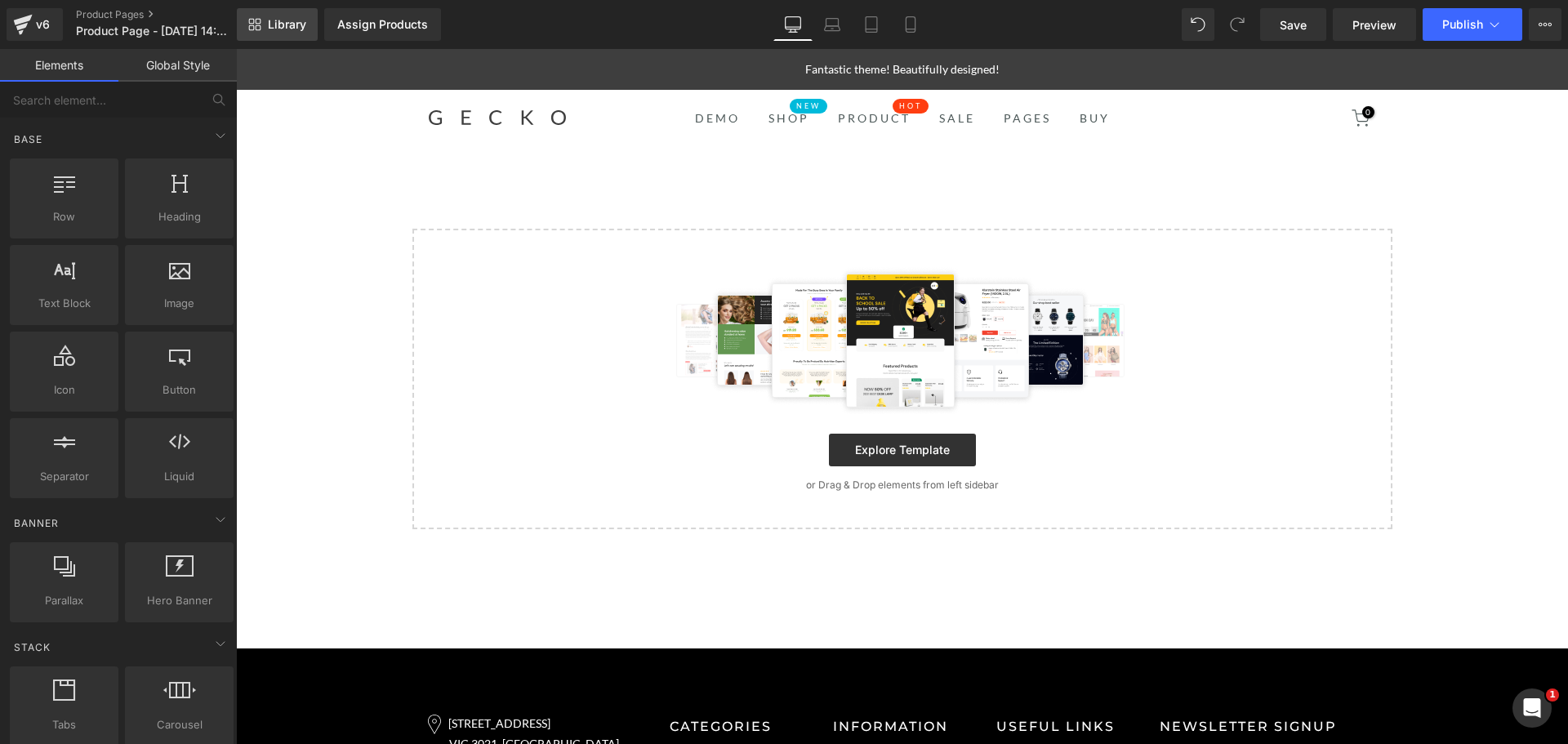
click at [301, 25] on span "Library" at bounding box center [287, 24] width 39 height 15
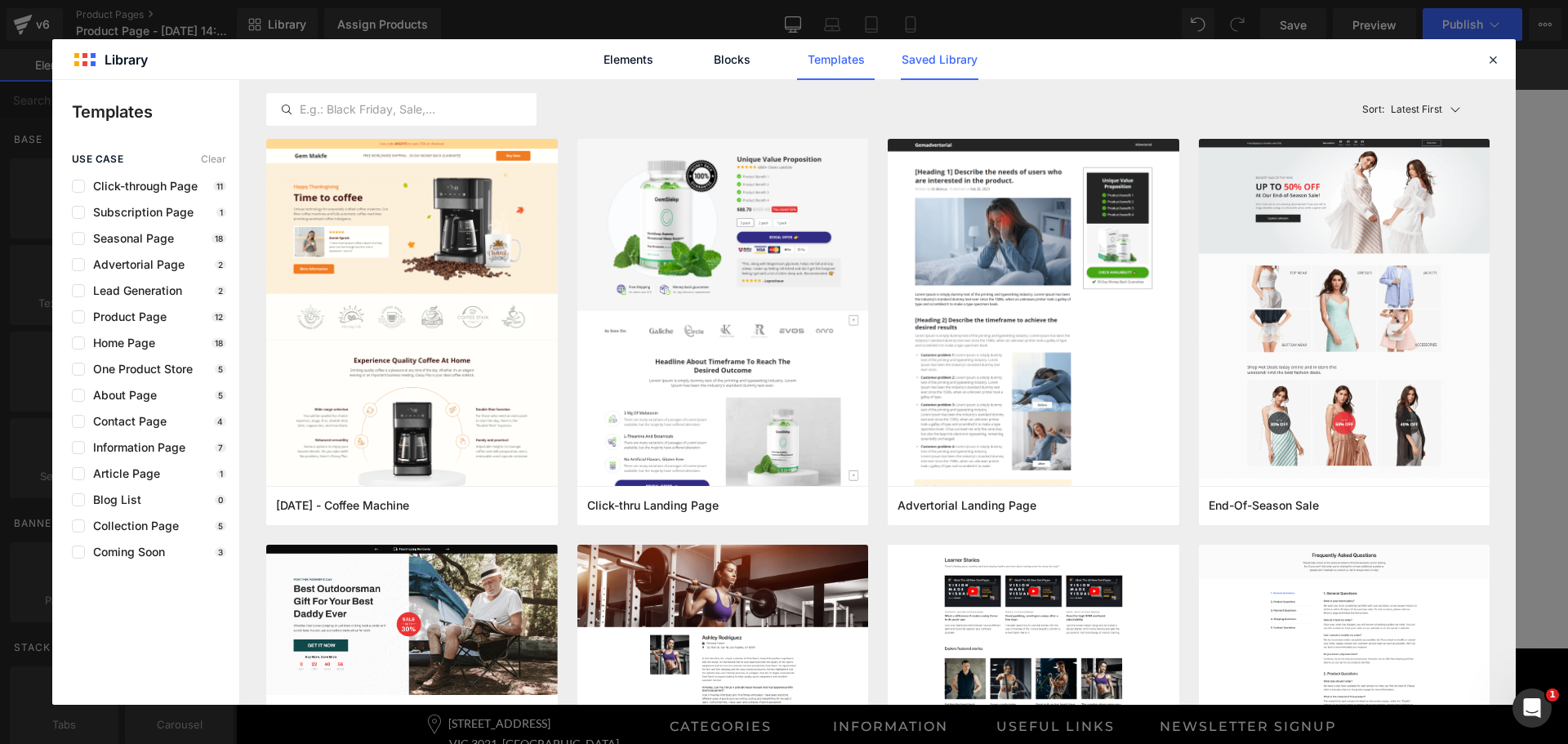
click at [922, 55] on link "Saved Library" at bounding box center [939, 60] width 77 height 41
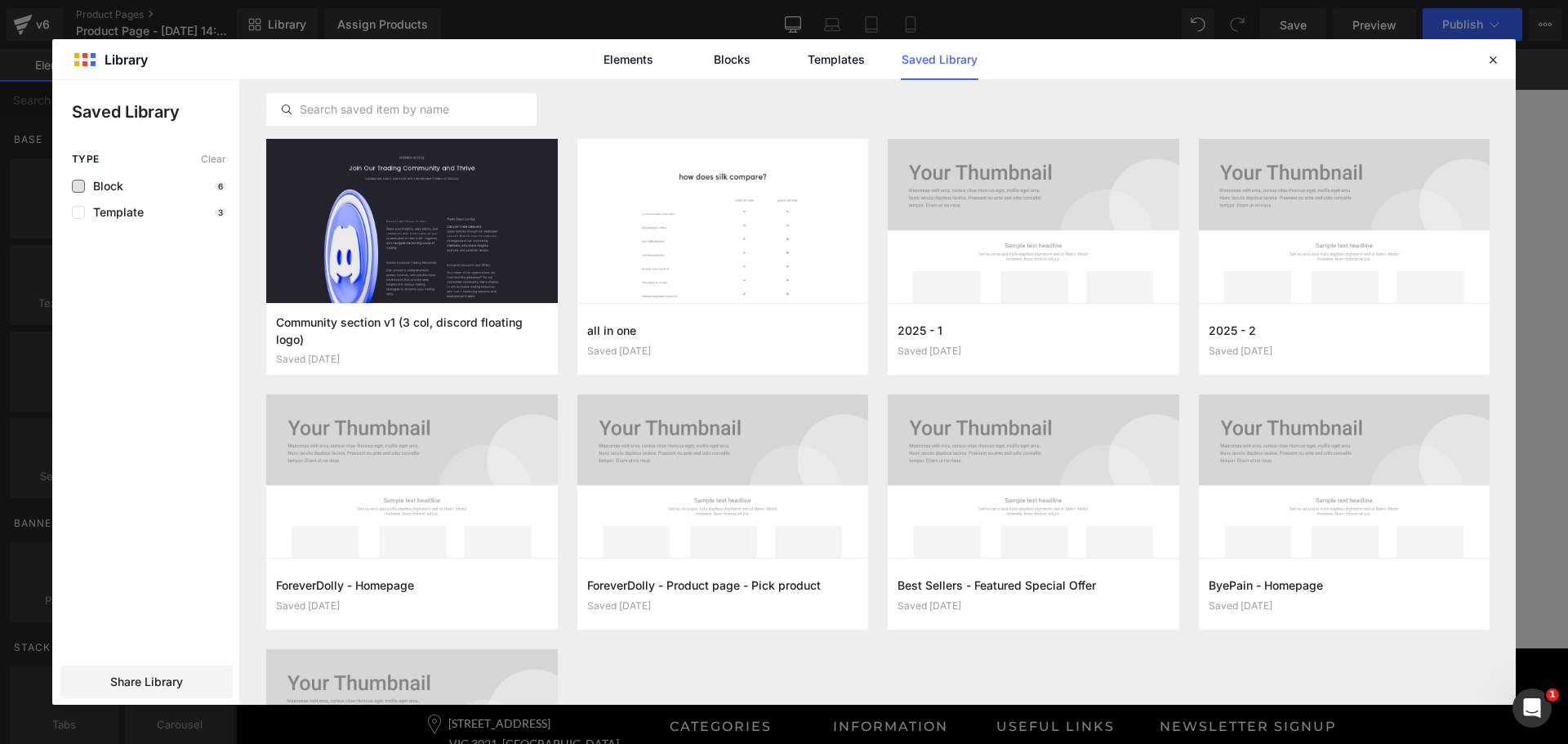
click at [110, 181] on span "Block" at bounding box center [104, 186] width 39 height 13
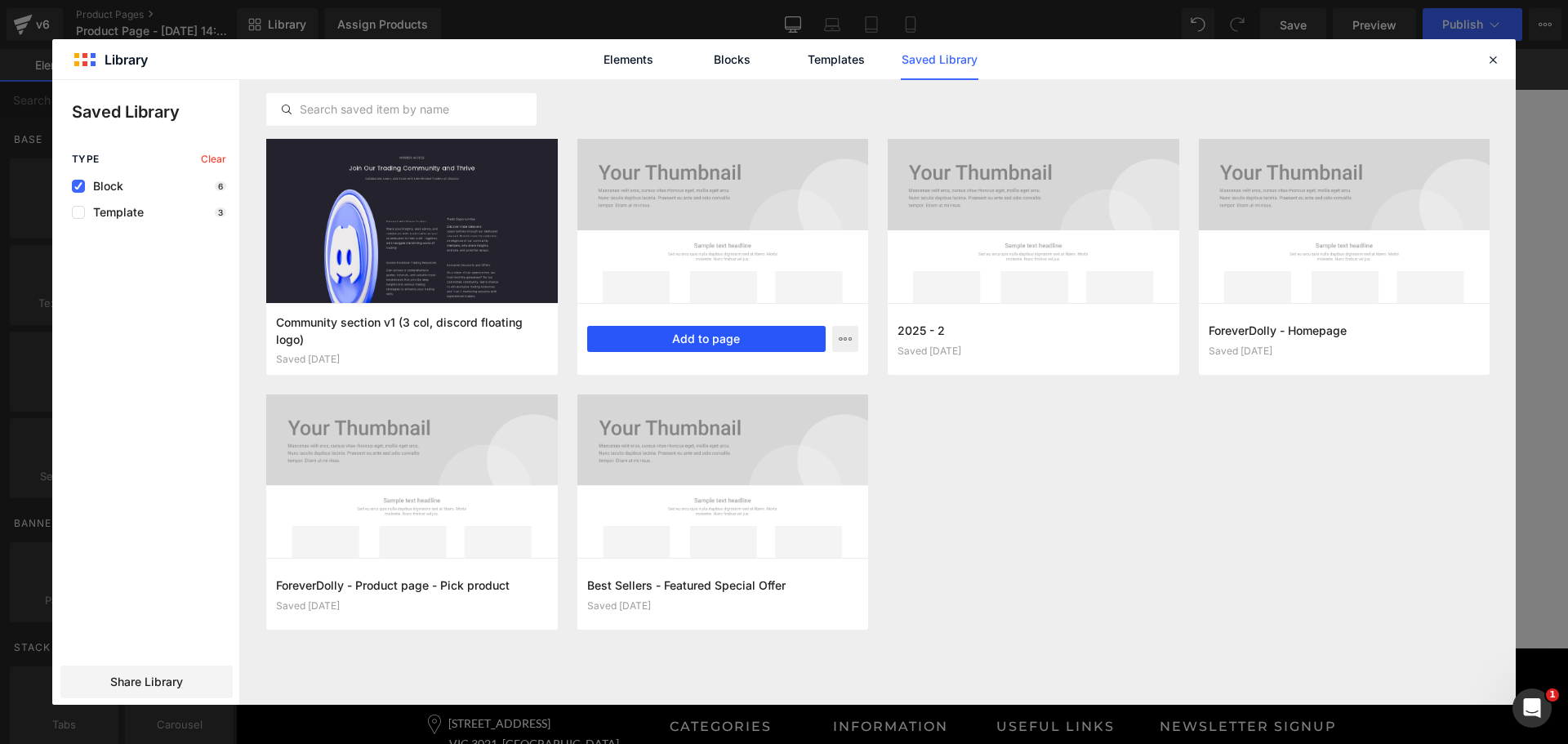
click at [769, 333] on button "Add to page" at bounding box center [707, 339] width 239 height 26
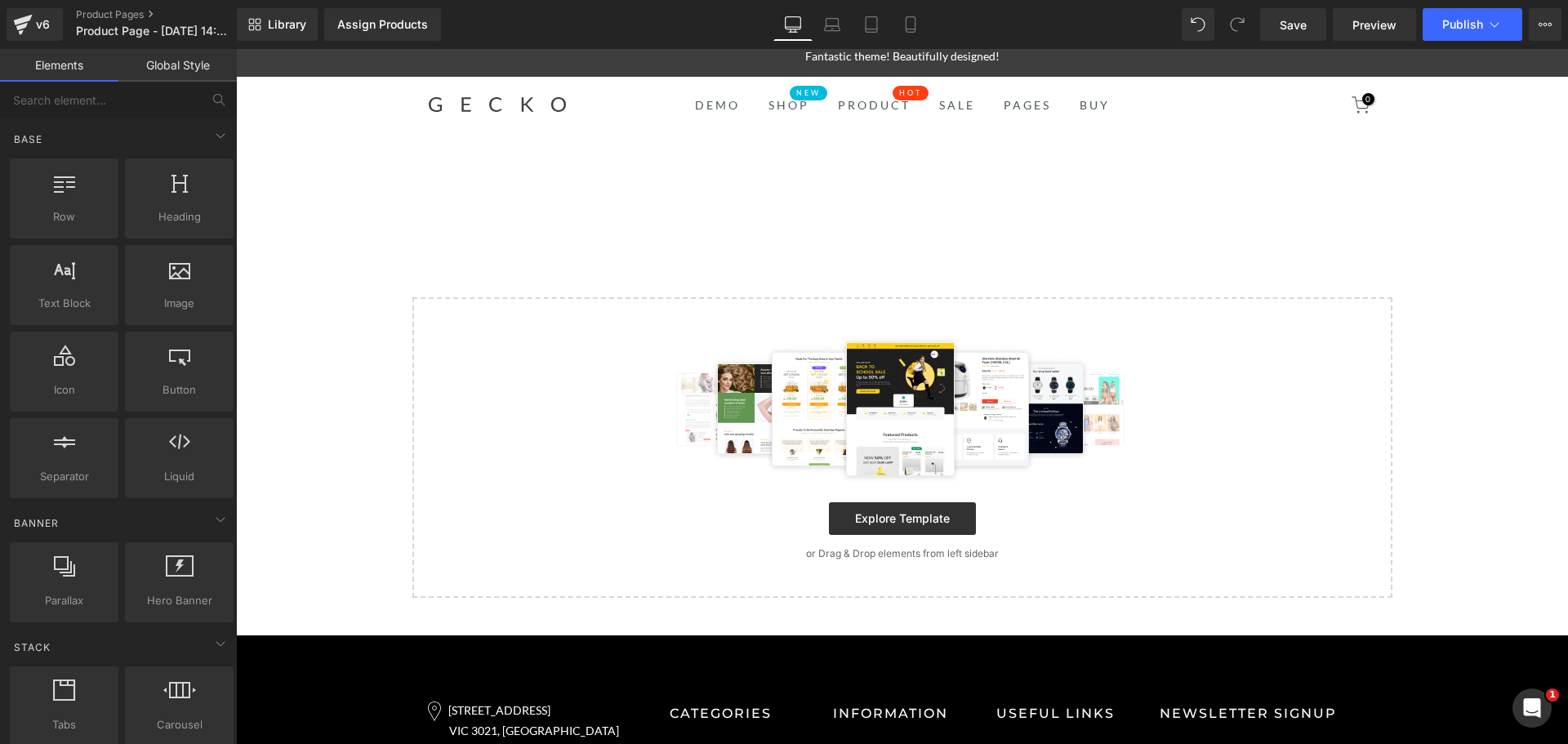
scroll to position [17, 0]
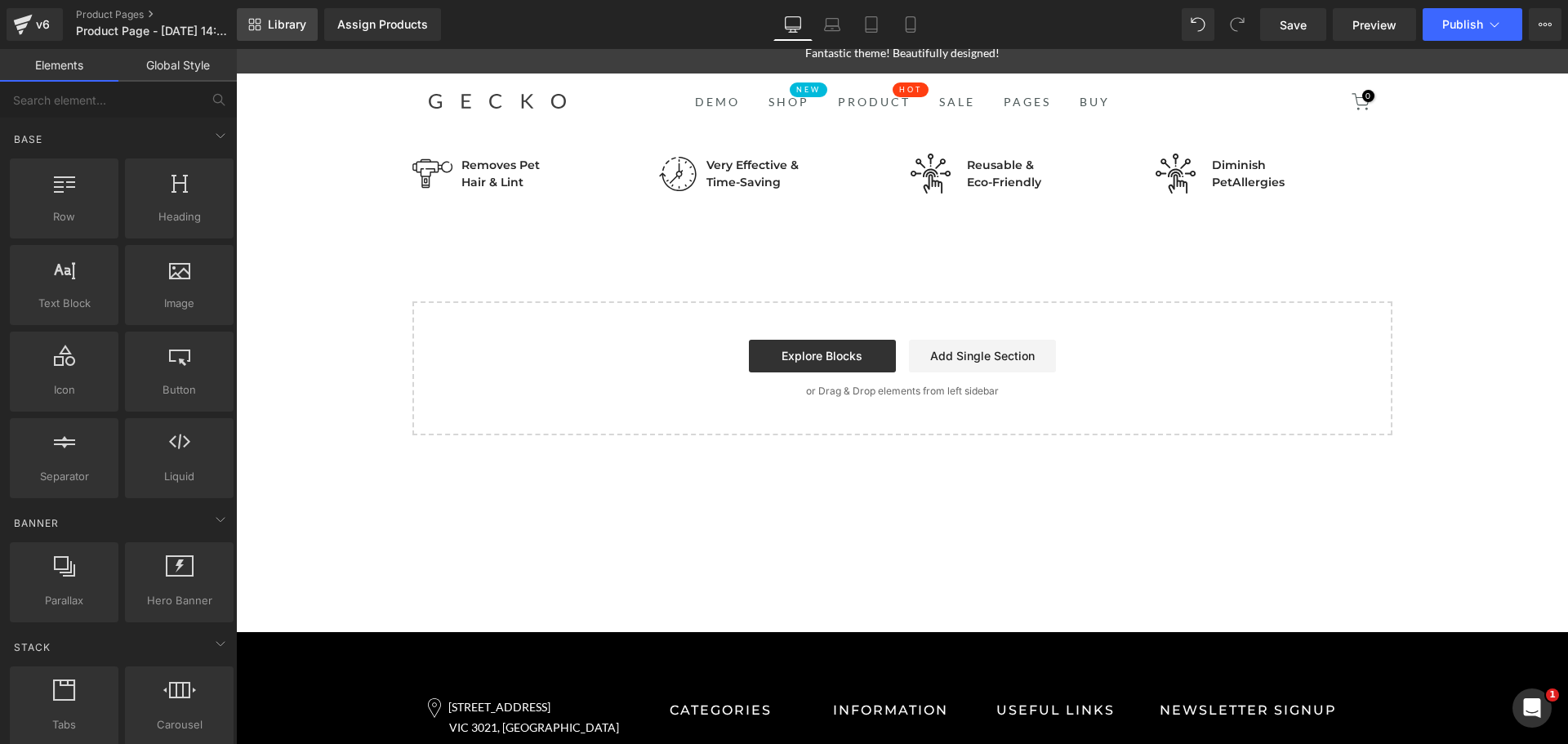
click at [258, 21] on icon at bounding box center [254, 24] width 13 height 13
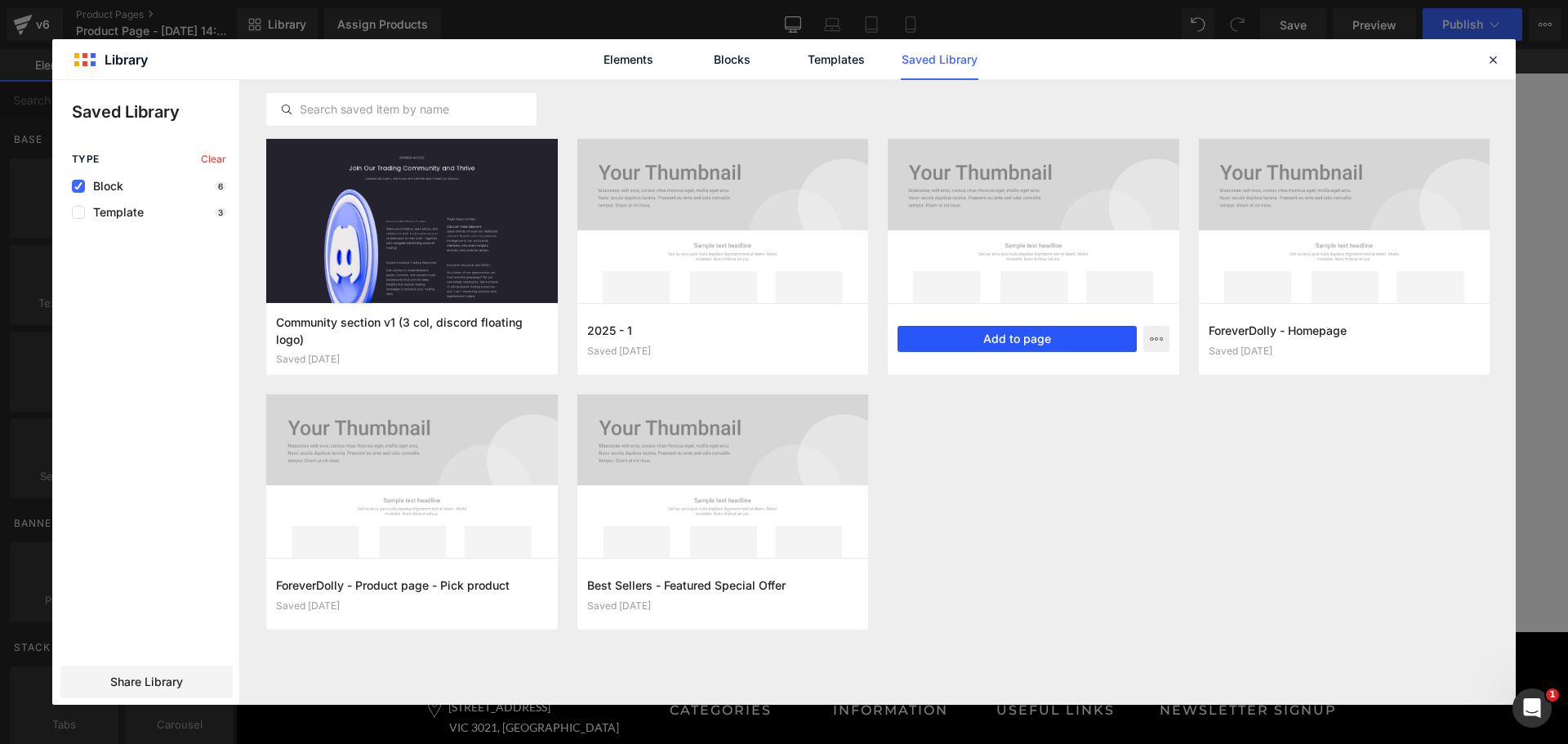
click at [1030, 331] on button "Add to page" at bounding box center [1017, 339] width 239 height 26
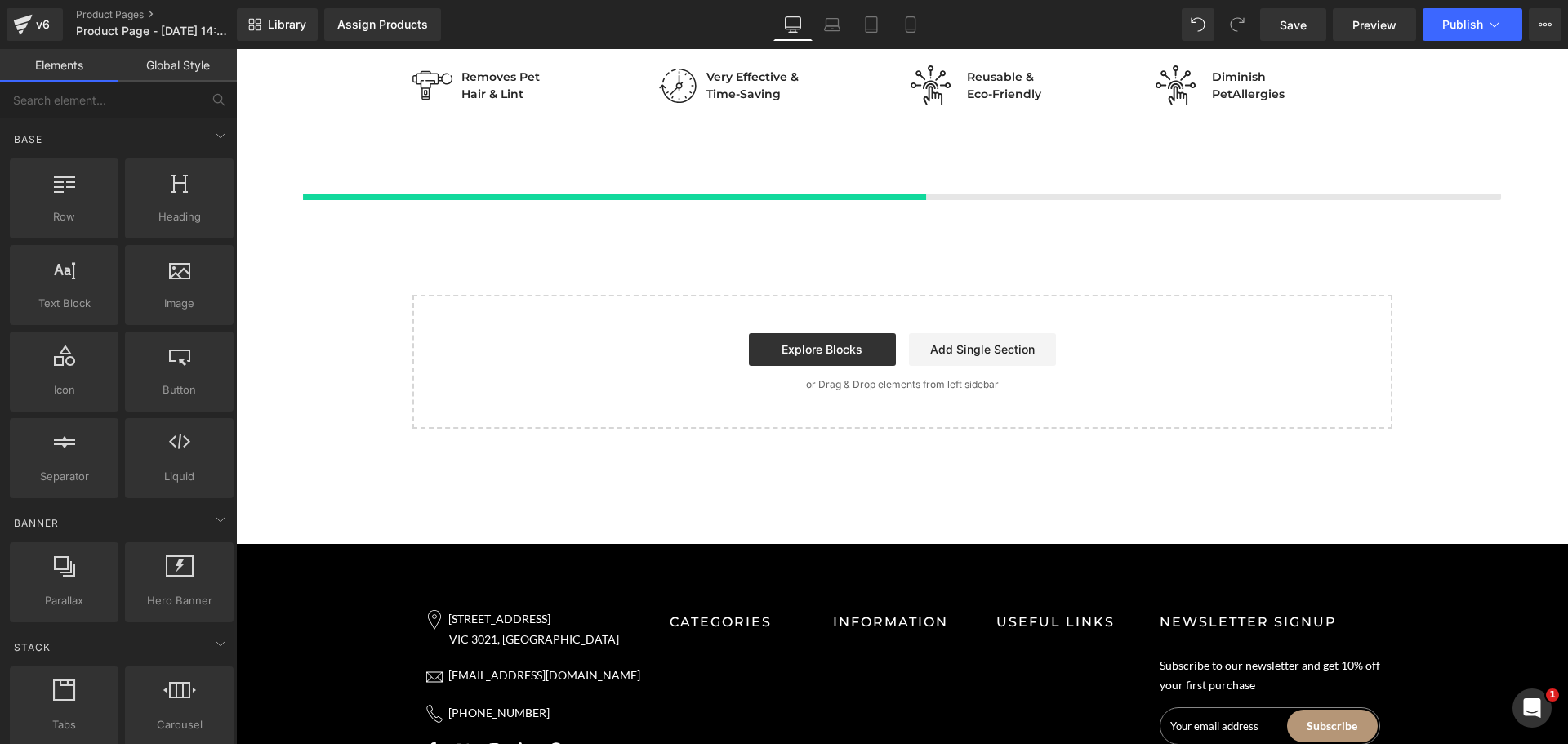
scroll to position [106, 0]
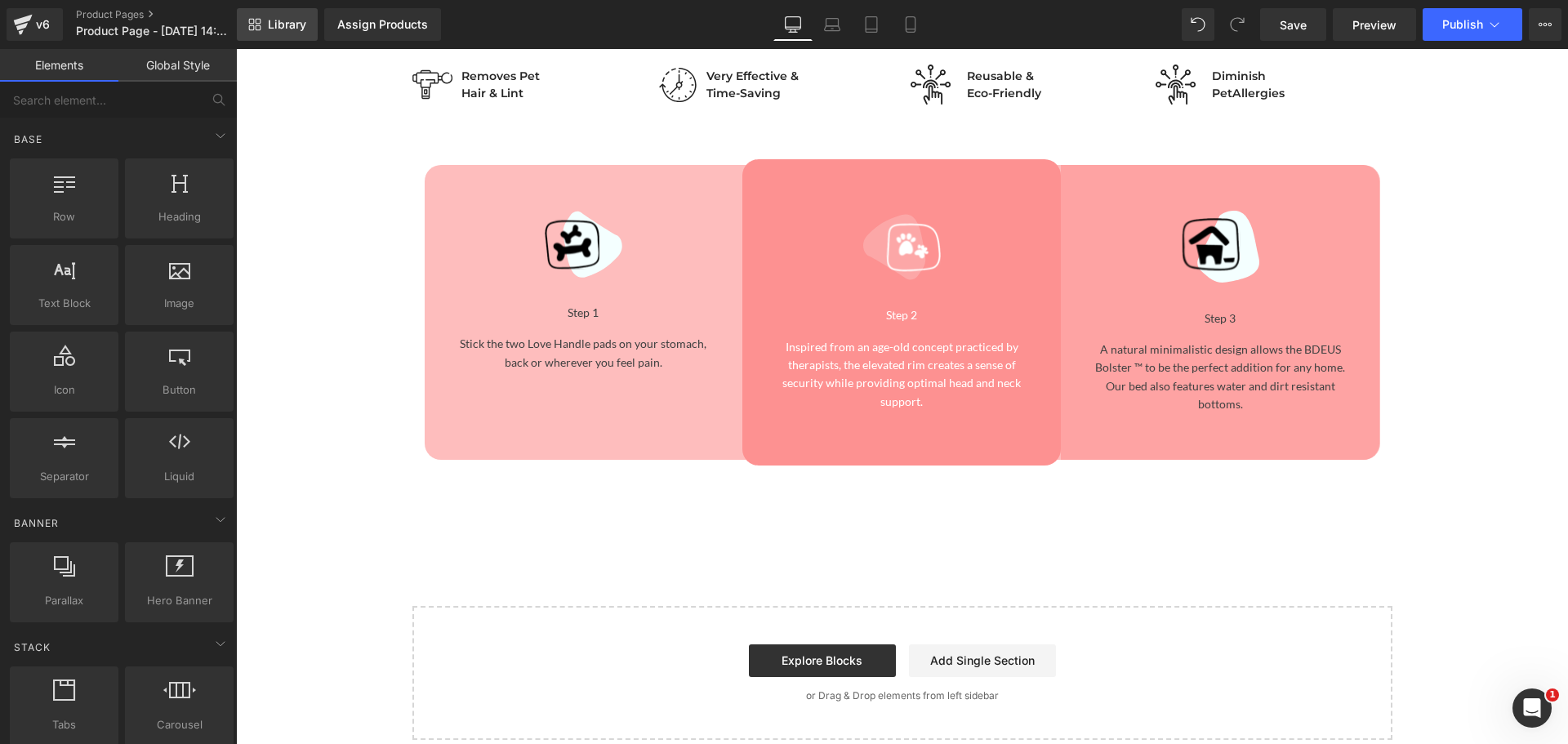
click at [269, 26] on span "Library" at bounding box center [287, 24] width 39 height 15
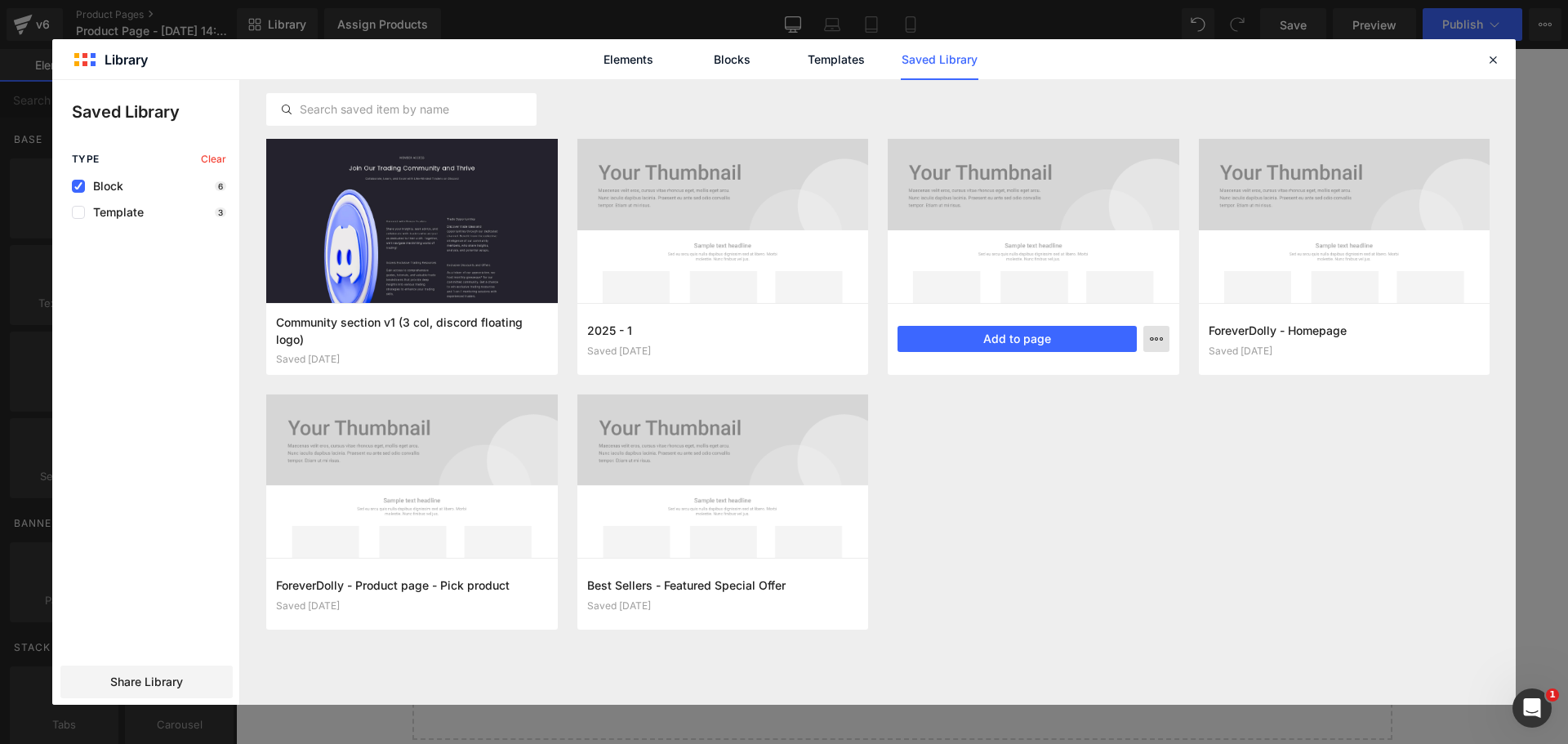
click at [1163, 327] on button "button" at bounding box center [1157, 339] width 26 height 26
click at [1068, 406] on div "Delete" at bounding box center [1076, 409] width 186 height 34
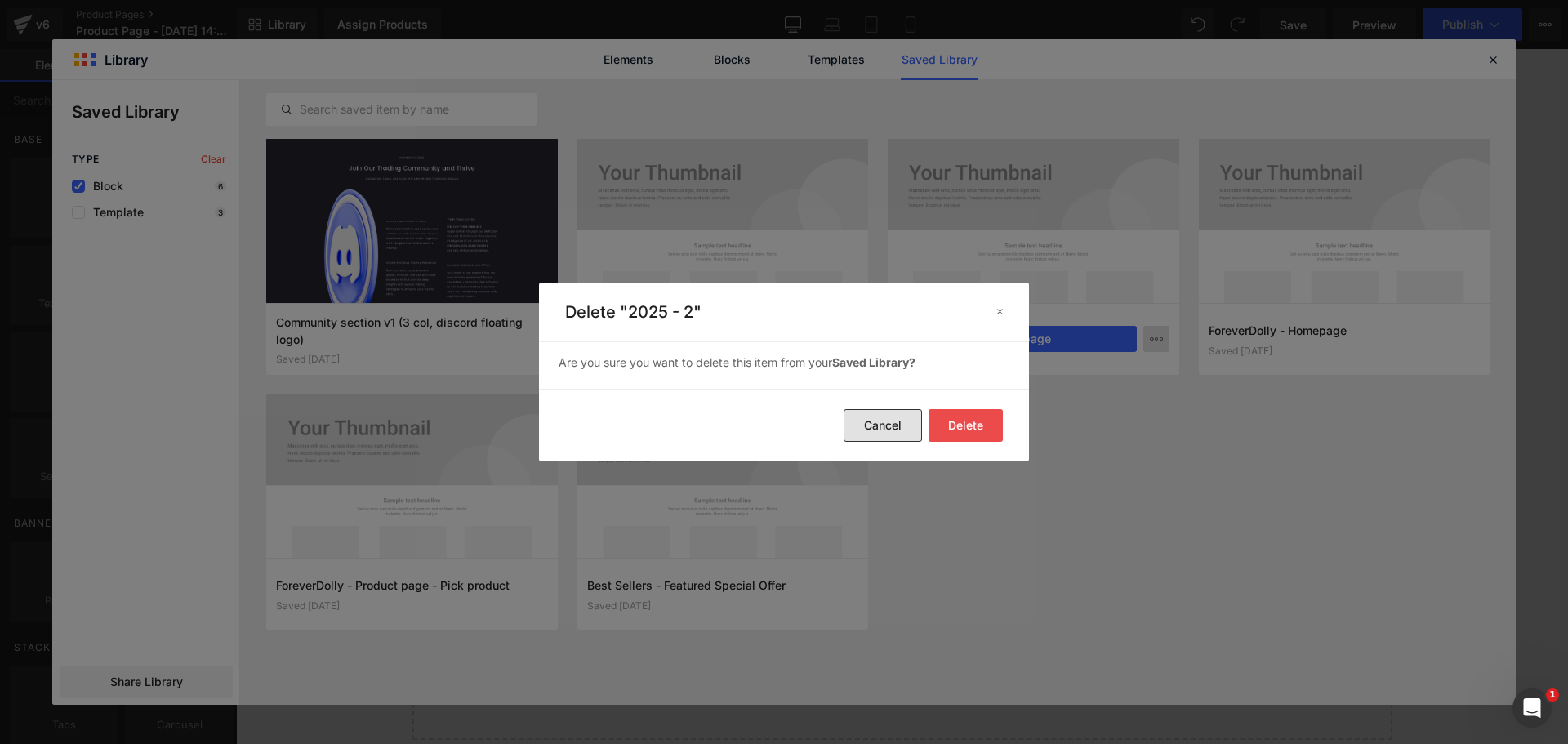
click at [889, 424] on button "Cancel" at bounding box center [882, 425] width 78 height 33
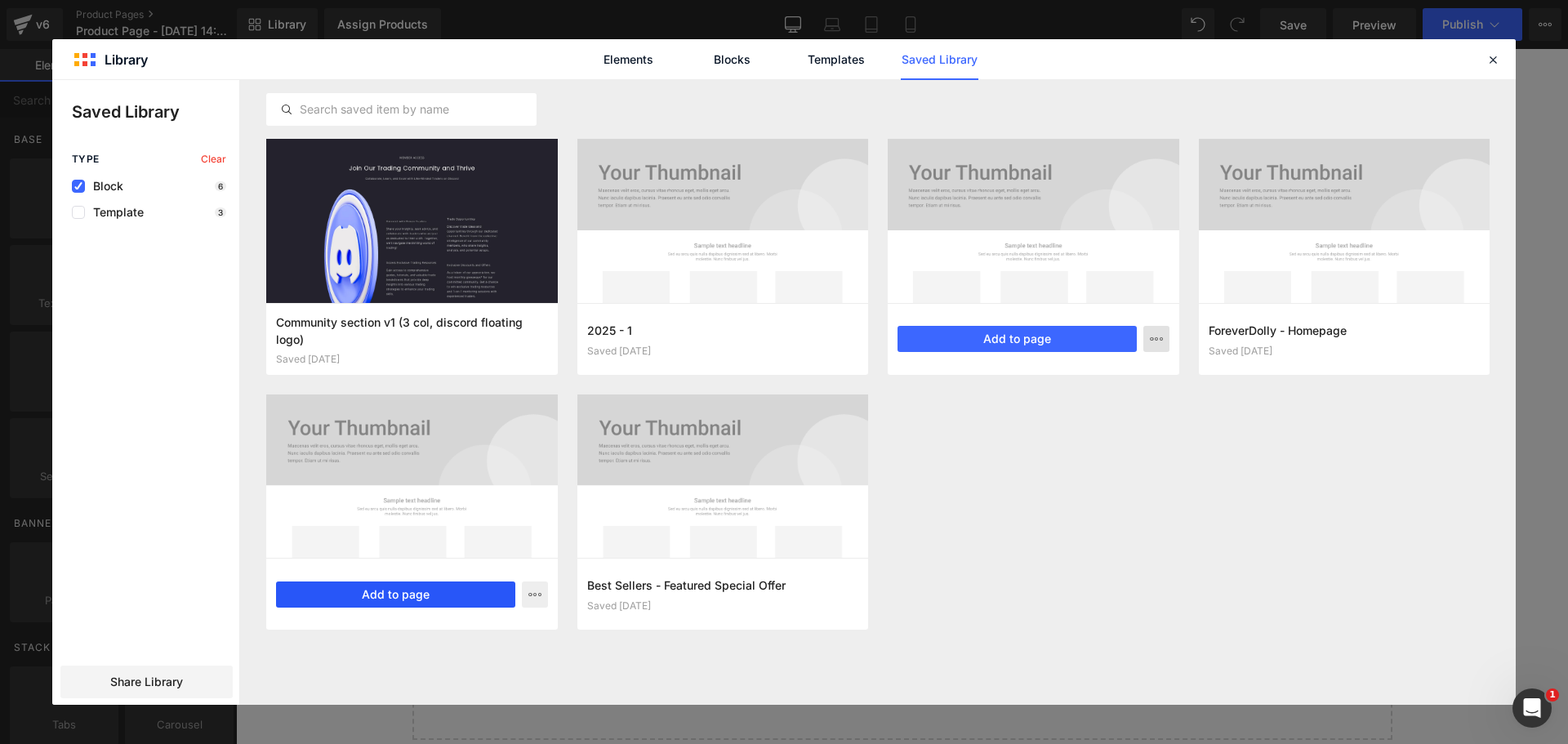
click at [456, 593] on button "Add to page" at bounding box center [396, 594] width 239 height 26
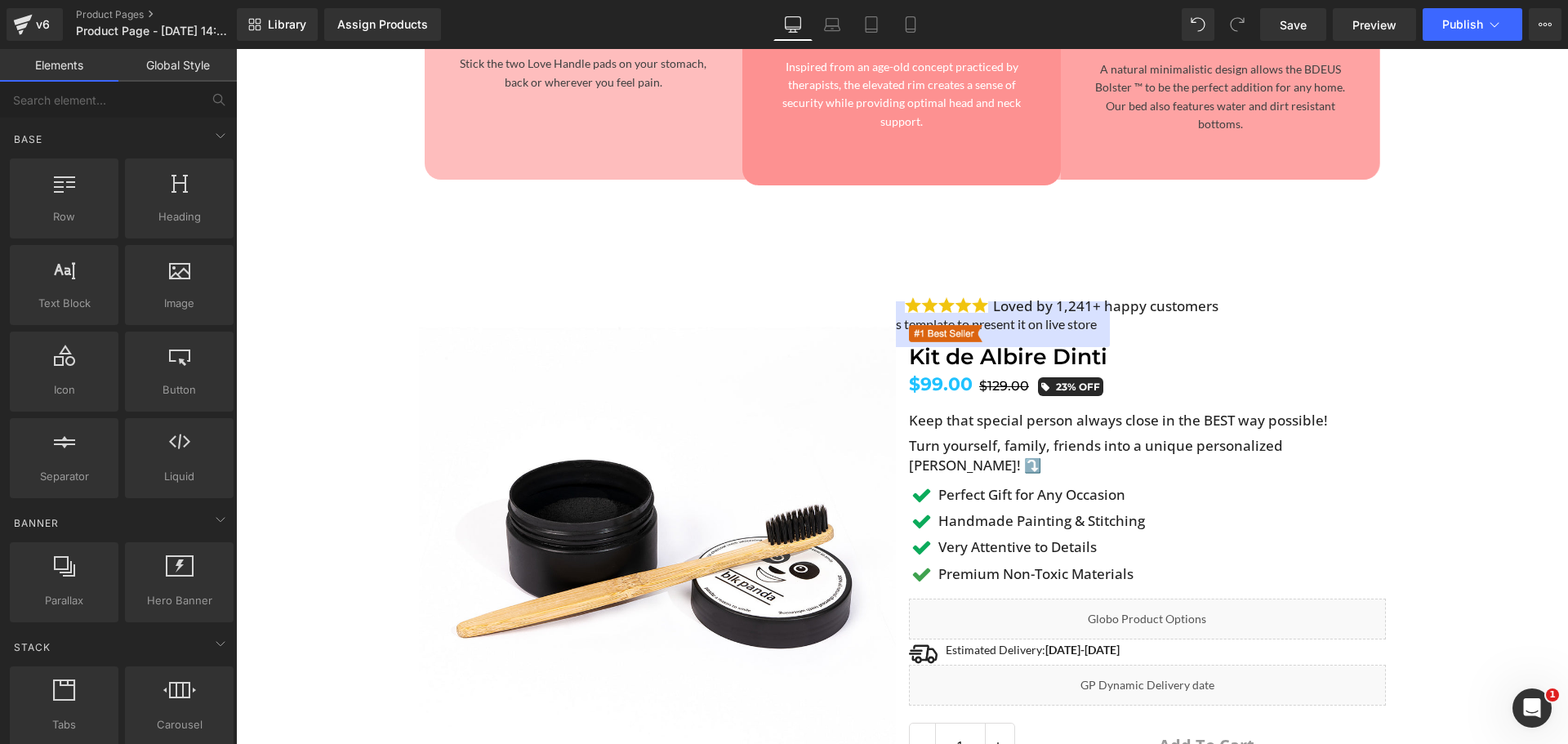
scroll to position [611, 0]
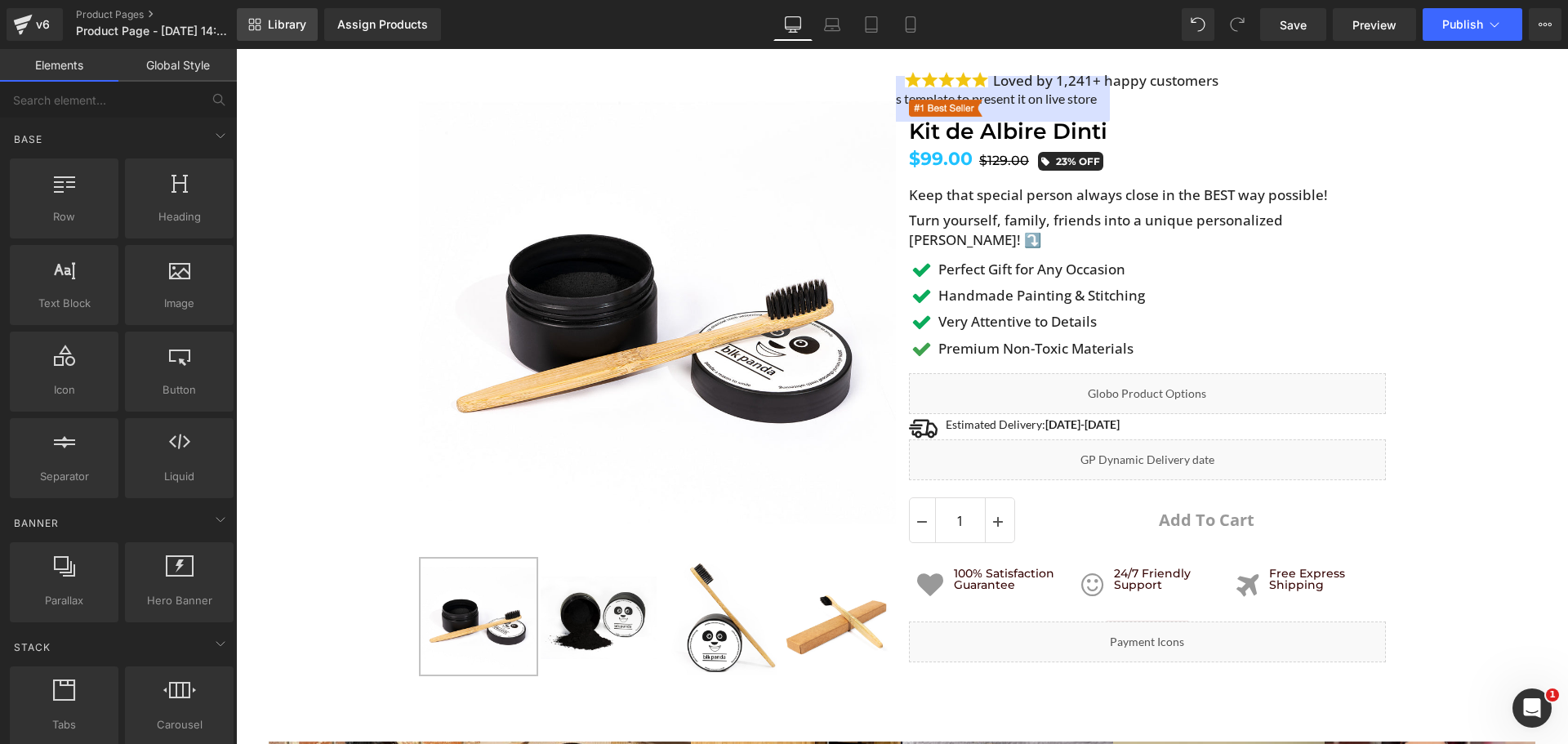
click at [286, 19] on span "Library" at bounding box center [287, 24] width 39 height 15
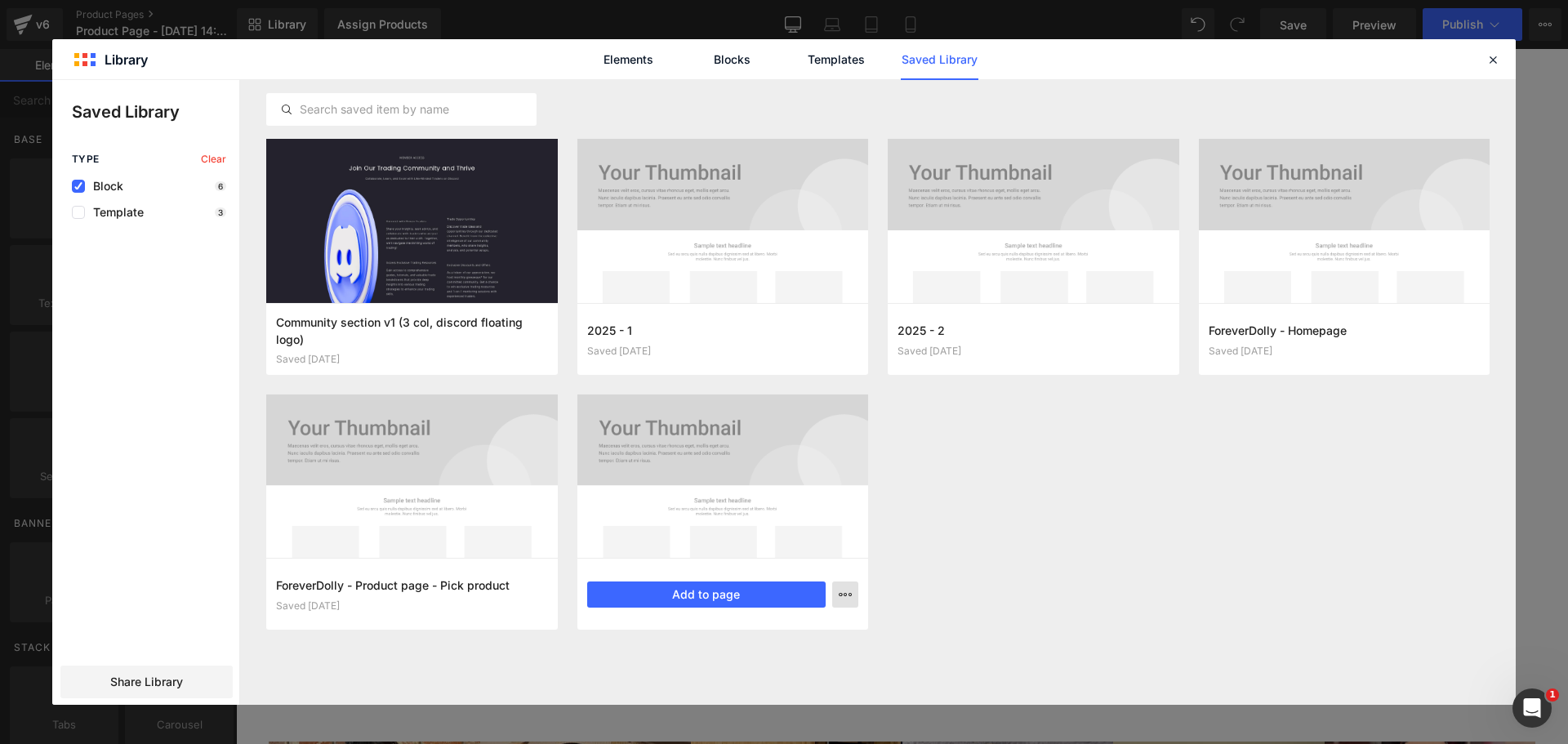
click at [847, 598] on icon "button" at bounding box center [845, 594] width 13 height 13
click at [764, 648] on div "Rename" at bounding box center [764, 665] width 186 height 34
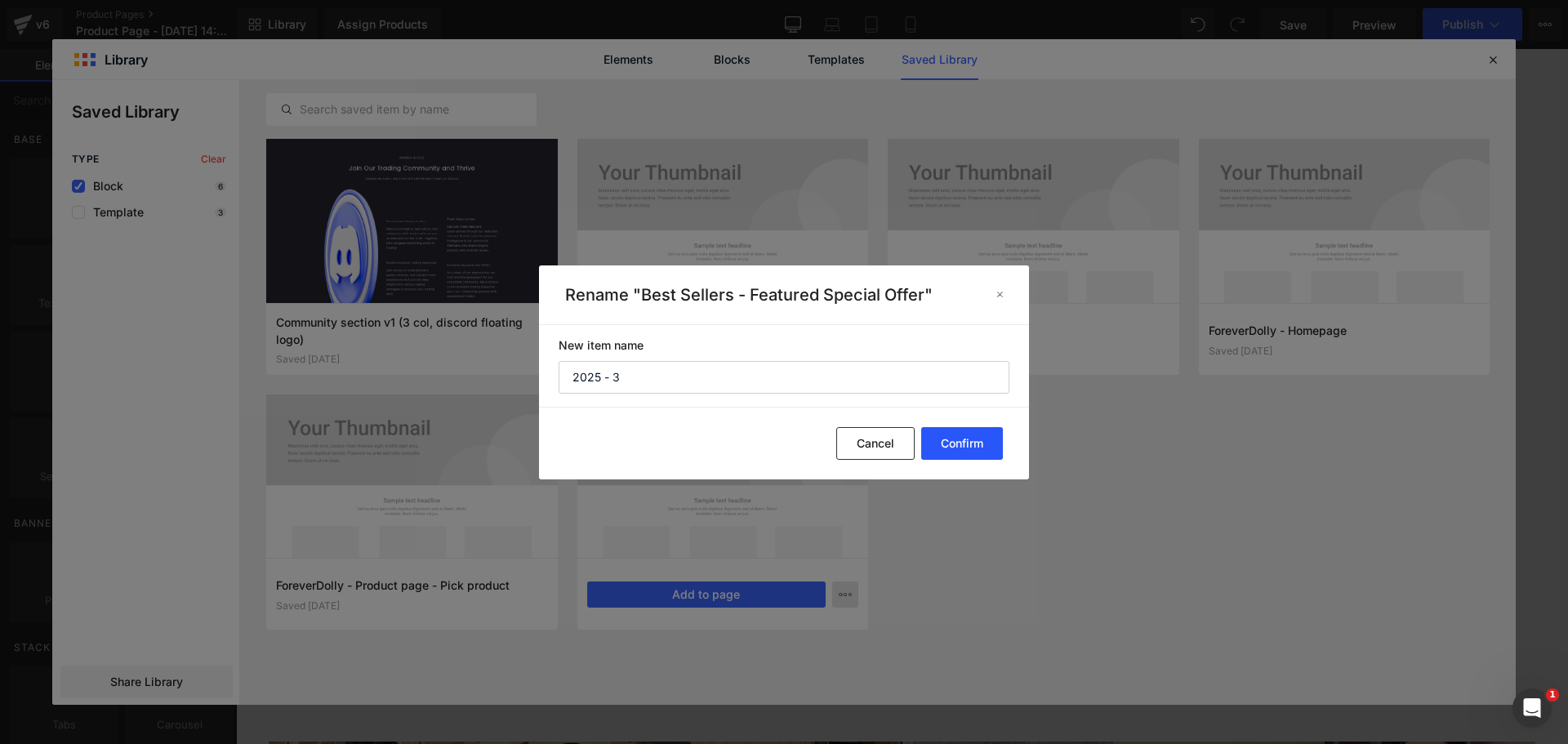
type input "2025 - 3"
click at [958, 436] on button "Confirm" at bounding box center [961, 443] width 82 height 33
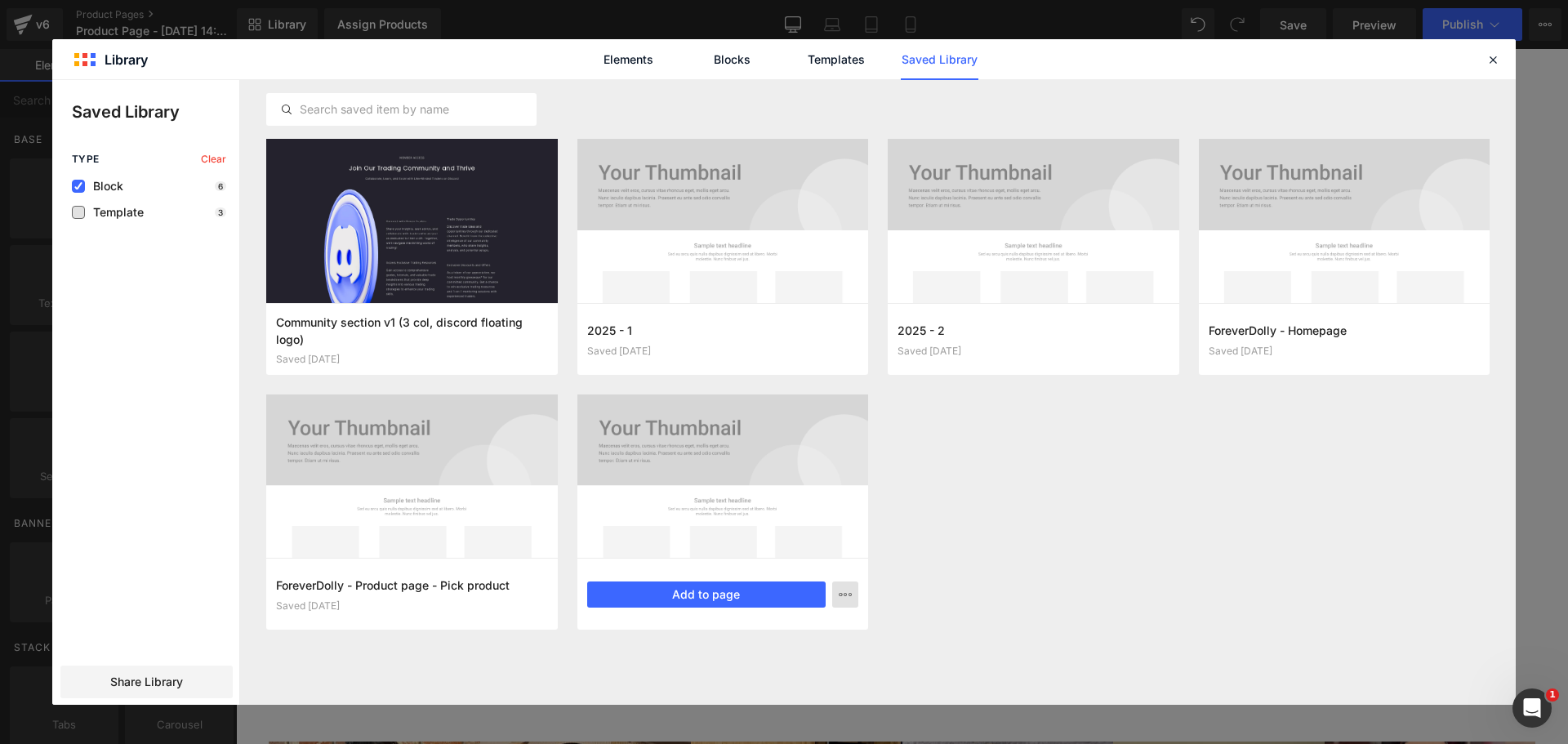
click at [97, 210] on span "Template" at bounding box center [114, 212] width 59 height 13
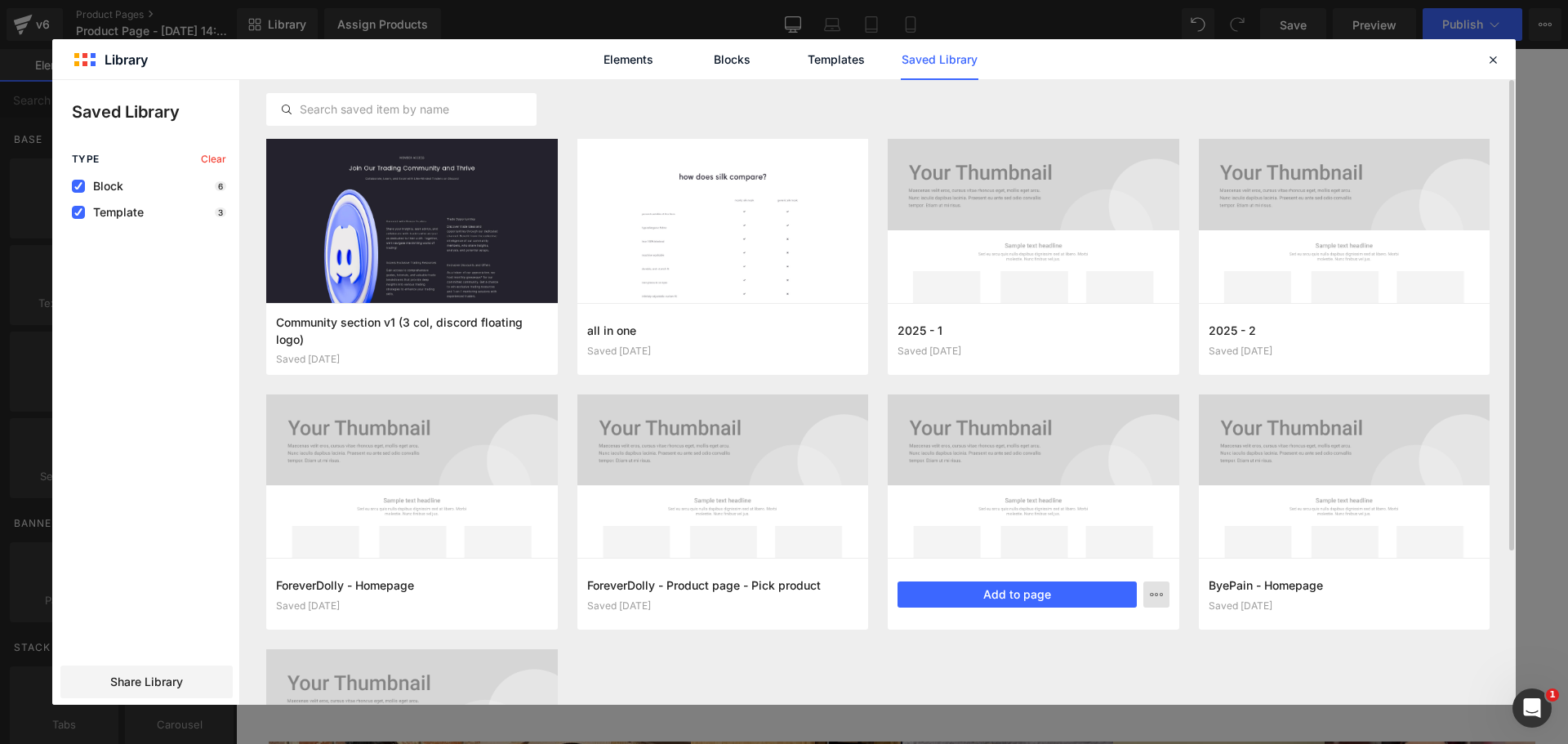
click at [98, 188] on span "Block" at bounding box center [104, 186] width 39 height 13
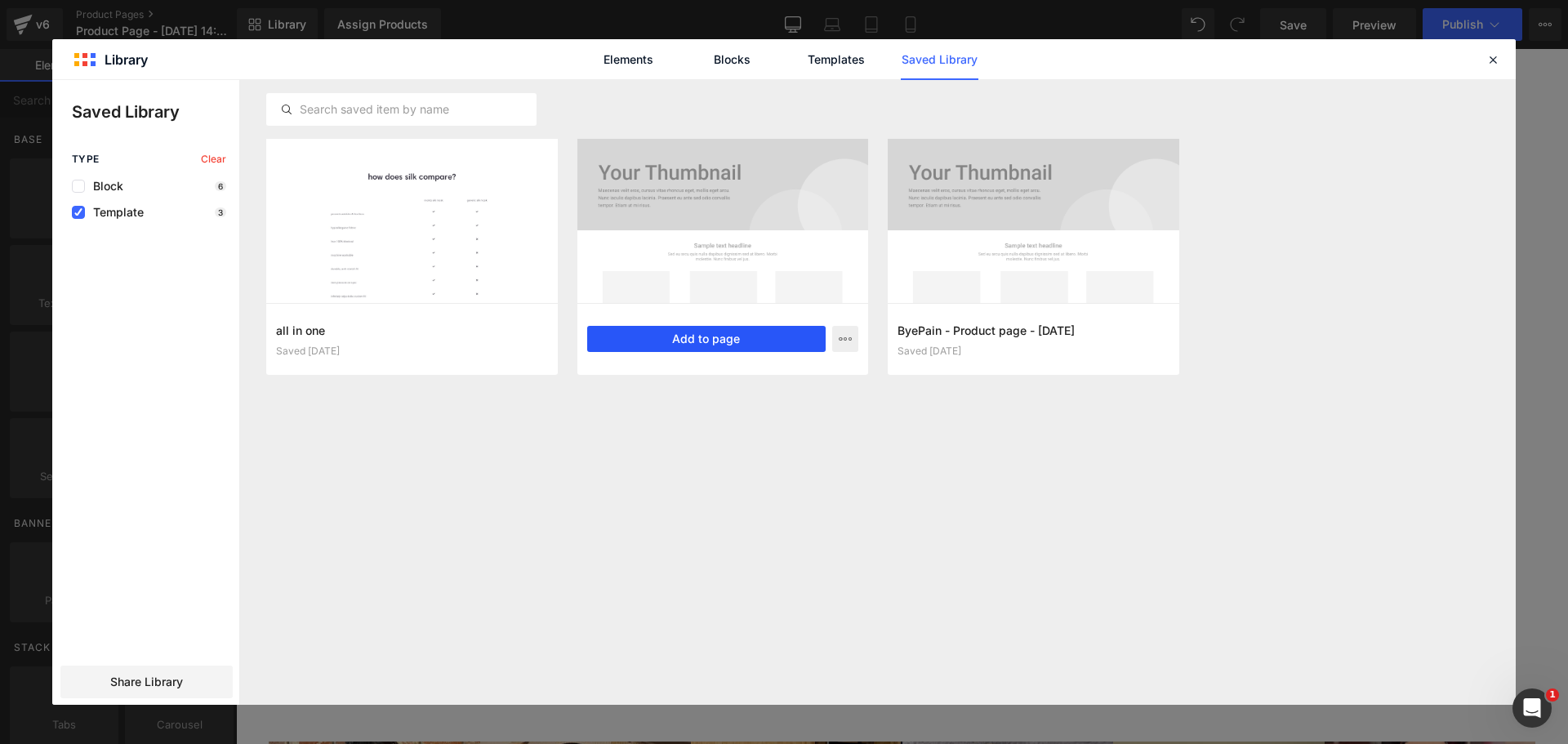
click at [731, 333] on button "Add to page" at bounding box center [707, 339] width 239 height 26
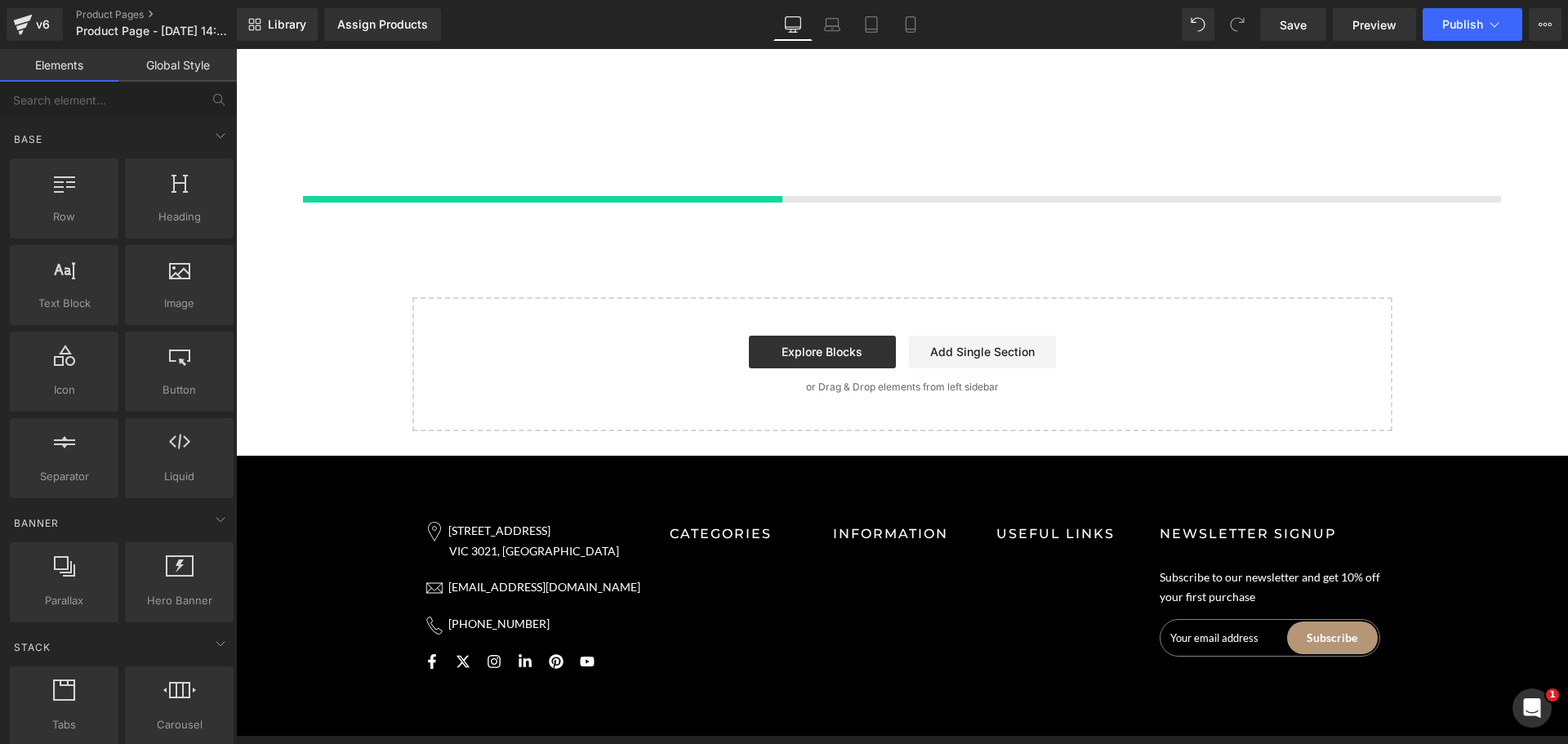
scroll to position [2761, 0]
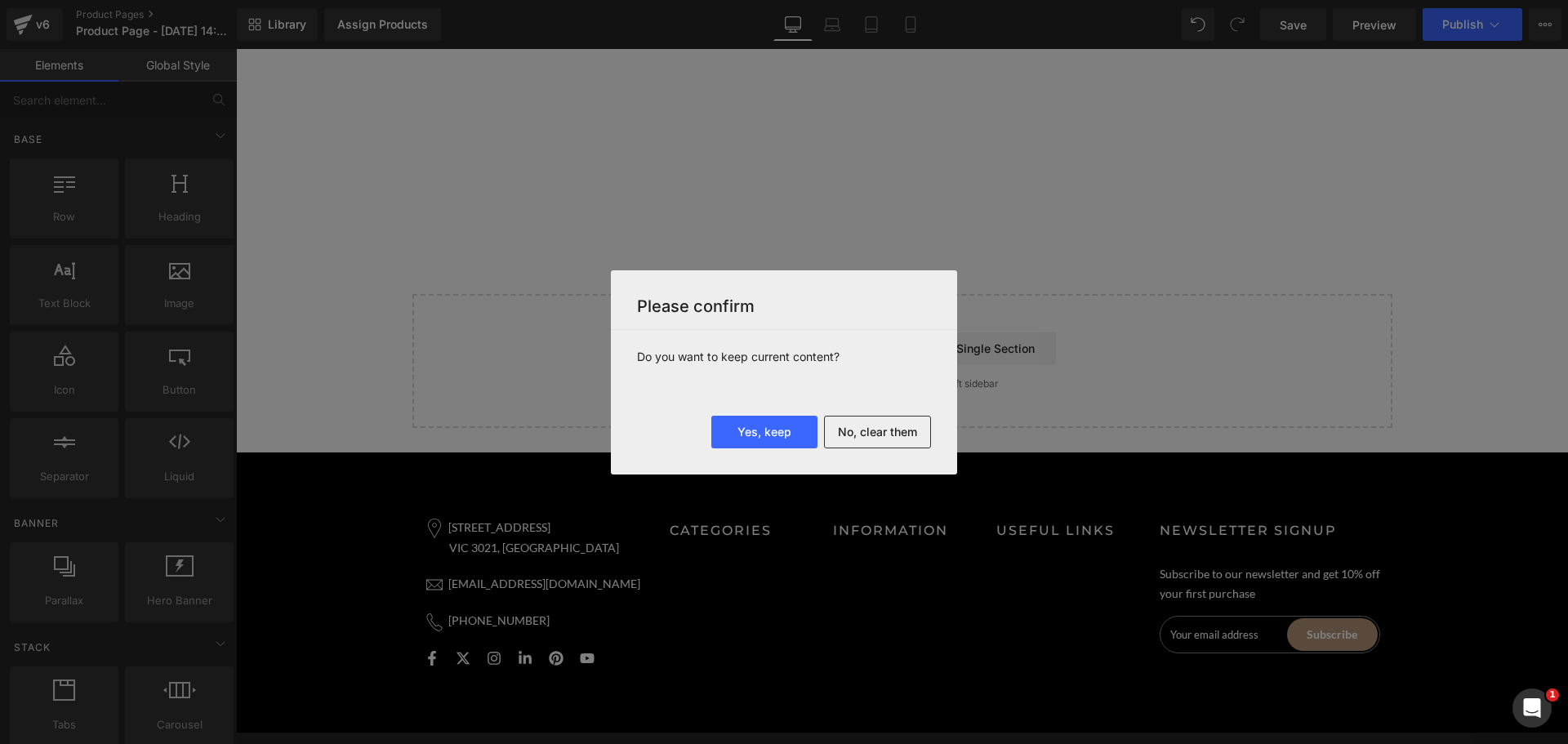
click at [873, 434] on button "No, clear them" at bounding box center [878, 431] width 107 height 33
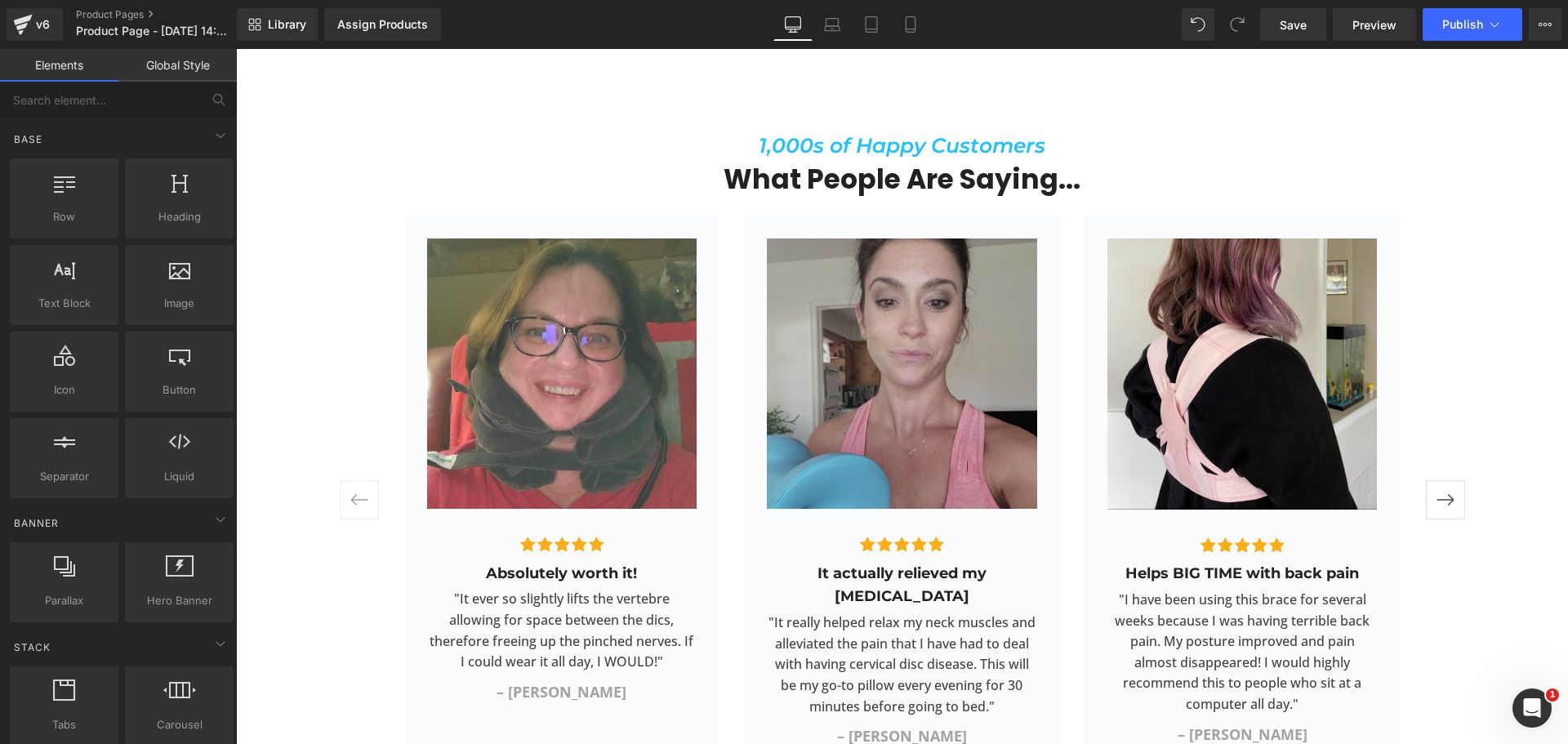
scroll to position [2860, 0]
